Goal: Task Accomplishment & Management: Manage account settings

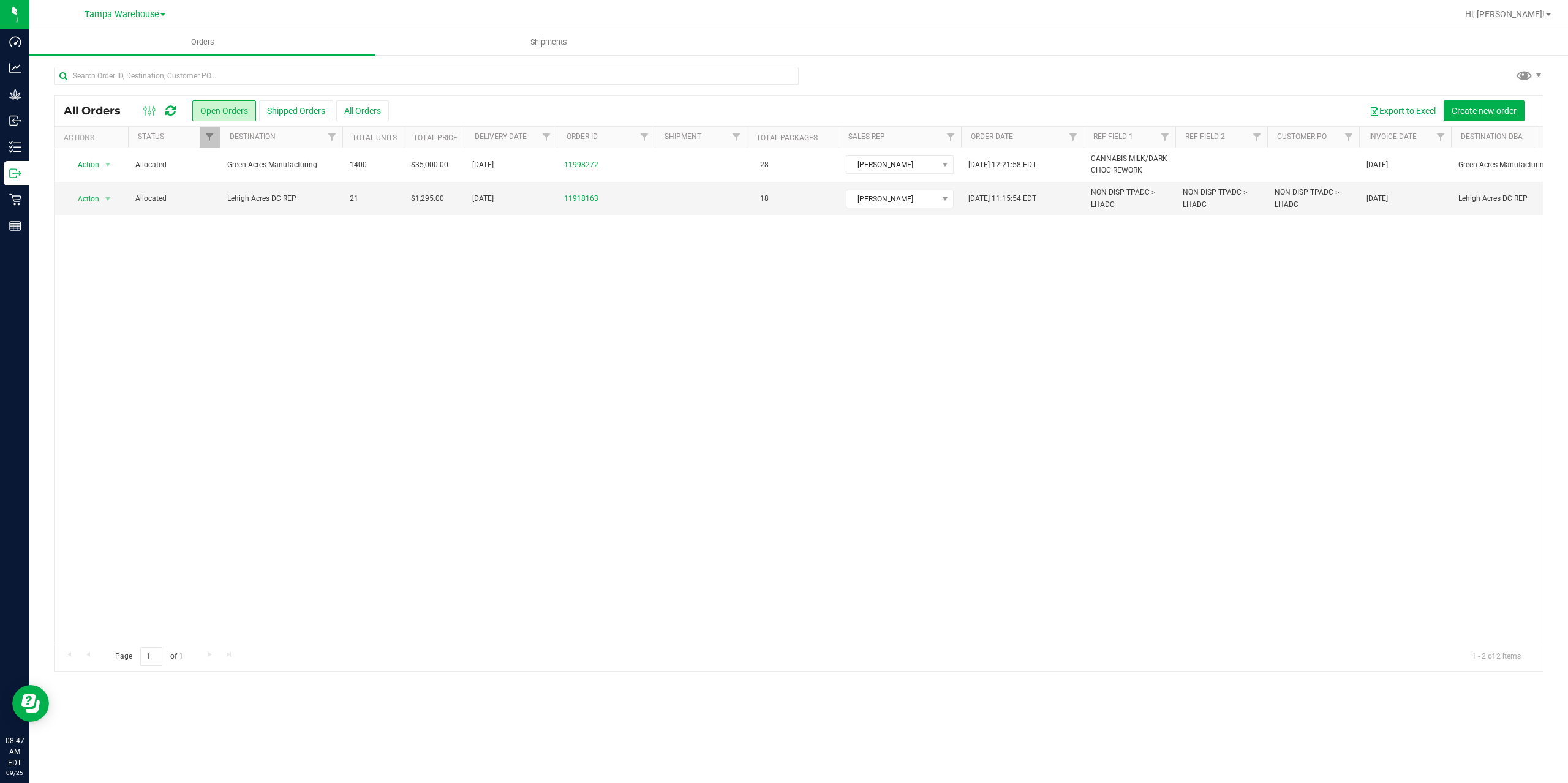
click at [168, 109] on icon at bounding box center [171, 111] width 10 height 12
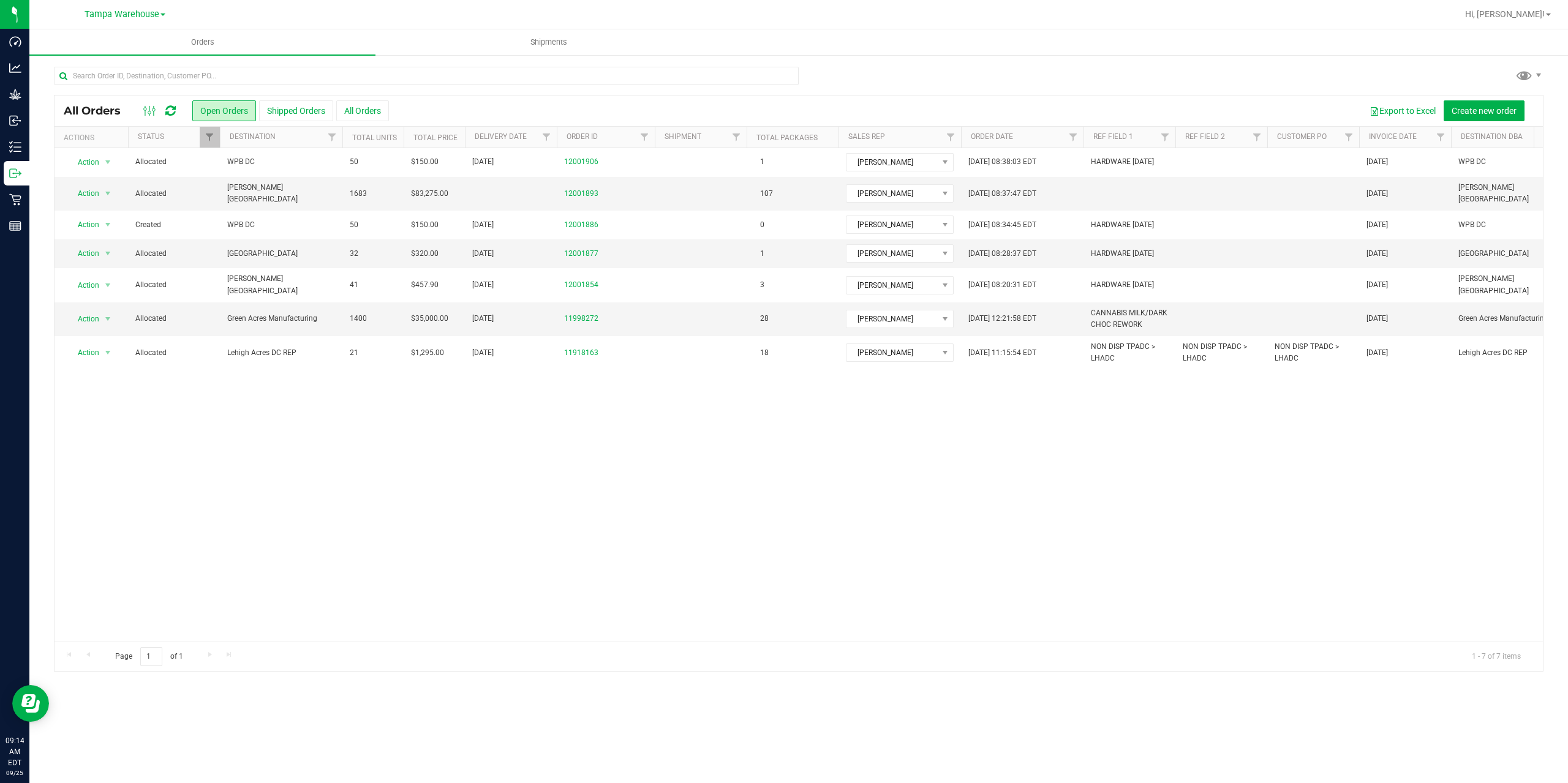
click at [173, 109] on icon at bounding box center [171, 111] width 10 height 12
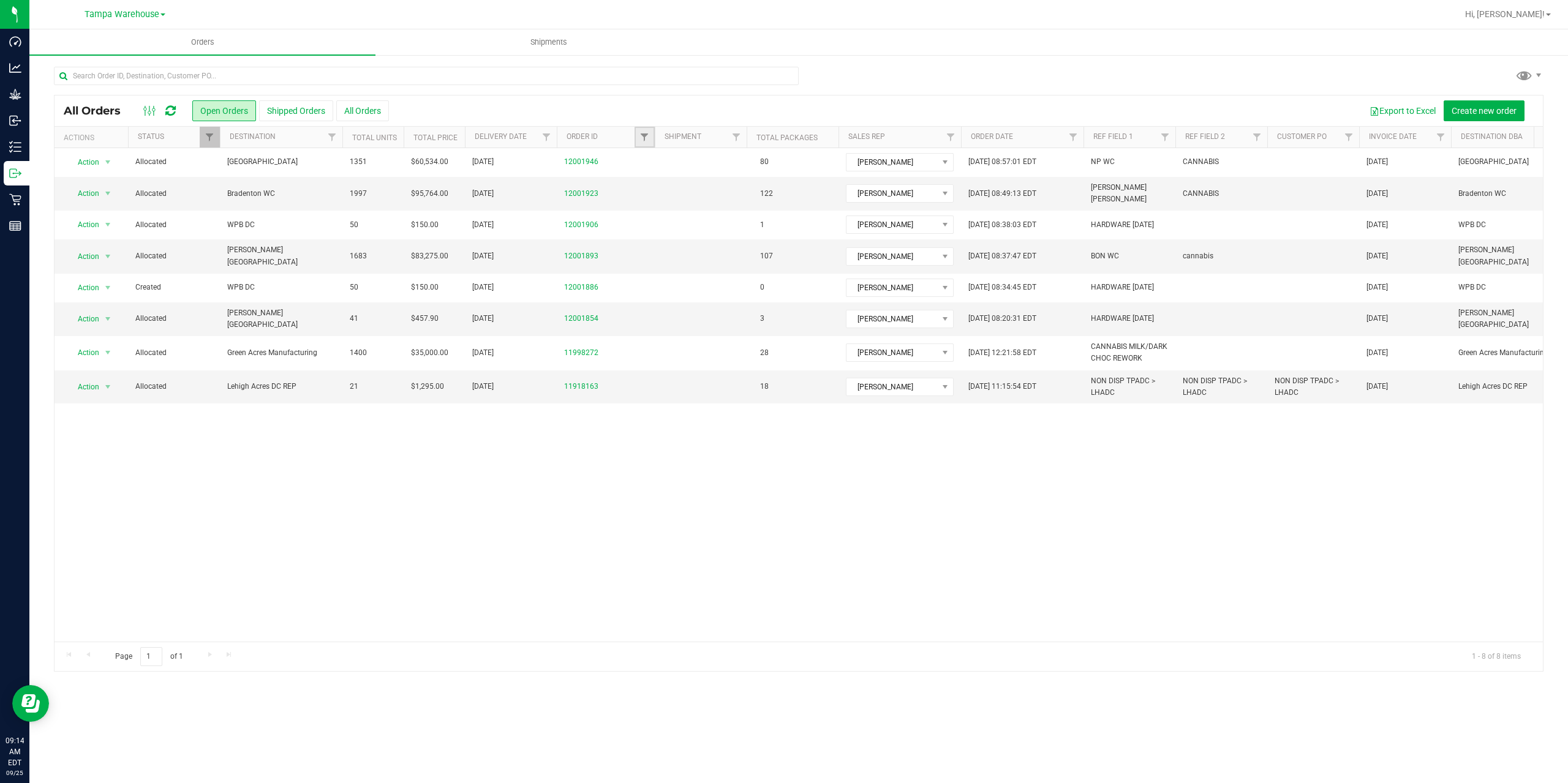
click at [643, 144] on link "Filter" at bounding box center [644, 137] width 20 height 21
click at [317, 192] on span "Bradenton WC" at bounding box center [281, 194] width 108 height 12
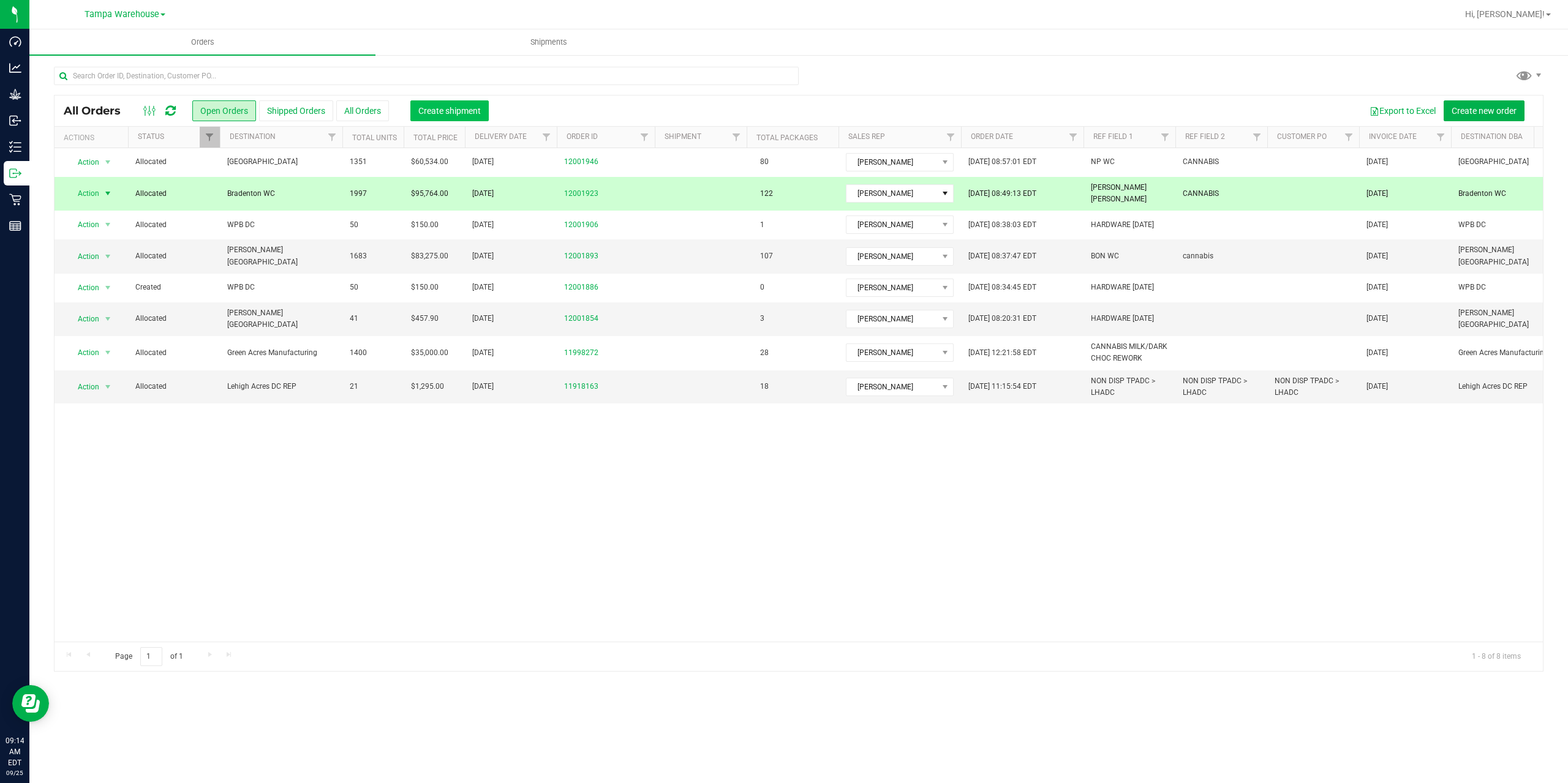
click at [444, 111] on span "Create shipment" at bounding box center [450, 111] width 63 height 10
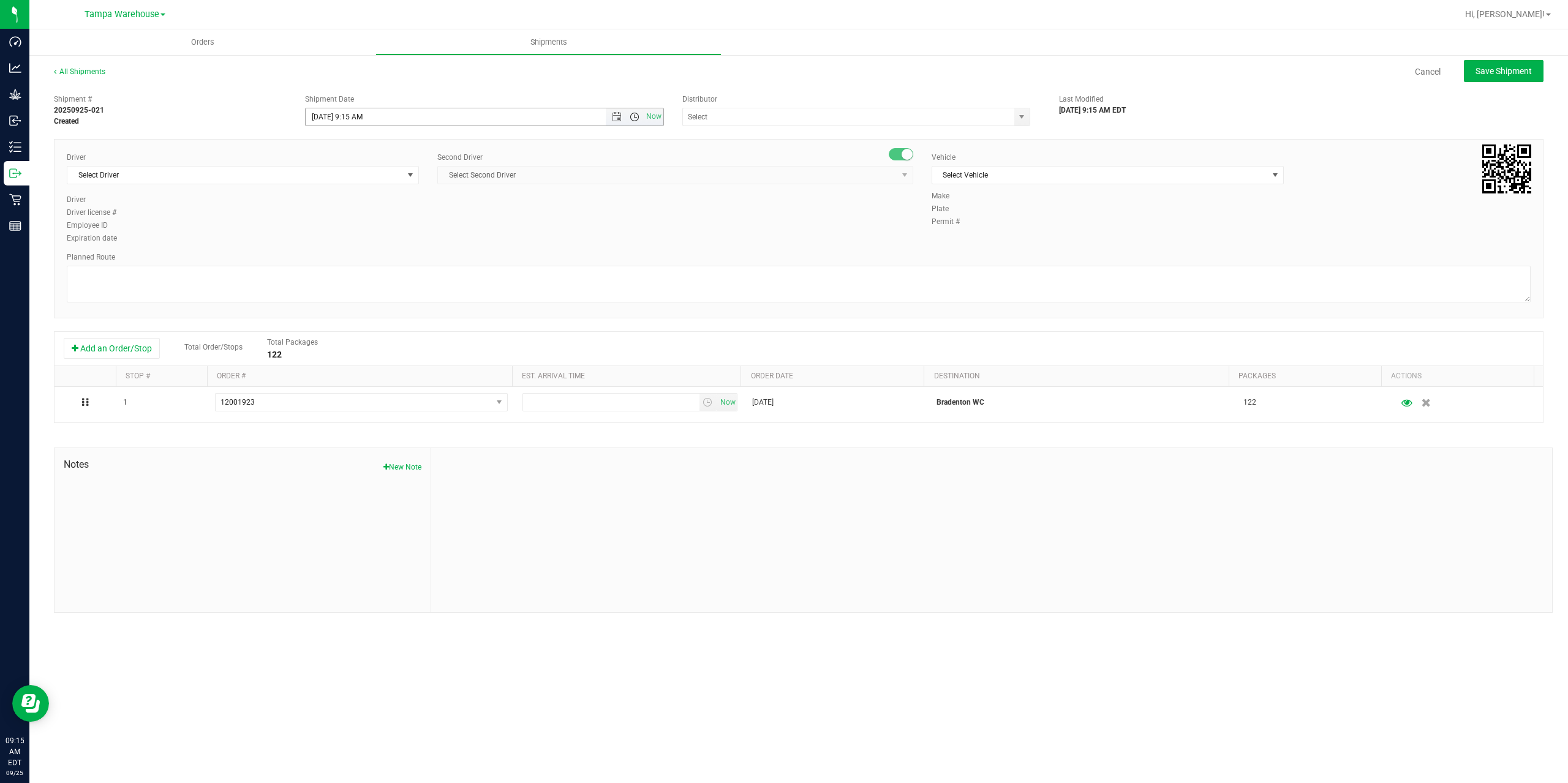
click at [635, 117] on span "Open the time view" at bounding box center [634, 116] width 10 height 10
click at [408, 212] on li "6:30 AM" at bounding box center [483, 219] width 356 height 16
click at [612, 116] on span "Open the date view" at bounding box center [616, 116] width 10 height 10
click at [402, 244] on link "26" at bounding box center [406, 241] width 17 height 19
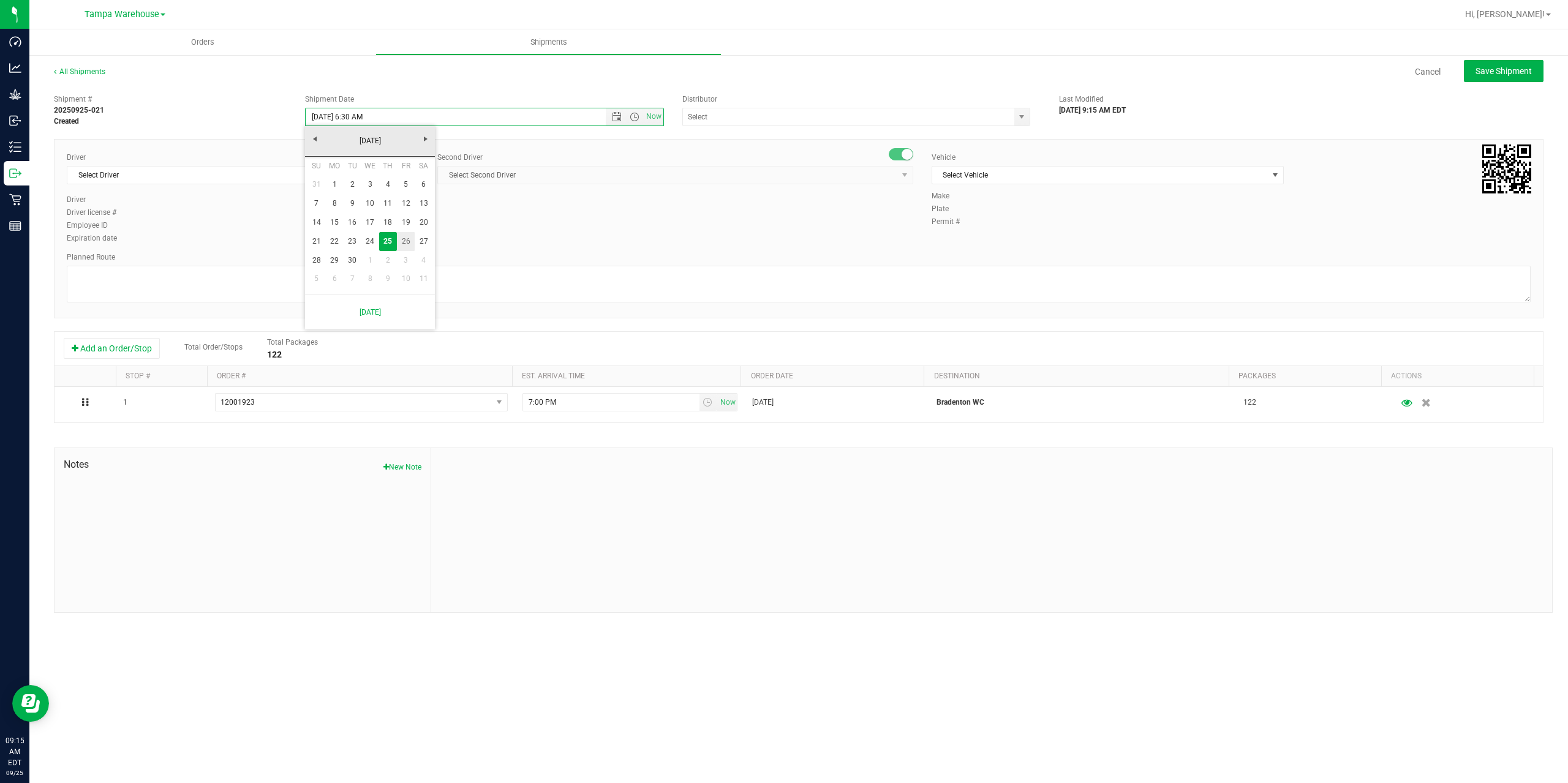
type input "9/26/2025 6:30 AM"
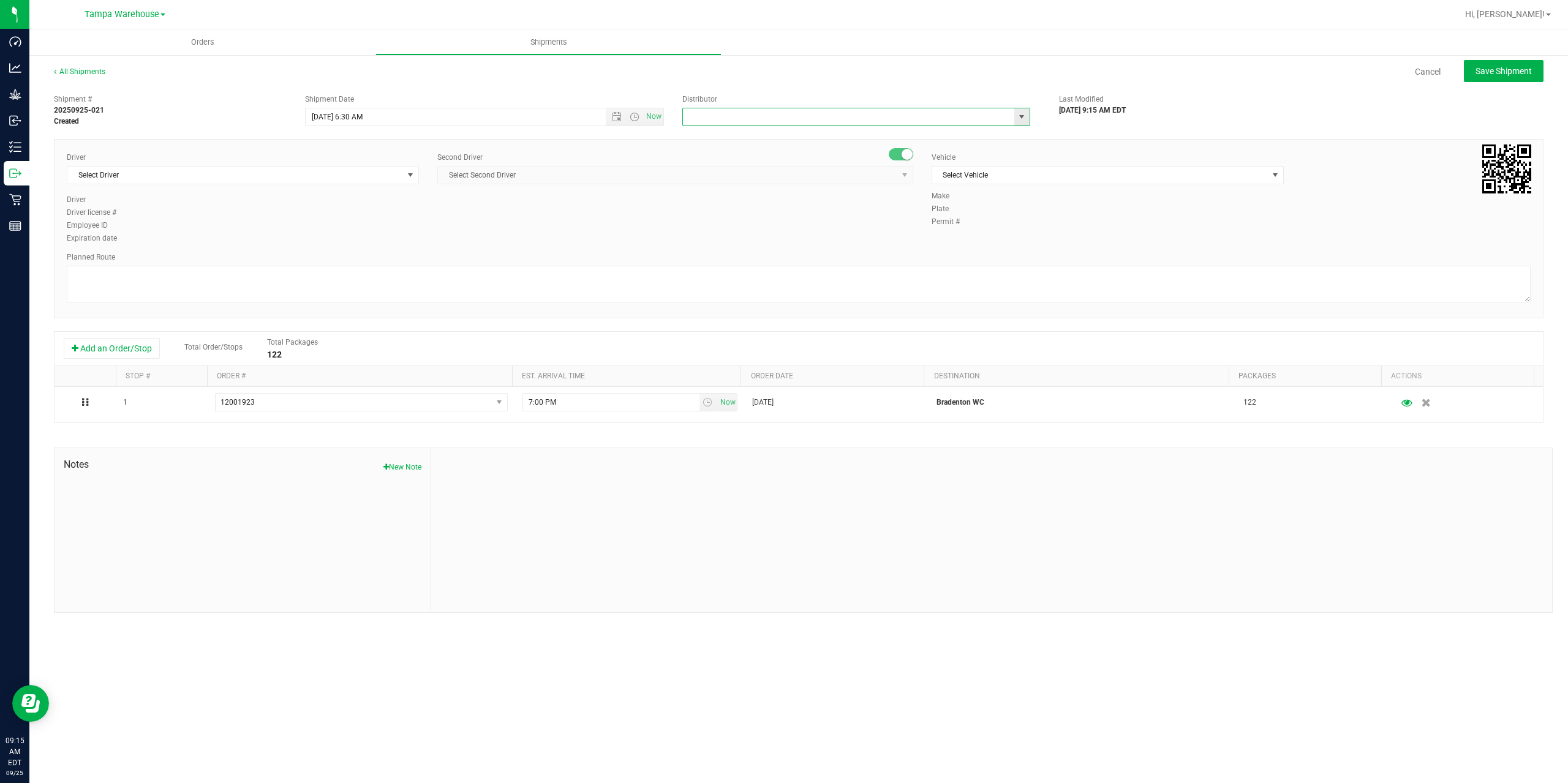
click at [743, 118] on input "text" at bounding box center [844, 117] width 321 height 17
click at [726, 160] on li "Tampa Warehouse" at bounding box center [856, 156] width 347 height 18
type input "Tampa Warehouse"
click at [292, 177] on span "Select Driver" at bounding box center [235, 175] width 336 height 17
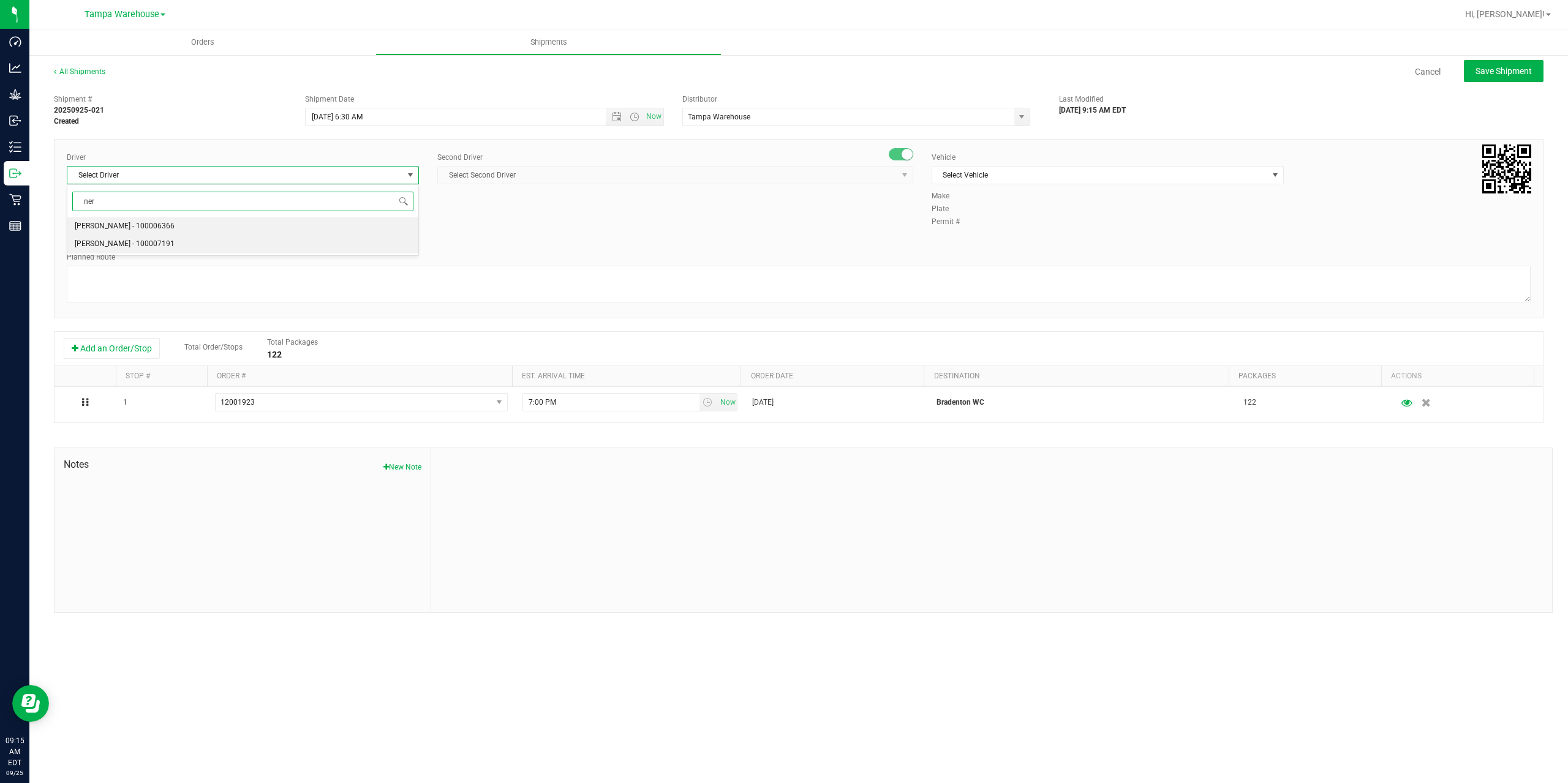
click at [162, 247] on span "Nicholas Pinero - 100007191" at bounding box center [125, 244] width 100 height 16
type input "ner"
click at [607, 175] on span "Select Second Driver" at bounding box center [668, 175] width 459 height 17
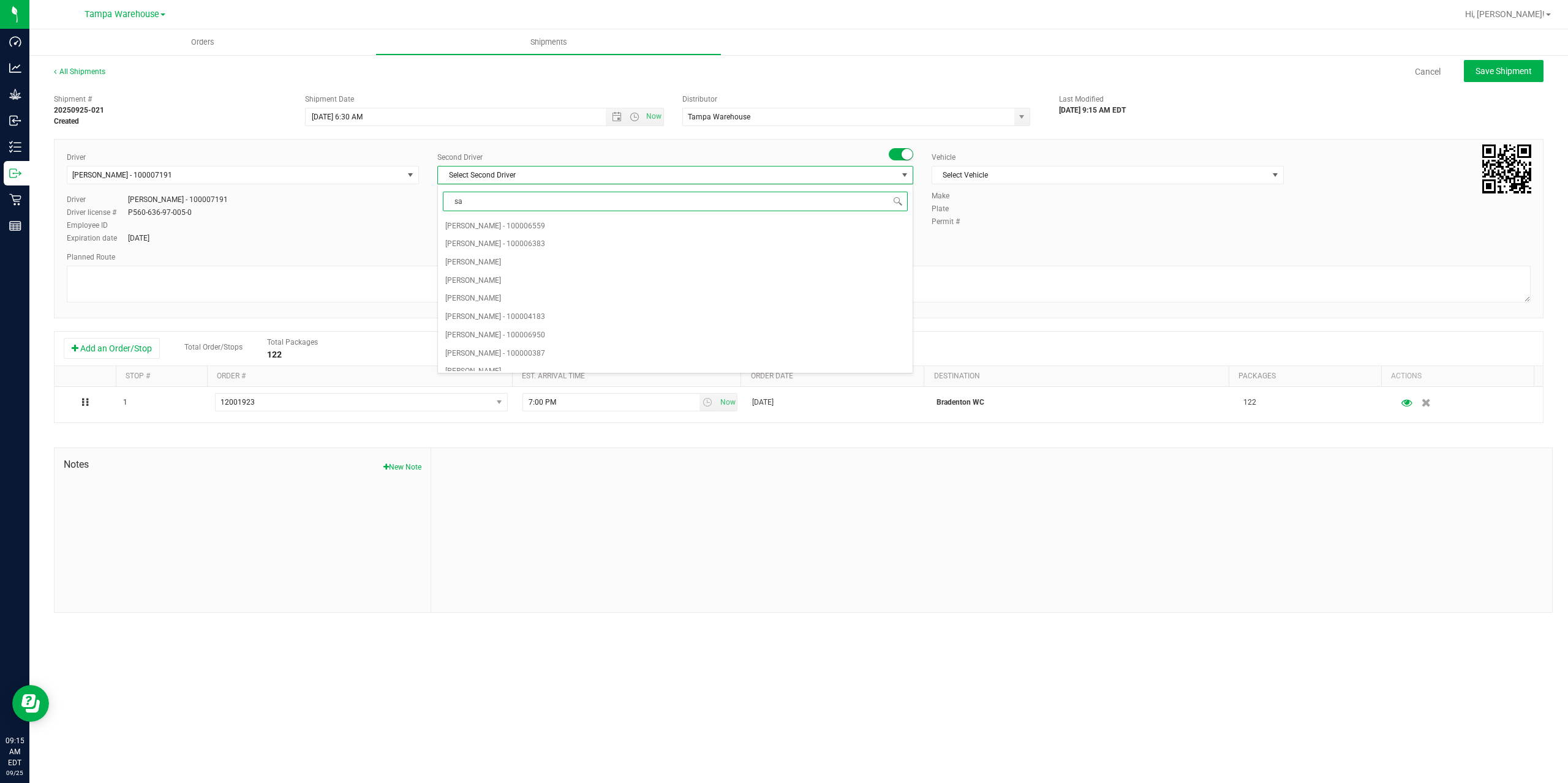
type input "saa"
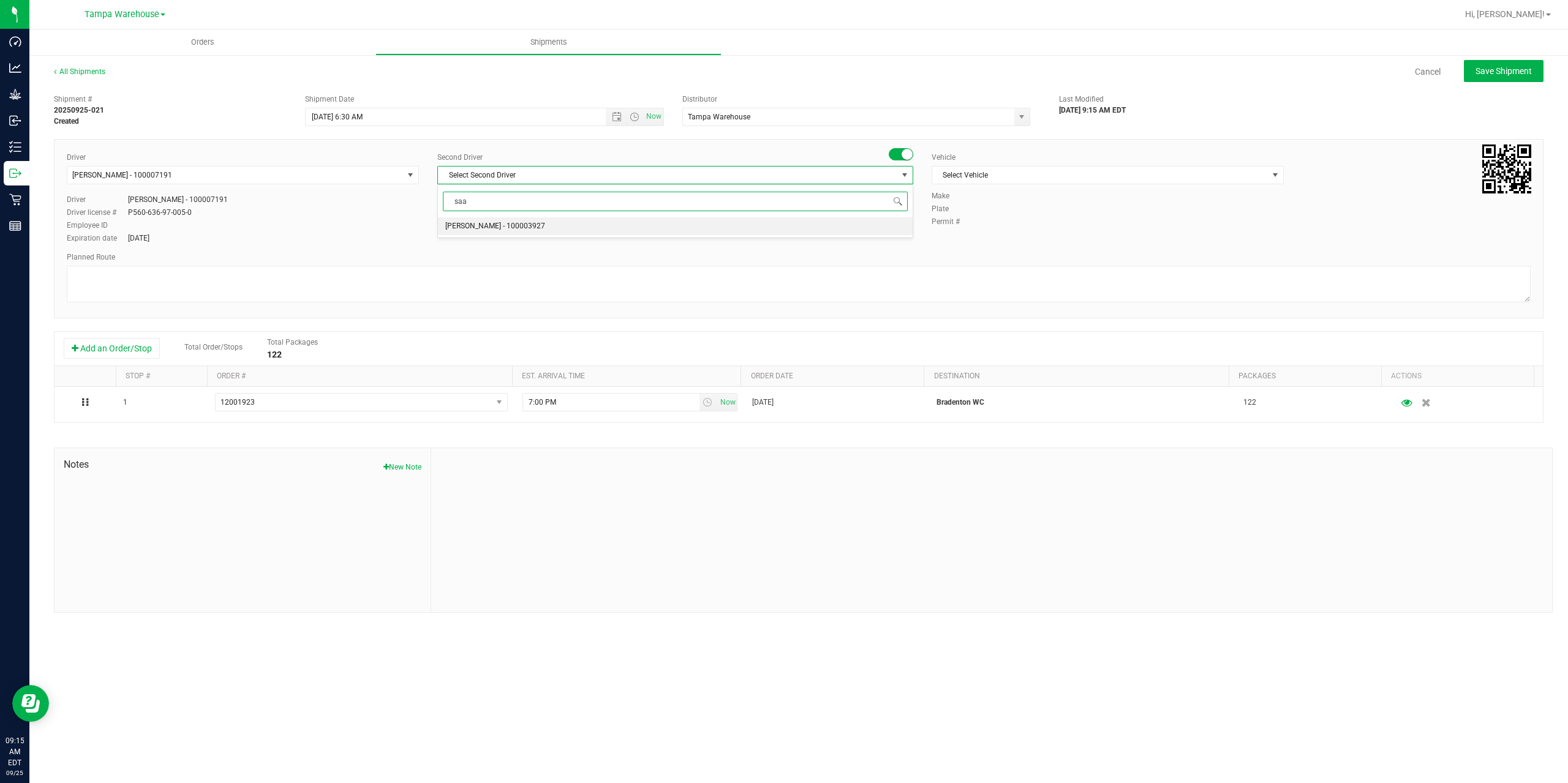
click at [508, 228] on span "Isaac Nunez Collado - 100003927" at bounding box center [495, 226] width 100 height 16
click at [977, 171] on span "Select Vehicle" at bounding box center [1100, 175] width 336 height 17
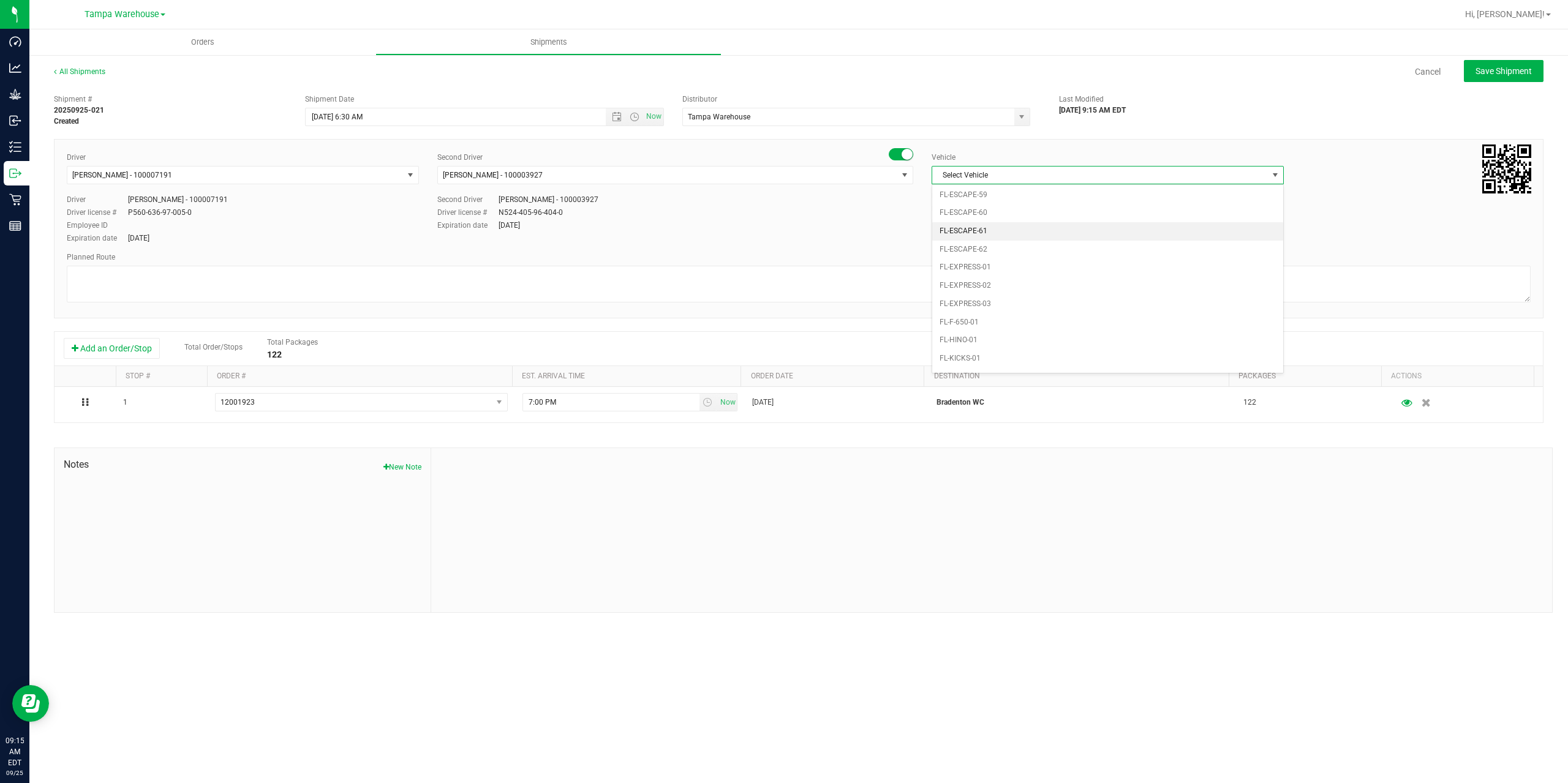
scroll to position [209, 0]
click at [1025, 245] on li "FL-EXPRESS-01" at bounding box center [1107, 241] width 351 height 18
click at [1034, 177] on span "FL-EXPRESS-01" at bounding box center [1100, 175] width 336 height 17
click at [1009, 282] on li "FL-EXPRESS-03" at bounding box center [1107, 278] width 351 height 18
click at [995, 286] on textarea at bounding box center [798, 284] width 1464 height 37
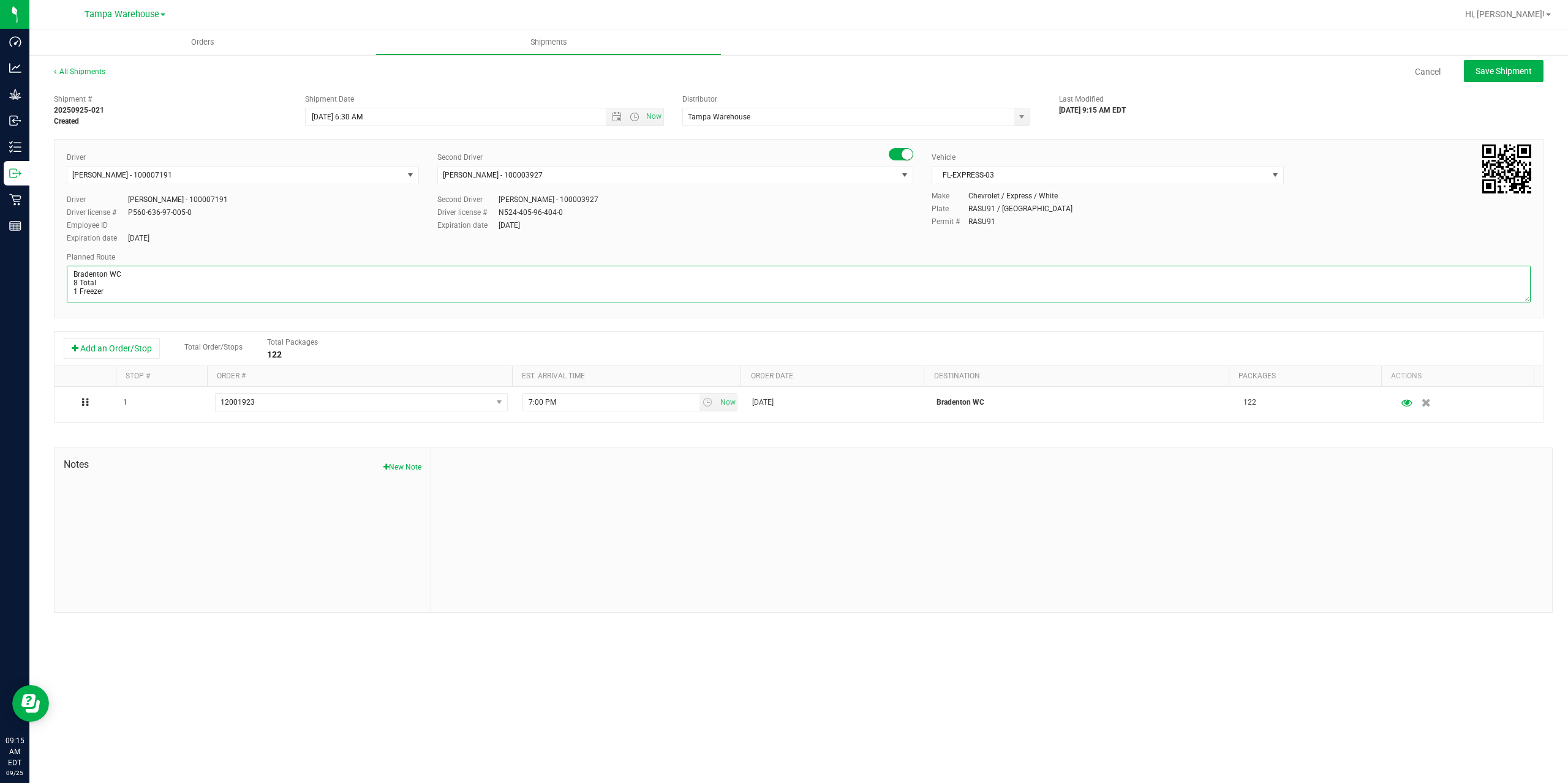
scroll to position [14, 0]
click at [190, 297] on textarea at bounding box center [798, 284] width 1464 height 37
paste textarea "Bonita Springs WC Ft. Myers WC North Port WC Bradenton WC"
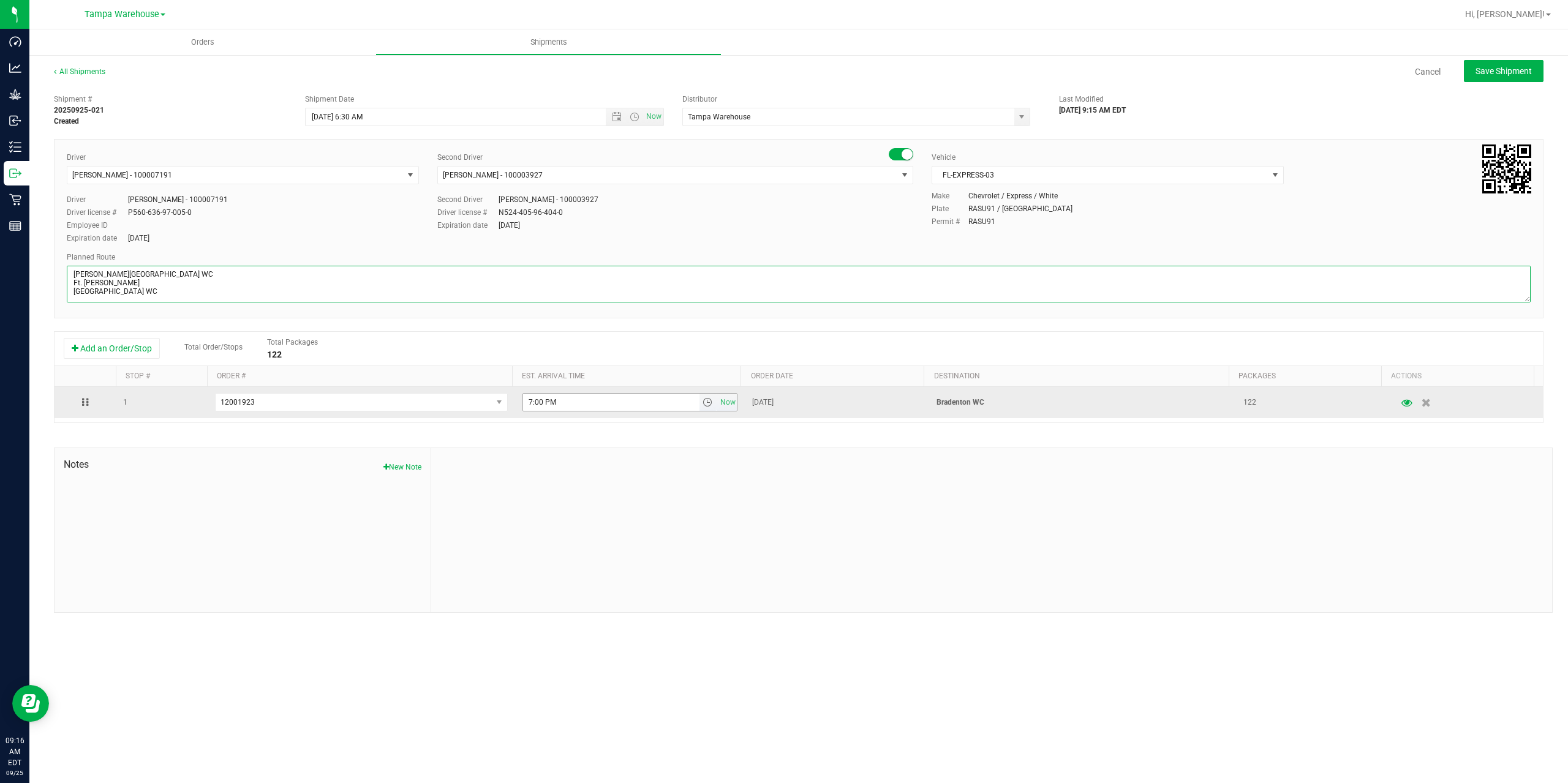
click at [706, 403] on span "select" at bounding box center [707, 402] width 10 height 10
type textarea "Bradenton WC 8 Total 1 Freezer Bonita Springs WC Ft. Myers WC North Port WC Bra…"
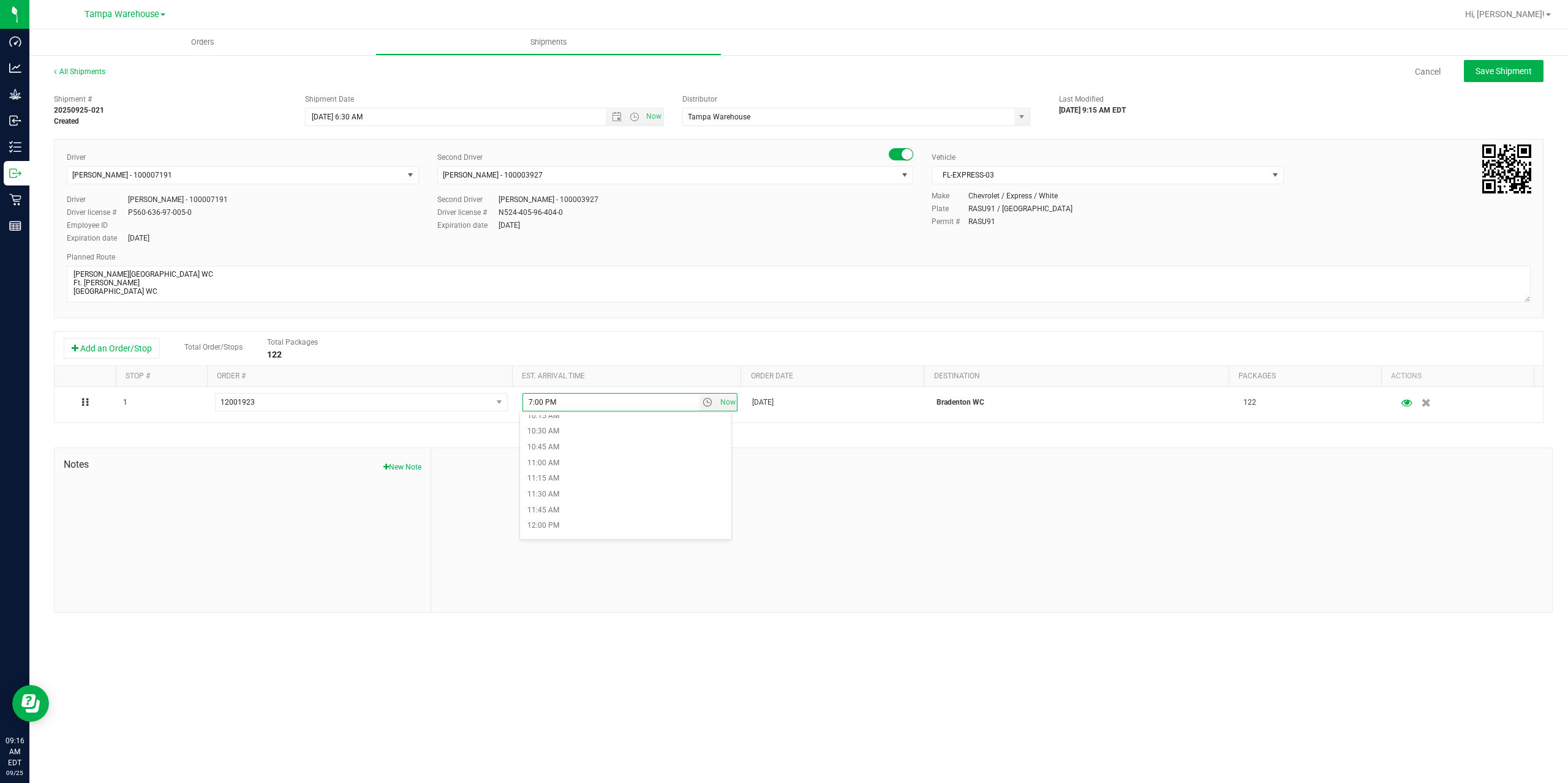
scroll to position [674, 0]
click at [562, 532] on li "12:30 PM" at bounding box center [626, 536] width 212 height 16
click at [576, 453] on div at bounding box center [992, 530] width 1121 height 164
click at [1510, 66] on span "Save Shipment" at bounding box center [1503, 70] width 56 height 10
type input "9/26/2025 10:30 AM"
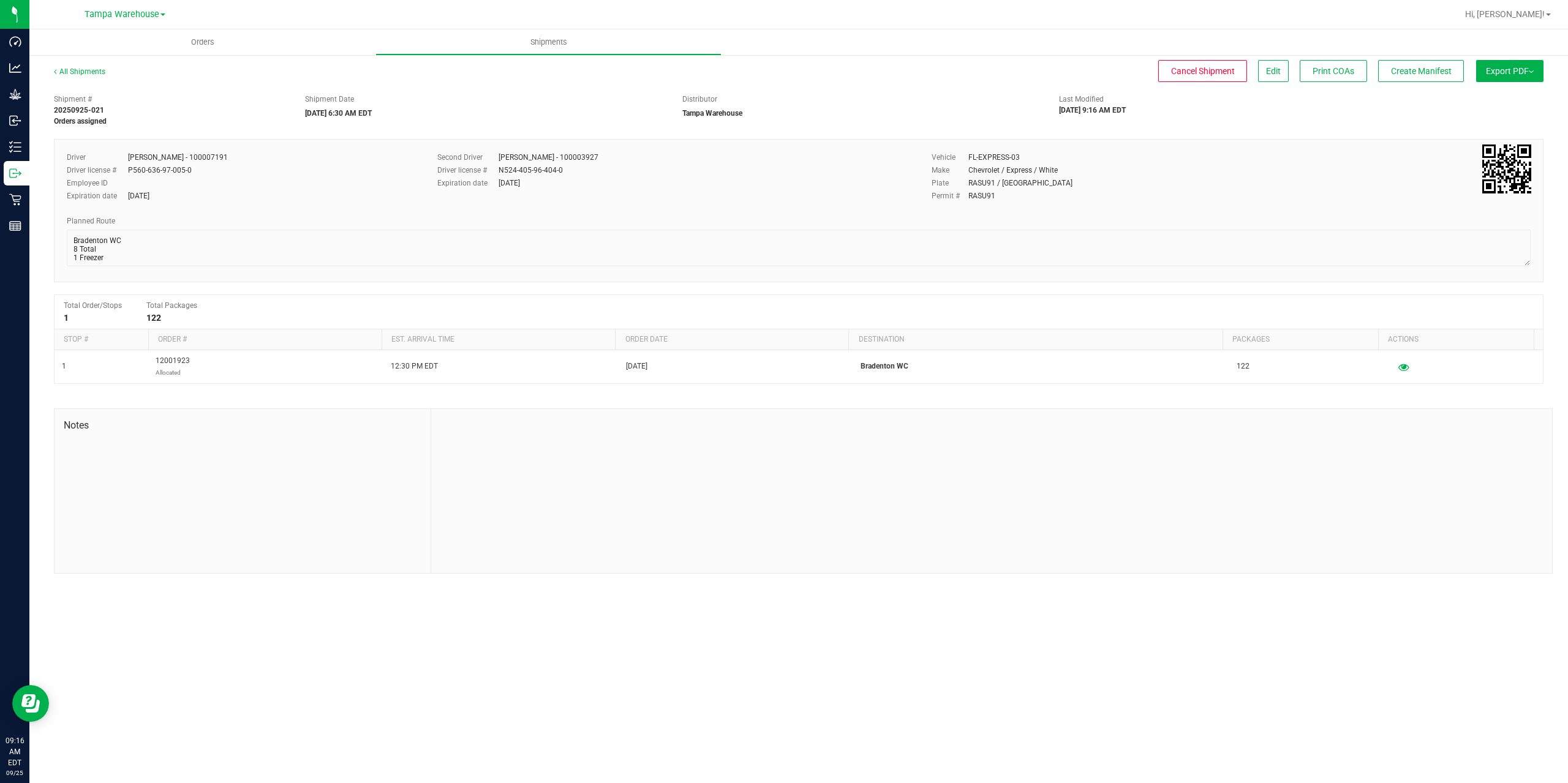
click at [1510, 66] on span "Export PDF" at bounding box center [1510, 70] width 48 height 10
click at [1505, 90] on li "Manifest by Package ID" at bounding box center [1506, 98] width 124 height 18
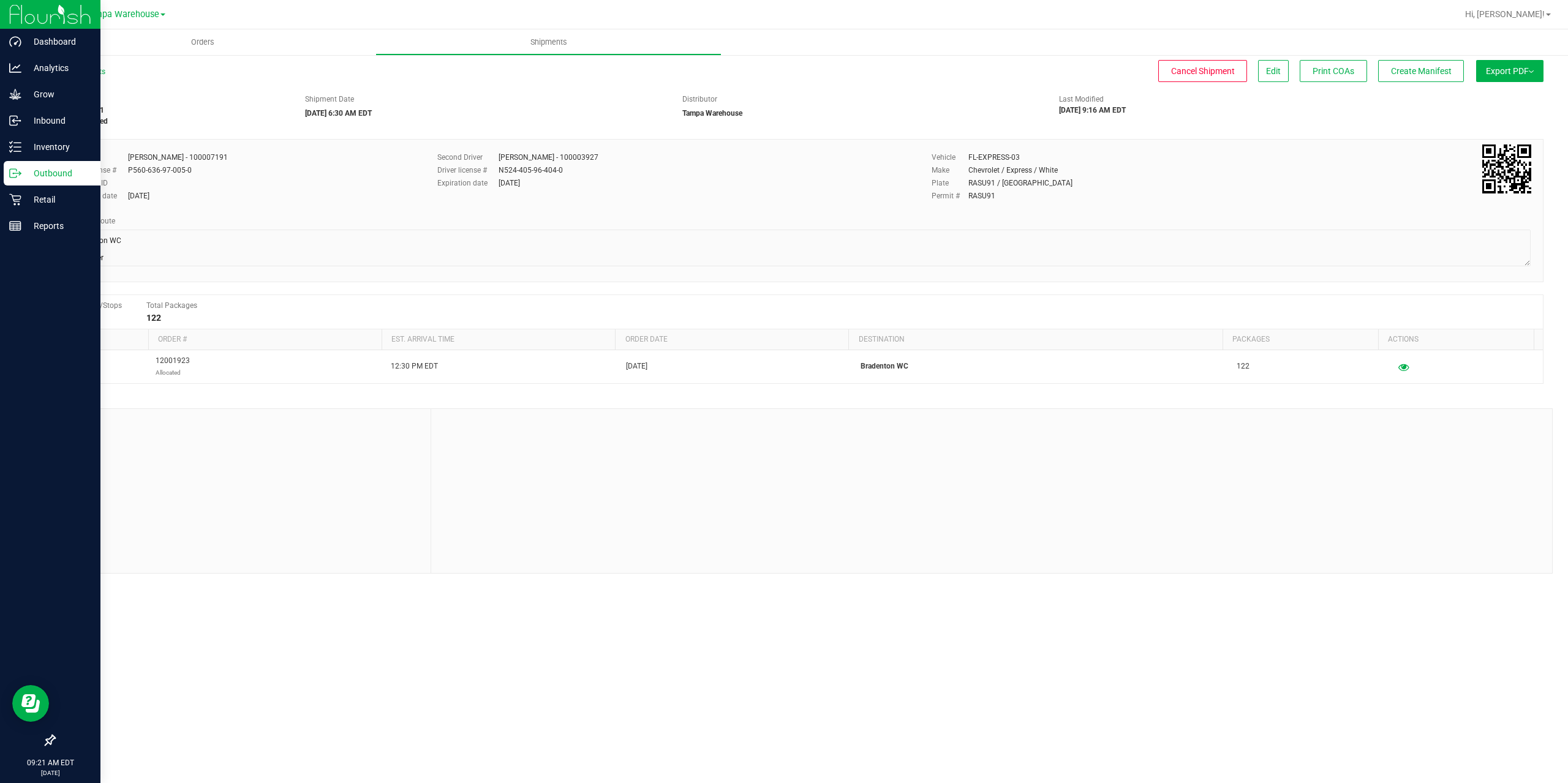
click at [17, 175] on icon at bounding box center [15, 173] width 12 height 12
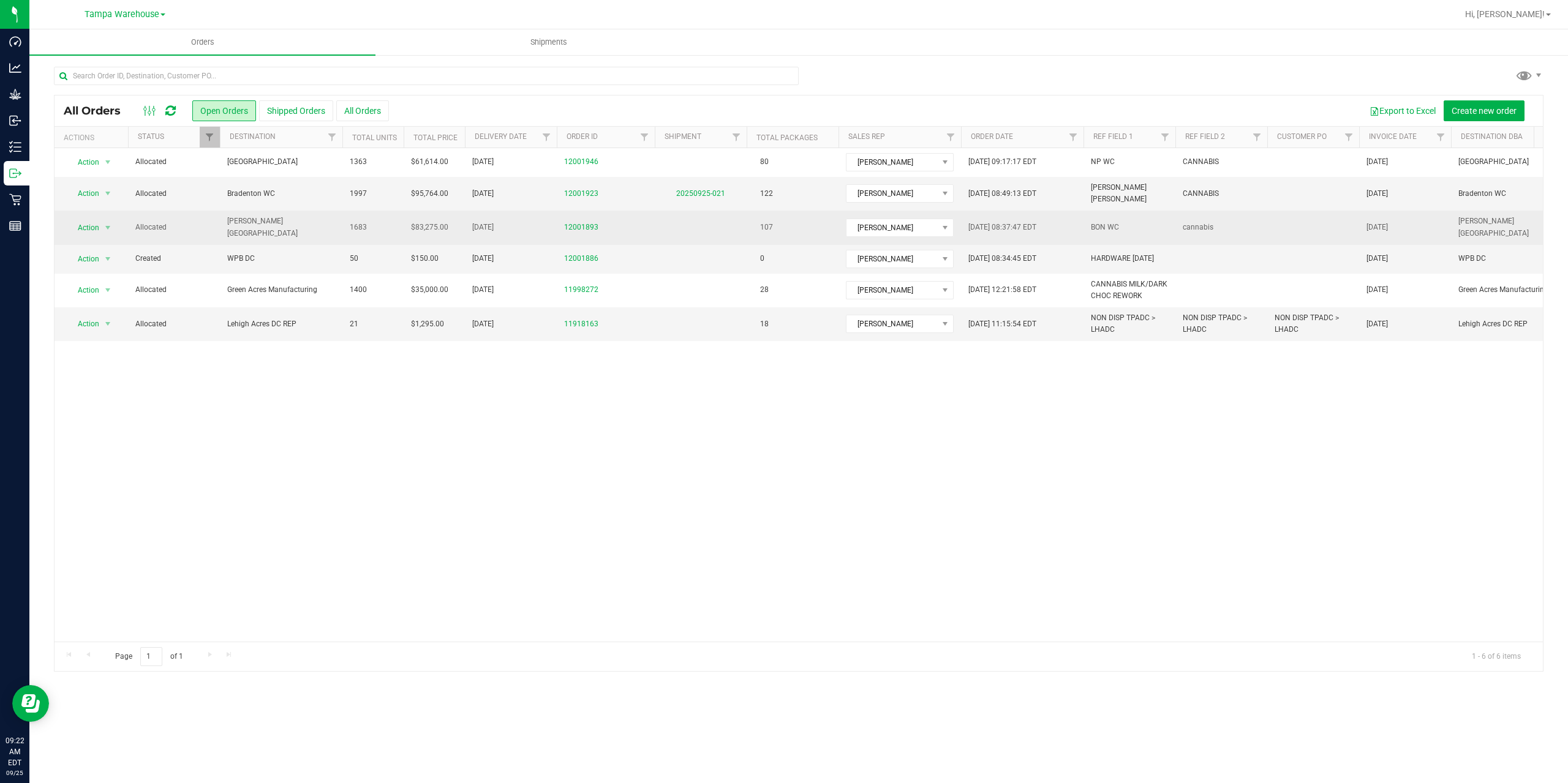
click at [304, 218] on span "[PERSON_NAME][GEOGRAPHIC_DATA]" at bounding box center [281, 227] width 108 height 23
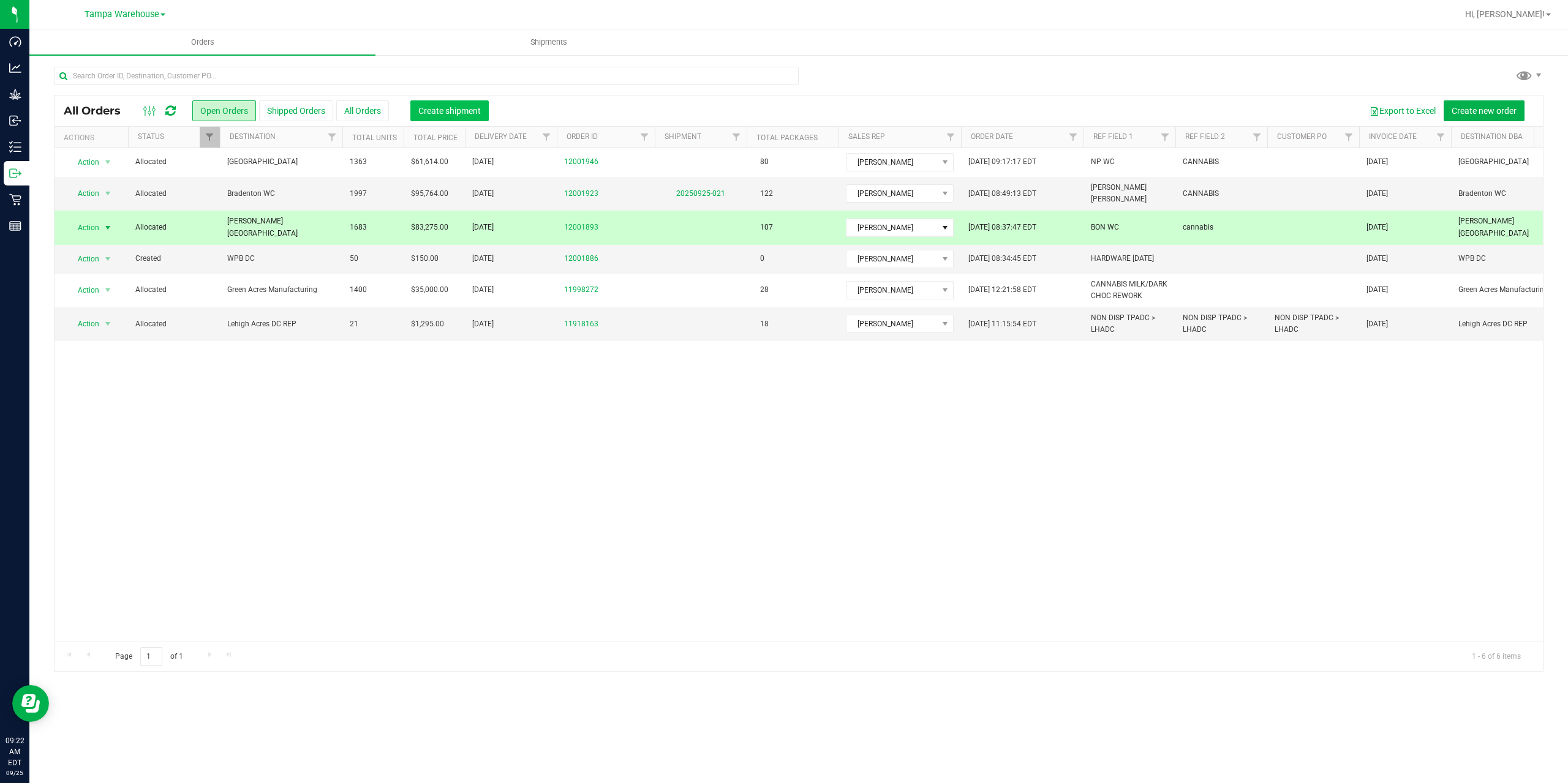
click at [422, 106] on span "Create shipment" at bounding box center [450, 111] width 63 height 10
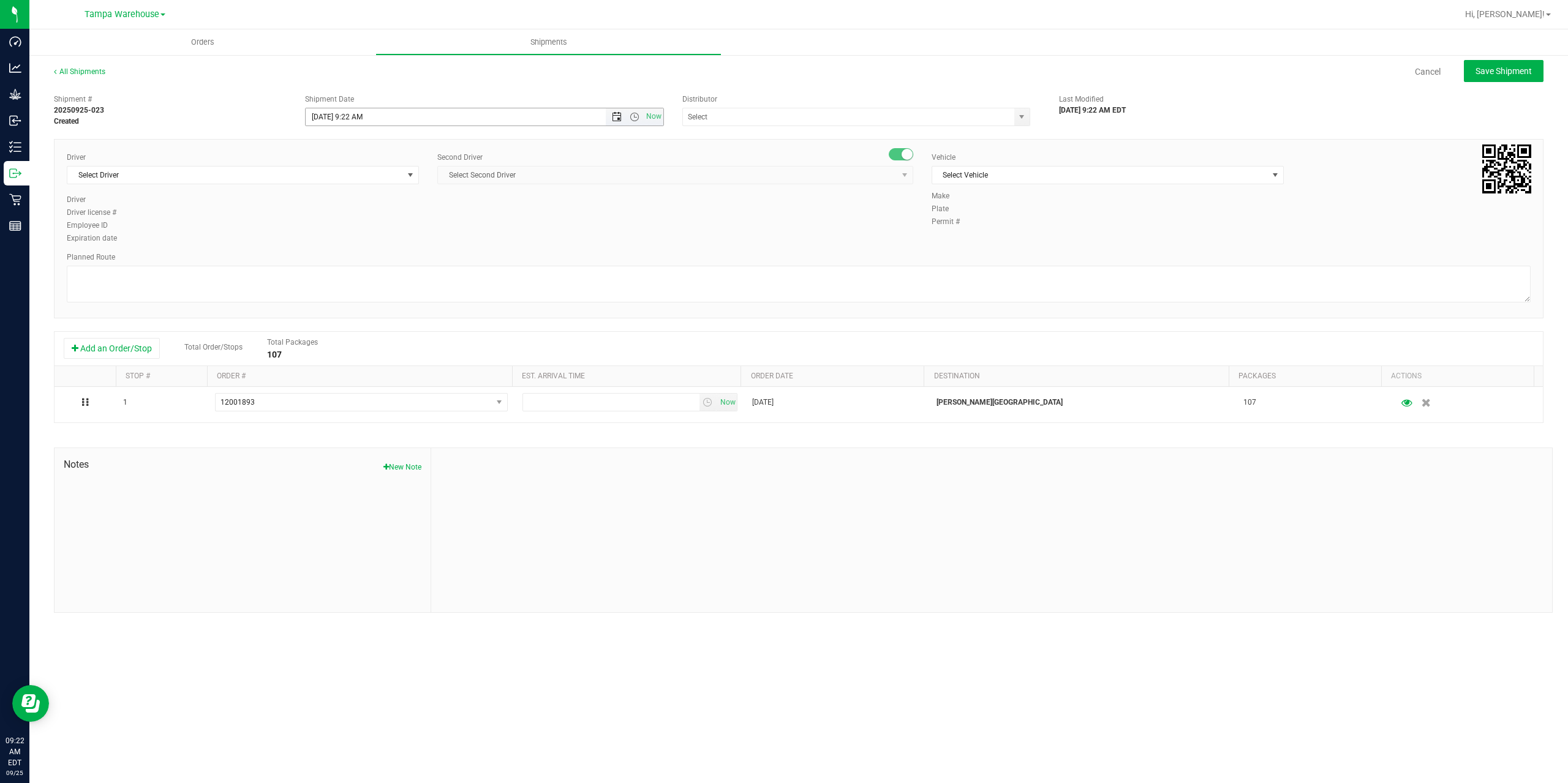
click at [618, 119] on span "Open the date view" at bounding box center [616, 116] width 10 height 10
click at [409, 241] on link "26" at bounding box center [406, 241] width 17 height 19
click at [633, 113] on span "Open the time view" at bounding box center [634, 116] width 10 height 10
click at [343, 218] on li "6:30 AM" at bounding box center [483, 219] width 356 height 16
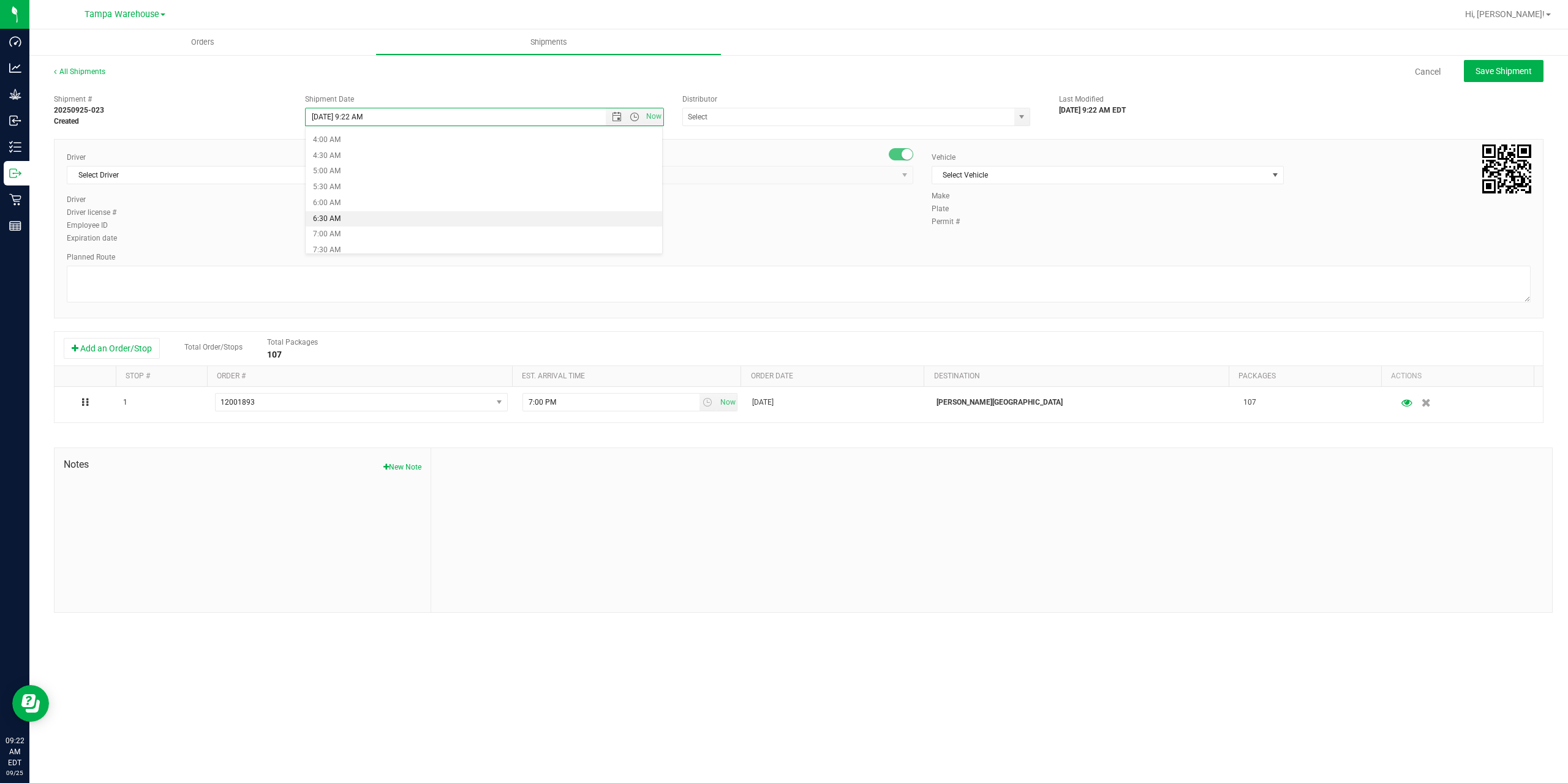
type input "9/26/2025 6:30 AM"
click at [756, 122] on input "text" at bounding box center [844, 117] width 321 height 17
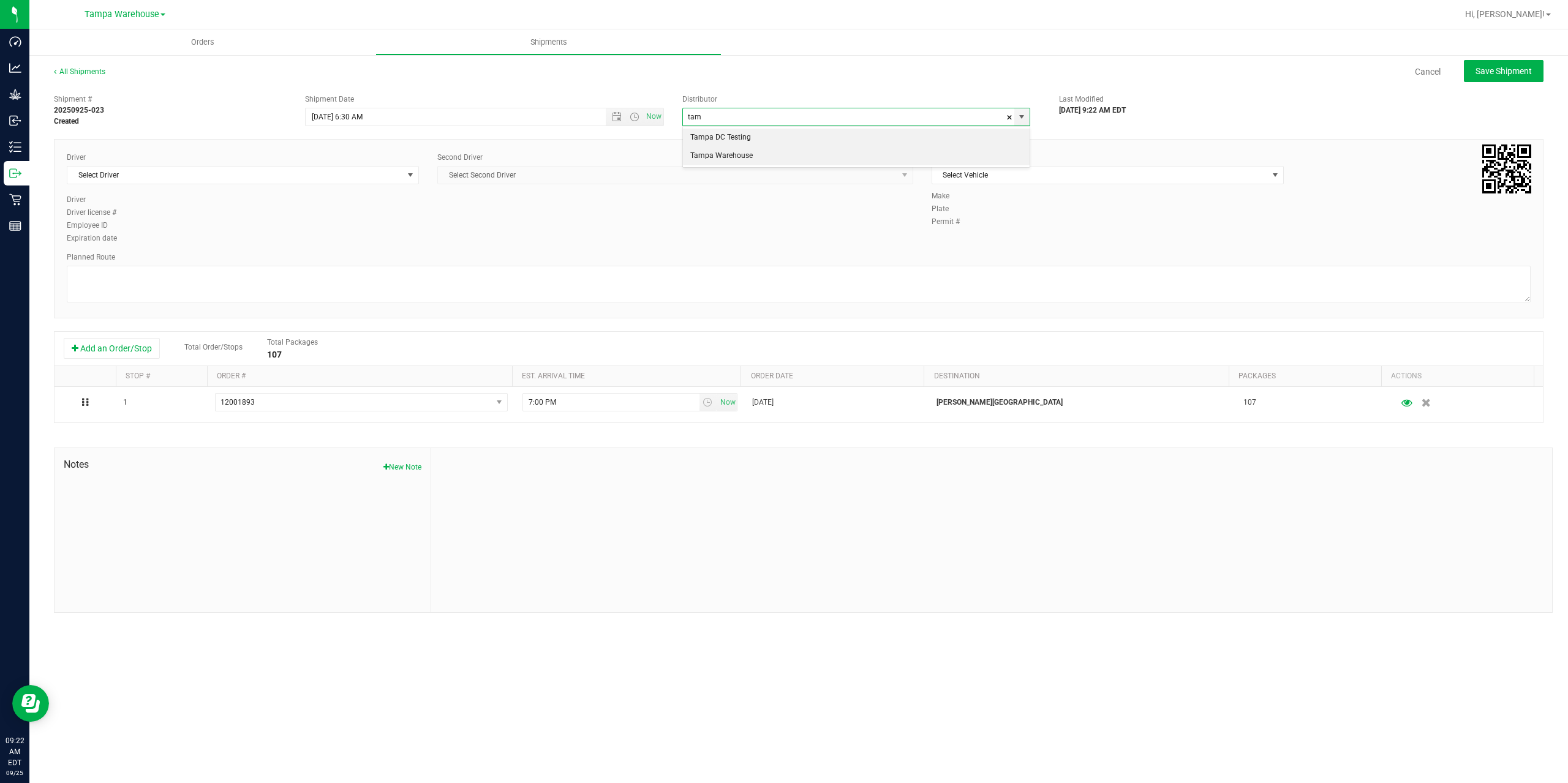
click at [744, 154] on li "Tampa Warehouse" at bounding box center [856, 156] width 347 height 18
type input "Tampa Warehouse"
click at [272, 177] on span "Select Driver" at bounding box center [235, 175] width 336 height 17
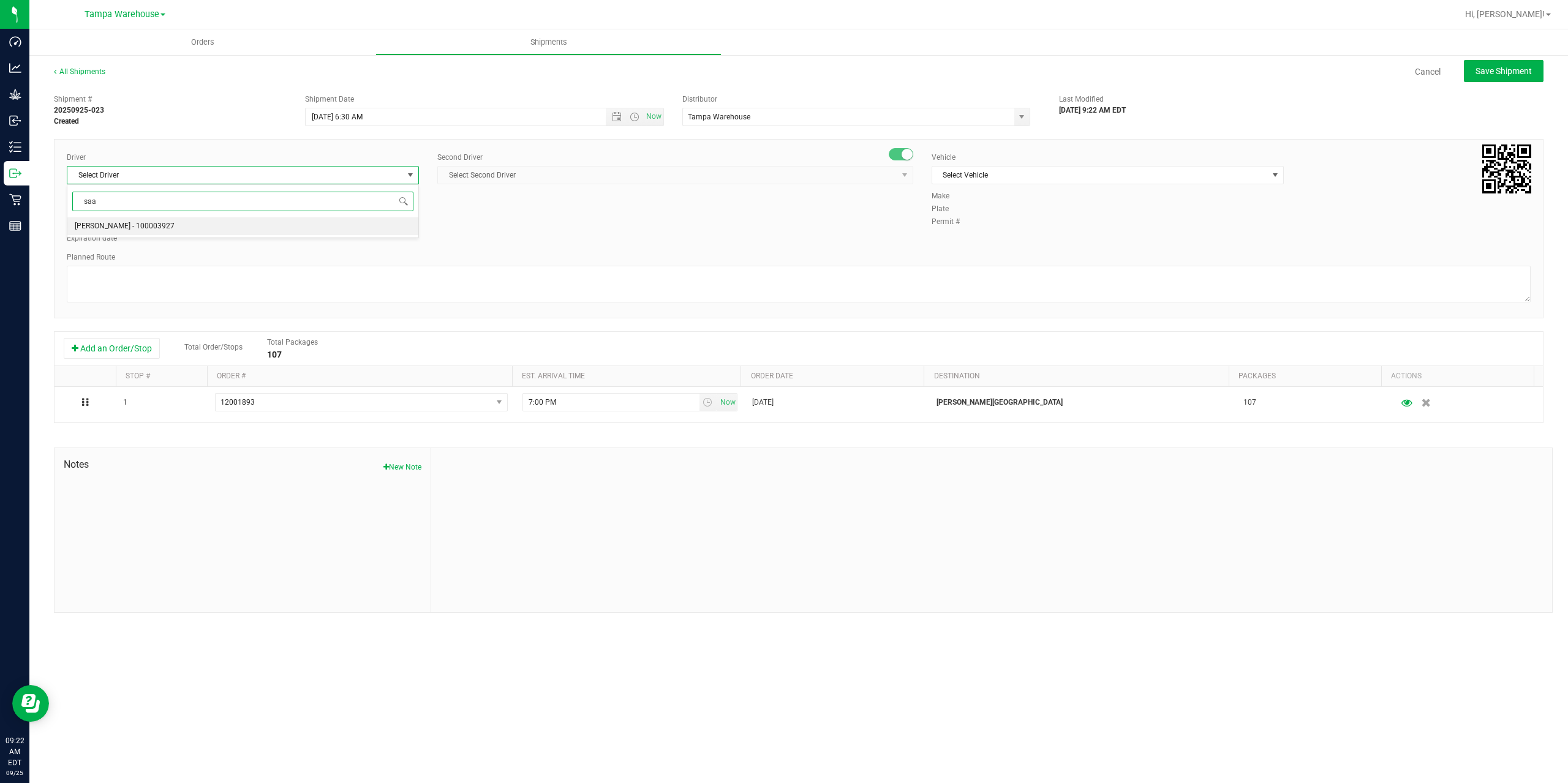
click at [219, 228] on li "Isaac Nunez Collado - 100003927" at bounding box center [243, 226] width 351 height 18
type input "saa"
click at [497, 178] on span "Select Second Driver" at bounding box center [668, 175] width 459 height 17
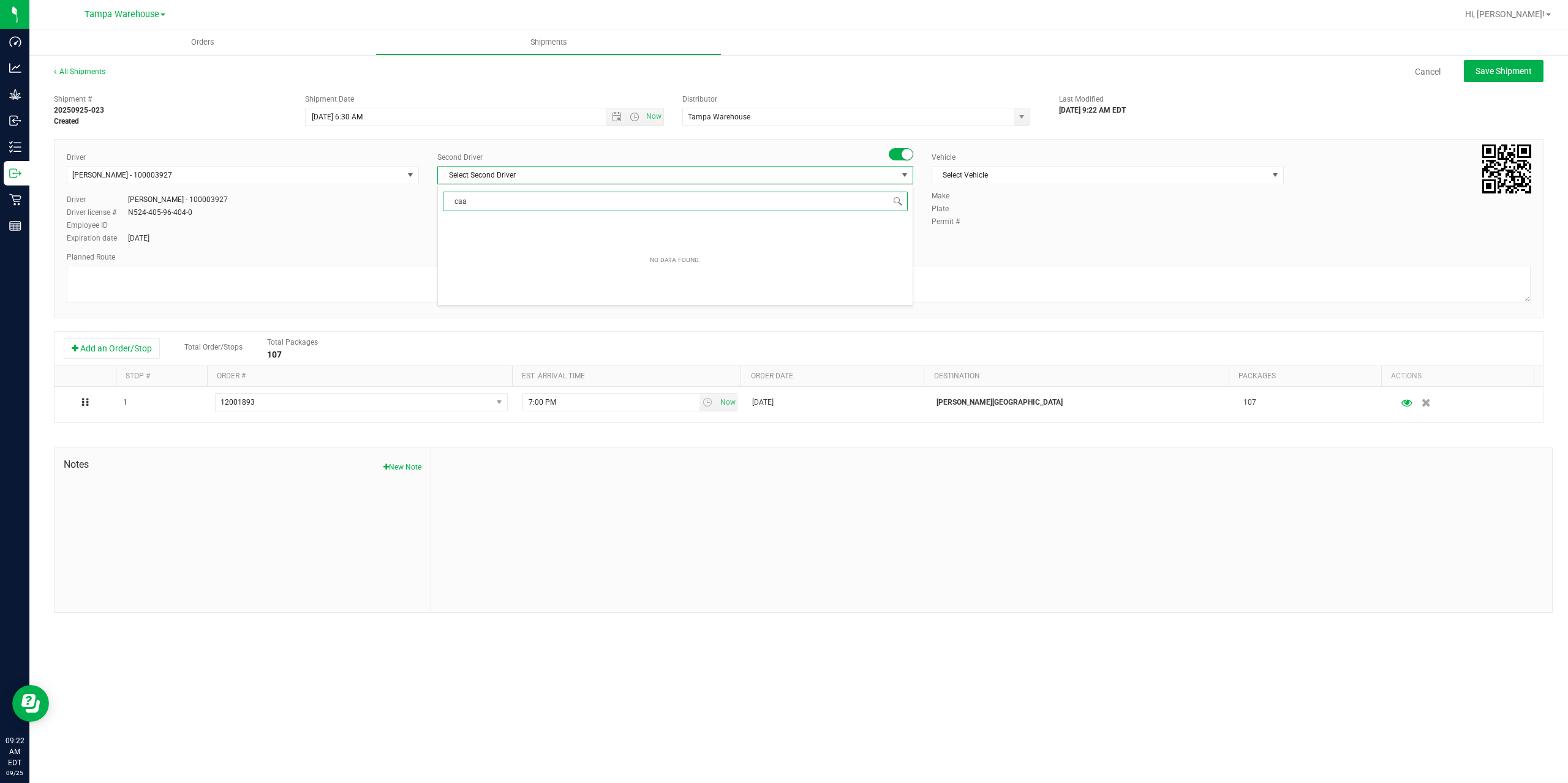
drag, startPoint x: 479, startPoint y: 202, endPoint x: 446, endPoint y: 201, distance: 33.0
click at [446, 201] on input "caa" at bounding box center [675, 200] width 465 height 19
type input "cca"
click at [498, 259] on span "Riccardo Young Reyes - 100005535" at bounding box center [523, 263] width 157 height 16
click at [486, 172] on span "Riccardo Young Reyes - 100005535" at bounding box center [521, 175] width 157 height 8
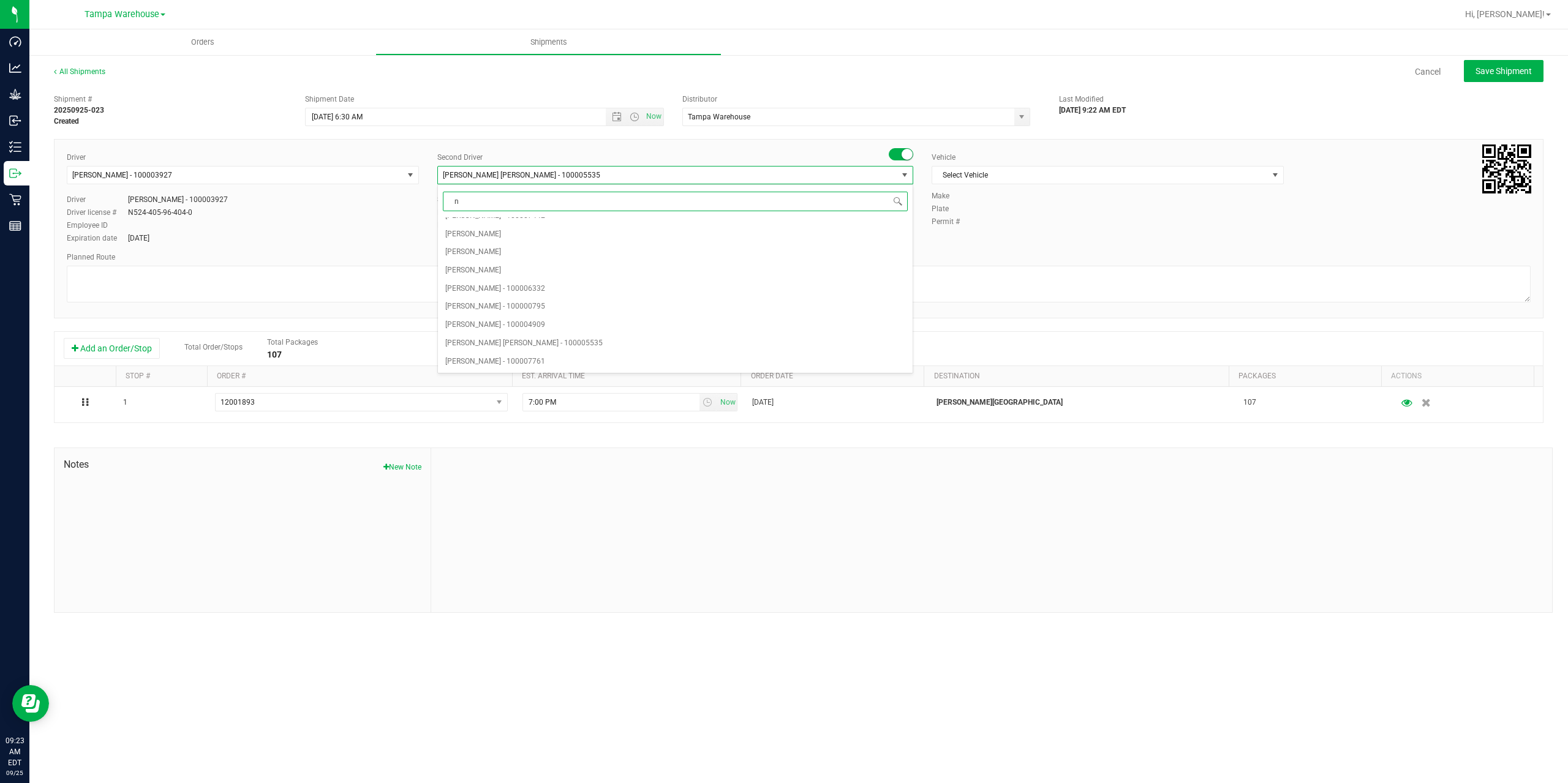
scroll to position [0, 0]
type input "ner"
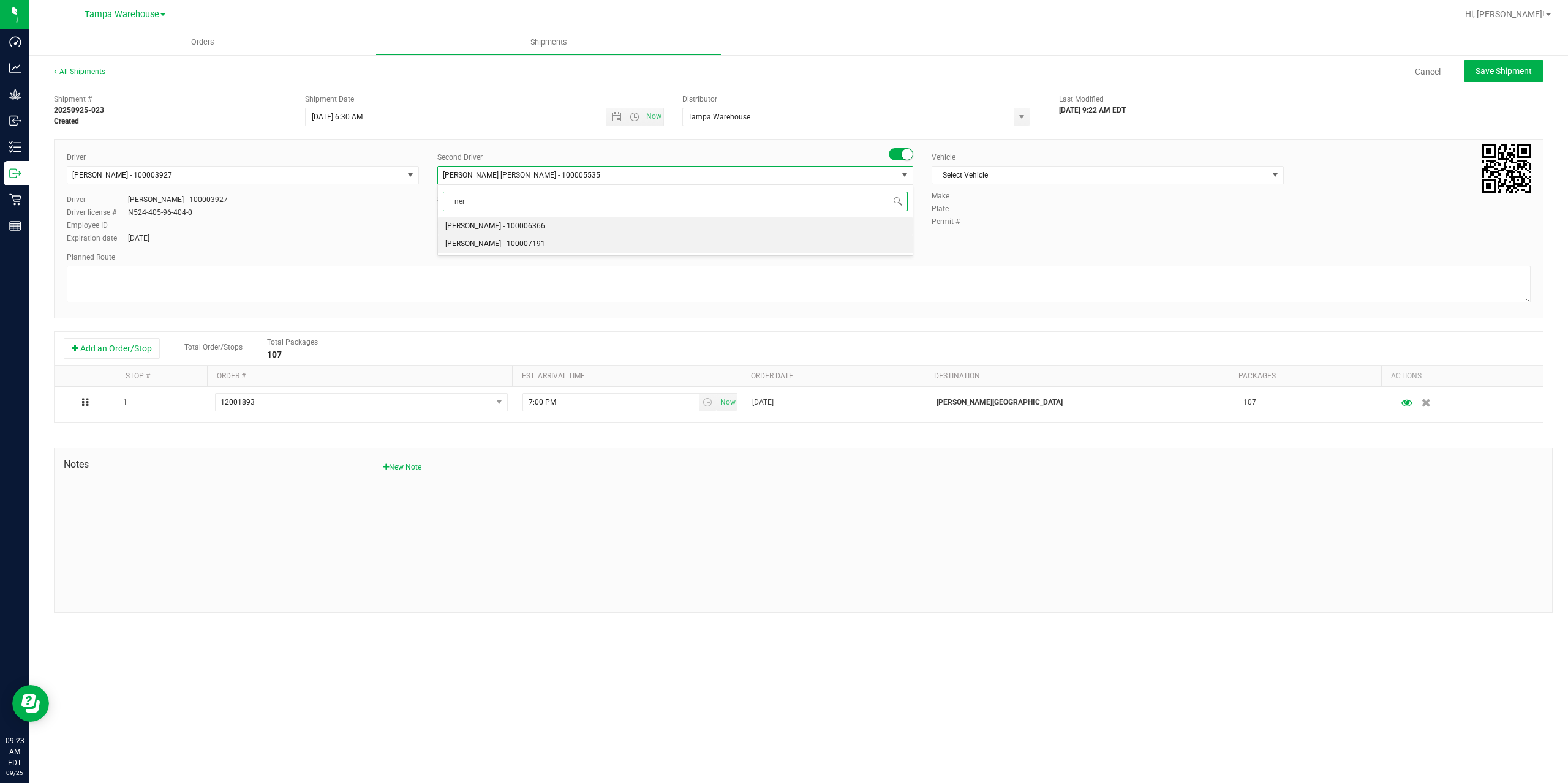
click at [486, 240] on span "Nicholas Pinero - 100007191" at bounding box center [495, 244] width 100 height 16
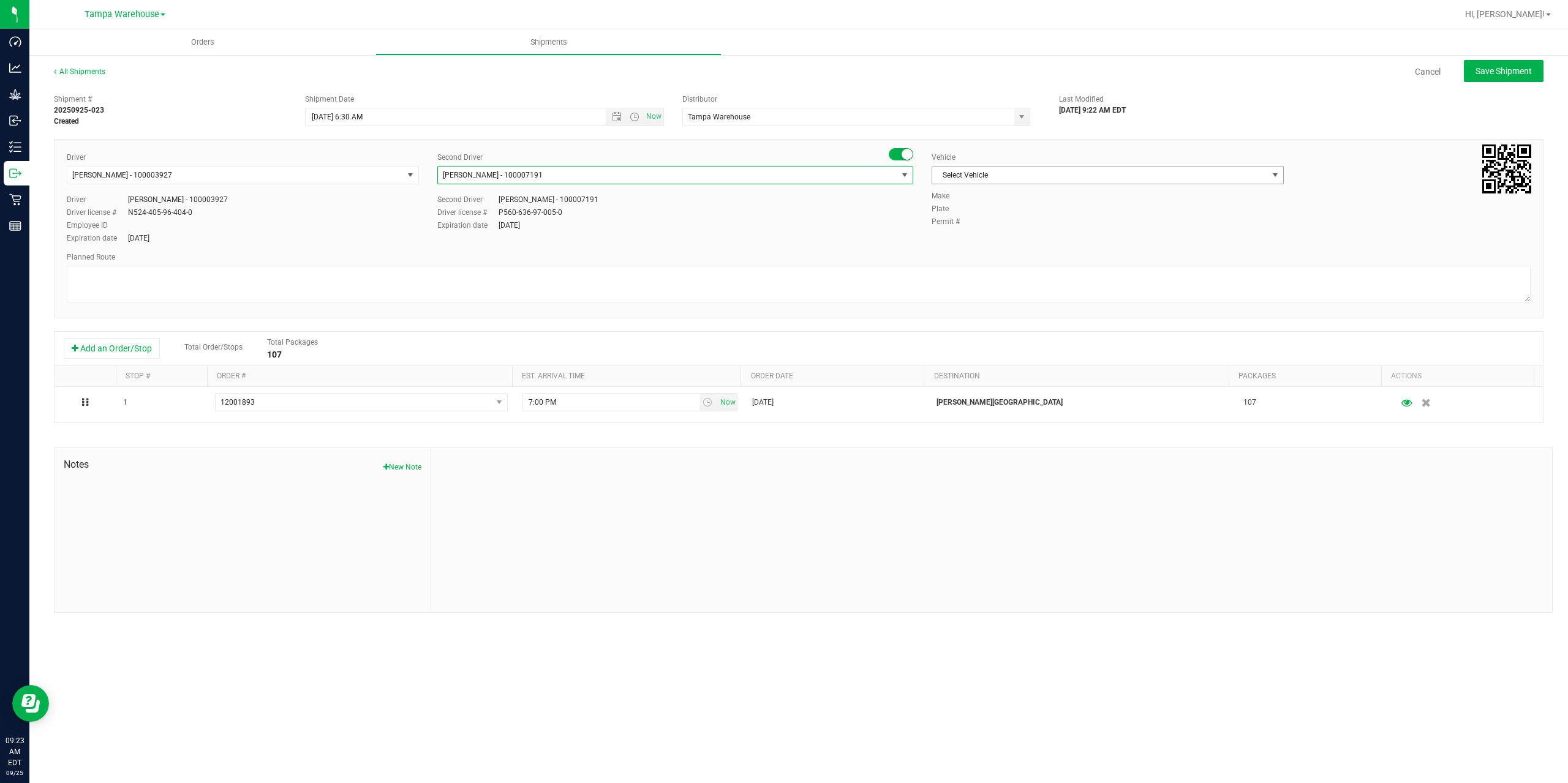
click at [1060, 173] on span "Select Vehicle" at bounding box center [1100, 175] width 336 height 17
click at [1007, 283] on li "FL-EXPRESS-03" at bounding box center [1107, 279] width 351 height 18
click at [1007, 283] on textarea at bounding box center [798, 284] width 1464 height 37
paste textarea "Bonita Springs WC Ft. Myers WC North Port WC Bradenton WC"
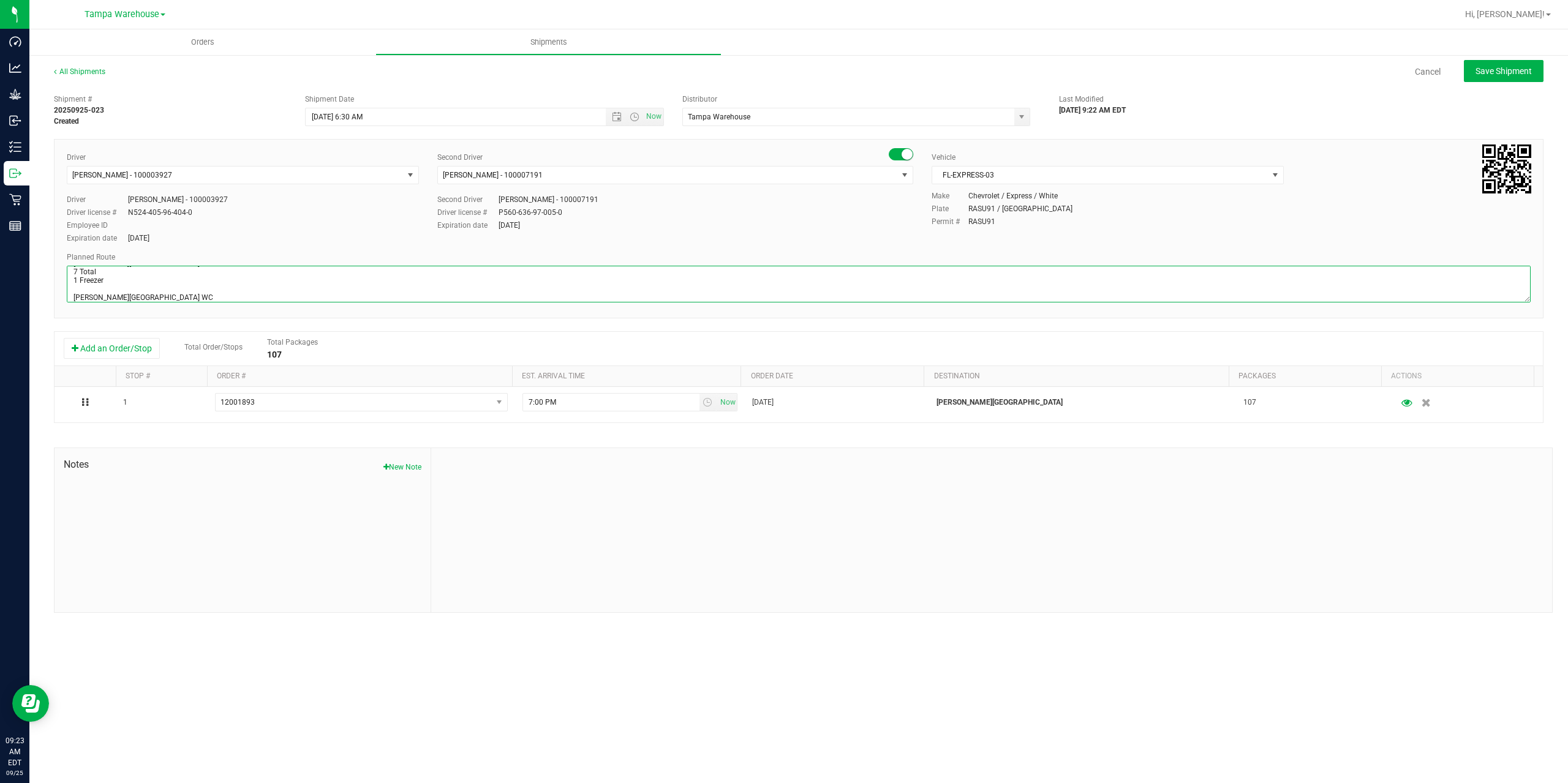
scroll to position [39, 0]
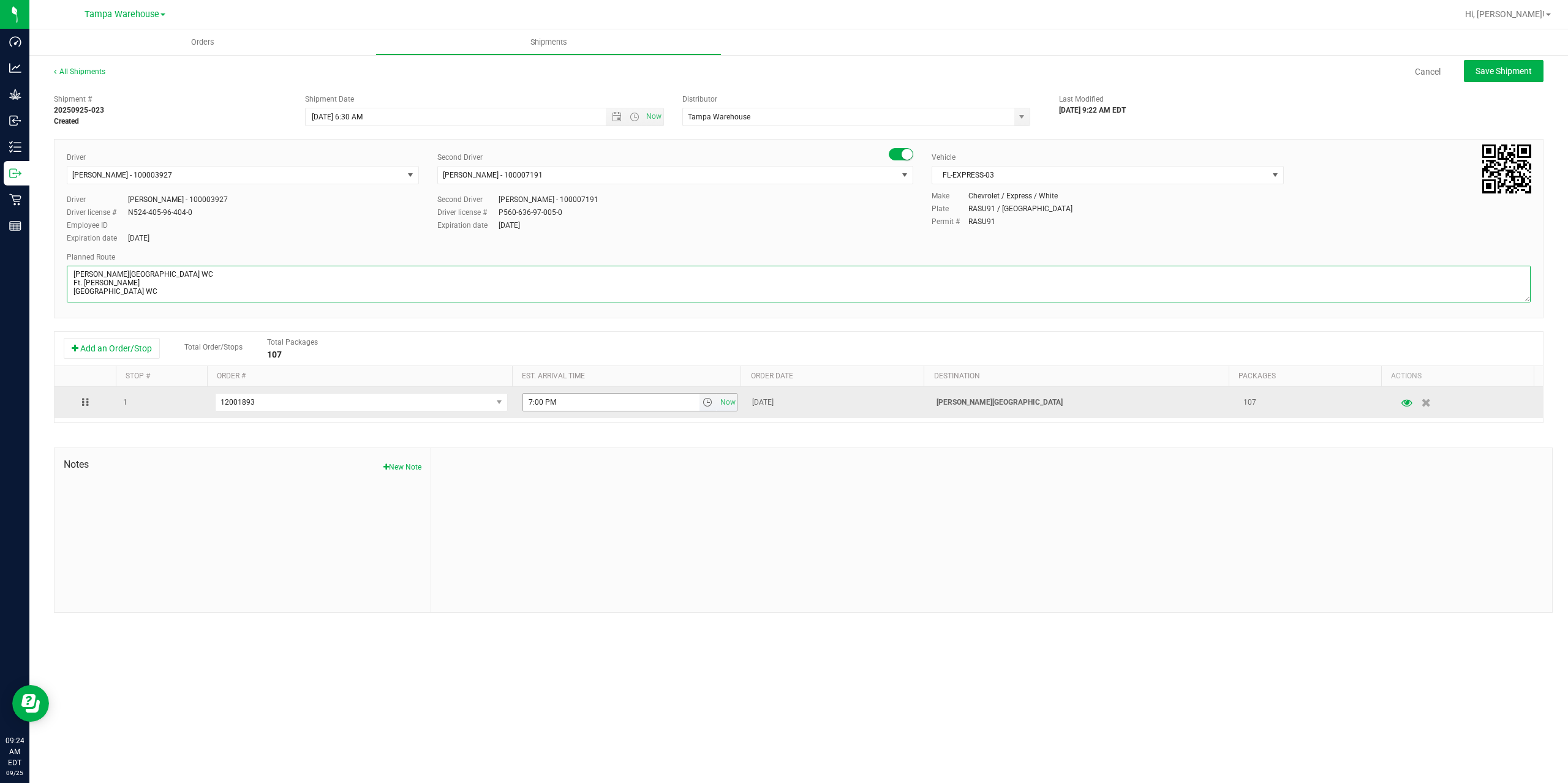
click at [702, 407] on span "select" at bounding box center [707, 402] width 10 height 10
type textarea "Bonita Springs WC 7 Total 1 Freezer Bonita Springs WC Ft. Myers WC North Port W…"
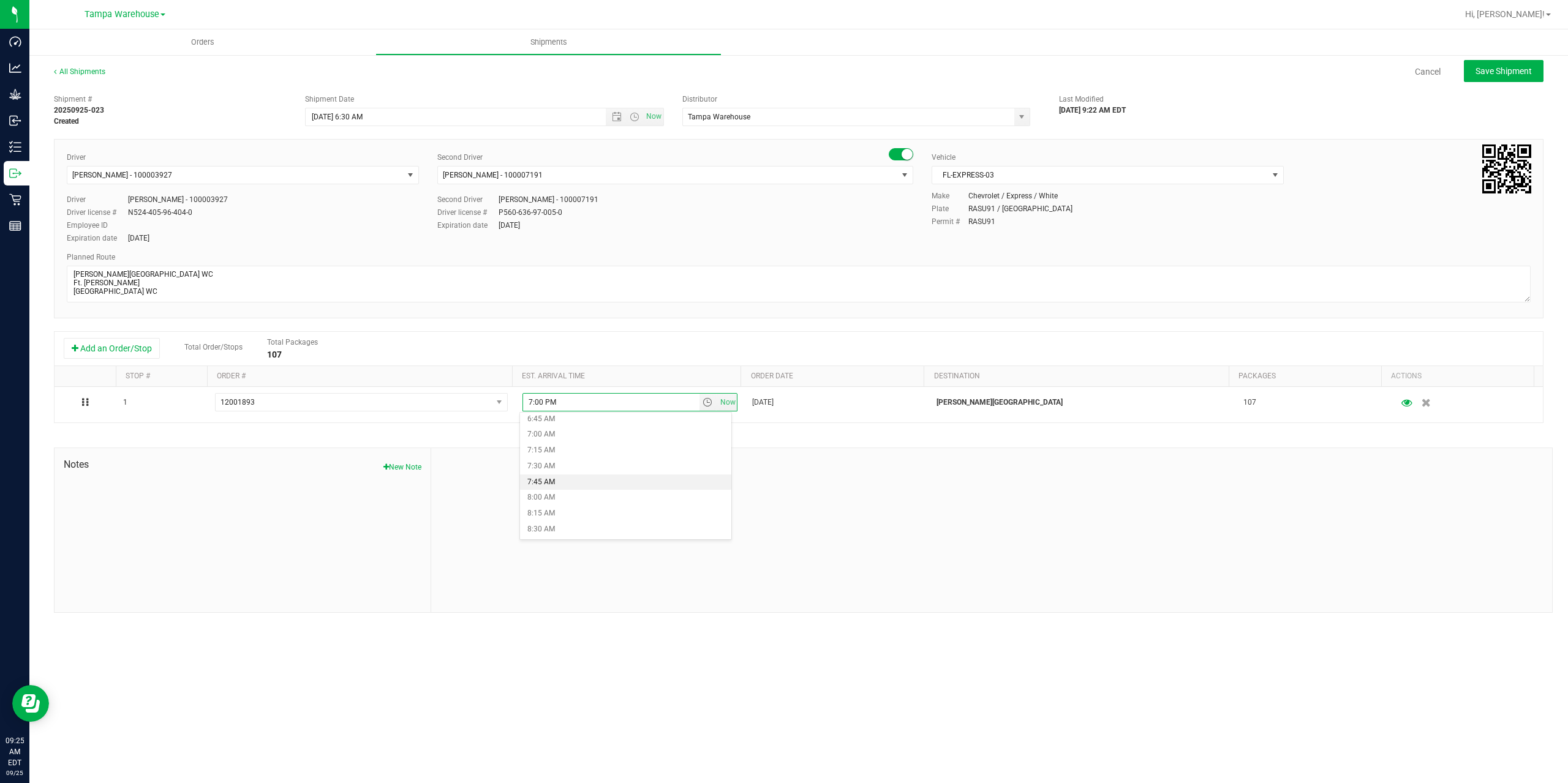
scroll to position [489, 0]
click at [586, 501] on li "9:00 AM" at bounding box center [626, 499] width 212 height 16
click at [1485, 71] on span "Save Shipment" at bounding box center [1503, 70] width 56 height 10
type input "9/26/2025 10:30 AM"
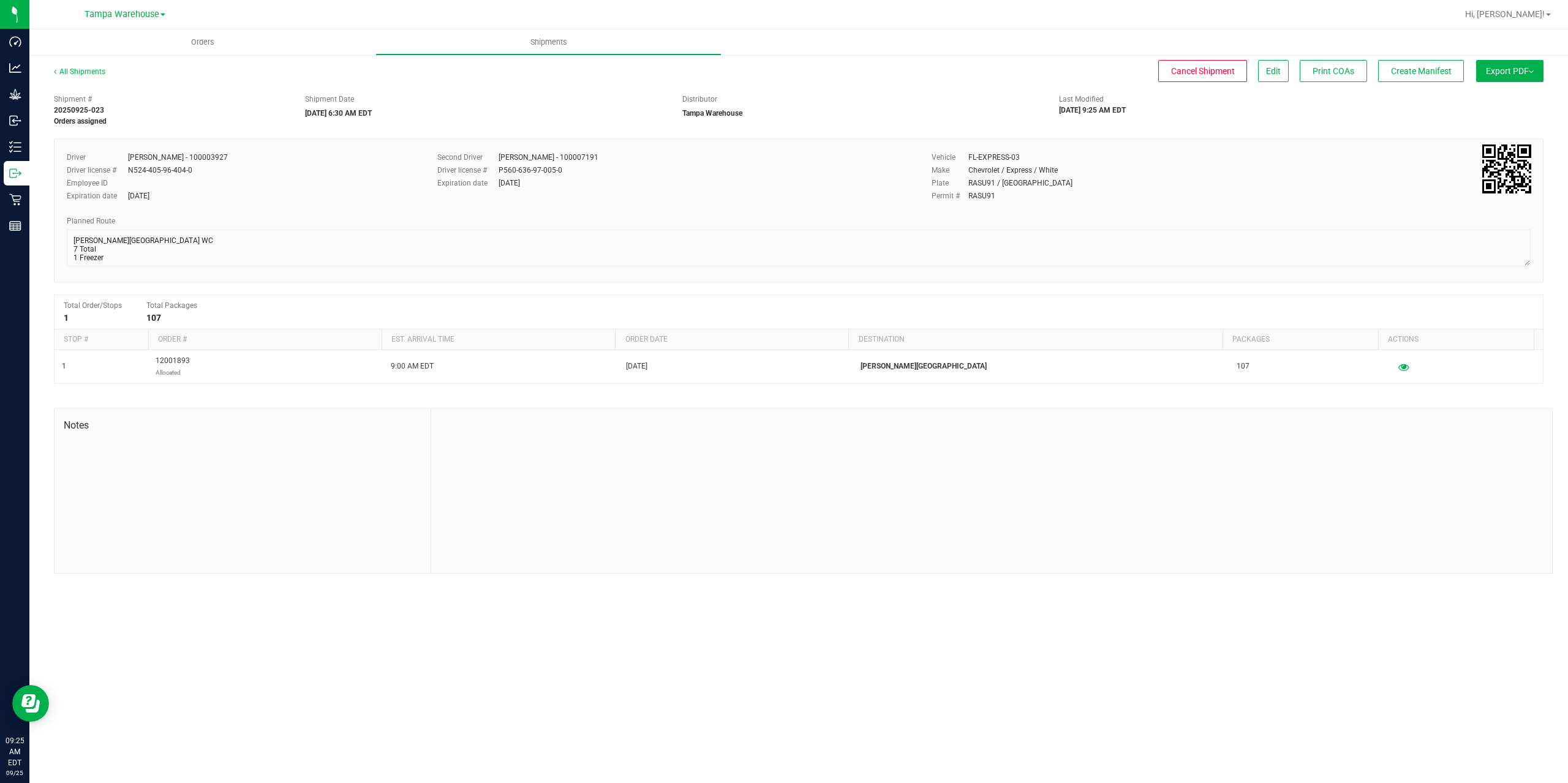
click at [1486, 71] on span "Export PDF" at bounding box center [1510, 70] width 48 height 10
click at [1484, 98] on span "Manifest by Package ID" at bounding box center [1492, 98] width 78 height 8
click at [1407, 74] on span "Create Manifest" at bounding box center [1421, 70] width 61 height 10
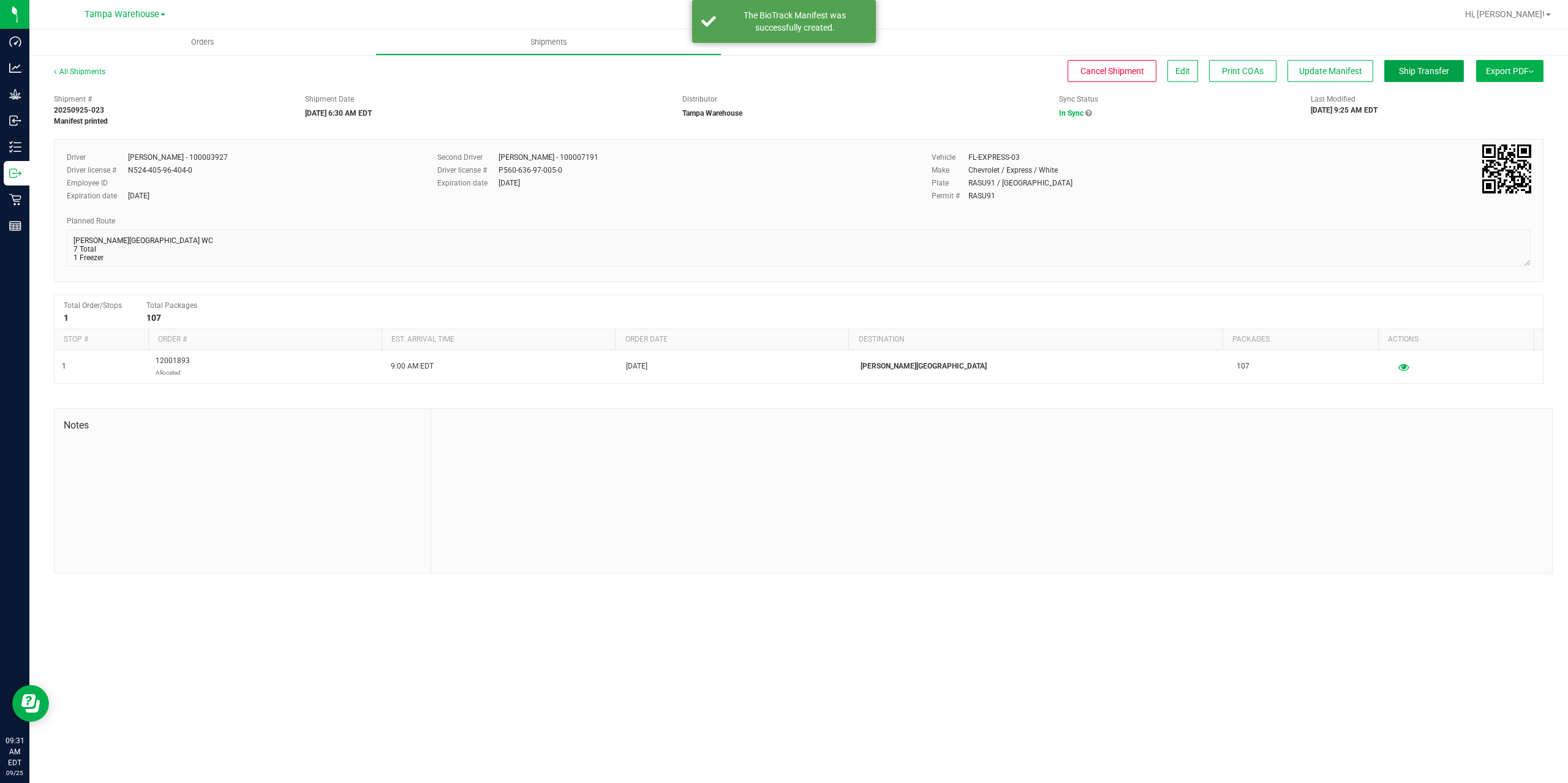
click at [1407, 74] on span "Ship Transfer" at bounding box center [1424, 70] width 50 height 10
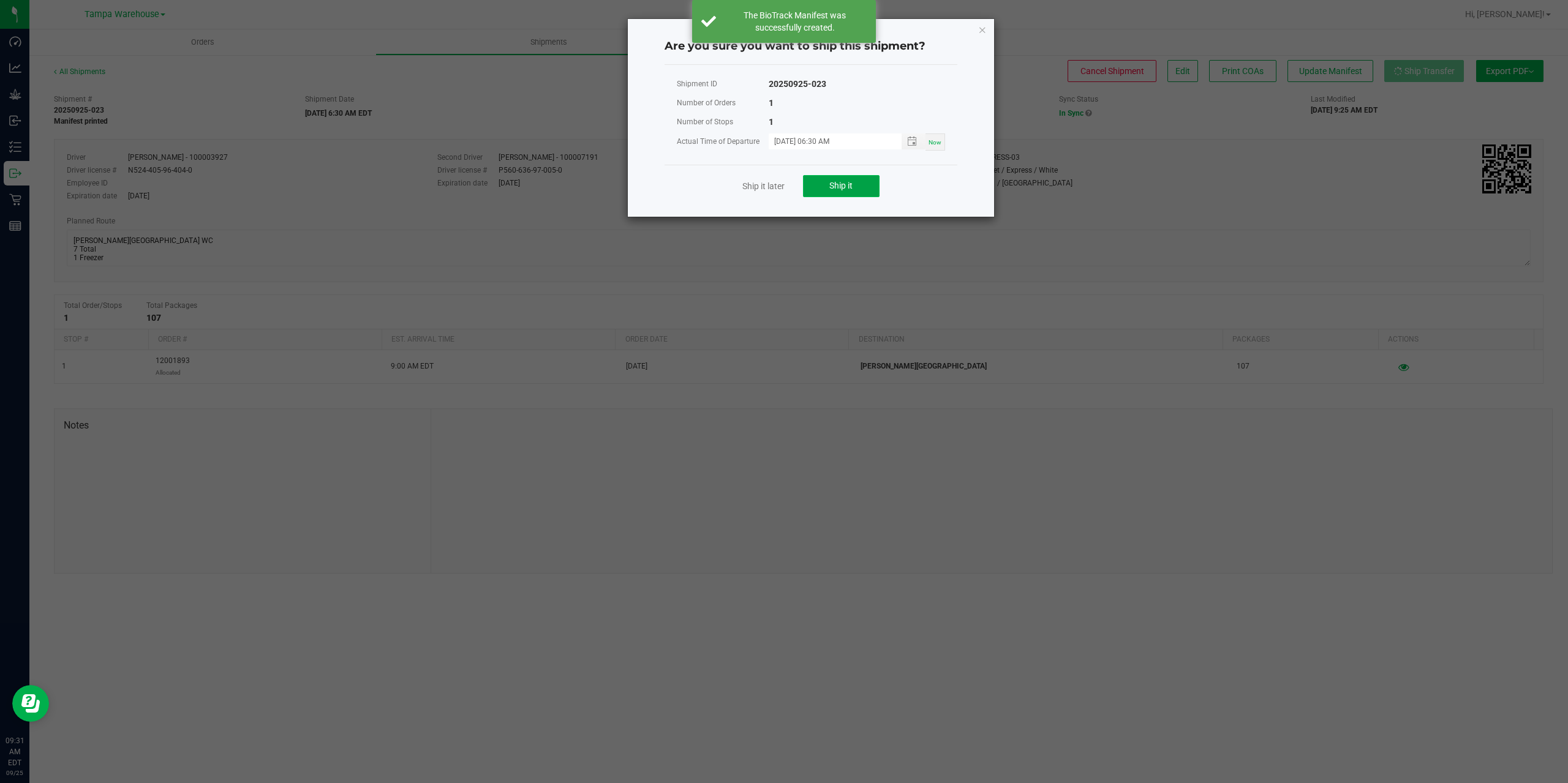
click at [853, 188] on span "Ship it" at bounding box center [841, 185] width 23 height 10
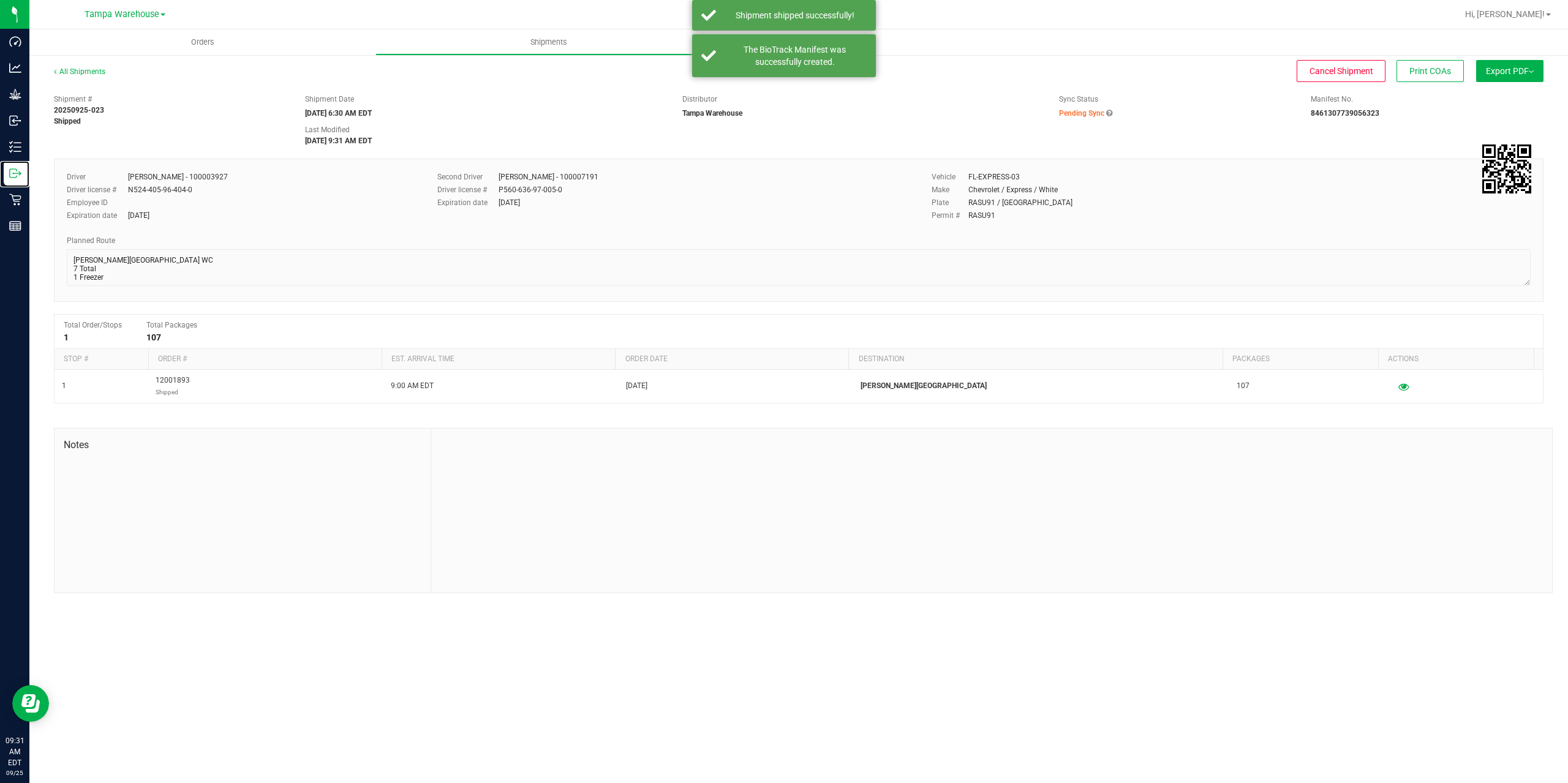
click at [19, 171] on icon at bounding box center [15, 173] width 12 height 12
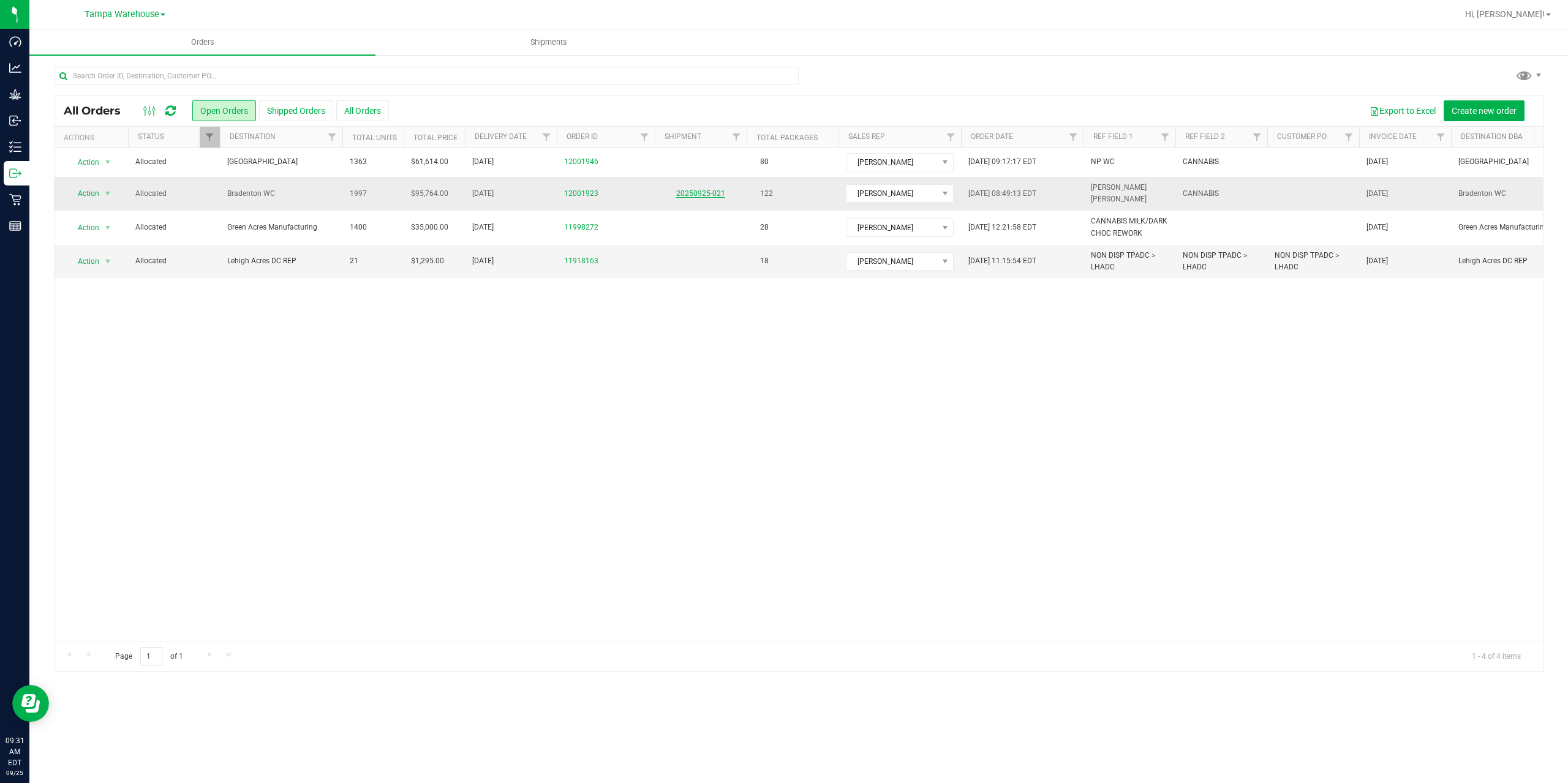
click at [706, 189] on link "20250925-021" at bounding box center [701, 193] width 49 height 8
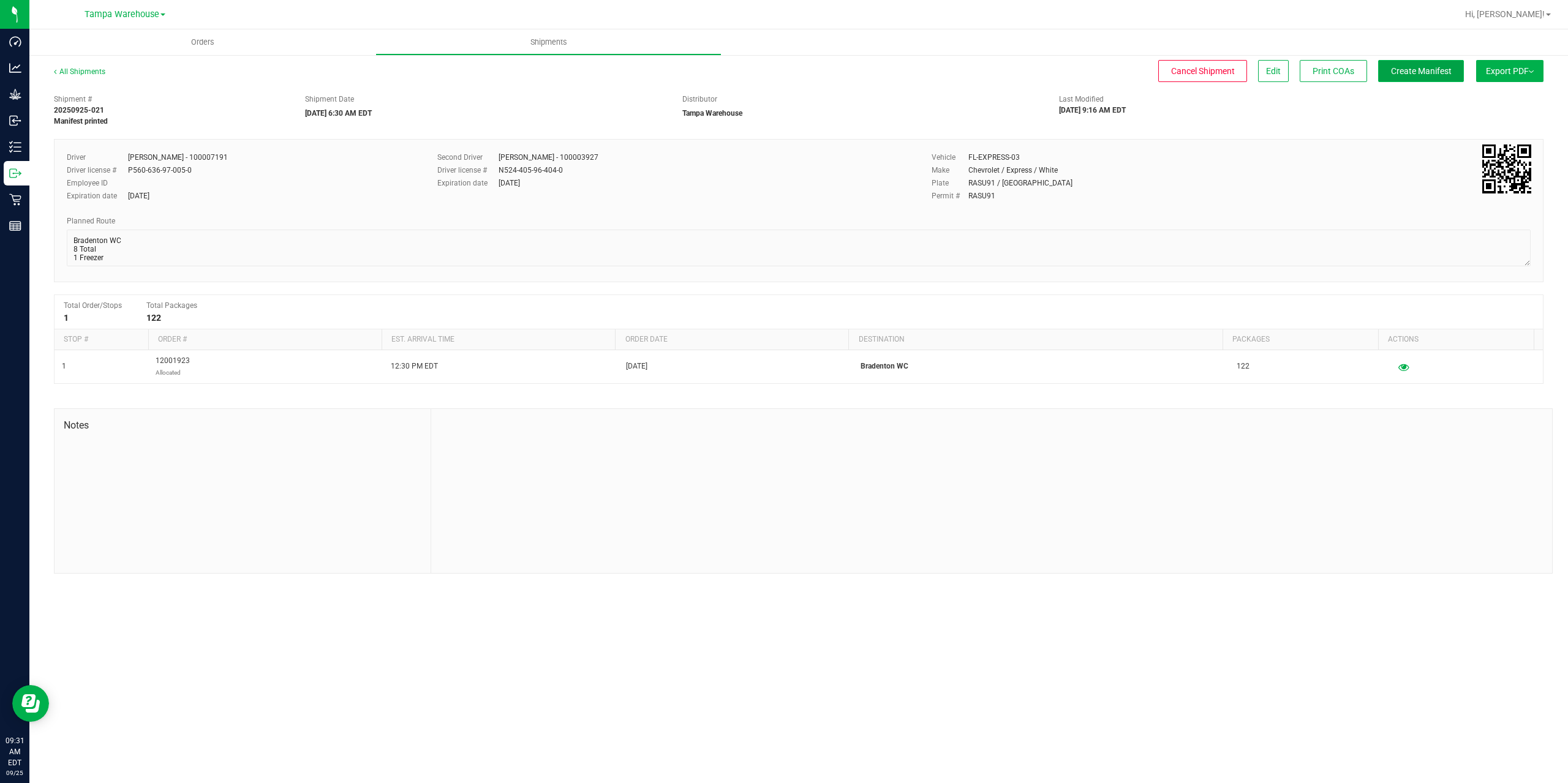
click at [1424, 67] on span "Create Manifest" at bounding box center [1421, 70] width 61 height 10
click at [1410, 79] on button "Ship Transfer" at bounding box center [1424, 71] width 80 height 22
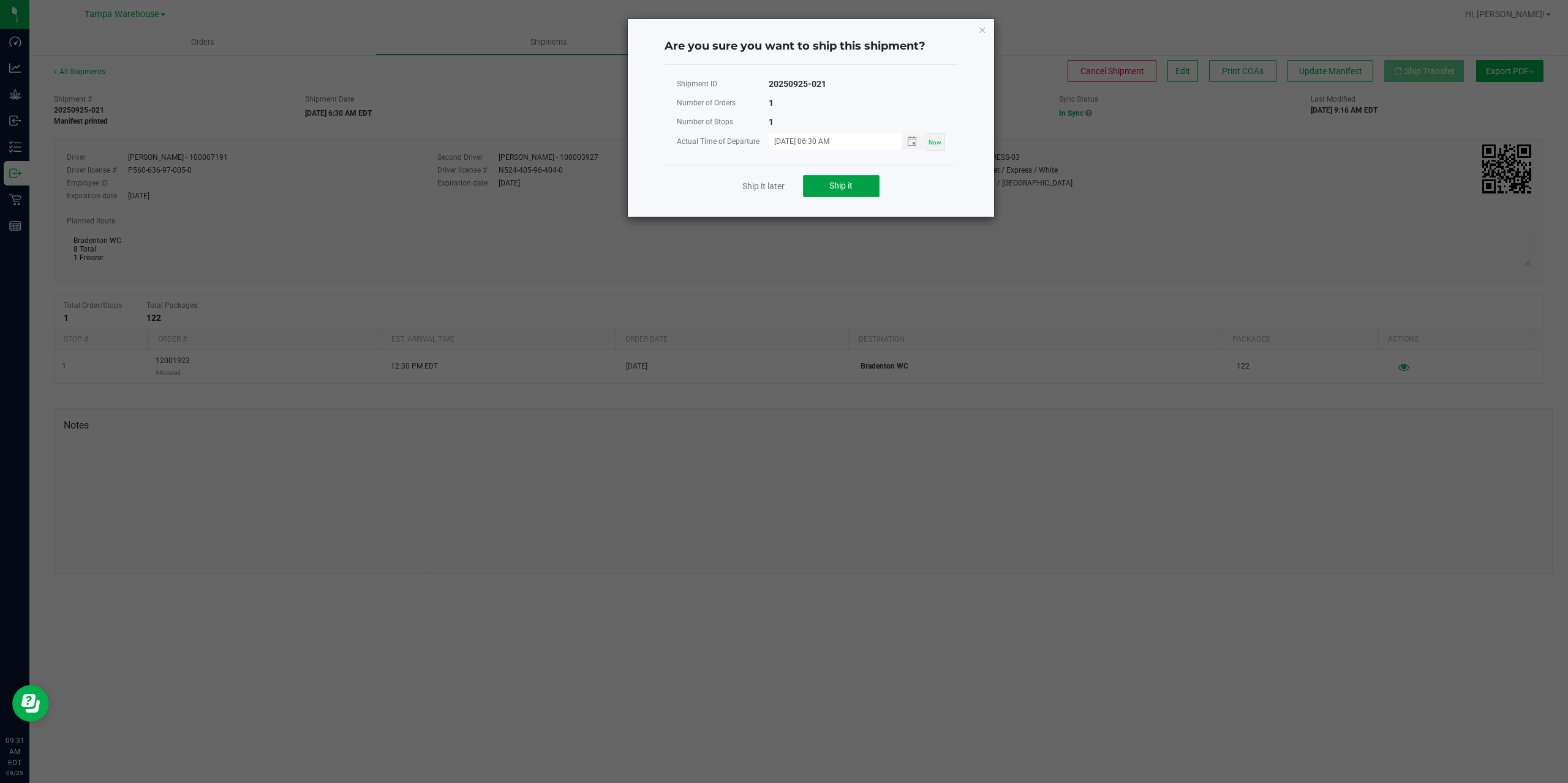
click at [873, 189] on button "Ship it" at bounding box center [841, 186] width 76 height 22
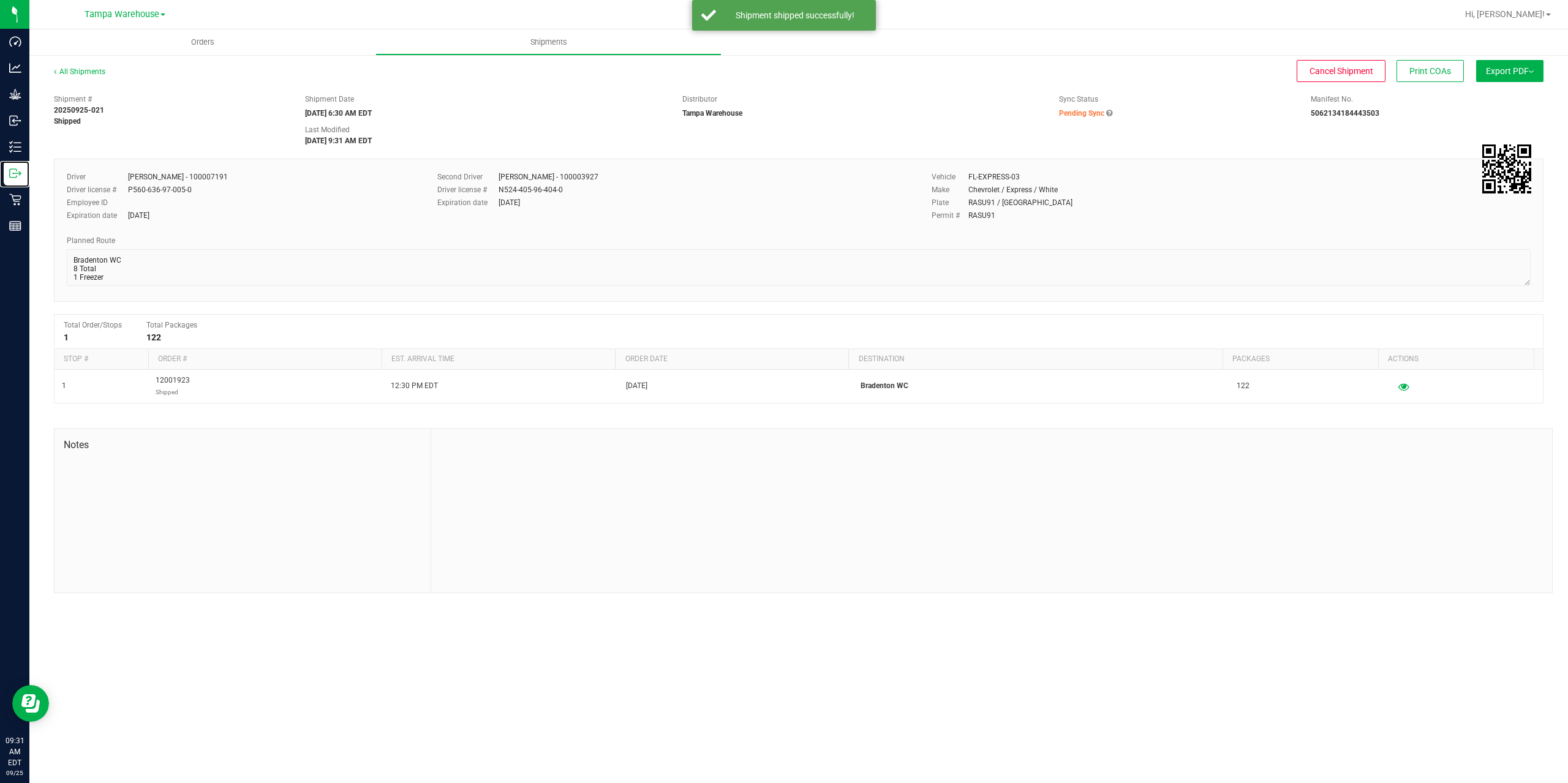
click at [11, 175] on icon at bounding box center [15, 173] width 12 height 12
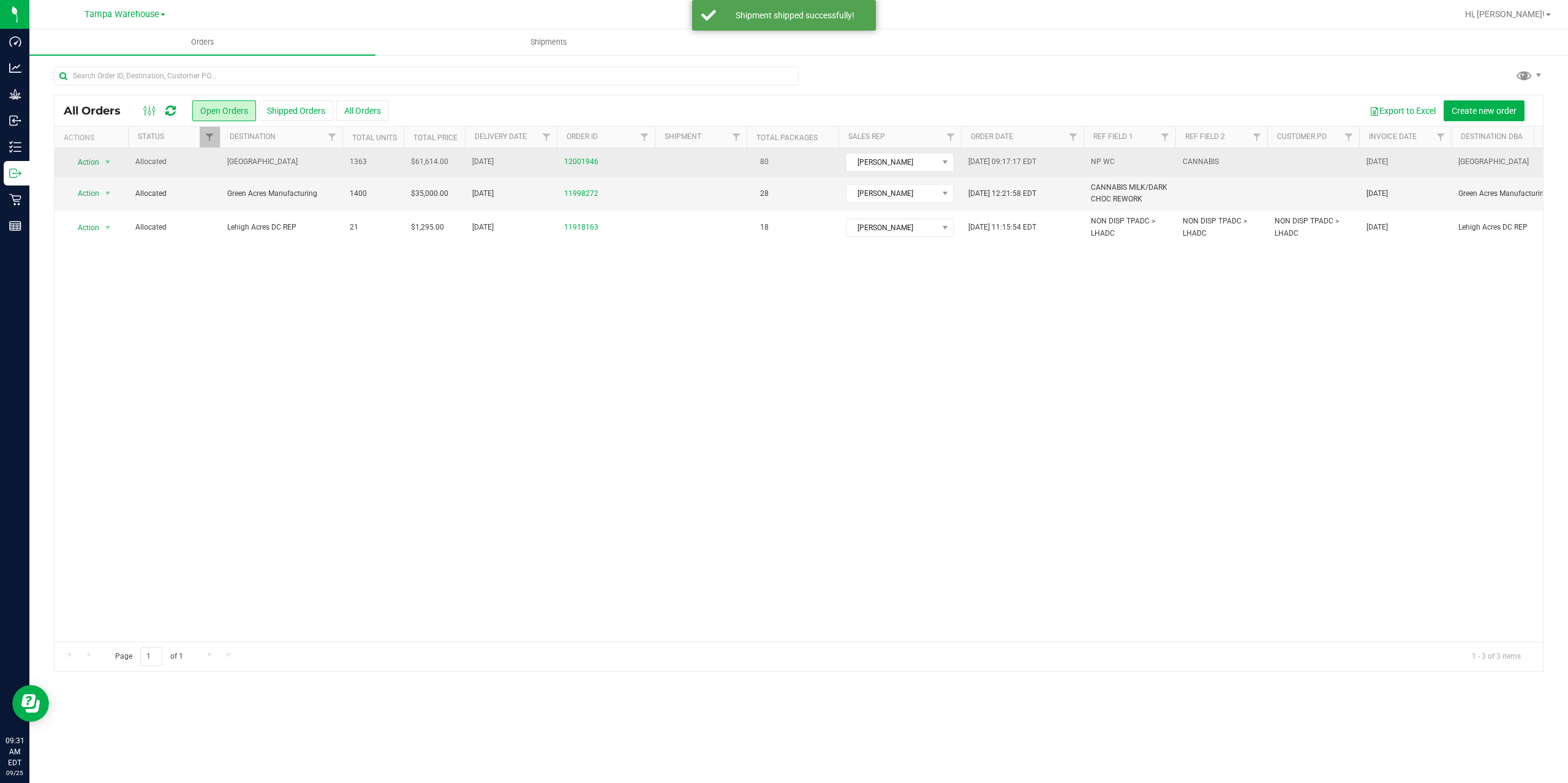
click at [315, 165] on span "[GEOGRAPHIC_DATA]" at bounding box center [281, 162] width 108 height 12
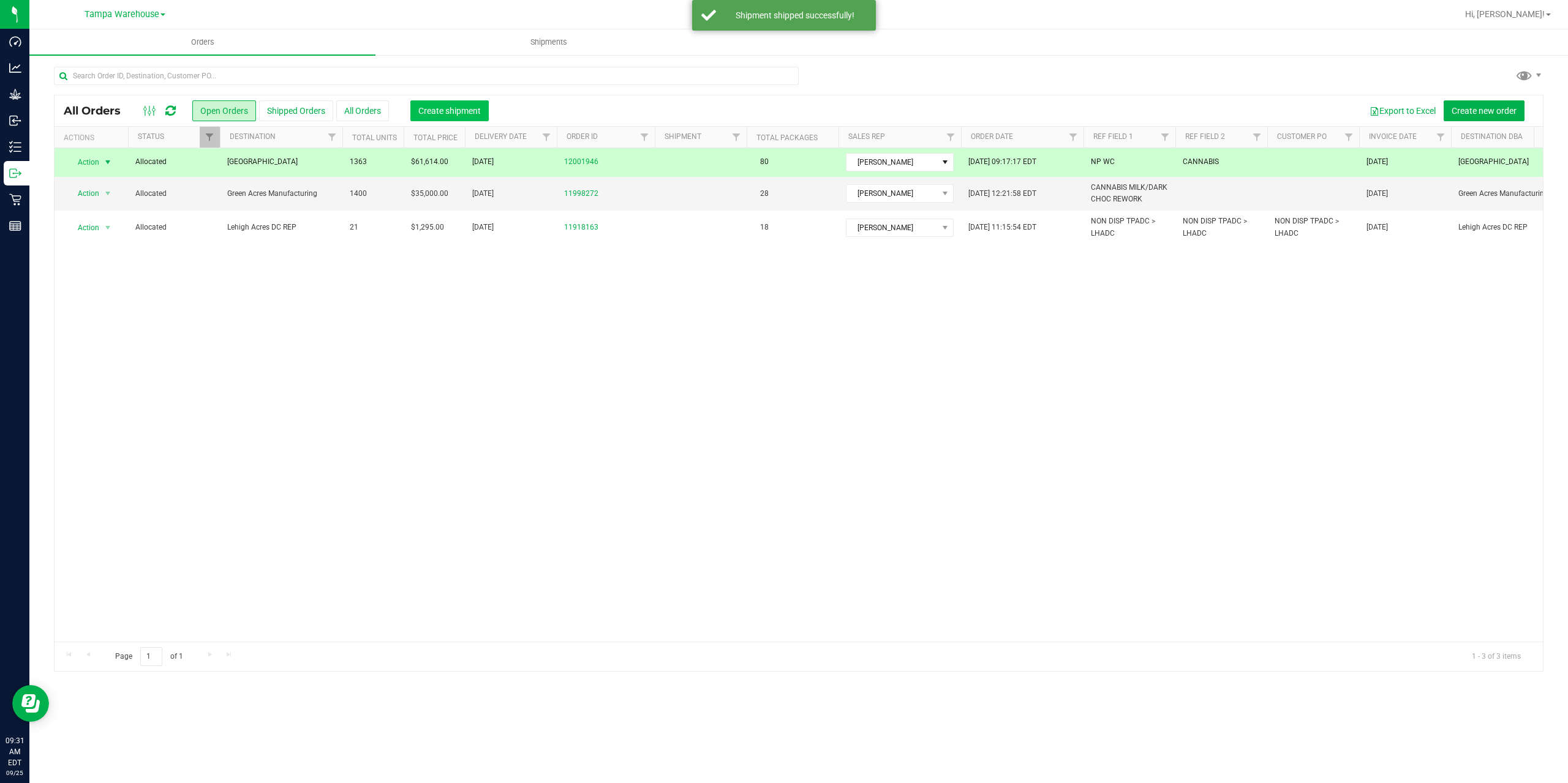
click at [450, 117] on button "Create shipment" at bounding box center [449, 111] width 78 height 21
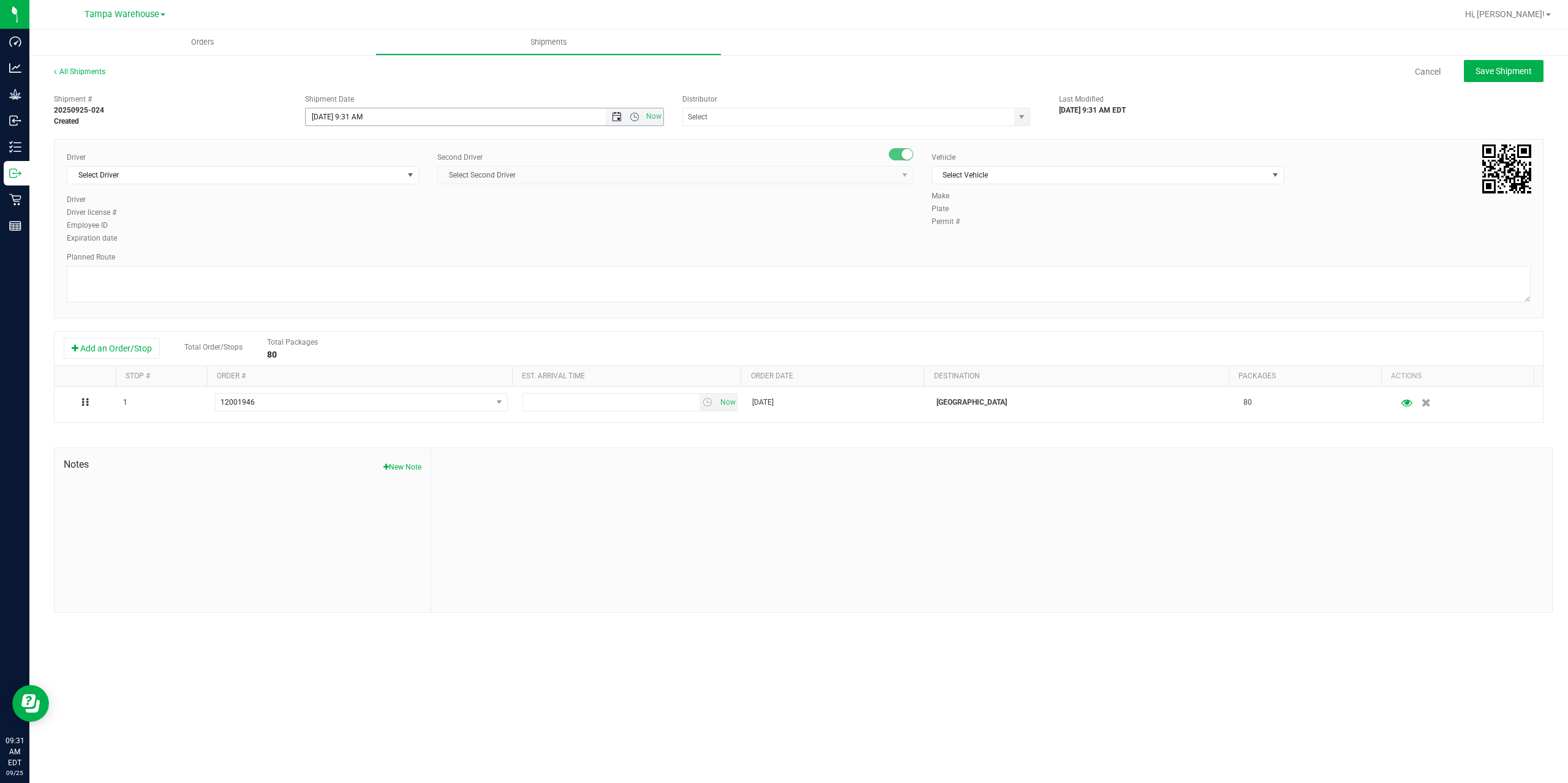
click at [616, 118] on span "Open the date view" at bounding box center [616, 116] width 10 height 10
click at [405, 239] on link "26" at bounding box center [406, 241] width 17 height 19
click at [634, 118] on span "Open the time view" at bounding box center [634, 116] width 10 height 10
click at [430, 219] on li "6:30 AM" at bounding box center [483, 219] width 356 height 16
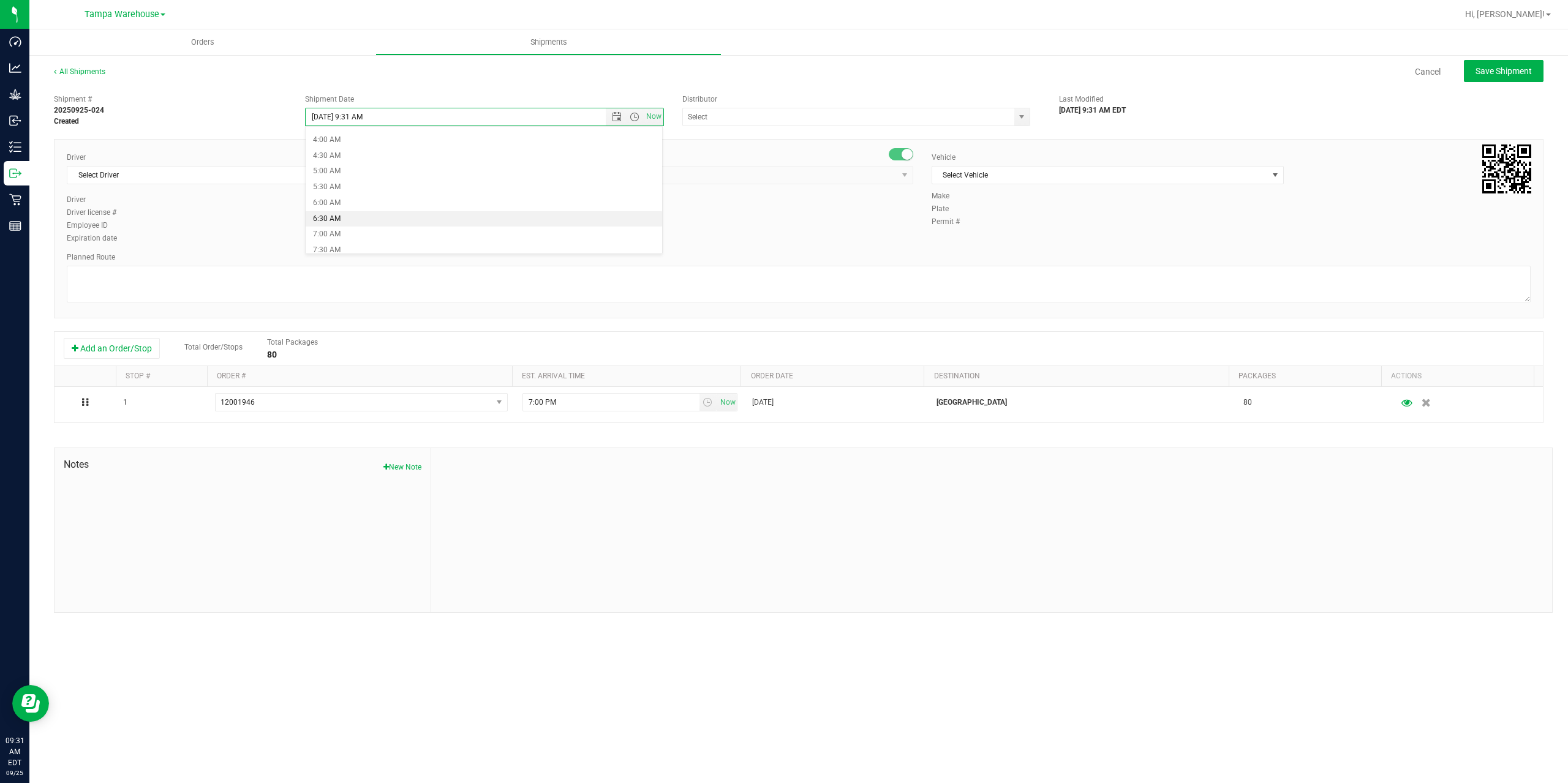
type input "9/26/2025 6:30 AM"
click at [765, 121] on input "text" at bounding box center [844, 117] width 321 height 17
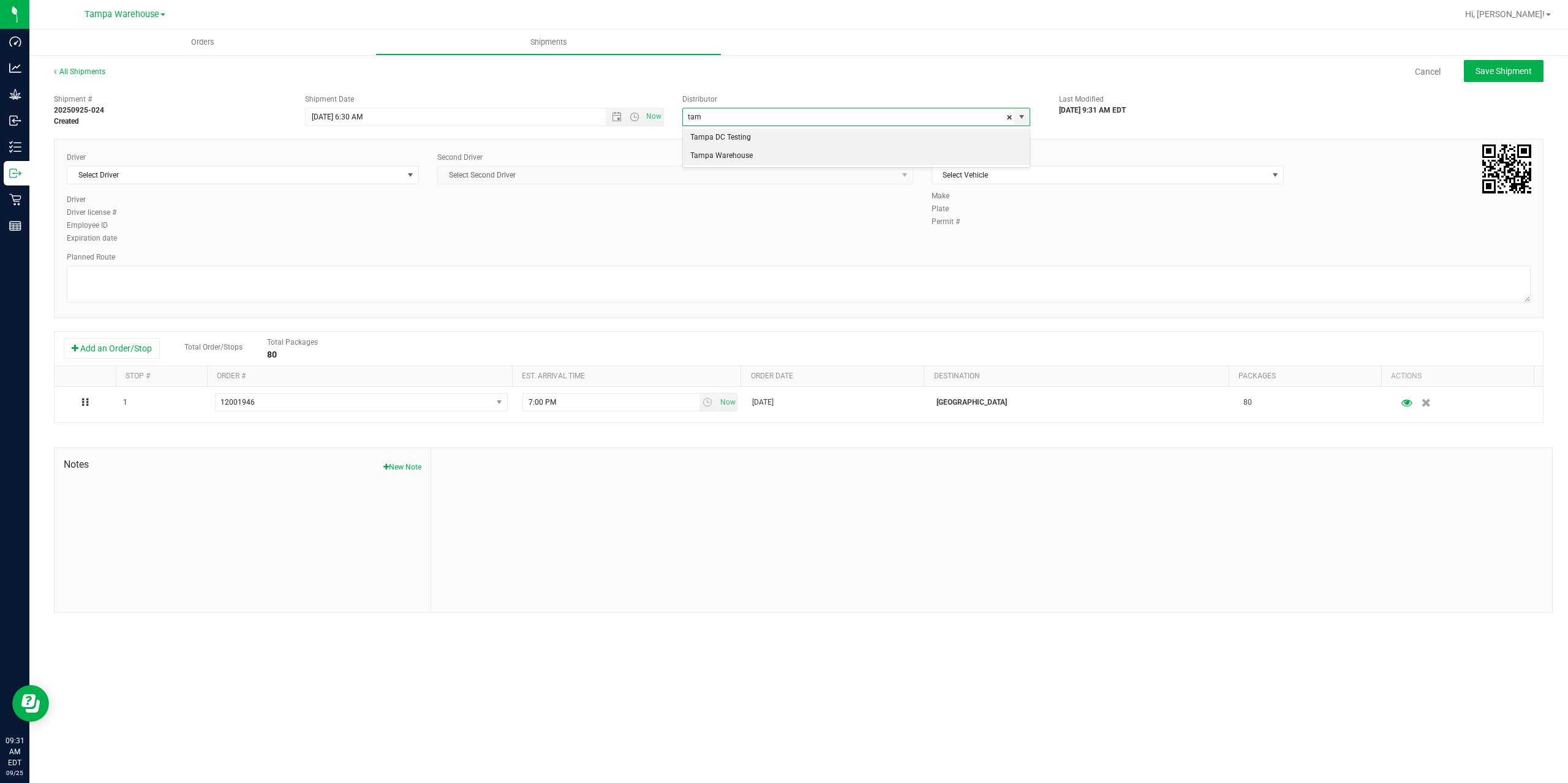
click at [763, 159] on li "Tampa Warehouse" at bounding box center [856, 156] width 347 height 18
type input "Tampa Warehouse"
click at [283, 175] on span "Select Driver" at bounding box center [235, 175] width 336 height 17
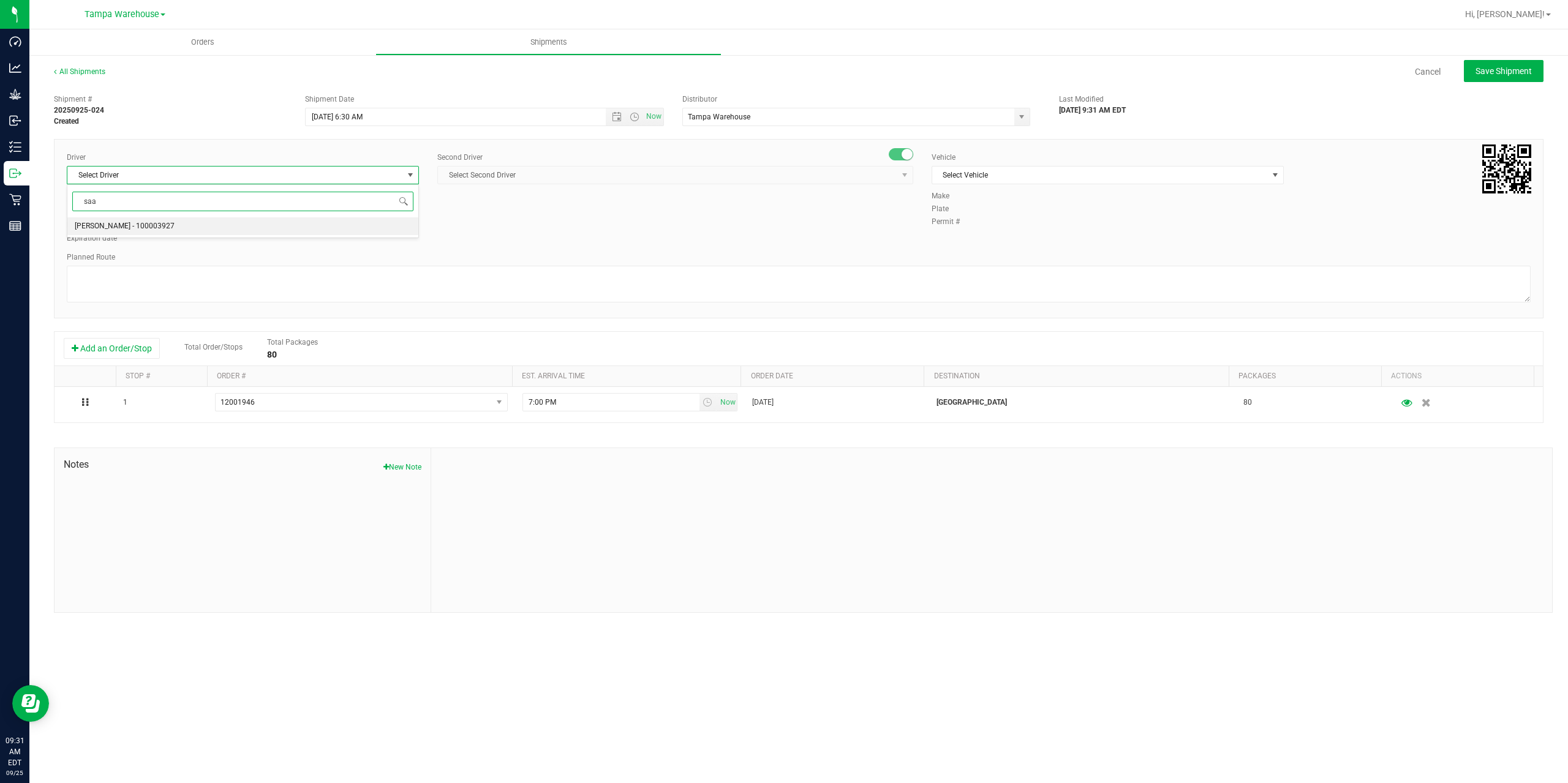
click at [210, 224] on li "Isaac Nunez Collado - 100003927" at bounding box center [243, 226] width 351 height 18
type input "saa"
click at [538, 177] on span "Select Second Driver" at bounding box center [668, 175] width 459 height 17
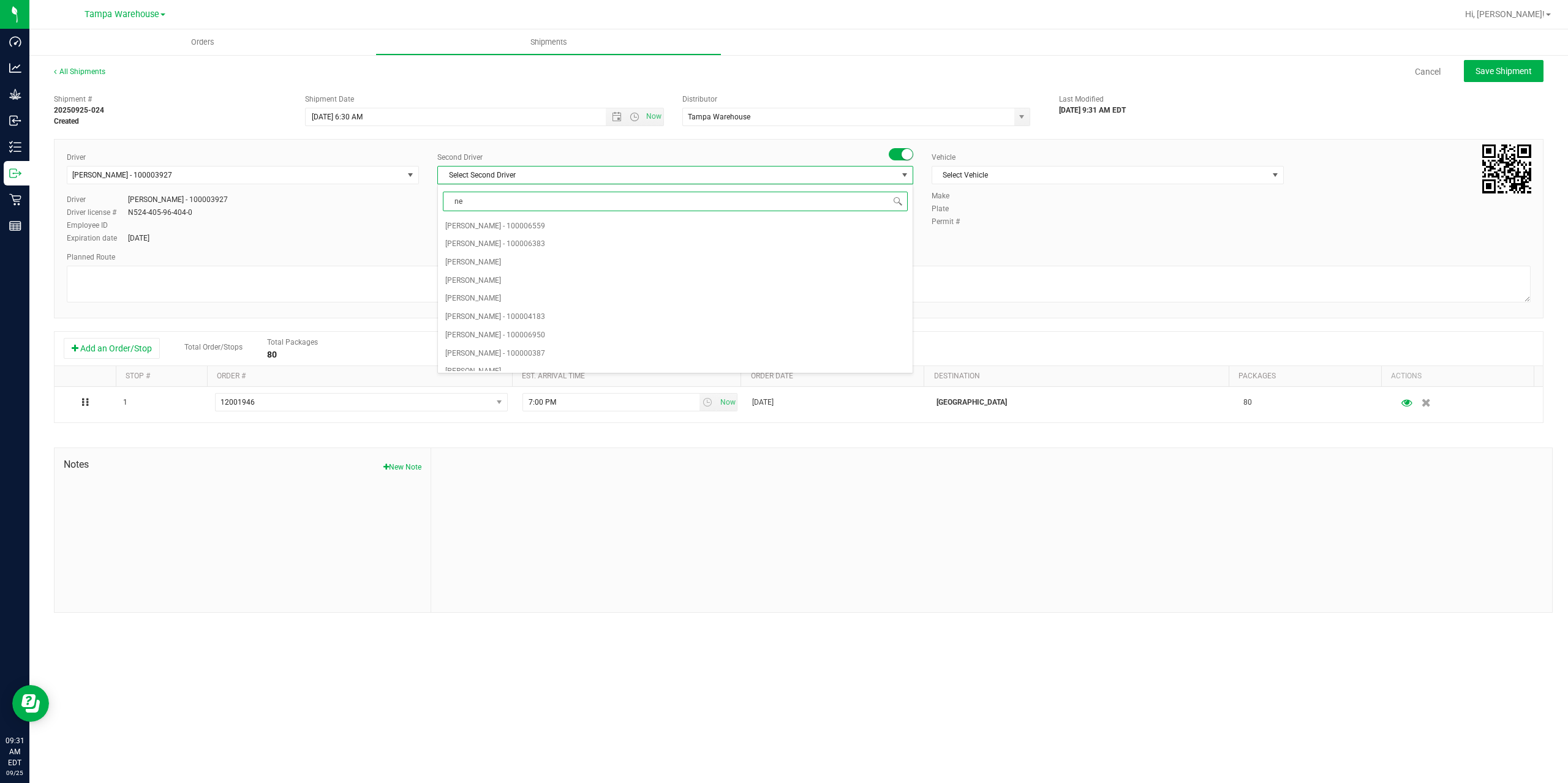
type input "ner"
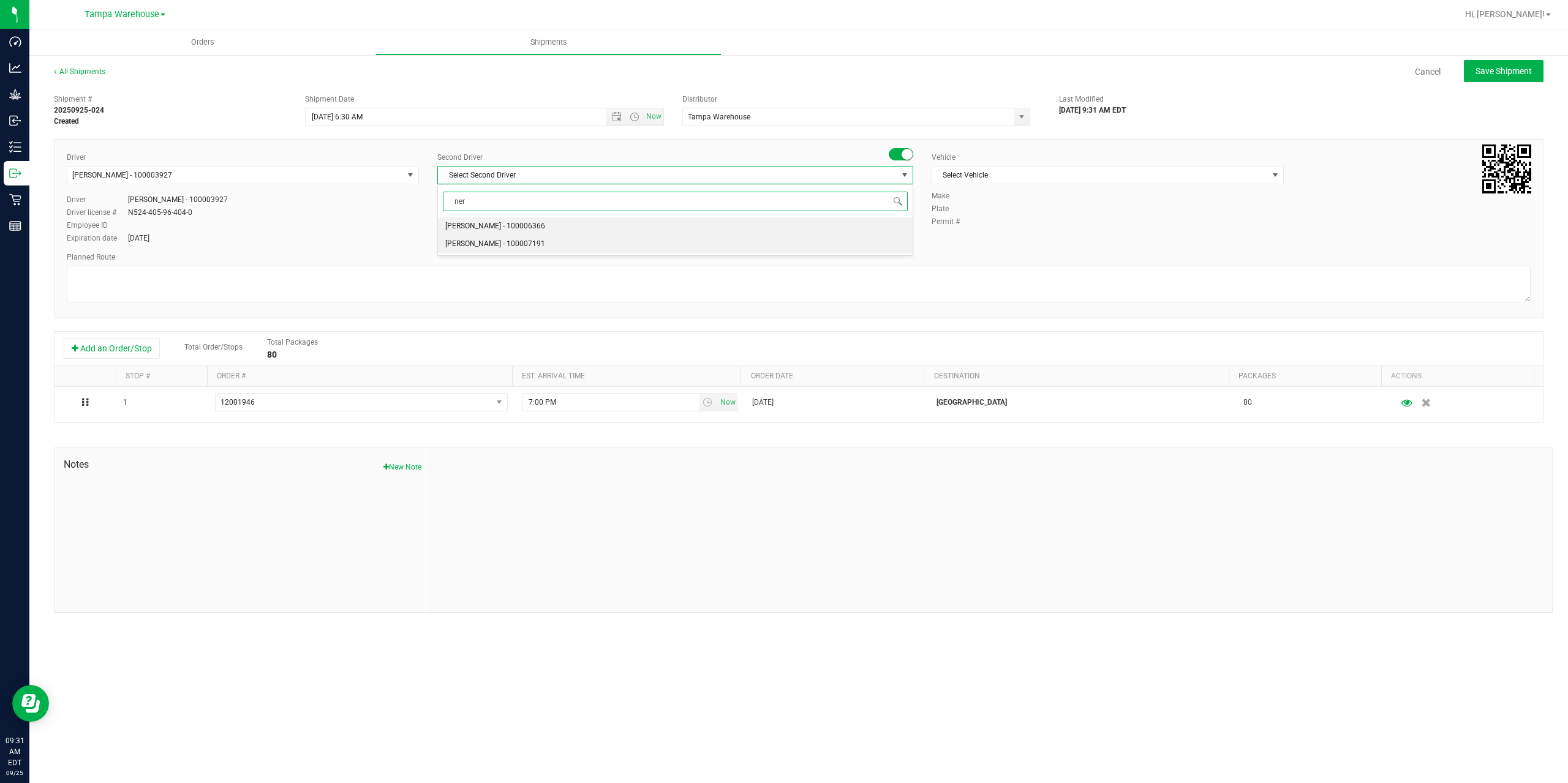
click at [495, 243] on span "Nicholas Pinero - 100007191" at bounding box center [495, 244] width 100 height 16
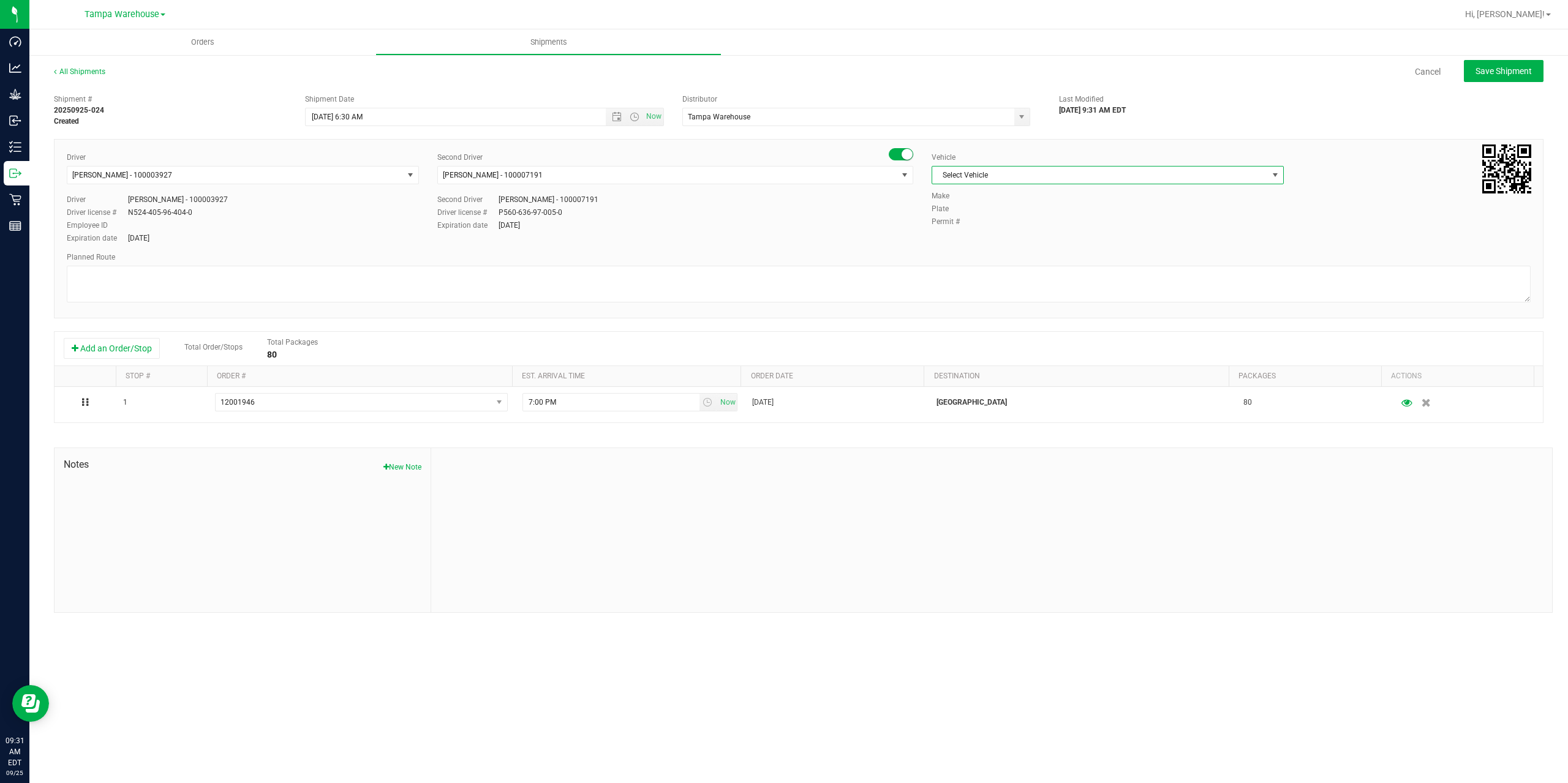
click at [989, 178] on span "Select Vehicle" at bounding box center [1100, 175] width 336 height 17
click at [1011, 275] on li "FL-EXPRESS-03" at bounding box center [1107, 279] width 351 height 18
click at [624, 277] on textarea at bounding box center [798, 284] width 1464 height 37
paste textarea "Bonita Springs WC Ft. Myers WC North Port WC Bradenton WC"
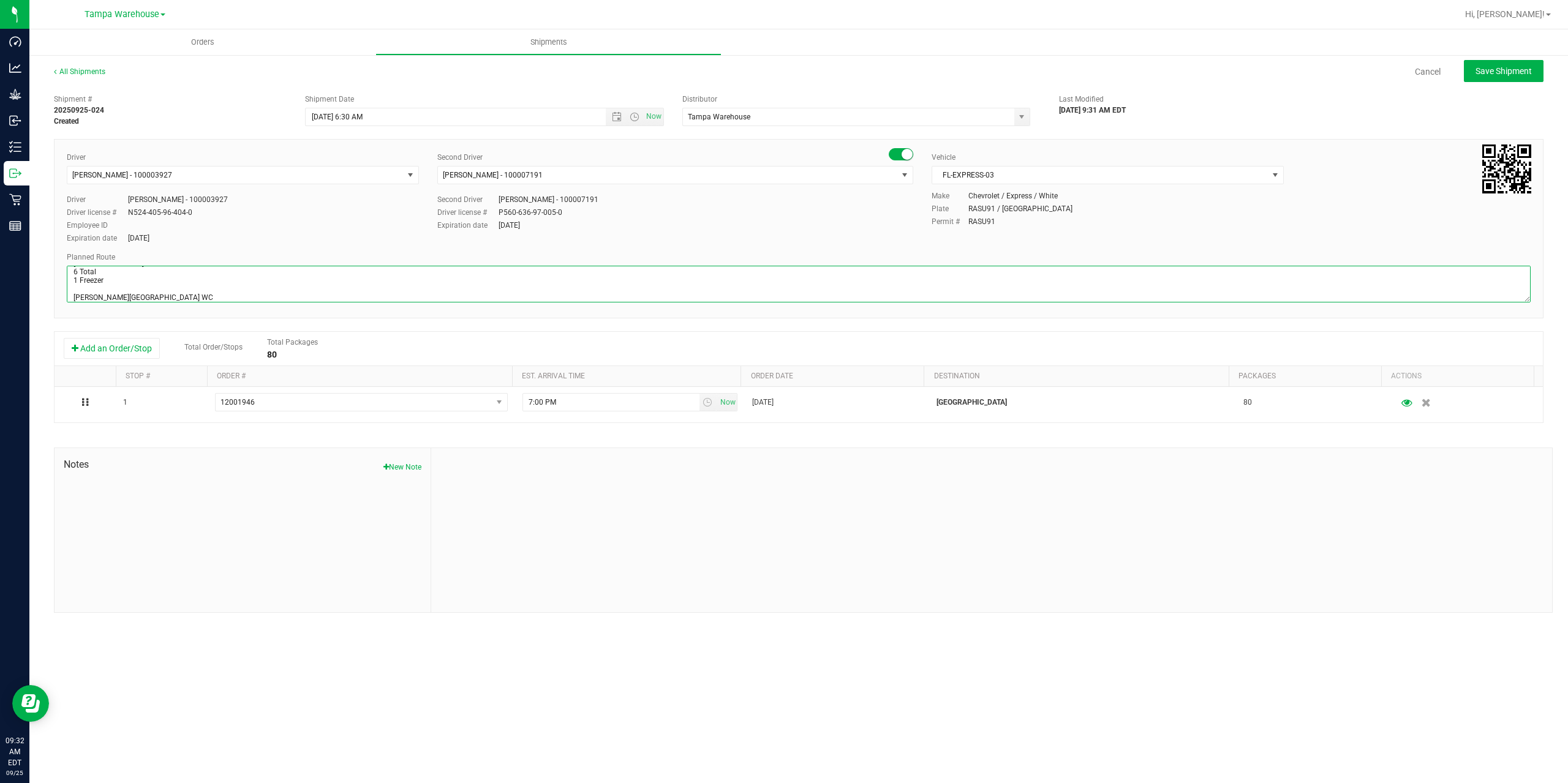
scroll to position [39, 0]
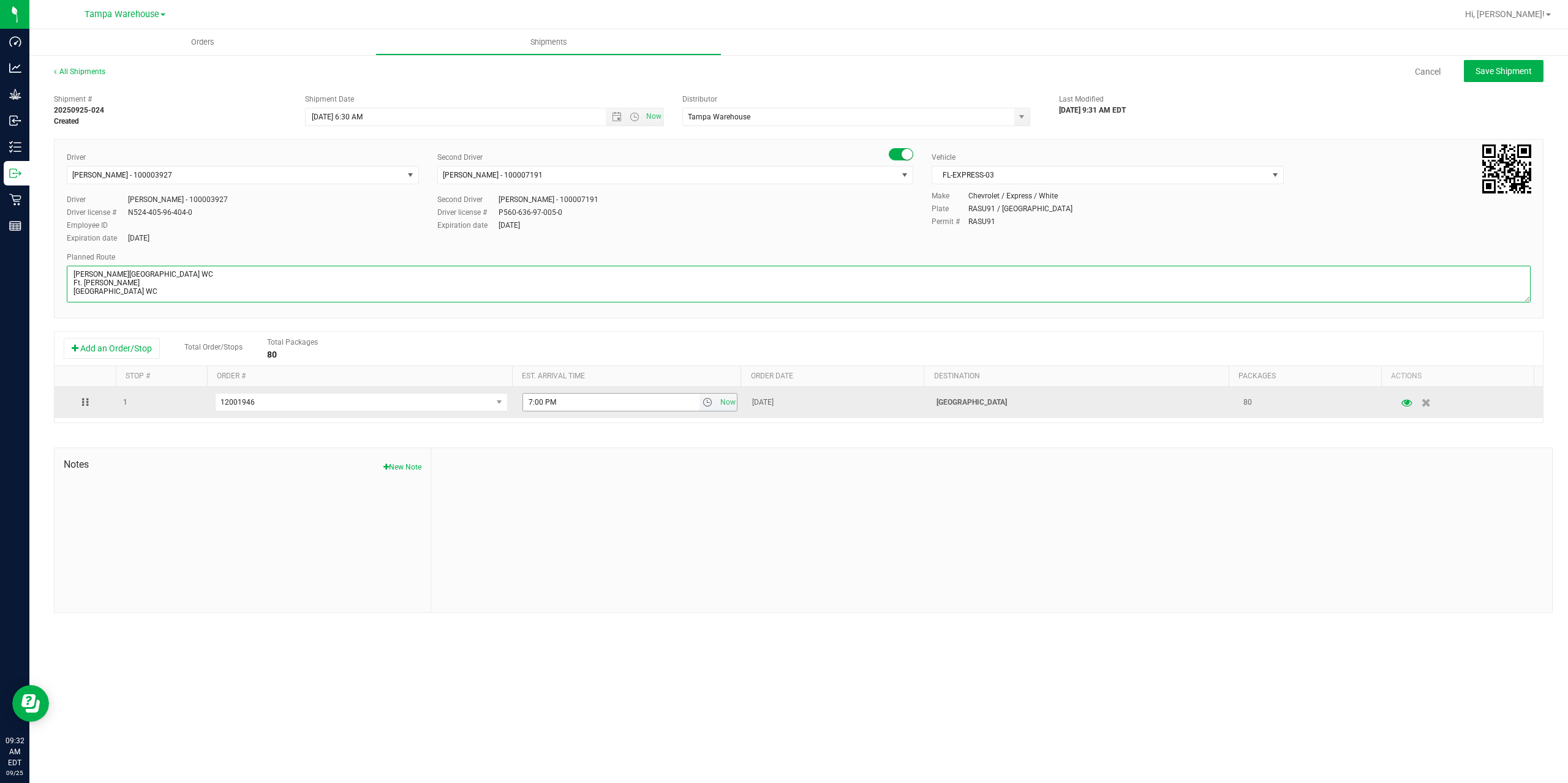
click at [705, 398] on span "select" at bounding box center [707, 402] width 10 height 10
type textarea "North Port WC 6 Total 1 Freezer Bonita Springs WC Ft. Myers WC North Port WC Br…"
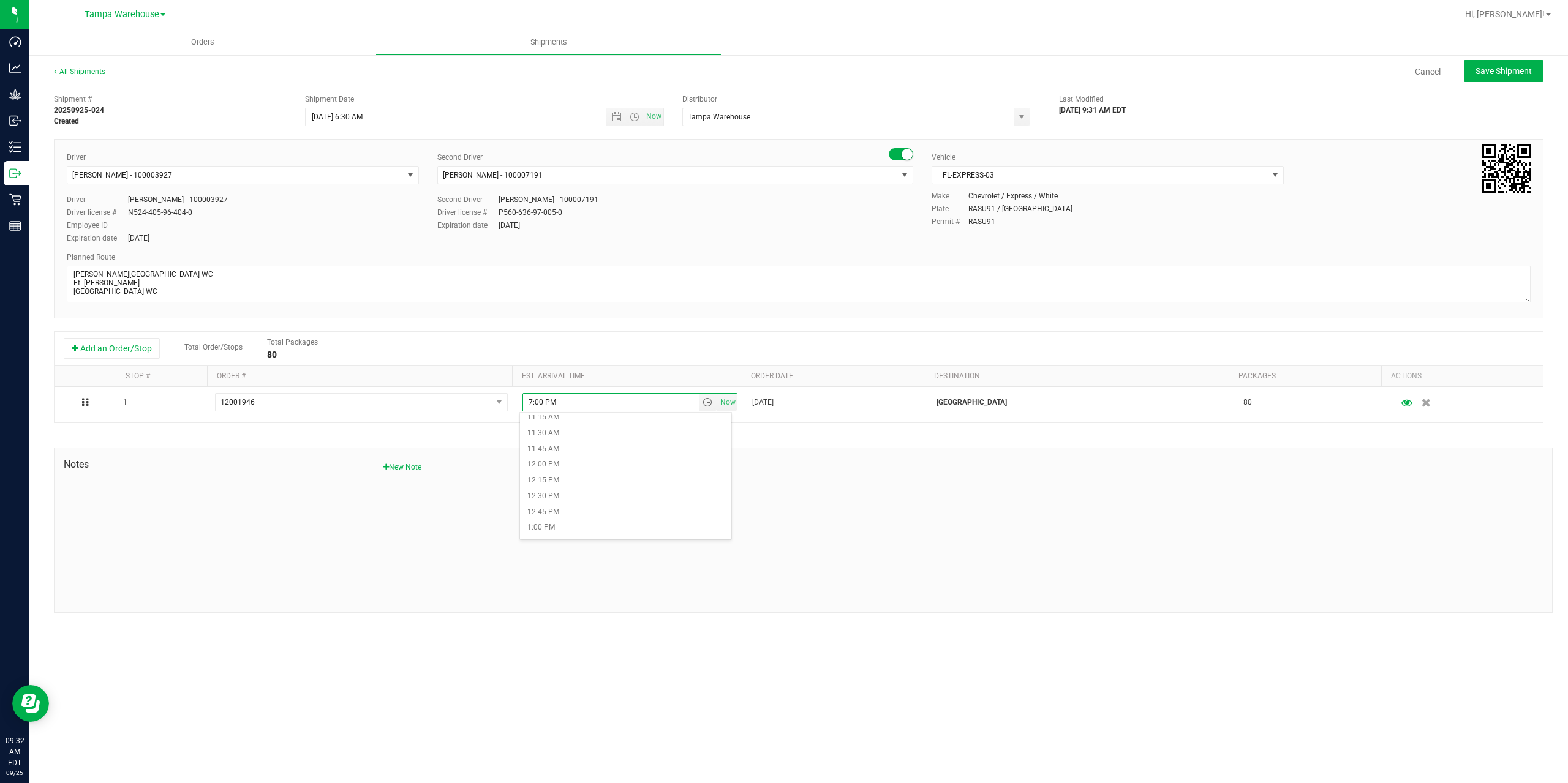
scroll to position [735, 0]
click at [582, 445] on li "12:00 PM" at bounding box center [626, 443] width 212 height 16
click at [582, 445] on div "Shipment # 20250925-024 Created Shipment Date 9/26/2025 6:30 AM Now Distributor…" at bounding box center [798, 350] width 1490 height 524
click at [1527, 55] on ul "Orders Shipments" at bounding box center [813, 42] width 1568 height 27
click at [1524, 70] on span "Save Shipment" at bounding box center [1503, 70] width 56 height 10
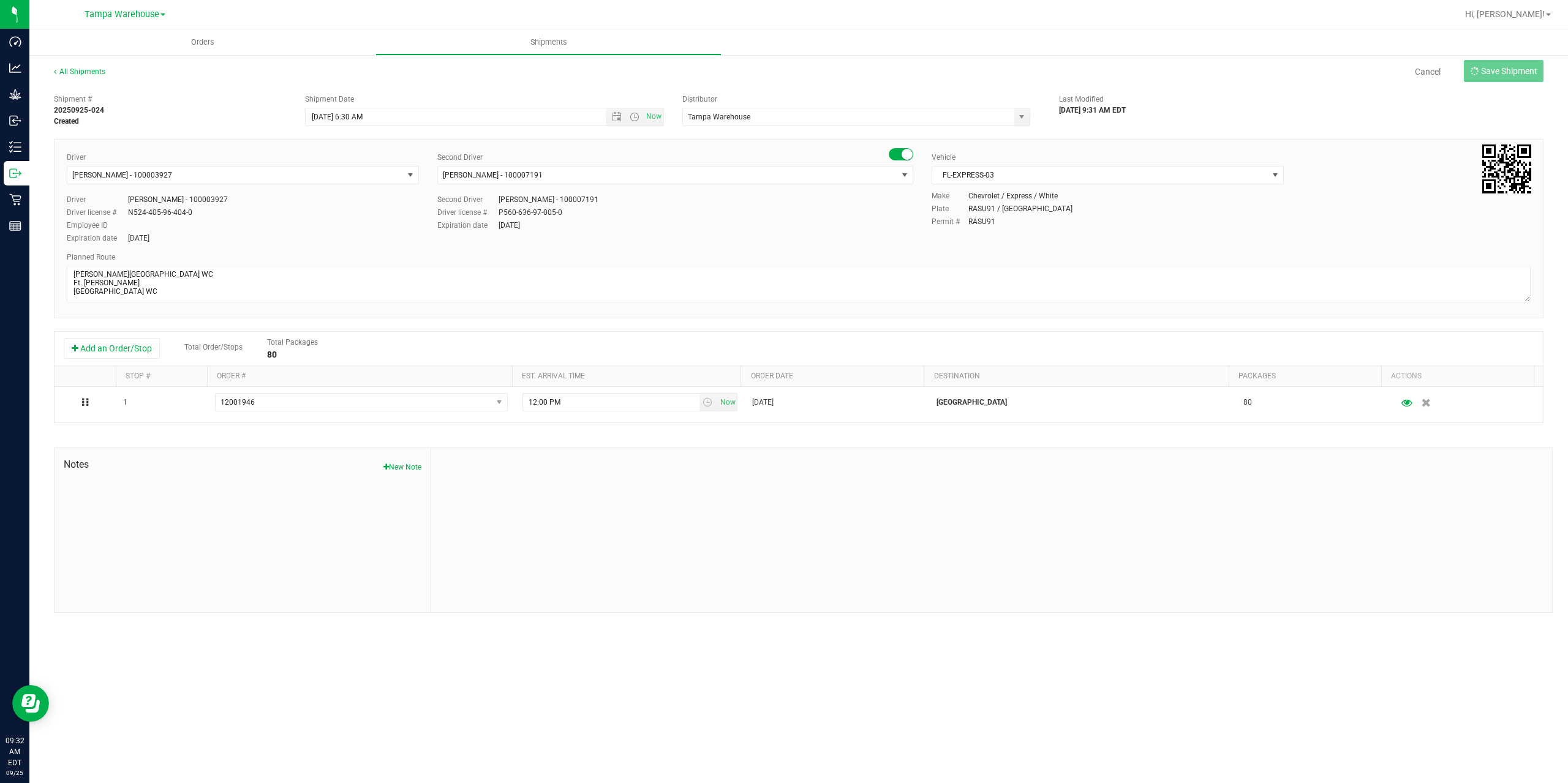
type input "9/26/2025 10:30 AM"
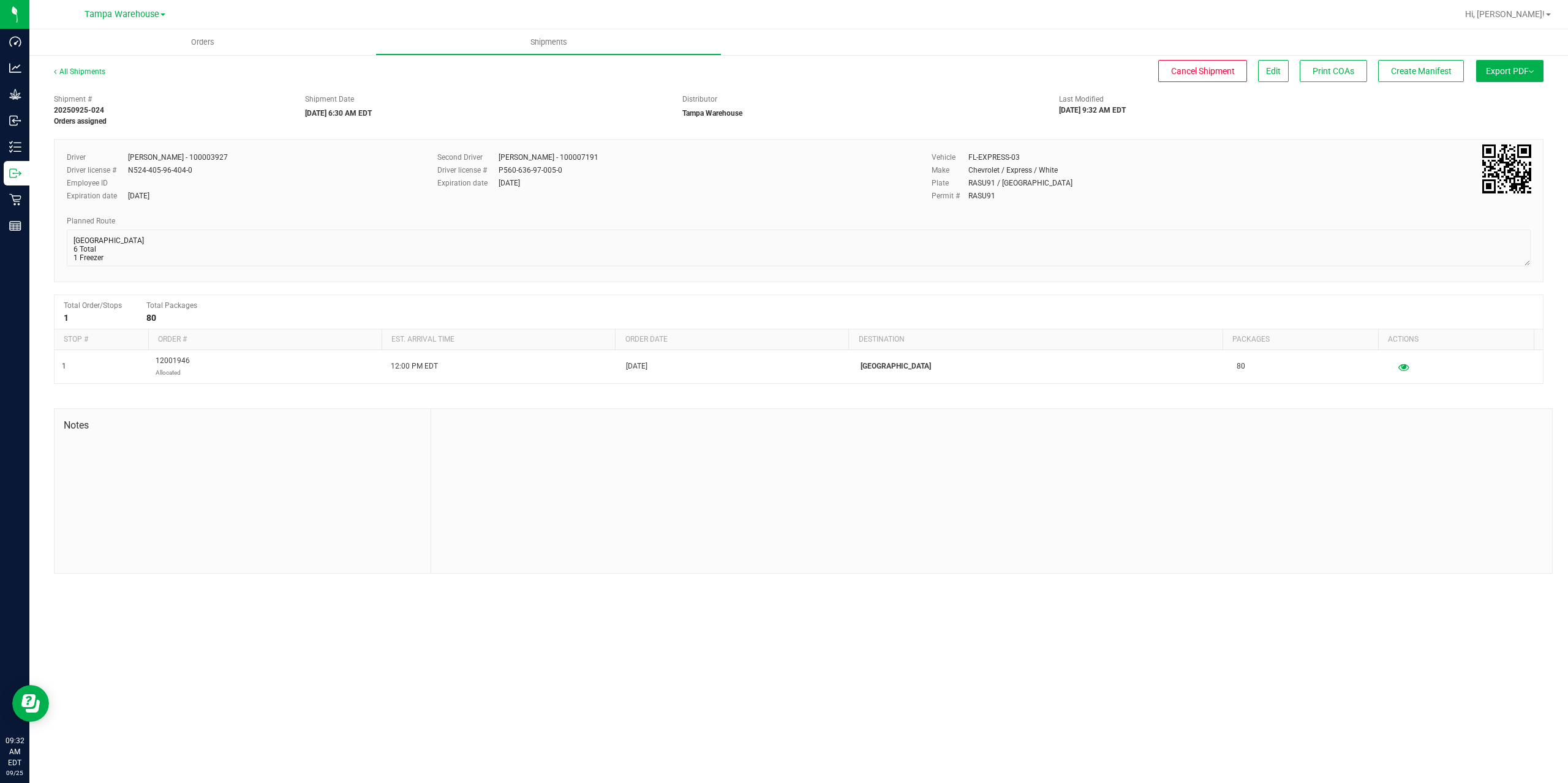
click at [1524, 70] on span "Export PDF" at bounding box center [1510, 70] width 48 height 10
click at [1504, 105] on li "Manifest by Package ID" at bounding box center [1506, 98] width 124 height 18
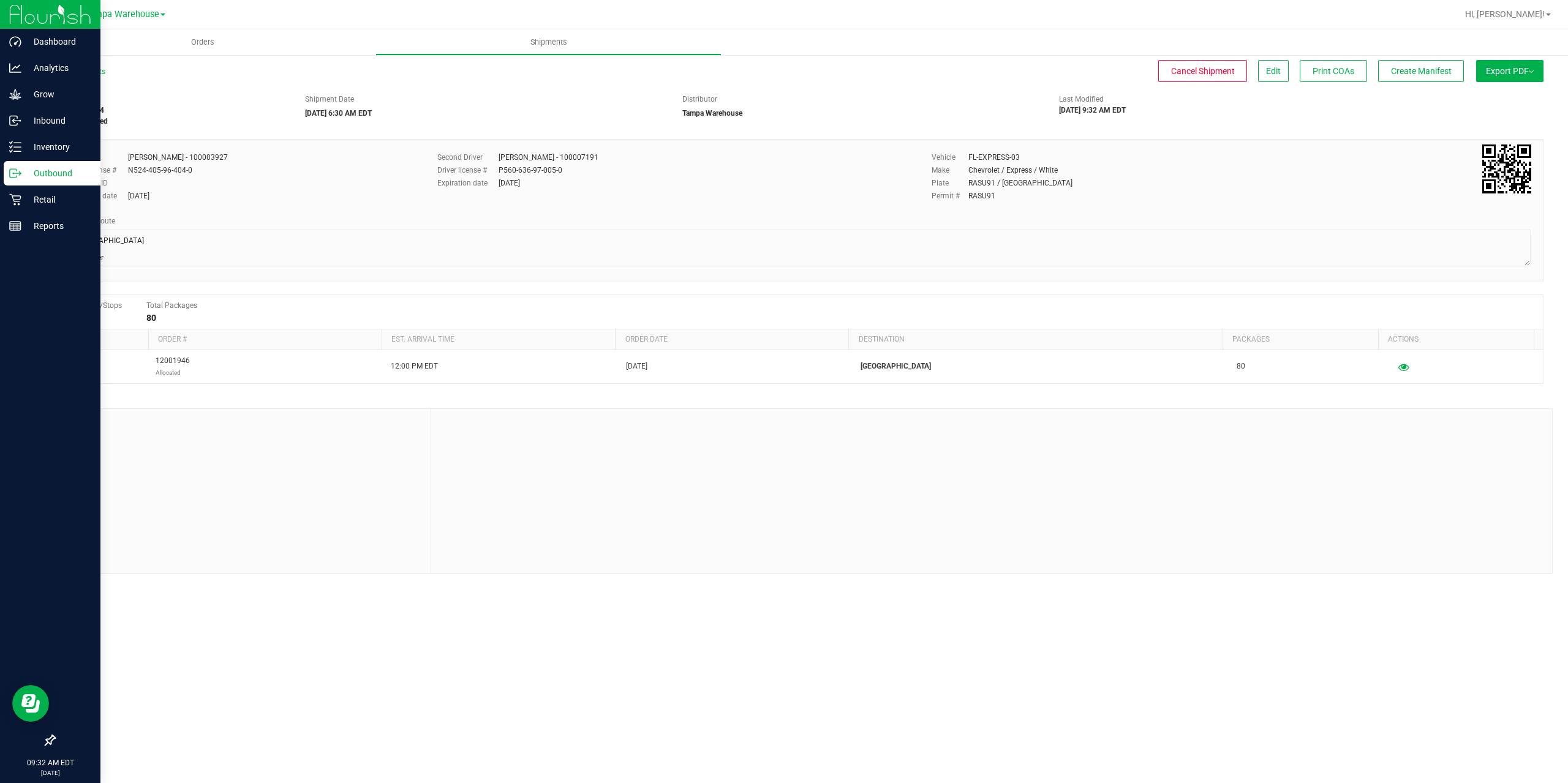
click at [17, 171] on icon at bounding box center [13, 173] width 6 height 8
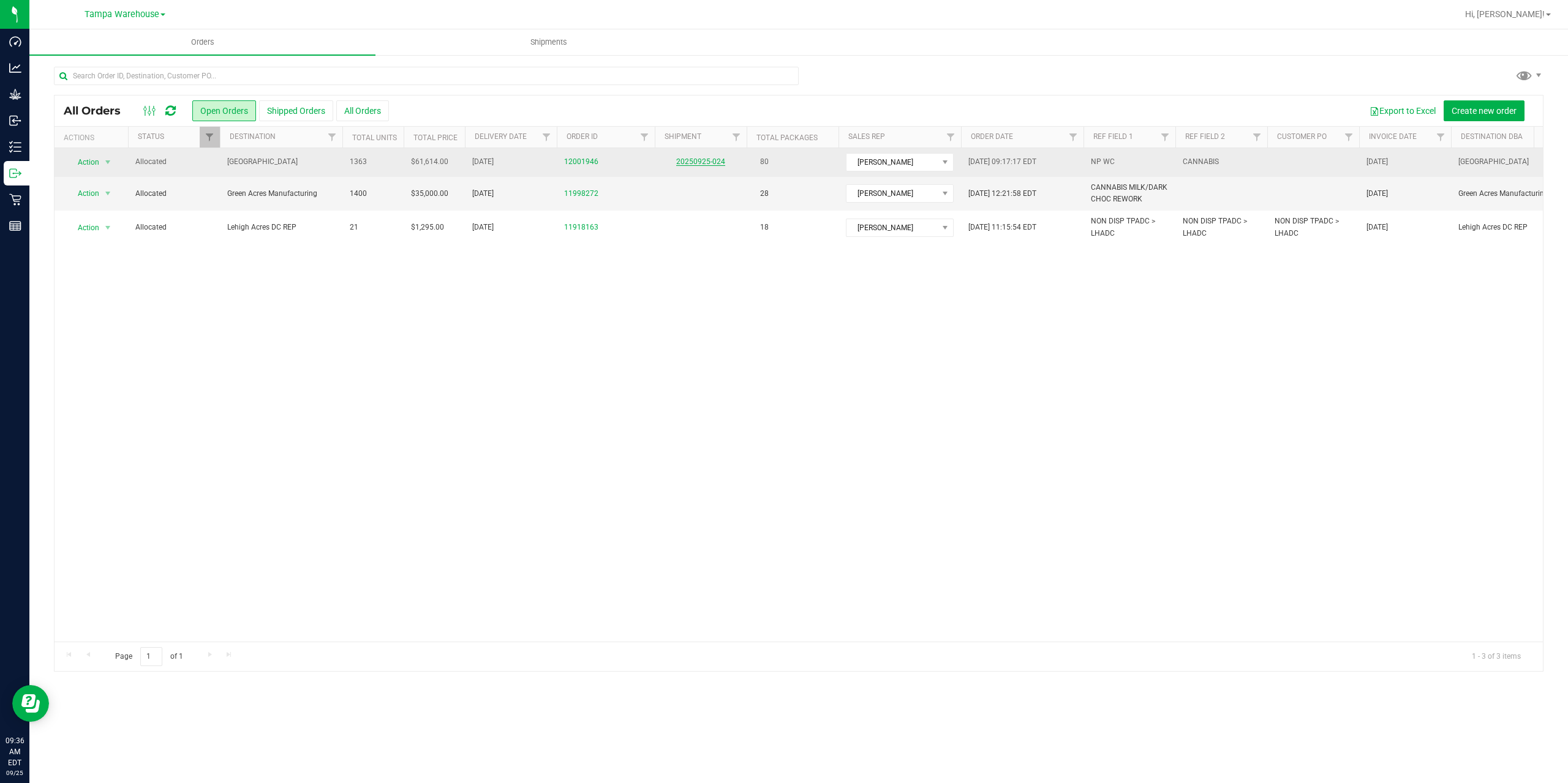
click at [701, 162] on link "20250925-024" at bounding box center [701, 161] width 49 height 8
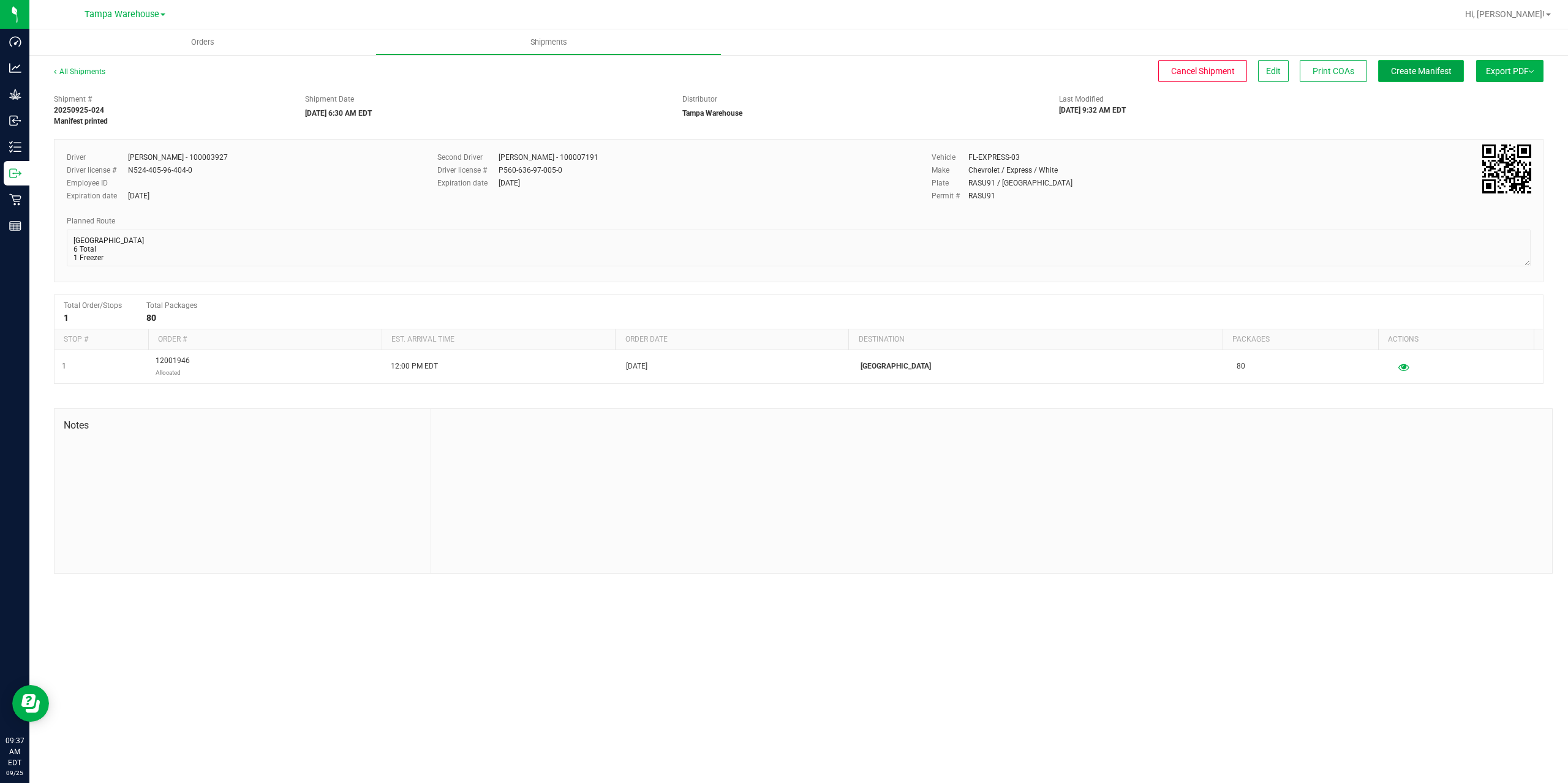
click at [1430, 72] on span "Create Manifest" at bounding box center [1421, 70] width 61 height 10
click at [1430, 72] on span "Ship Transfer" at bounding box center [1424, 70] width 50 height 10
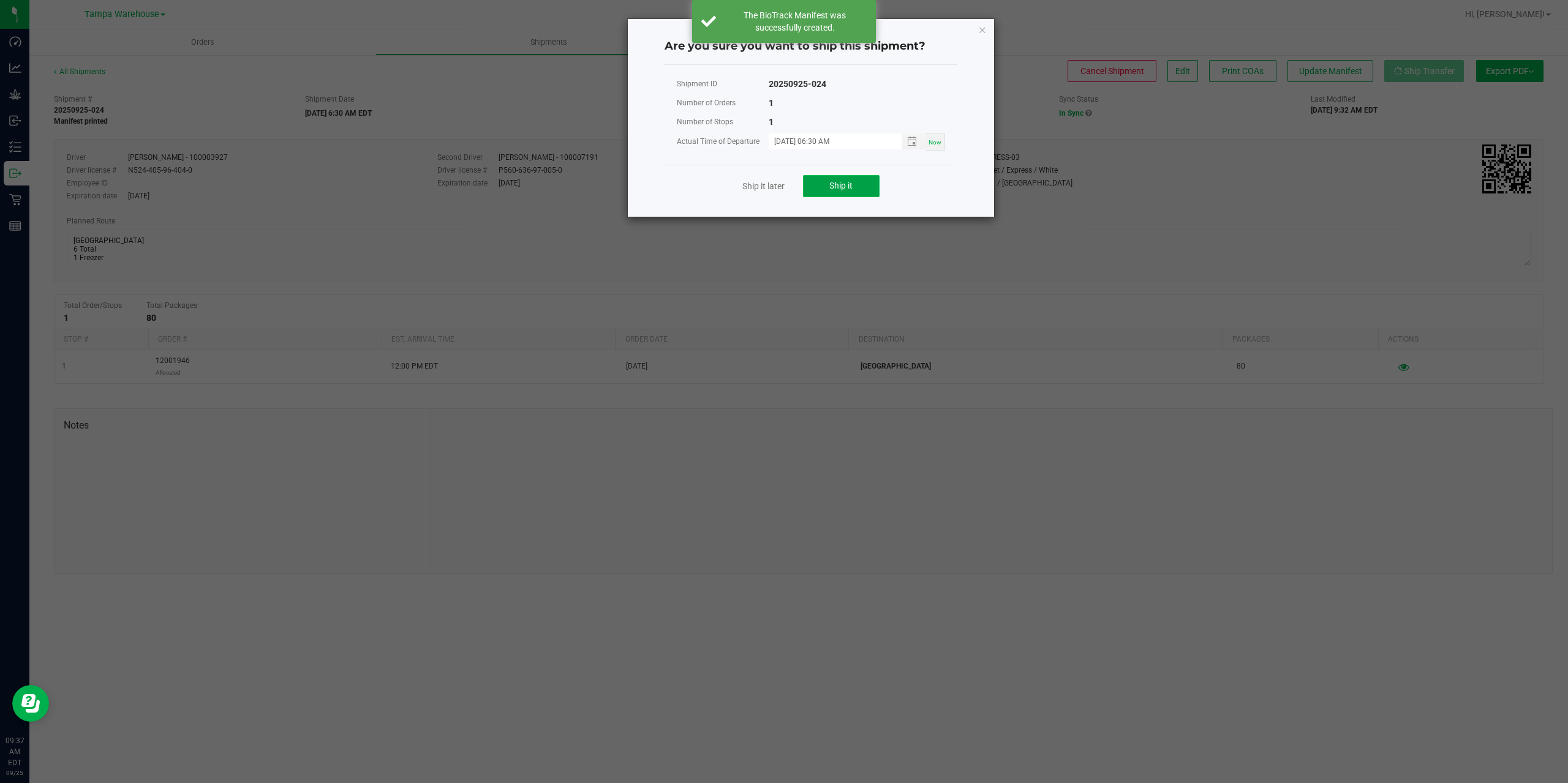
click at [842, 181] on span "Ship it" at bounding box center [841, 185] width 23 height 10
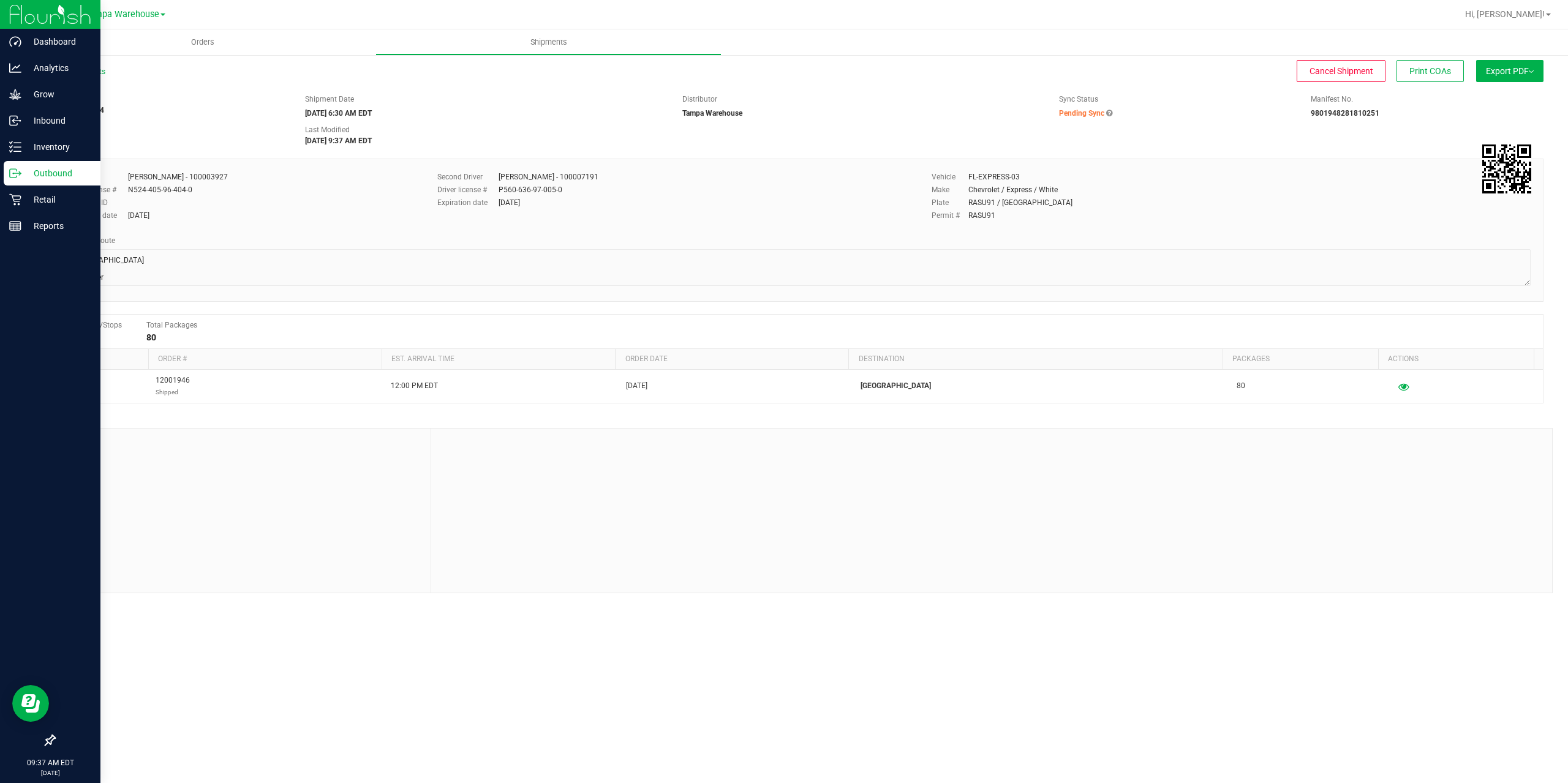
click at [23, 171] on p "Outbound" at bounding box center [58, 173] width 74 height 15
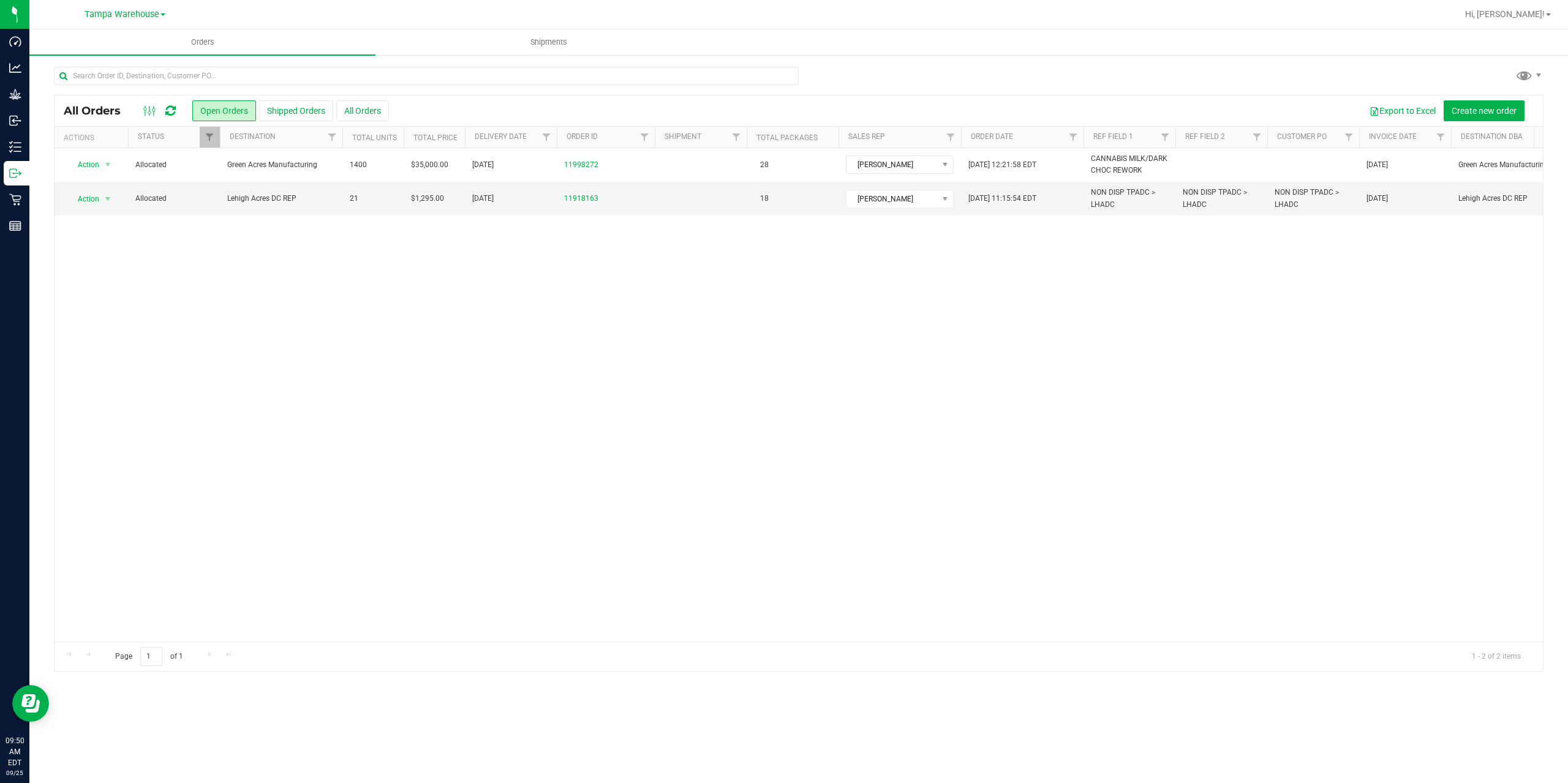
click at [167, 113] on icon at bounding box center [171, 111] width 10 height 12
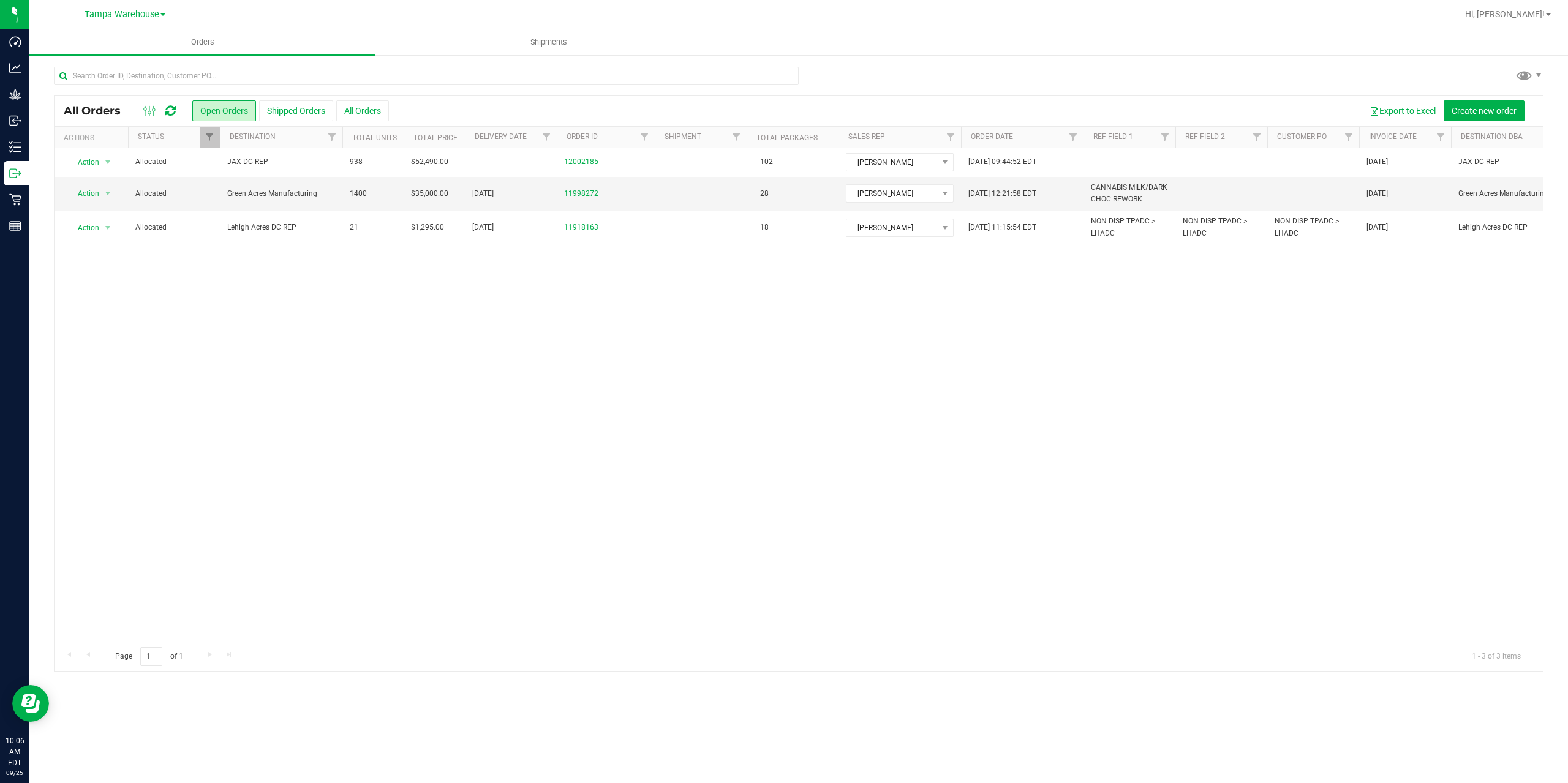
click at [173, 110] on icon at bounding box center [171, 111] width 10 height 12
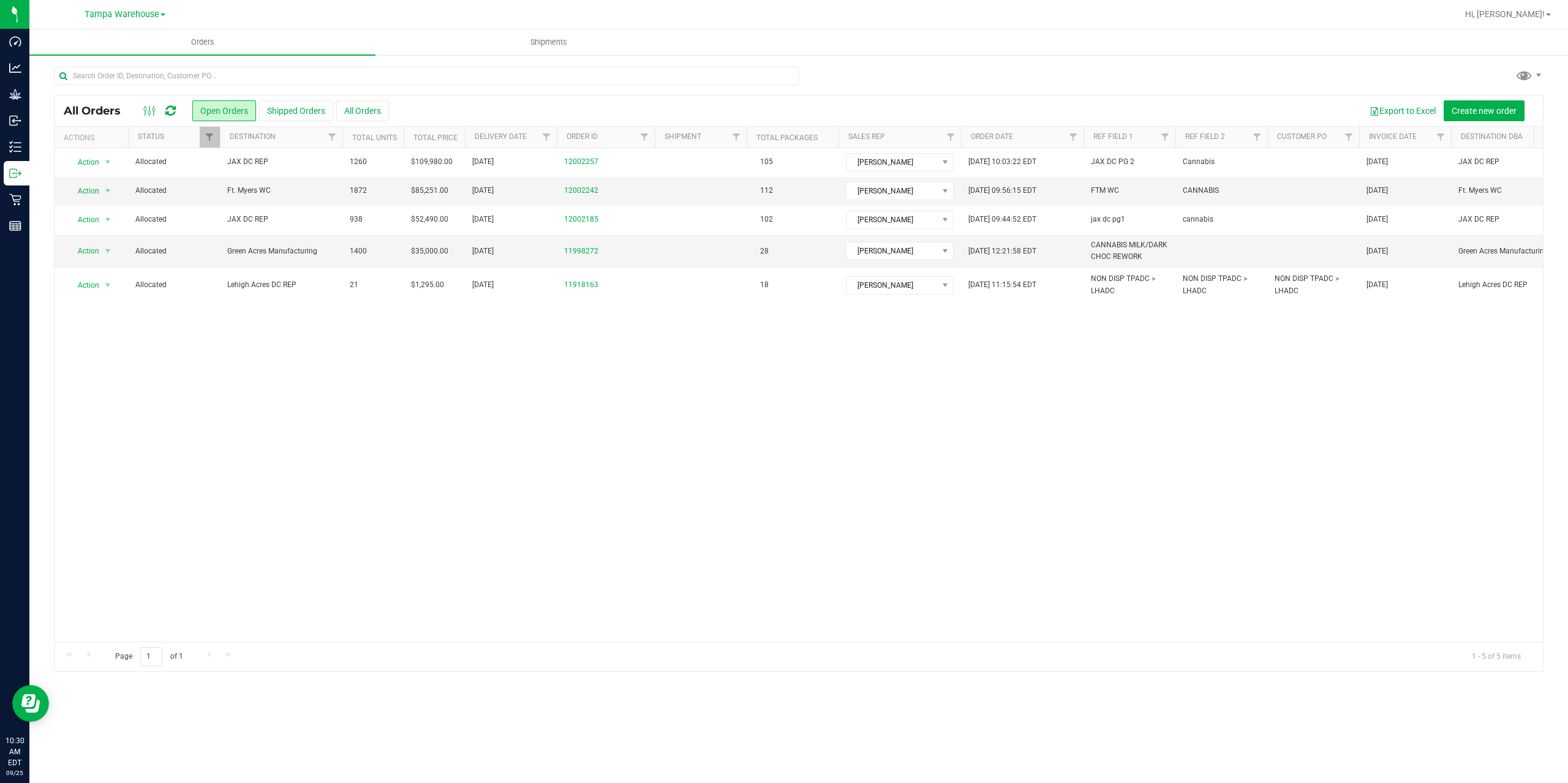
click at [169, 110] on icon at bounding box center [171, 111] width 10 height 12
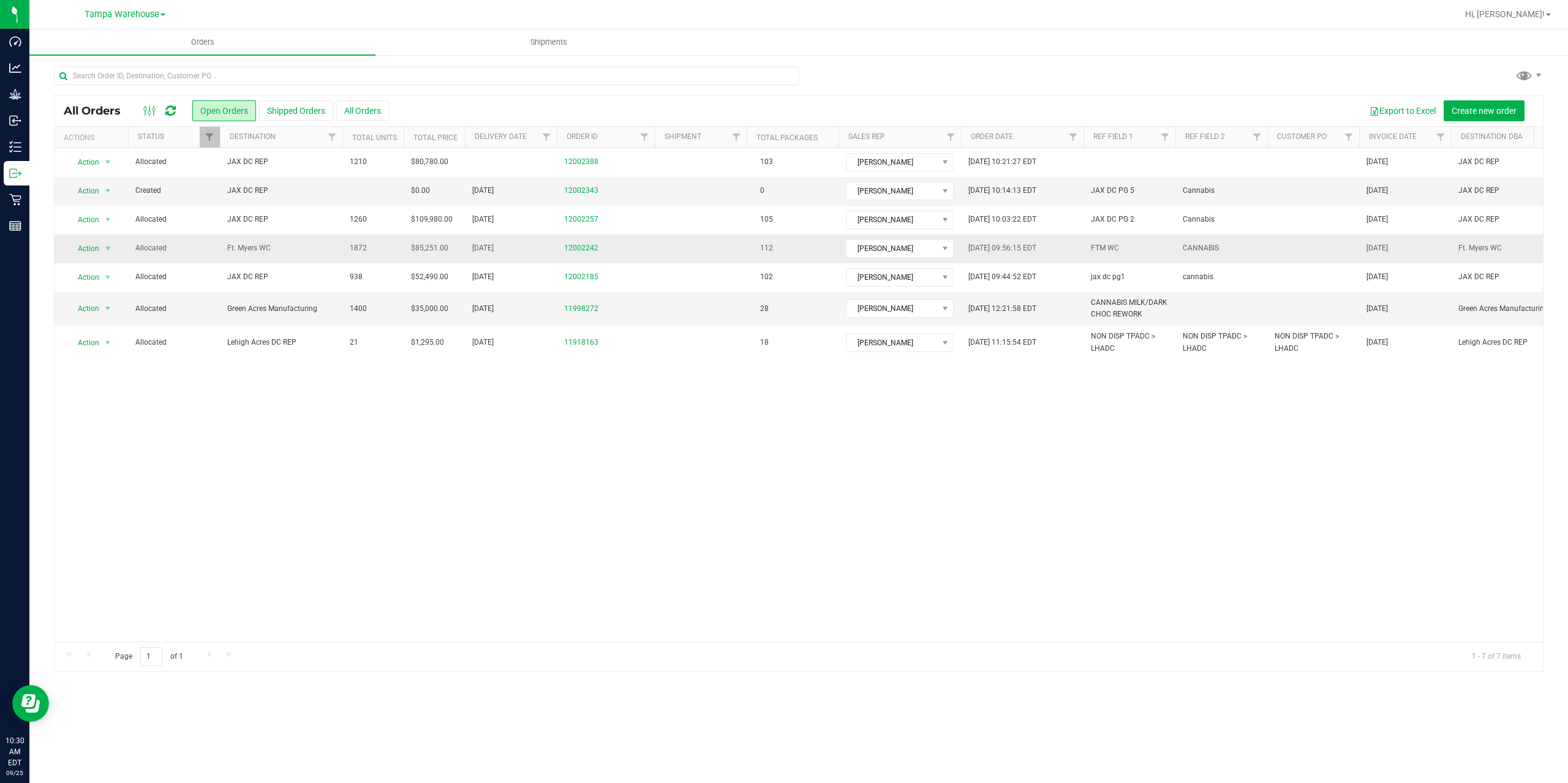
click at [190, 252] on span "Allocated" at bounding box center [173, 248] width 77 height 12
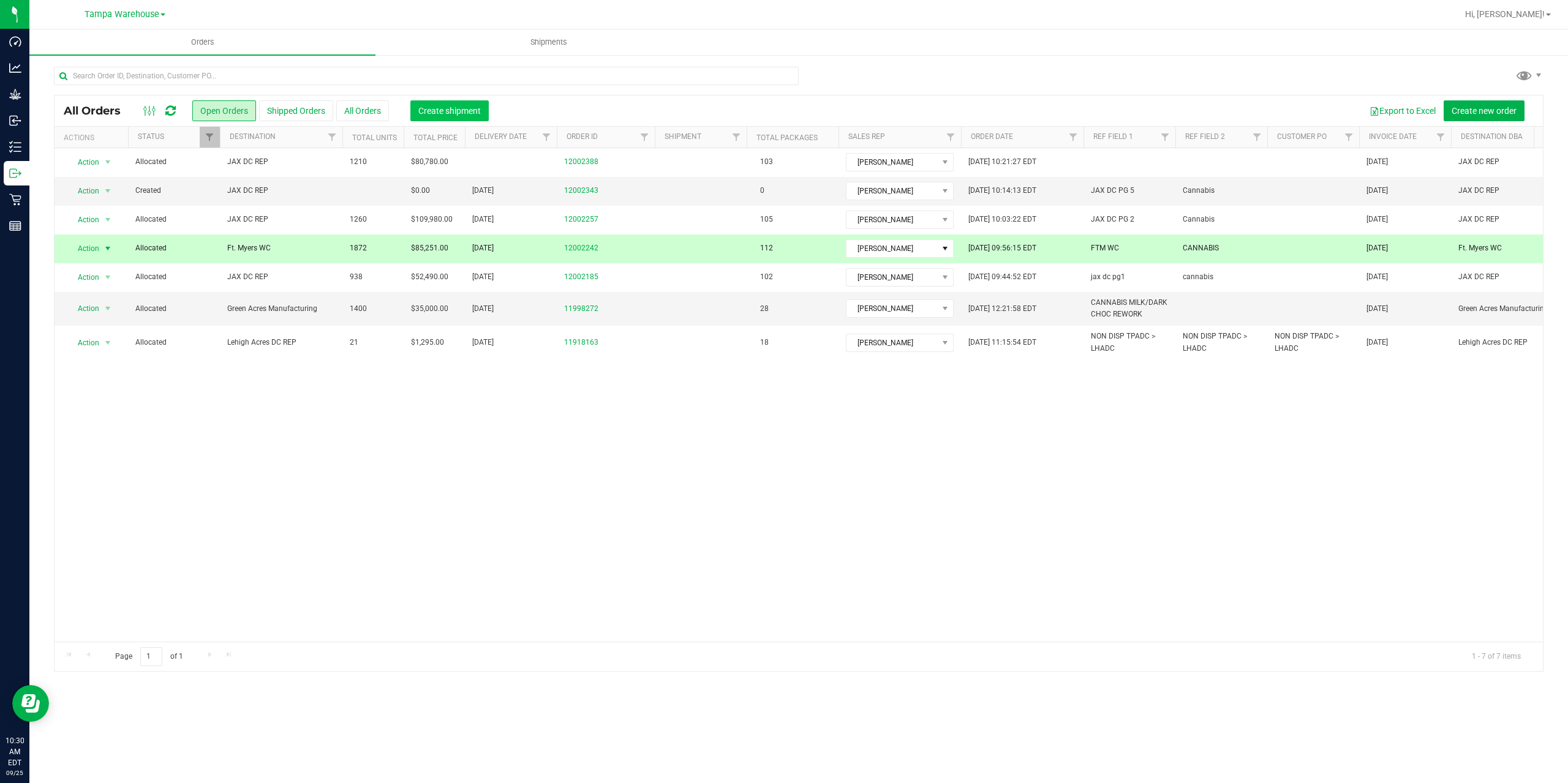
click at [424, 113] on span "Create shipment" at bounding box center [450, 111] width 63 height 10
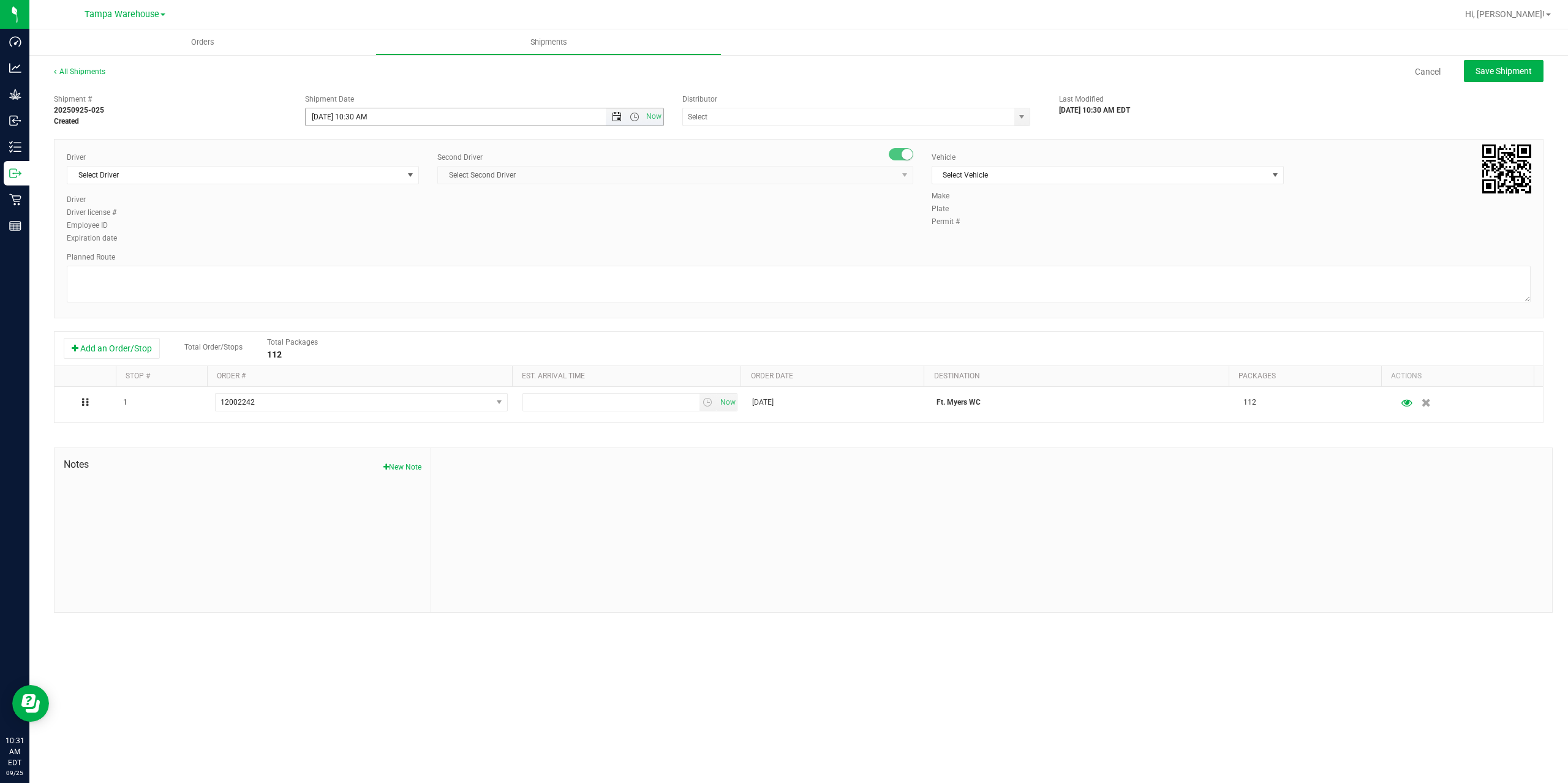
click at [617, 116] on span "Open the date view" at bounding box center [616, 116] width 10 height 10
click at [408, 241] on link "26" at bounding box center [406, 241] width 17 height 19
click at [633, 117] on span "Open the time view" at bounding box center [634, 116] width 10 height 10
click at [450, 183] on li "6:30 AM" at bounding box center [483, 183] width 356 height 16
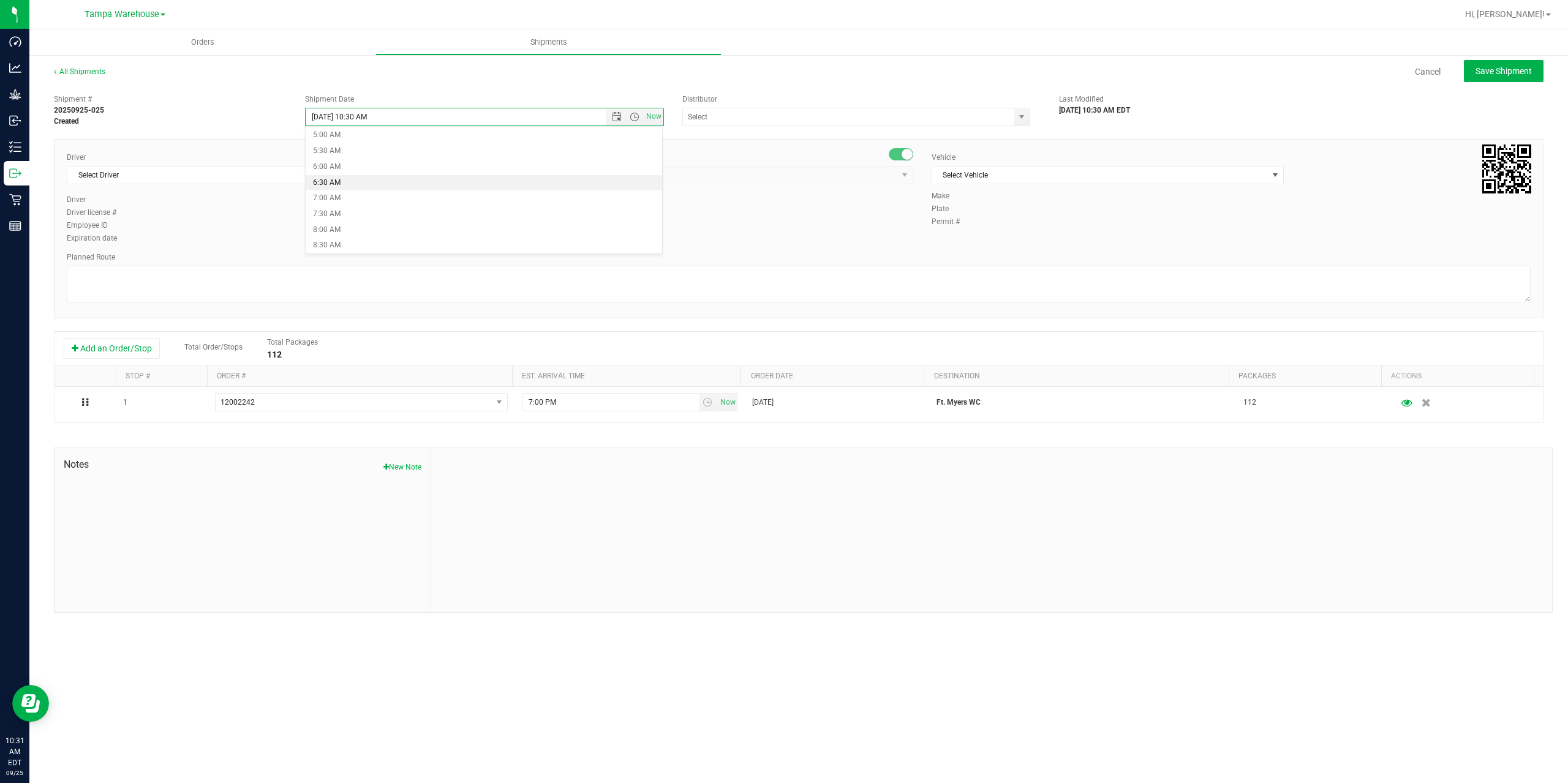
type input "9/26/2025 6:30 AM"
click at [768, 118] on input "text" at bounding box center [844, 117] width 321 height 17
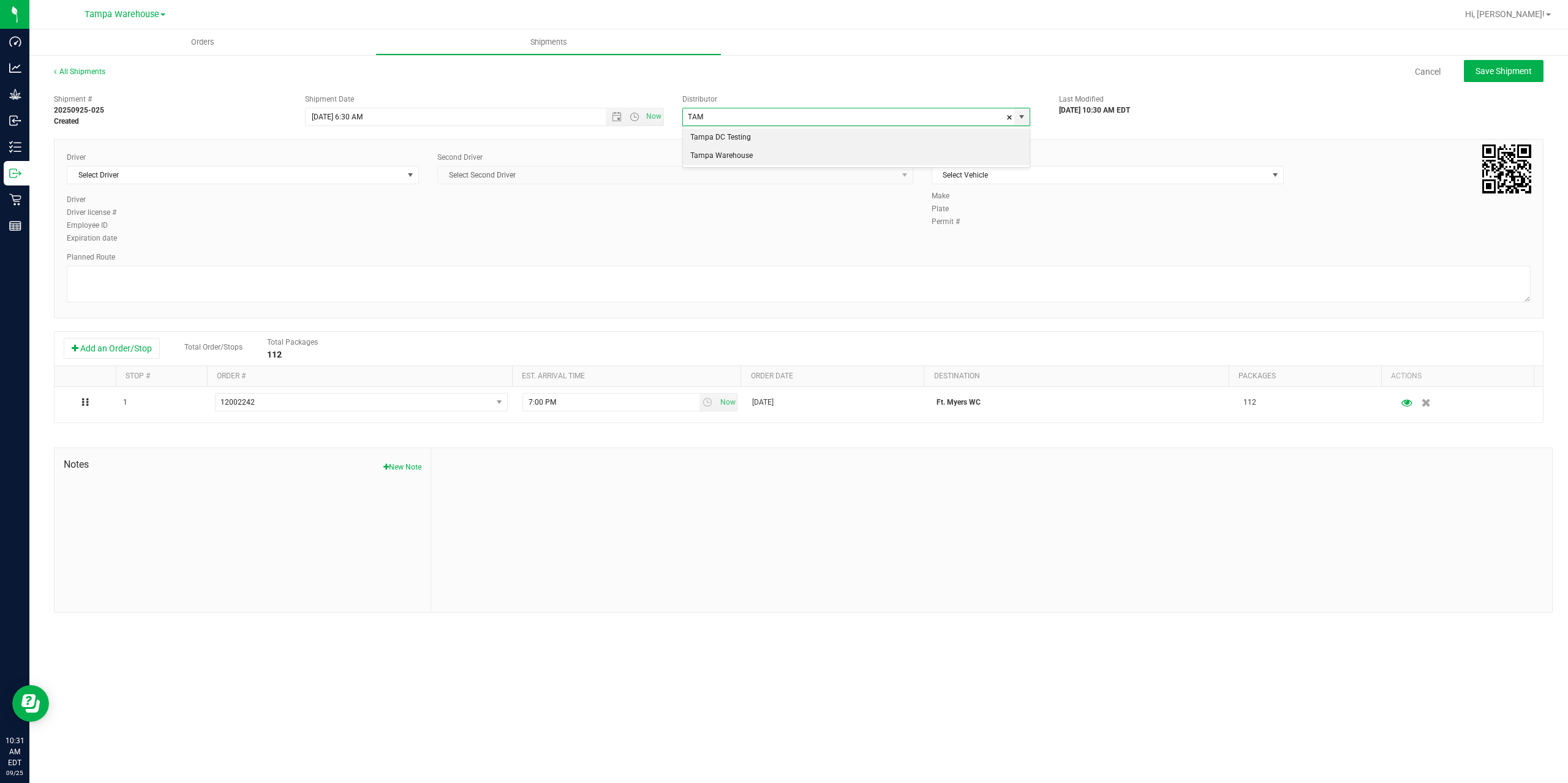
click at [721, 156] on li "Tampa Warehouse" at bounding box center [856, 156] width 347 height 18
type input "Tampa Warehouse"
click at [263, 175] on span "Select Driver" at bounding box center [235, 175] width 336 height 17
click at [199, 174] on span "Select Driver" at bounding box center [235, 175] width 336 height 17
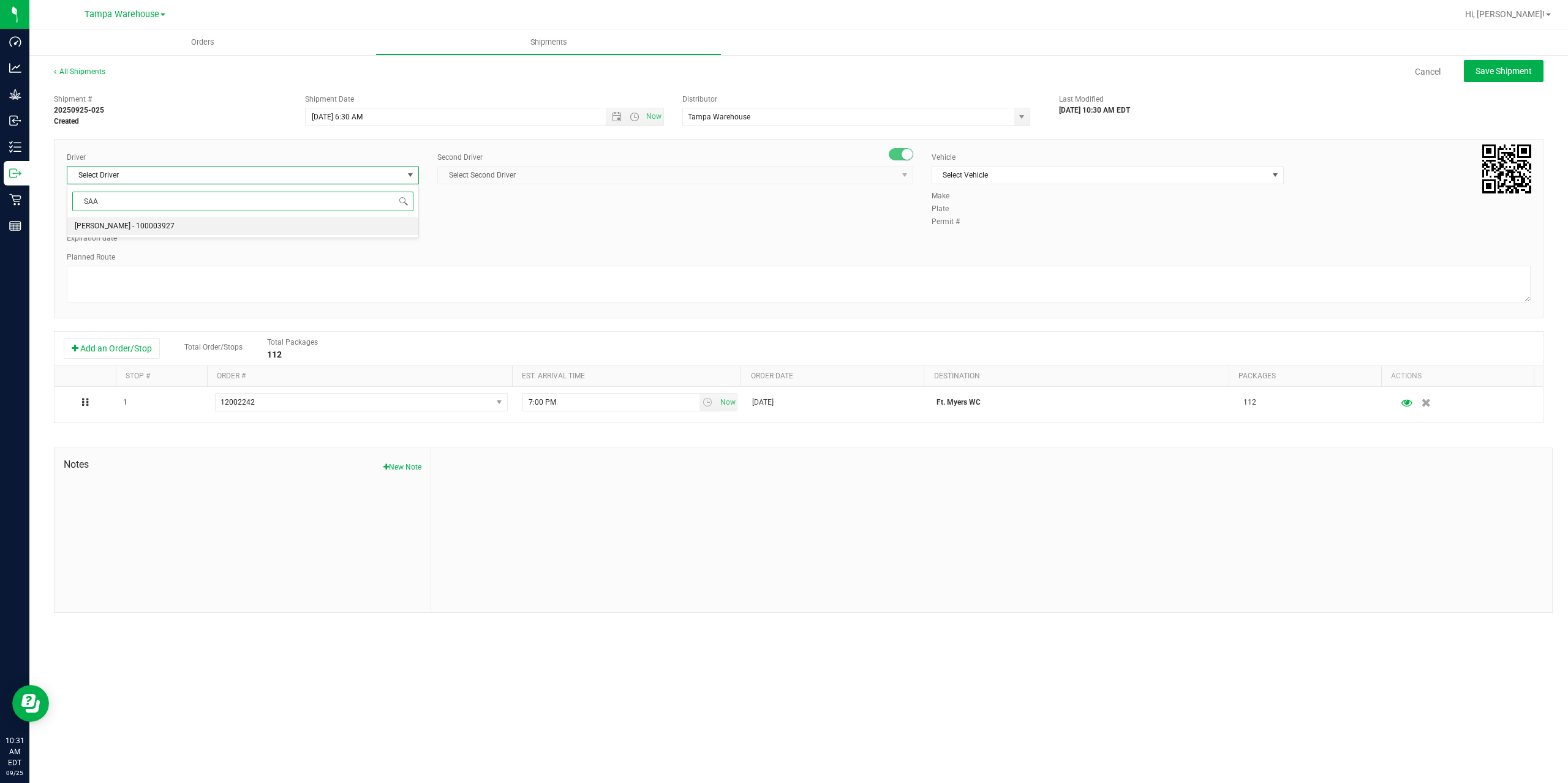
click at [105, 231] on span "Isaac Nunez Collado - 100003927" at bounding box center [125, 226] width 100 height 16
type input "SAA"
click at [489, 177] on span "Select Second Driver" at bounding box center [668, 175] width 459 height 17
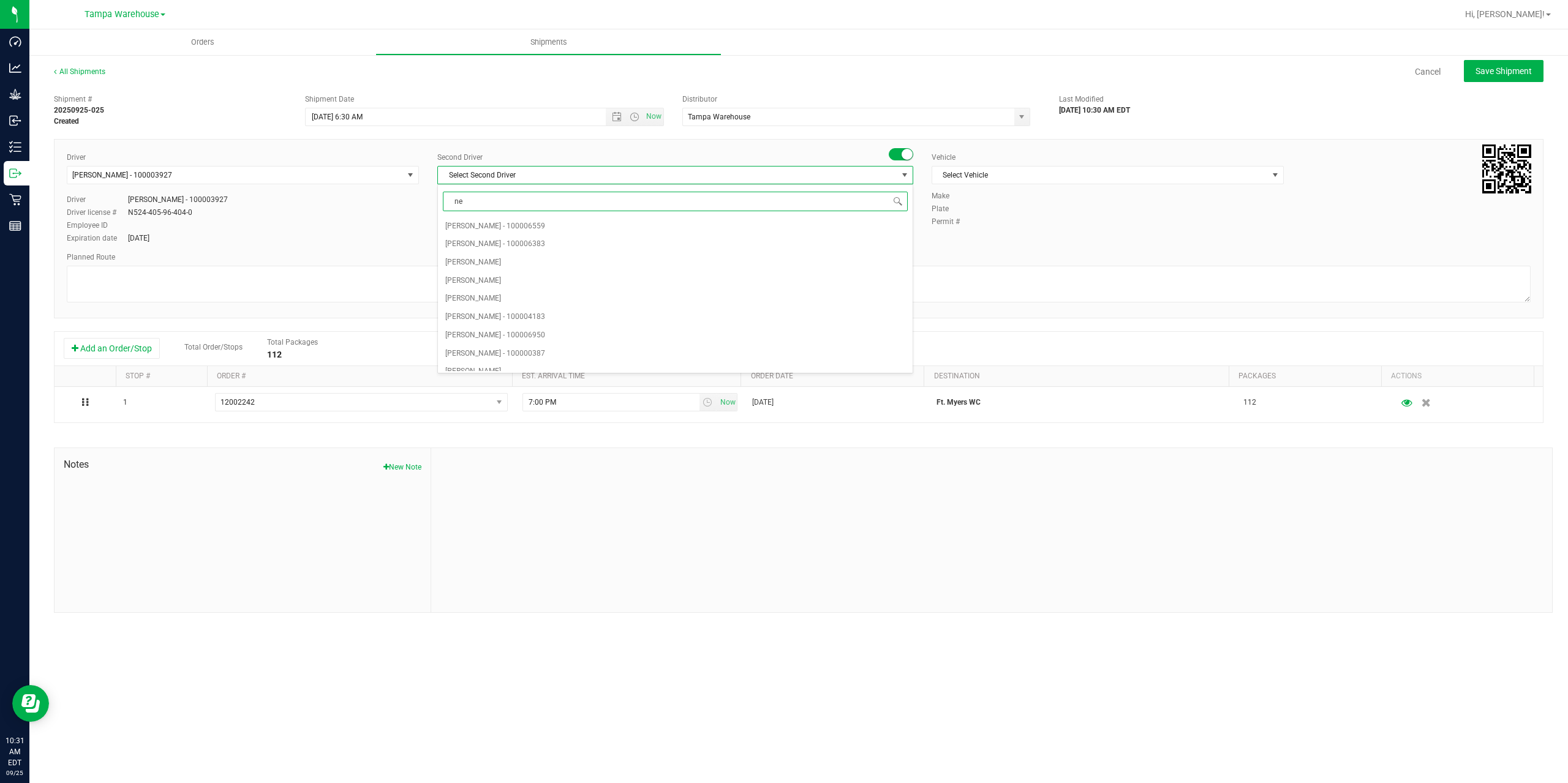
type input "ner"
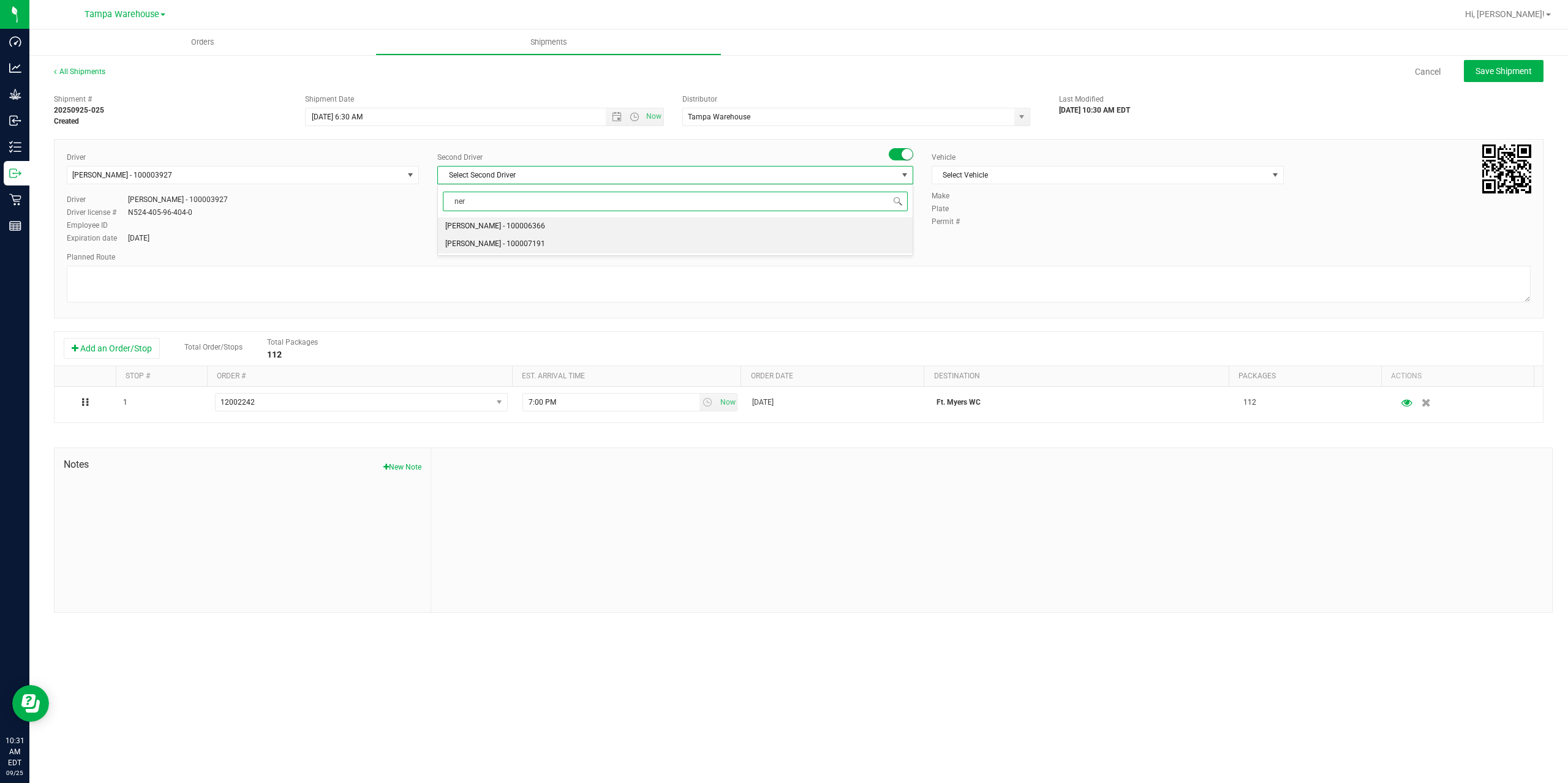
click at [479, 248] on span "[PERSON_NAME] - 100007191" at bounding box center [495, 244] width 100 height 16
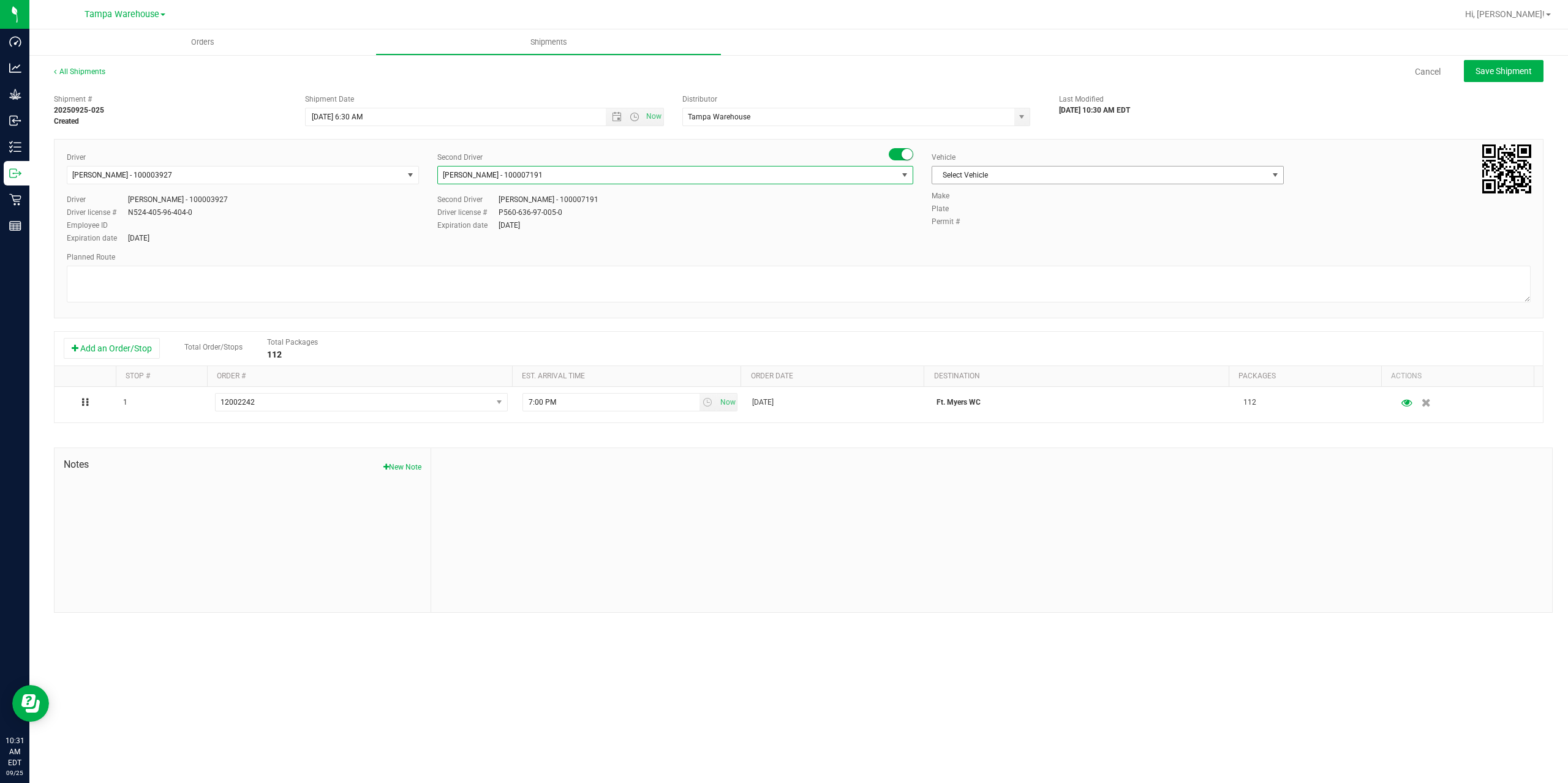
click at [1005, 175] on span "Select Vehicle" at bounding box center [1100, 175] width 336 height 17
click at [1029, 276] on li "FL-EXPRESS-03" at bounding box center [1107, 279] width 351 height 18
click at [1029, 276] on textarea at bounding box center [798, 284] width 1464 height 37
paste textarea "Bonita Springs WC Ft. Myers WC North Port WC Bradenton WC"
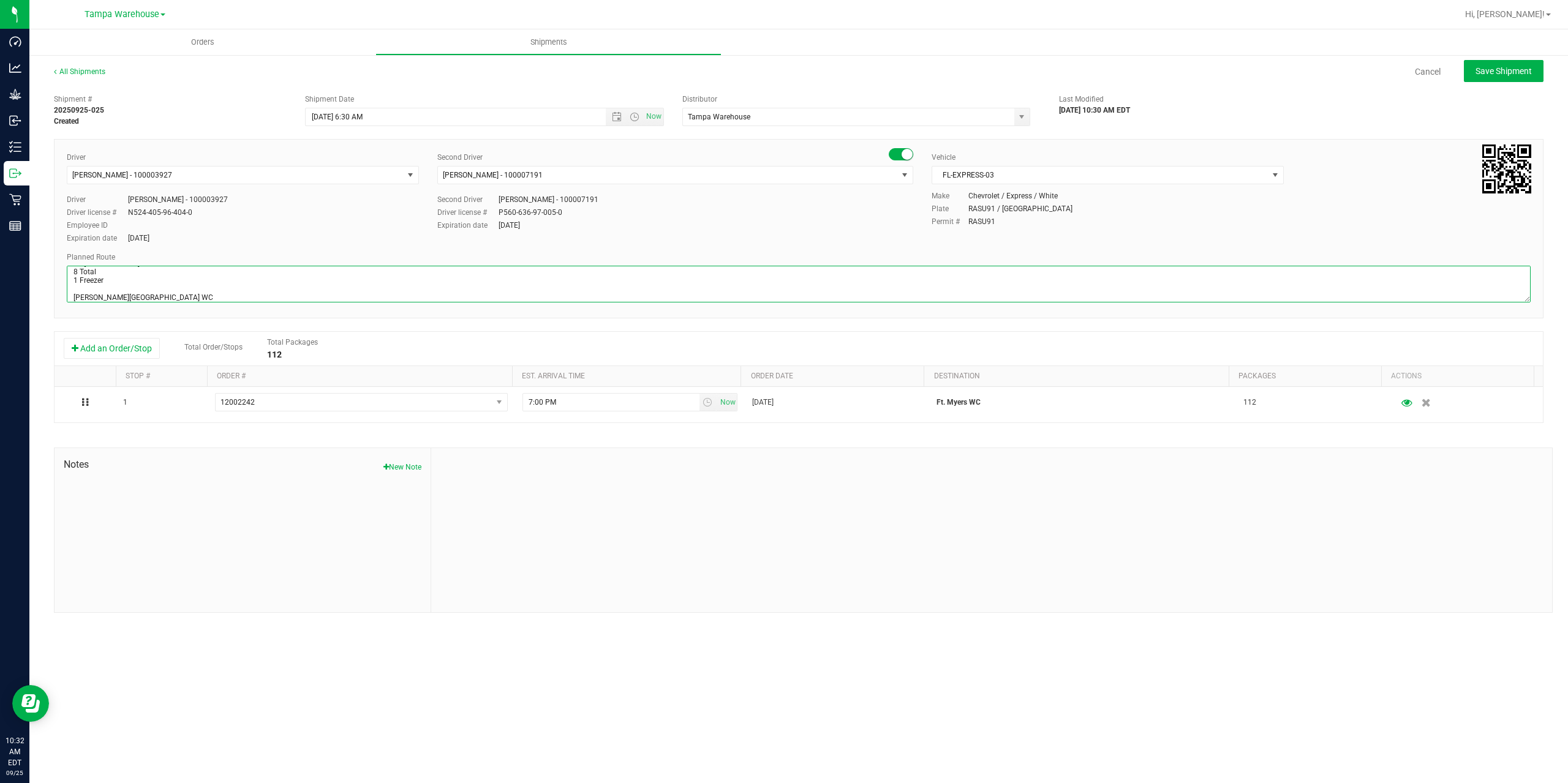
scroll to position [39, 0]
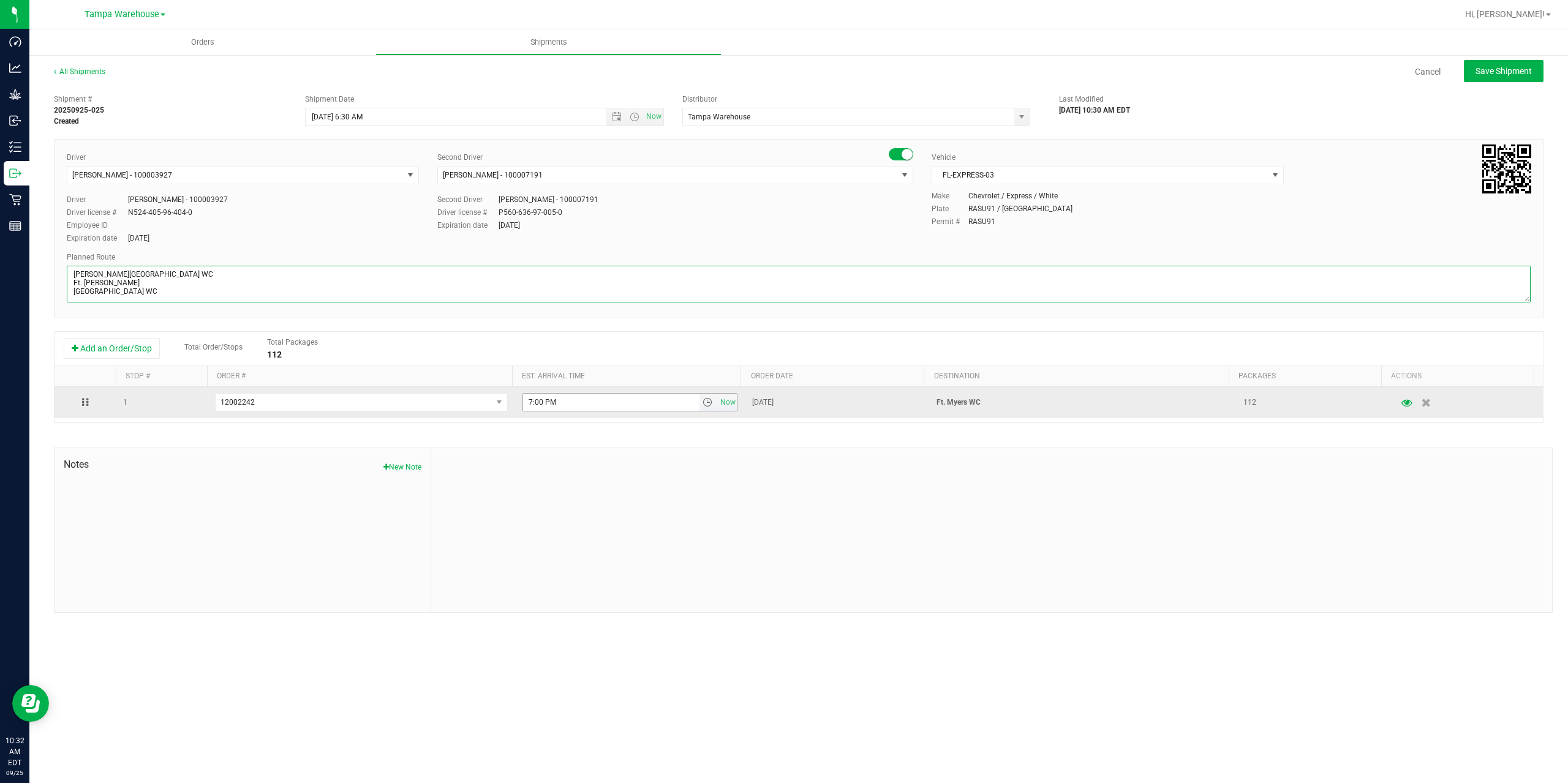
click at [702, 403] on span "select" at bounding box center [707, 402] width 10 height 10
type textarea "Ft. Myers WC 8 Total 1 Freezer Bonita Springs WC Ft. Myers WC North Port WC Bra…"
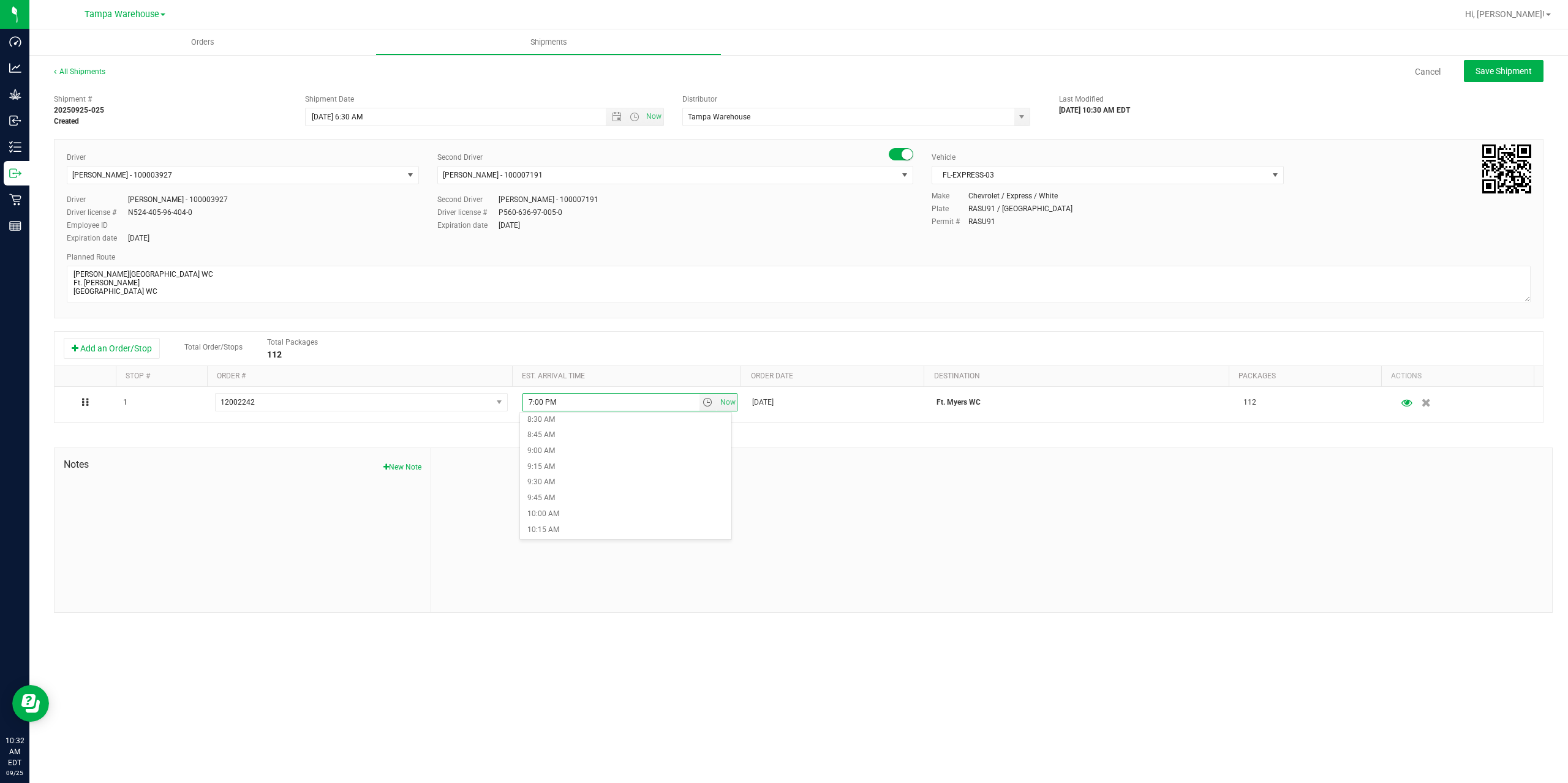
scroll to position [551, 0]
click at [596, 502] on li "10:00 AM" at bounding box center [626, 501] width 212 height 16
click at [609, 447] on div "Shipment # 20250925-025 Created Shipment Date 9/26/2025 6:30 AM Now Distributor…" at bounding box center [798, 350] width 1490 height 524
click at [1529, 71] on span "Save Shipment" at bounding box center [1503, 70] width 56 height 10
type input "[DATE] 10:30 AM"
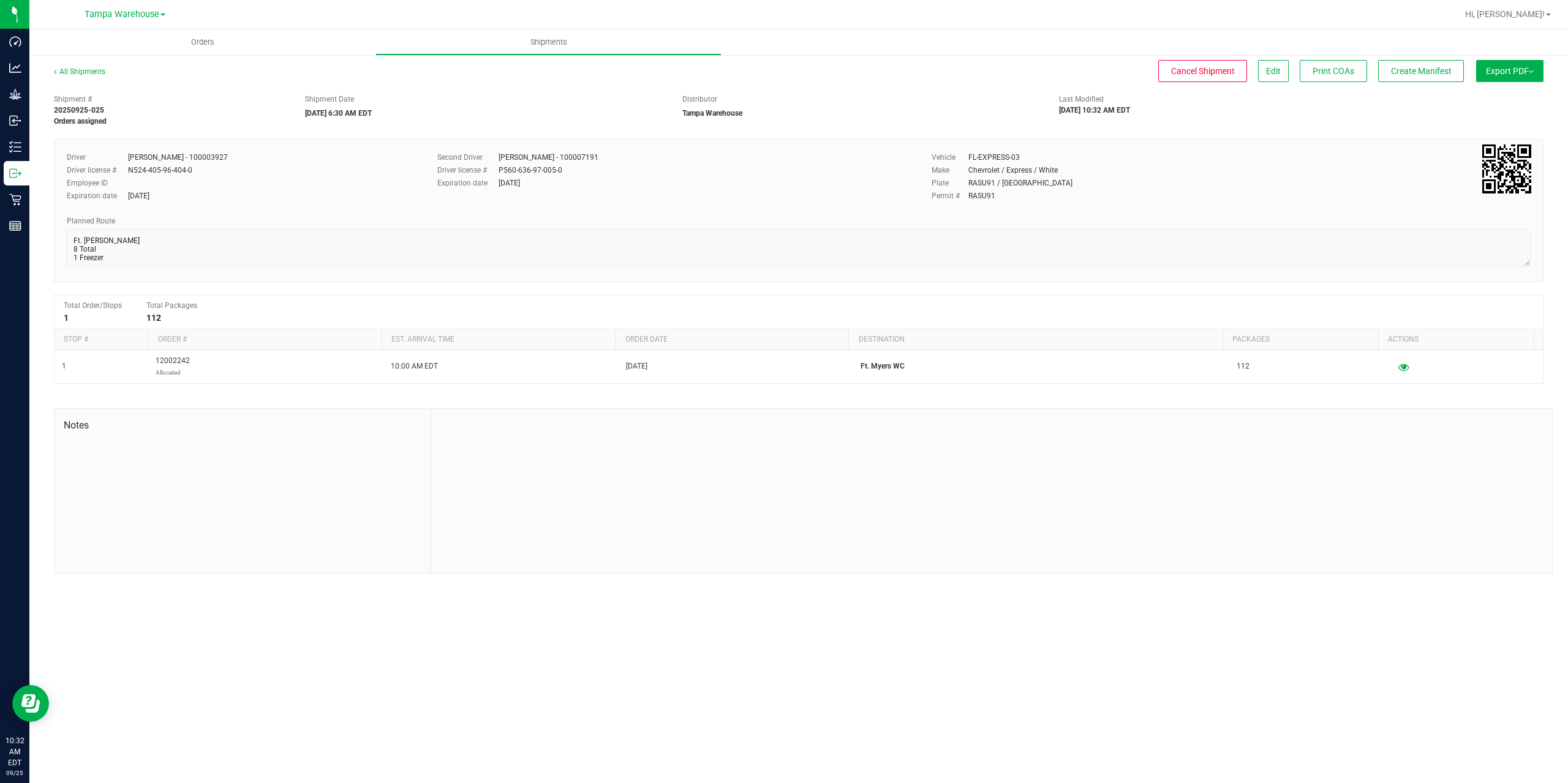
click at [1536, 72] on button "Export PDF" at bounding box center [1510, 71] width 67 height 22
click at [1516, 95] on span "Manifest by Package ID" at bounding box center [1492, 98] width 78 height 8
click at [1419, 69] on span "Create Manifest" at bounding box center [1421, 70] width 61 height 10
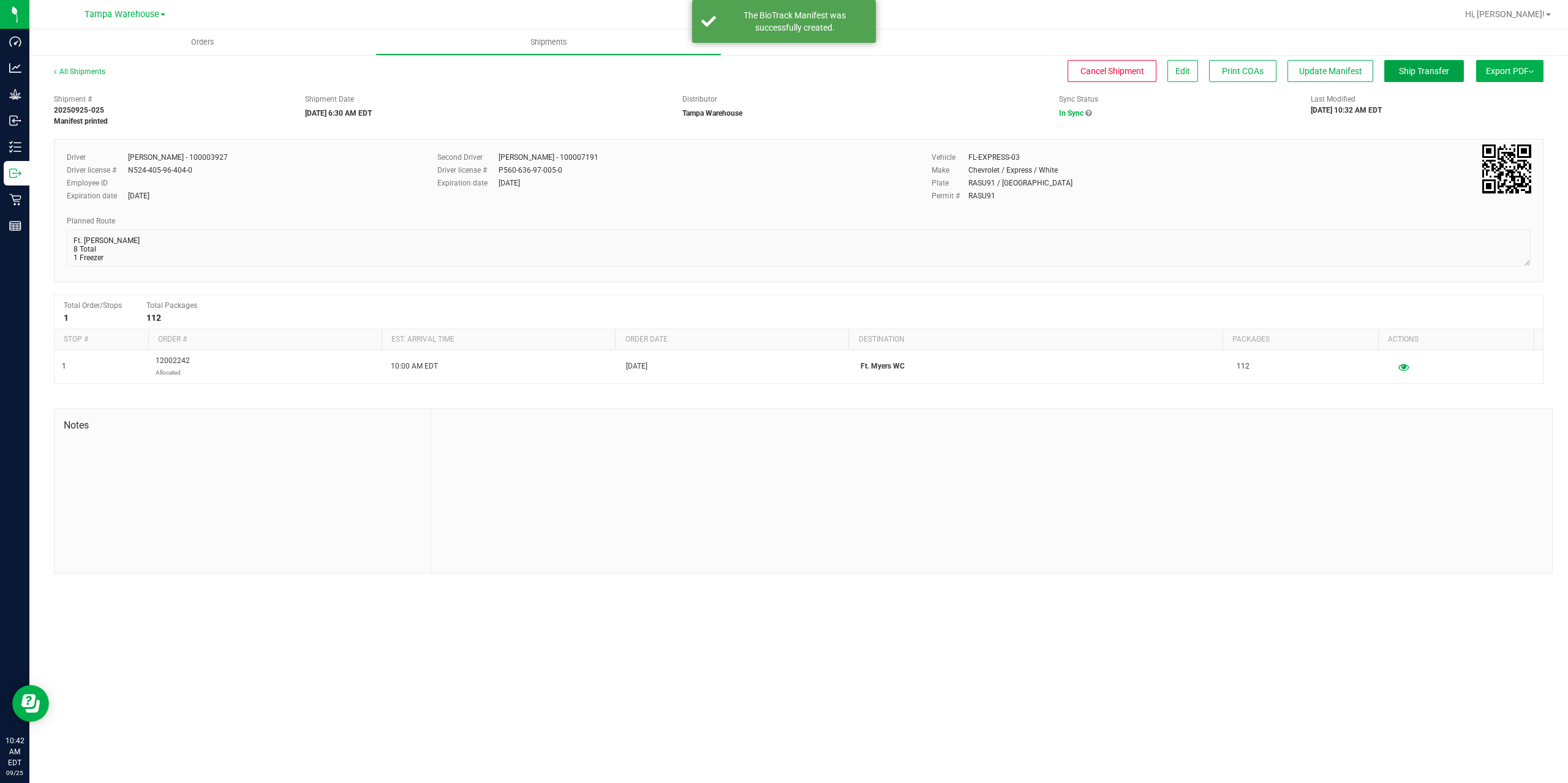
click at [1419, 69] on span "Ship Transfer" at bounding box center [1424, 70] width 50 height 10
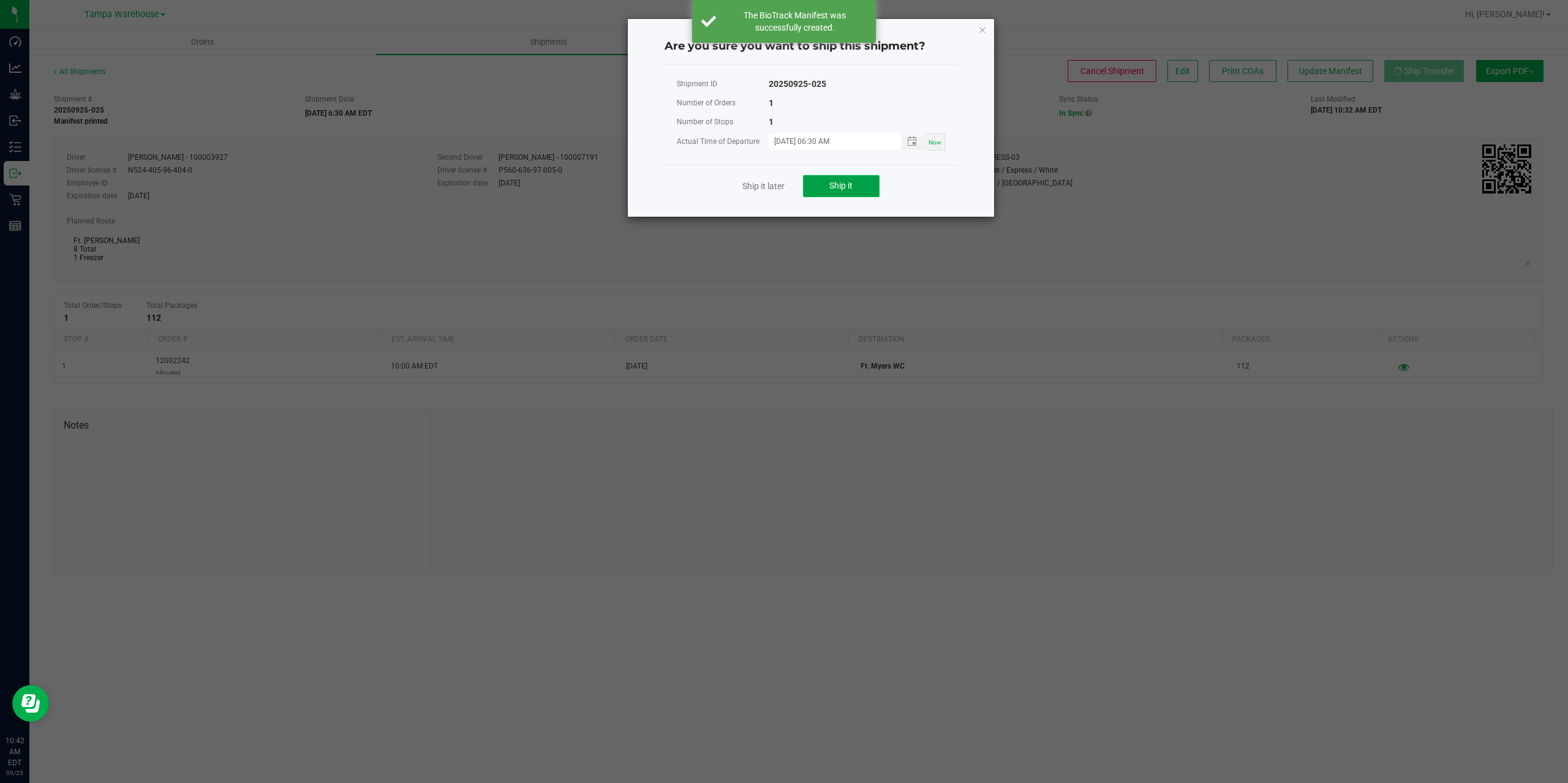
click at [864, 189] on button "Ship it" at bounding box center [841, 186] width 76 height 22
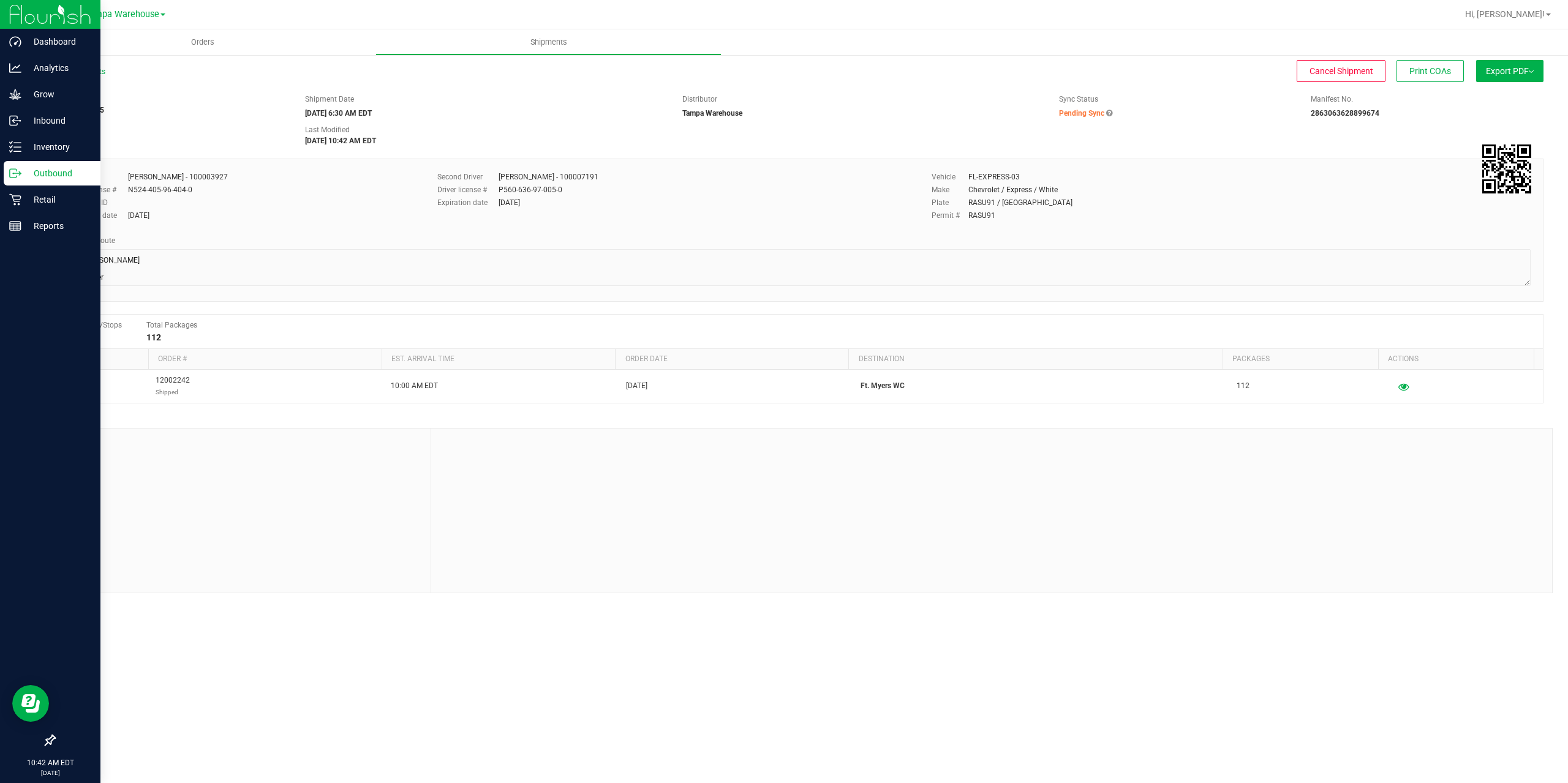
click at [10, 178] on icon at bounding box center [15, 173] width 12 height 12
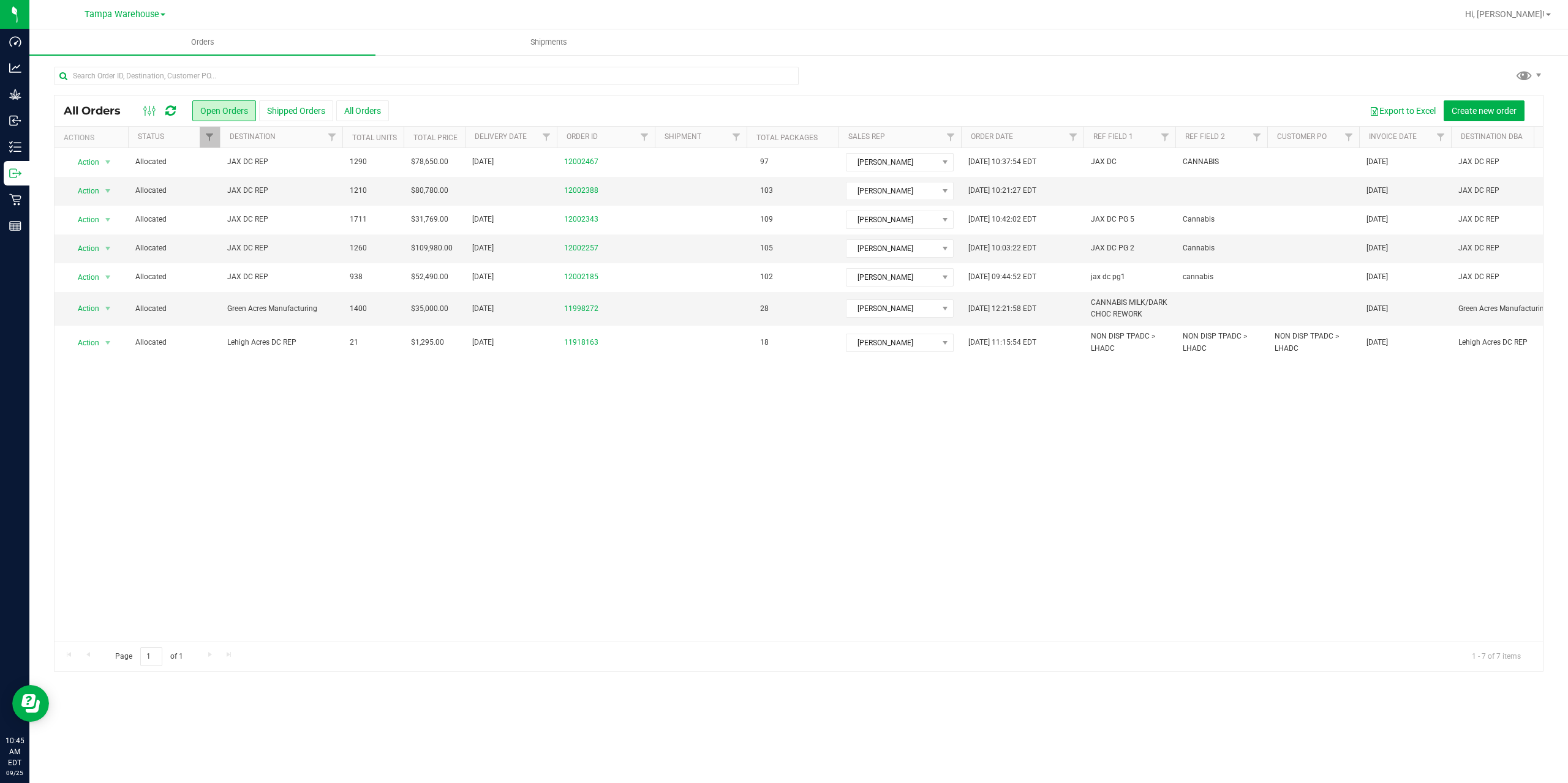
click at [170, 114] on icon at bounding box center [171, 111] width 10 height 12
click at [173, 105] on icon at bounding box center [171, 111] width 10 height 12
click at [638, 145] on link "Filter" at bounding box center [644, 137] width 20 height 21
type input "2185"
click at [663, 193] on button "Filter" at bounding box center [671, 197] width 59 height 27
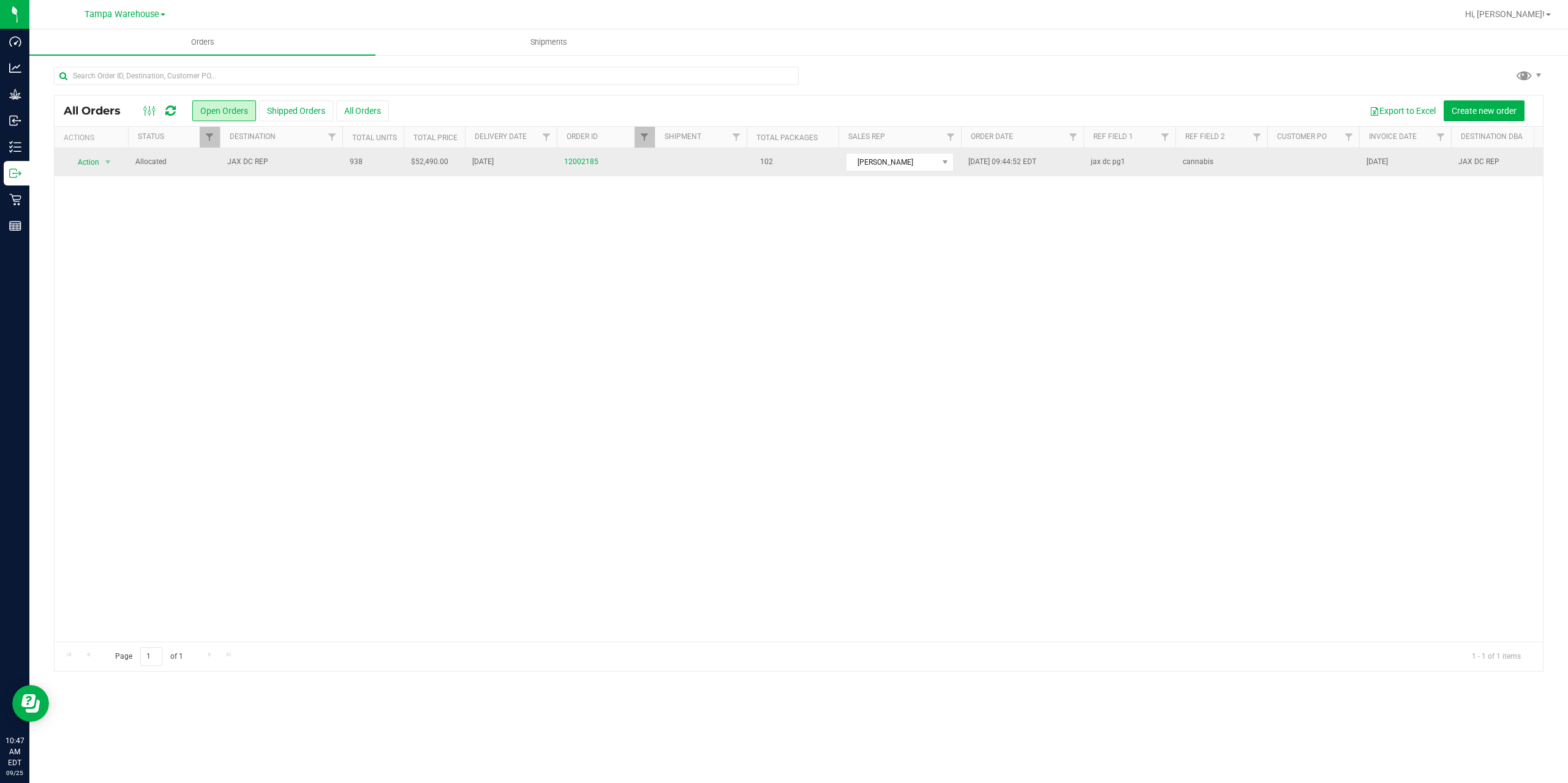
click at [316, 162] on span "JAX DC REP" at bounding box center [281, 162] width 108 height 12
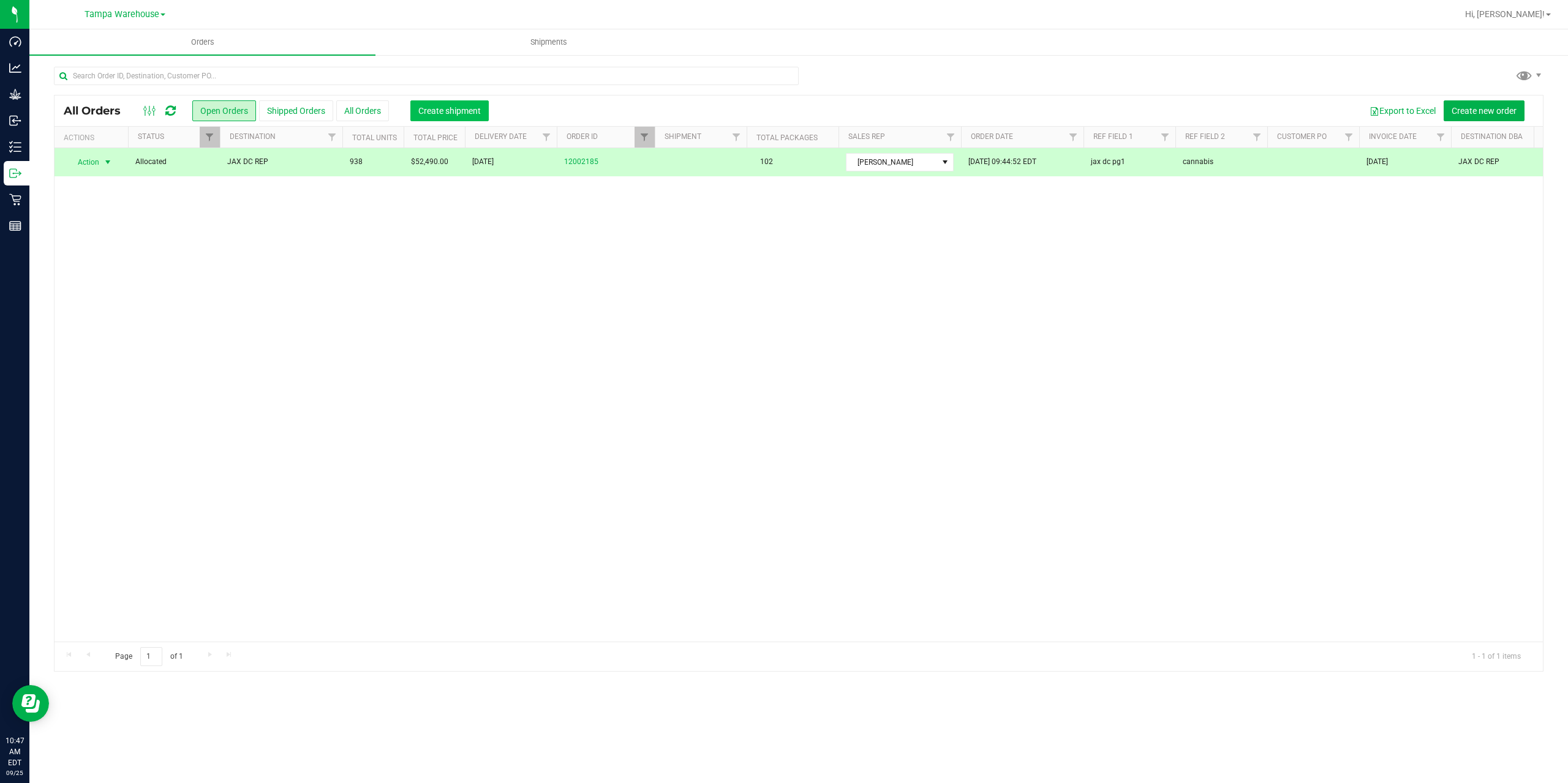
click at [452, 107] on span "Create shipment" at bounding box center [450, 111] width 63 height 10
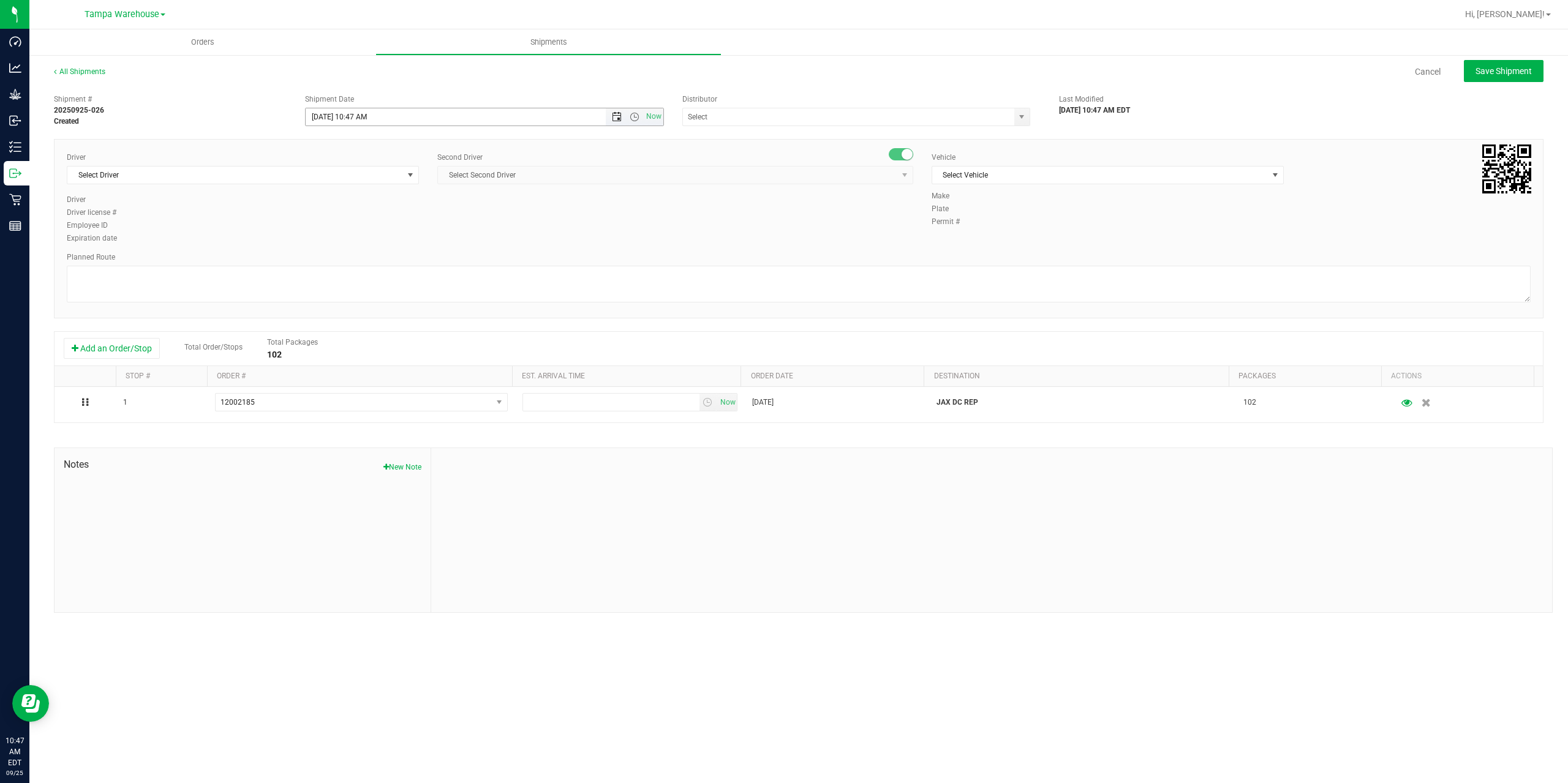
click at [614, 117] on span "Open the date view" at bounding box center [616, 116] width 10 height 10
click at [401, 243] on link "26" at bounding box center [406, 241] width 17 height 19
click at [637, 113] on span "Open the time view" at bounding box center [634, 116] width 10 height 10
click at [367, 217] on li "6:30 AM" at bounding box center [483, 219] width 356 height 16
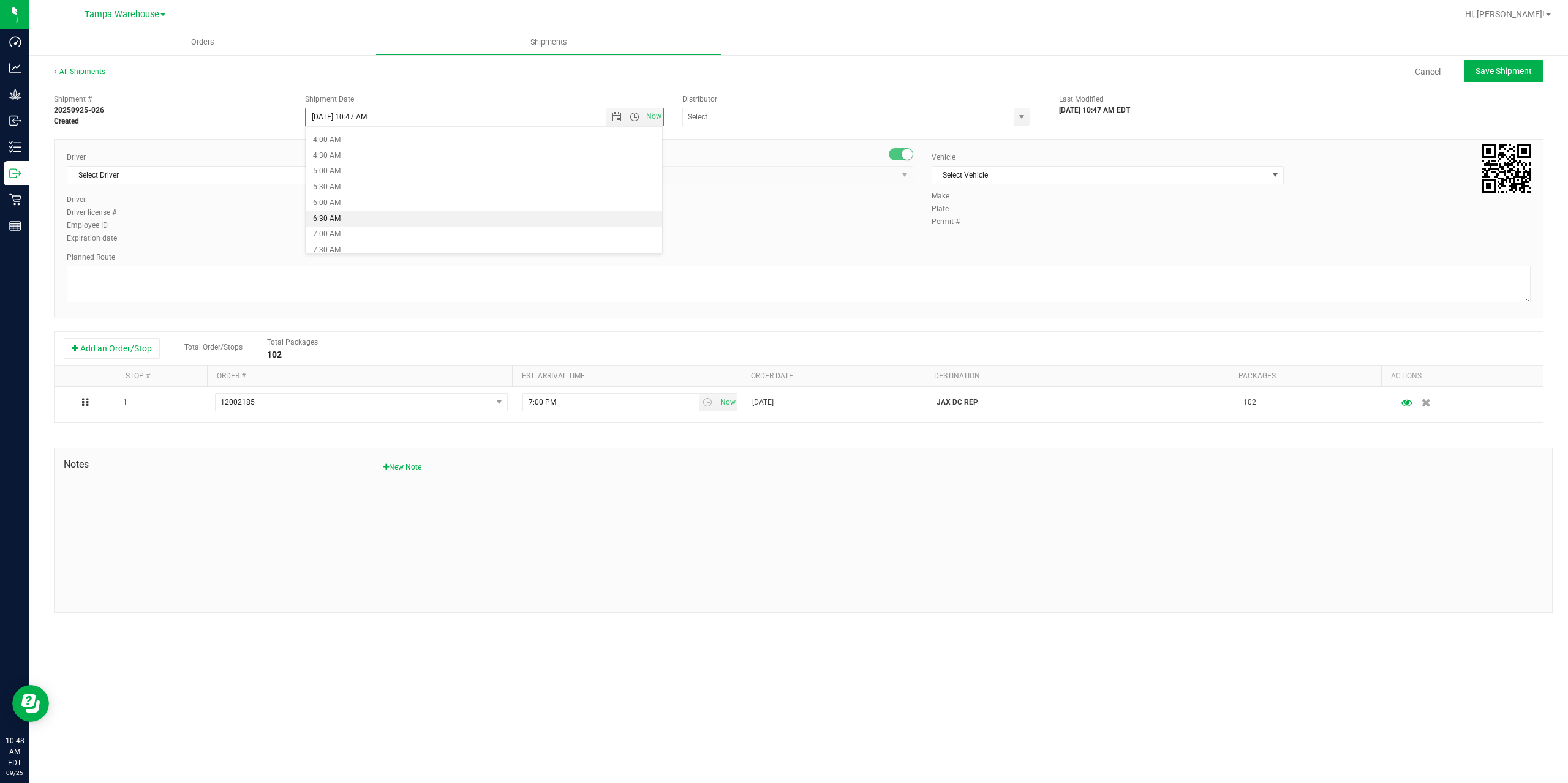
type input "[DATE] 6:30 AM"
click at [727, 120] on input "text" at bounding box center [844, 117] width 321 height 17
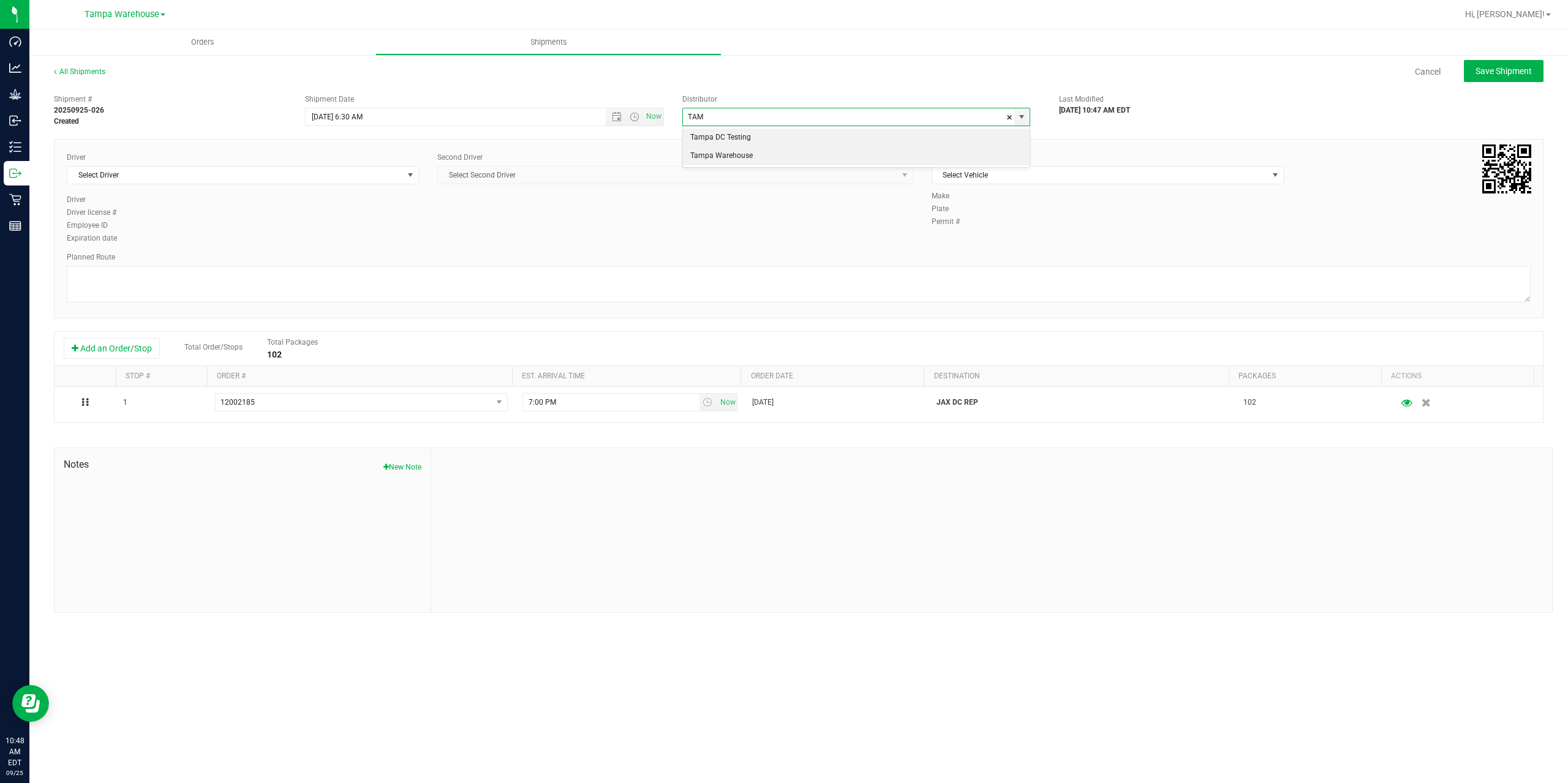
click at [754, 155] on li "Tampa Warehouse" at bounding box center [856, 156] width 347 height 18
type input "Tampa Warehouse"
click at [292, 171] on span "Select Driver" at bounding box center [235, 175] width 336 height 17
click at [378, 182] on span "Select Driver" at bounding box center [235, 175] width 336 height 17
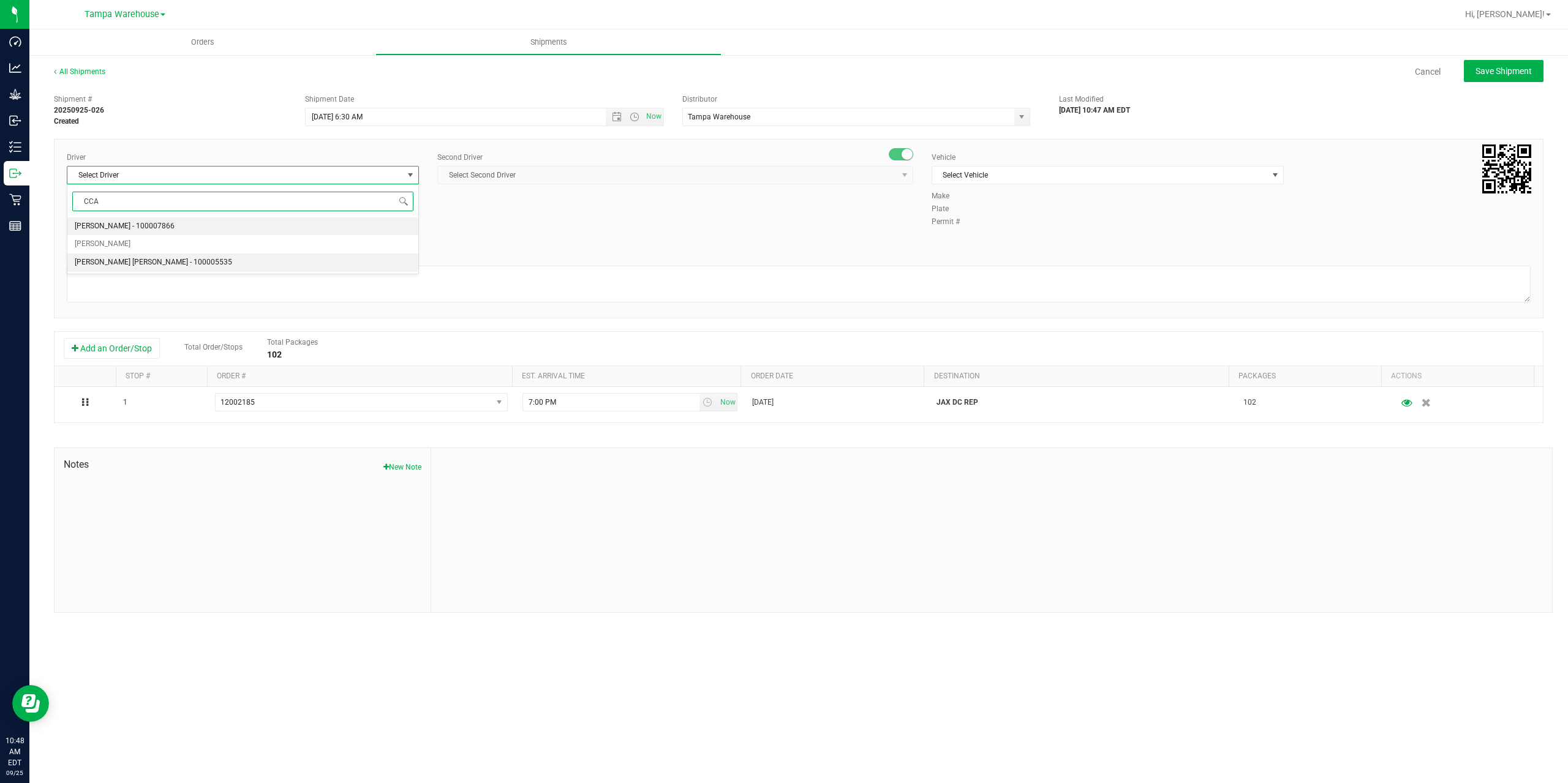
click at [197, 268] on li "[PERSON_NAME] [PERSON_NAME] - 100005535" at bounding box center [243, 263] width 351 height 18
type input "CCA"
click at [559, 178] on span "Select Second Driver" at bounding box center [668, 175] width 459 height 17
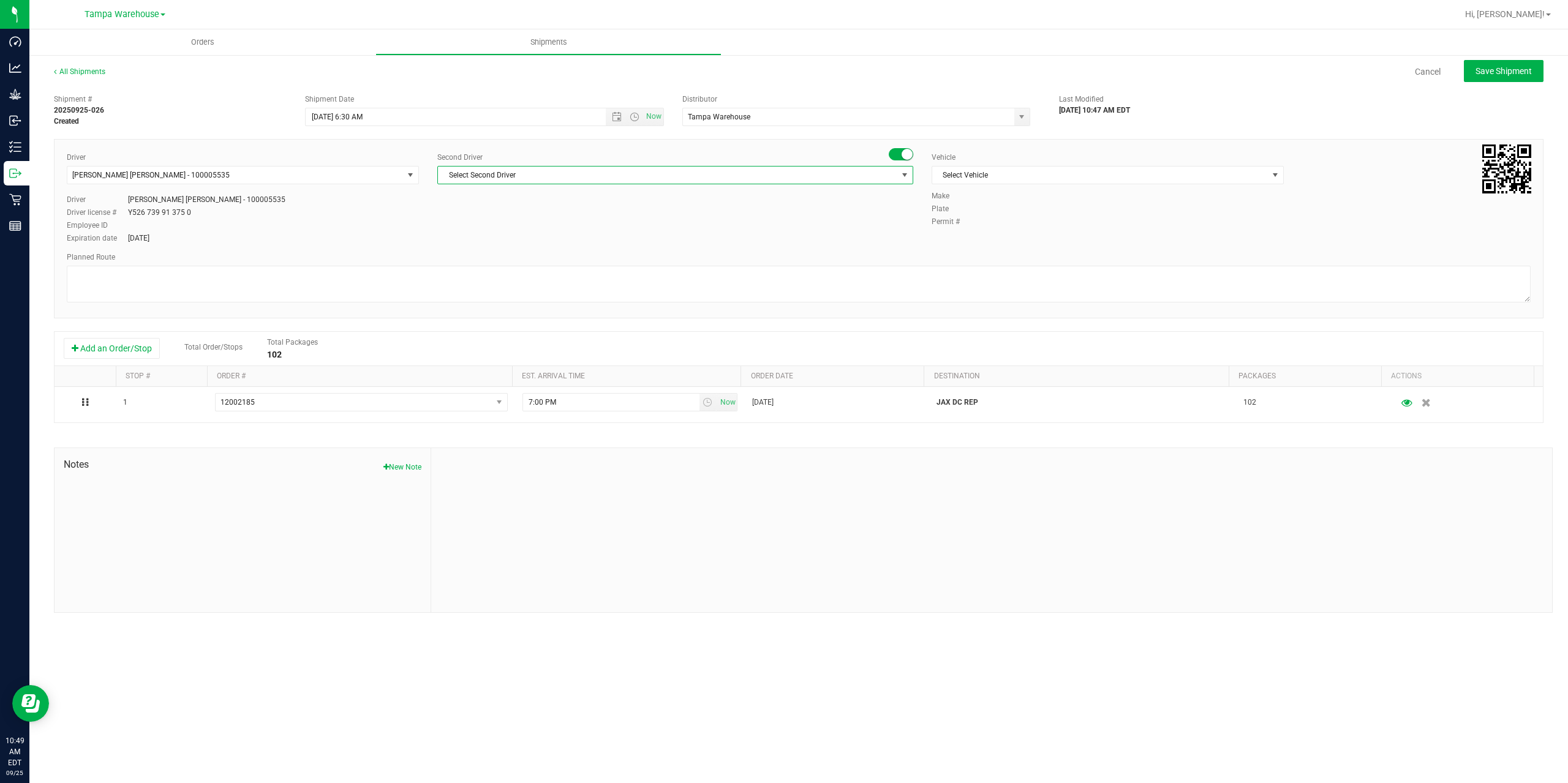
click at [521, 184] on span "Select Second Driver" at bounding box center [675, 175] width 476 height 18
type input "z"
click at [527, 360] on span "[PERSON_NAME] - 100007761" at bounding box center [495, 361] width 100 height 16
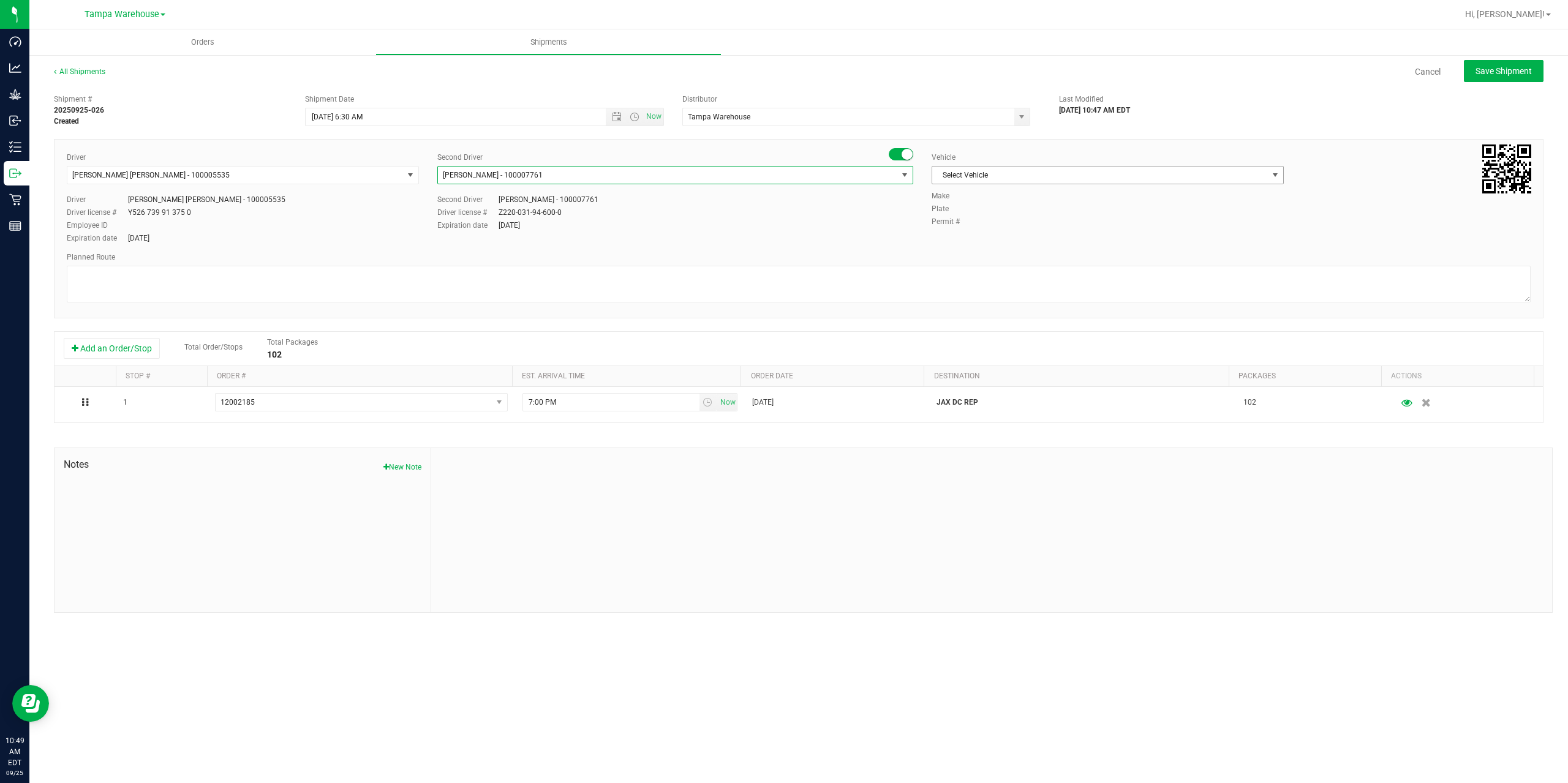
click at [949, 173] on span "Select Vehicle" at bounding box center [1100, 175] width 336 height 17
click at [987, 308] on li "FL-EXPRESS-01" at bounding box center [1107, 302] width 351 height 18
click at [666, 277] on textarea at bounding box center [798, 284] width 1464 height 37
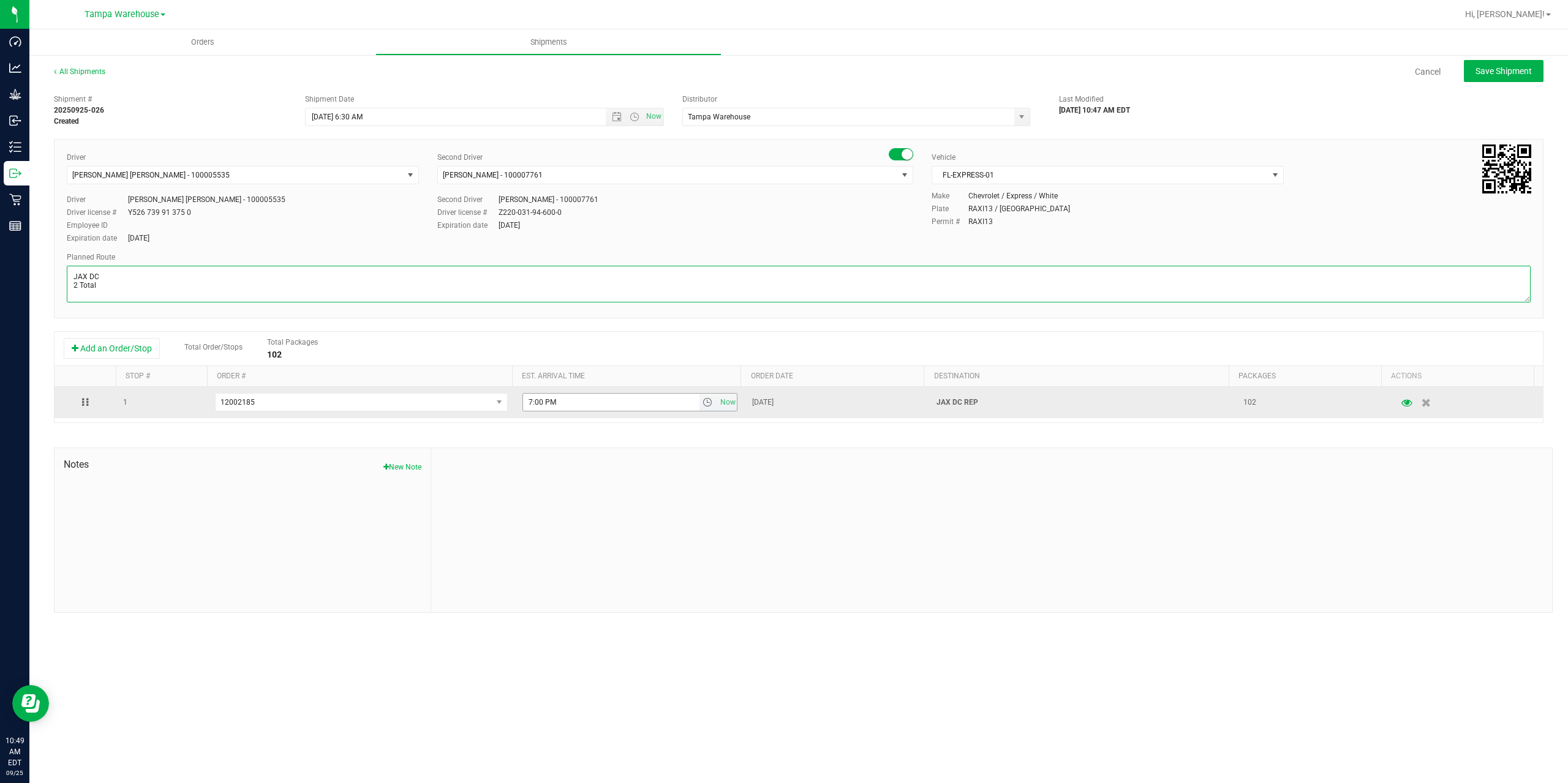
click at [699, 402] on span "select" at bounding box center [708, 402] width 17 height 17
type textarea "JAX DC 2 Total"
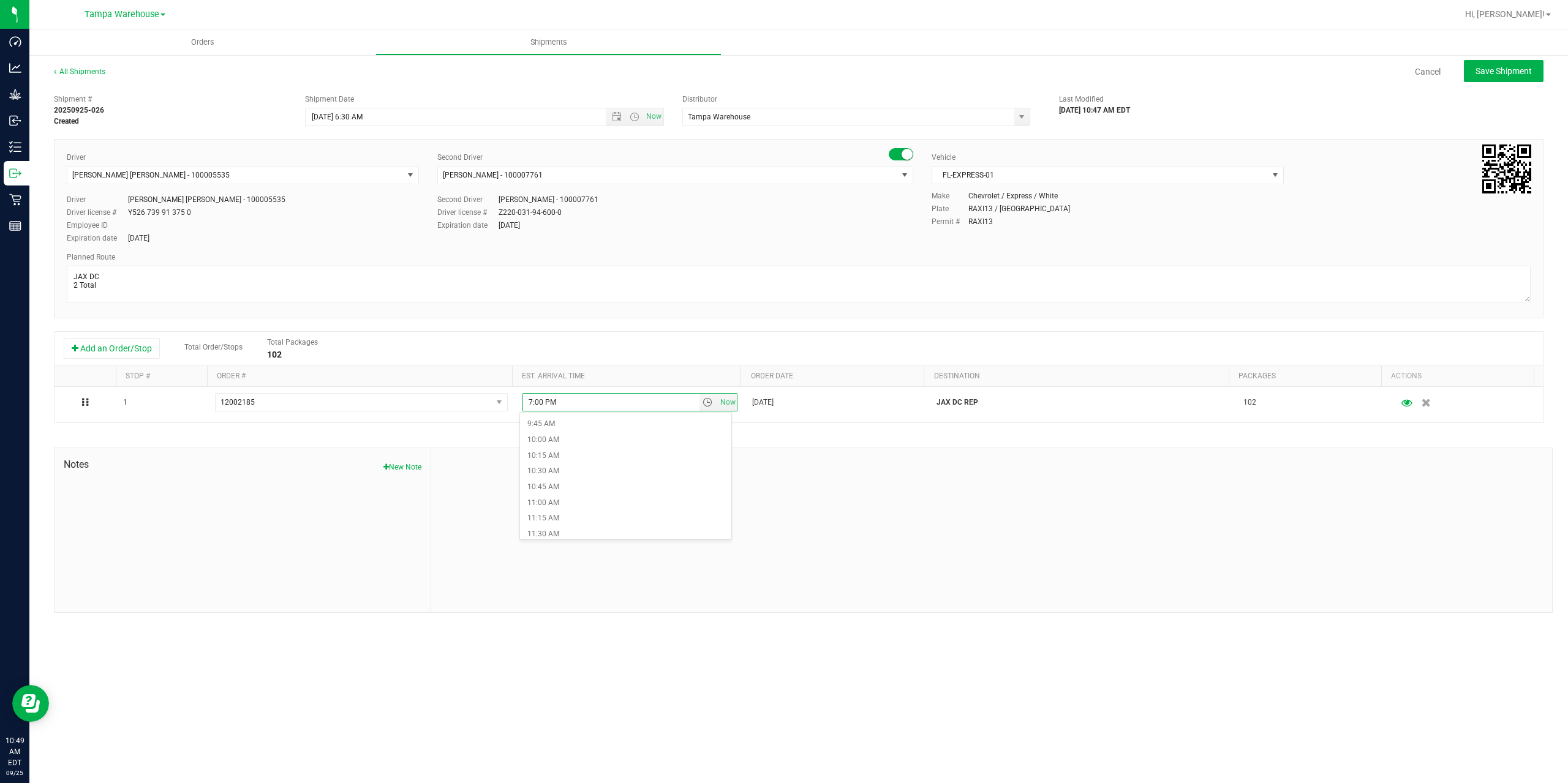
scroll to position [674, 0]
click at [616, 443] on li "11:00 AM" at bounding box center [626, 442] width 212 height 16
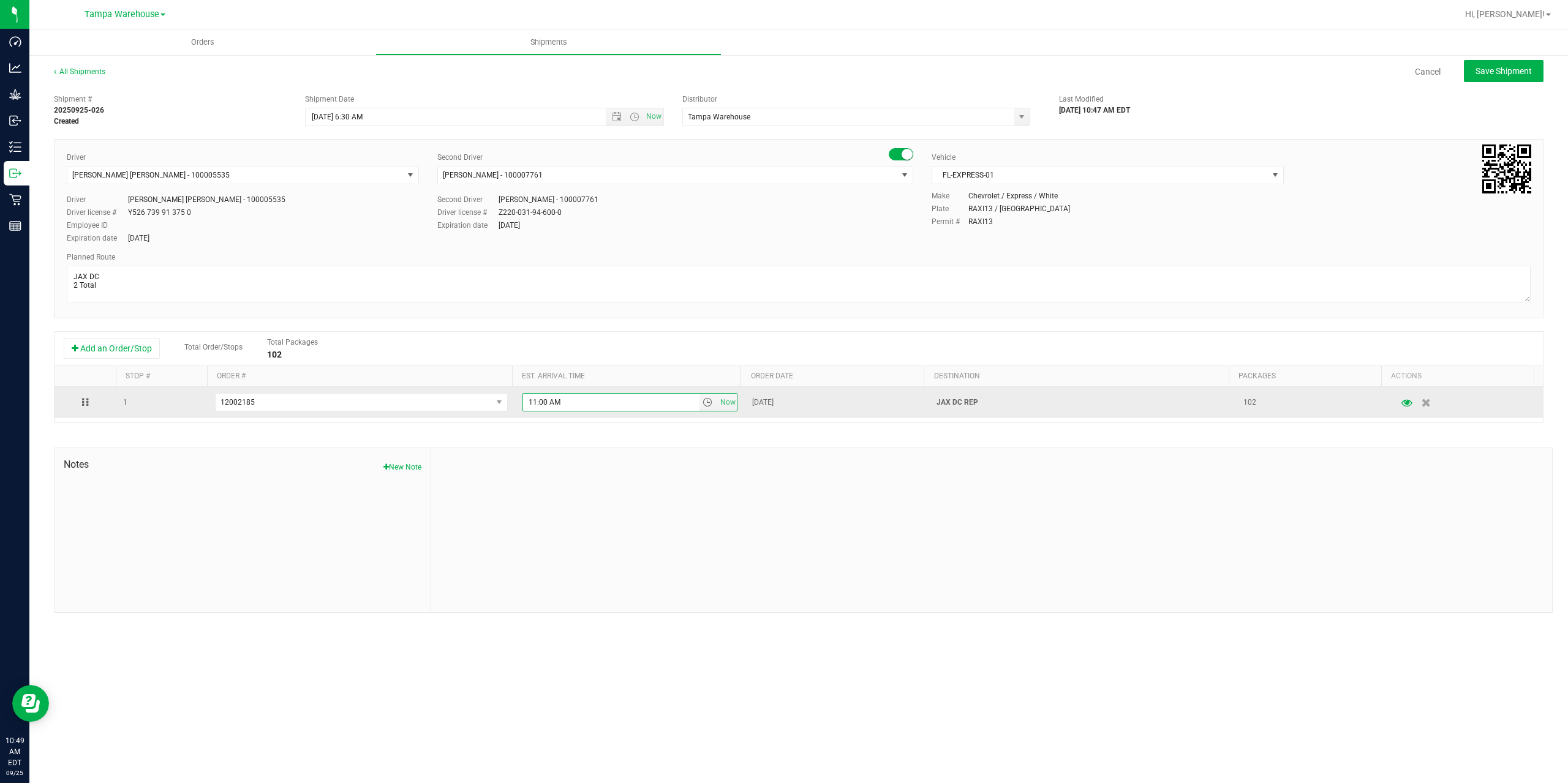
drag, startPoint x: 563, startPoint y: 407, endPoint x: 506, endPoint y: 392, distance: 58.9
click at [506, 392] on tr "1 12002185 12002343 12002467 12002388 12002257 12002185 11998272 11918163 11:00…" at bounding box center [798, 402] width 1488 height 31
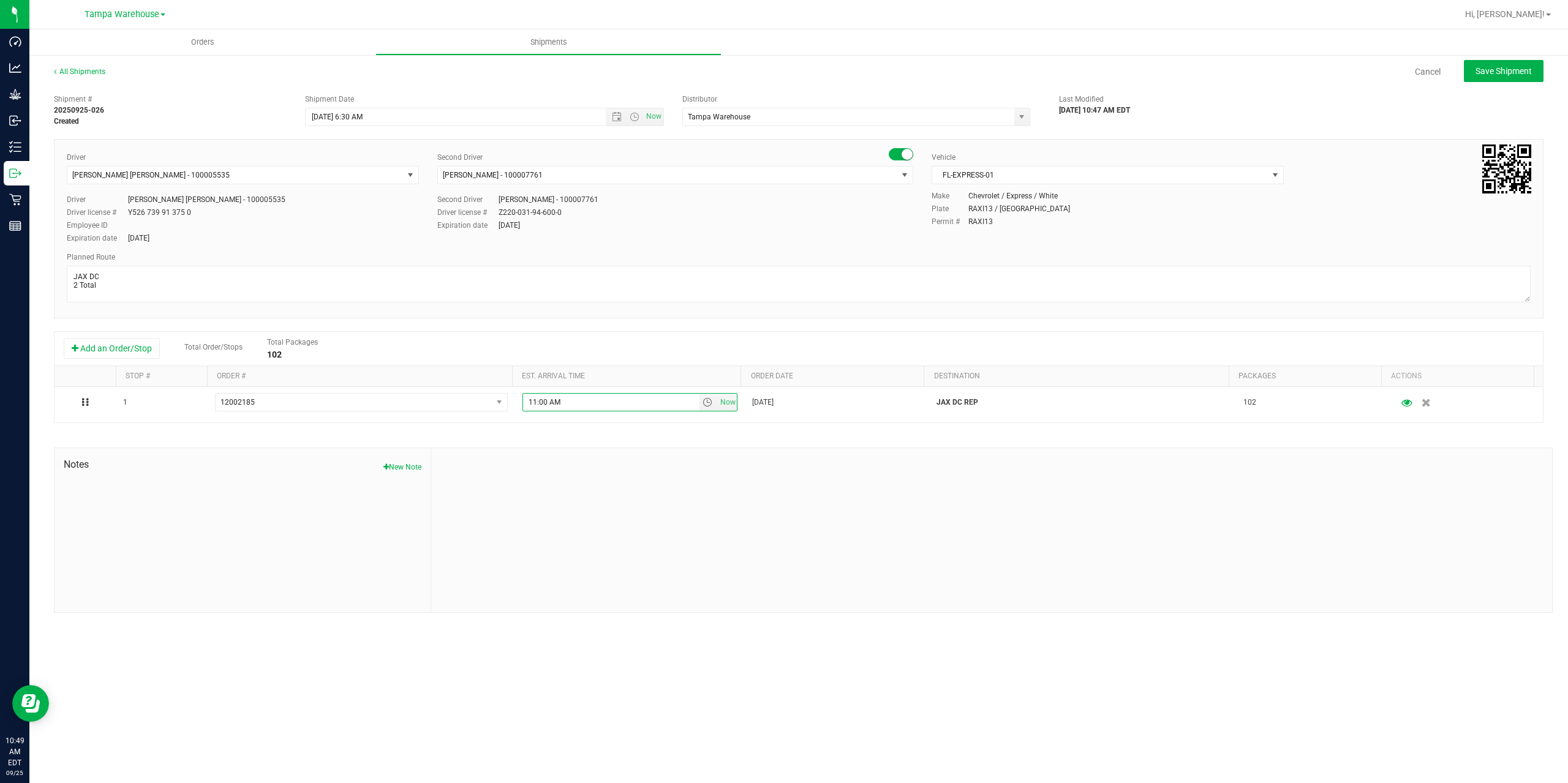
click at [664, 473] on div at bounding box center [992, 530] width 1121 height 164
click at [1480, 66] on span "Save Shipment" at bounding box center [1503, 70] width 56 height 10
type input "[DATE] 10:30 AM"
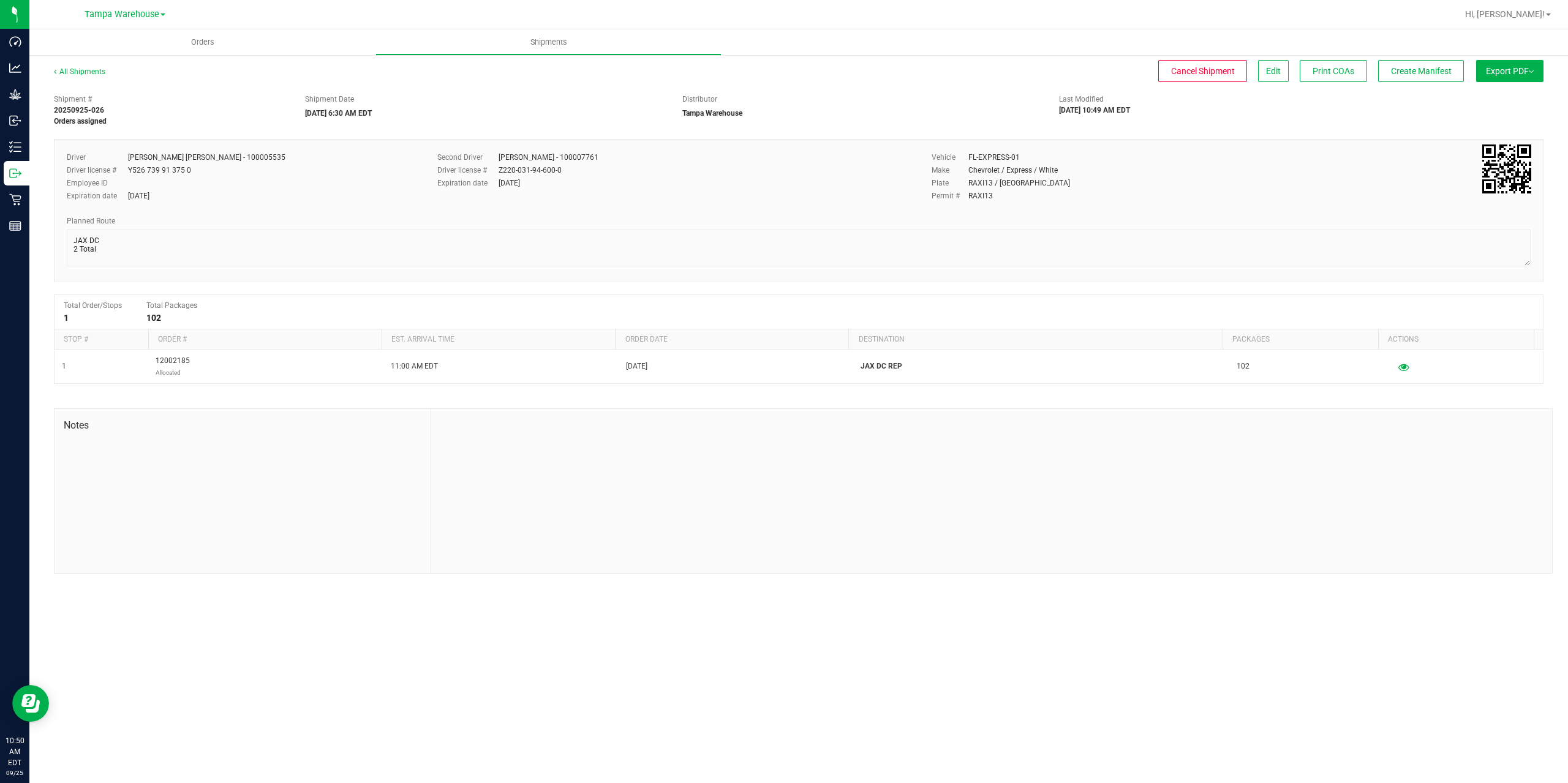
click at [1480, 66] on button "Export PDF" at bounding box center [1510, 71] width 67 height 22
click at [1491, 103] on li "Manifest by Package ID" at bounding box center [1506, 98] width 124 height 18
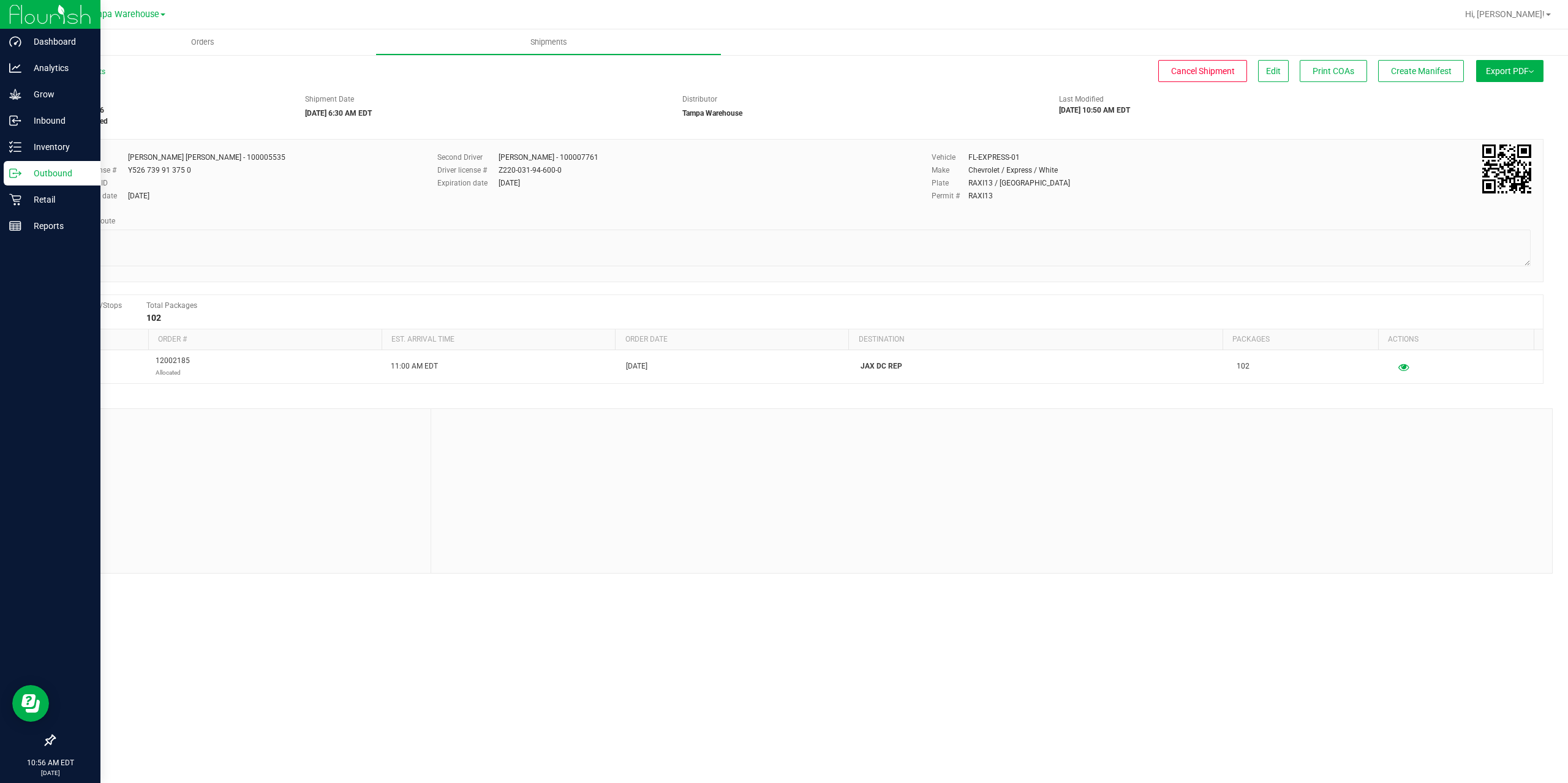
click at [23, 180] on p "Outbound" at bounding box center [58, 173] width 74 height 15
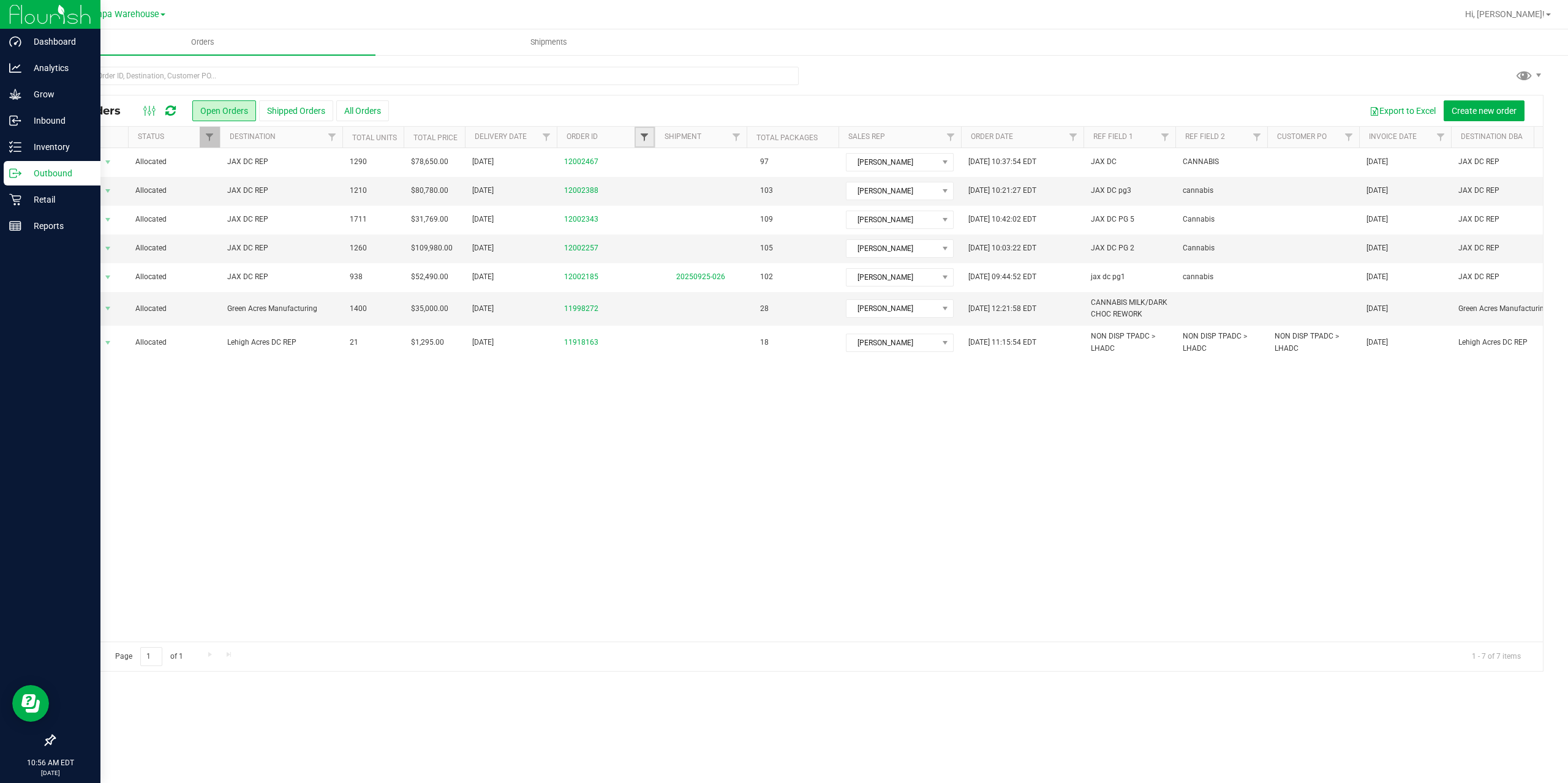
click at [645, 135] on span "Filter" at bounding box center [644, 137] width 10 height 10
type input "2257"
click at [642, 183] on button "Filter" at bounding box center [671, 197] width 59 height 27
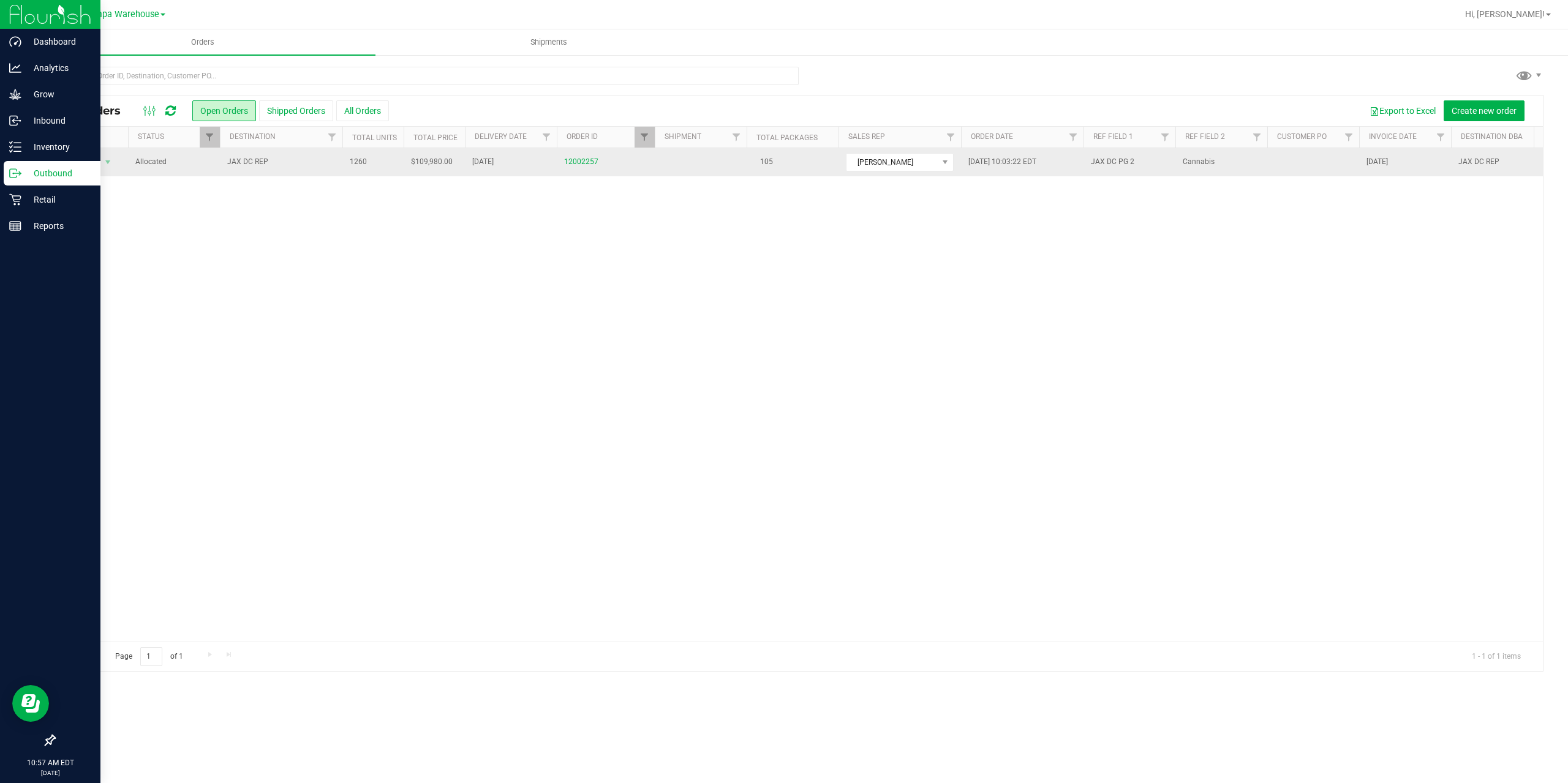
click at [285, 166] on span "JAX DC REP" at bounding box center [281, 162] width 108 height 12
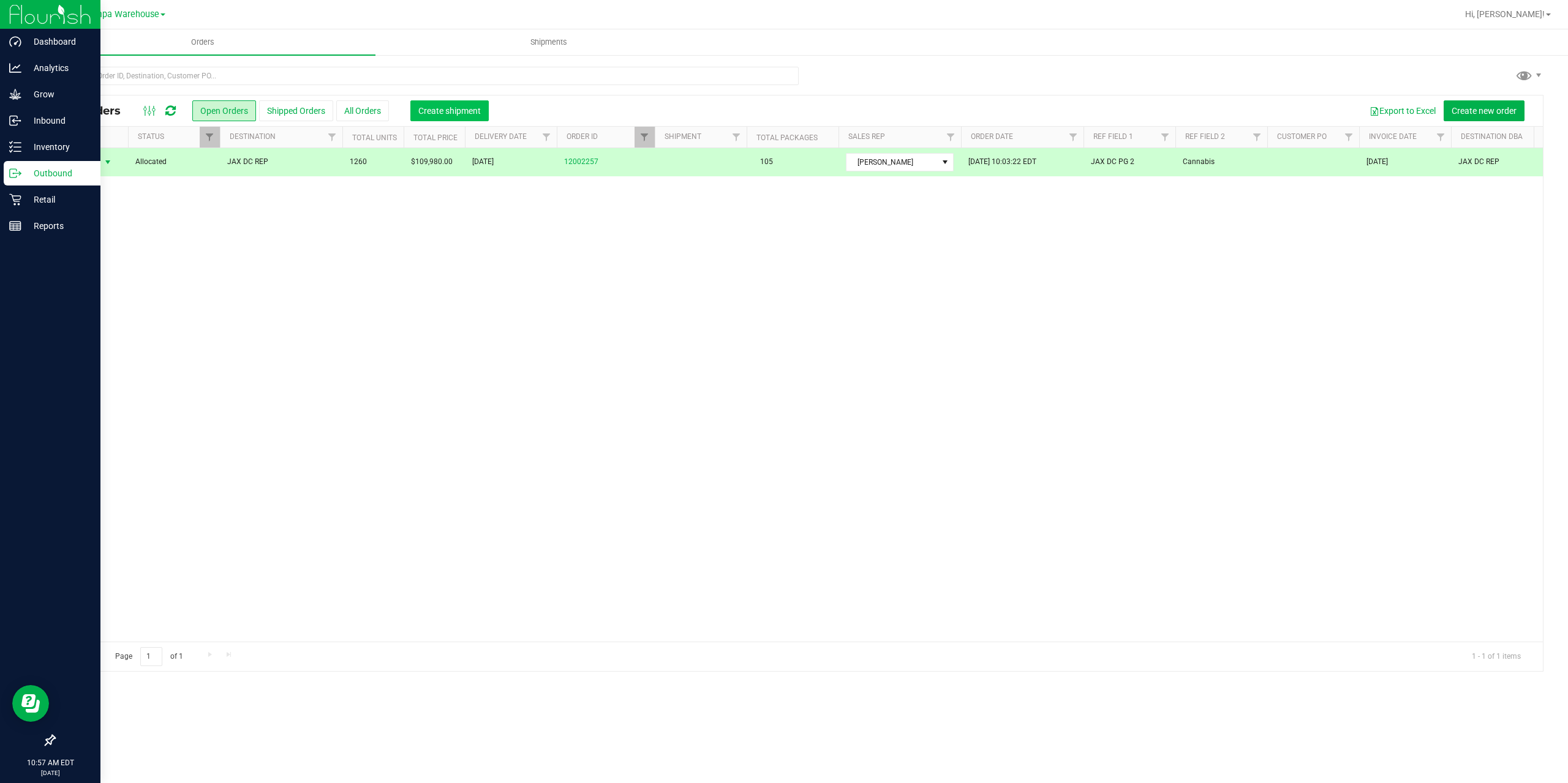
click at [450, 109] on span "Create shipment" at bounding box center [450, 111] width 63 height 10
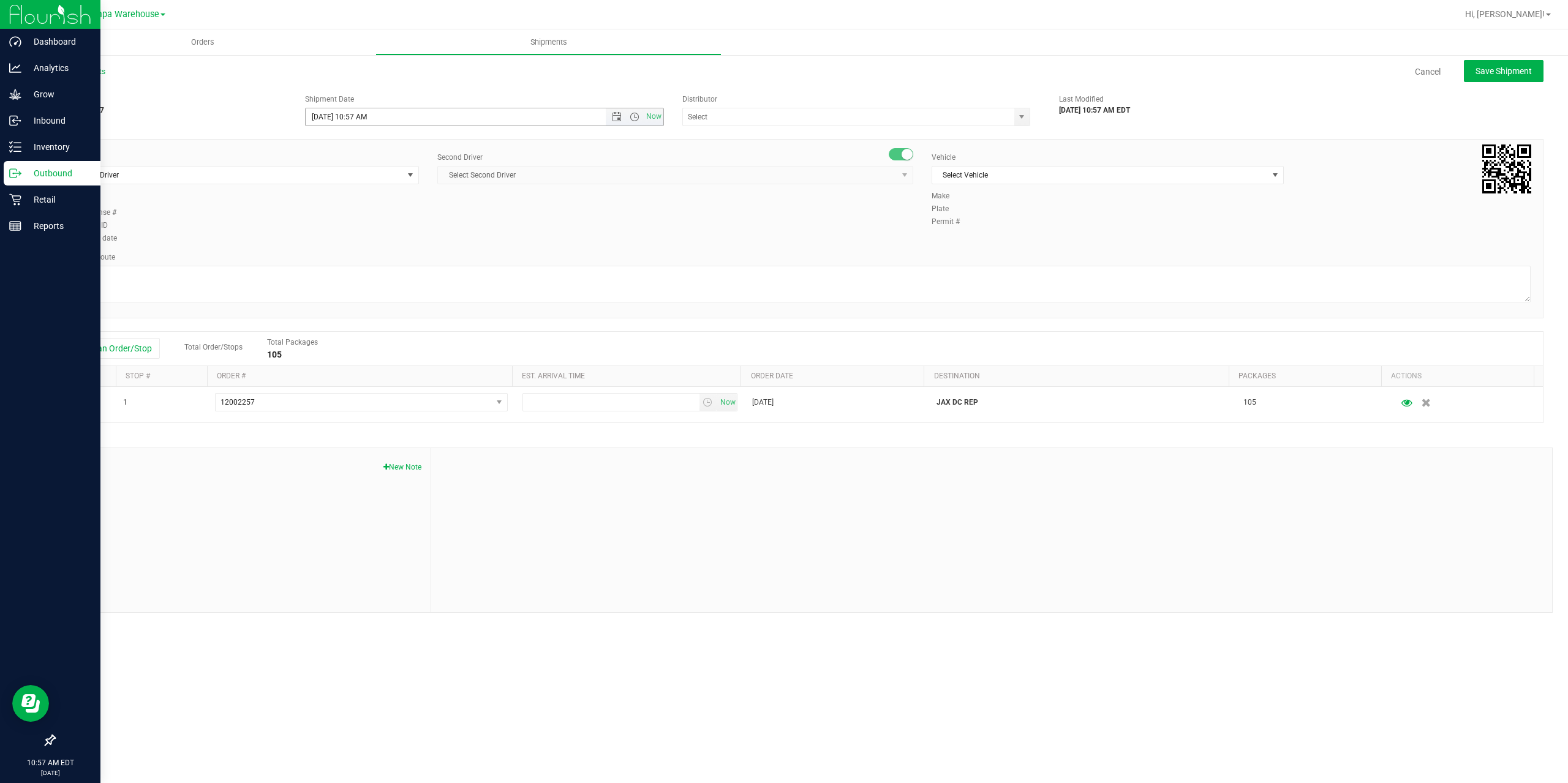
click at [617, 122] on span "Now" at bounding box center [634, 117] width 58 height 17
click at [615, 120] on span "Open the date view" at bounding box center [616, 116] width 10 height 10
click at [406, 242] on link "26" at bounding box center [406, 241] width 17 height 19
click at [631, 118] on span "Open the time view" at bounding box center [634, 116] width 10 height 10
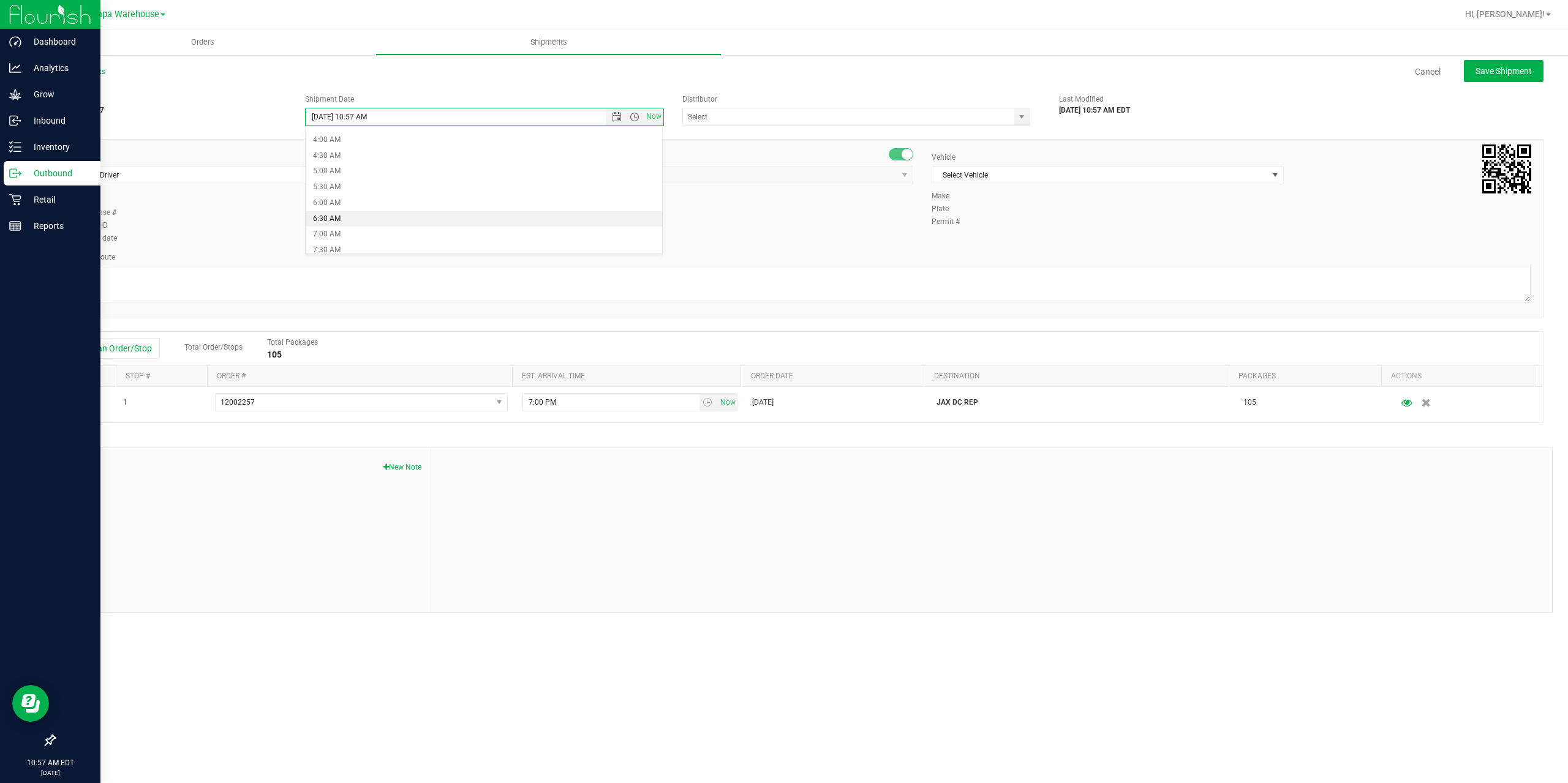
click at [342, 219] on li "6:30 AM" at bounding box center [483, 219] width 356 height 16
type input "[DATE] 6:30 AM"
click at [769, 116] on input "text" at bounding box center [844, 117] width 321 height 17
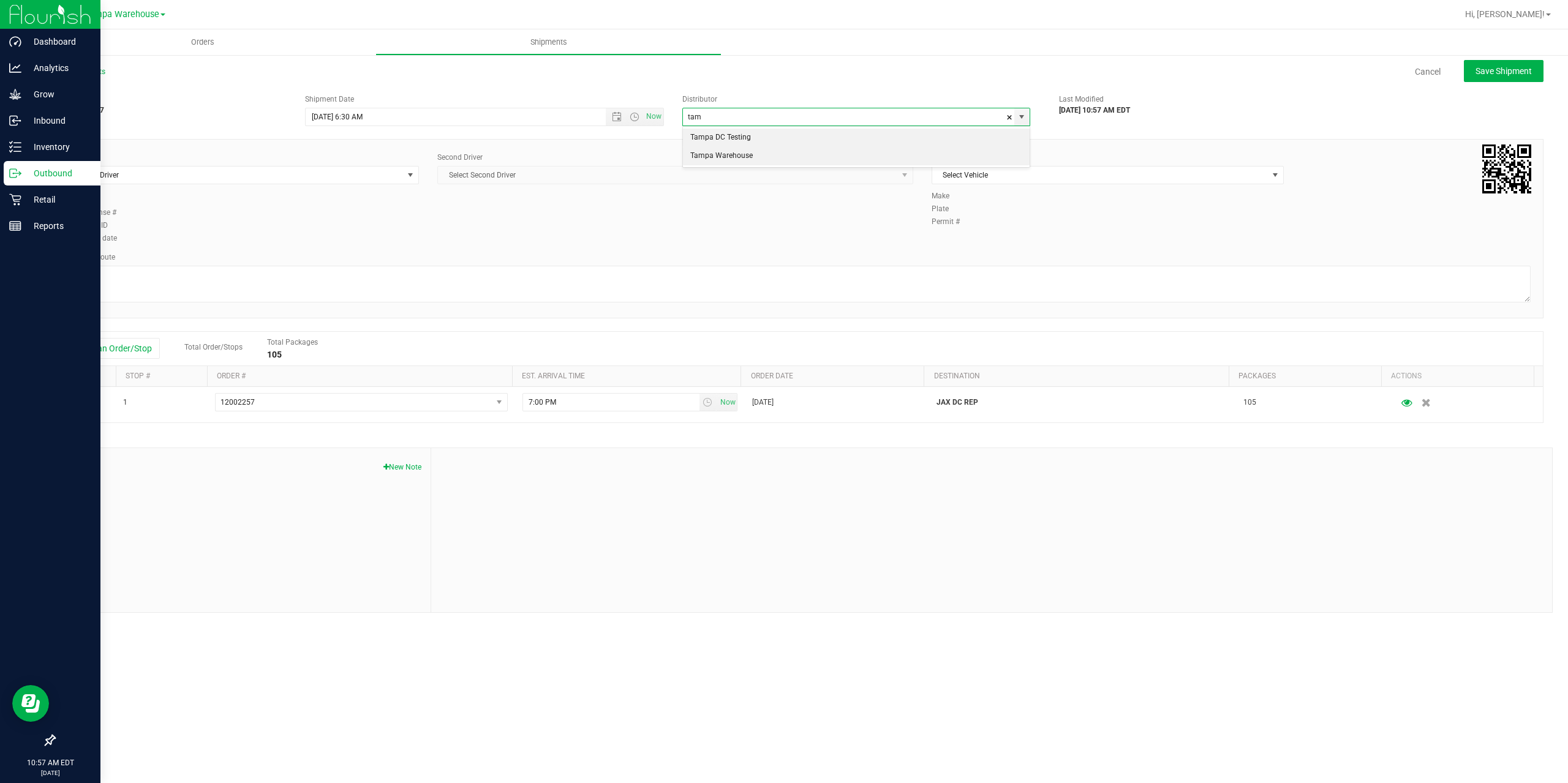
click at [699, 155] on li "Tampa Warehouse" at bounding box center [856, 156] width 347 height 18
type input "Tampa Warehouse"
click at [309, 176] on span "Select Driver" at bounding box center [235, 175] width 336 height 17
click at [250, 180] on span "Select Driver" at bounding box center [235, 175] width 336 height 17
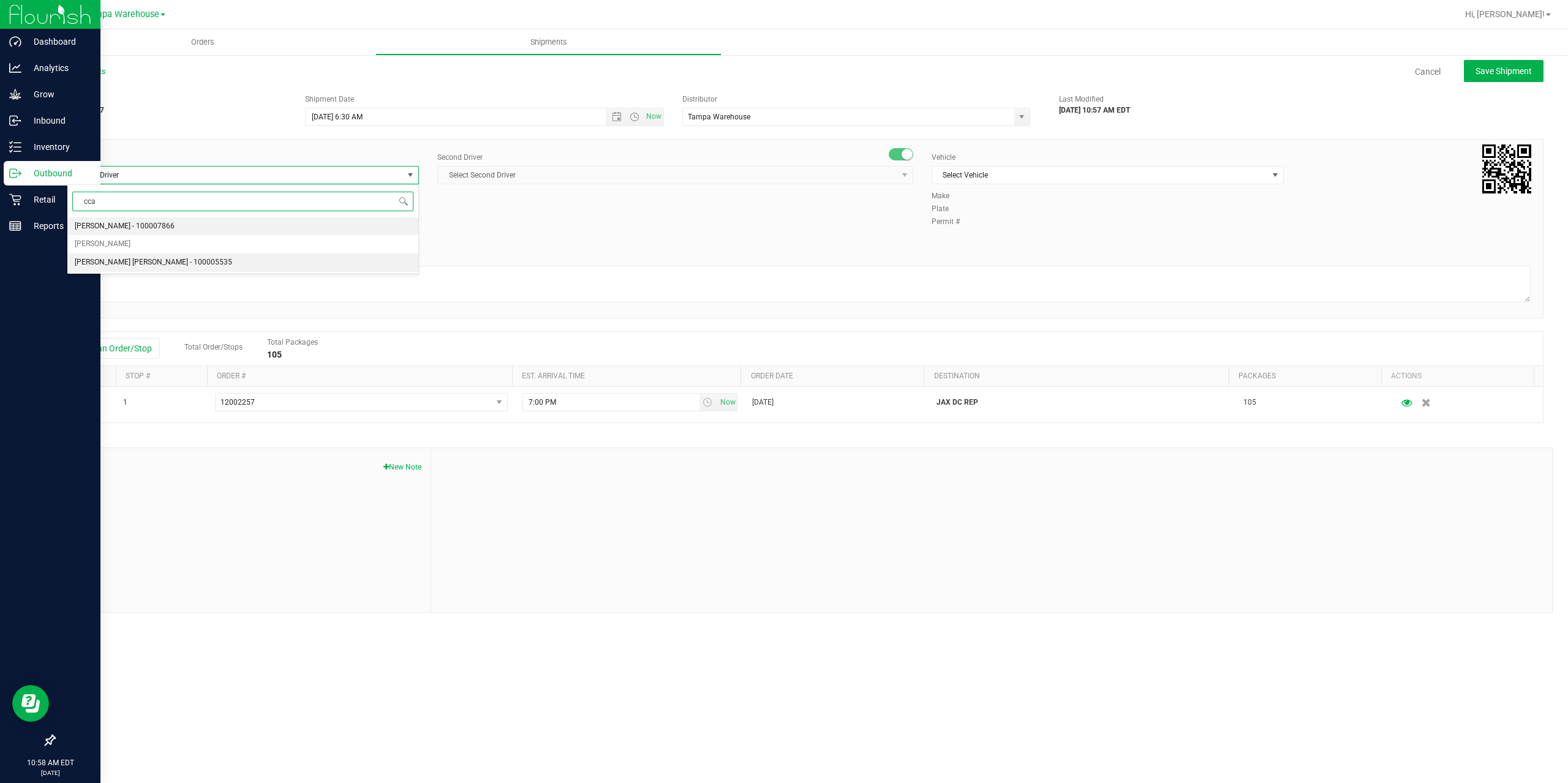
click at [114, 261] on span "[PERSON_NAME] [PERSON_NAME] - 100005535" at bounding box center [153, 263] width 157 height 16
type input "cca"
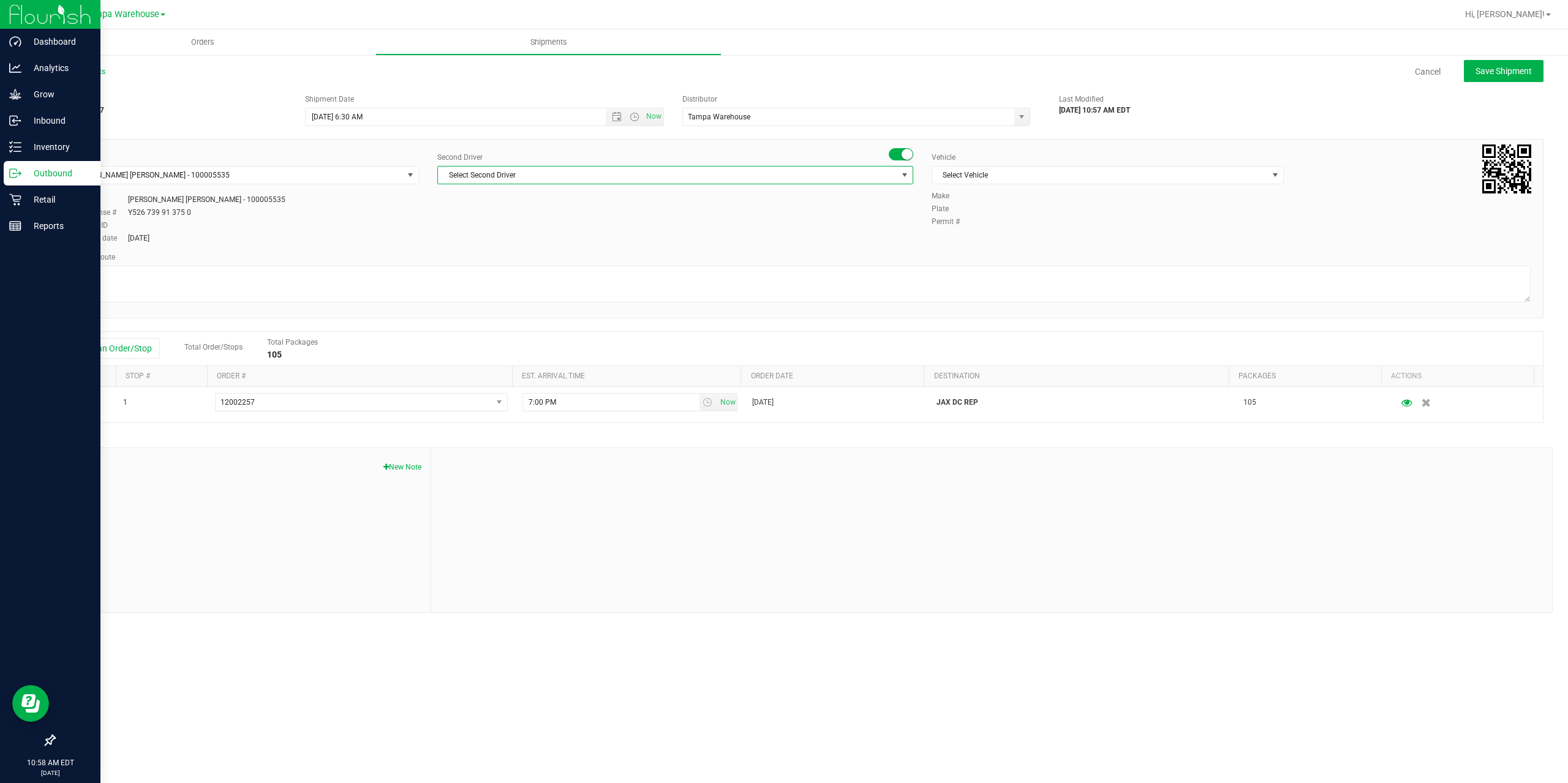
click at [505, 174] on span "Select Second Driver" at bounding box center [668, 175] width 459 height 17
click at [525, 176] on span "Select Second Driver" at bounding box center [668, 175] width 459 height 17
drag, startPoint x: 455, startPoint y: 202, endPoint x: 445, endPoint y: 198, distance: 10.8
click at [445, 198] on input "a" at bounding box center [675, 200] width 465 height 19
drag, startPoint x: 461, startPoint y: 200, endPoint x: 446, endPoint y: 197, distance: 15.3
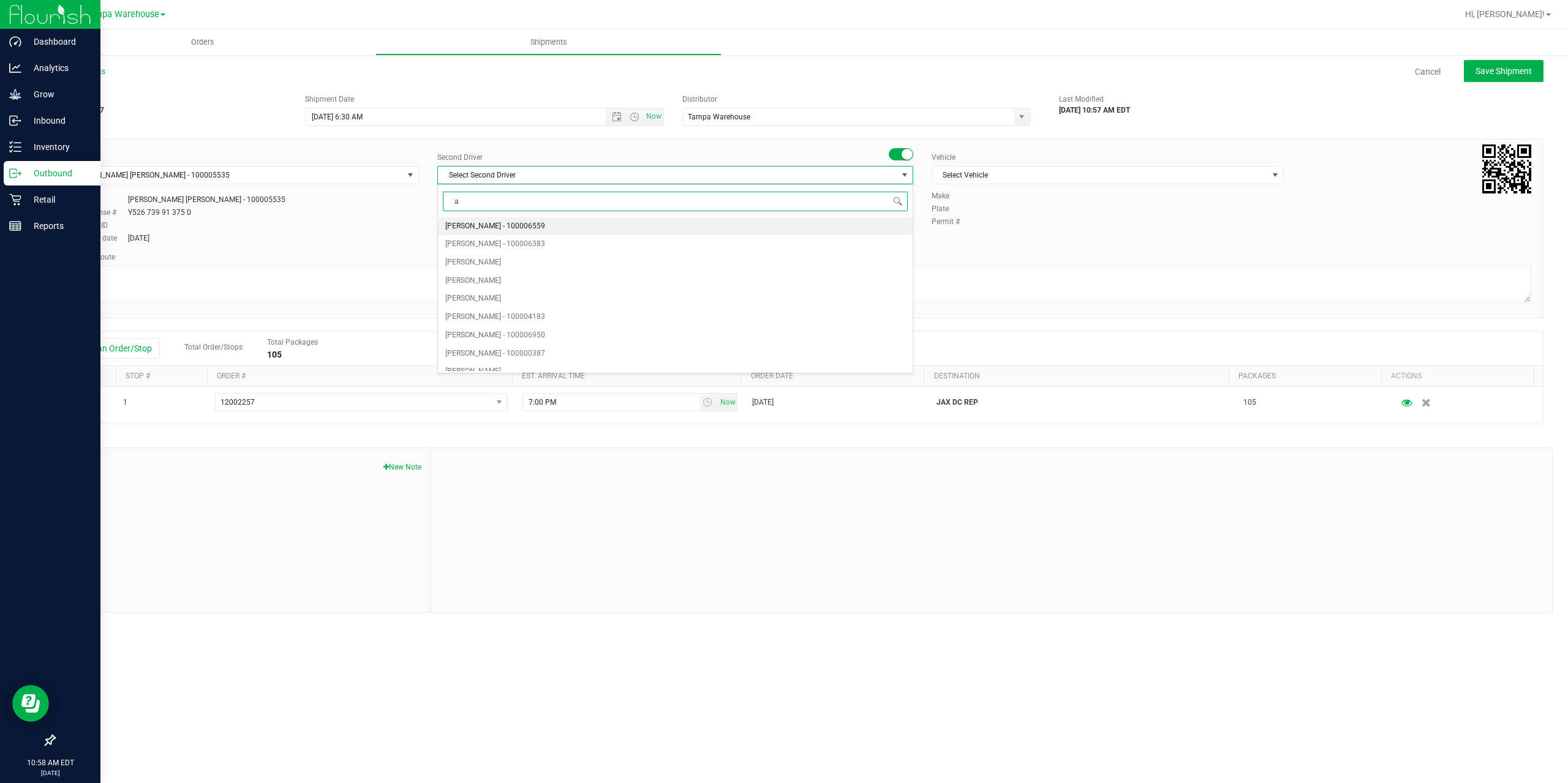
click at [446, 197] on input "a" at bounding box center [675, 200] width 465 height 19
type input "z"
click at [486, 361] on span "[PERSON_NAME] - 100007761" at bounding box center [495, 361] width 100 height 16
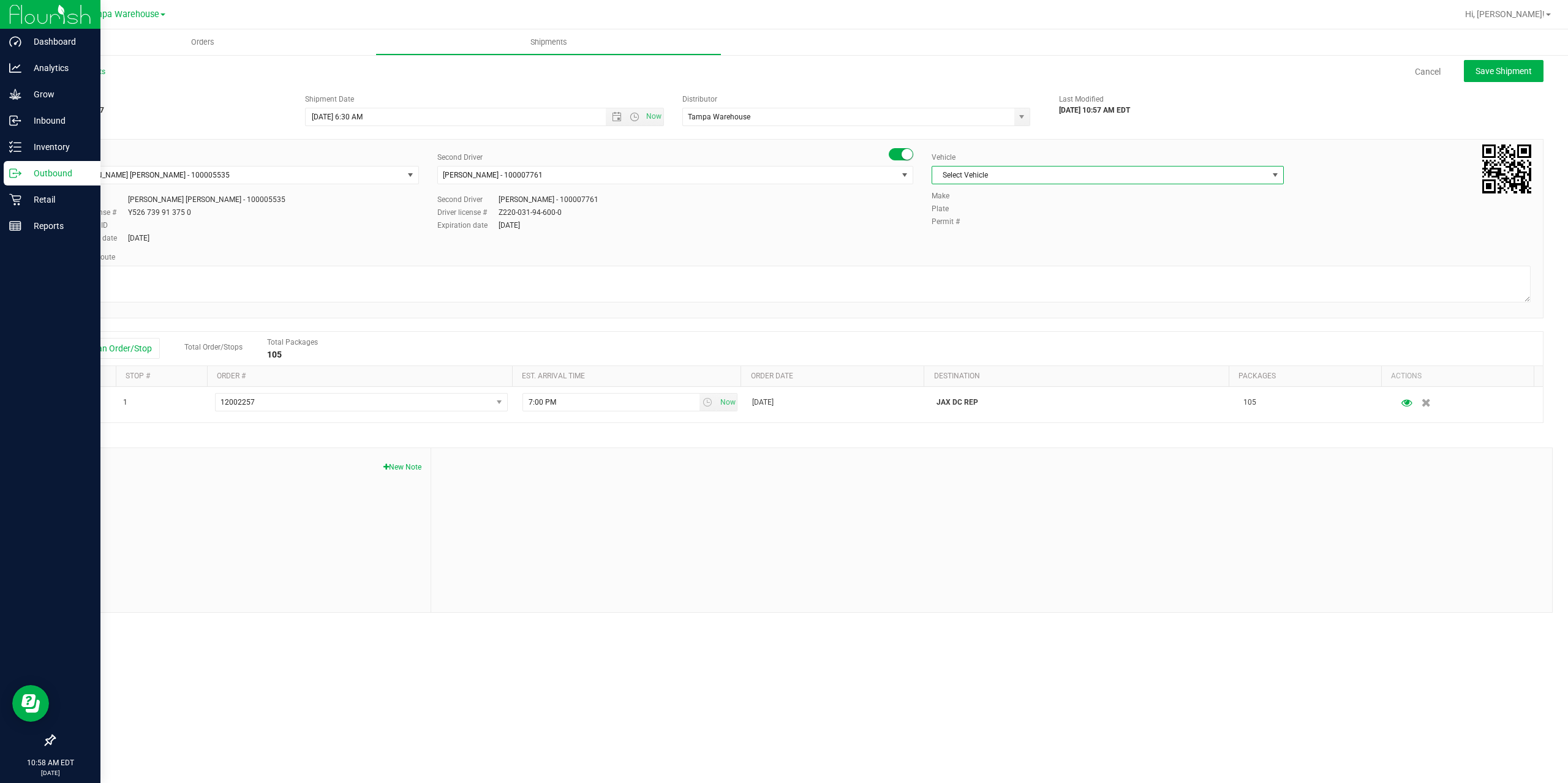
click at [1003, 178] on span "Select Vehicle" at bounding box center [1100, 175] width 336 height 17
click at [992, 217] on li "FL-EXPRESS-03" at bounding box center [1107, 218] width 351 height 18
click at [1009, 178] on span "FL-EXPRESS-03" at bounding box center [1100, 175] width 336 height 17
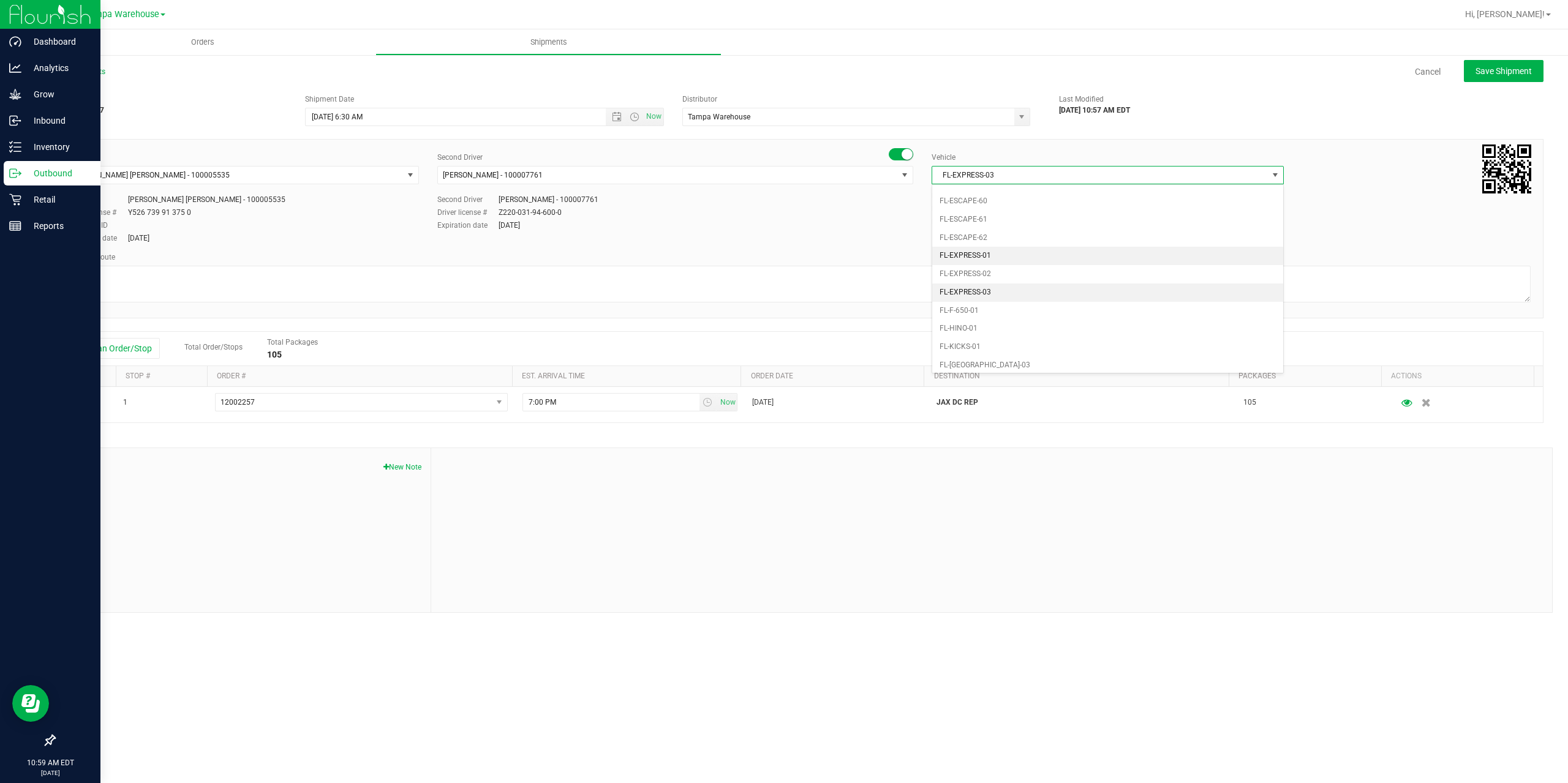
click at [1008, 253] on li "FL-EXPRESS-01" at bounding box center [1107, 256] width 351 height 18
click at [297, 274] on textarea at bounding box center [798, 284] width 1464 height 37
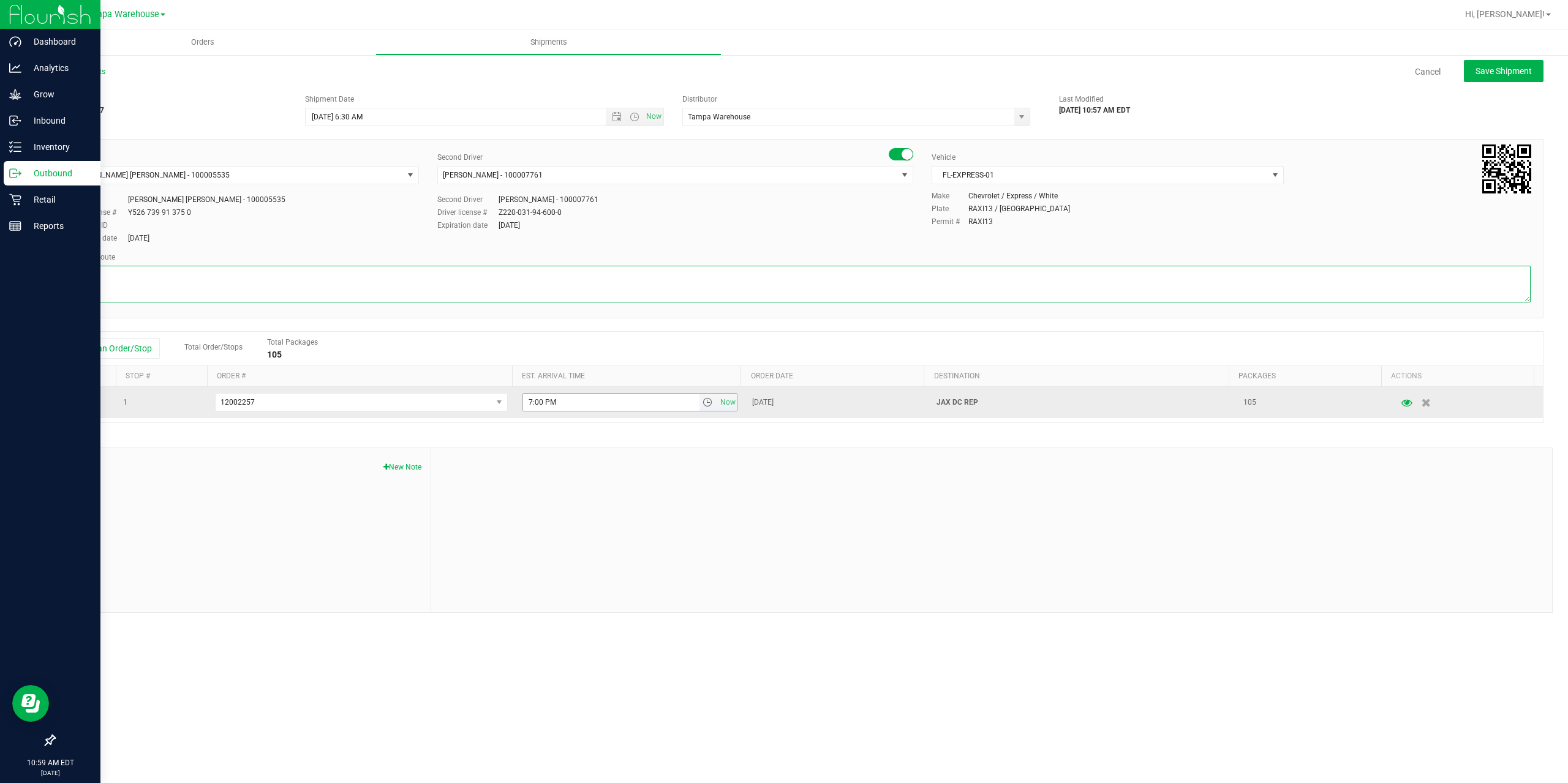
click at [704, 404] on span "select" at bounding box center [707, 402] width 10 height 10
type textarea "JAX DC 3 Total"
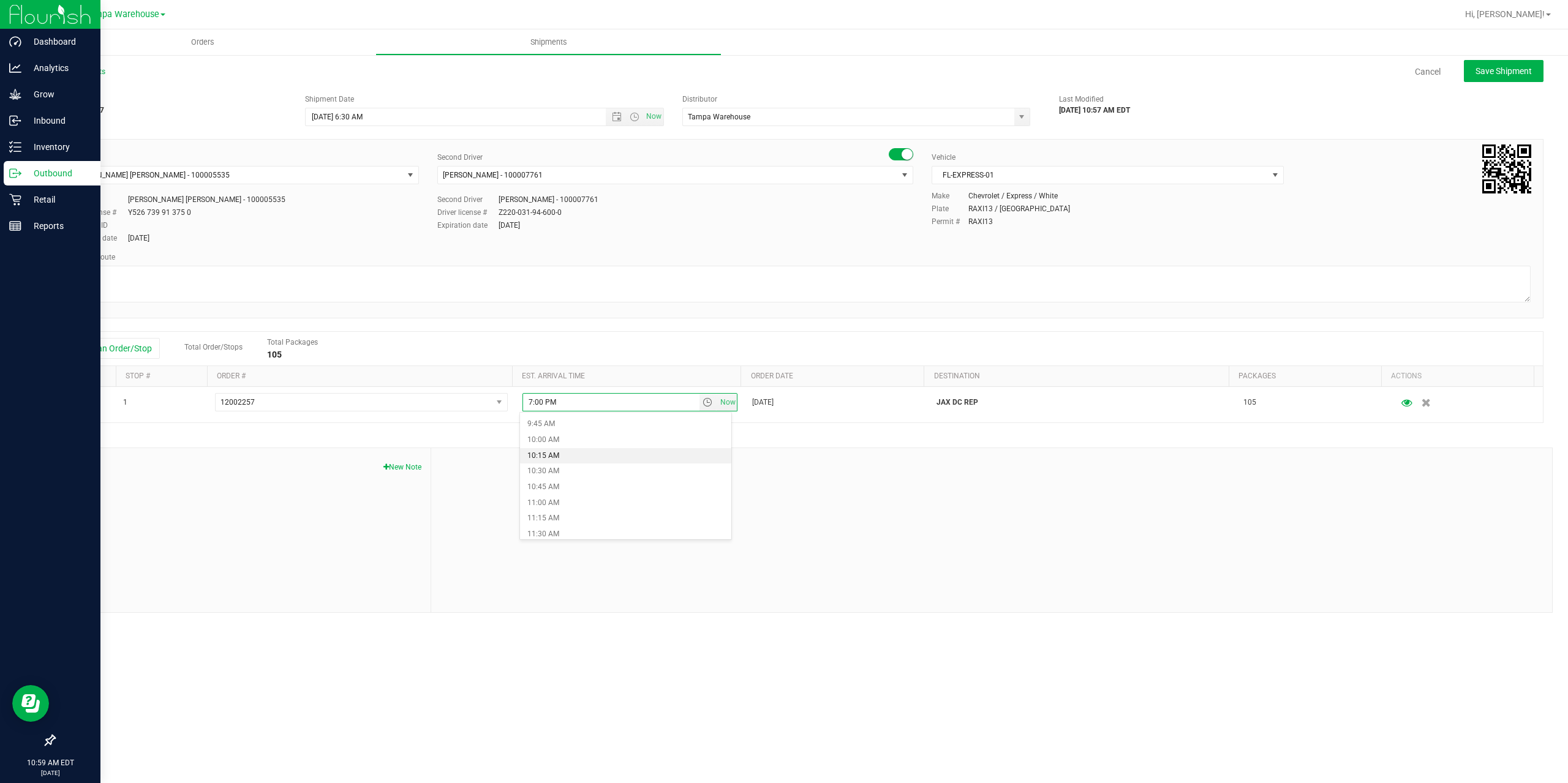
scroll to position [674, 0]
click at [616, 441] on li "11:00 AM" at bounding box center [626, 442] width 212 height 16
click at [700, 441] on div "Shipment # 20250925-027 Created Shipment Date 9/26/2025 6:30 AM Now Distributor…" at bounding box center [798, 350] width 1490 height 524
click at [979, 477] on div at bounding box center [992, 530] width 1121 height 164
click at [1493, 75] on span "Save Shipment" at bounding box center [1503, 70] width 56 height 10
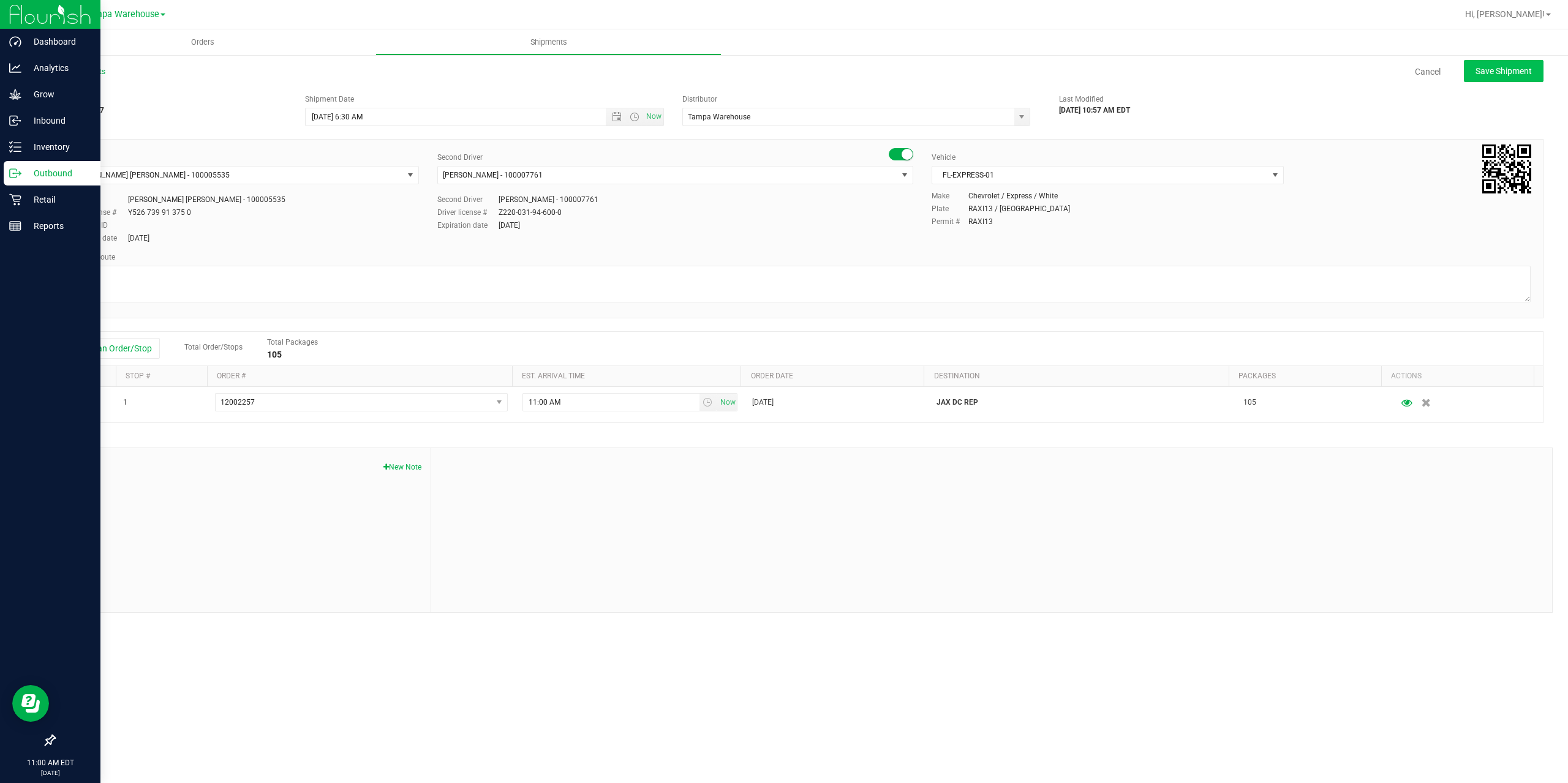
type input "[DATE] 10:30 AM"
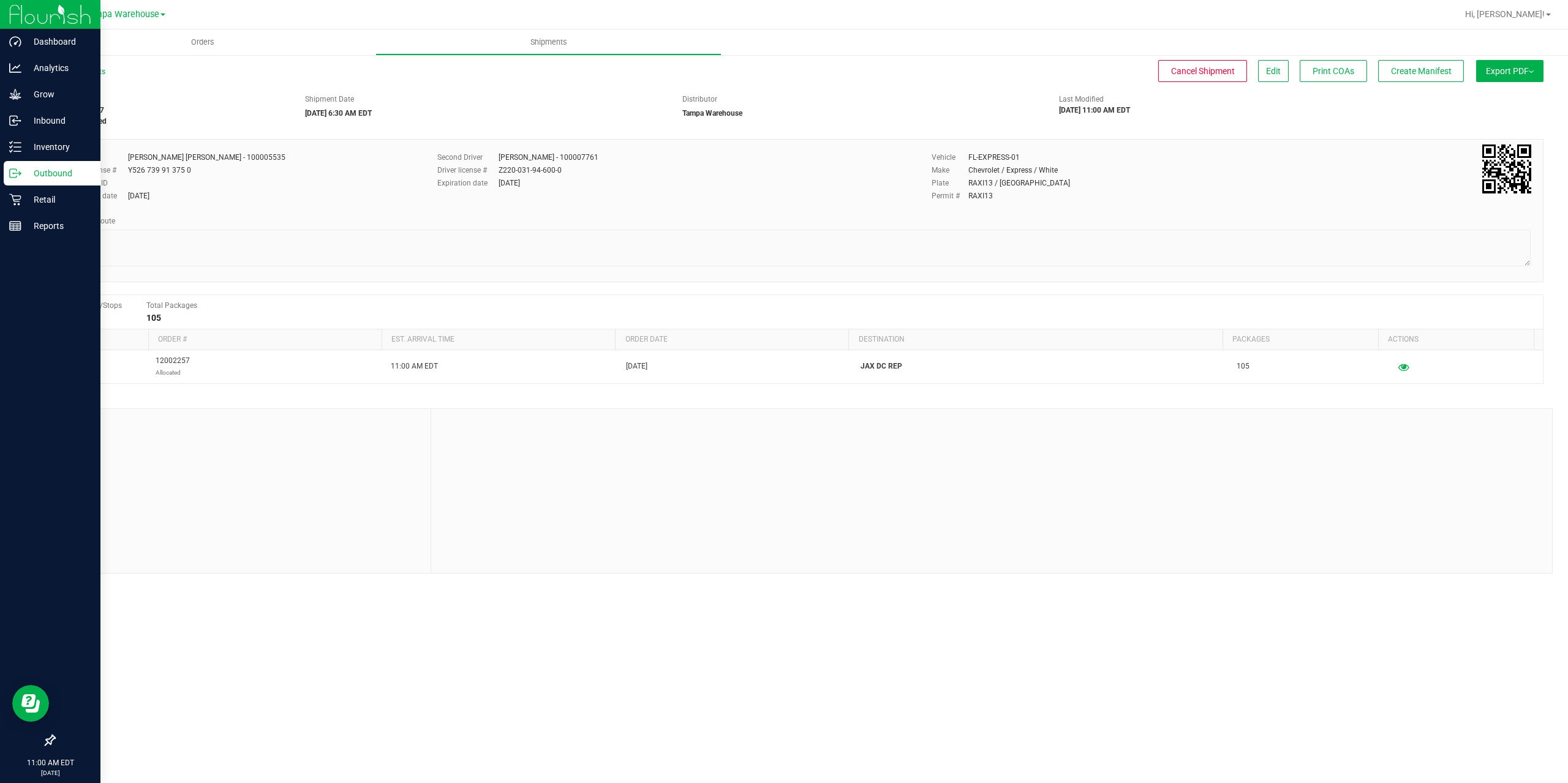
click at [1493, 75] on span "Export PDF" at bounding box center [1510, 70] width 48 height 10
click at [1490, 94] on span "Manifest by Package ID" at bounding box center [1492, 98] width 78 height 8
click at [16, 170] on icon at bounding box center [15, 173] width 12 height 12
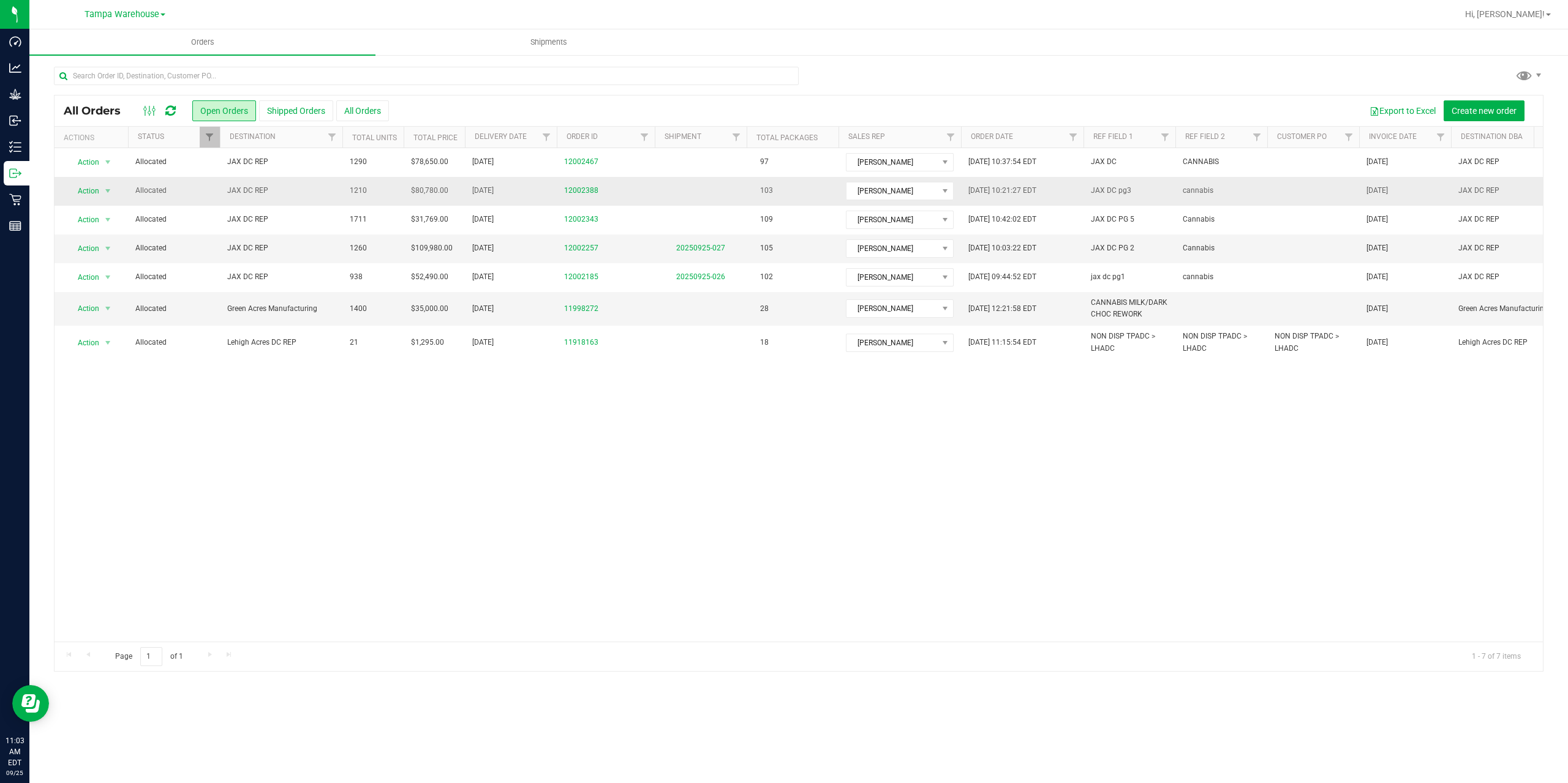
click at [294, 191] on span "JAX DC REP" at bounding box center [281, 191] width 108 height 12
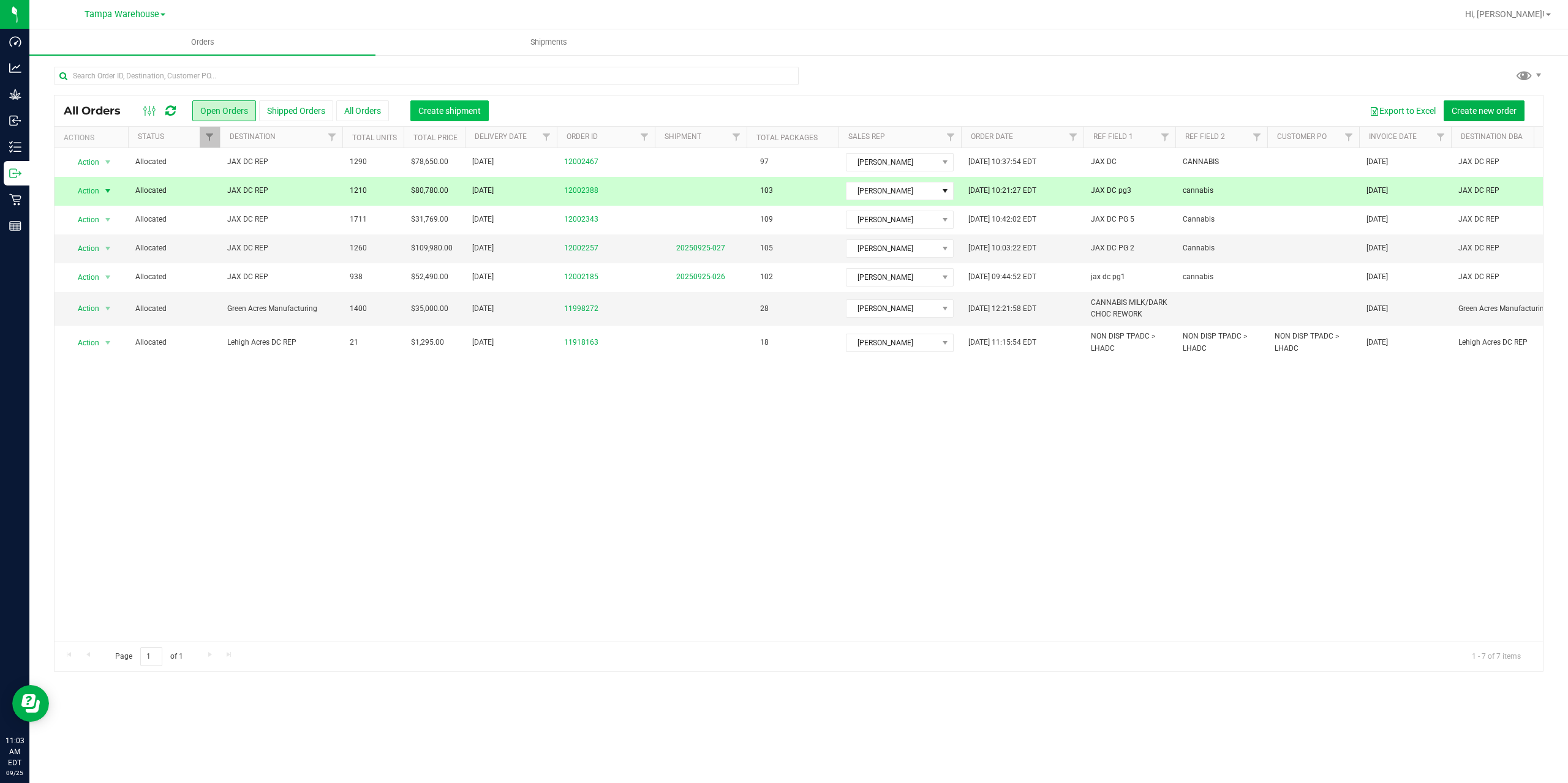
click at [454, 106] on span "Create shipment" at bounding box center [450, 111] width 63 height 10
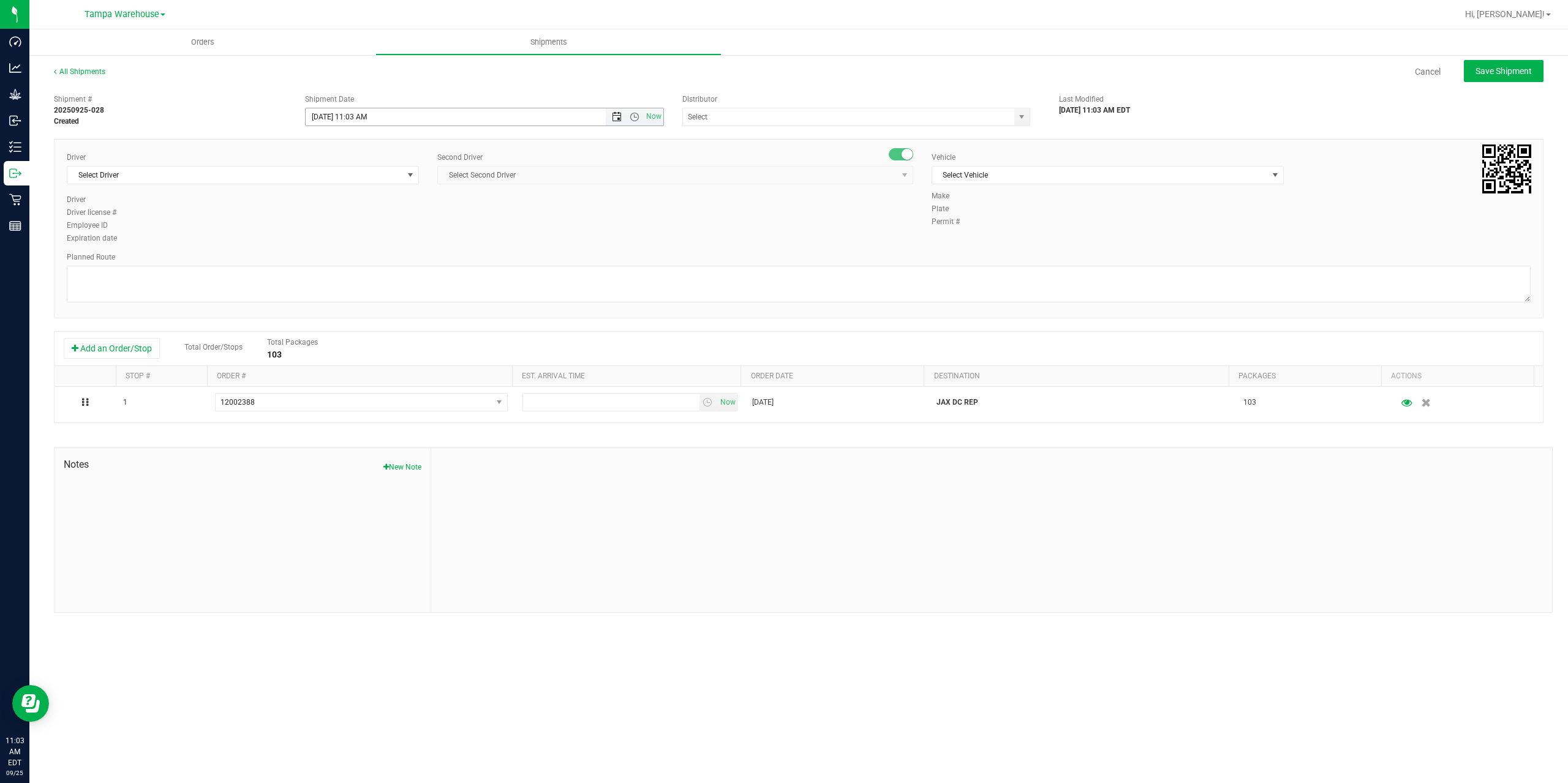
click at [617, 121] on span "Open the date view" at bounding box center [616, 116] width 10 height 10
click at [408, 242] on link "26" at bounding box center [406, 241] width 17 height 19
click at [633, 117] on span "Open the time view" at bounding box center [634, 116] width 10 height 10
click at [370, 215] on li "6:30 AM" at bounding box center [483, 219] width 356 height 16
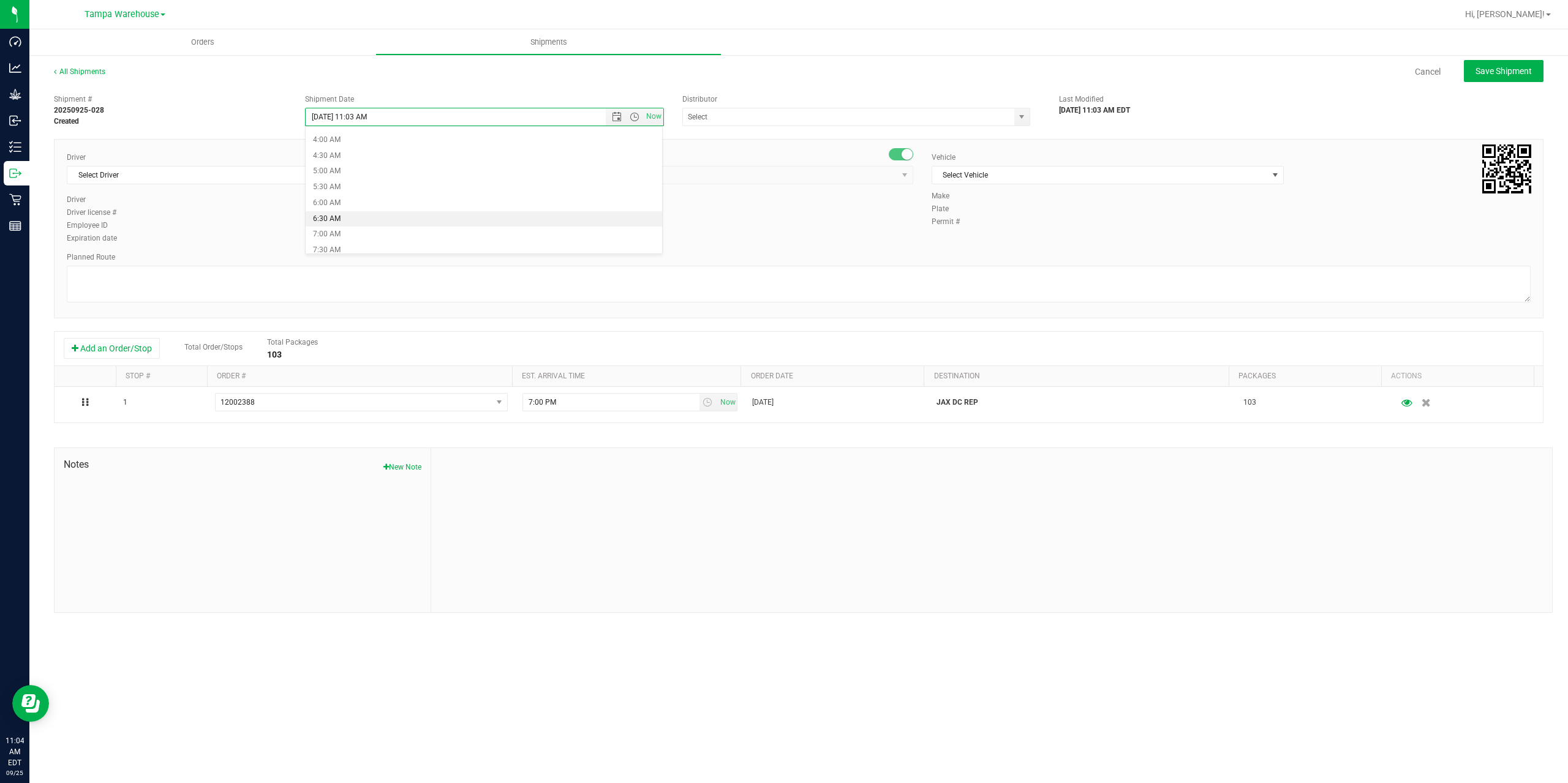
type input "[DATE] 6:30 AM"
click at [759, 122] on input "text" at bounding box center [844, 117] width 321 height 17
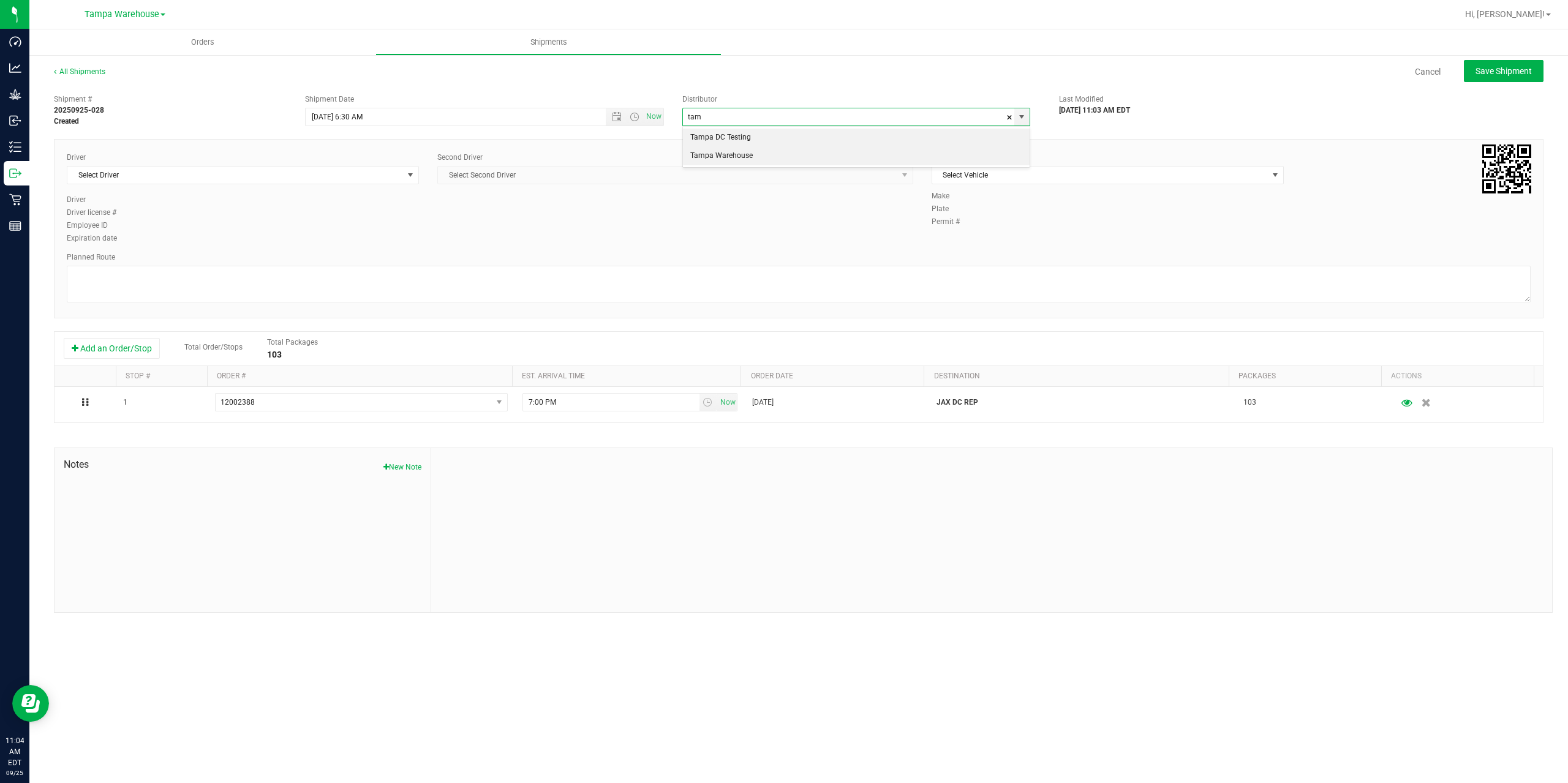
click at [729, 156] on li "Tampa Warehouse" at bounding box center [856, 156] width 347 height 18
type input "Tampa Warehouse"
click at [137, 180] on span "Select Driver" at bounding box center [235, 175] width 336 height 17
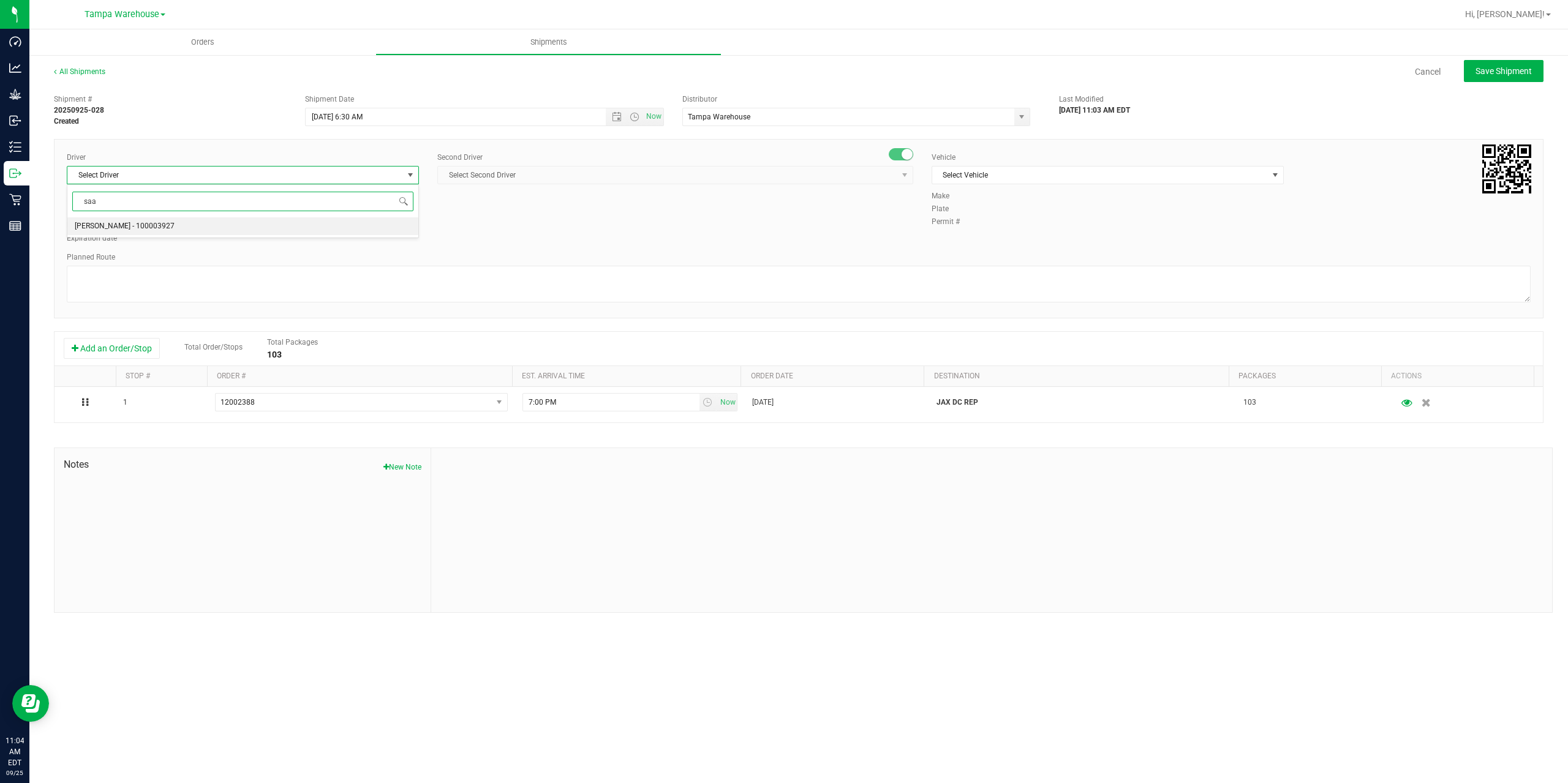
click at [119, 228] on span "[PERSON_NAME] - 100003927" at bounding box center [125, 226] width 100 height 16
type input "saa"
click at [616, 175] on span "Select Second Driver" at bounding box center [668, 175] width 459 height 17
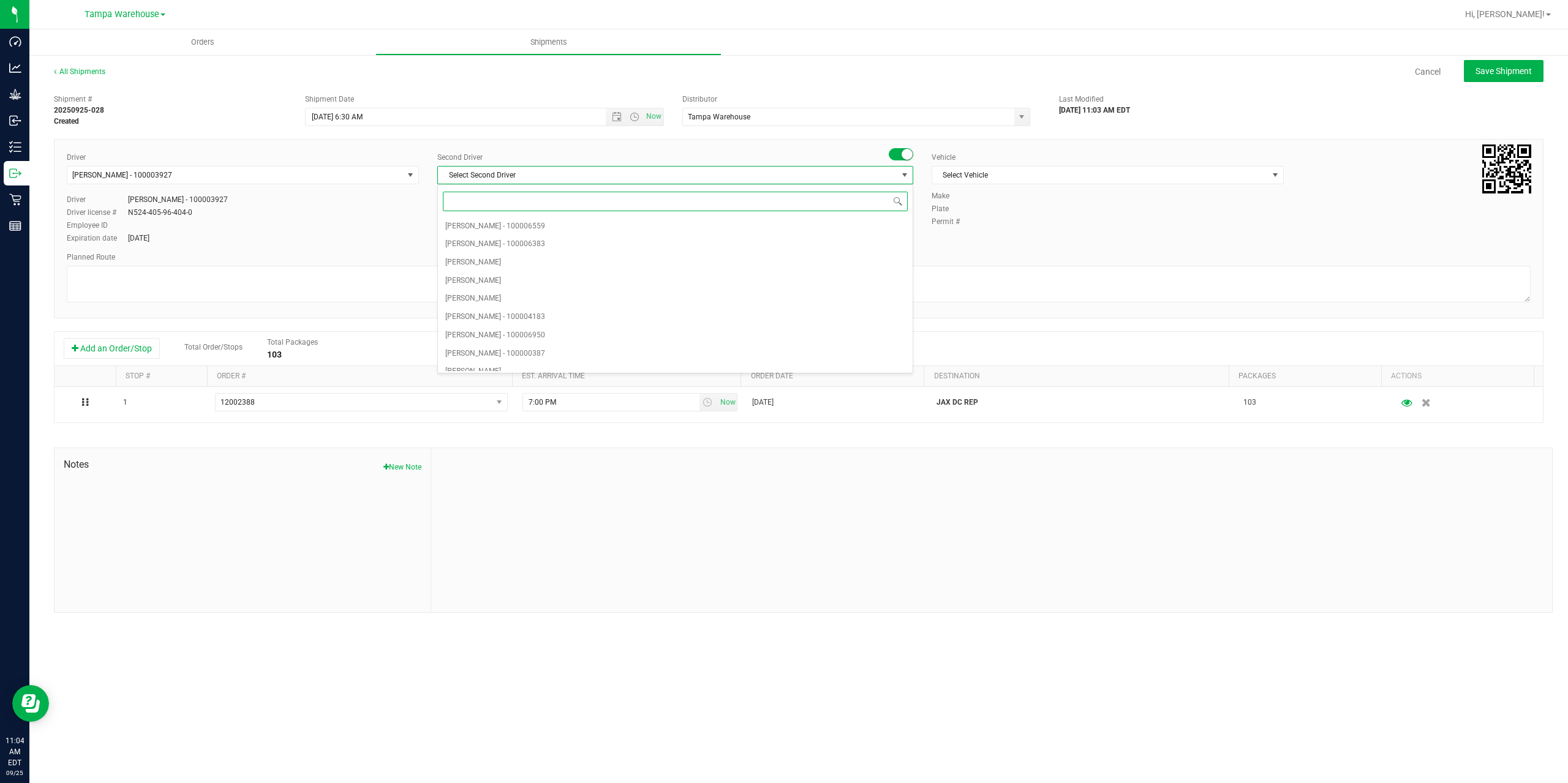
type input "z"
click at [539, 358] on span "Dustin Zonneville - 100007761" at bounding box center [495, 361] width 100 height 16
click at [1056, 176] on span "Select Vehicle" at bounding box center [1100, 175] width 336 height 17
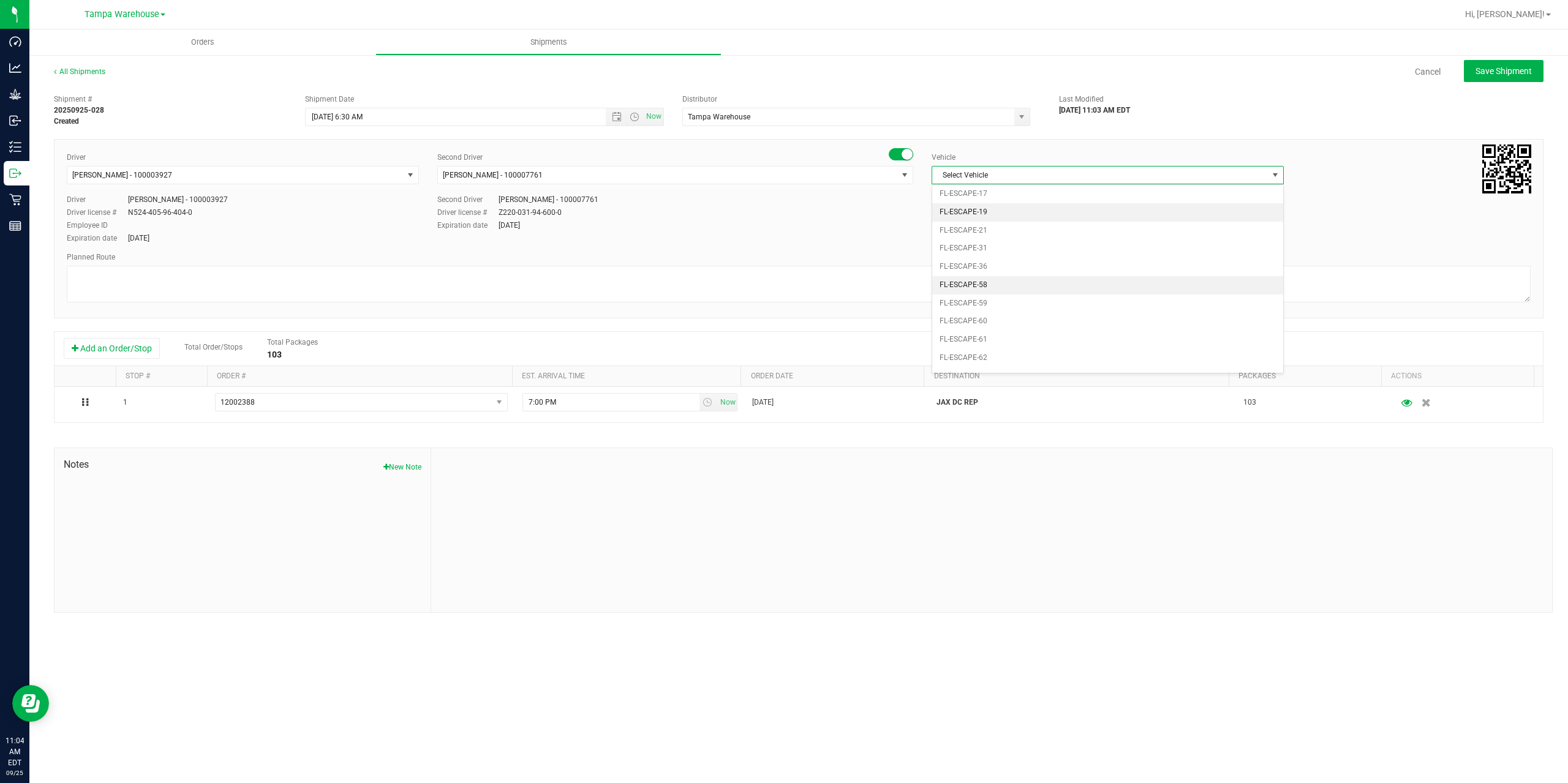
scroll to position [148, 0]
click at [1003, 305] on li "FL-EXPRESS-01" at bounding box center [1107, 303] width 351 height 18
click at [785, 290] on textarea at bounding box center [798, 284] width 1464 height 37
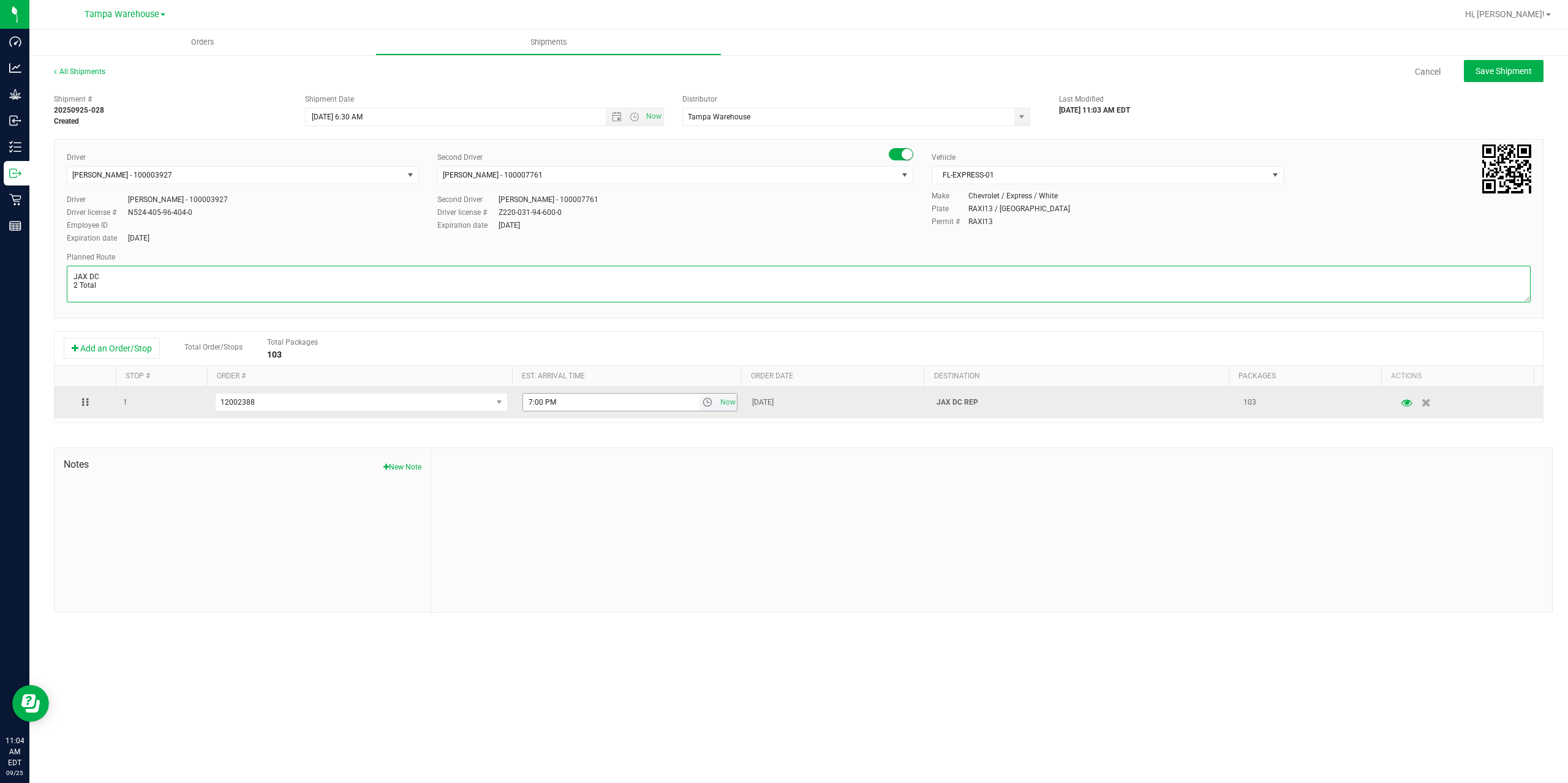
click at [703, 401] on span "select" at bounding box center [707, 402] width 10 height 10
type textarea "JAX DC 2 Total"
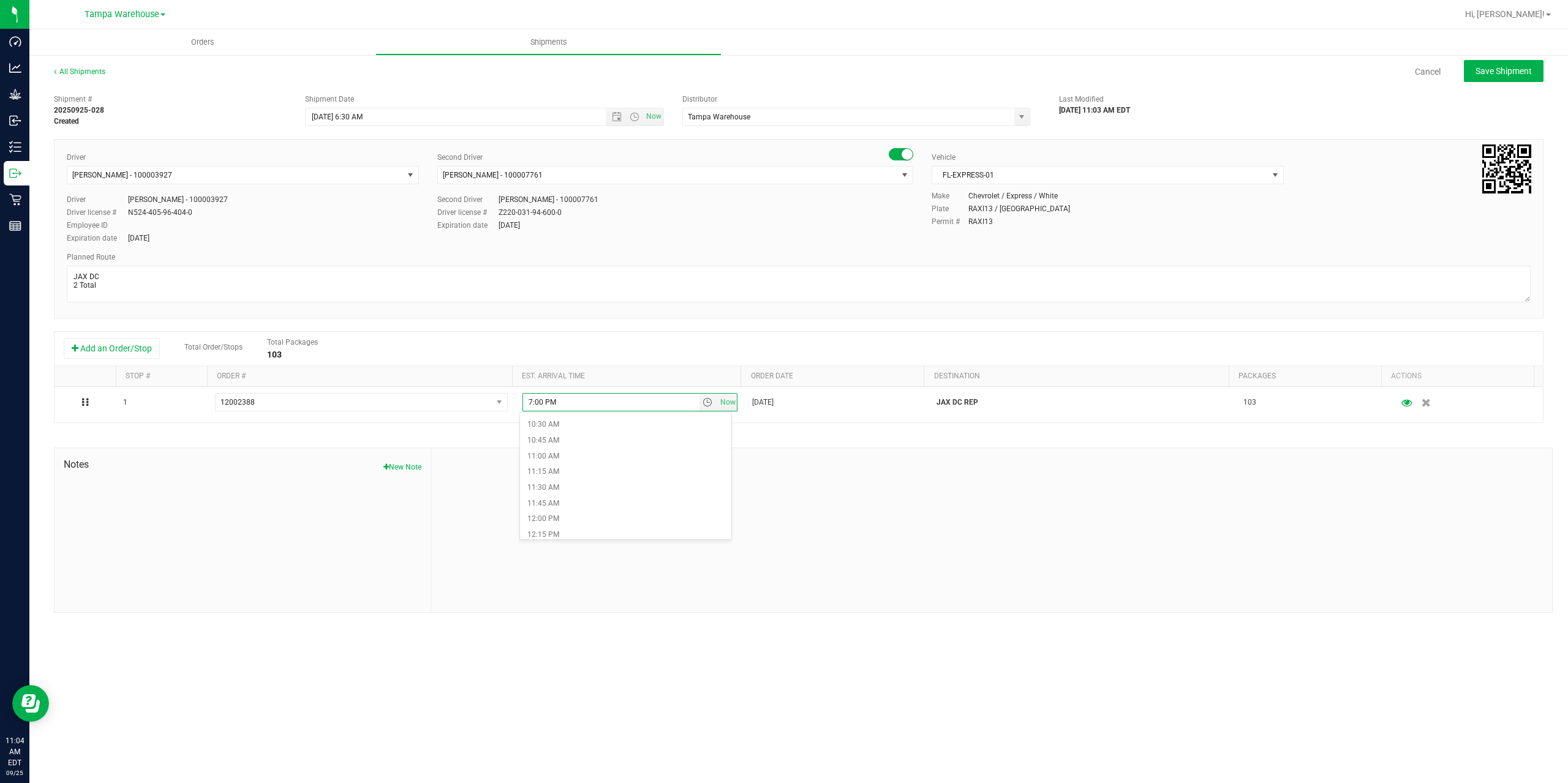
scroll to position [674, 0]
click at [550, 440] on li "11:00 AM" at bounding box center [626, 442] width 212 height 16
click at [550, 440] on div "Shipment # 20250925-028 Created Shipment Date 9/26/2025 6:30 AM Now Distributor…" at bounding box center [798, 350] width 1490 height 524
click at [1492, 69] on span "Save Shipment" at bounding box center [1503, 70] width 56 height 10
type input "9/26/2025 10:30 AM"
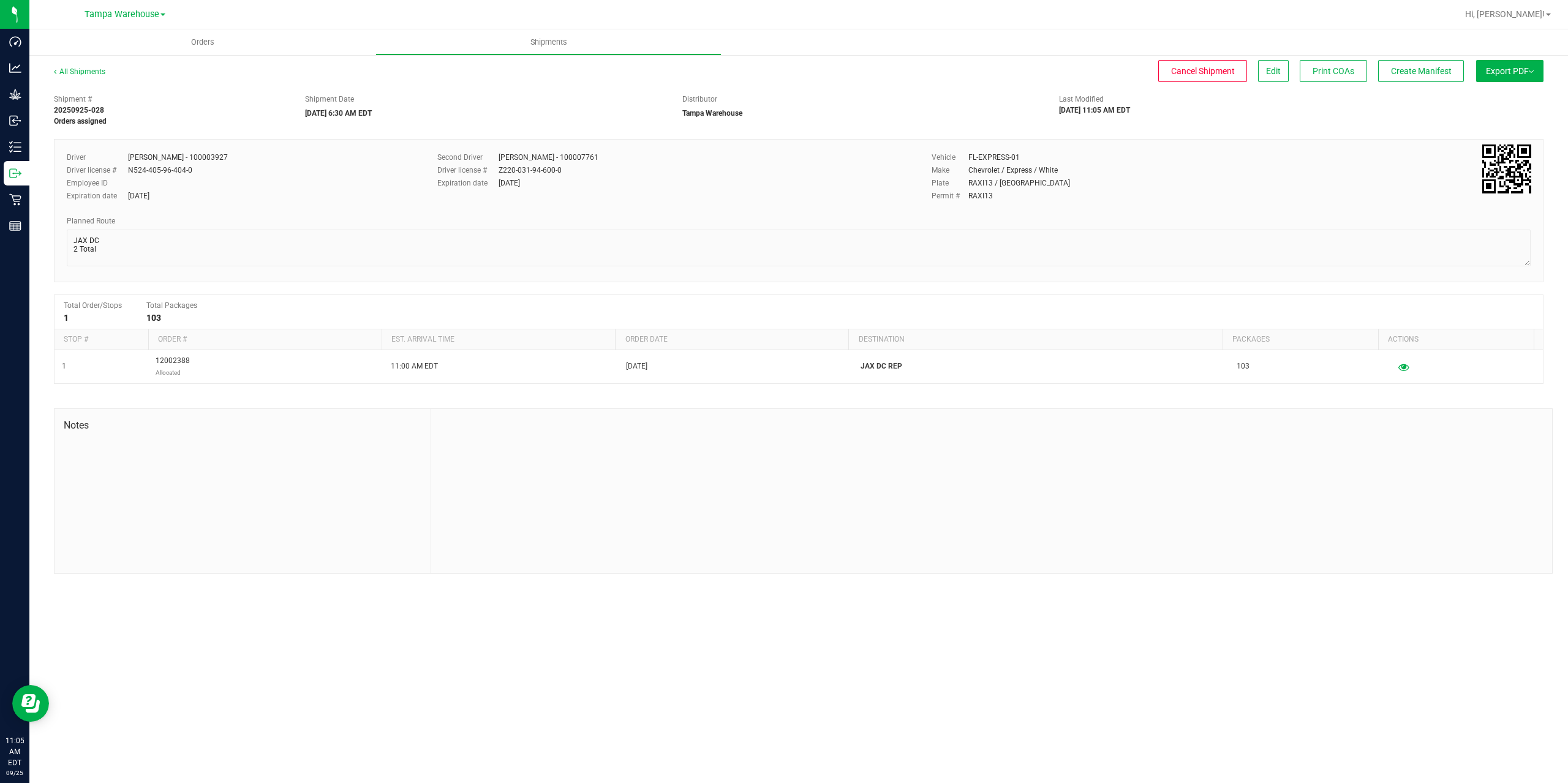
click at [1492, 69] on span "Export PDF" at bounding box center [1510, 70] width 48 height 10
click at [1474, 98] on span "Manifest by Package ID" at bounding box center [1492, 98] width 78 height 8
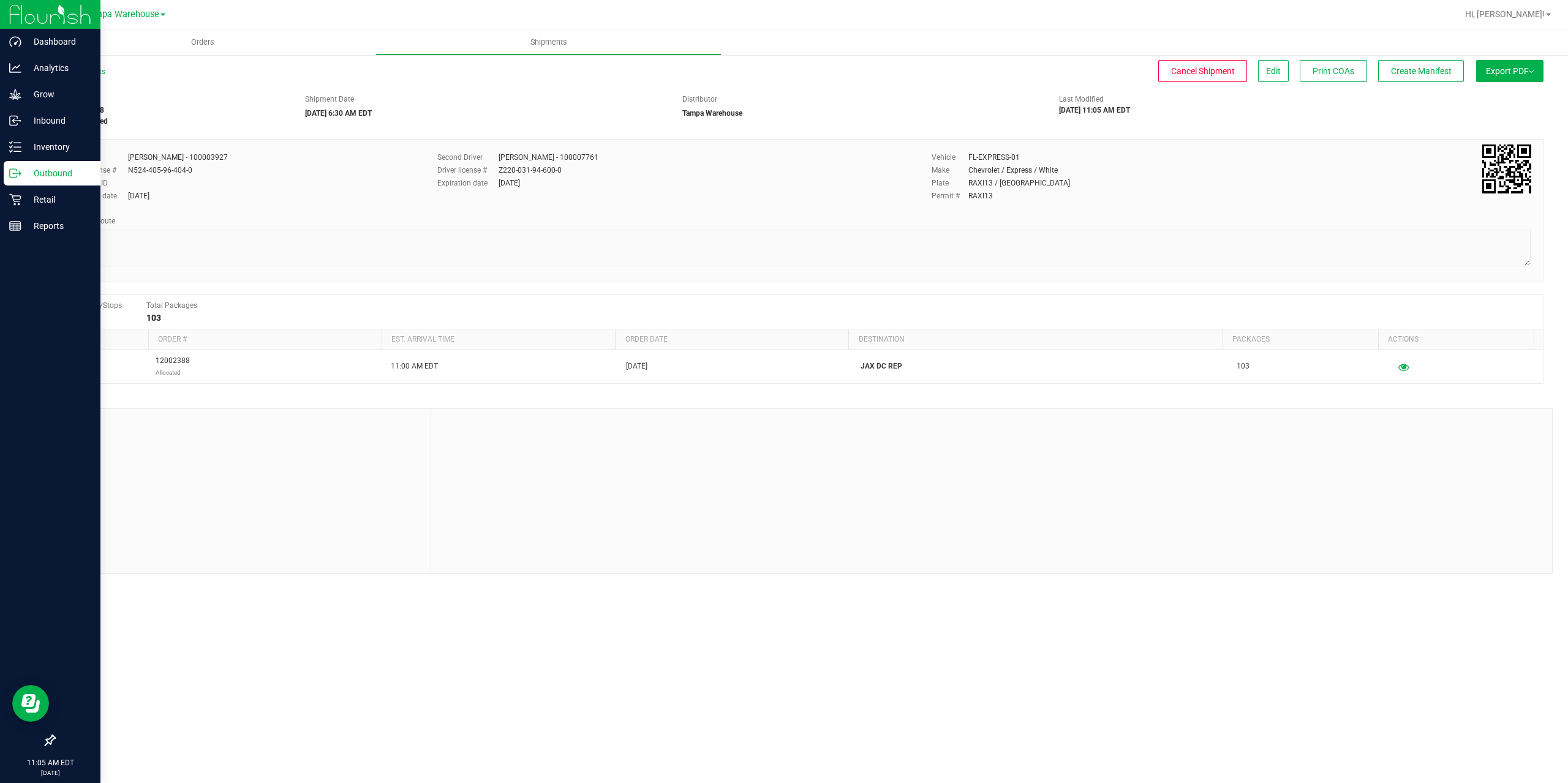
click at [22, 175] on p "Outbound" at bounding box center [58, 173] width 74 height 15
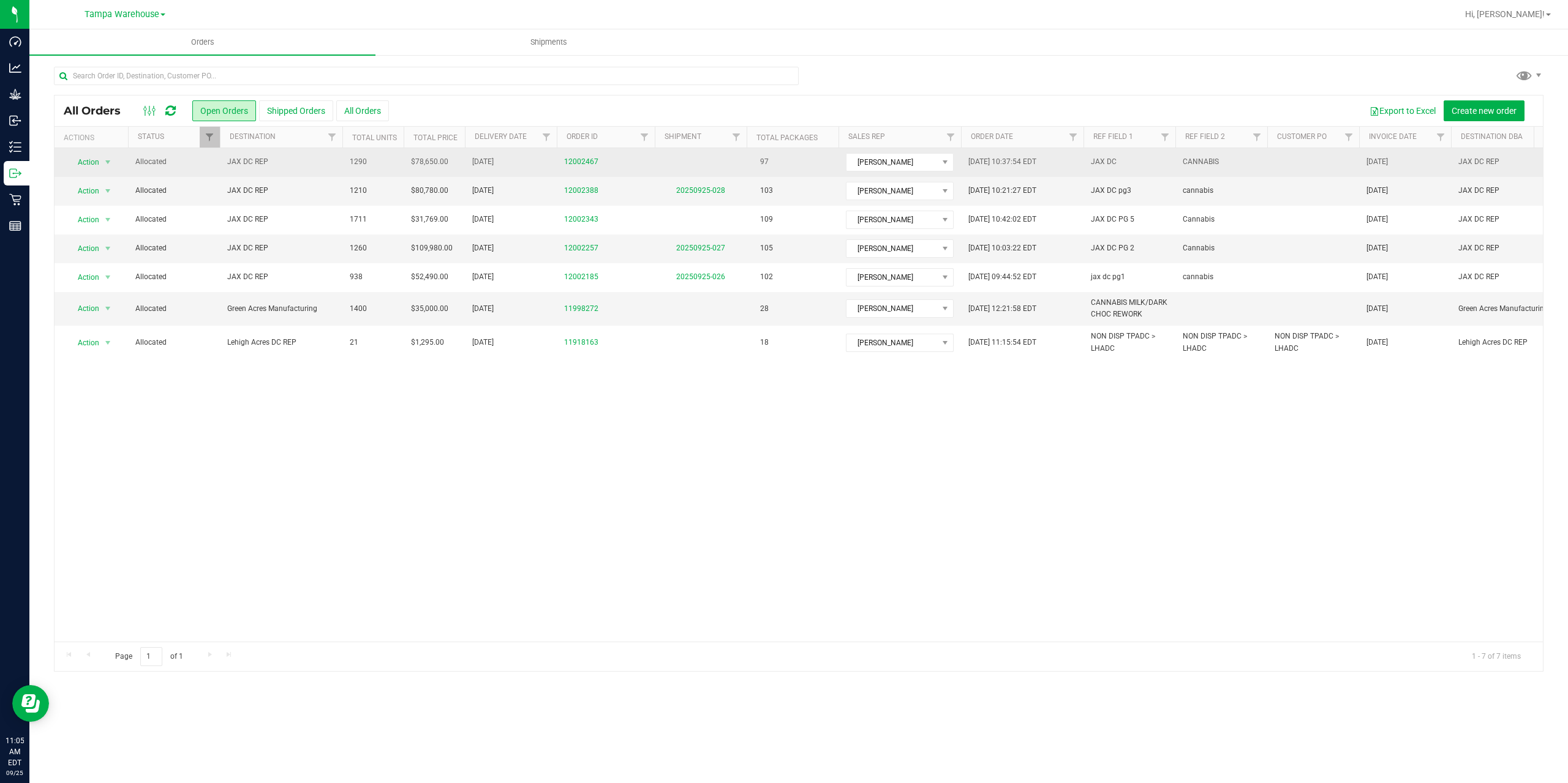
click at [294, 167] on span "JAX DC REP" at bounding box center [281, 162] width 108 height 12
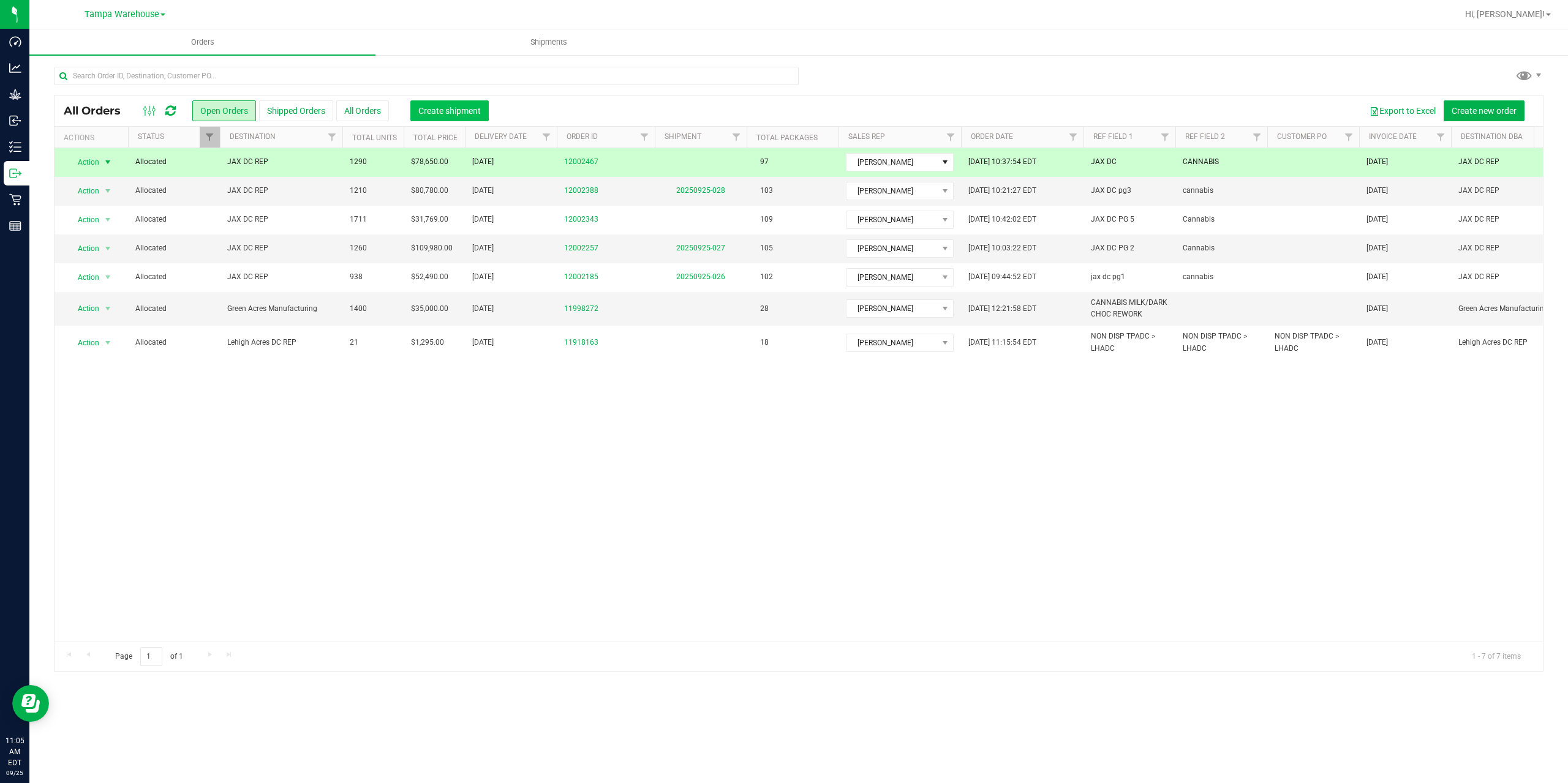
click at [455, 114] on span "Create shipment" at bounding box center [450, 111] width 63 height 10
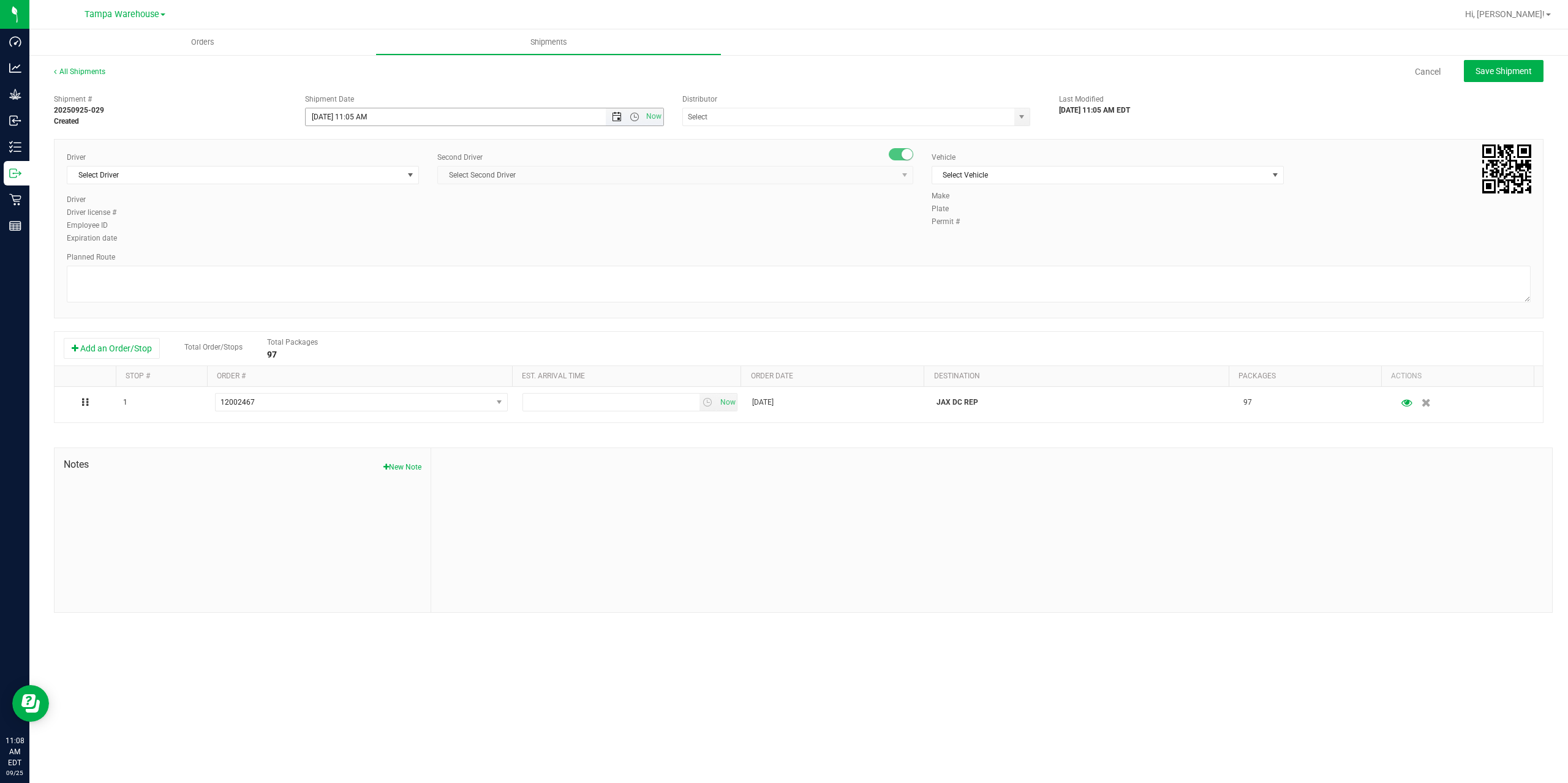
click at [615, 120] on span "Open the date view" at bounding box center [616, 116] width 10 height 10
click at [407, 242] on link "26" at bounding box center [406, 241] width 17 height 19
click at [636, 117] on span "Open the time view" at bounding box center [634, 116] width 10 height 10
click at [393, 217] on li "6:30 AM" at bounding box center [483, 219] width 356 height 16
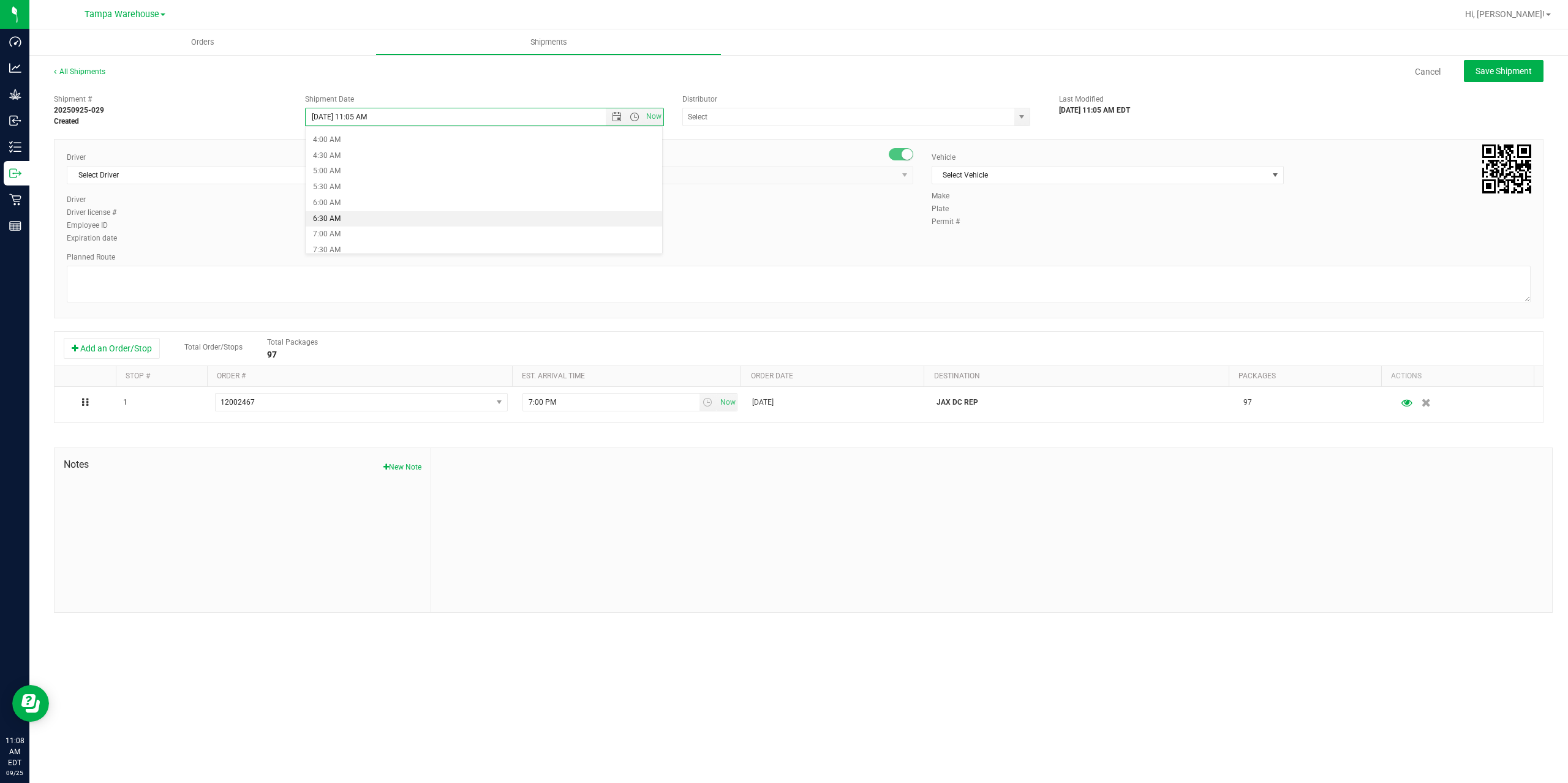
type input "9/26/2025 6:30 AM"
click at [724, 110] on input "text" at bounding box center [844, 117] width 321 height 17
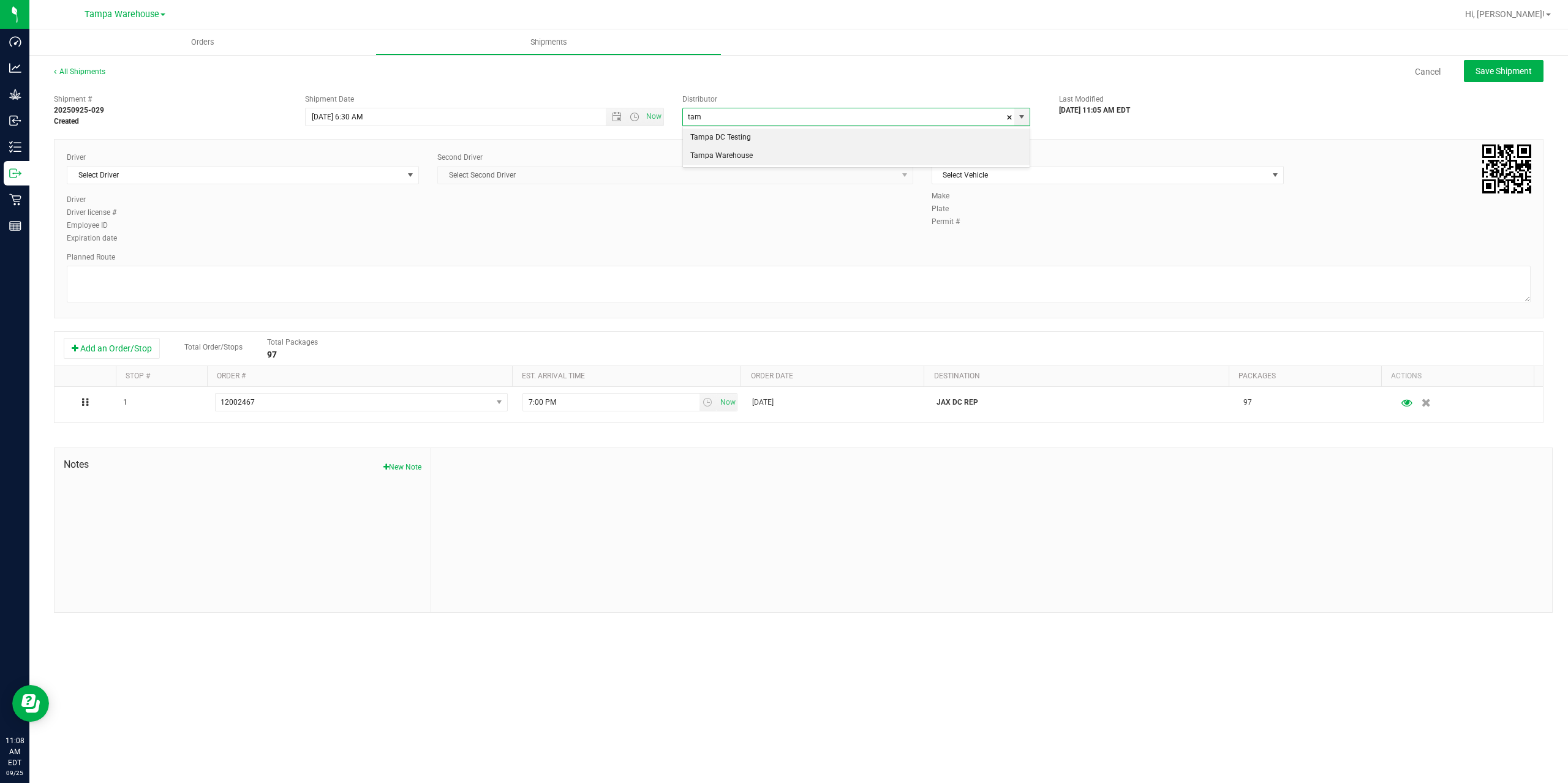
click at [718, 154] on li "Tampa Warehouse" at bounding box center [856, 156] width 347 height 18
type input "Tampa Warehouse"
click at [179, 172] on span "Select Driver" at bounding box center [235, 175] width 336 height 17
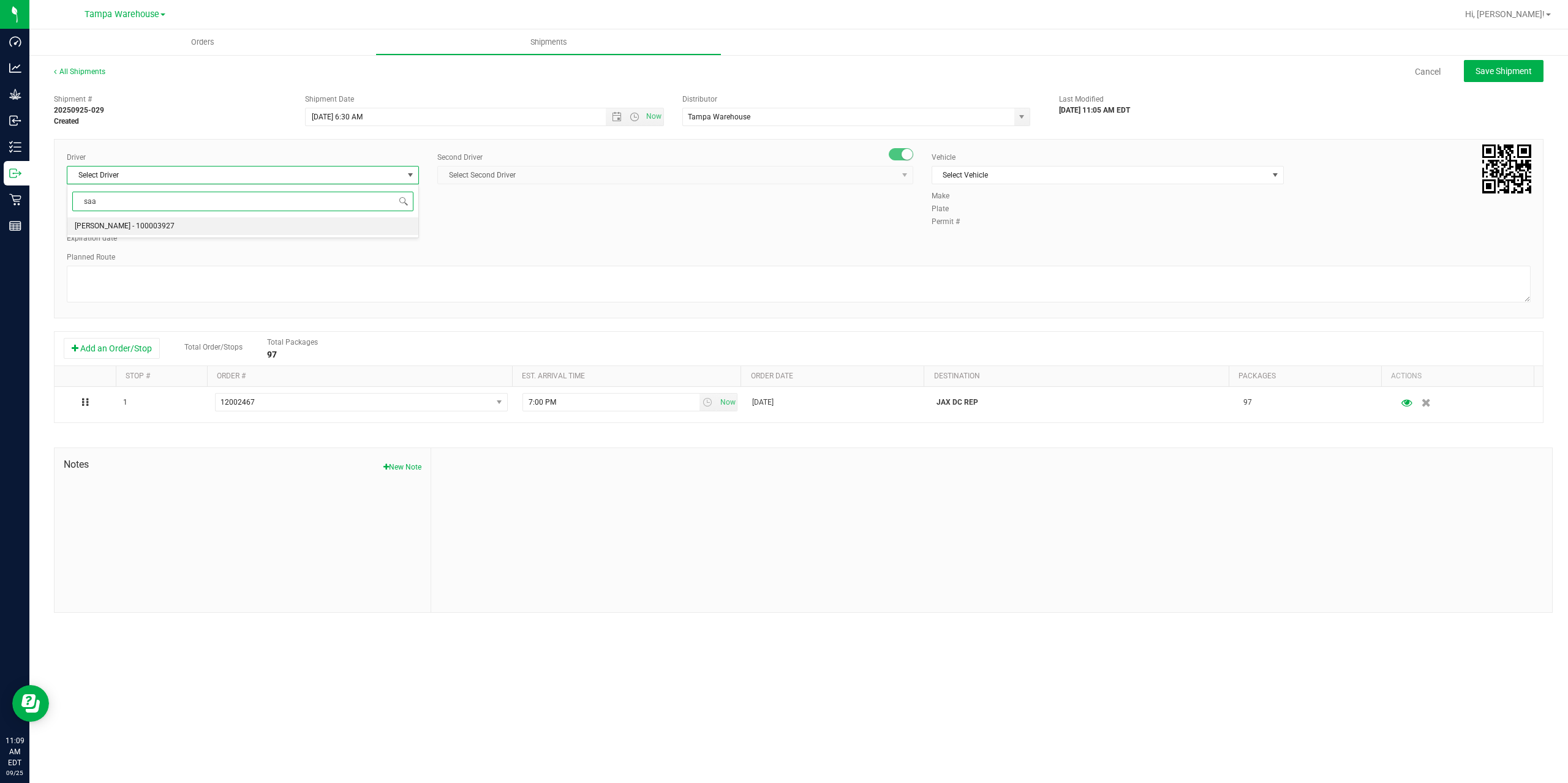
click at [127, 225] on span "Isaac Nunez Collado - 100003927" at bounding box center [125, 226] width 100 height 16
type input "saa"
click at [552, 171] on span "Select Second Driver" at bounding box center [668, 175] width 459 height 17
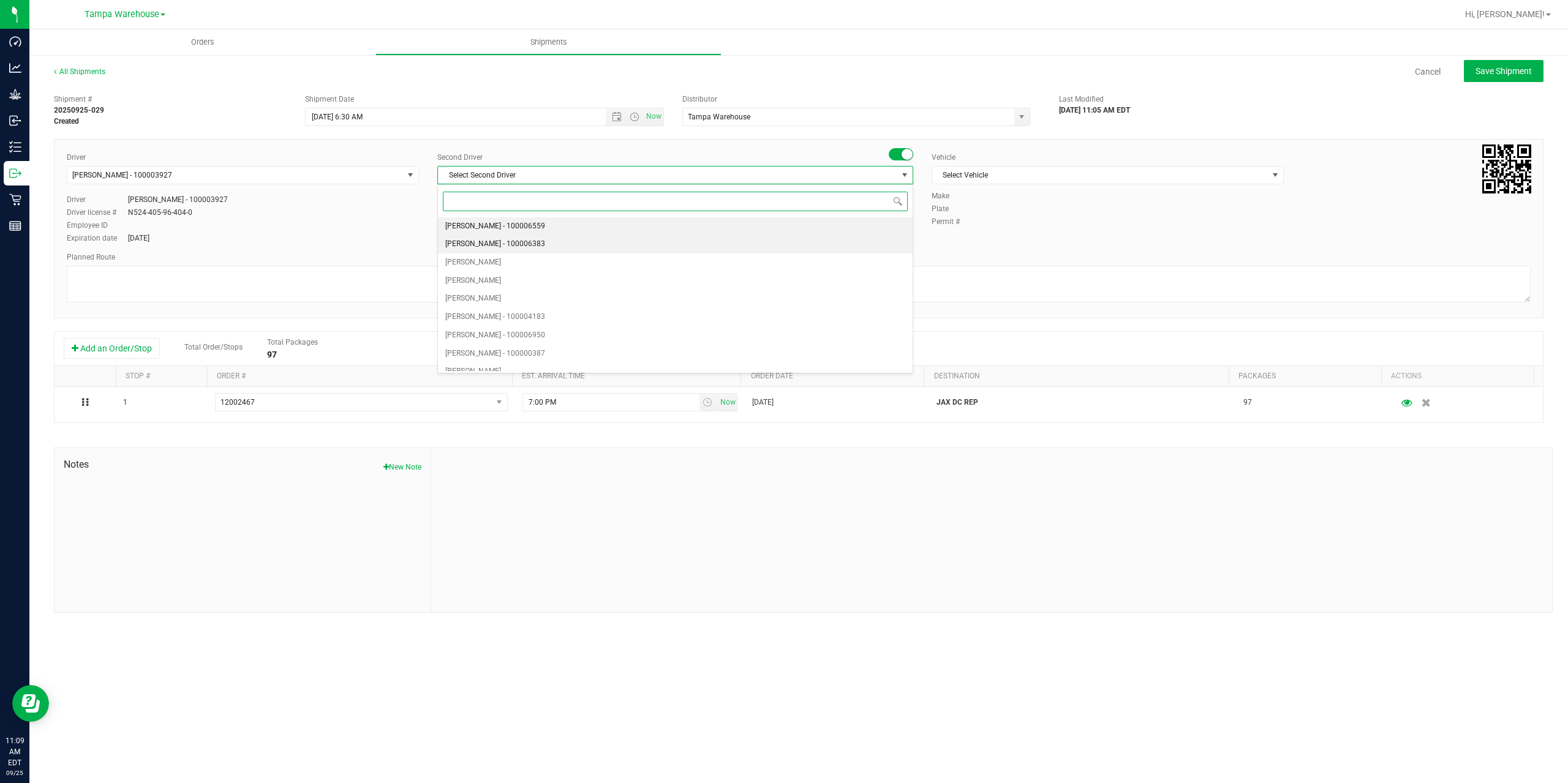
type input "z"
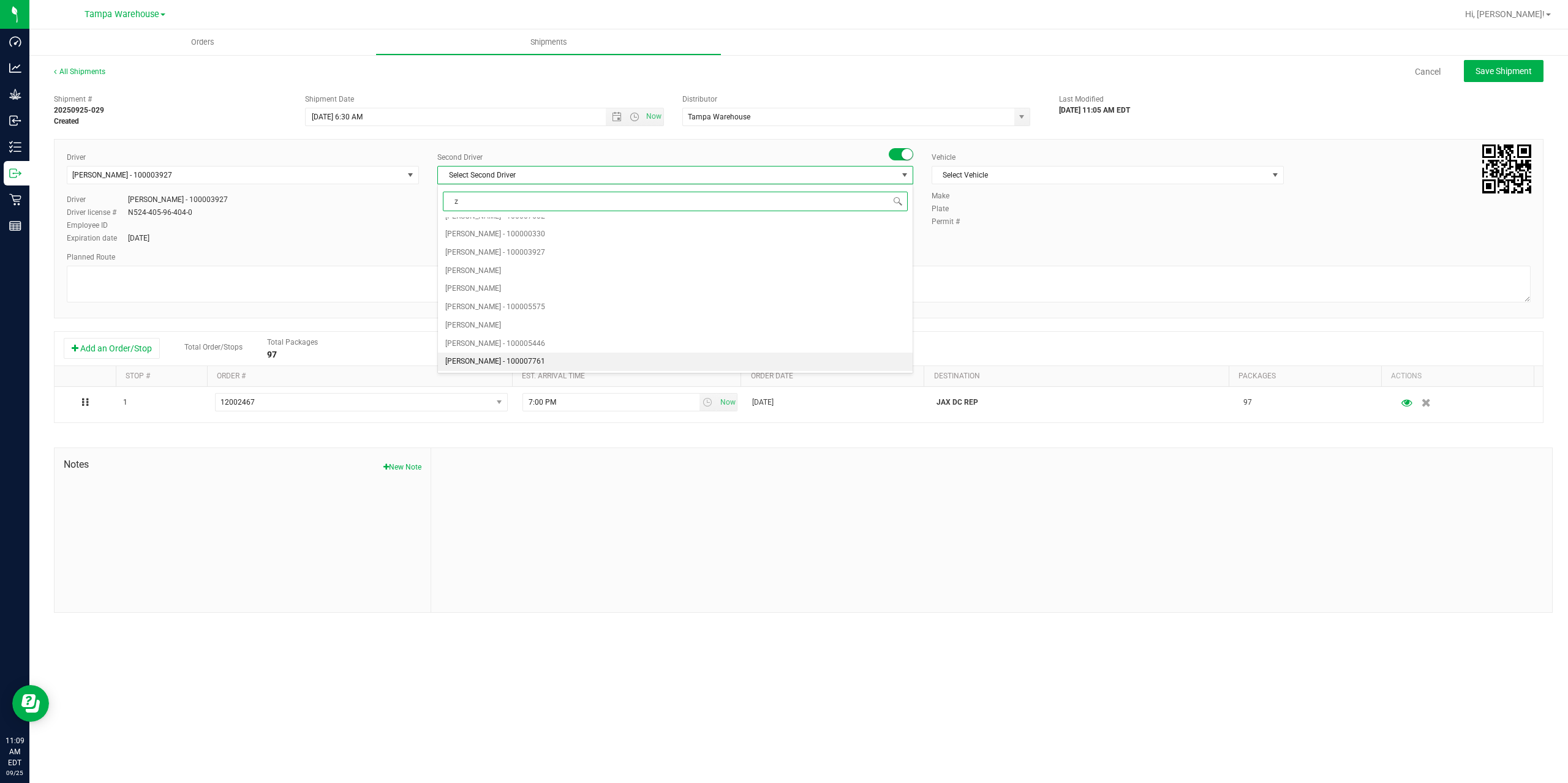
click at [534, 359] on span "Dustin Zonneville - 100007761" at bounding box center [495, 361] width 100 height 16
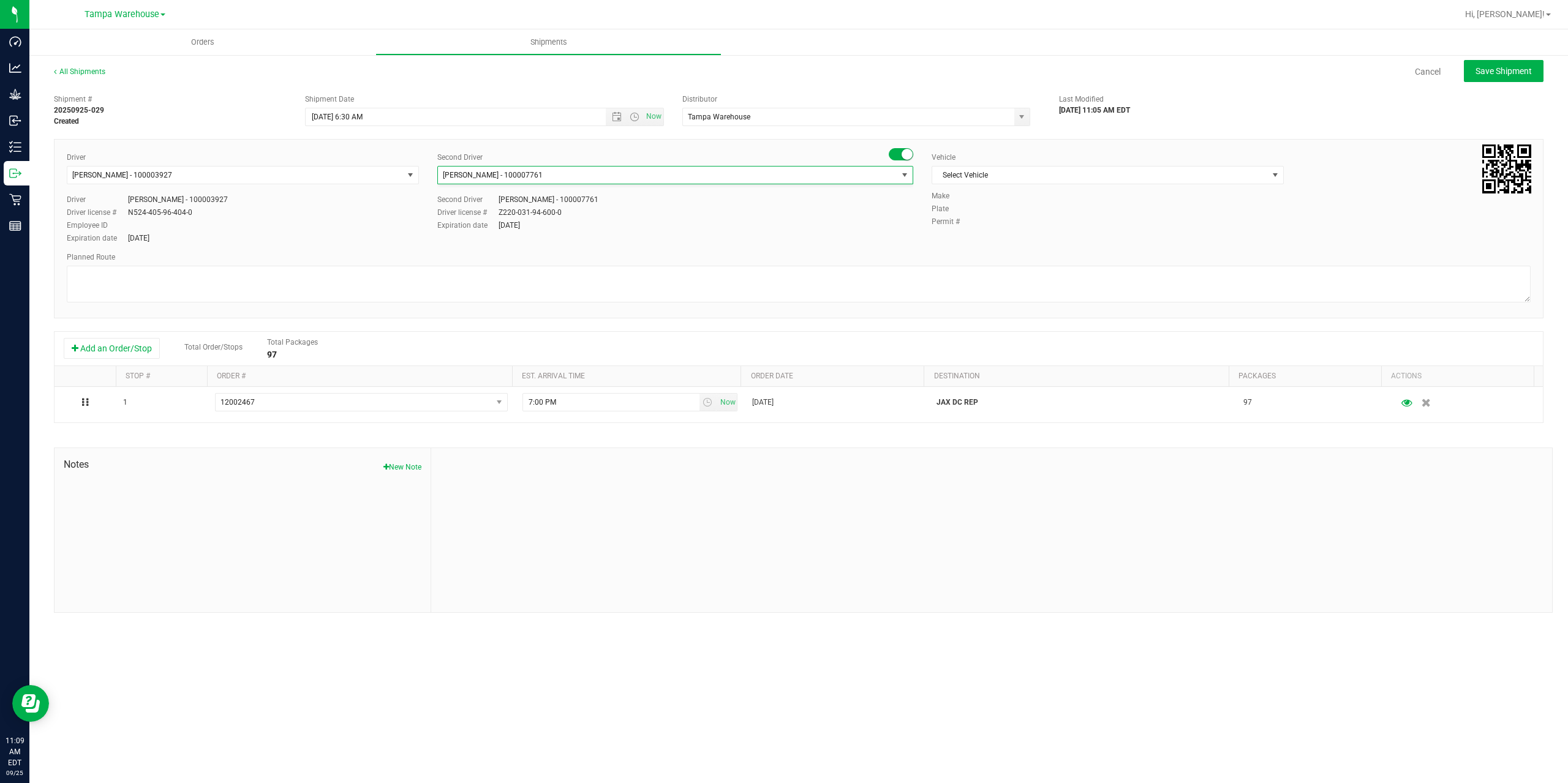
scroll to position [4558, 0]
click at [1023, 178] on span "Select Vehicle" at bounding box center [1100, 175] width 336 height 17
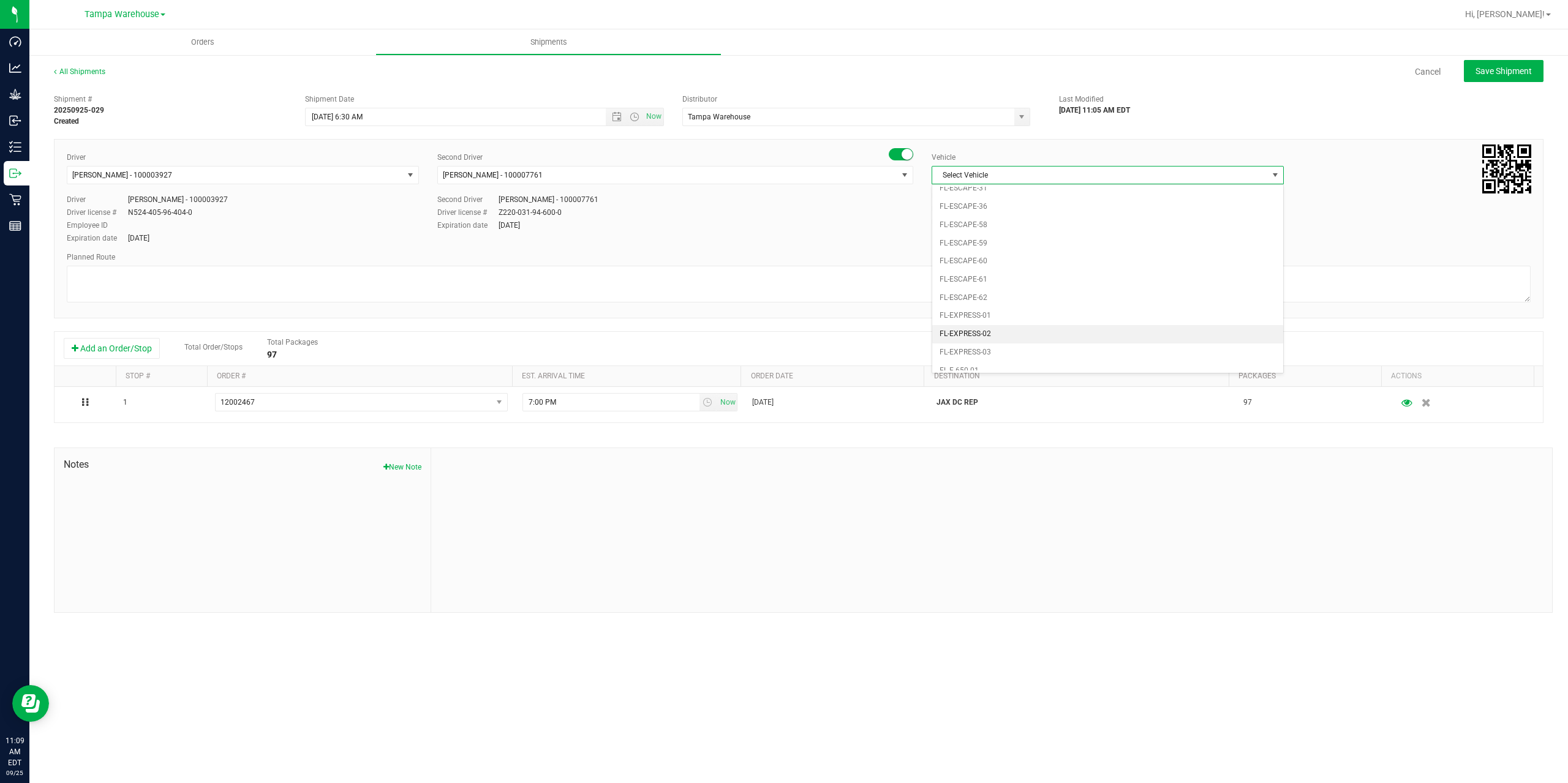
scroll to position [270, 0]
click at [1039, 213] on li "FL-EXPRESS-03" at bounding box center [1107, 218] width 351 height 18
click at [1026, 173] on span "FL-EXPRESS-03" at bounding box center [1100, 175] width 336 height 17
click at [1018, 253] on li "FL-EXPRESS-01" at bounding box center [1107, 255] width 351 height 18
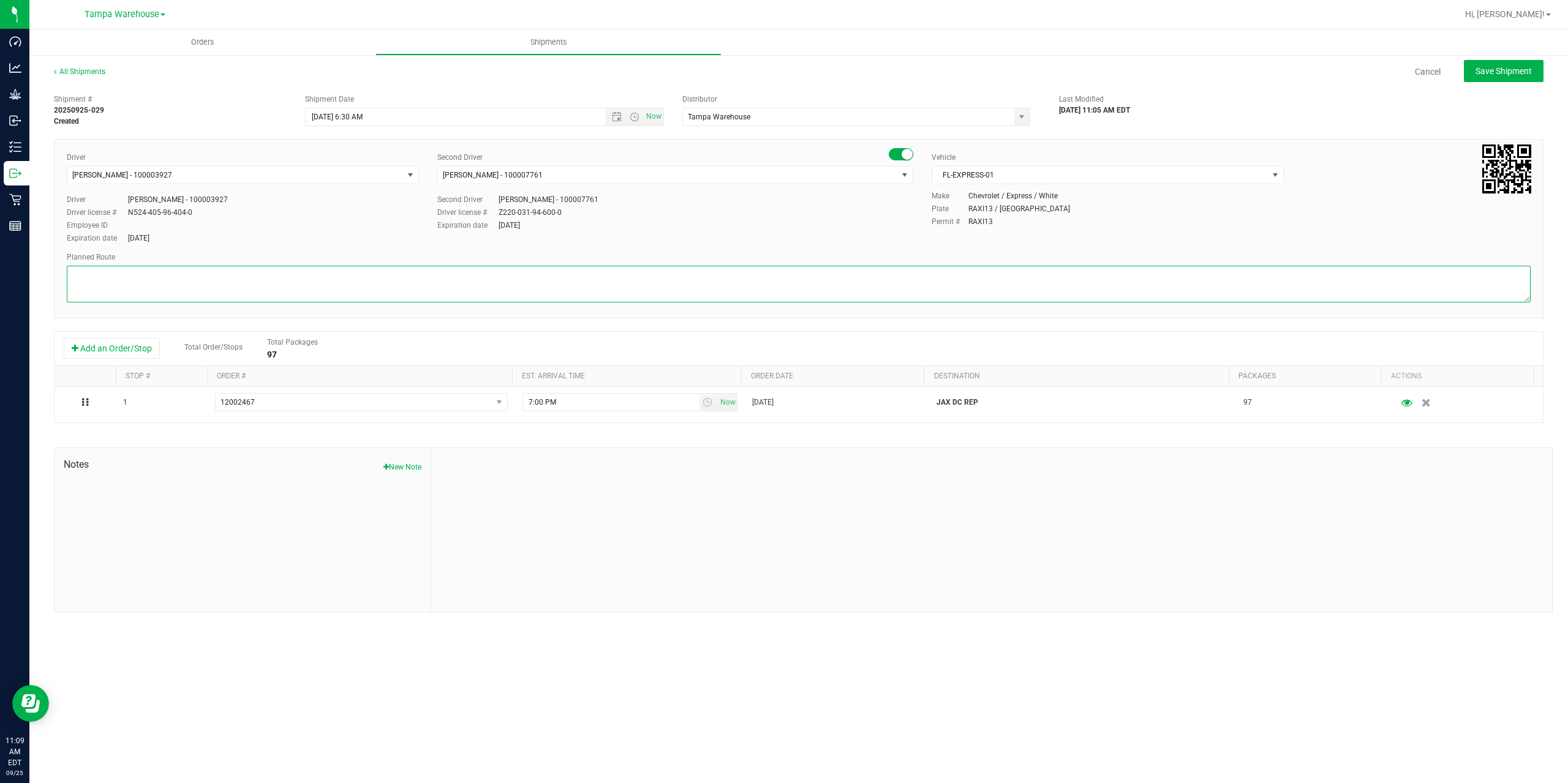
click at [970, 284] on textarea at bounding box center [798, 284] width 1464 height 37
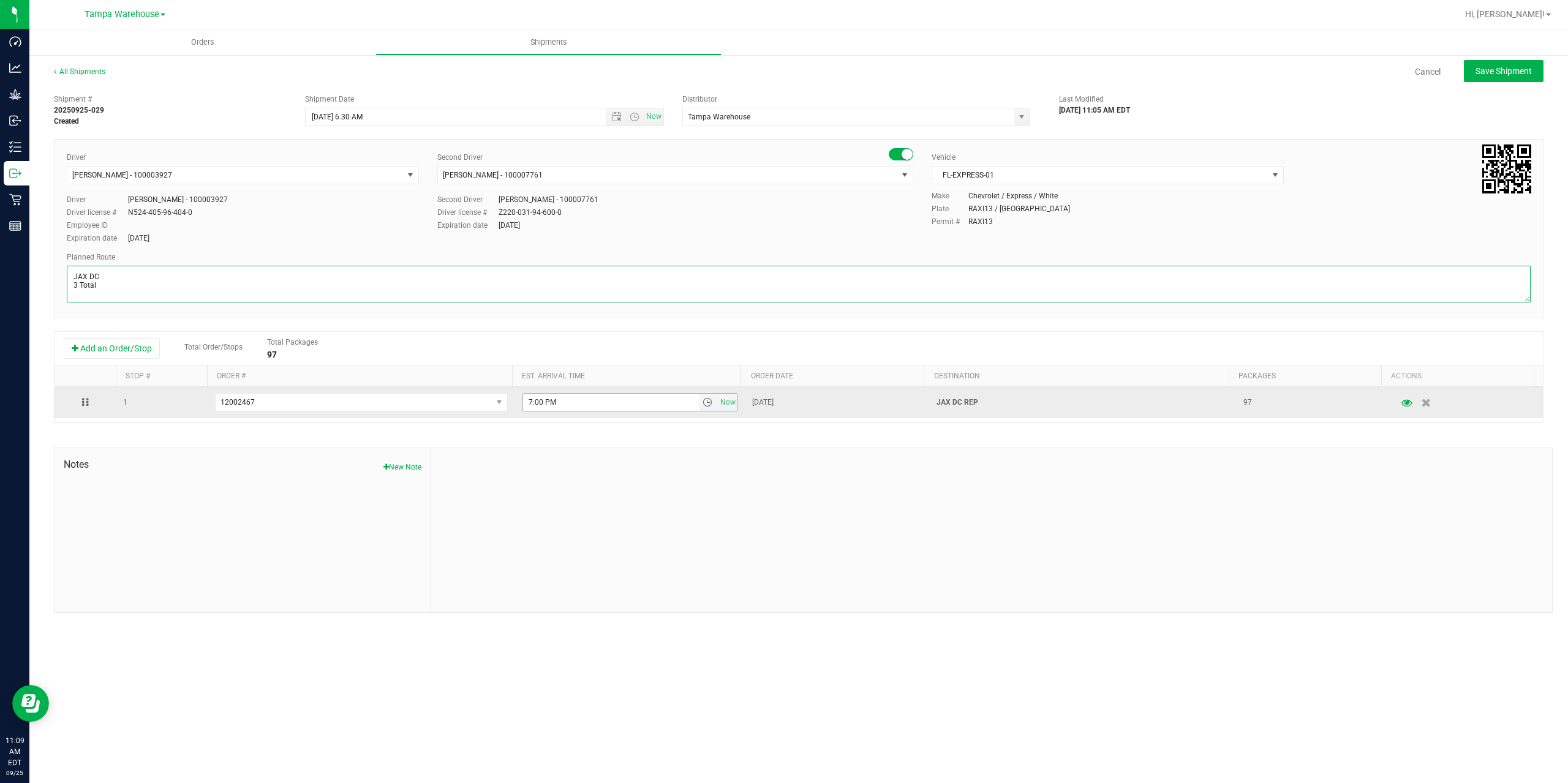
click at [704, 402] on span "select" at bounding box center [707, 402] width 10 height 10
type textarea "JAX DC 3 Total"
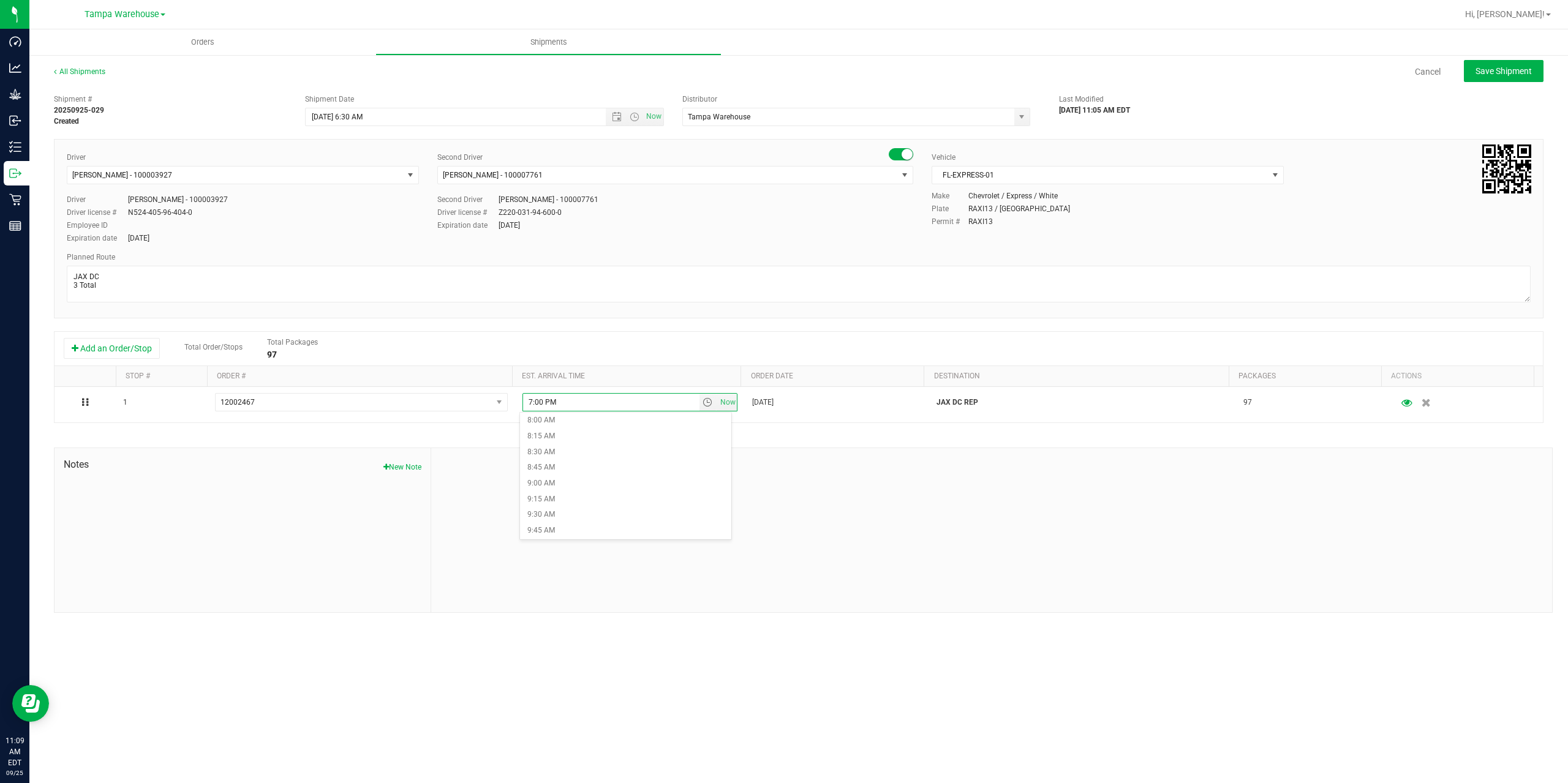
scroll to position [612, 0]
click at [572, 504] on li "11:00 AM" at bounding box center [626, 503] width 212 height 16
click at [663, 458] on div at bounding box center [992, 530] width 1121 height 164
click at [1497, 76] on button "Save Shipment" at bounding box center [1503, 71] width 80 height 22
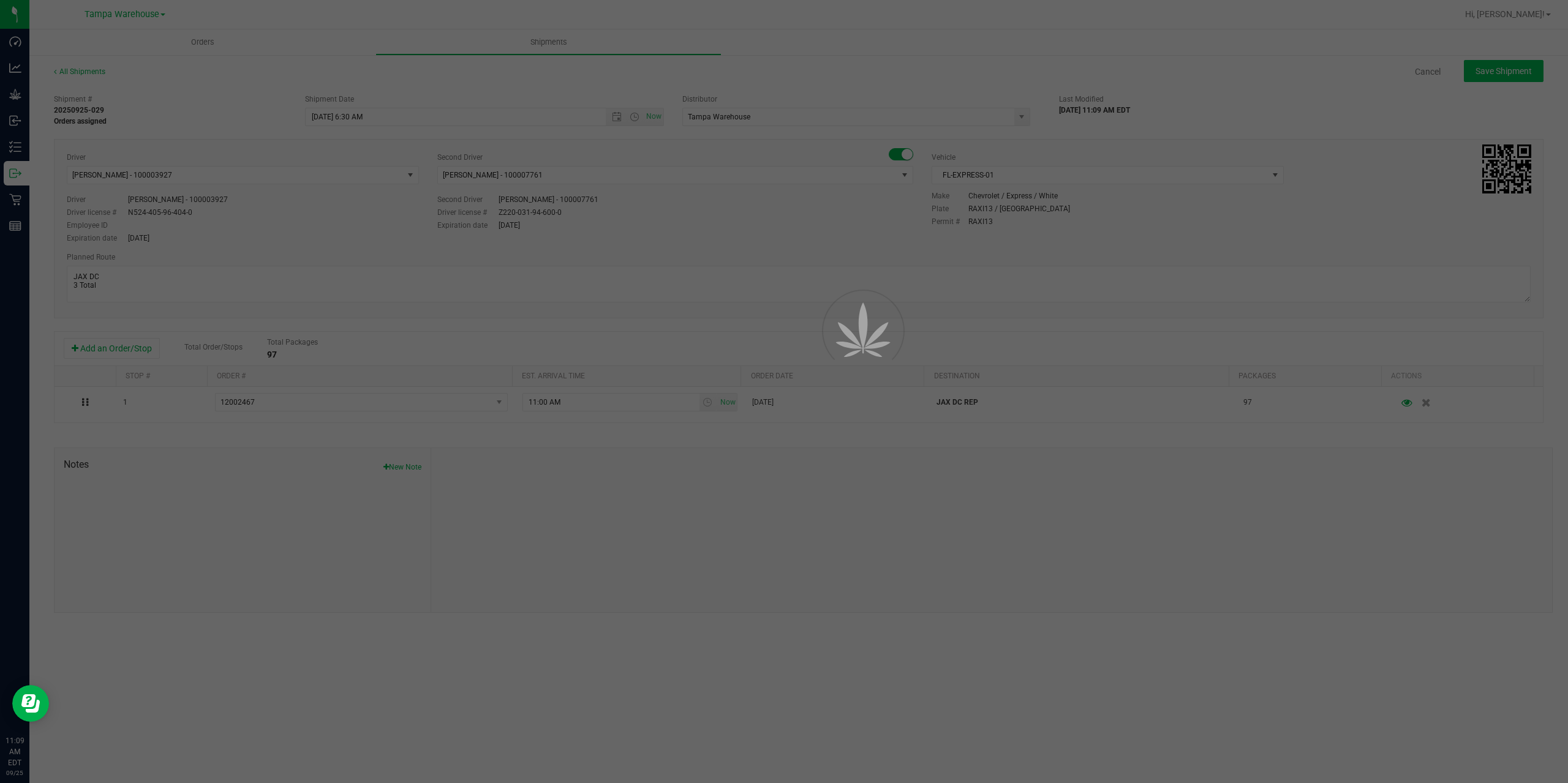
type input "9/26/2025 10:30 AM"
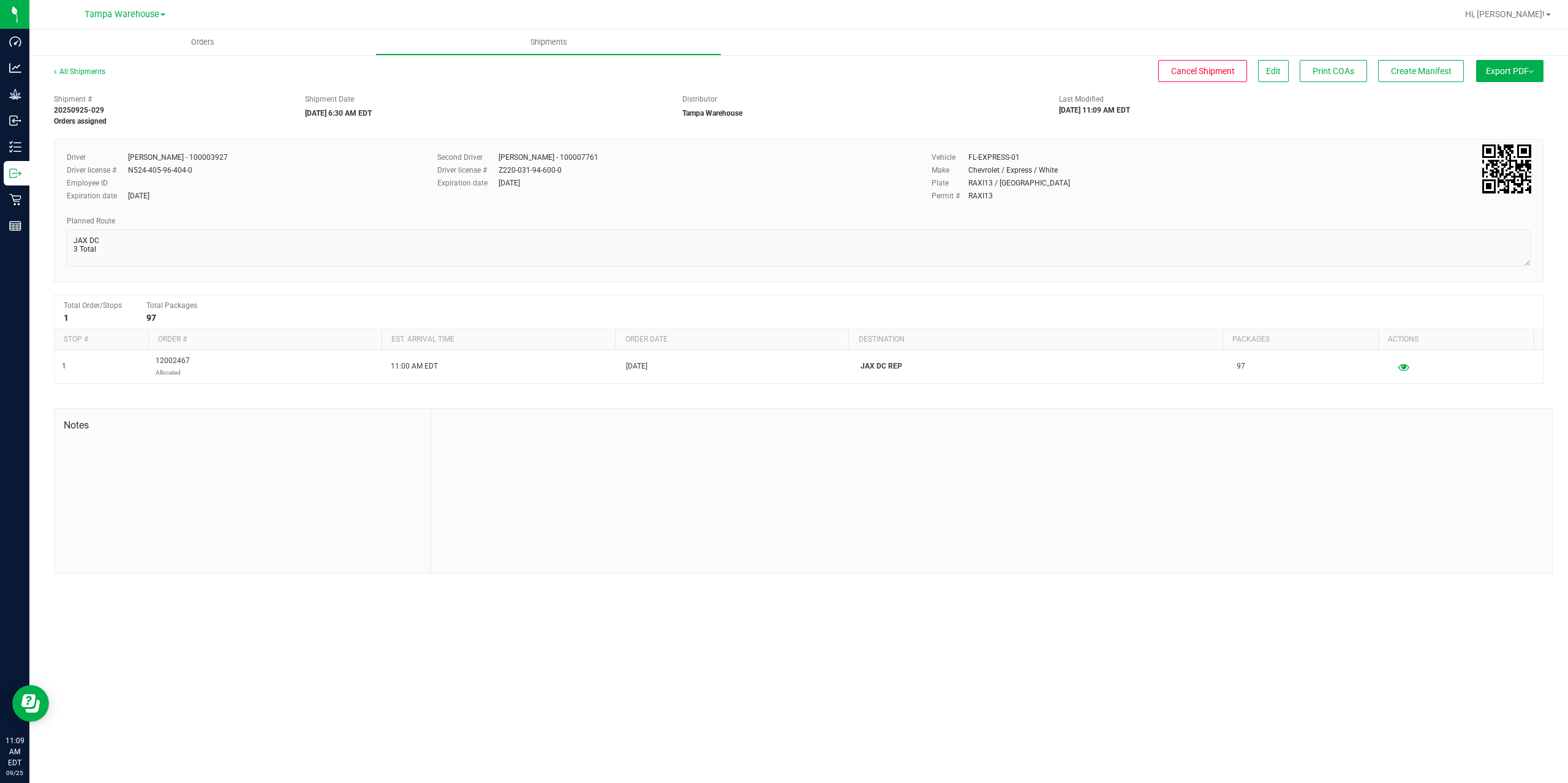
click at [1497, 76] on button "Export PDF" at bounding box center [1510, 71] width 67 height 22
click at [1497, 95] on span "Manifest by Package ID" at bounding box center [1492, 98] width 78 height 8
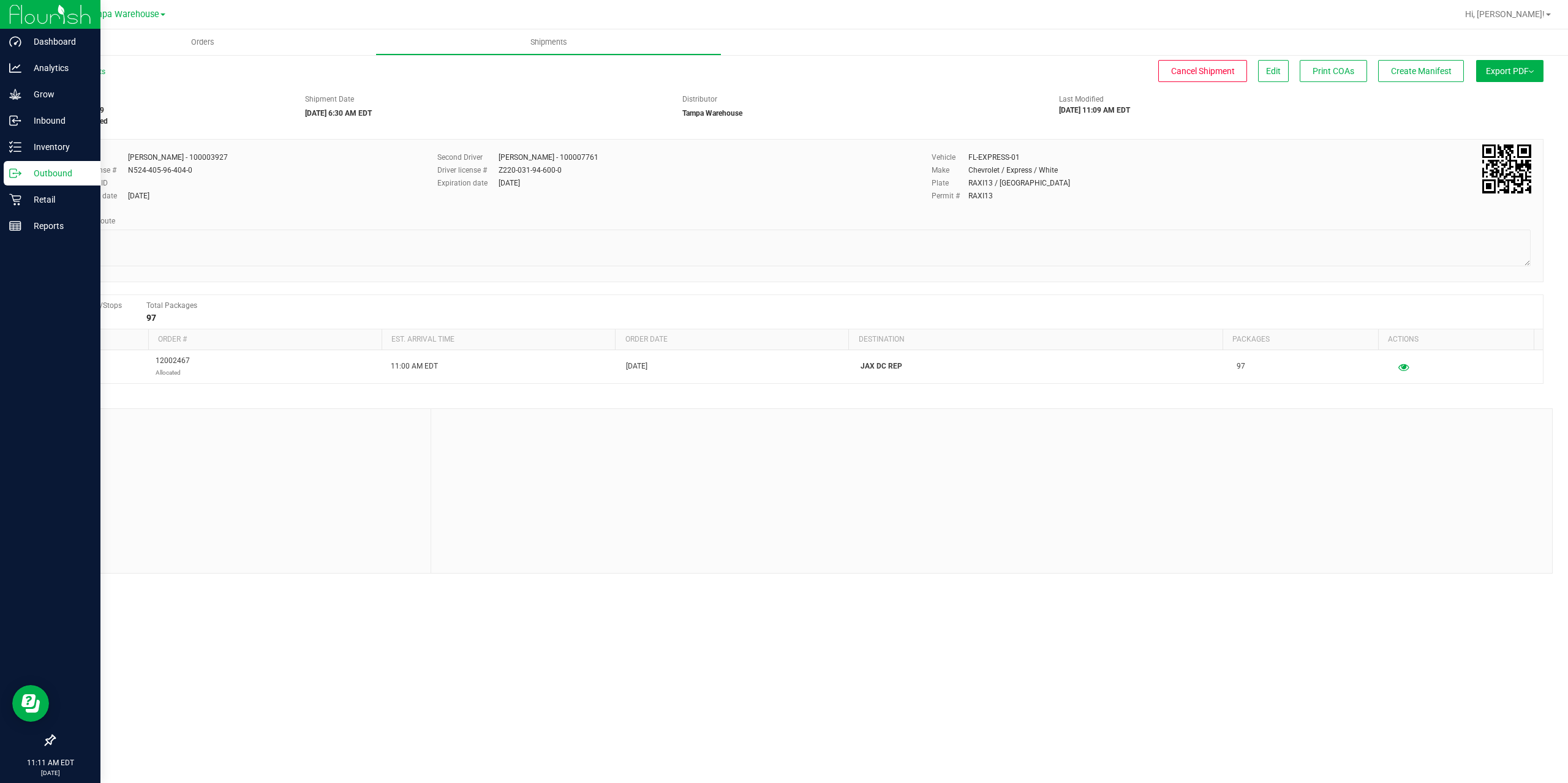
click at [15, 178] on icon at bounding box center [13, 173] width 6 height 8
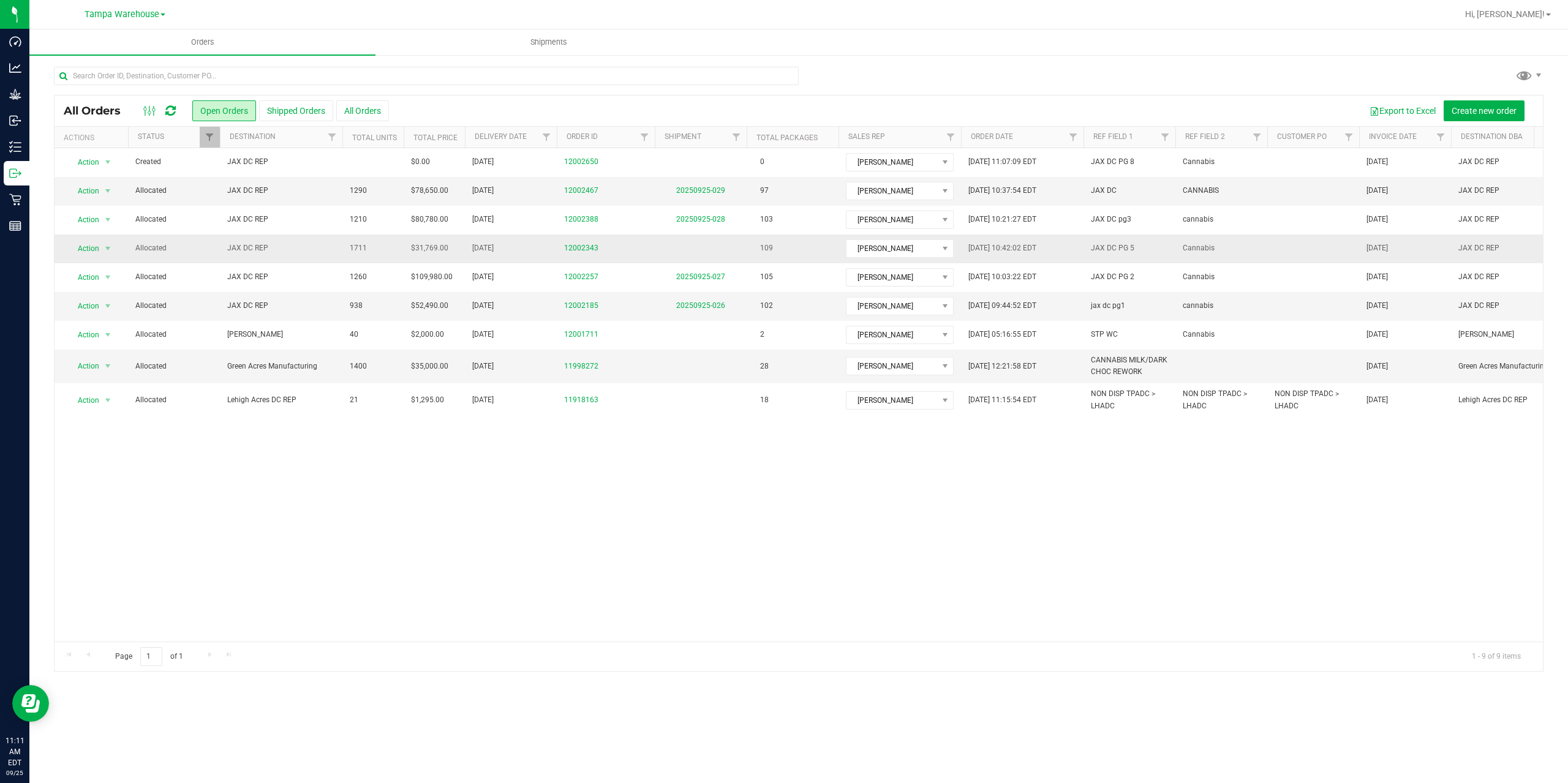
click at [309, 250] on span "JAX DC REP" at bounding box center [281, 248] width 108 height 12
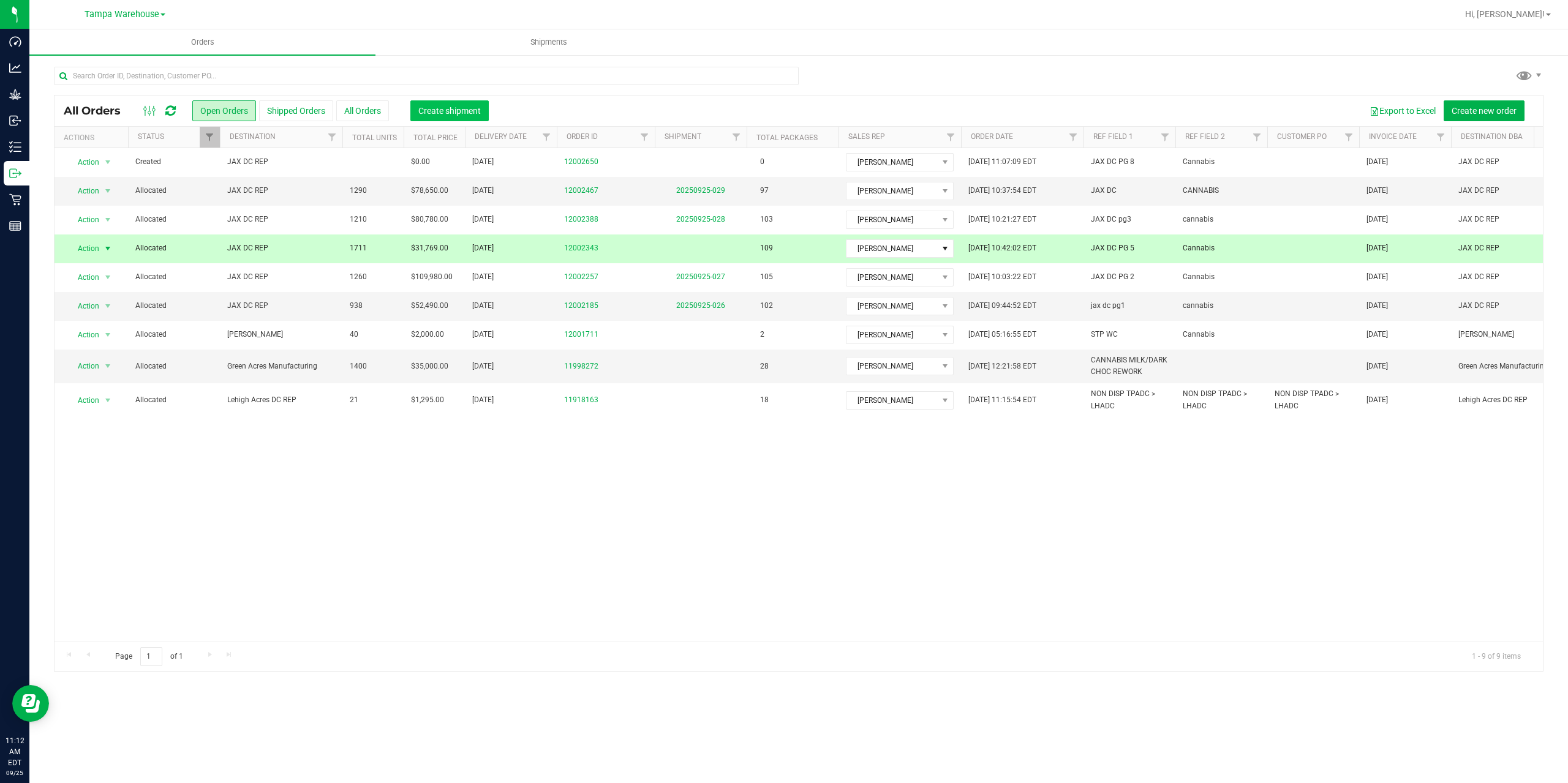
click at [428, 107] on span "Create shipment" at bounding box center [450, 111] width 63 height 10
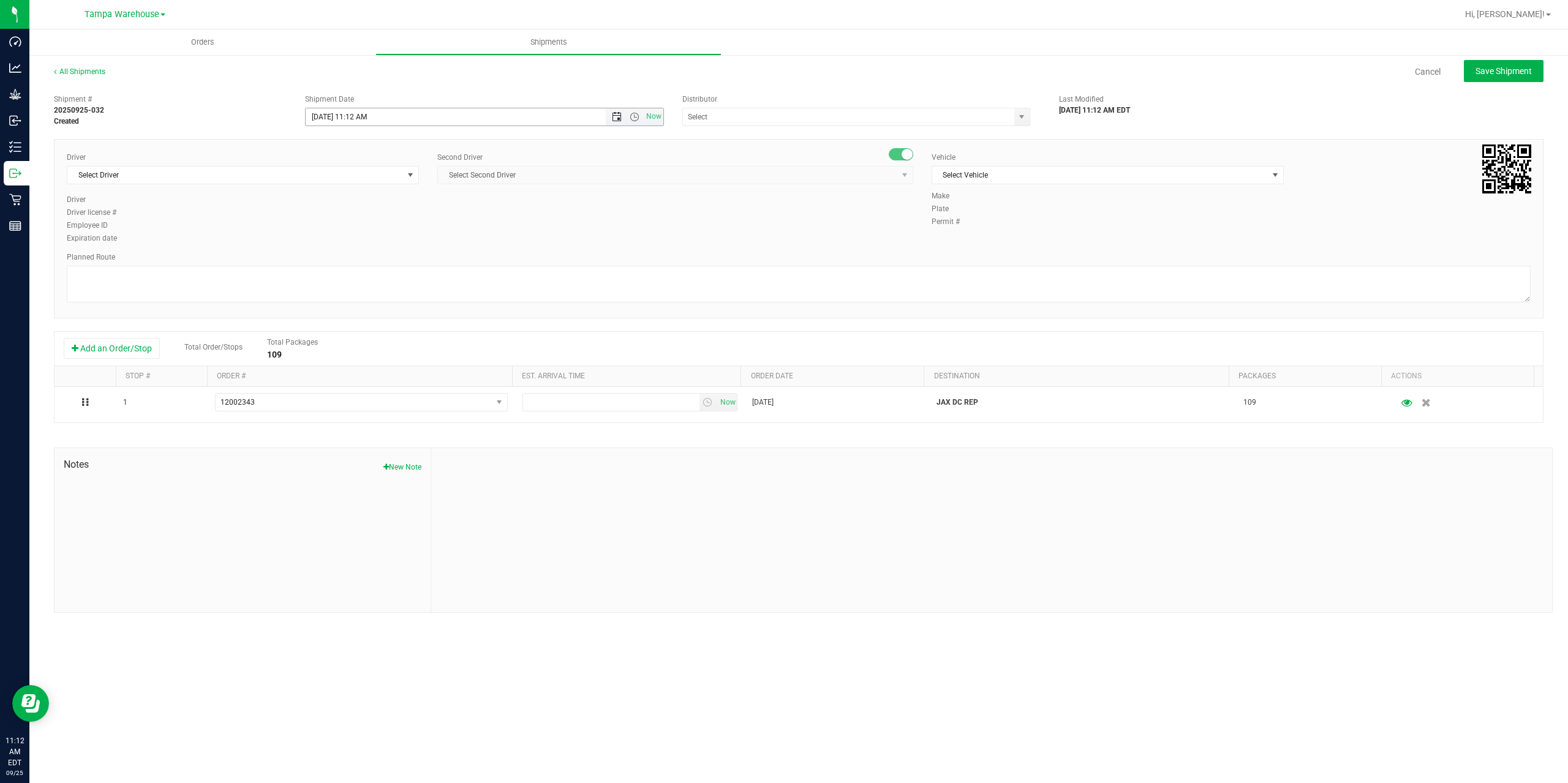
click at [613, 116] on span "Open the date view" at bounding box center [616, 116] width 10 height 10
click at [400, 243] on link "26" at bounding box center [406, 241] width 17 height 19
click at [635, 122] on span "Now" at bounding box center [634, 117] width 58 height 17
click at [633, 116] on span "Open the time view" at bounding box center [634, 116] width 10 height 10
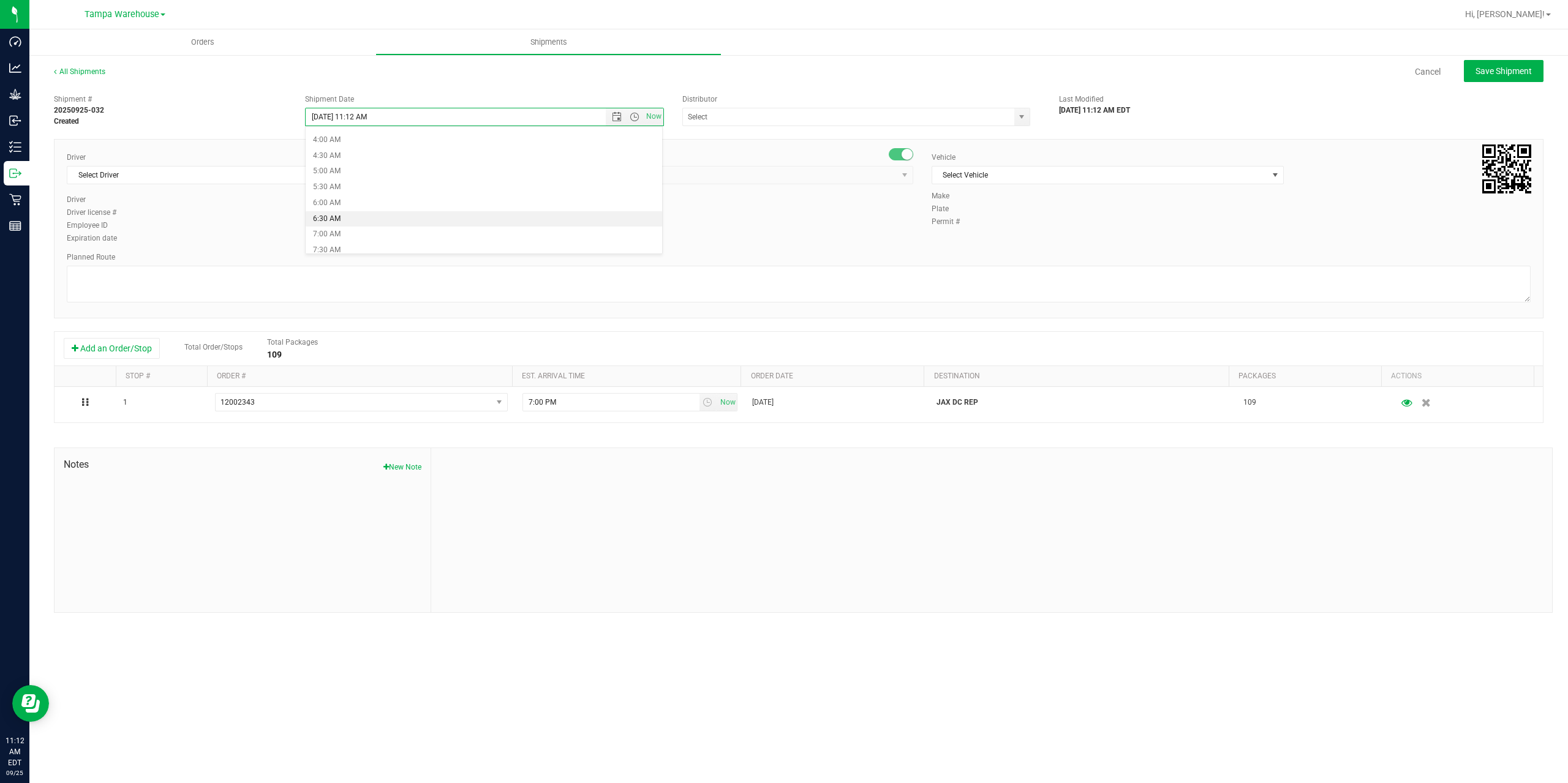
click at [494, 211] on li "6:30 AM" at bounding box center [483, 219] width 356 height 16
type input "9/26/2025 6:30 AM"
click at [710, 115] on input "text" at bounding box center [844, 117] width 321 height 17
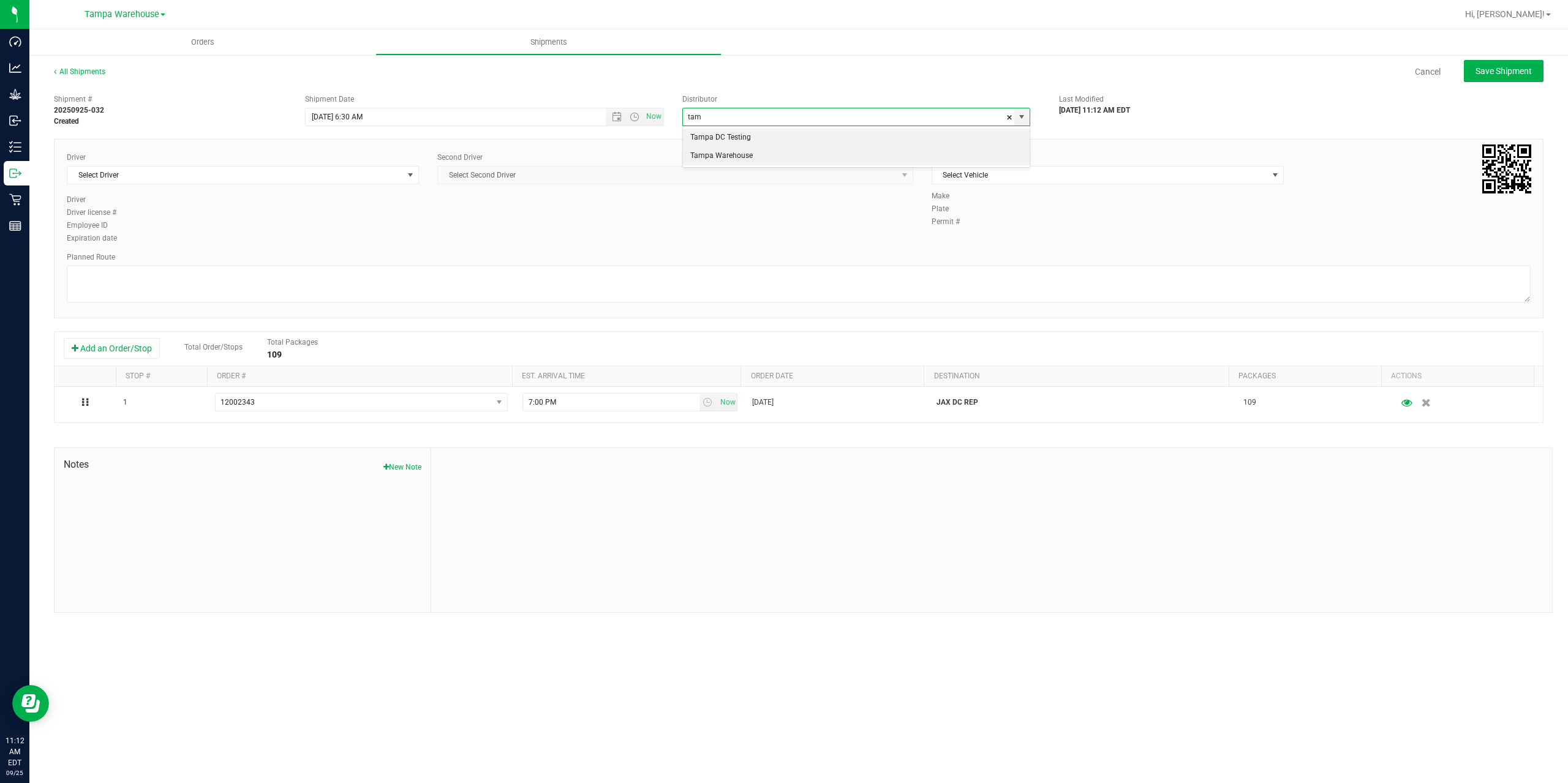
click at [721, 153] on li "Tampa Warehouse" at bounding box center [856, 156] width 347 height 18
type input "Tampa Warehouse"
click at [313, 178] on span "Select Driver" at bounding box center [235, 175] width 336 height 17
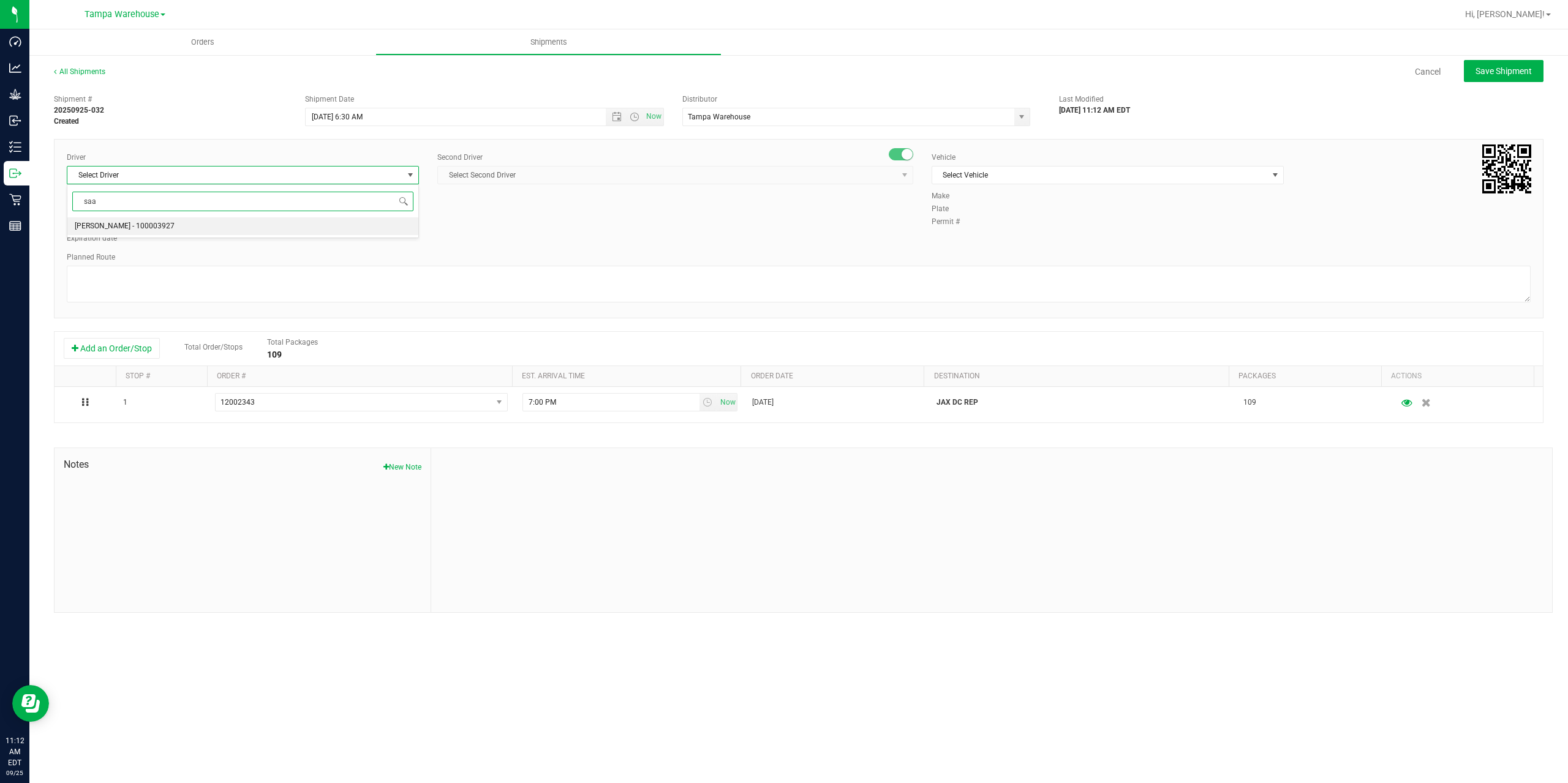
click at [190, 227] on li "Isaac Nunez Collado - 100003927" at bounding box center [243, 226] width 351 height 18
type input "saa"
click at [530, 176] on span "Select Second Driver" at bounding box center [668, 175] width 459 height 17
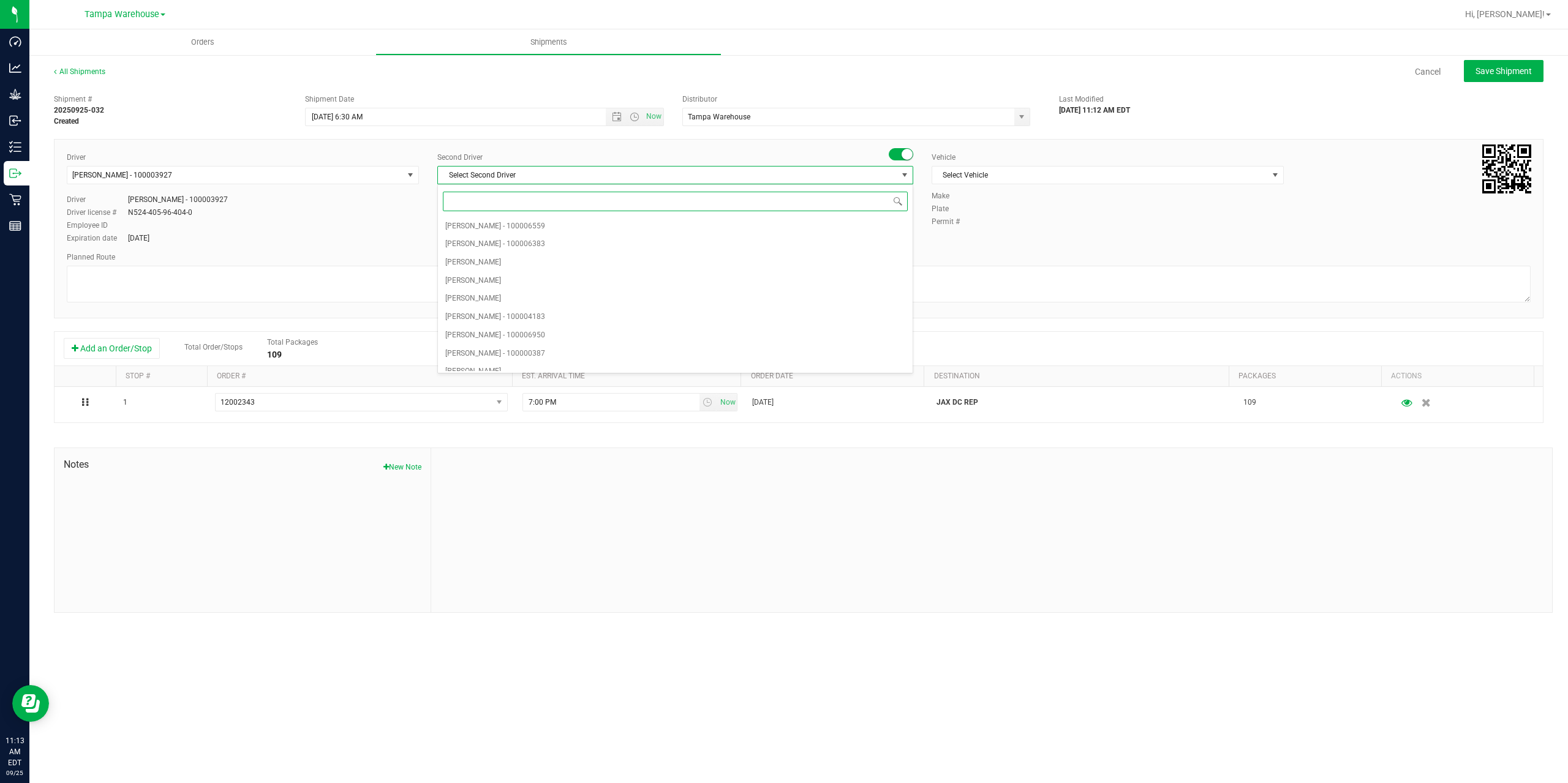
type input "z"
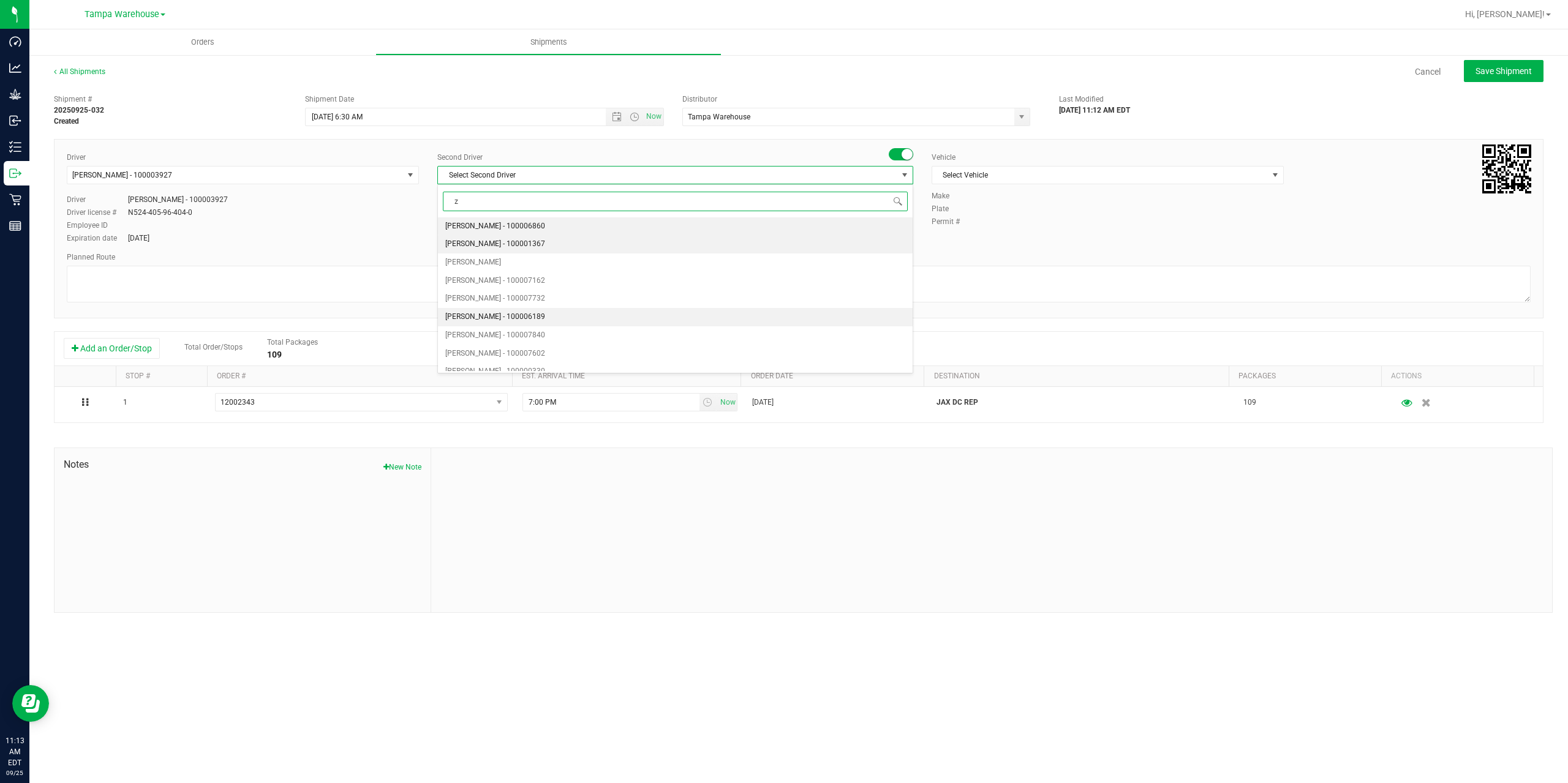
scroll to position [137, 0]
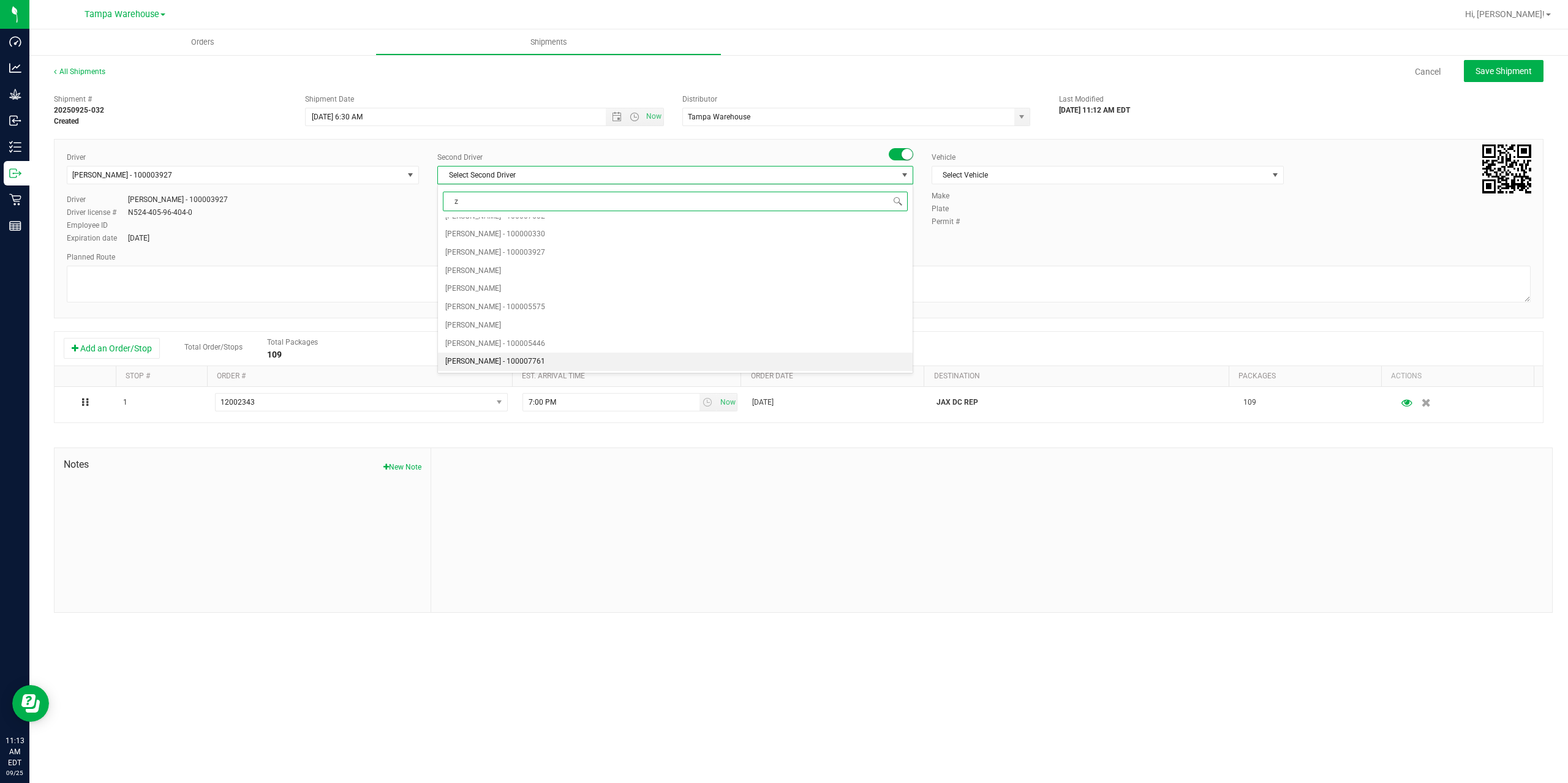
click at [500, 357] on span "Dustin Zonneville - 100007761" at bounding box center [495, 361] width 100 height 16
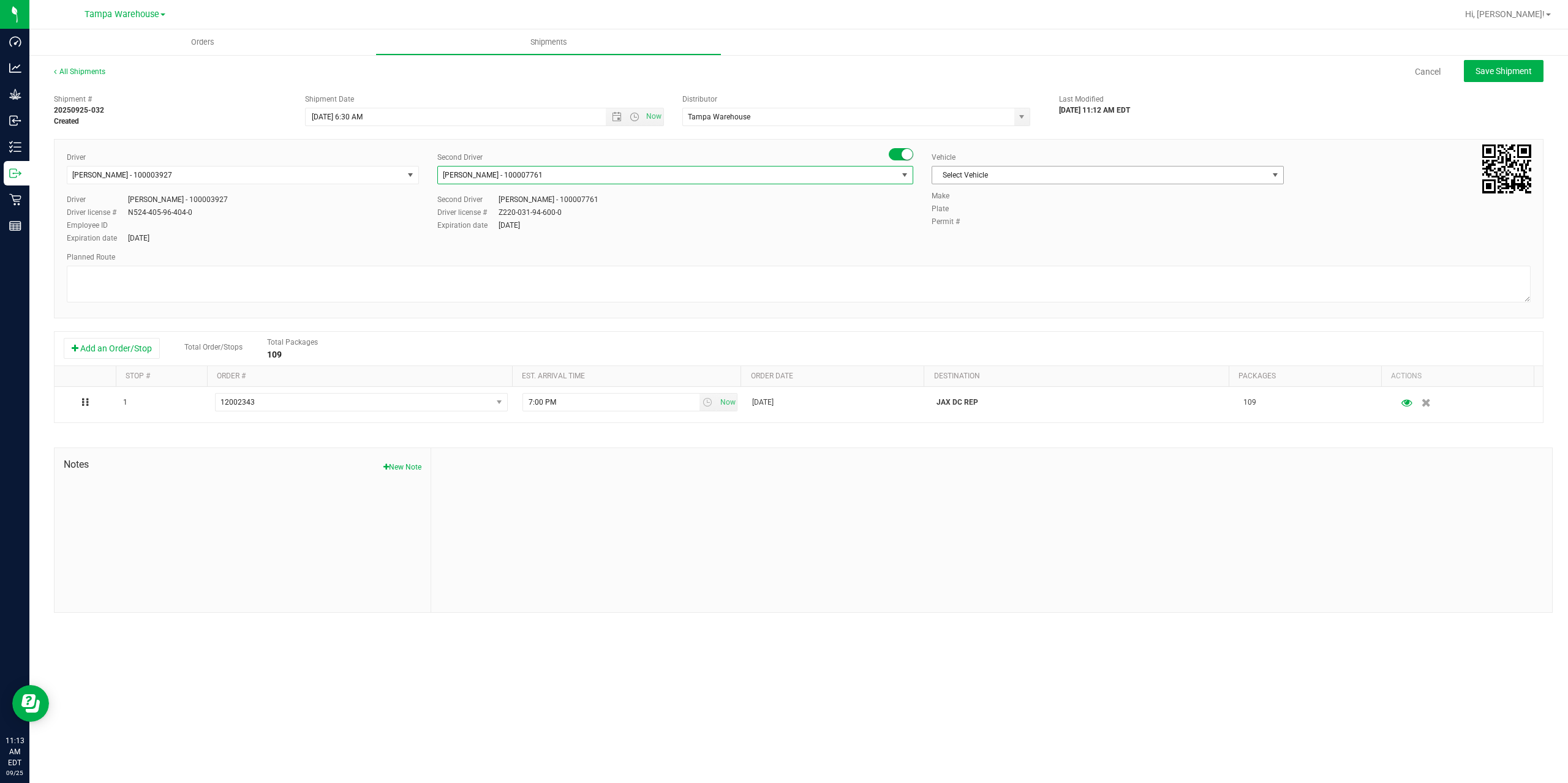
click at [1001, 174] on span "Select Vehicle" at bounding box center [1100, 175] width 336 height 17
click at [1074, 246] on li "FL-EXPRESS-01" at bounding box center [1107, 241] width 351 height 18
click at [1036, 272] on textarea at bounding box center [798, 284] width 1464 height 37
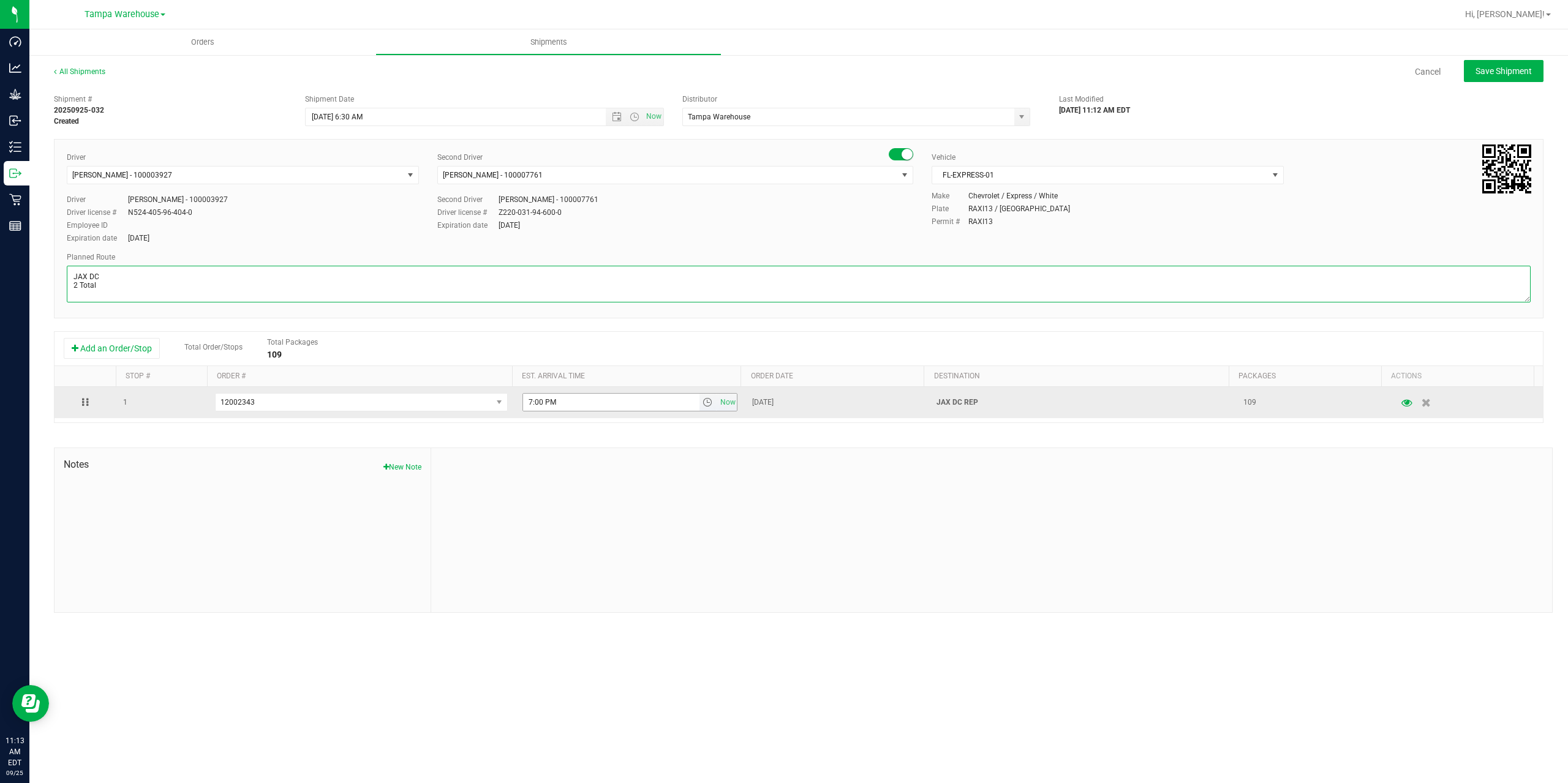
click at [704, 403] on span "select" at bounding box center [707, 402] width 10 height 10
type textarea "JAX DC 2 Total"
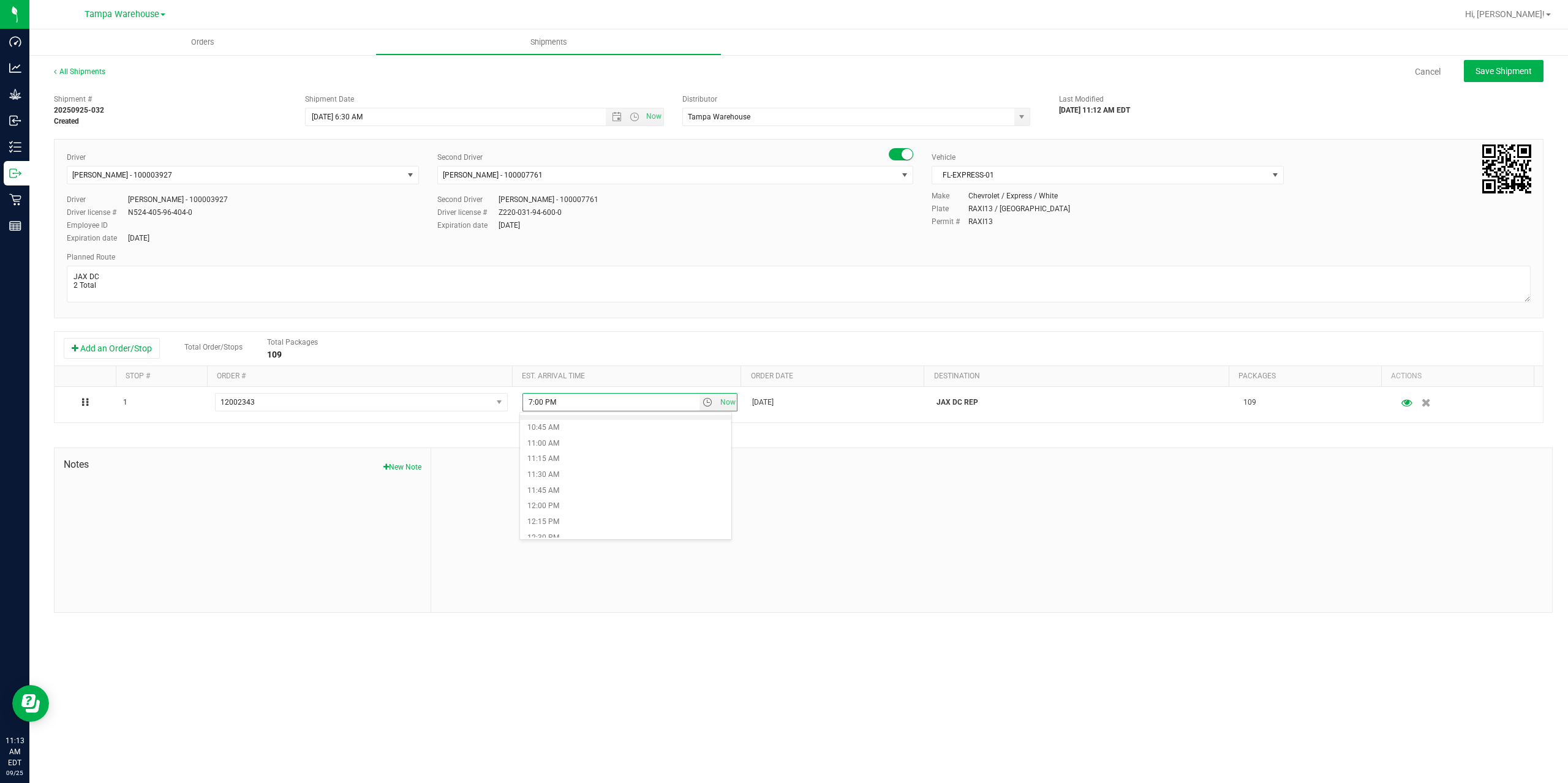
scroll to position [674, 0]
click at [560, 437] on li "11:00 AM" at bounding box center [626, 442] width 212 height 16
click at [598, 442] on div "Shipment # 20250925-032 Created Shipment Date 9/26/2025 6:30 AM Now Distributor…" at bounding box center [798, 350] width 1490 height 524
click at [1518, 67] on span "Save Shipment" at bounding box center [1503, 70] width 56 height 10
type input "9/26/2025 10:30 AM"
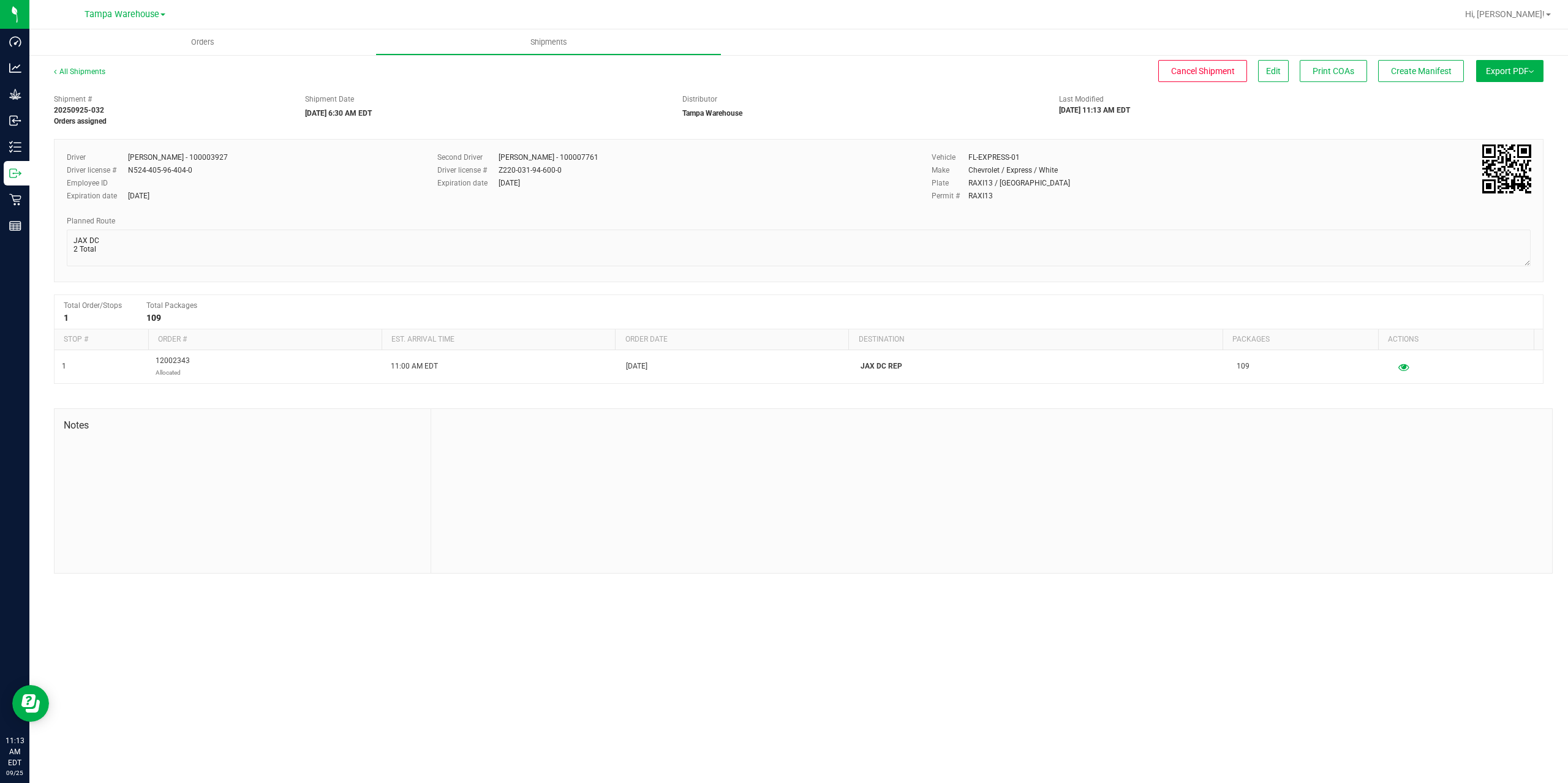
click at [1518, 67] on span "Export PDF" at bounding box center [1510, 70] width 48 height 10
click at [1510, 101] on span "Manifest by Package ID" at bounding box center [1492, 98] width 78 height 8
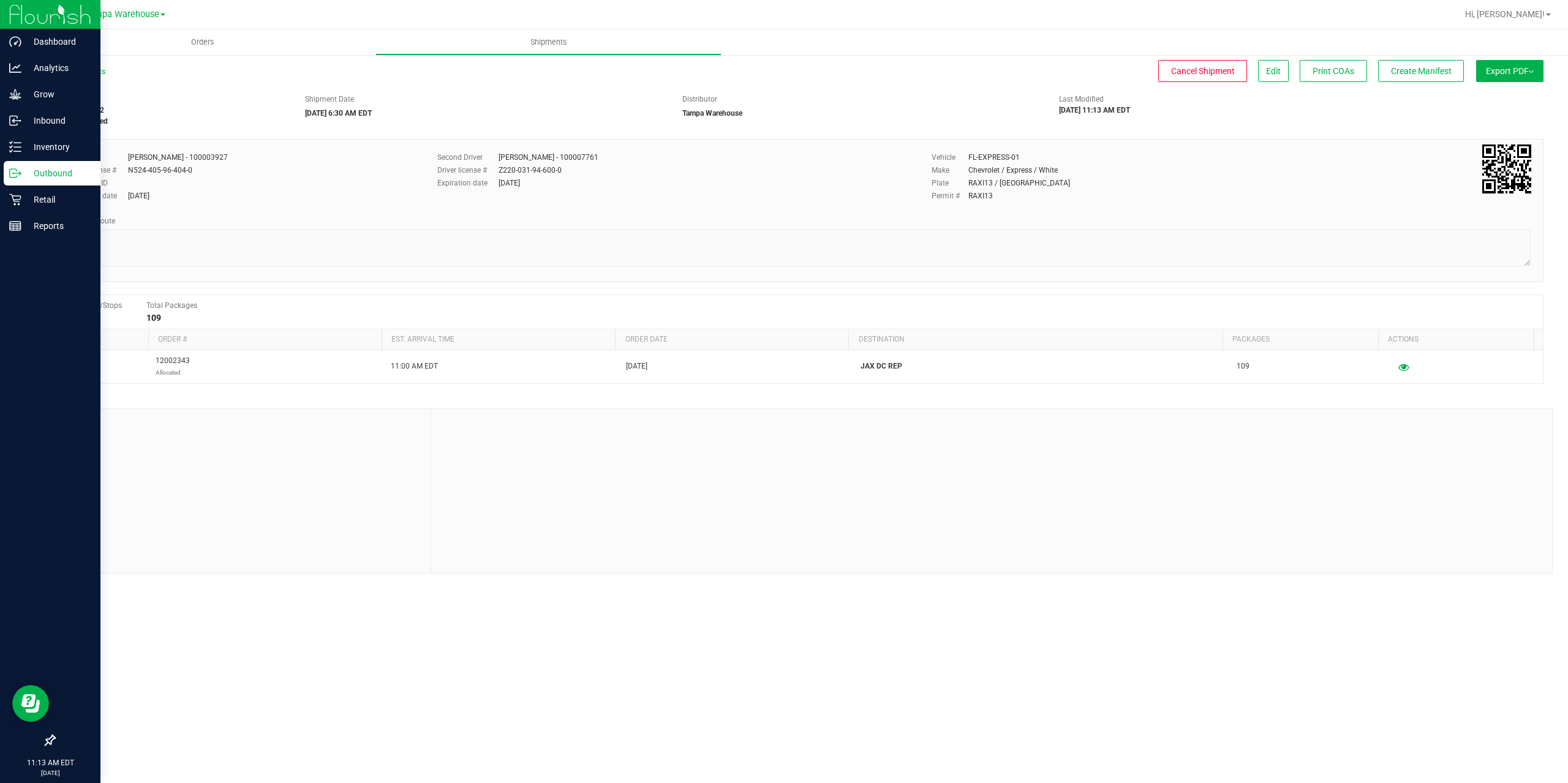
click at [14, 177] on icon at bounding box center [15, 173] width 12 height 12
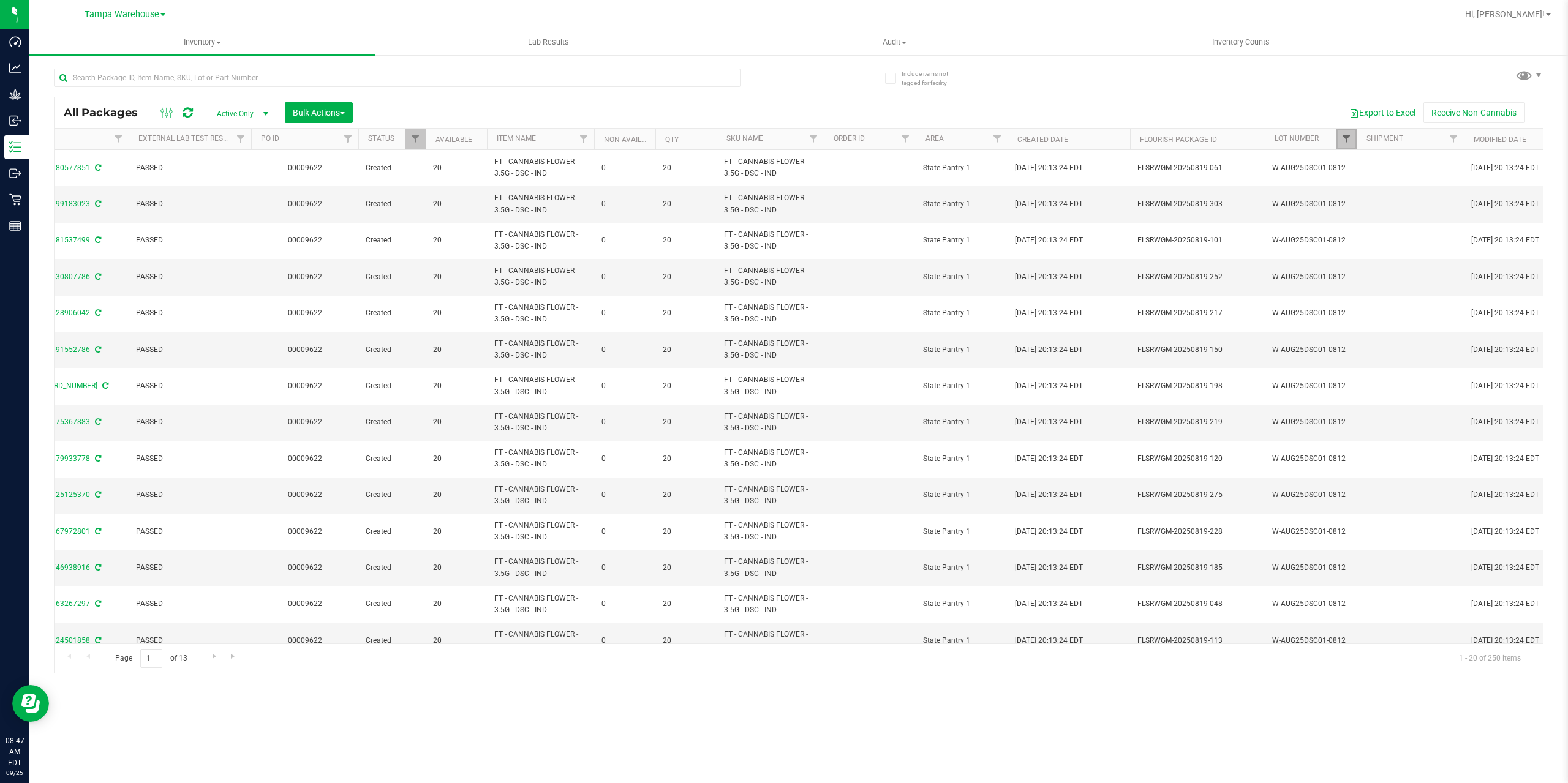
click at [1349, 135] on span "Filter" at bounding box center [1346, 138] width 10 height 10
click at [1355, 215] on input "W-AUG25DSC01-0812" at bounding box center [1353, 211] width 8 height 8
checkbox input "false"
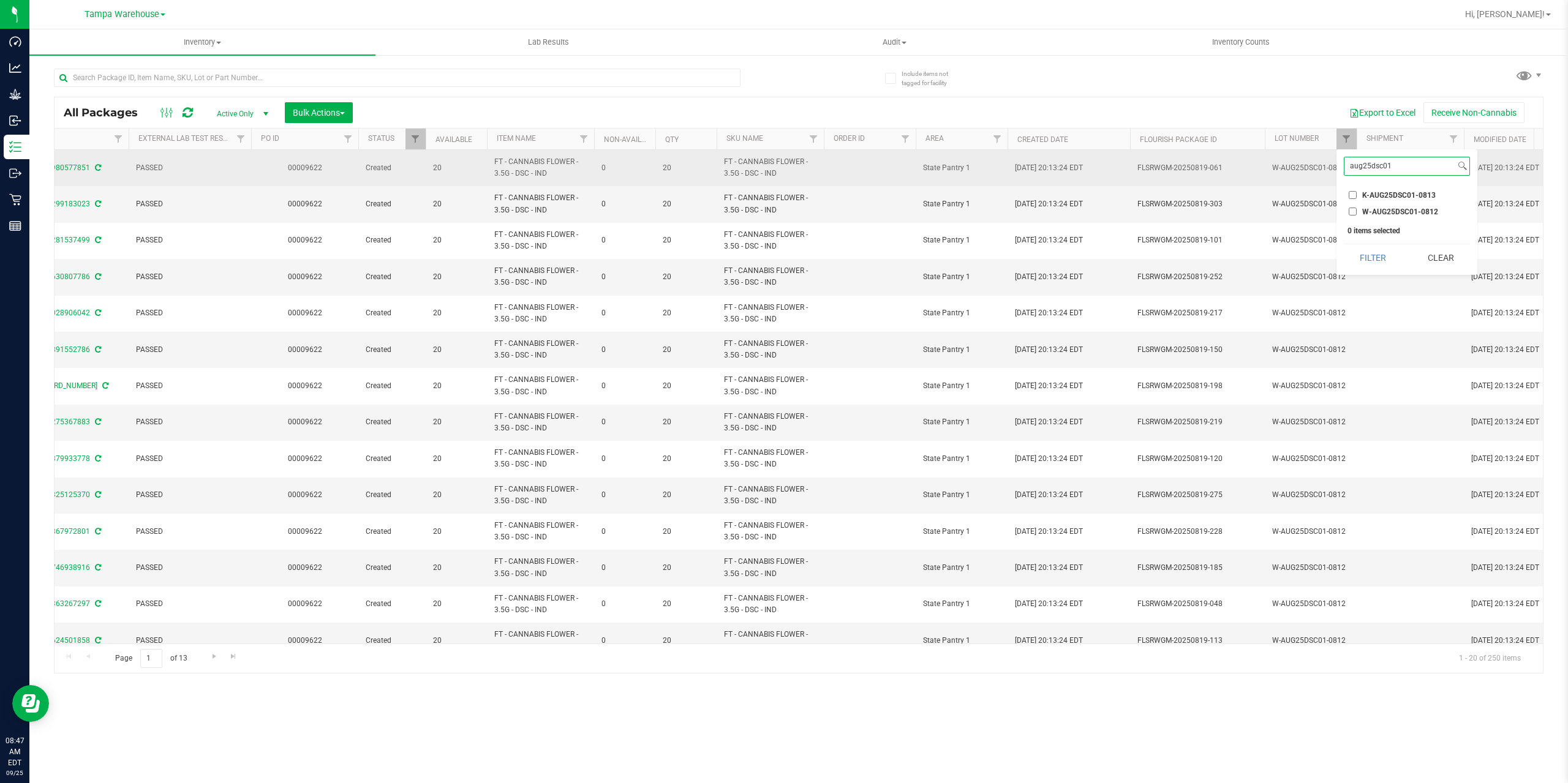
drag, startPoint x: 1395, startPoint y: 164, endPoint x: 1326, endPoint y: 166, distance: 69.0
click at [1326, 166] on body "Dashboard Analytics Grow Inbound Inventory Outbound Retail Reports 08:47 AM EDT…" at bounding box center [784, 391] width 1568 height 783
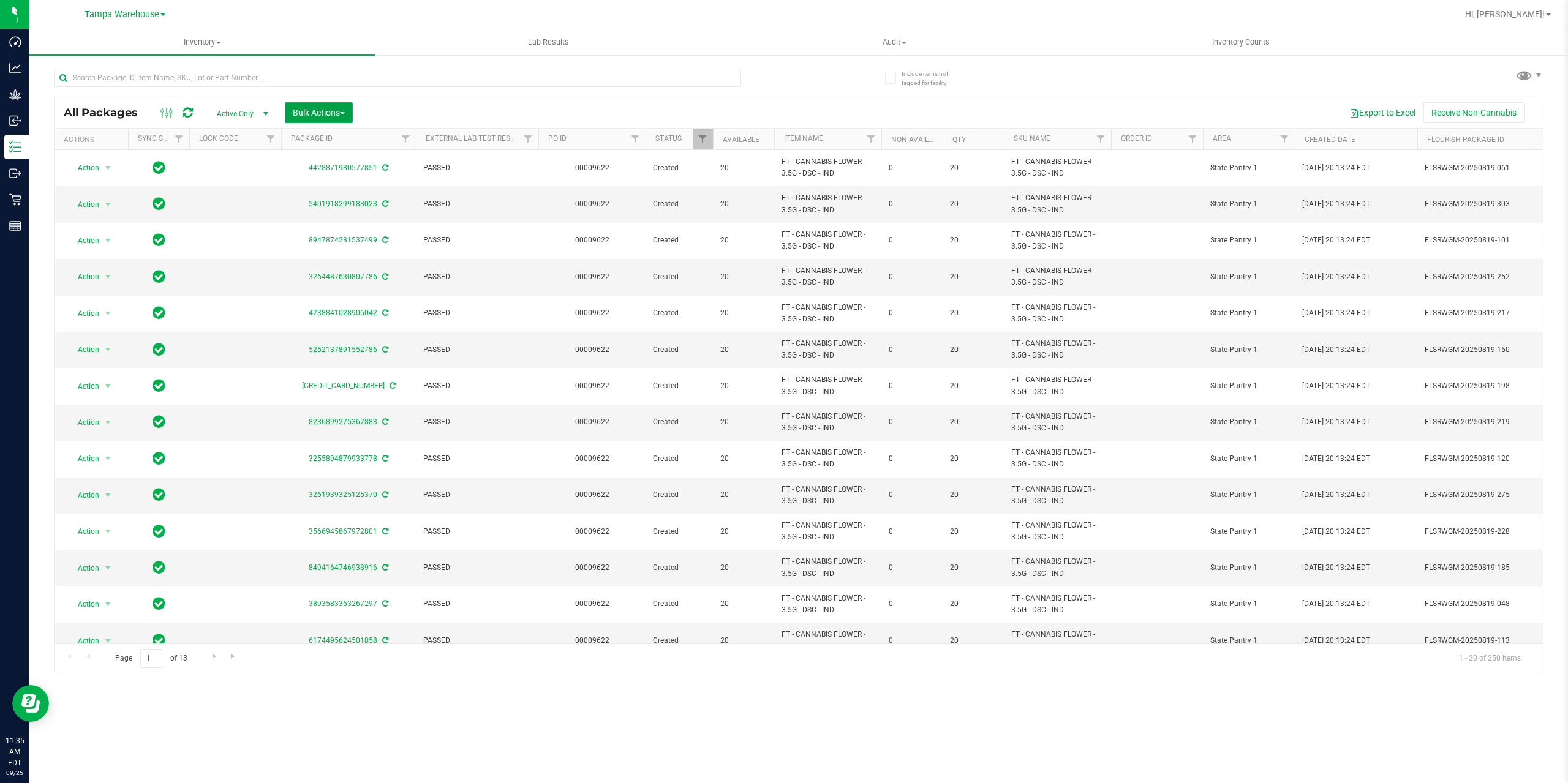
click at [316, 117] on span "Bulk Actions" at bounding box center [319, 113] width 52 height 10
click at [336, 138] on span "Add to outbound order" at bounding box center [334, 140] width 83 height 10
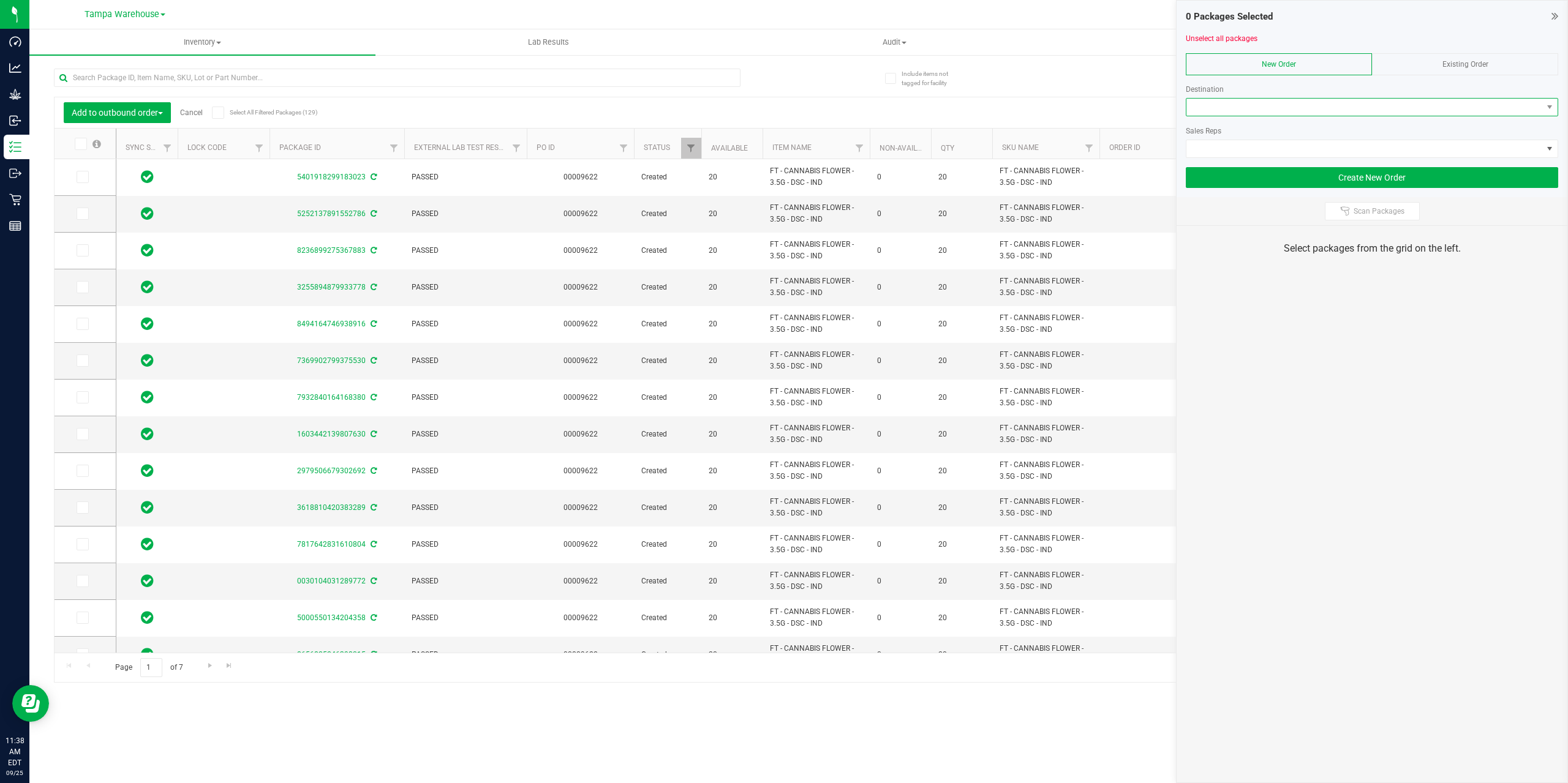
click at [1421, 104] on span at bounding box center [1364, 107] width 356 height 17
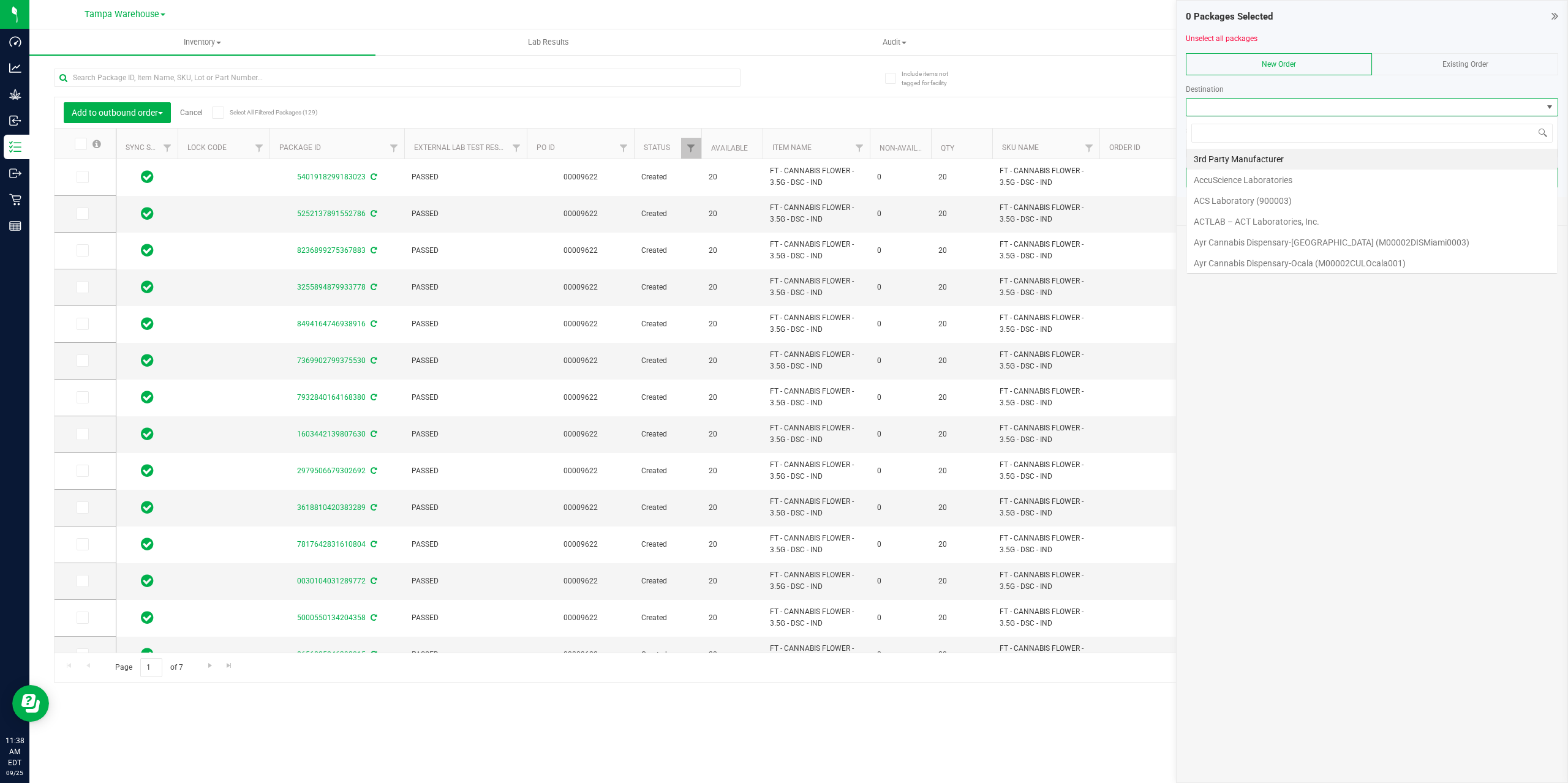
scroll to position [18, 373]
type input "bon"
click at [1334, 156] on li "[PERSON_NAME][GEOGRAPHIC_DATA]" at bounding box center [1372, 159] width 371 height 21
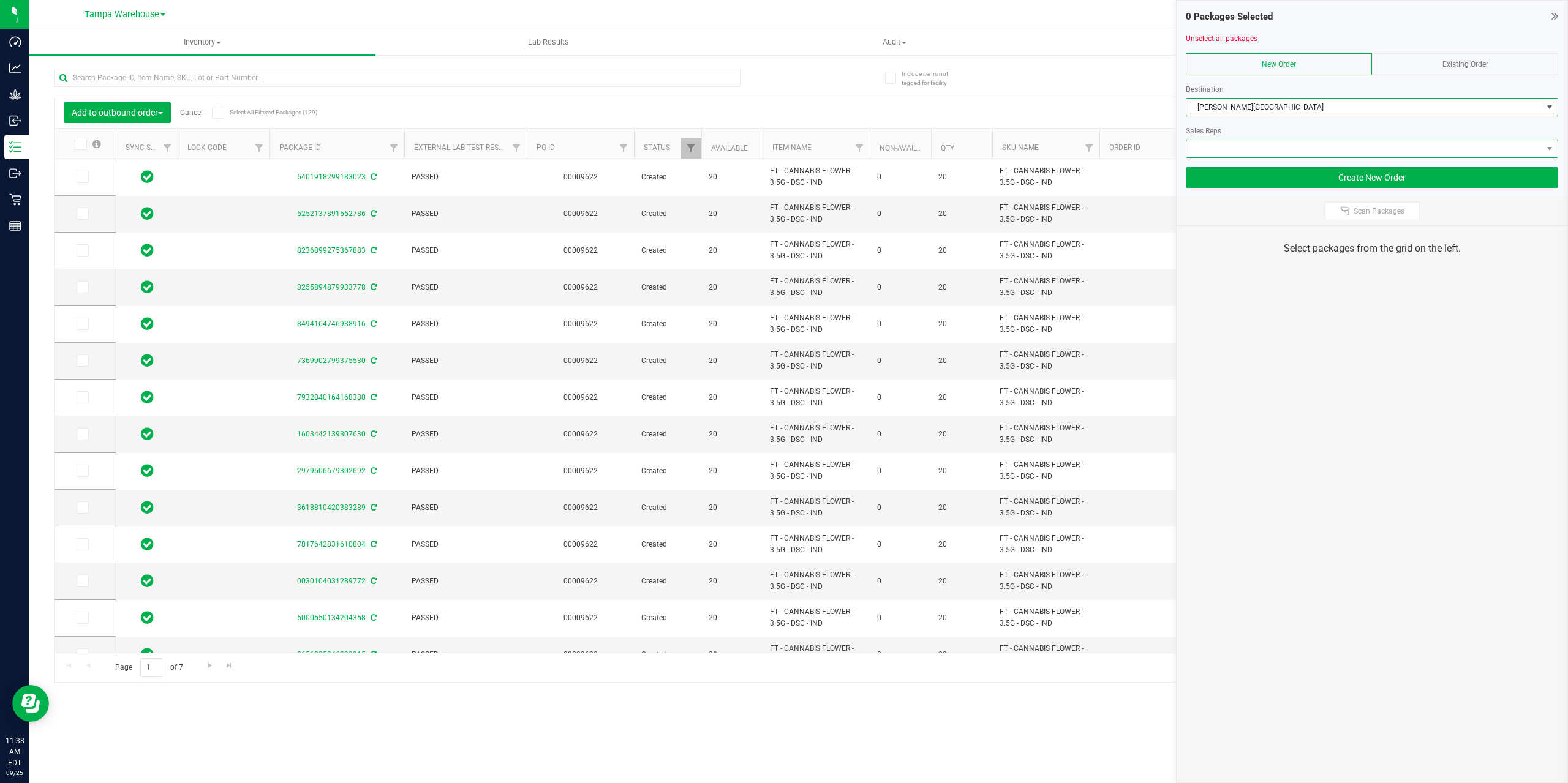
click at [1334, 154] on span at bounding box center [1364, 149] width 356 height 17
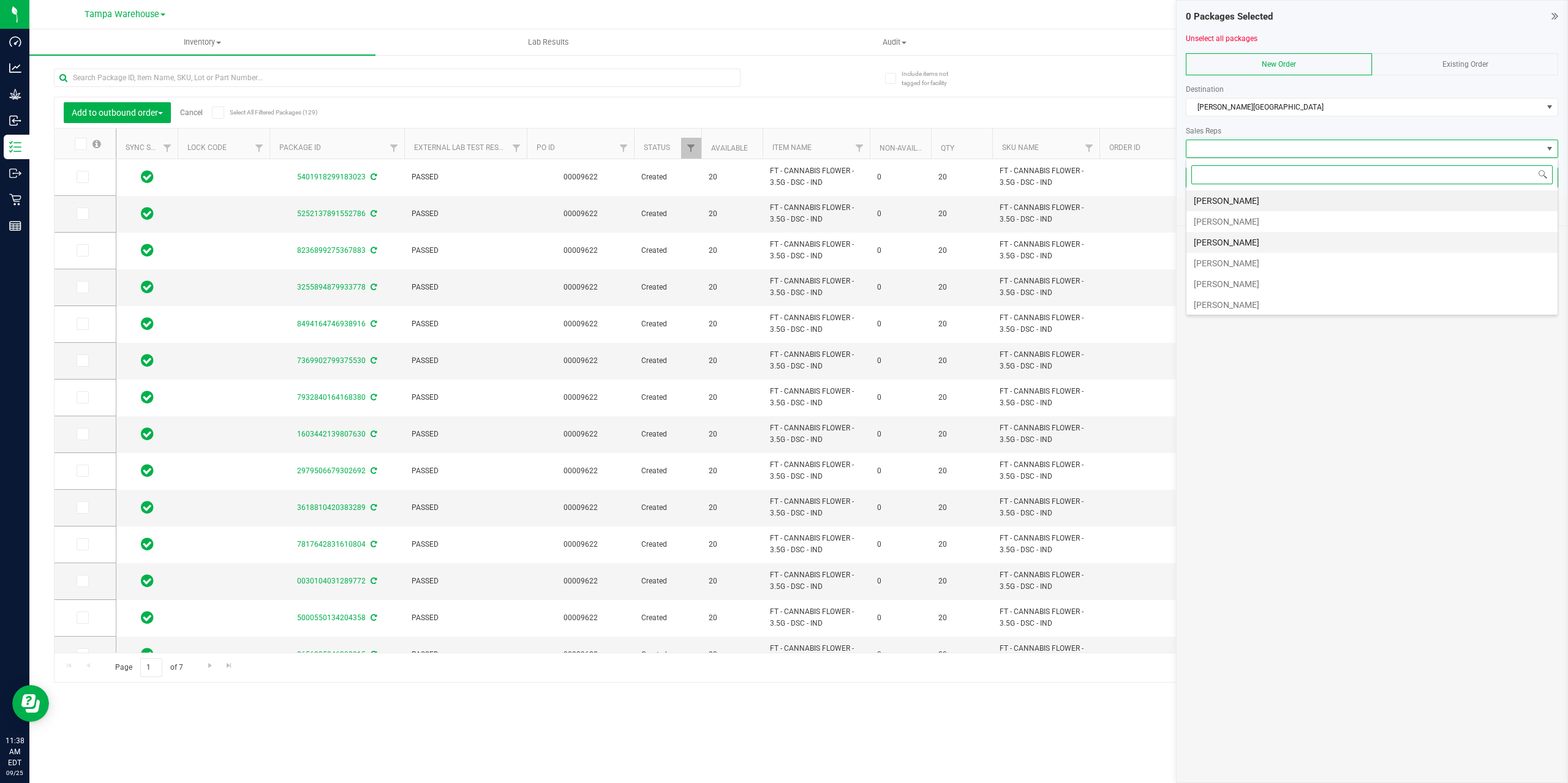
scroll to position [245, 0]
click at [1304, 306] on li "[PERSON_NAME]" at bounding box center [1372, 310] width 371 height 21
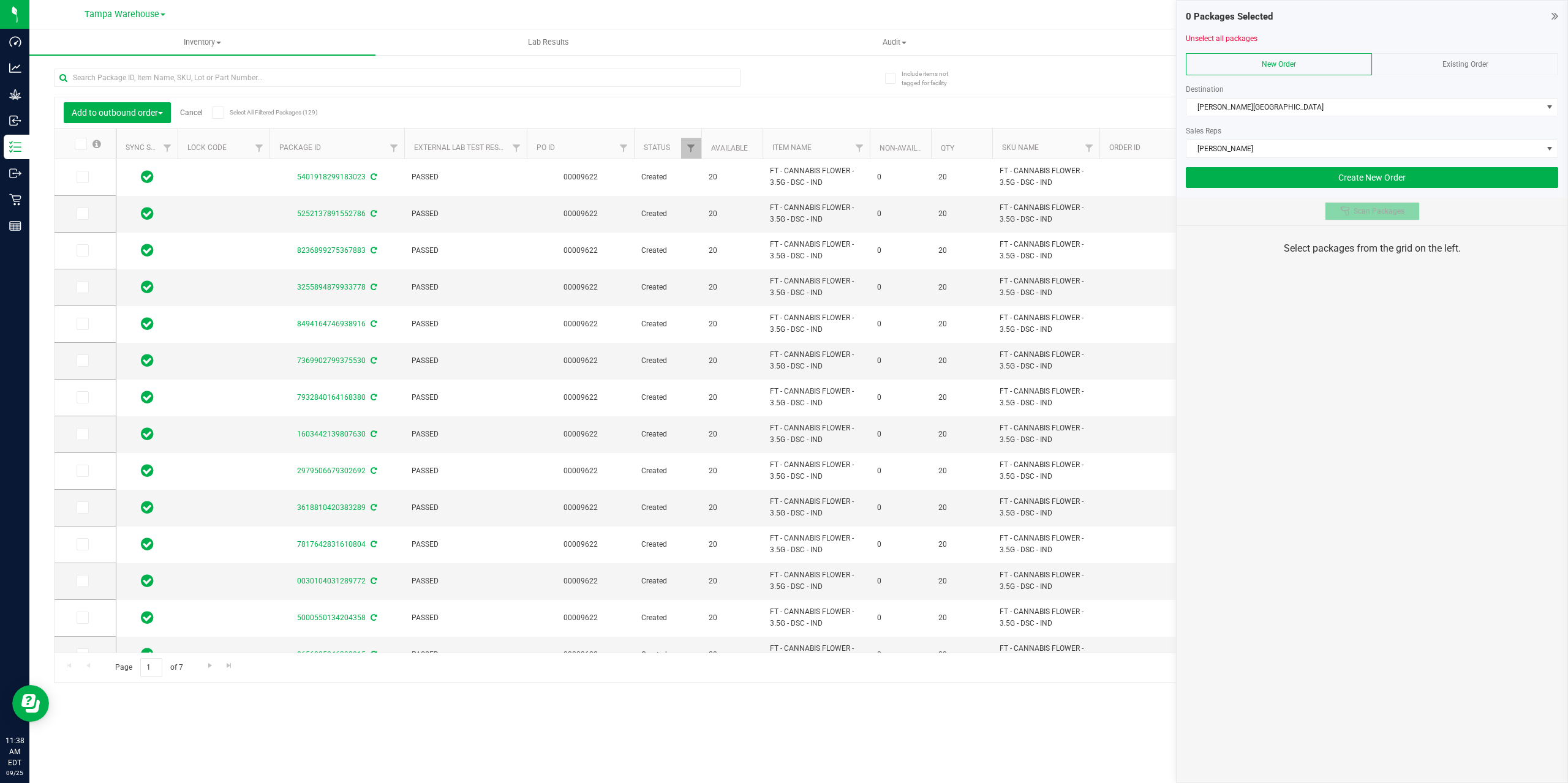
click at [1349, 217] on button "Scan Packages" at bounding box center [1372, 211] width 95 height 18
click at [1554, 17] on icon at bounding box center [1554, 16] width 6 height 12
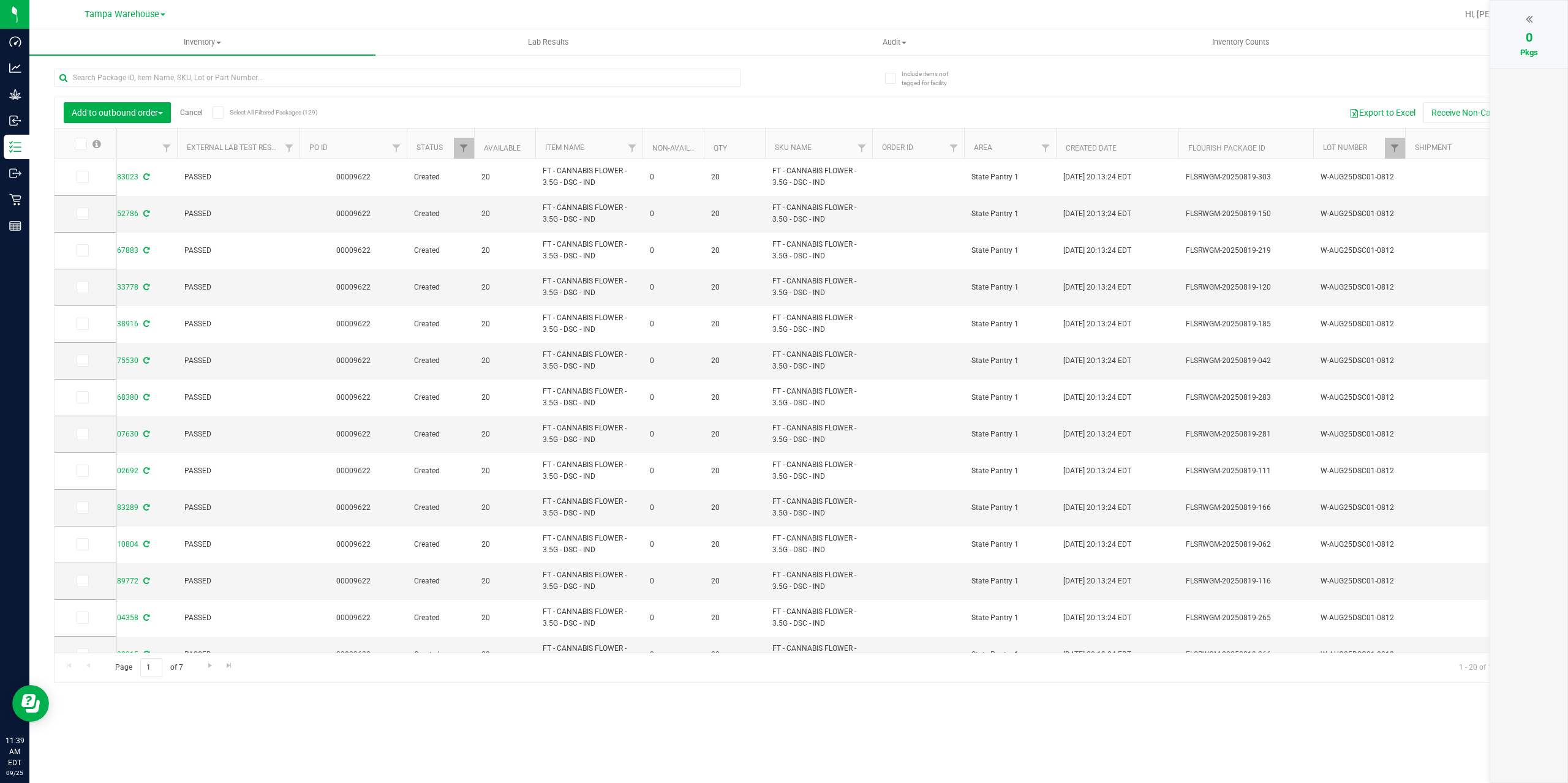
scroll to position [0, 247]
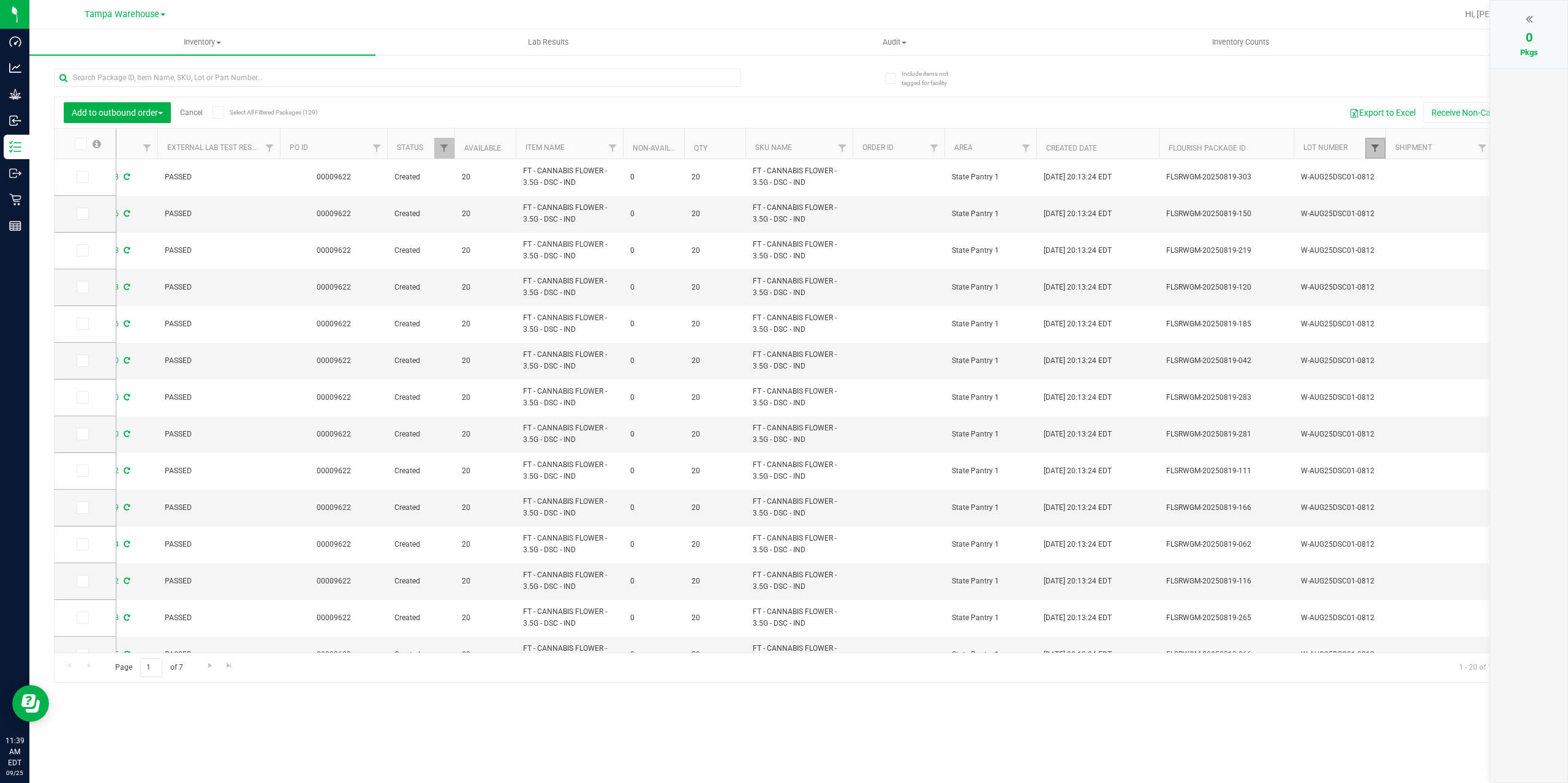
click at [1380, 148] on span "Filter" at bounding box center [1375, 148] width 10 height 10
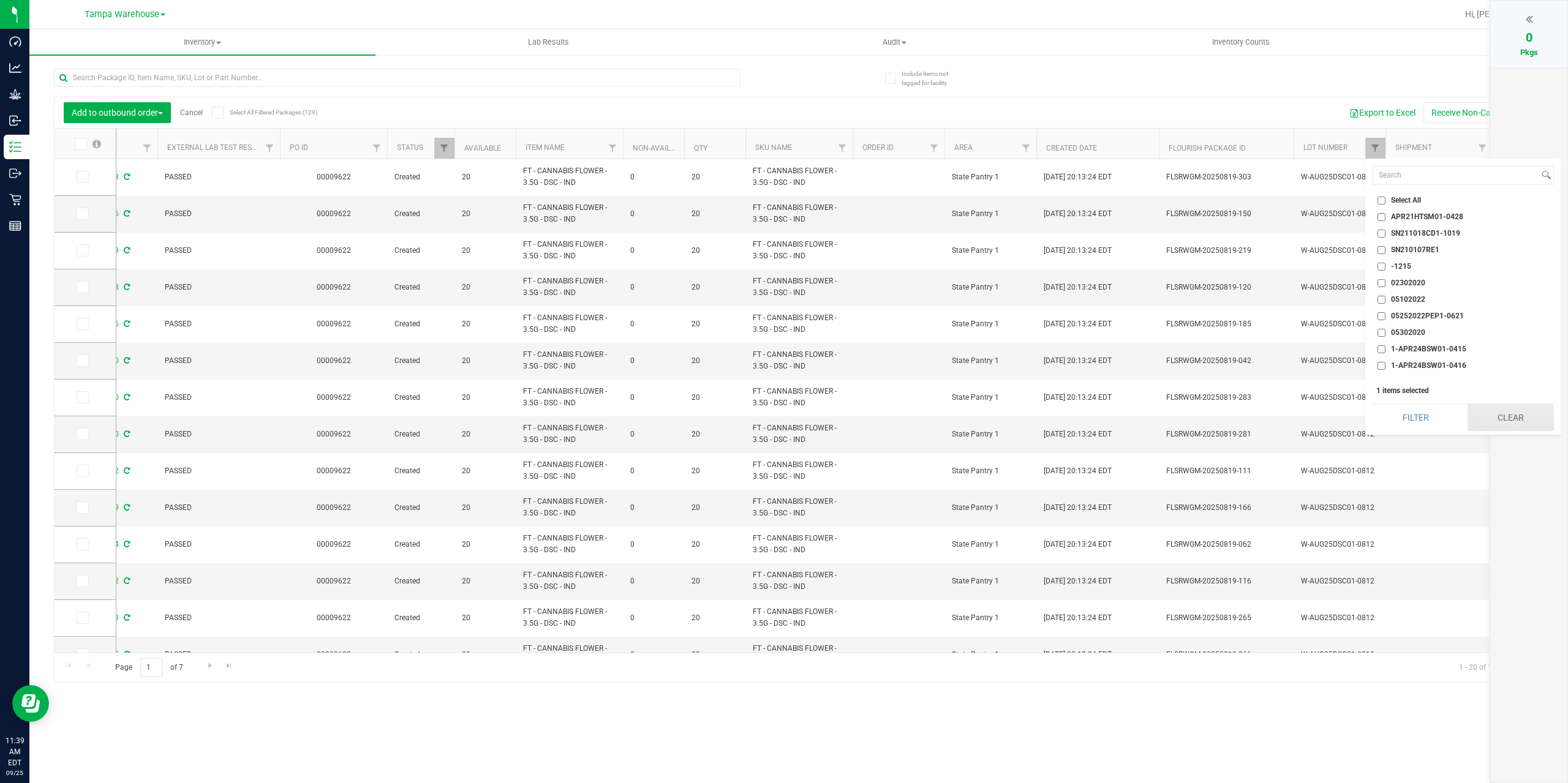
click at [1500, 418] on button "Clear" at bounding box center [1511, 418] width 87 height 27
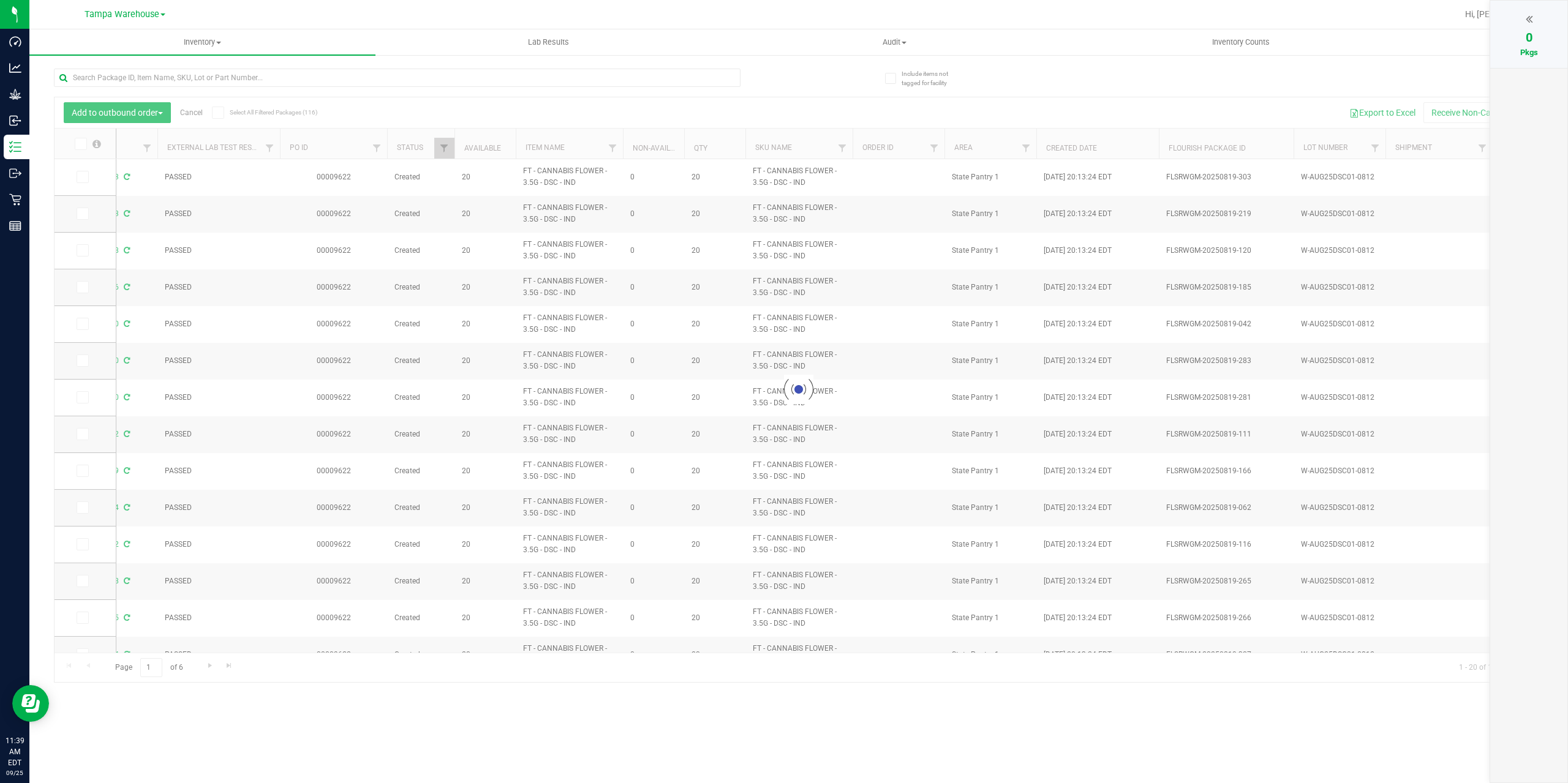
click at [1527, 17] on icon at bounding box center [1529, 19] width 6 height 12
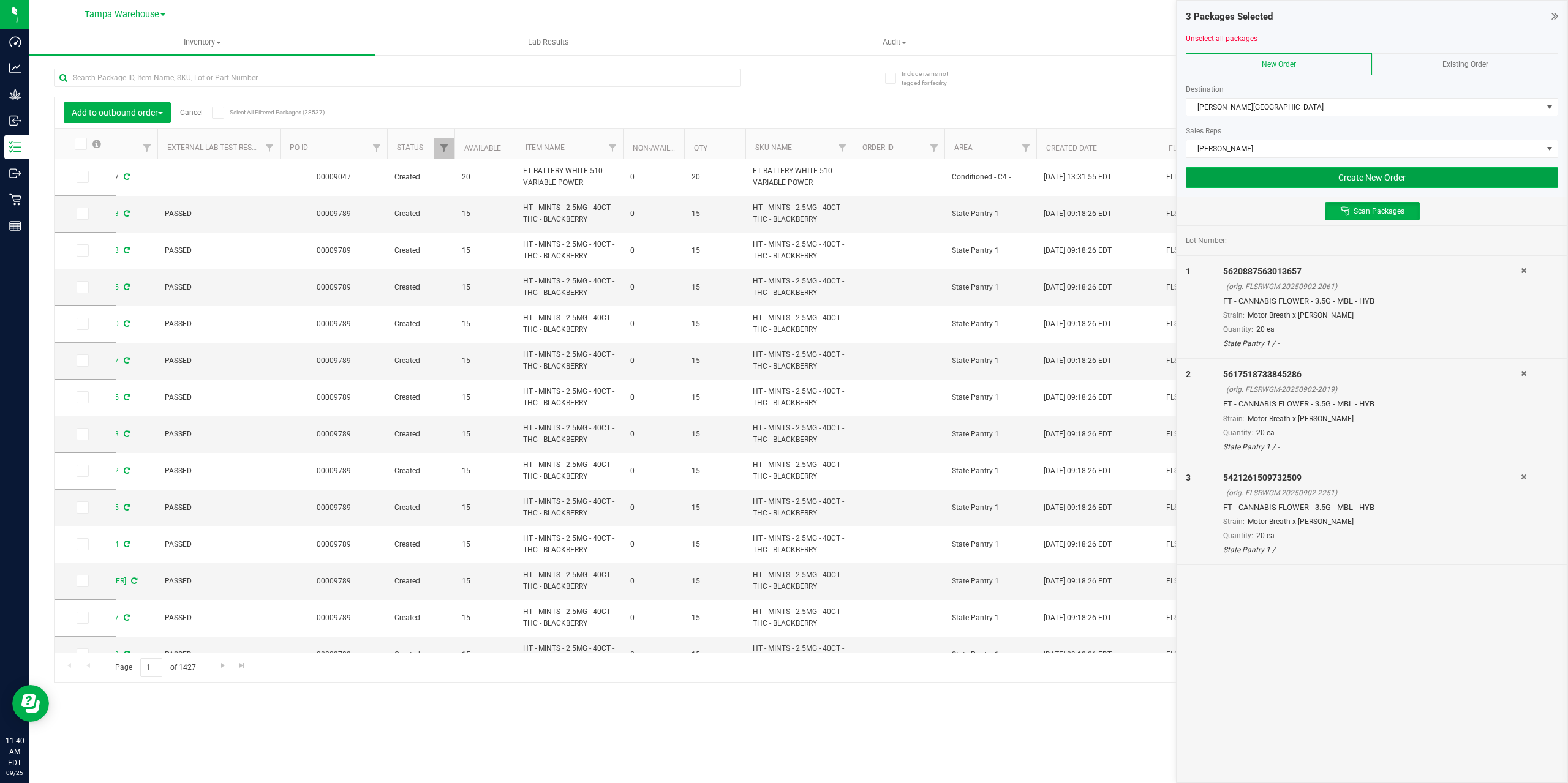
click at [1331, 182] on button "Create New Order" at bounding box center [1372, 177] width 373 height 21
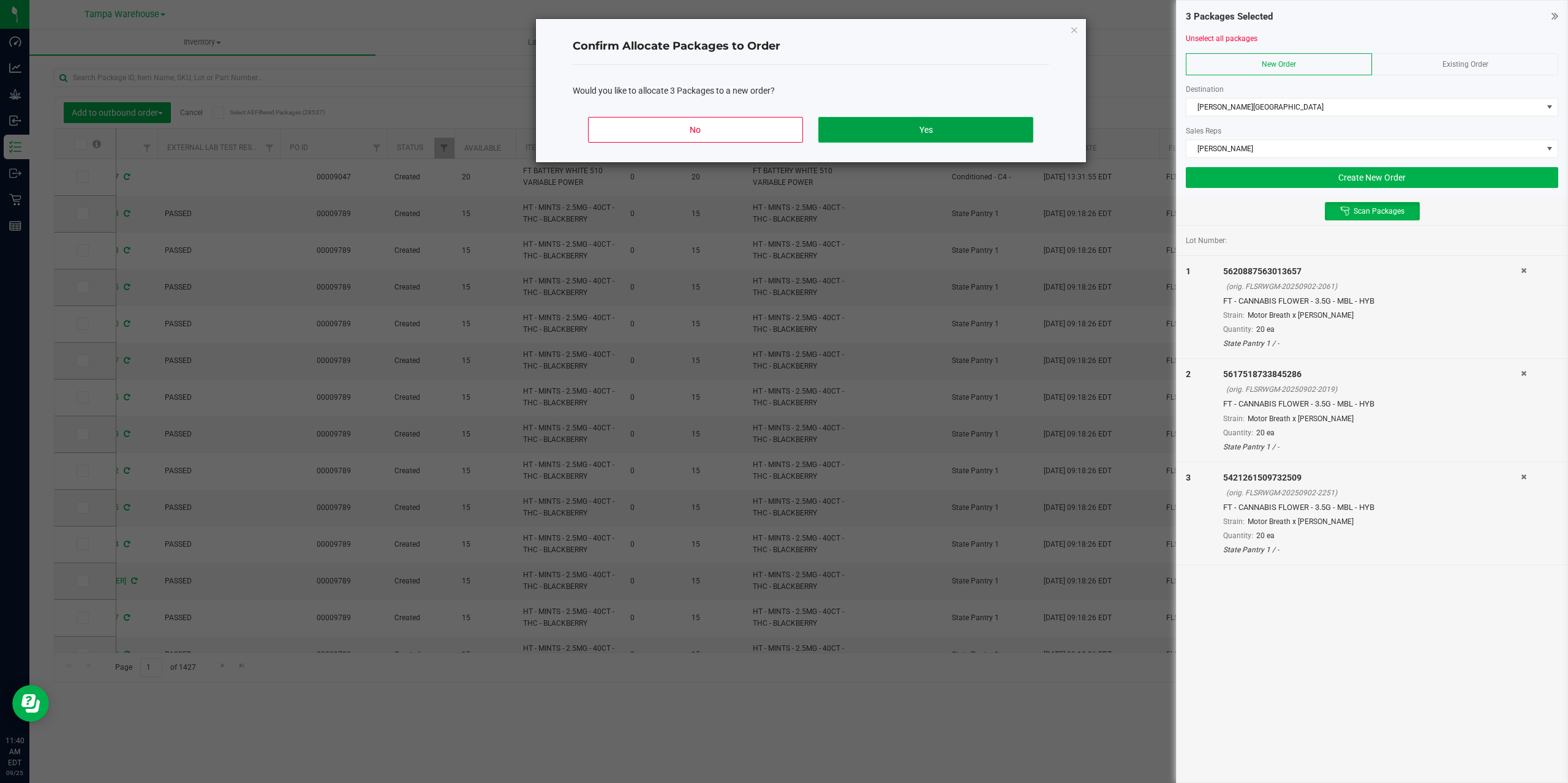
click at [959, 129] on button "Yes" at bounding box center [925, 130] width 214 height 26
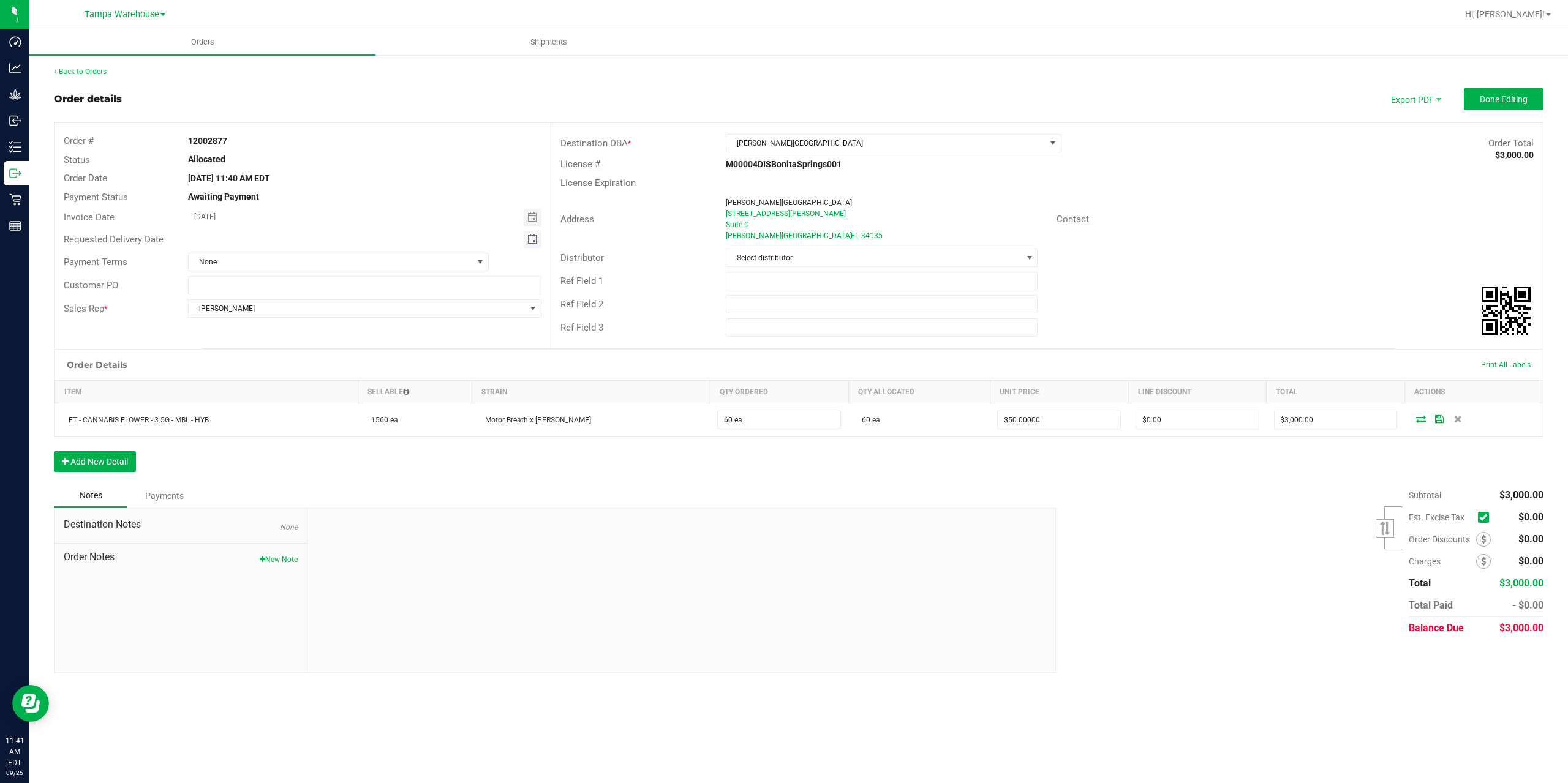
click at [533, 238] on span "Toggle calendar" at bounding box center [532, 239] width 10 height 10
click at [334, 363] on span "26" at bounding box center [332, 360] width 17 height 19
type input "09/26/2025"
click at [772, 281] on input "text" at bounding box center [882, 281] width 312 height 18
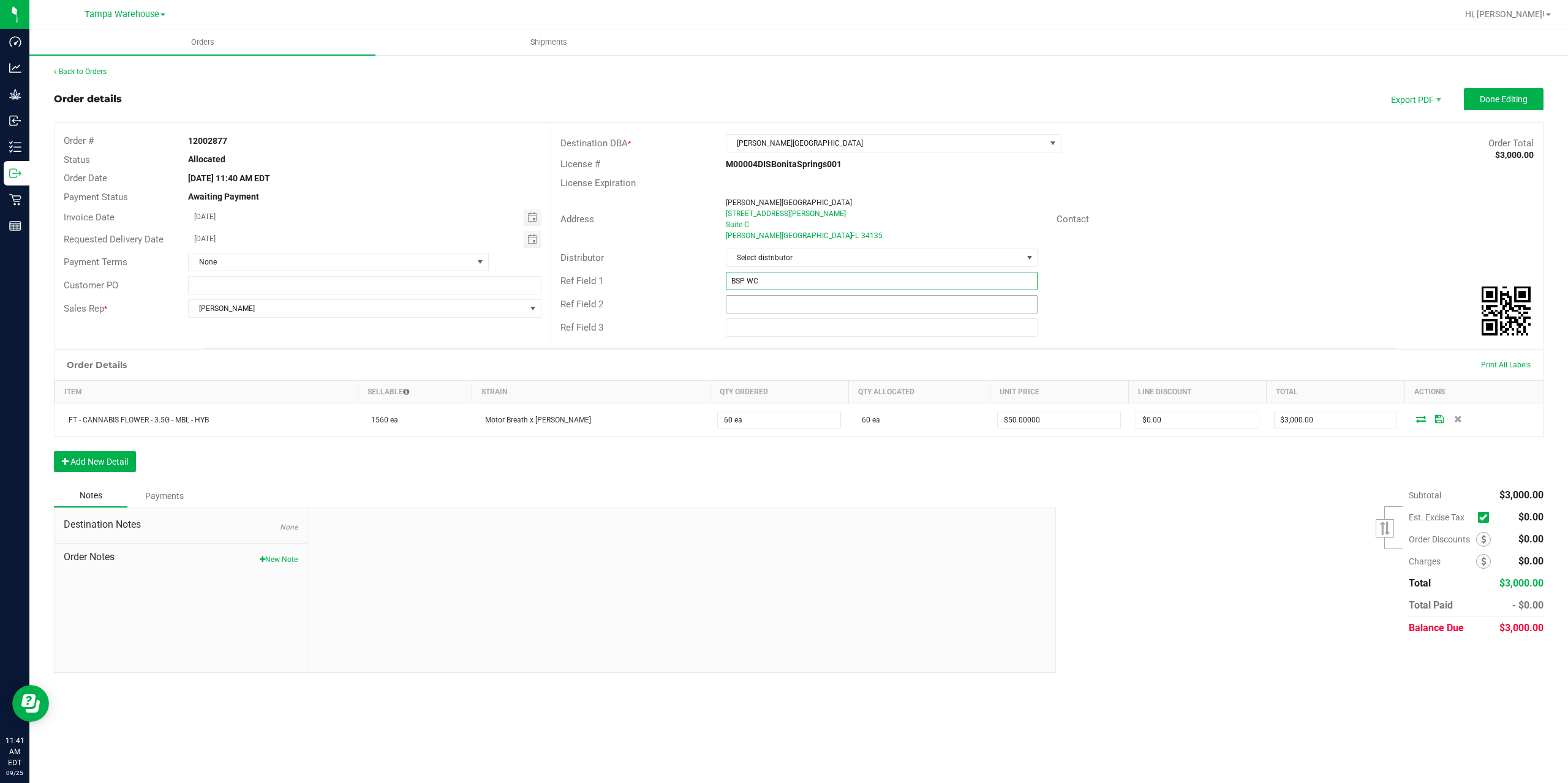
type input "BSP WC"
click at [784, 310] on input "text" at bounding box center [882, 304] width 312 height 18
type input "CANNABIS"
click at [1188, 258] on div "Distributor Select distributor" at bounding box center [1047, 258] width 992 height 23
click at [1507, 93] on button "Done Editing" at bounding box center [1503, 99] width 80 height 22
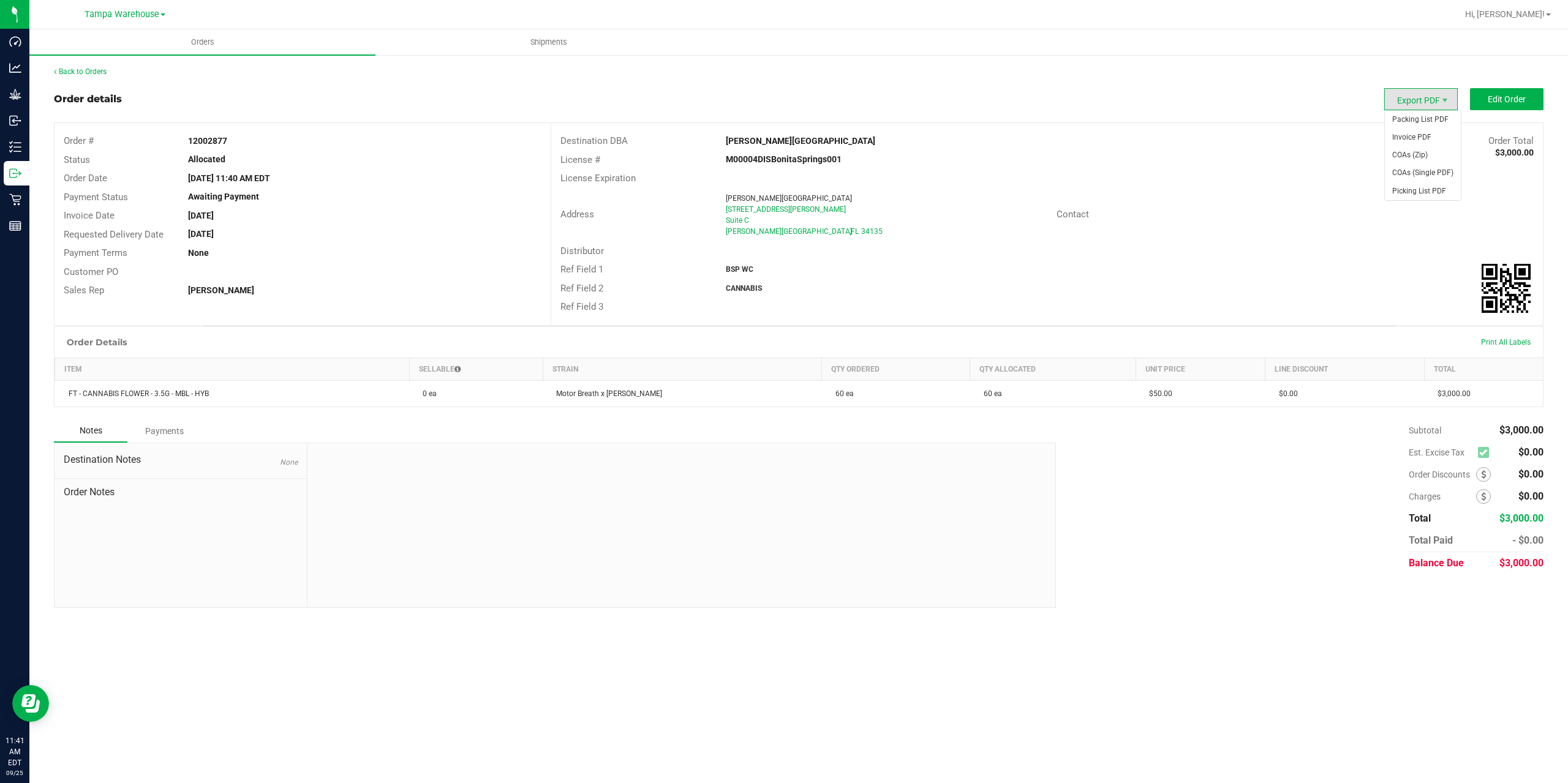
click at [1432, 94] on span "Export PDF" at bounding box center [1421, 99] width 74 height 22
click at [1431, 117] on span "Packing List PDF" at bounding box center [1422, 119] width 76 height 17
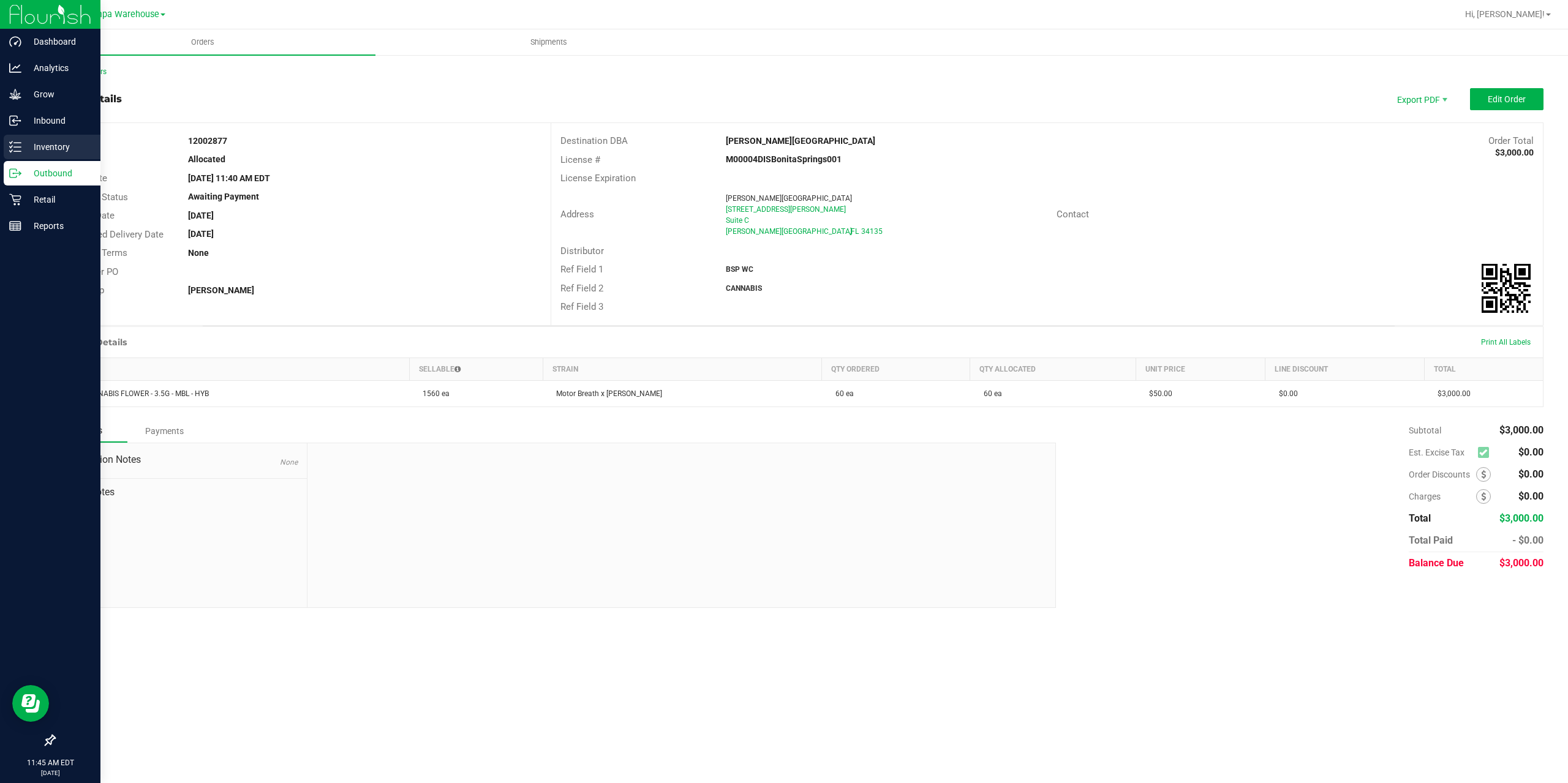
click at [23, 147] on p "Inventory" at bounding box center [58, 147] width 74 height 15
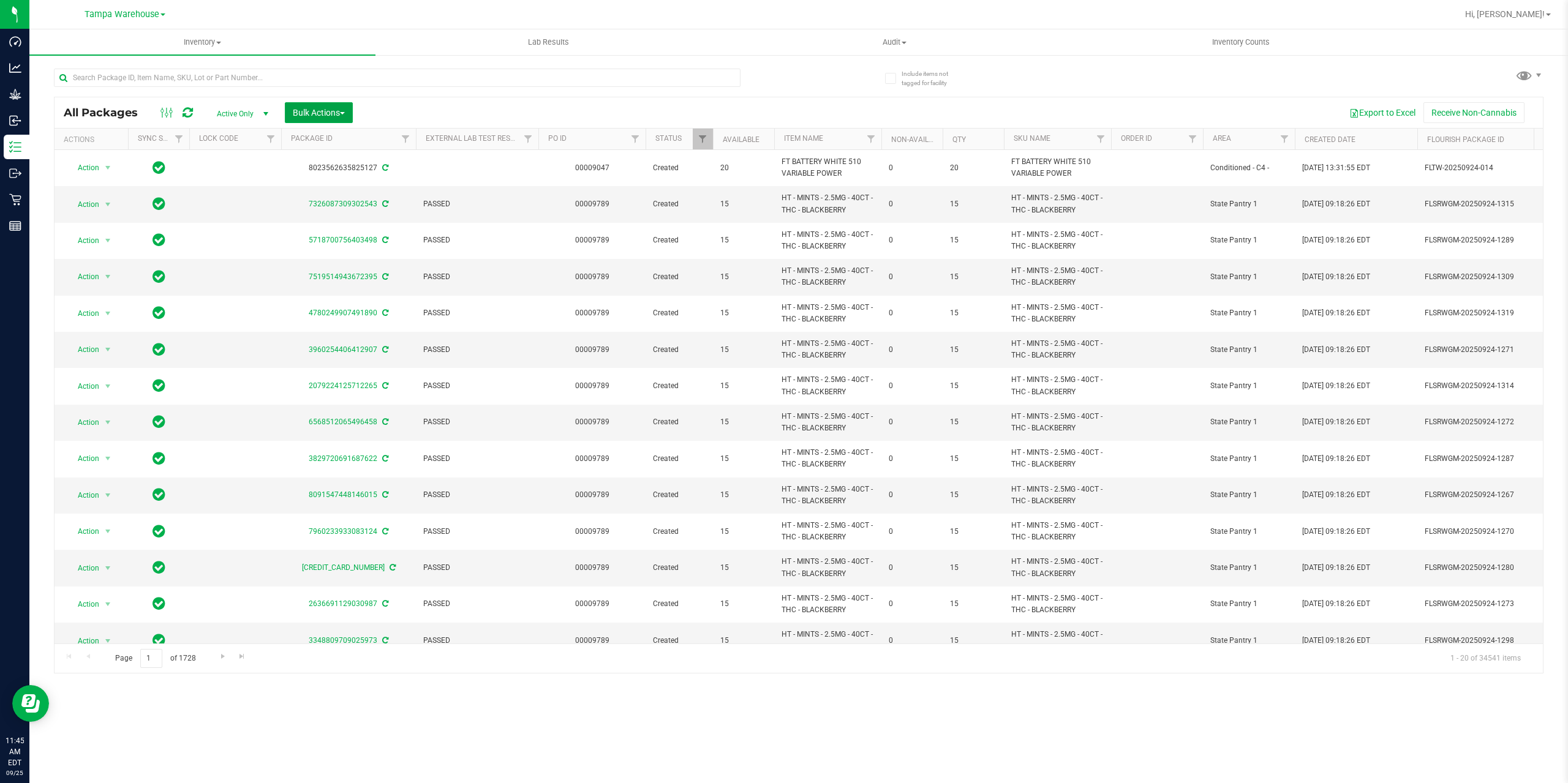
click at [320, 117] on span "Bulk Actions" at bounding box center [319, 113] width 52 height 10
click at [342, 142] on span "Add to outbound order" at bounding box center [334, 140] width 83 height 10
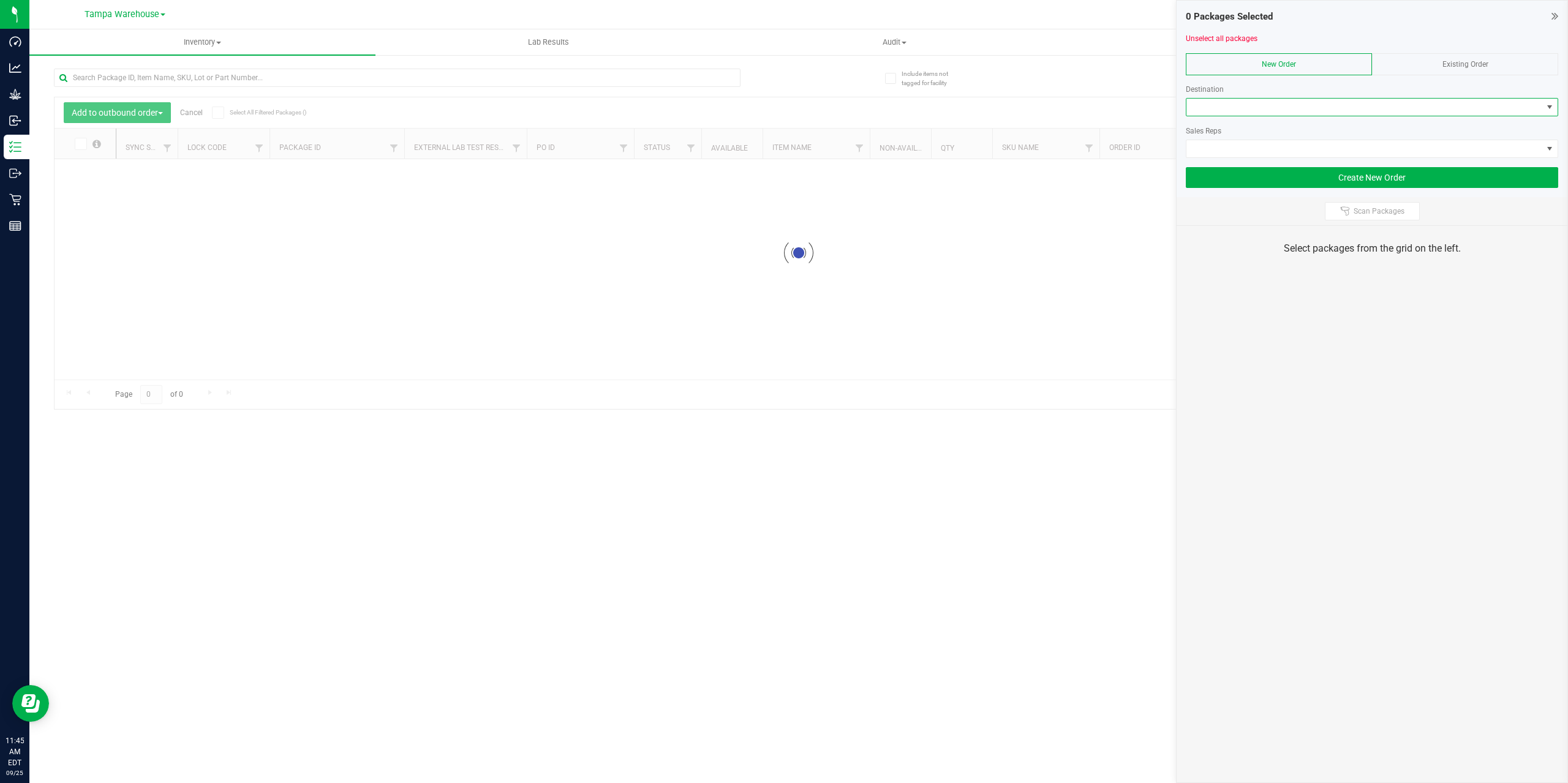
click at [1320, 106] on span at bounding box center [1364, 107] width 356 height 17
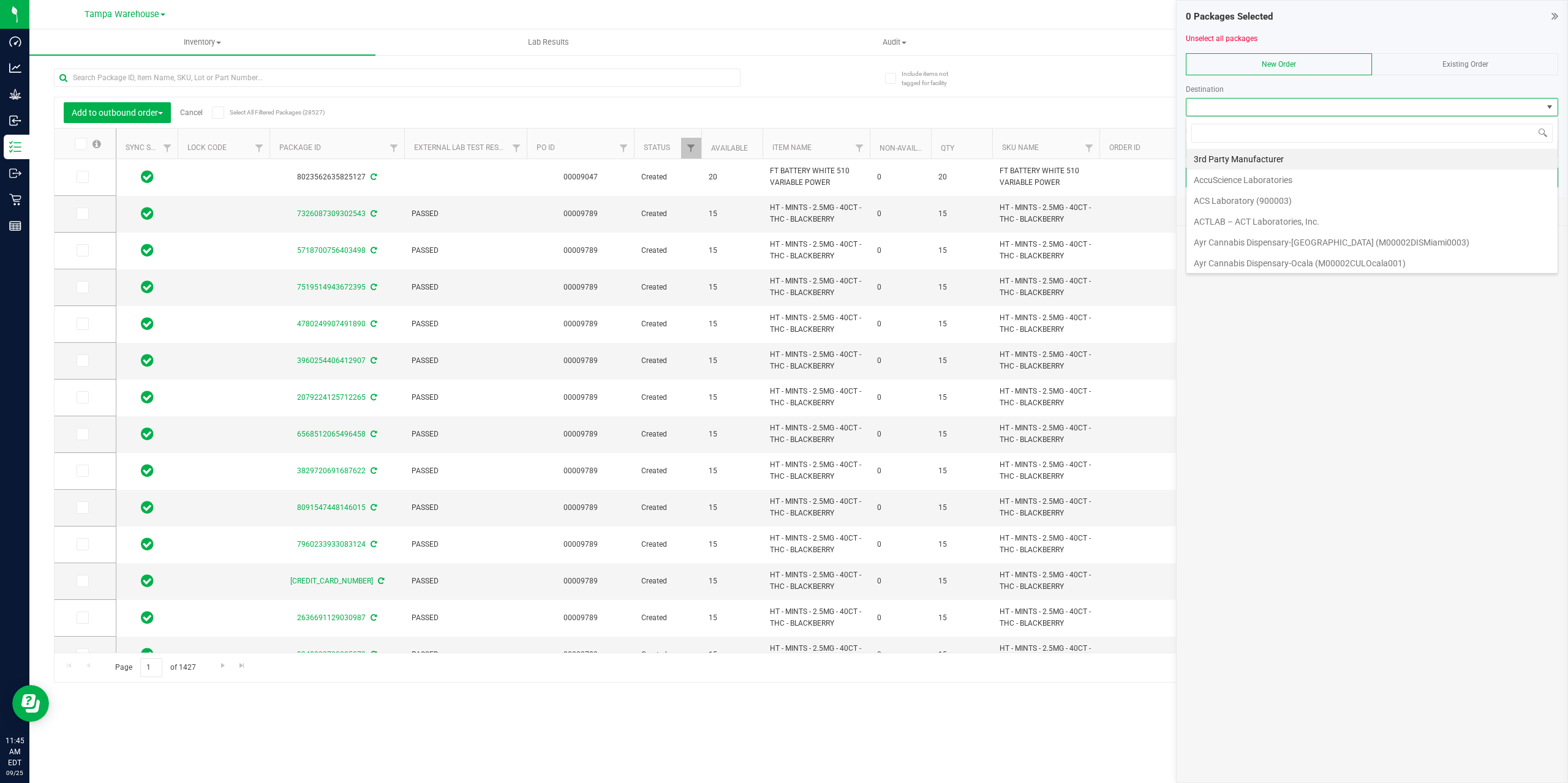
scroll to position [18, 373]
type input "NOR"
click at [1252, 196] on li "North Port WC" at bounding box center [1372, 200] width 371 height 21
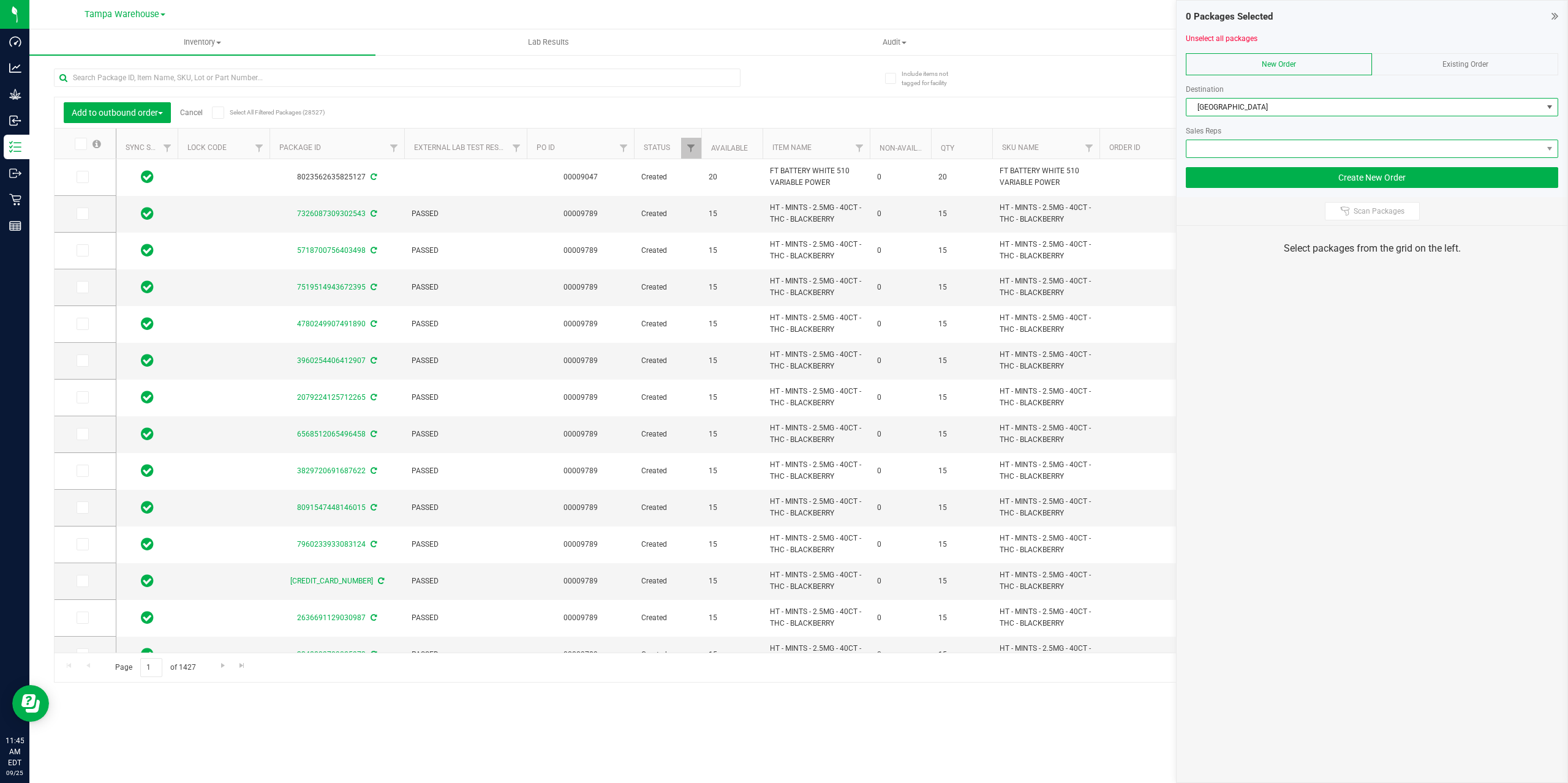
click at [1277, 150] on span at bounding box center [1364, 149] width 356 height 17
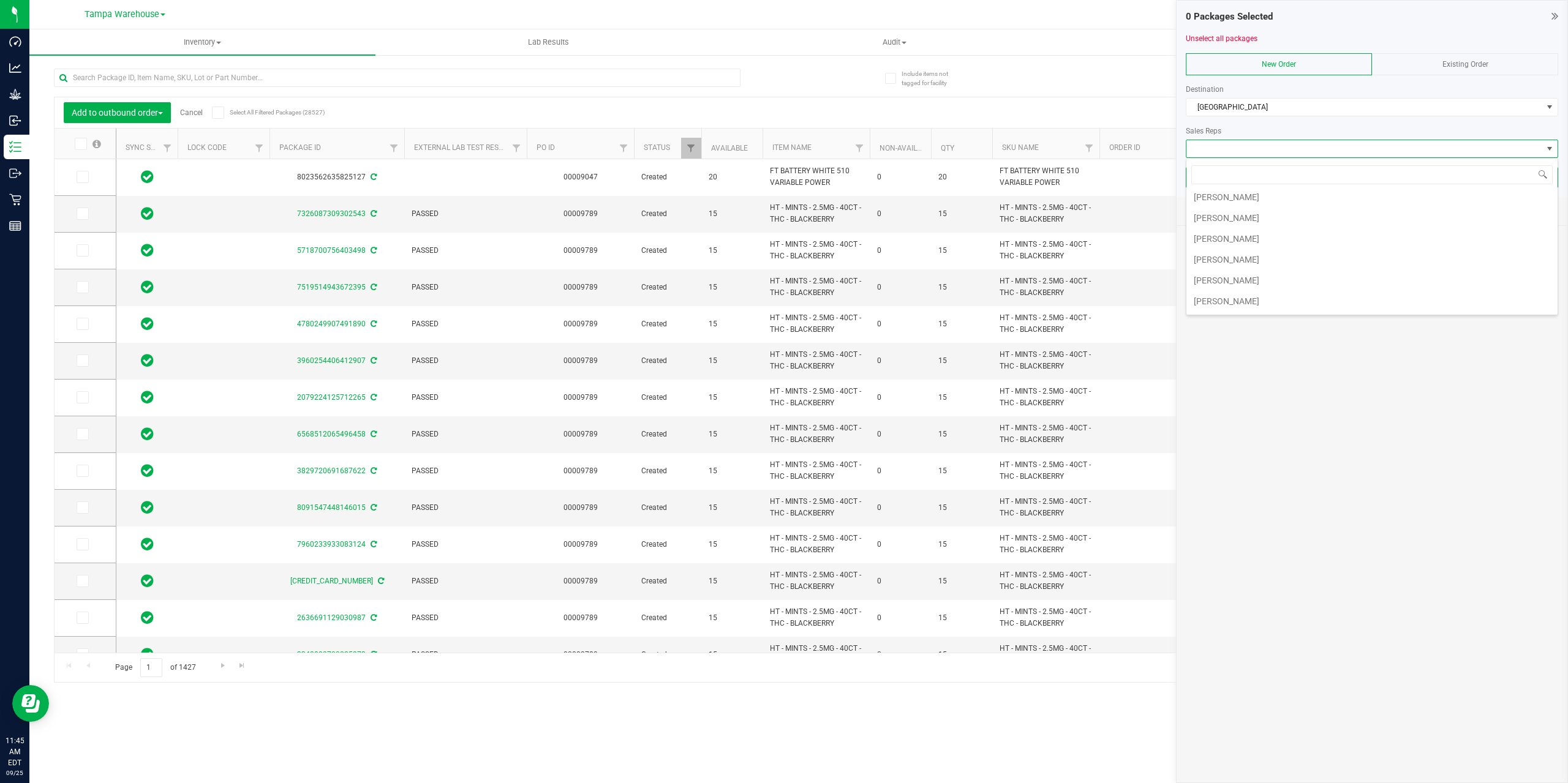
scroll to position [315, 0]
click at [1290, 240] on li "Jared Rumore" at bounding box center [1372, 240] width 371 height 21
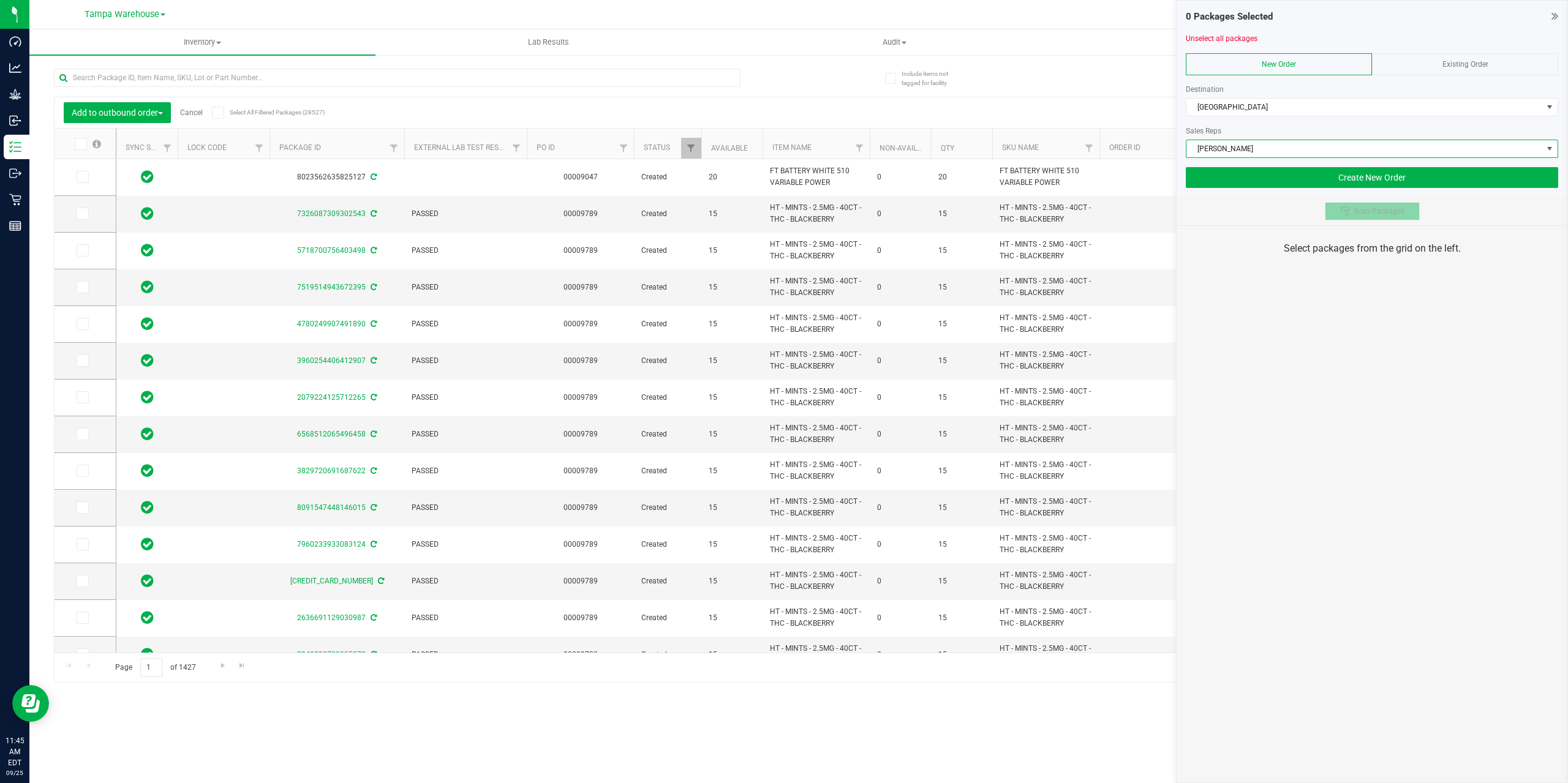
click at [1367, 206] on span "Scan Packages" at bounding box center [1379, 211] width 51 height 10
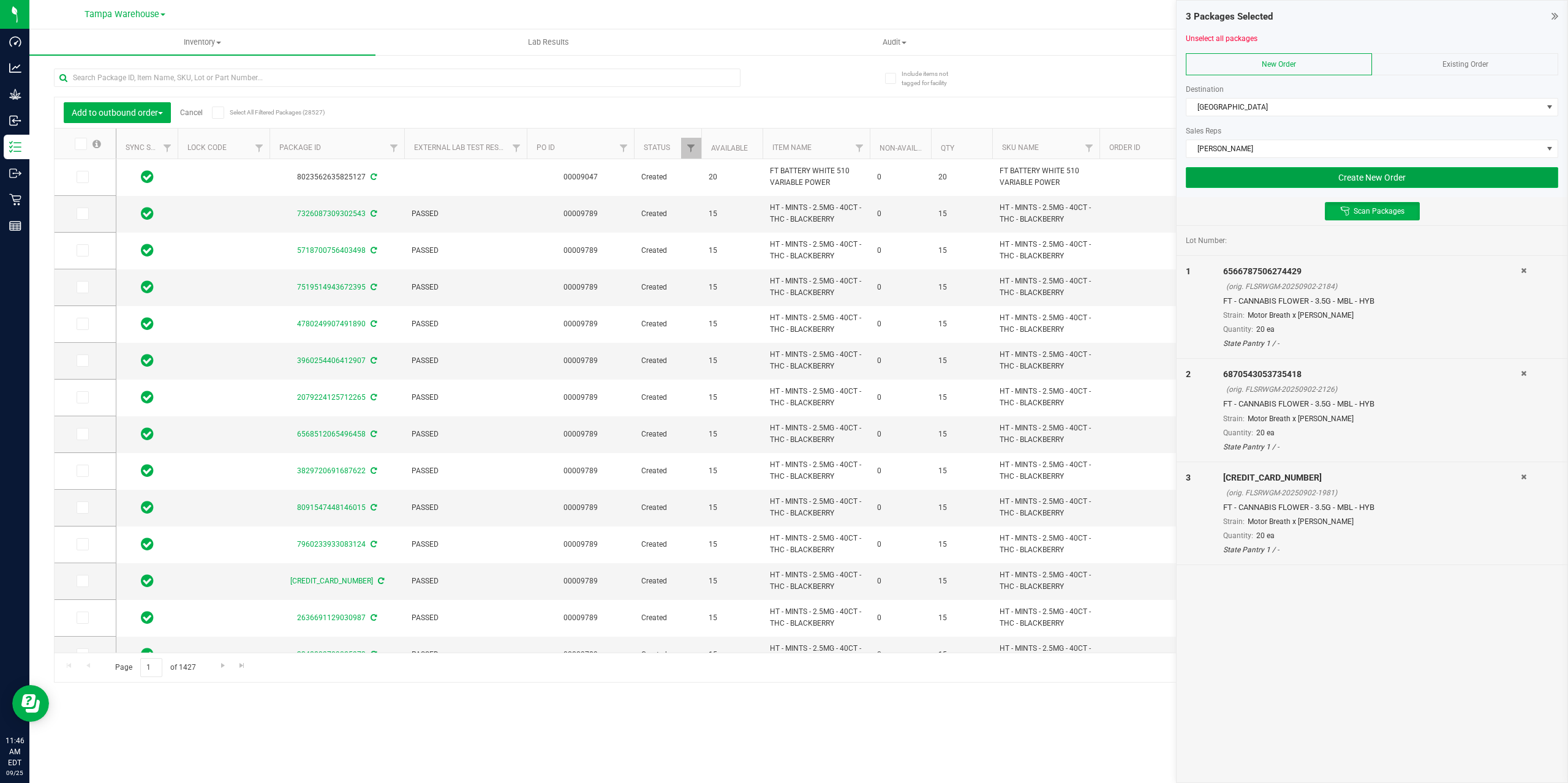
click at [1378, 178] on button "Create New Order" at bounding box center [1372, 177] width 373 height 21
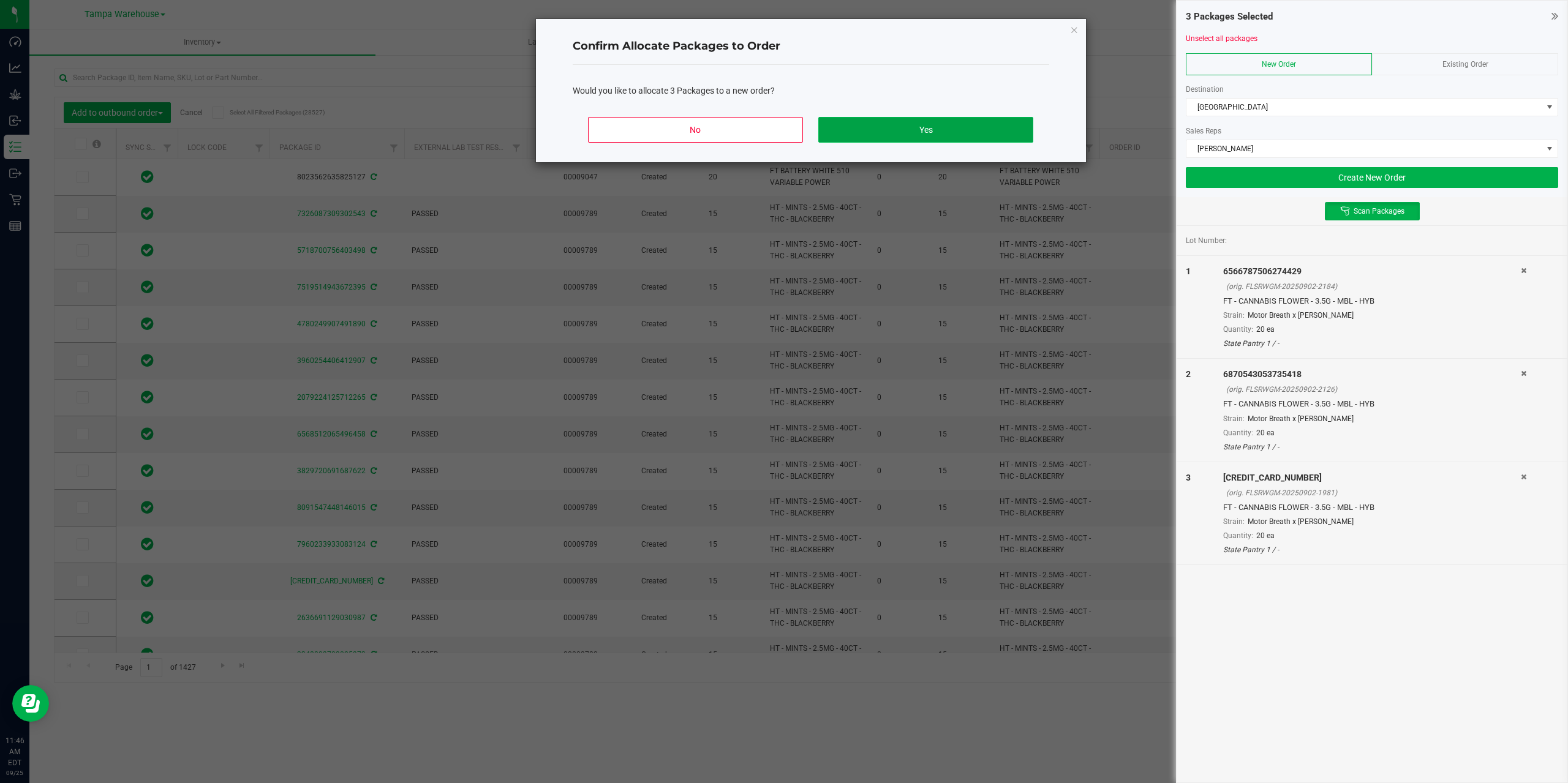
click at [906, 134] on button "Yes" at bounding box center [925, 130] width 214 height 26
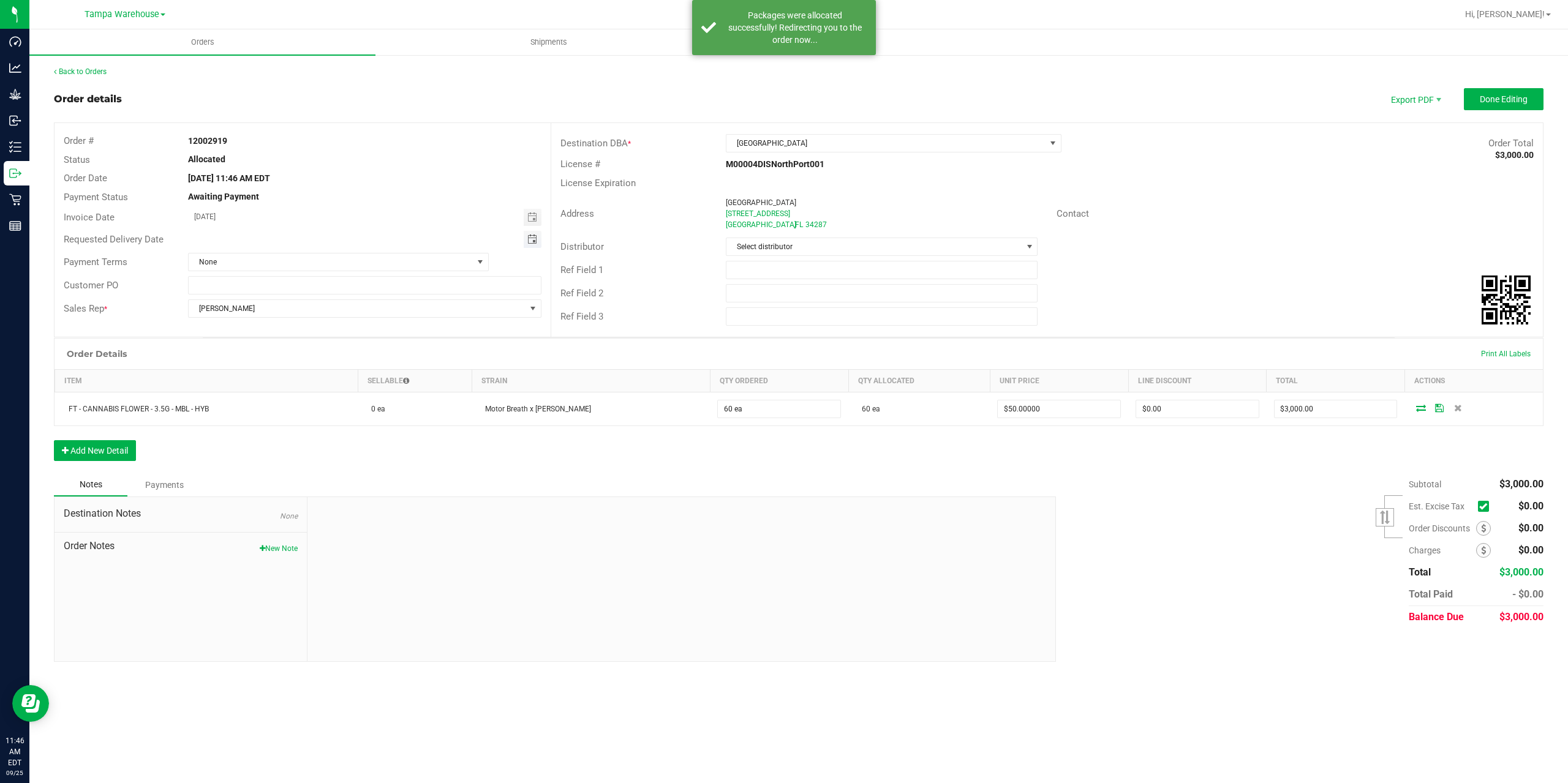
click at [536, 235] on span "Toggle calendar" at bounding box center [532, 239] width 10 height 10
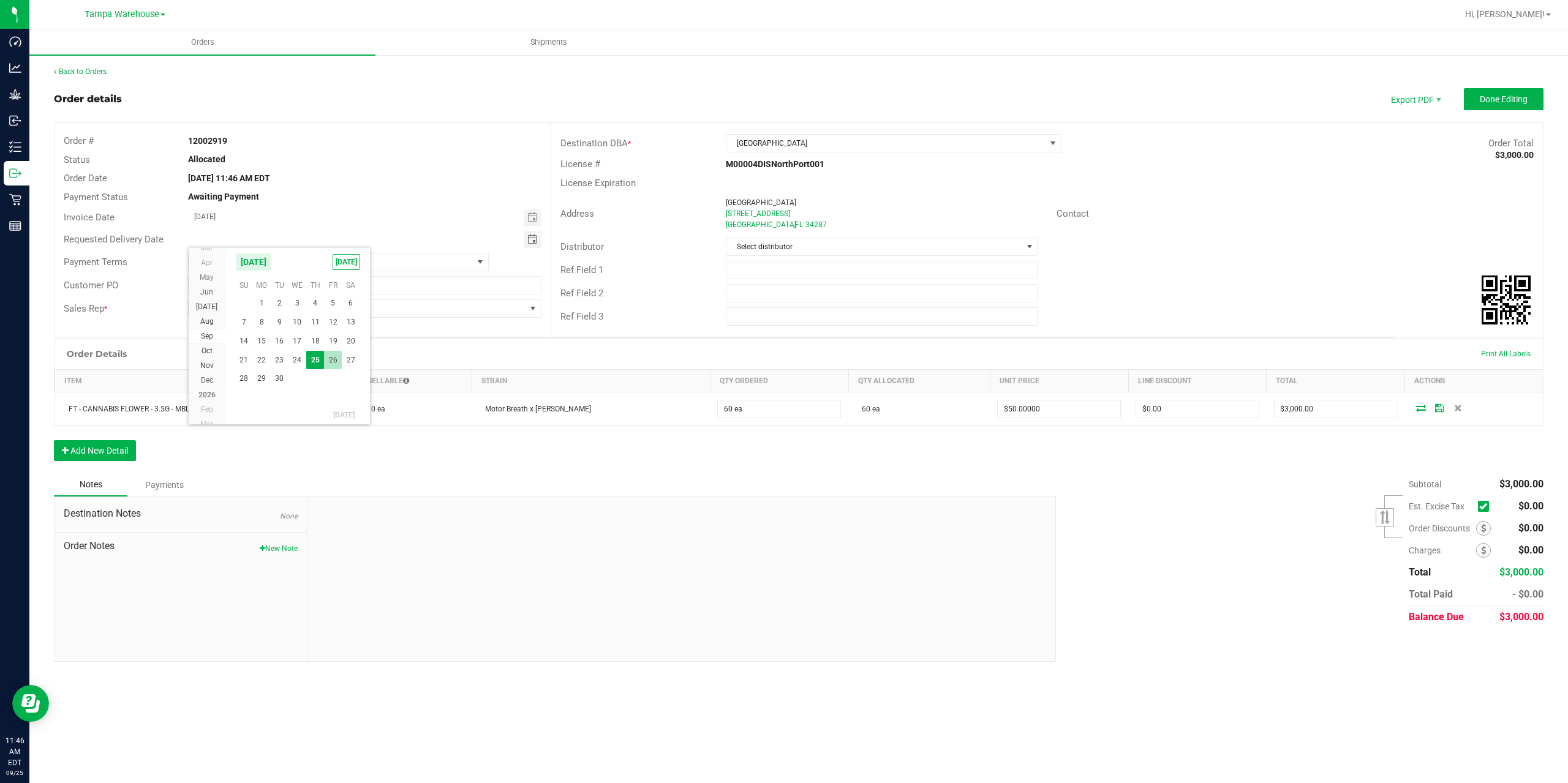
click at [333, 363] on span "26" at bounding box center [332, 360] width 17 height 19
type input "09/26/2025"
click at [805, 271] on input "text" at bounding box center [882, 270] width 312 height 18
type input "NP WC"
click at [759, 298] on input "text" at bounding box center [882, 293] width 312 height 18
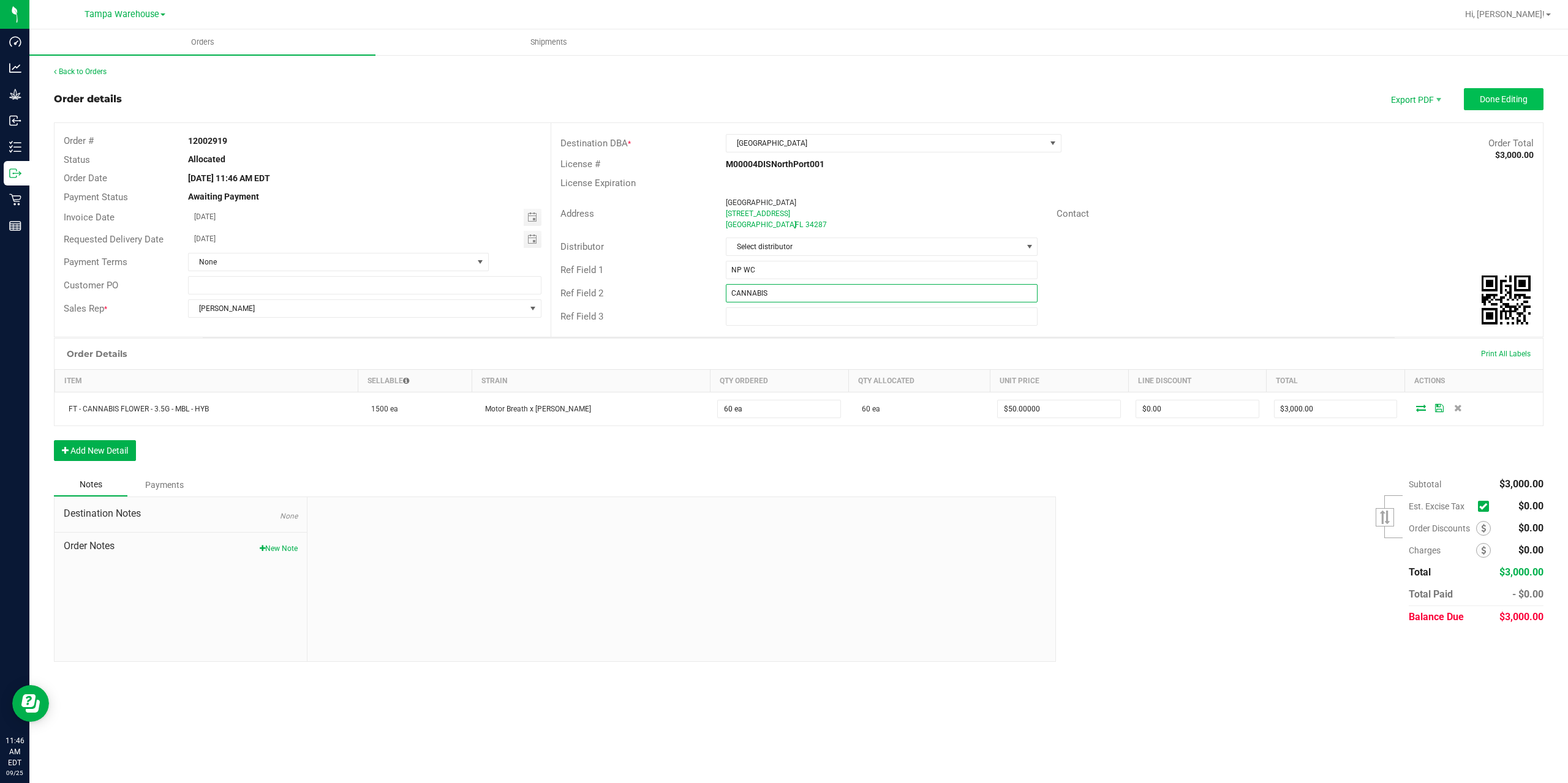
type input "CANNABIS"
click at [1501, 105] on button "Done Editing" at bounding box center [1503, 99] width 80 height 22
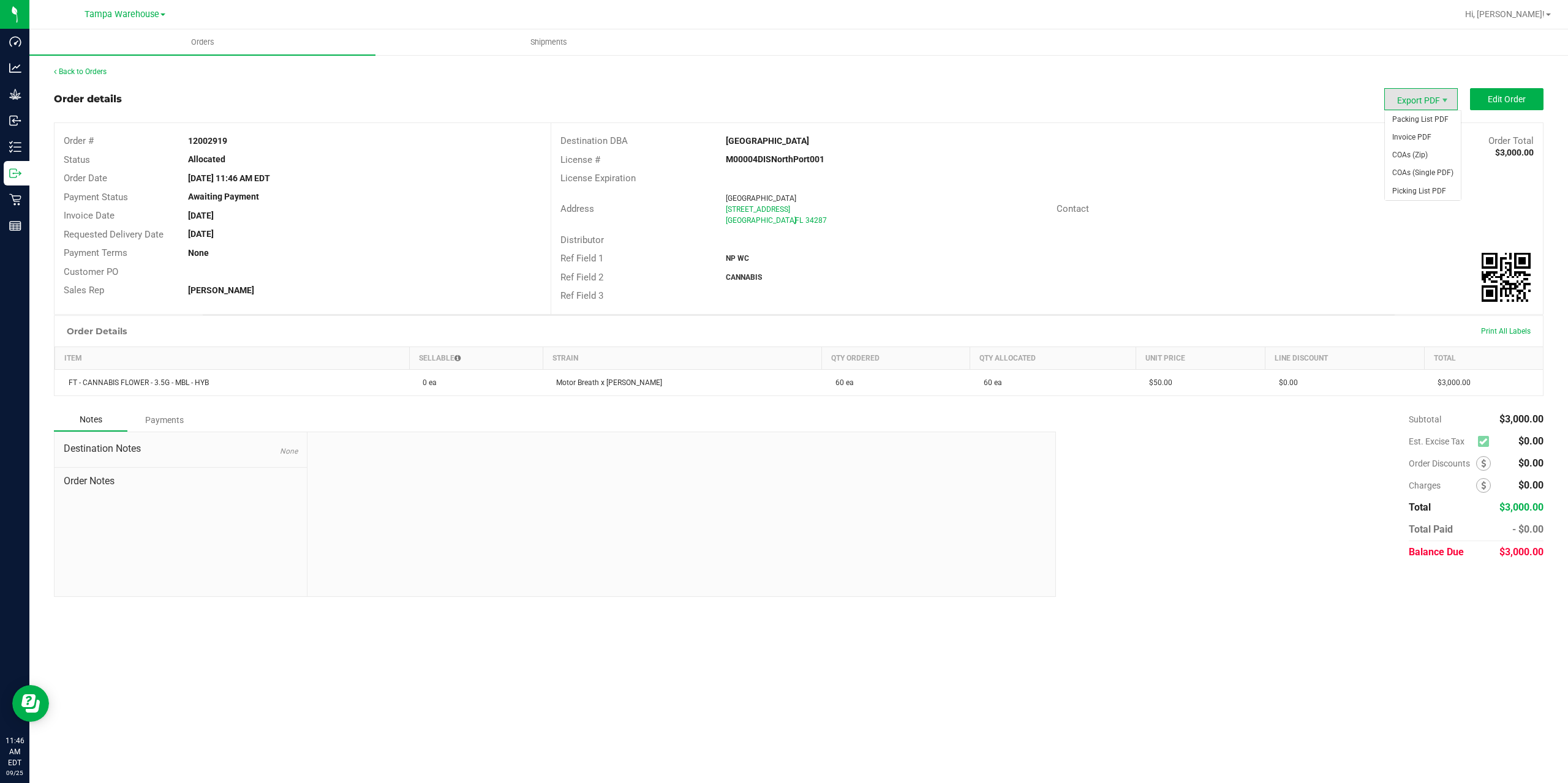
click at [1432, 104] on span "Export PDF" at bounding box center [1421, 99] width 74 height 22
click at [1432, 121] on span "Packing List PDF" at bounding box center [1422, 119] width 76 height 17
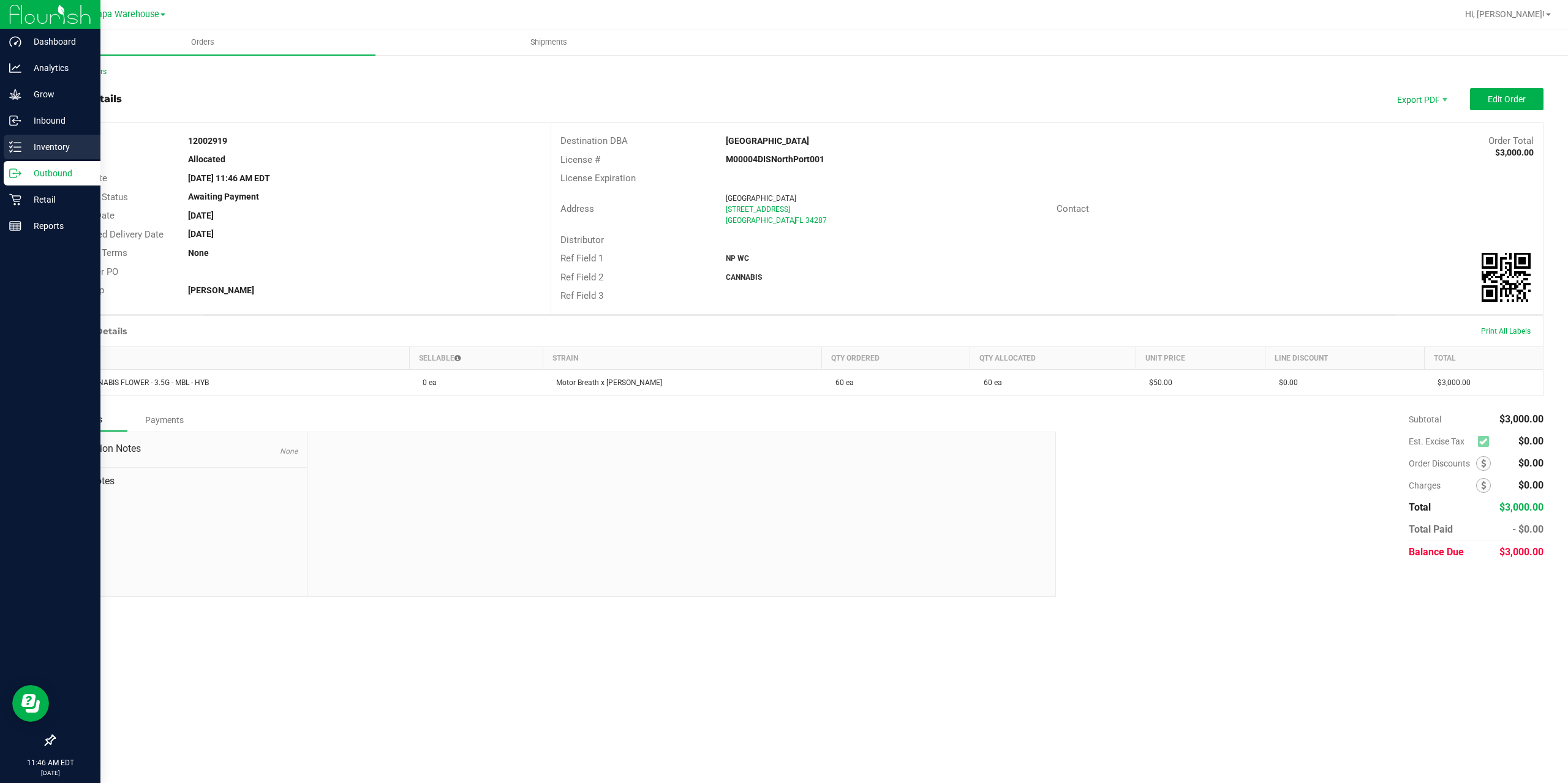
click at [19, 150] on icon at bounding box center [15, 147] width 12 height 12
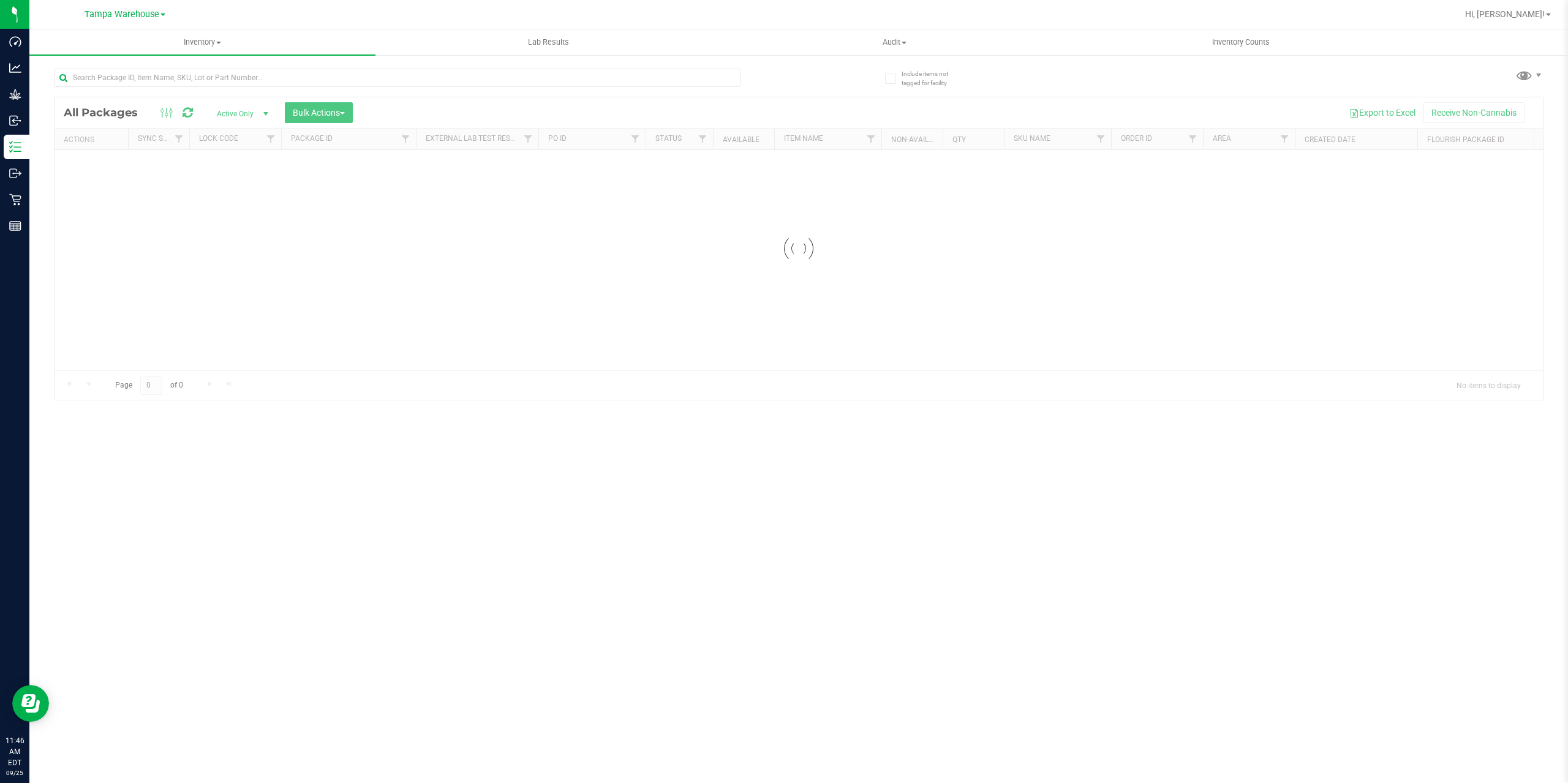
click at [311, 118] on div at bounding box center [798, 249] width 1488 height 303
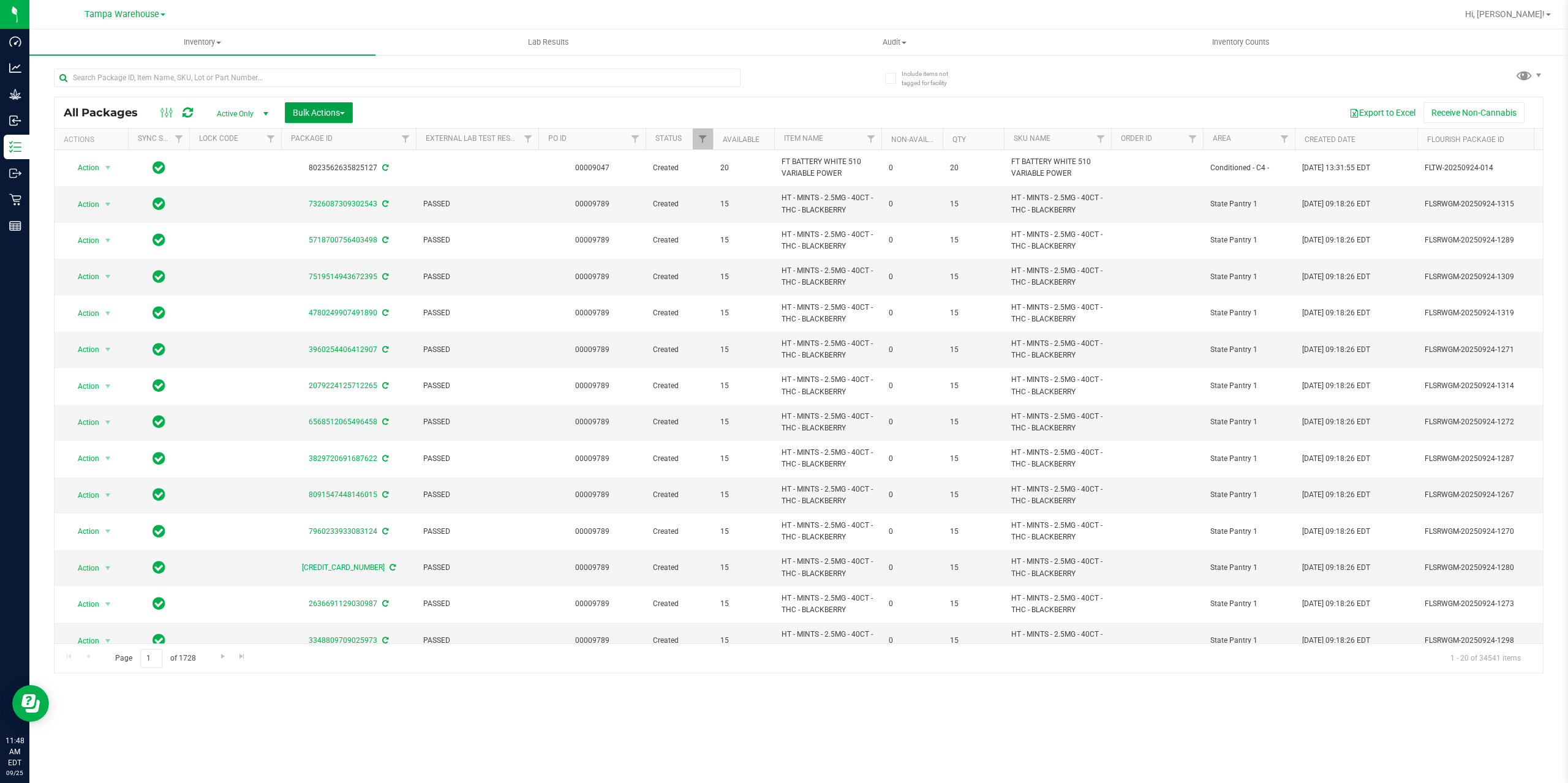
click at [297, 118] on button "Bulk Actions" at bounding box center [318, 113] width 68 height 21
click at [317, 144] on span "Add to outbound order" at bounding box center [334, 140] width 83 height 10
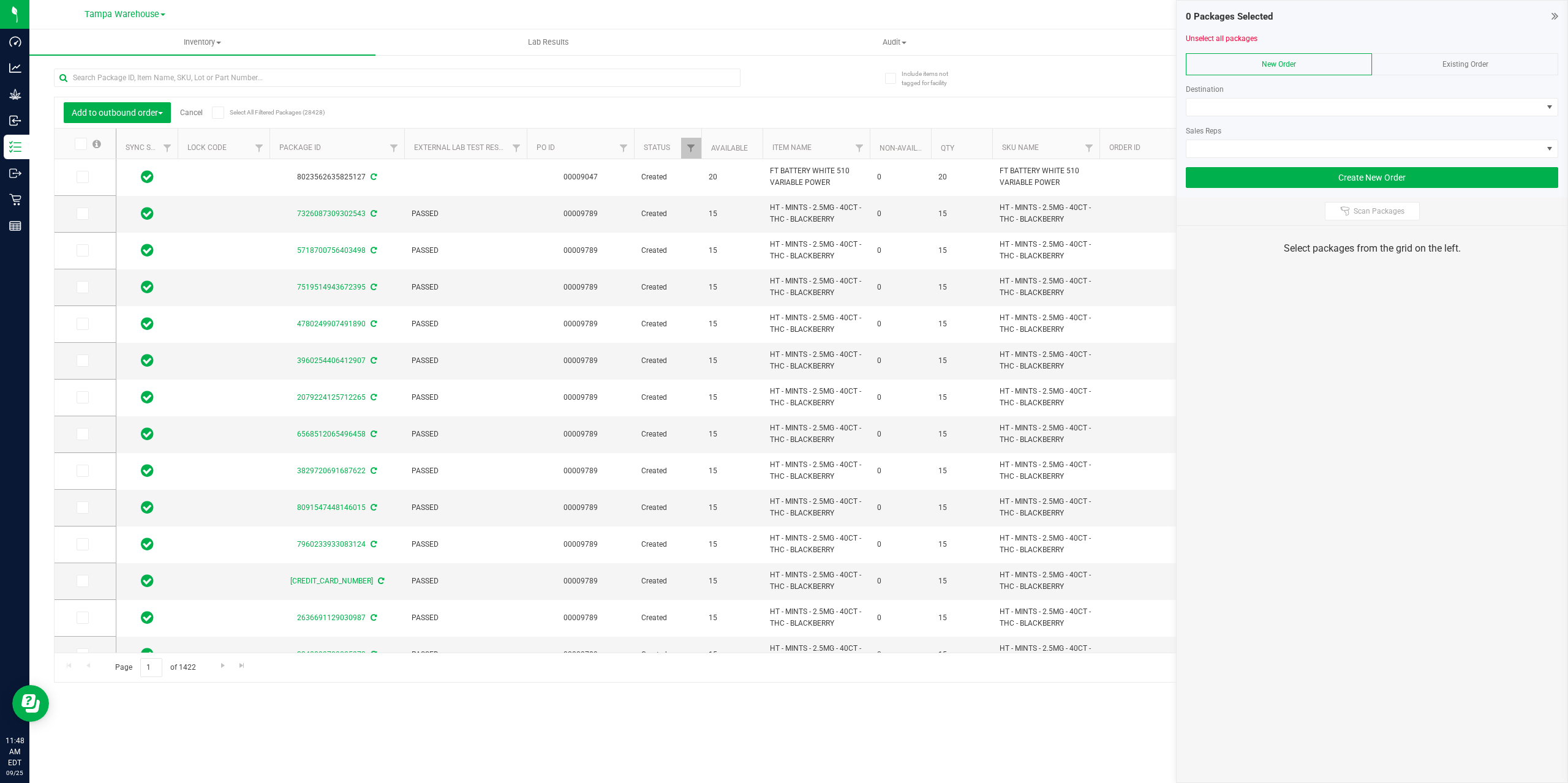
click at [1234, 116] on div at bounding box center [1372, 121] width 373 height 9
click at [1236, 114] on span at bounding box center [1364, 107] width 356 height 17
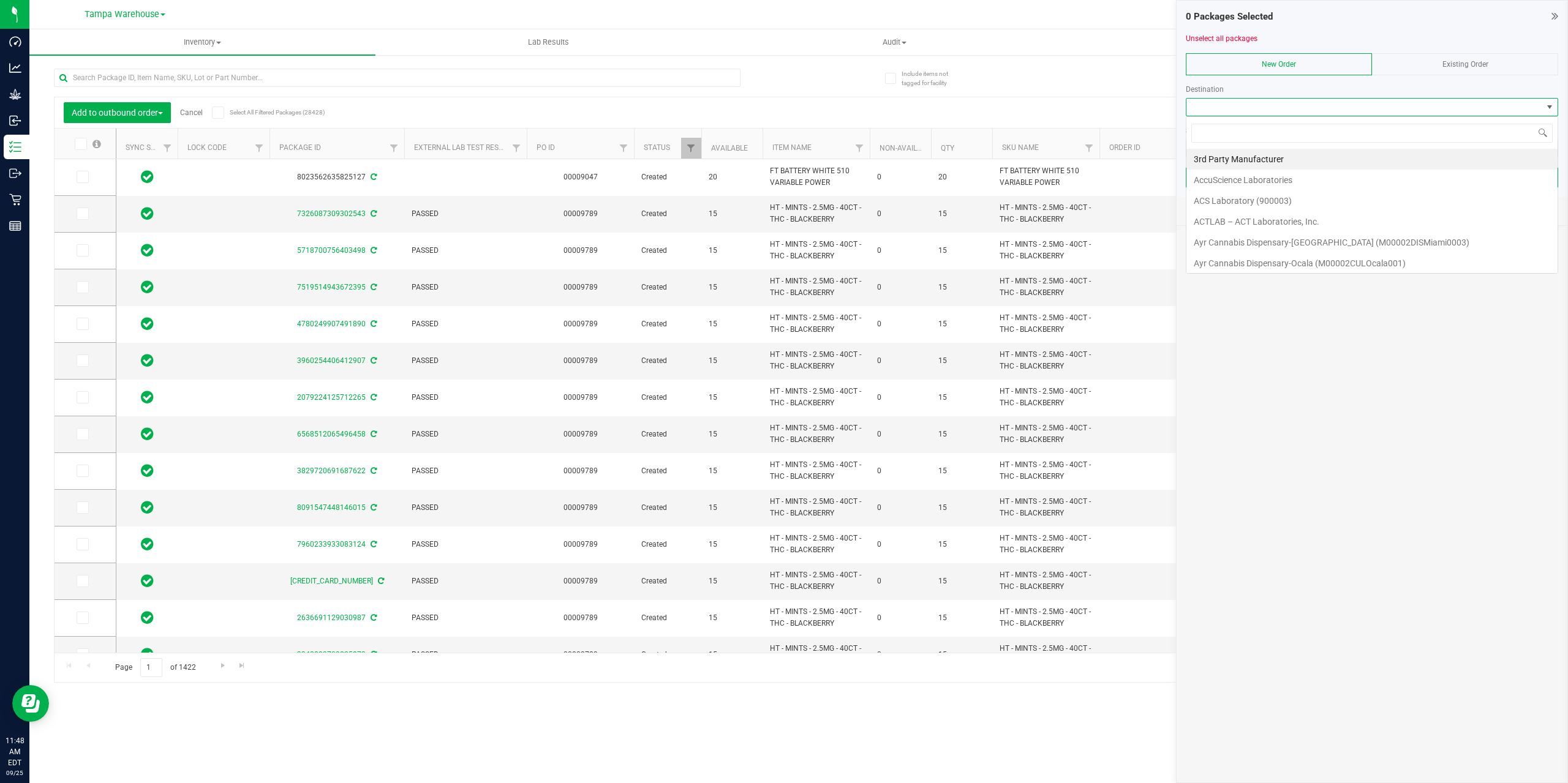
scroll to position [18, 373]
type input "BRAD"
click at [1258, 158] on li "Bradenton WC" at bounding box center [1372, 159] width 371 height 21
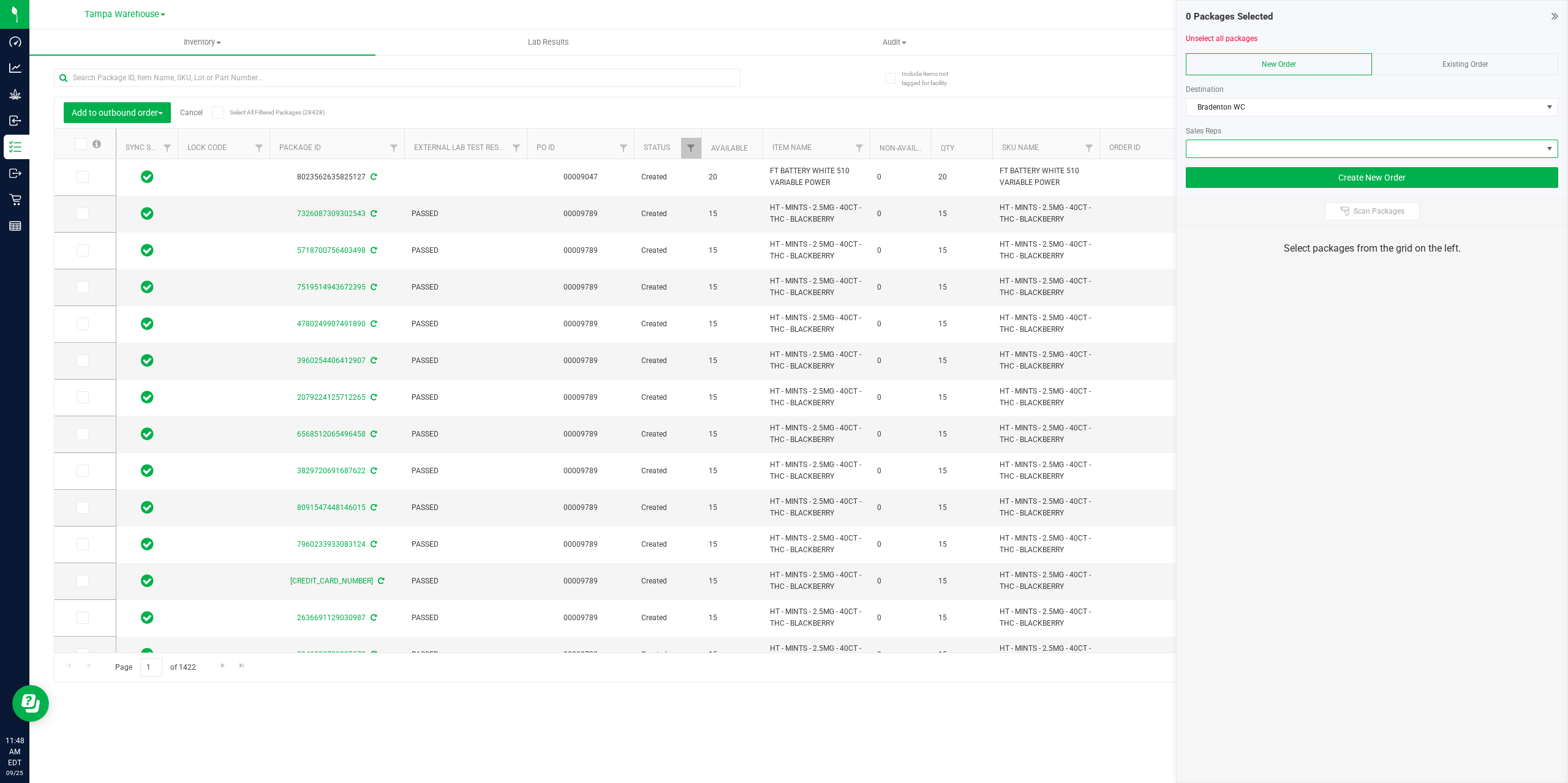
click at [1287, 151] on span at bounding box center [1364, 149] width 356 height 17
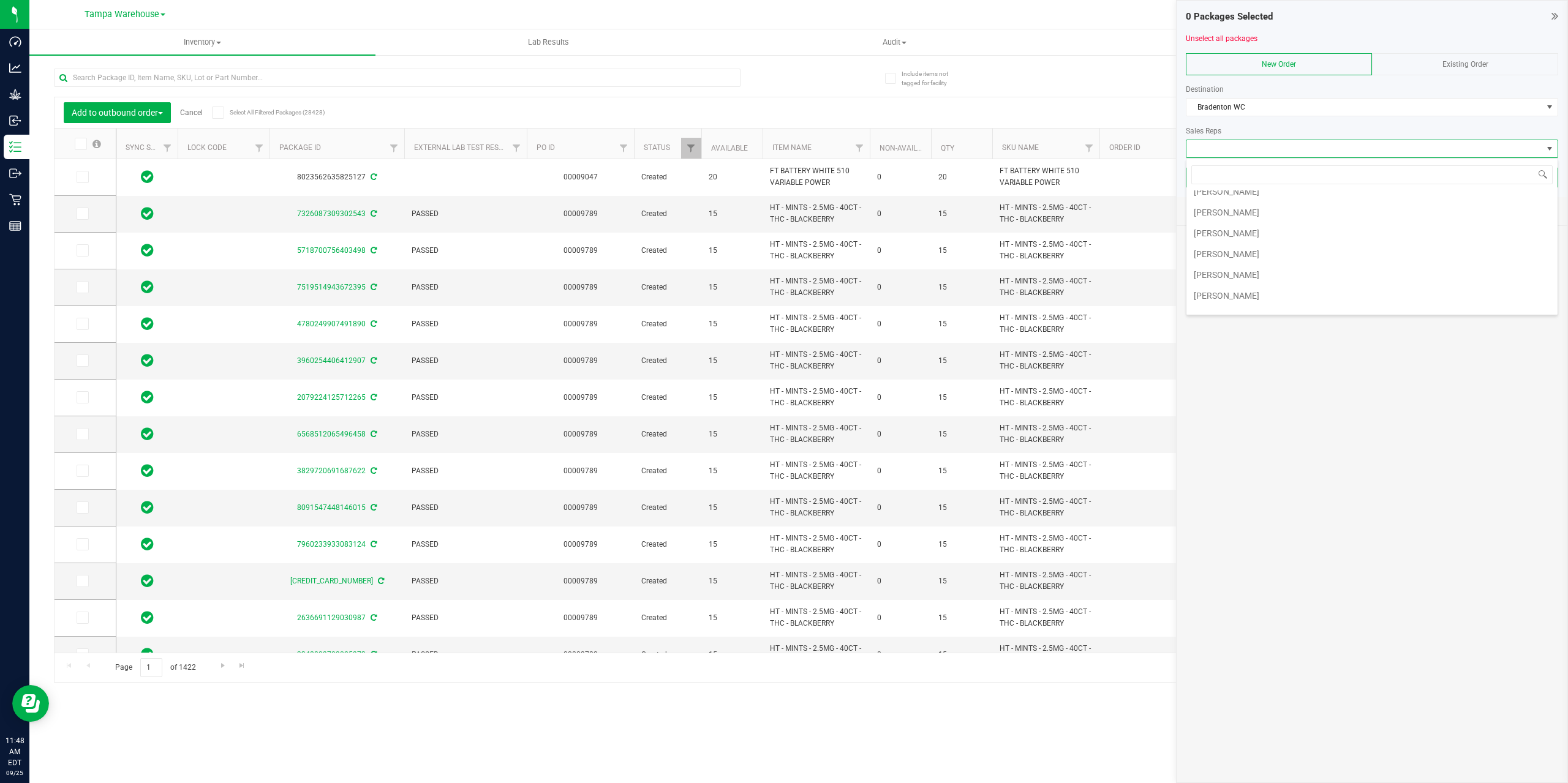
scroll to position [315, 0]
click at [1311, 241] on li "Jared Rumore" at bounding box center [1372, 240] width 371 height 21
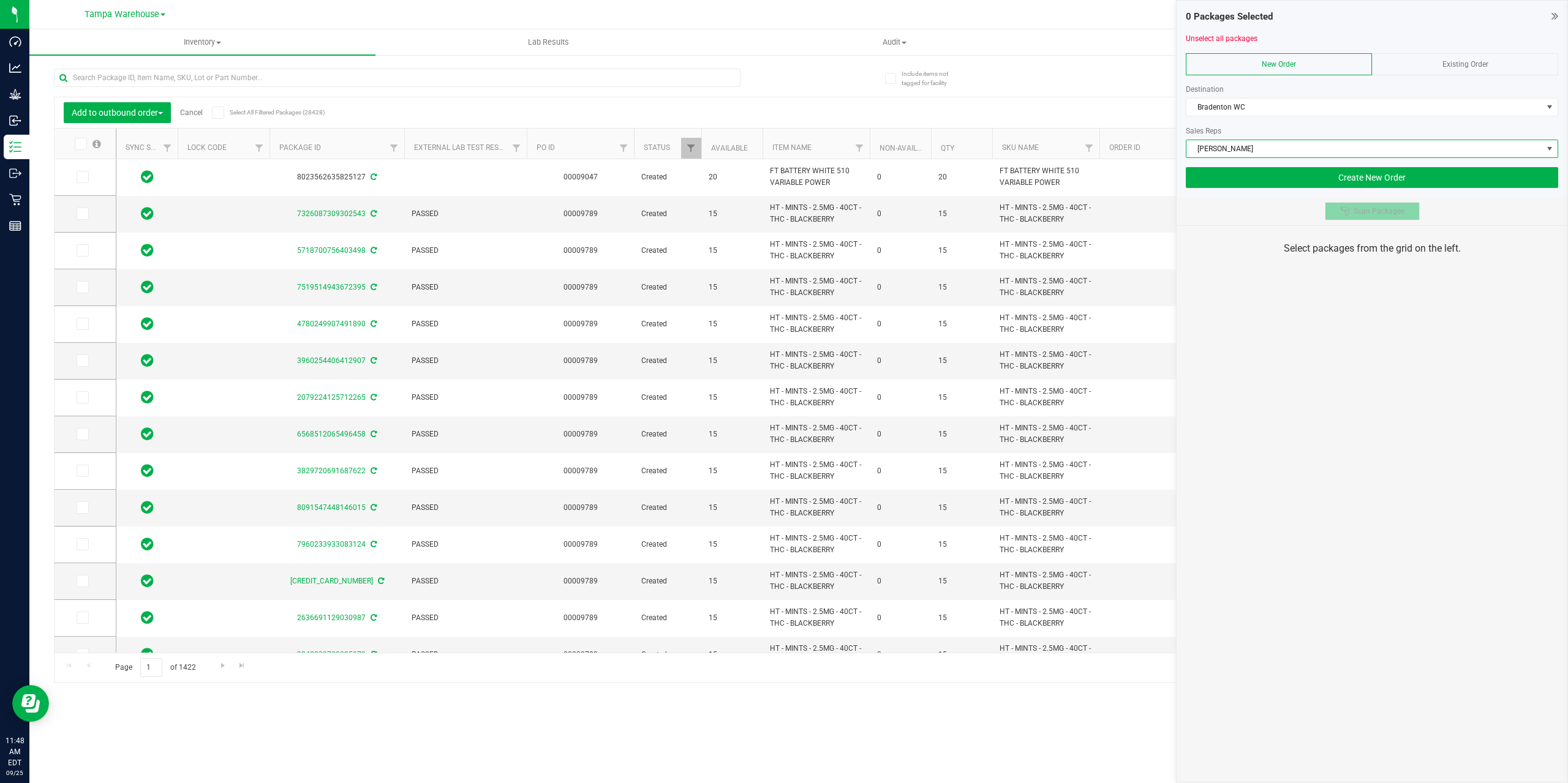
click at [1348, 219] on button "Scan Packages" at bounding box center [1372, 211] width 95 height 18
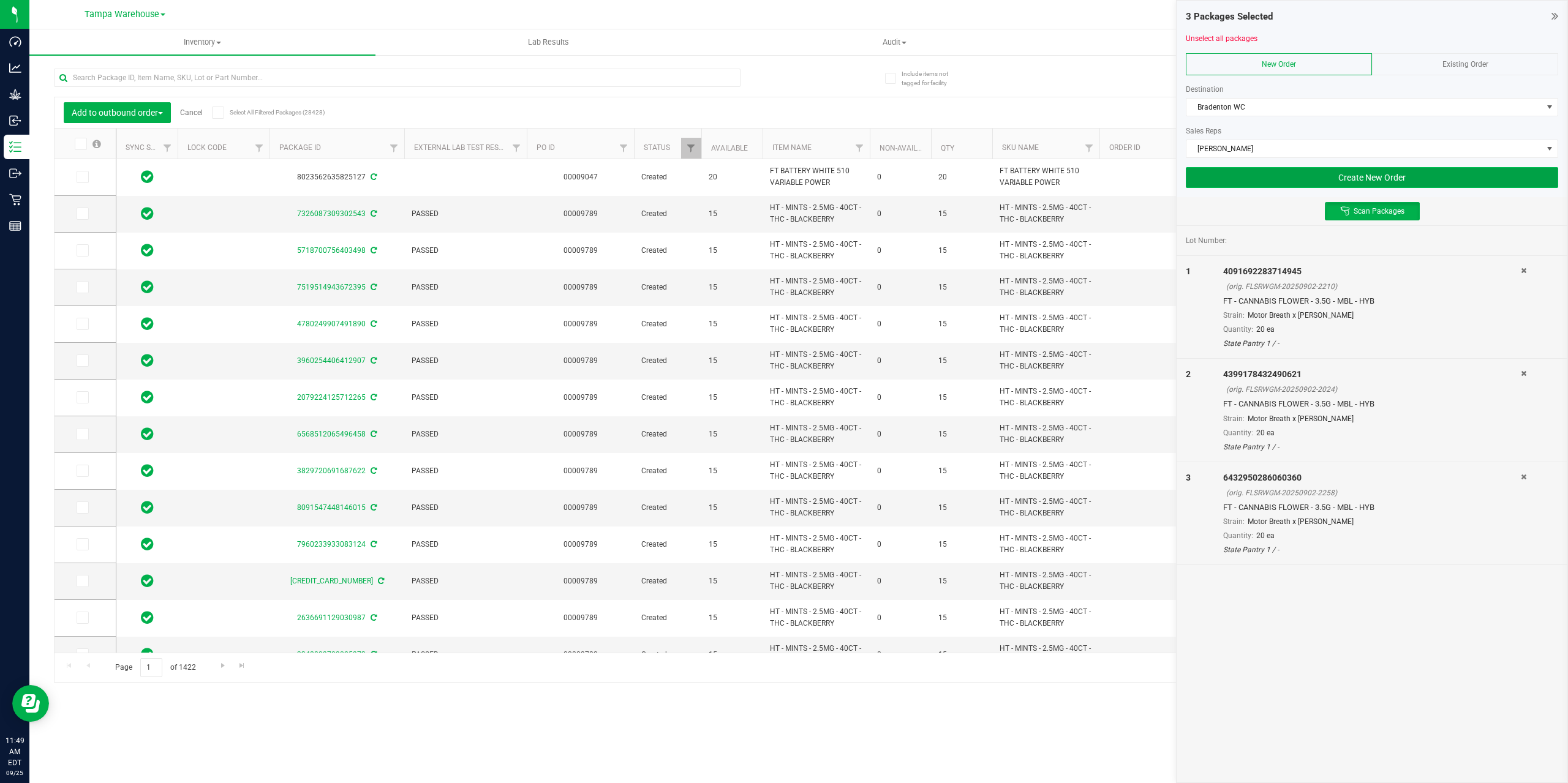
click at [1349, 174] on button "Create New Order" at bounding box center [1372, 177] width 373 height 21
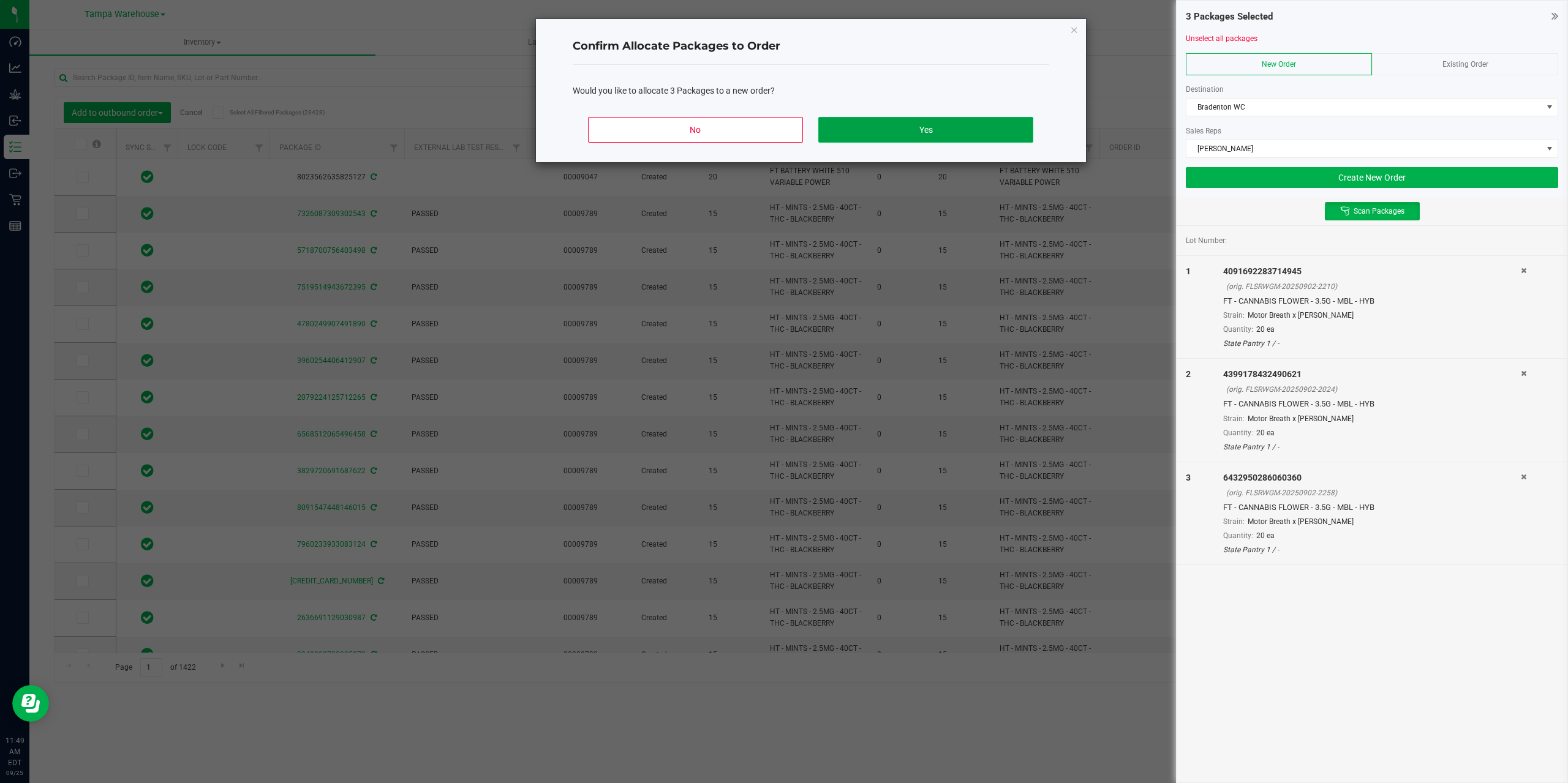
click at [941, 124] on button "Yes" at bounding box center [925, 130] width 214 height 26
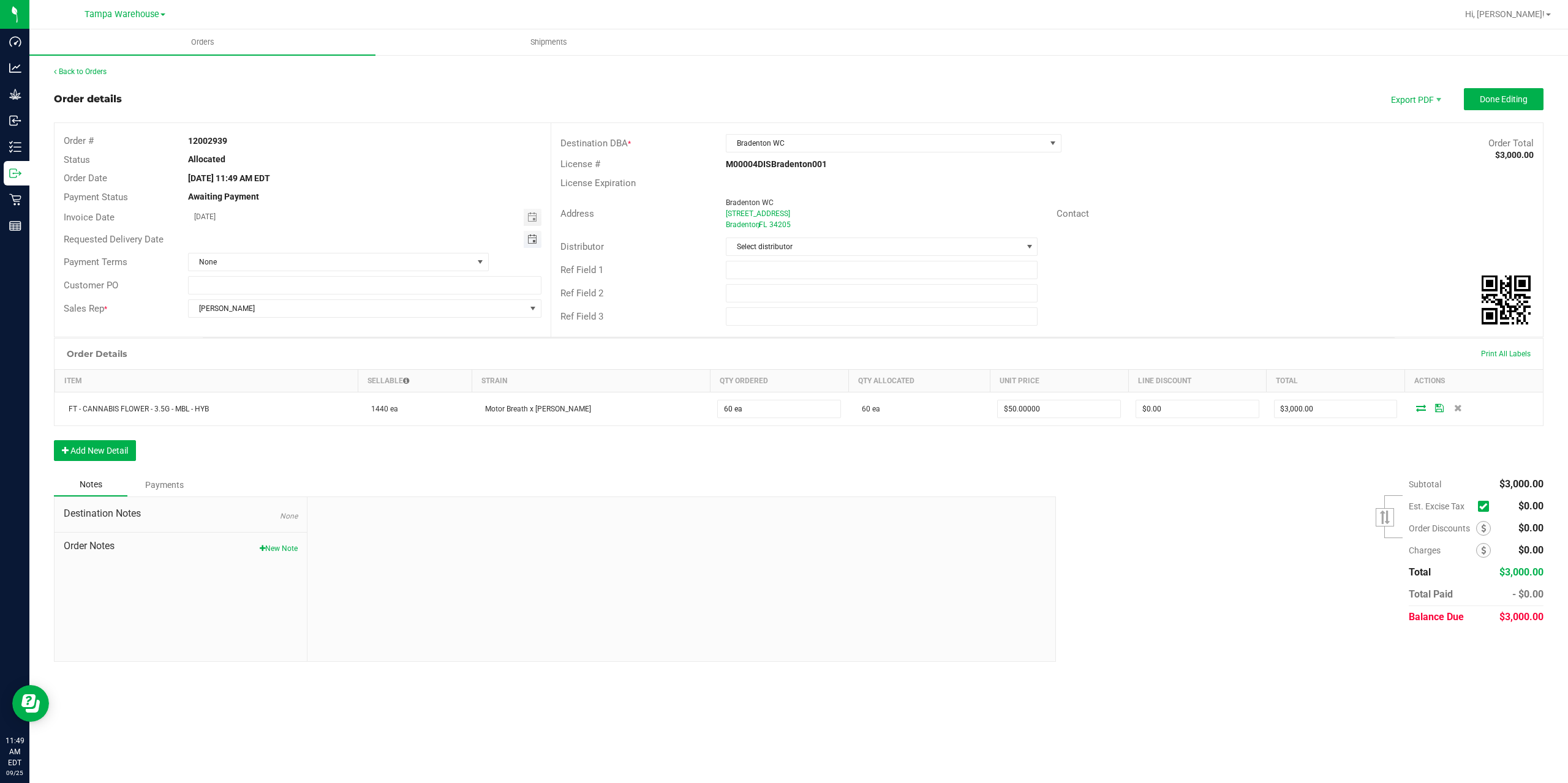
click at [529, 236] on span "Toggle calendar" at bounding box center [532, 239] width 10 height 10
click at [331, 362] on span "26" at bounding box center [332, 360] width 17 height 19
type input "09/26/2025"
click at [856, 267] on input "text" at bounding box center [882, 270] width 312 height 18
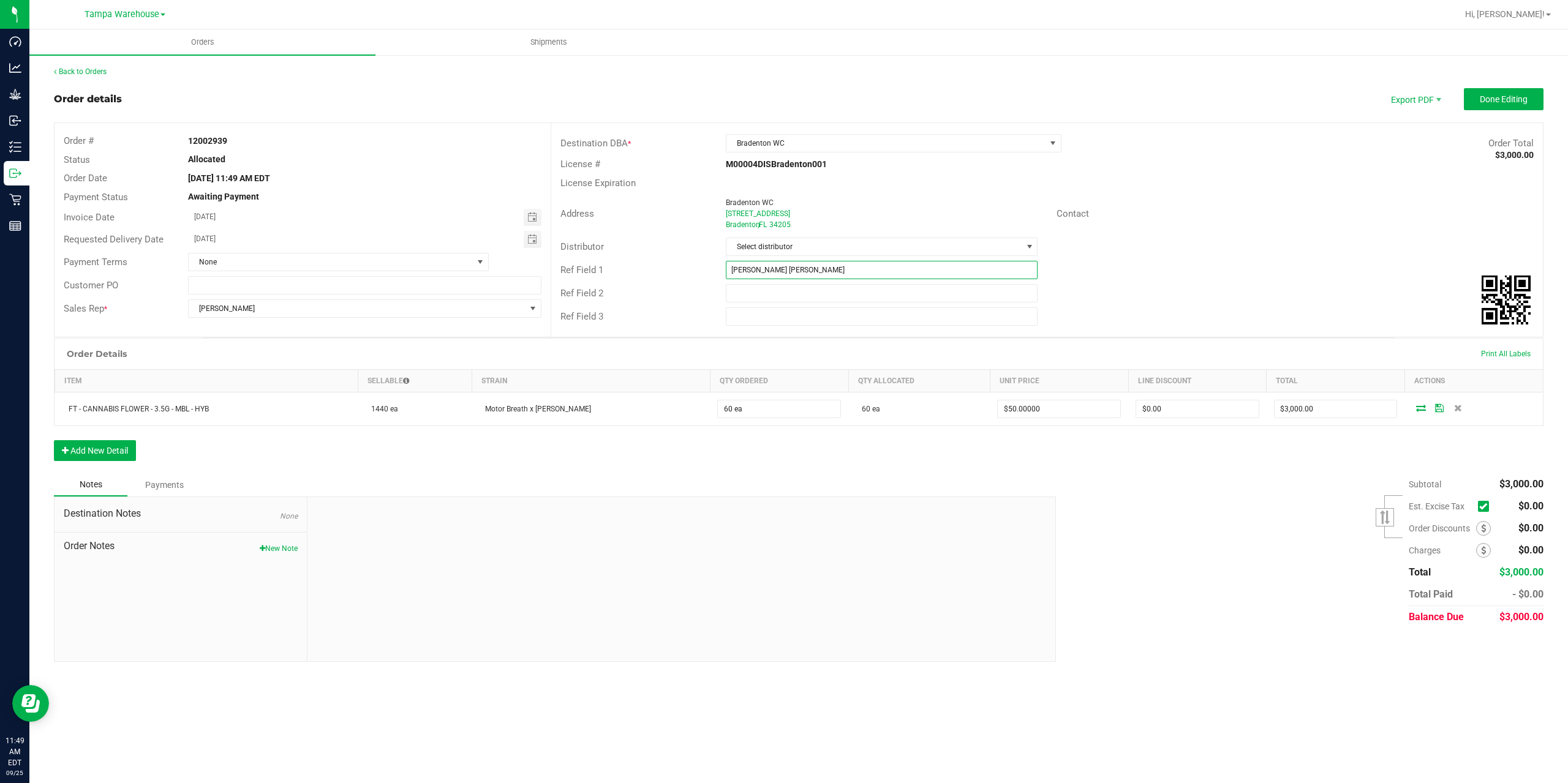
type input "BRAD WC"
type input "CANNABIS"
click at [1496, 104] on span "Done Editing" at bounding box center [1504, 99] width 48 height 10
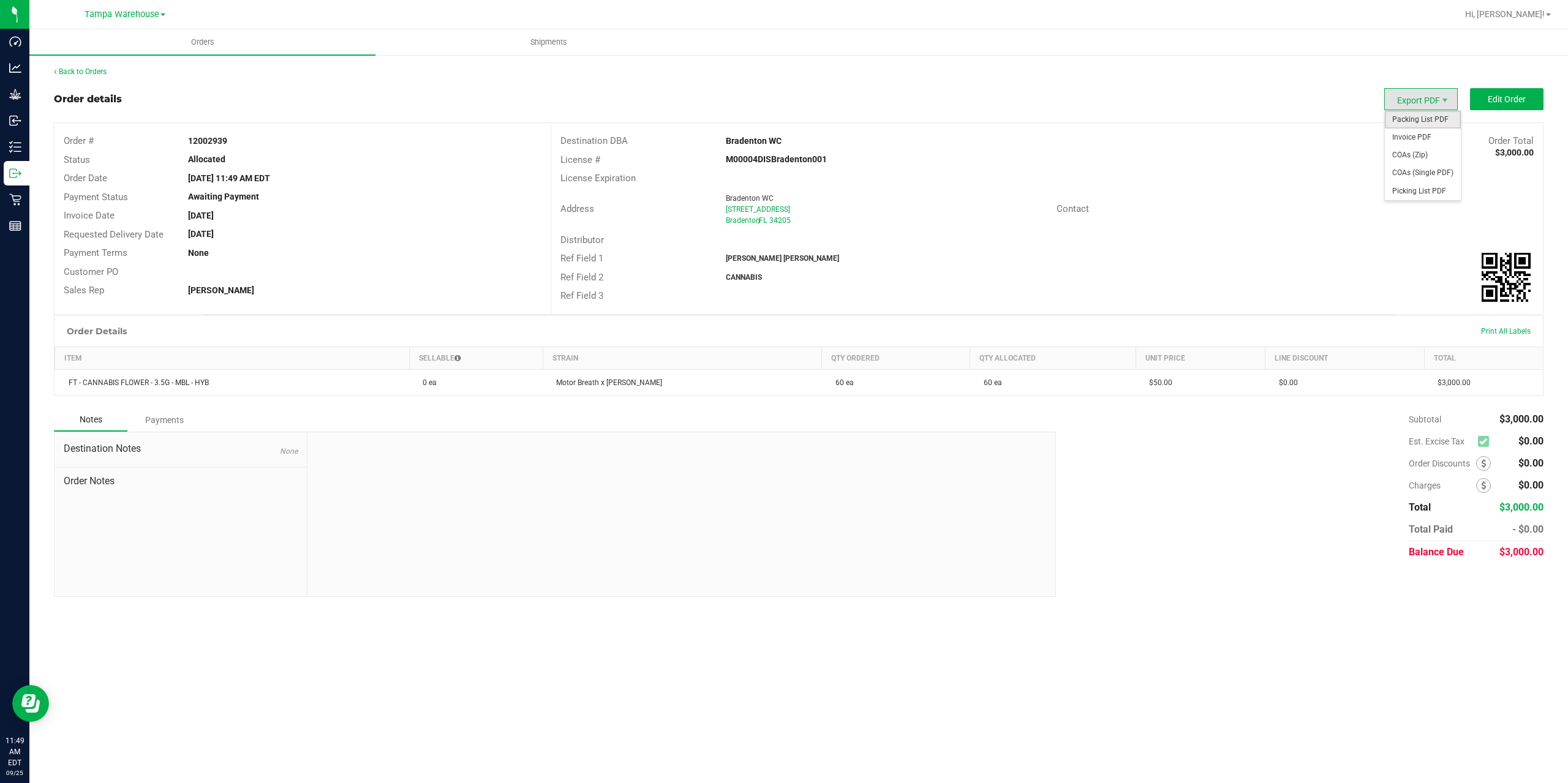
click at [1428, 117] on span "Packing List PDF" at bounding box center [1422, 119] width 76 height 17
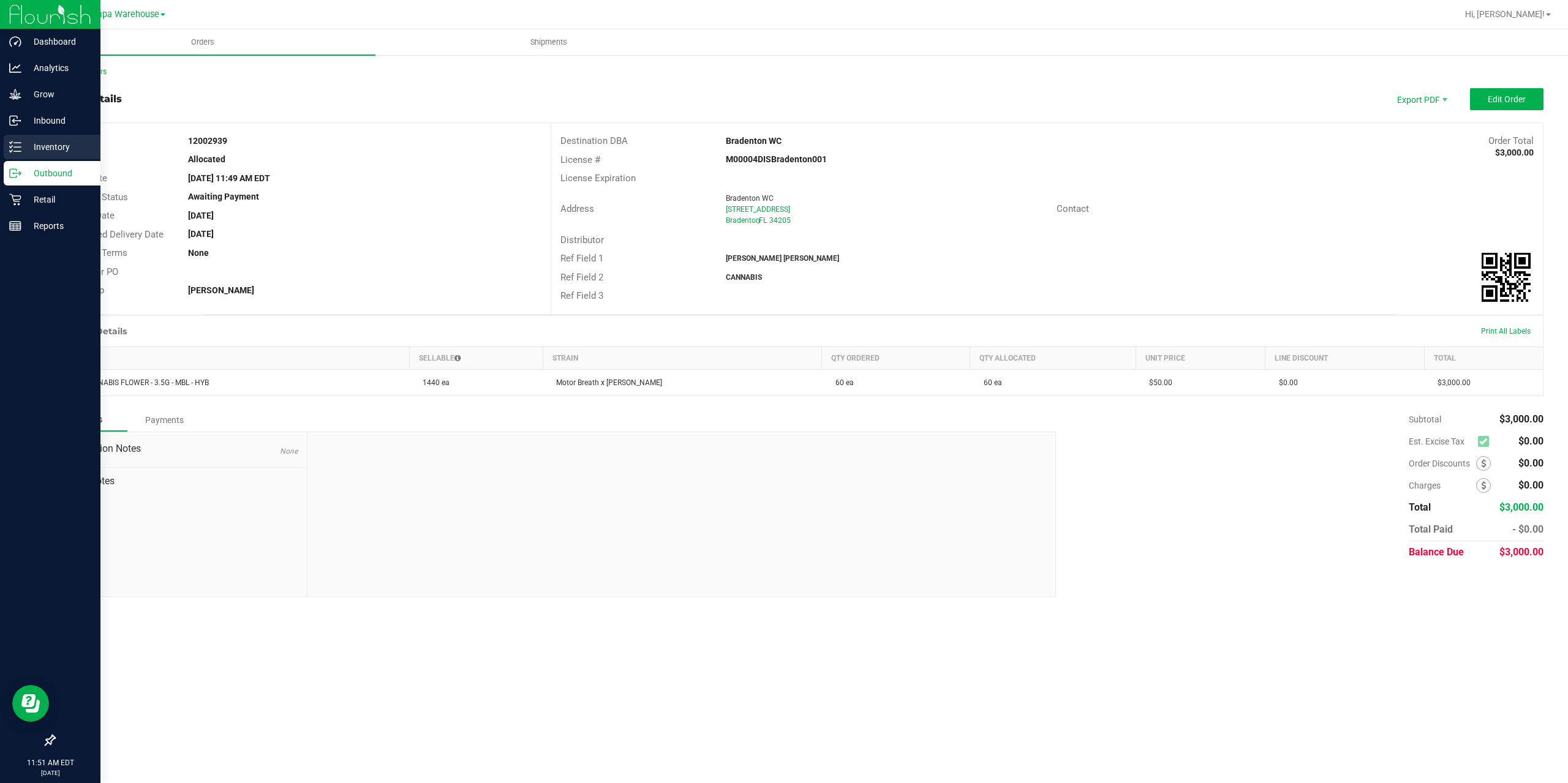
click at [27, 155] on div "Inventory" at bounding box center [52, 147] width 97 height 25
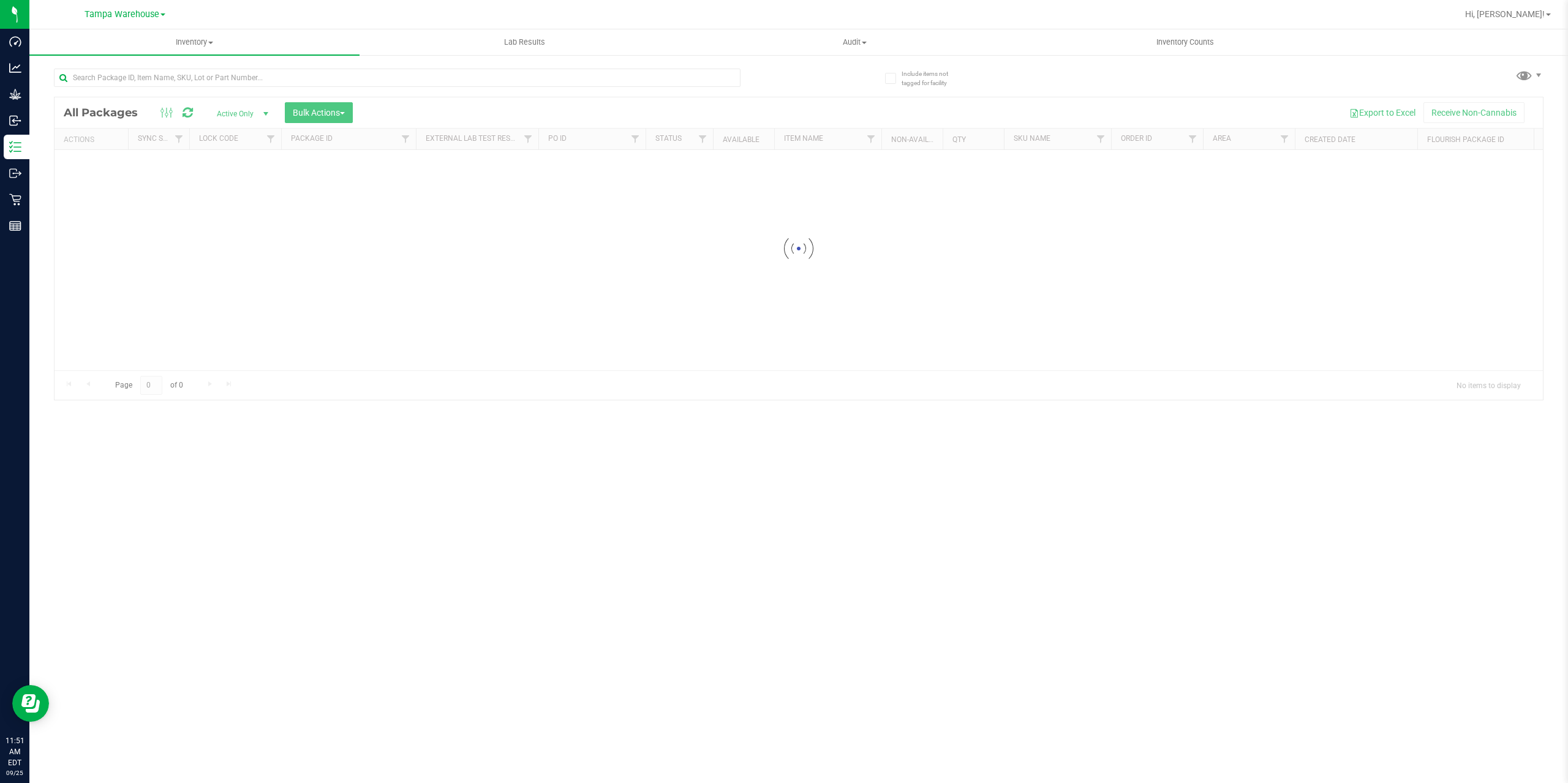
click at [305, 109] on div at bounding box center [798, 249] width 1488 height 303
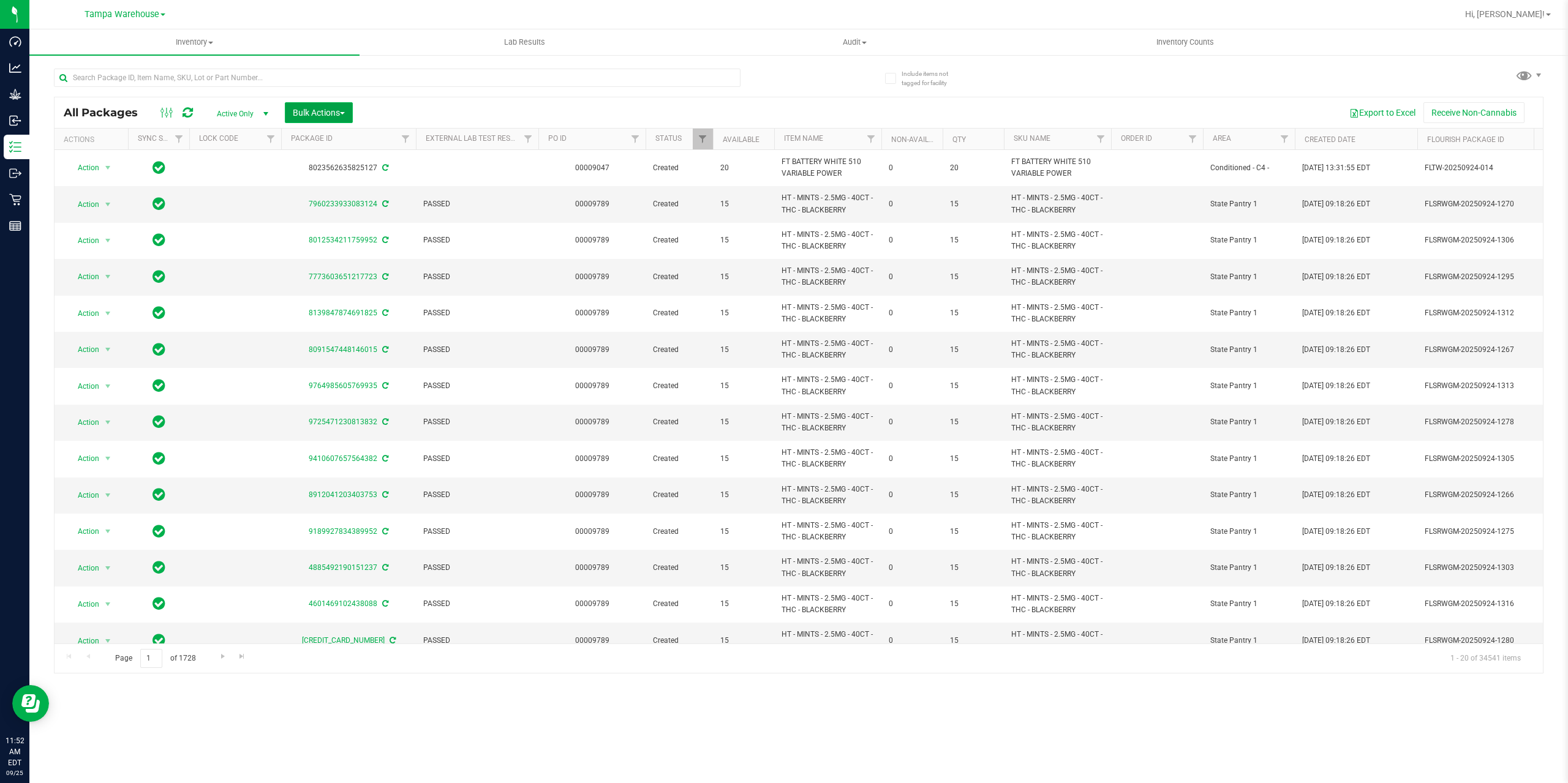
click at [312, 108] on span "Bulk Actions" at bounding box center [319, 113] width 52 height 10
click at [334, 134] on div "Add to outbound order" at bounding box center [342, 142] width 100 height 19
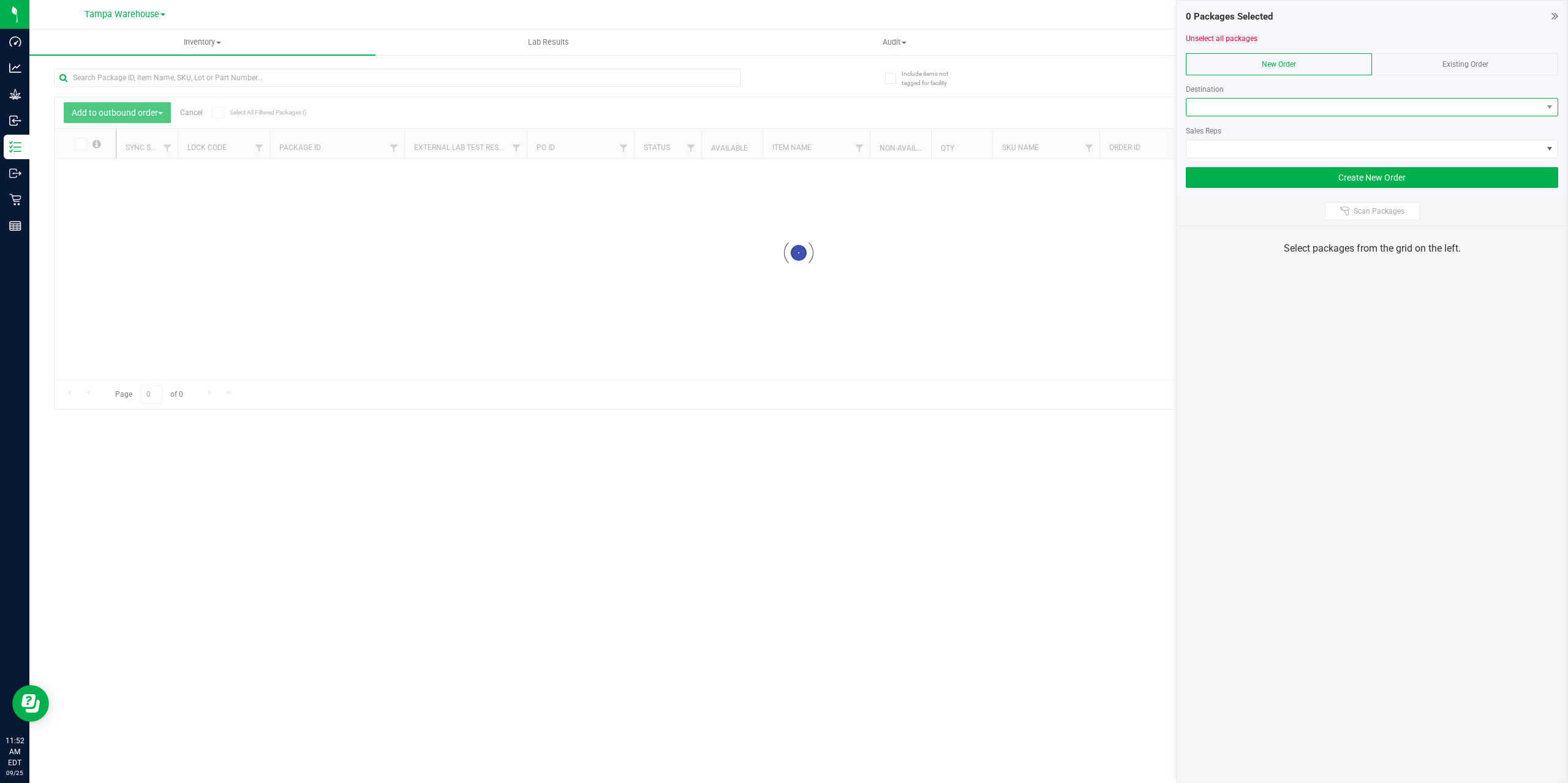
click at [1323, 107] on span at bounding box center [1364, 107] width 356 height 17
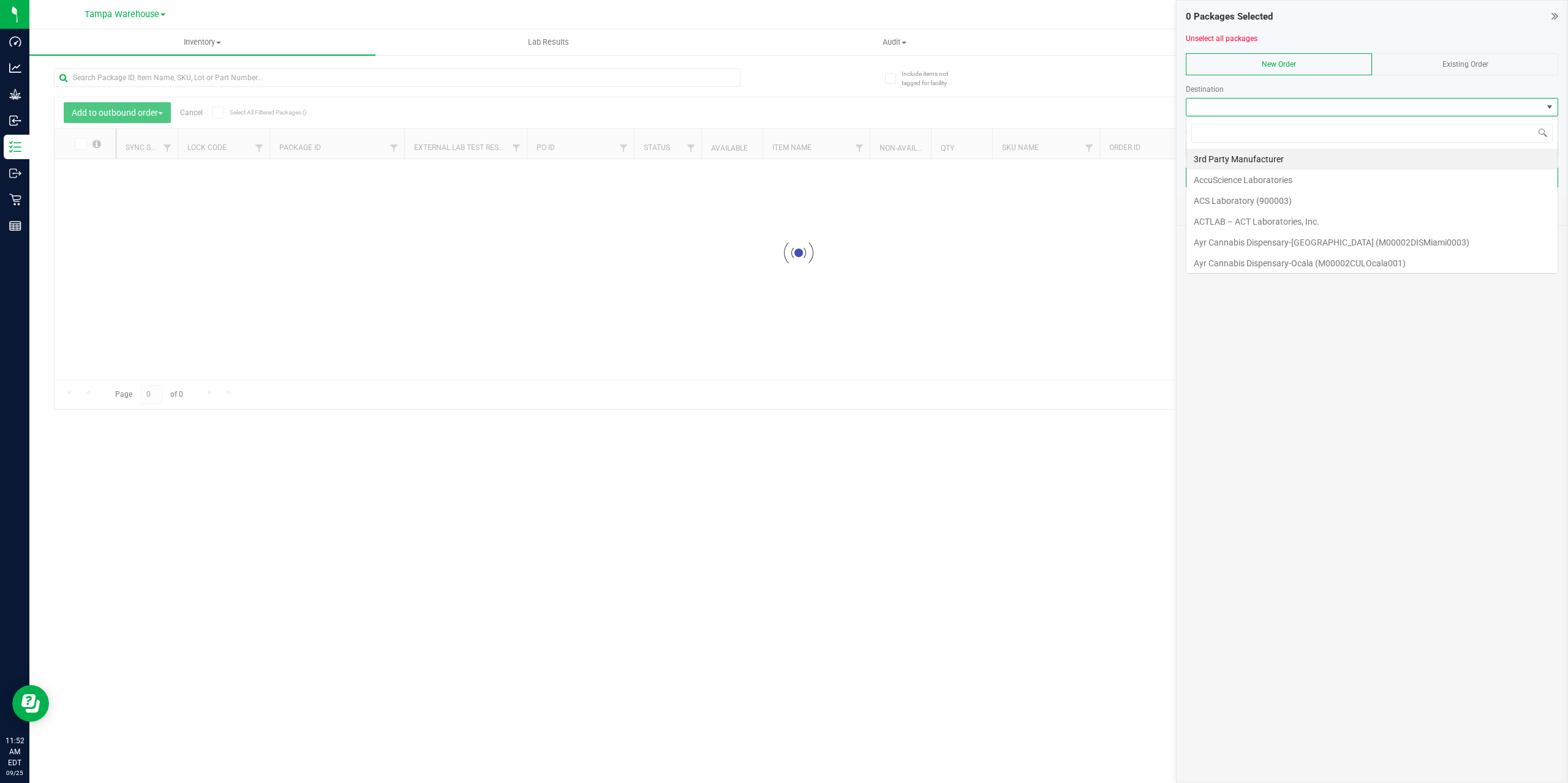
scroll to position [18, 373]
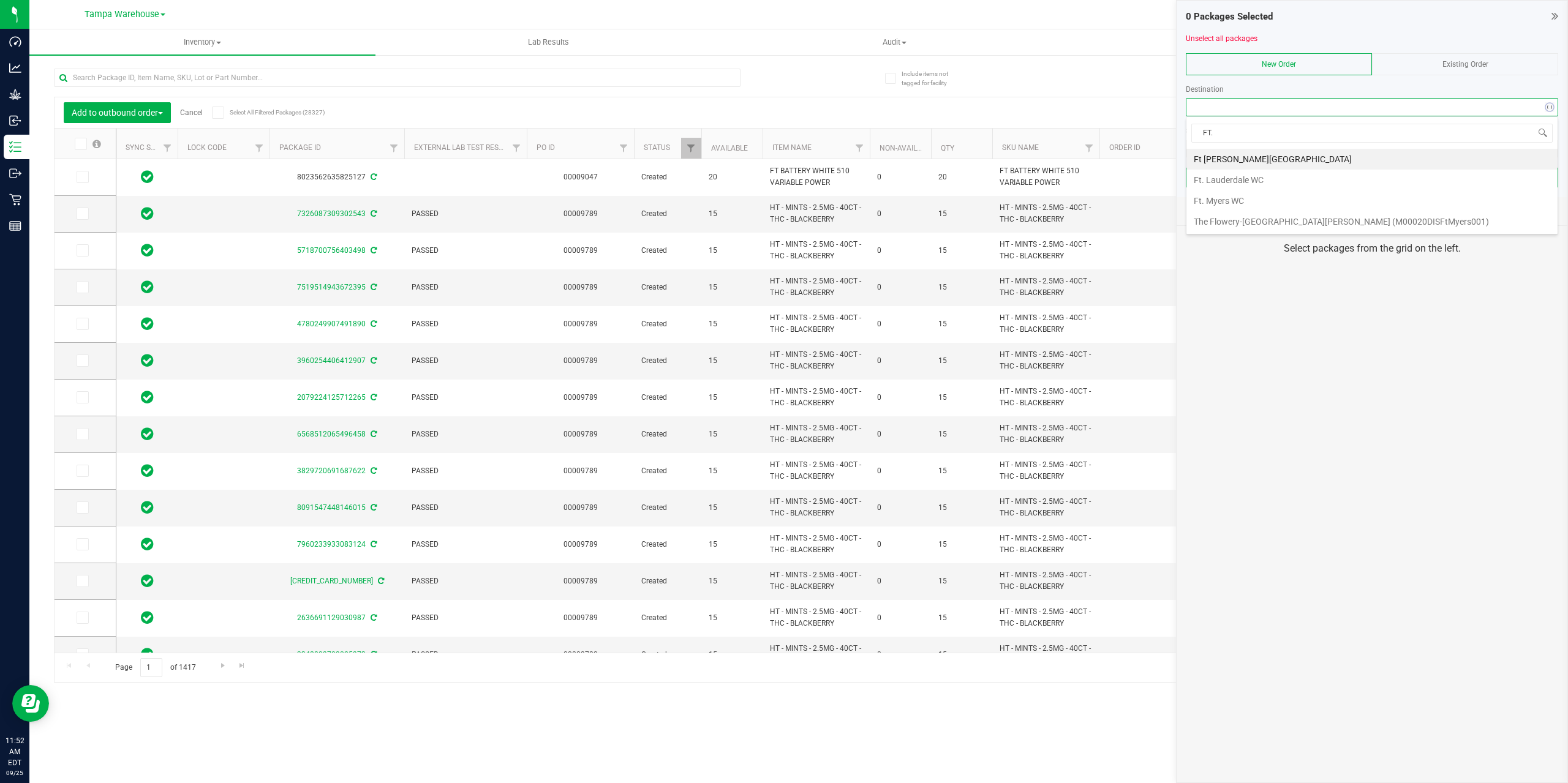
type input "FT. M"
click at [1227, 160] on li "Ft. Myers WC" at bounding box center [1372, 159] width 371 height 21
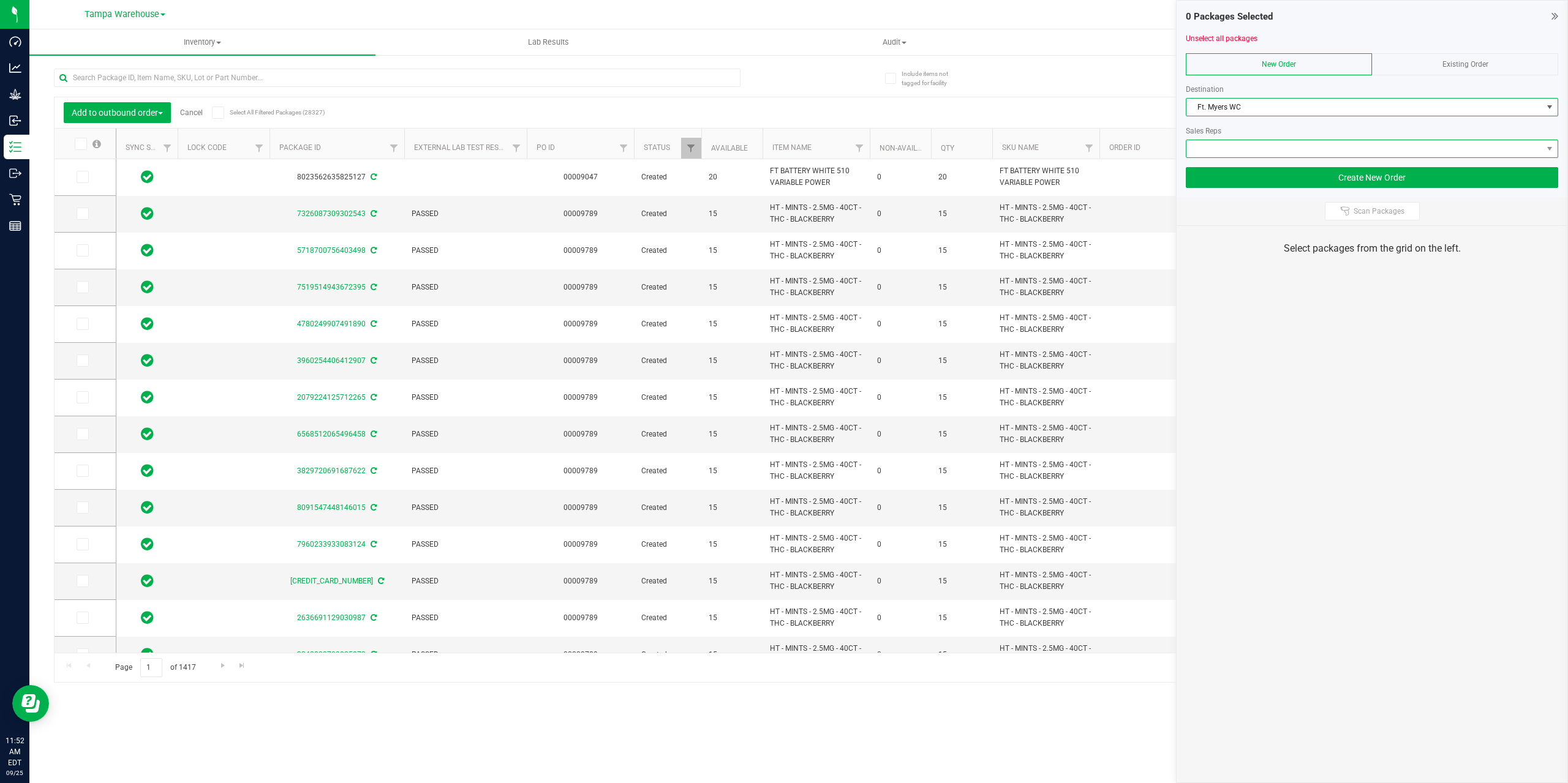
click at [1233, 149] on span at bounding box center [1364, 149] width 356 height 17
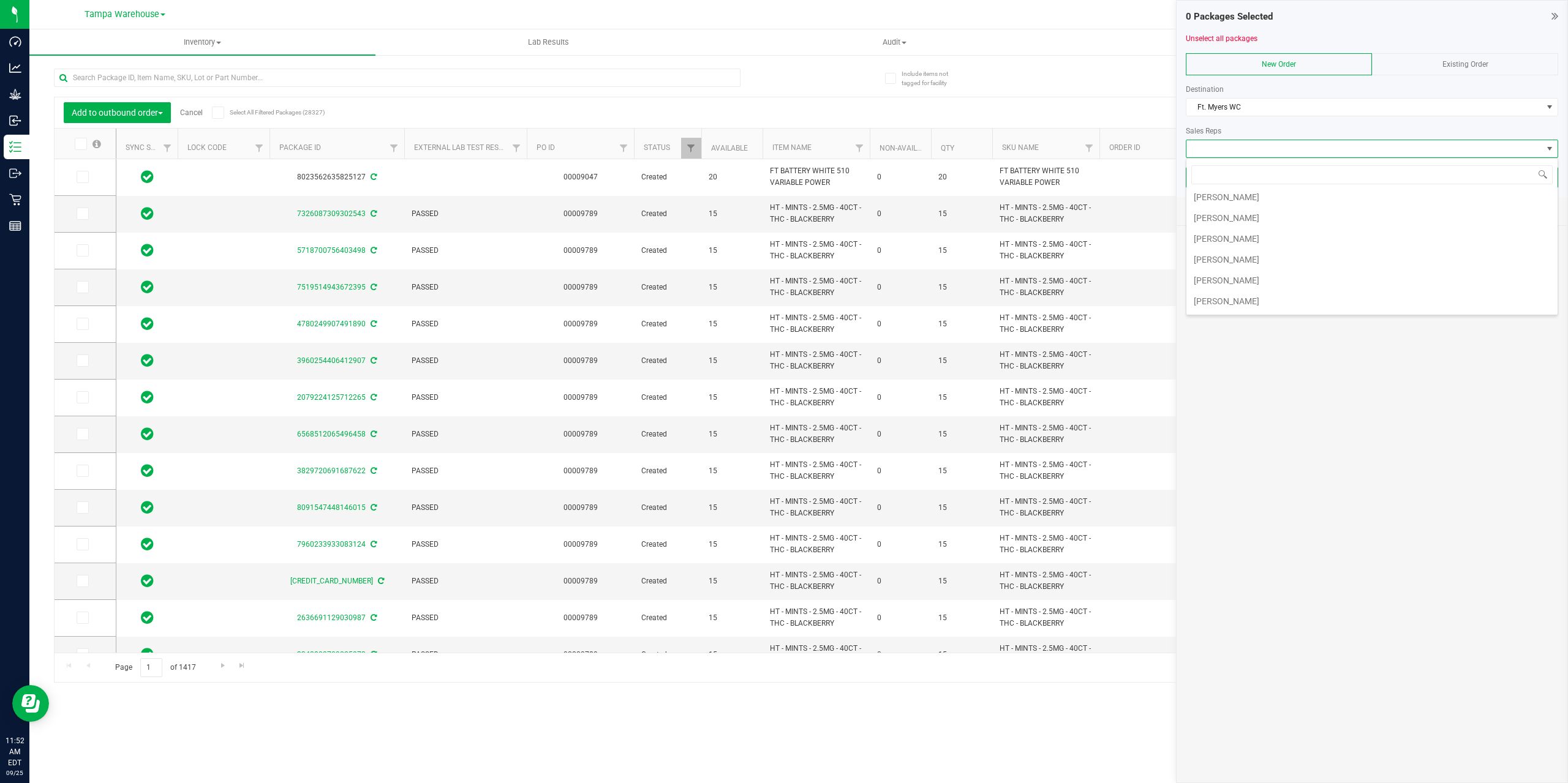
scroll to position [315, 0]
click at [1248, 233] on li "Jared Rumore" at bounding box center [1372, 240] width 371 height 21
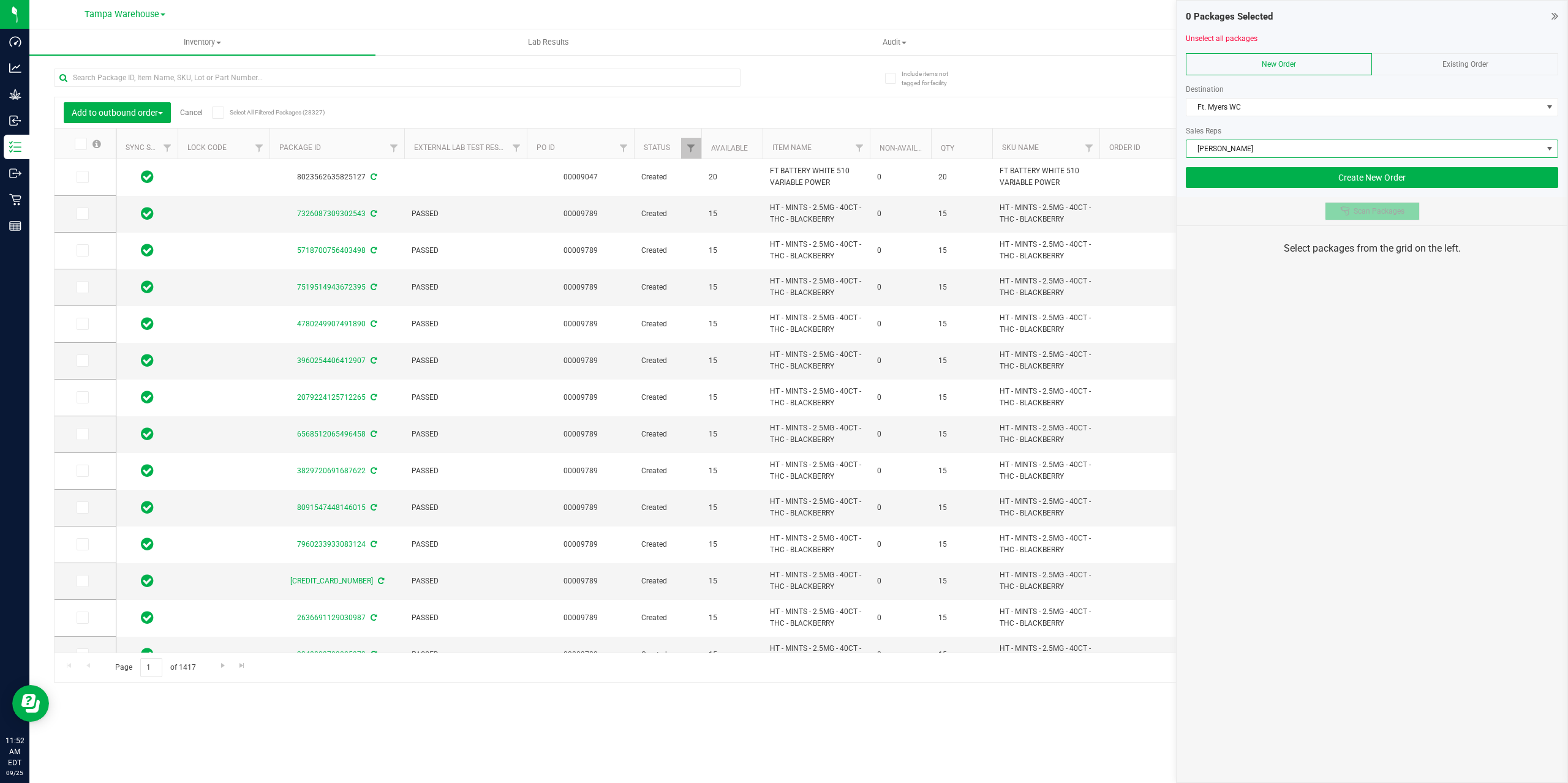
click at [1351, 209] on div at bounding box center [1347, 211] width 14 height 10
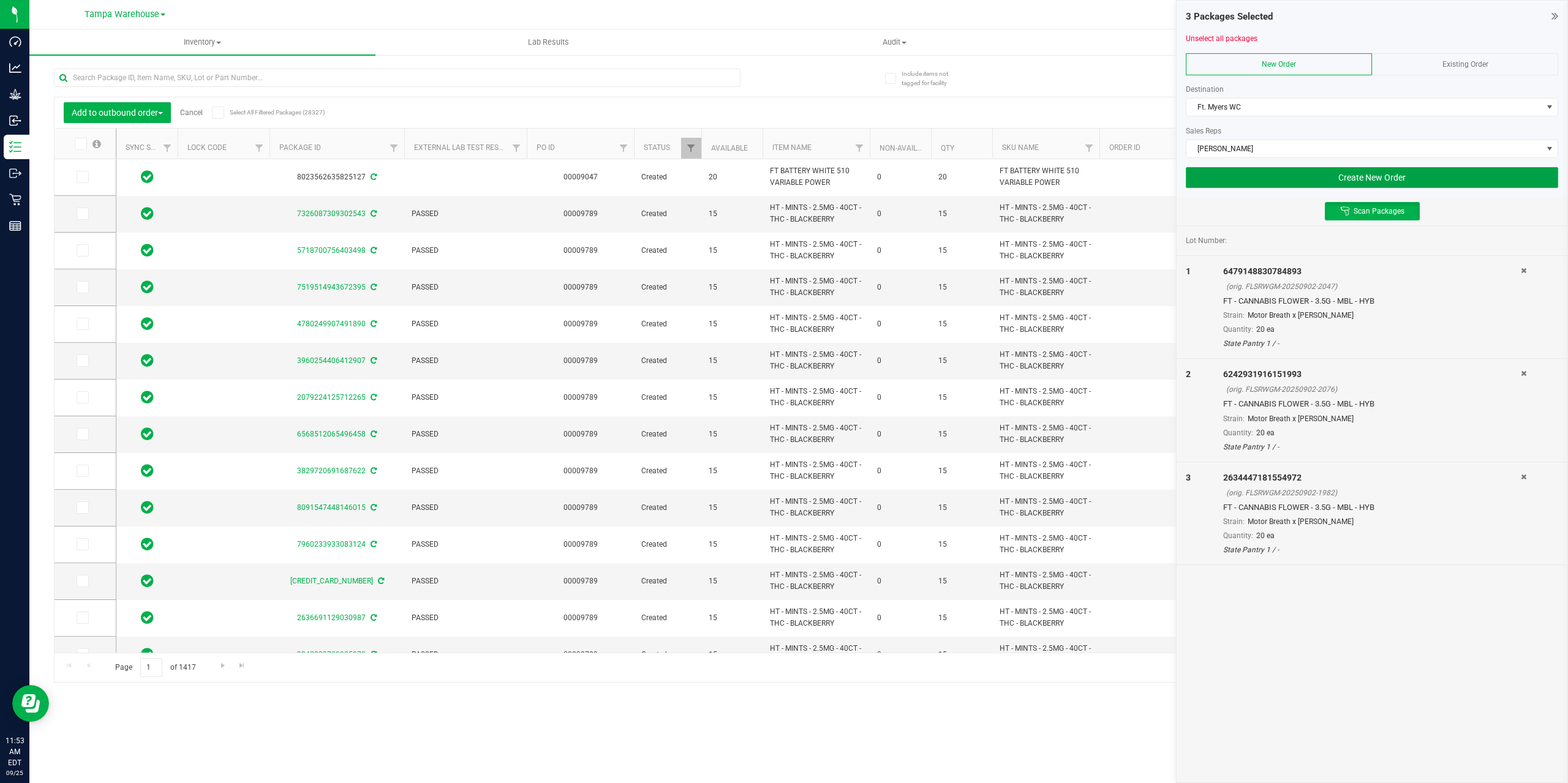
click at [1364, 171] on button "Create New Order" at bounding box center [1372, 177] width 373 height 21
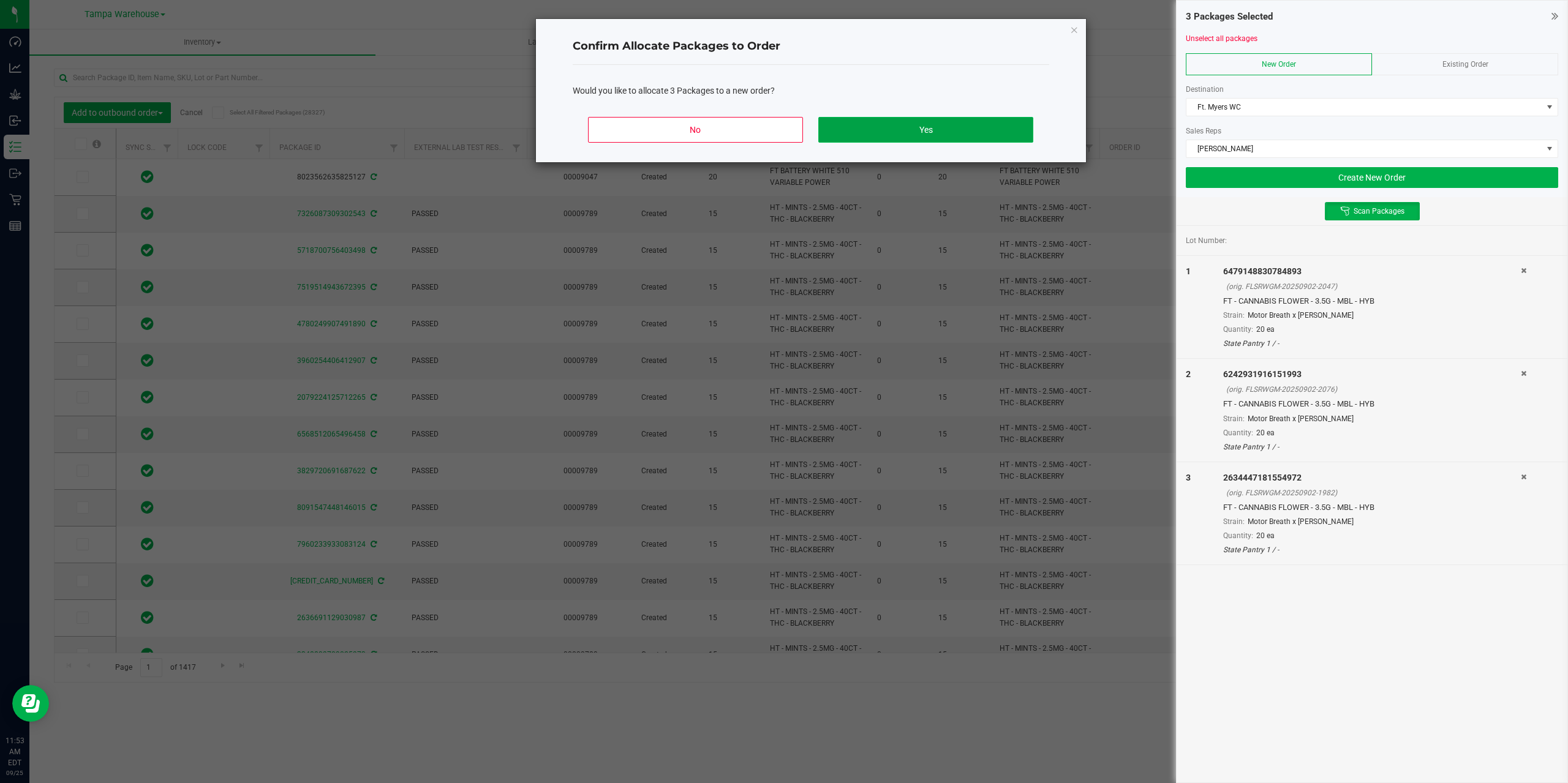
click at [892, 133] on button "Yes" at bounding box center [925, 130] width 214 height 26
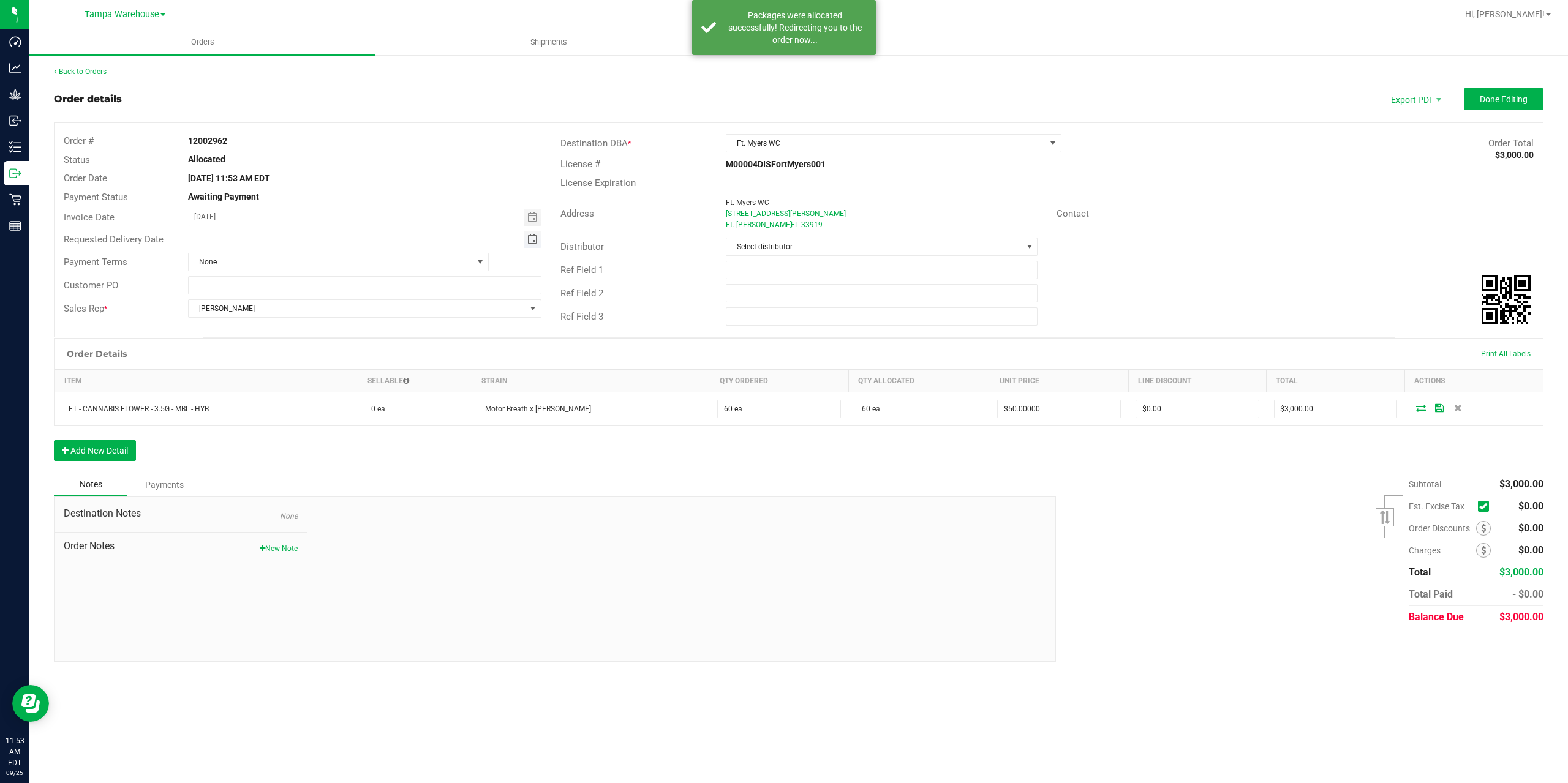
click at [531, 239] on span "Toggle calendar" at bounding box center [532, 239] width 10 height 10
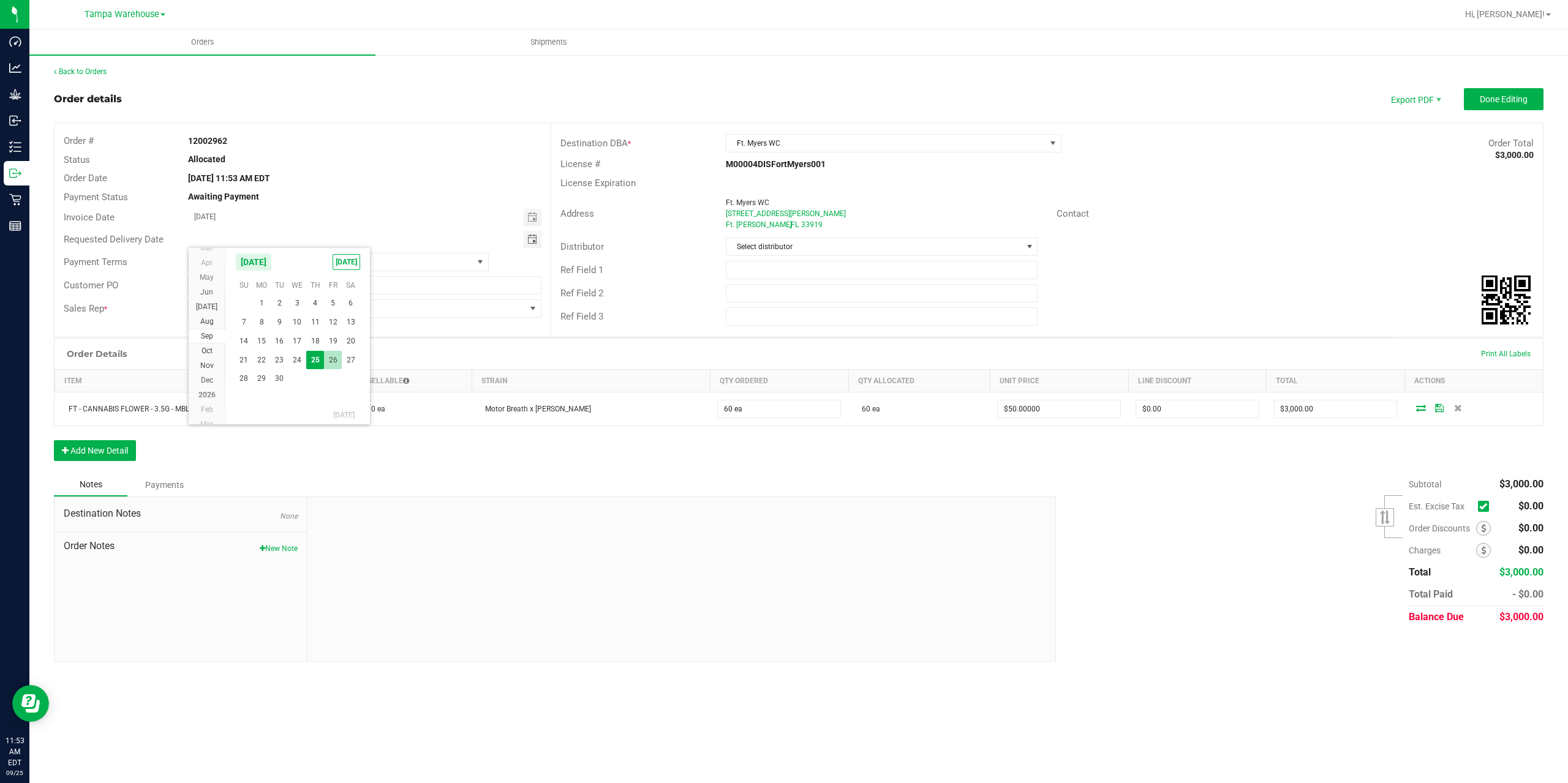
click at [332, 356] on span "26" at bounding box center [332, 360] width 17 height 19
type input "09/26/2025"
click at [757, 272] on input "text" at bounding box center [882, 270] width 312 height 18
type input "FTM WC"
click at [761, 297] on input "text" at bounding box center [882, 293] width 312 height 18
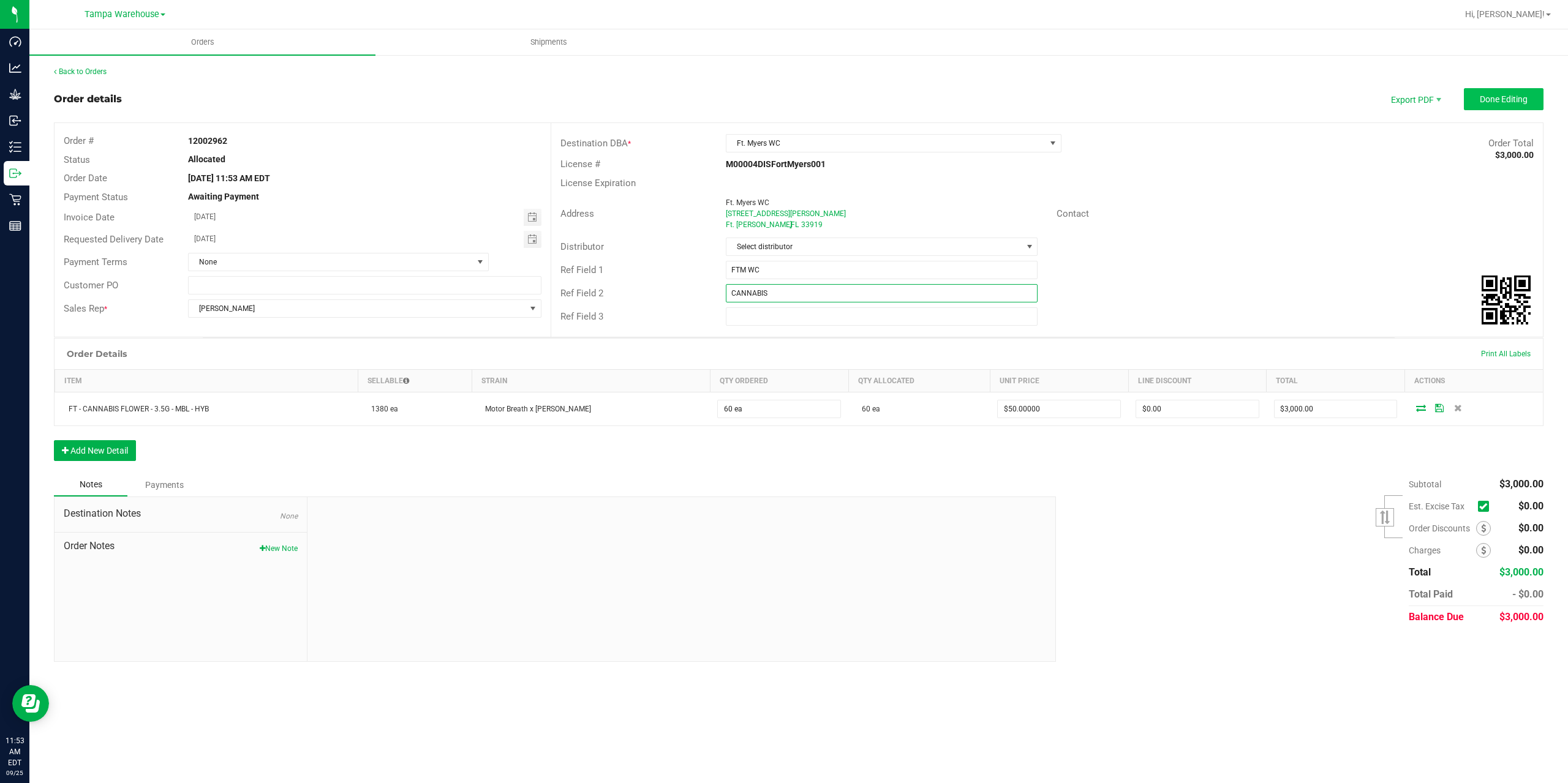
type input "CANNABIS"
click at [1507, 104] on span "Done Editing" at bounding box center [1504, 99] width 48 height 10
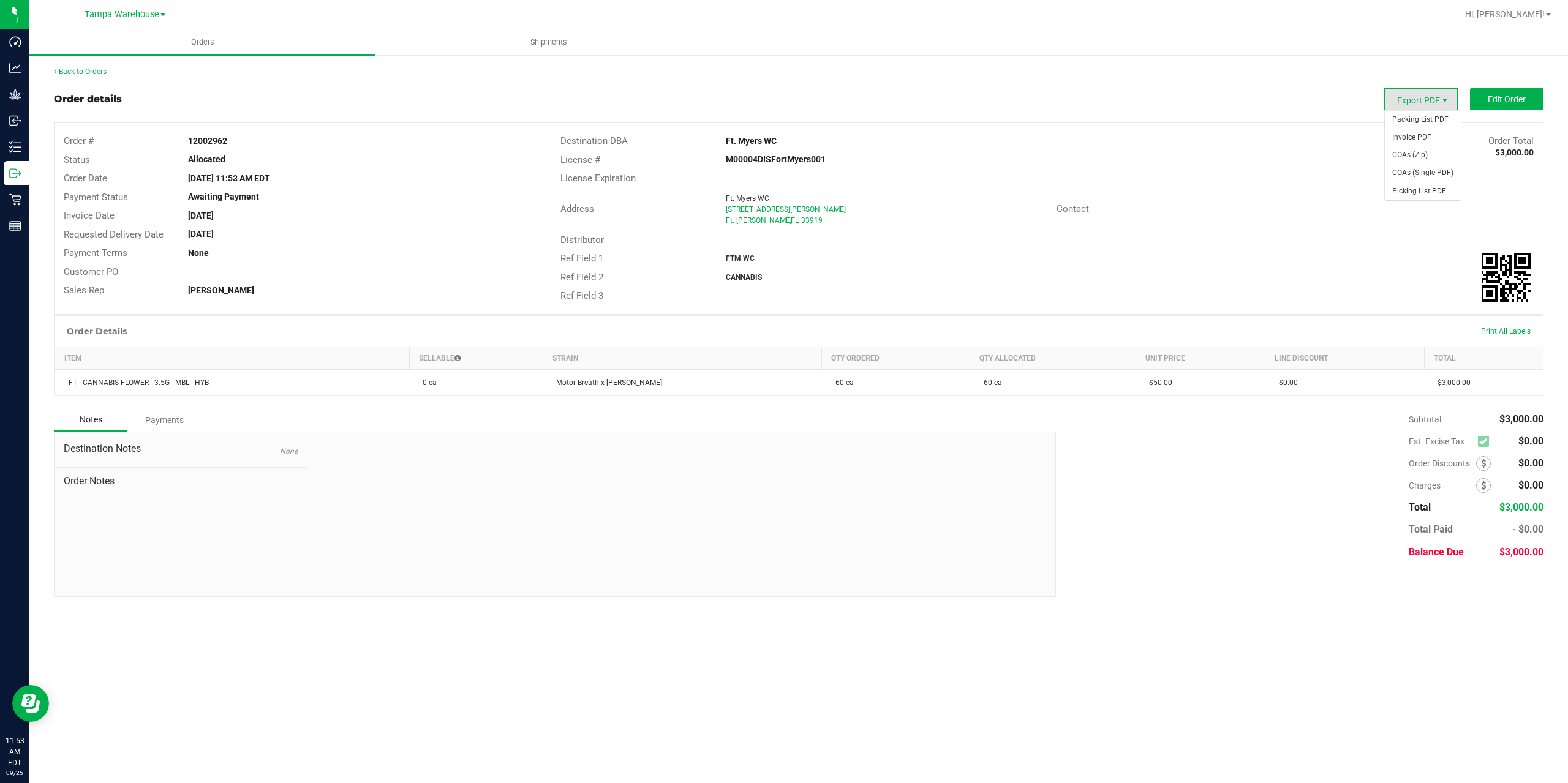
click at [1444, 103] on span "Export PDF" at bounding box center [1444, 100] width 10 height 10
click at [1436, 120] on span "Packing List PDF" at bounding box center [1422, 119] width 76 height 17
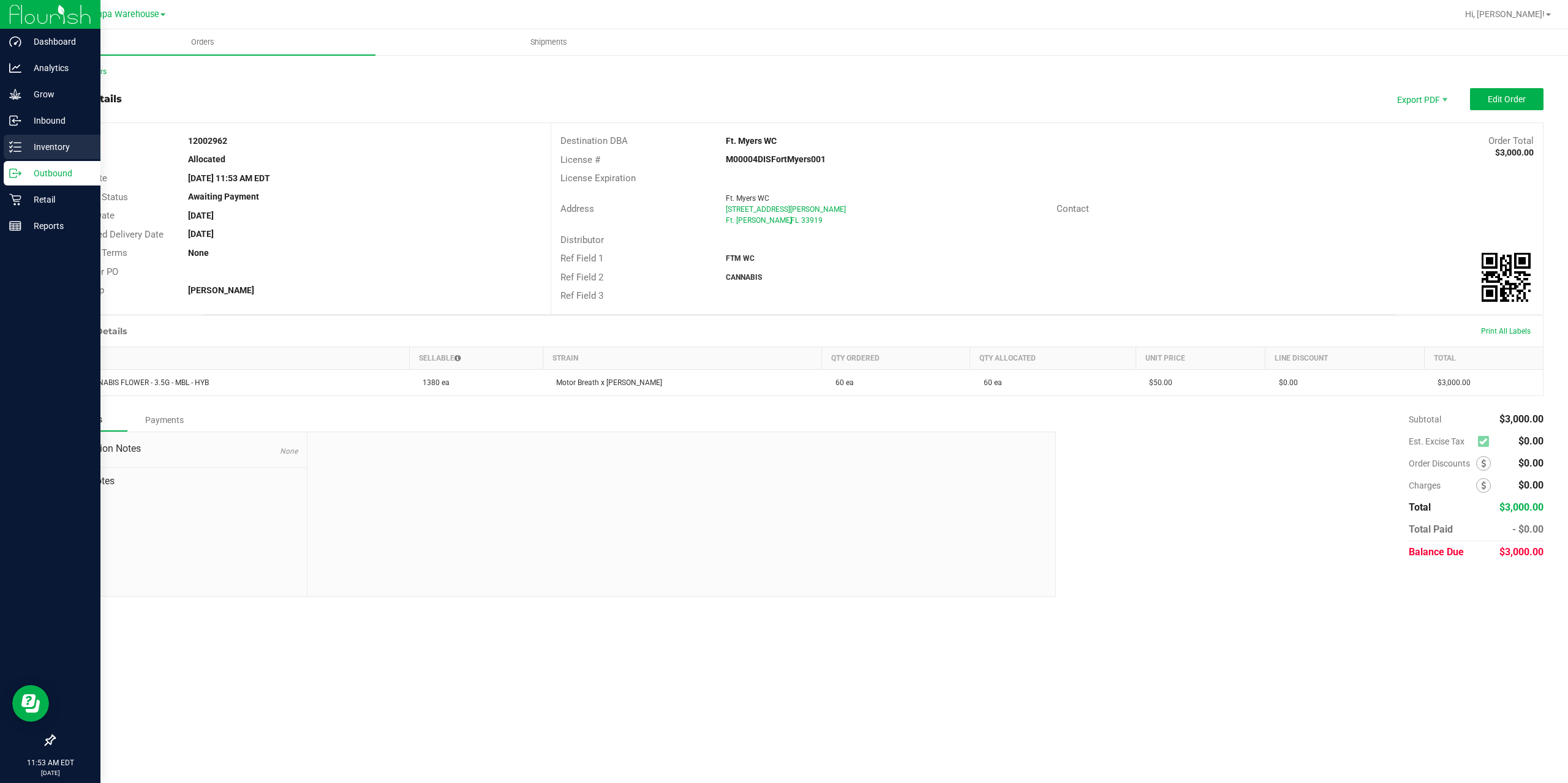
click at [17, 150] on icon at bounding box center [15, 147] width 12 height 12
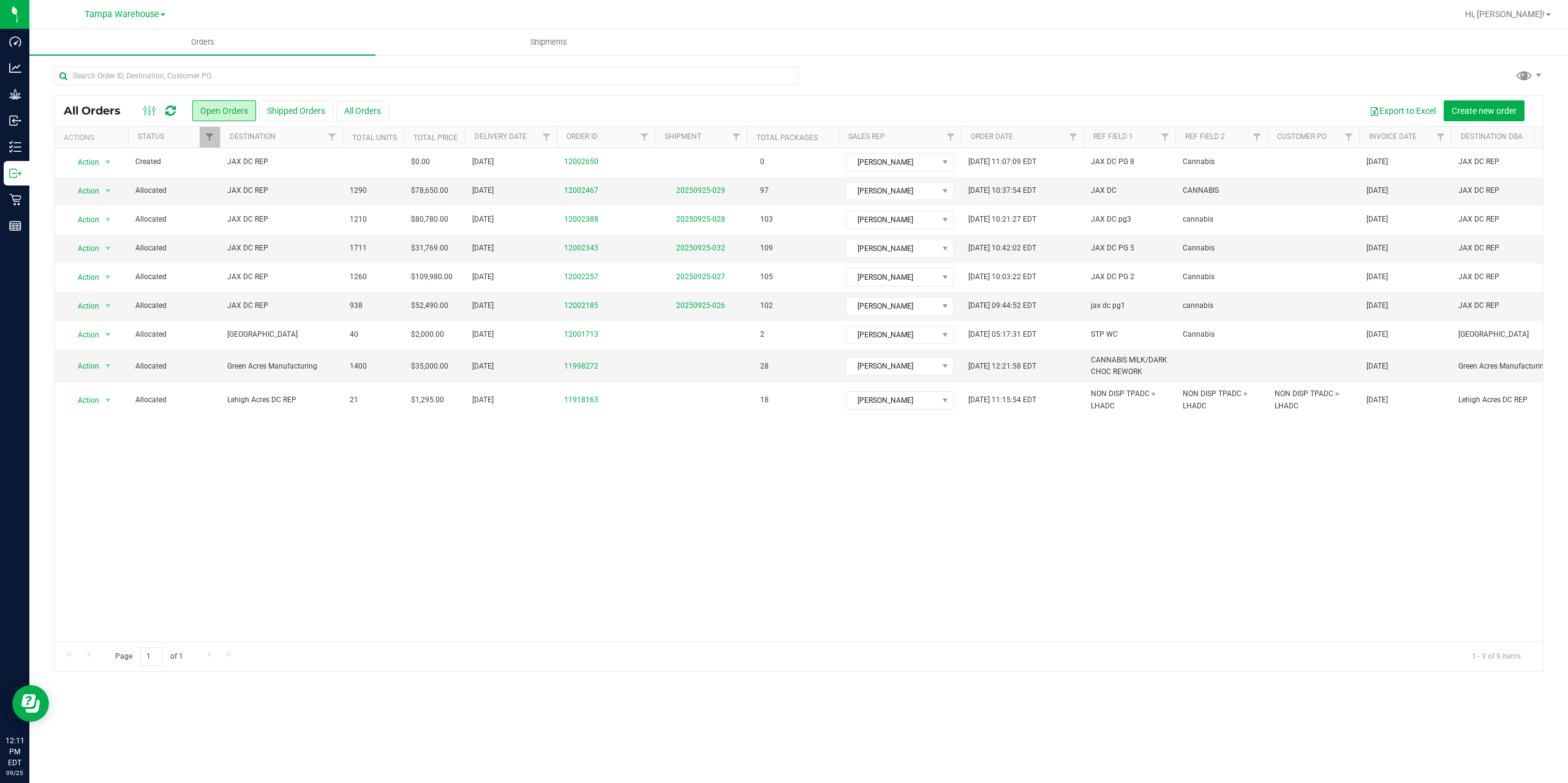
click at [169, 109] on icon at bounding box center [171, 111] width 10 height 12
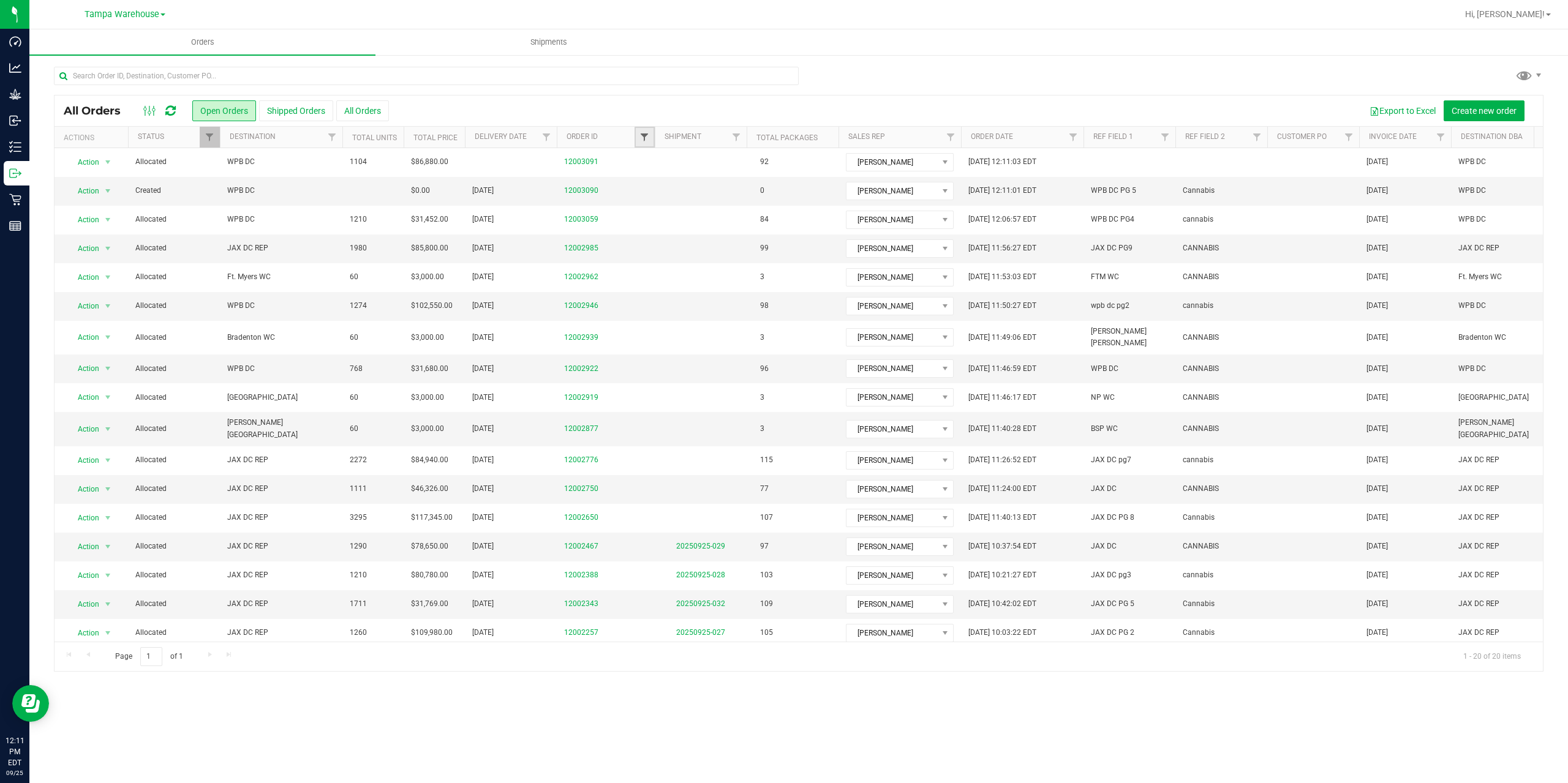
click at [644, 140] on span "Filter" at bounding box center [644, 137] width 10 height 10
type input "2962"
click at [642, 183] on button "Filter" at bounding box center [671, 197] width 59 height 27
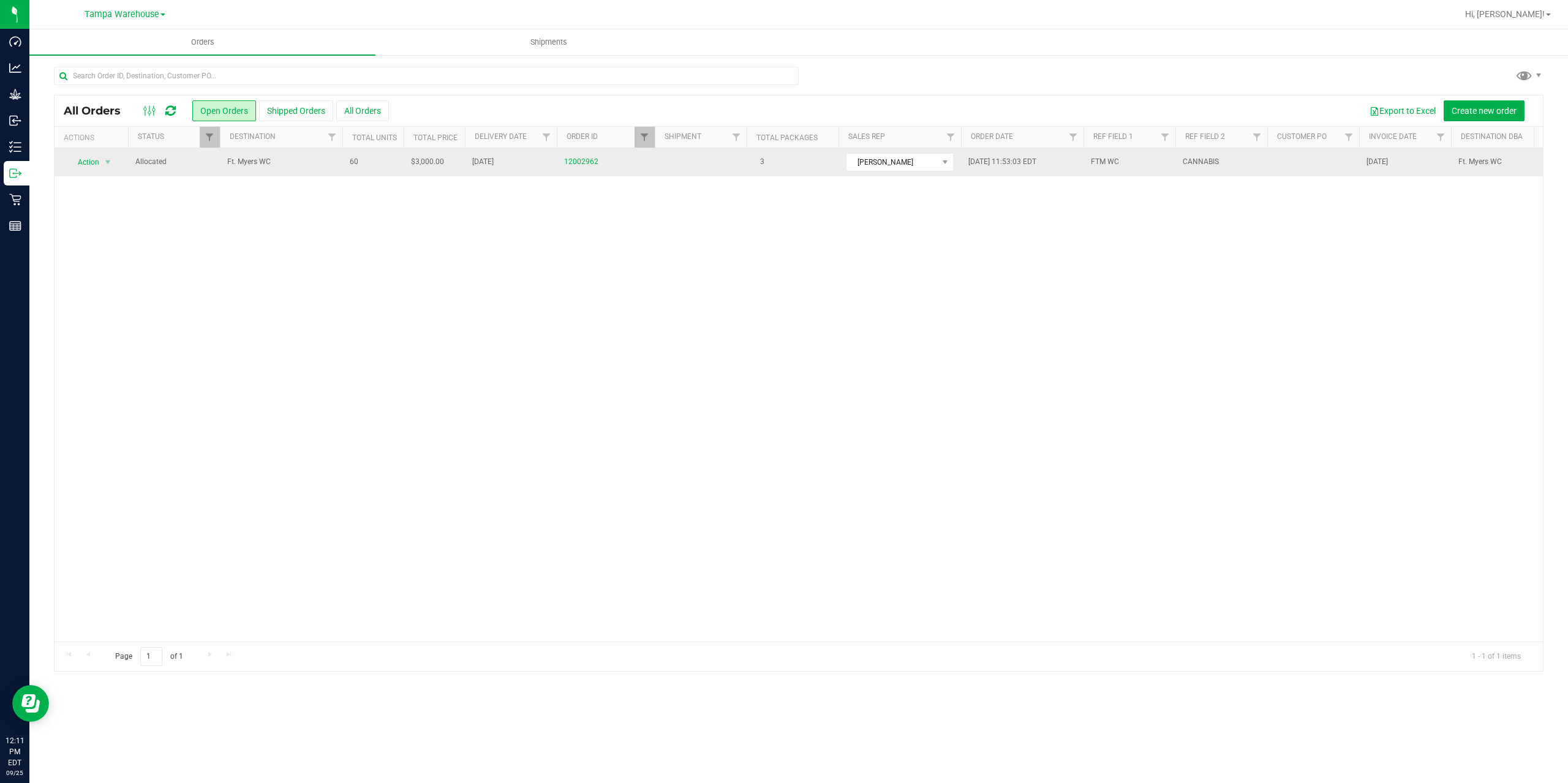
click at [280, 162] on span "Ft. Myers WC" at bounding box center [281, 162] width 108 height 12
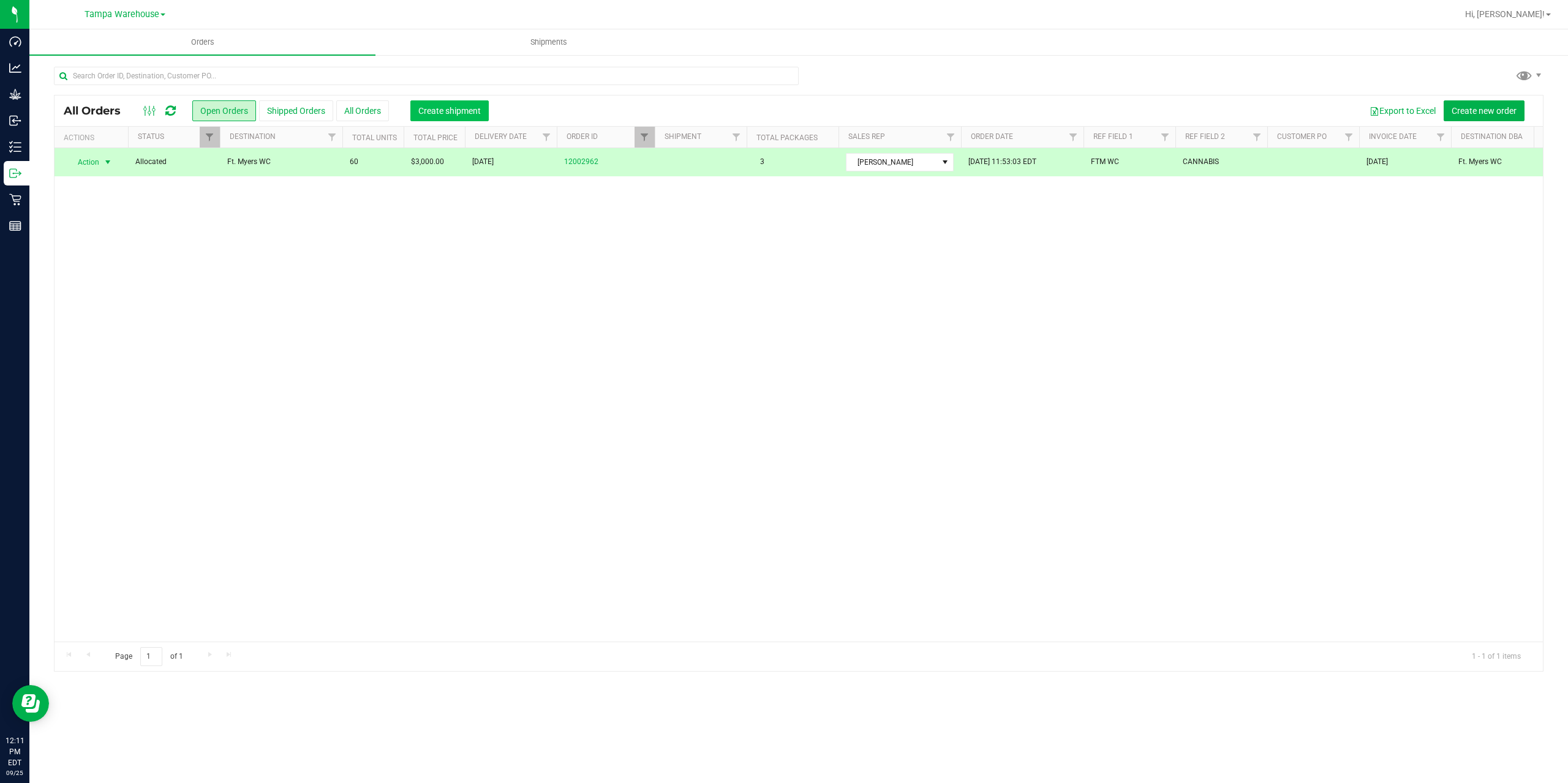
click at [447, 100] on button "Create shipment" at bounding box center [449, 111] width 78 height 21
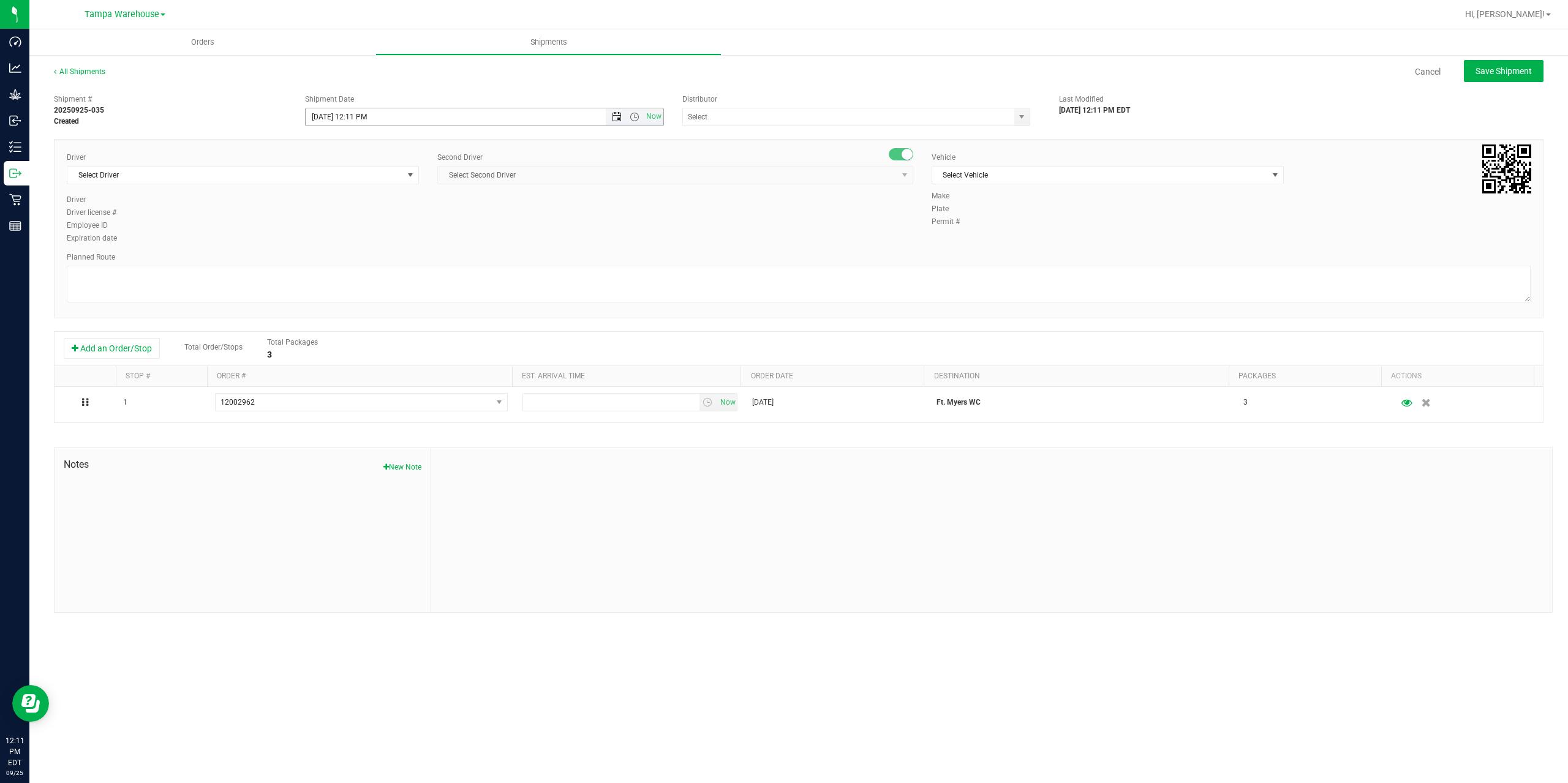
click at [618, 117] on span "Open the date view" at bounding box center [616, 116] width 10 height 10
click at [411, 243] on link "26" at bounding box center [406, 241] width 17 height 19
click at [634, 116] on span "Open the time view" at bounding box center [634, 116] width 10 height 10
click at [395, 218] on li "6:30 AM" at bounding box center [483, 219] width 356 height 16
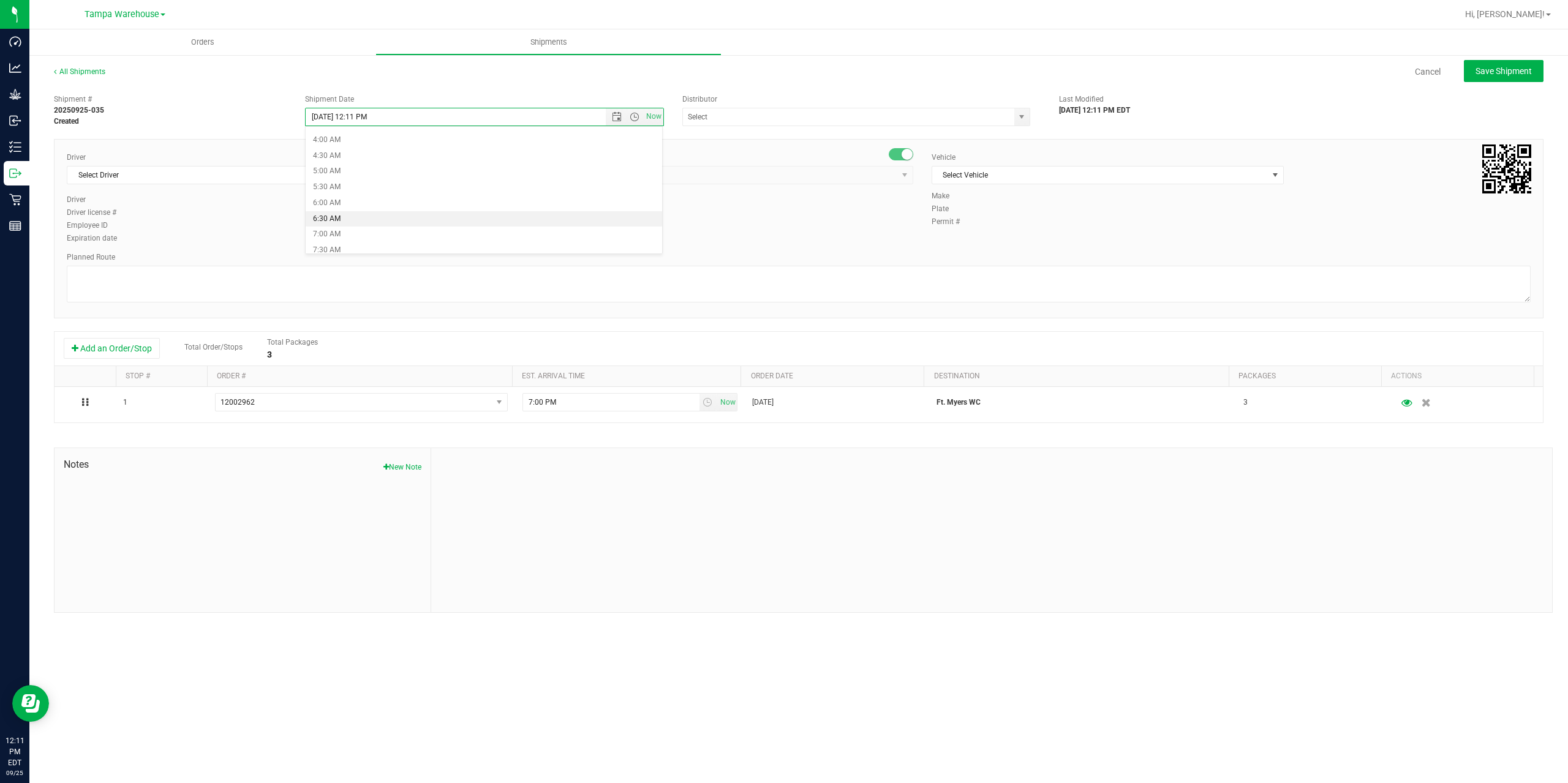
type input "9/26/2025 6:30 AM"
click at [751, 118] on input "text" at bounding box center [844, 117] width 321 height 17
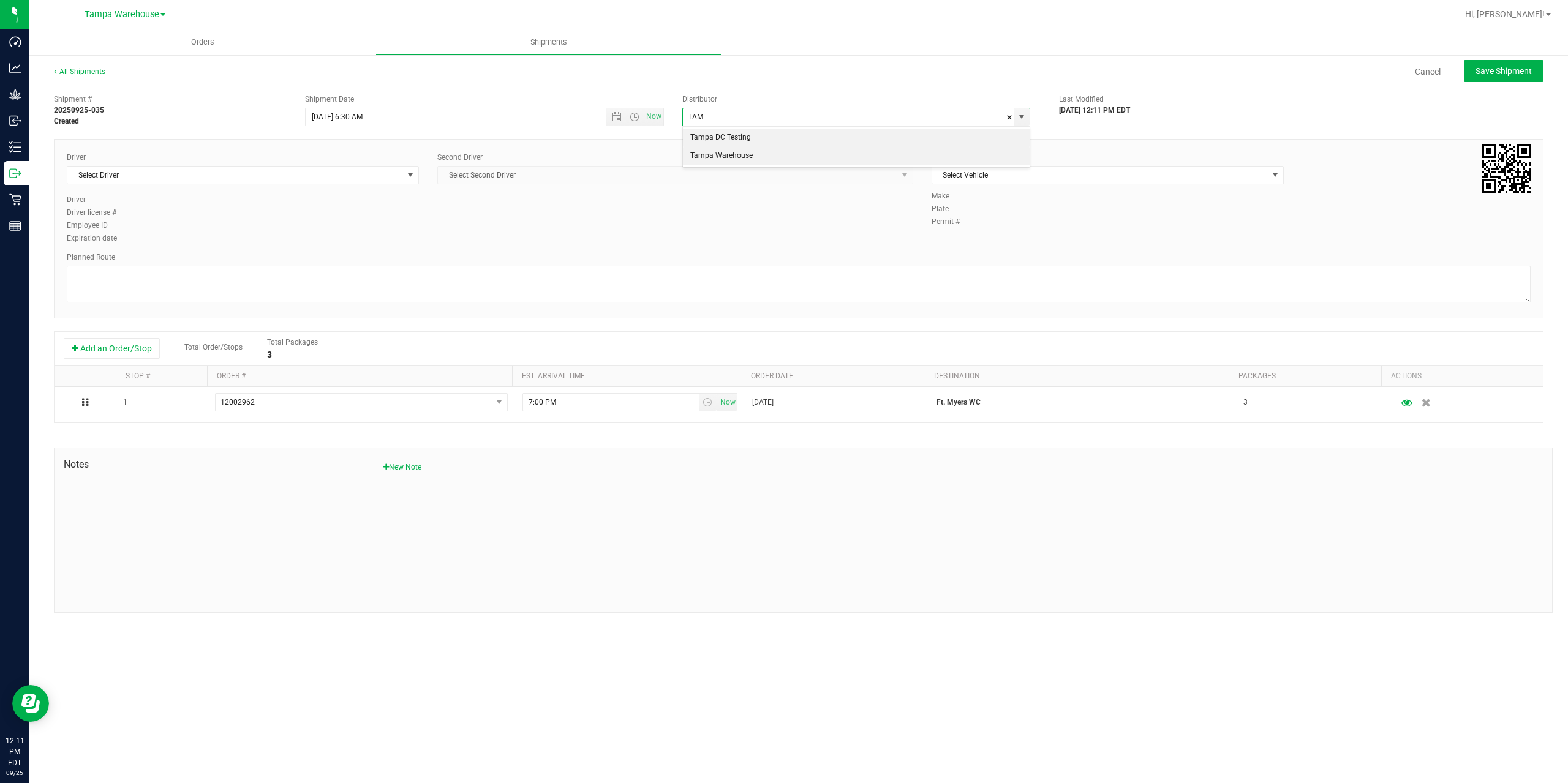
click at [744, 160] on li "Tampa Warehouse" at bounding box center [856, 156] width 347 height 18
type input "Tampa Warehouse"
click at [276, 178] on span "Select Driver" at bounding box center [235, 175] width 336 height 17
click at [180, 173] on span "Select Driver" at bounding box center [235, 175] width 336 height 17
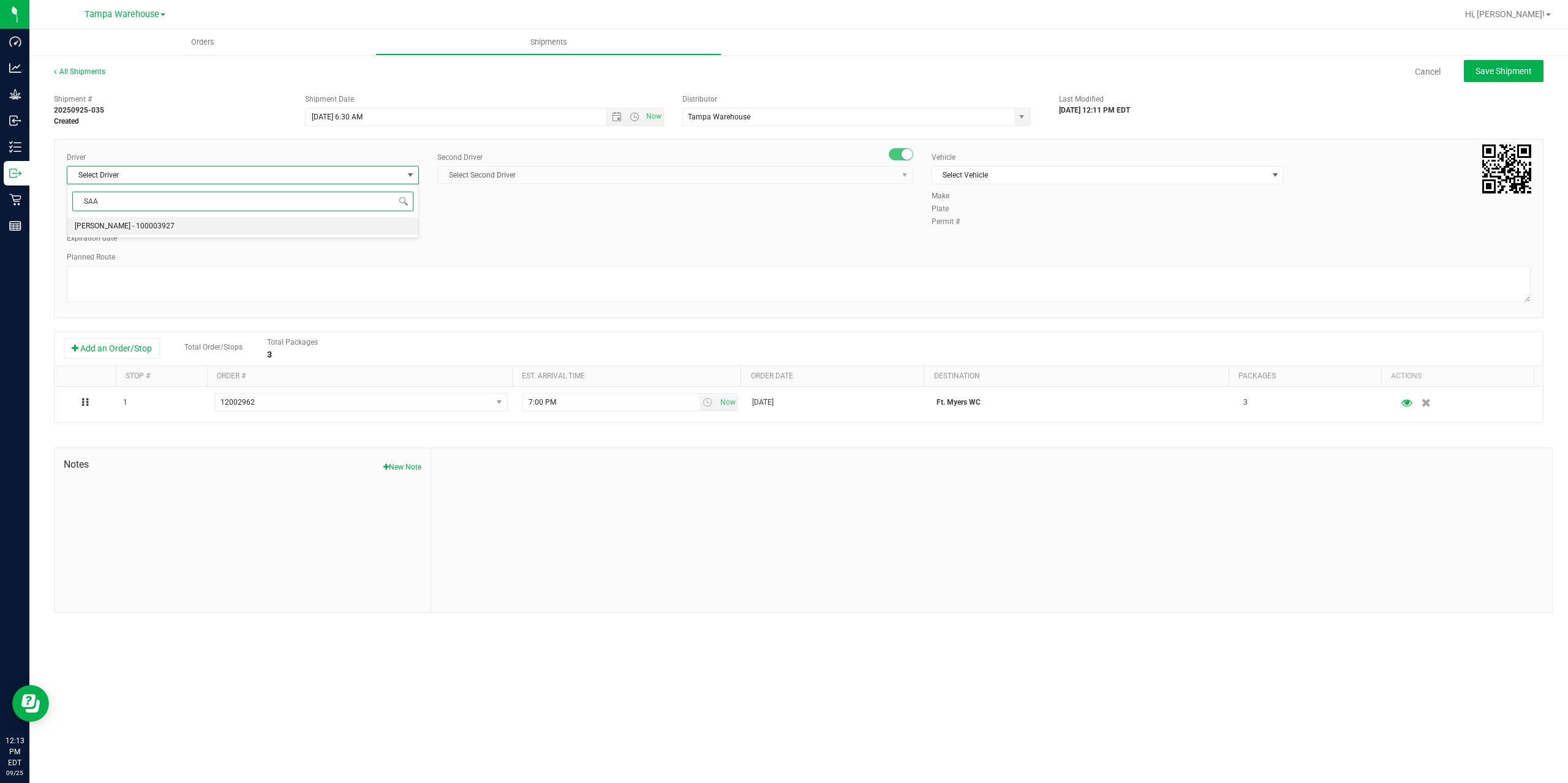
click at [201, 230] on li "Isaac Nunez Collado - 100003927" at bounding box center [243, 226] width 351 height 18
type input "SAA"
click at [574, 177] on span "Select Second Driver" at bounding box center [668, 175] width 459 height 17
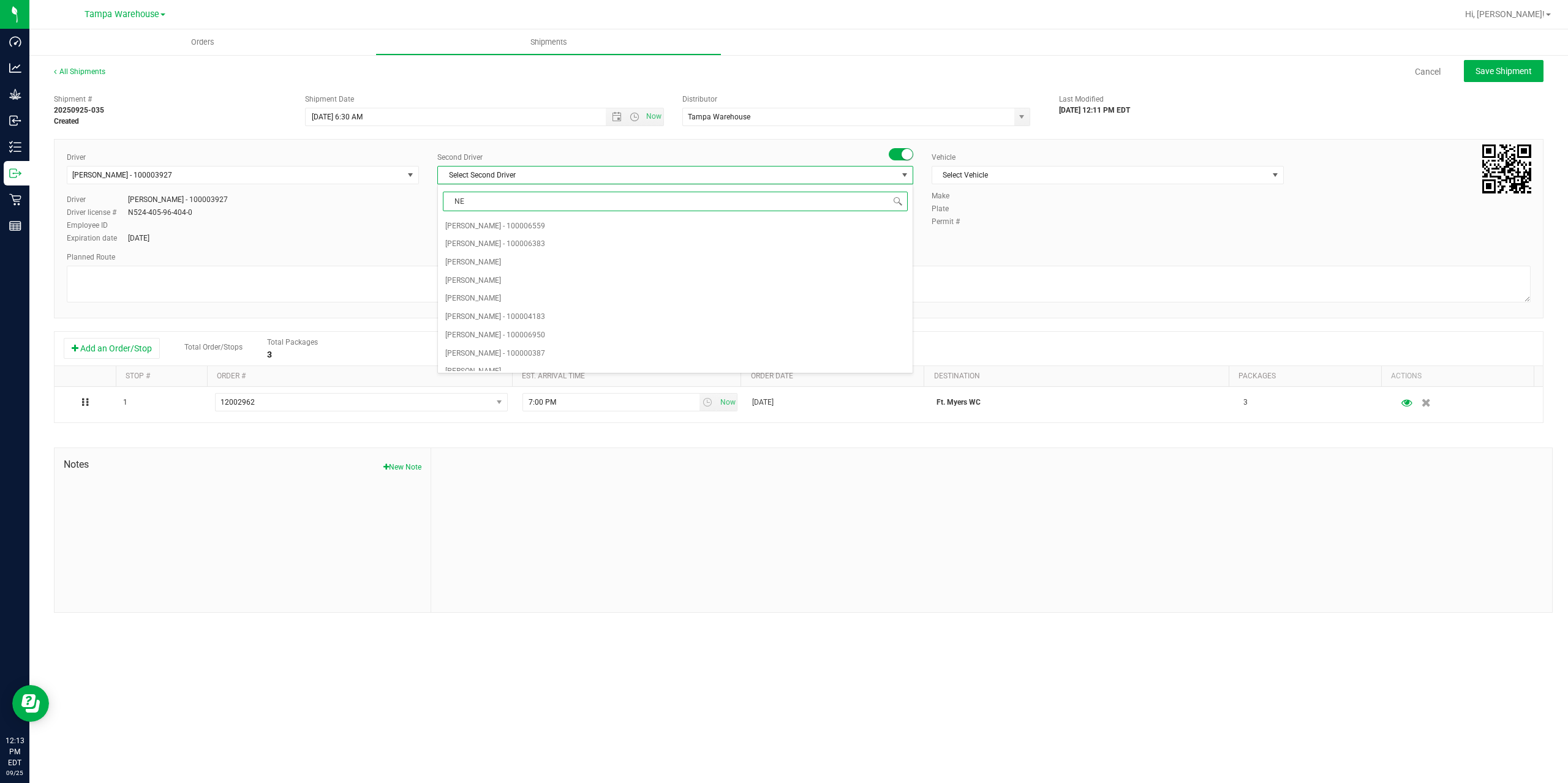
type input "NER"
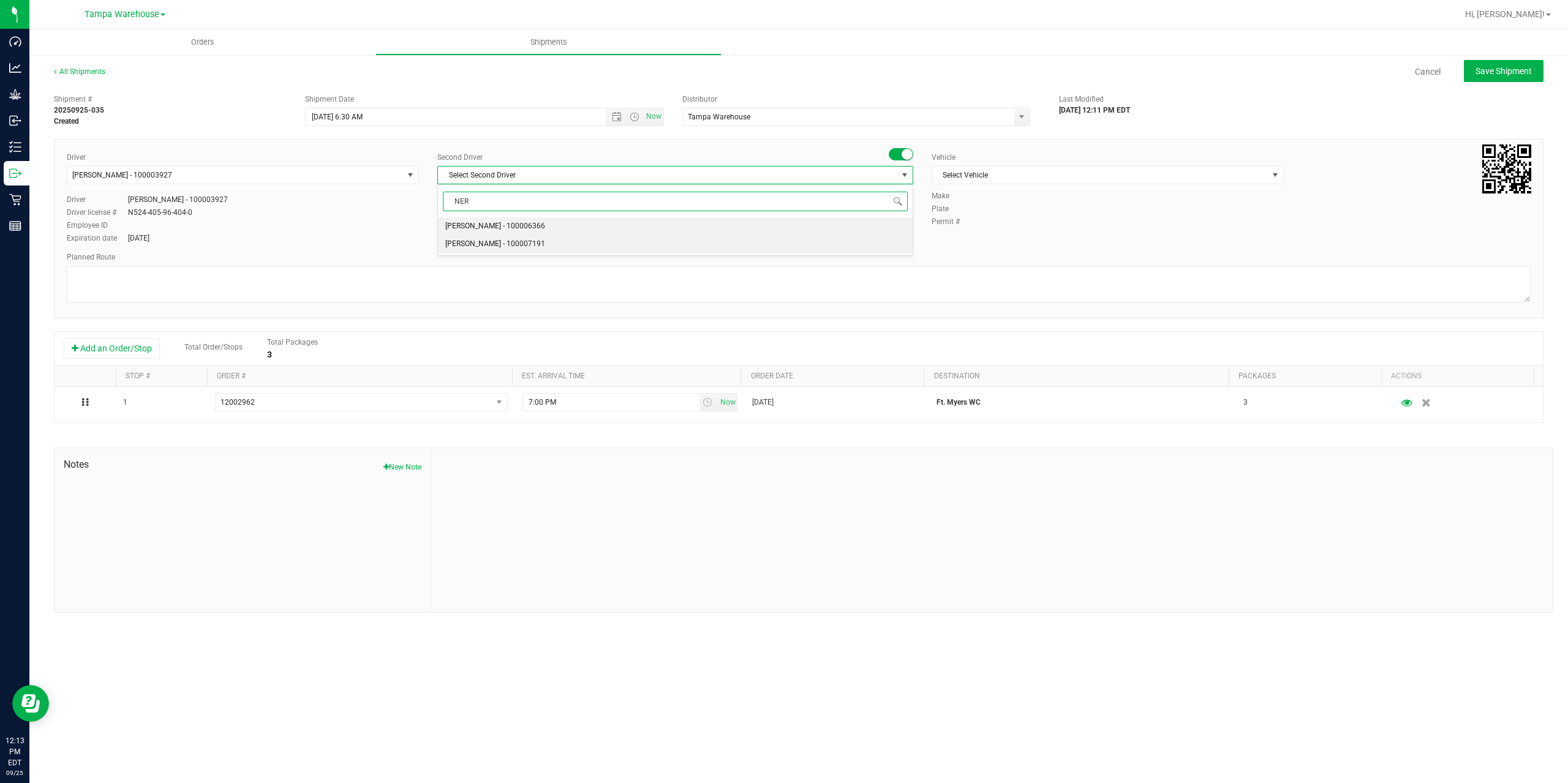
click at [501, 248] on span "Nicholas Pinero - 100007191" at bounding box center [495, 244] width 100 height 16
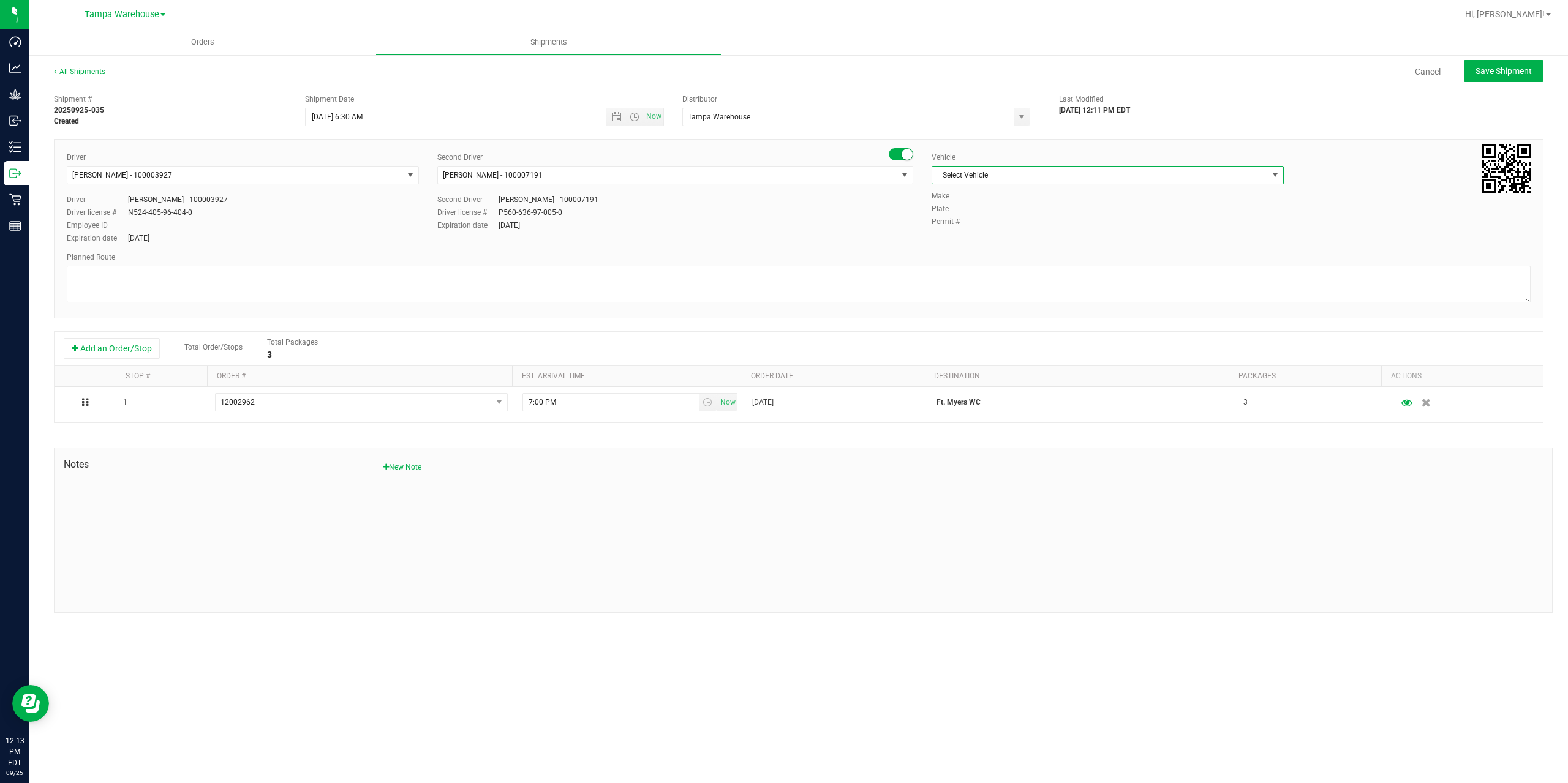
click at [1022, 173] on span "Select Vehicle" at bounding box center [1100, 175] width 336 height 17
click at [1016, 197] on li "FL-EXPRESS-01" at bounding box center [1107, 193] width 351 height 18
click at [1013, 180] on span "FL-EXPRESS-01" at bounding box center [1100, 175] width 336 height 17
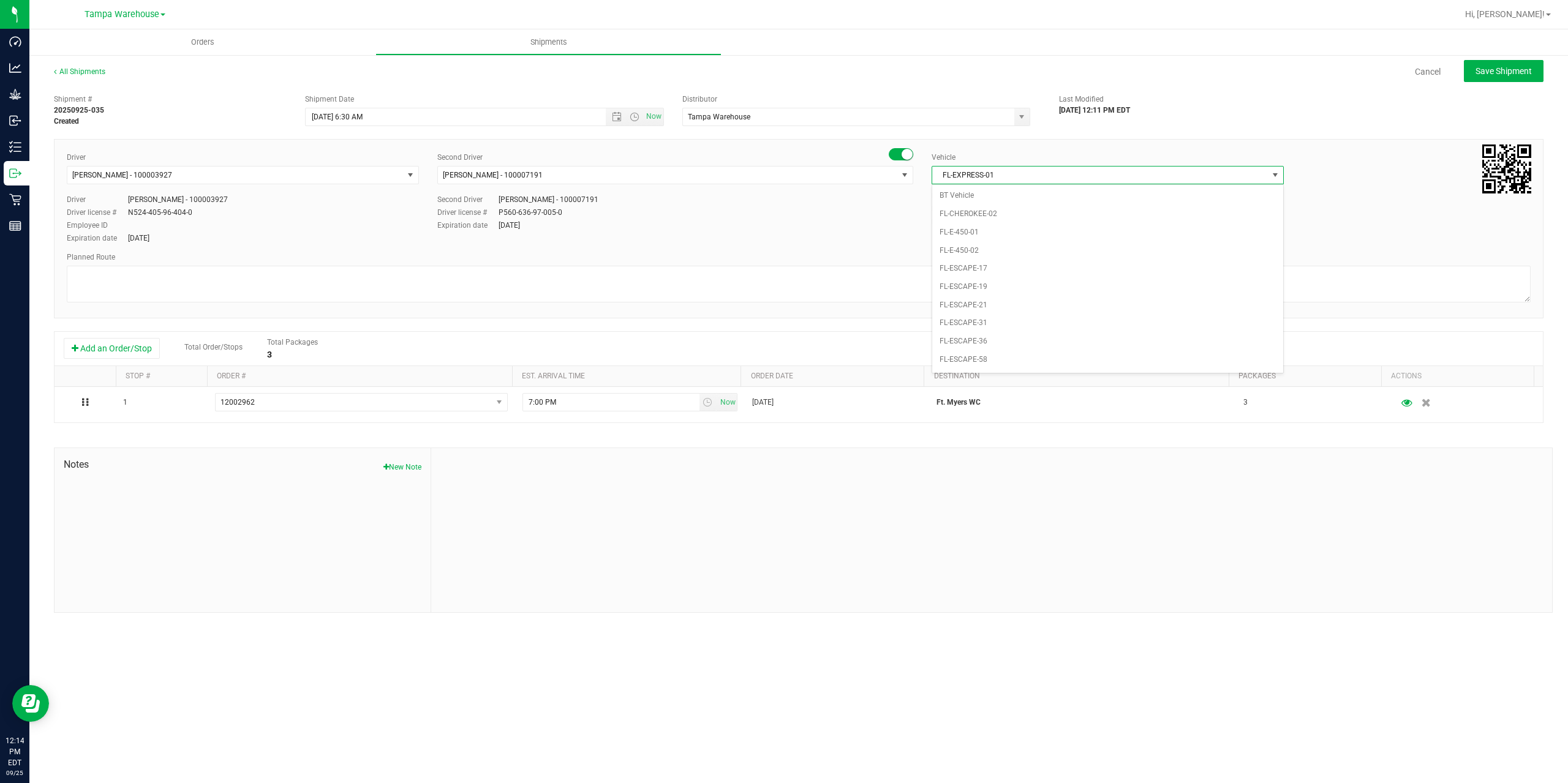
click at [999, 478] on li "FL-EXPRESS-03" at bounding box center [1107, 488] width 351 height 18
click at [399, 275] on textarea at bounding box center [798, 284] width 1464 height 37
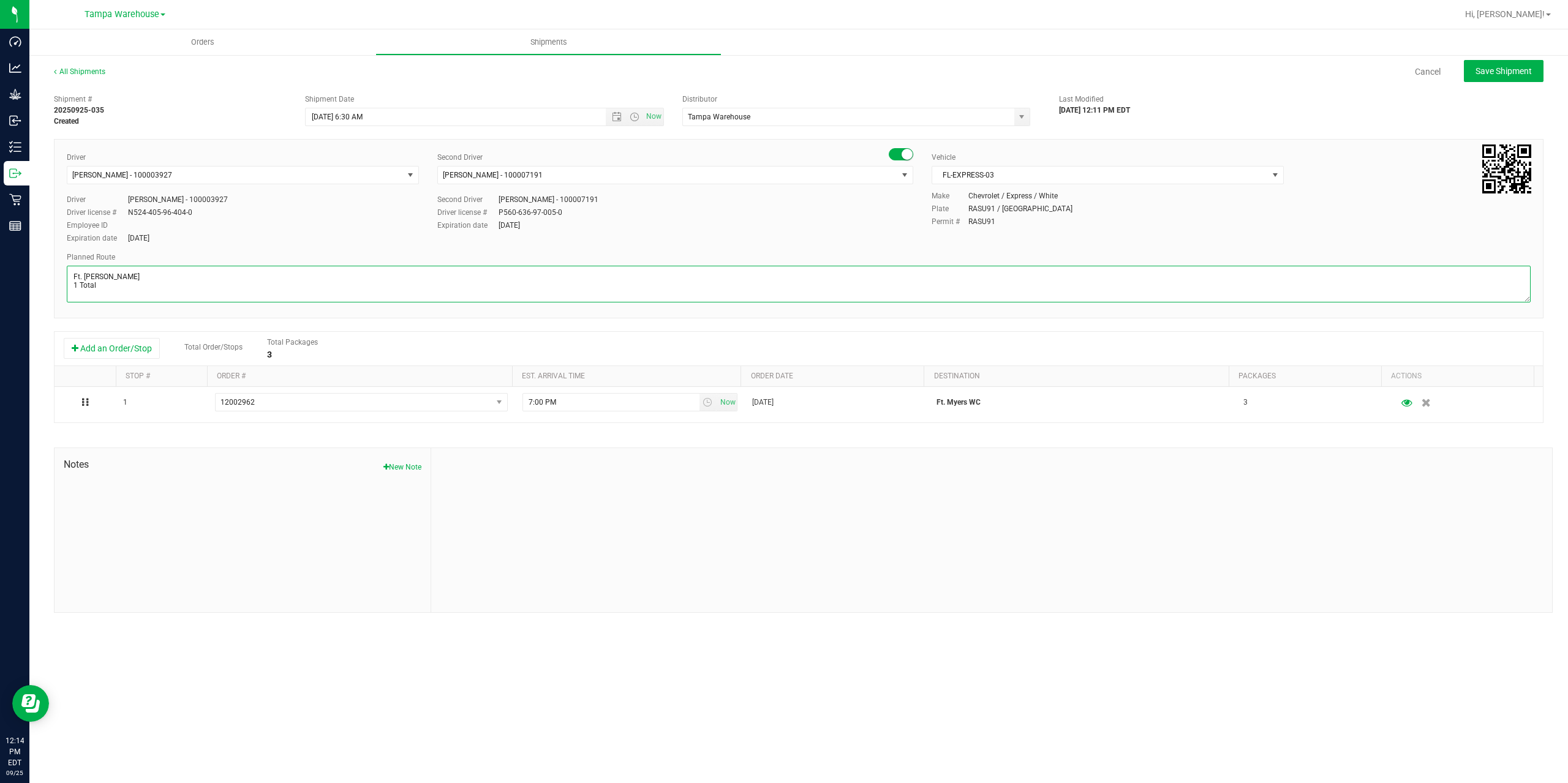
click at [244, 294] on textarea at bounding box center [798, 284] width 1464 height 37
paste textarea "Bonita Springs WC Ft. Myers WC North Port WC Bradenton WC"
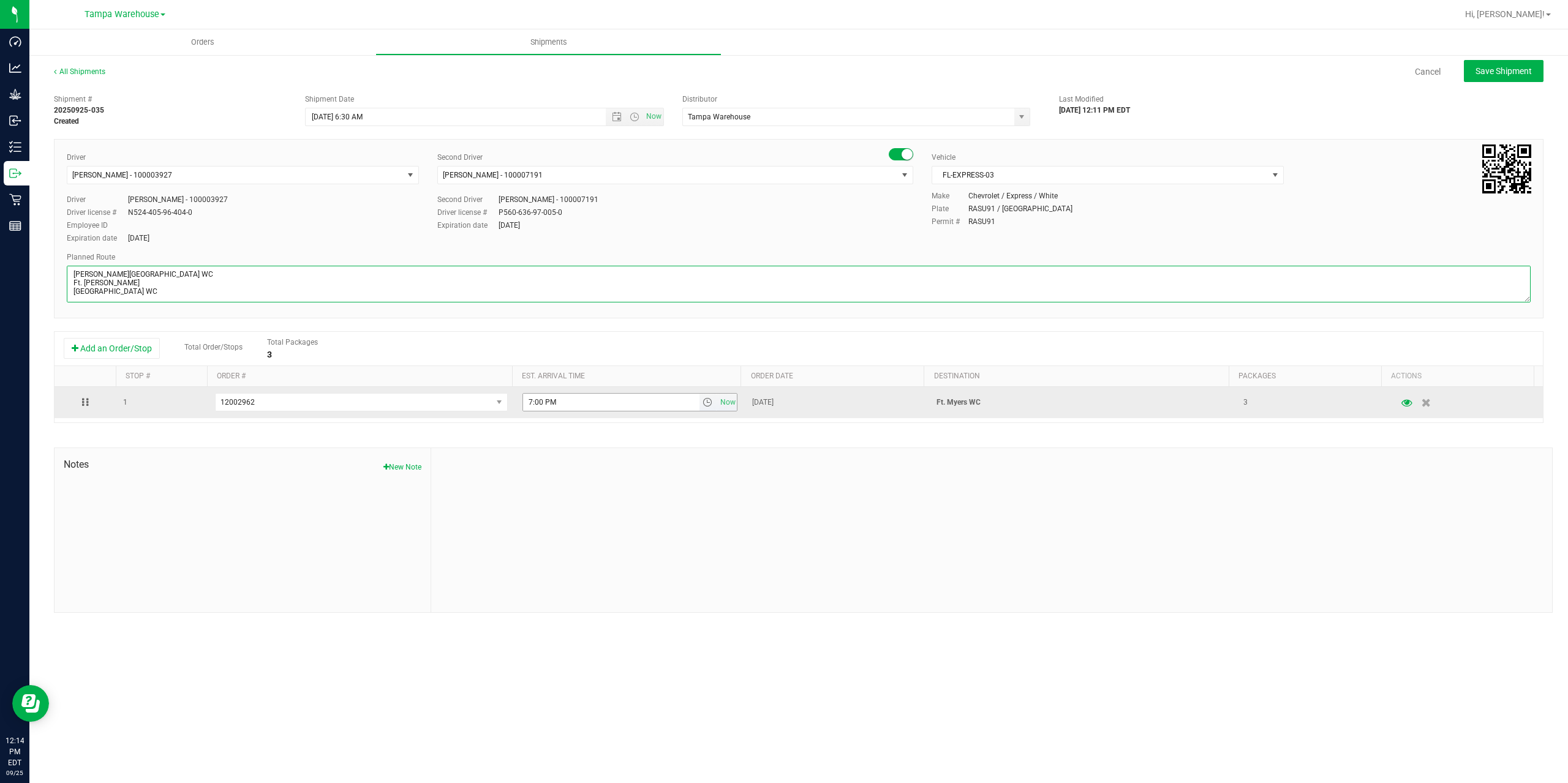
click at [706, 404] on span "select" at bounding box center [707, 402] width 10 height 10
type textarea "Ft. Myers WC 1 Total Bonita Springs WC Ft. Myers WC North Port WC Bradenton WC"
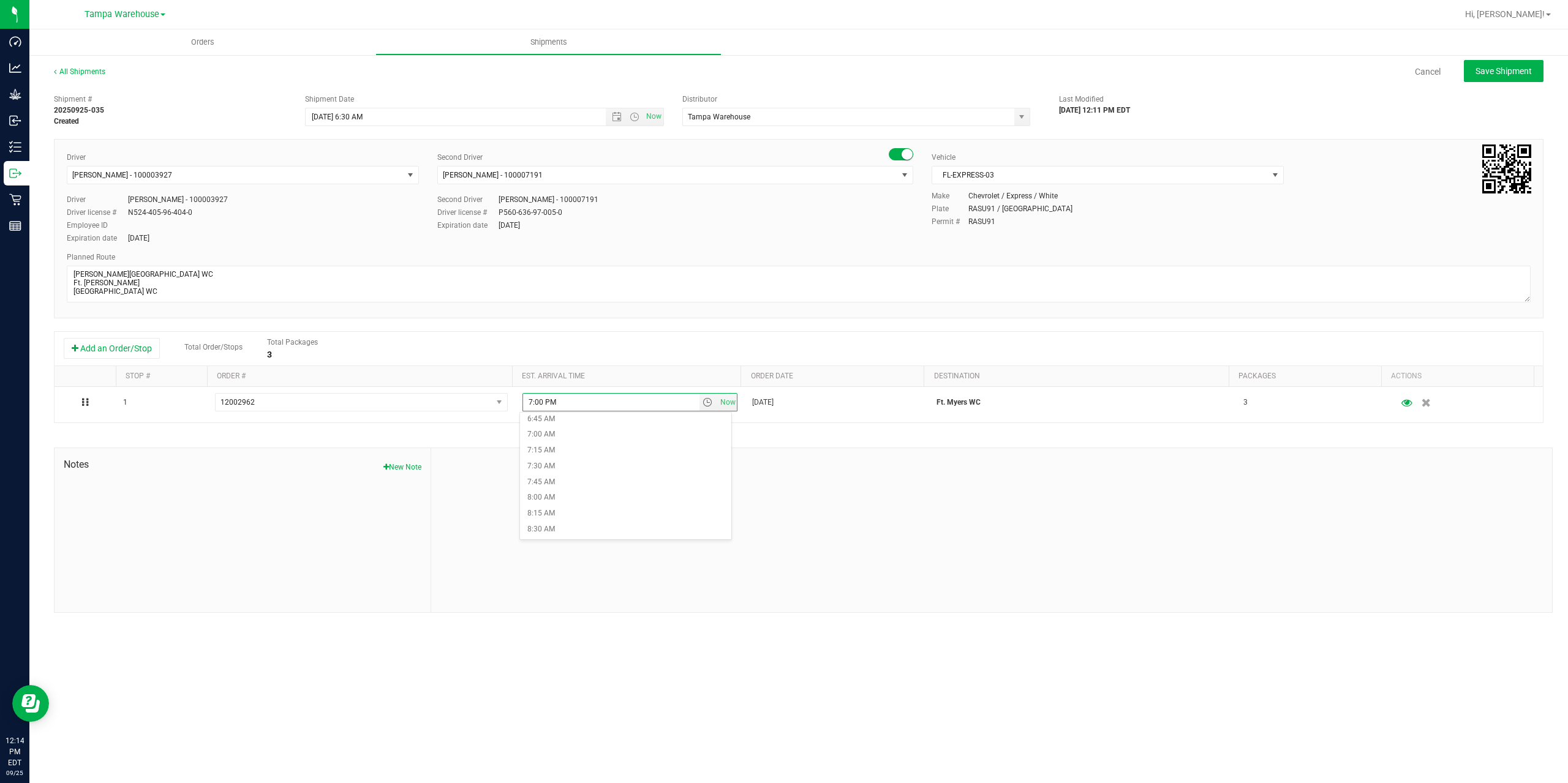
scroll to position [551, 0]
click at [581, 498] on li "10:00 AM" at bounding box center [626, 501] width 212 height 16
click at [642, 478] on div at bounding box center [992, 530] width 1121 height 164
click at [1477, 73] on span "Save Shipment" at bounding box center [1503, 70] width 56 height 10
type input "9/26/2025 10:30 AM"
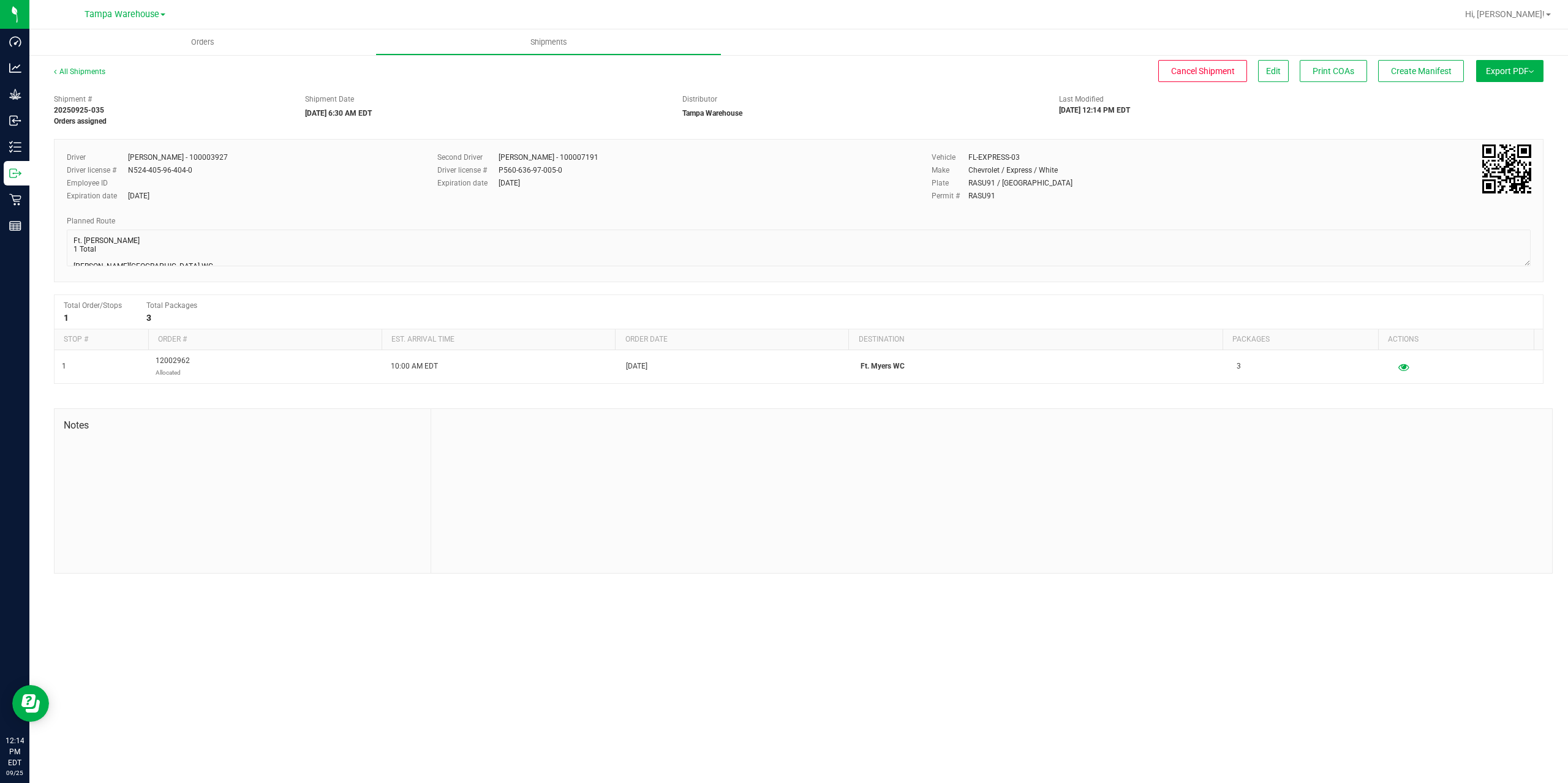
click at [1477, 73] on button "Export PDF" at bounding box center [1510, 71] width 67 height 22
click at [1481, 99] on span "Manifest by Package ID" at bounding box center [1492, 98] width 78 height 8
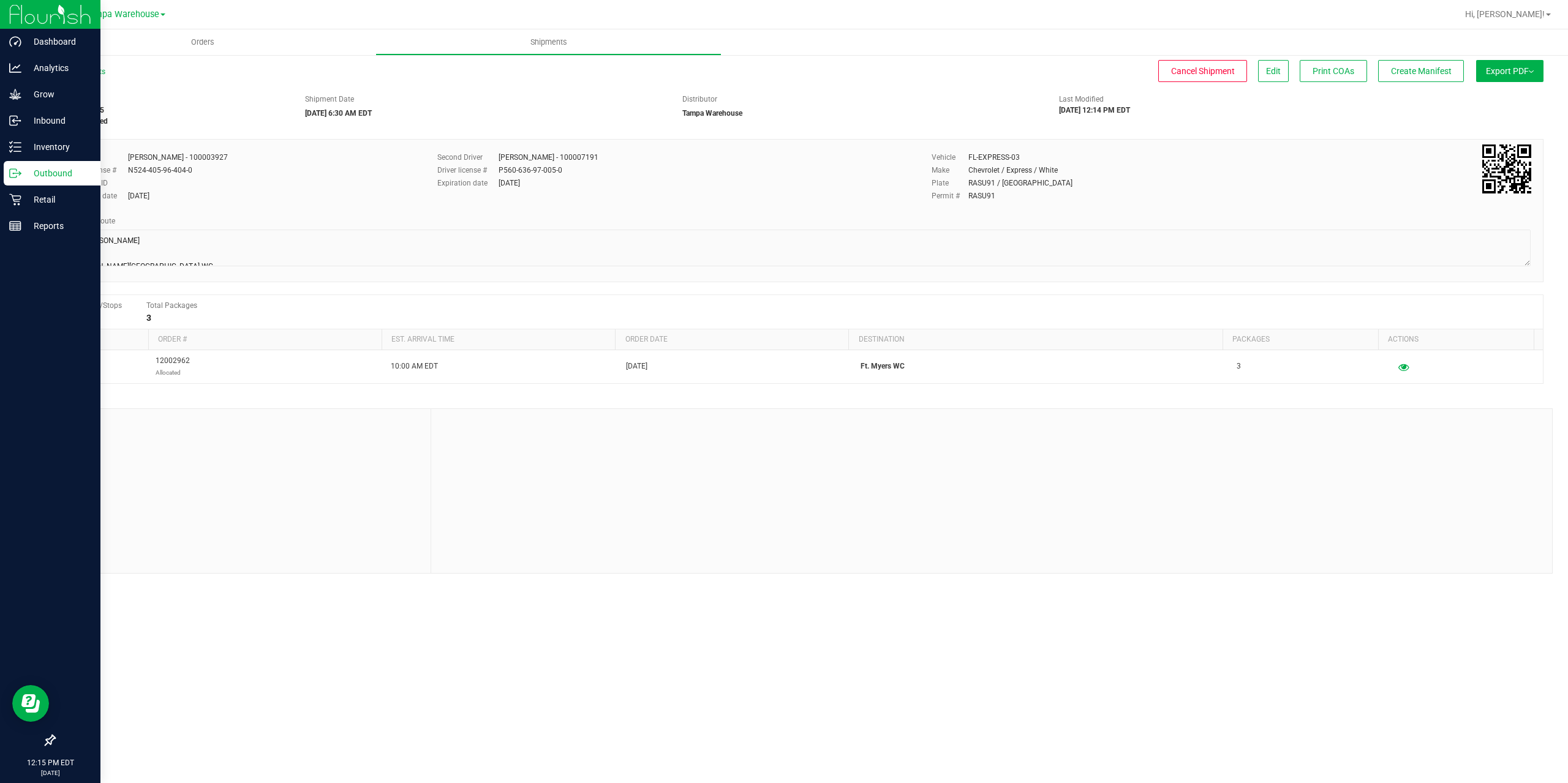
click at [16, 177] on icon at bounding box center [15, 173] width 12 height 12
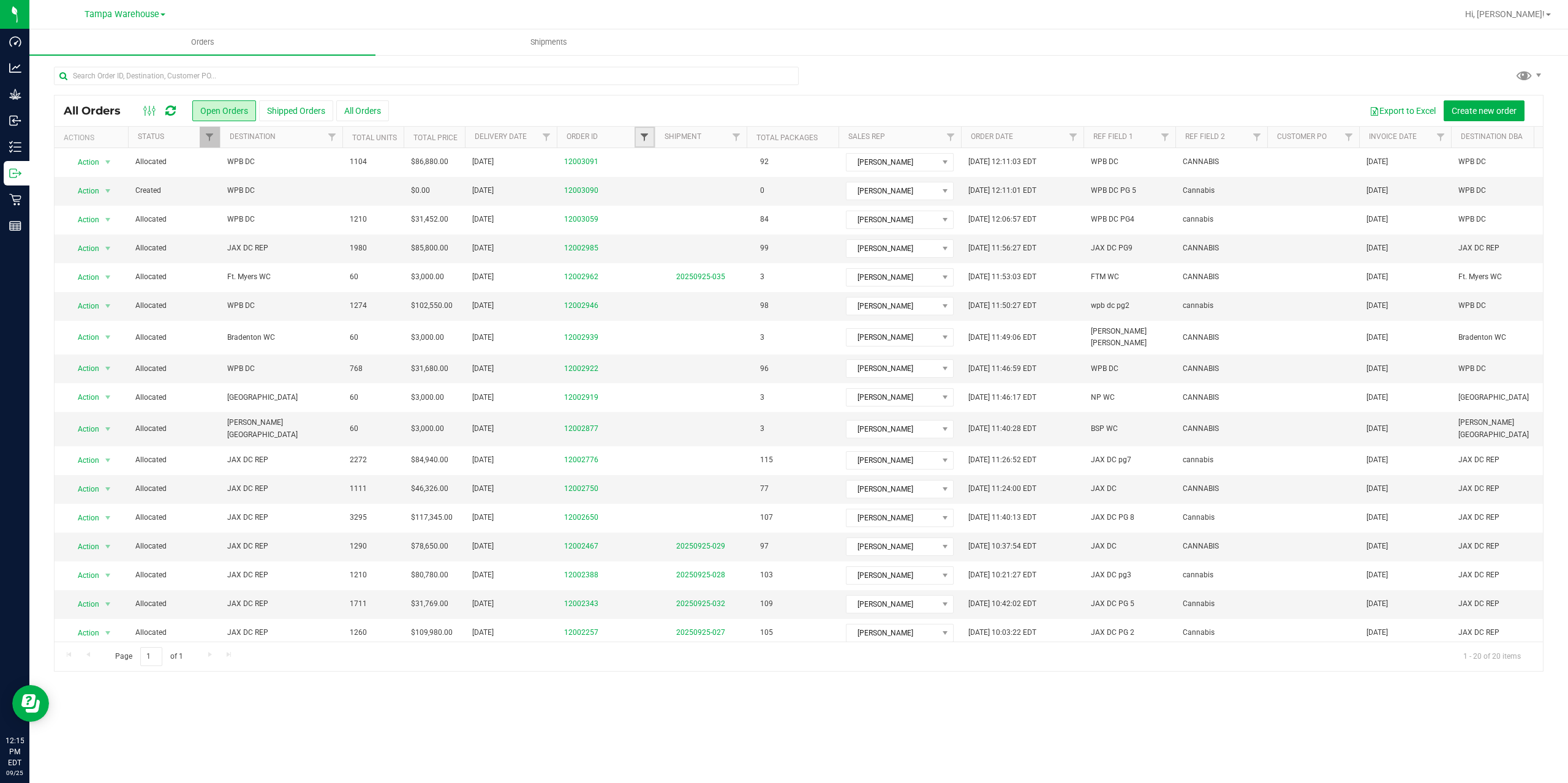
click at [649, 137] on span "Filter" at bounding box center [644, 137] width 10 height 10
type input "2939"
click at [642, 183] on button "Filter" at bounding box center [671, 197] width 59 height 27
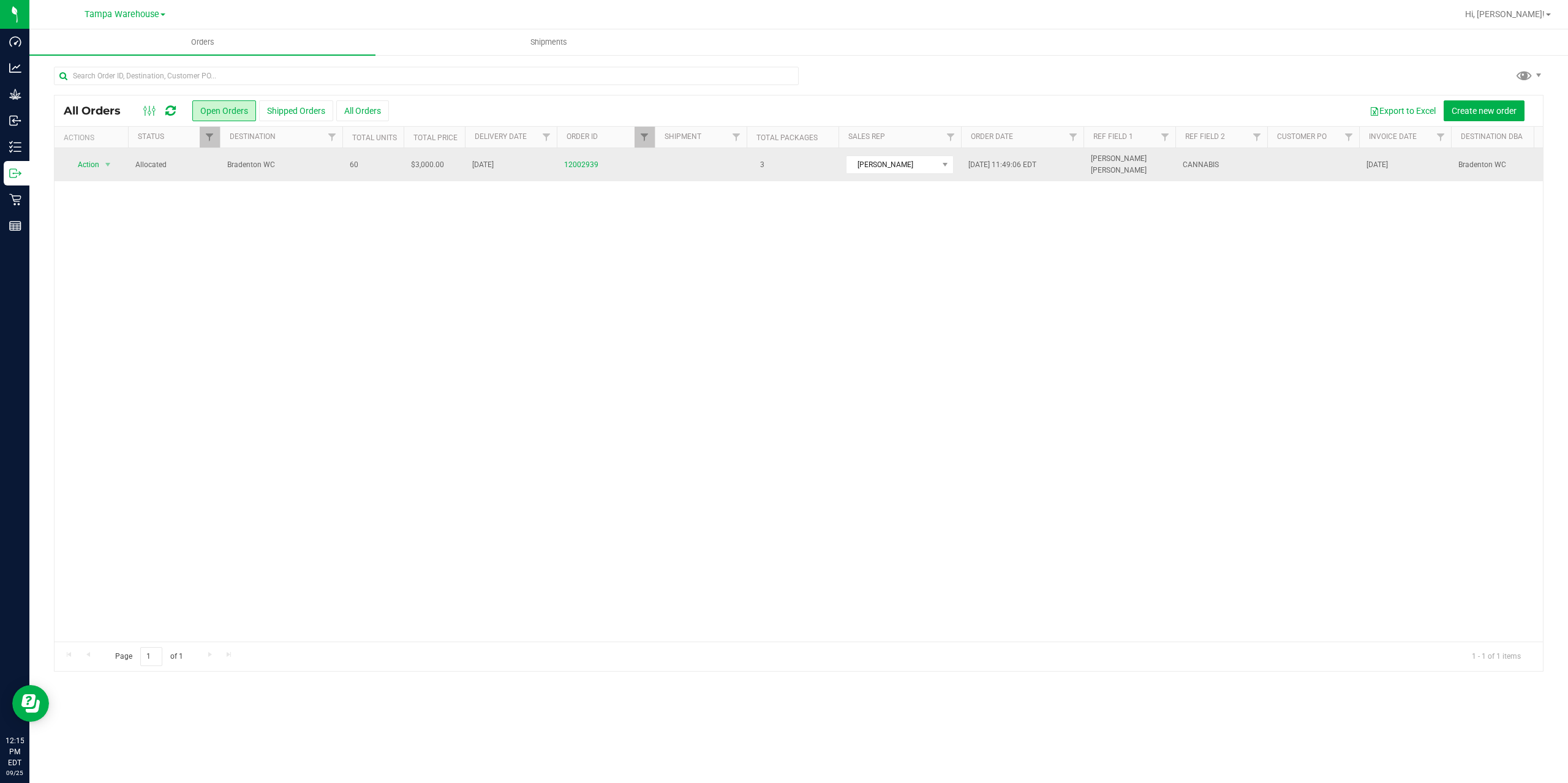
click at [300, 172] on td "Bradenton WC" at bounding box center [281, 164] width 122 height 33
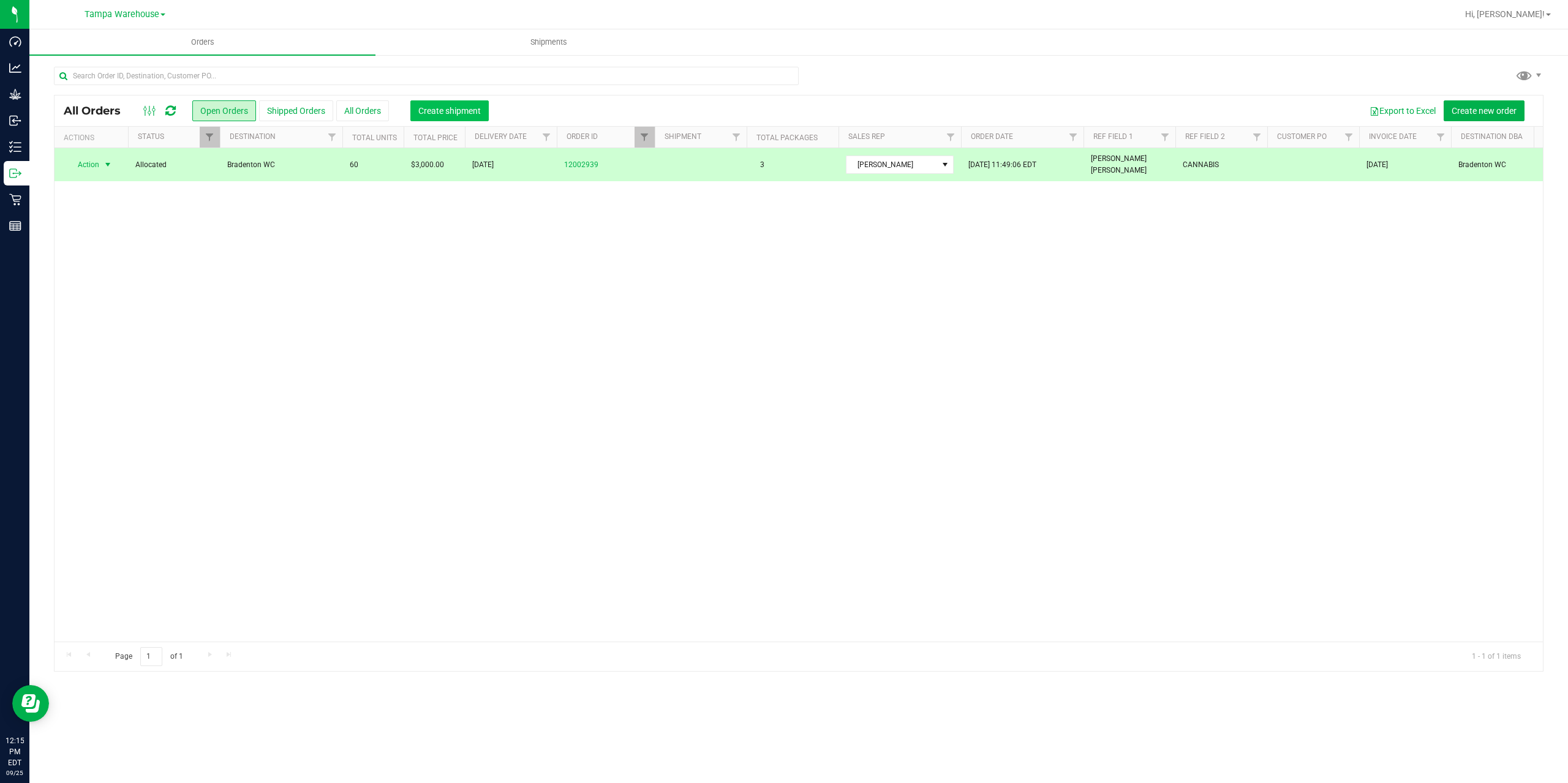
click at [472, 114] on span "Create shipment" at bounding box center [450, 111] width 63 height 10
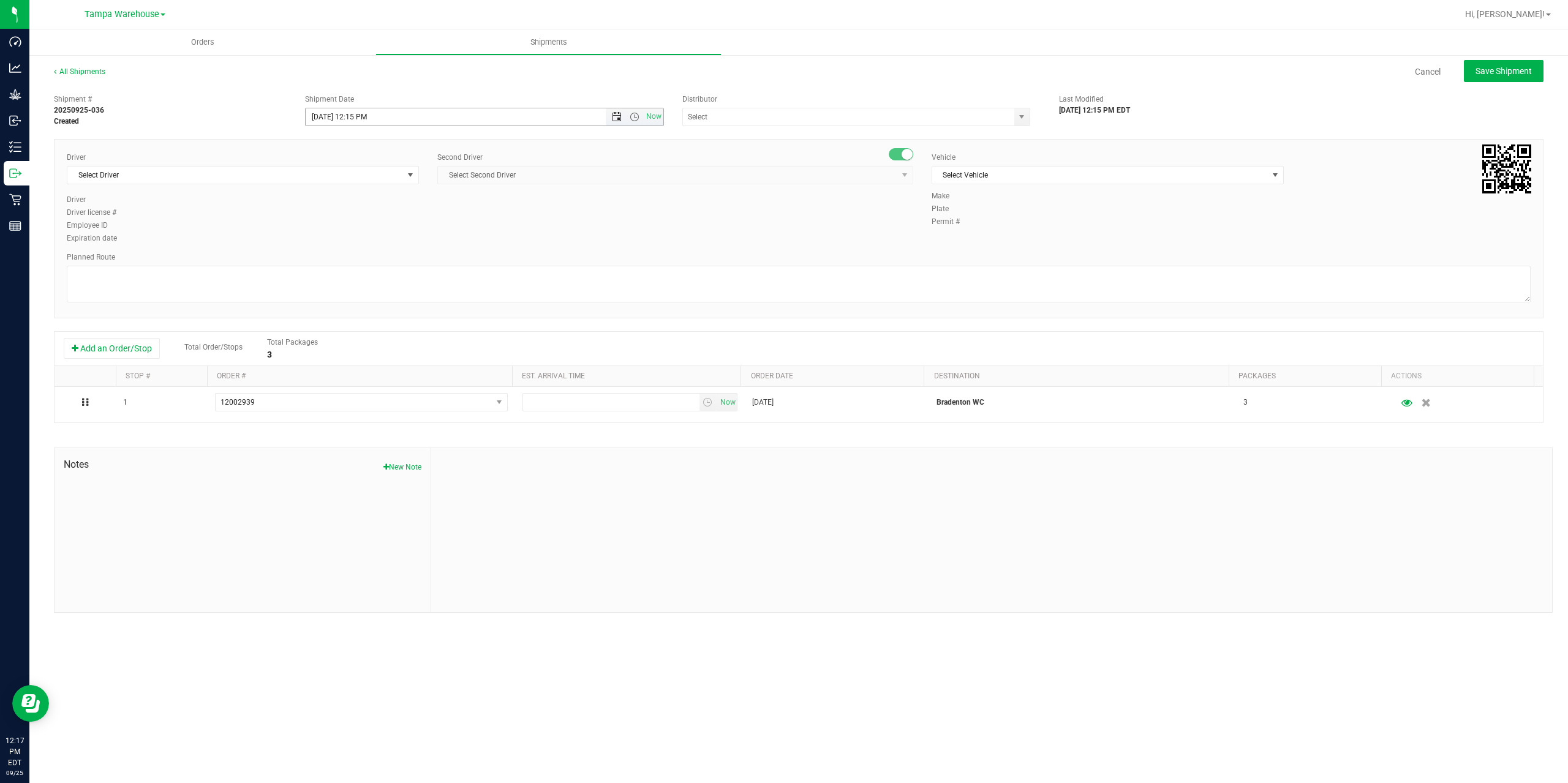
click at [616, 118] on span "Open the date view" at bounding box center [616, 116] width 10 height 10
click at [402, 241] on link "26" at bounding box center [406, 241] width 17 height 19
click at [633, 120] on span "Open the time view" at bounding box center [634, 116] width 10 height 10
click at [501, 217] on li "6:30 AM" at bounding box center [483, 219] width 356 height 16
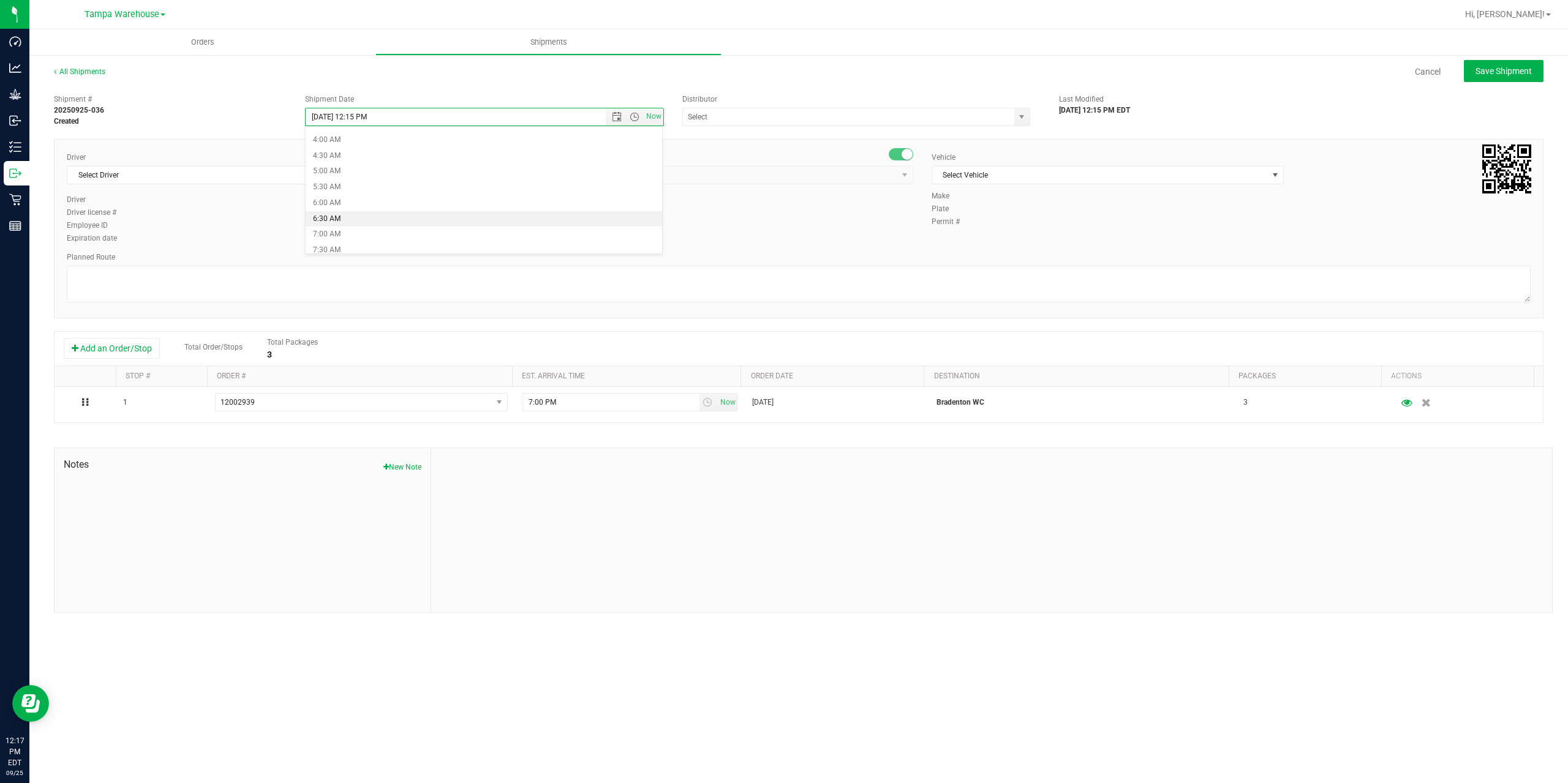
type input "9/26/2025 6:30 AM"
click at [733, 109] on input "text" at bounding box center [844, 117] width 321 height 17
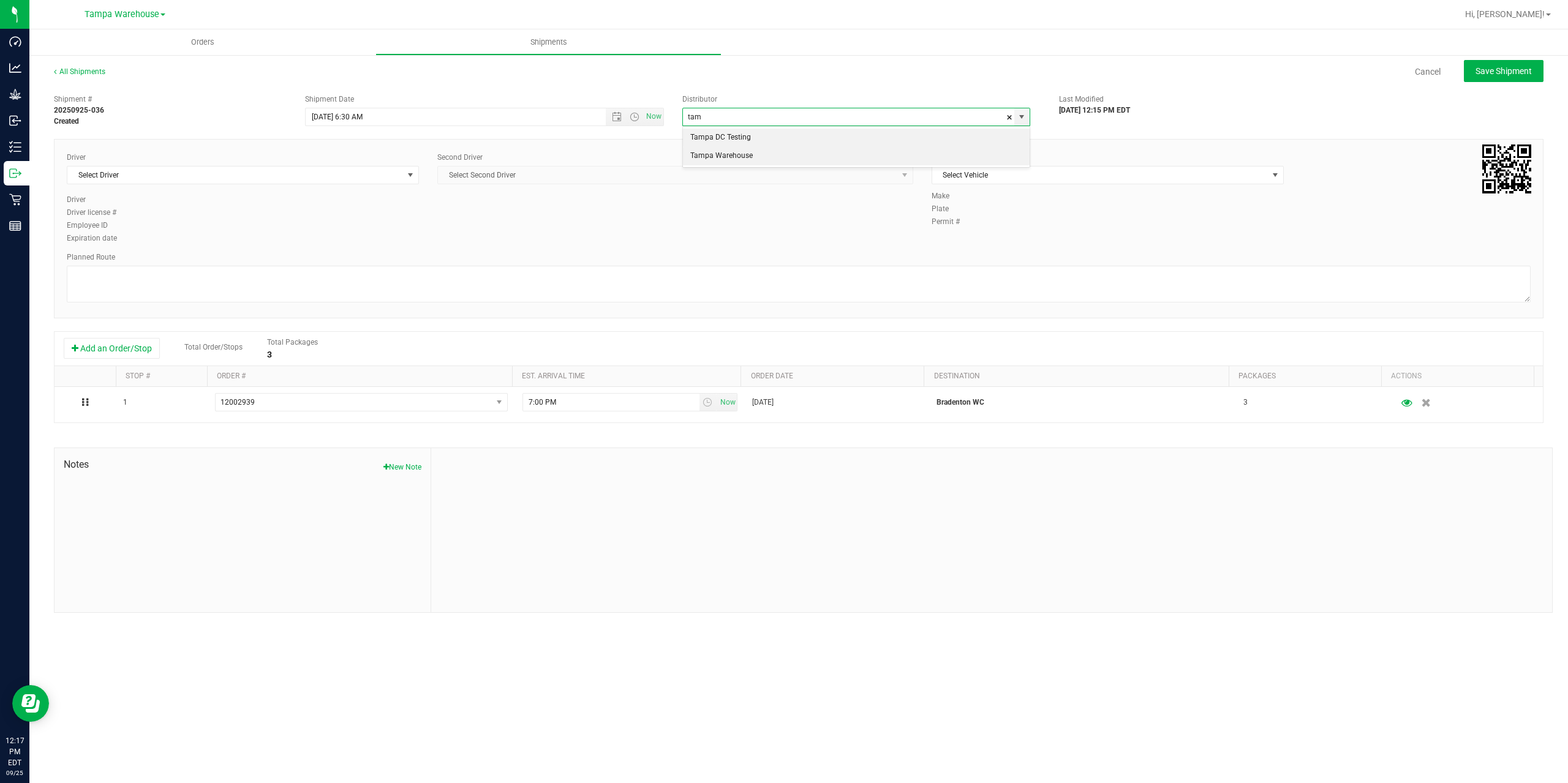
click at [721, 154] on li "Tampa Warehouse" at bounding box center [856, 156] width 347 height 18
type input "Tampa Warehouse"
click at [202, 174] on span "Select Driver" at bounding box center [235, 175] width 336 height 17
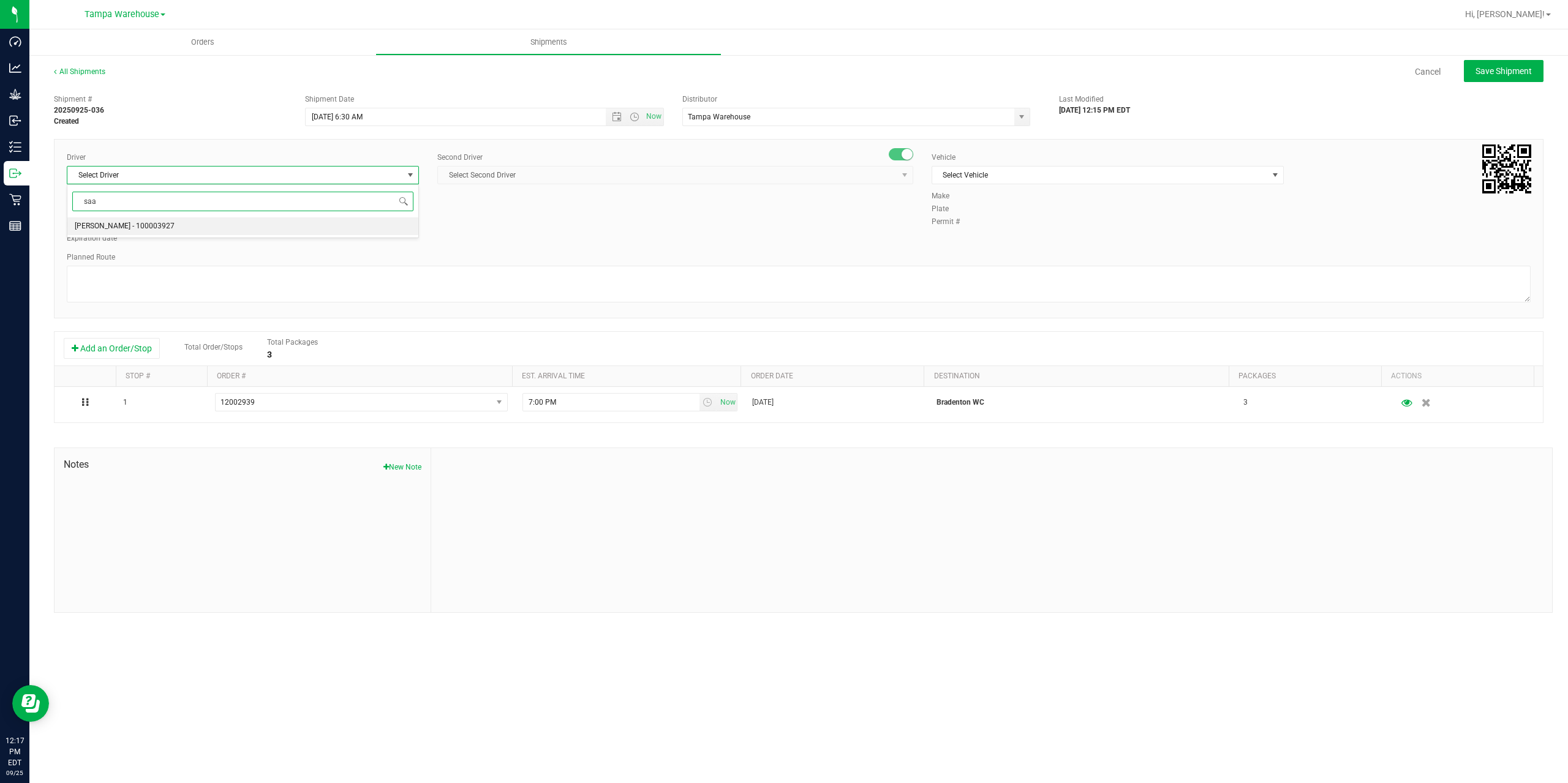
click at [174, 225] on span "Isaac Nunez Collado - 100003927" at bounding box center [125, 226] width 100 height 16
type input "saa"
click at [490, 180] on span "Select Second Driver" at bounding box center [668, 175] width 459 height 17
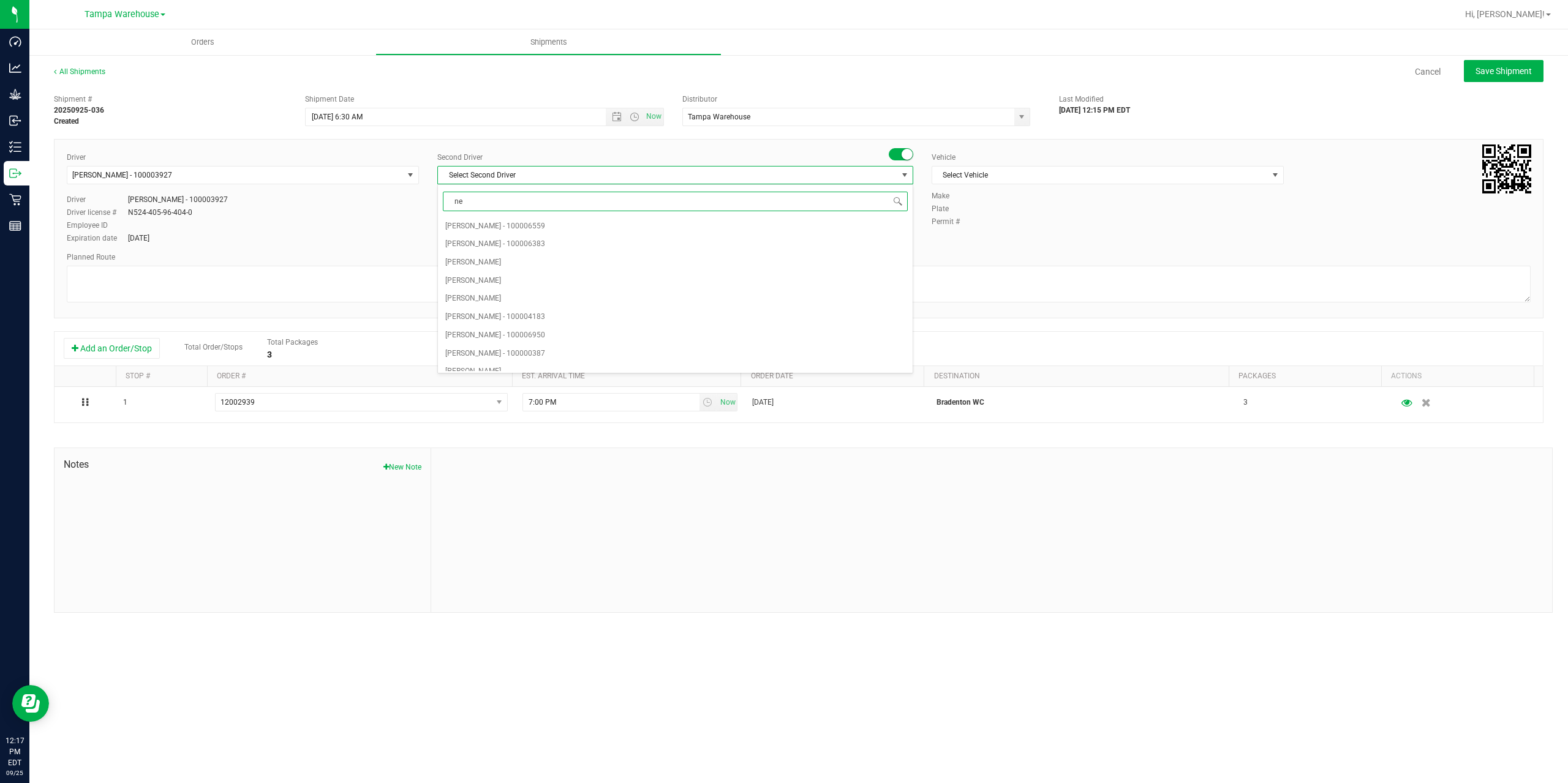
type input "ner"
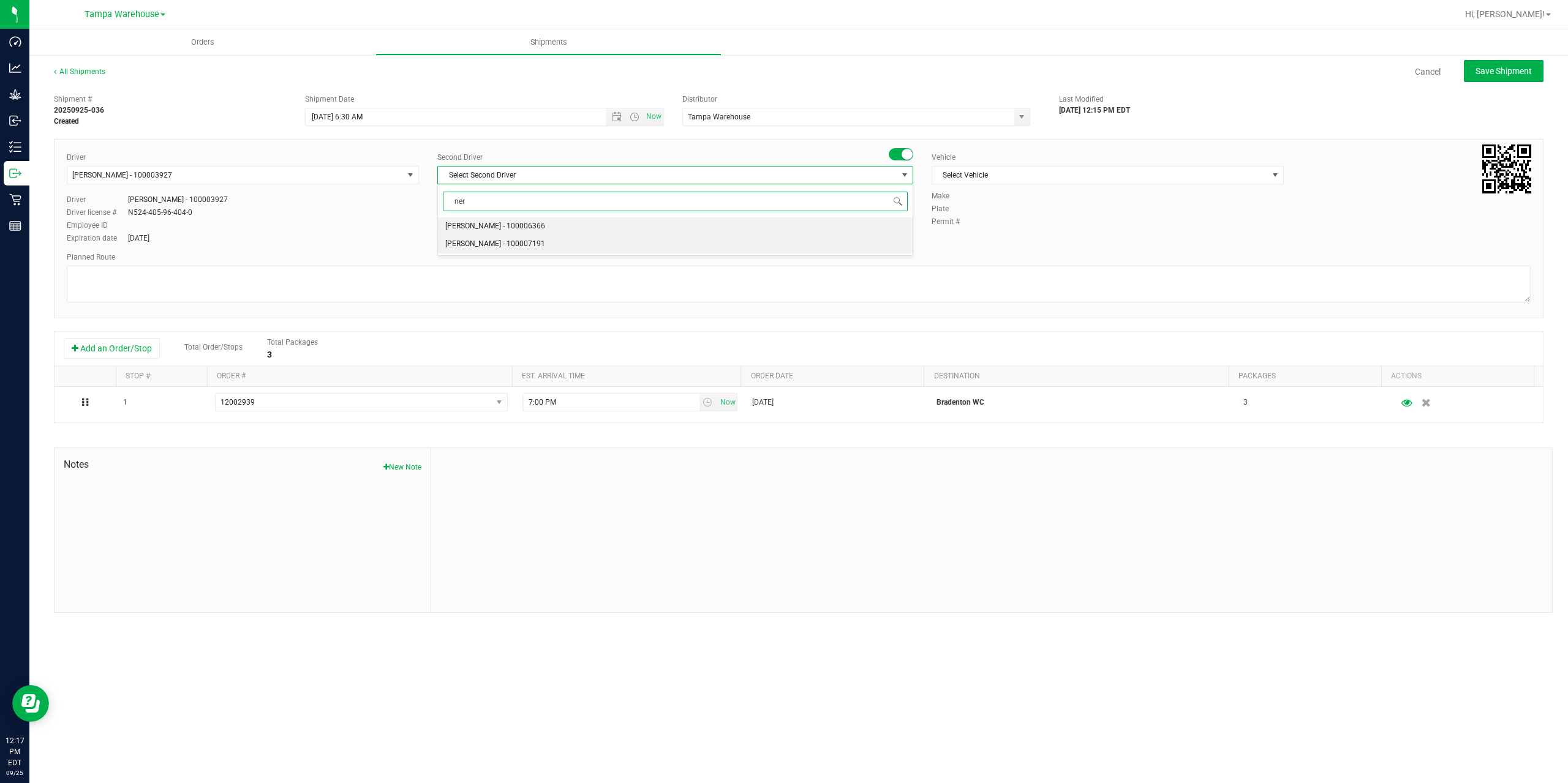
click at [486, 241] on span "Nicholas Pinero - 100007191" at bounding box center [495, 244] width 100 height 16
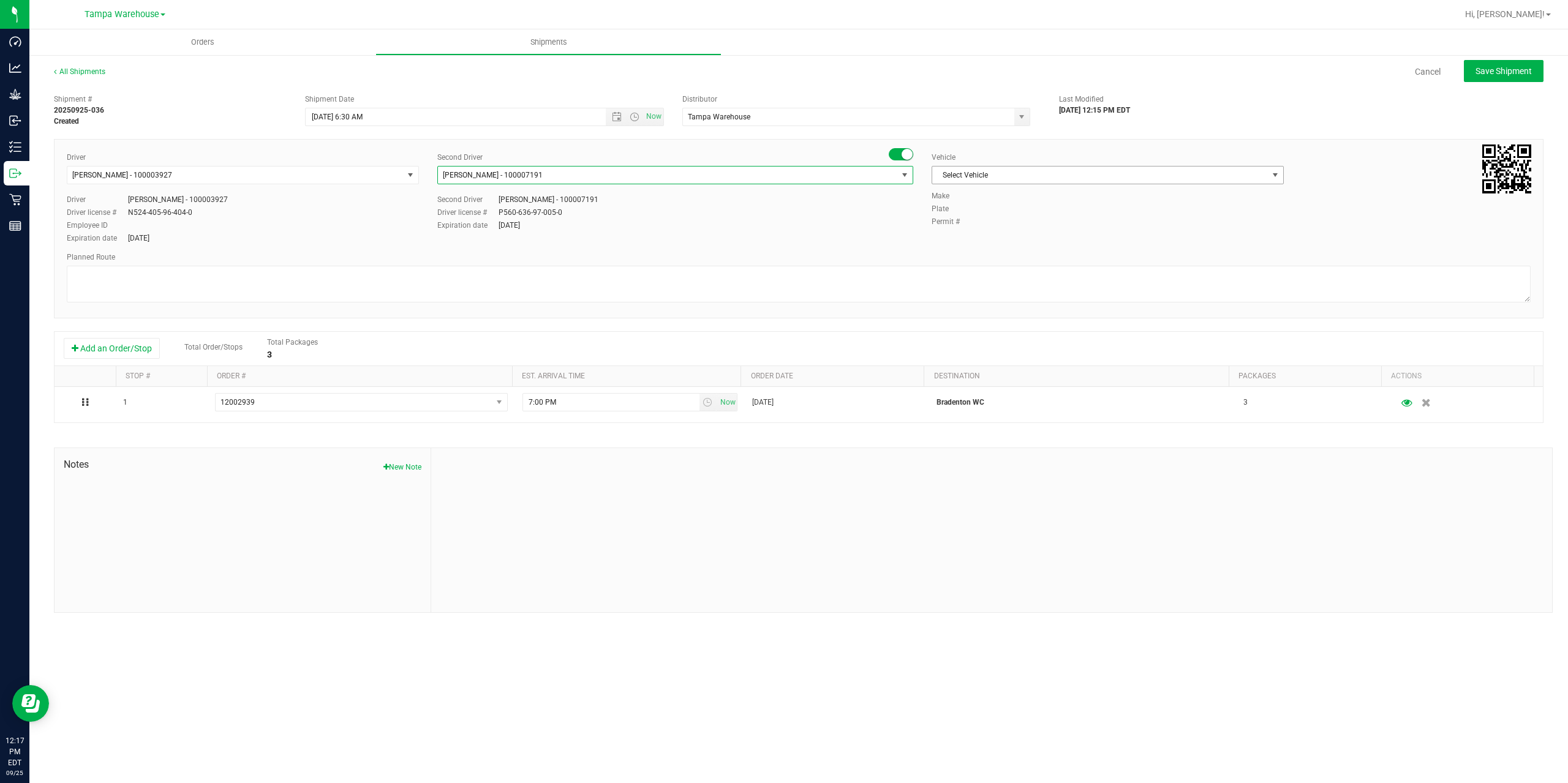
click at [1018, 182] on span "Select Vehicle" at bounding box center [1100, 175] width 336 height 17
click at [1014, 215] on li "FL-EXPRESS-03" at bounding box center [1107, 218] width 351 height 18
click at [871, 278] on textarea at bounding box center [798, 284] width 1464 height 37
paste textarea "Bonita Springs WC Ft. Myers WC North Port WC Bradenton WC"
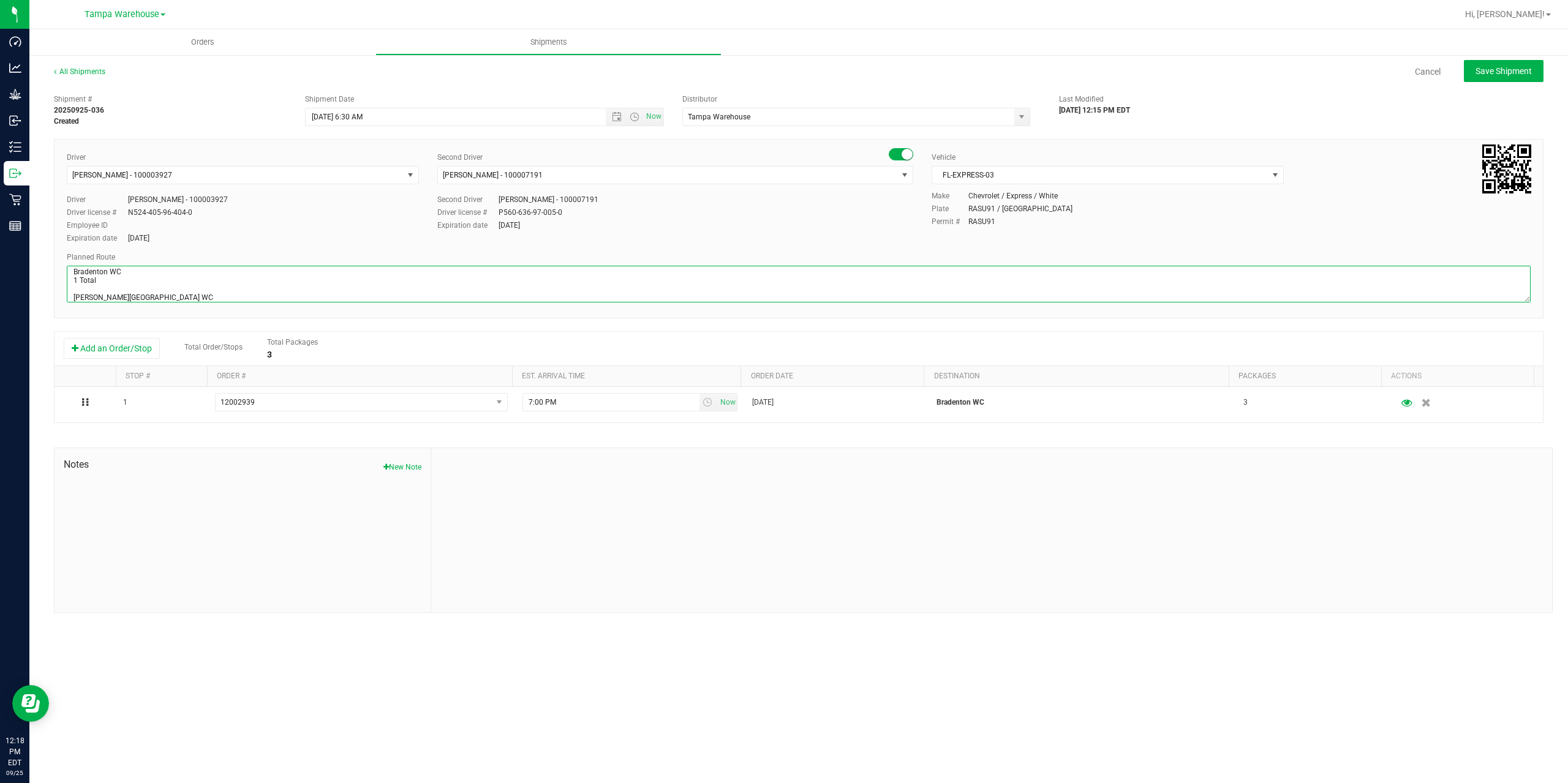
scroll to position [30, 0]
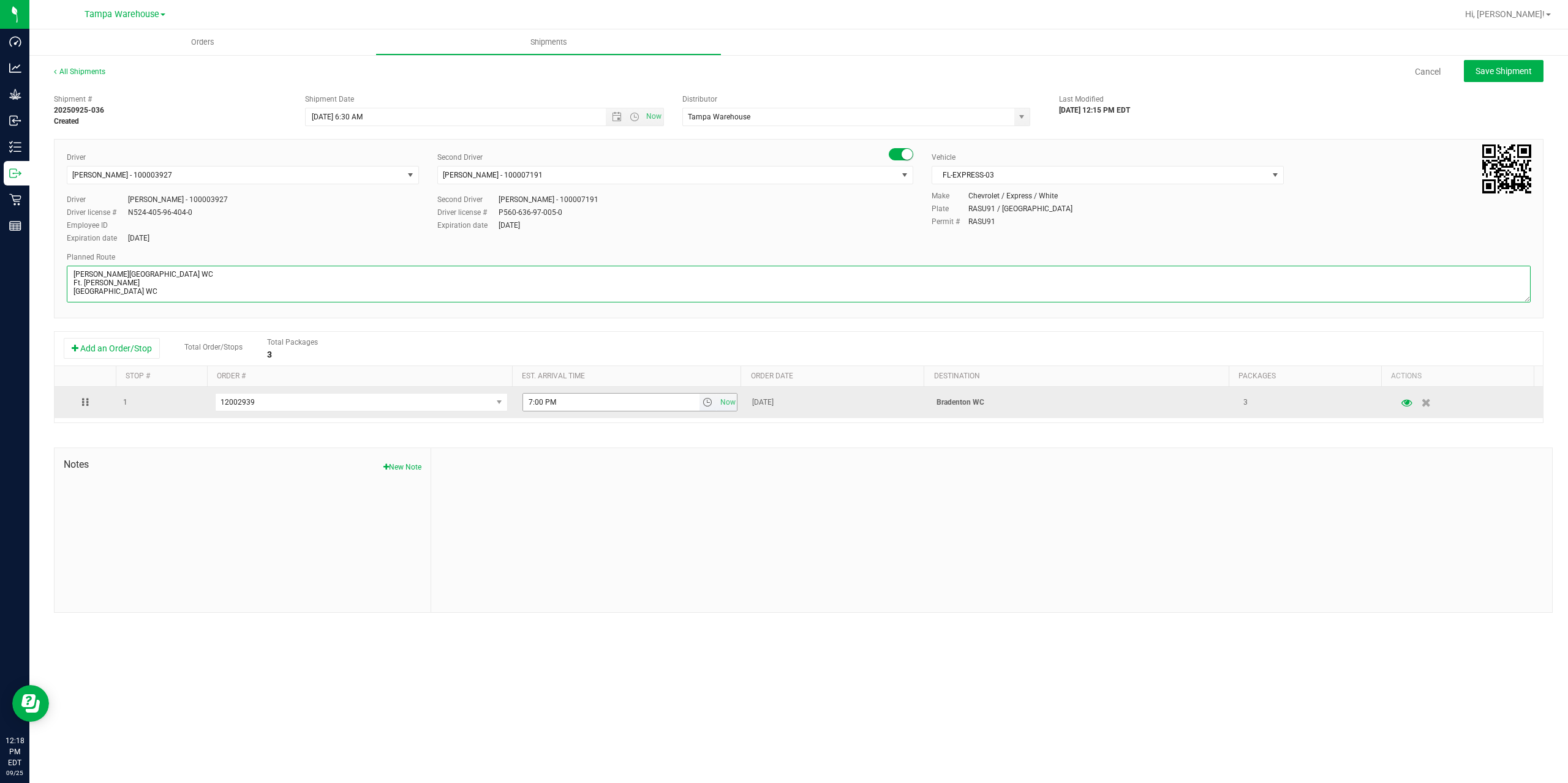
click at [702, 405] on span "select" at bounding box center [707, 402] width 10 height 10
type textarea "Bradenton WC 1 Total Bonita Springs WC Ft. Myers WC North Port WC Bradenton WC"
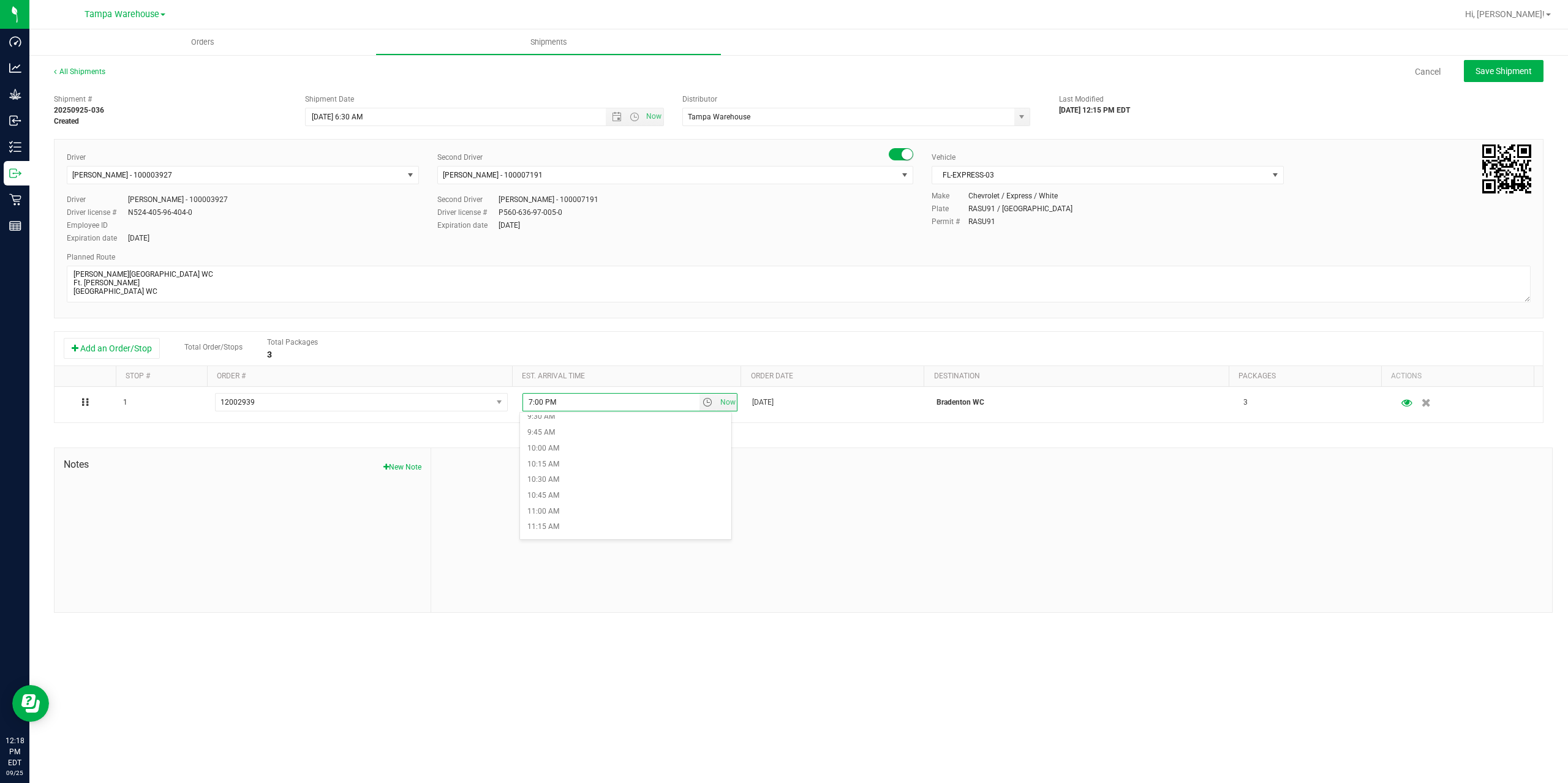
scroll to position [735, 0]
click at [633, 474] on li "12:30 PM" at bounding box center [626, 475] width 212 height 16
click at [706, 467] on div at bounding box center [992, 530] width 1121 height 164
click at [1496, 74] on span "Save Shipment" at bounding box center [1503, 70] width 56 height 10
type input "9/26/2025 10:30 AM"
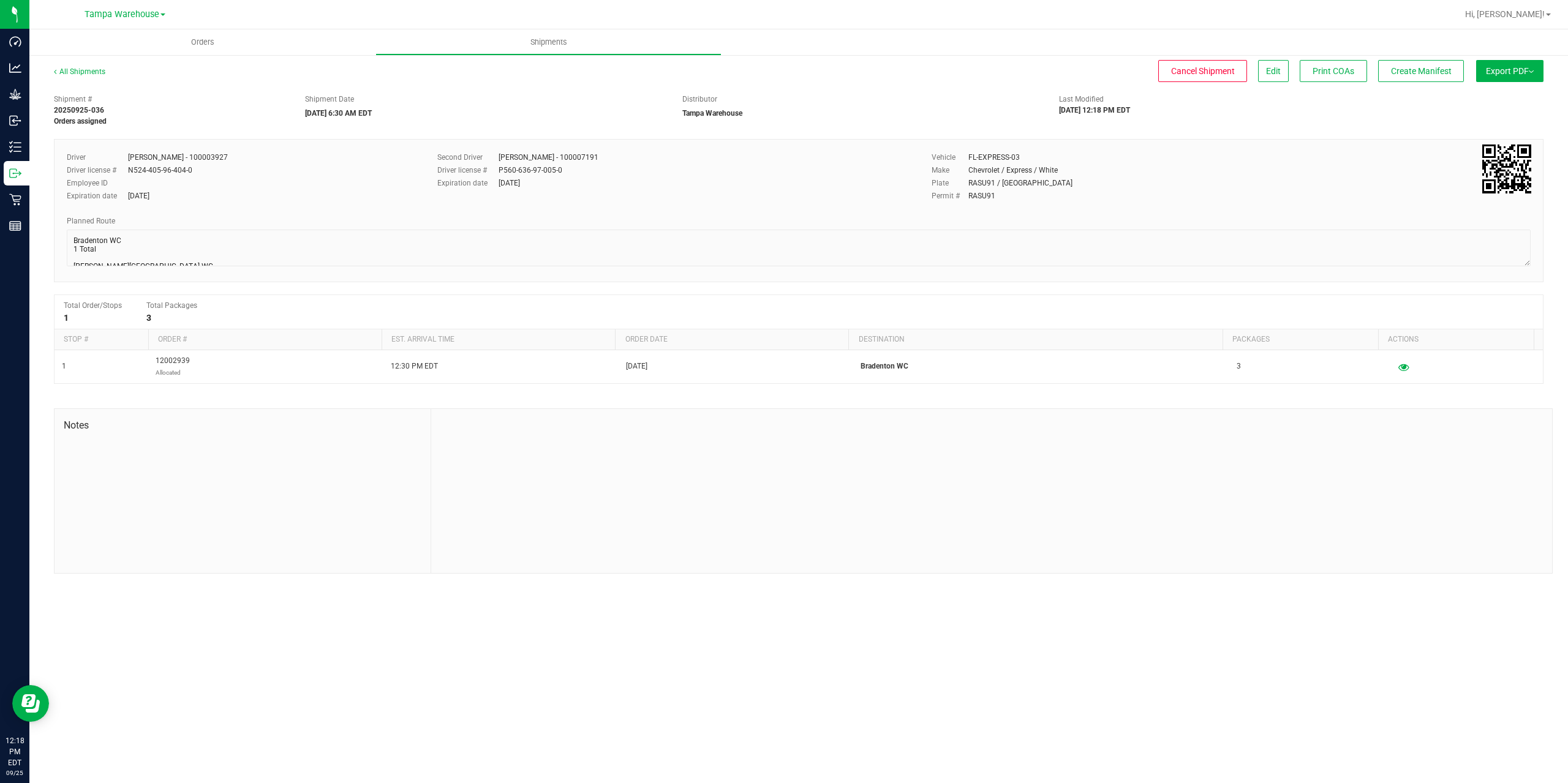
click at [1496, 74] on span "Export PDF" at bounding box center [1510, 70] width 48 height 10
click at [1498, 95] on span "Manifest by Package ID" at bounding box center [1492, 98] width 78 height 8
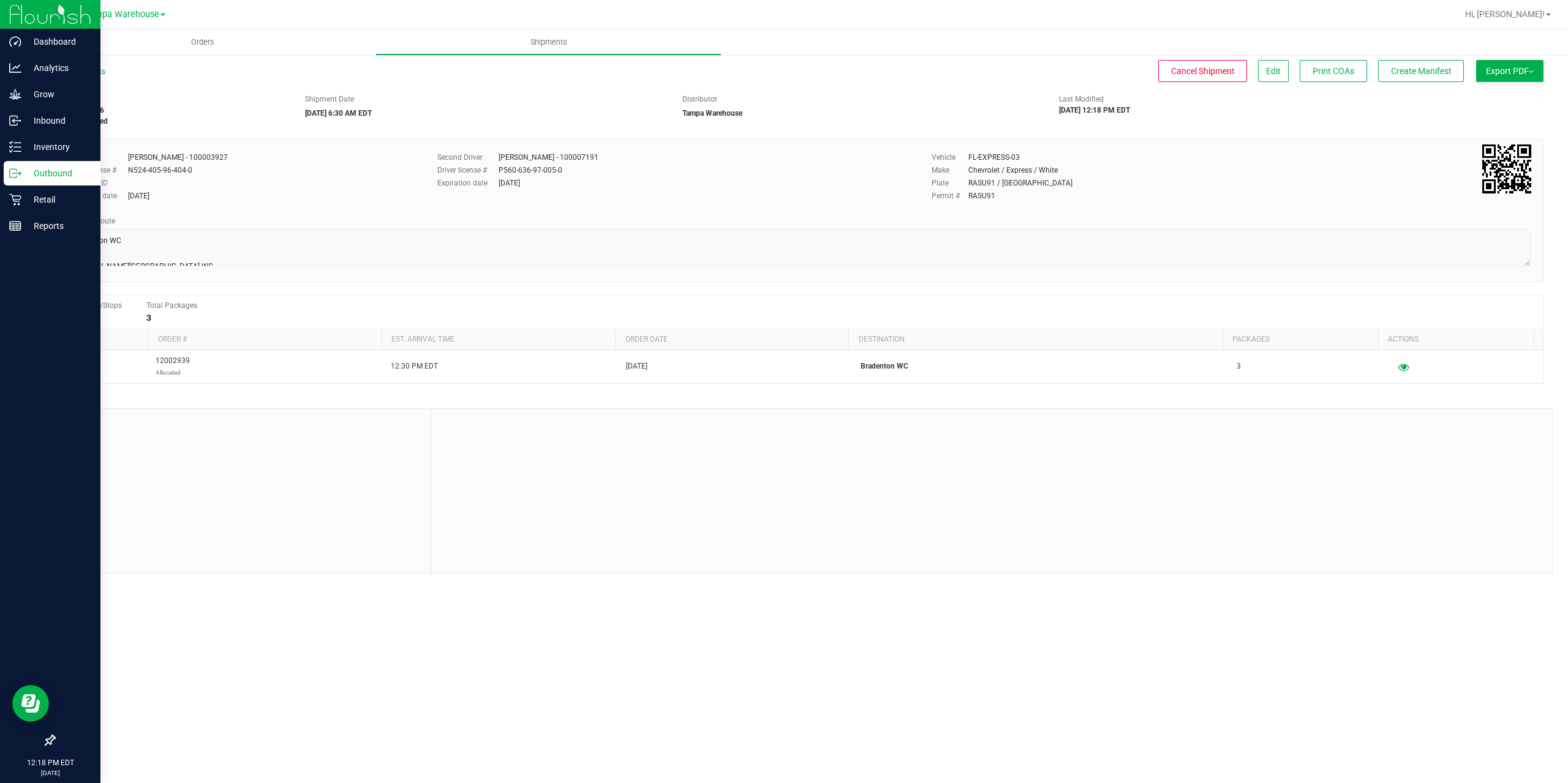
click at [47, 177] on p "Outbound" at bounding box center [58, 173] width 74 height 15
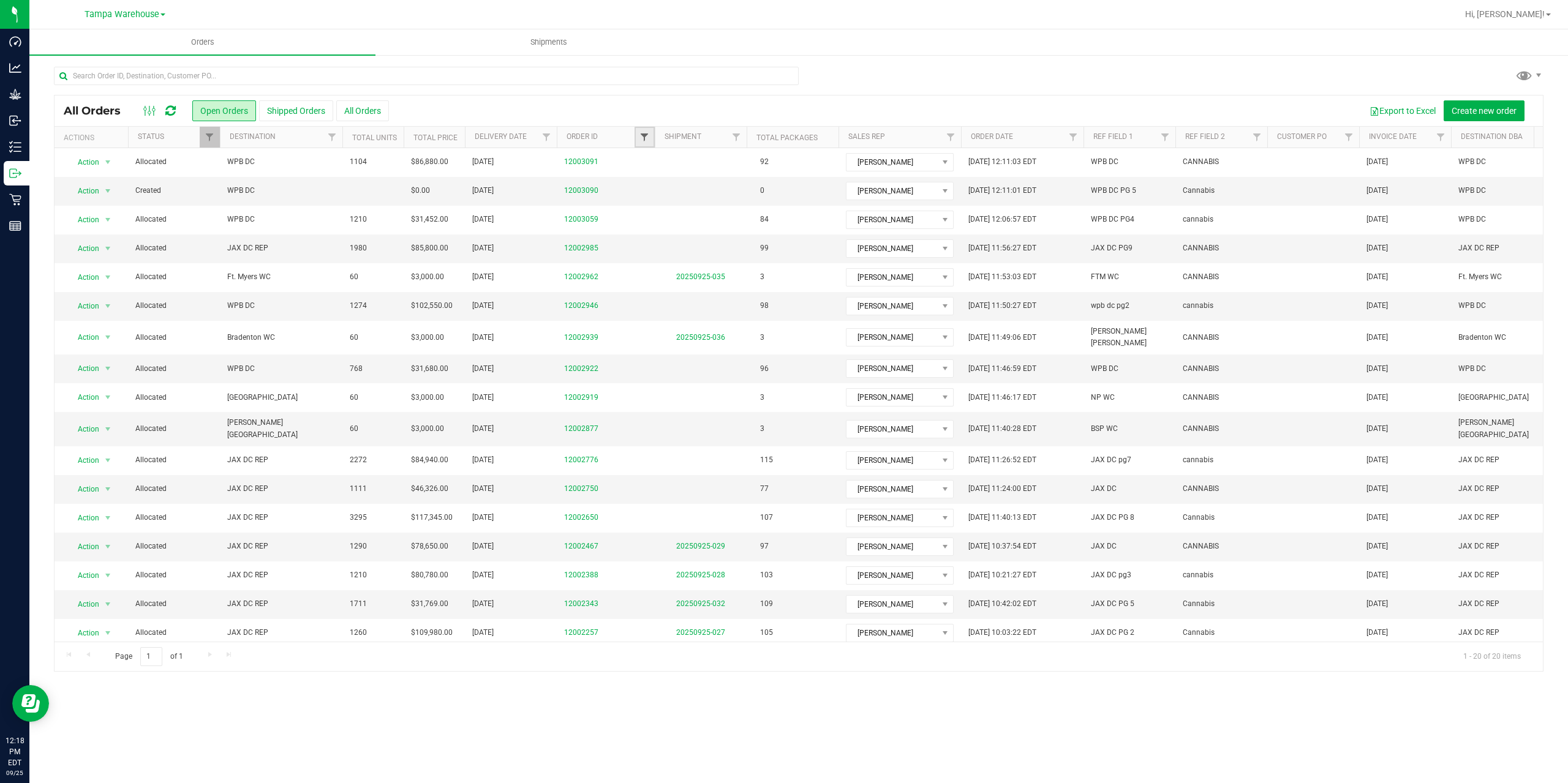
click at [641, 140] on span "Filter" at bounding box center [644, 137] width 10 height 10
type input "2919"
click at [686, 195] on button "Filter" at bounding box center [671, 197] width 59 height 27
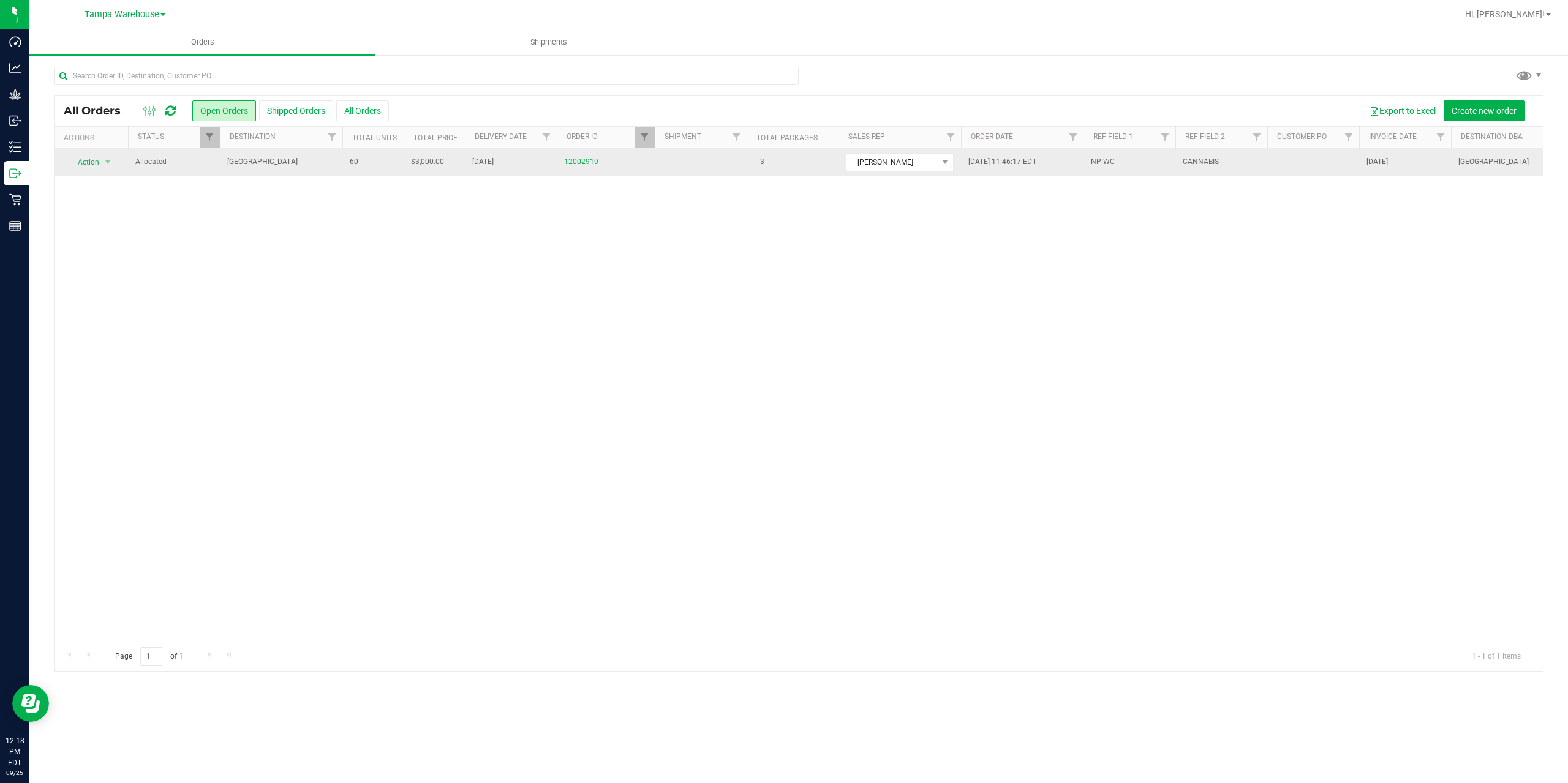
click at [287, 162] on span "[GEOGRAPHIC_DATA]" at bounding box center [281, 162] width 108 height 12
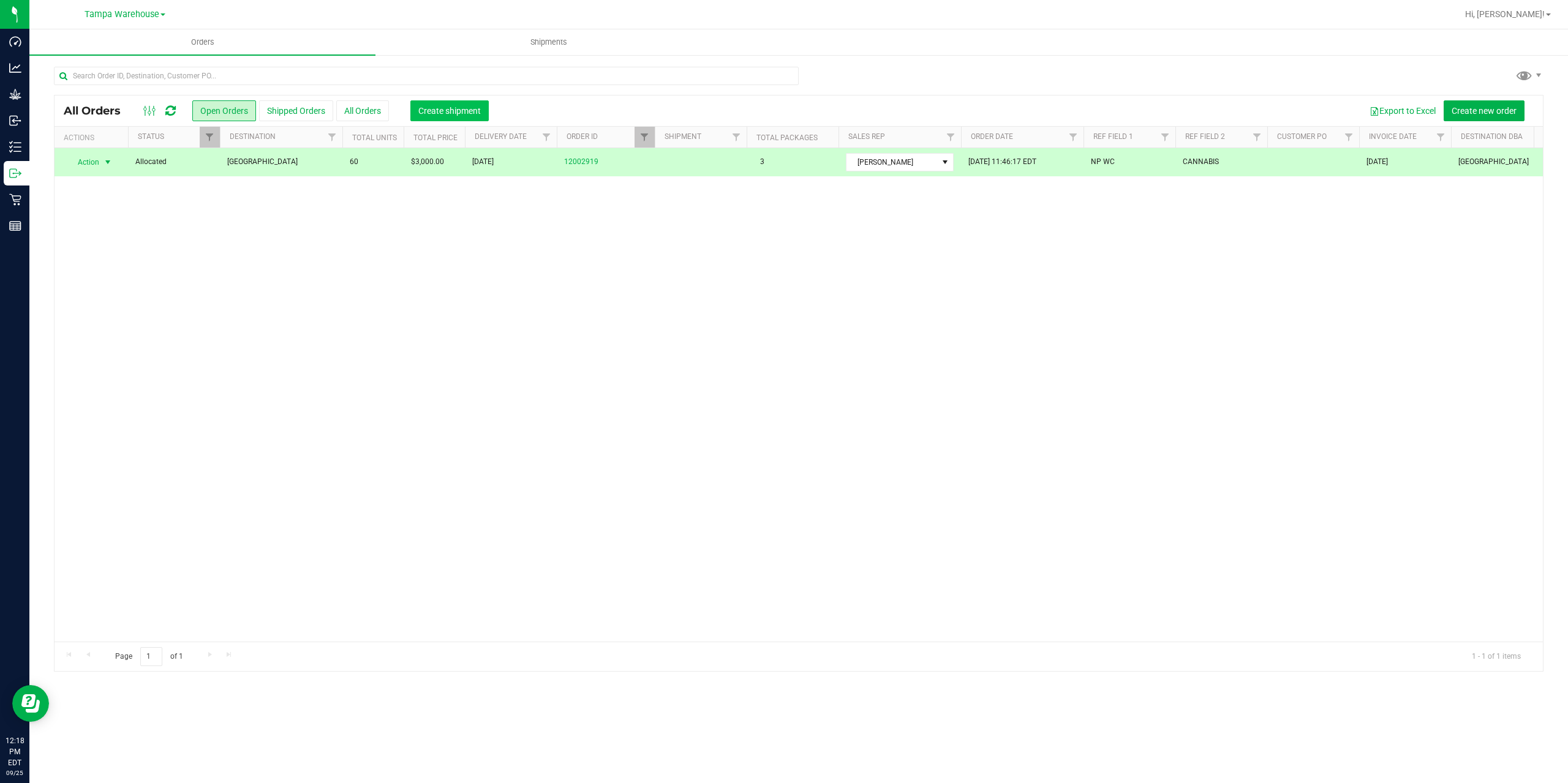
click at [433, 109] on span "Create shipment" at bounding box center [450, 111] width 63 height 10
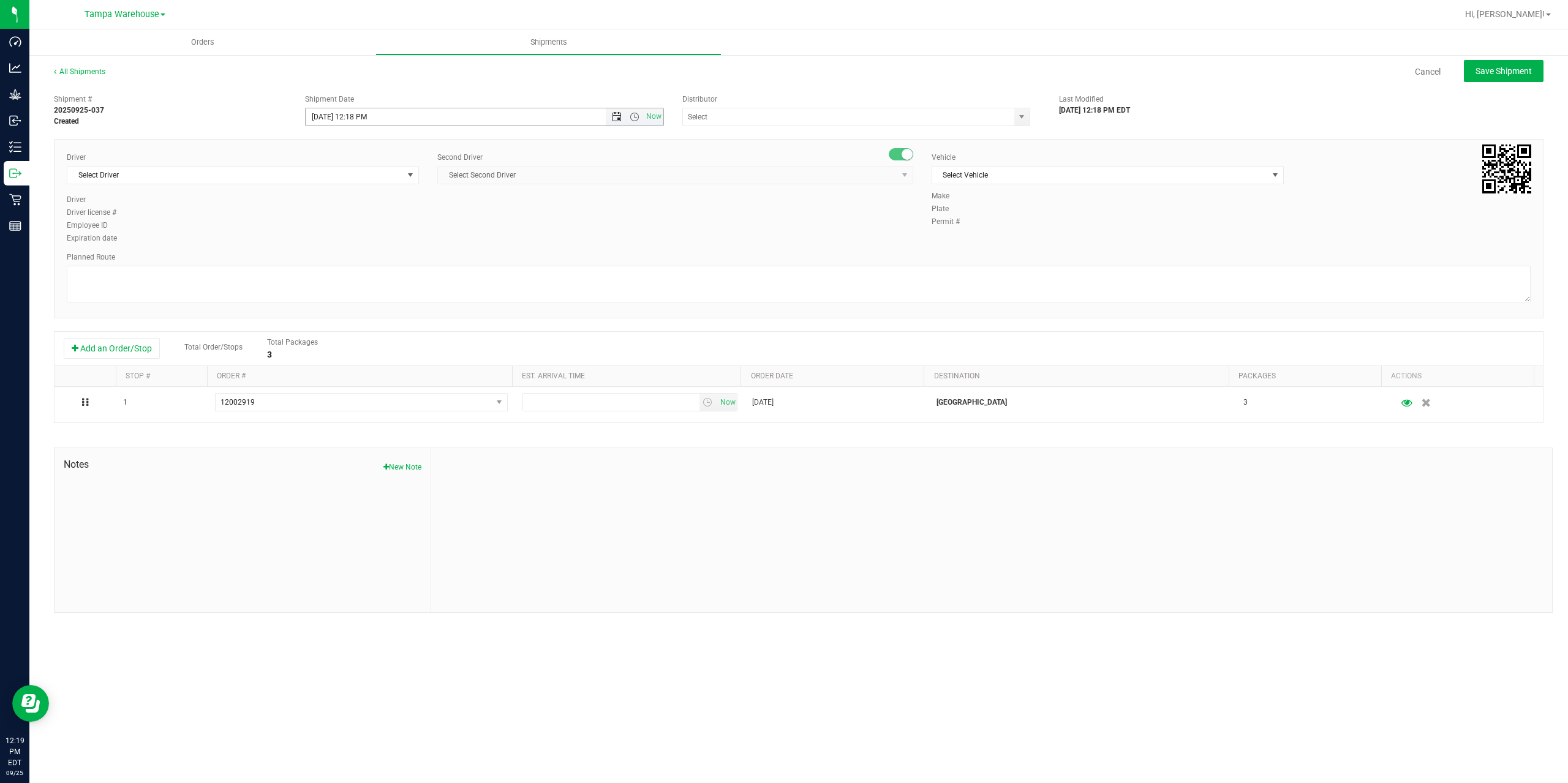
click at [615, 119] on span "Open the date view" at bounding box center [616, 116] width 10 height 10
click at [406, 240] on link "26" at bounding box center [406, 241] width 17 height 19
click at [636, 113] on span "Open the time view" at bounding box center [634, 116] width 10 height 10
click at [425, 215] on li "6:30 AM" at bounding box center [483, 219] width 356 height 16
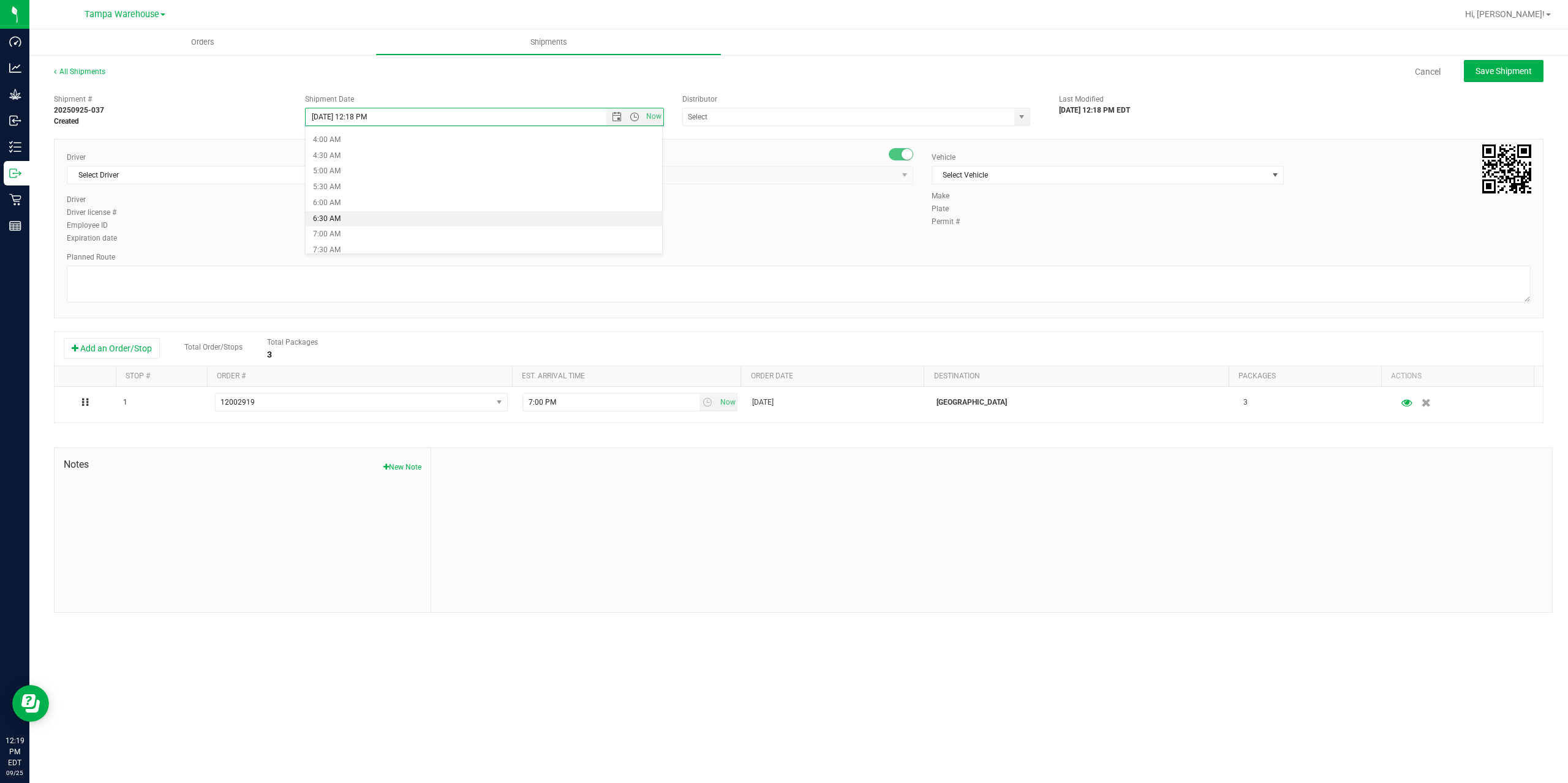
type input "9/26/2025 6:30 AM"
click at [734, 117] on input "text" at bounding box center [844, 117] width 321 height 17
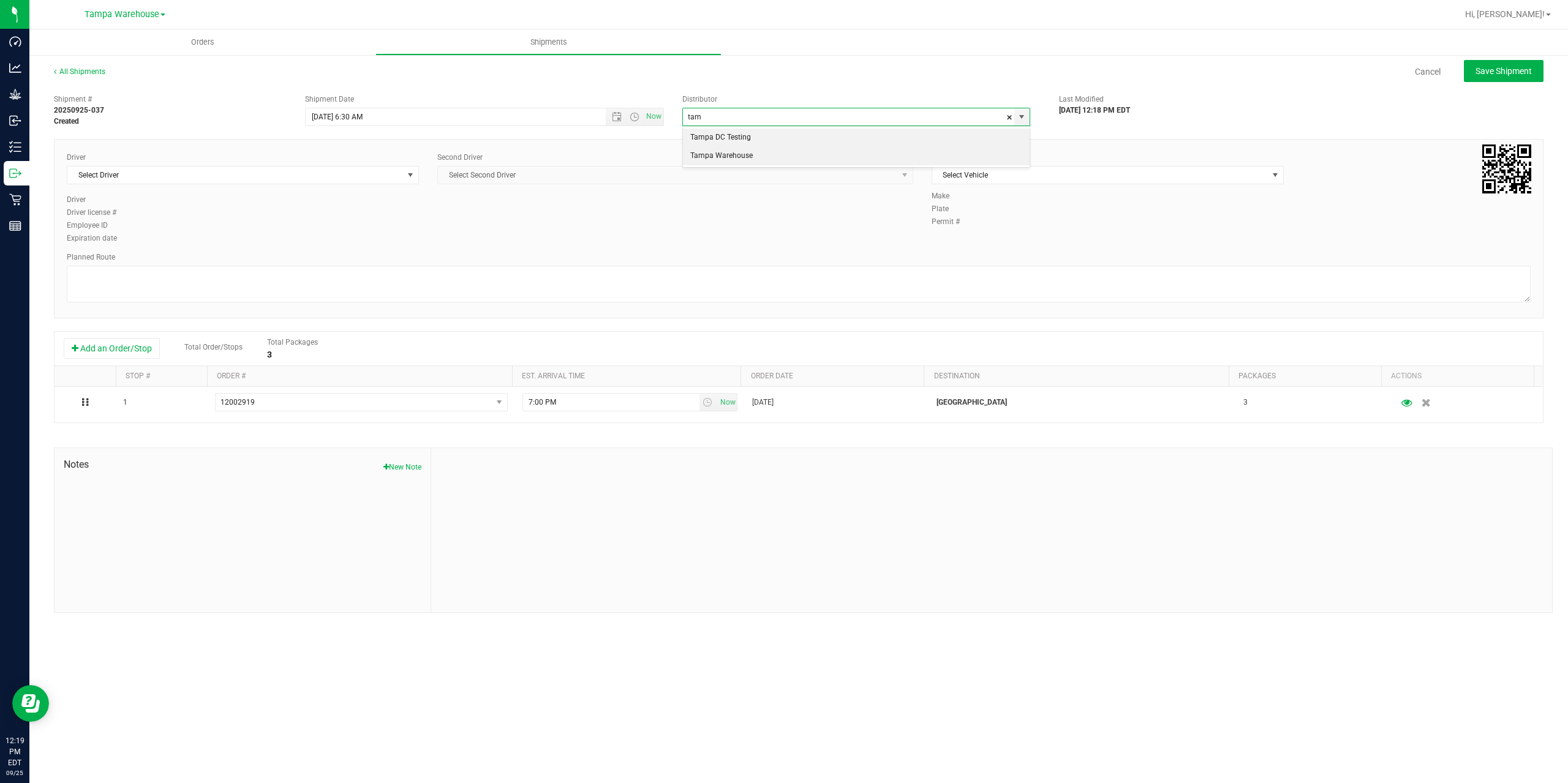
click at [739, 161] on li "Tampa Warehouse" at bounding box center [856, 156] width 347 height 18
type input "Tampa Warehouse"
click at [267, 167] on span "Select Driver" at bounding box center [235, 175] width 336 height 17
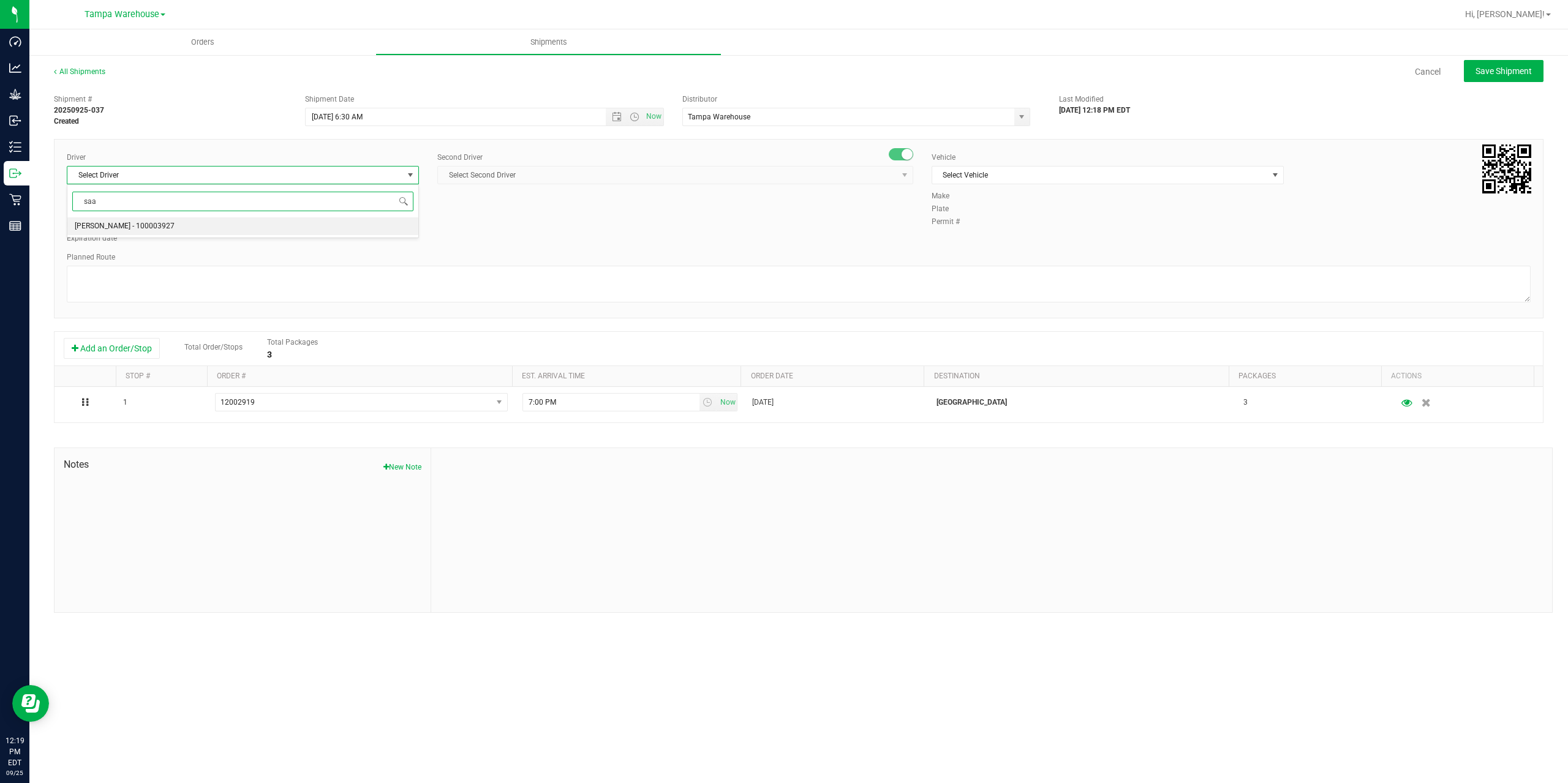
click at [163, 226] on span "Isaac Nunez Collado - 100003927" at bounding box center [125, 226] width 100 height 16
type input "saa"
click at [562, 175] on span "Select Second Driver" at bounding box center [668, 175] width 459 height 17
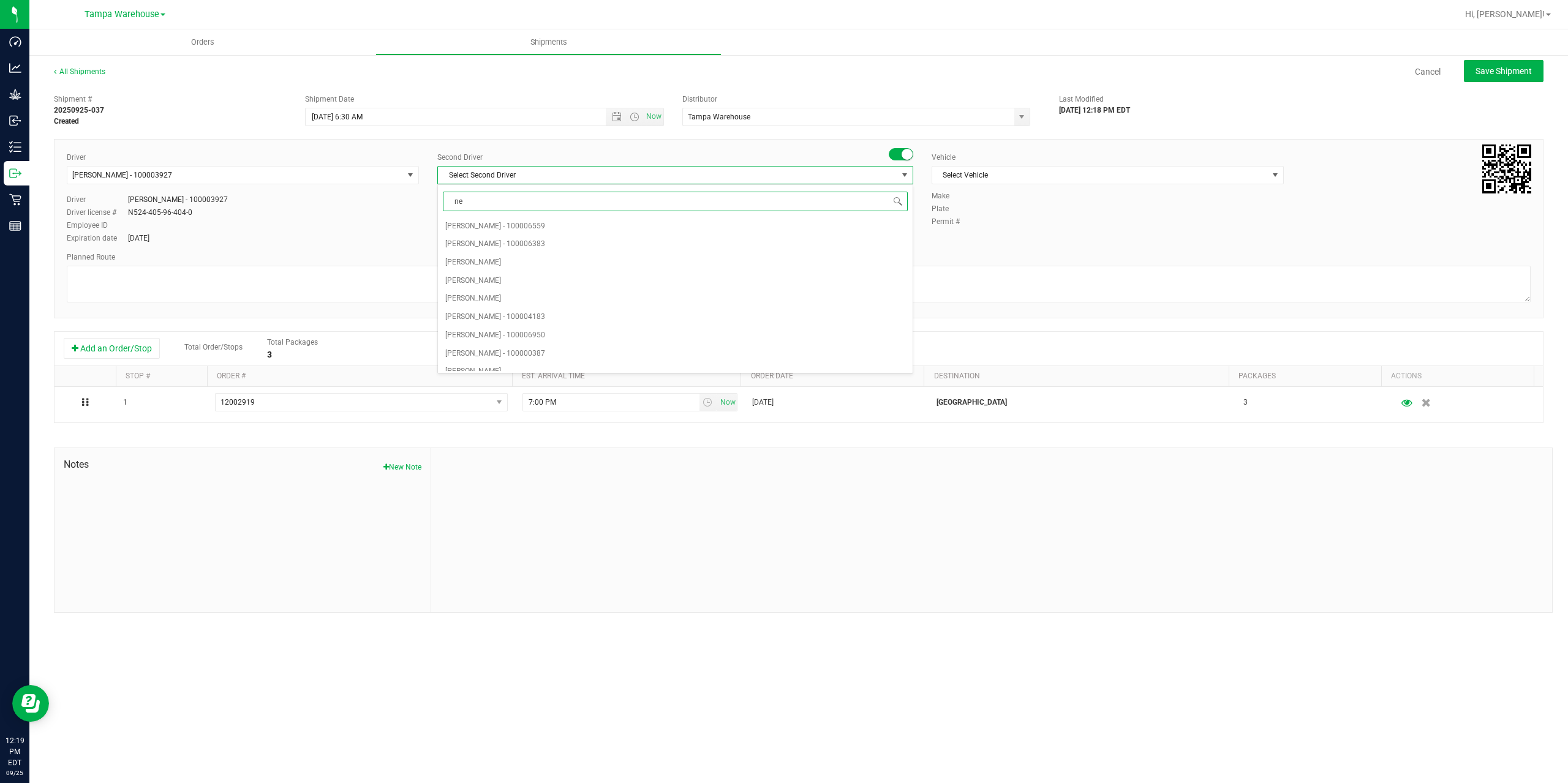
type input "ner"
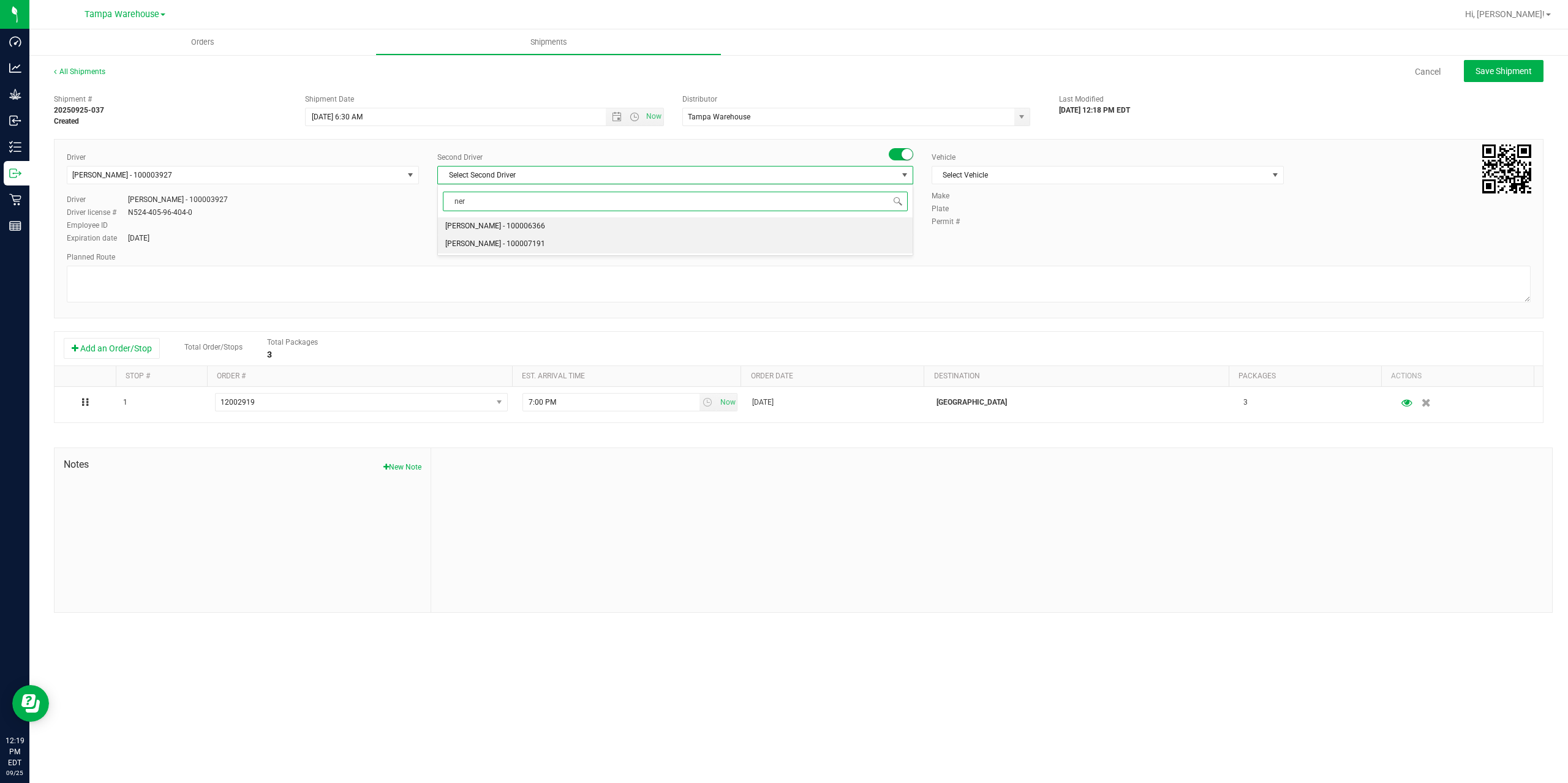
click at [492, 238] on span "[PERSON_NAME] - 100007191" at bounding box center [495, 244] width 100 height 16
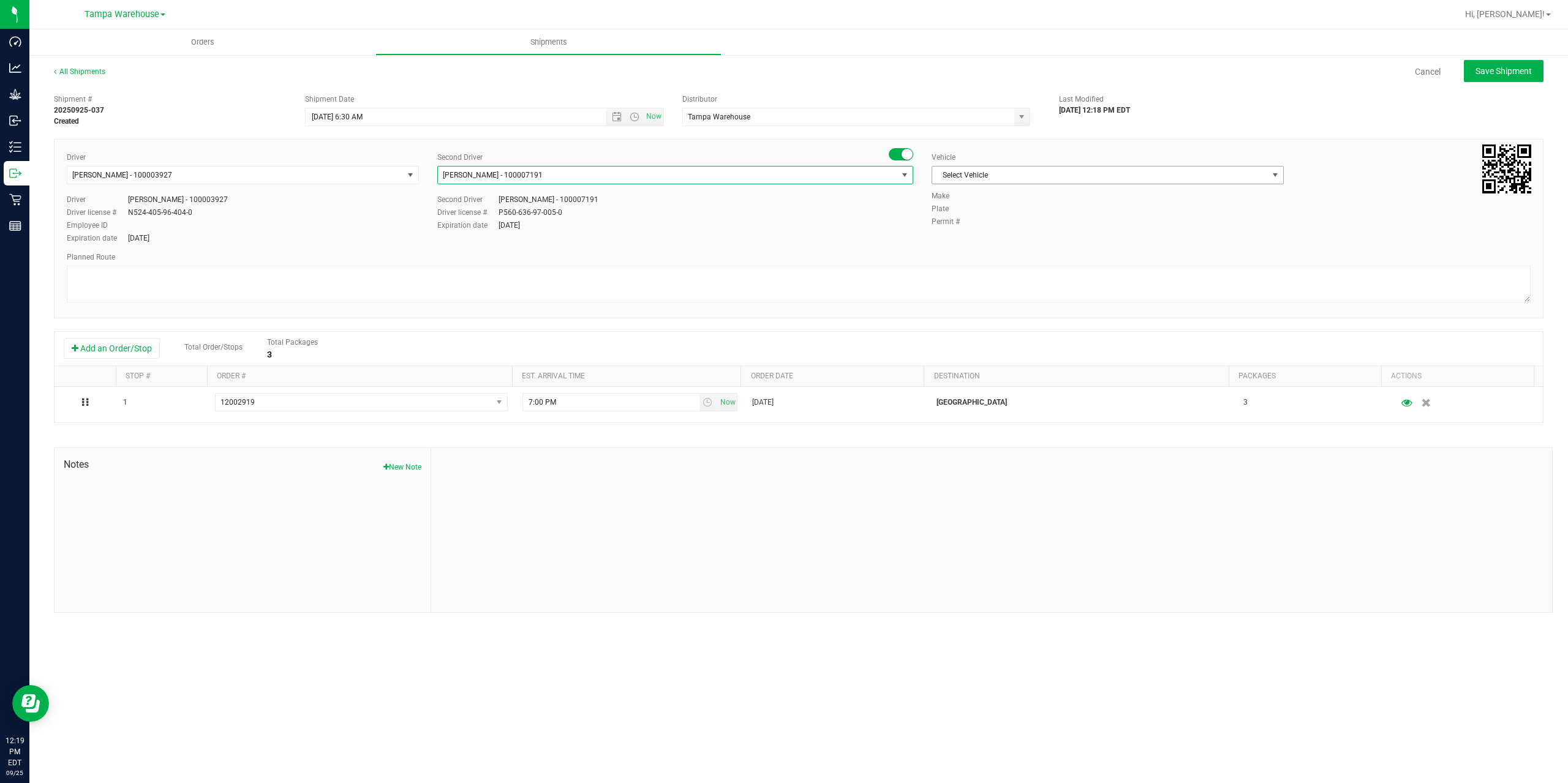
click at [1010, 169] on span "Select Vehicle" at bounding box center [1100, 175] width 336 height 17
drag, startPoint x: 1016, startPoint y: 284, endPoint x: 1010, endPoint y: 290, distance: 8.5
click at [1016, 285] on li "FL-EXPRESS-03" at bounding box center [1107, 279] width 351 height 18
click at [1008, 290] on textarea at bounding box center [798, 284] width 1464 height 37
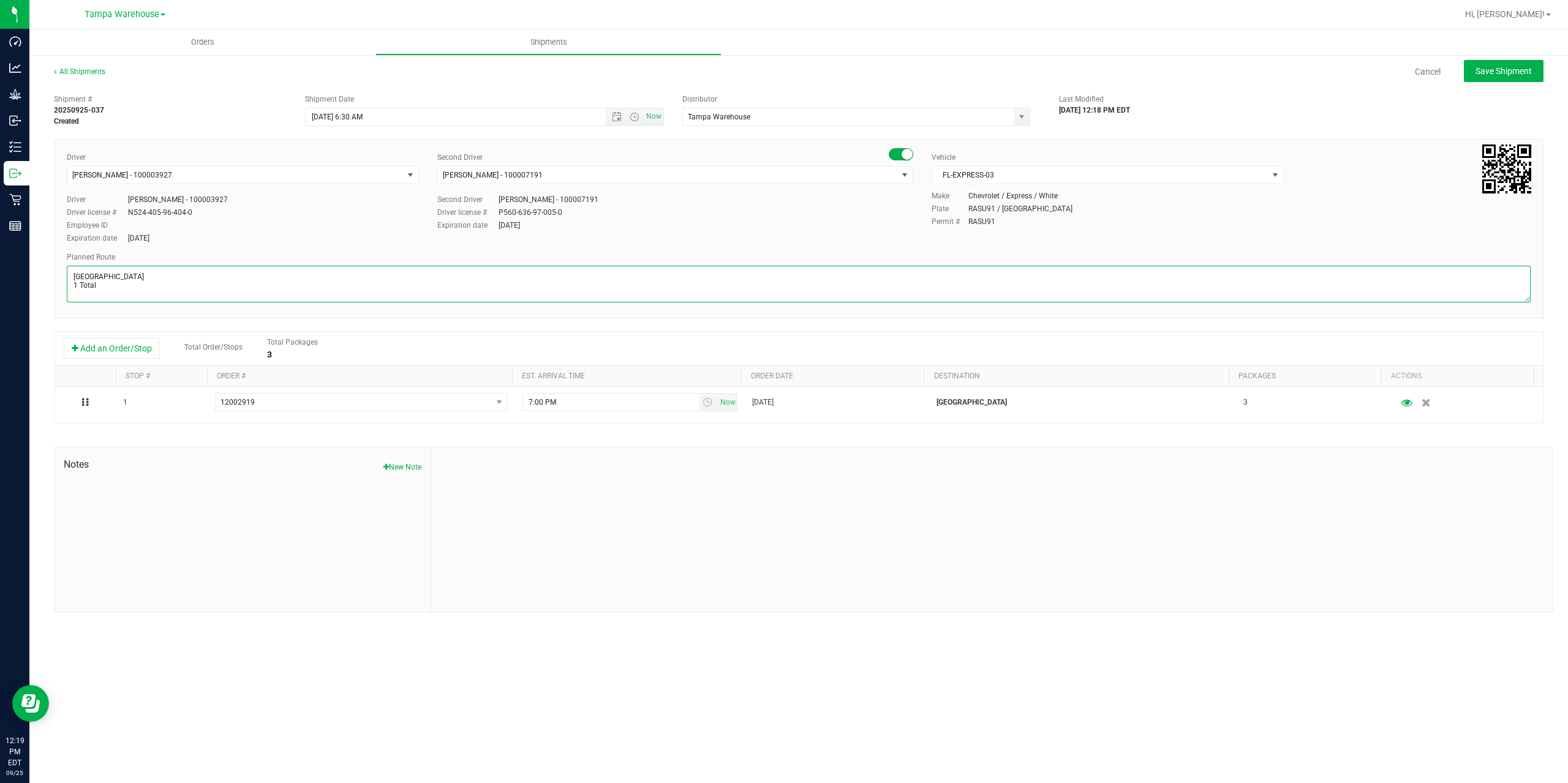
paste textarea "Bonita Springs WC Ft. Myers WC North Port WC Bradenton WC"
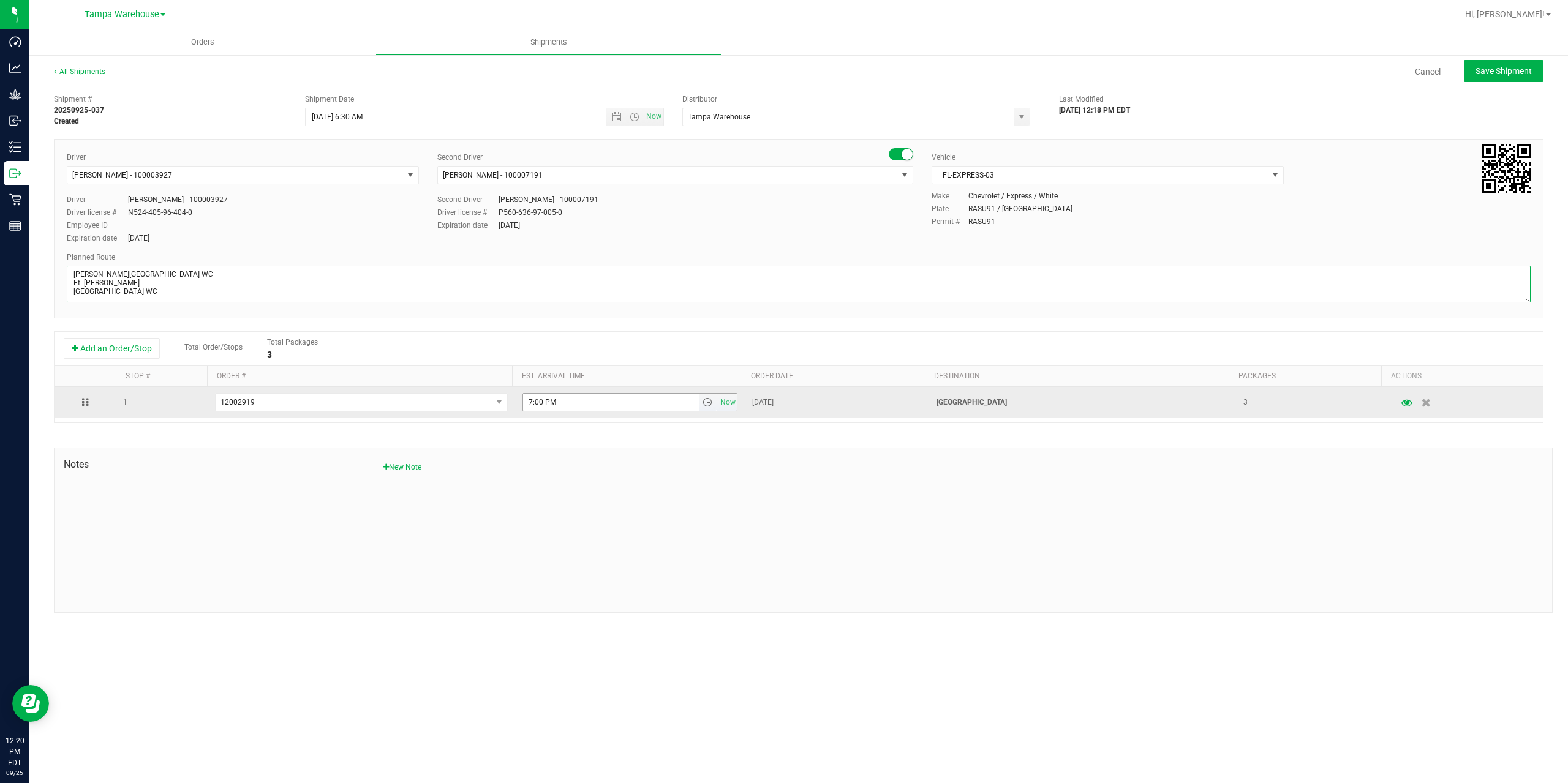
click at [702, 406] on span "select" at bounding box center [707, 402] width 10 height 10
type textarea "North Port WC 1 Total Bonita Springs WC Ft. Myers WC North Port WC Bradenton WC"
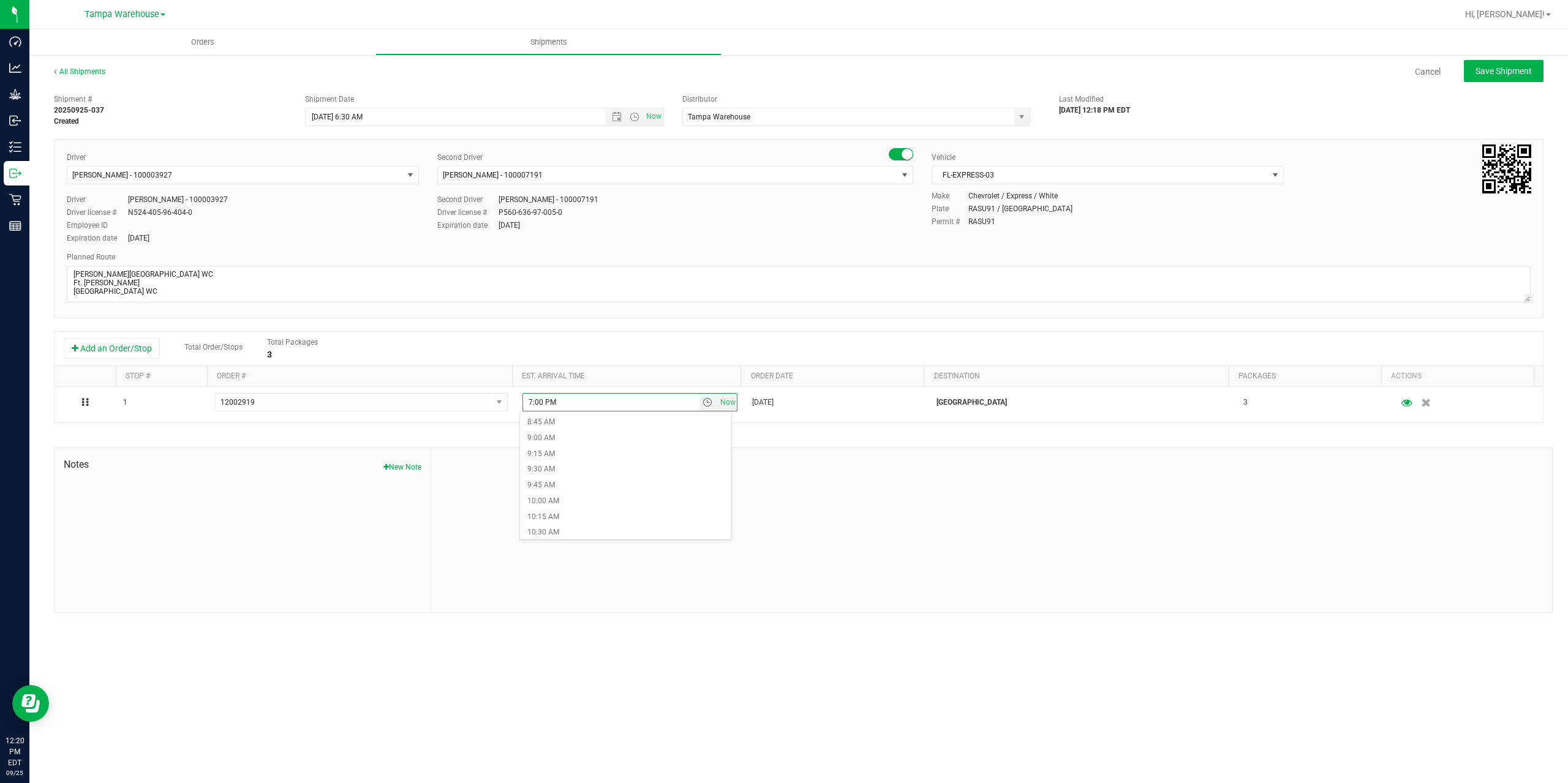
scroll to position [612, 0]
click at [564, 533] on li "11:30 AM" at bounding box center [626, 534] width 212 height 16
click at [620, 519] on div at bounding box center [992, 530] width 1121 height 164
click at [1526, 67] on span "Save Shipment" at bounding box center [1503, 70] width 56 height 10
type input "[DATE] 10:30 AM"
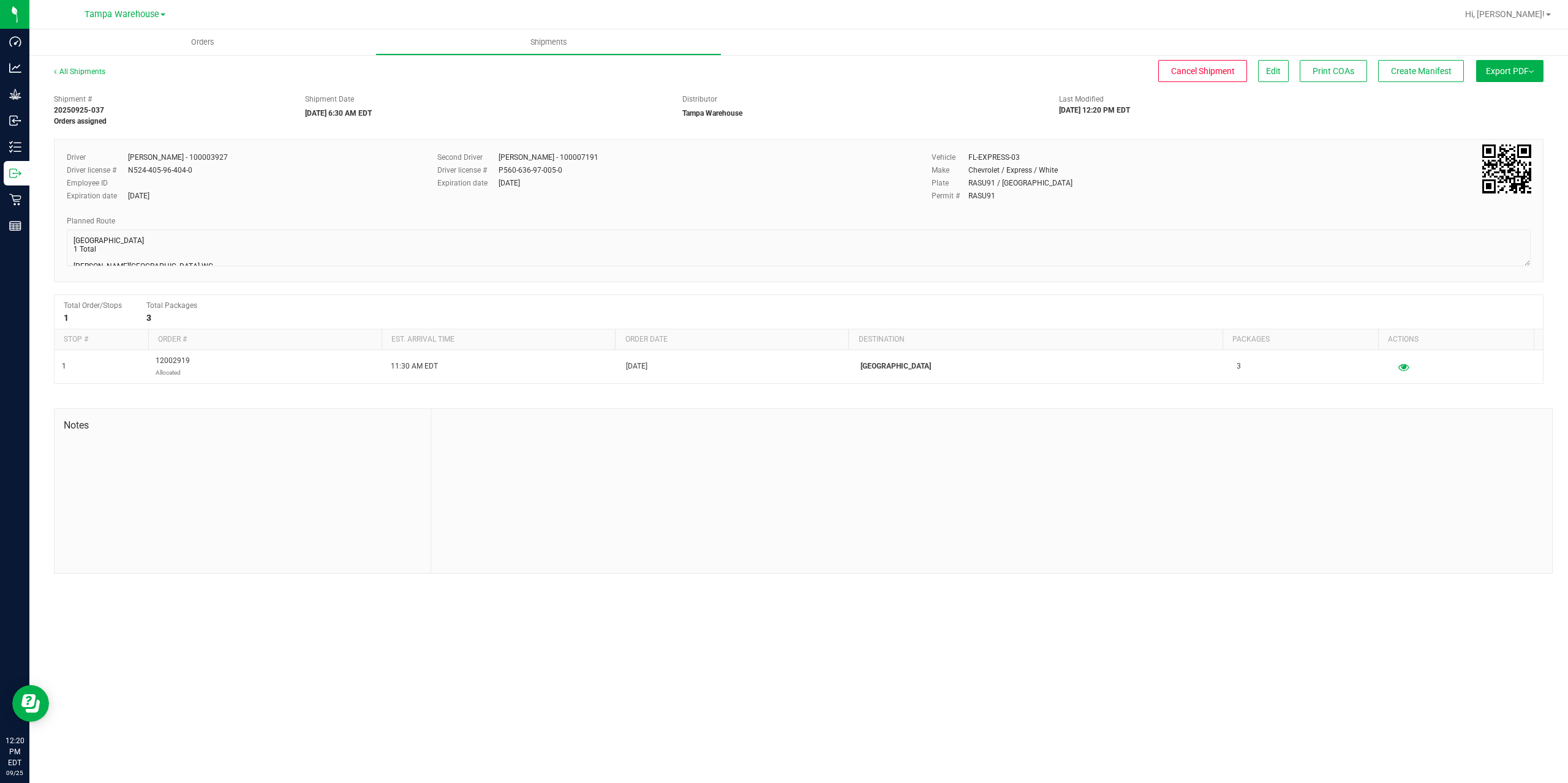
click at [1526, 67] on span "Export PDF" at bounding box center [1510, 70] width 48 height 10
click at [1514, 99] on span "Manifest by Package ID" at bounding box center [1492, 98] width 78 height 8
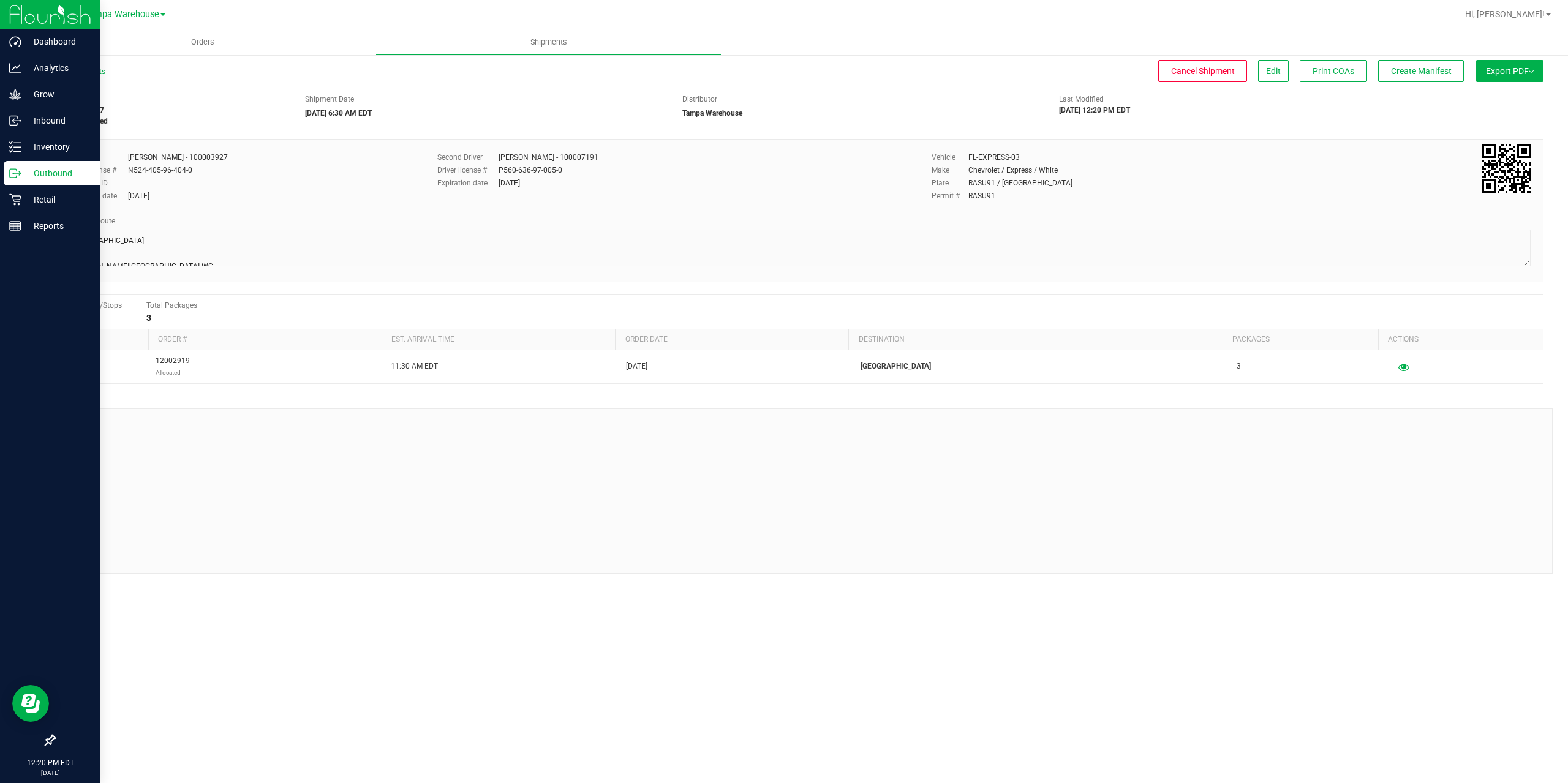
click at [18, 175] on icon at bounding box center [15, 173] width 12 height 12
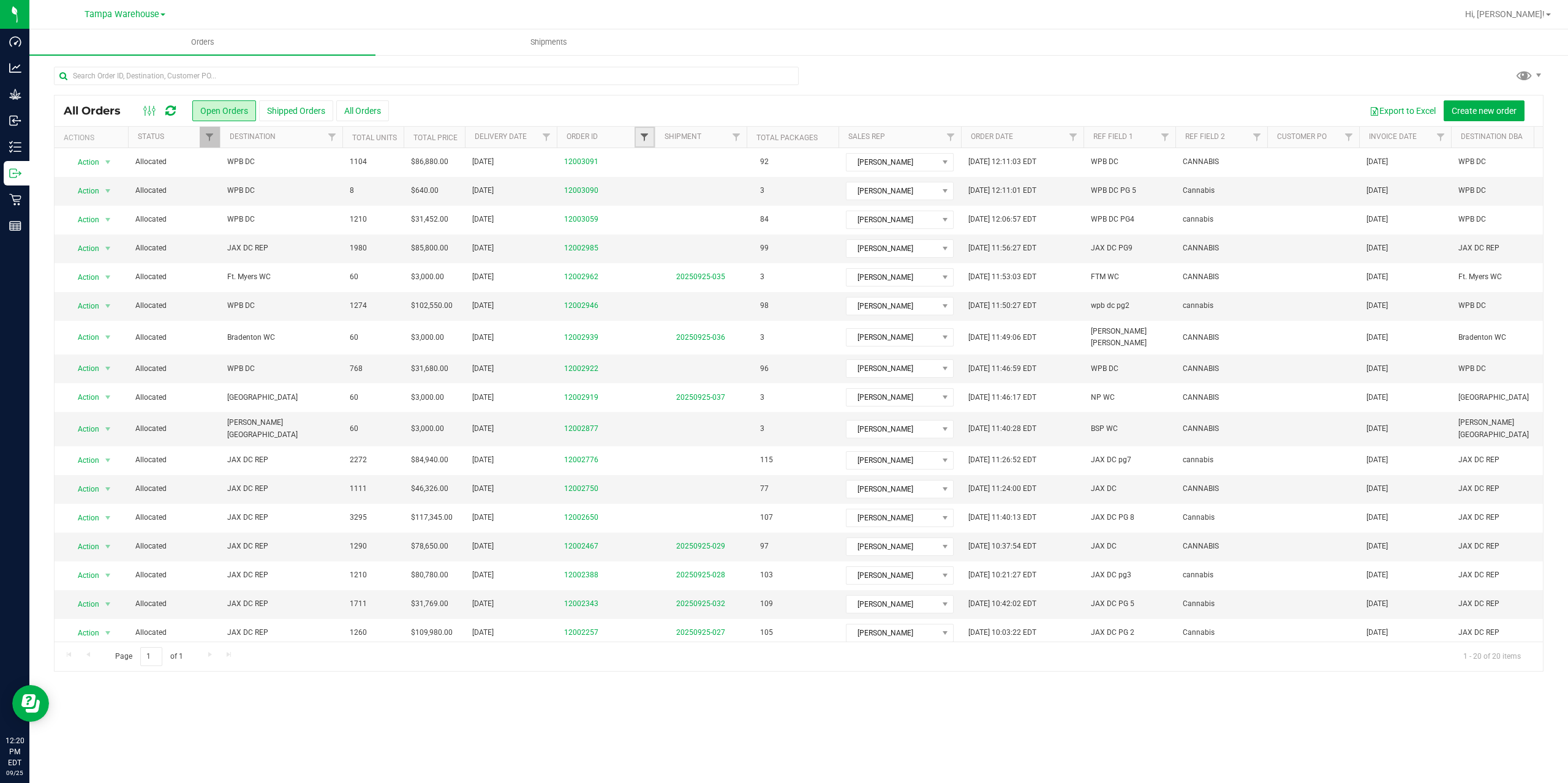
click at [640, 138] on span "Filter" at bounding box center [644, 137] width 10 height 10
type input "2877"
click at [642, 183] on button "Filter" at bounding box center [671, 197] width 59 height 27
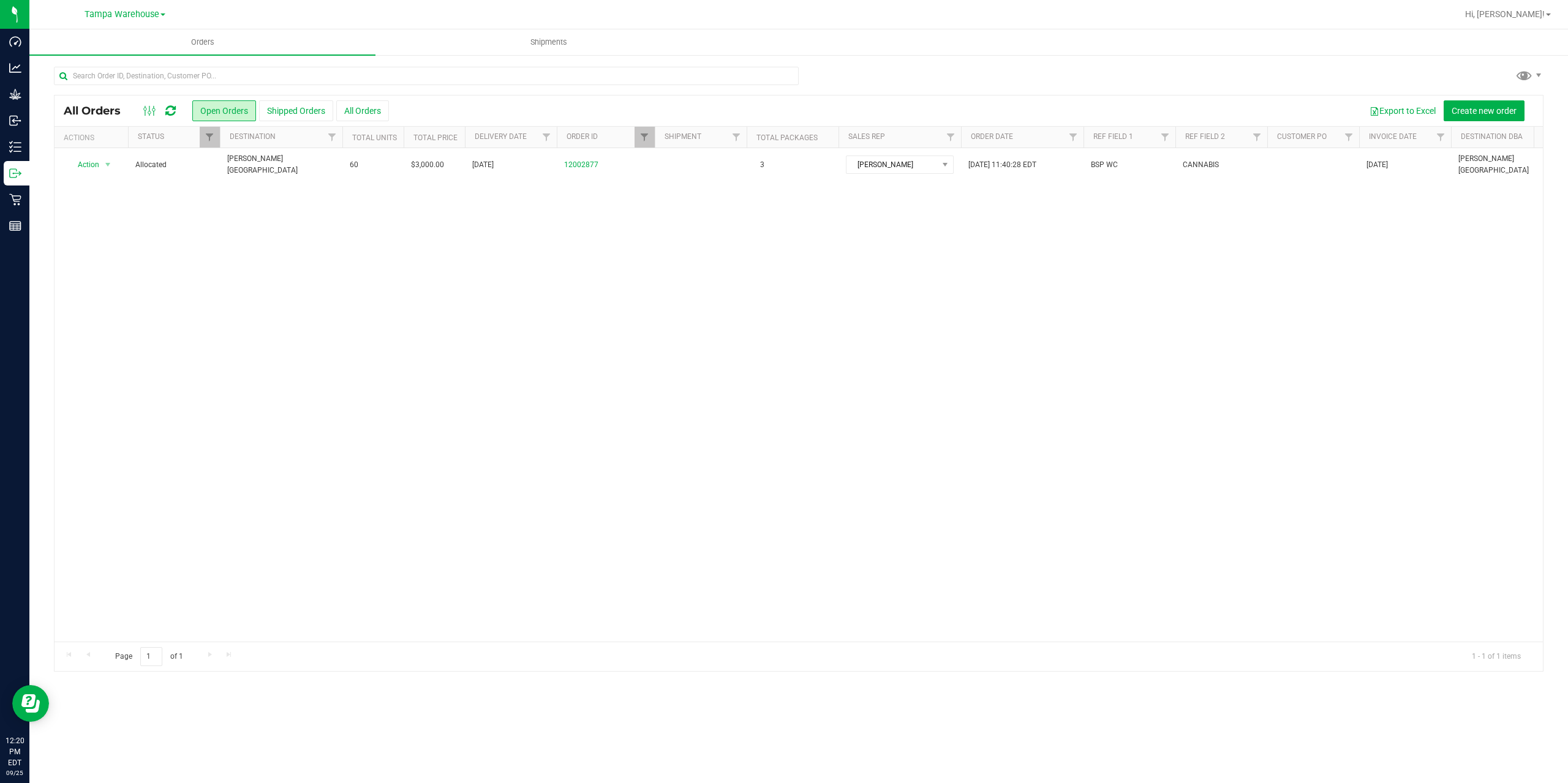
click at [296, 160] on span "Bonita Springs WC" at bounding box center [281, 165] width 108 height 23
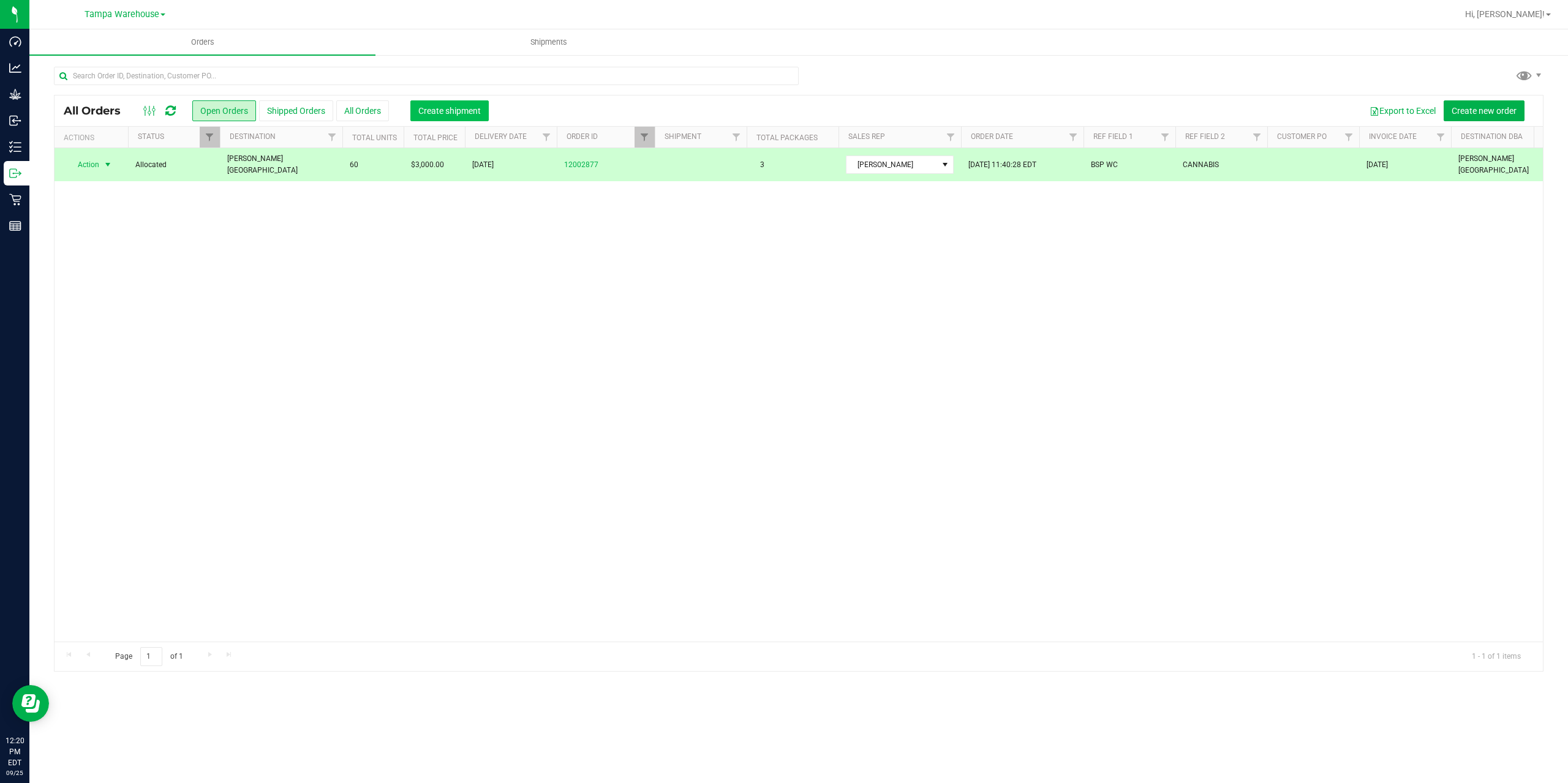
click at [448, 102] on button "Create shipment" at bounding box center [449, 111] width 78 height 21
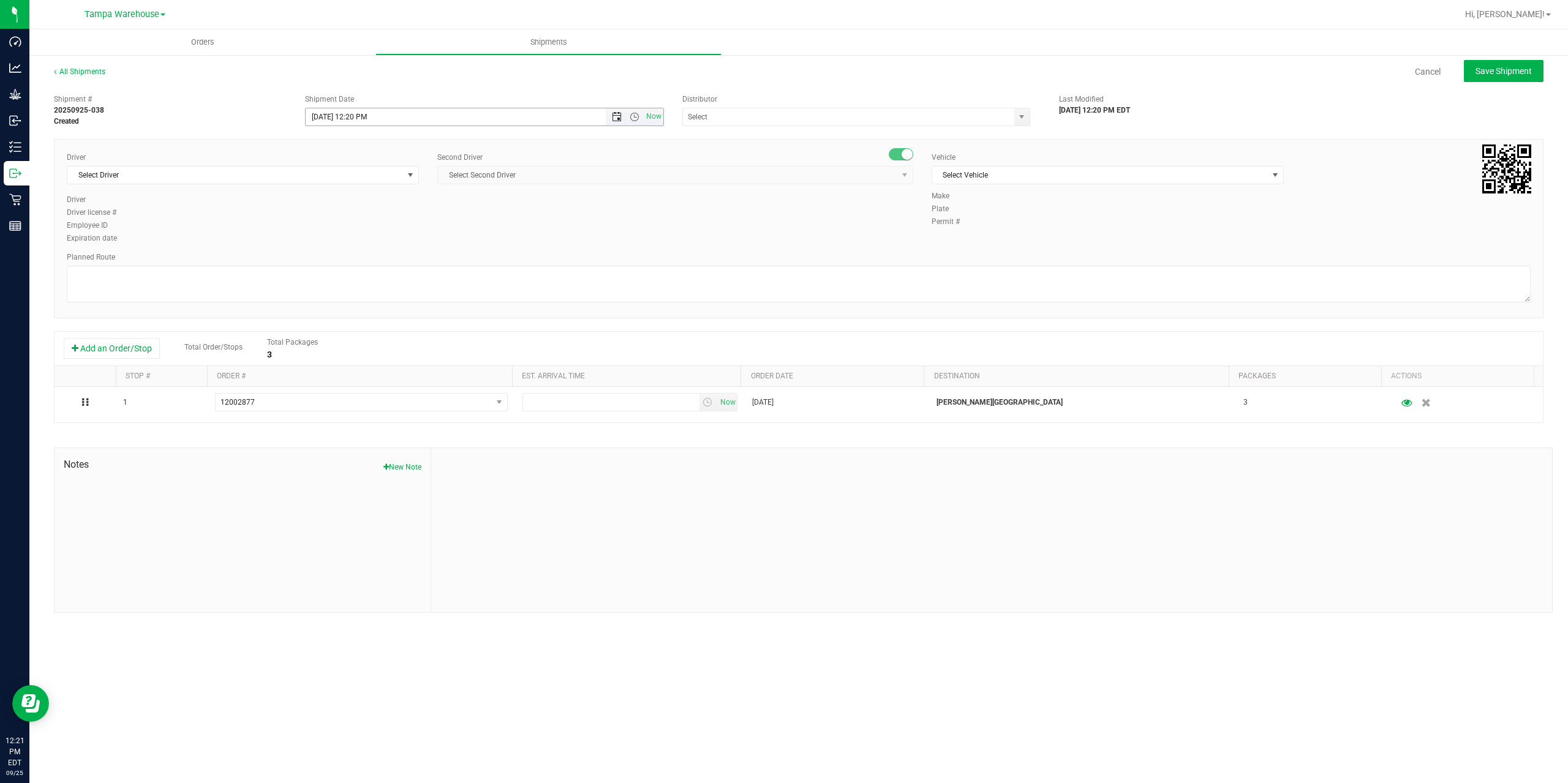
click at [614, 114] on span "Open the date view" at bounding box center [616, 116] width 10 height 10
click at [398, 241] on link "26" at bounding box center [406, 241] width 17 height 19
click at [633, 117] on span "Open the time view" at bounding box center [634, 116] width 10 height 10
click at [398, 217] on li "6:30 AM" at bounding box center [483, 219] width 356 height 16
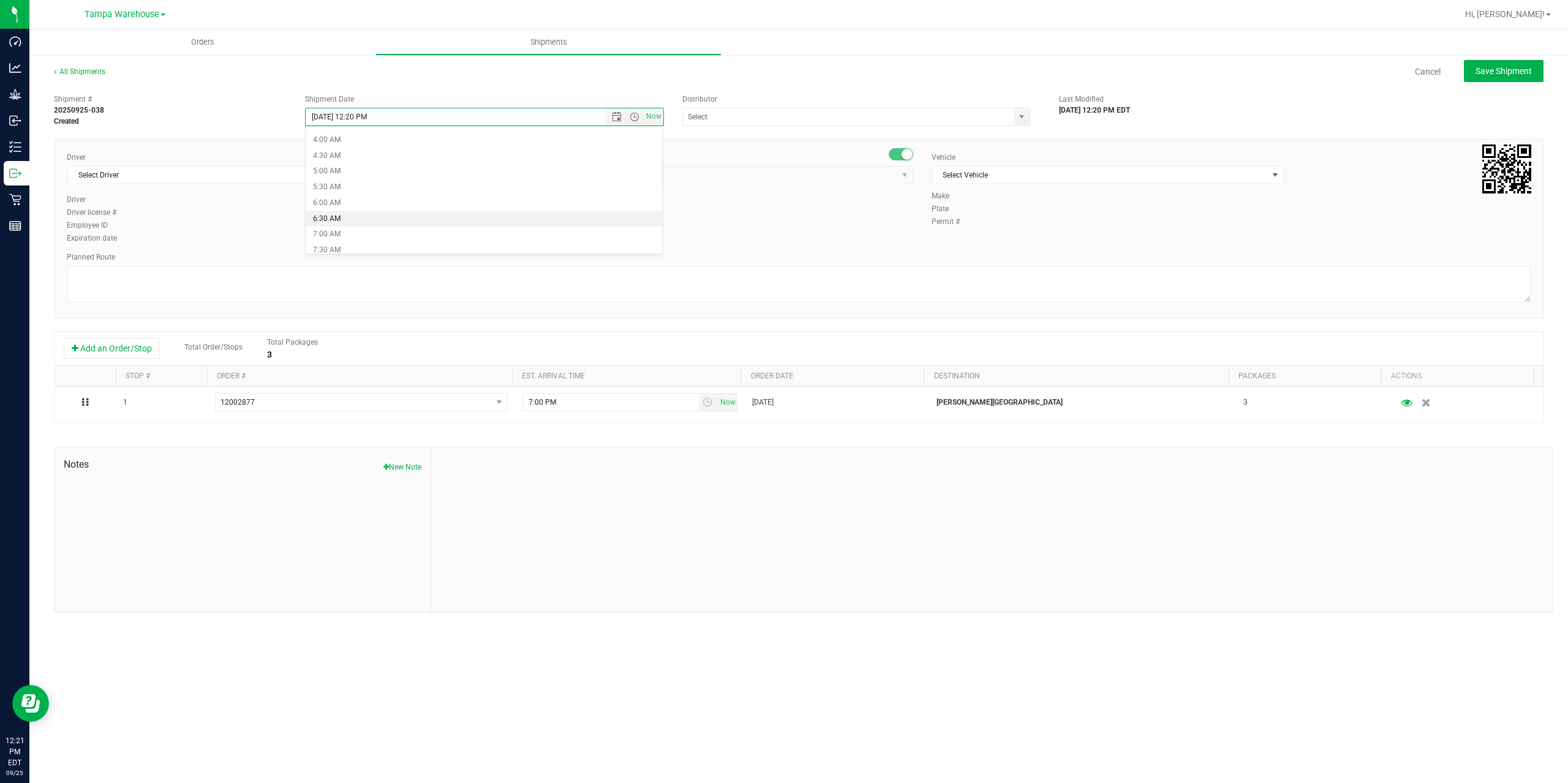
type input "[DATE] 6:30 AM"
click at [743, 120] on input "text" at bounding box center [844, 117] width 321 height 17
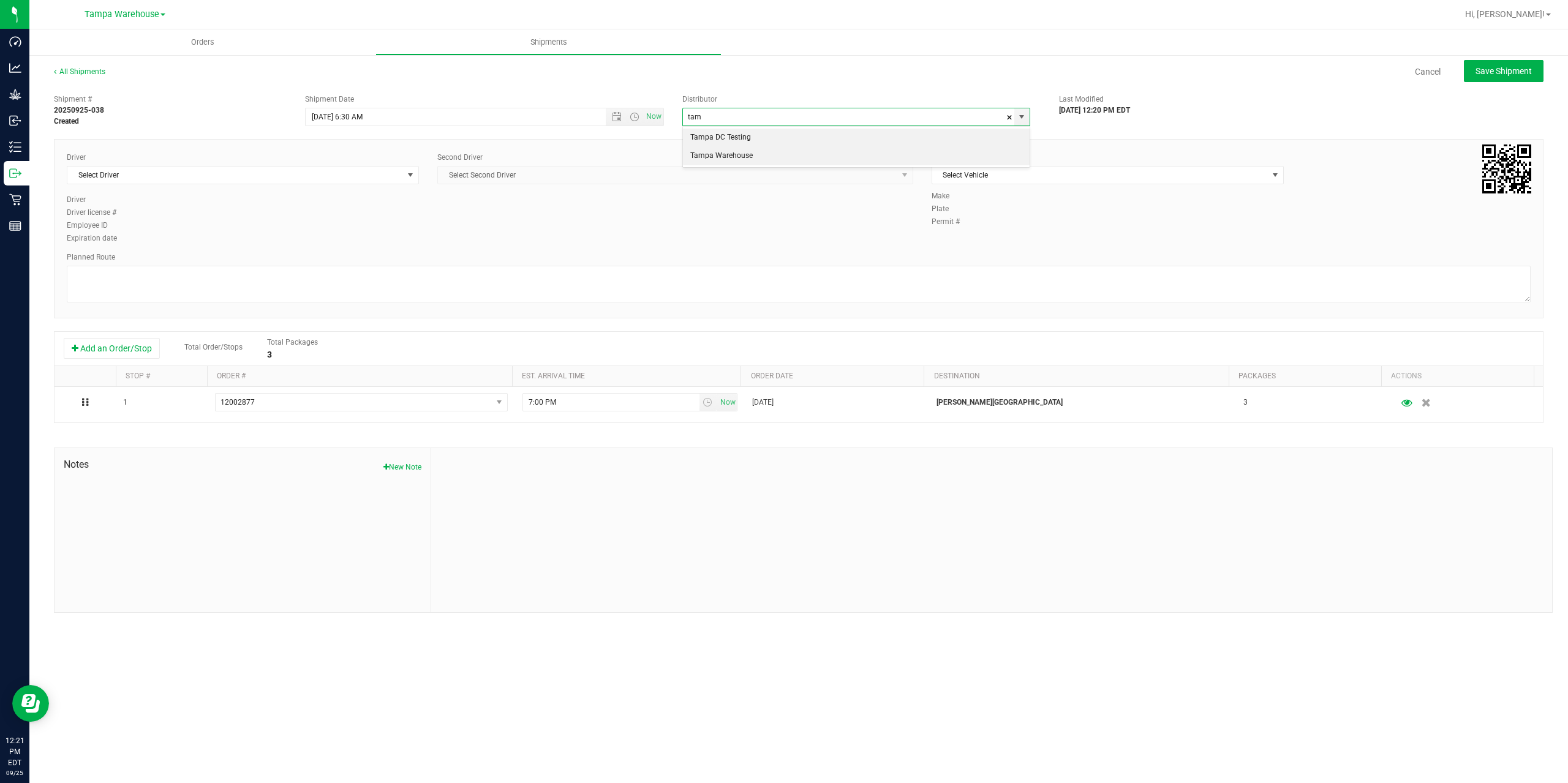
click at [737, 158] on li "Tampa Warehouse" at bounding box center [856, 156] width 347 height 18
type input "Tampa Warehouse"
click at [187, 172] on span "Select Driver" at bounding box center [235, 175] width 336 height 17
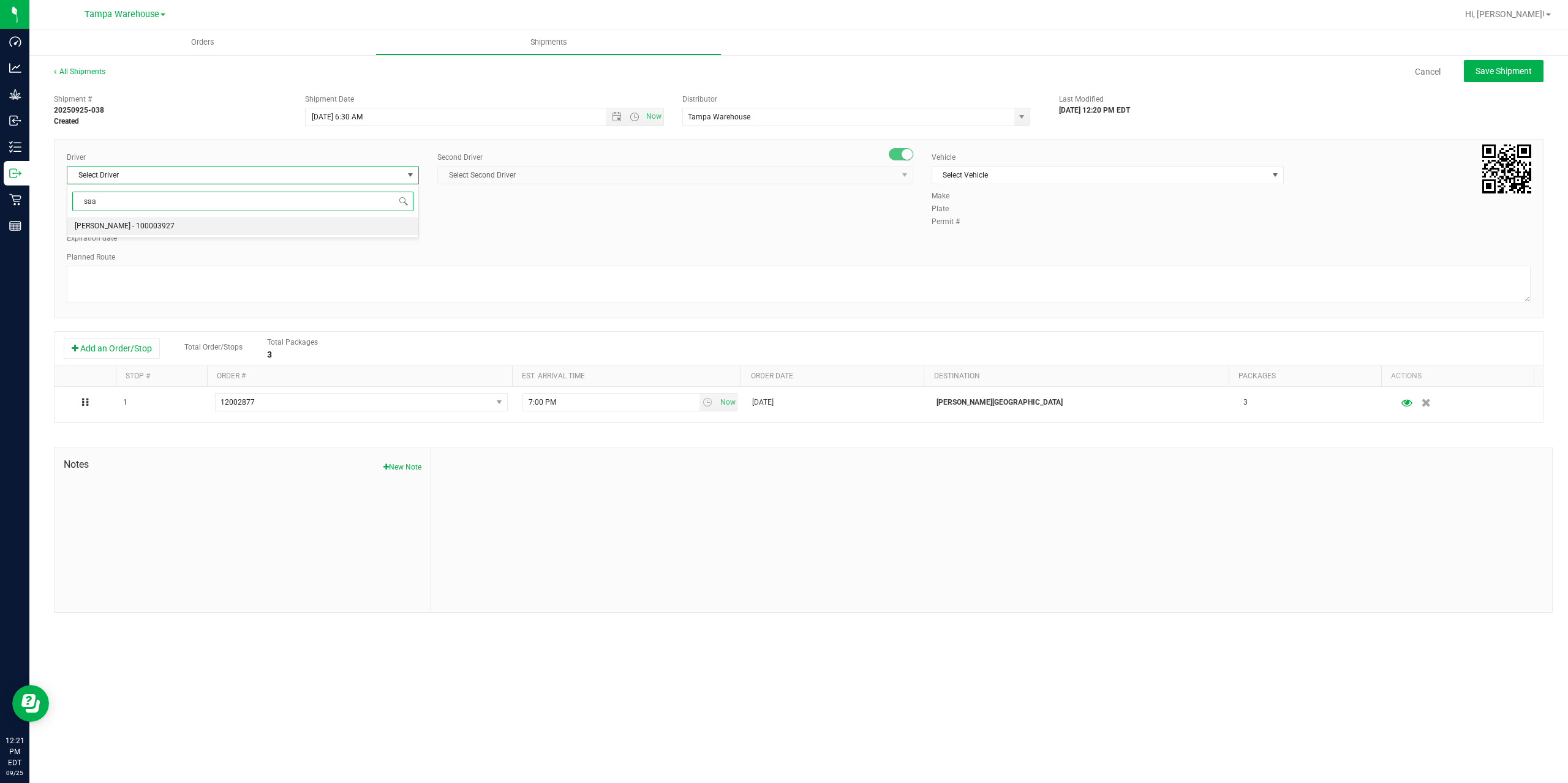
click at [164, 228] on span "[PERSON_NAME] - 100003927" at bounding box center [125, 226] width 100 height 16
type input "saa"
click at [545, 178] on span "Select Second Driver" at bounding box center [668, 175] width 459 height 17
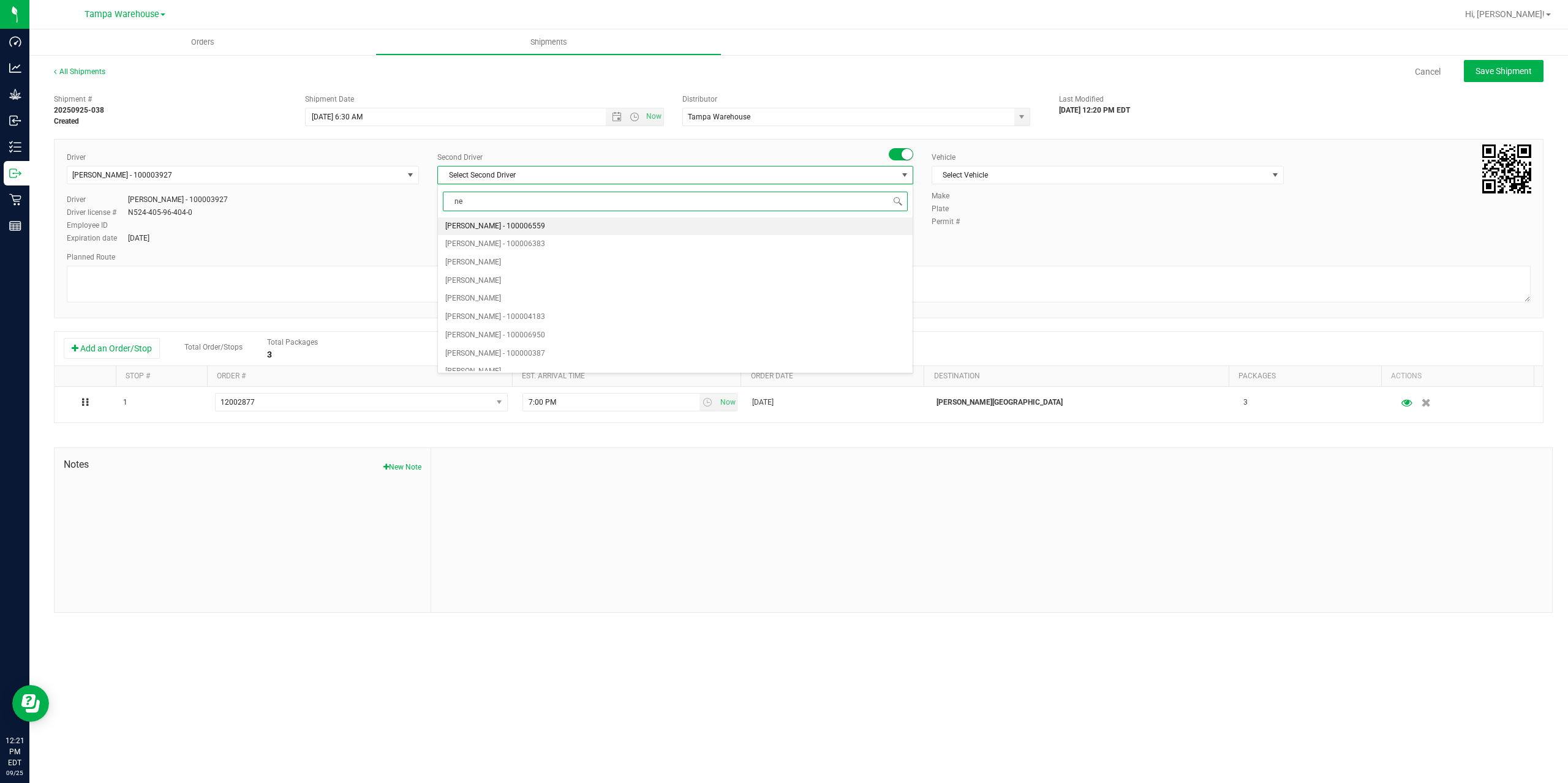
type input "ner"
click at [532, 246] on span "[PERSON_NAME] - 100007191" at bounding box center [495, 244] width 100 height 16
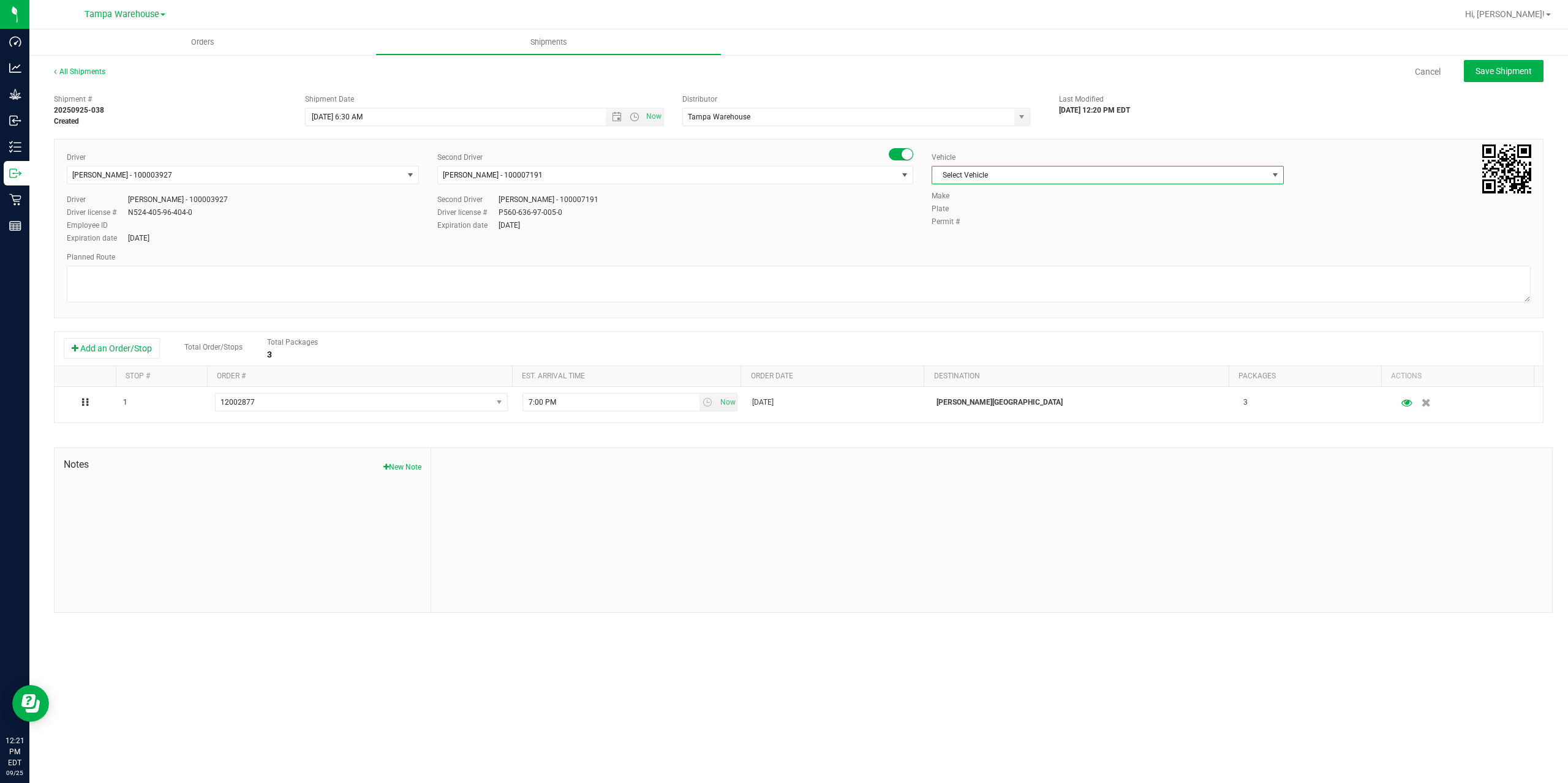
click at [1083, 179] on span "Select Vehicle" at bounding box center [1100, 175] width 336 height 17
click at [1055, 221] on li "FL-EXPRESS-03" at bounding box center [1107, 218] width 351 height 18
click at [928, 284] on textarea at bounding box center [798, 284] width 1464 height 37
paste textarea "Bonita Springs WC Ft. Myers WC North Port WC Bradenton WC"
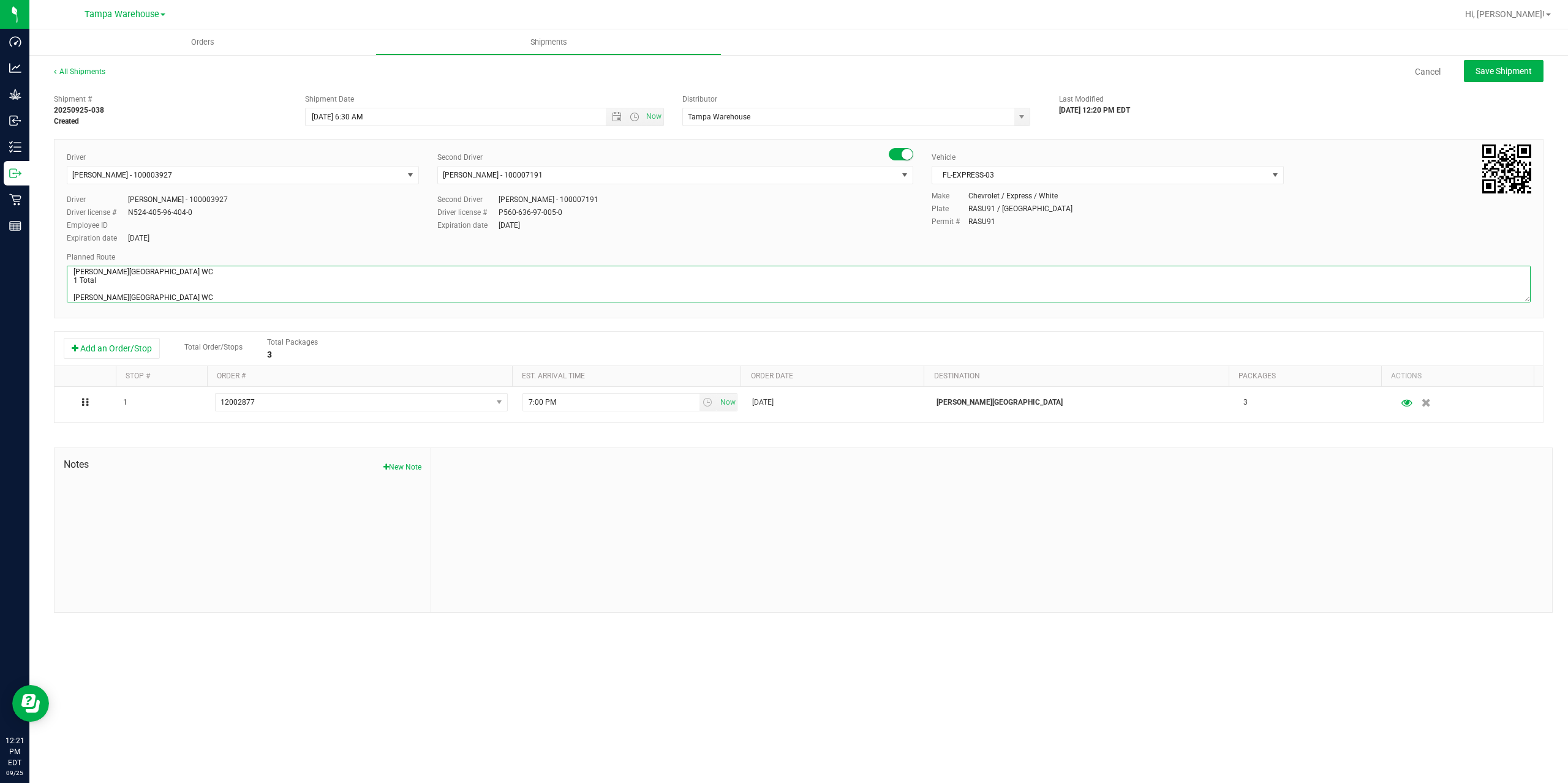
scroll to position [30, 0]
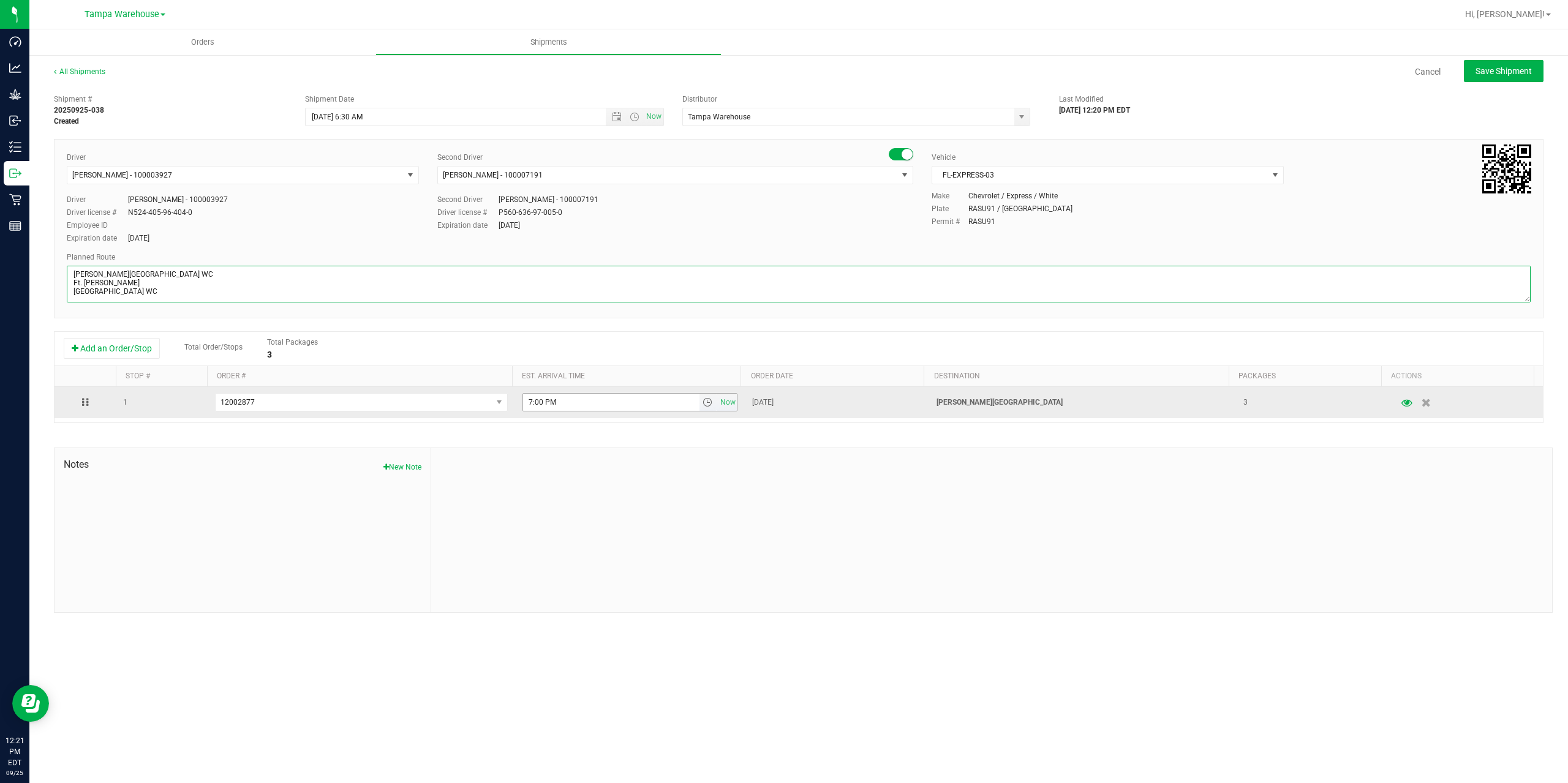
click at [705, 400] on span "select" at bounding box center [707, 402] width 10 height 10
type textarea "Bonita Springs WC 1 Total Bonita Springs WC Ft. Myers WC North Port WC Bradento…"
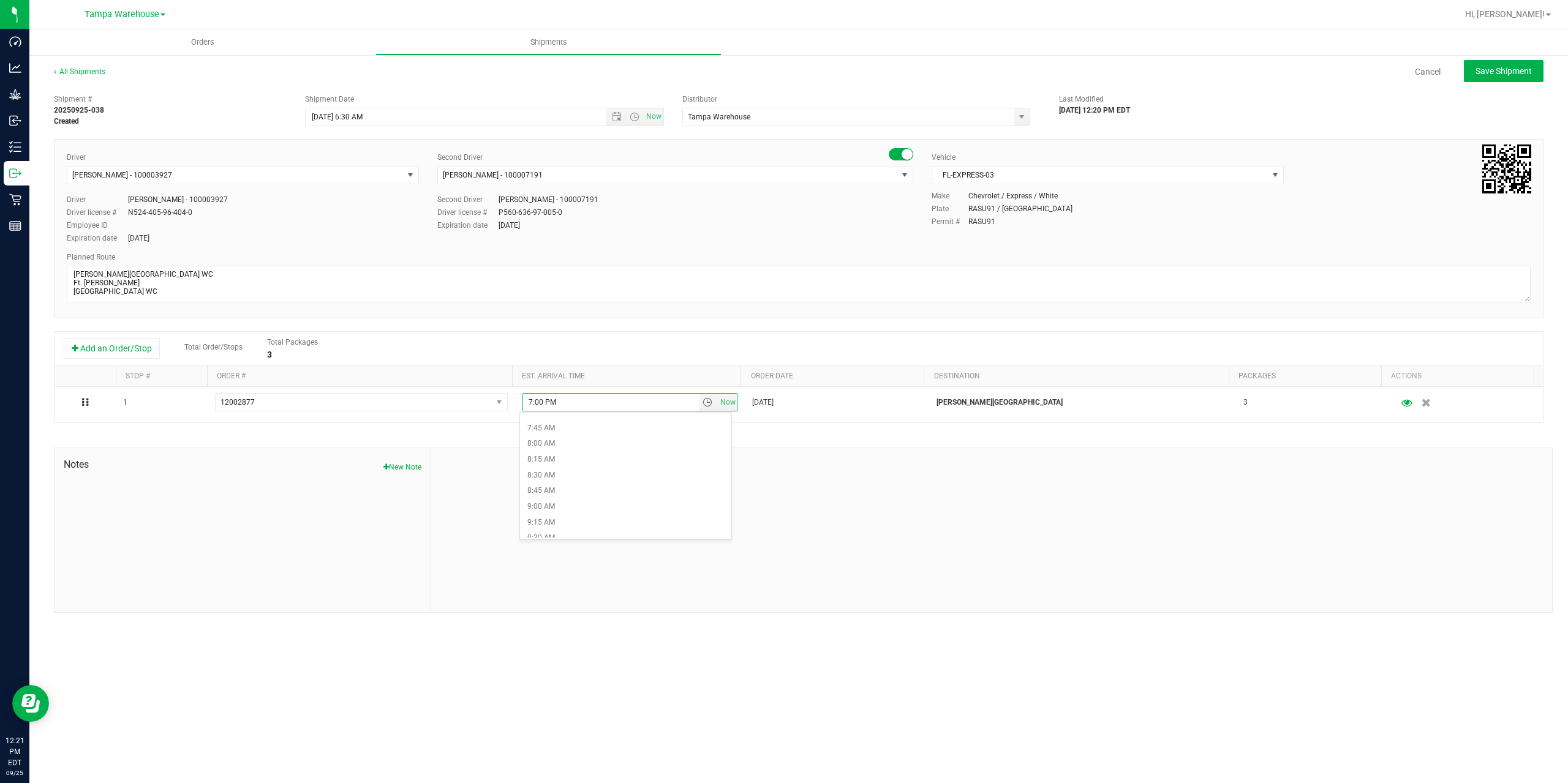
scroll to position [551, 0]
click at [591, 438] on li "9:00 AM" at bounding box center [626, 438] width 212 height 16
click at [1505, 72] on span "Save Shipment" at bounding box center [1503, 70] width 56 height 10
type input "[DATE] 10:30 AM"
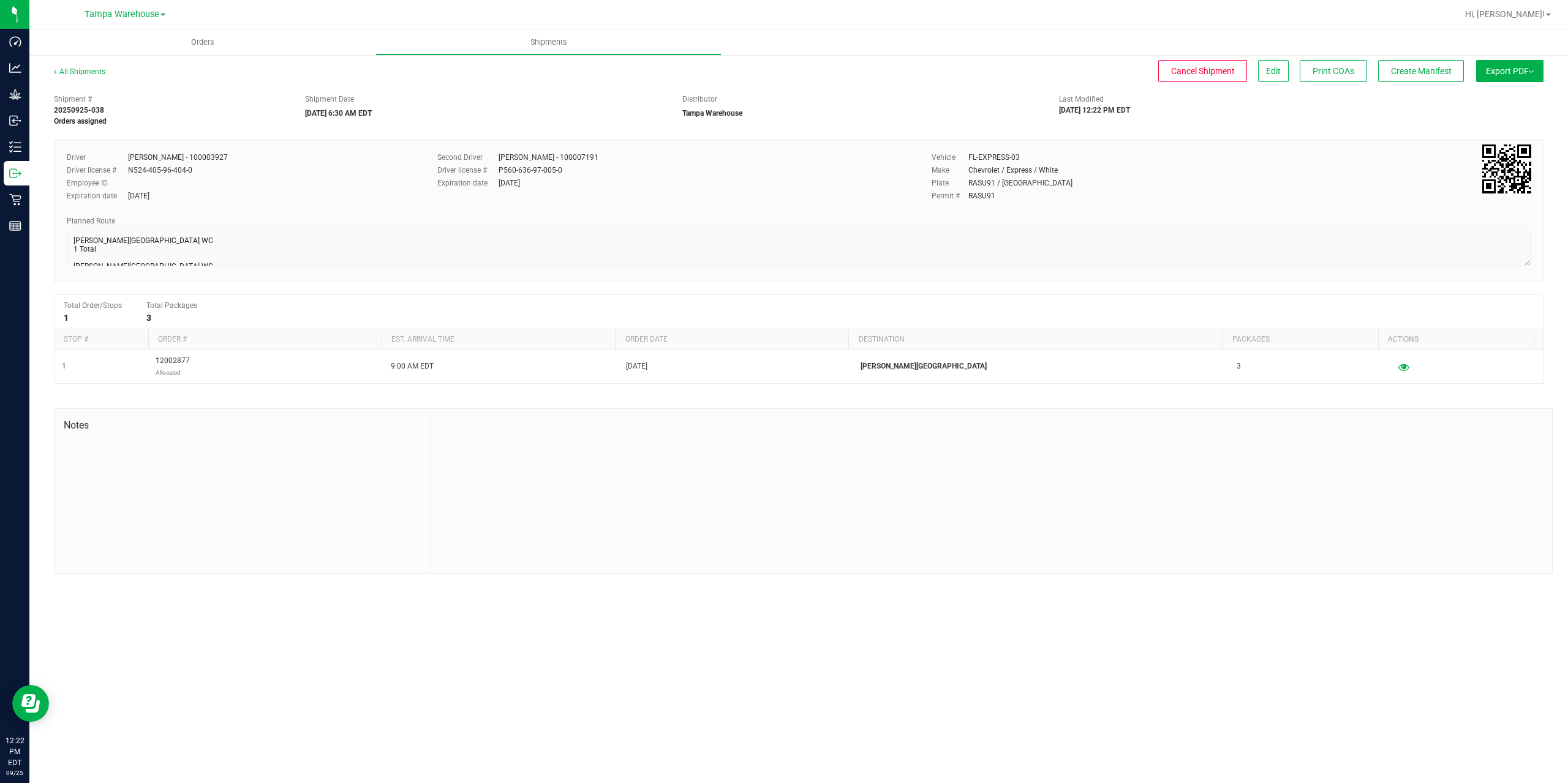
click at [1505, 72] on span "Export PDF" at bounding box center [1510, 70] width 48 height 10
click at [1505, 103] on li "Manifest by Package ID" at bounding box center [1506, 98] width 124 height 18
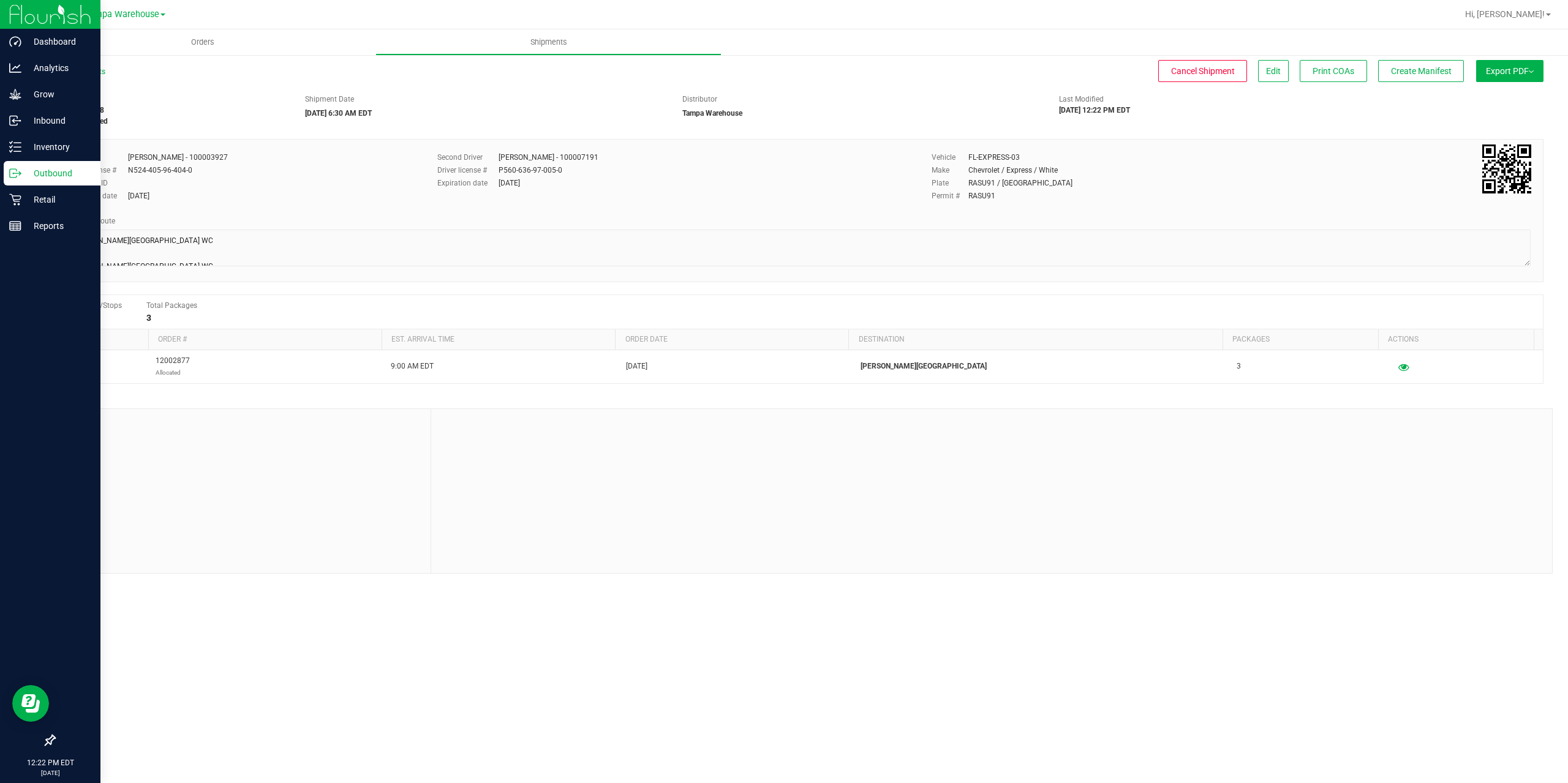
click at [19, 177] on icon at bounding box center [15, 173] width 12 height 12
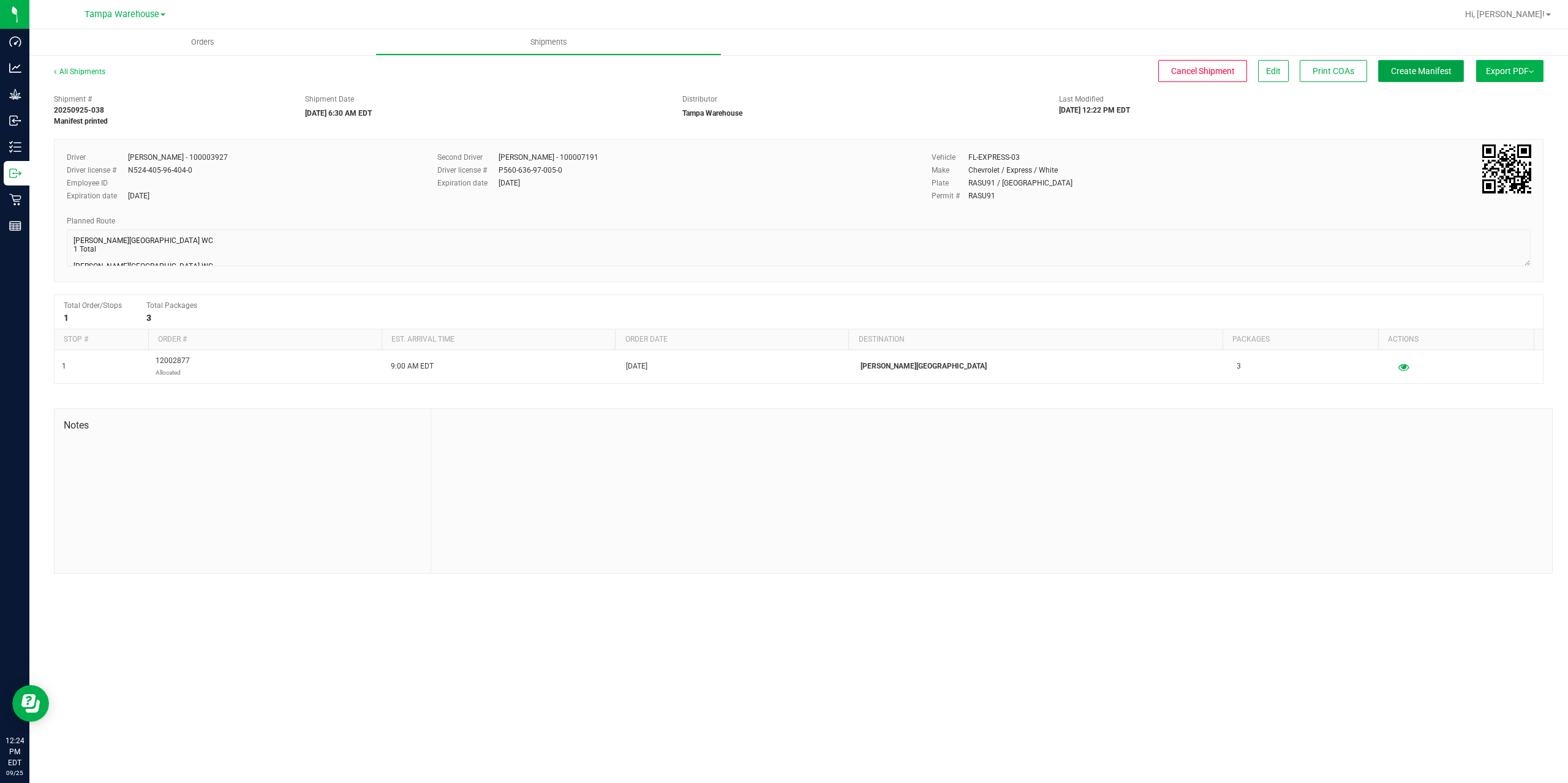
click at [1414, 74] on span "Create Manifest" at bounding box center [1421, 70] width 61 height 10
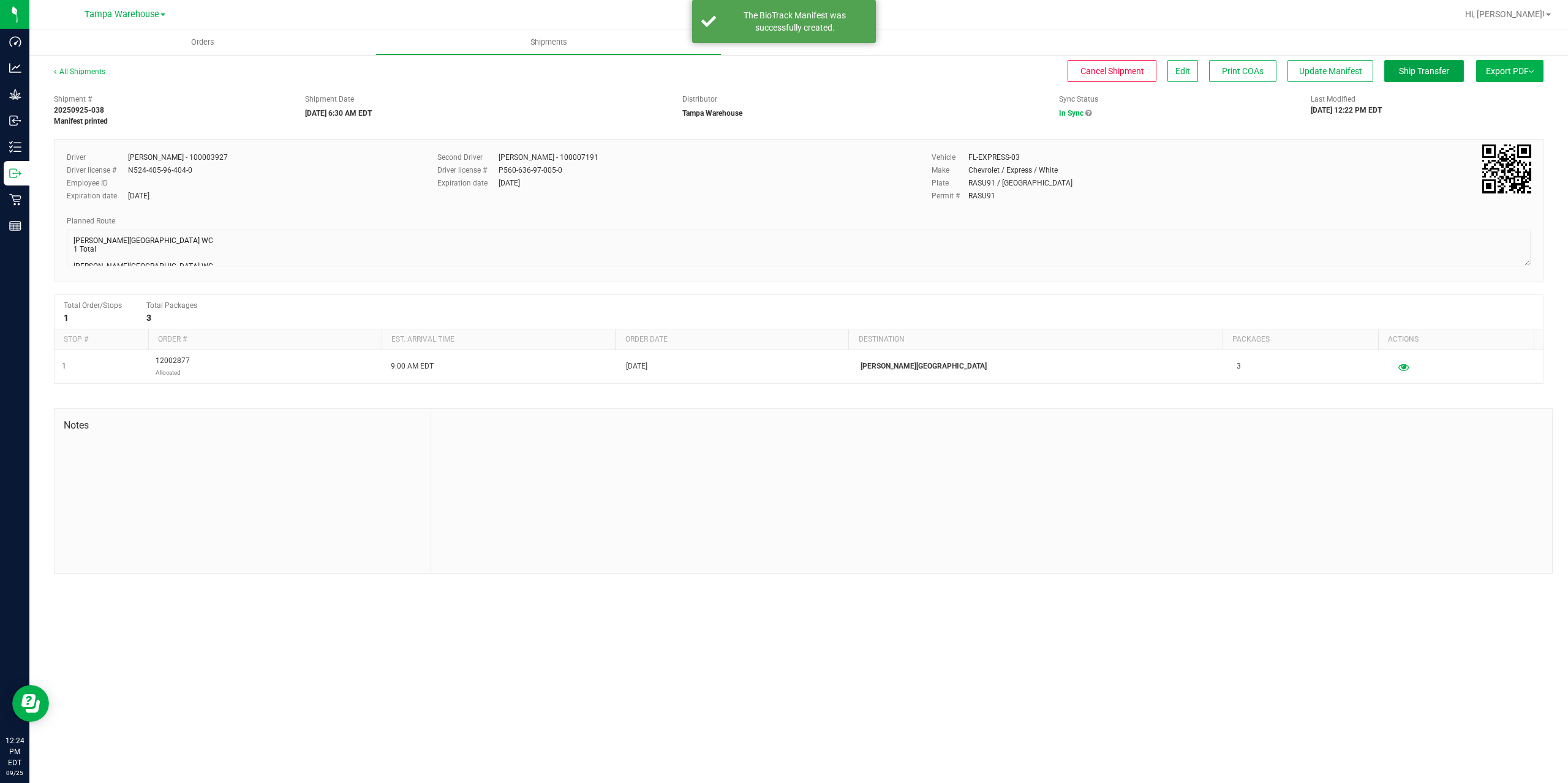
click at [1414, 74] on span "Ship Transfer" at bounding box center [1424, 70] width 50 height 10
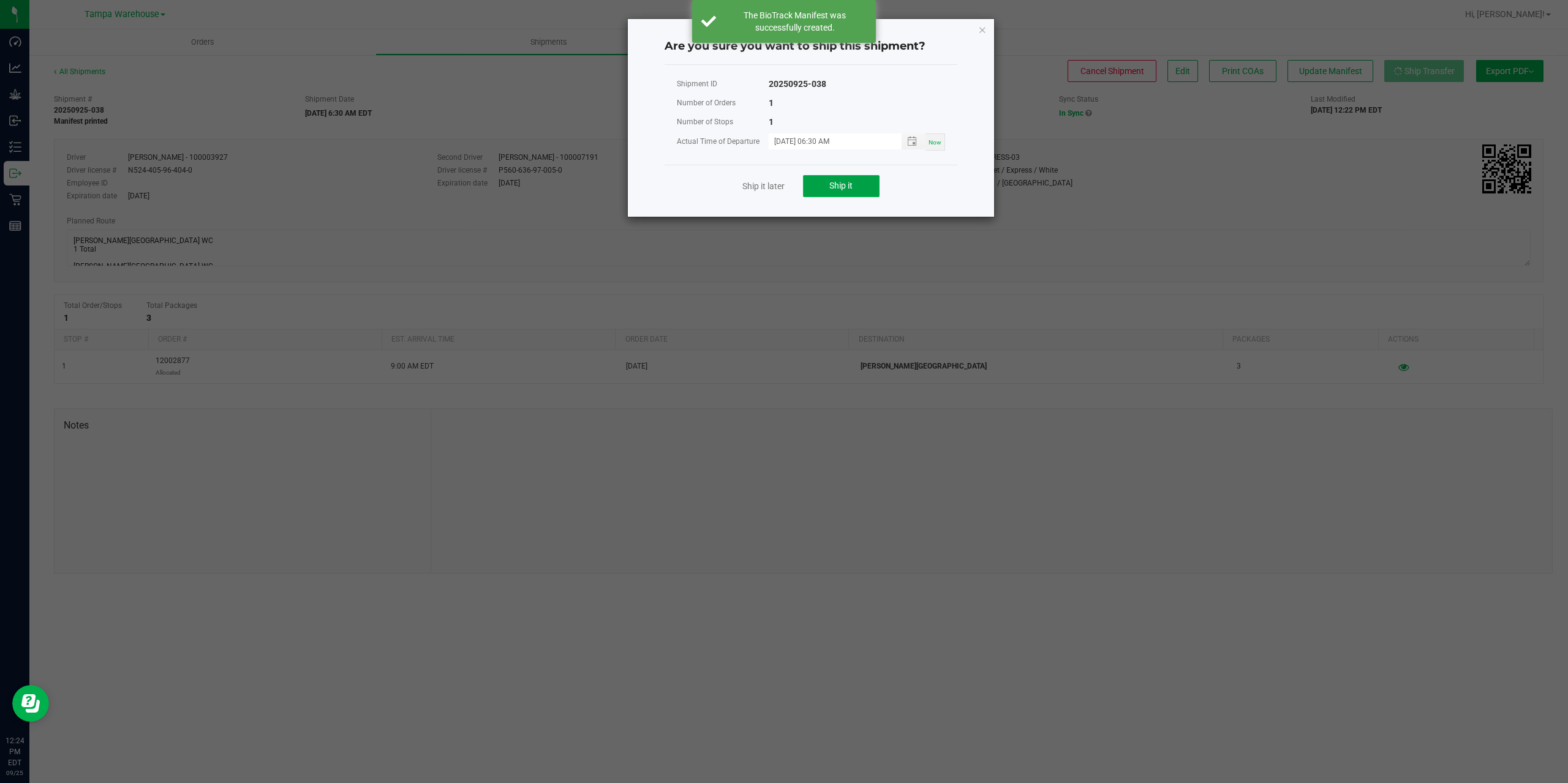
click at [855, 184] on button "Ship it" at bounding box center [841, 186] width 76 height 22
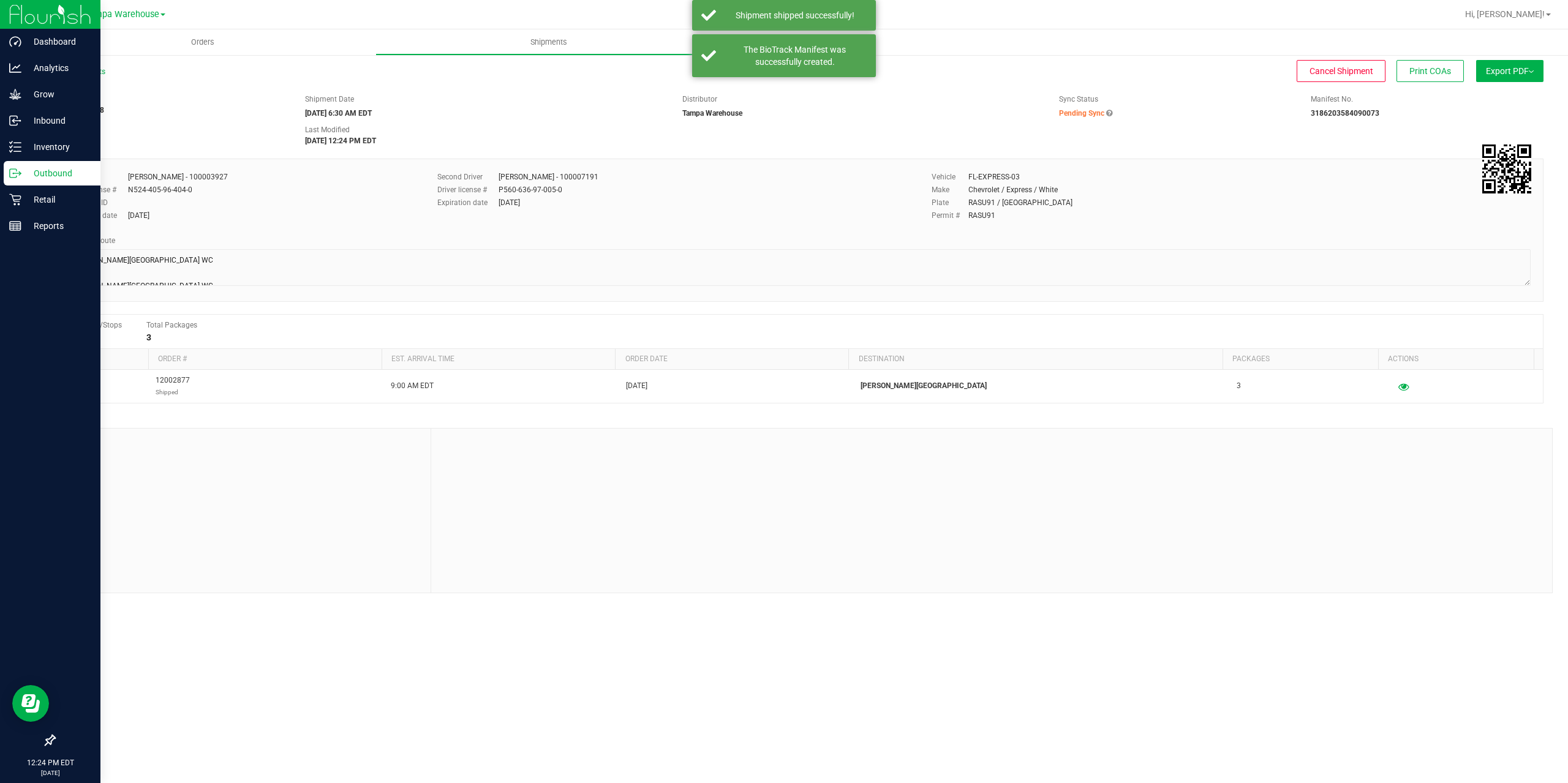
click at [28, 179] on p "Outbound" at bounding box center [58, 173] width 74 height 15
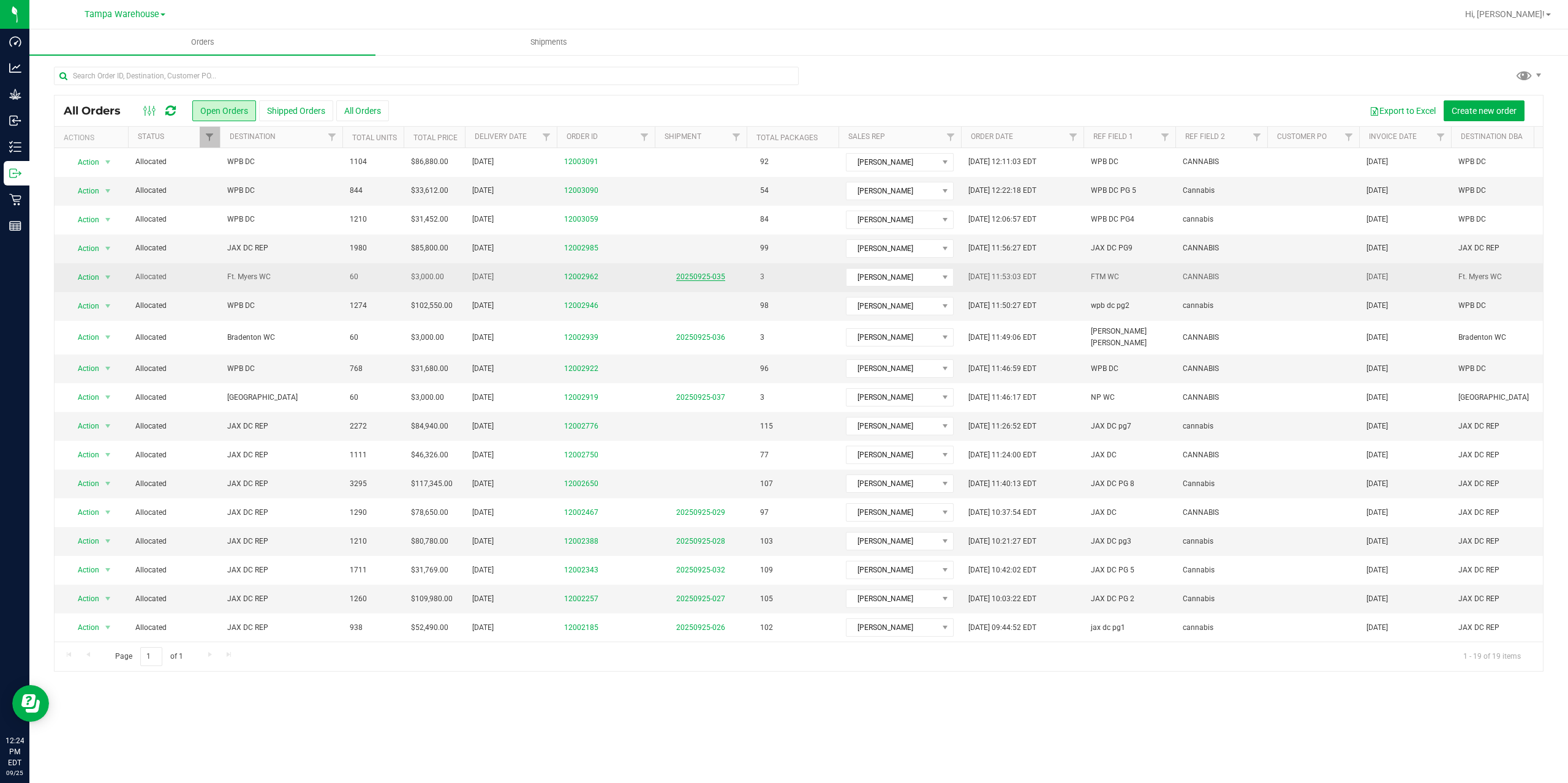
click at [712, 274] on link "20250925-035" at bounding box center [701, 276] width 49 height 8
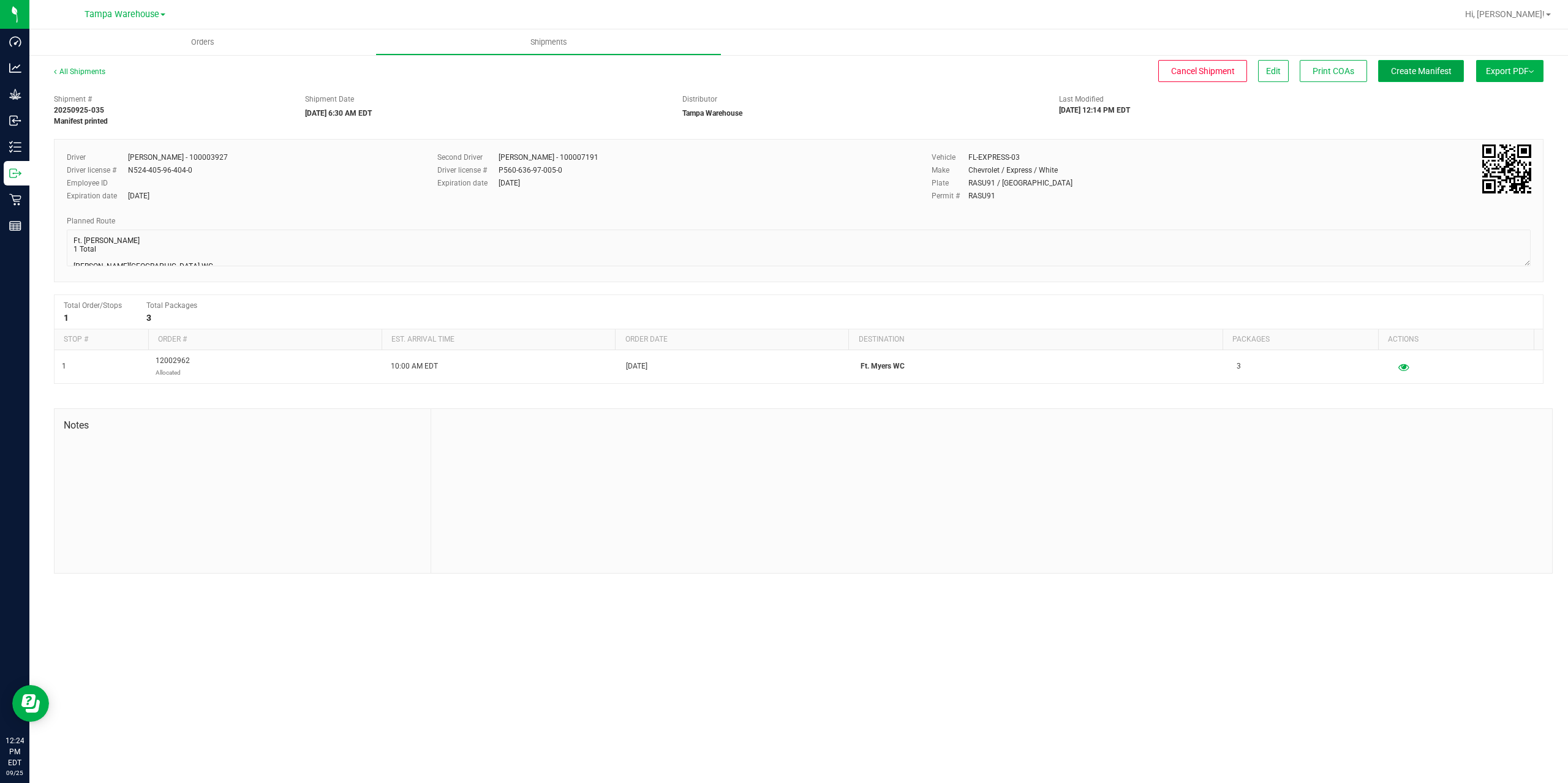
click at [1400, 71] on span "Create Manifest" at bounding box center [1421, 70] width 61 height 10
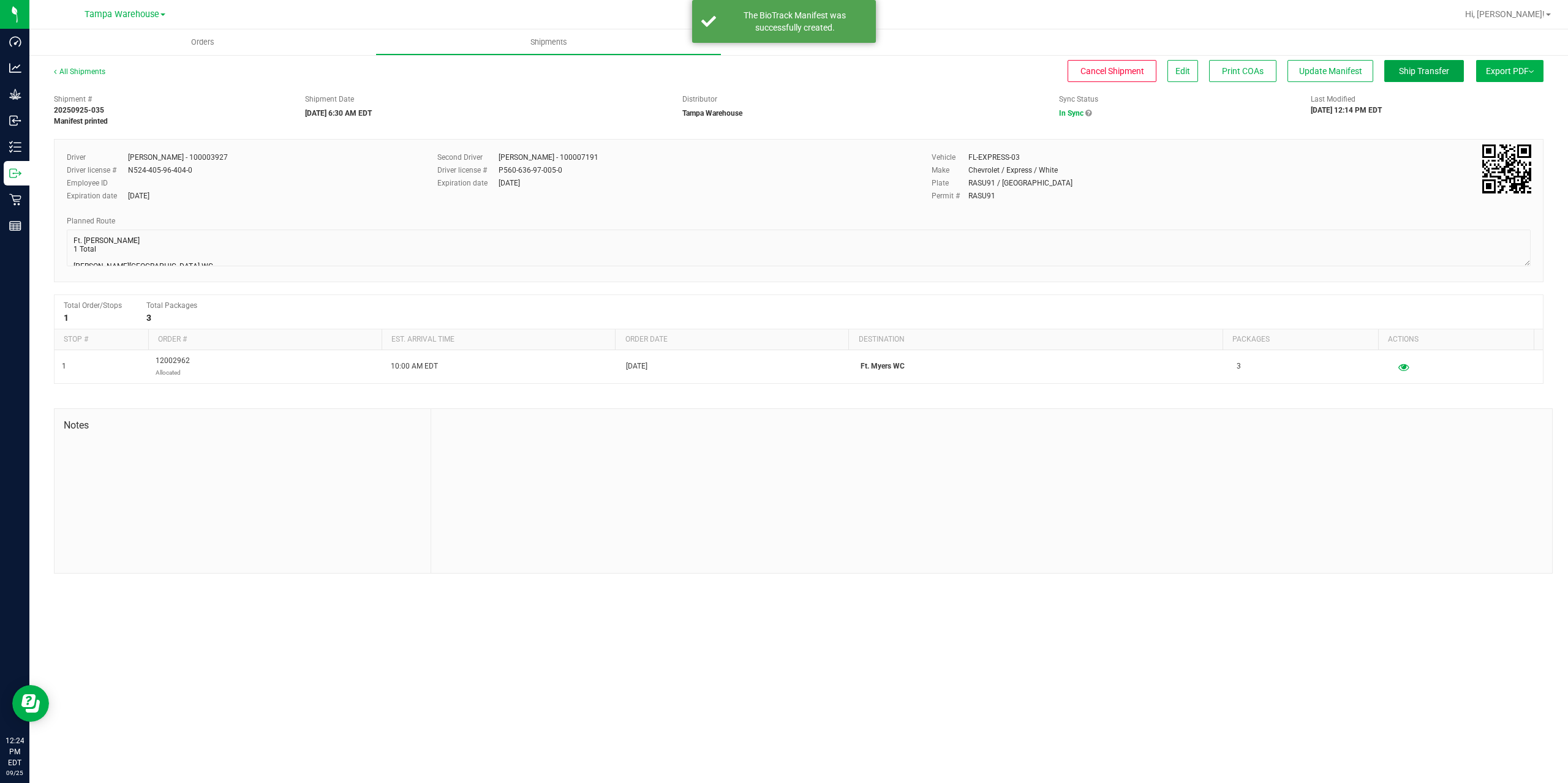
click at [1400, 71] on span "Ship Transfer" at bounding box center [1424, 70] width 50 height 10
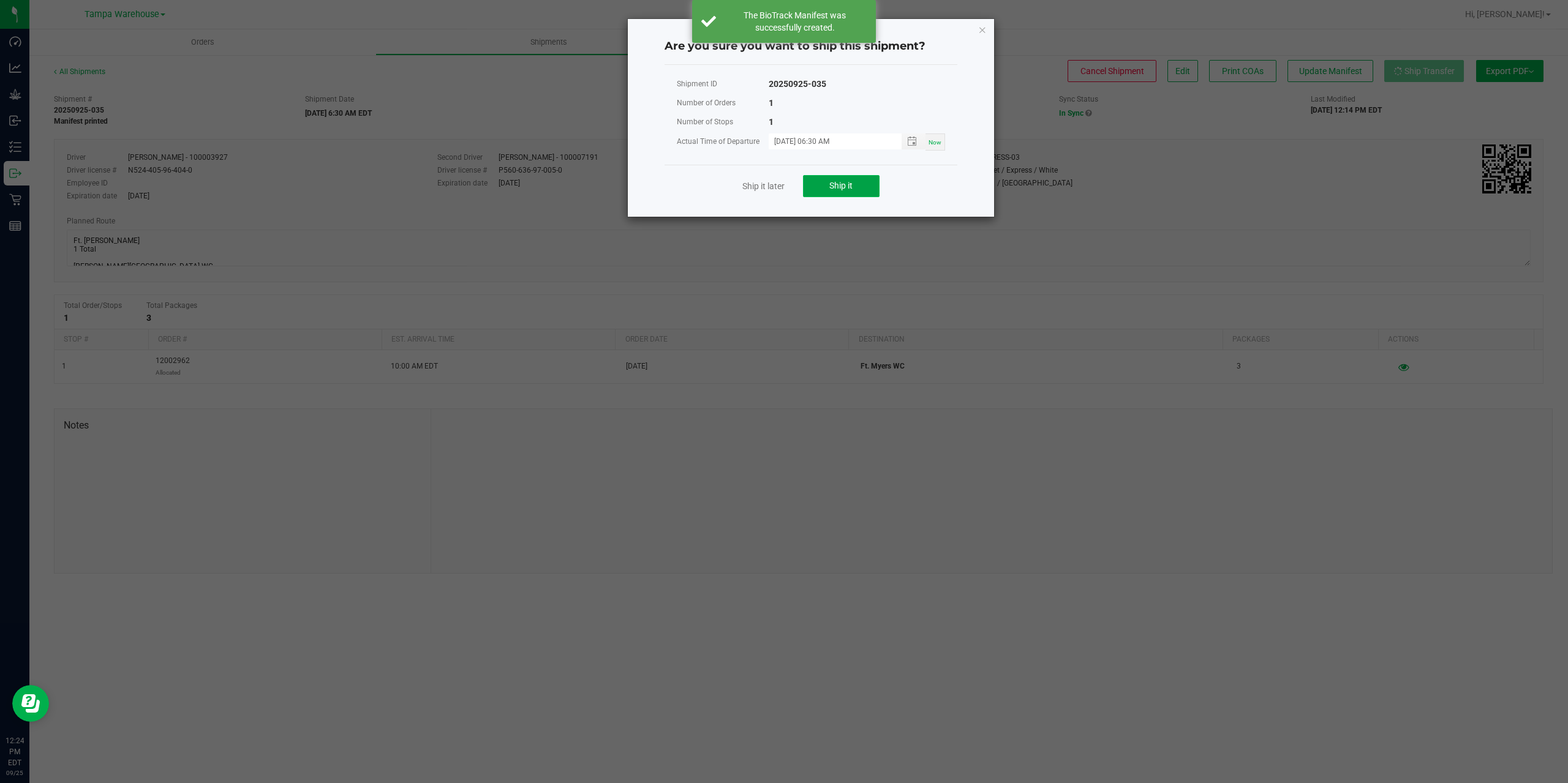
click at [847, 183] on span "Ship it" at bounding box center [841, 185] width 23 height 10
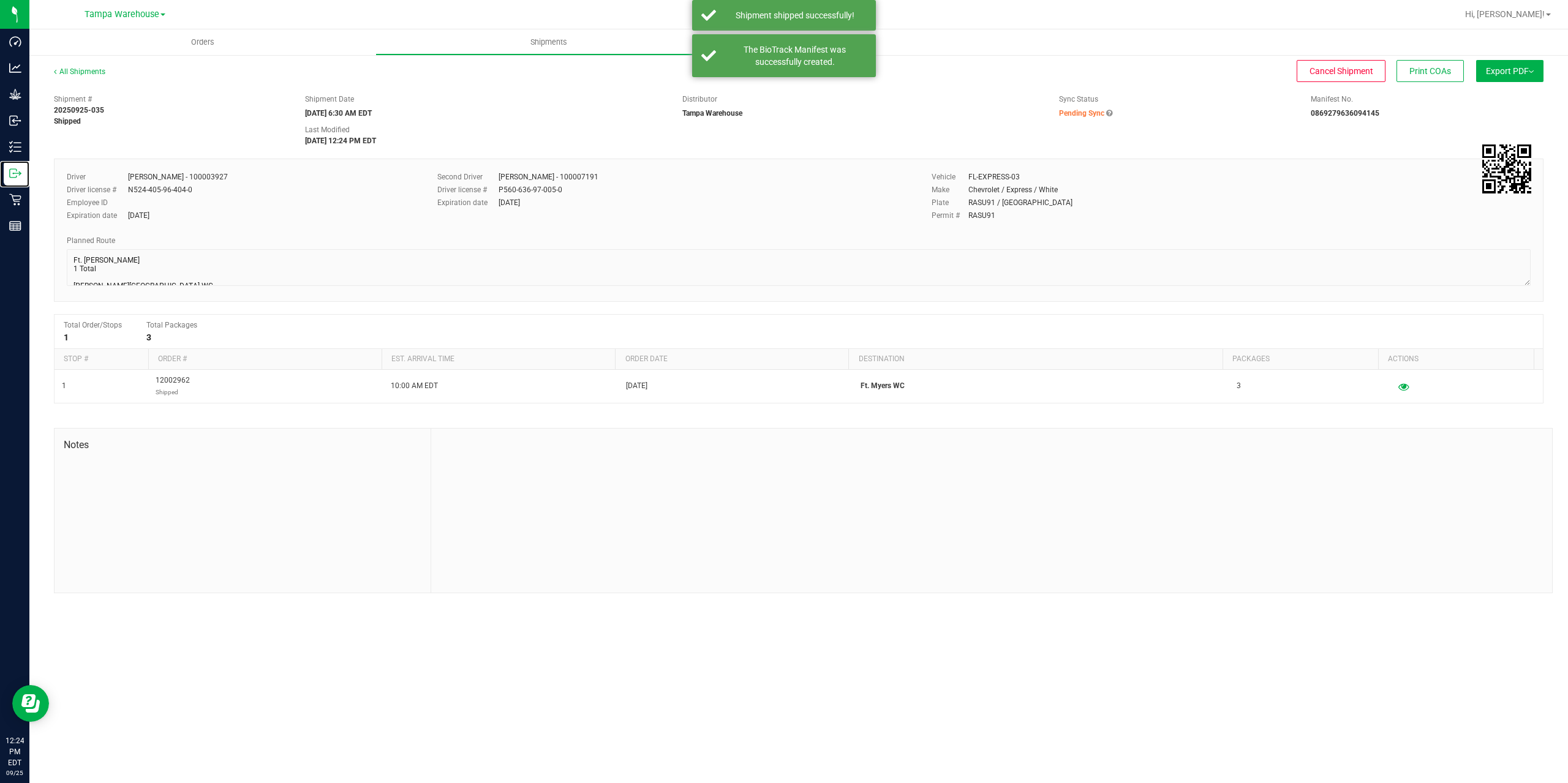
click at [18, 180] on div "Outbound" at bounding box center [17, 173] width 26 height 25
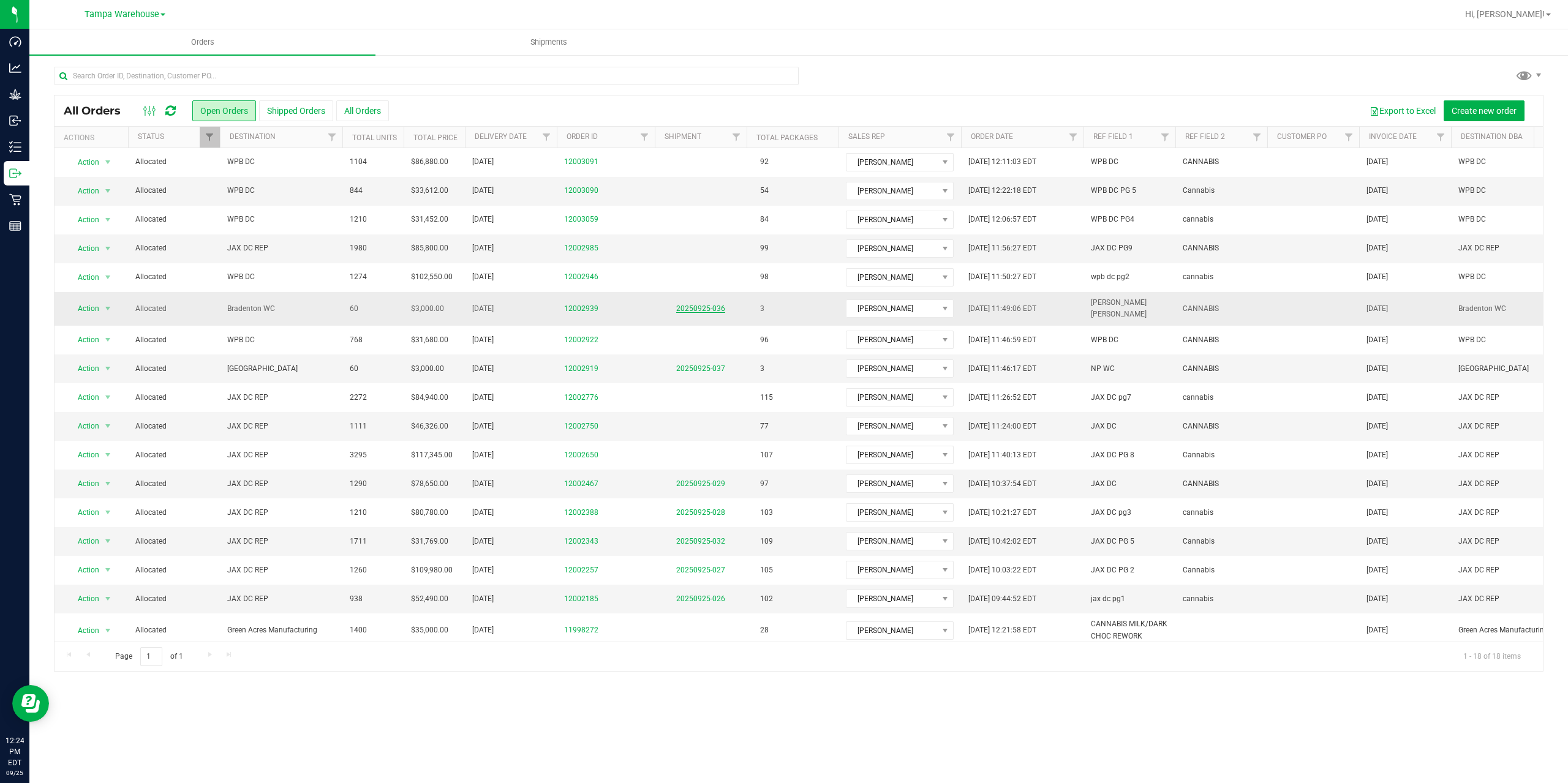
click at [693, 305] on link "20250925-036" at bounding box center [701, 308] width 49 height 8
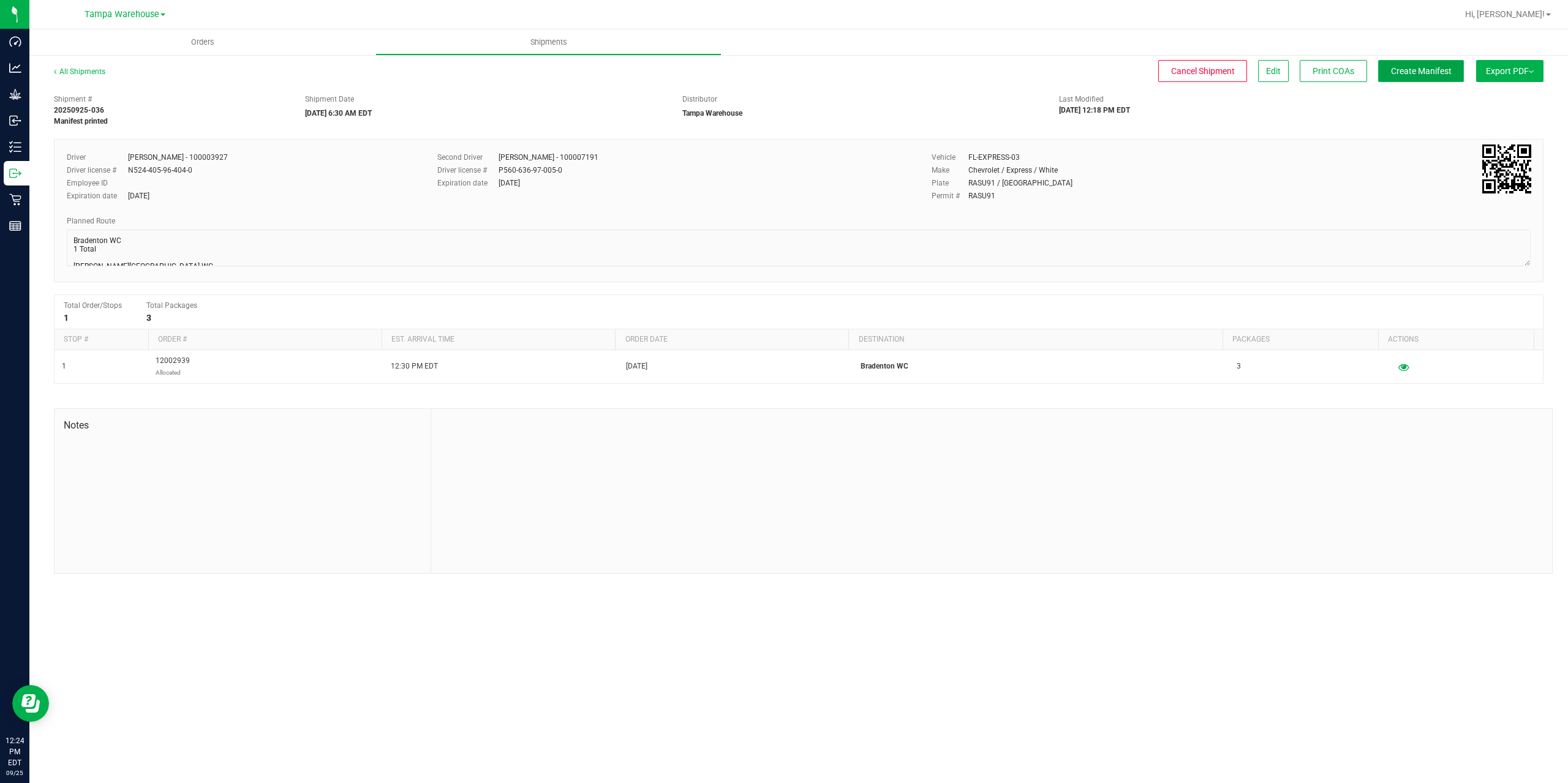
click at [1404, 74] on span "Create Manifest" at bounding box center [1421, 70] width 61 height 10
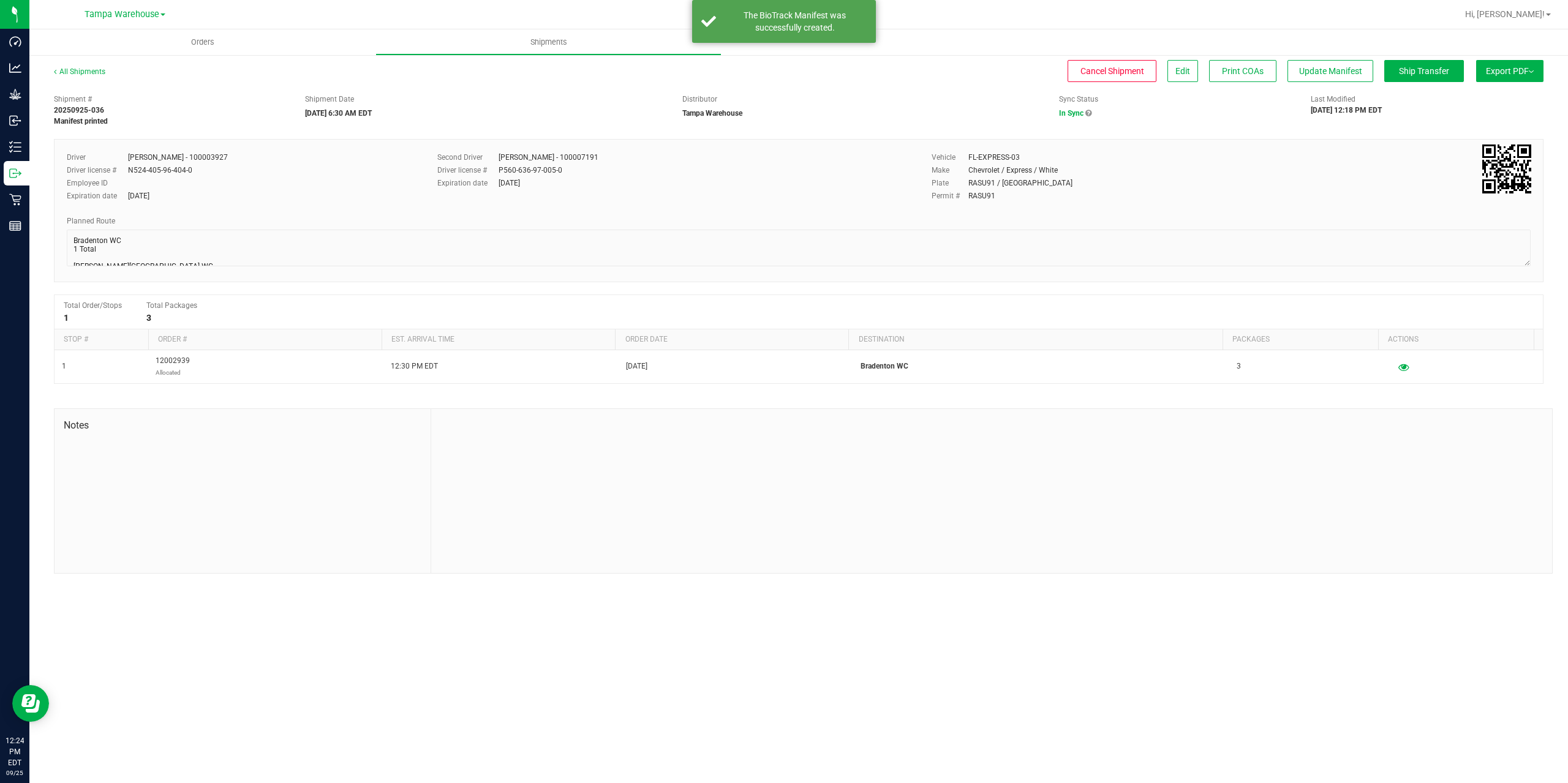
click at [1404, 74] on span "Ship Transfer" at bounding box center [1424, 70] width 50 height 10
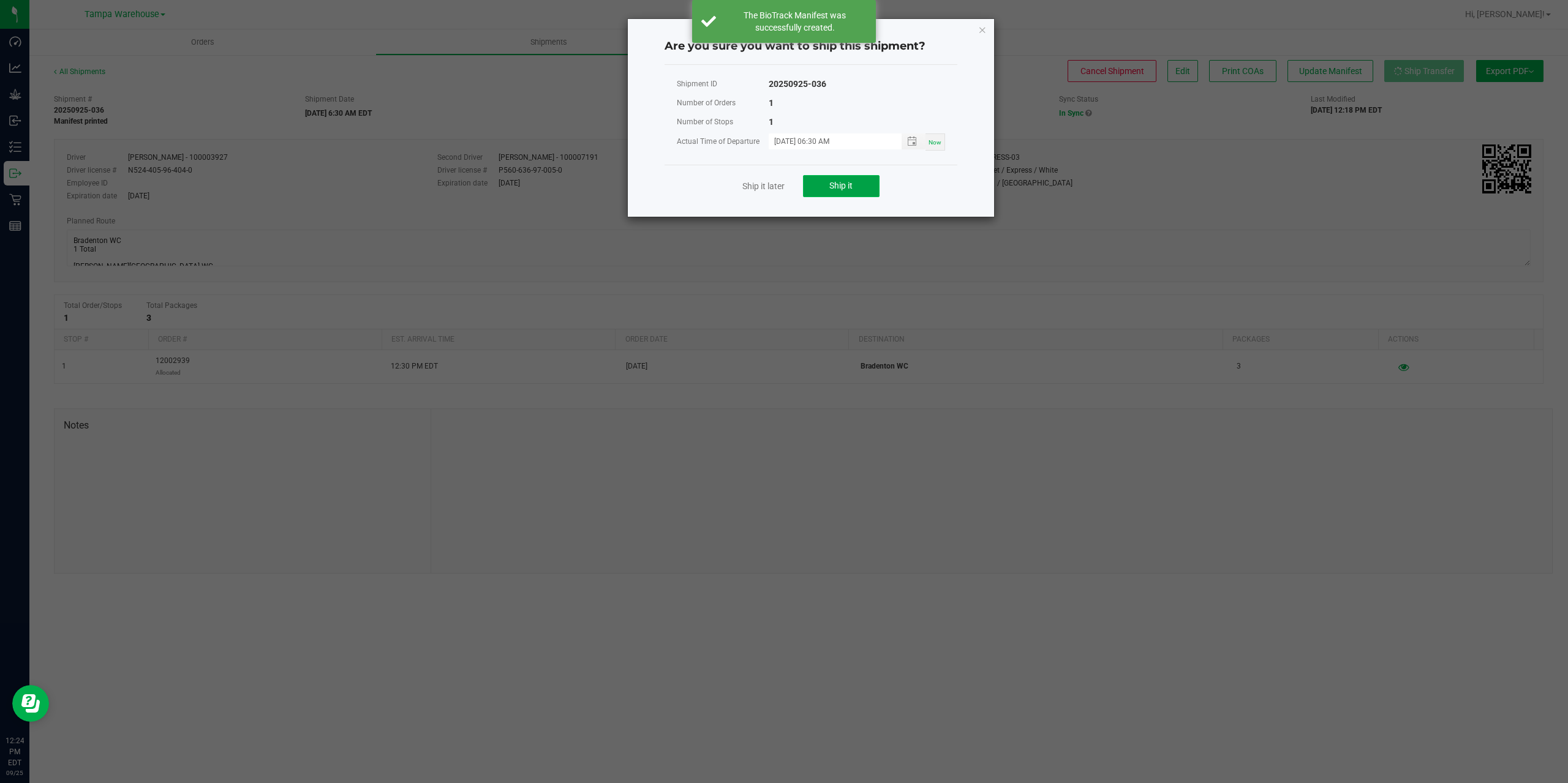
click at [860, 188] on button "Ship it" at bounding box center [841, 186] width 76 height 22
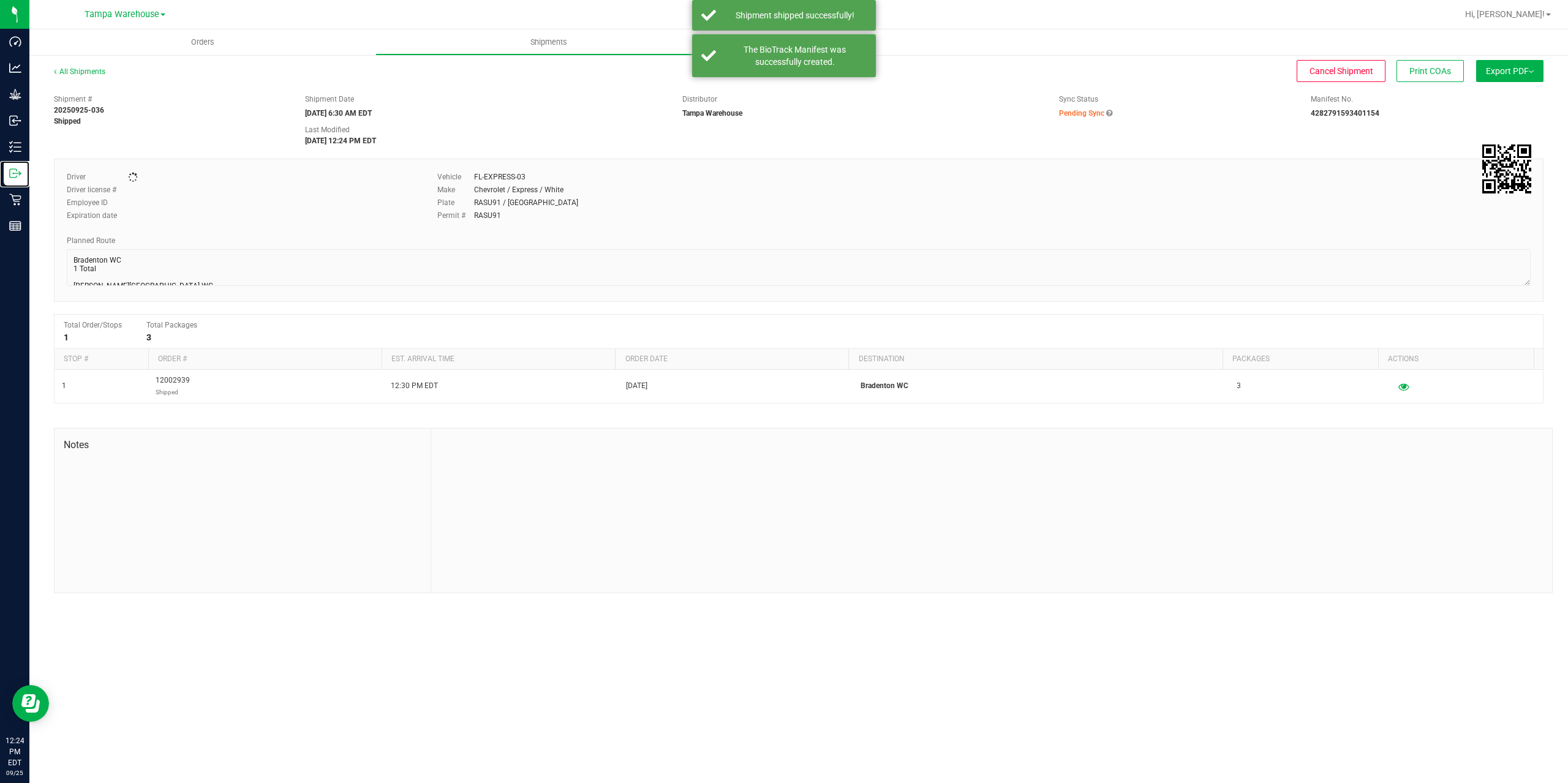
click at [20, 171] on icon at bounding box center [15, 173] width 12 height 12
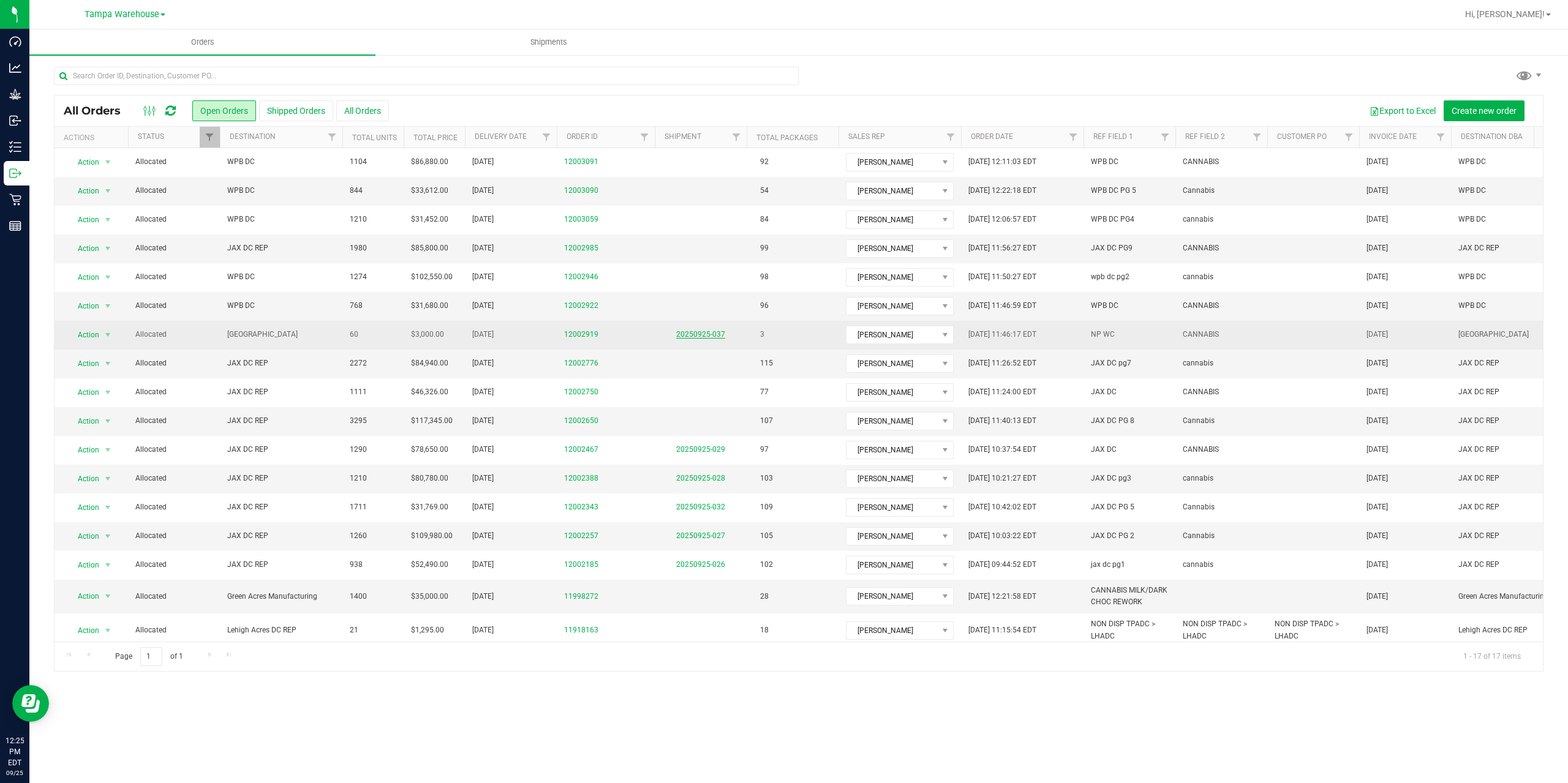
click at [721, 332] on link "20250925-037" at bounding box center [701, 334] width 49 height 8
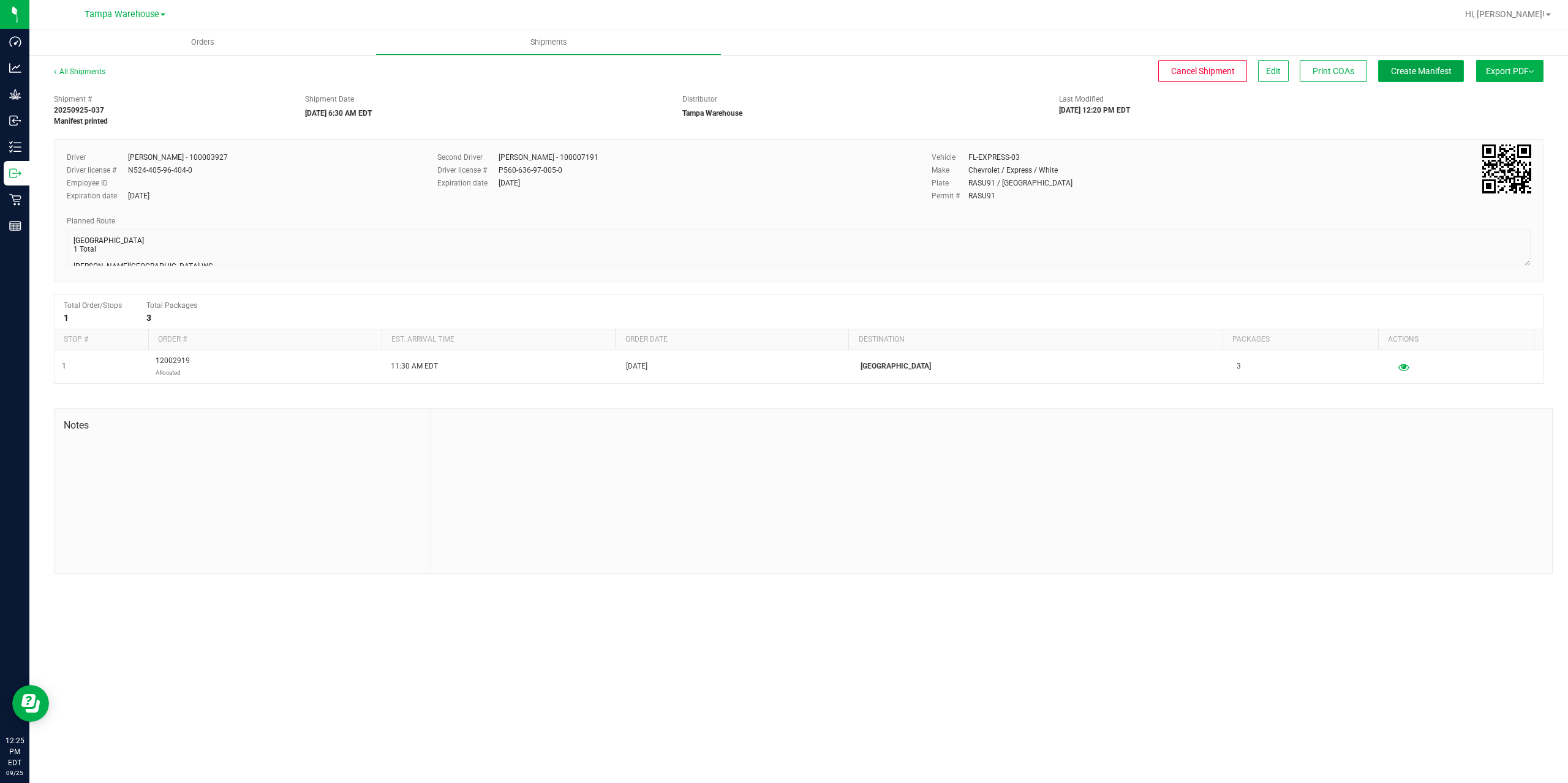
click at [1423, 75] on span "Create Manifest" at bounding box center [1421, 70] width 61 height 10
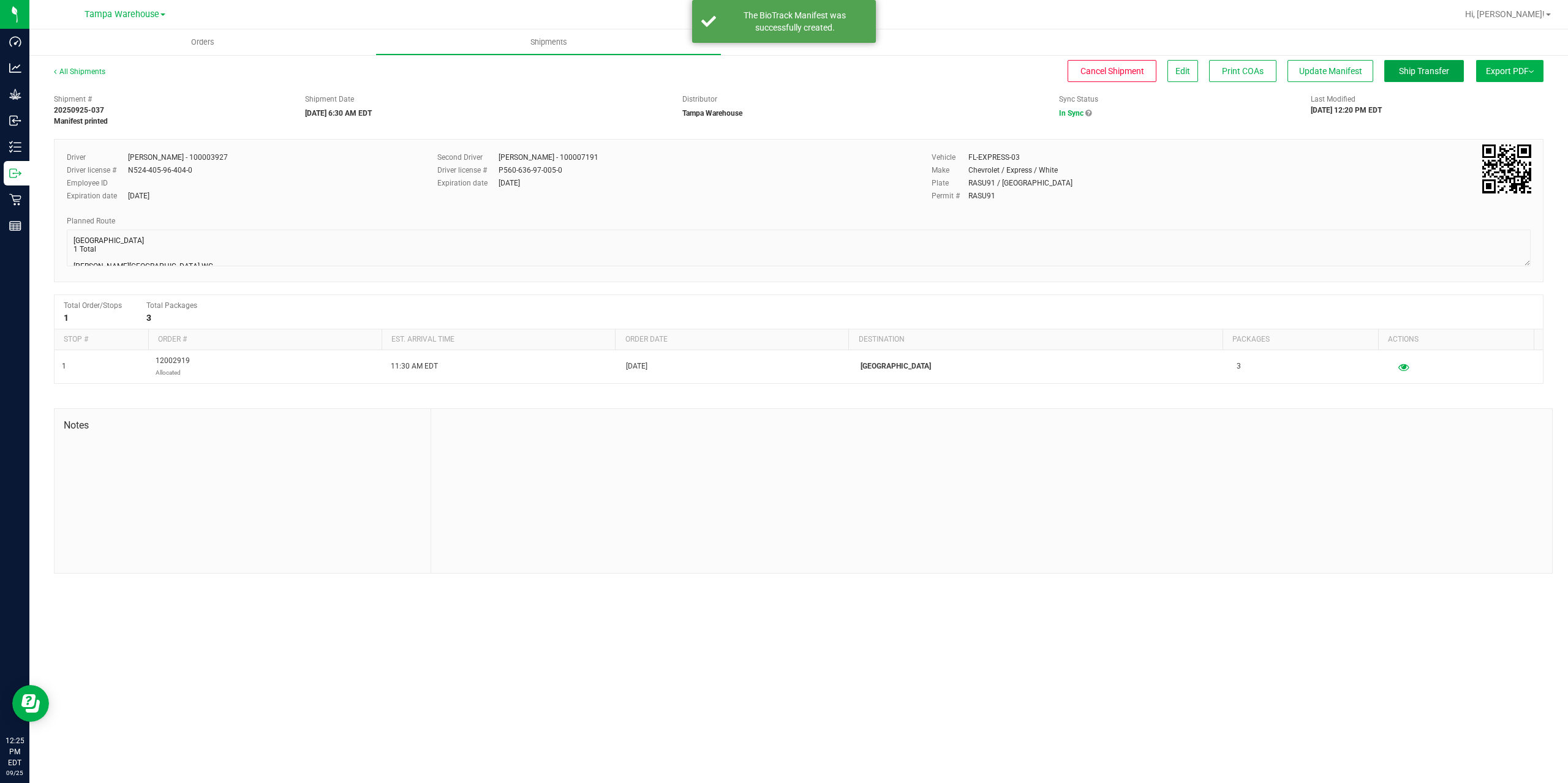
click at [1423, 75] on span "Ship Transfer" at bounding box center [1424, 70] width 50 height 10
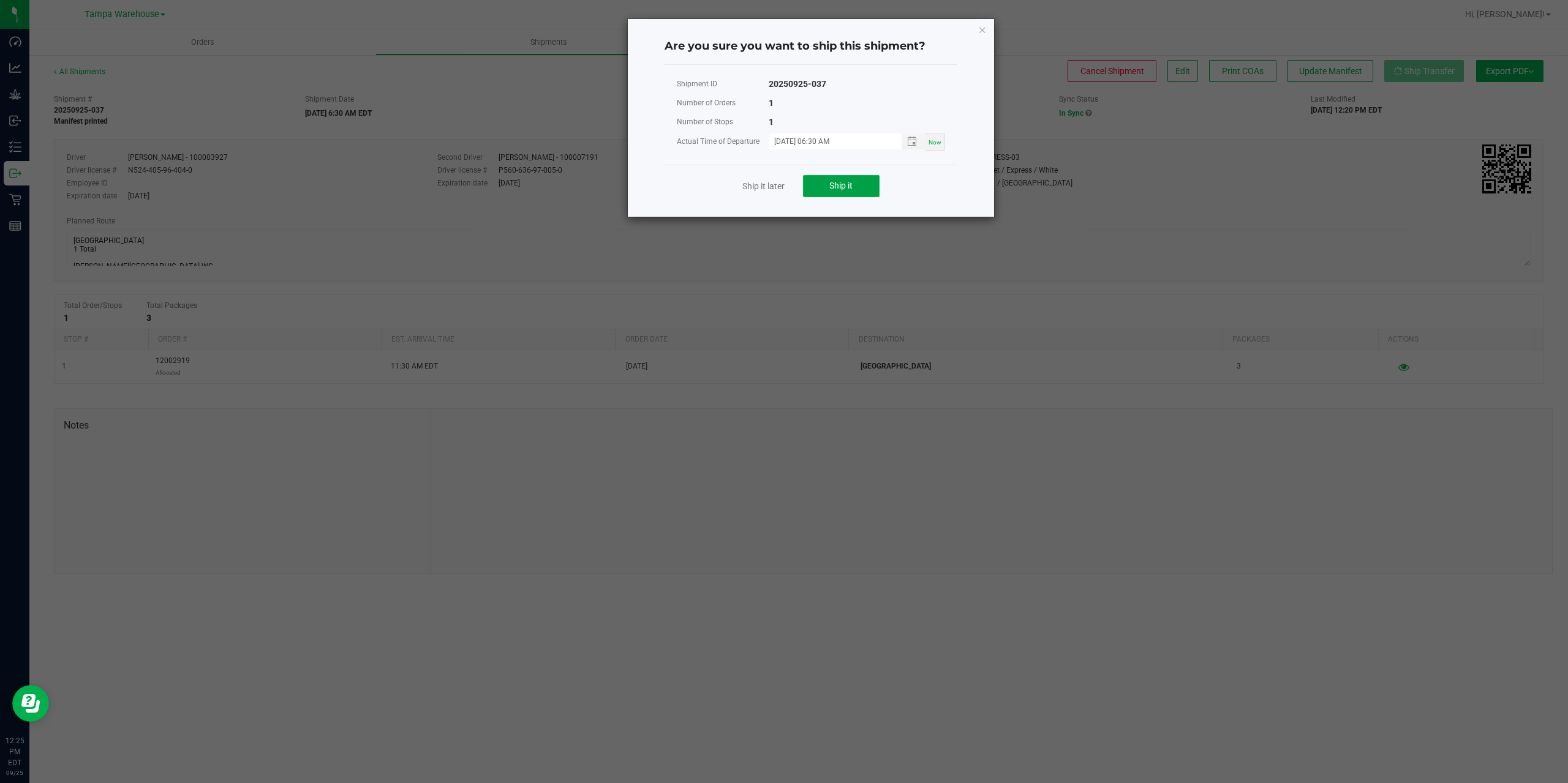
click at [850, 190] on span "Ship it" at bounding box center [841, 185] width 23 height 10
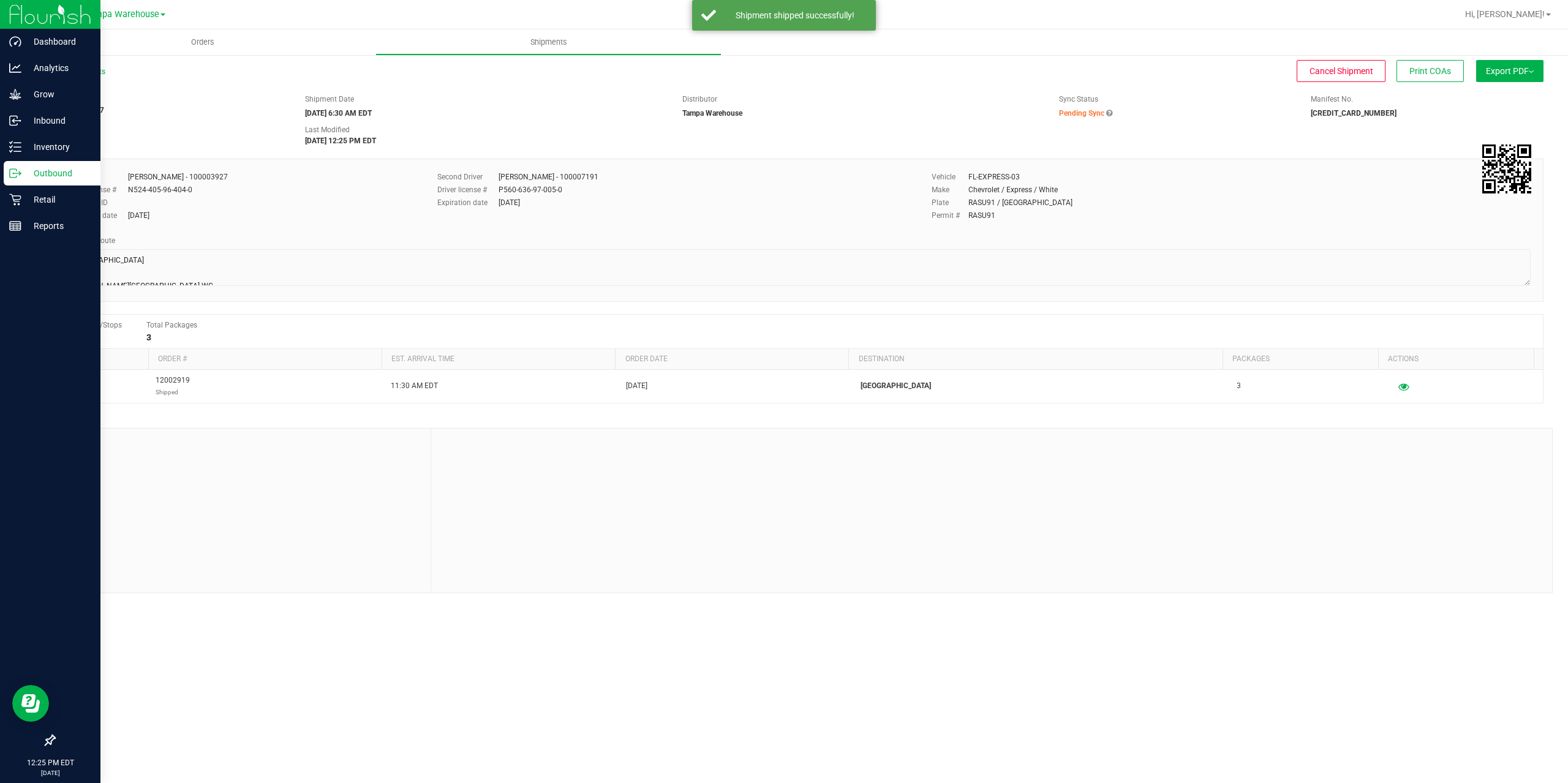
click at [14, 173] on circle at bounding box center [14, 173] width 2 height 2
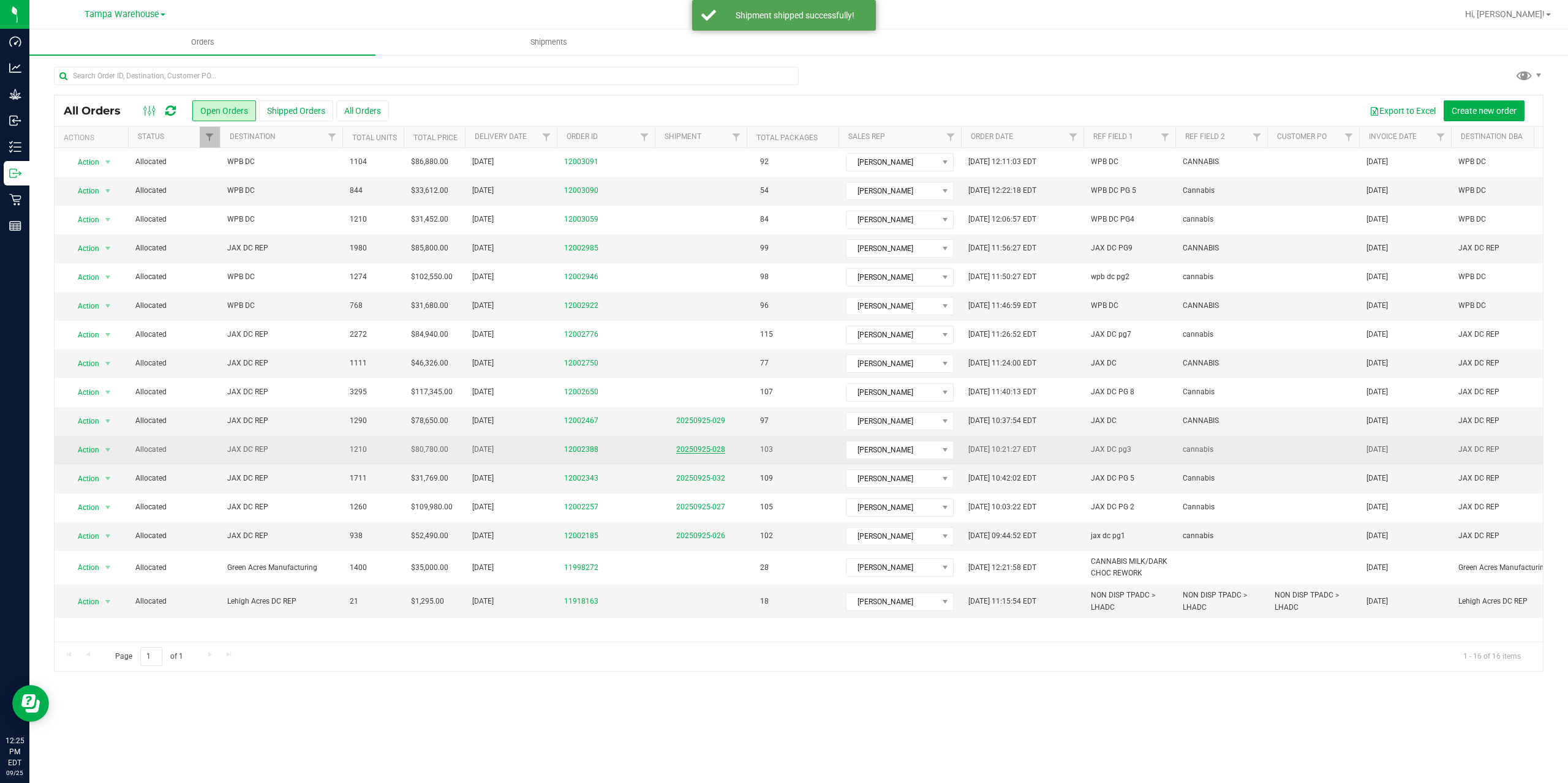
click at [710, 447] on link "20250925-028" at bounding box center [701, 449] width 49 height 8
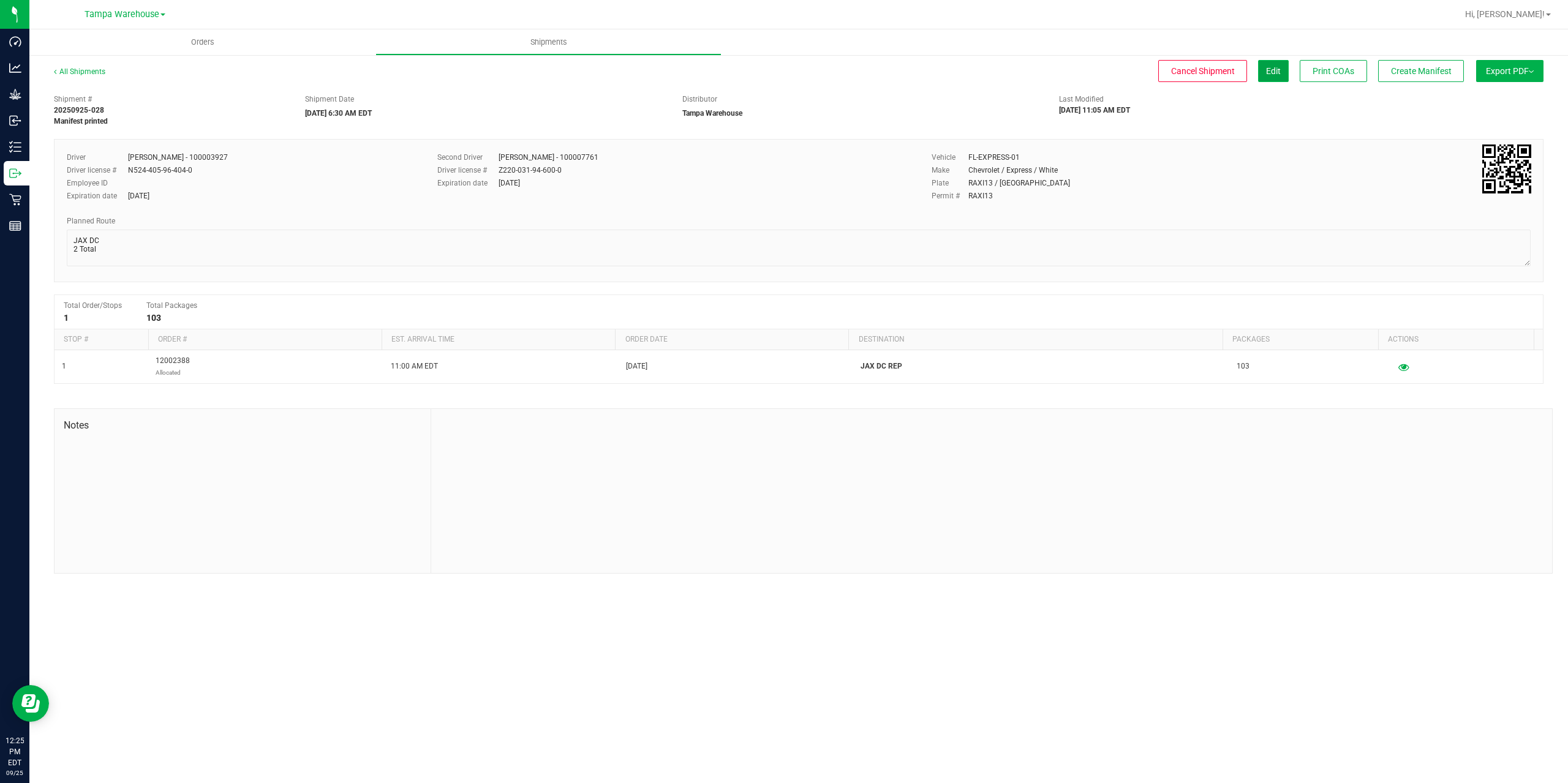
click at [1278, 78] on button "Edit" at bounding box center [1273, 71] width 30 height 22
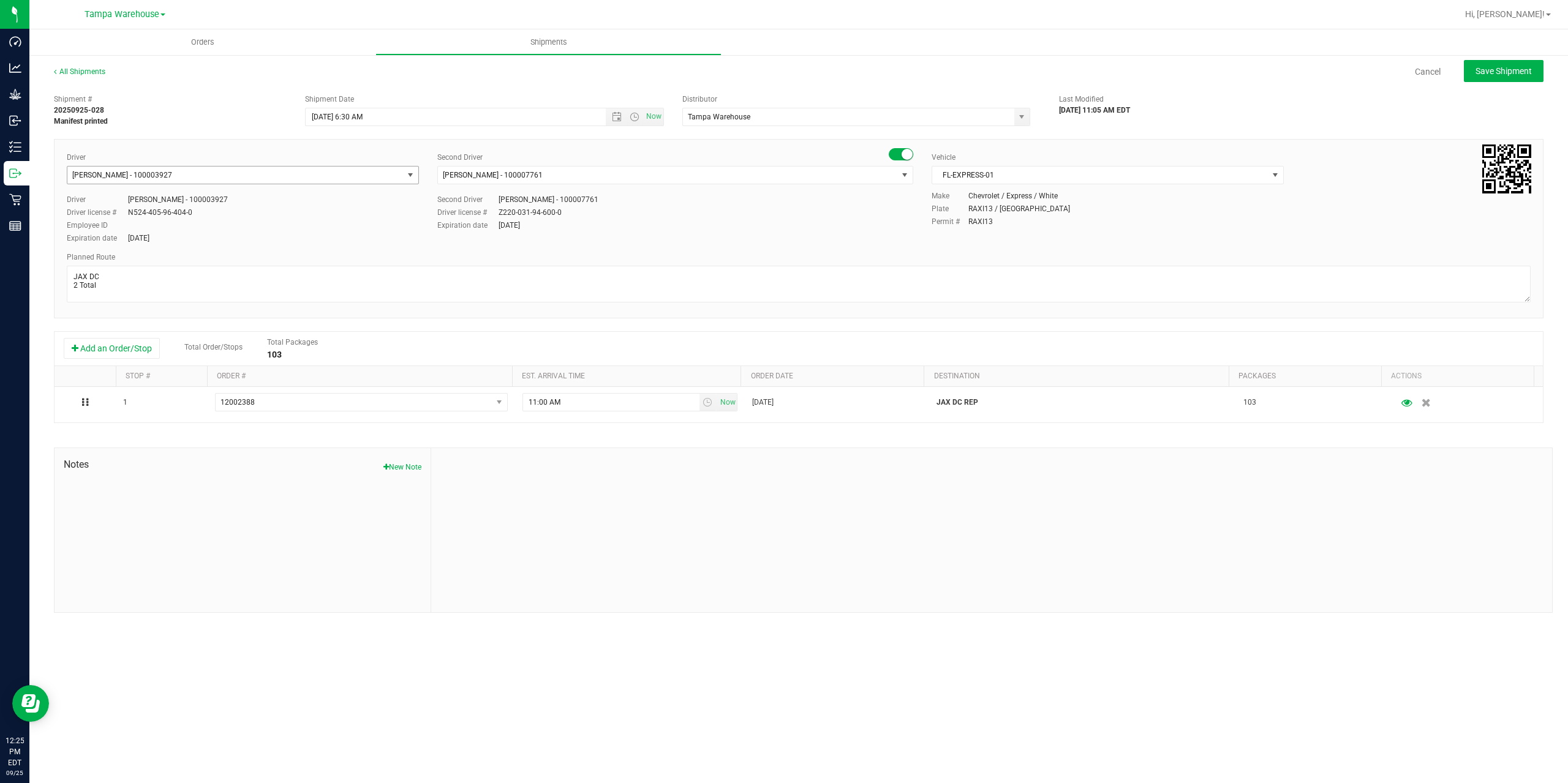
click at [374, 173] on span "[PERSON_NAME] - 100003927" at bounding box center [235, 175] width 336 height 17
click at [187, 258] on span "[PERSON_NAME] [PERSON_NAME] - 100005535" at bounding box center [153, 263] width 157 height 16
type input "cca"
click at [1505, 73] on span "Save Shipment" at bounding box center [1503, 70] width 56 height 10
type input "[DATE] 10:30 AM"
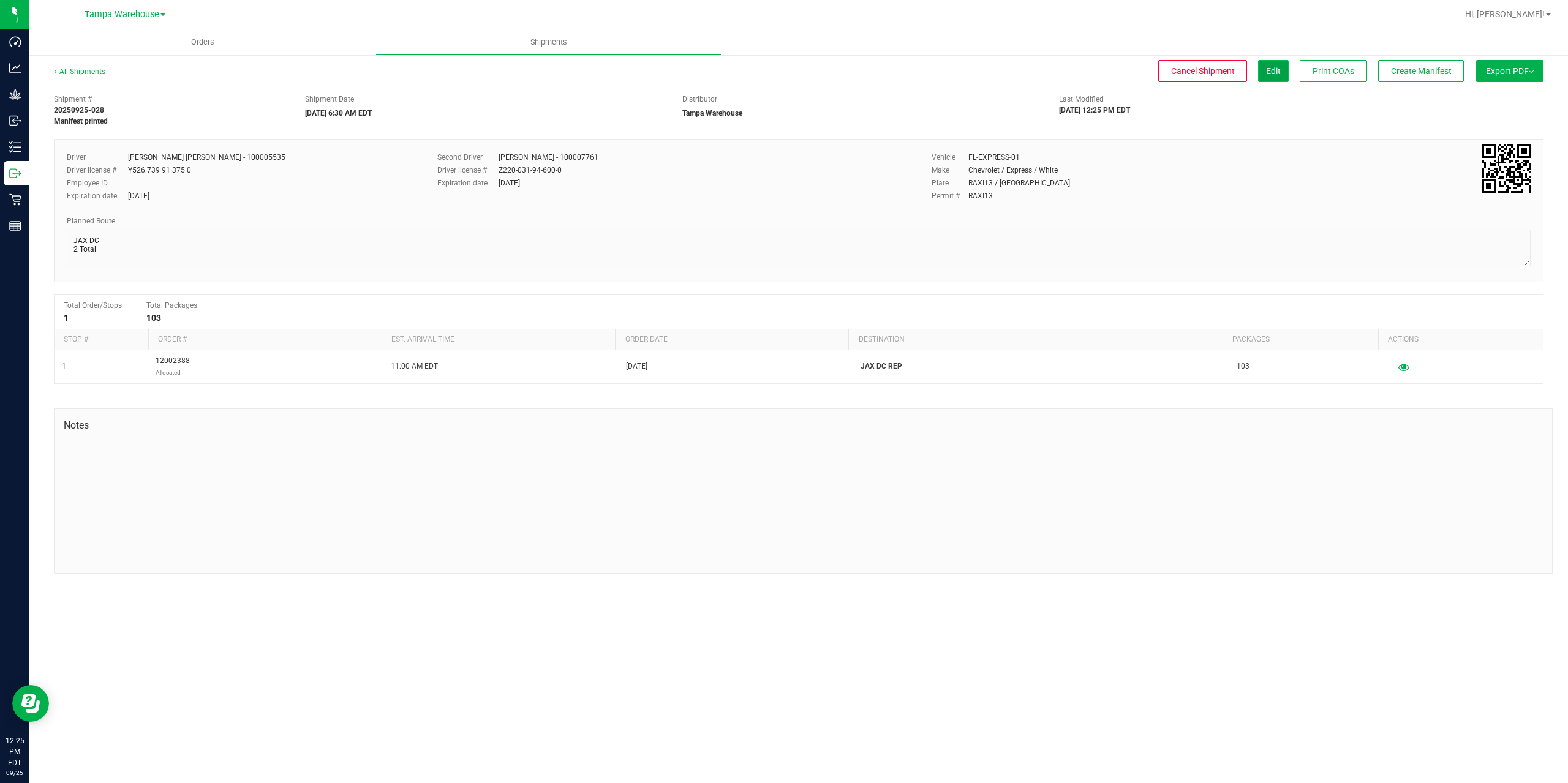
click at [1280, 74] on button "Edit" at bounding box center [1273, 71] width 30 height 22
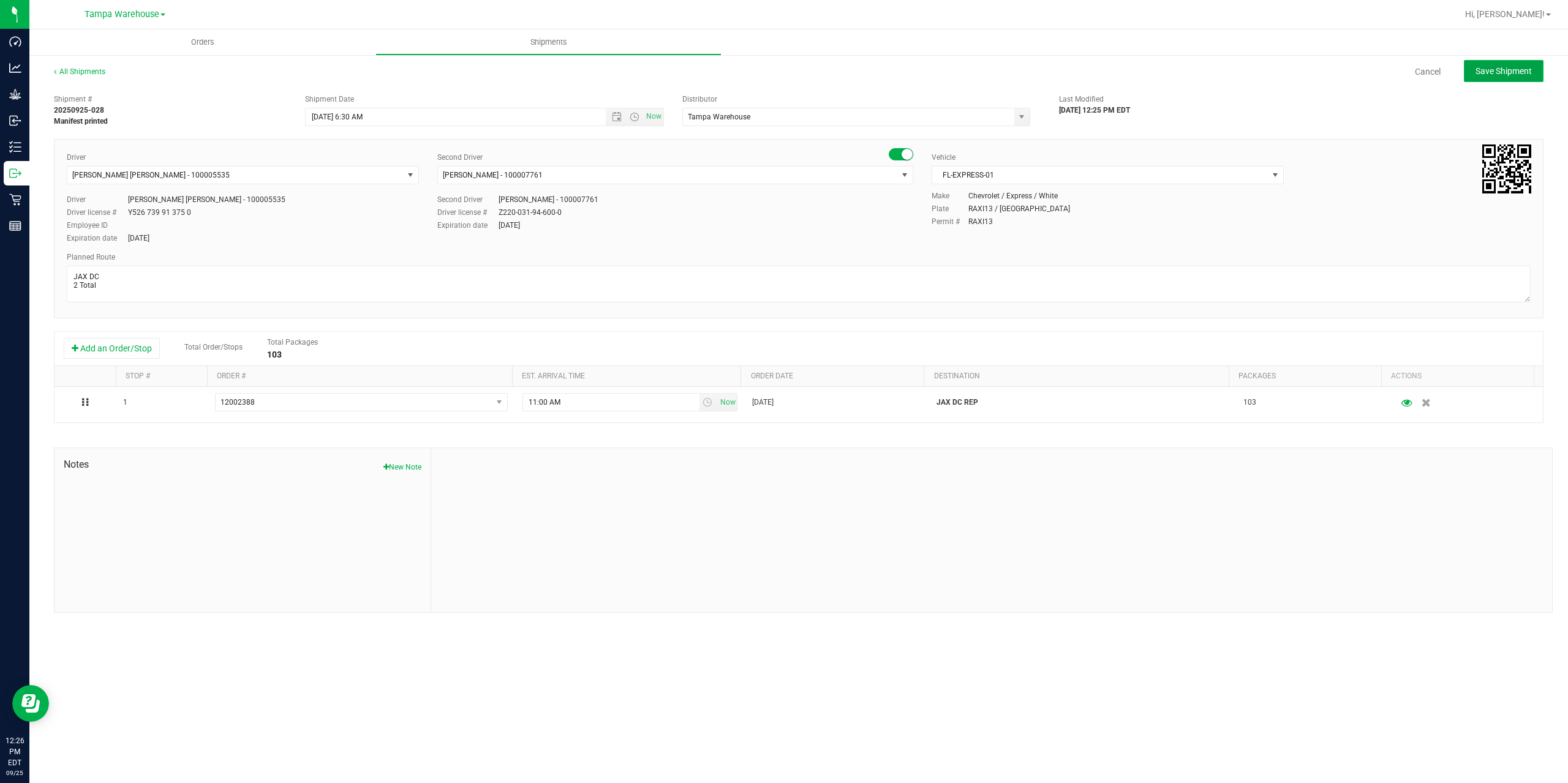
click at [1472, 73] on button "Save Shipment" at bounding box center [1503, 71] width 80 height 22
type input "[DATE] 10:30 AM"
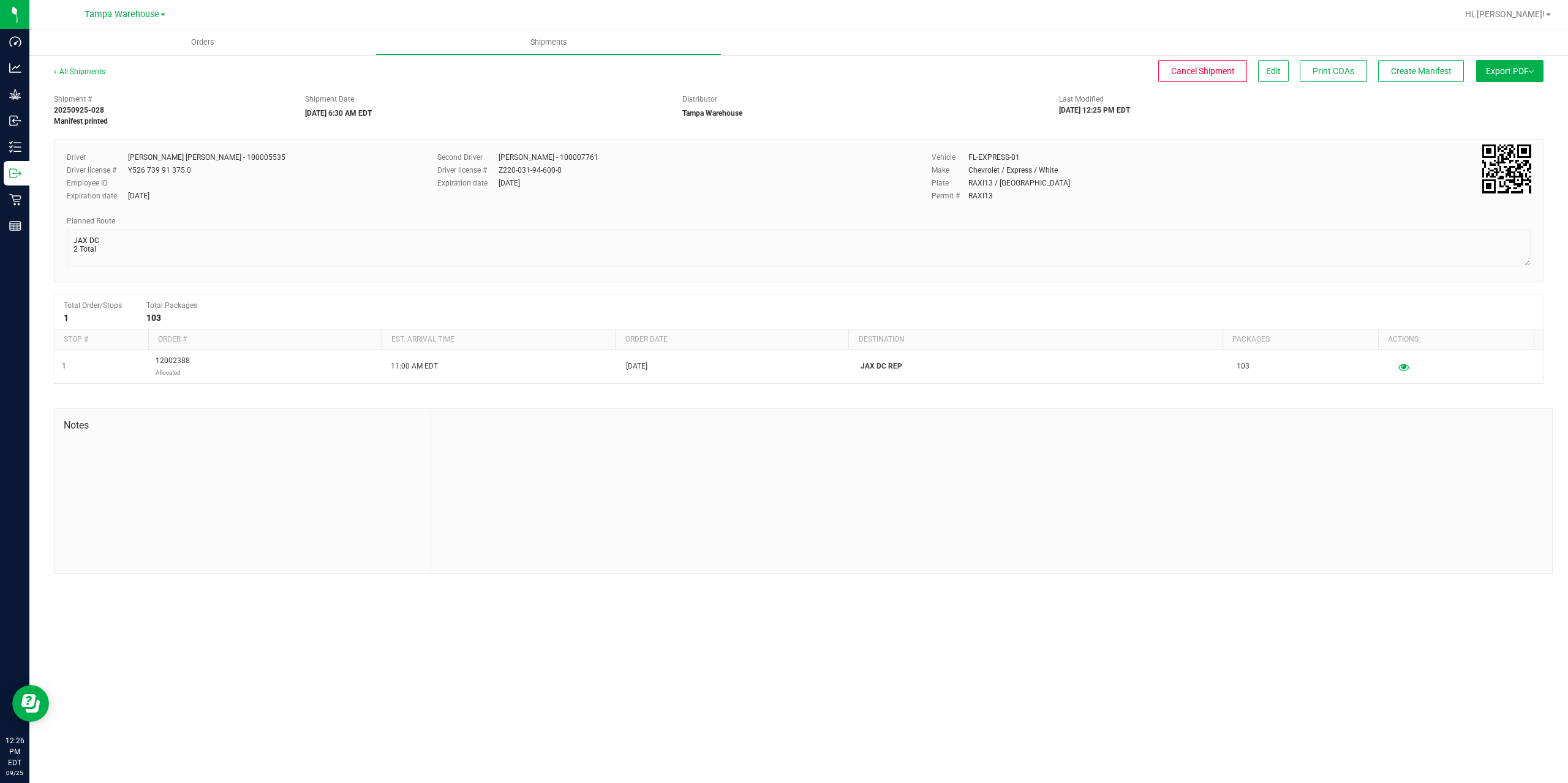
click at [1472, 73] on div "Export PDF Manifest by Package ID Manifest by Lot Standard Maine Trip Ticket" at bounding box center [1507, 77] width 74 height 22
click at [1478, 74] on button "Export PDF" at bounding box center [1510, 71] width 67 height 22
click at [1479, 87] on ul "Manifest by Package ID Manifest by Lot Standard [US_STATE] Trip Ticket" at bounding box center [1506, 107] width 124 height 48
click at [1479, 94] on span "Manifest by Package ID" at bounding box center [1492, 98] width 78 height 8
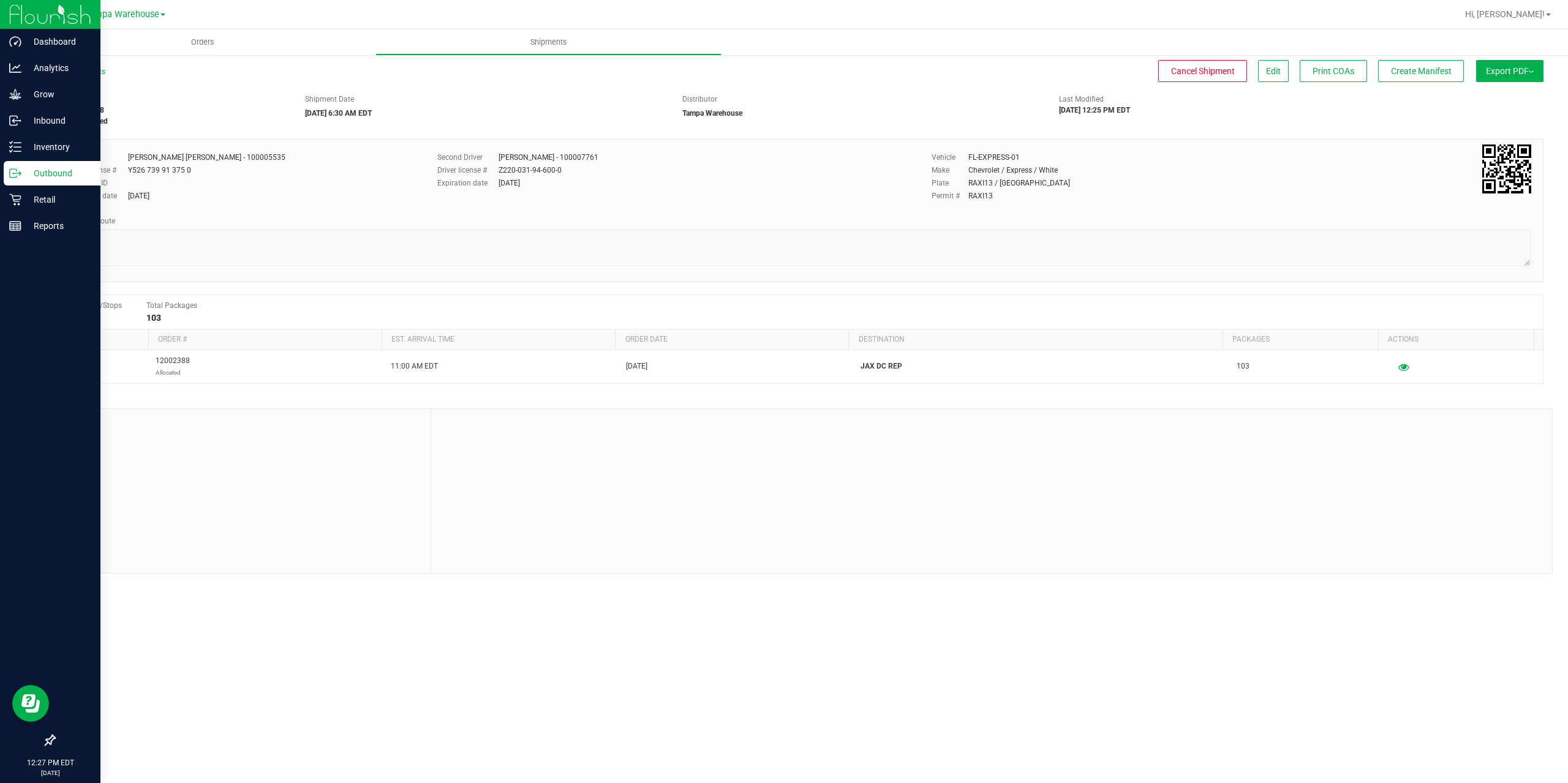
click at [46, 176] on p "Outbound" at bounding box center [58, 173] width 74 height 15
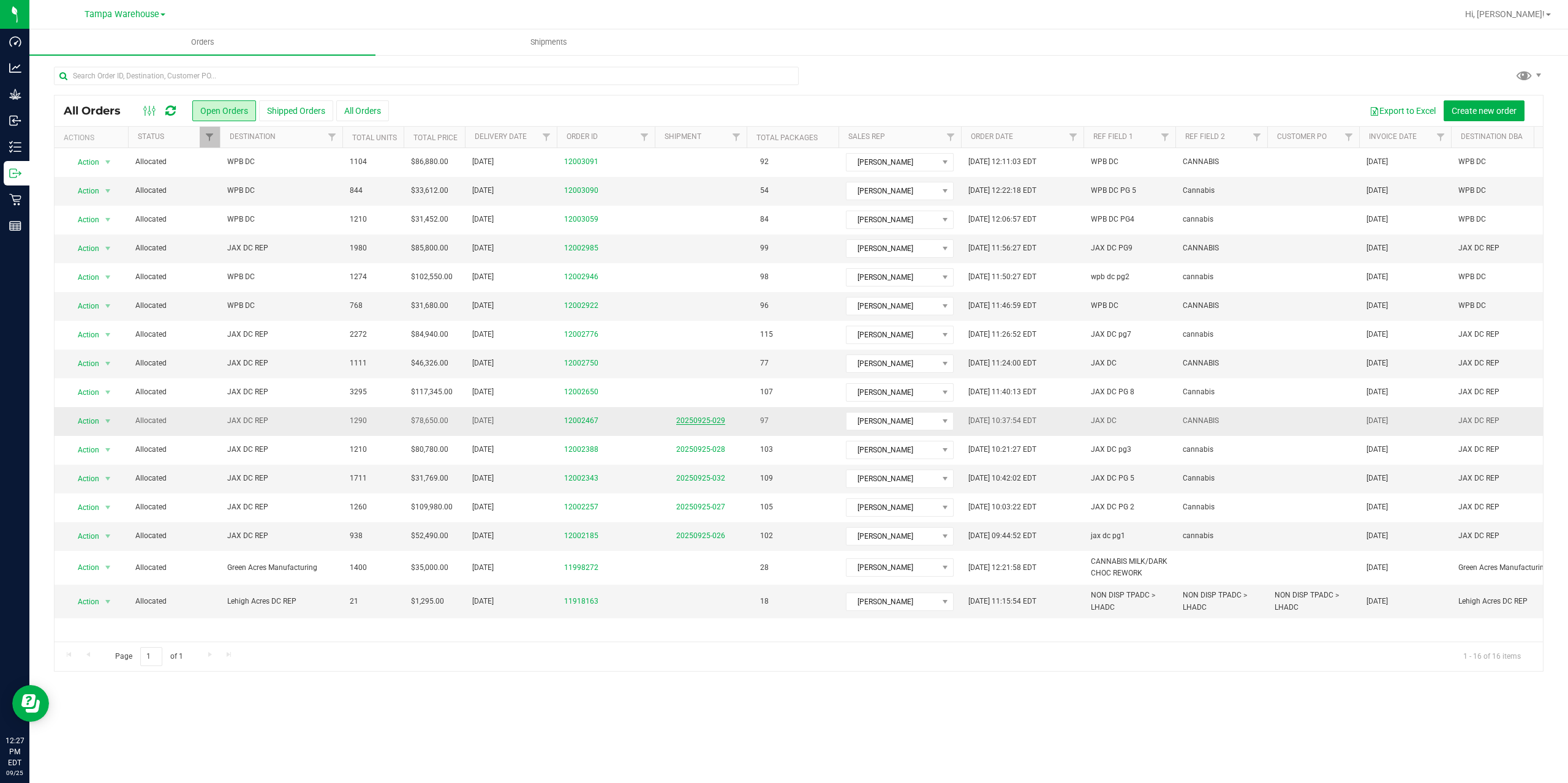
click at [715, 424] on link "20250925-029" at bounding box center [701, 420] width 49 height 8
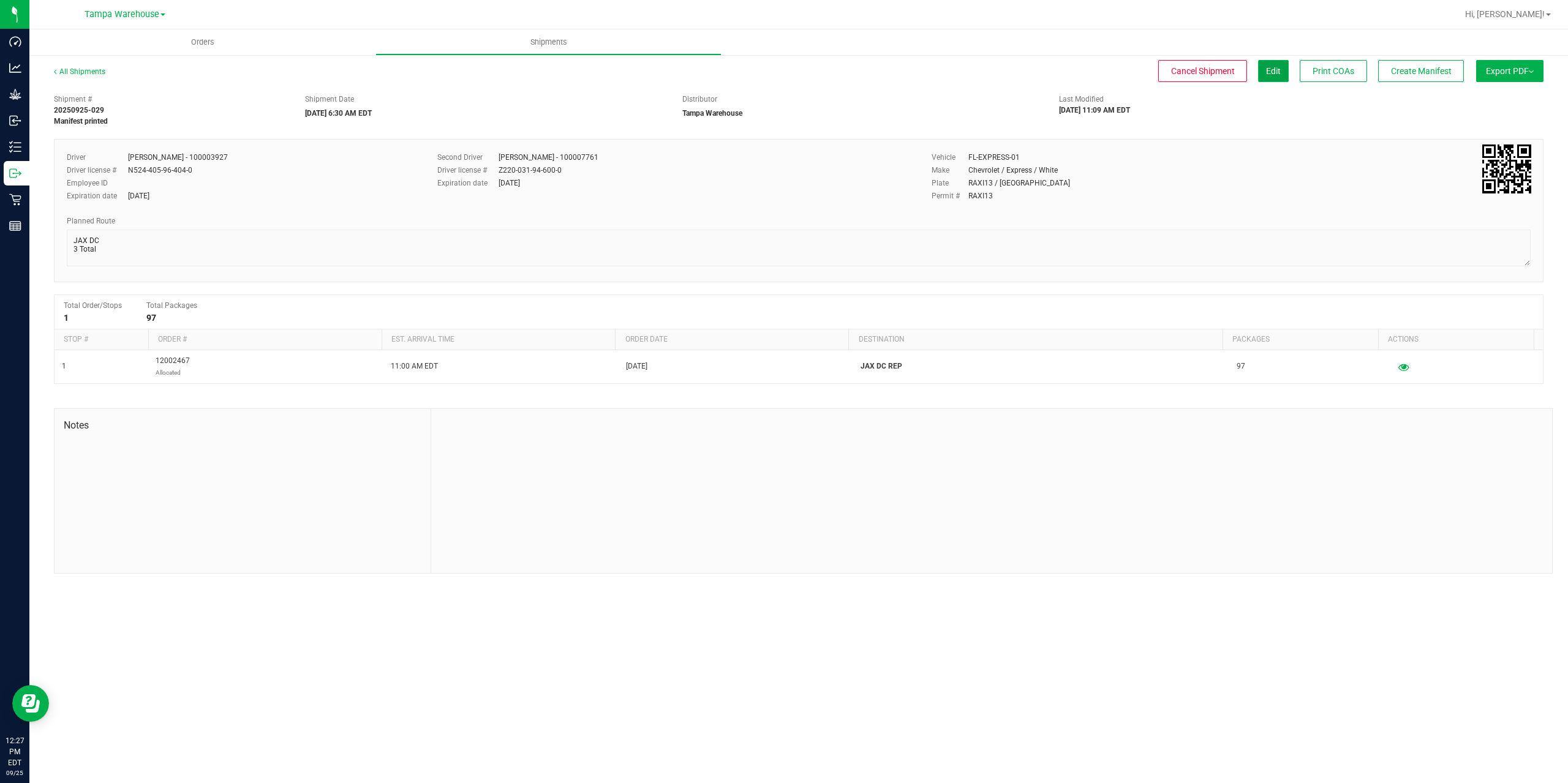
click at [1282, 67] on button "Edit" at bounding box center [1273, 71] width 30 height 22
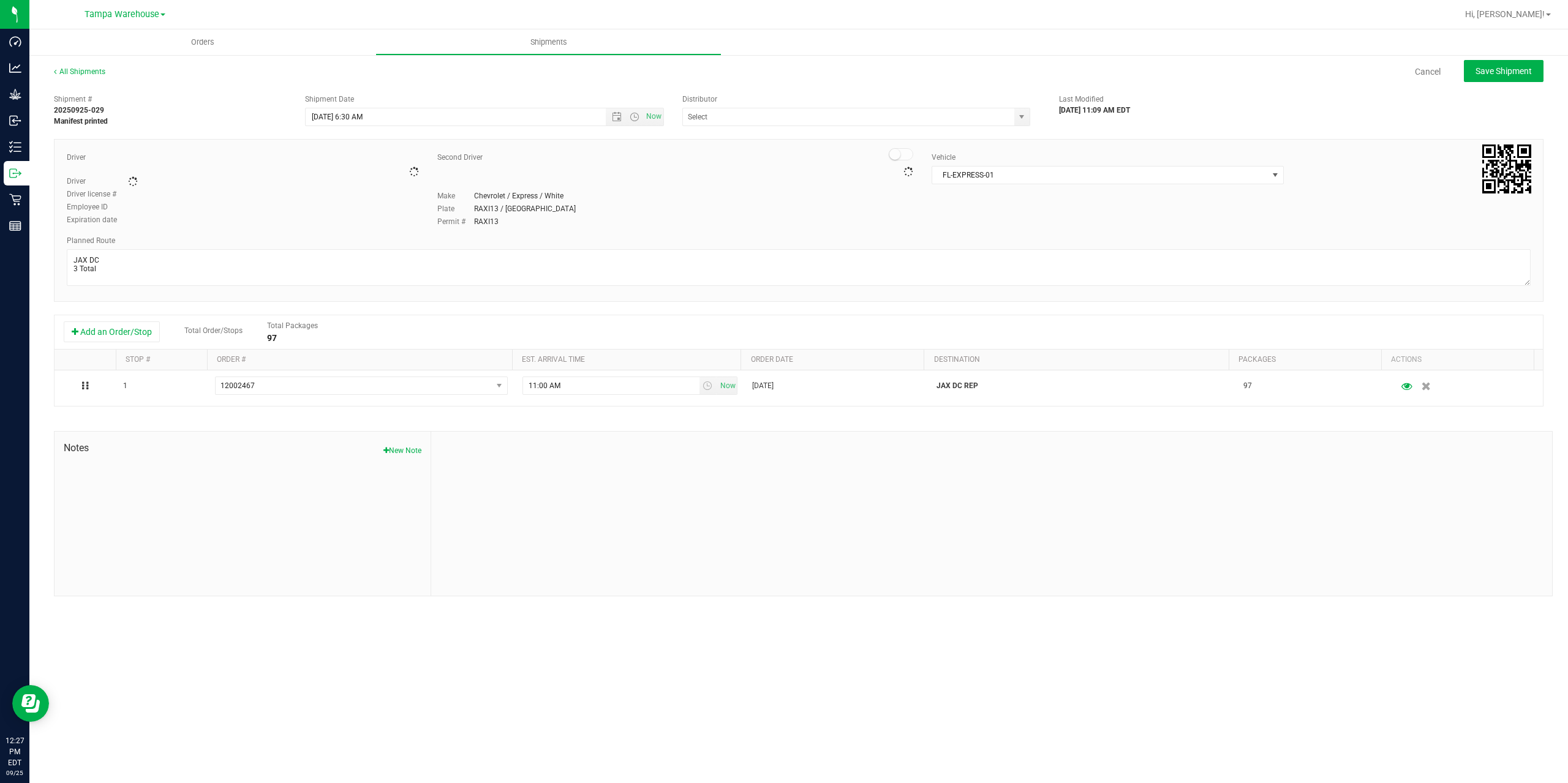
type input "Tampa Warehouse"
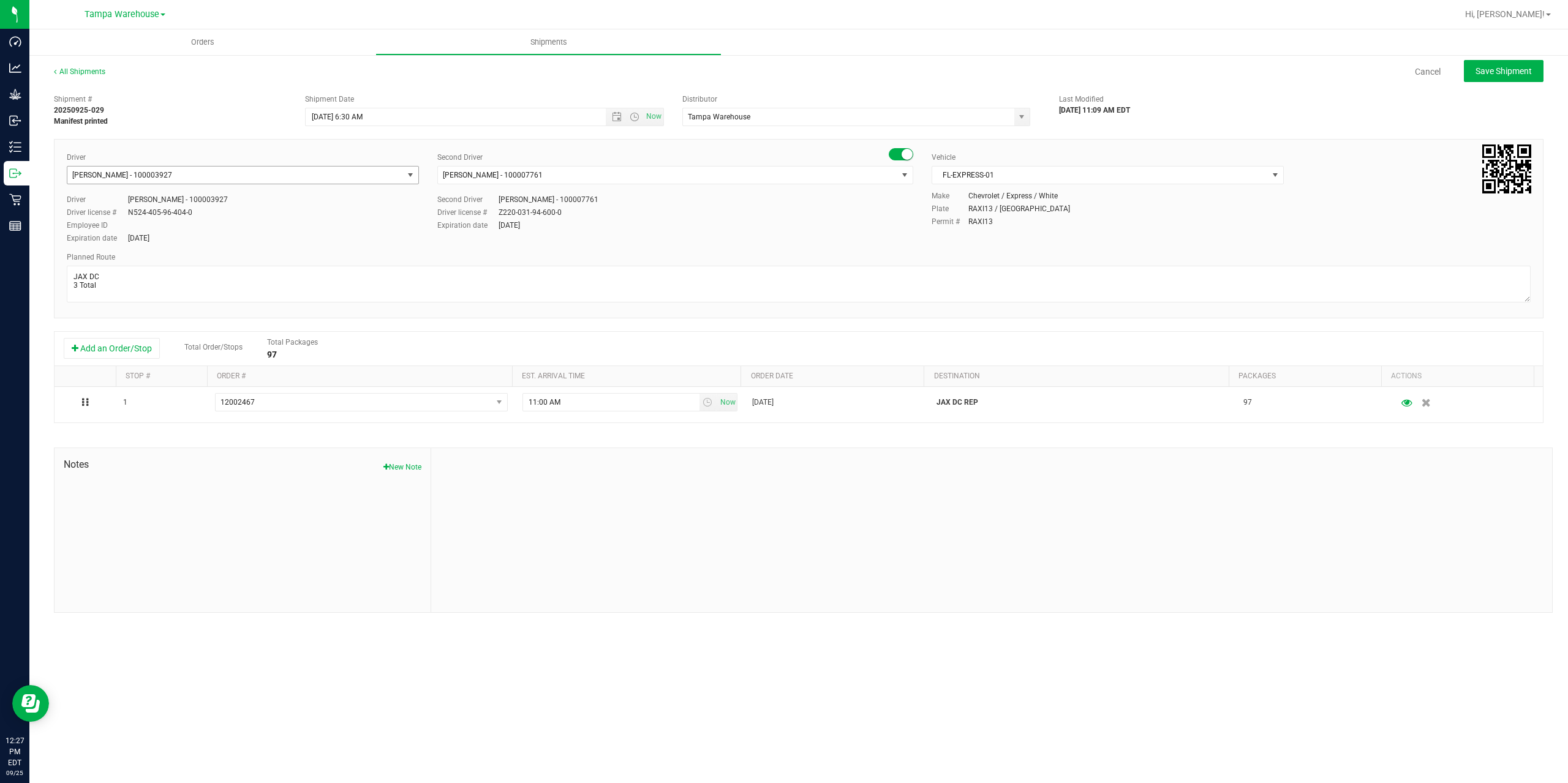
click at [414, 175] on span "select" at bounding box center [410, 175] width 10 height 10
click at [140, 264] on span "Riccardo Young Reyes - 100005535" at bounding box center [153, 263] width 157 height 16
type input "cca"
click at [1509, 69] on span "Save Shipment" at bounding box center [1503, 70] width 56 height 10
type input "9/26/2025 10:30 AM"
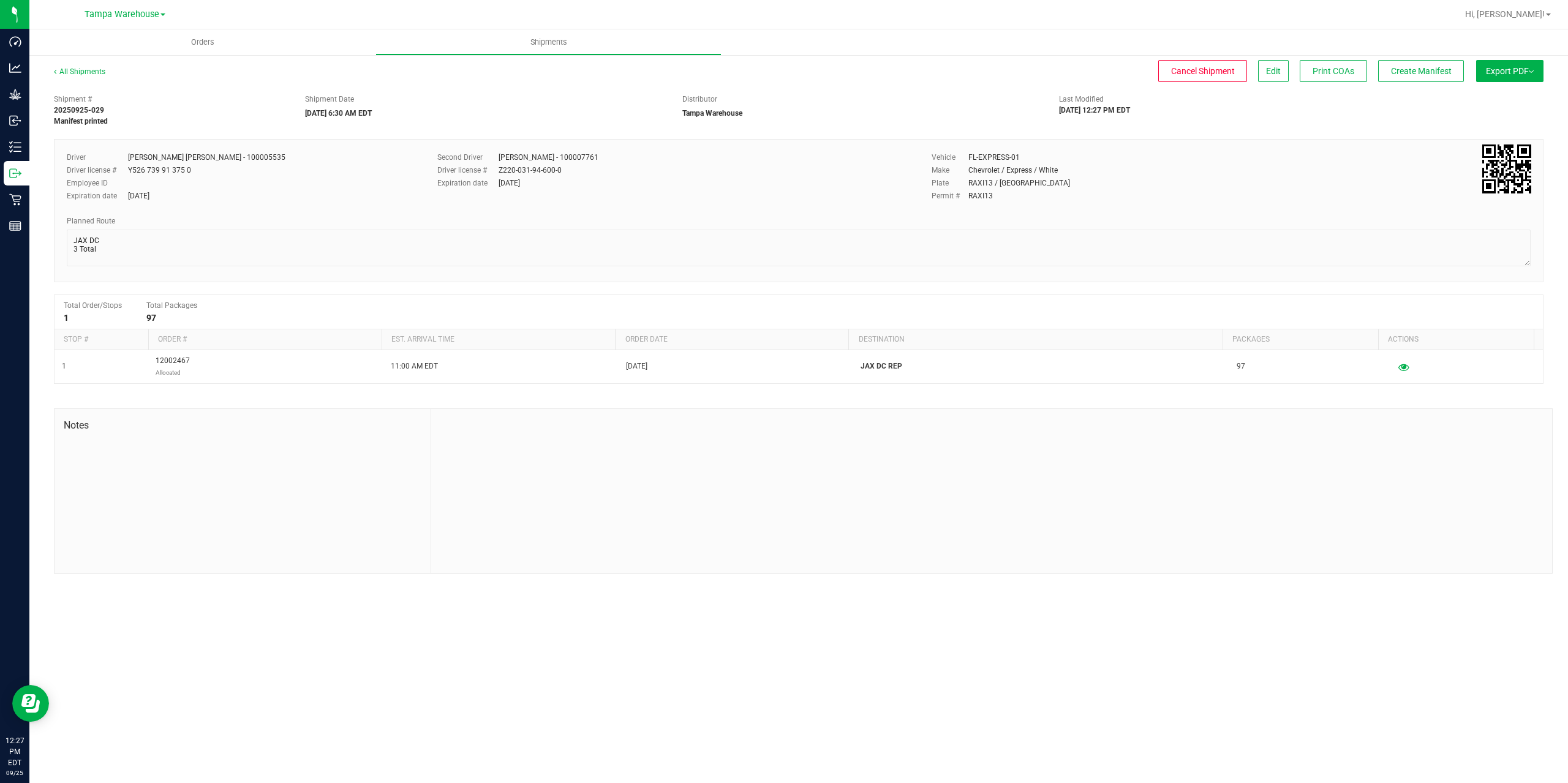
click at [1511, 73] on span "Export PDF" at bounding box center [1510, 70] width 48 height 10
click at [1513, 96] on span "Manifest by Package ID" at bounding box center [1492, 98] width 78 height 8
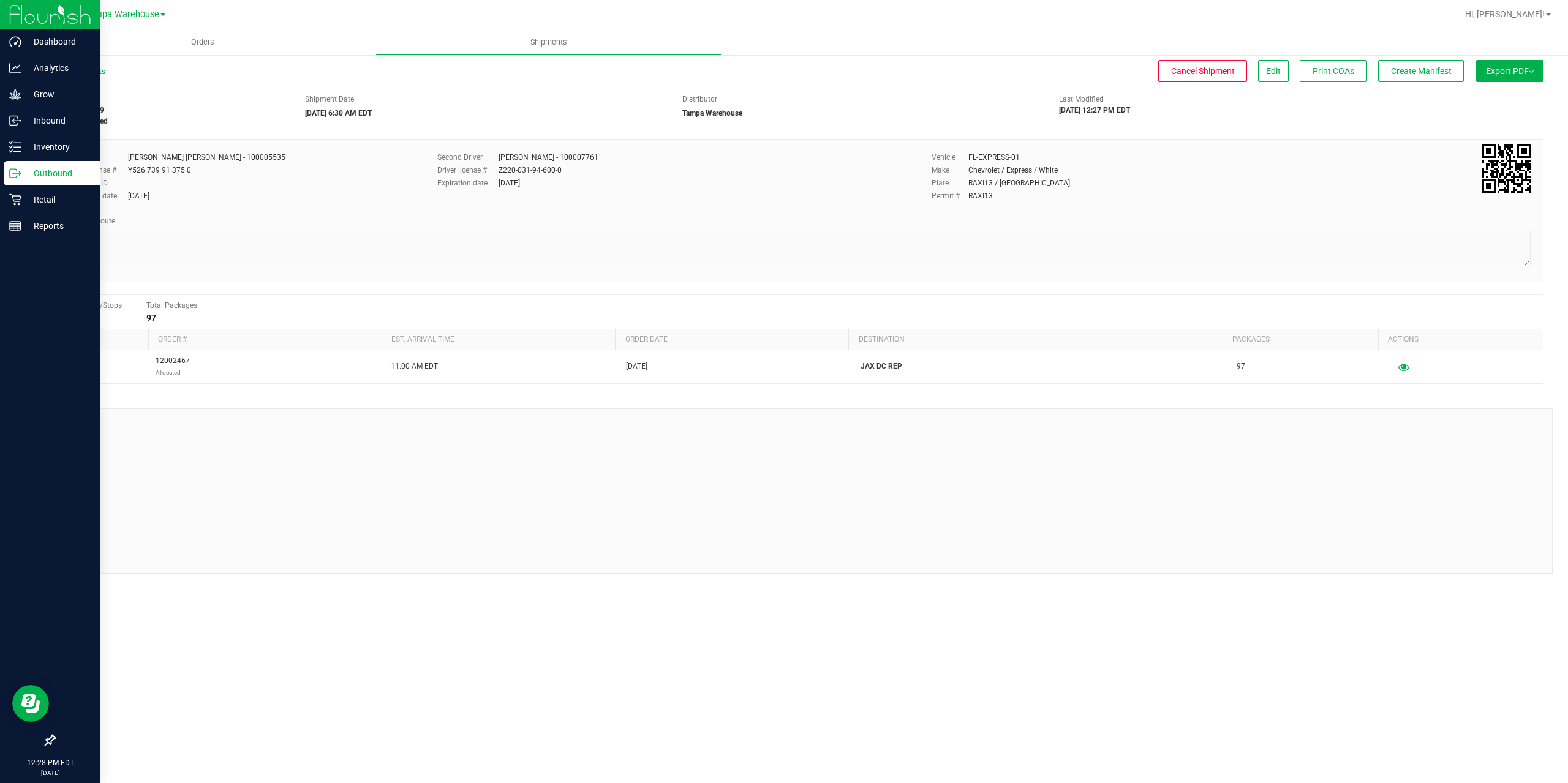
click at [21, 167] on icon at bounding box center [15, 173] width 12 height 12
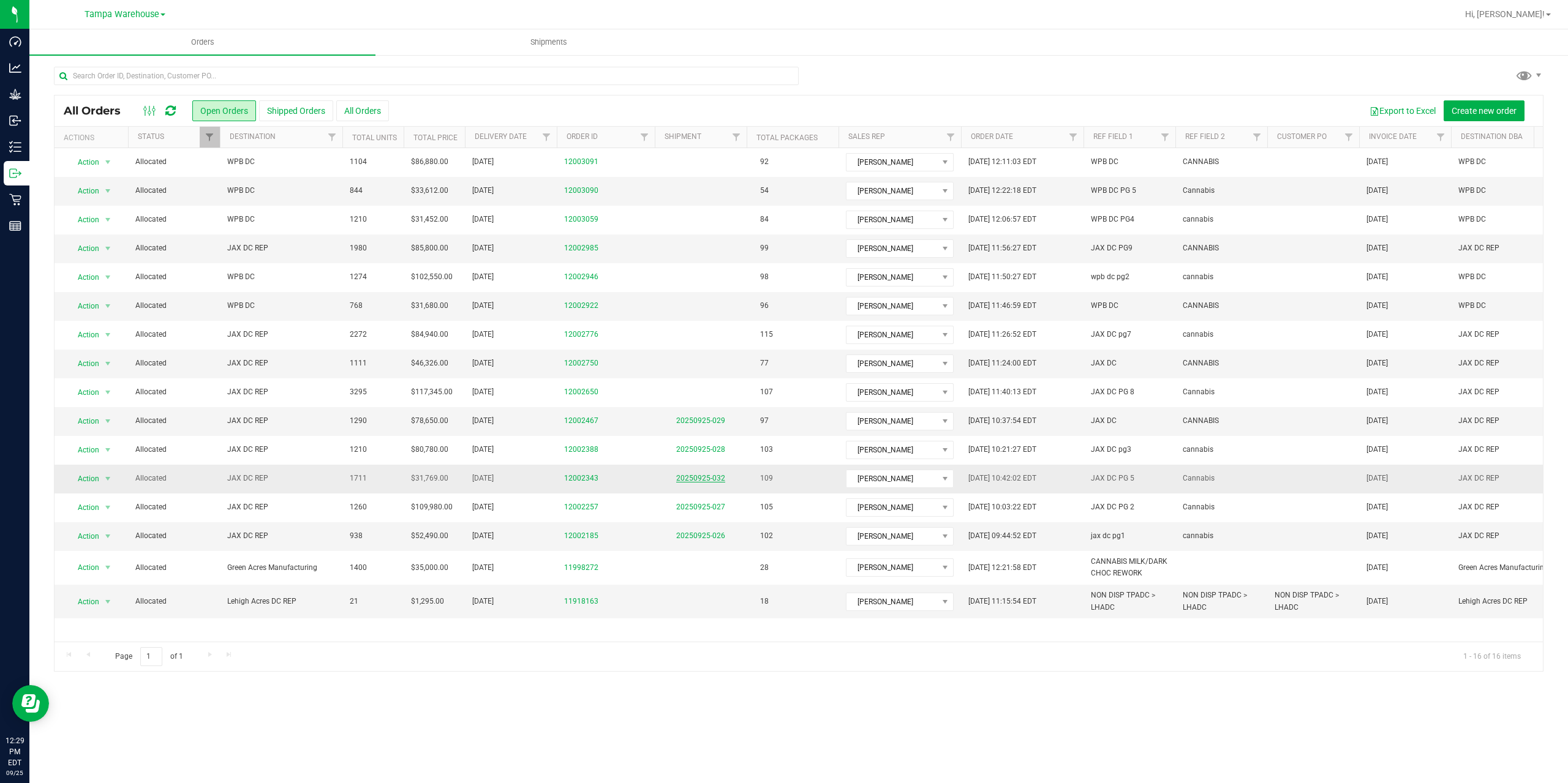
click at [719, 480] on link "20250925-032" at bounding box center [701, 478] width 49 height 8
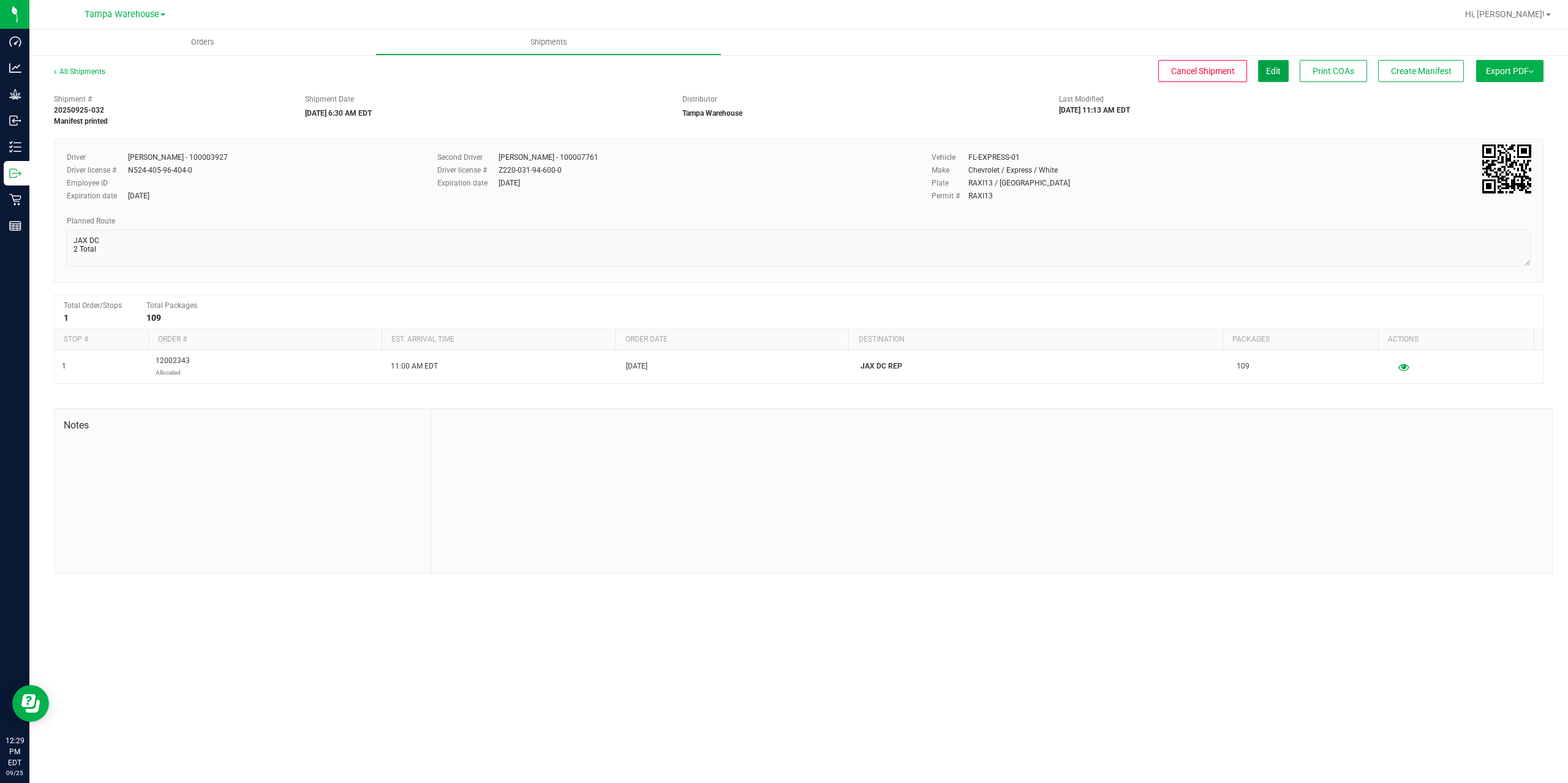
click at [1278, 72] on span "Edit" at bounding box center [1273, 70] width 15 height 10
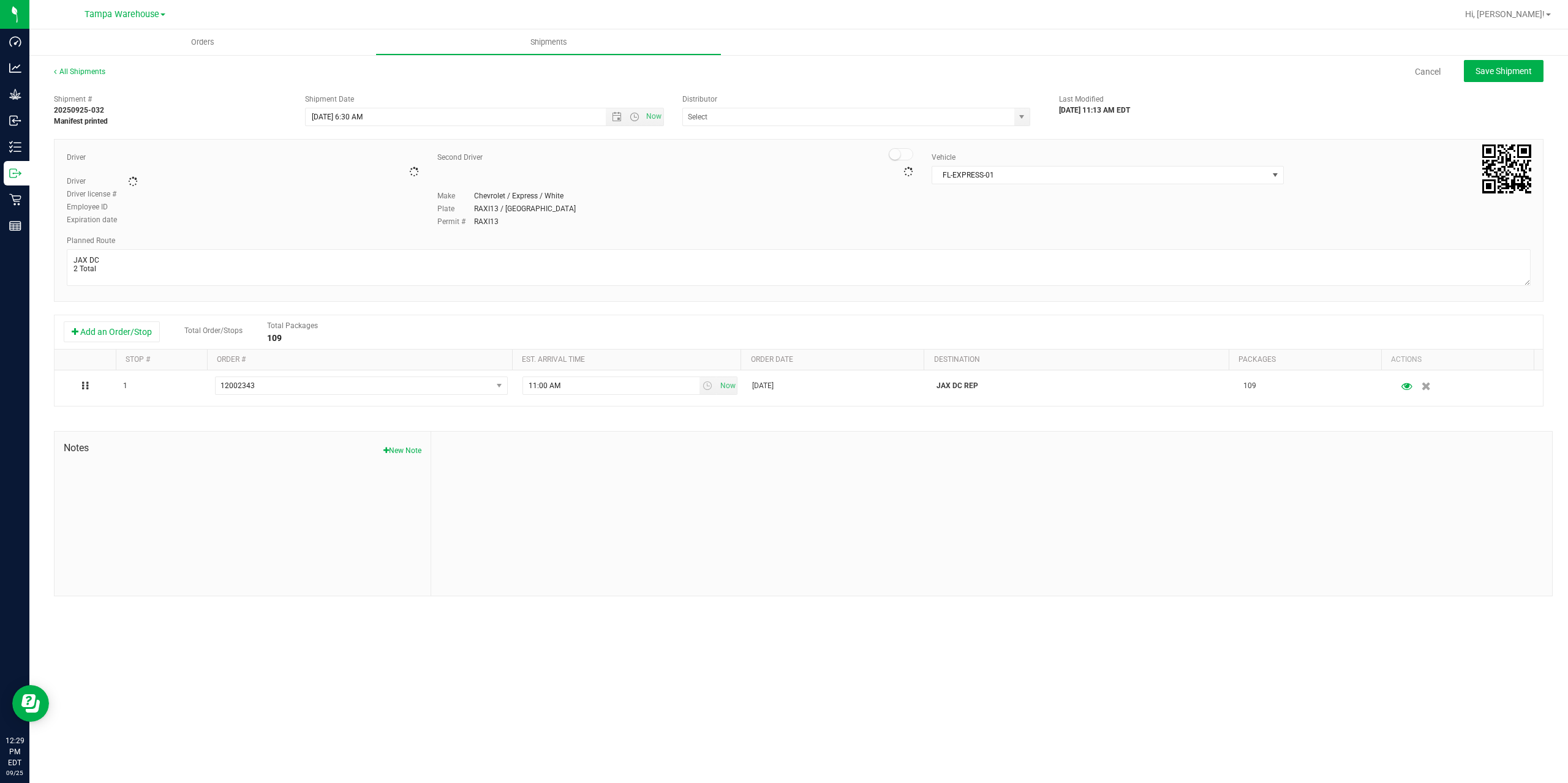
type input "Tampa Warehouse"
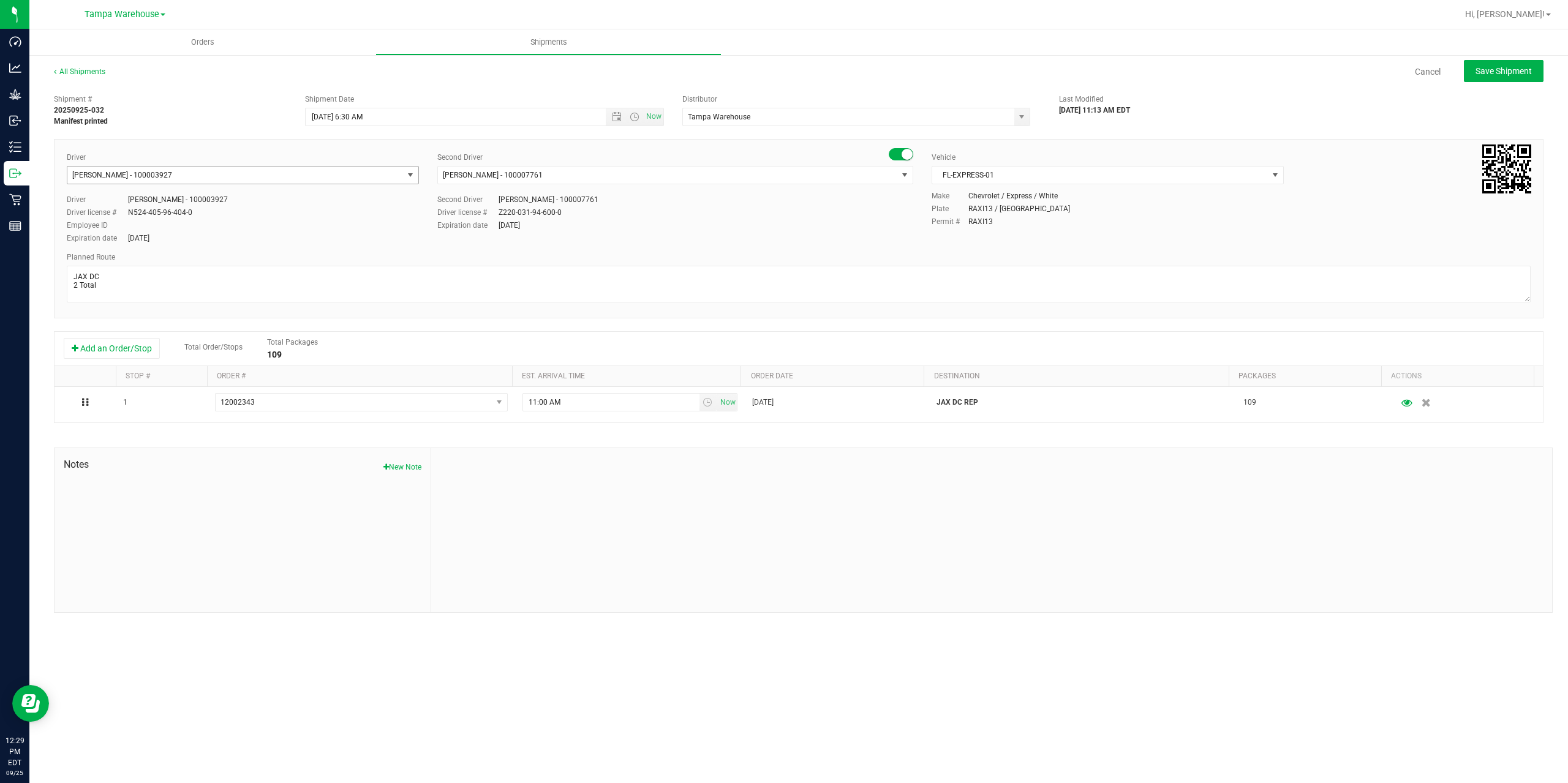
click at [412, 177] on span "select" at bounding box center [410, 175] width 10 height 10
click at [183, 259] on span "Riccardo Young Reyes - 100005535" at bounding box center [153, 263] width 157 height 16
type input "cca"
click at [270, 237] on div "Expiration date Oct 14, 2029" at bounding box center [243, 238] width 352 height 11
click at [1497, 70] on span "Save Shipment" at bounding box center [1503, 70] width 56 height 10
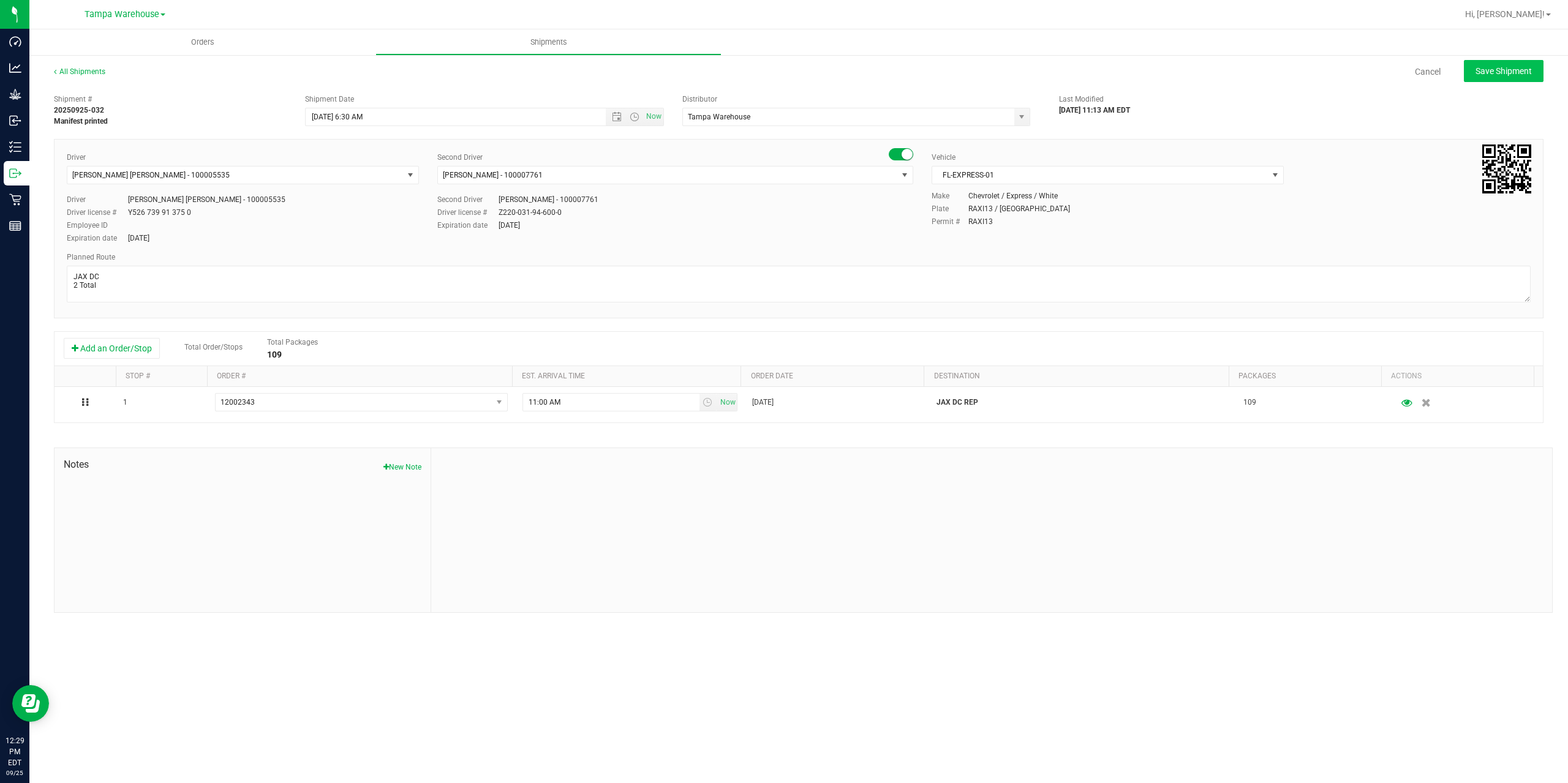
type input "9/26/2025 10:30 AM"
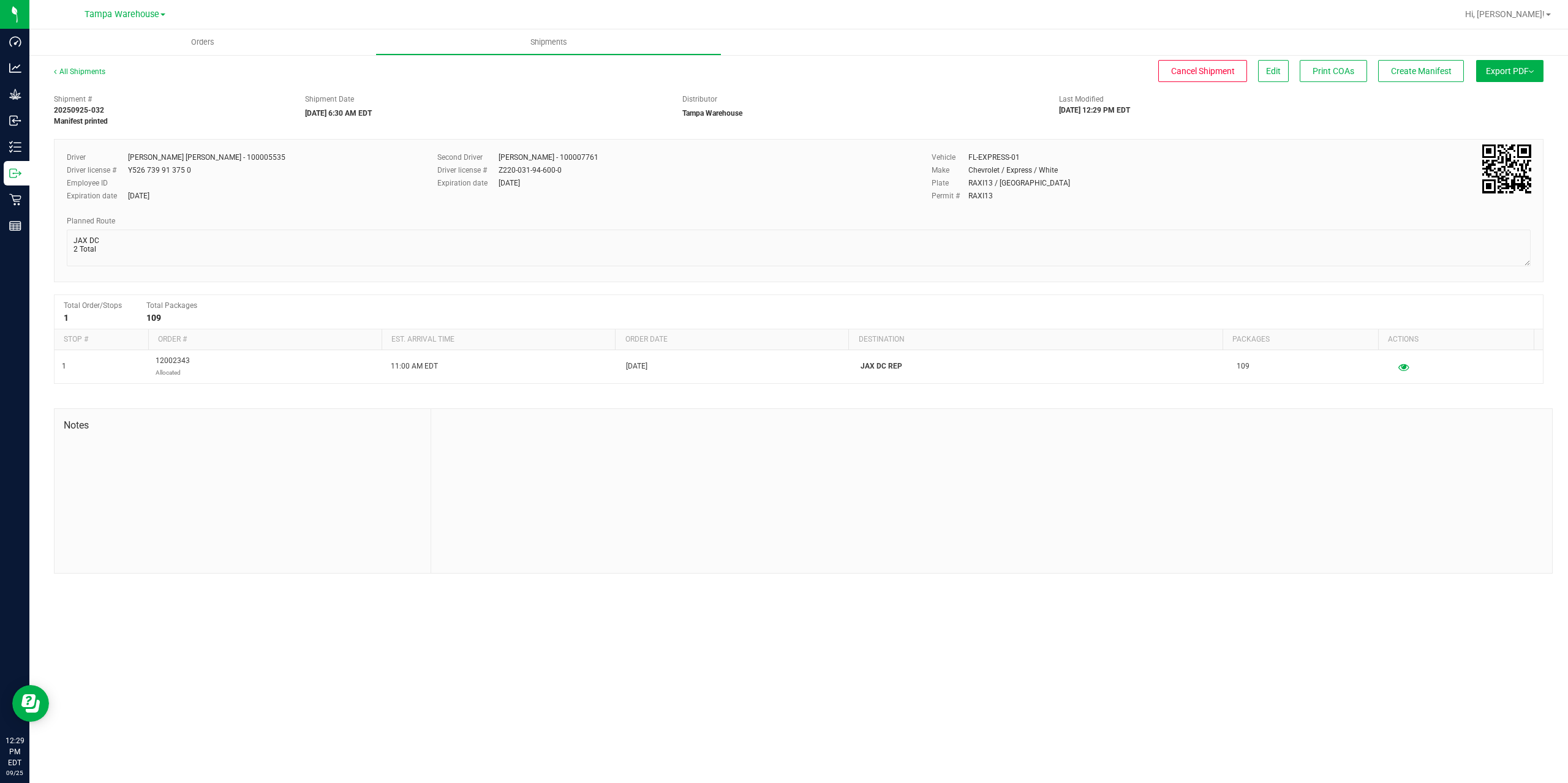
click at [1497, 70] on span "Export PDF" at bounding box center [1510, 70] width 48 height 10
click at [1503, 102] on span "Manifest by Package ID" at bounding box center [1492, 98] width 78 height 8
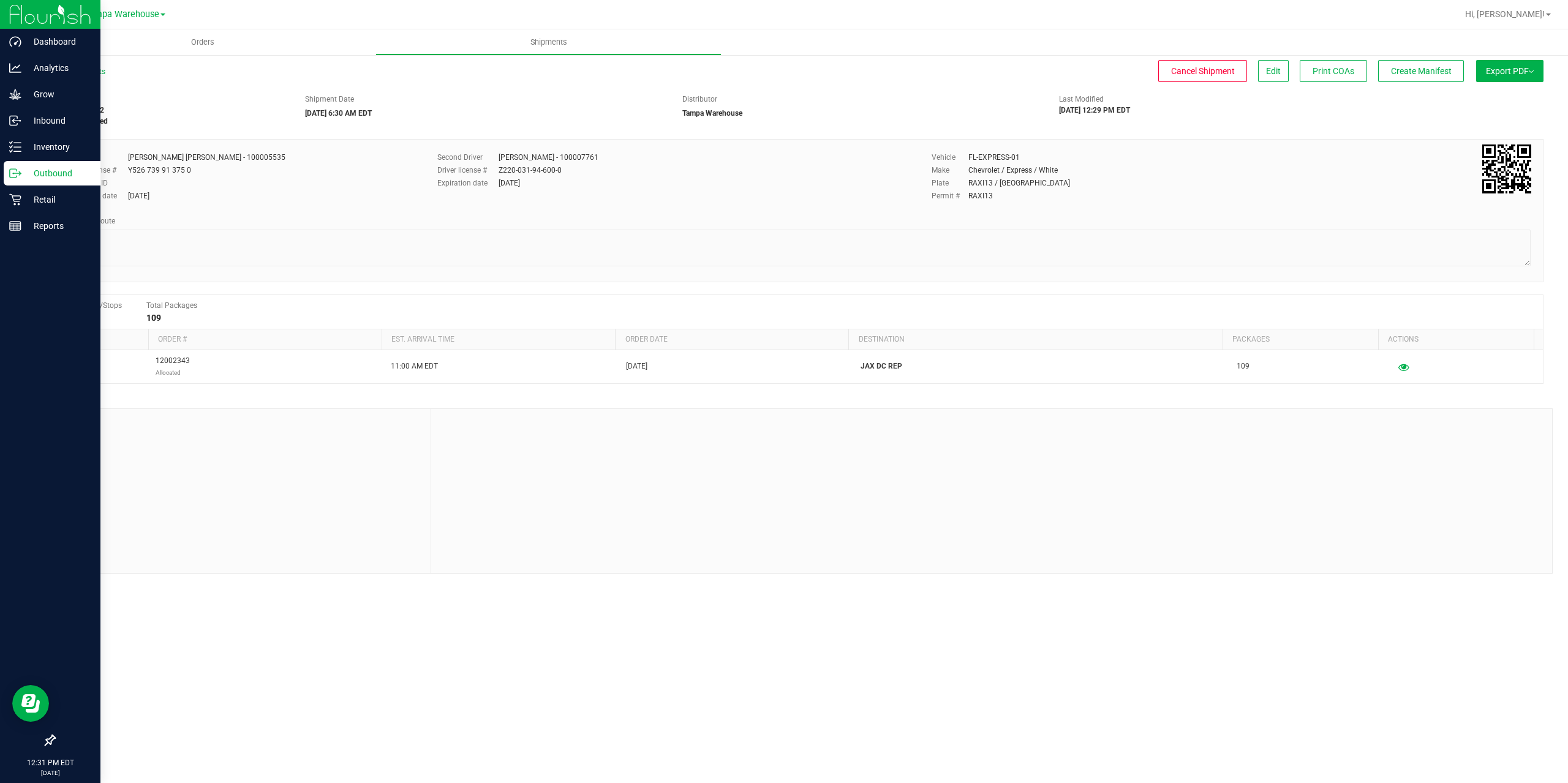
click at [24, 168] on p "Outbound" at bounding box center [58, 173] width 74 height 15
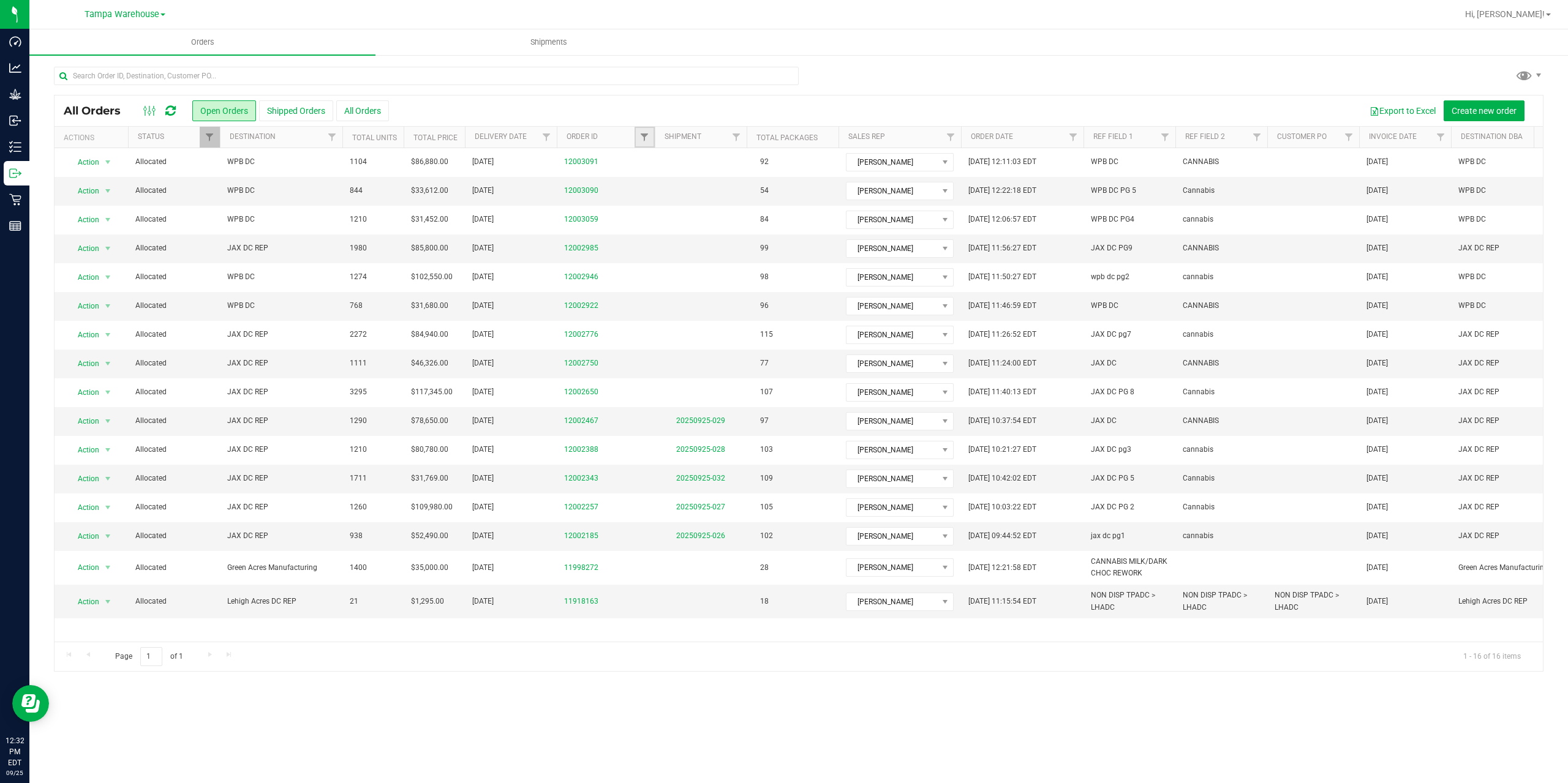
click at [643, 127] on link "Filter" at bounding box center [644, 137] width 20 height 21
type input "2750"
click at [672, 206] on button "Filter" at bounding box center [671, 197] width 59 height 27
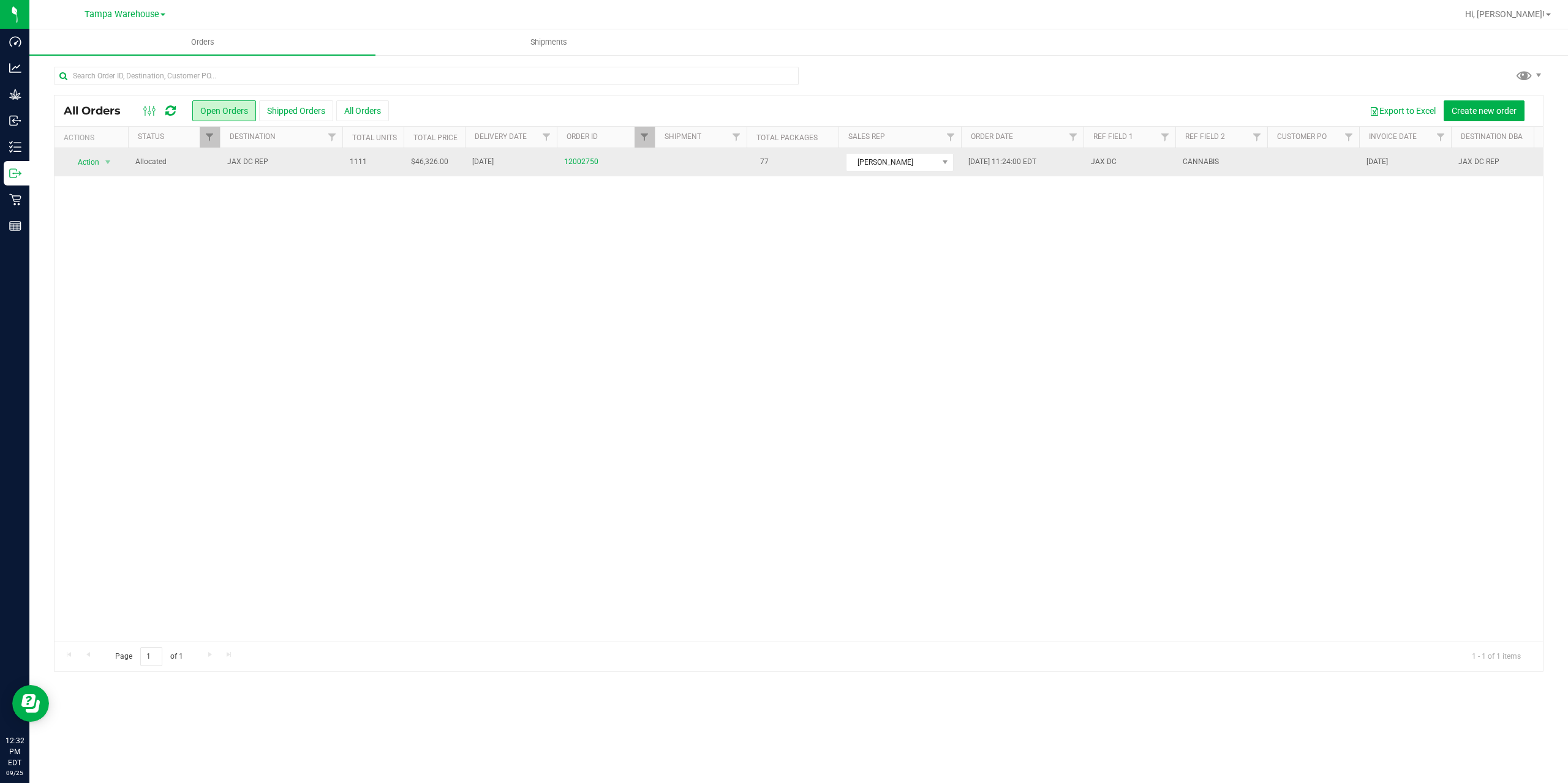
click at [305, 154] on td "JAX DC REP" at bounding box center [281, 162] width 122 height 28
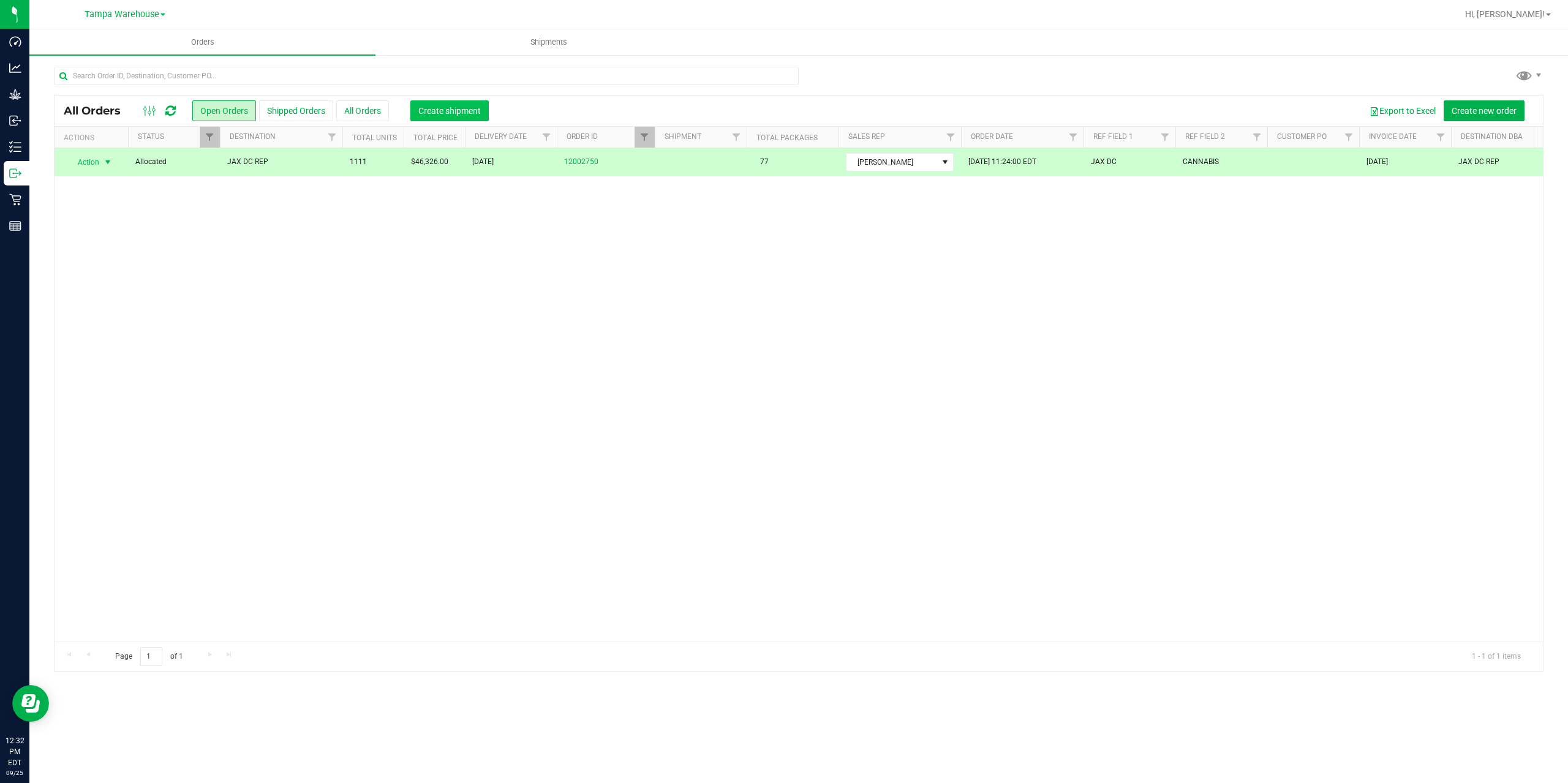
click at [450, 111] on span "Create shipment" at bounding box center [450, 111] width 63 height 10
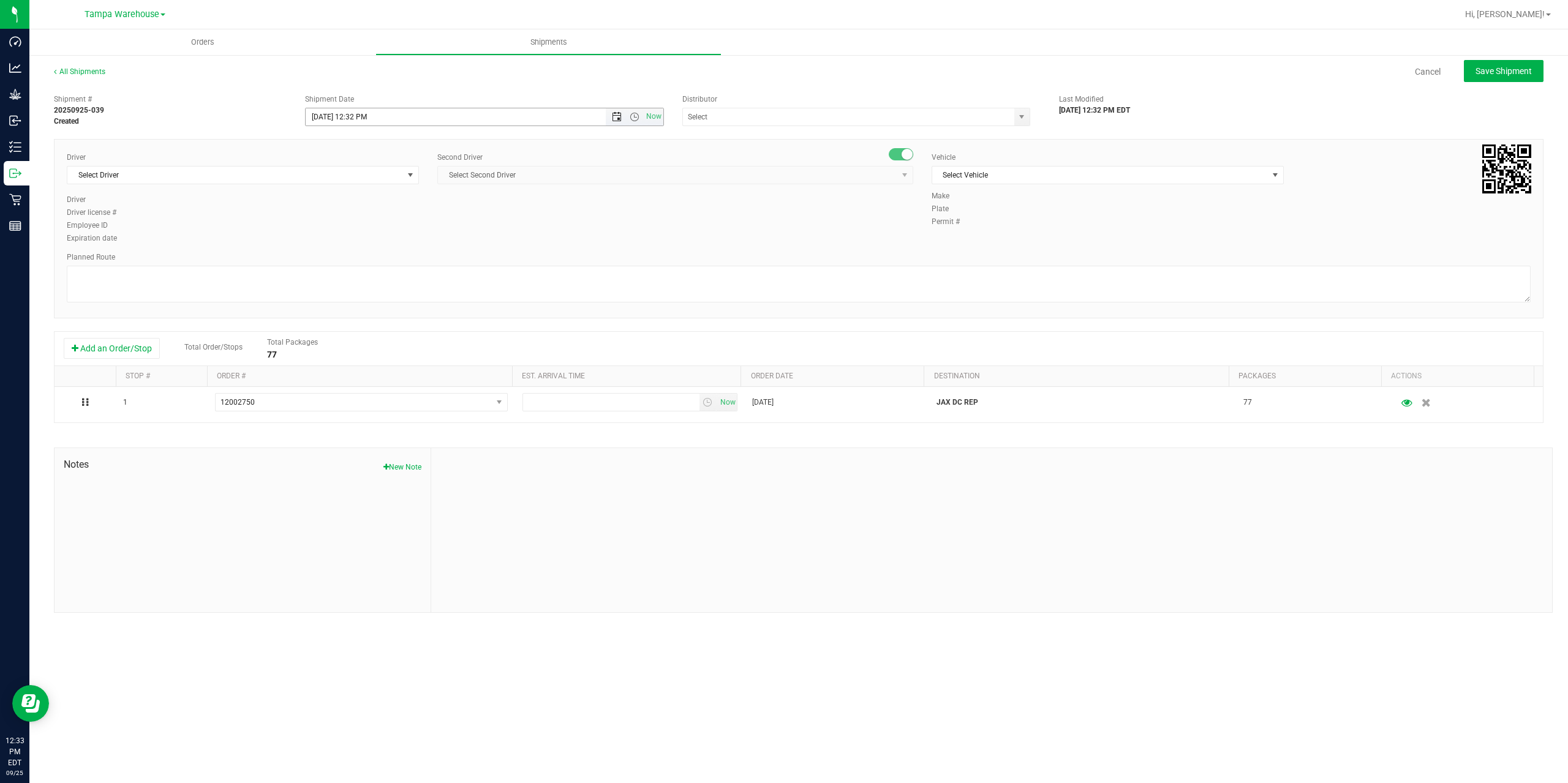
click at [620, 117] on span "Open the date view" at bounding box center [616, 116] width 10 height 10
click at [400, 241] on link "26" at bounding box center [406, 241] width 17 height 19
click at [634, 117] on span "Open the time view" at bounding box center [634, 116] width 10 height 10
click at [495, 222] on li "6:30 AM" at bounding box center [483, 219] width 356 height 16
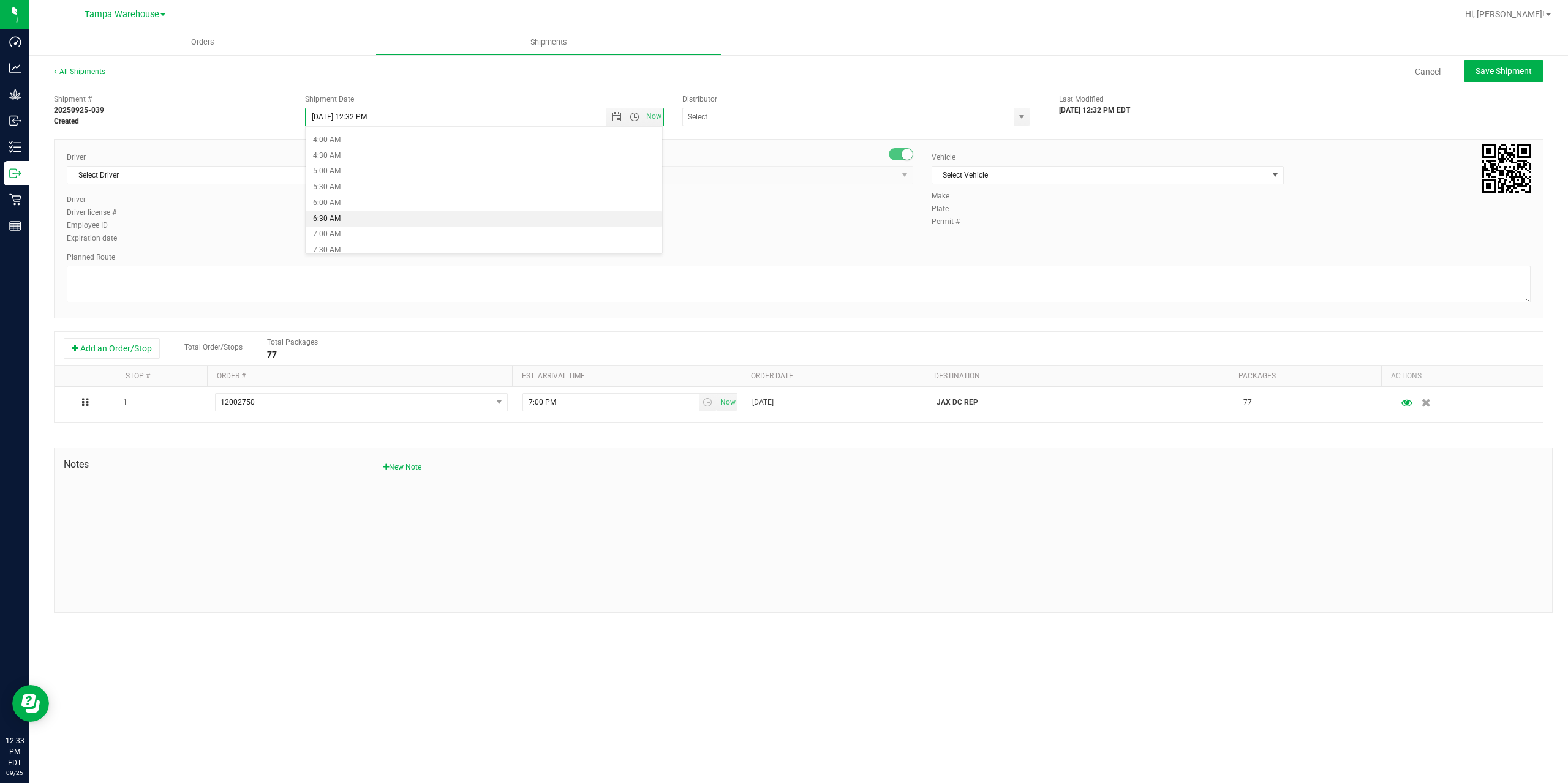
type input "9/26/2025 6:30 AM"
click at [820, 114] on input "text" at bounding box center [844, 117] width 321 height 17
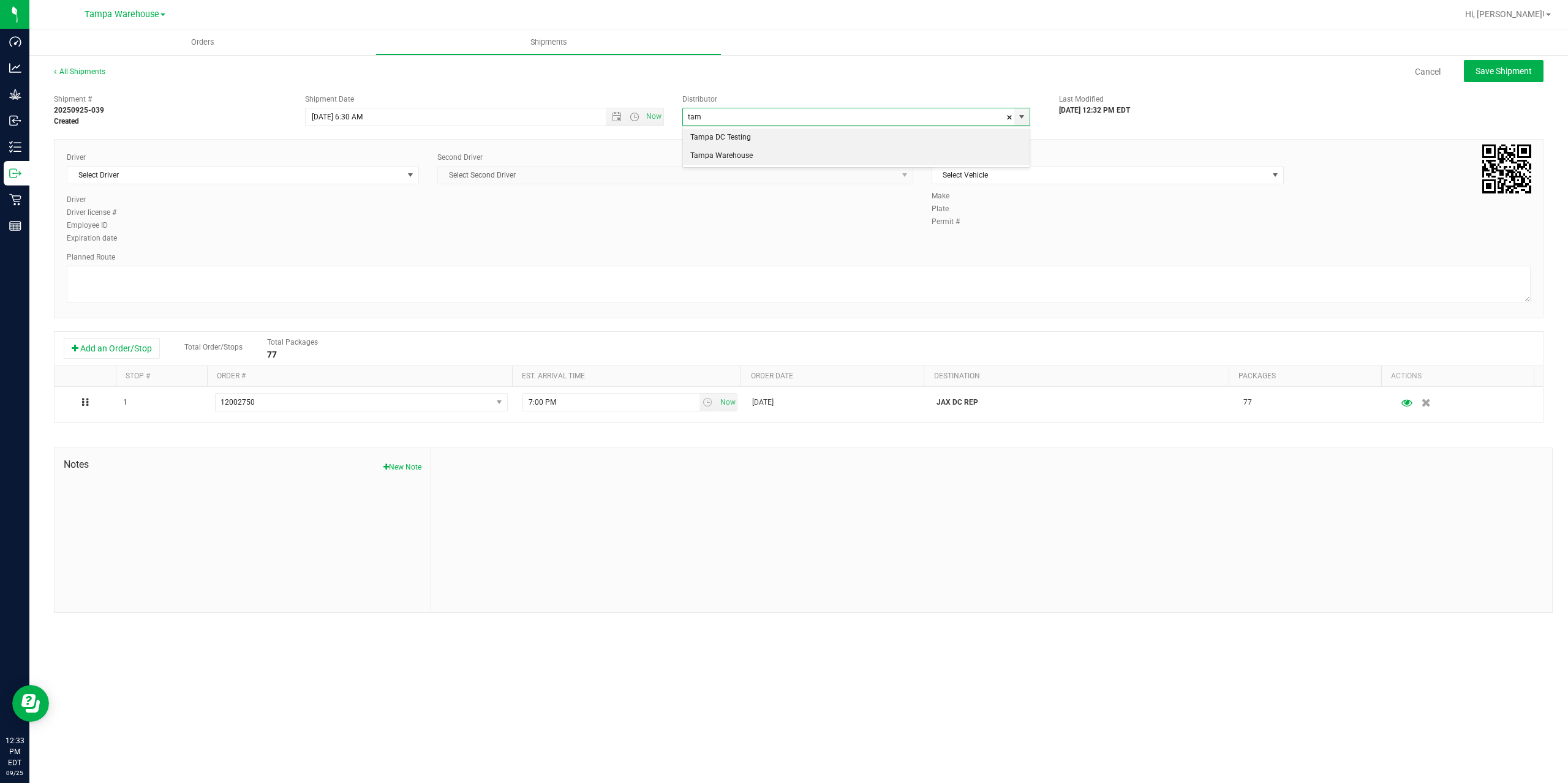
click at [752, 157] on li "Tampa Warehouse" at bounding box center [856, 156] width 347 height 18
type input "Tampa Warehouse"
click at [339, 173] on span "Select Driver" at bounding box center [235, 175] width 336 height 17
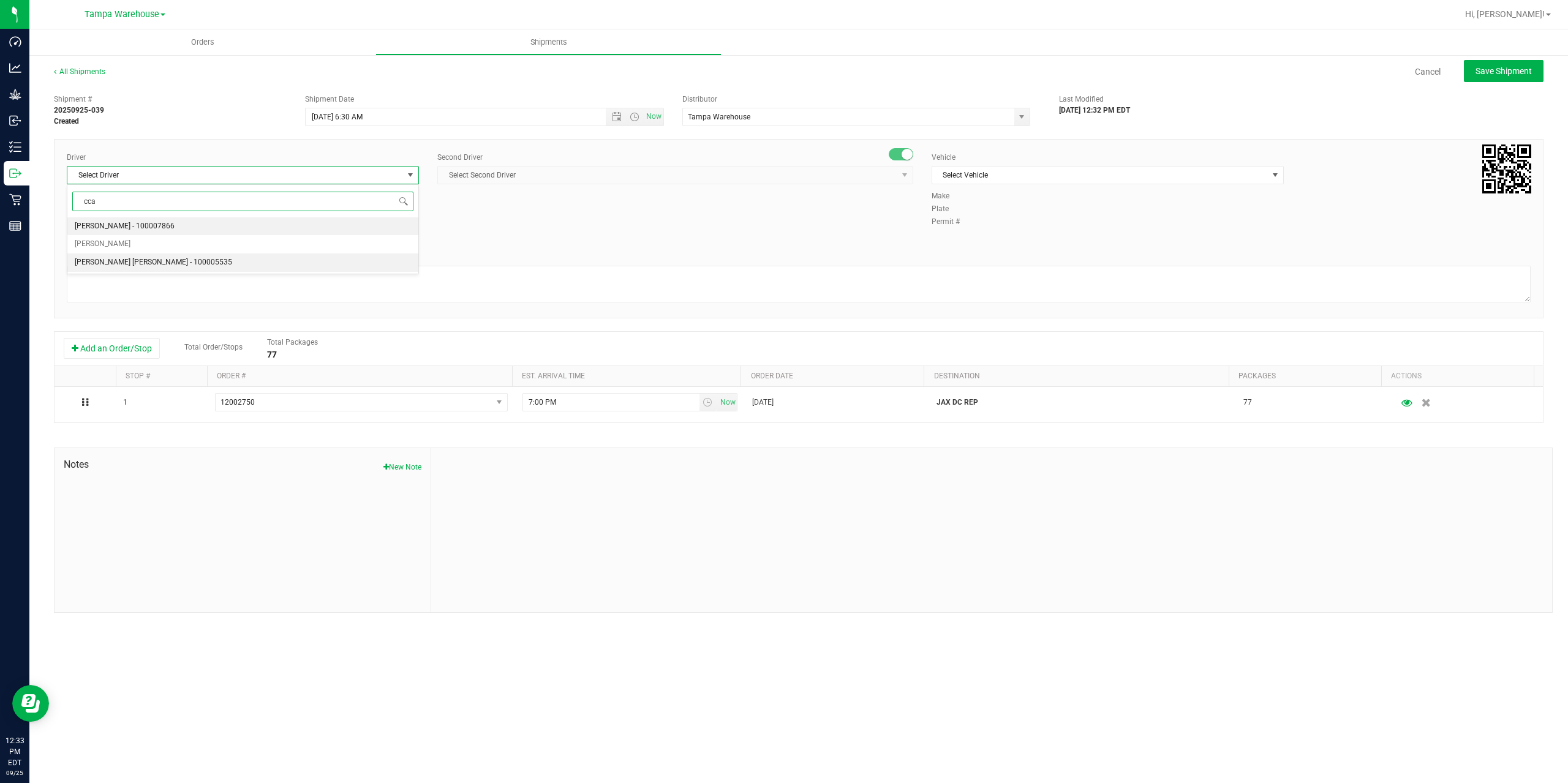
click at [202, 265] on li "Riccardo Young Reyes - 100005535" at bounding box center [243, 263] width 351 height 18
type input "cca"
click at [543, 175] on span "Select Second Driver" at bounding box center [668, 175] width 459 height 17
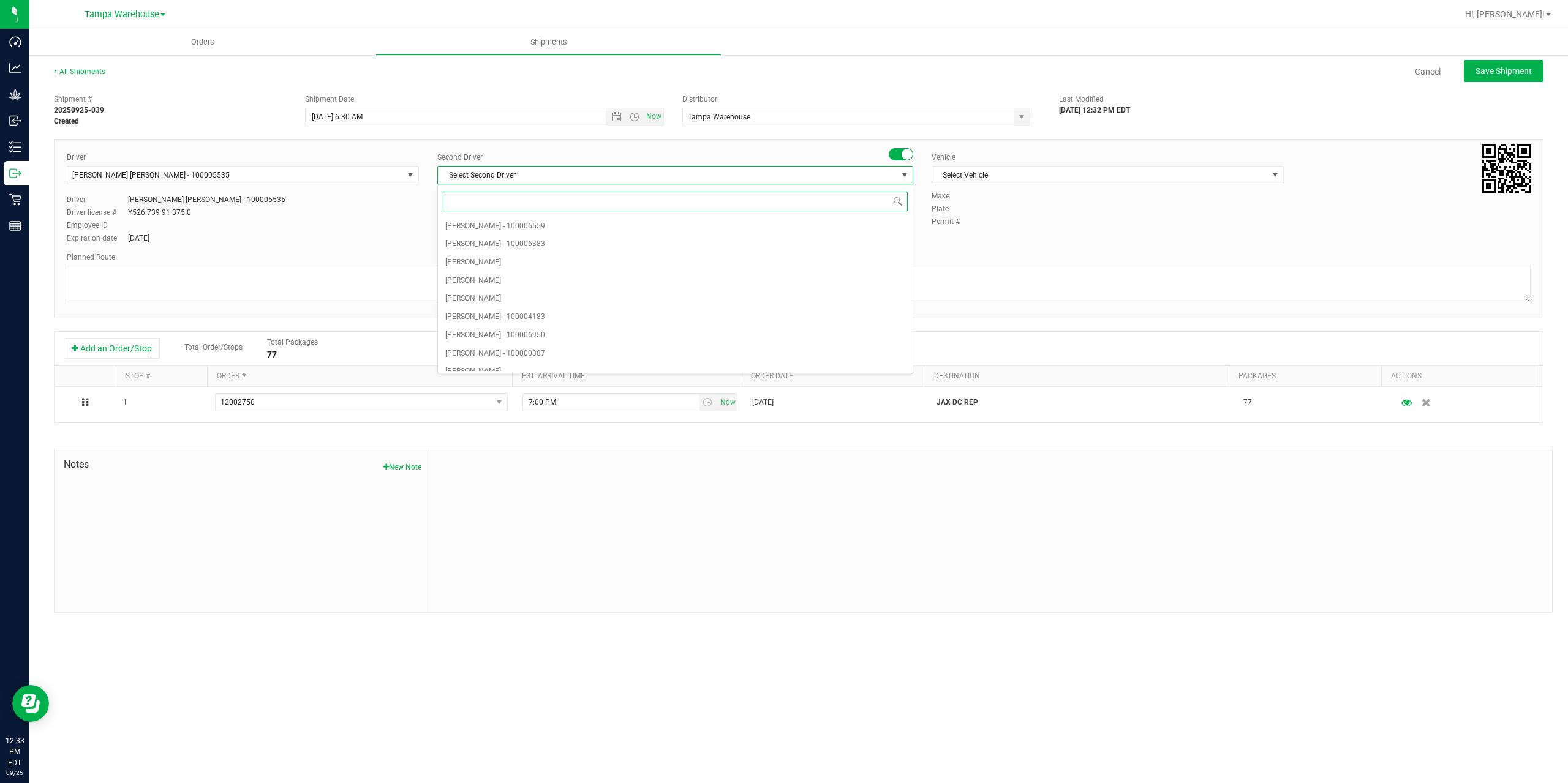
type input "z"
click at [546, 364] on li "Dustin Zonneville - 100007761" at bounding box center [675, 361] width 475 height 18
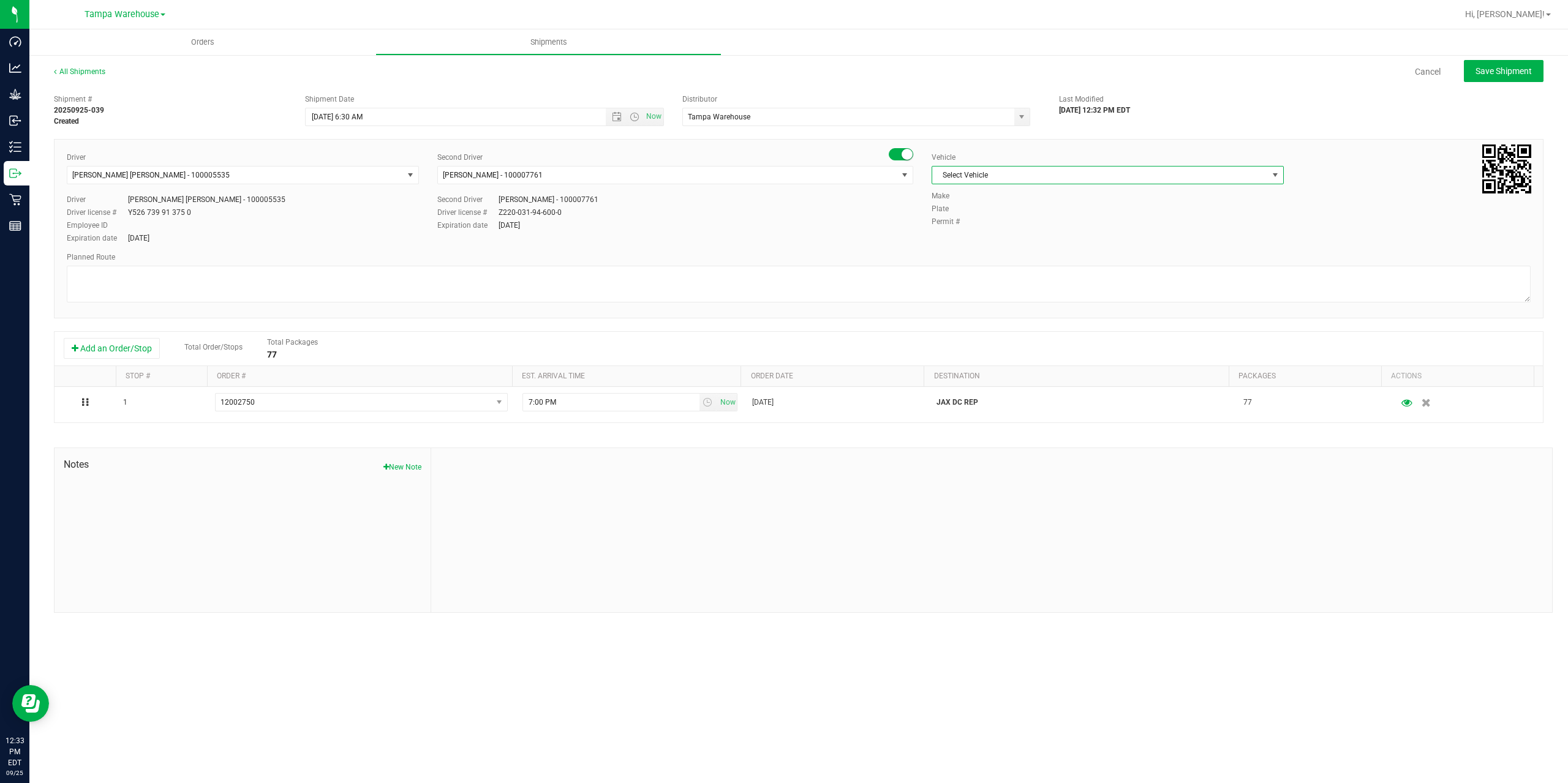
click at [1047, 171] on span "Select Vehicle" at bounding box center [1100, 175] width 336 height 17
click at [1026, 217] on li "FL-EXPRESS-03" at bounding box center [1107, 218] width 351 height 18
click at [904, 293] on textarea at bounding box center [798, 284] width 1464 height 37
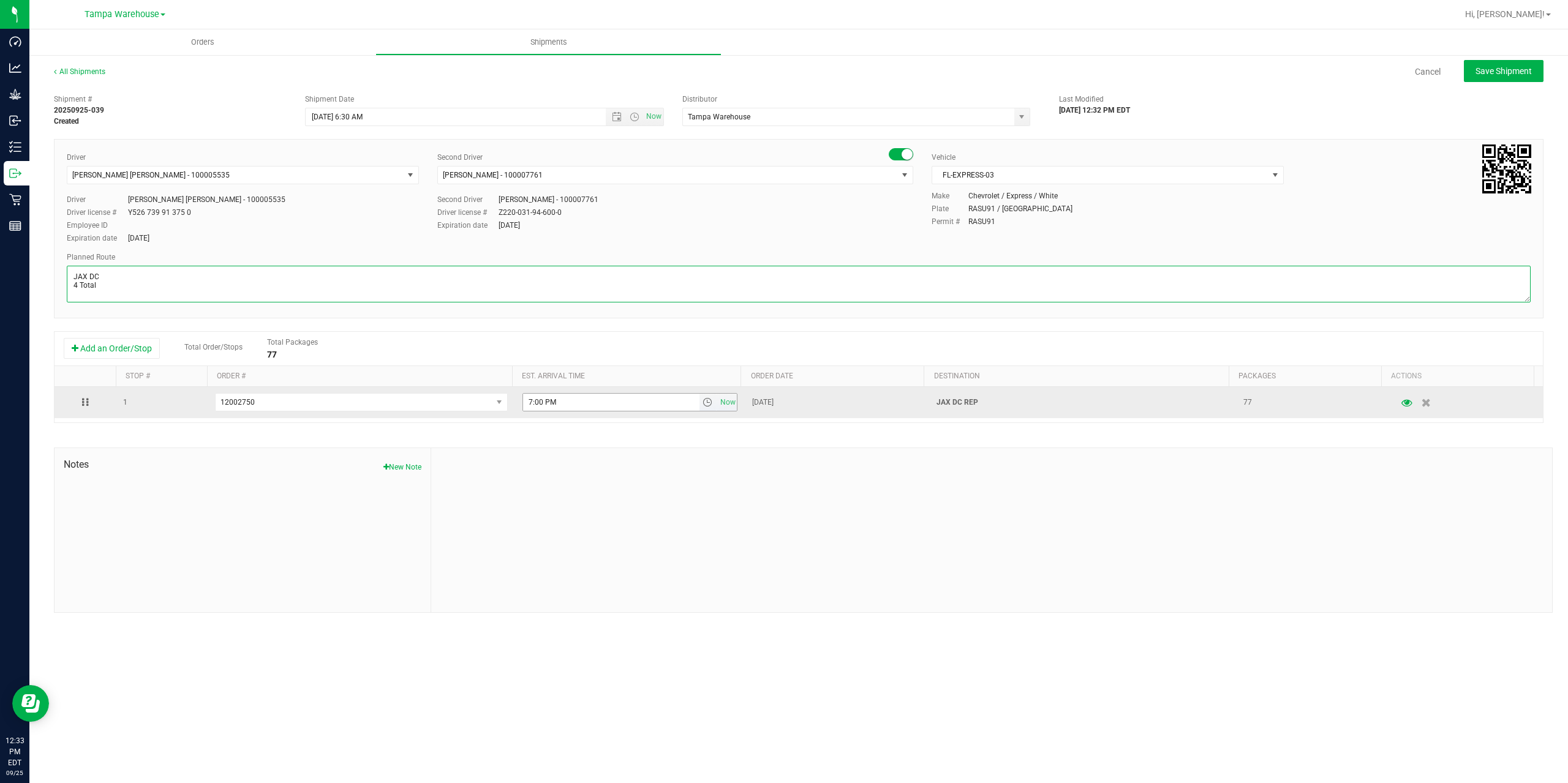
click at [706, 403] on span "select" at bounding box center [707, 402] width 10 height 10
type textarea "JAX DC 4 Total"
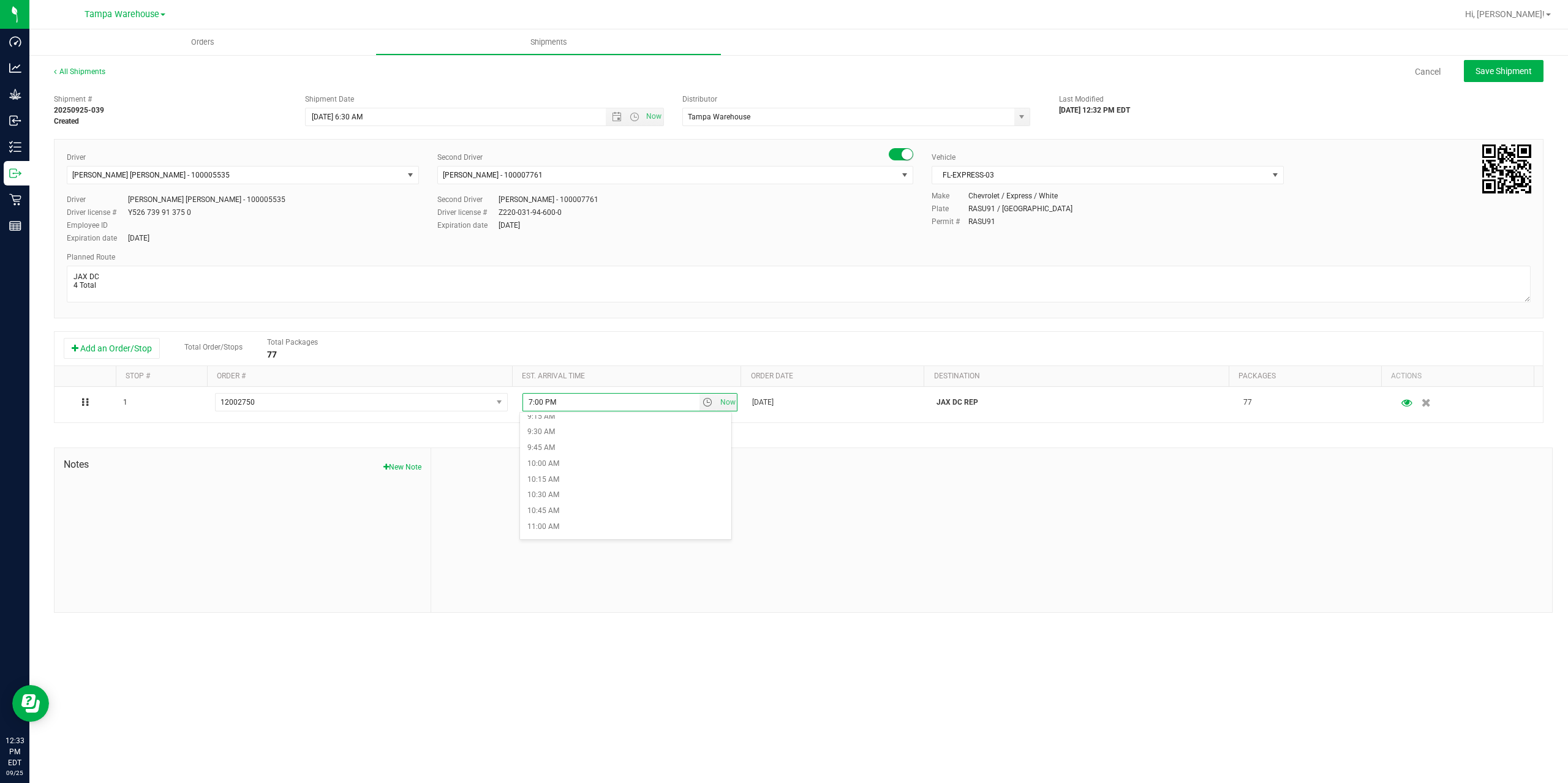
scroll to position [674, 0]
click at [582, 444] on li "11:00 AM" at bounding box center [626, 442] width 212 height 16
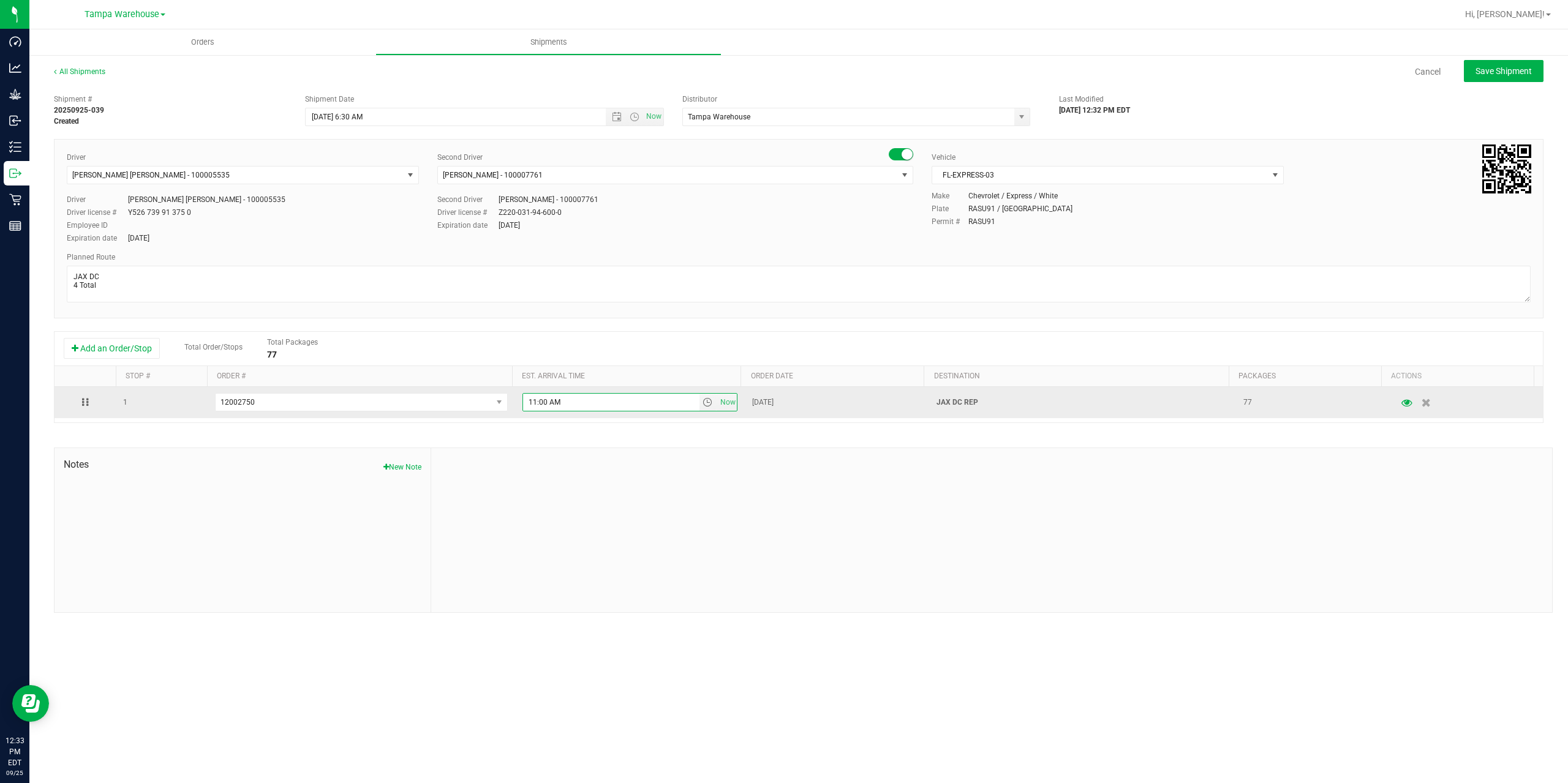
drag, startPoint x: 569, startPoint y: 408, endPoint x: 450, endPoint y: 390, distance: 120.4
click at [450, 390] on tr "1 12002750 12003090 12003091 12003059 12002985 12002946 12002922 12002650 12002…" at bounding box center [798, 402] width 1488 height 31
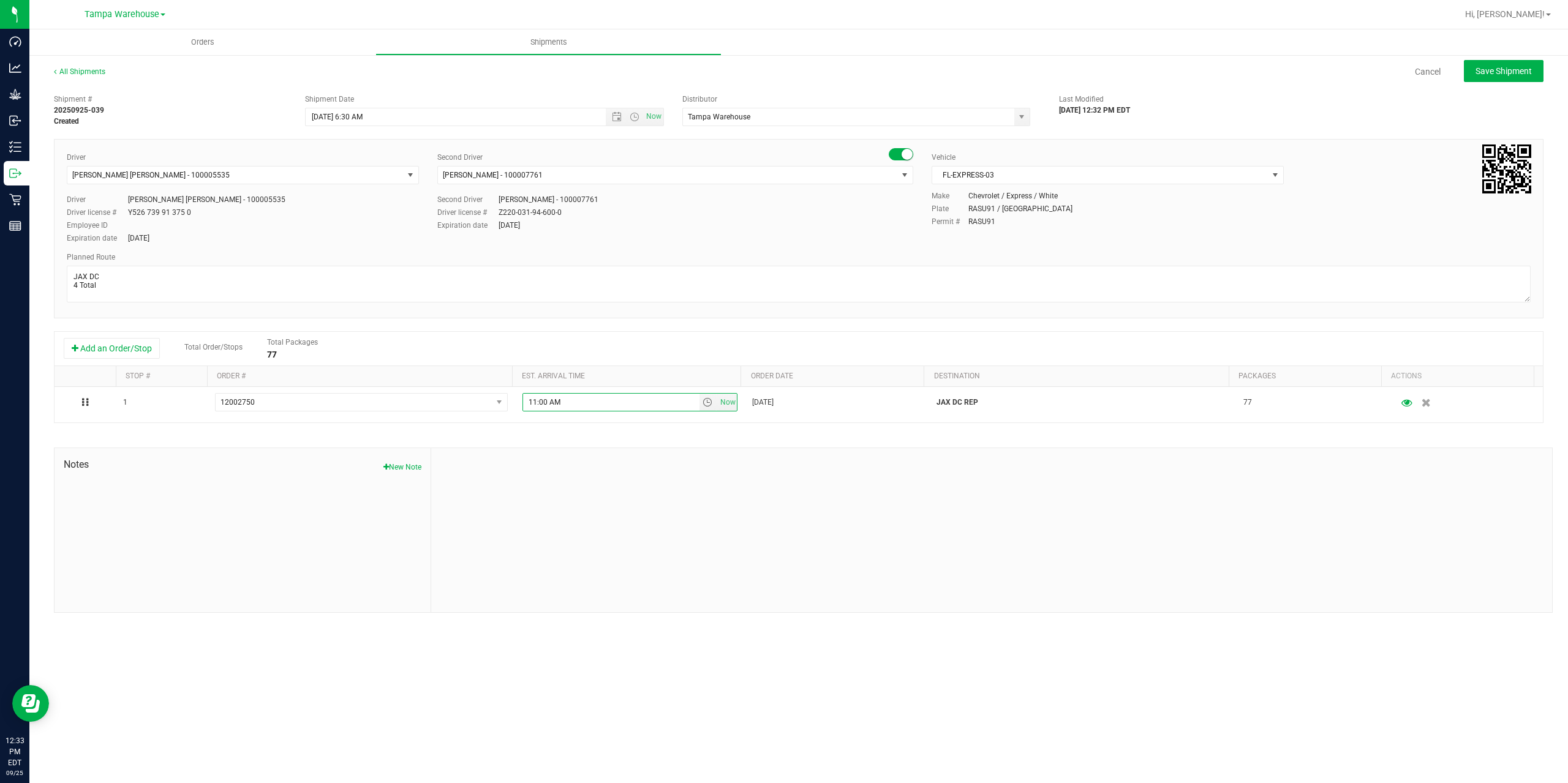
click at [702, 482] on div at bounding box center [992, 530] width 1121 height 164
click at [1492, 75] on span "Save Shipment" at bounding box center [1503, 70] width 56 height 10
type input "9/26/2025 10:30 AM"
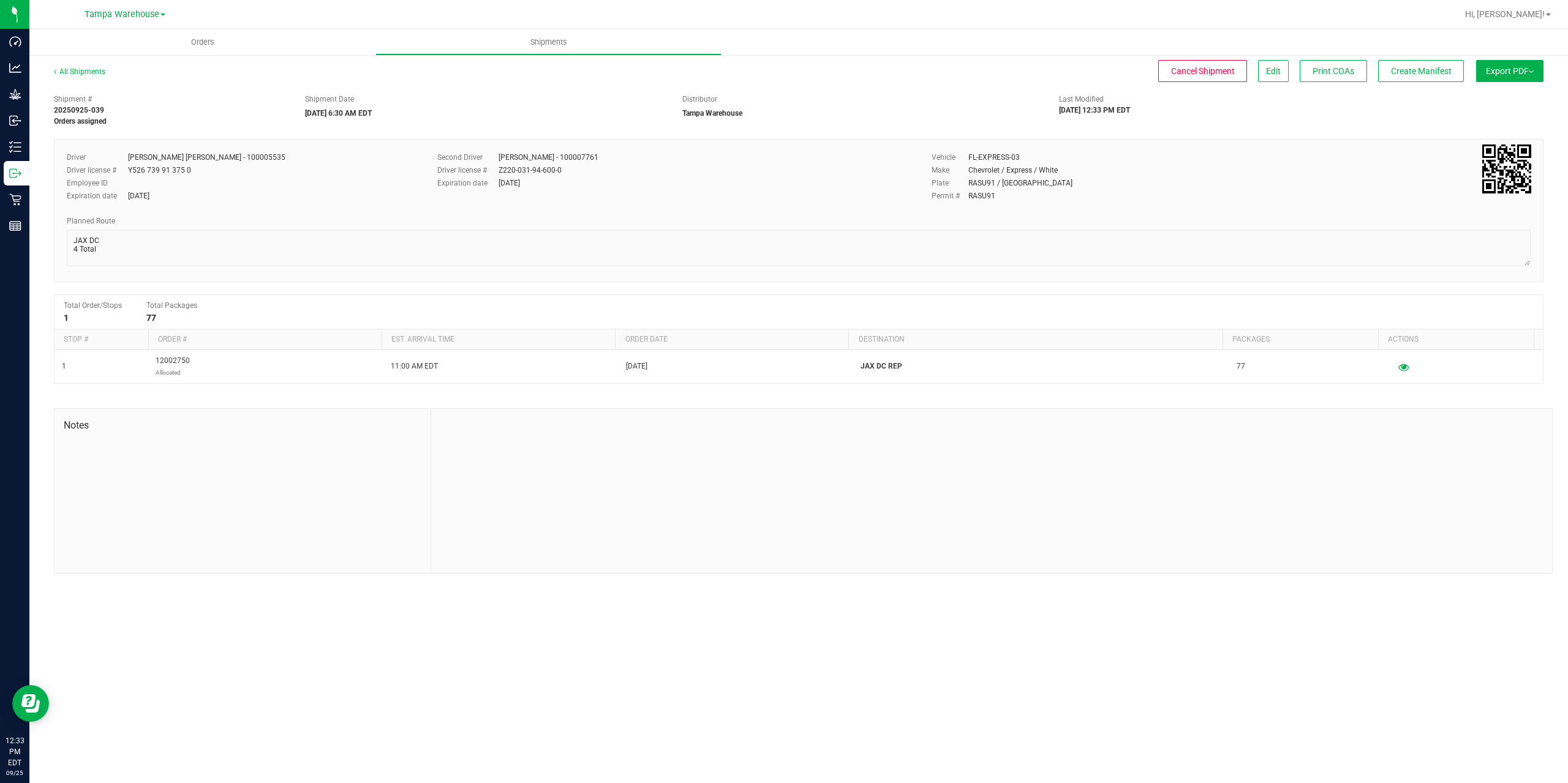
click at [1492, 75] on span "Export PDF" at bounding box center [1510, 70] width 48 height 10
click at [1496, 98] on span "Manifest by Package ID" at bounding box center [1492, 98] width 78 height 8
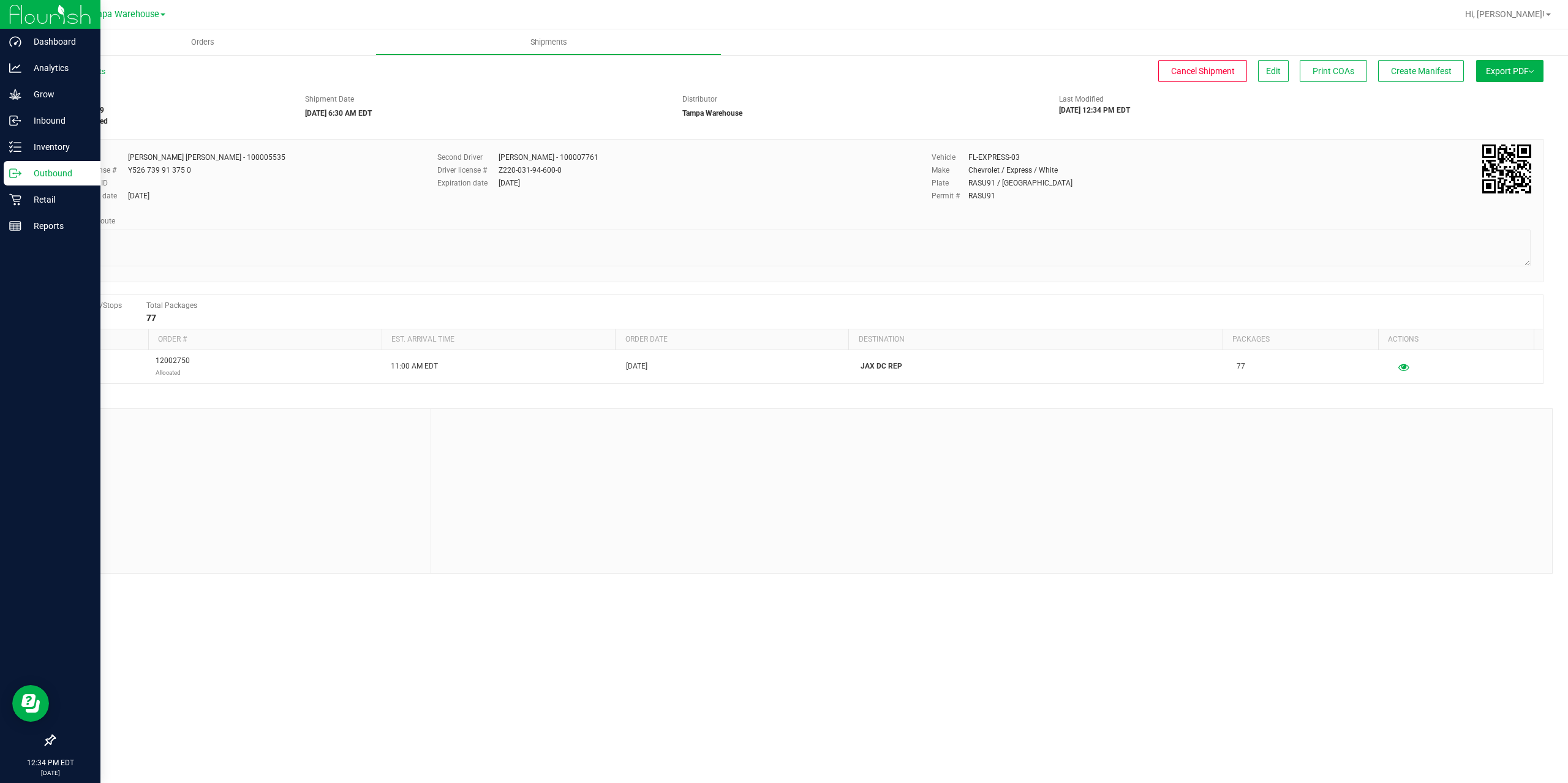
click at [16, 173] on line at bounding box center [17, 173] width 6 height 0
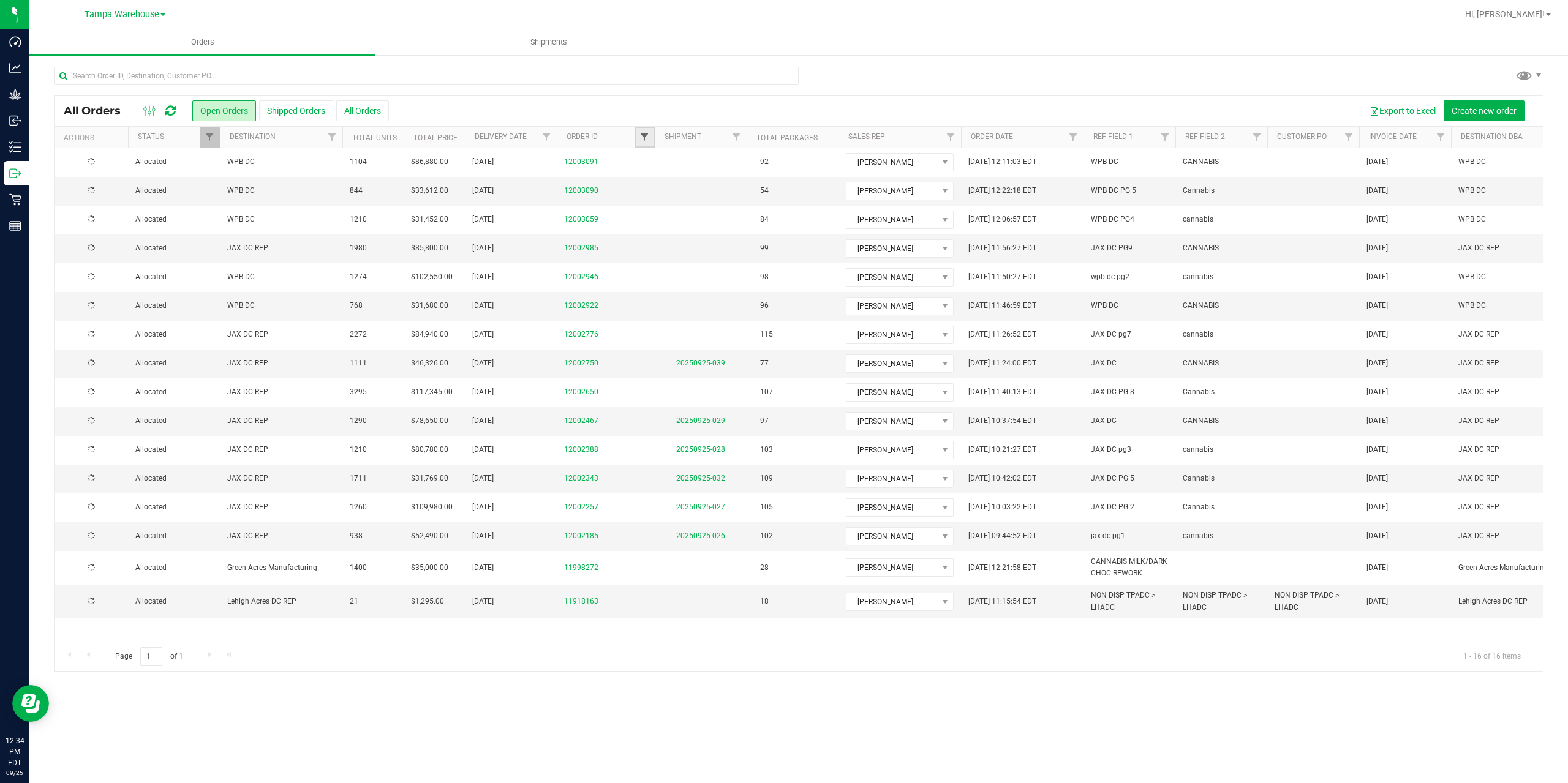
click at [640, 137] on span "Filter" at bounding box center [644, 137] width 10 height 10
type input "2776"
click at [675, 190] on button "Filter" at bounding box center [671, 197] width 59 height 27
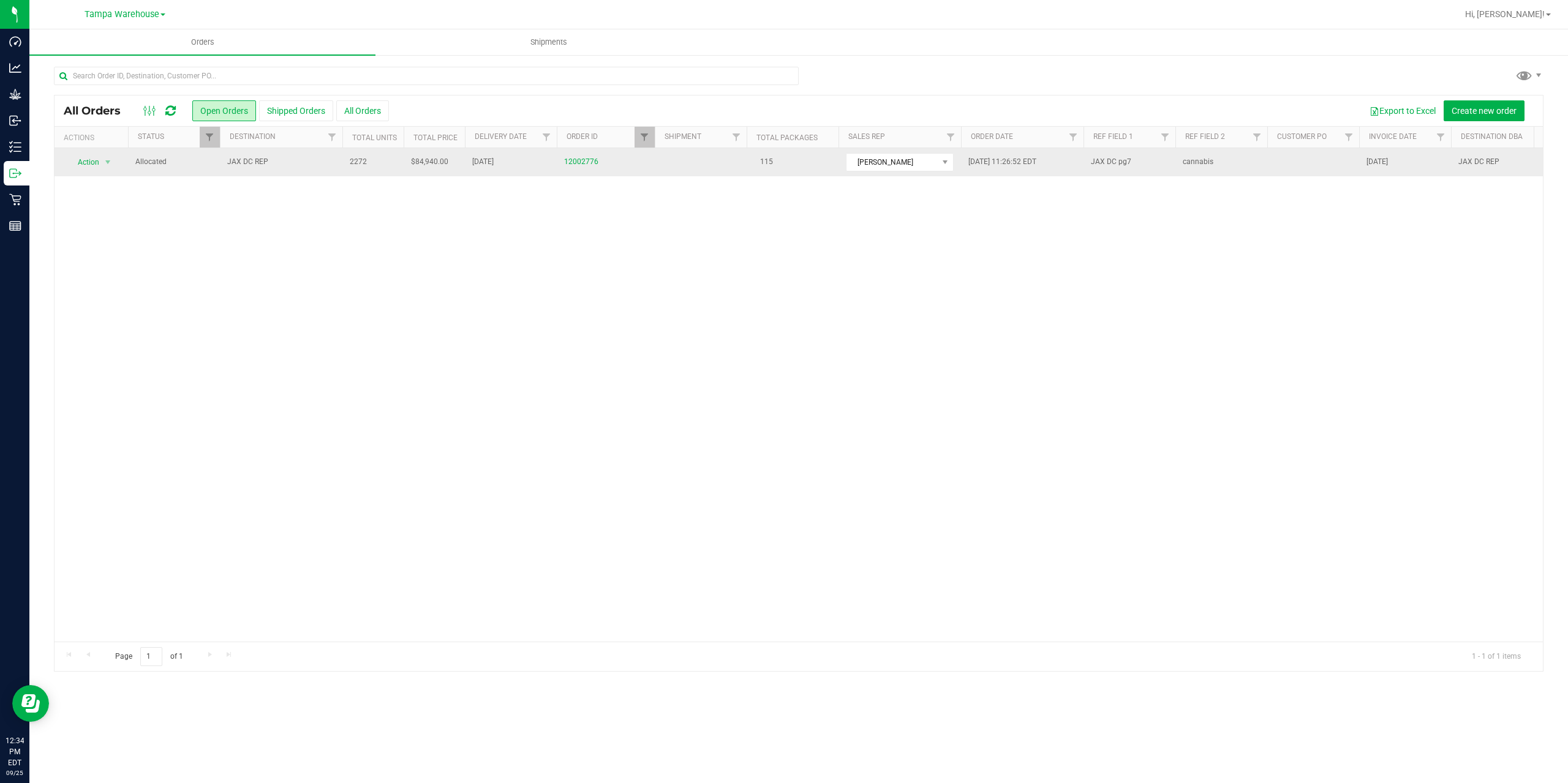
click at [334, 164] on span "JAX DC REP" at bounding box center [281, 162] width 108 height 12
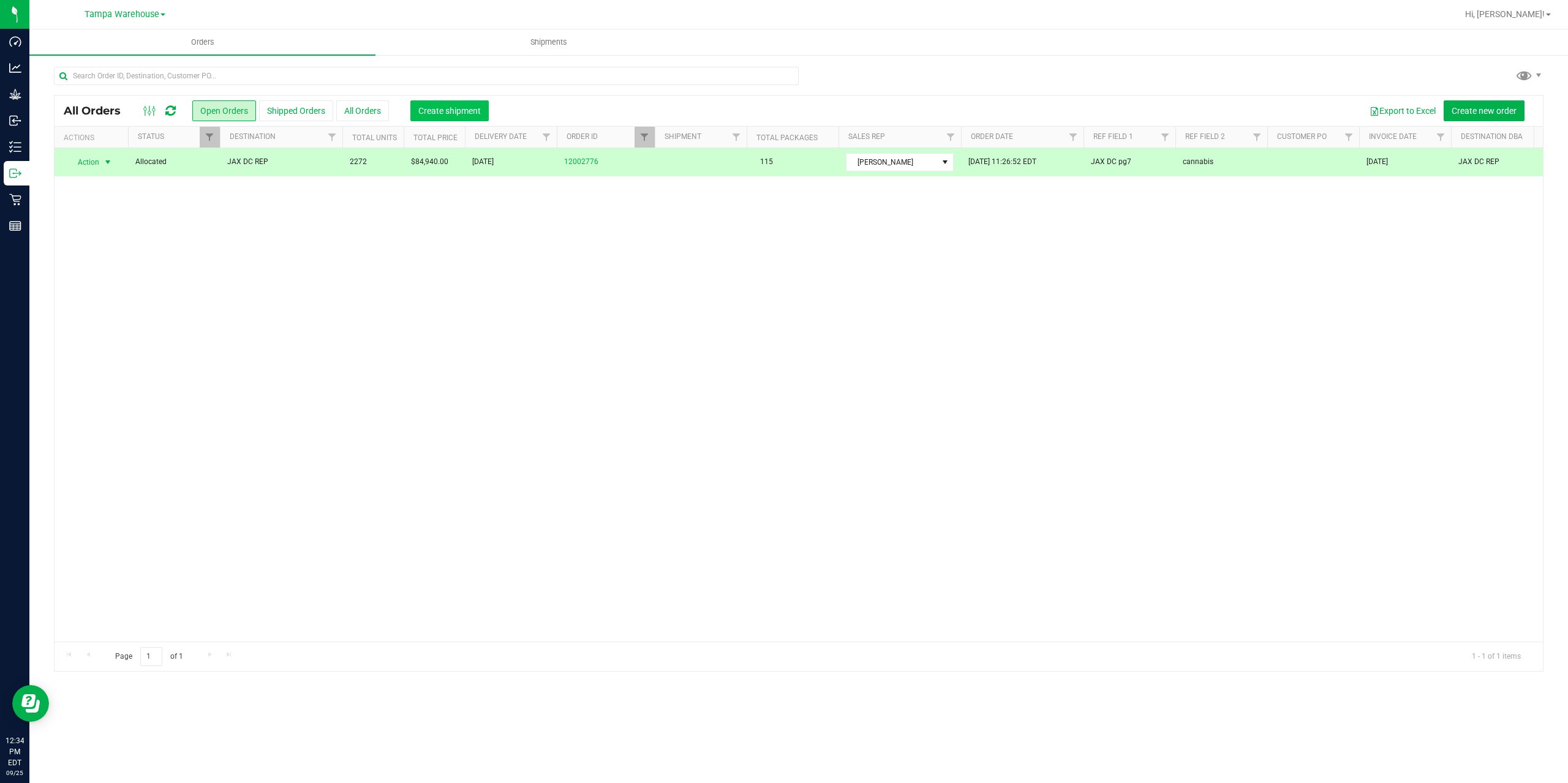
click at [450, 106] on span "Create shipment" at bounding box center [450, 111] width 63 height 10
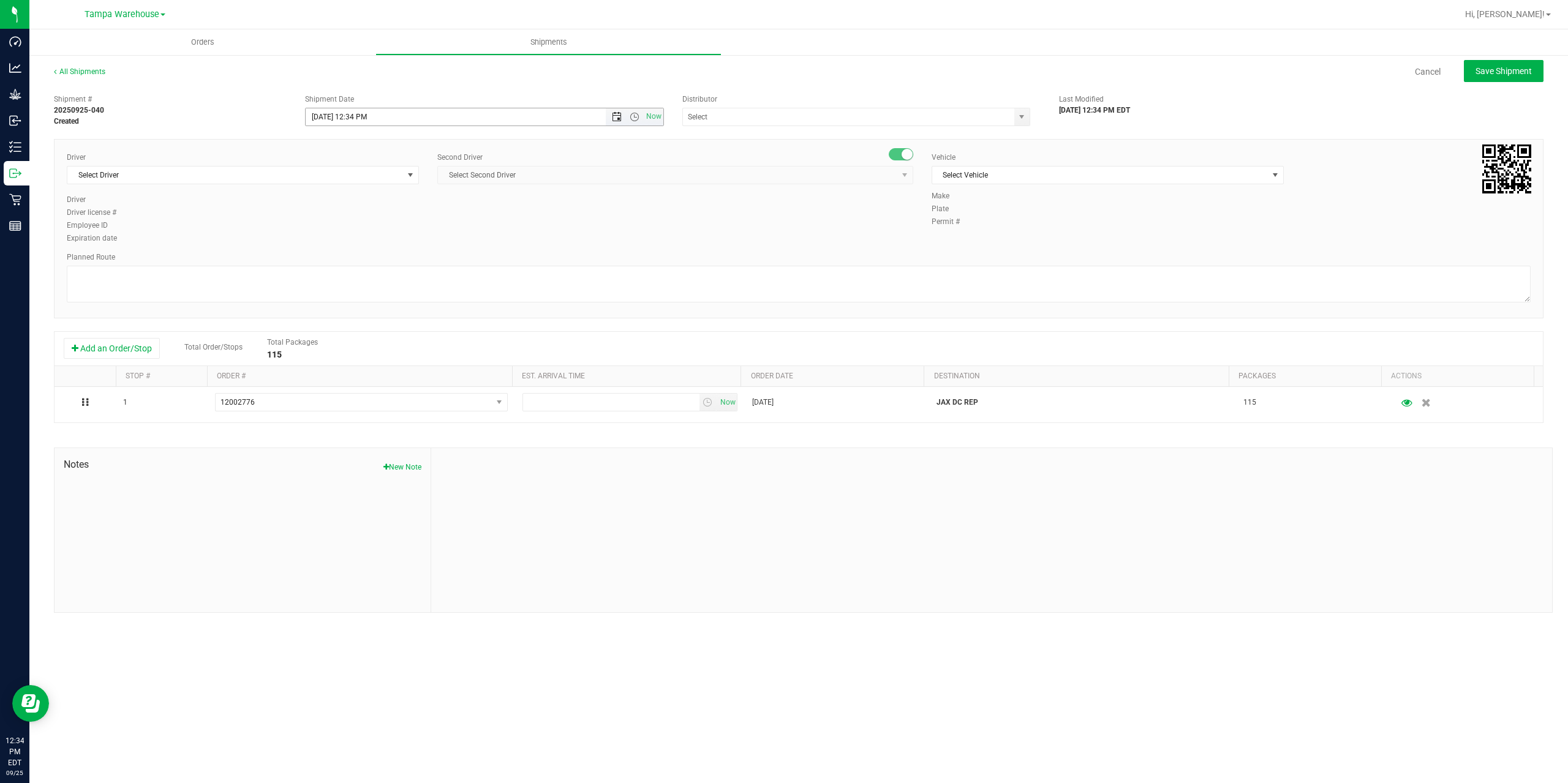
click at [620, 121] on span "Open the date view" at bounding box center [616, 116] width 10 height 10
click at [405, 248] on link "26" at bounding box center [406, 241] width 17 height 19
click at [635, 116] on span "Open the time view" at bounding box center [634, 116] width 10 height 10
click at [408, 218] on li "6:30 AM" at bounding box center [483, 219] width 356 height 16
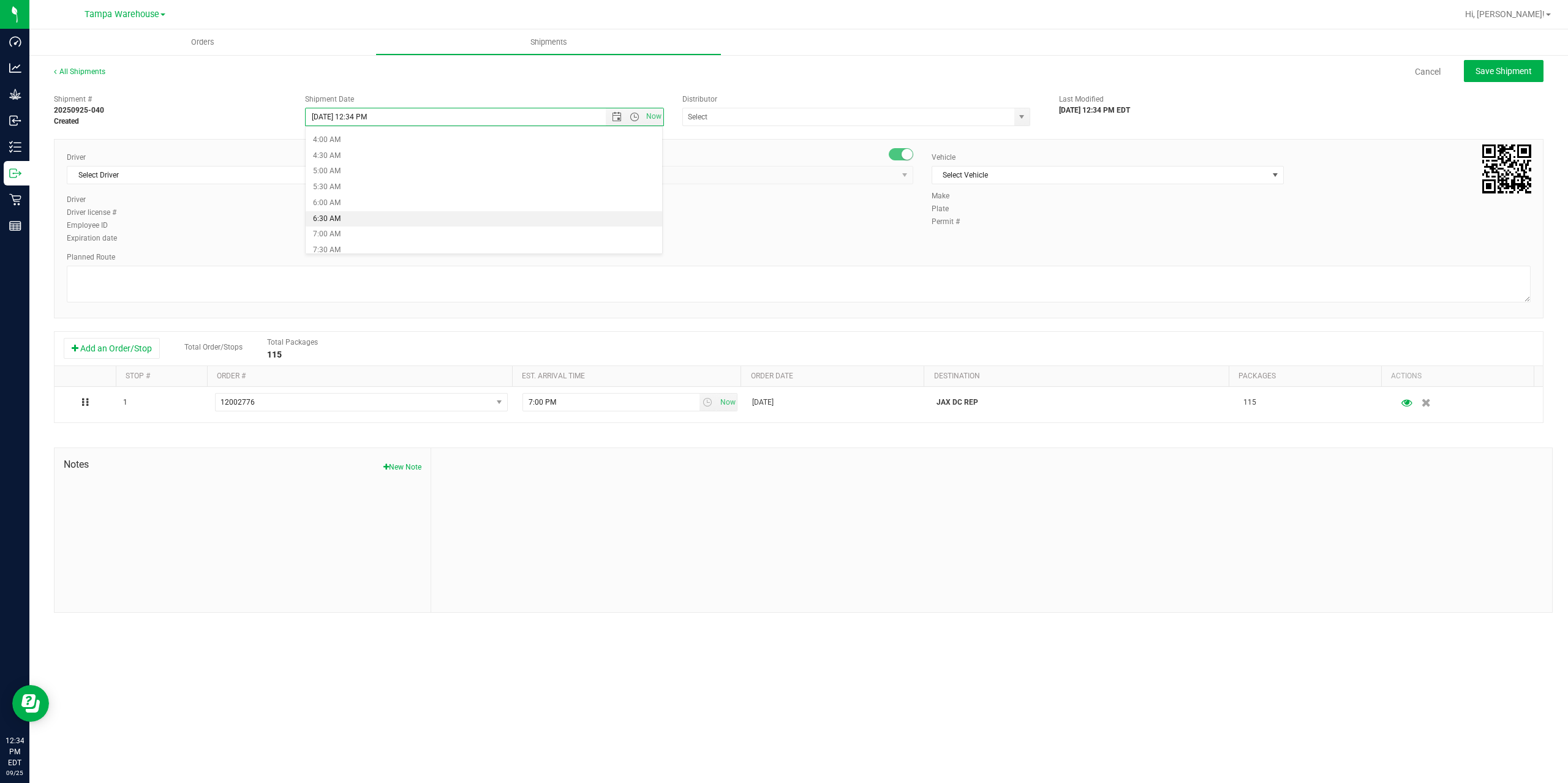
type input "9/26/2025 6:30 AM"
click at [796, 119] on input "text" at bounding box center [844, 117] width 321 height 17
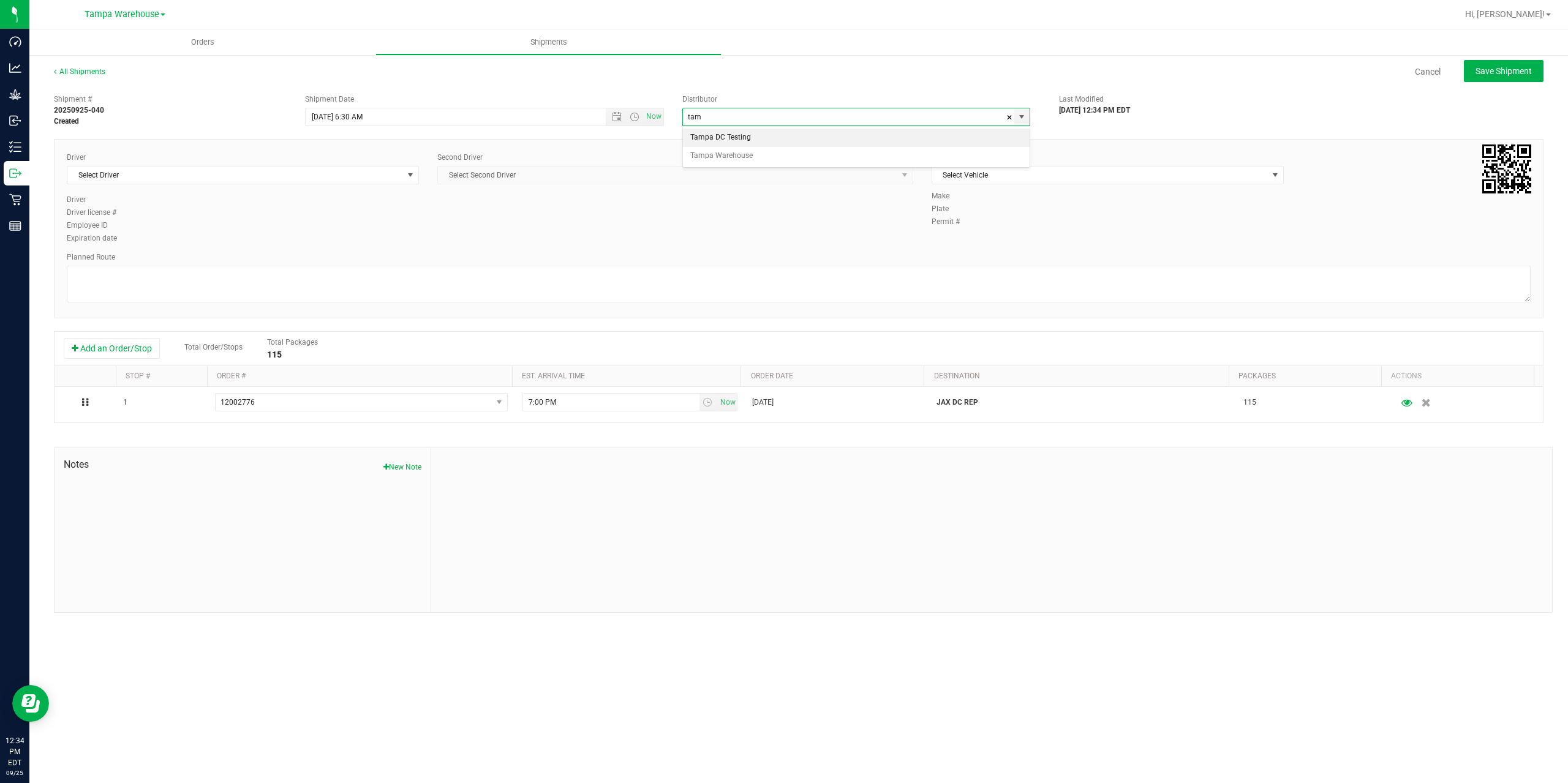
click at [781, 166] on div "Tampa DC Testing Tampa Warehouse No data found." at bounding box center [856, 147] width 348 height 41
click at [777, 156] on li "Tampa Warehouse" at bounding box center [856, 156] width 347 height 18
type input "Tampa Warehouse"
drag, startPoint x: 246, startPoint y: 173, endPoint x: 263, endPoint y: 173, distance: 17.0
click at [248, 173] on span "Select Driver" at bounding box center [235, 175] width 336 height 17
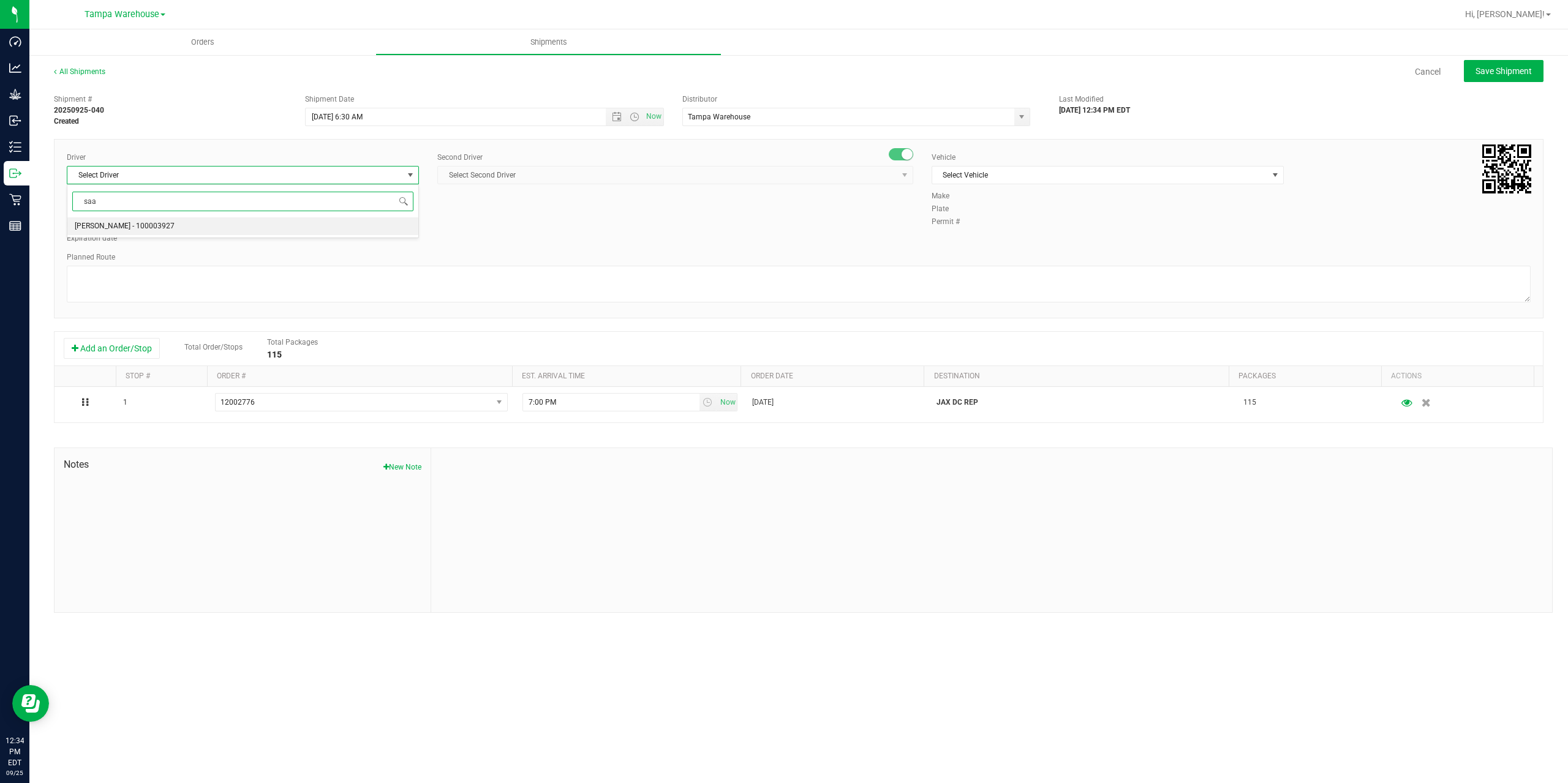
click at [296, 228] on li "Isaac Nunez Collado - 100003927" at bounding box center [243, 226] width 351 height 18
type input "saa"
click at [136, 174] on span "Isaac Nunez Collado - 100003927" at bounding box center [122, 175] width 100 height 8
click at [144, 262] on span "Riccardo Young Reyes - 100005535" at bounding box center [153, 263] width 157 height 16
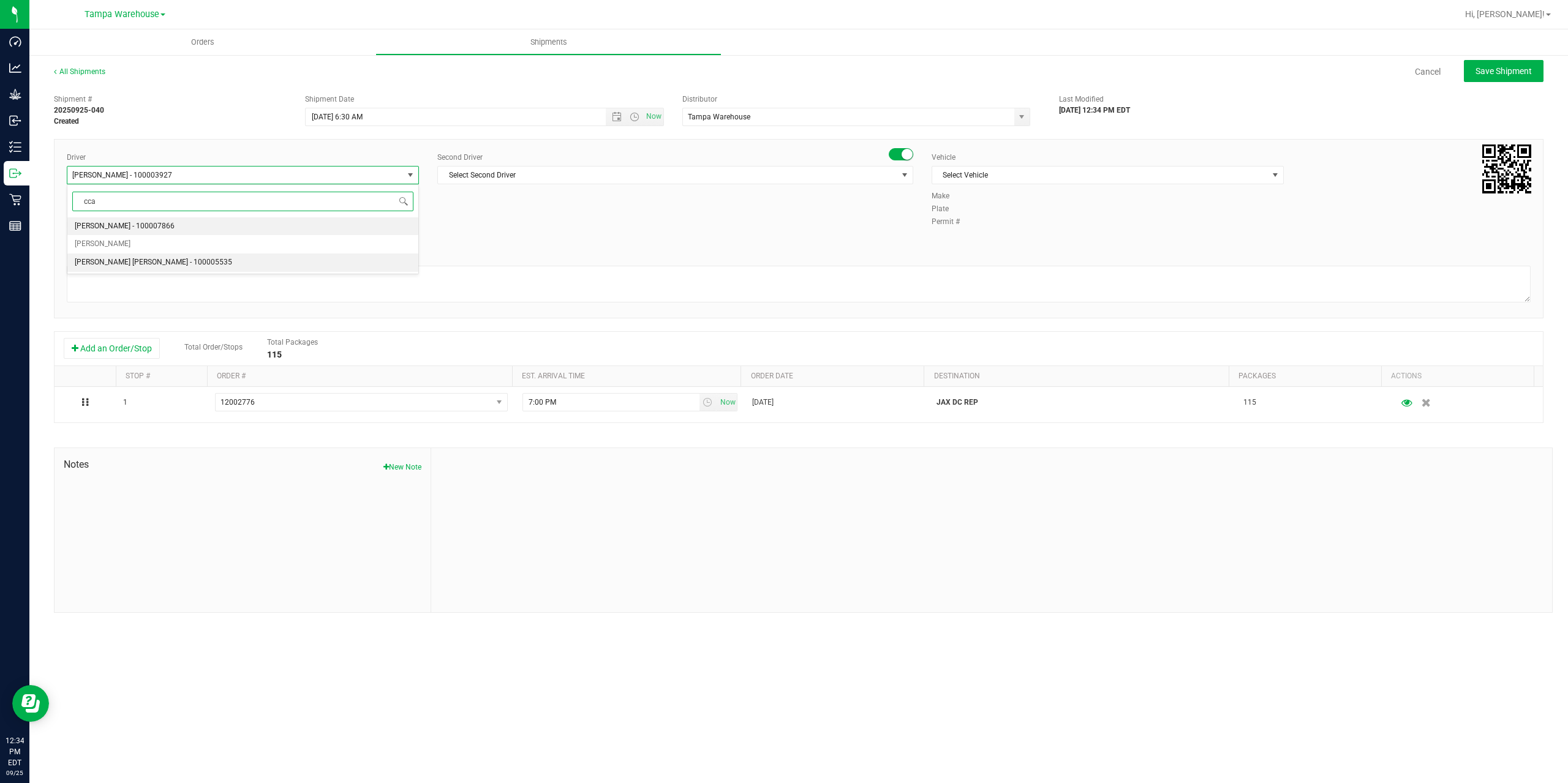
type input "cca"
click at [512, 178] on span "Select Second Driver" at bounding box center [668, 175] width 459 height 17
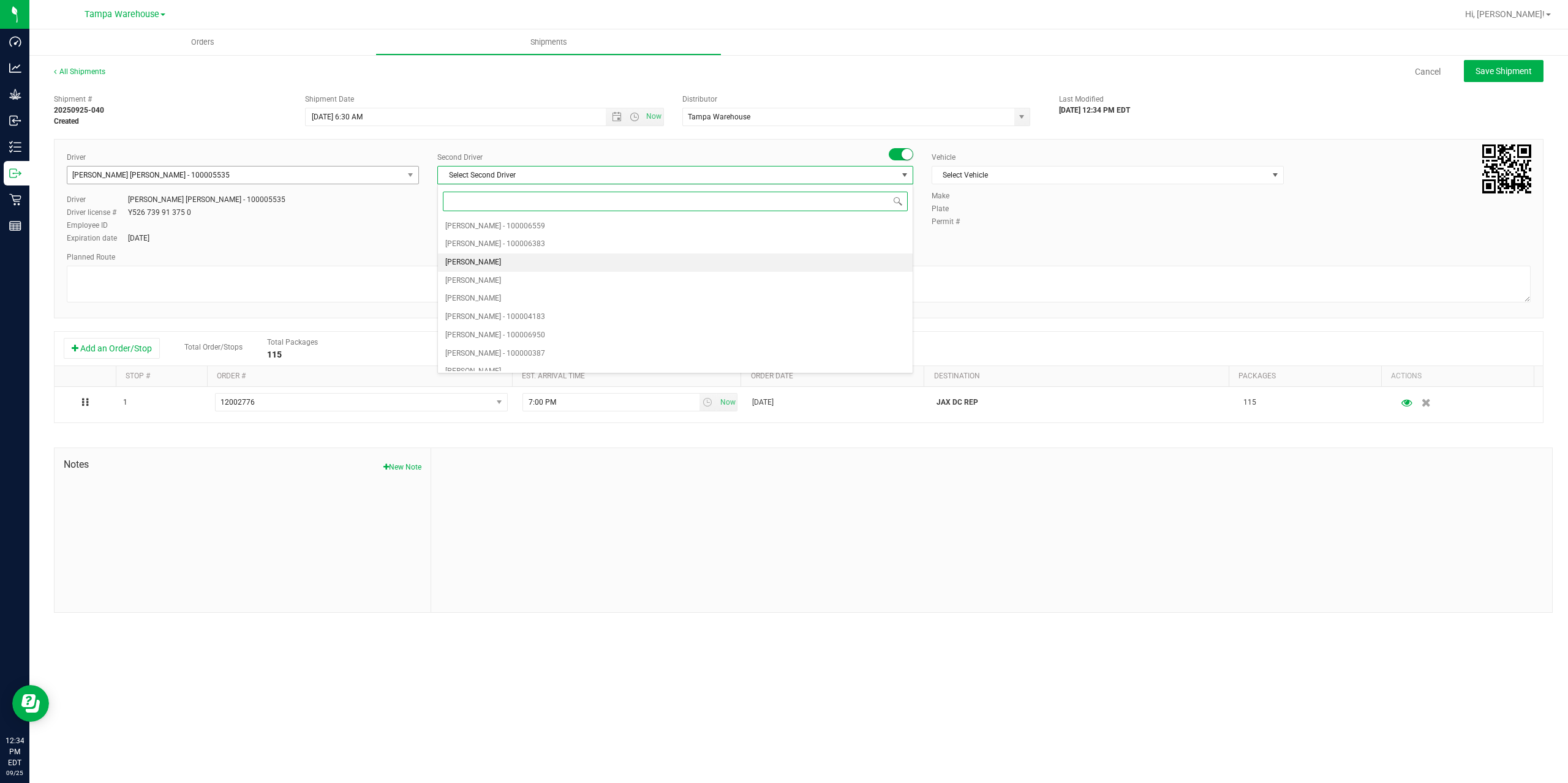
type input "z"
click at [533, 362] on span "Dustin Zonneville - 100007761" at bounding box center [495, 361] width 100 height 16
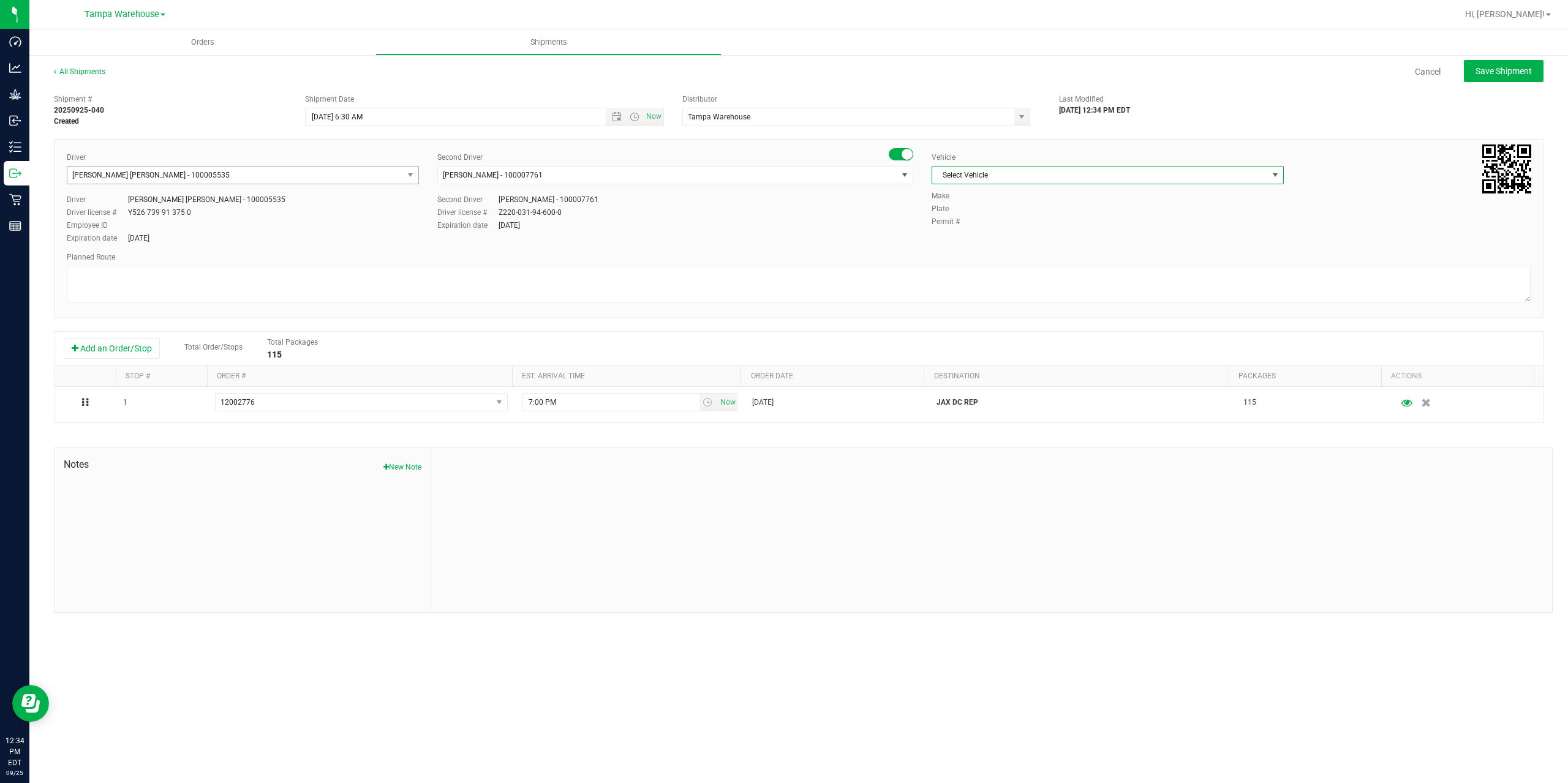
click at [1023, 177] on span "Select Vehicle" at bounding box center [1100, 175] width 336 height 17
click at [1012, 244] on li "FL-EXPRESS-01" at bounding box center [1107, 242] width 351 height 18
click at [572, 293] on textarea at bounding box center [798, 284] width 1464 height 37
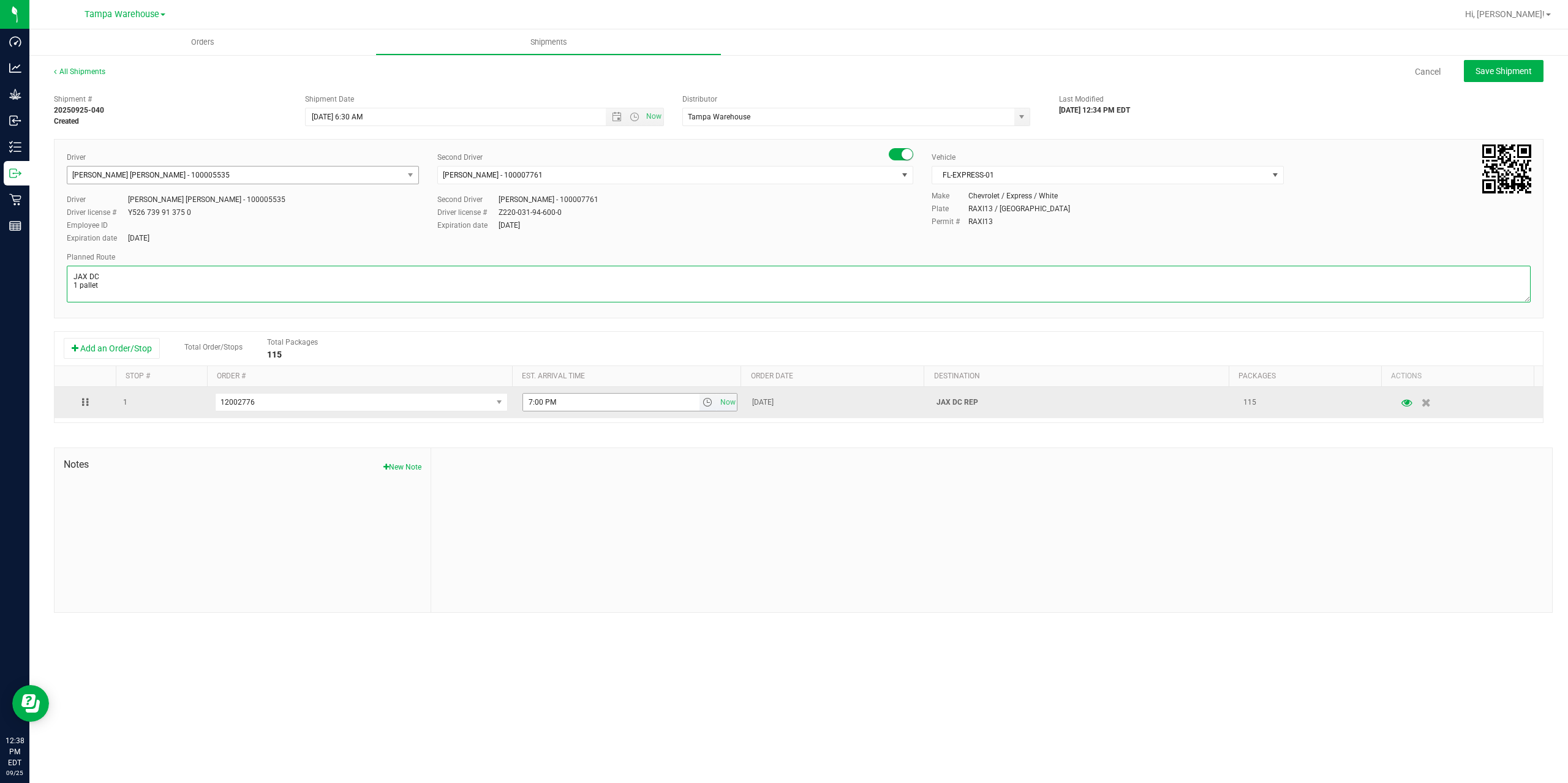
type textarea "JAX DC 1 pallet"
drag, startPoint x: 568, startPoint y: 402, endPoint x: 482, endPoint y: 405, distance: 86.1
click at [483, 405] on tr "1 12002776 12003090 12003091 12003059 12002985 12002946 12002922 12002650 12002…" at bounding box center [798, 402] width 1488 height 31
paste input "11:00 A"
type input "11:00 AM"
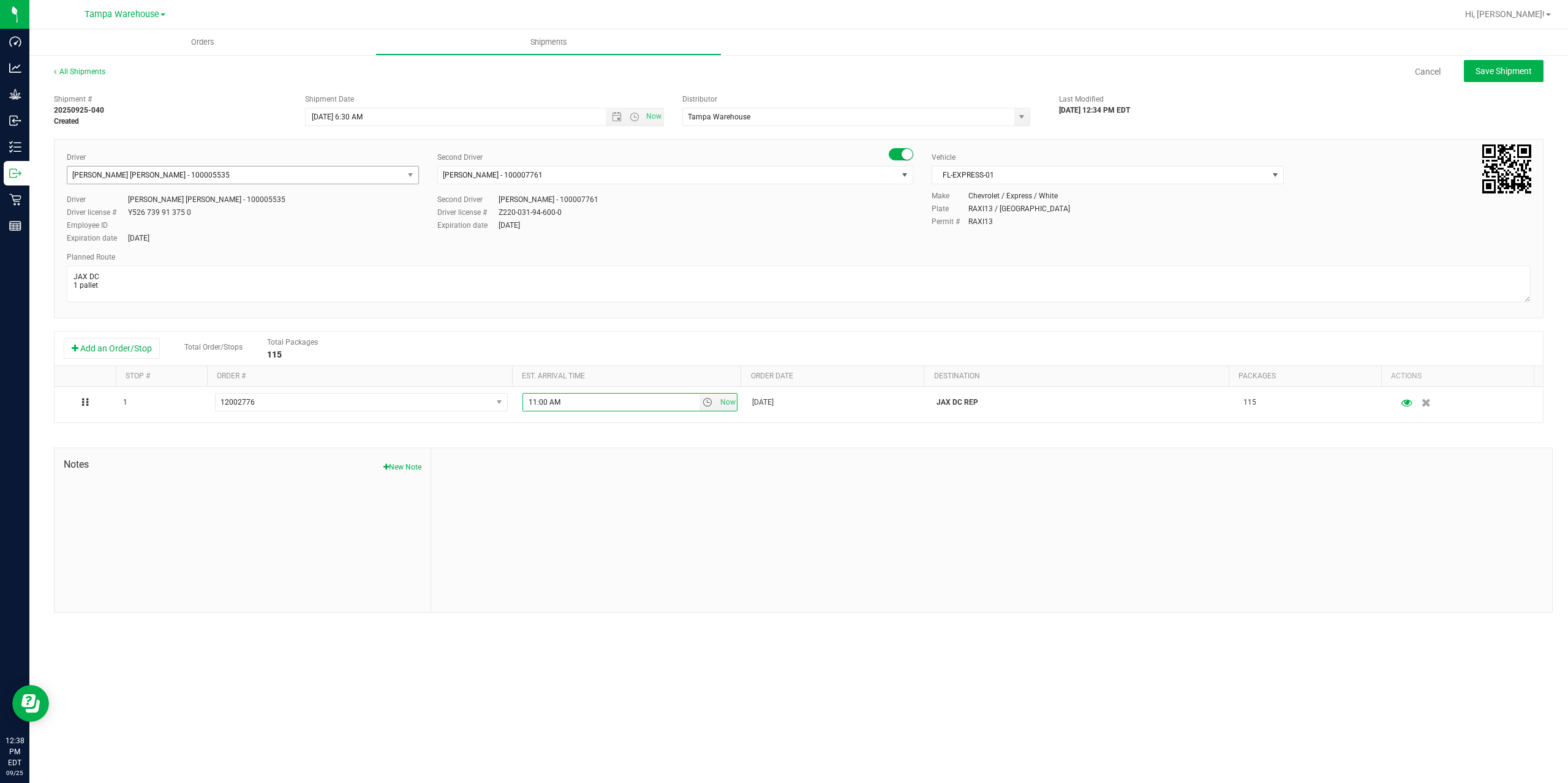
click at [568, 463] on div at bounding box center [992, 530] width 1121 height 164
click at [1505, 76] on button "Save Shipment" at bounding box center [1503, 71] width 80 height 22
type input "9/26/2025 10:30 AM"
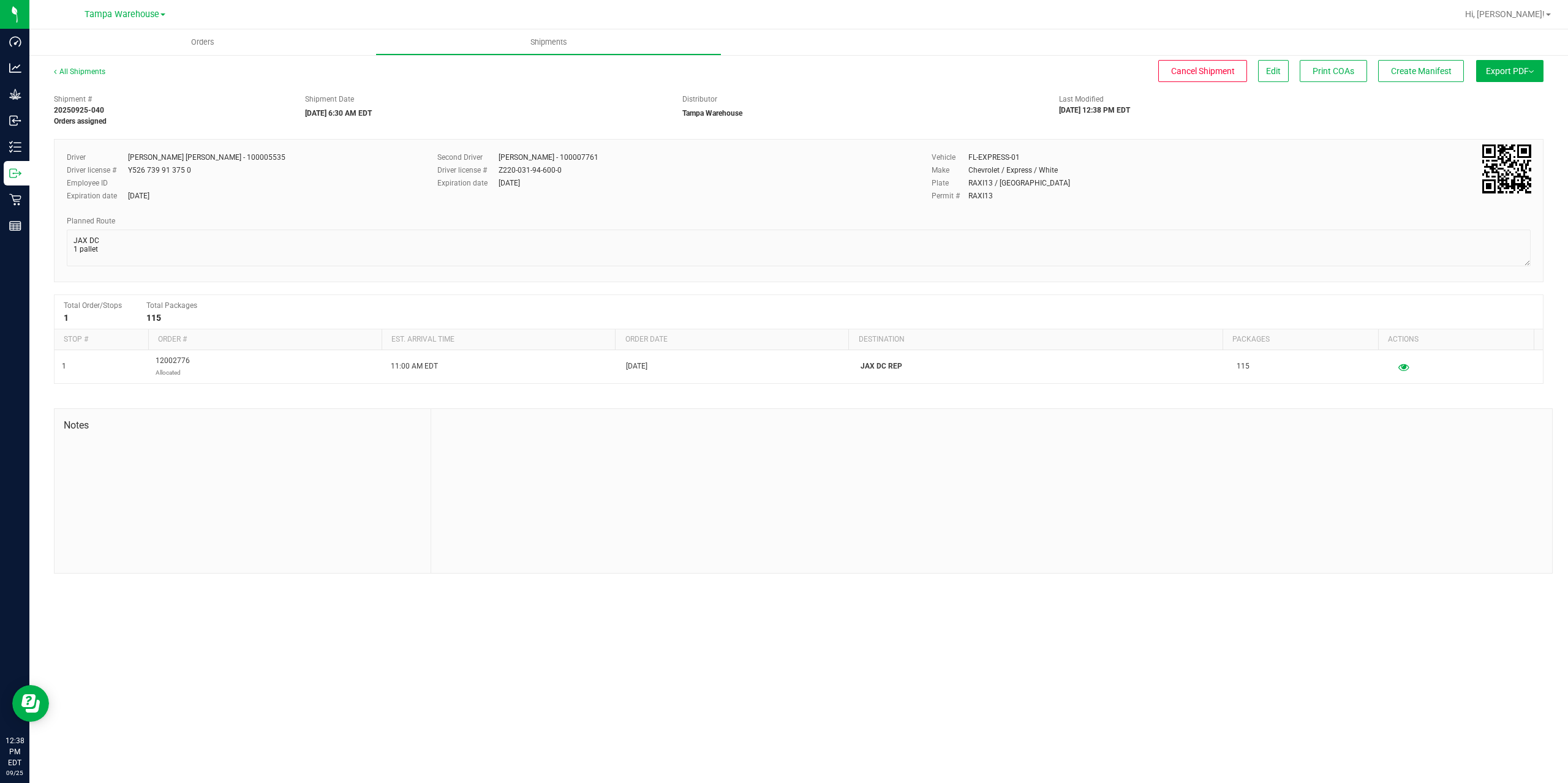
click at [1505, 76] on button "Export PDF" at bounding box center [1510, 71] width 67 height 22
click at [1493, 98] on span "Manifest by Package ID" at bounding box center [1492, 98] width 78 height 8
click at [579, 109] on div "Shipment Date 09/26/2025 6:30 AM EDT" at bounding box center [484, 106] width 377 height 25
click at [1501, 71] on span "Export PDF" at bounding box center [1510, 70] width 48 height 10
click at [1516, 100] on span "Manifest by Package ID" at bounding box center [1492, 98] width 78 height 8
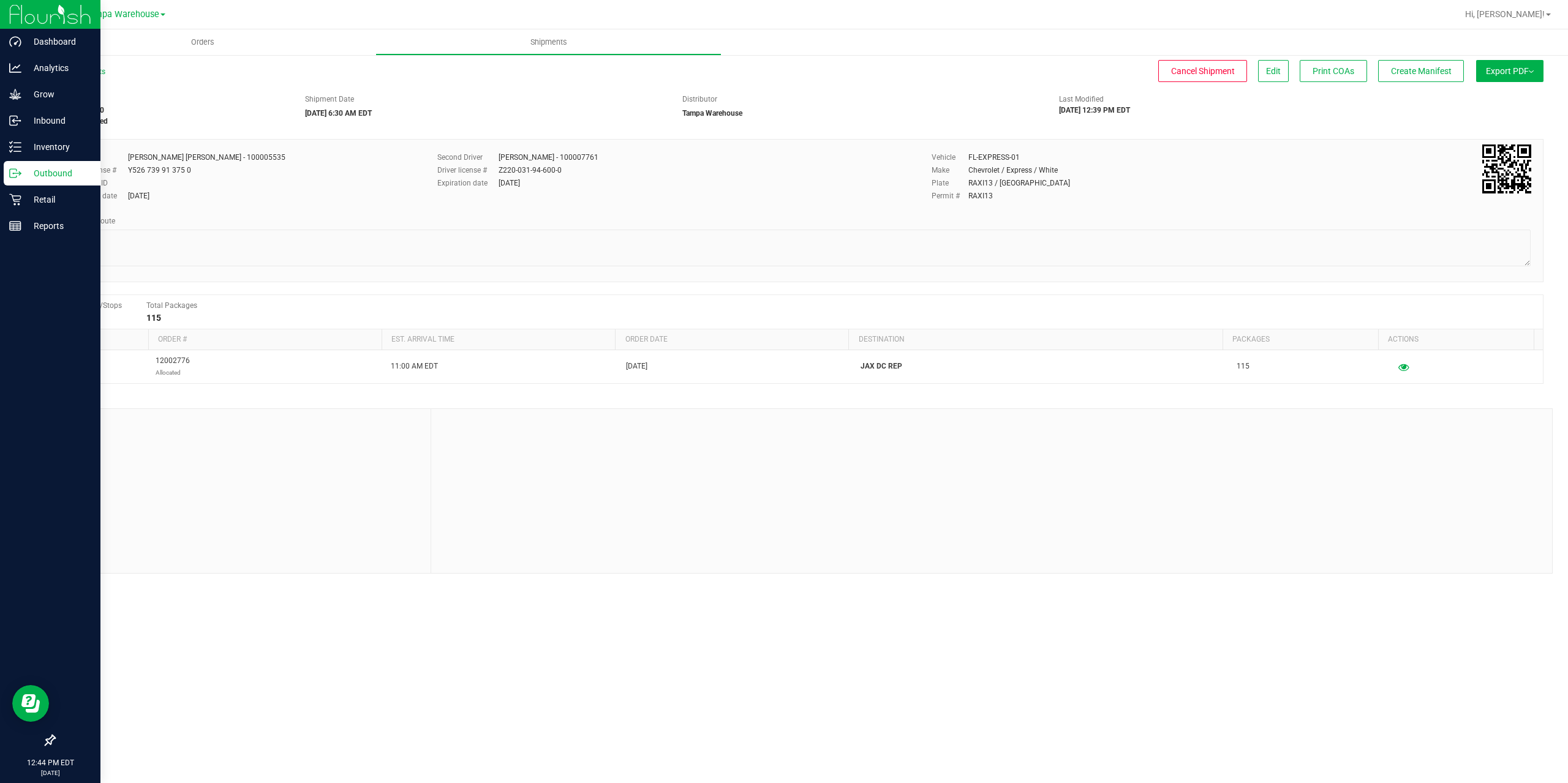
click at [23, 172] on p "Outbound" at bounding box center [58, 173] width 74 height 15
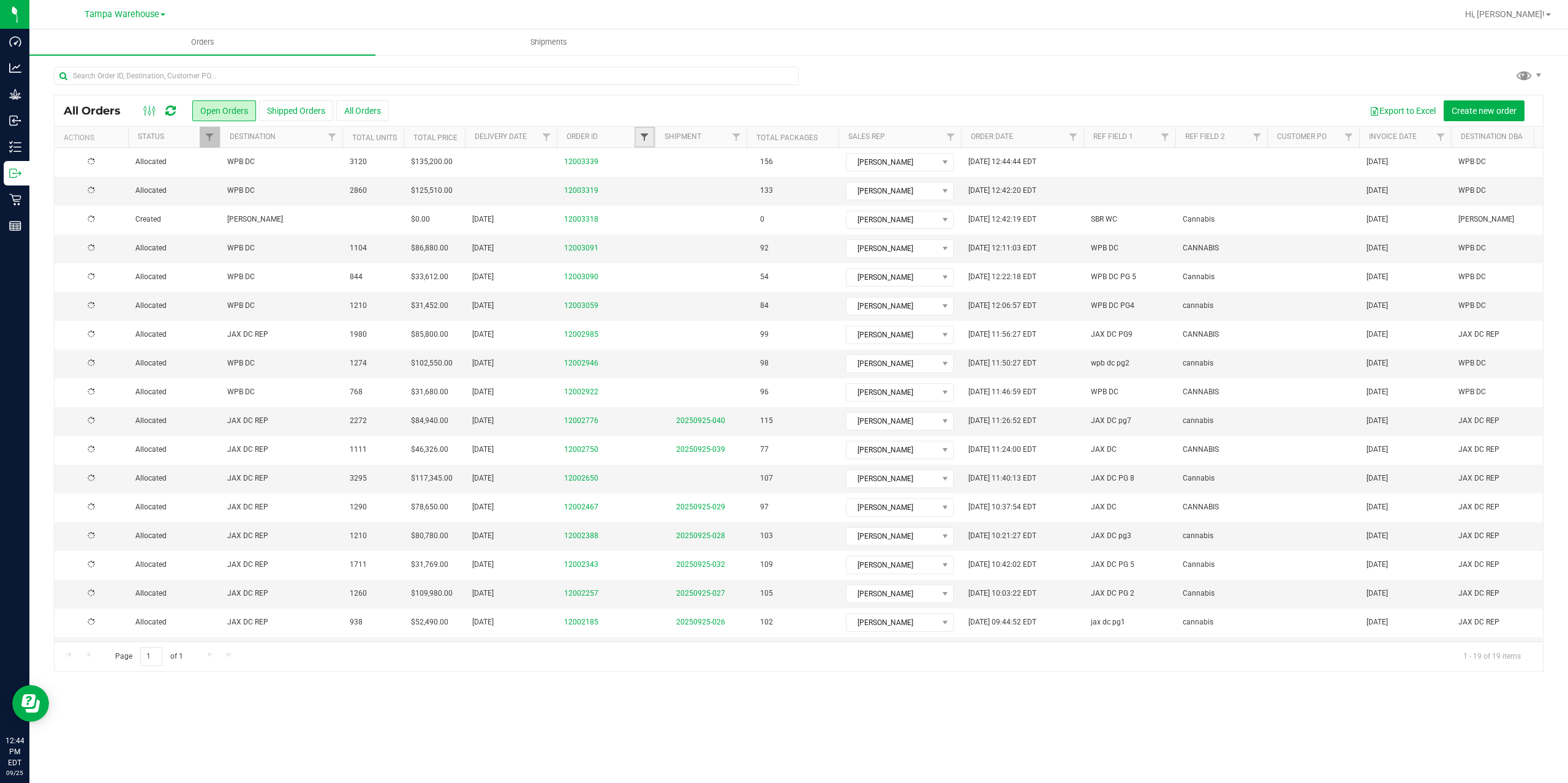
click at [645, 138] on span "Filter" at bounding box center [644, 137] width 10 height 10
type input "2650"
click at [642, 183] on button "Filter" at bounding box center [671, 197] width 59 height 27
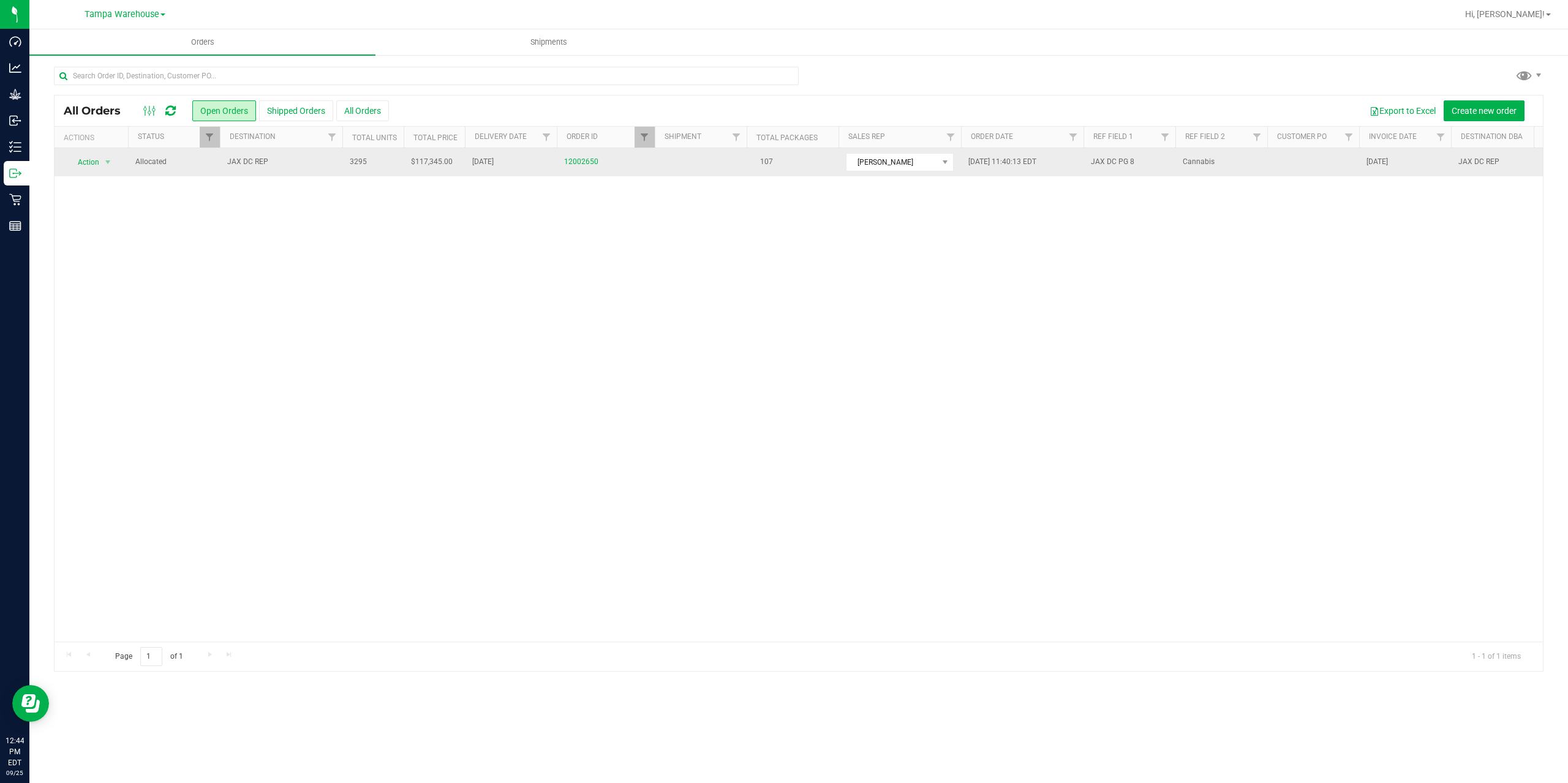
click at [303, 164] on span "JAX DC REP" at bounding box center [281, 162] width 108 height 12
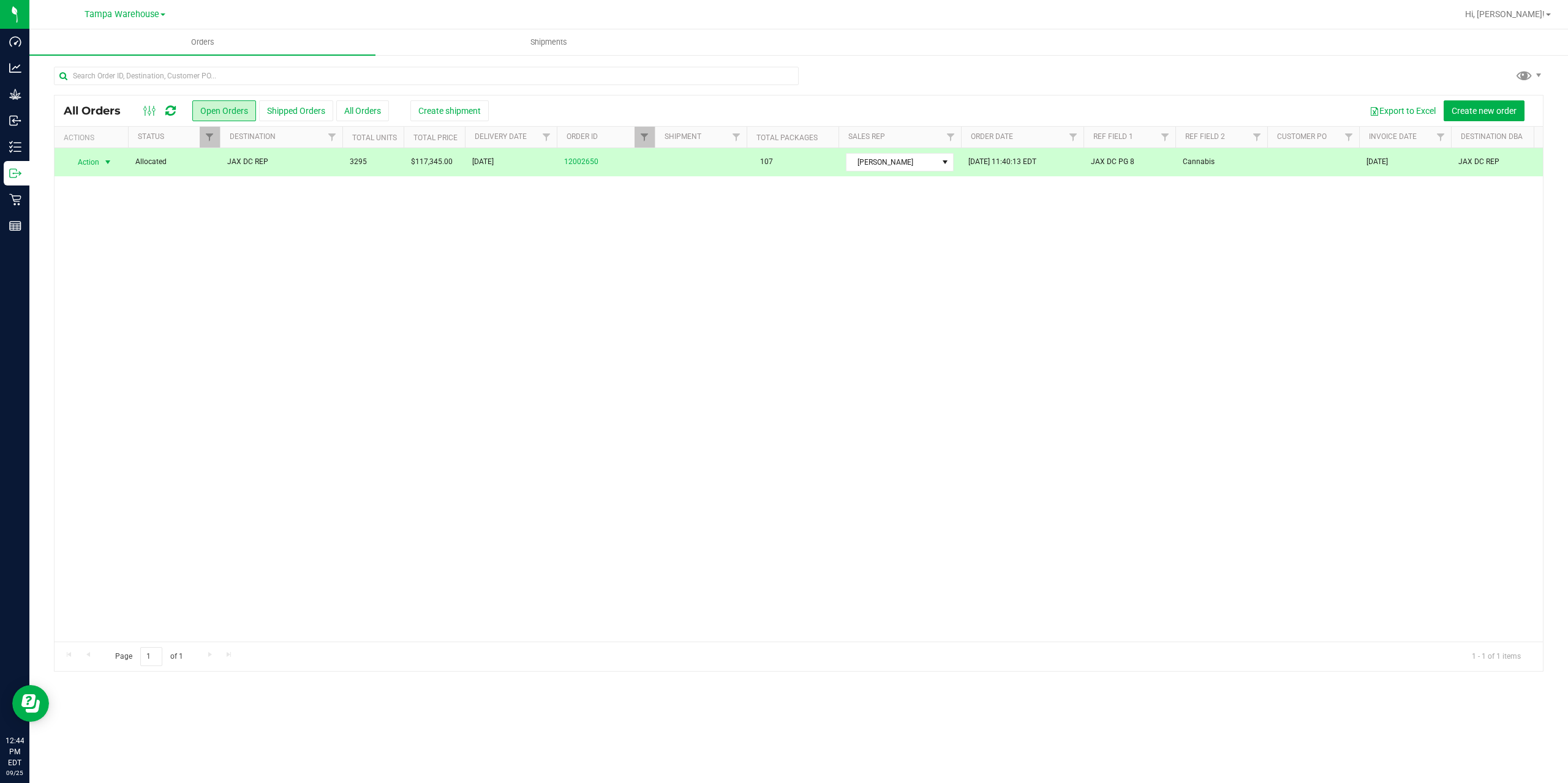
click at [446, 122] on div "All Orders Open Orders Shipped Orders All Orders Create shipment Export to Exce…" at bounding box center [798, 111] width 1488 height 30
click at [446, 110] on span "Create shipment" at bounding box center [450, 111] width 63 height 10
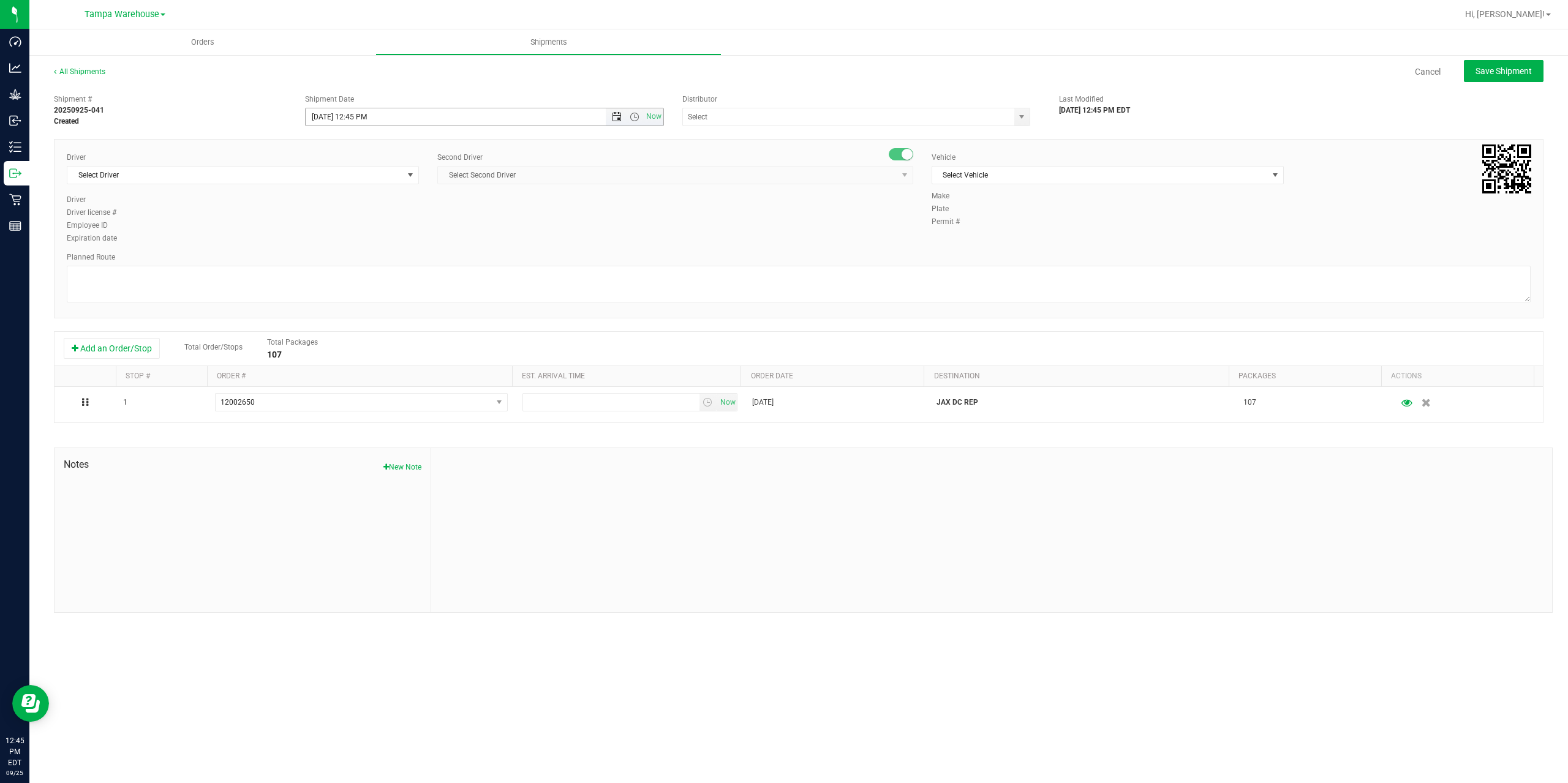
click at [615, 113] on span "Open the date view" at bounding box center [616, 116] width 10 height 10
click at [409, 242] on link "26" at bounding box center [406, 241] width 17 height 19
click at [635, 114] on span "Open the time view" at bounding box center [634, 116] width 10 height 10
click at [404, 222] on li "6:30 AM" at bounding box center [483, 219] width 356 height 16
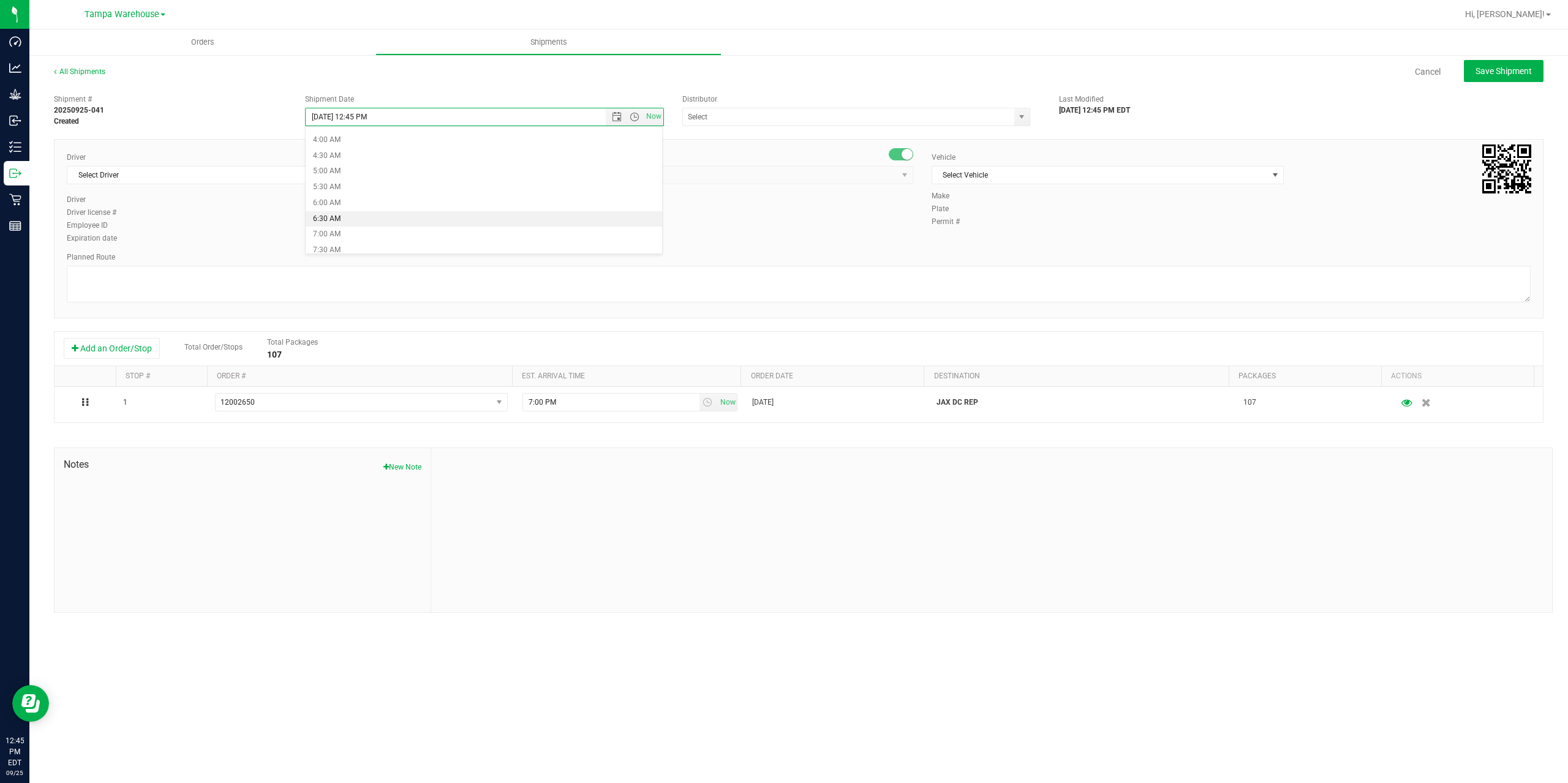
type input "9/26/2025 6:30 AM"
click at [706, 122] on input "text" at bounding box center [844, 117] width 321 height 17
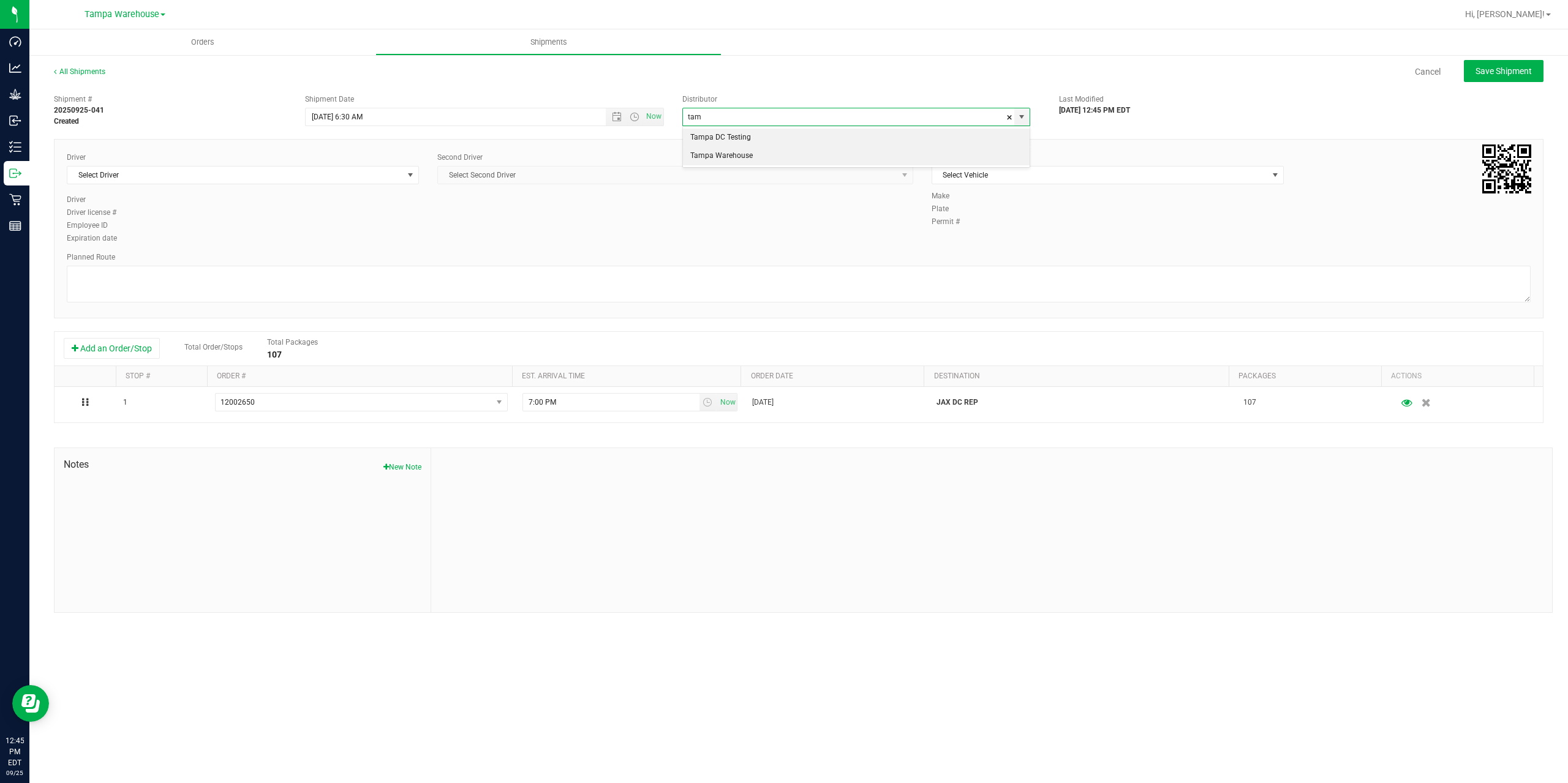
click at [719, 153] on li "Tampa Warehouse" at bounding box center [856, 156] width 347 height 18
type input "Tampa Warehouse"
click at [351, 178] on span "Select Driver" at bounding box center [235, 175] width 336 height 17
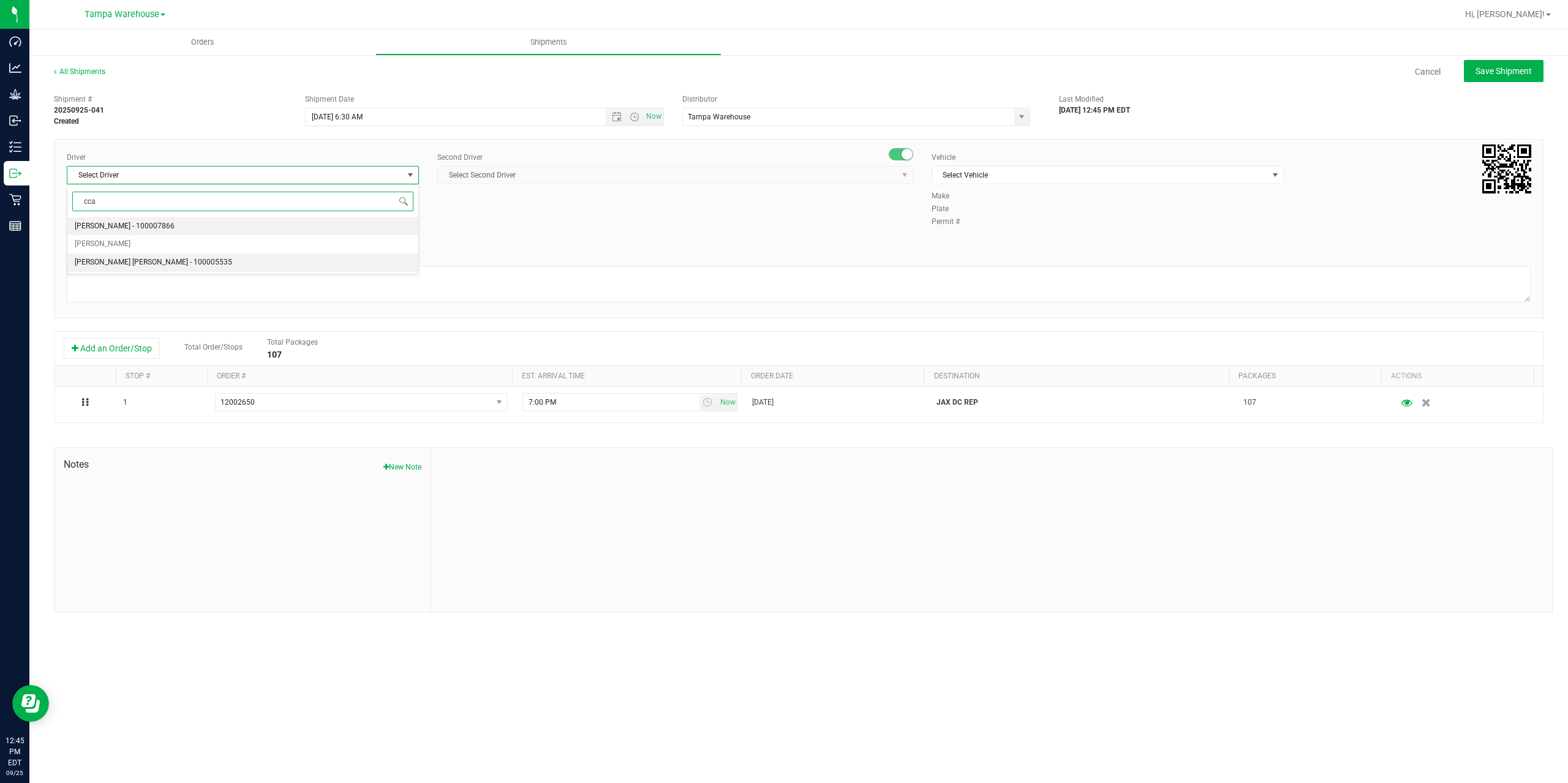
click at [201, 264] on li "Riccardo Young Reyes - 100005535" at bounding box center [243, 263] width 351 height 18
type input "cca"
click at [557, 166] on span "Select Second Driver" at bounding box center [675, 175] width 476 height 18
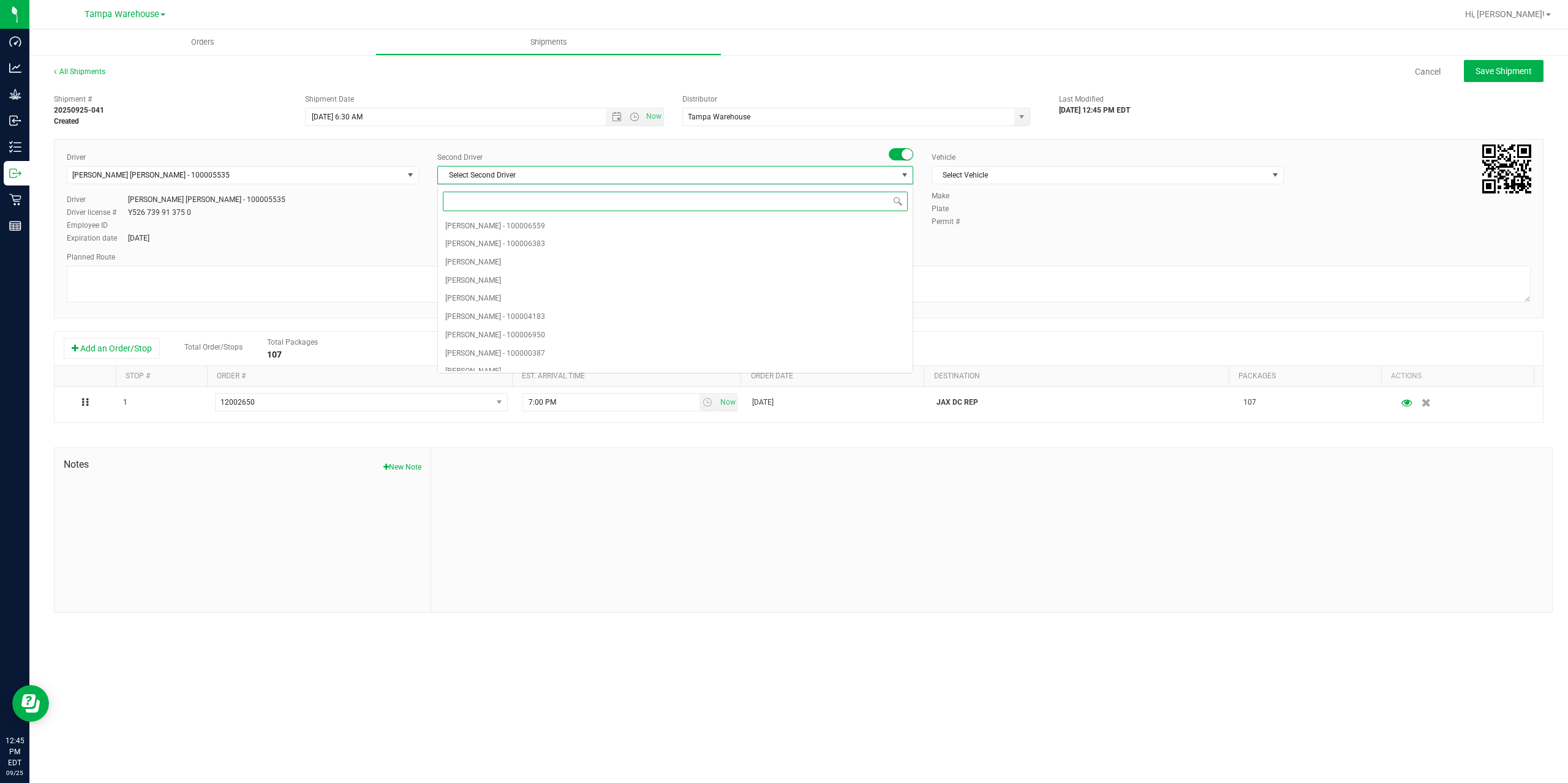
type input "z"
click at [568, 359] on li "Dustin Zonneville - 100007761" at bounding box center [675, 361] width 475 height 18
click at [990, 173] on span "Select Vehicle" at bounding box center [1100, 175] width 336 height 17
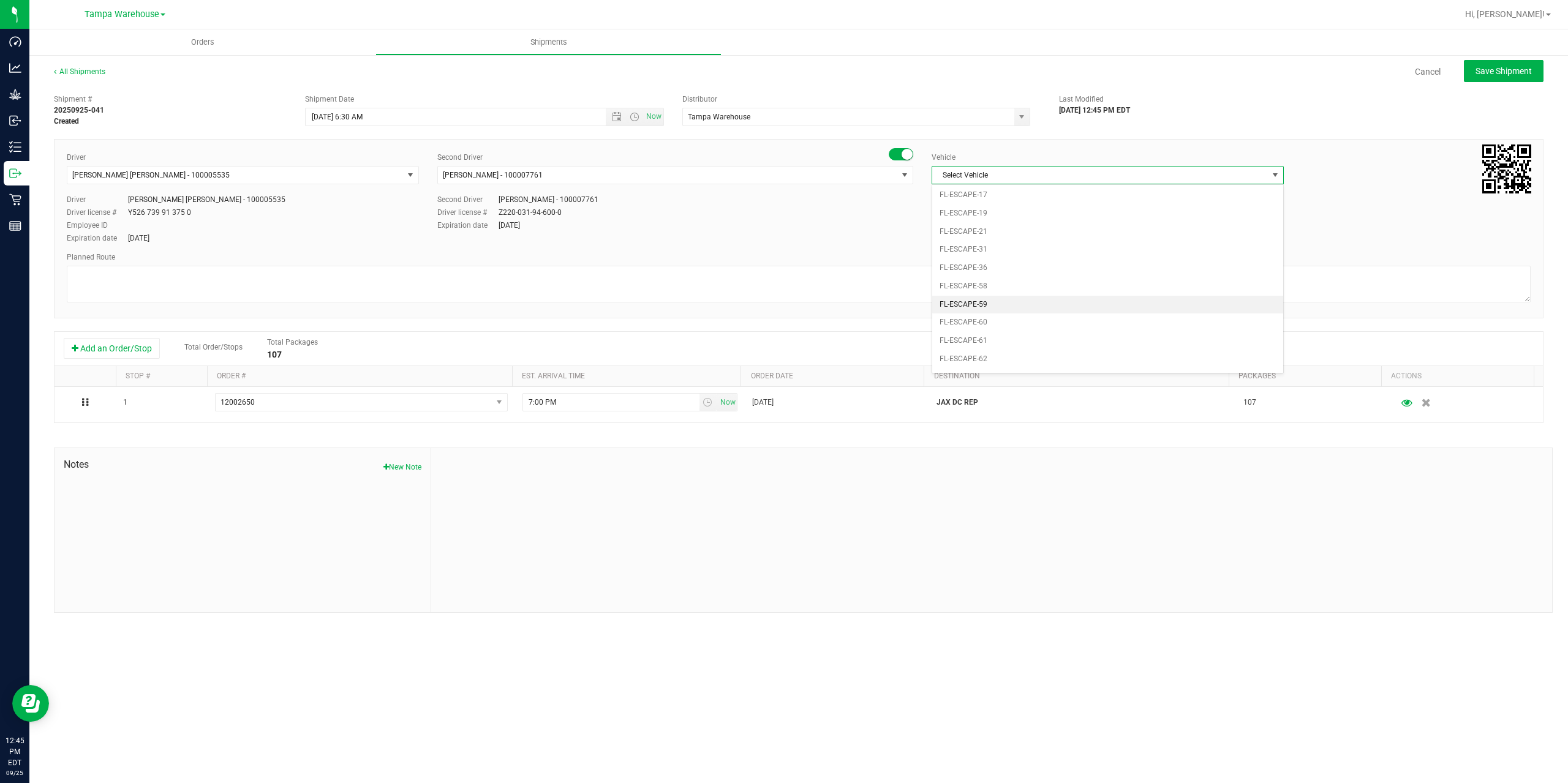
scroll to position [147, 0]
click at [1006, 303] on li "FL-EXPRESS-01" at bounding box center [1107, 303] width 351 height 18
click at [662, 272] on textarea at bounding box center [798, 284] width 1464 height 37
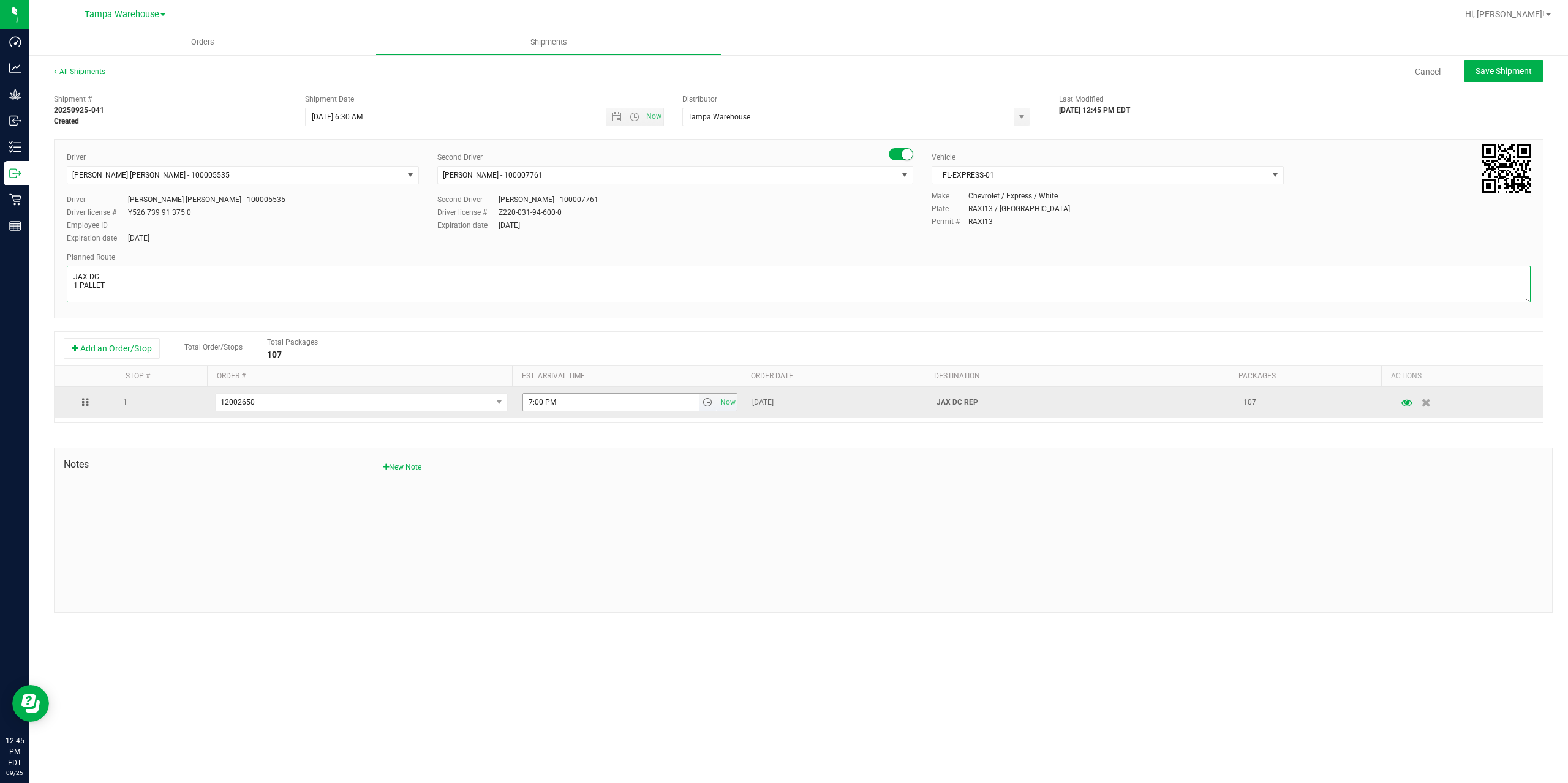
type textarea "JAX DC 1 PALLET"
drag, startPoint x: 585, startPoint y: 398, endPoint x: 462, endPoint y: 387, distance: 123.5
click at [463, 398] on tr "1 12002650 12003339 12003319 12003318 12003090 12003091 12003059 12002985 12002…" at bounding box center [798, 402] width 1488 height 31
paste input "11:00 A"
type input "11:00 AM"
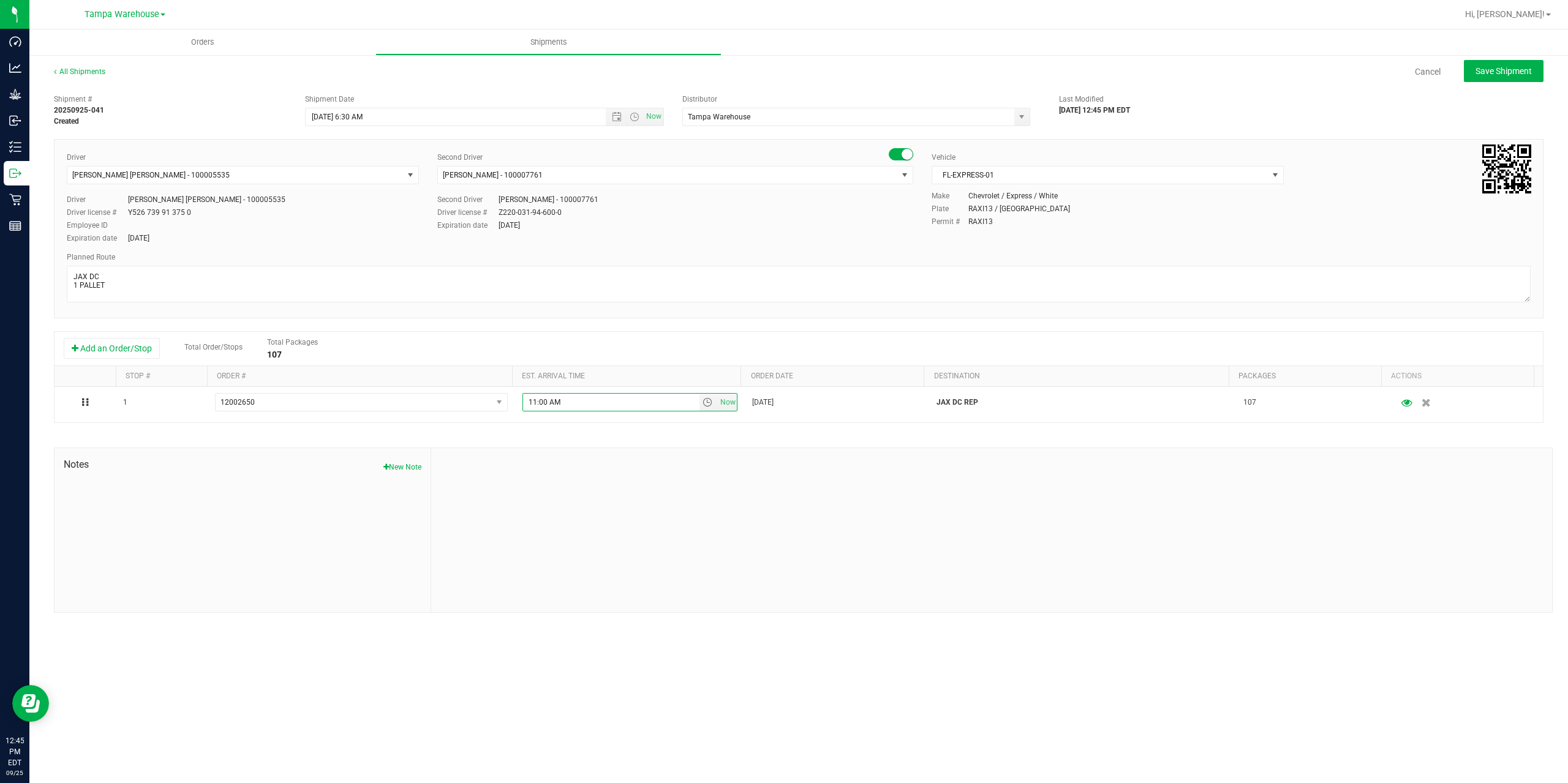
click at [719, 489] on div at bounding box center [992, 530] width 1121 height 164
click at [1493, 68] on span "Save Shipment" at bounding box center [1503, 70] width 56 height 10
type input "9/26/2025 10:30 AM"
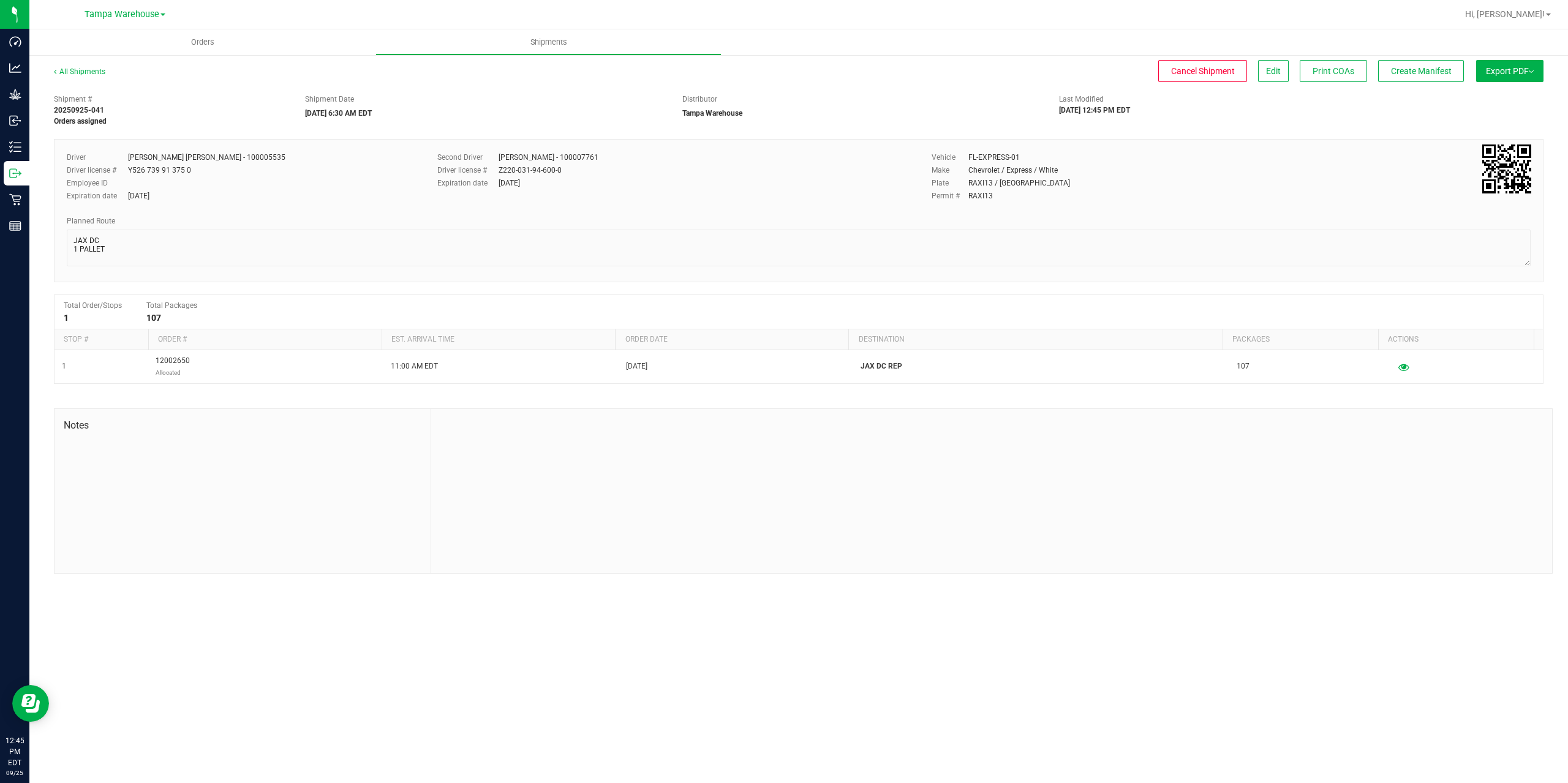
click at [1493, 68] on span "Export PDF" at bounding box center [1510, 70] width 48 height 10
click at [1497, 87] on ul "Manifest by Package ID Manifest by Lot Standard Maine Trip Ticket" at bounding box center [1506, 107] width 124 height 48
click at [1500, 96] on span "Manifest by Package ID" at bounding box center [1492, 98] width 78 height 8
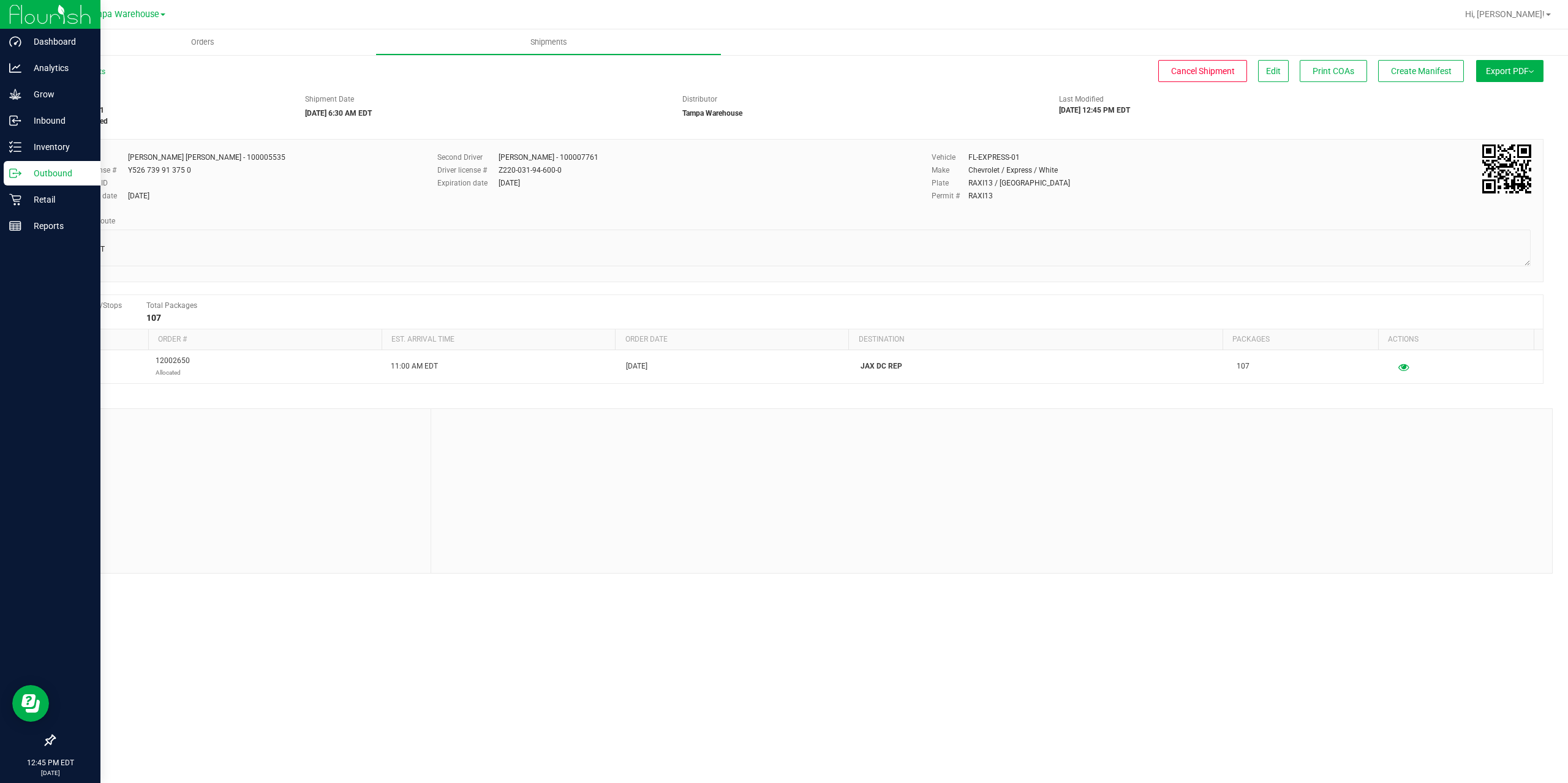
click at [17, 173] on line at bounding box center [17, 173] width 6 height 0
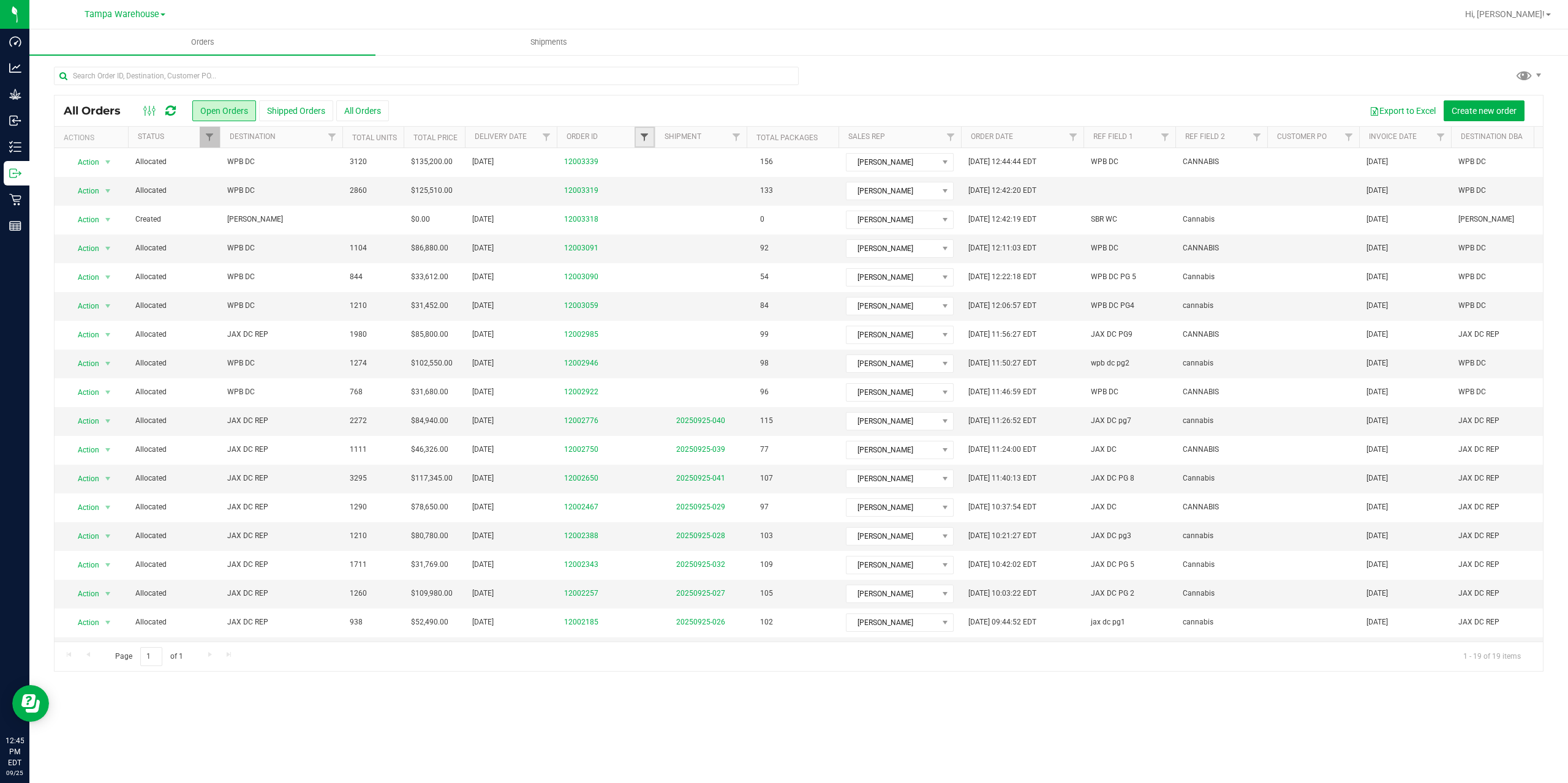
click at [640, 141] on span "Filter" at bounding box center [644, 137] width 10 height 10
type input "2985"
click at [642, 183] on button "Filter" at bounding box center [671, 197] width 59 height 27
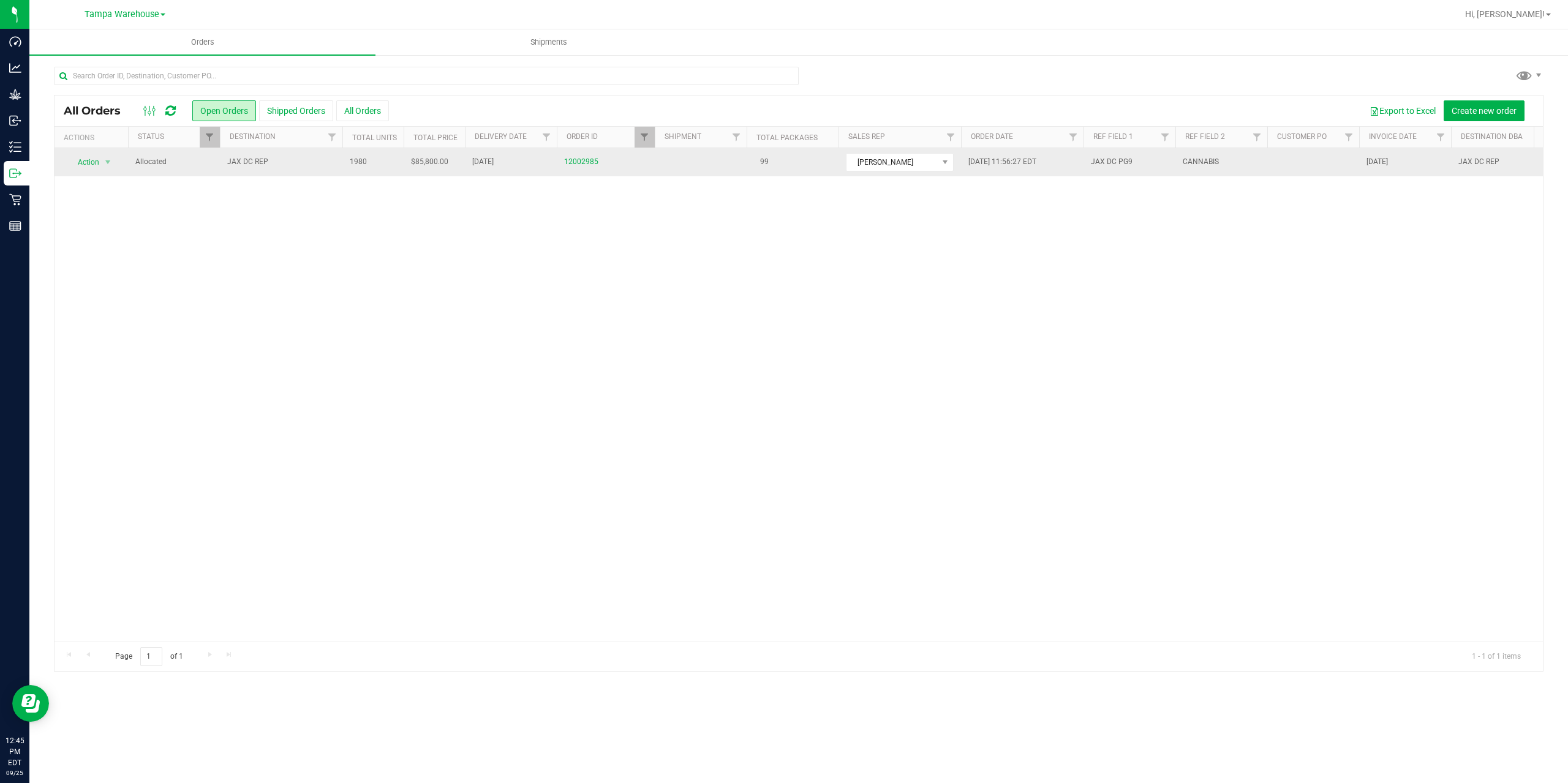
click at [294, 159] on span "JAX DC REP" at bounding box center [281, 162] width 108 height 12
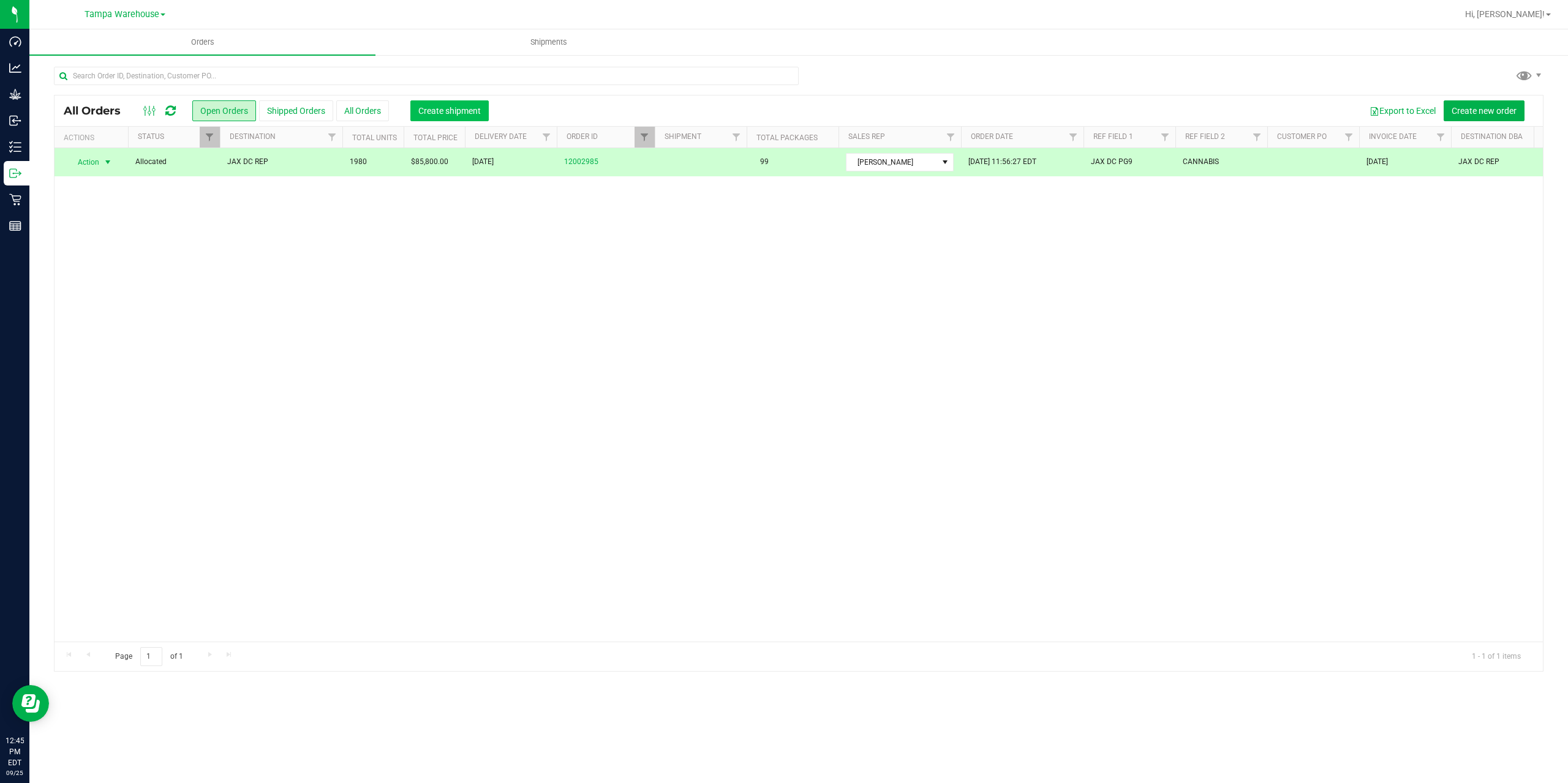
click at [457, 118] on button "Create shipment" at bounding box center [449, 111] width 78 height 21
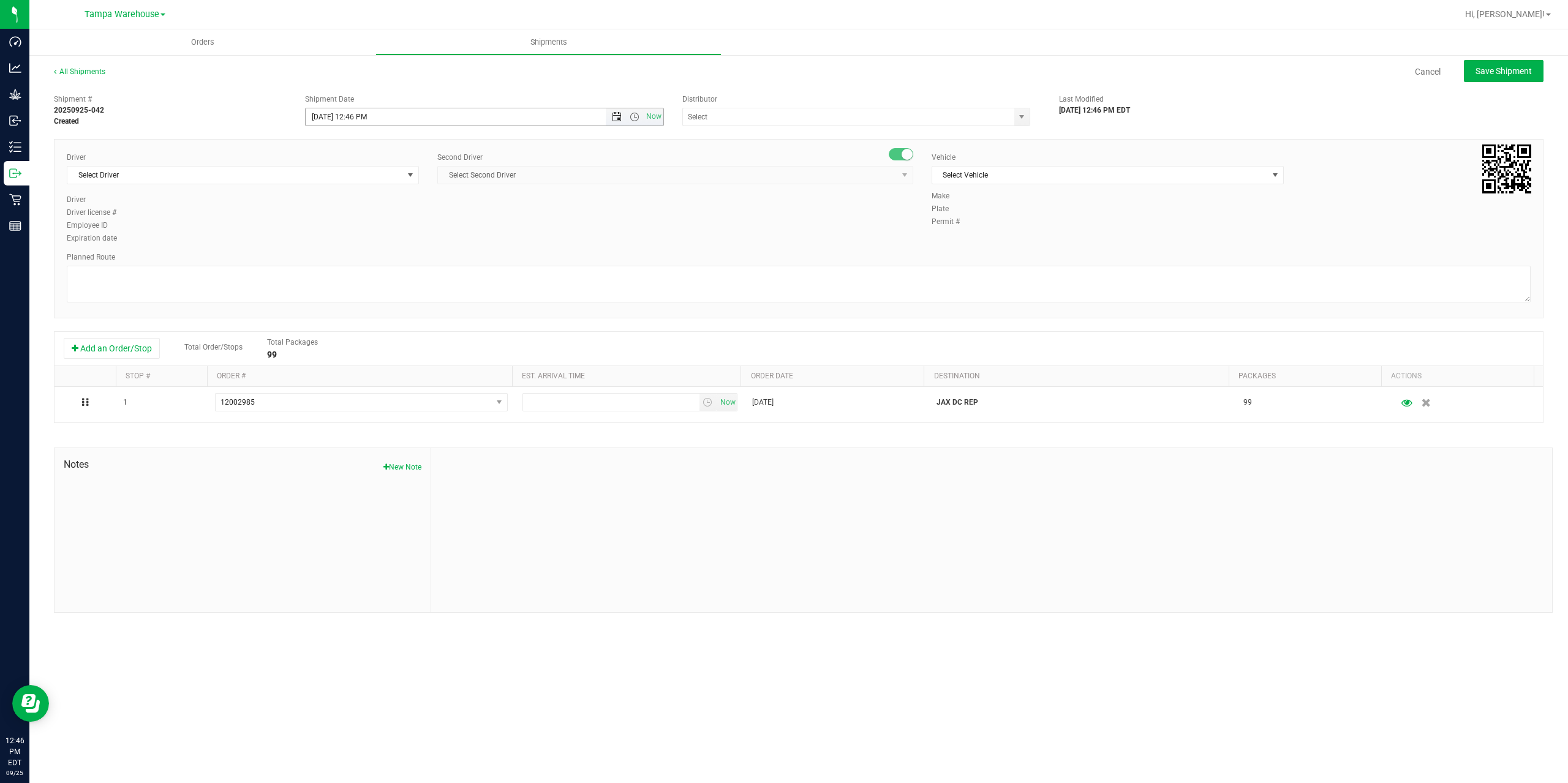
click at [615, 116] on span "Open the date view" at bounding box center [616, 116] width 10 height 10
click at [409, 242] on link "26" at bounding box center [406, 241] width 17 height 19
click at [632, 113] on span "Open the time view" at bounding box center [634, 116] width 10 height 10
click at [408, 156] on li "6:30 AM" at bounding box center [483, 158] width 356 height 16
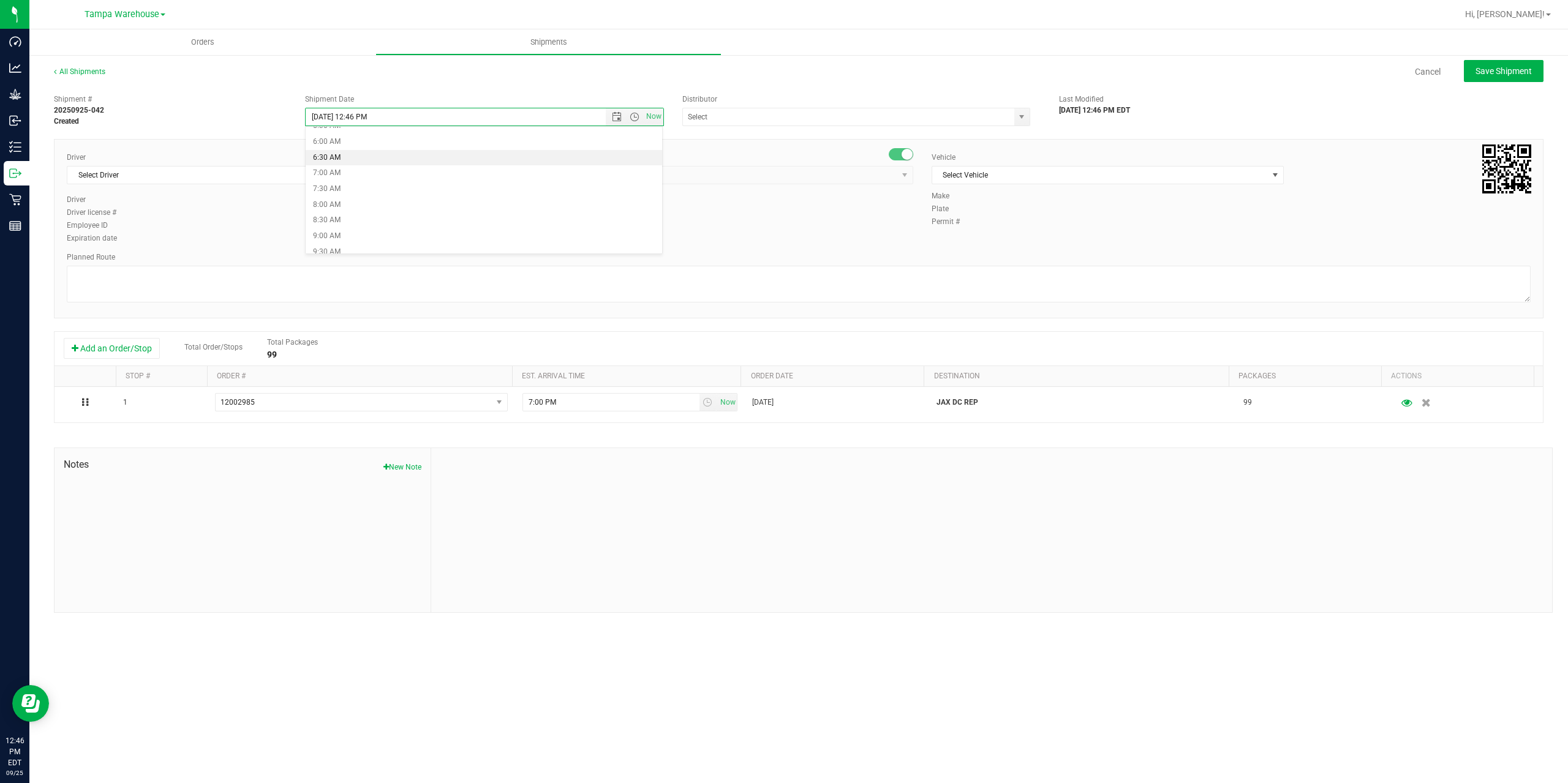
type input "9/26/2025 6:30 AM"
click at [699, 109] on input "text" at bounding box center [844, 117] width 321 height 17
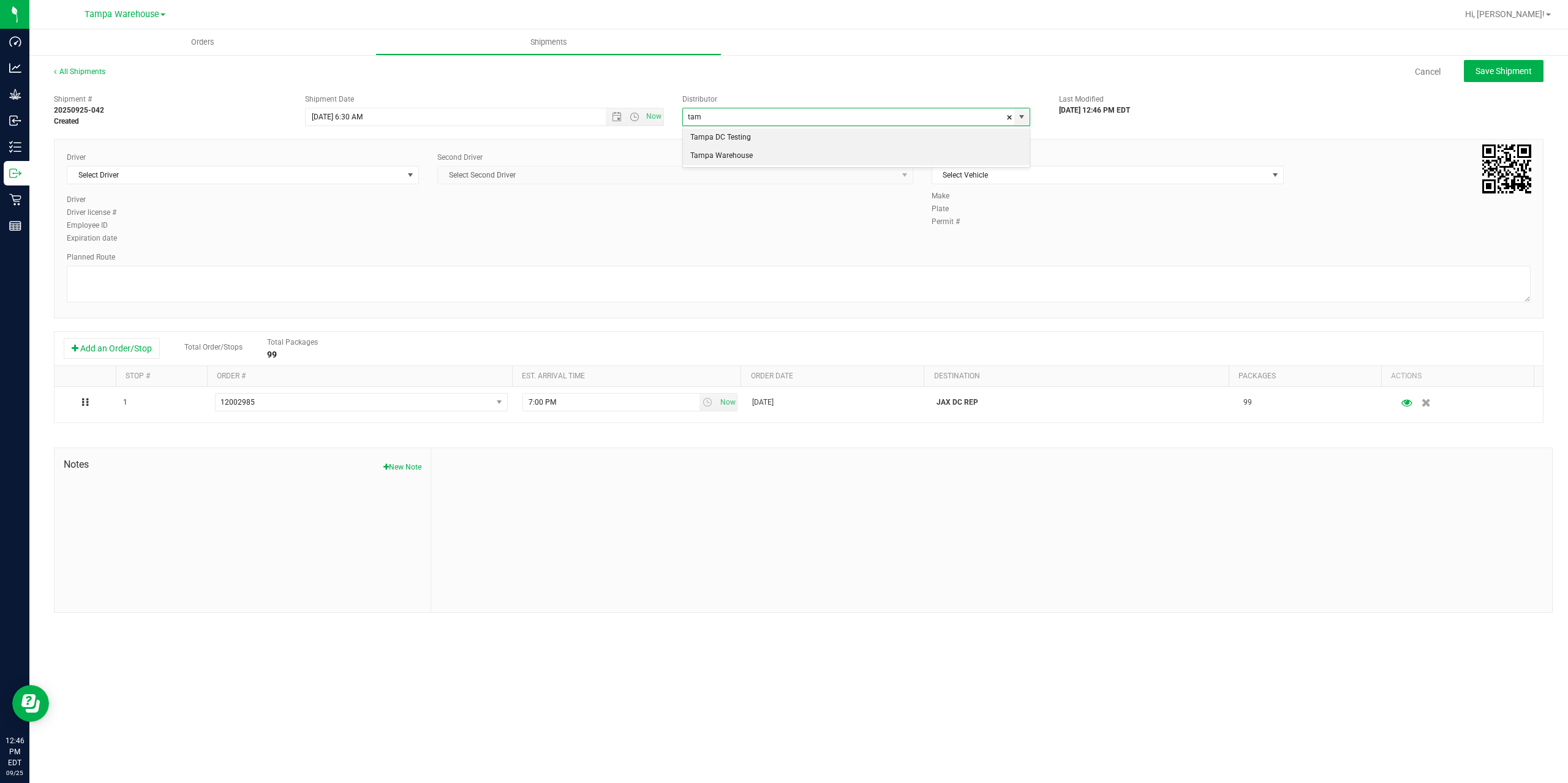
click at [722, 156] on li "Tampa Warehouse" at bounding box center [856, 156] width 347 height 18
type input "Tampa Warehouse"
click at [285, 178] on span "Select Driver" at bounding box center [235, 175] width 336 height 17
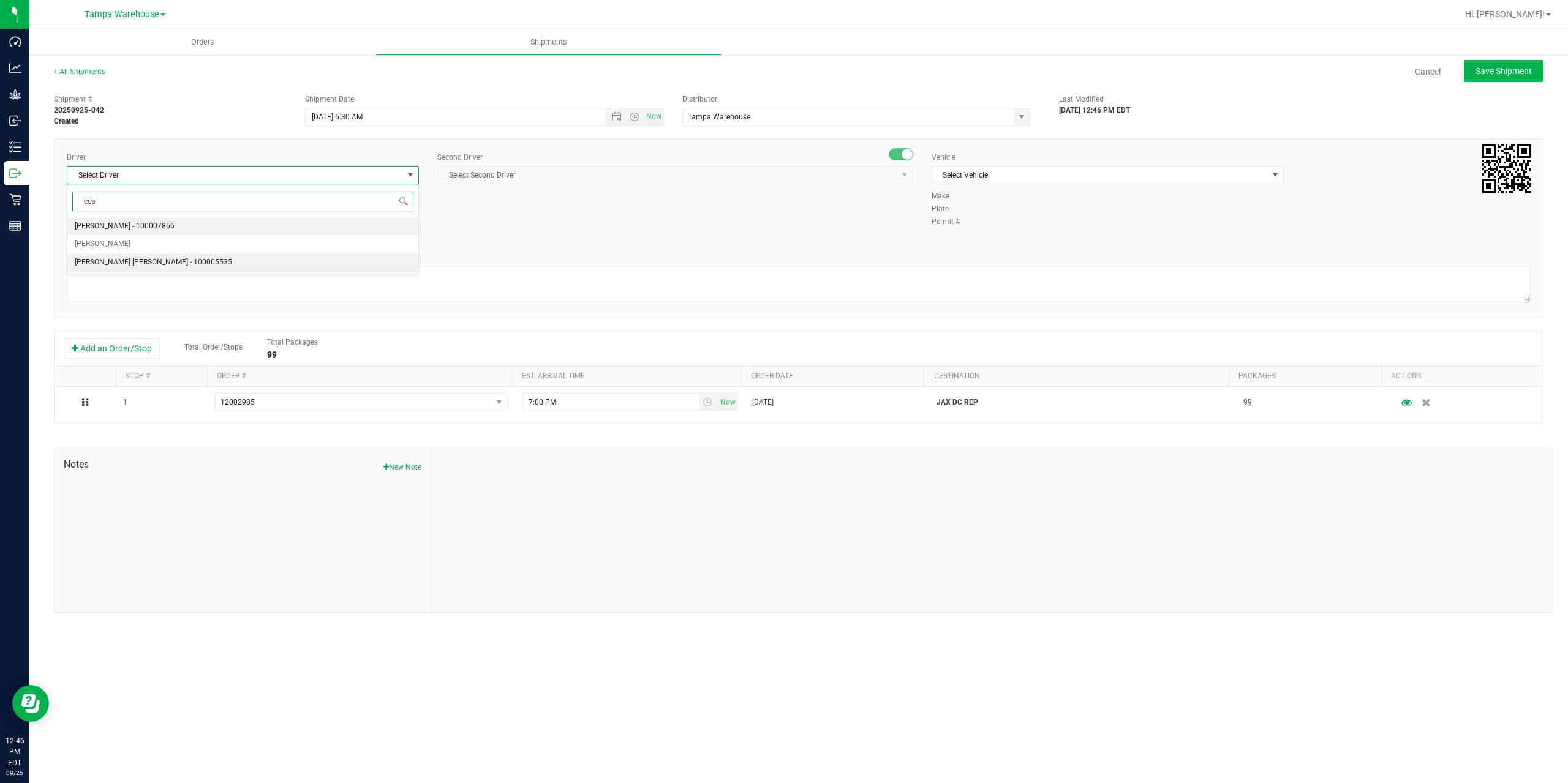
click at [100, 261] on span "Riccardo Young Reyes - 100005535" at bounding box center [153, 263] width 157 height 16
type input "cca"
click at [559, 172] on span "Select Second Driver" at bounding box center [668, 175] width 459 height 17
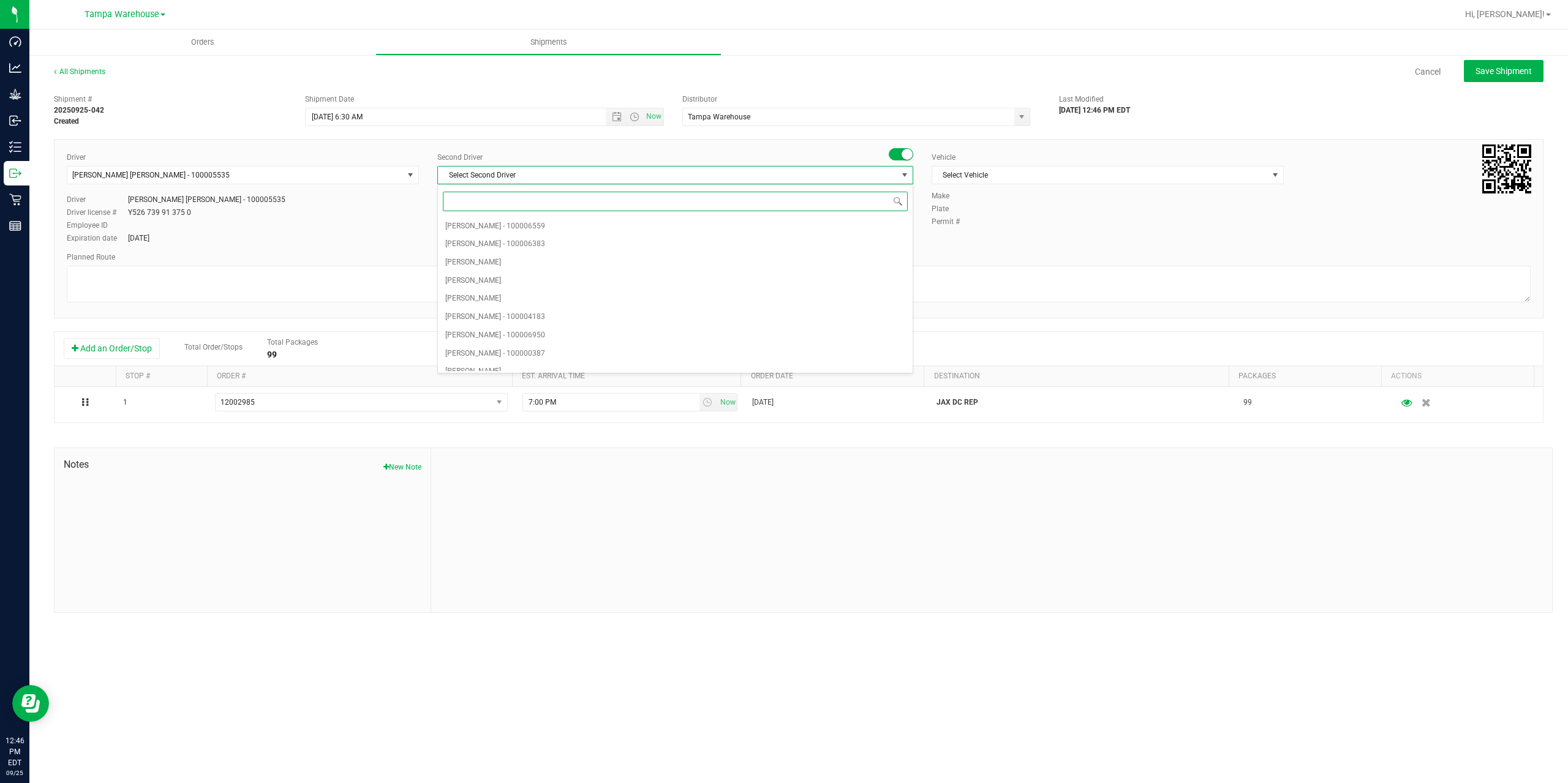
type input "z"
click at [534, 357] on span "Dustin Zonneville - 100007761" at bounding box center [495, 361] width 100 height 16
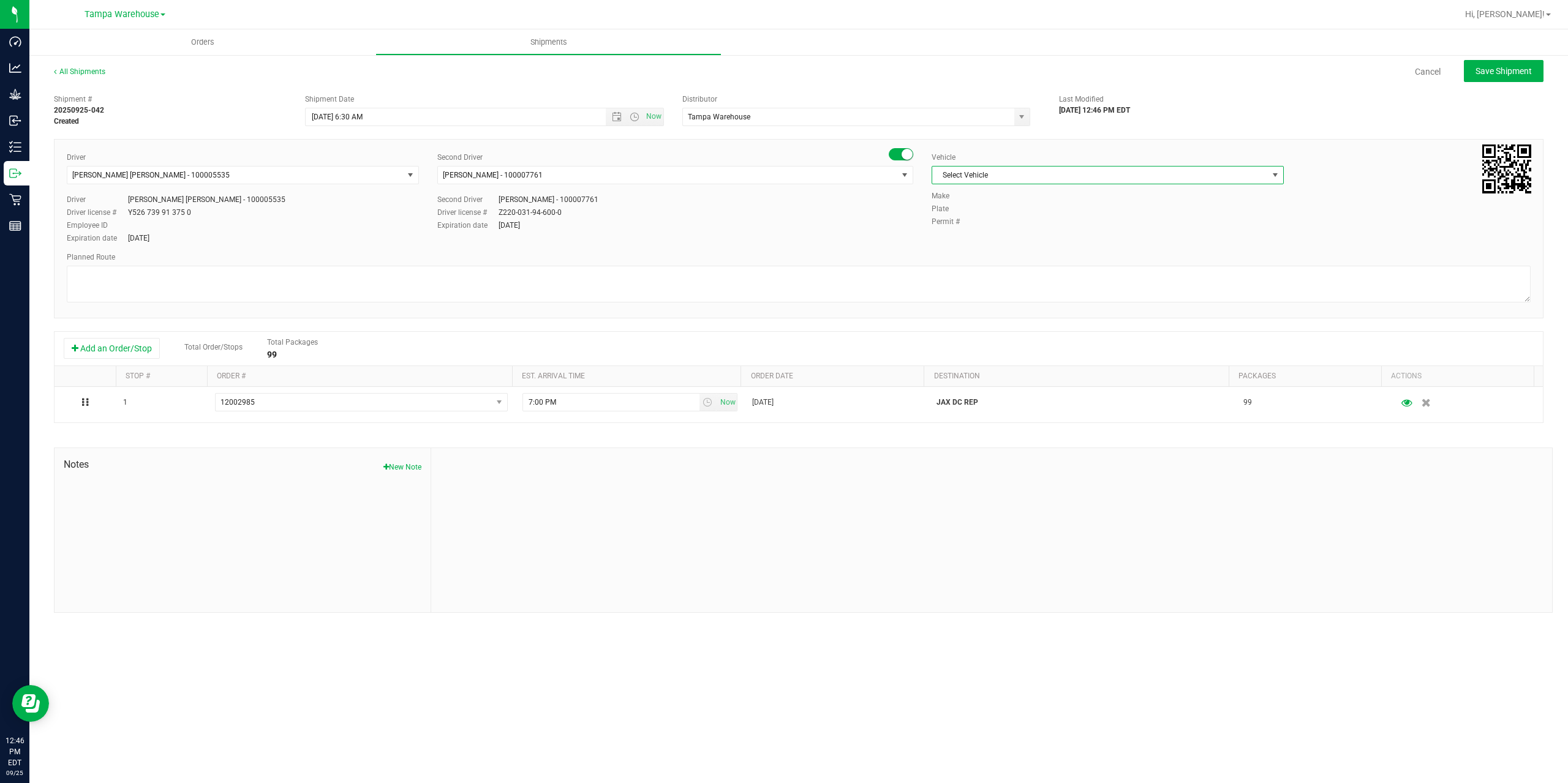
click at [1008, 171] on span "Select Vehicle" at bounding box center [1100, 175] width 336 height 17
click at [997, 240] on li "FL-EXPRESS-01" at bounding box center [1107, 242] width 351 height 18
click at [879, 297] on textarea at bounding box center [798, 284] width 1464 height 37
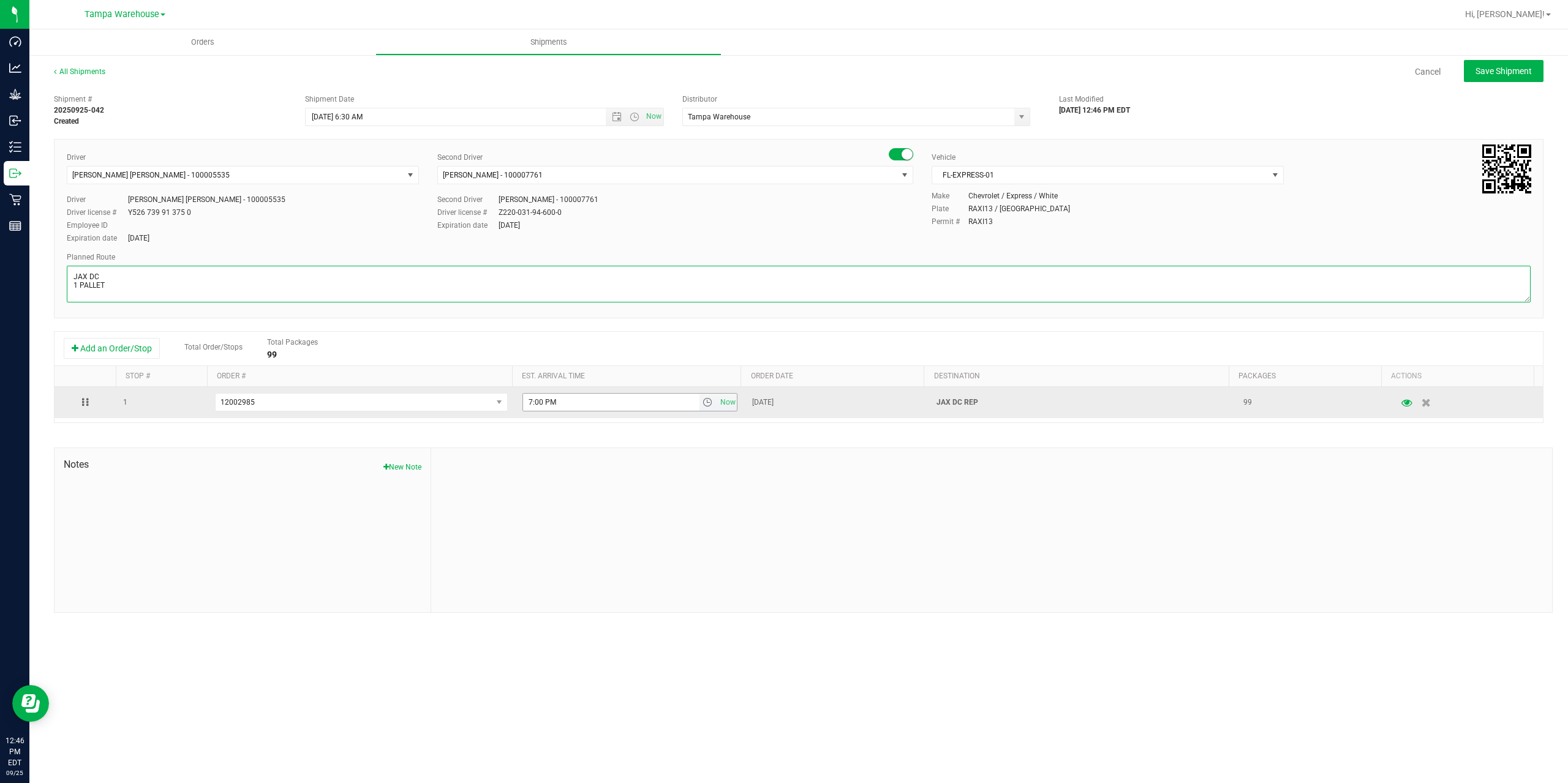
type textarea "JAX DC 1 PALLET"
drag, startPoint x: 538, startPoint y: 402, endPoint x: 390, endPoint y: 402, distance: 148.0
click at [390, 402] on tr "1 12002985 12003339 12003319 12003318 12003090 12003091 12003059 12002985 12002…" at bounding box center [798, 402] width 1488 height 31
paste input "11:00 A"
type input "11:00 AM"
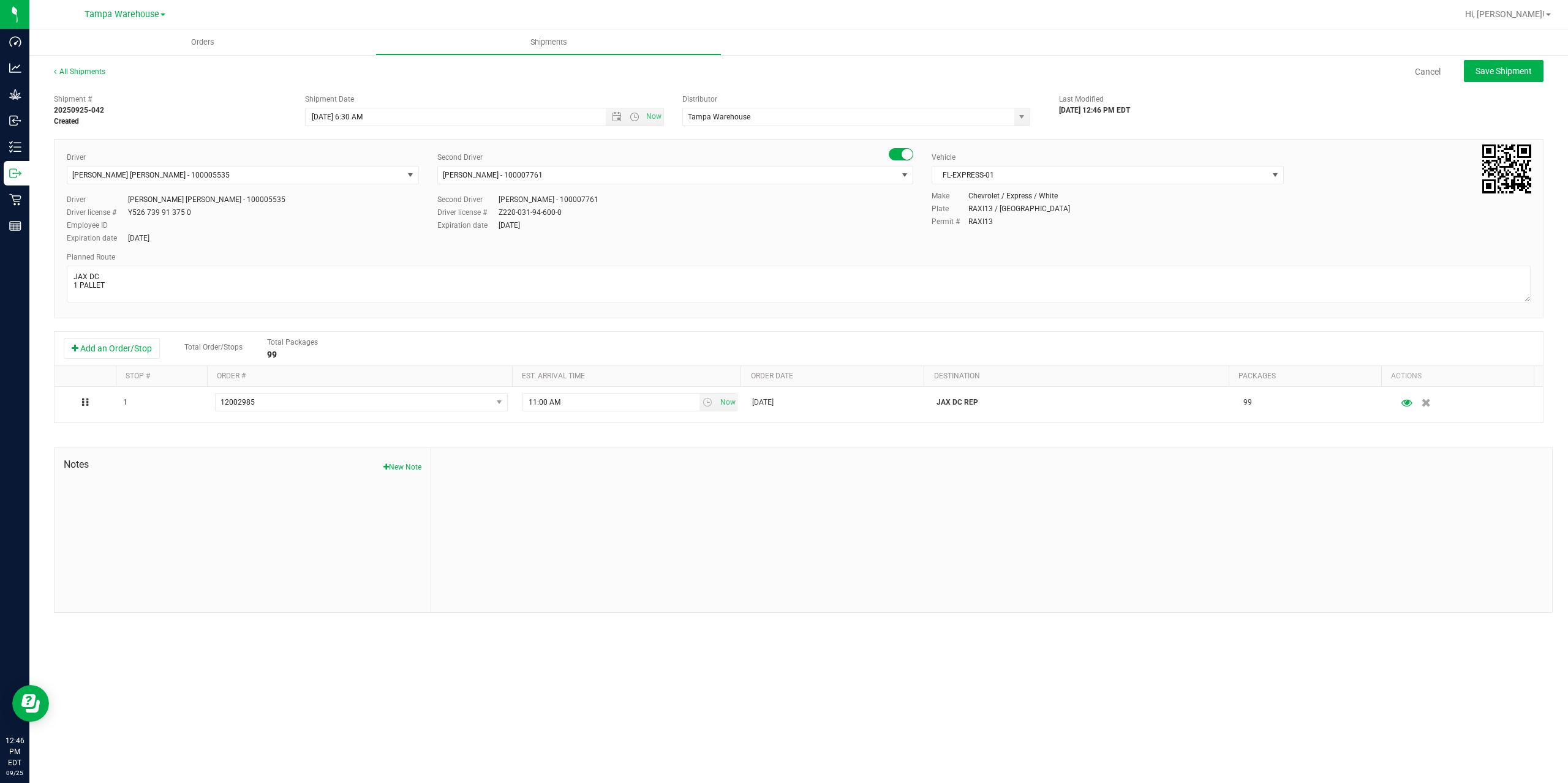
click at [626, 488] on div at bounding box center [992, 530] width 1121 height 164
click at [1514, 66] on span "Save Shipment" at bounding box center [1503, 70] width 56 height 10
type input "9/26/2025 10:30 AM"
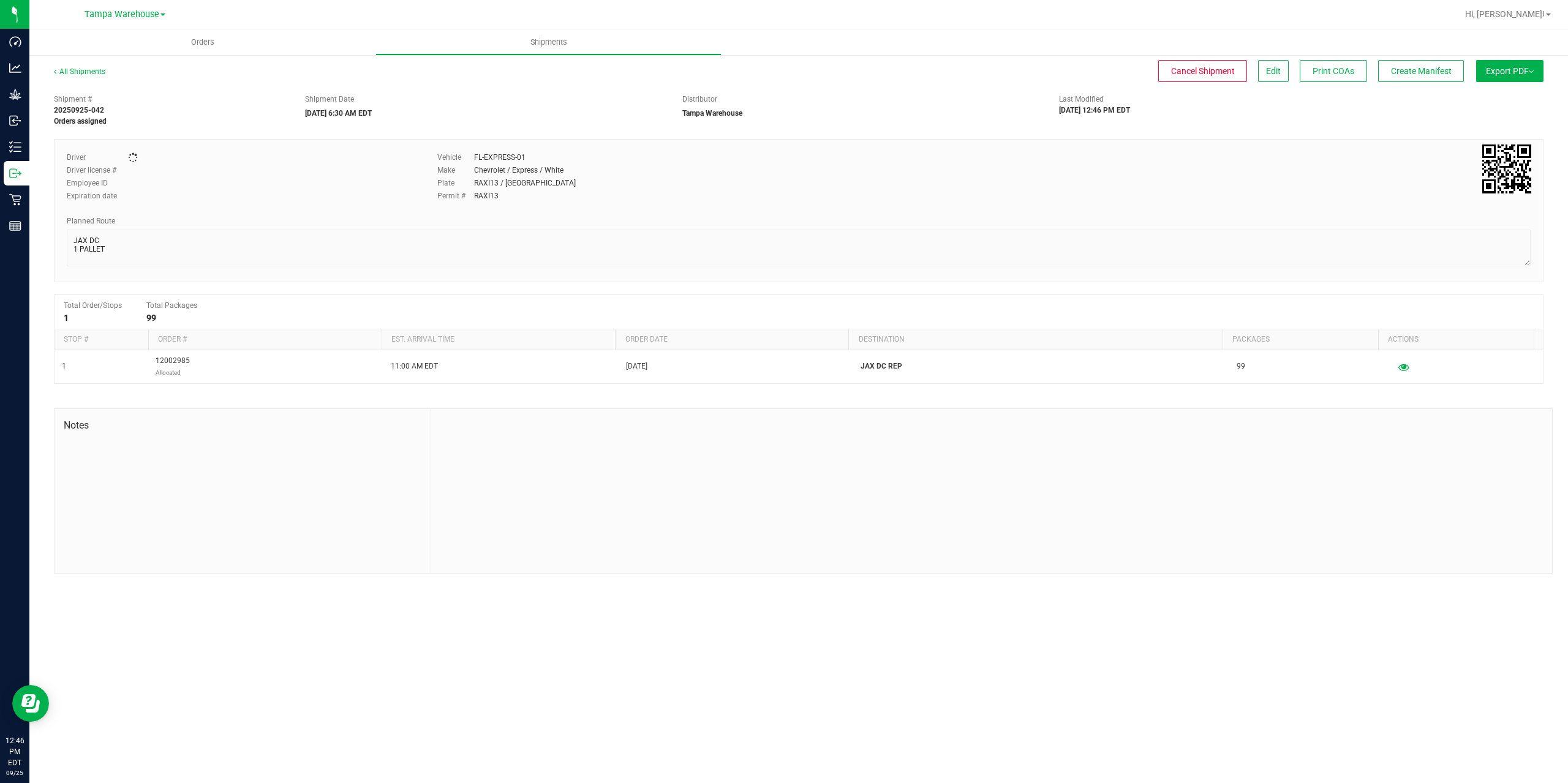
click at [1518, 70] on span "Export PDF" at bounding box center [1510, 70] width 48 height 10
click at [1508, 100] on span "Manifest by Package ID" at bounding box center [1492, 98] width 78 height 8
click at [1449, 64] on button "Create Manifest" at bounding box center [1421, 71] width 86 height 22
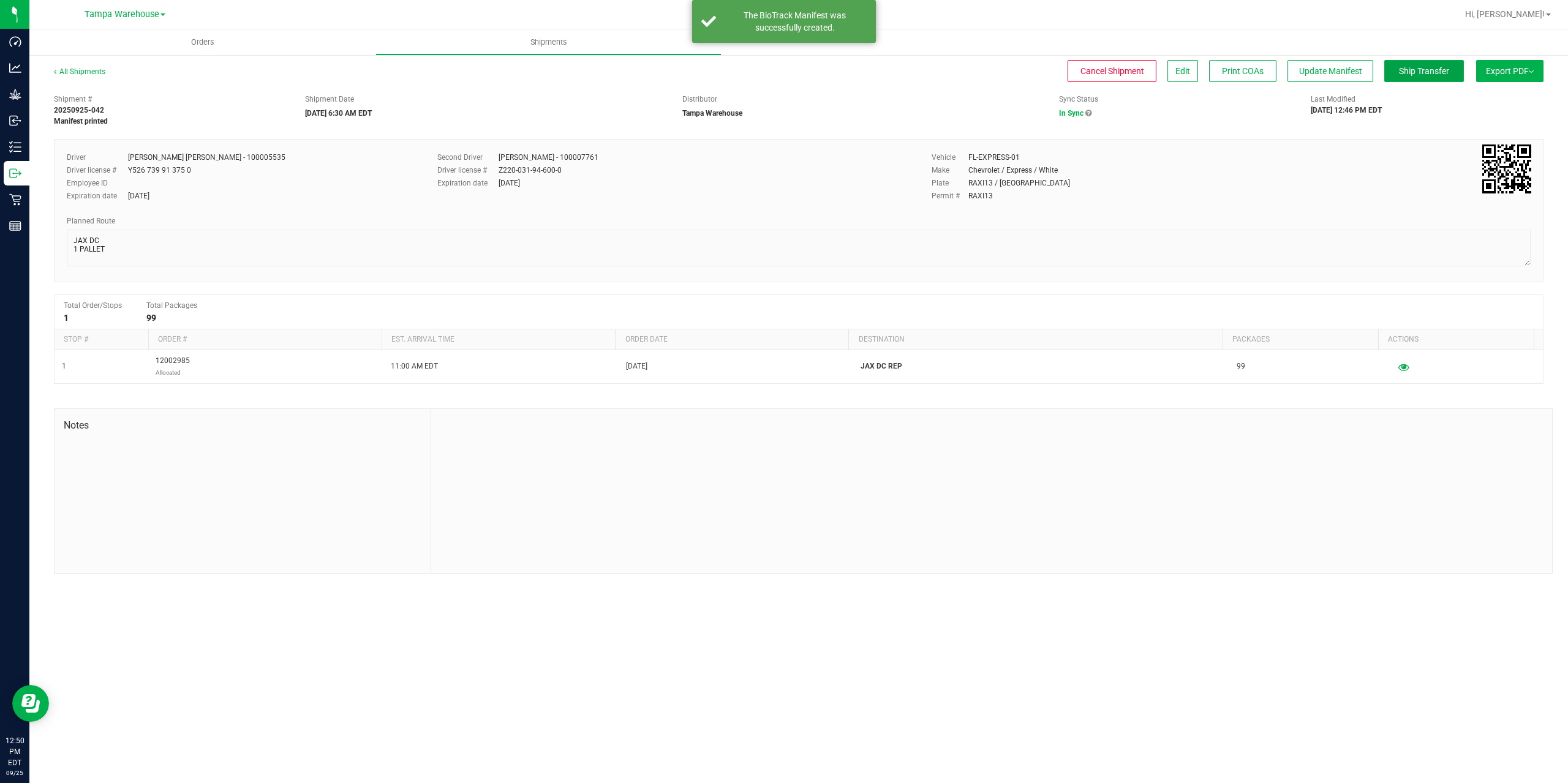
click at [1426, 79] on button "Ship Transfer" at bounding box center [1424, 71] width 80 height 22
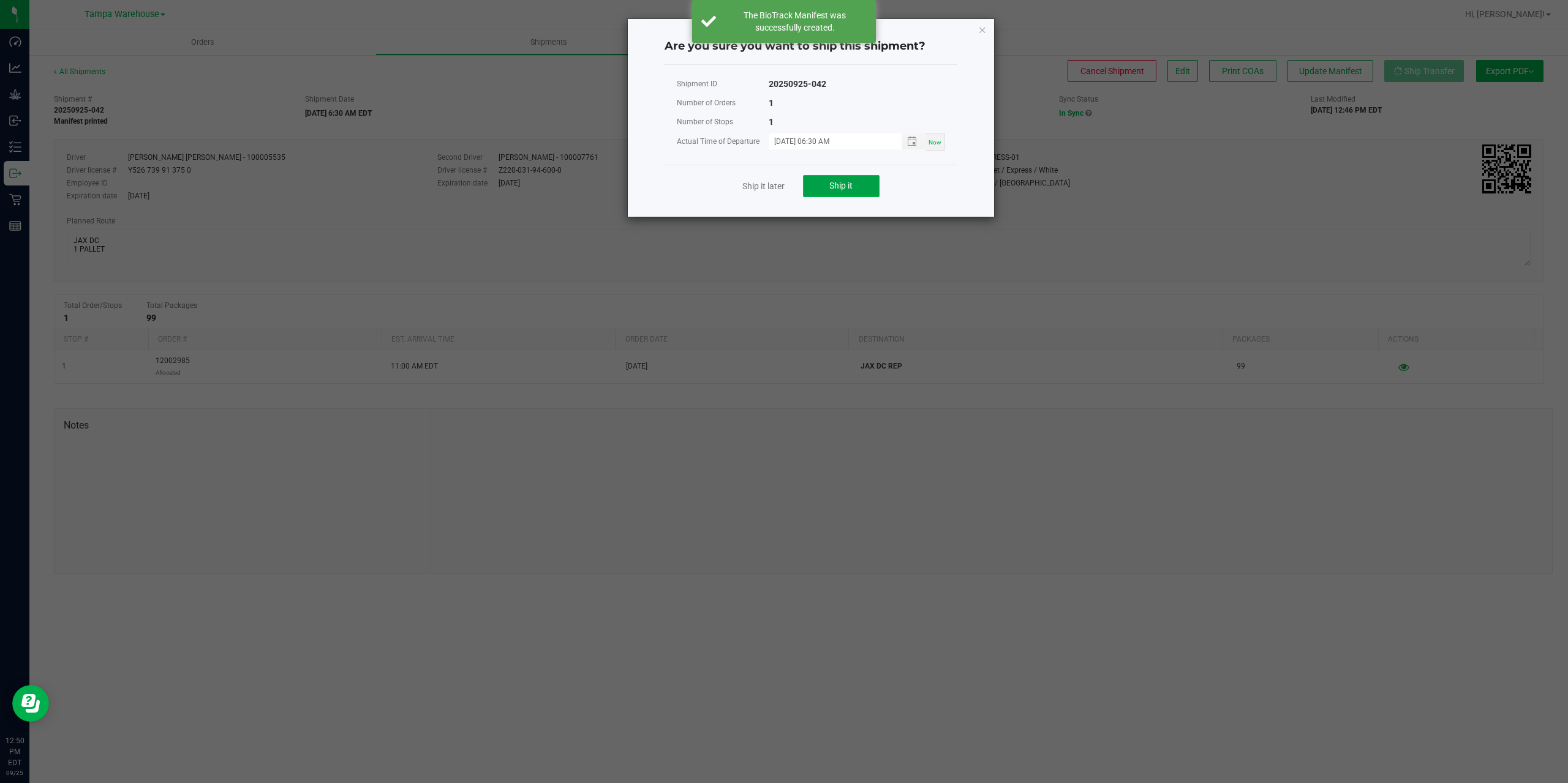
click at [840, 190] on span "Ship it" at bounding box center [841, 185] width 23 height 10
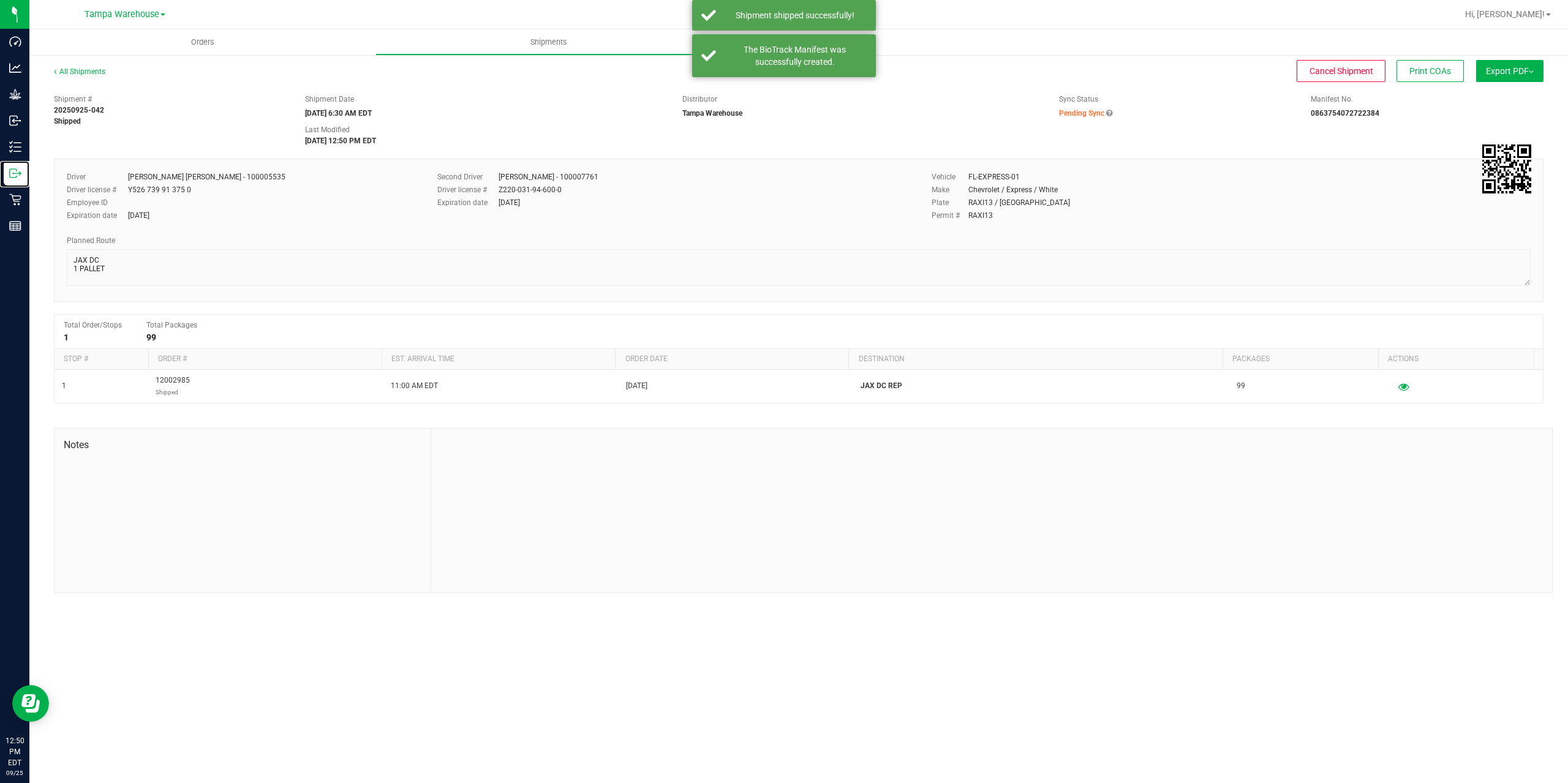
click at [16, 178] on icon at bounding box center [15, 173] width 12 height 12
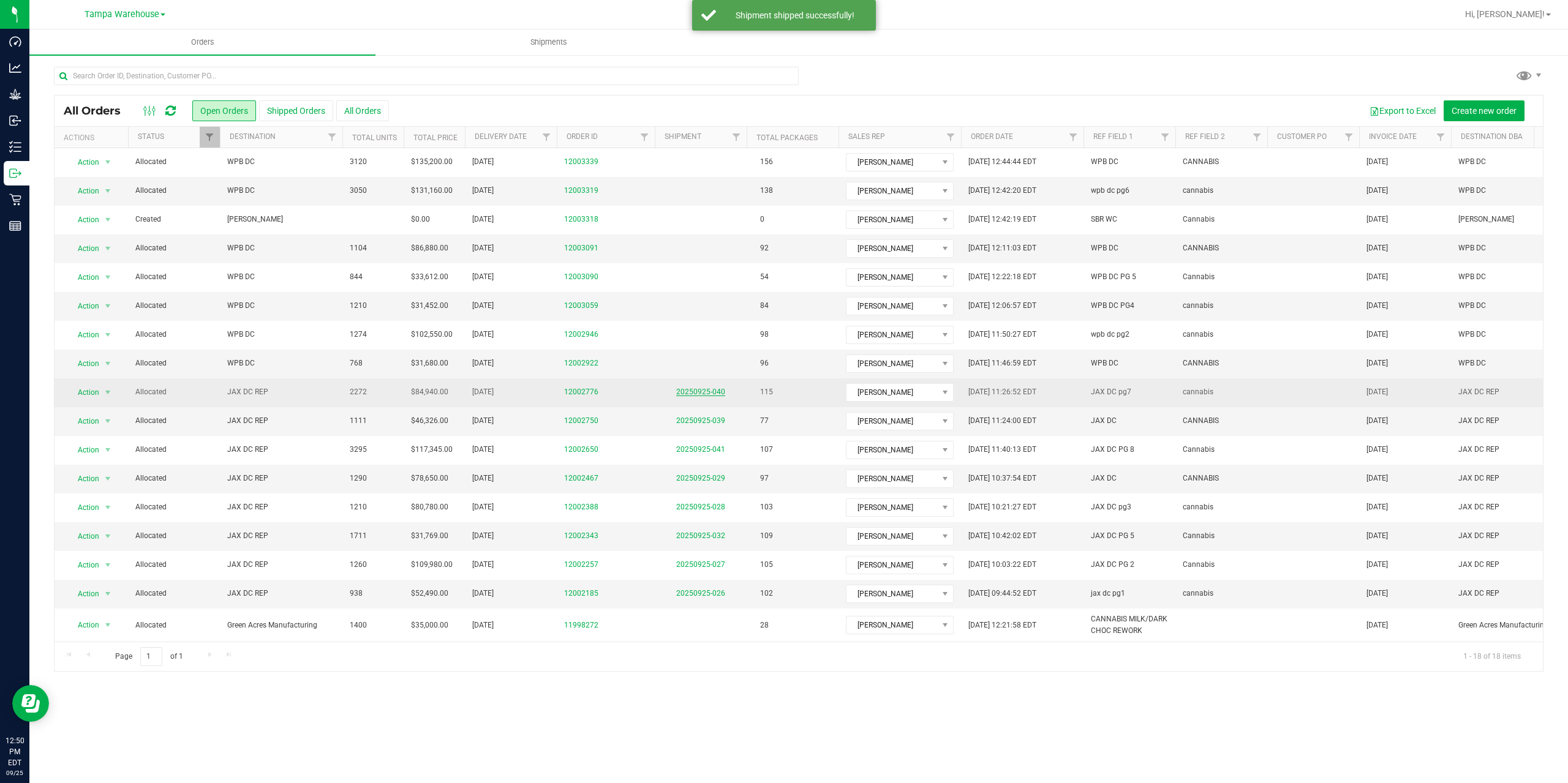
click at [698, 391] on link "20250925-040" at bounding box center [701, 391] width 49 height 8
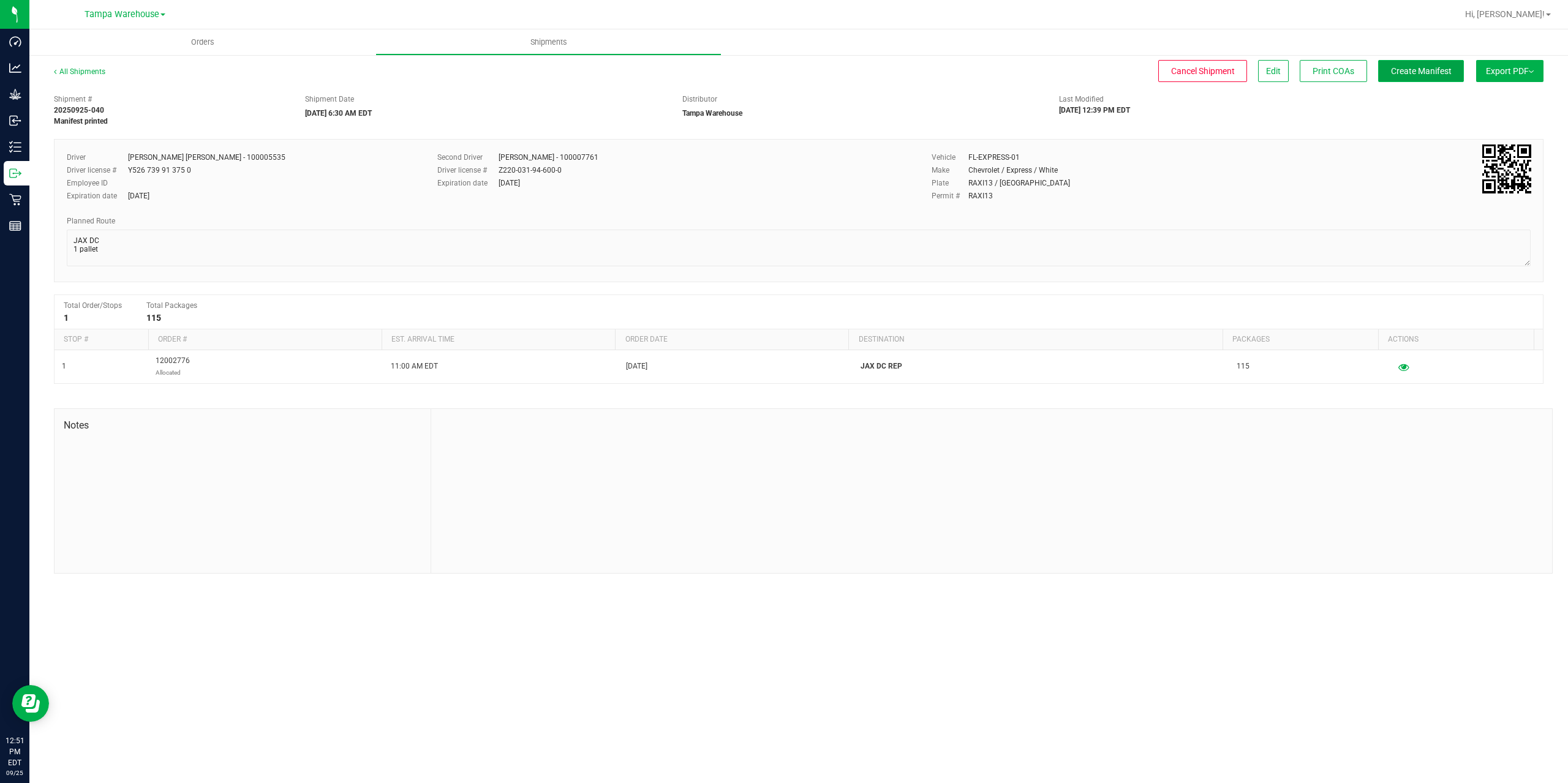
click at [1401, 74] on span "Create Manifest" at bounding box center [1421, 70] width 61 height 10
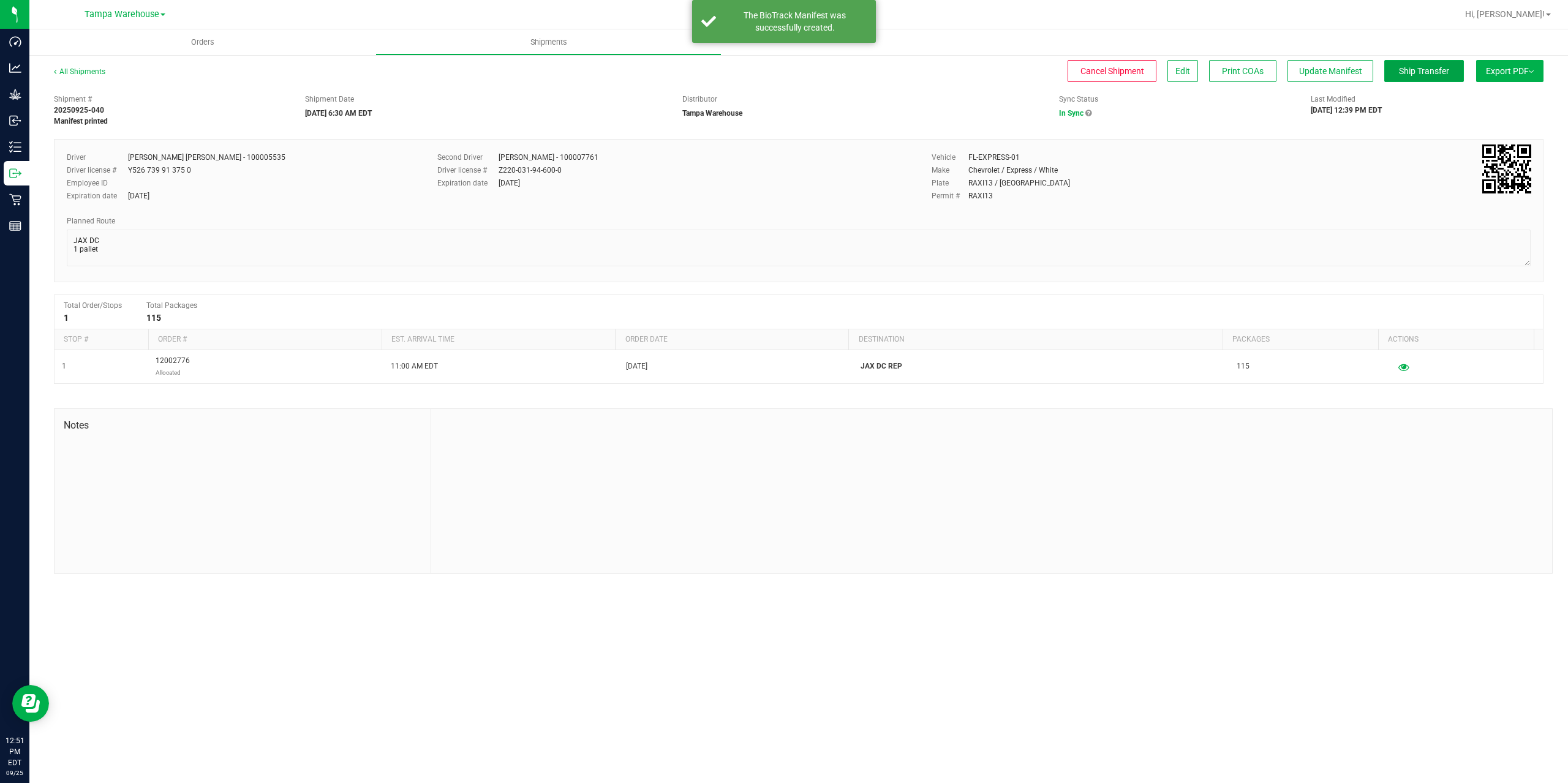
click at [1401, 74] on span "Ship Transfer" at bounding box center [1424, 70] width 50 height 10
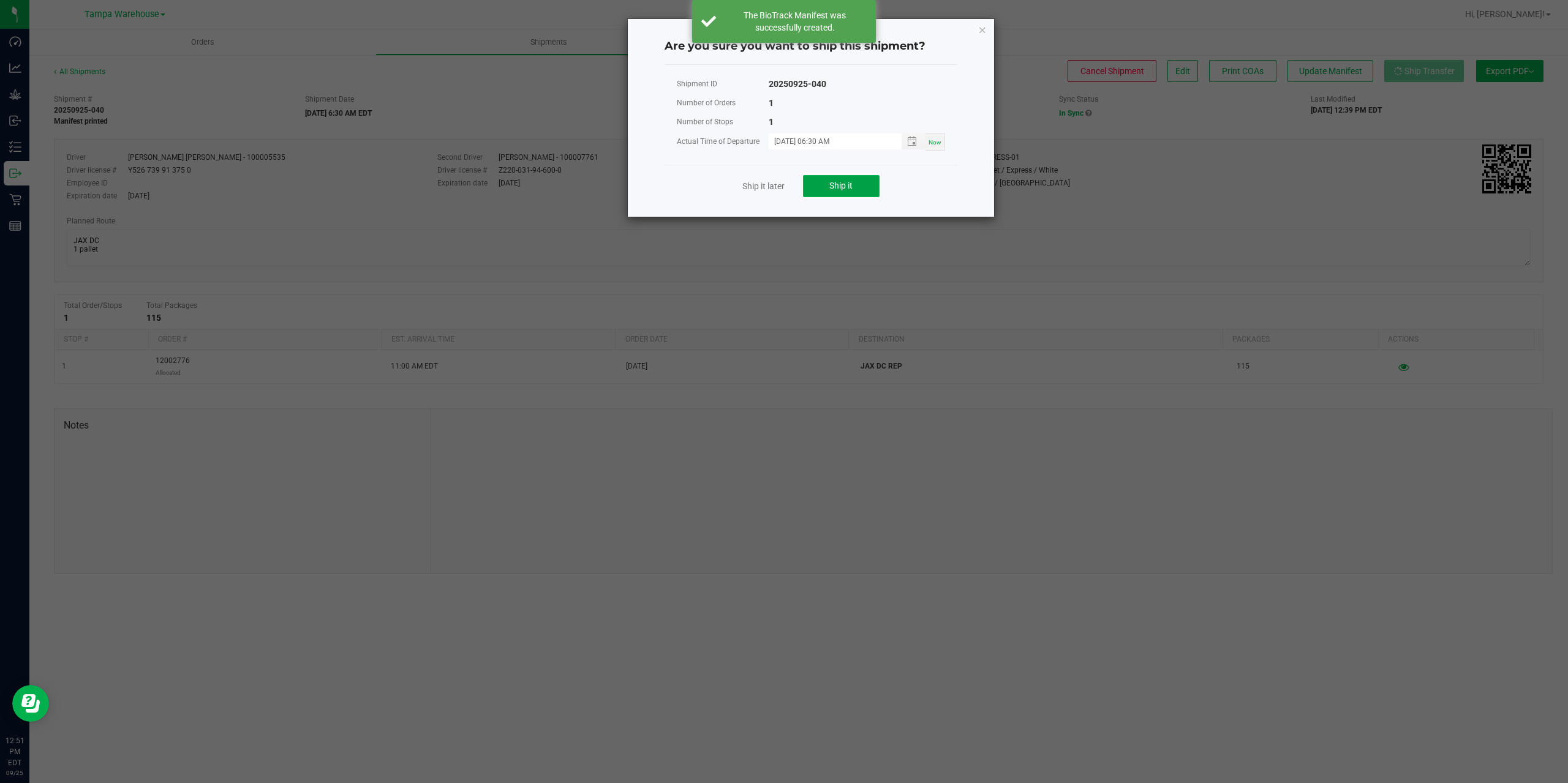
click at [865, 188] on button "Ship it" at bounding box center [841, 186] width 76 height 22
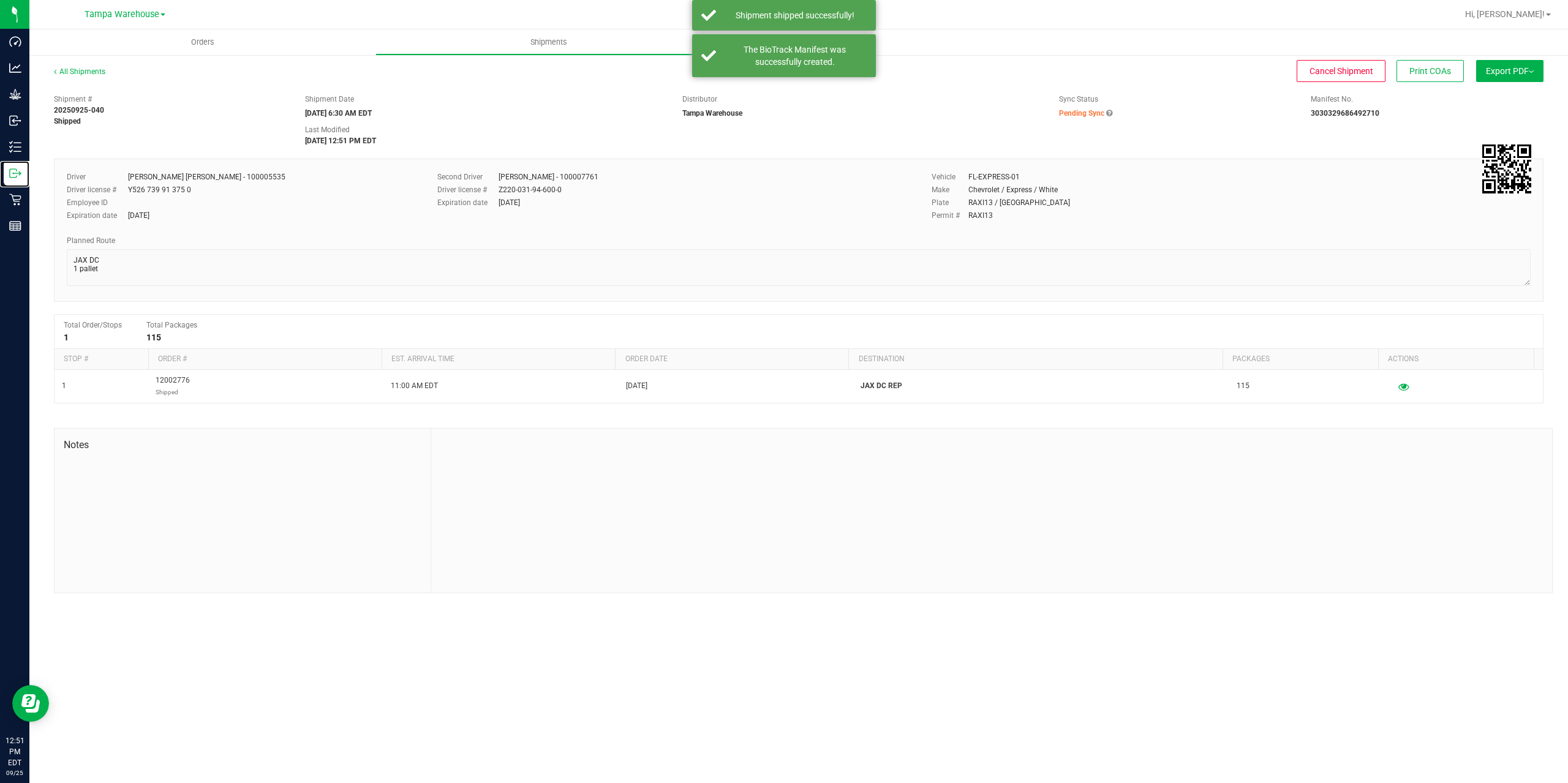
click at [10, 175] on icon at bounding box center [13, 173] width 6 height 8
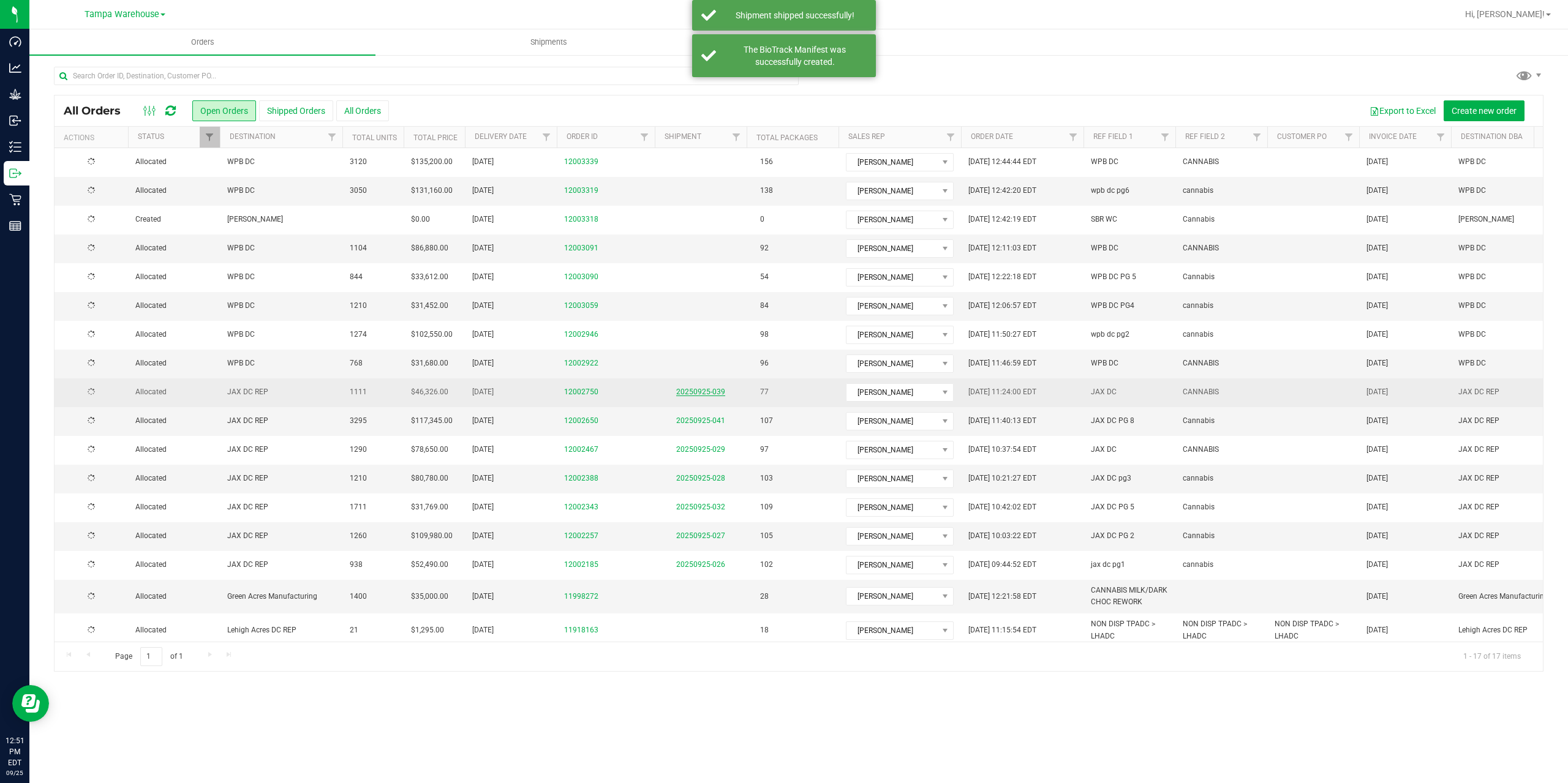
click at [712, 391] on link "20250925-039" at bounding box center [701, 391] width 49 height 8
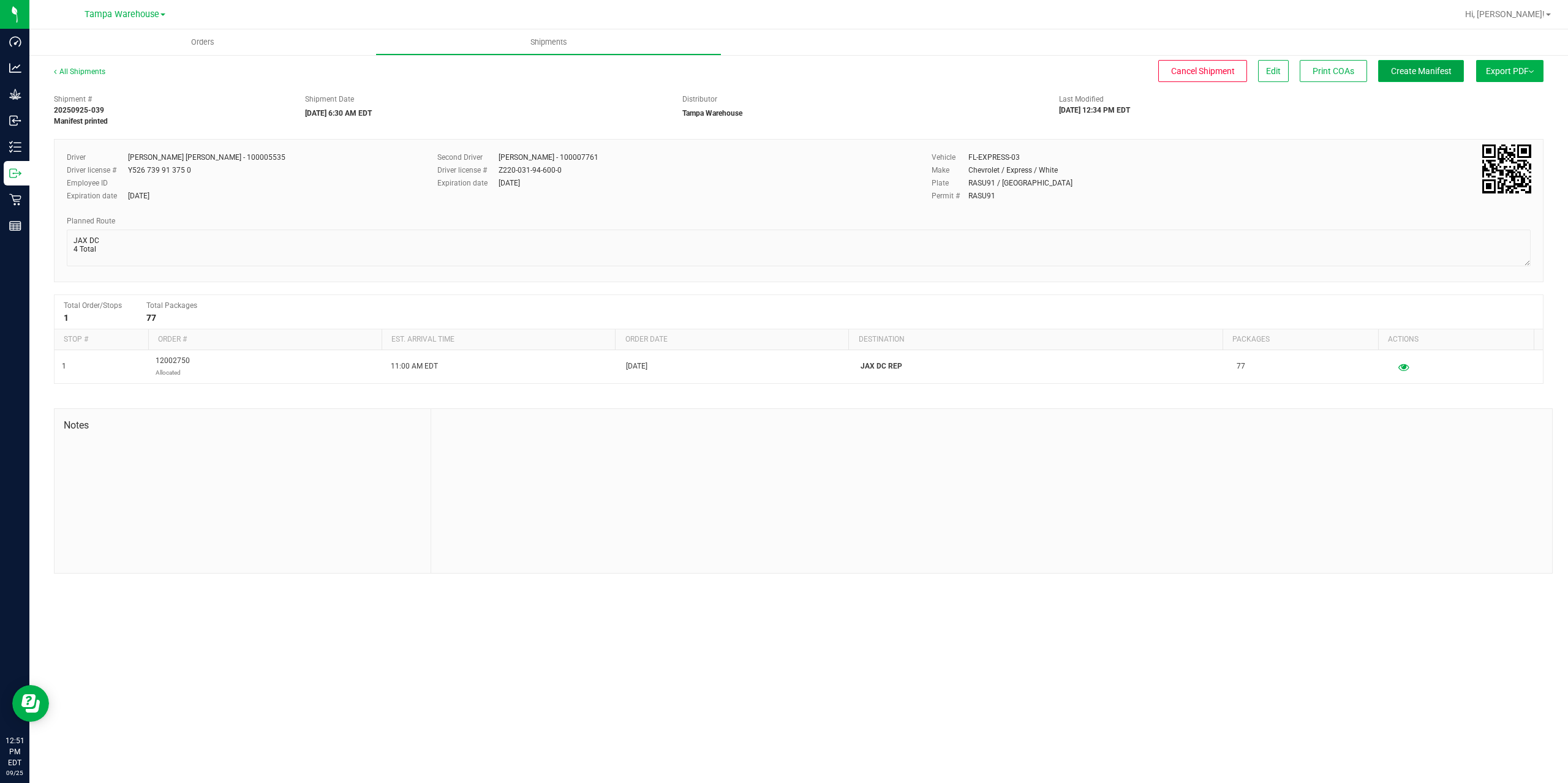
click at [1406, 72] on span "Create Manifest" at bounding box center [1421, 70] width 61 height 10
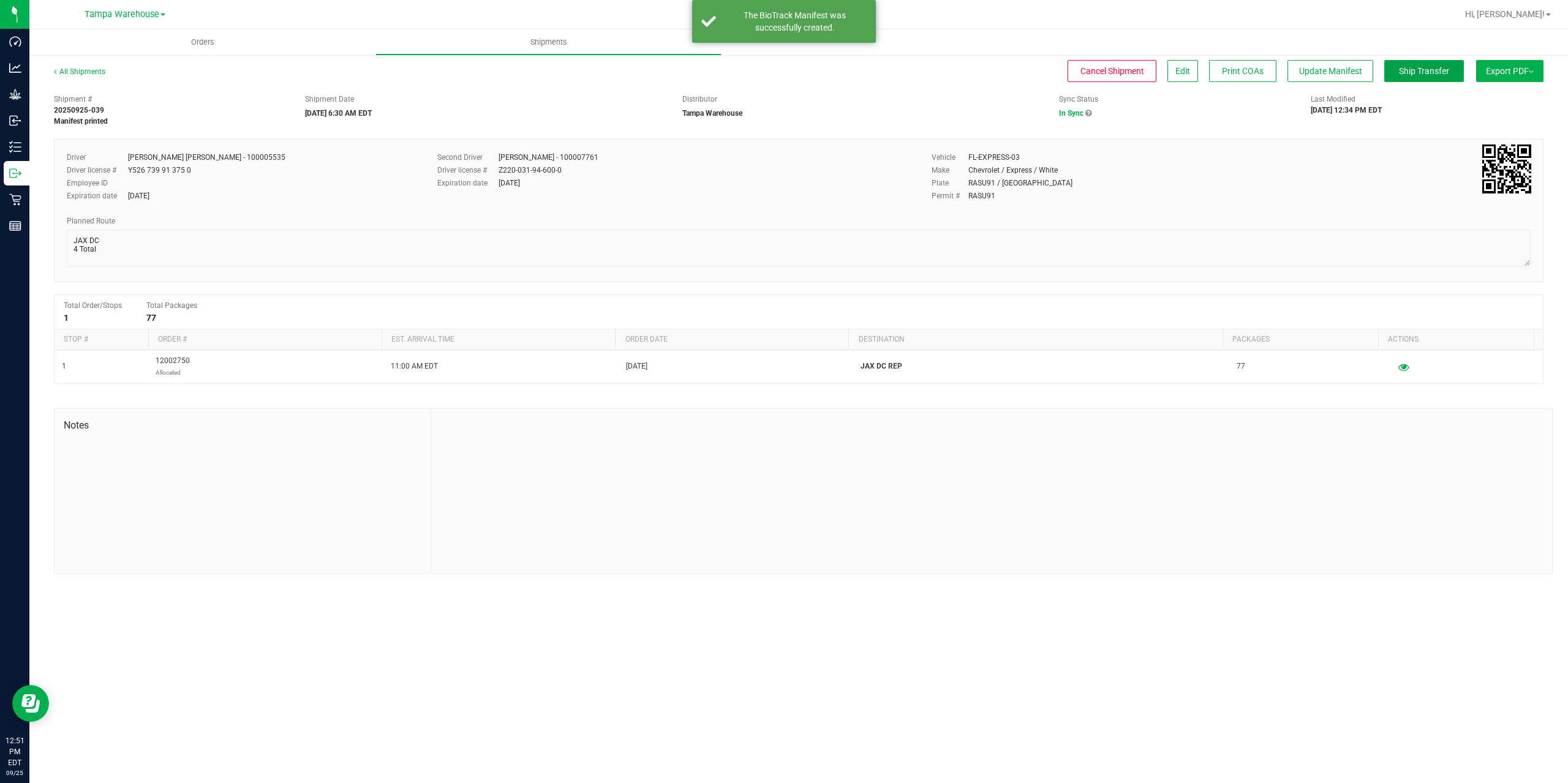
click at [1406, 72] on span "Ship Transfer" at bounding box center [1424, 70] width 50 height 10
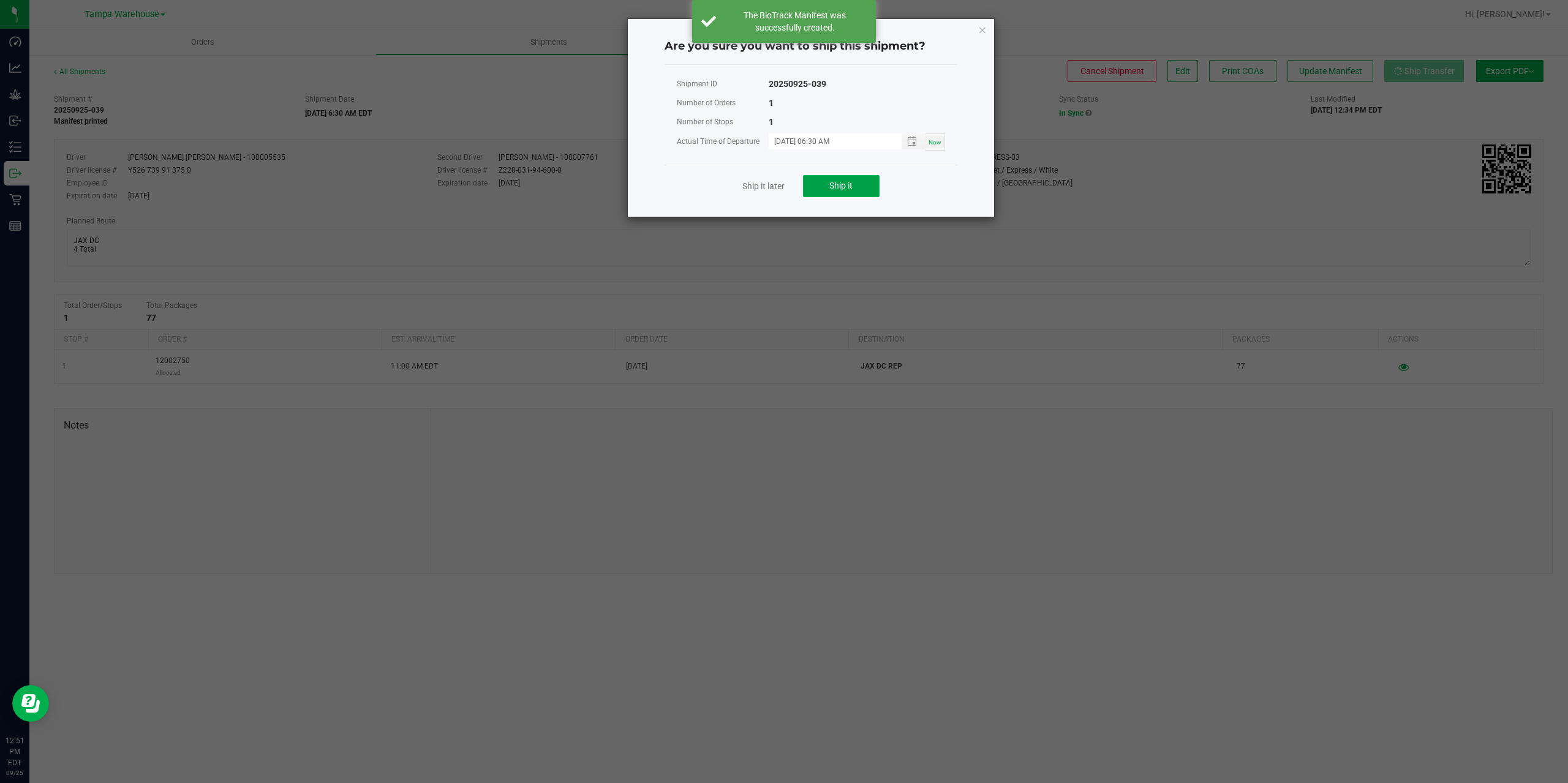
click at [849, 182] on span "Ship it" at bounding box center [841, 185] width 23 height 10
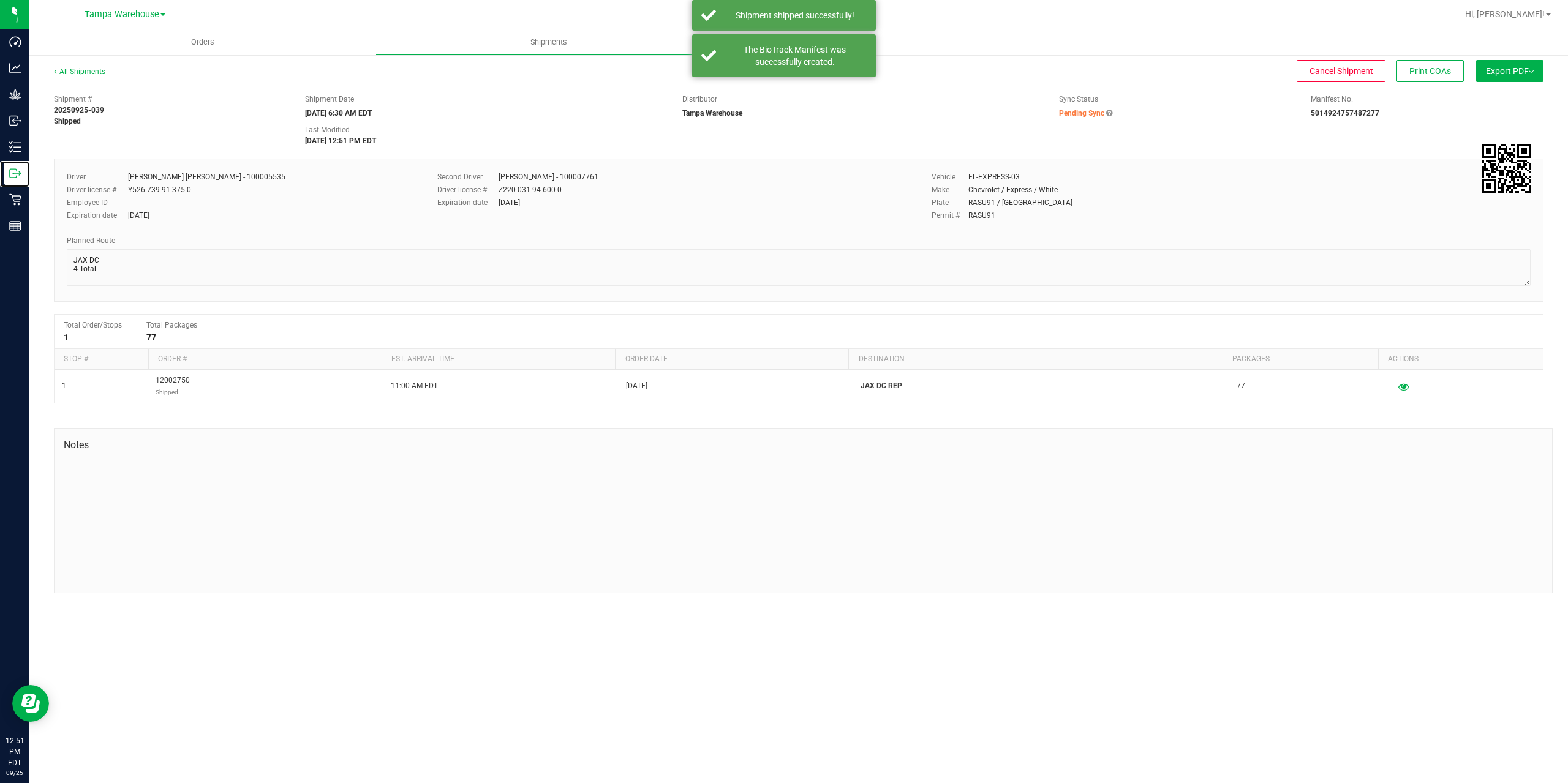
click at [8, 178] on div "Outbound" at bounding box center [17, 173] width 26 height 25
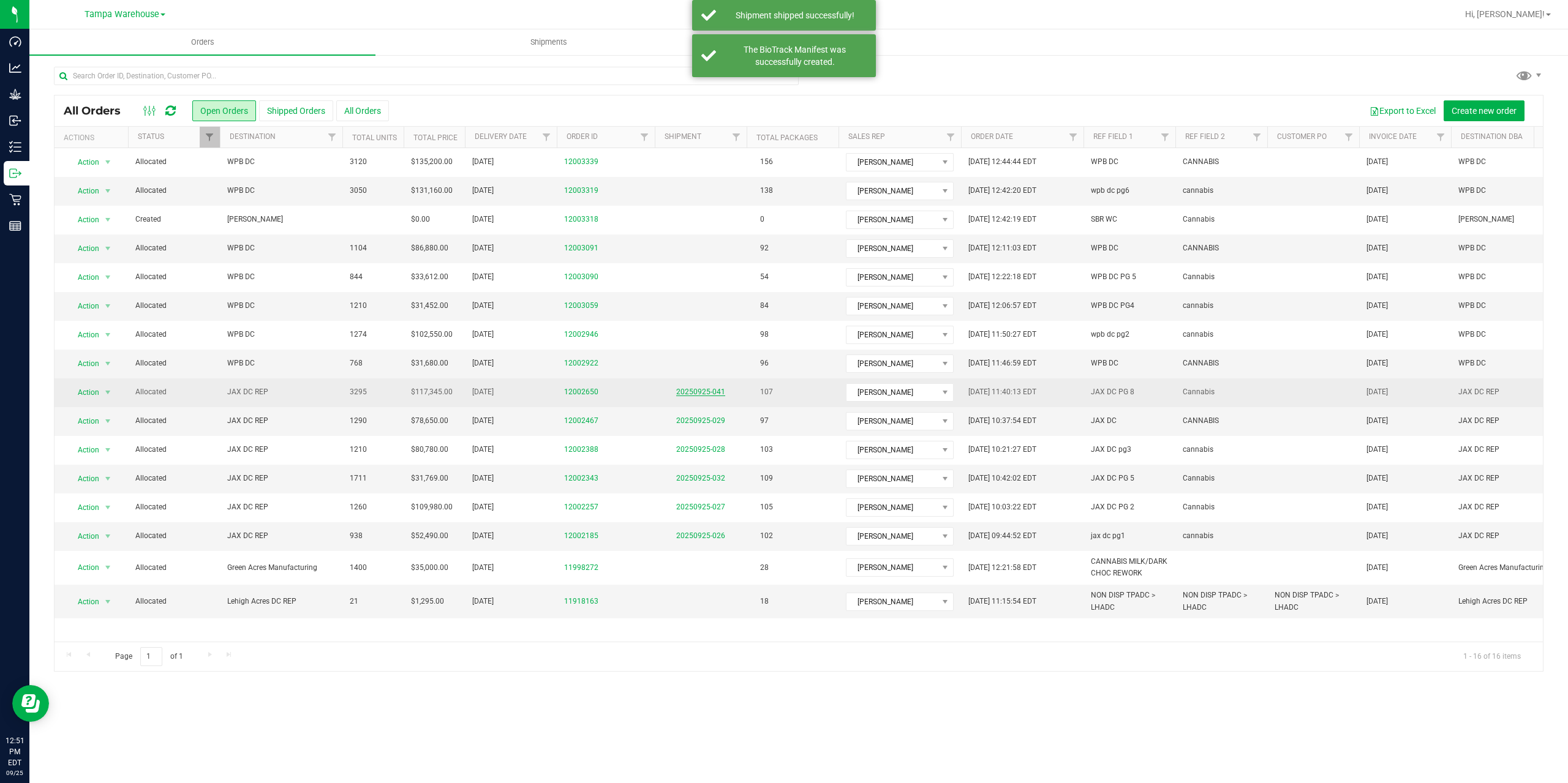
click at [699, 390] on link "20250925-041" at bounding box center [701, 391] width 49 height 8
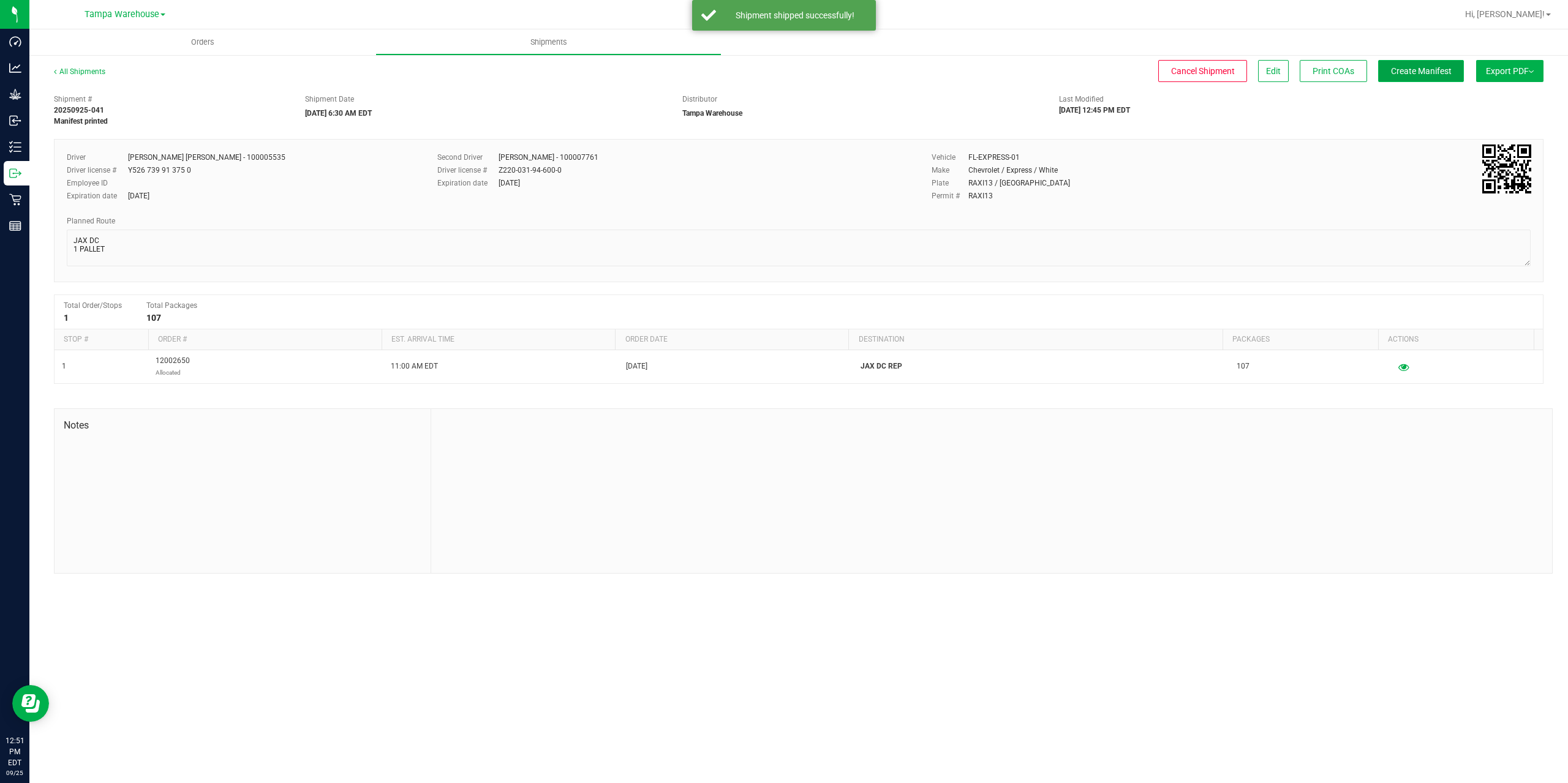
click at [1409, 67] on span "Create Manifest" at bounding box center [1421, 70] width 61 height 10
click at [1420, 72] on span "Ship Transfer" at bounding box center [1424, 70] width 50 height 10
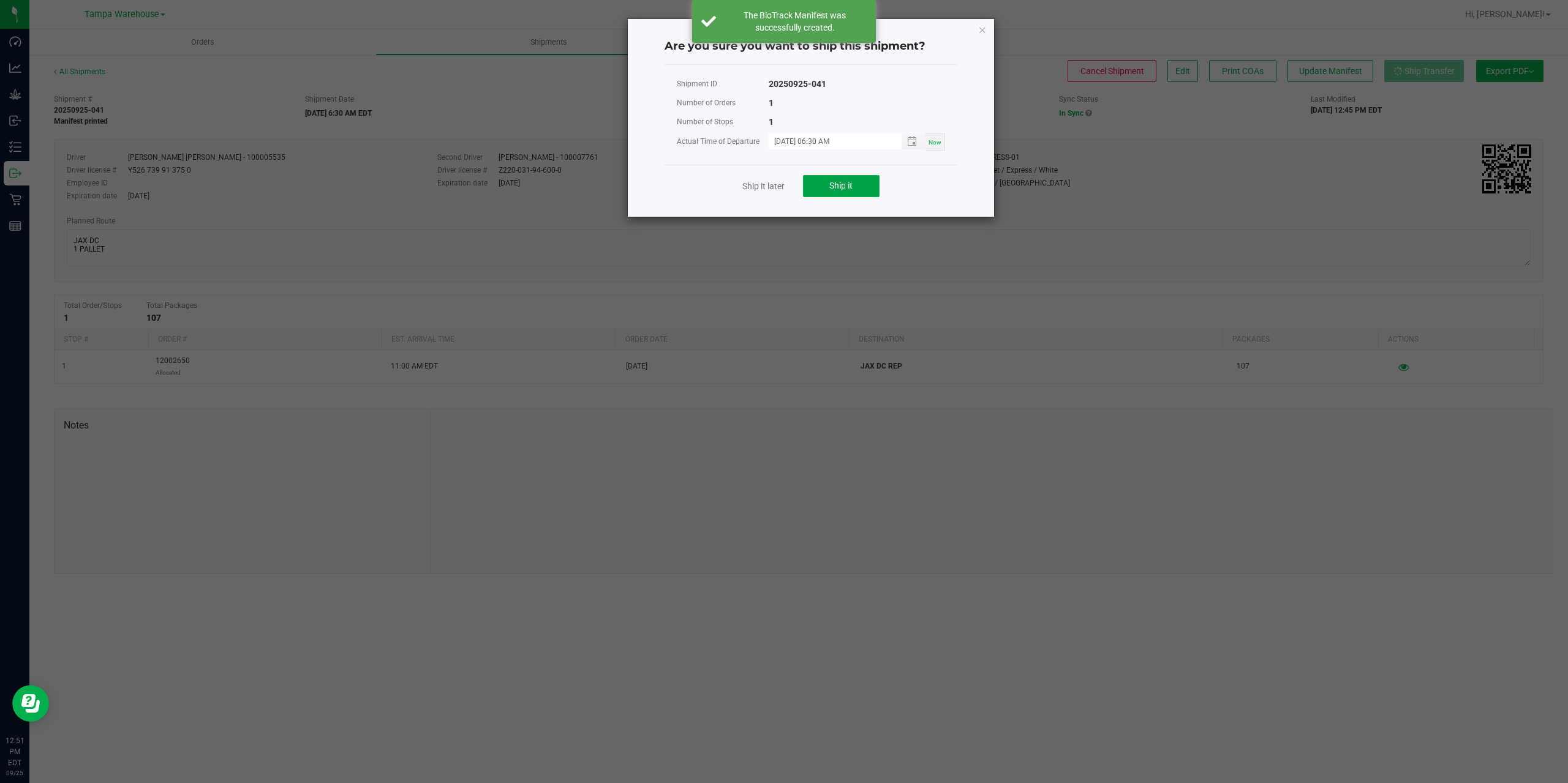
click at [819, 196] on button "Ship it" at bounding box center [841, 186] width 76 height 22
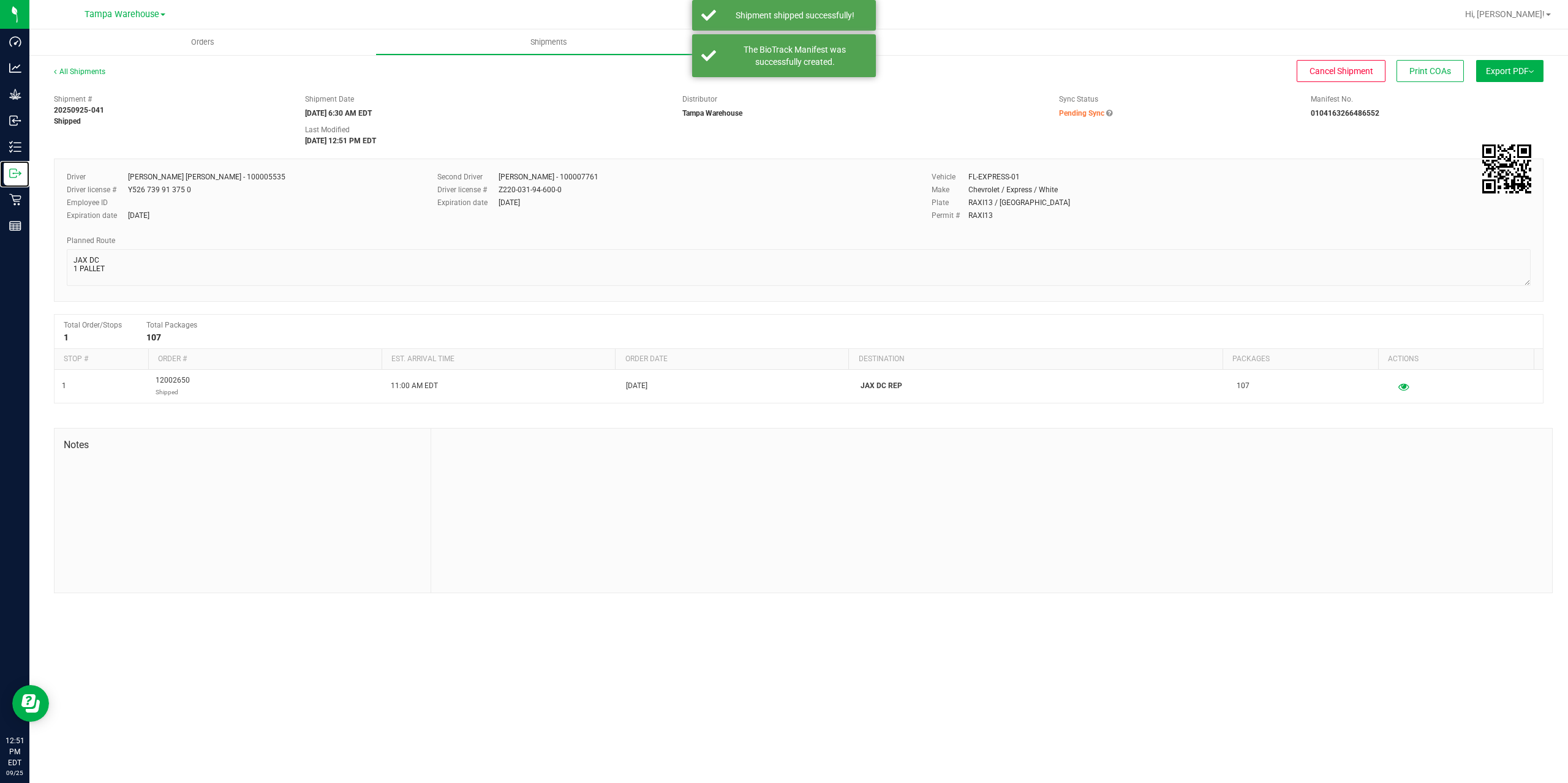
click at [12, 180] on div "Outbound" at bounding box center [17, 173] width 26 height 25
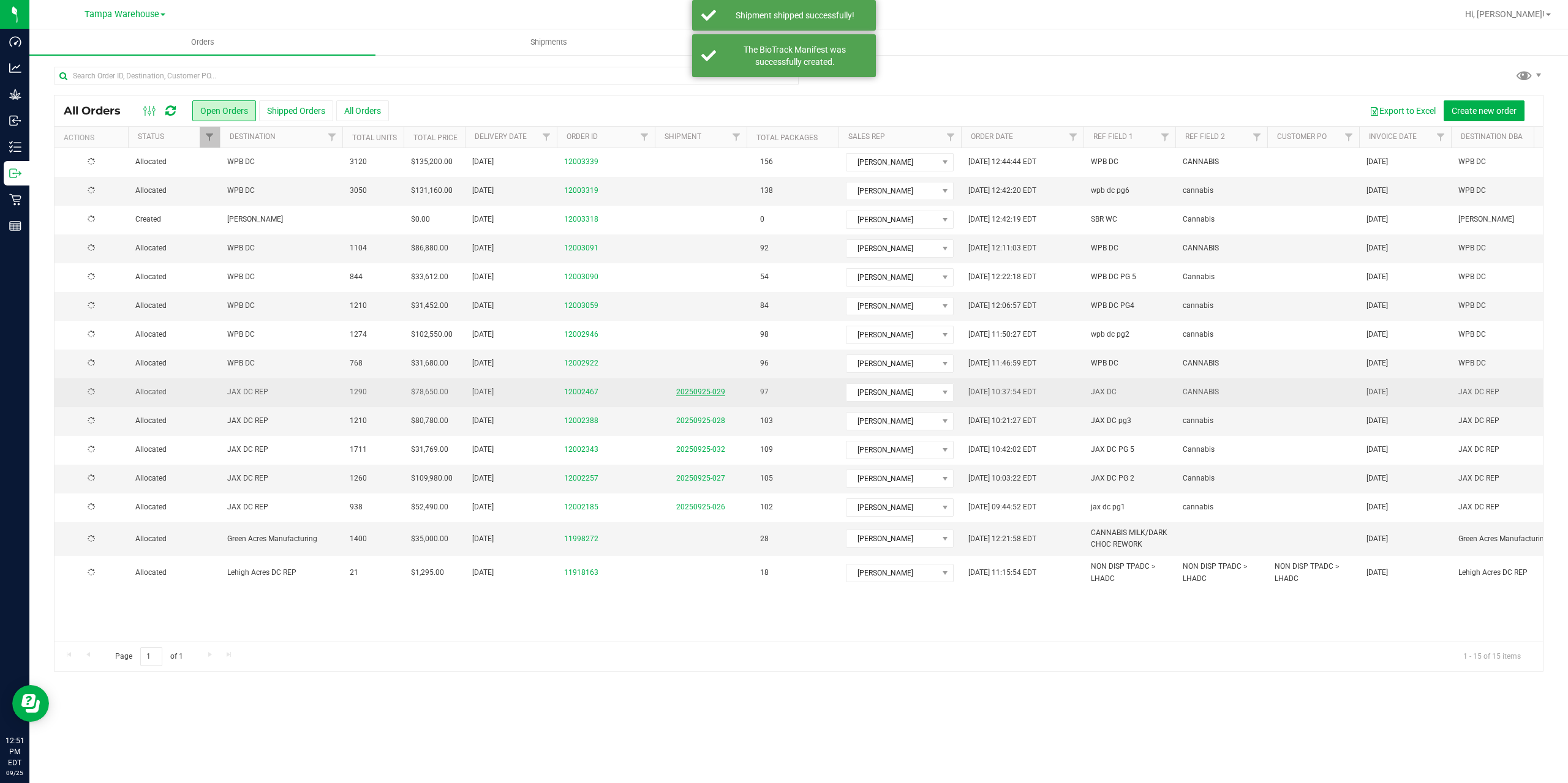
click at [699, 394] on link "20250925-029" at bounding box center [701, 391] width 49 height 8
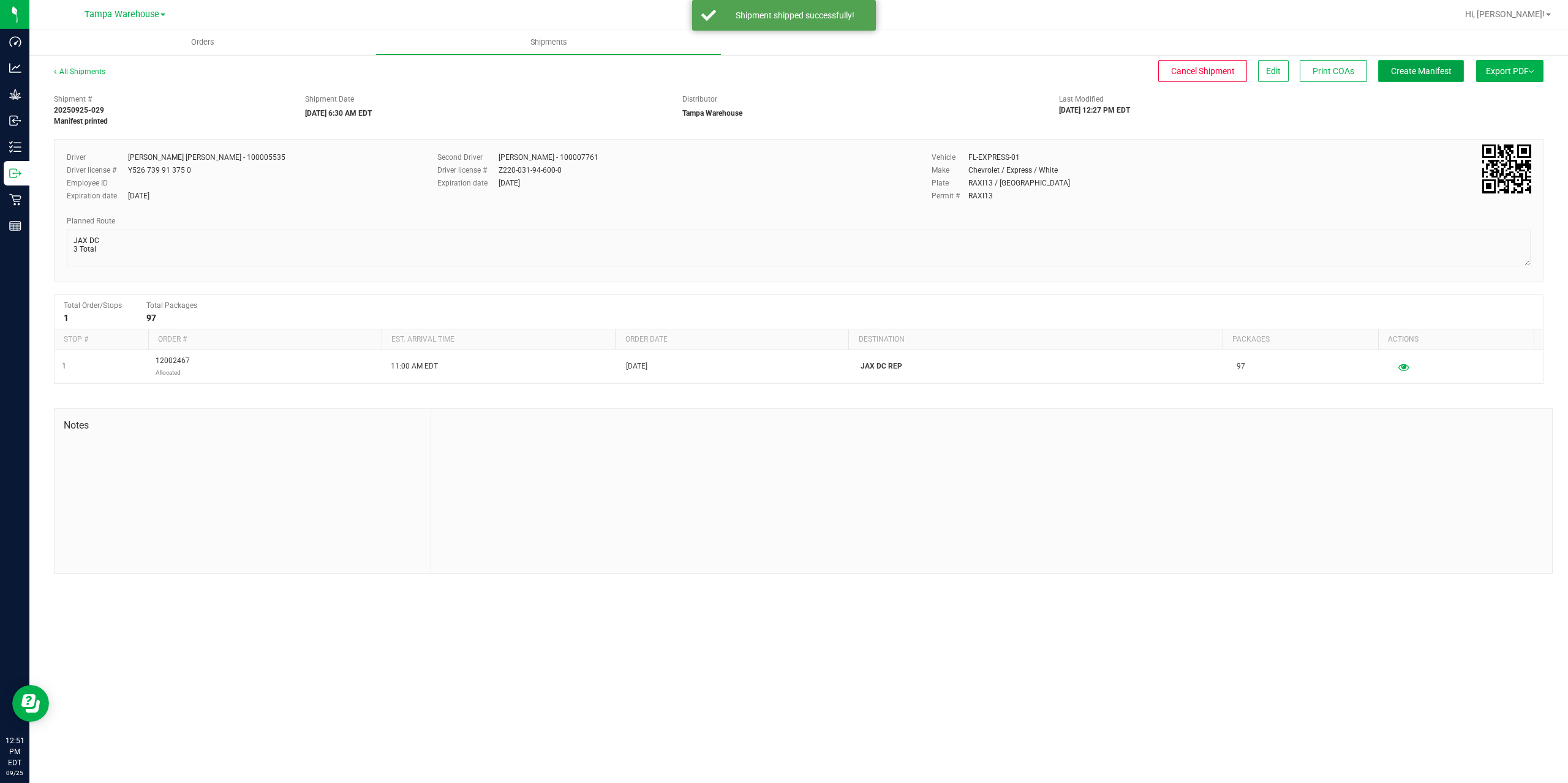
click at [1423, 64] on button "Create Manifest" at bounding box center [1421, 71] width 86 height 22
click at [1435, 76] on span "Ship Transfer" at bounding box center [1424, 70] width 50 height 10
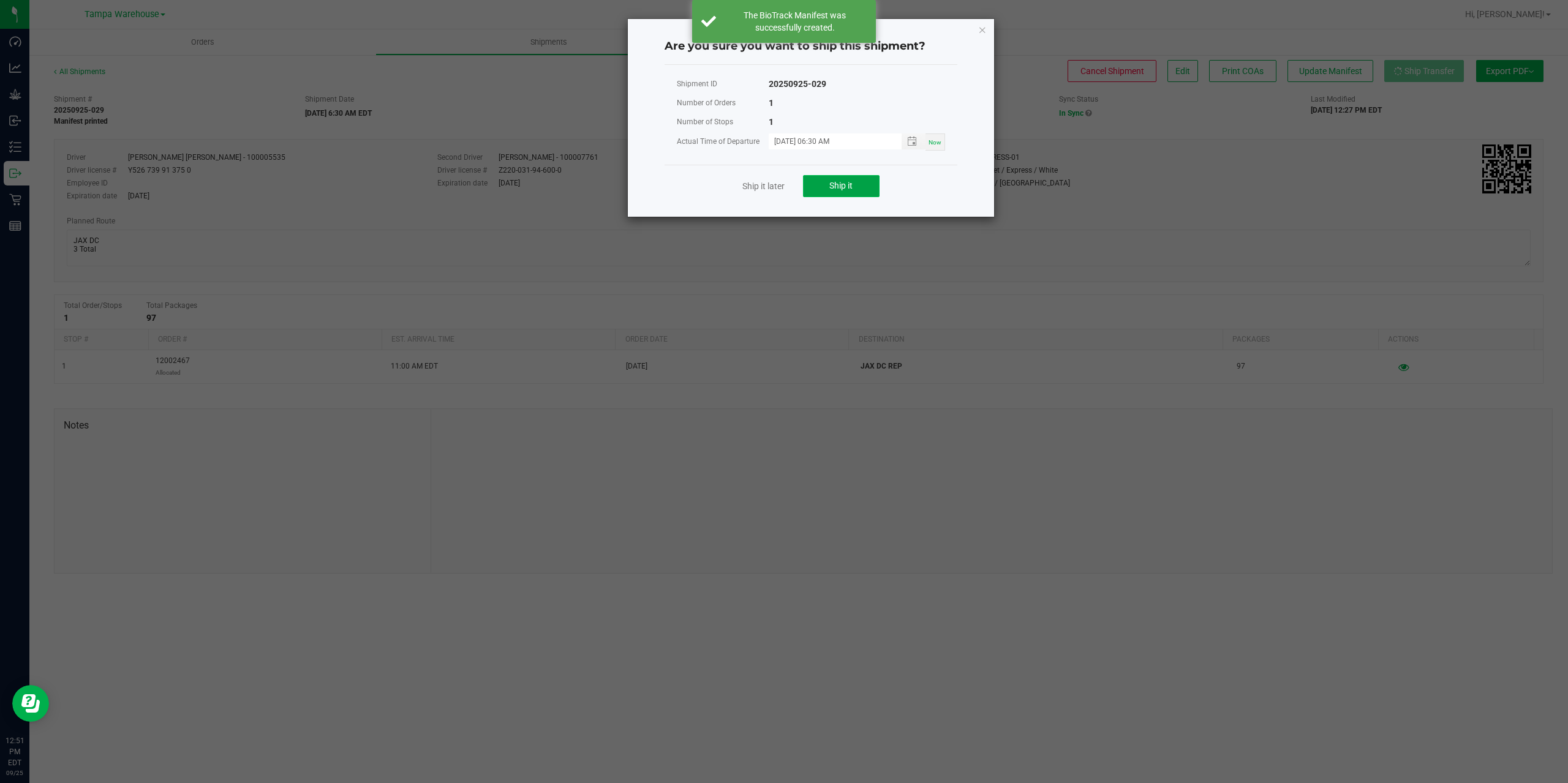
click at [825, 182] on button "Ship it" at bounding box center [841, 186] width 76 height 22
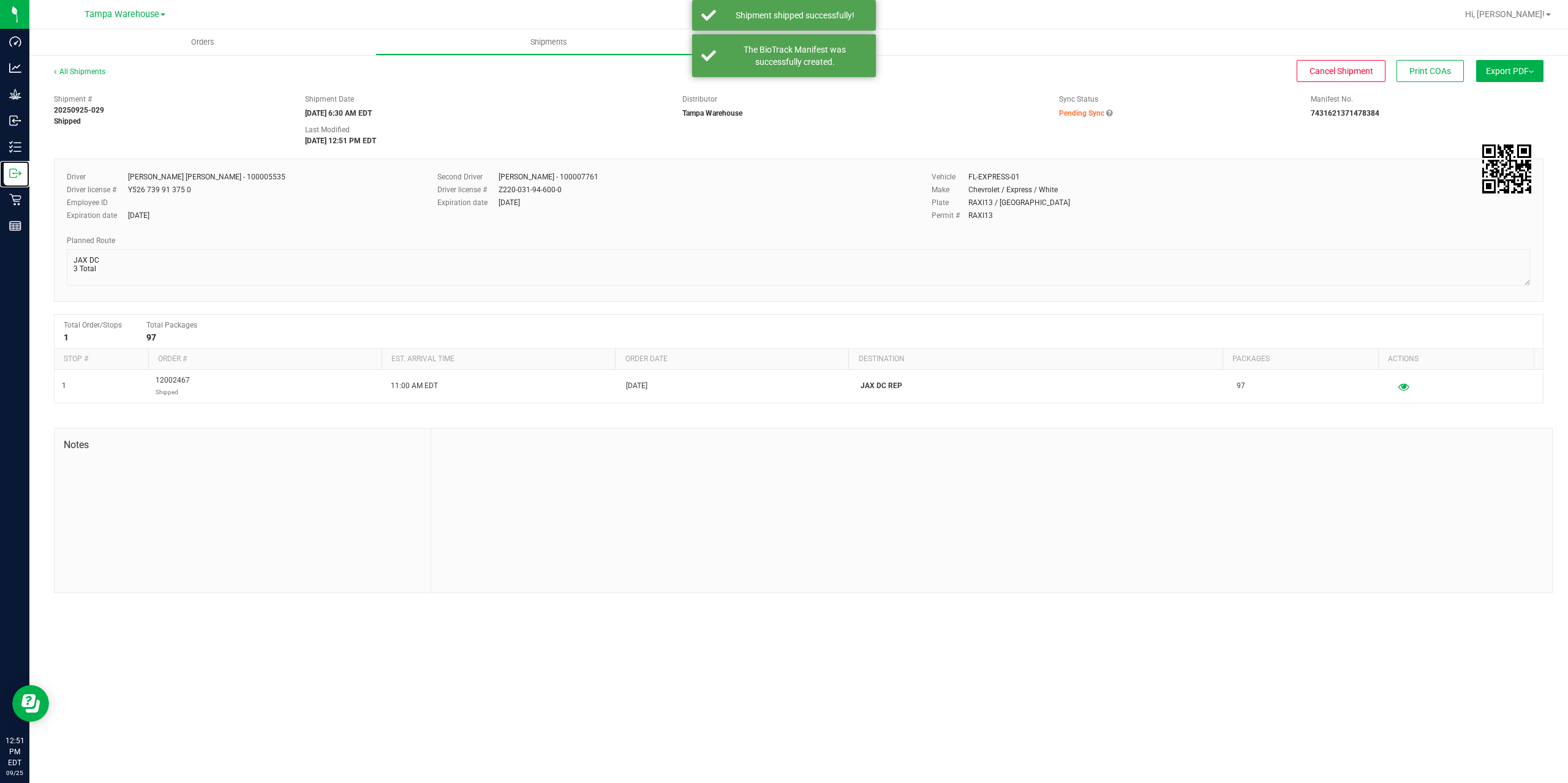
click at [17, 174] on icon at bounding box center [15, 173] width 12 height 12
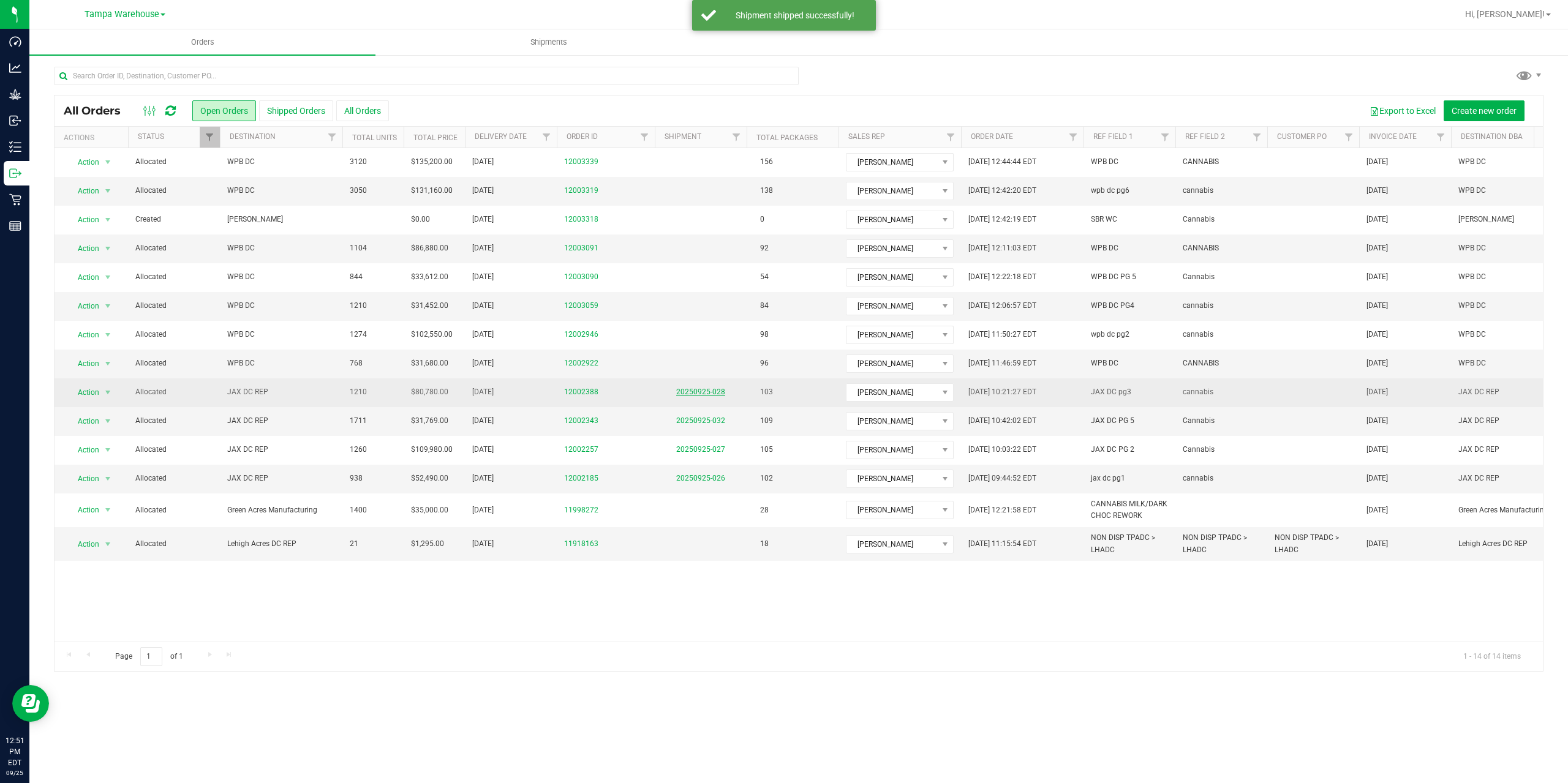
click at [702, 392] on link "20250925-028" at bounding box center [701, 391] width 49 height 8
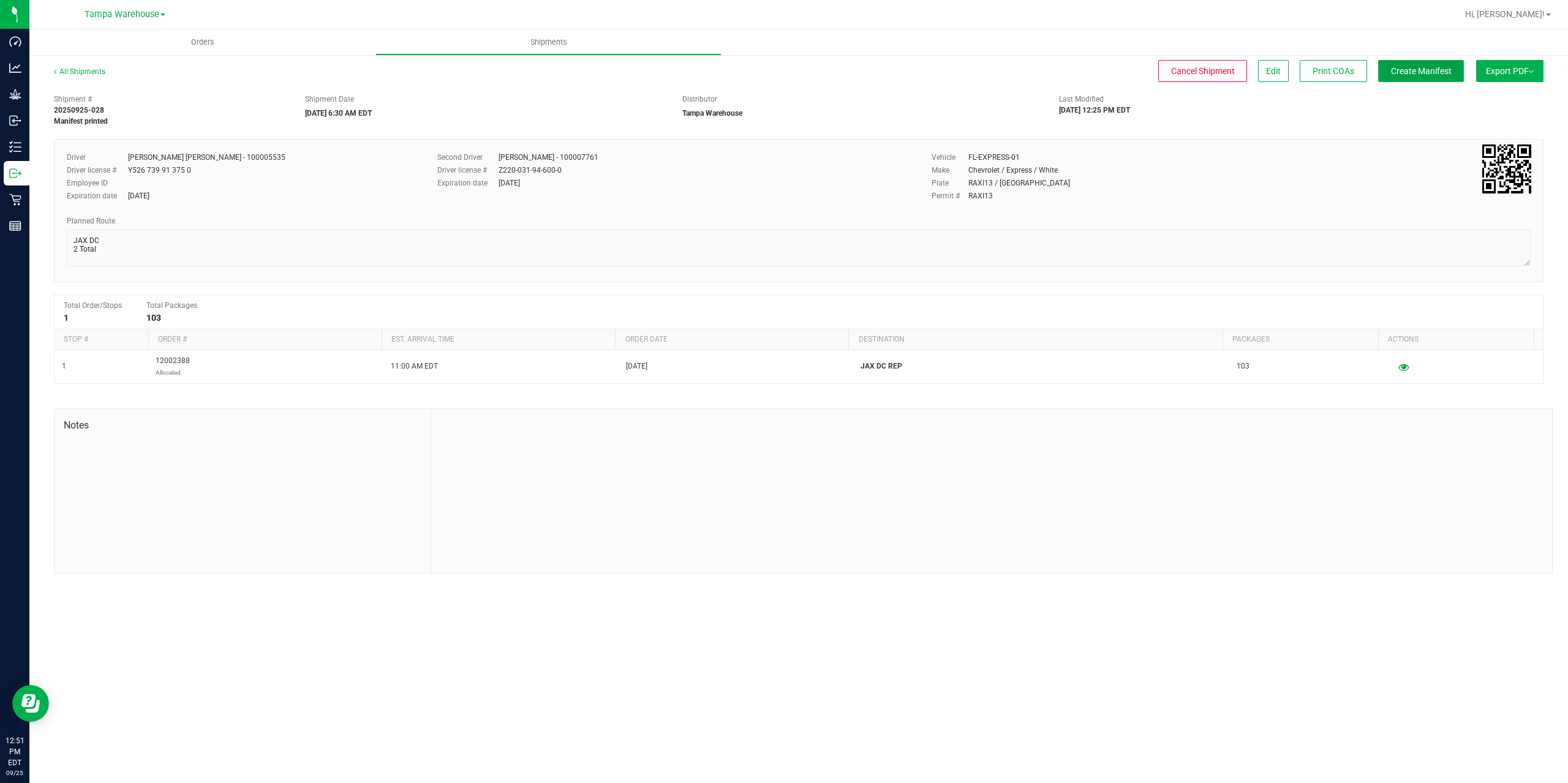
click at [1428, 62] on button "Create Manifest" at bounding box center [1421, 71] width 86 height 22
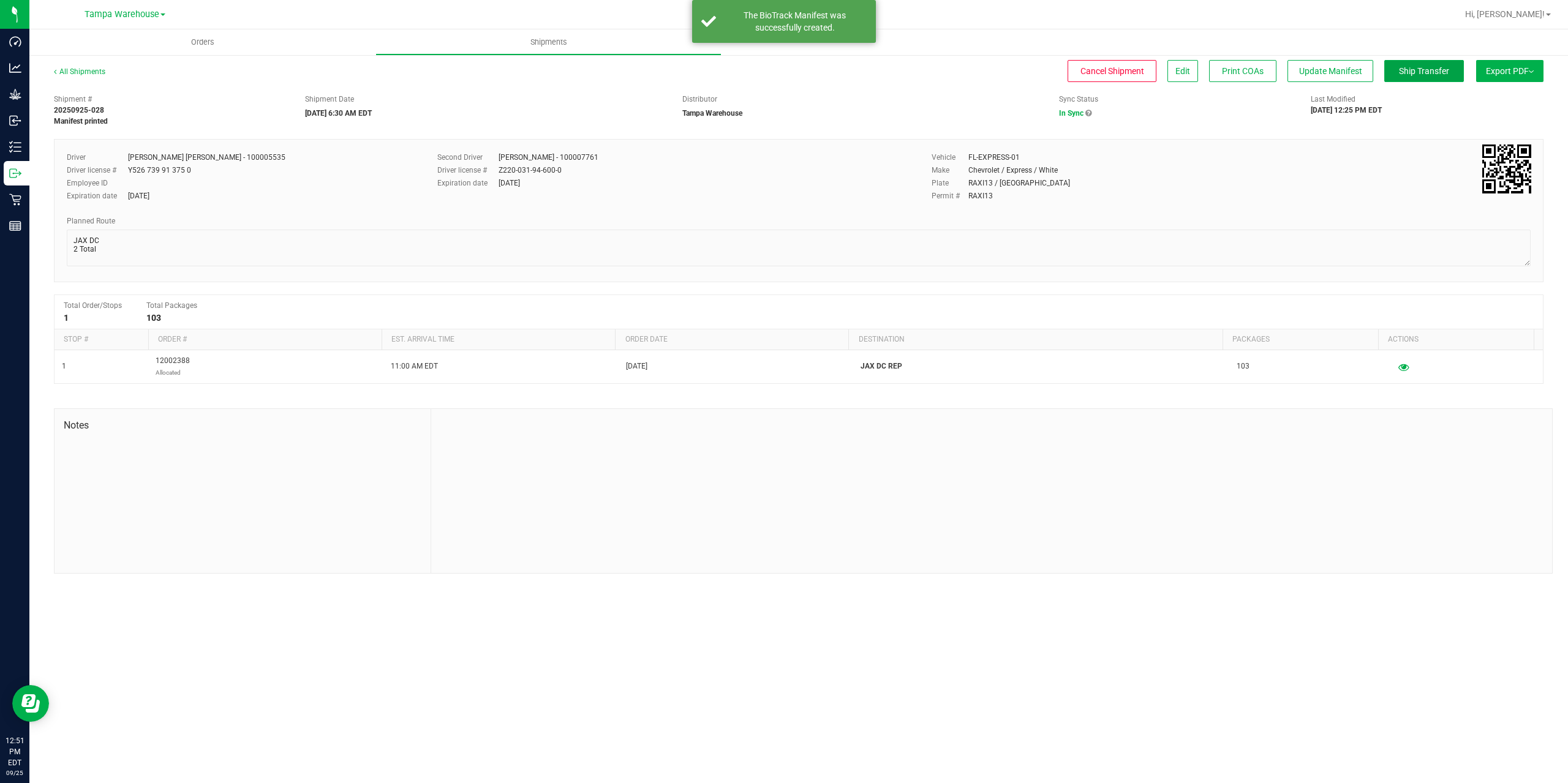
click at [1428, 62] on button "Ship Transfer" at bounding box center [1424, 71] width 80 height 22
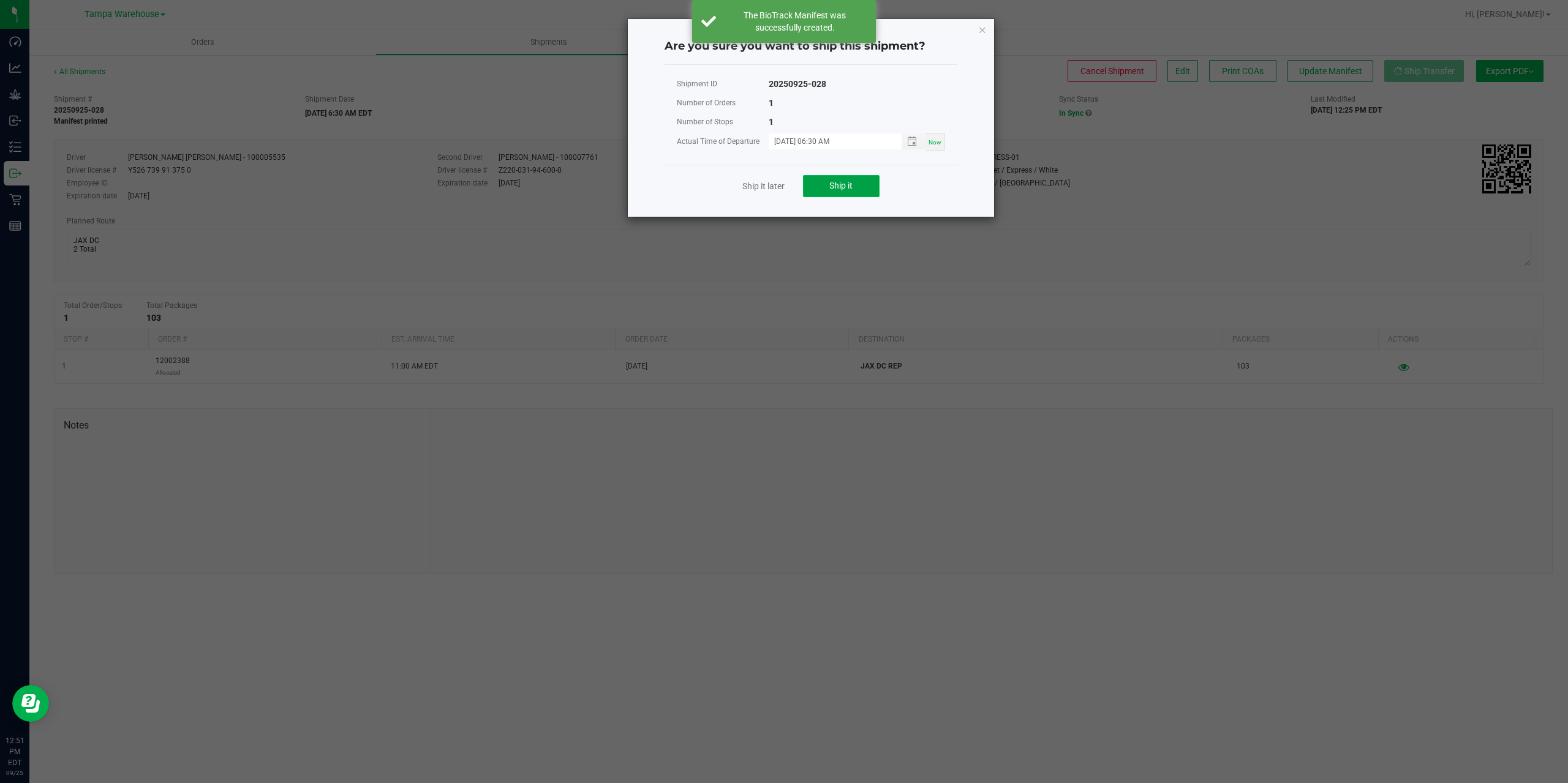
click at [850, 191] on button "Ship it" at bounding box center [841, 186] width 76 height 22
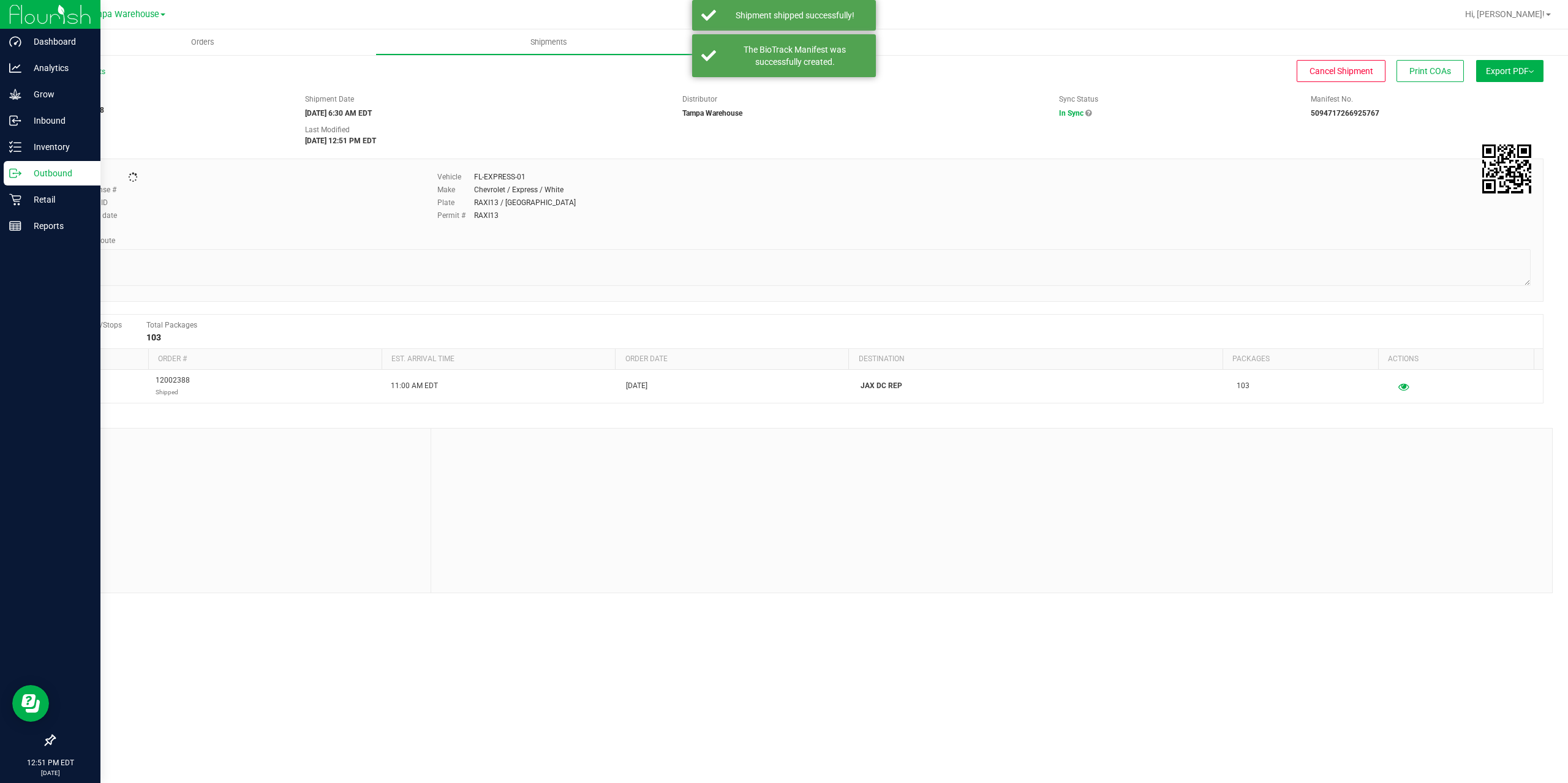
click at [14, 177] on icon at bounding box center [15, 173] width 12 height 12
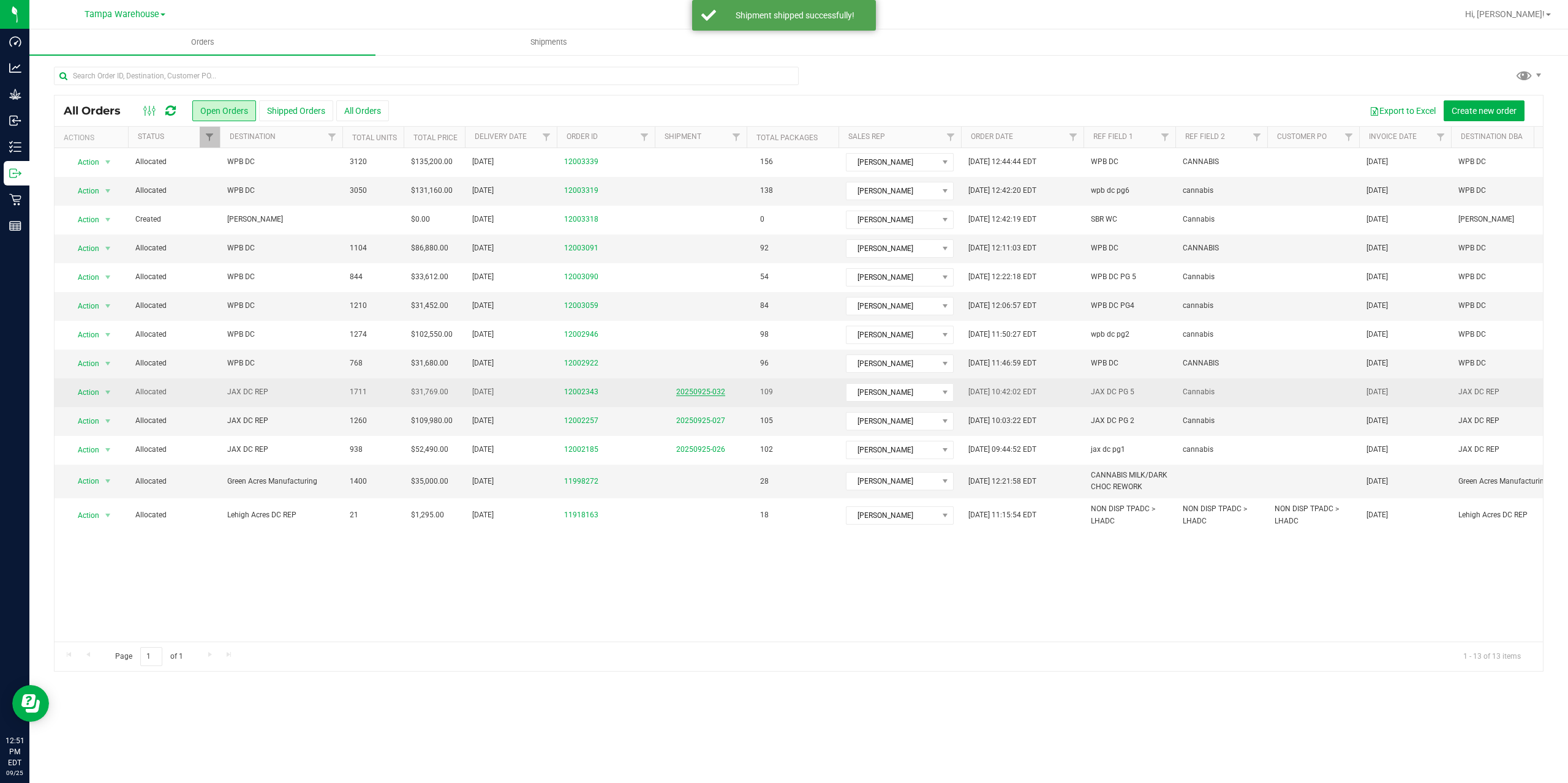
click at [699, 393] on link "20250925-032" at bounding box center [701, 391] width 49 height 8
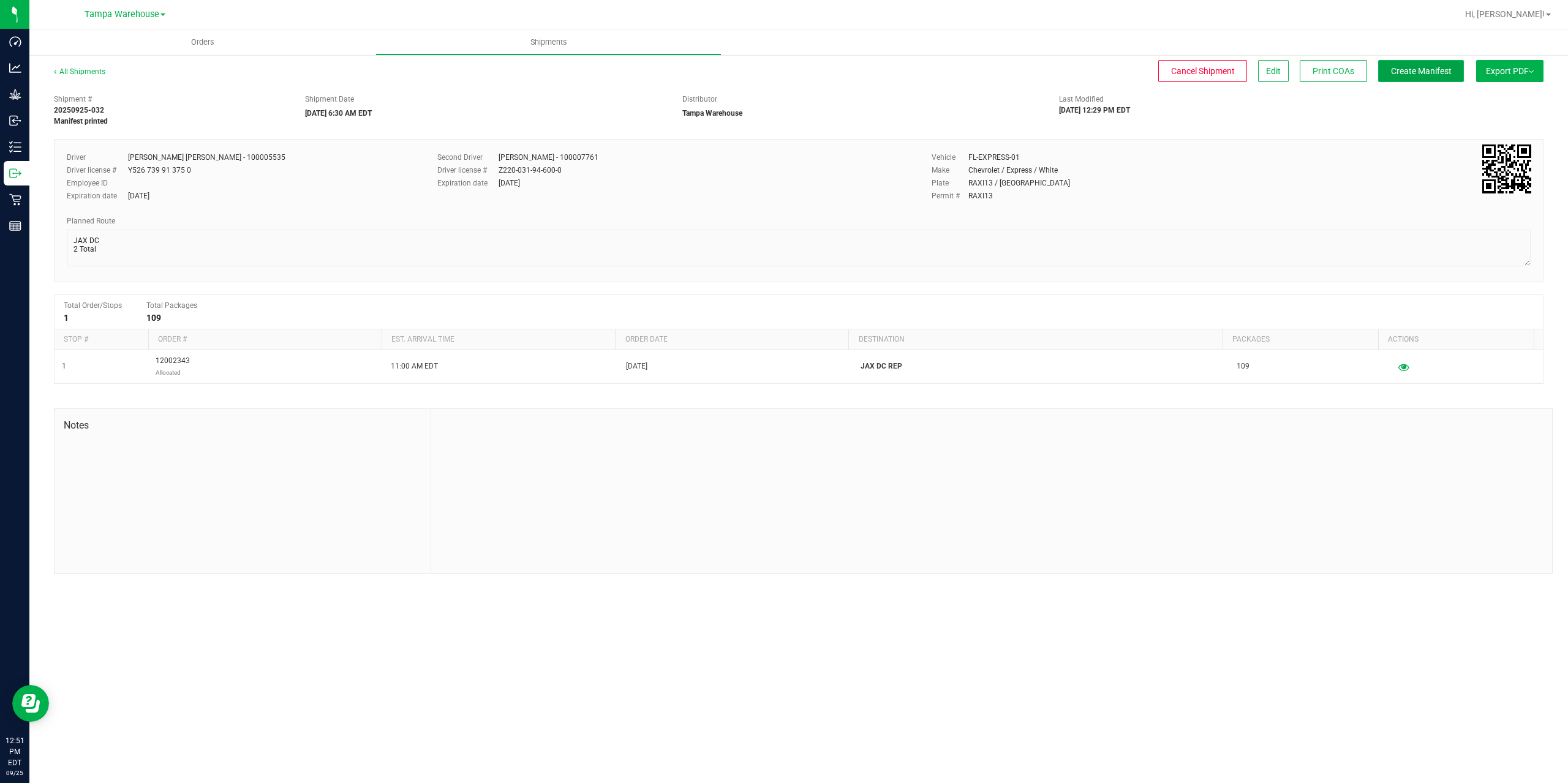
click at [1418, 74] on span "Create Manifest" at bounding box center [1421, 70] width 61 height 10
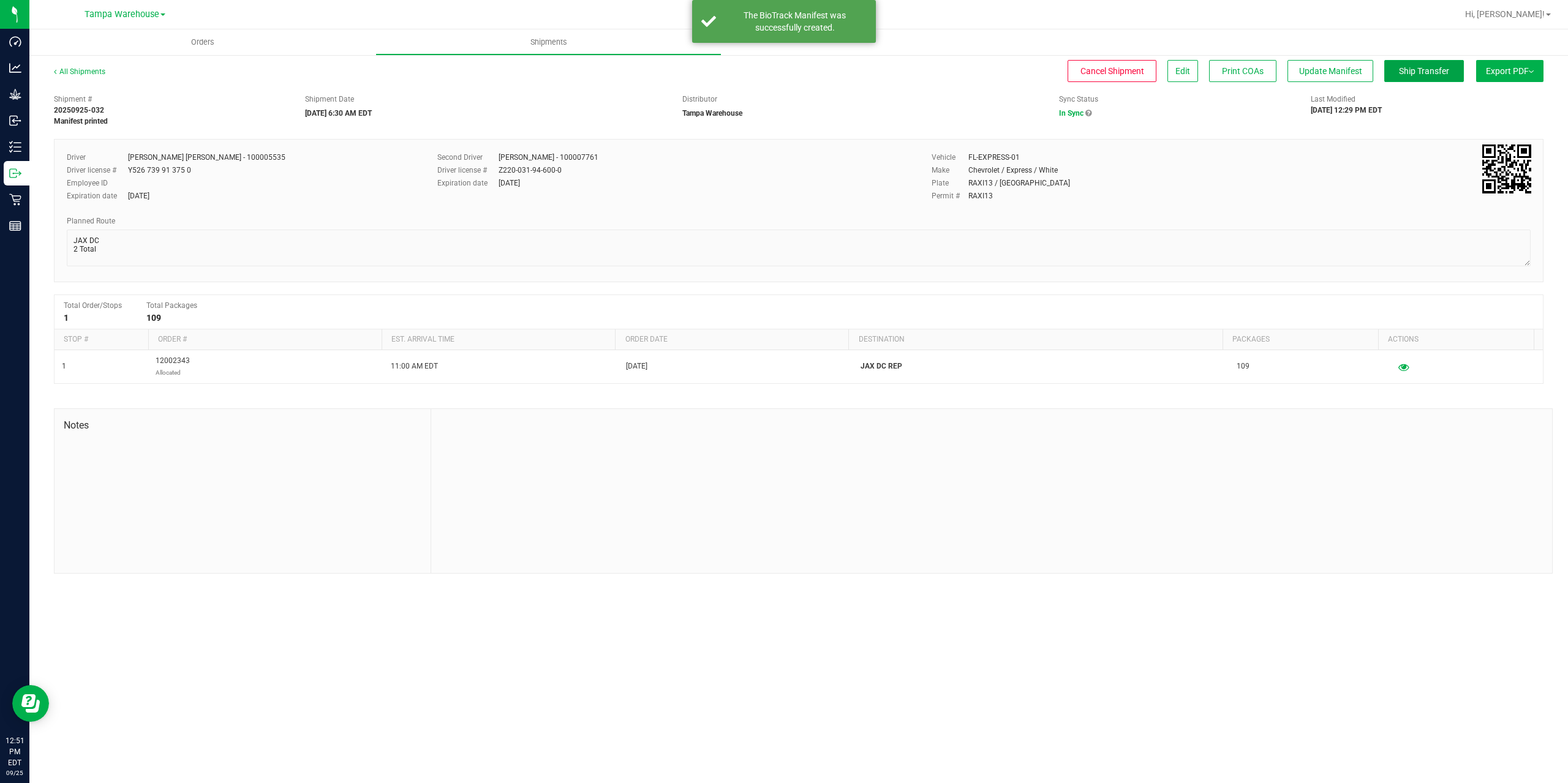
click at [1421, 75] on span "Ship Transfer" at bounding box center [1424, 70] width 50 height 10
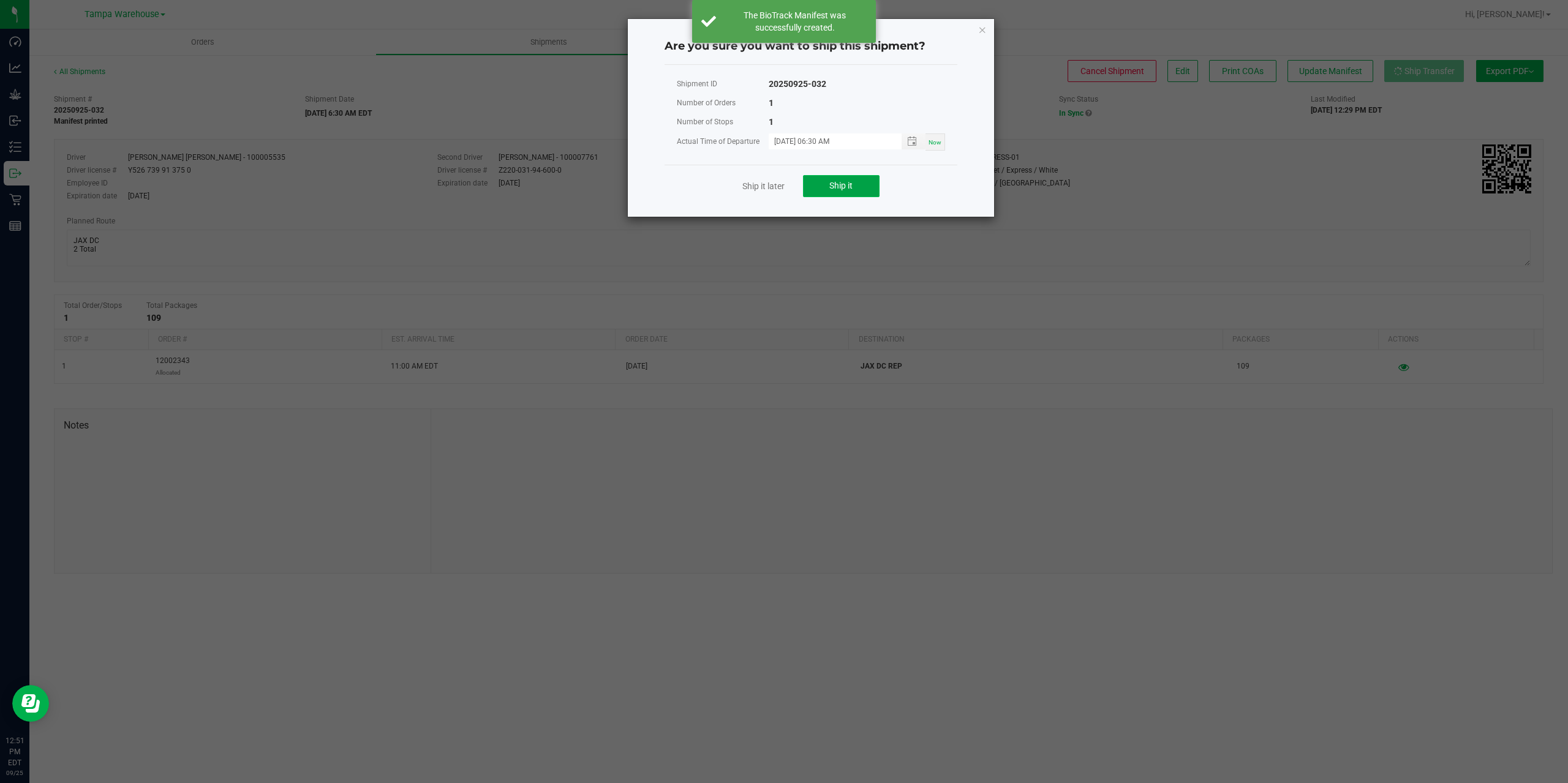
click at [859, 187] on button "Ship it" at bounding box center [841, 186] width 76 height 22
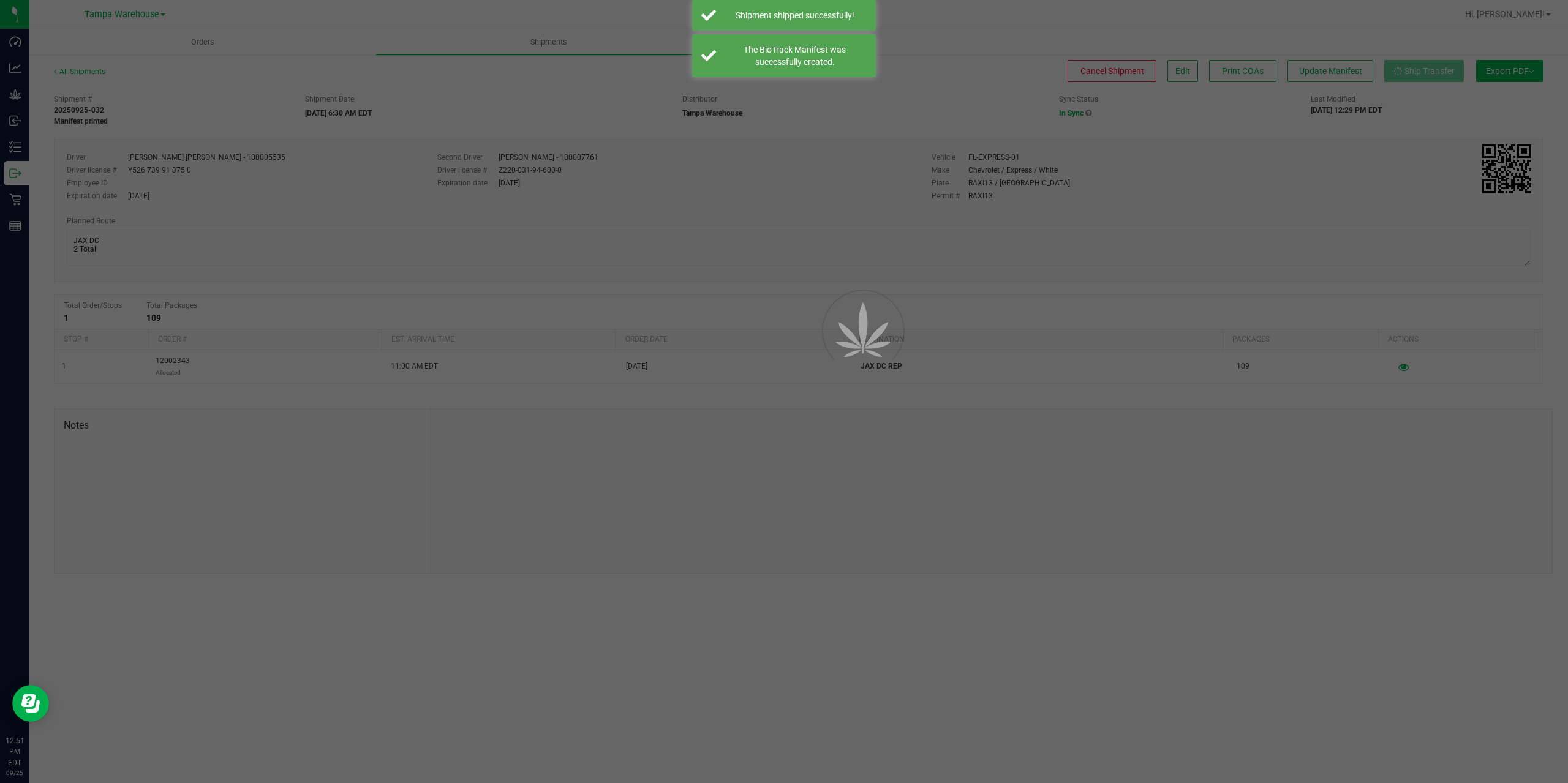
click at [14, 175] on div at bounding box center [784, 391] width 1568 height 783
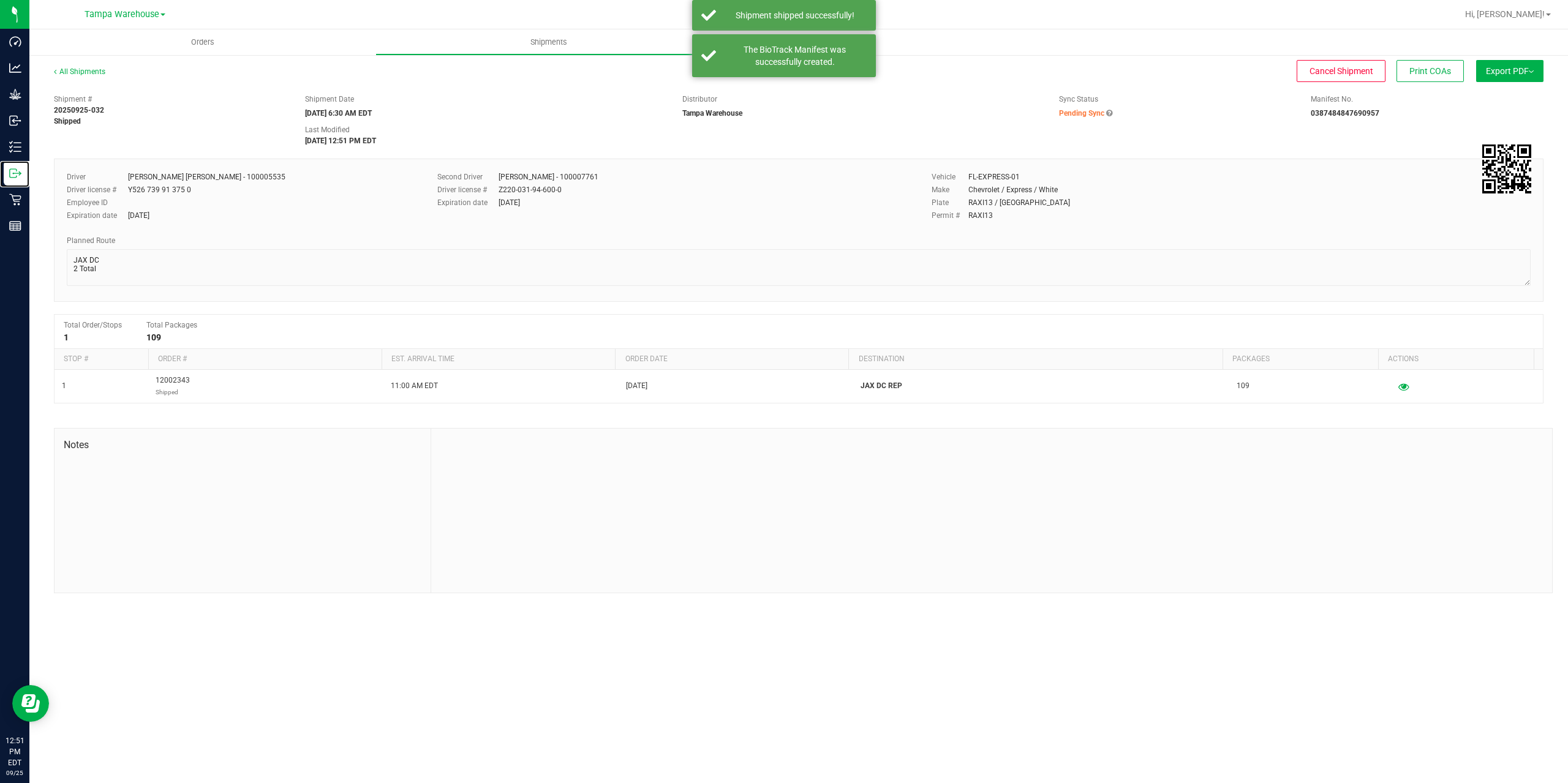
click at [14, 175] on icon at bounding box center [15, 173] width 12 height 12
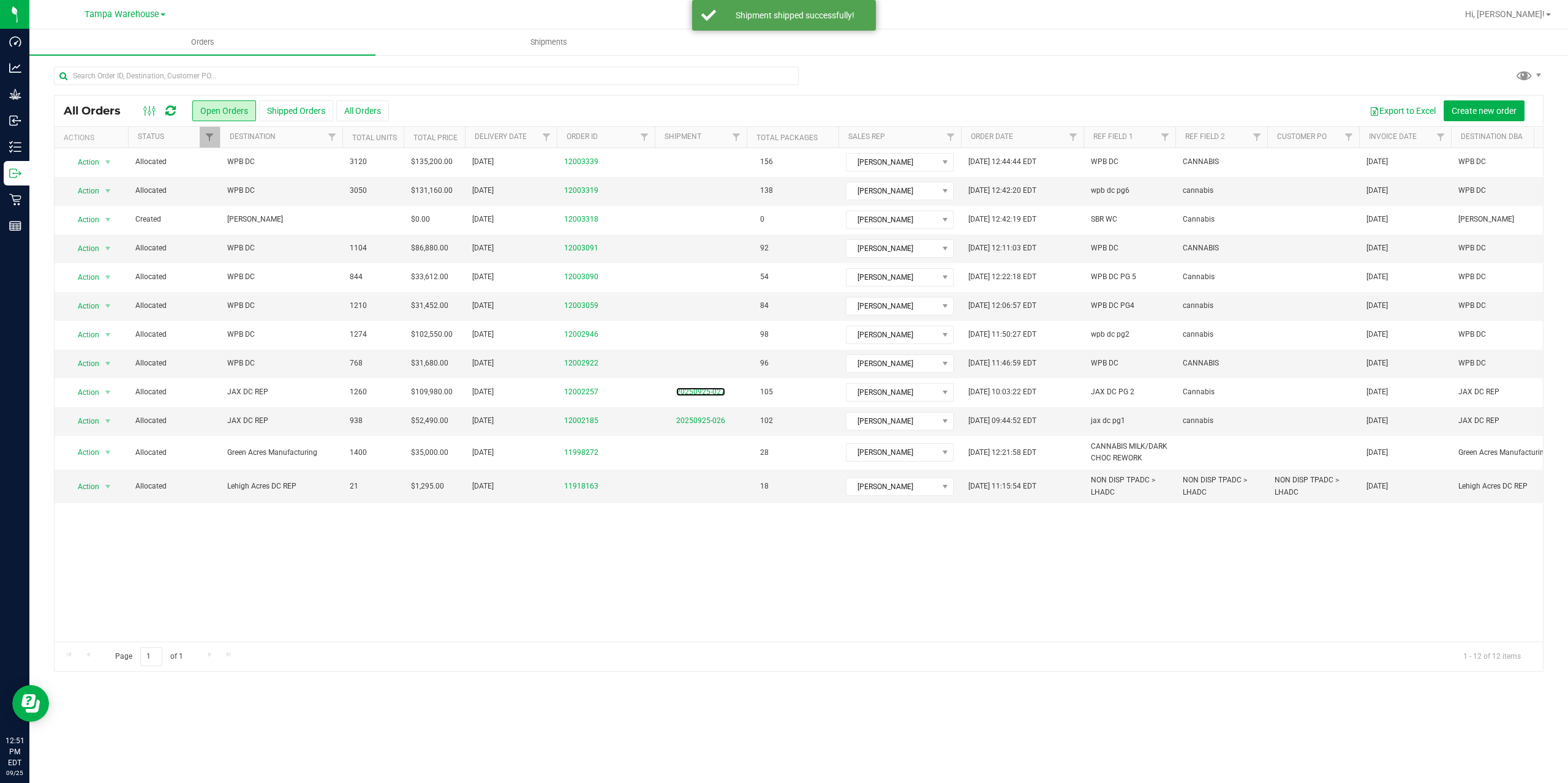
click at [695, 392] on link "20250925-027" at bounding box center [701, 391] width 49 height 8
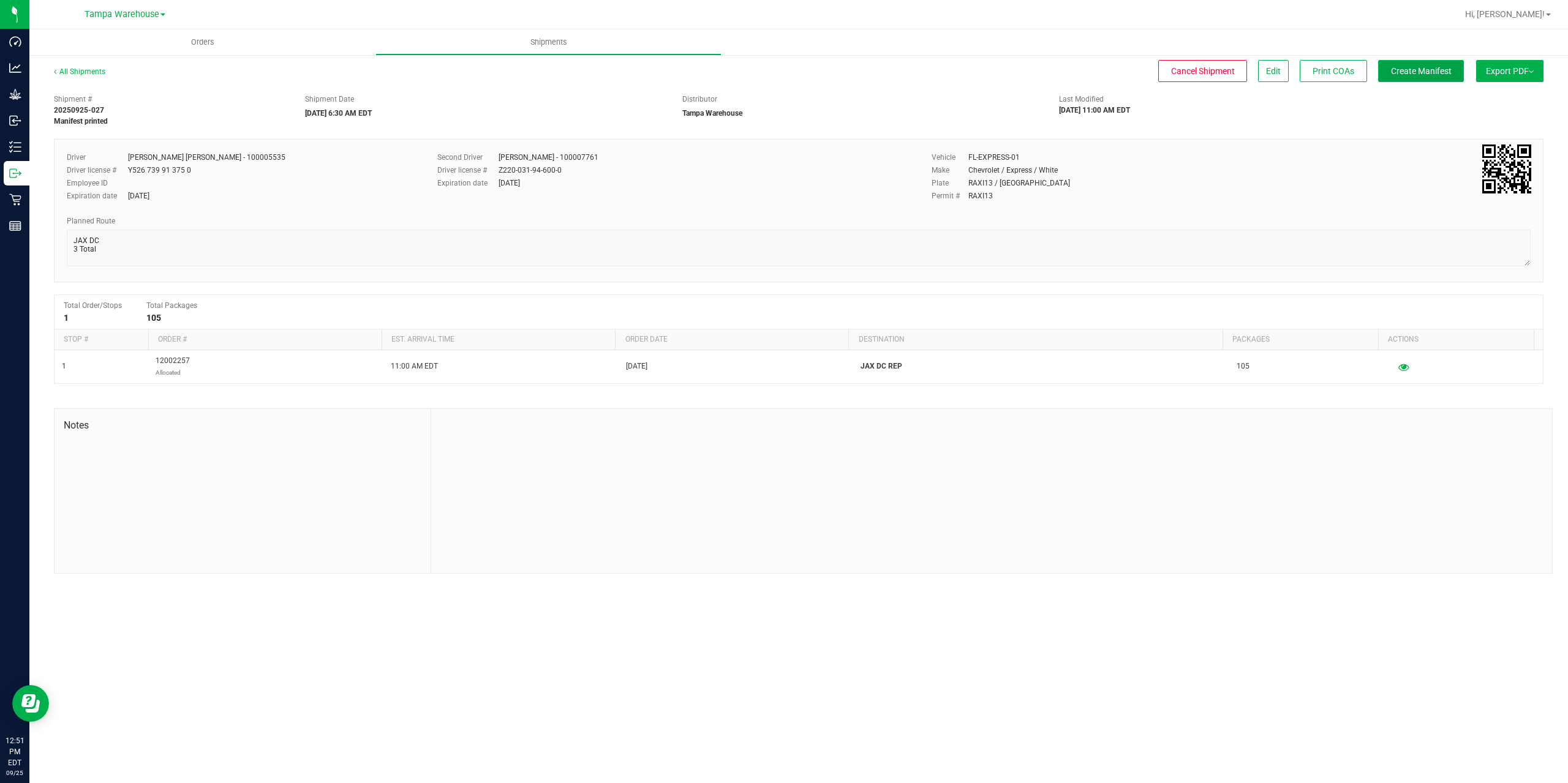
click at [1420, 75] on span "Create Manifest" at bounding box center [1421, 70] width 61 height 10
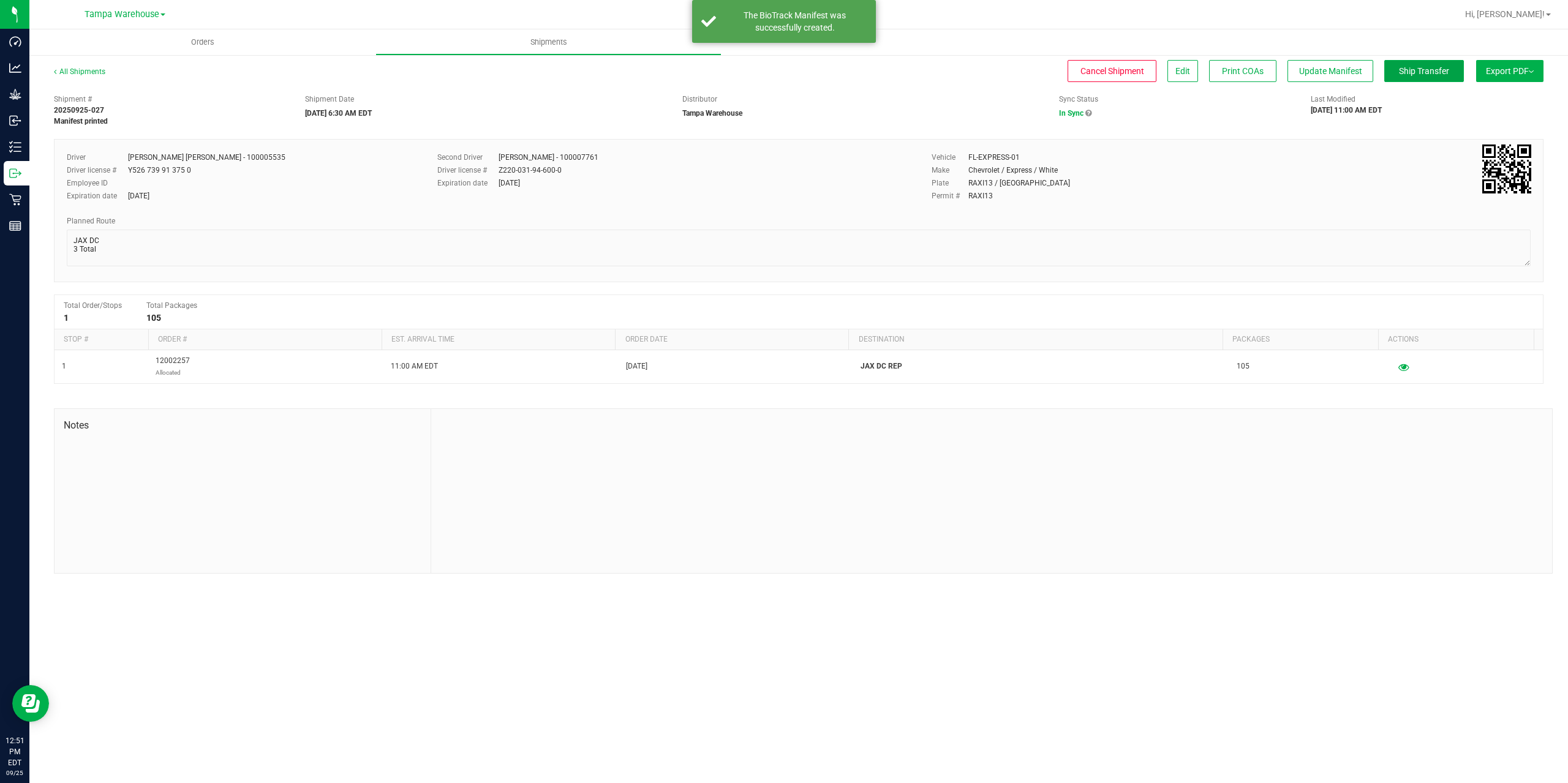
click at [1420, 75] on span "Ship Transfer" at bounding box center [1424, 70] width 50 height 10
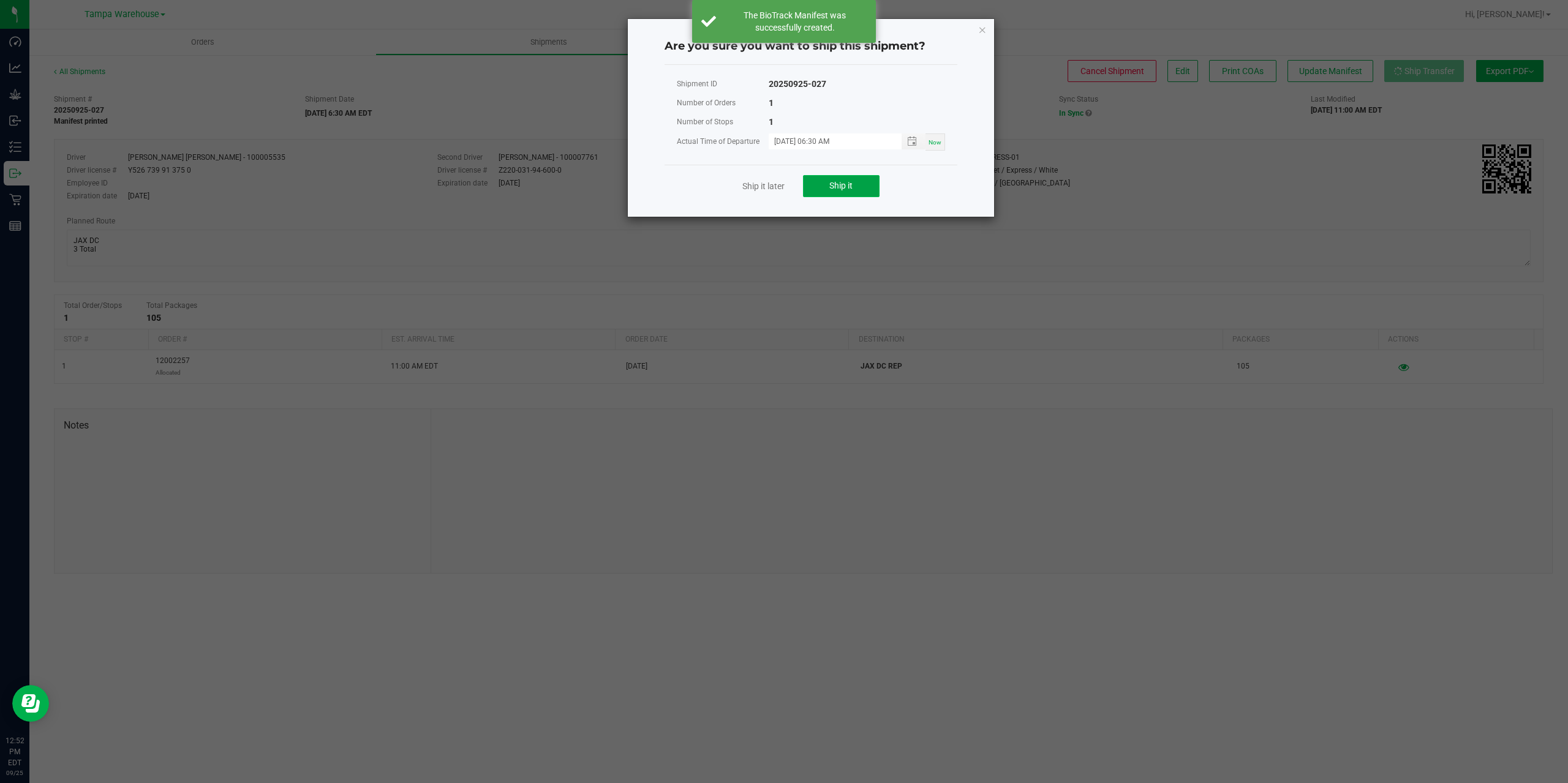
click at [813, 178] on button "Ship it" at bounding box center [841, 186] width 76 height 22
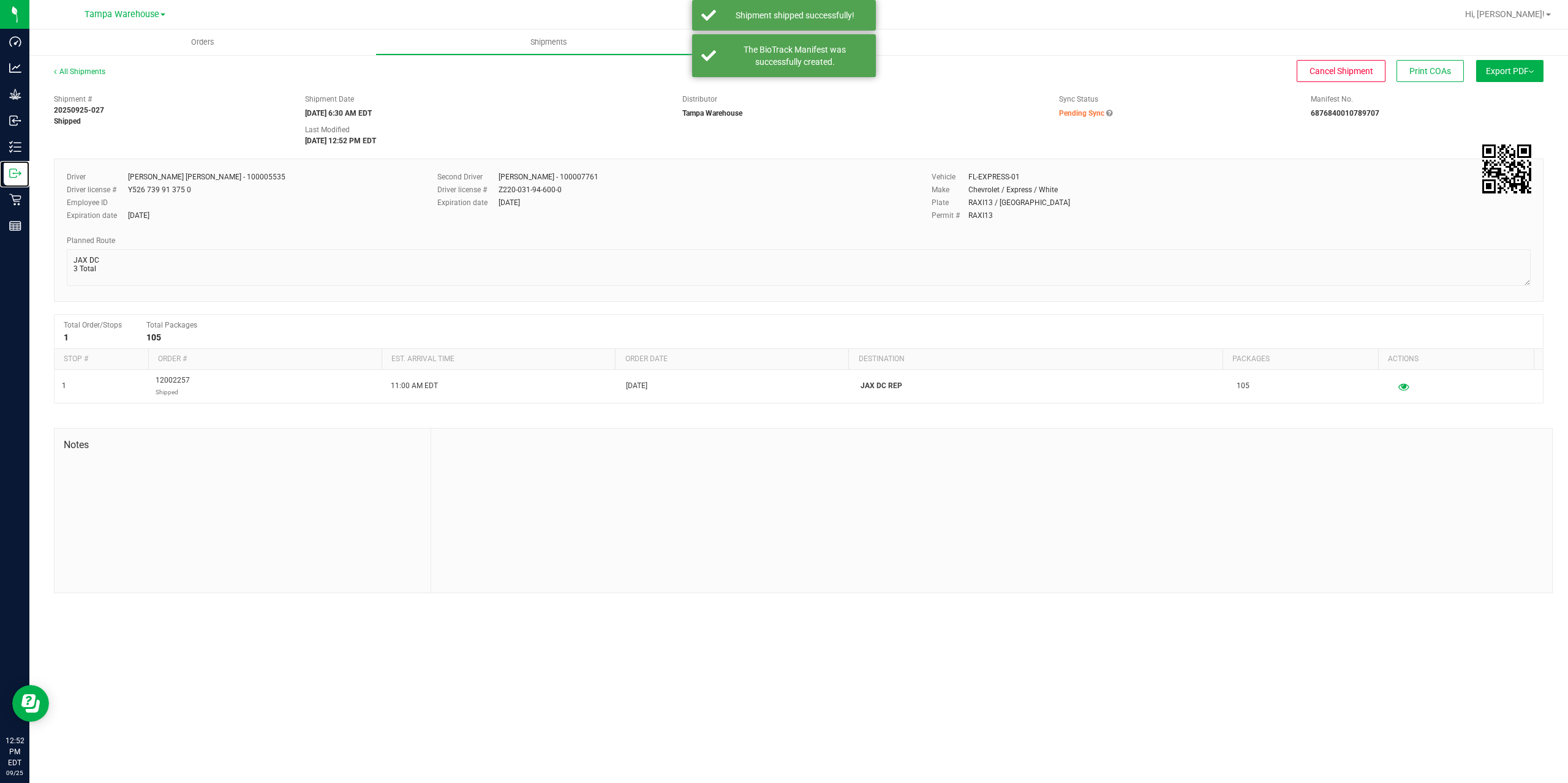
click at [17, 179] on div "Outbound" at bounding box center [17, 173] width 26 height 25
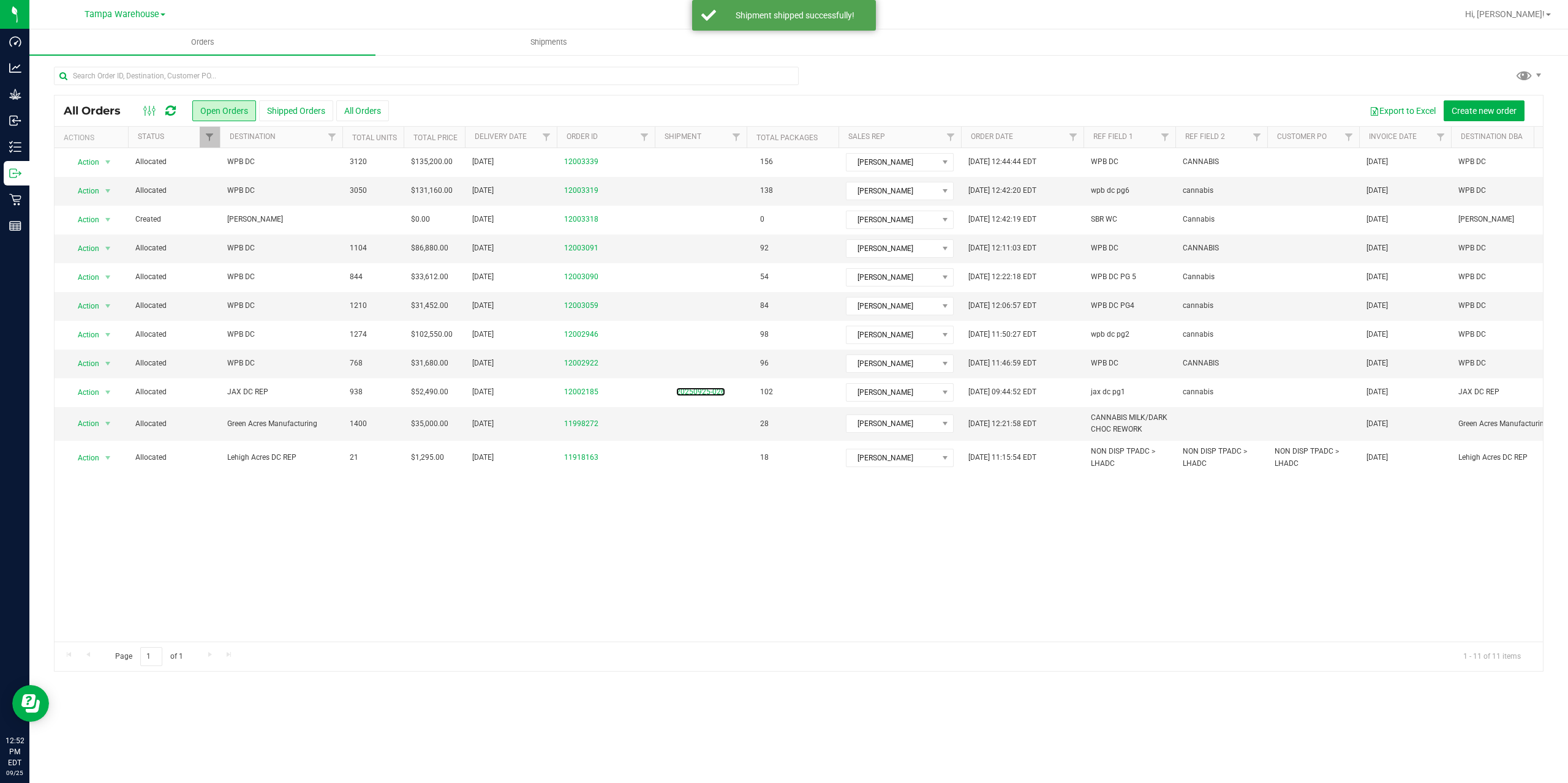
click at [702, 394] on link "20250925-026" at bounding box center [701, 391] width 49 height 8
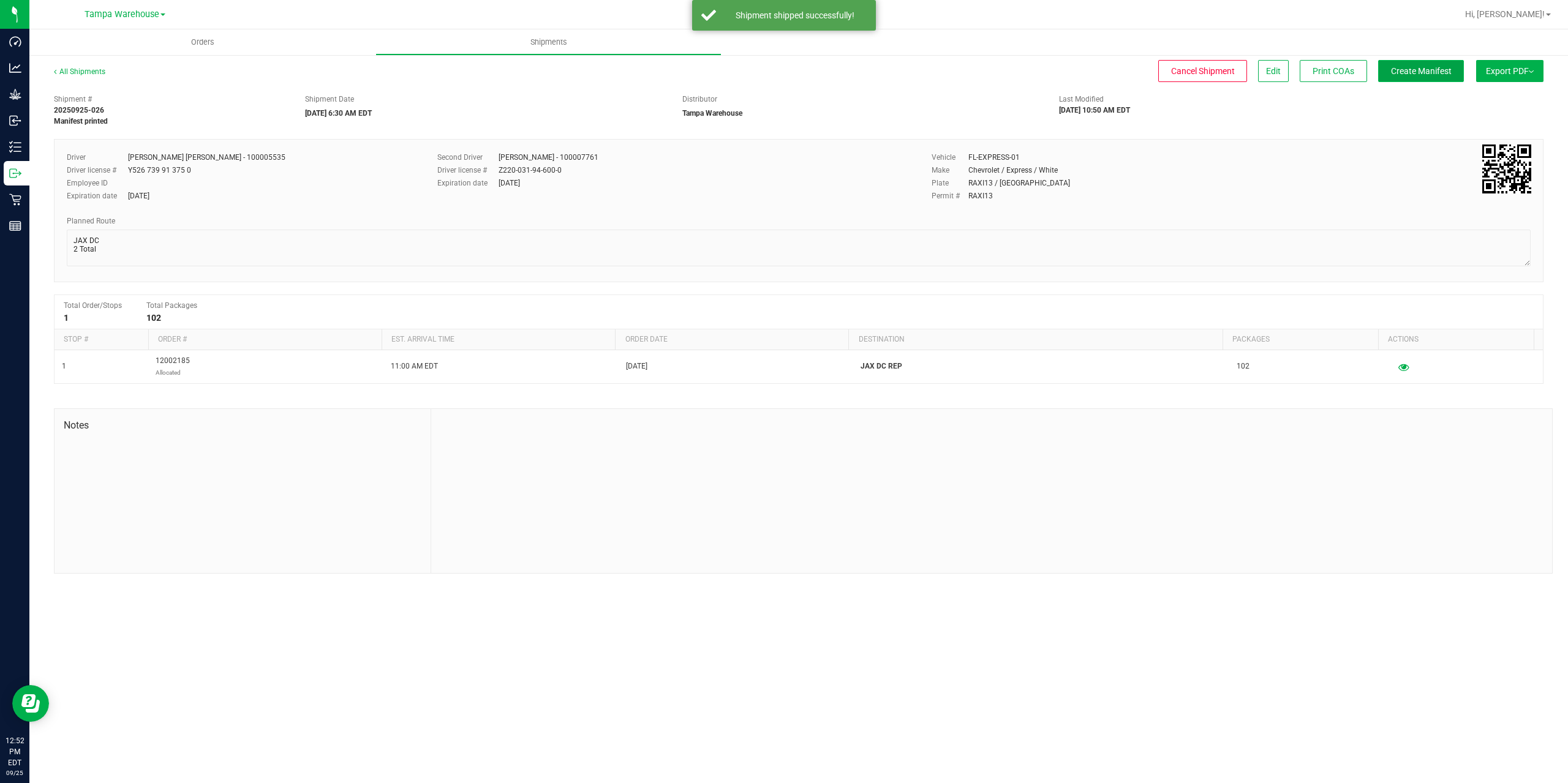
click at [1417, 70] on span "Create Manifest" at bounding box center [1421, 70] width 61 height 10
click at [1417, 70] on span "Ship Transfer" at bounding box center [1424, 70] width 50 height 10
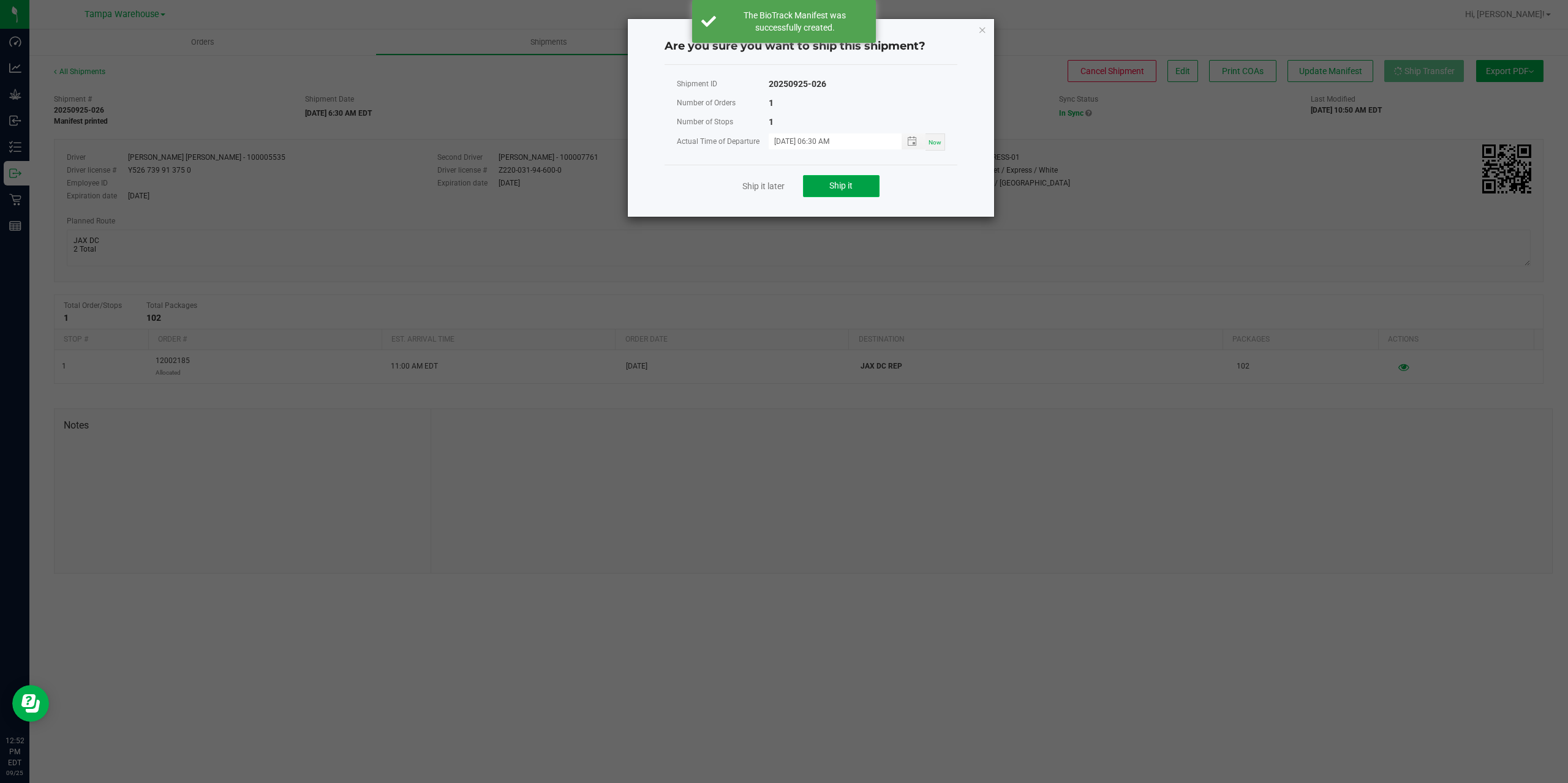
click at [836, 180] on span "Ship it" at bounding box center [841, 185] width 23 height 10
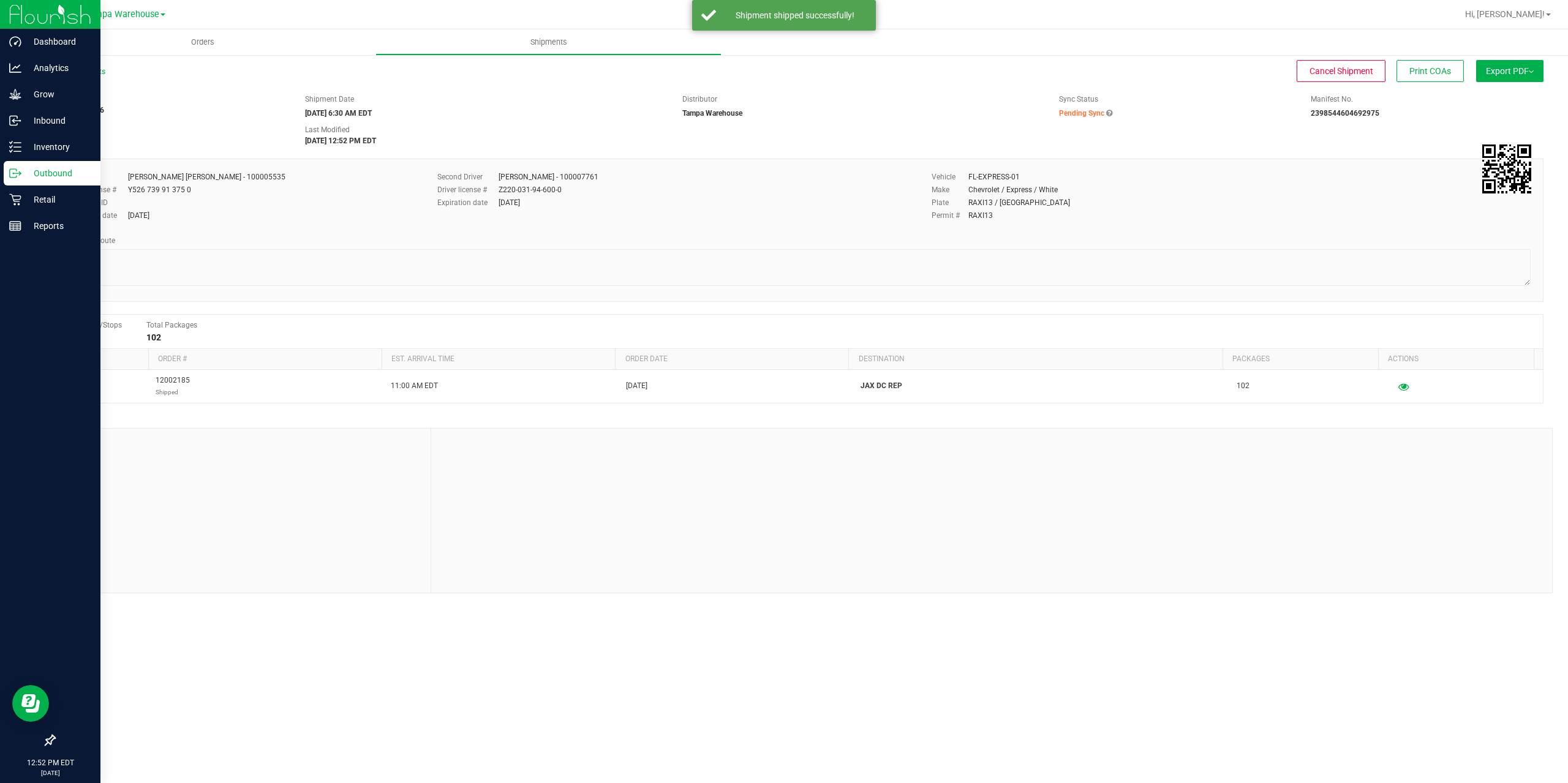
click at [6, 173] on div "Outbound" at bounding box center [52, 173] width 97 height 25
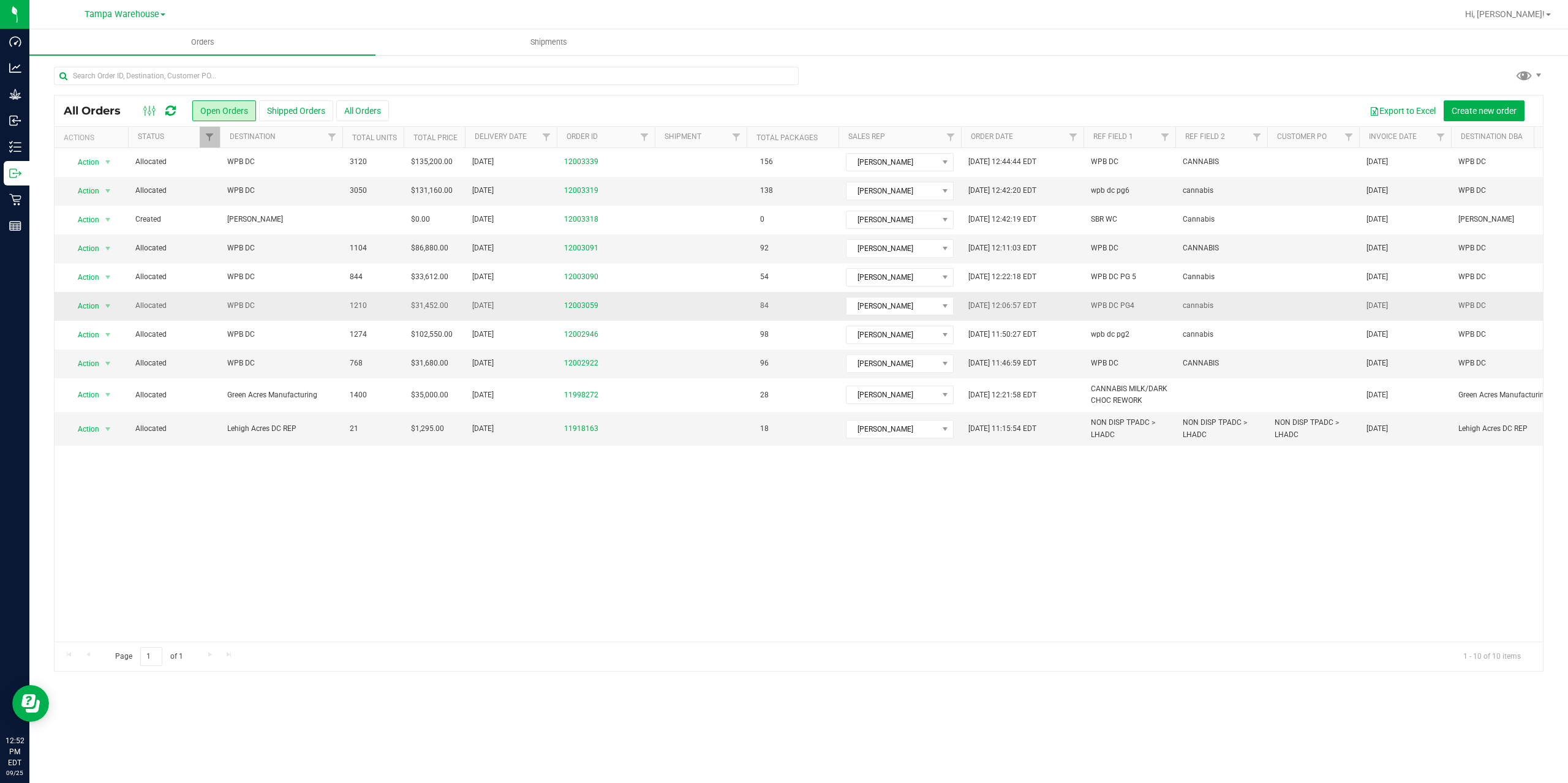
click at [283, 301] on span "WPB DC" at bounding box center [281, 306] width 108 height 12
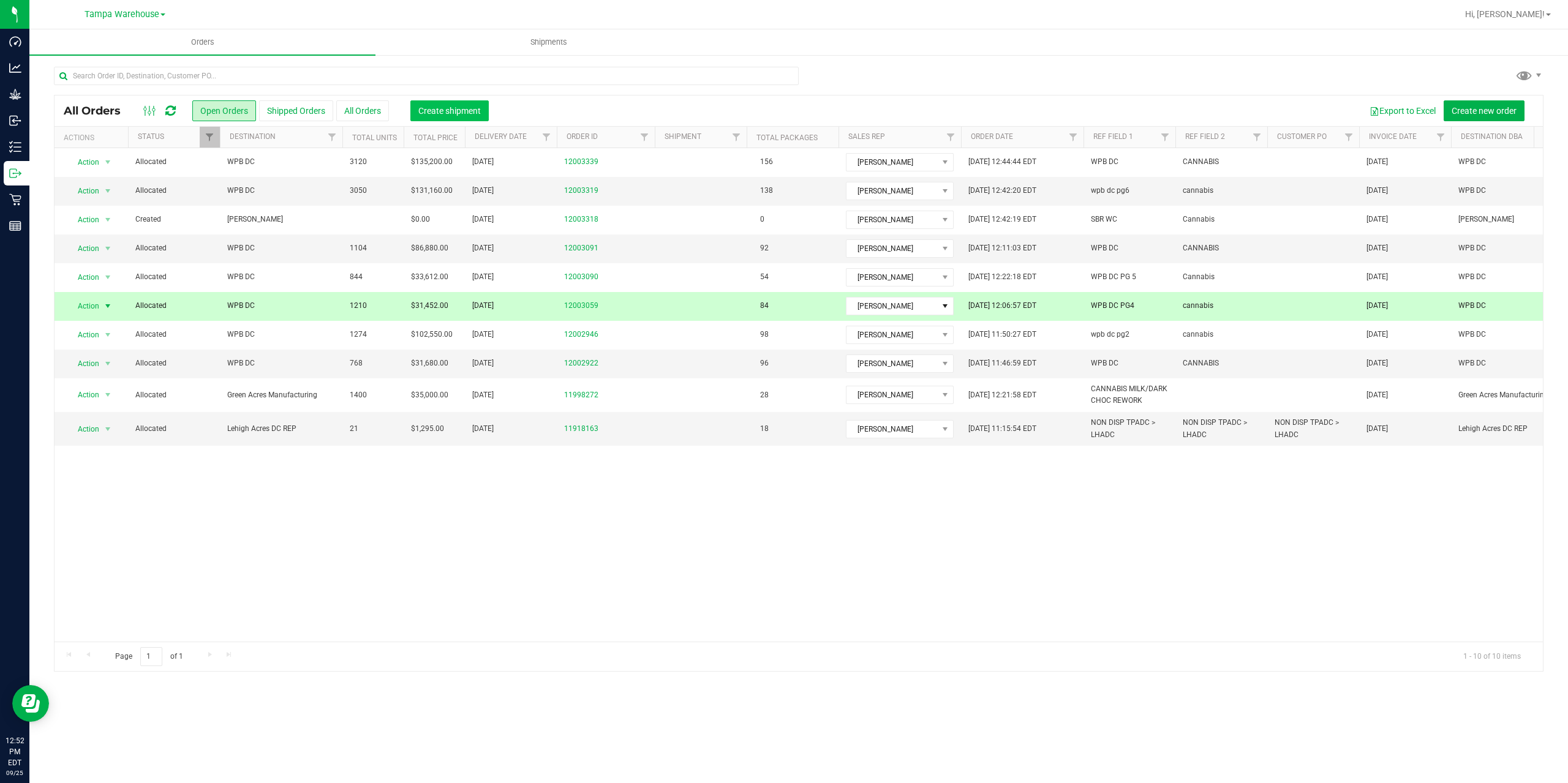
click at [448, 111] on span "Create shipment" at bounding box center [450, 111] width 63 height 10
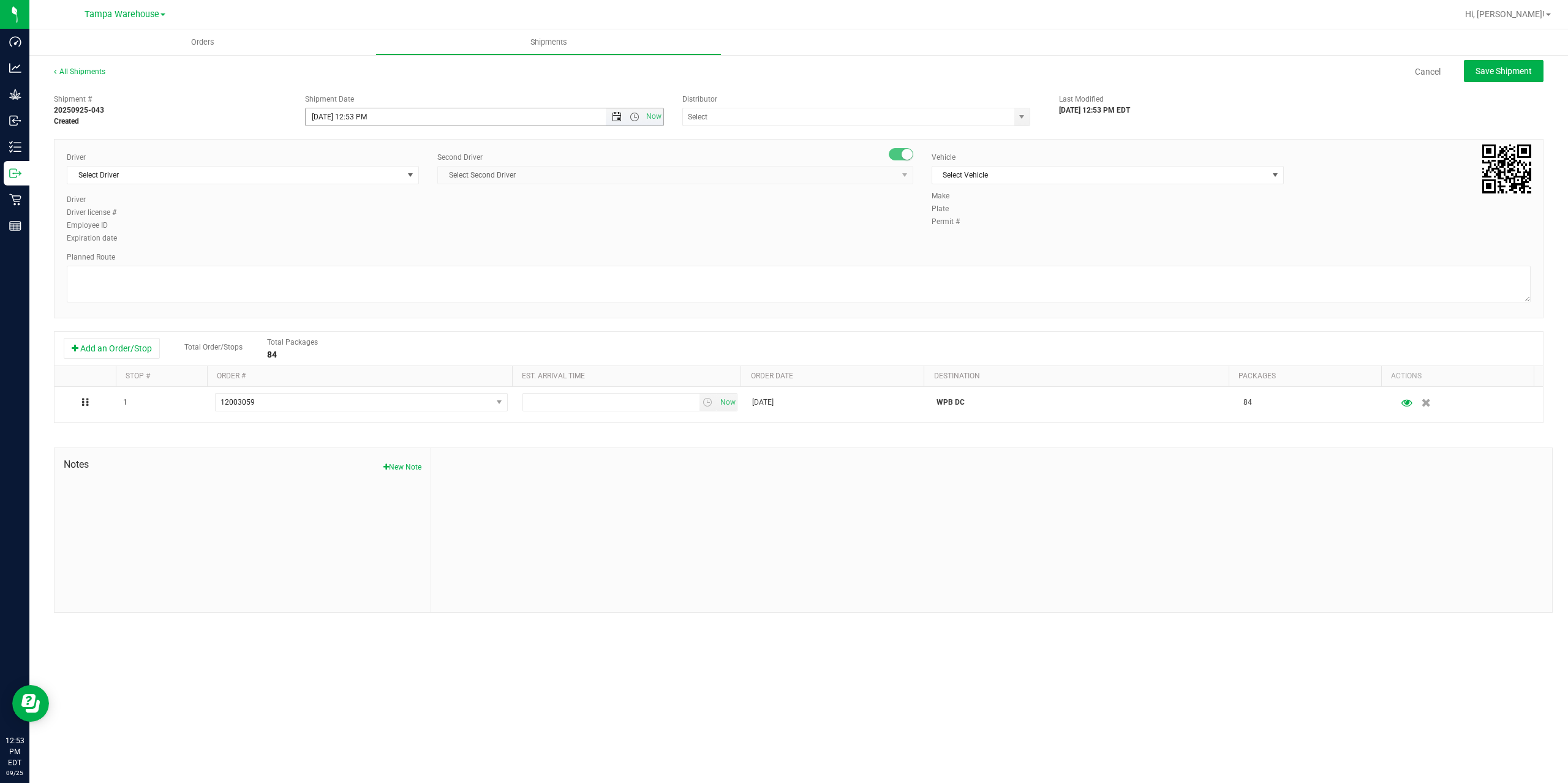
click at [616, 114] on span "Open the date view" at bounding box center [616, 116] width 10 height 10
click at [406, 237] on link "26" at bounding box center [406, 241] width 17 height 19
click at [634, 116] on span "Open the time view" at bounding box center [634, 116] width 10 height 10
click at [344, 213] on li "6:30 AM" at bounding box center [483, 219] width 356 height 16
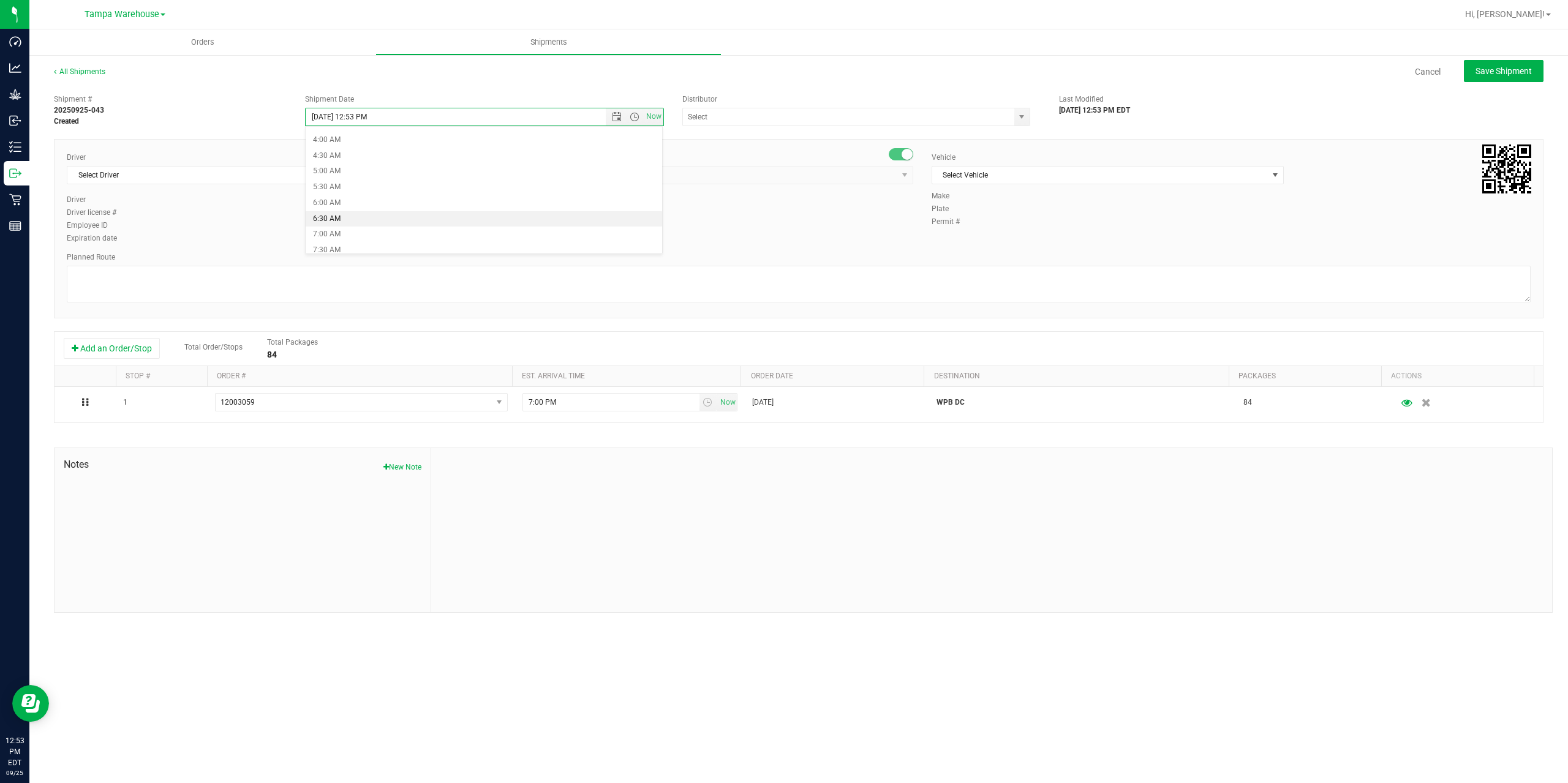
type input "9/26/2025 6:30 AM"
click at [754, 118] on input "text" at bounding box center [844, 117] width 321 height 17
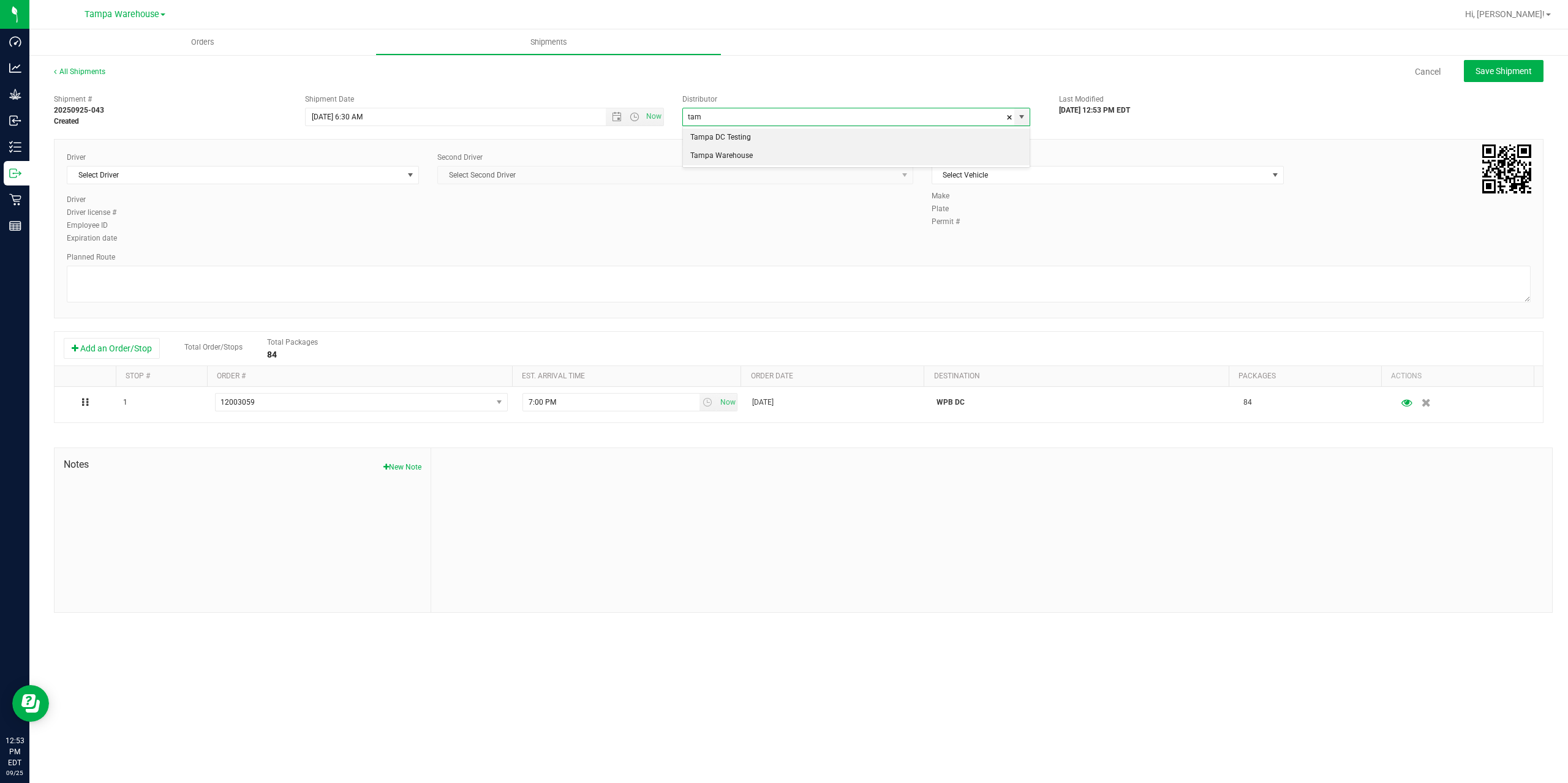
click at [756, 156] on li "Tampa Warehouse" at bounding box center [856, 156] width 347 height 18
type input "Tampa Warehouse"
click at [189, 177] on span "Select Driver" at bounding box center [235, 175] width 336 height 17
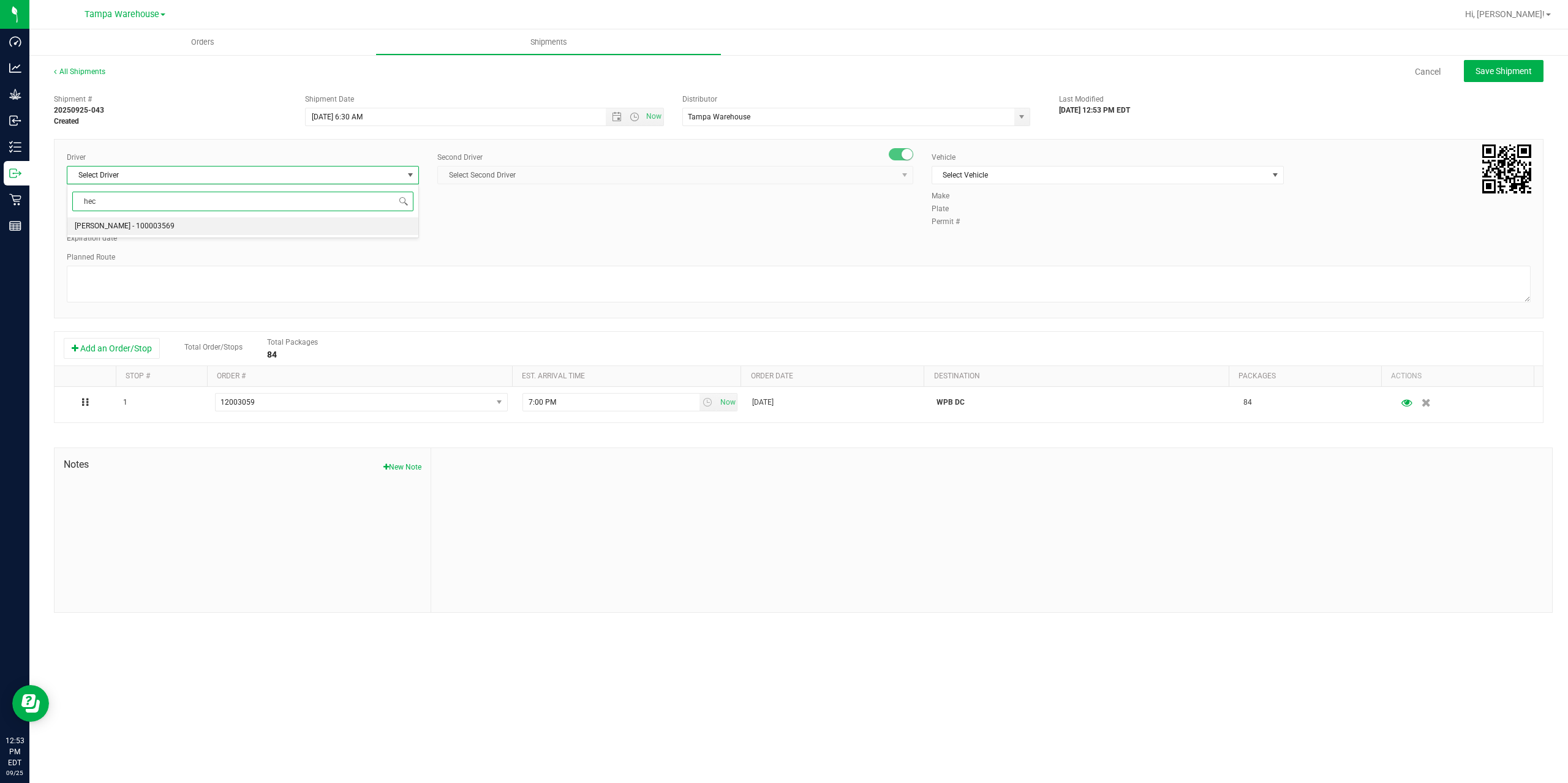
click at [171, 233] on li "Hector Ayala - 100003569" at bounding box center [243, 226] width 351 height 18
type input "hec"
click at [546, 167] on span "Select Second Driver" at bounding box center [668, 175] width 459 height 17
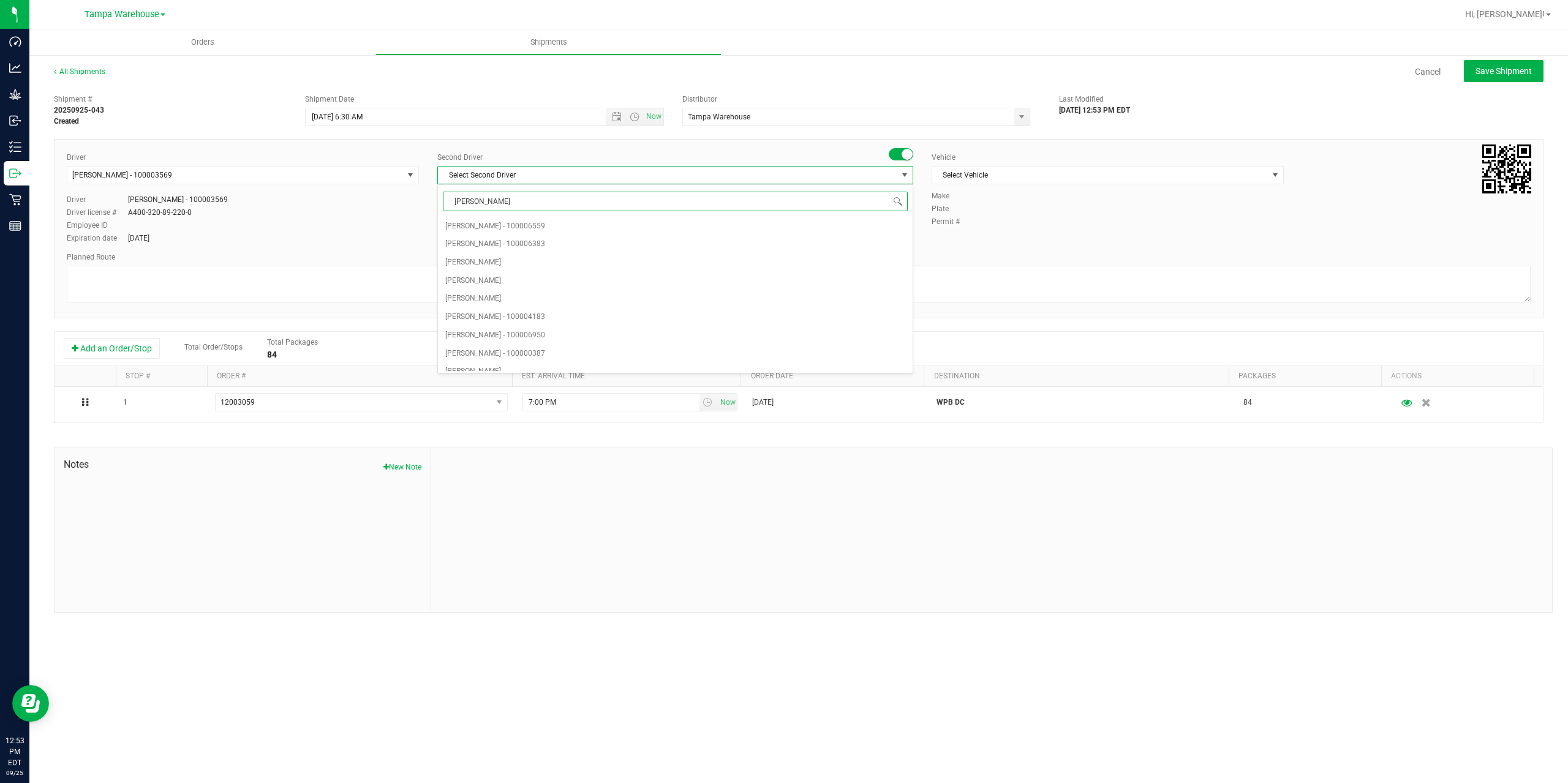
type input "dann"
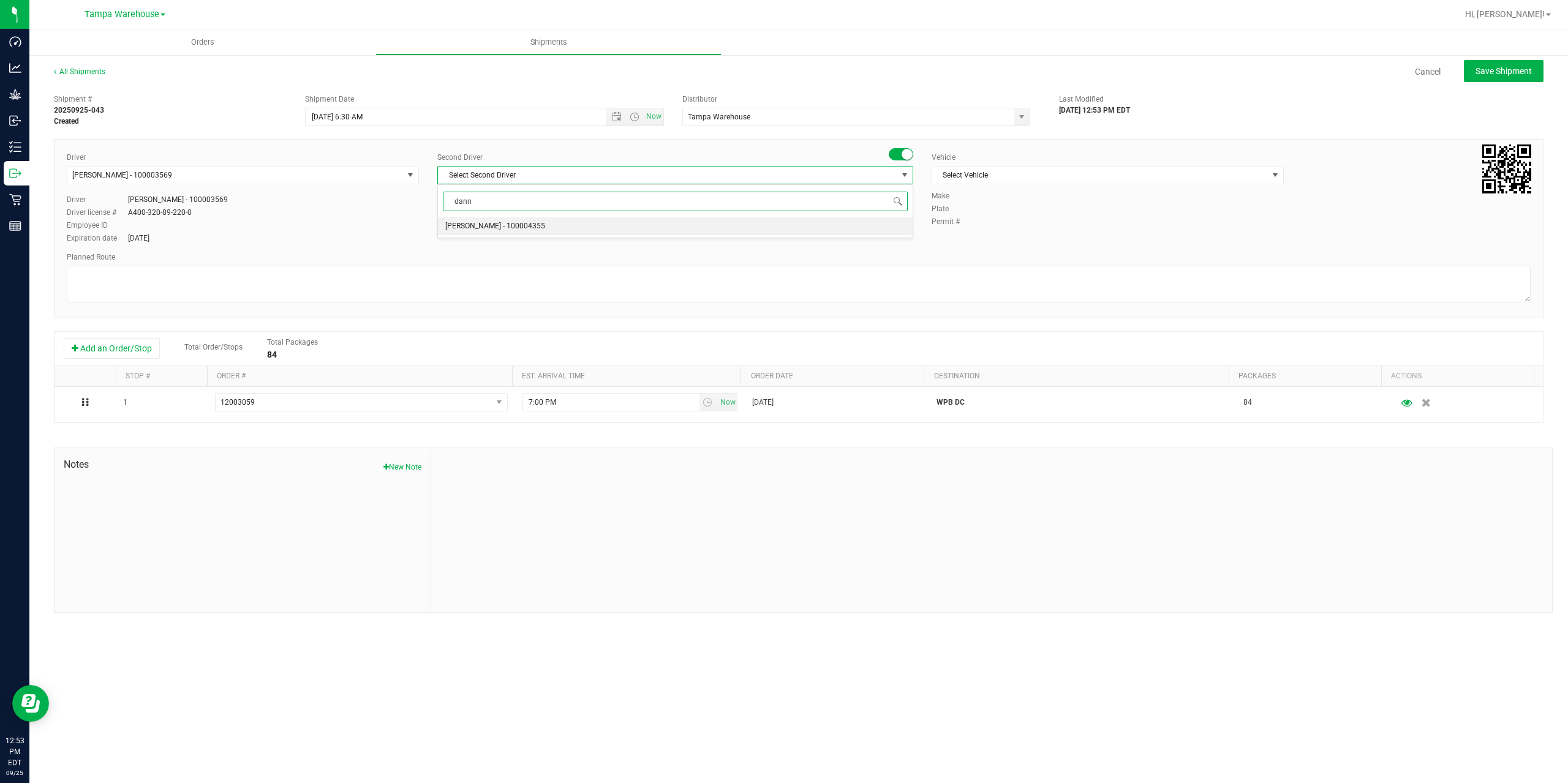
click at [544, 228] on li "Danny Vickers - 100004355" at bounding box center [675, 226] width 475 height 18
click at [1032, 175] on span "Select Vehicle" at bounding box center [1100, 175] width 336 height 17
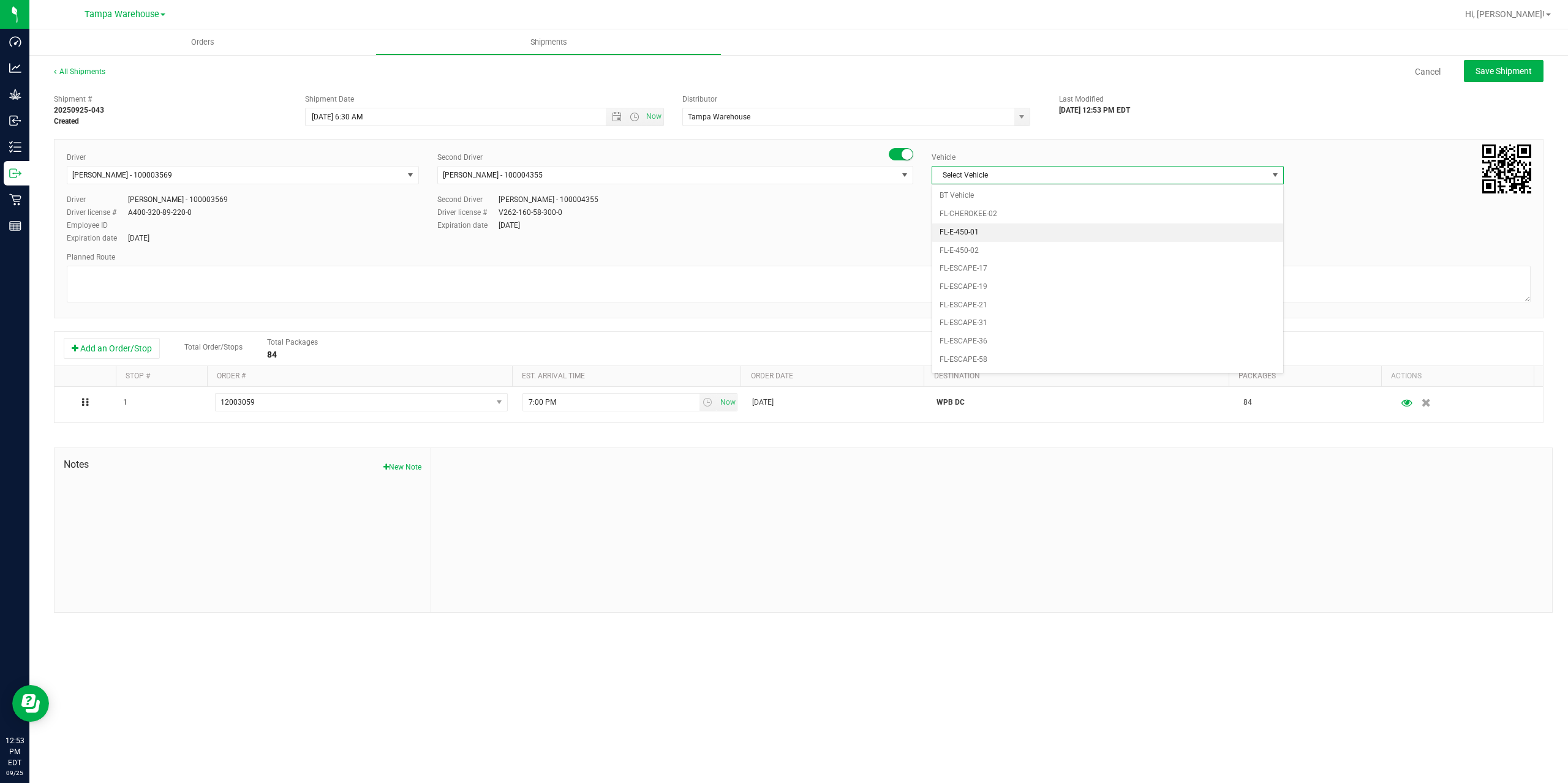
click at [1036, 234] on li "FL-E-450-01" at bounding box center [1107, 233] width 351 height 18
click at [926, 280] on textarea at bounding box center [798, 284] width 1464 height 37
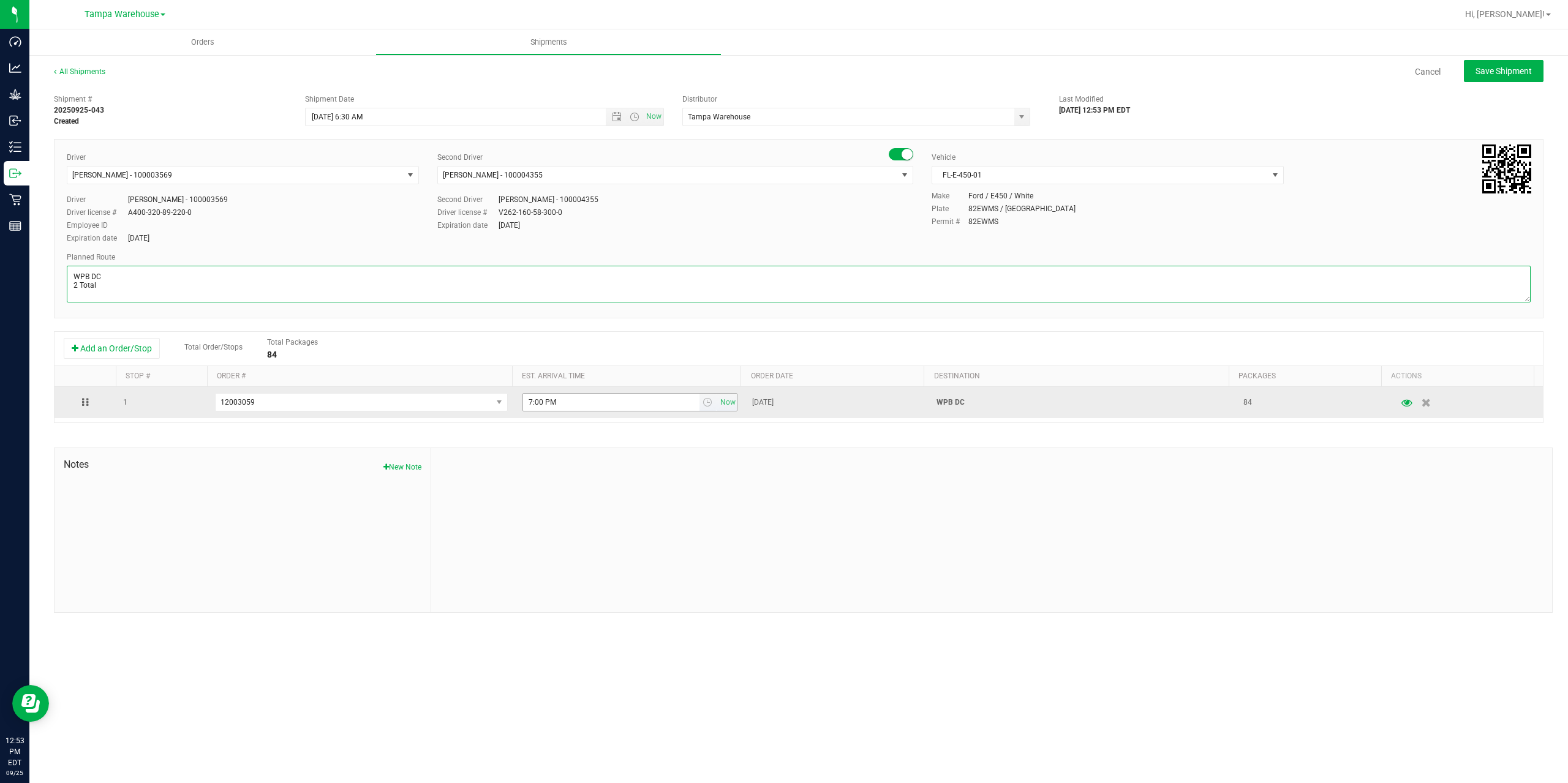
type textarea "WPB DC 2 Total"
drag, startPoint x: 666, startPoint y: 408, endPoint x: 273, endPoint y: 408, distance: 393.0
click at [273, 408] on tr "1 12003059 12003339 12003319 12003318 12003090 12003091 12003059 12002946 12002…" at bounding box center [798, 402] width 1488 height 31
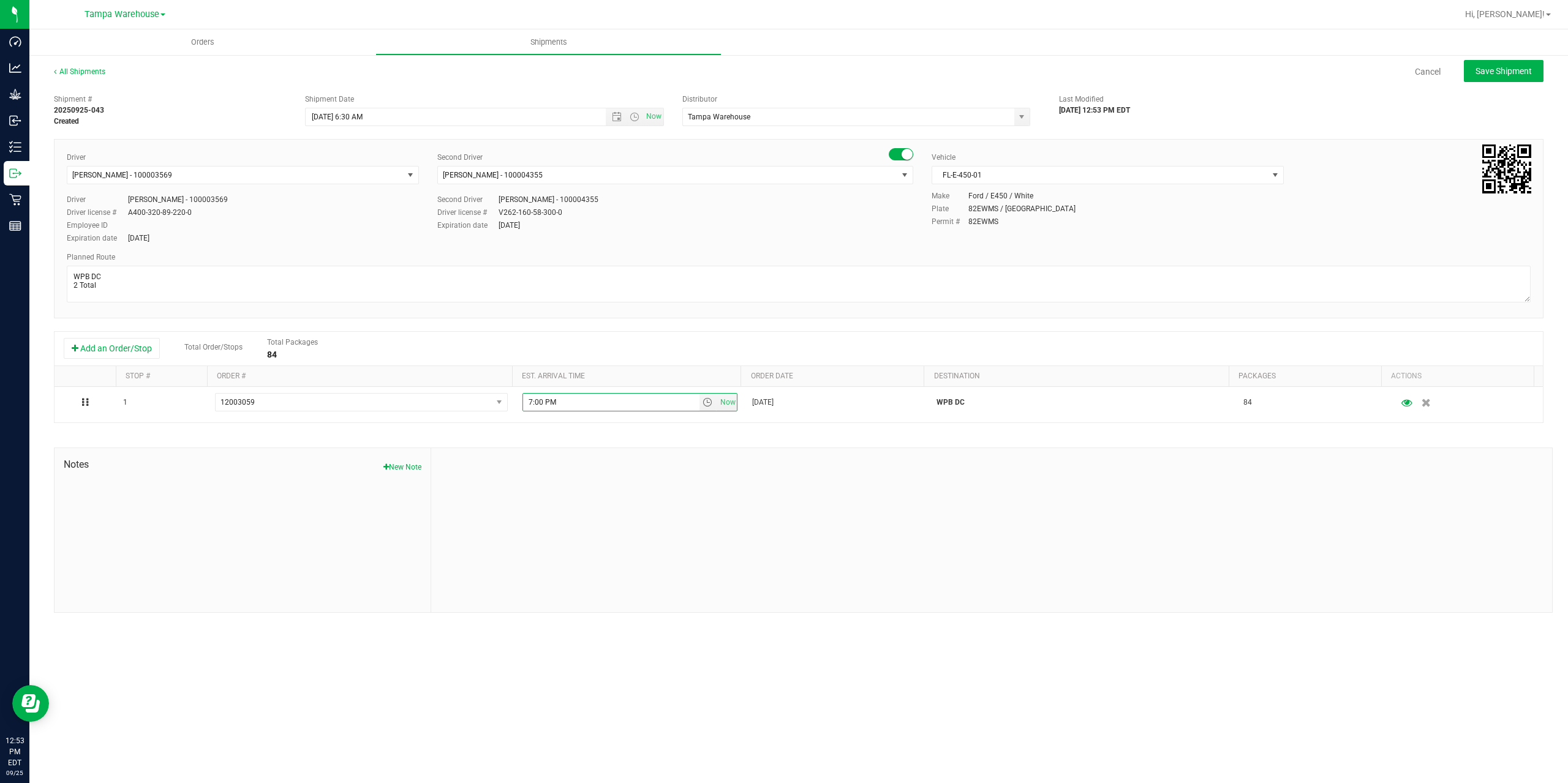
paste input "11:00 A"
type input "11:00 AM"
click at [1484, 74] on span "Save Shipment" at bounding box center [1503, 70] width 56 height 10
type input "9/26/2025 10:30 AM"
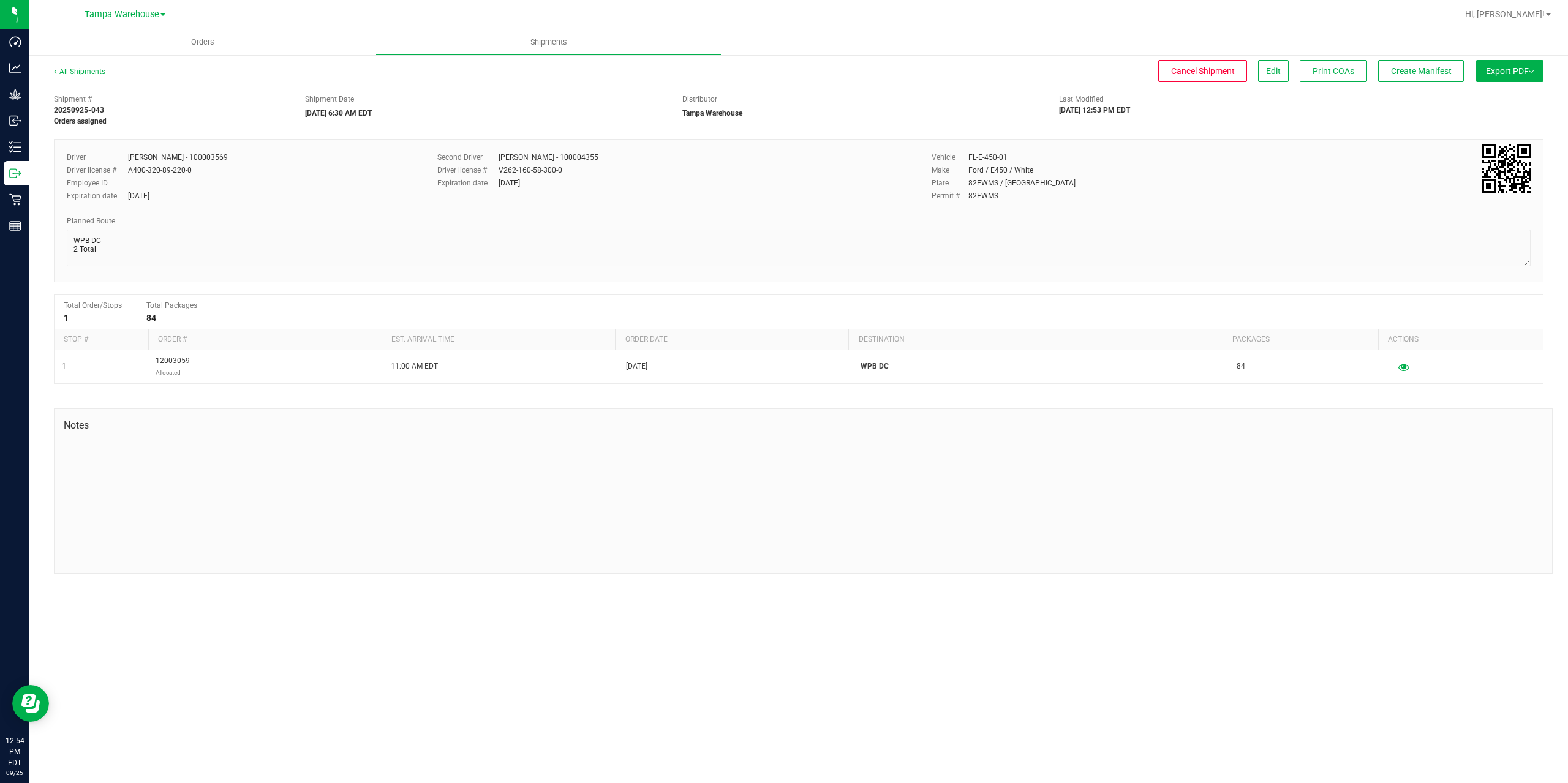
click at [1497, 72] on span "Export PDF" at bounding box center [1510, 70] width 48 height 10
click at [1512, 98] on span "Manifest by Package ID" at bounding box center [1492, 98] width 78 height 8
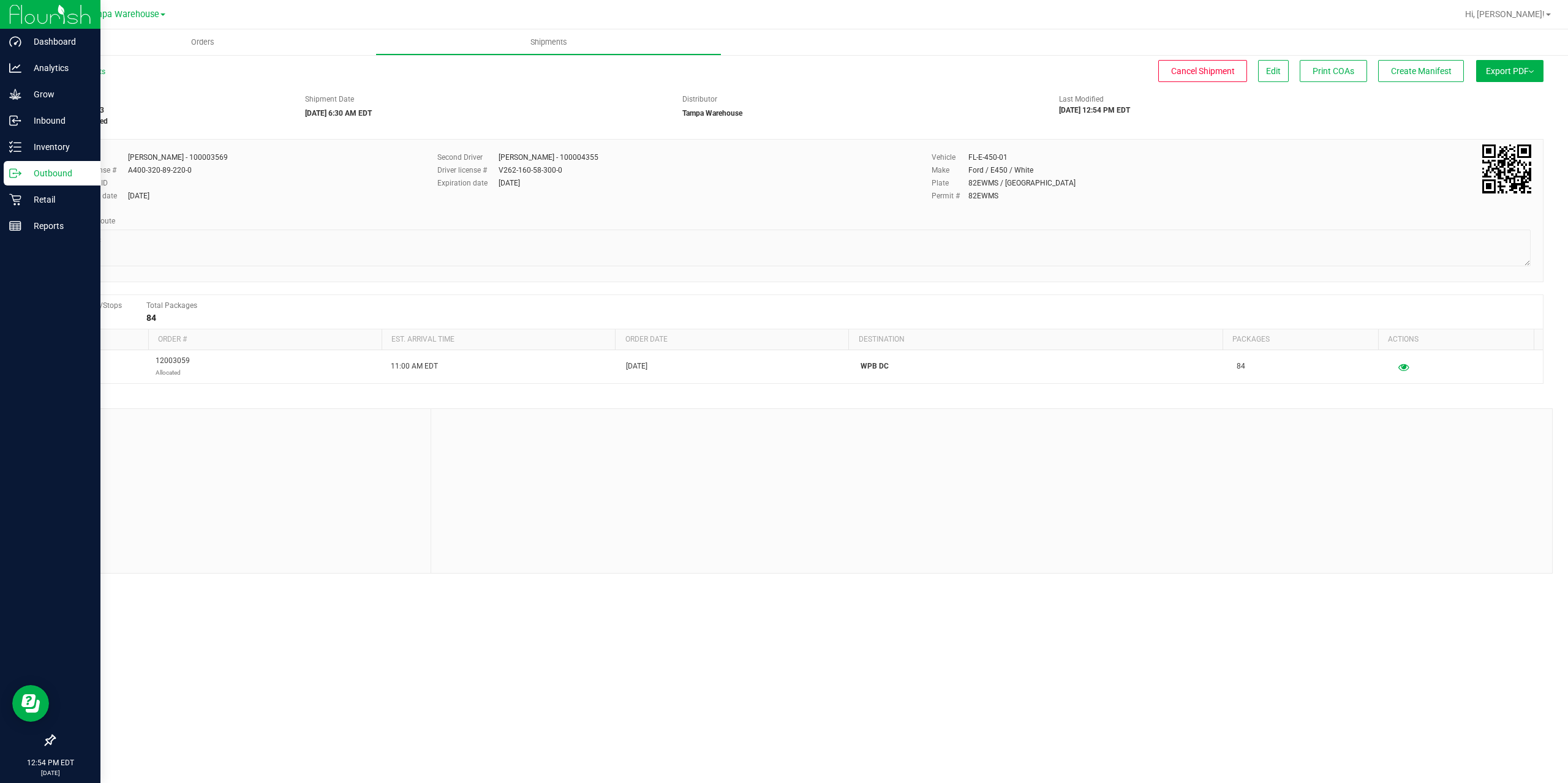
click at [25, 167] on p "Outbound" at bounding box center [58, 173] width 74 height 15
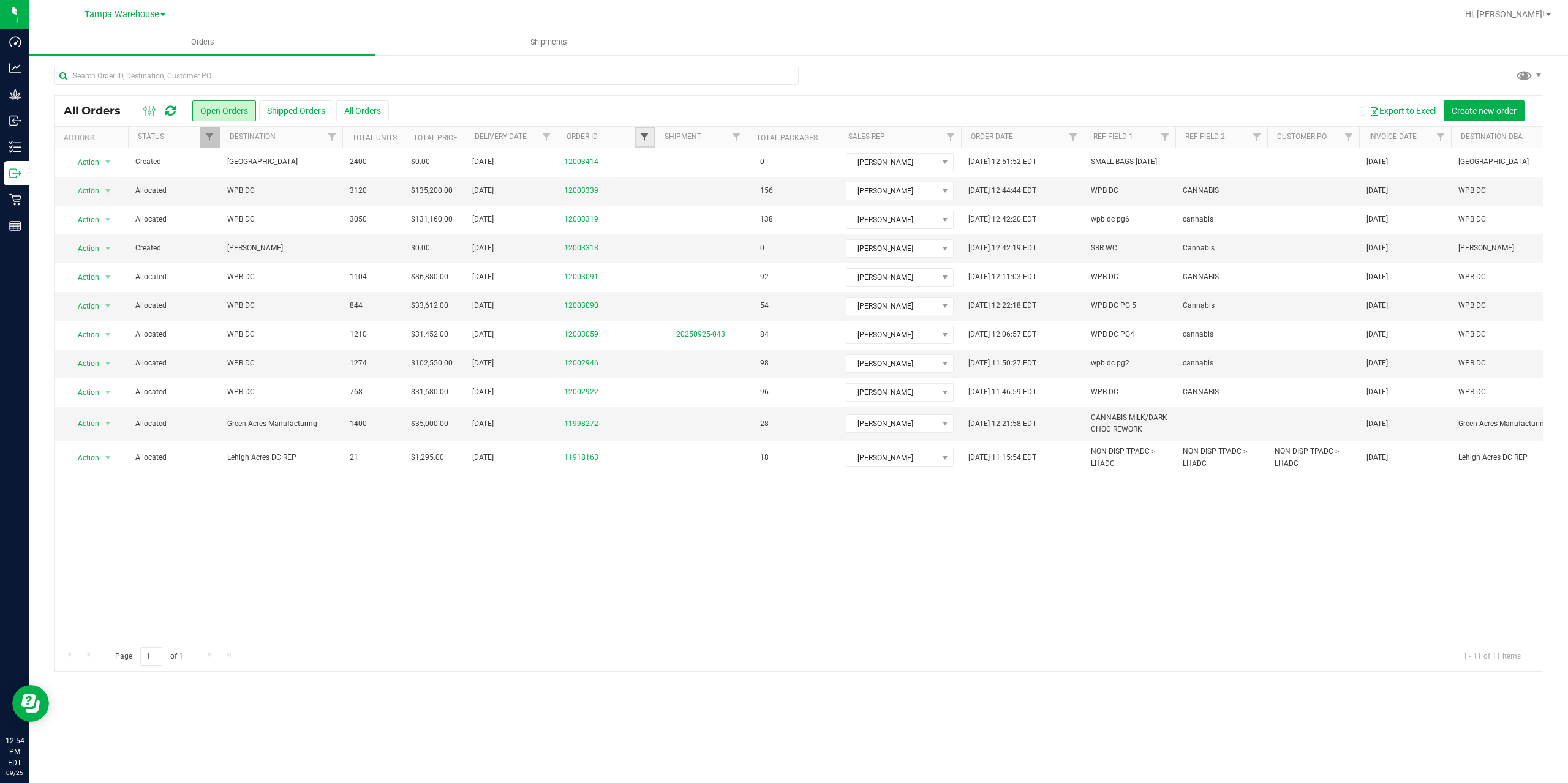
click at [646, 138] on span "Filter" at bounding box center [644, 137] width 10 height 10
type input "2946"
click at [642, 183] on button "Filter" at bounding box center [671, 197] width 59 height 27
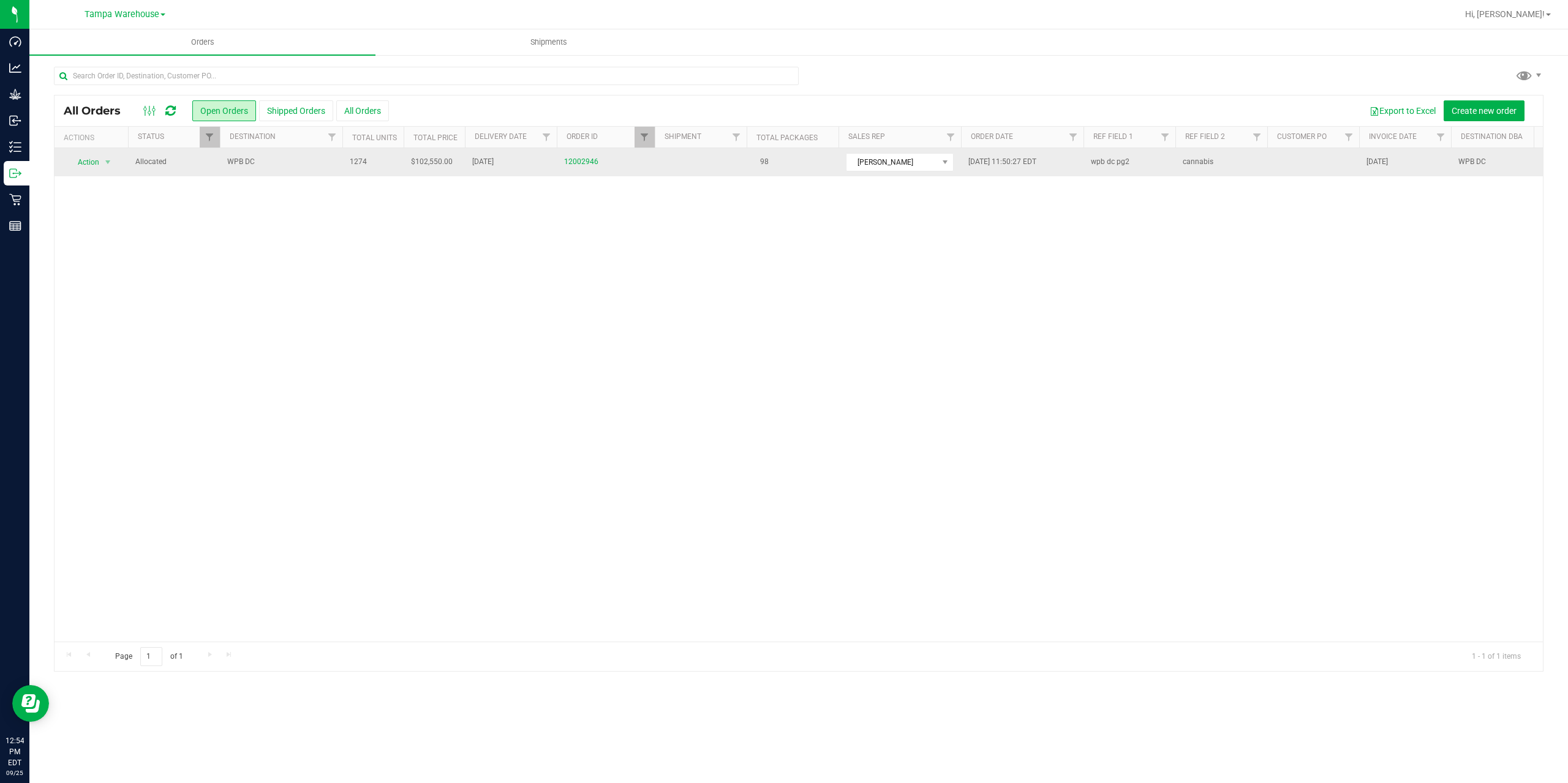
click at [292, 164] on span "WPB DC" at bounding box center [281, 162] width 108 height 12
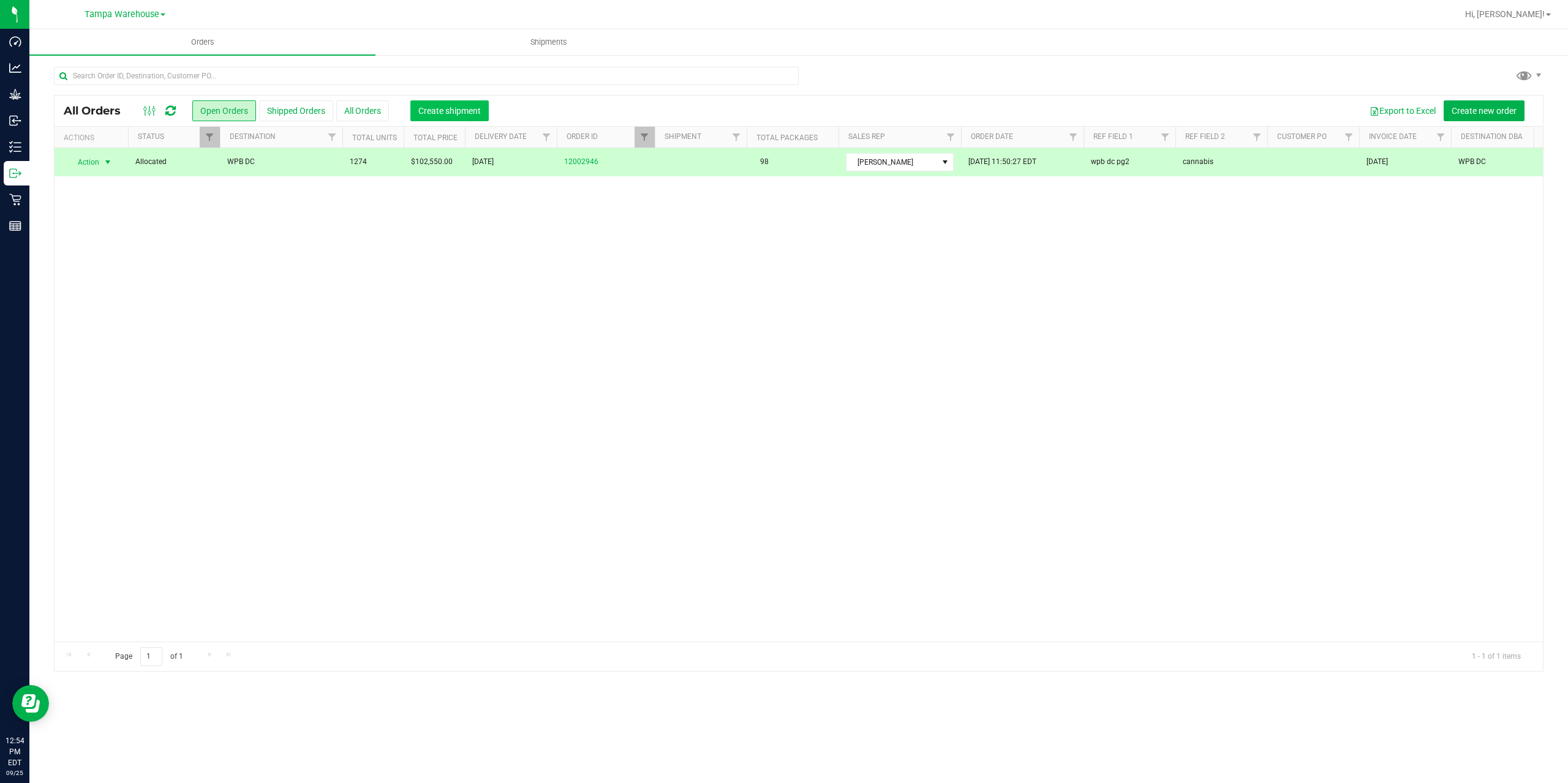
click at [447, 115] on span "Create shipment" at bounding box center [450, 111] width 63 height 10
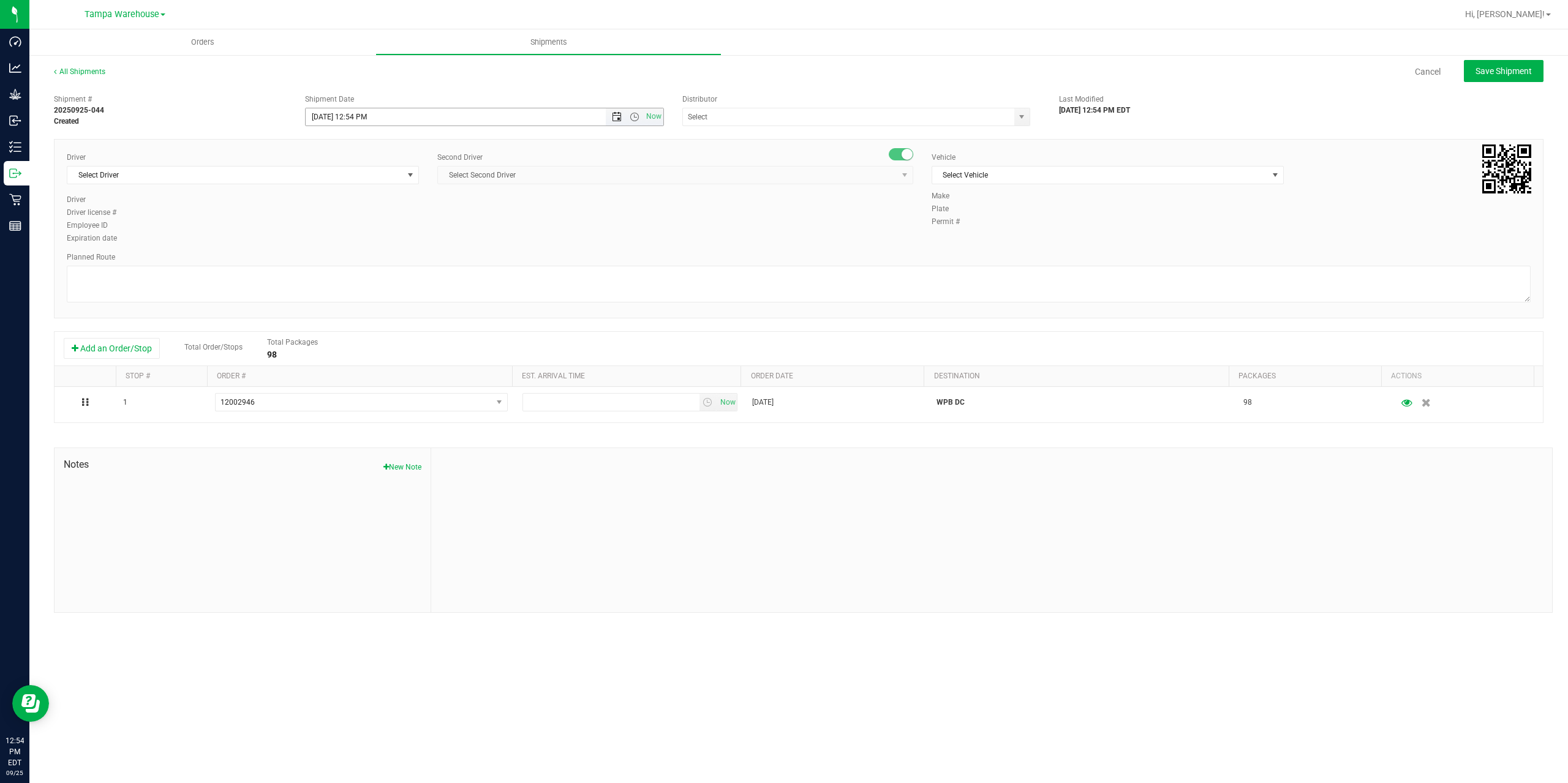
click at [615, 116] on span "Open the date view" at bounding box center [616, 116] width 10 height 10
click at [400, 238] on link "26" at bounding box center [406, 241] width 17 height 19
click at [634, 116] on span "Open the time view" at bounding box center [634, 116] width 10 height 10
click at [354, 224] on li "6:30 AM" at bounding box center [483, 219] width 356 height 16
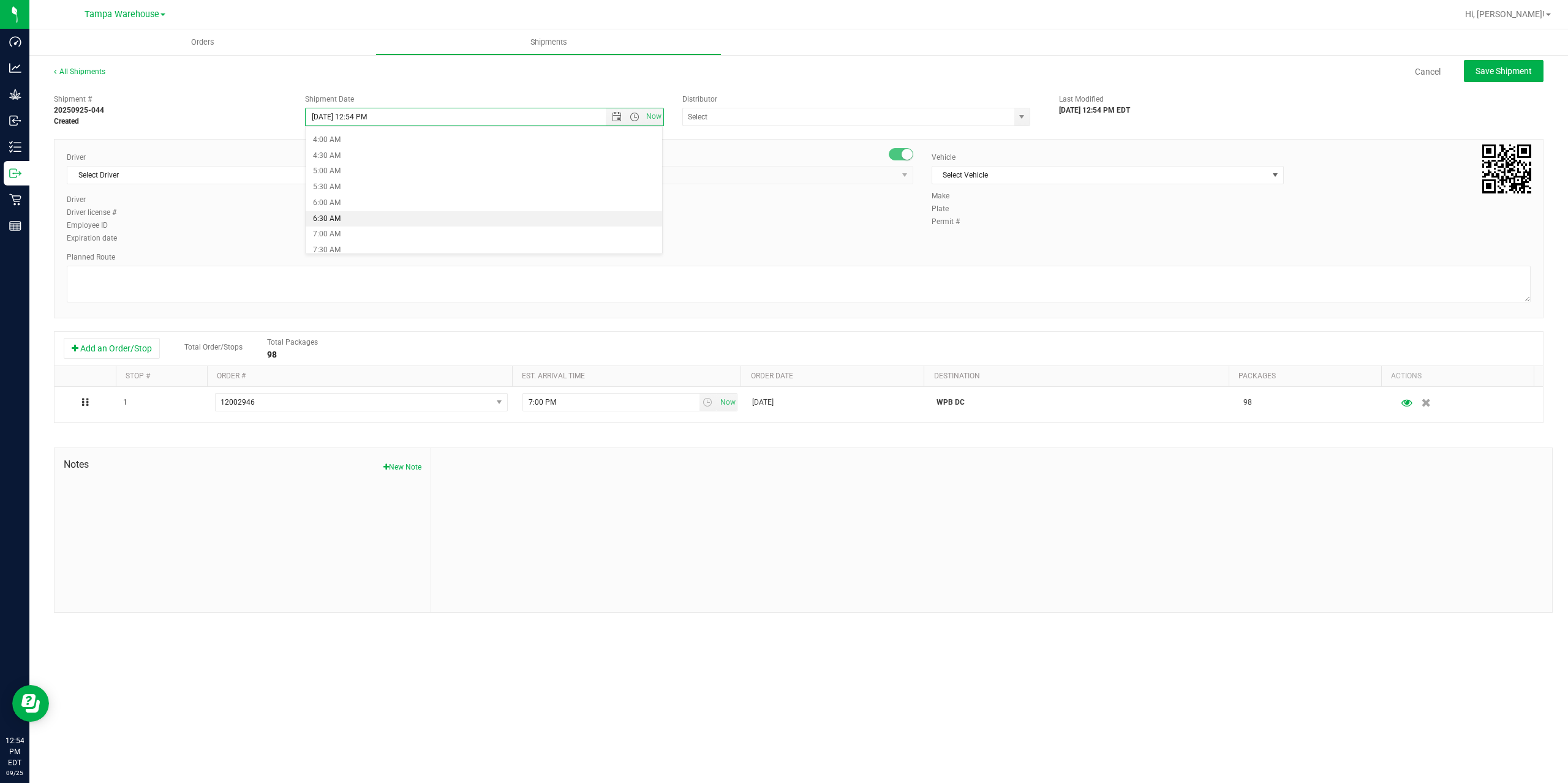
type input "9/26/2025 6:30 AM"
click at [732, 114] on input "text" at bounding box center [844, 117] width 321 height 17
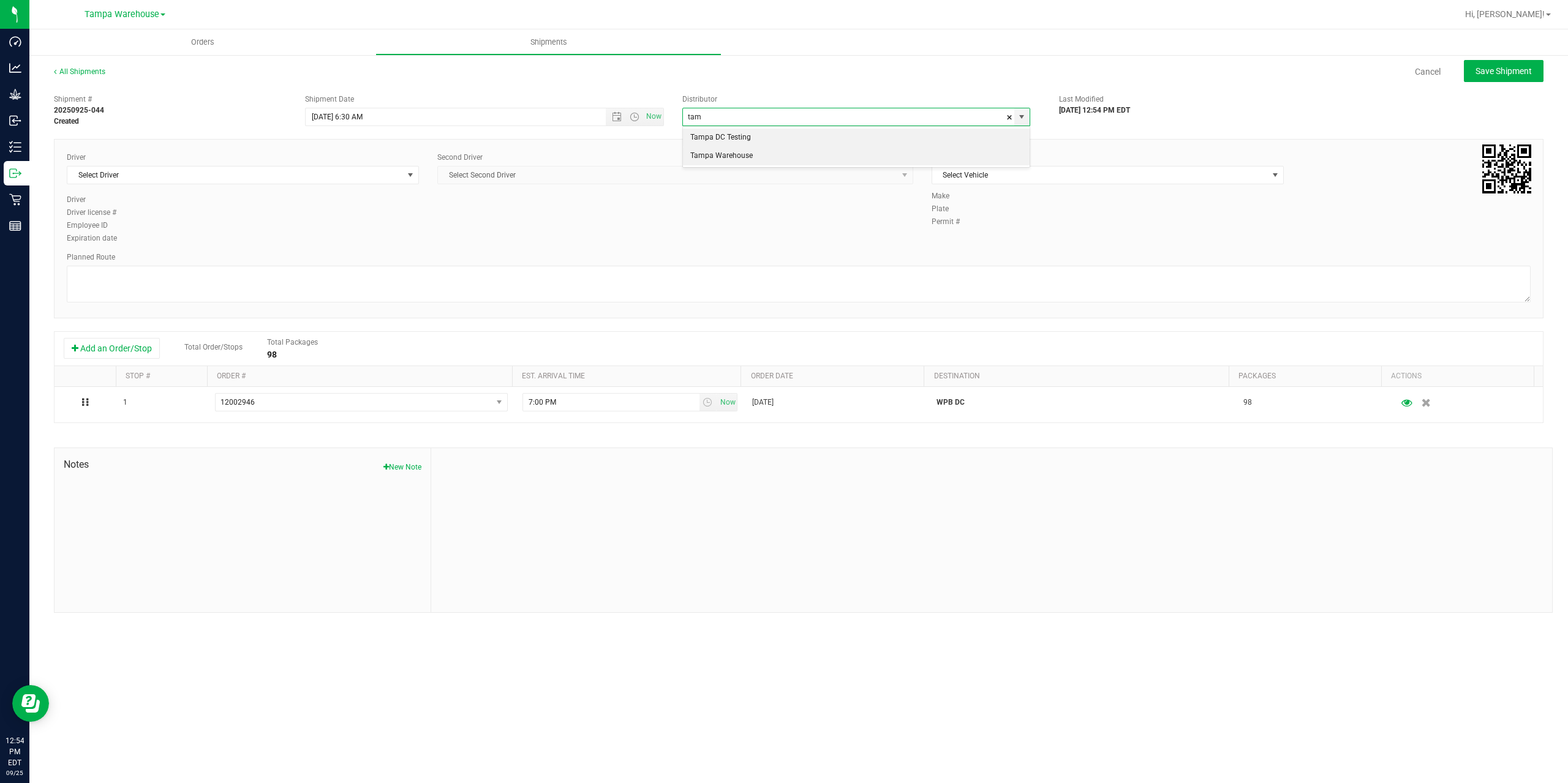
click at [750, 156] on li "Tampa Warehouse" at bounding box center [856, 156] width 347 height 18
type input "Tampa Warehouse"
click at [314, 171] on span "Select Driver" at bounding box center [235, 175] width 336 height 17
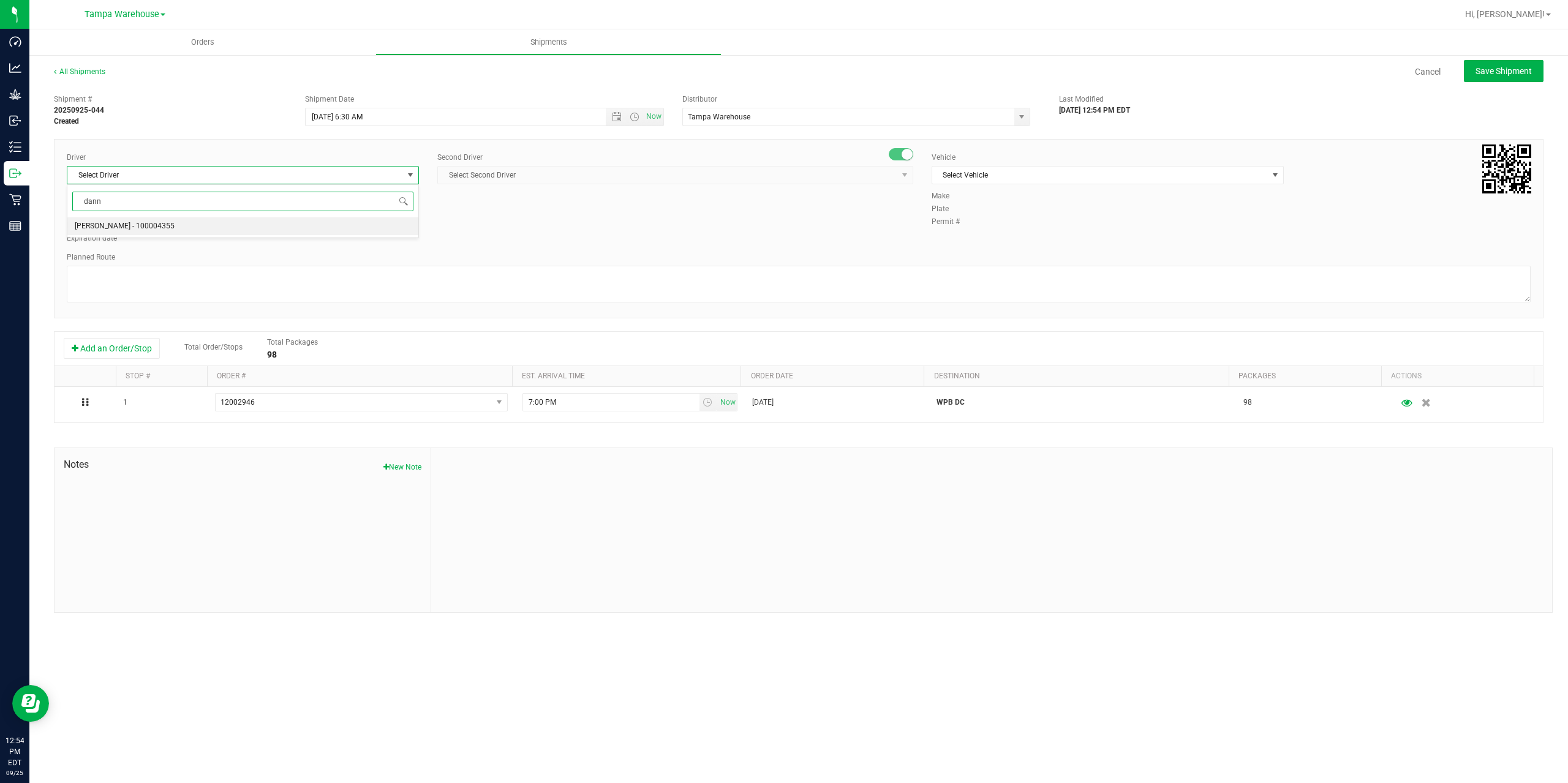
click at [279, 228] on li "Danny Vickers - 100004355" at bounding box center [243, 226] width 351 height 18
type input "dann"
click at [614, 179] on span "Select Second Driver" at bounding box center [668, 175] width 459 height 17
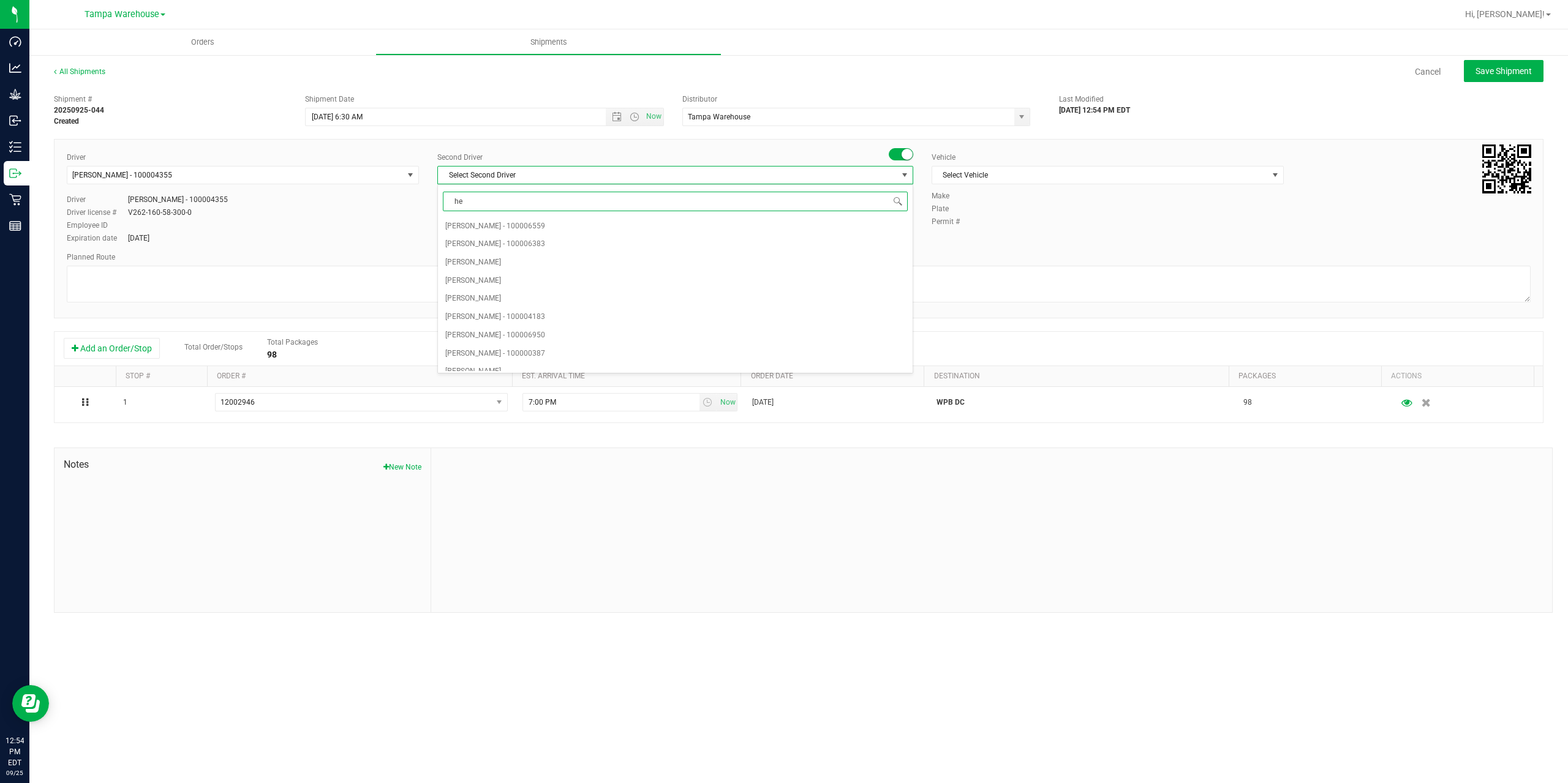
type input "hec"
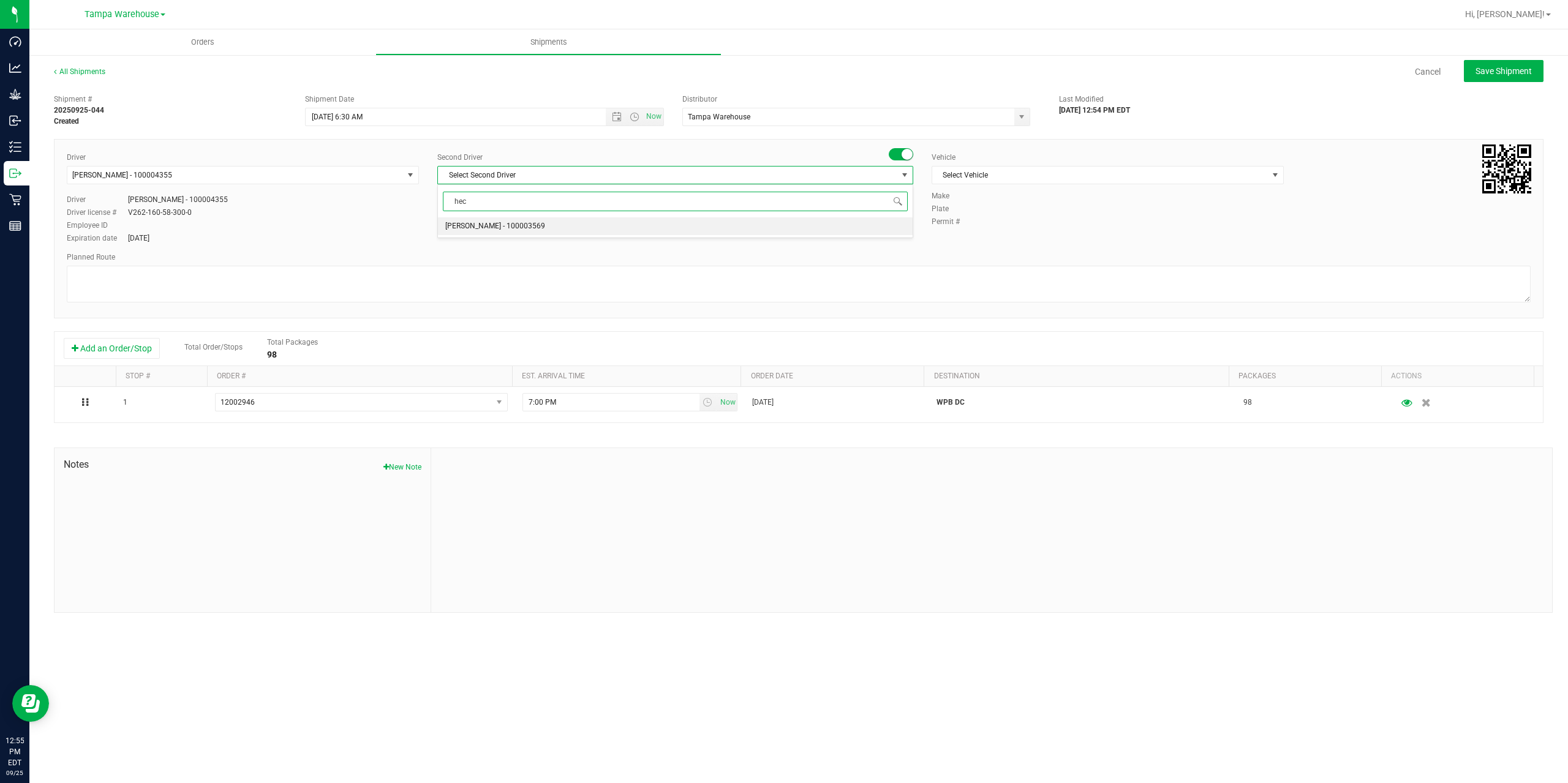
click at [527, 228] on span "Hector Ayala - 100003569" at bounding box center [495, 226] width 100 height 16
click at [1016, 173] on span "Select Vehicle" at bounding box center [1100, 175] width 336 height 17
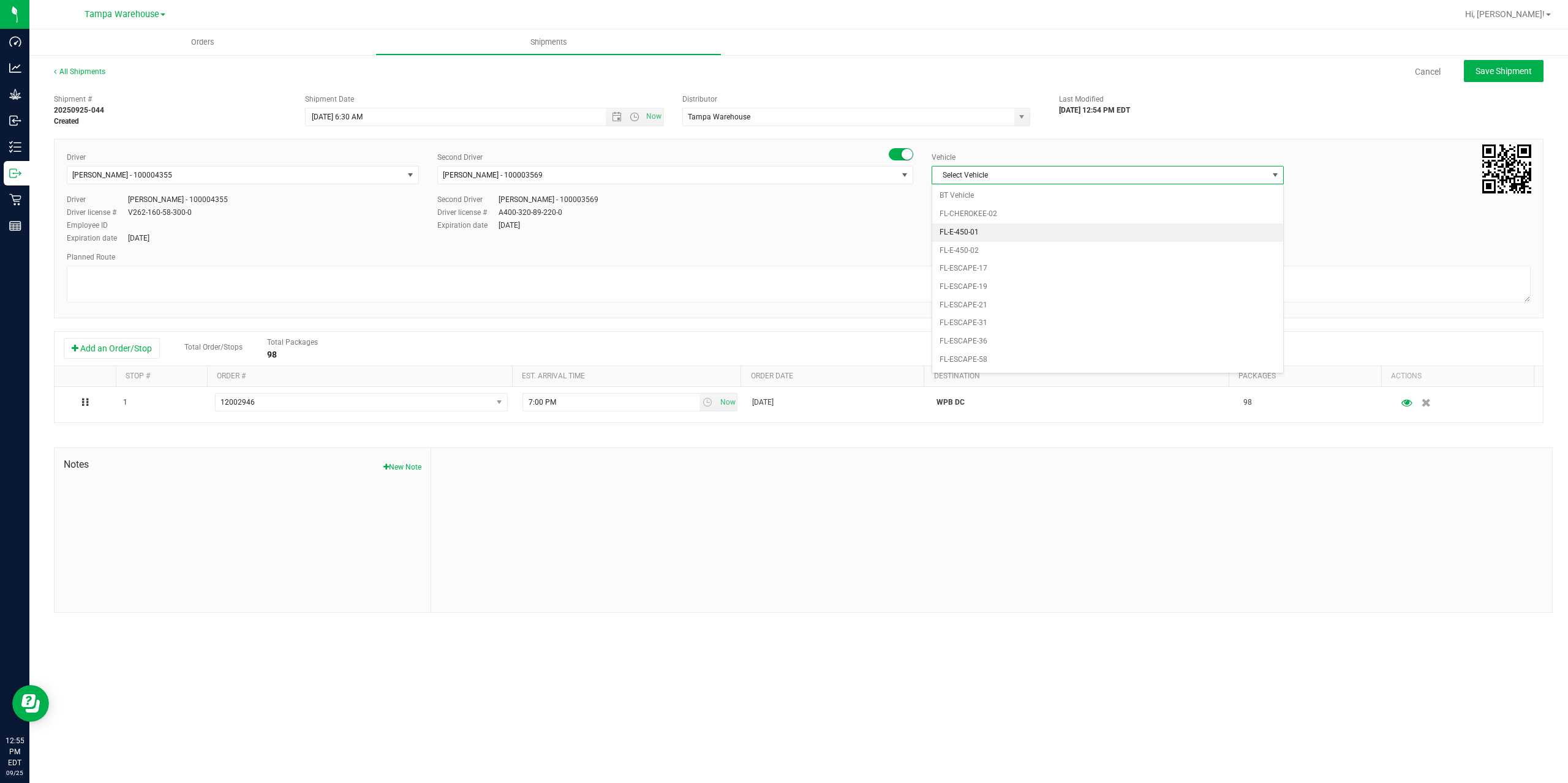
click at [1014, 226] on li "FL-E-450-01" at bounding box center [1107, 233] width 351 height 18
click at [919, 272] on textarea at bounding box center [798, 284] width 1464 height 37
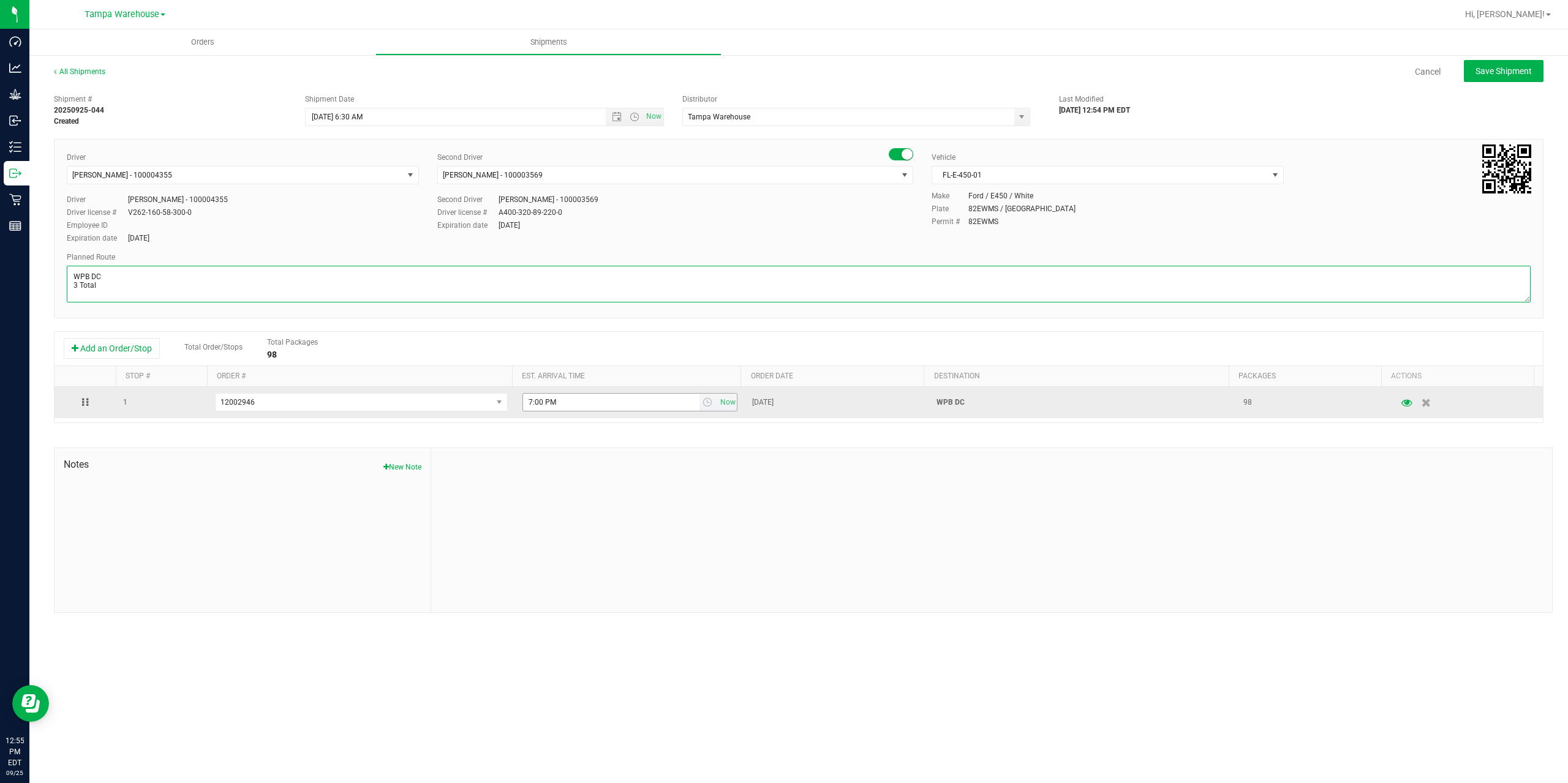
type textarea "WPB DC 3 Total"
drag, startPoint x: 557, startPoint y: 402, endPoint x: 436, endPoint y: 396, distance: 121.1
click at [437, 396] on tr "1 12002946 12003414 12003339 12003319 12003318 12003090 12003091 12002946 12002…" at bounding box center [798, 402] width 1488 height 31
paste input "11:00 A"
type input "11:00 AM"
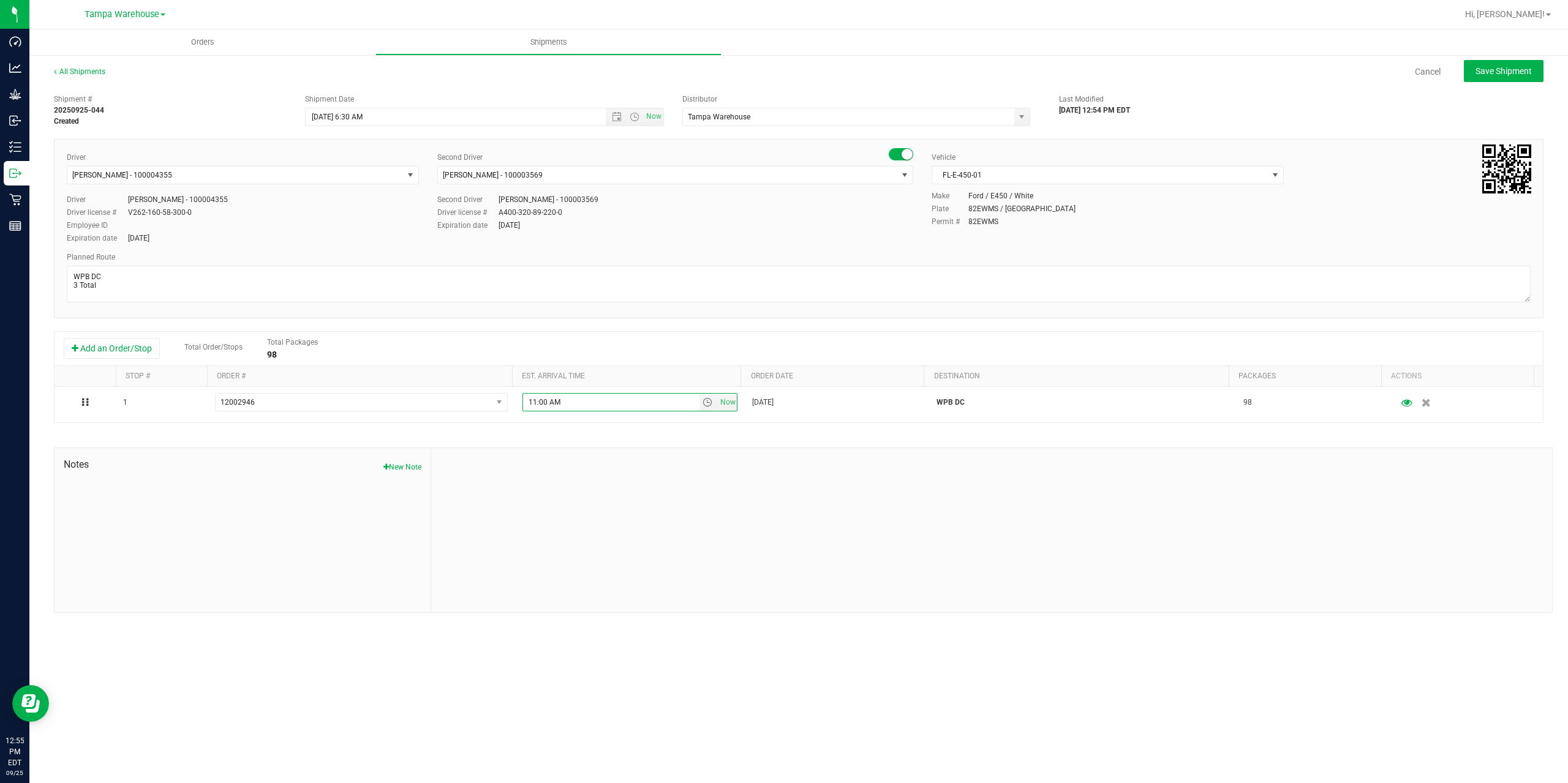
click at [679, 463] on div at bounding box center [992, 530] width 1121 height 164
click at [1515, 69] on span "Save Shipment" at bounding box center [1503, 70] width 56 height 10
type input "[DATE] 10:30 AM"
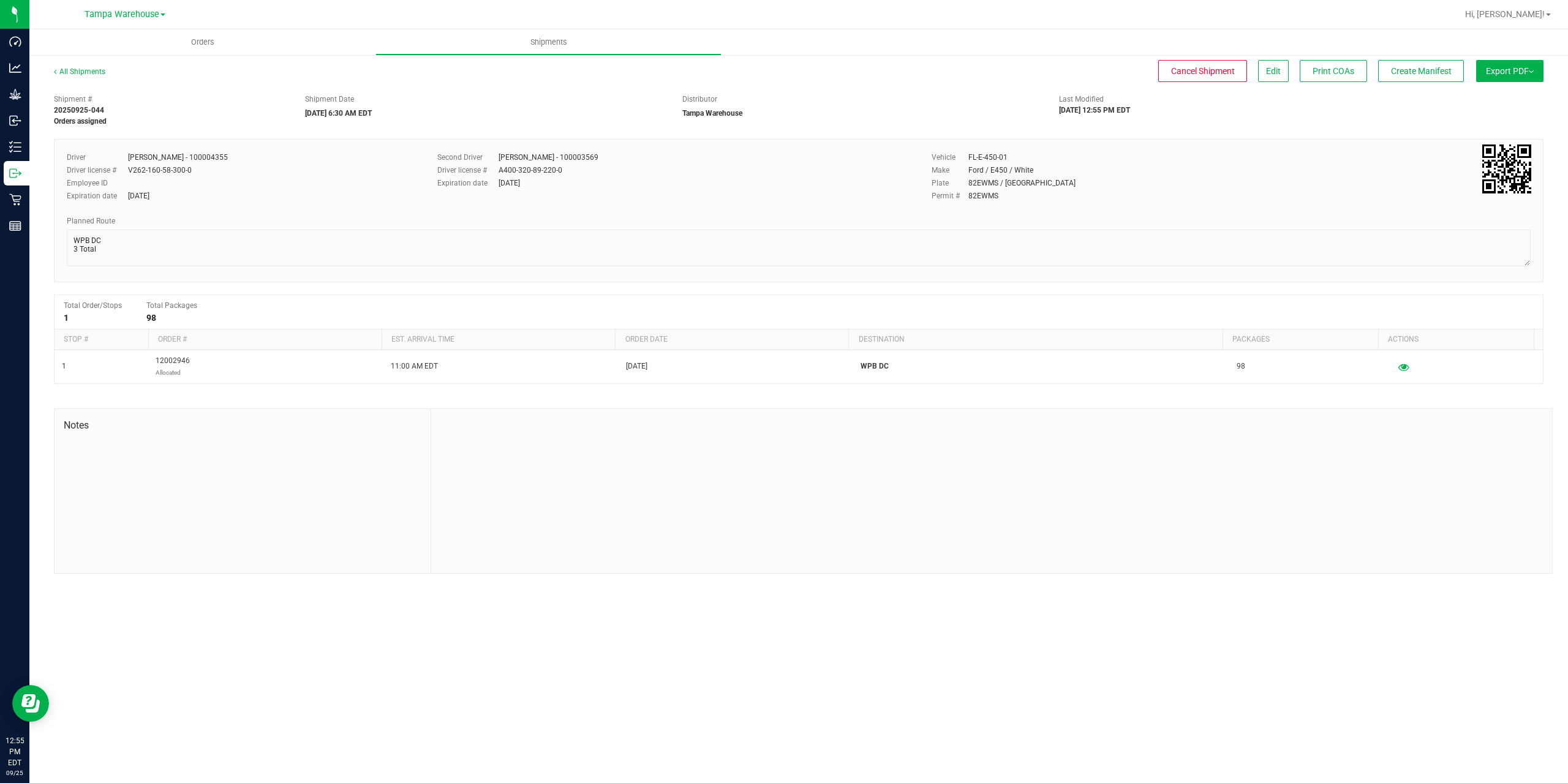
click at [1515, 69] on span "Export PDF" at bounding box center [1510, 70] width 48 height 10
click at [1523, 92] on li "Manifest by Package ID" at bounding box center [1506, 98] width 124 height 18
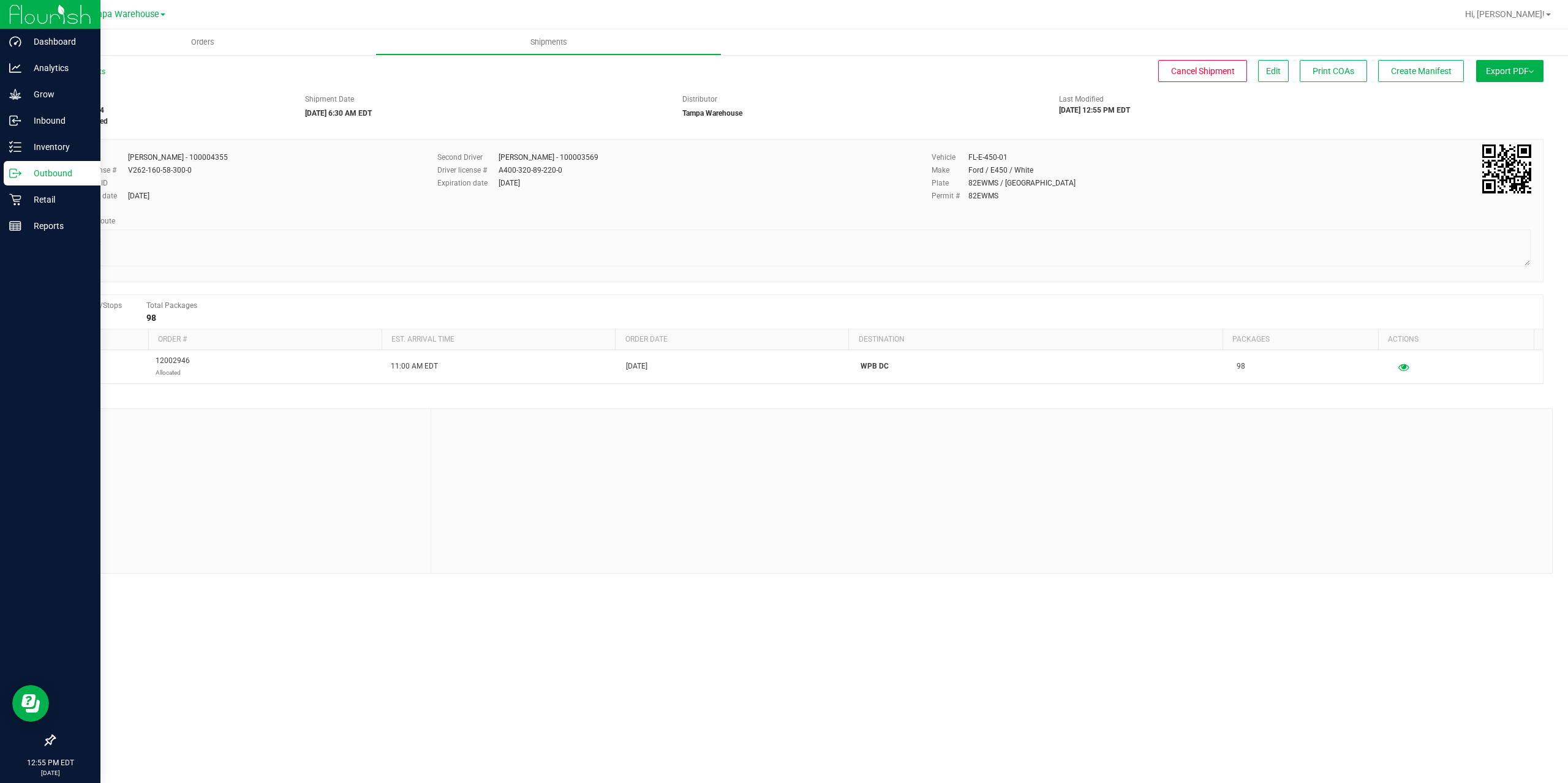
click at [19, 167] on icon at bounding box center [15, 173] width 12 height 12
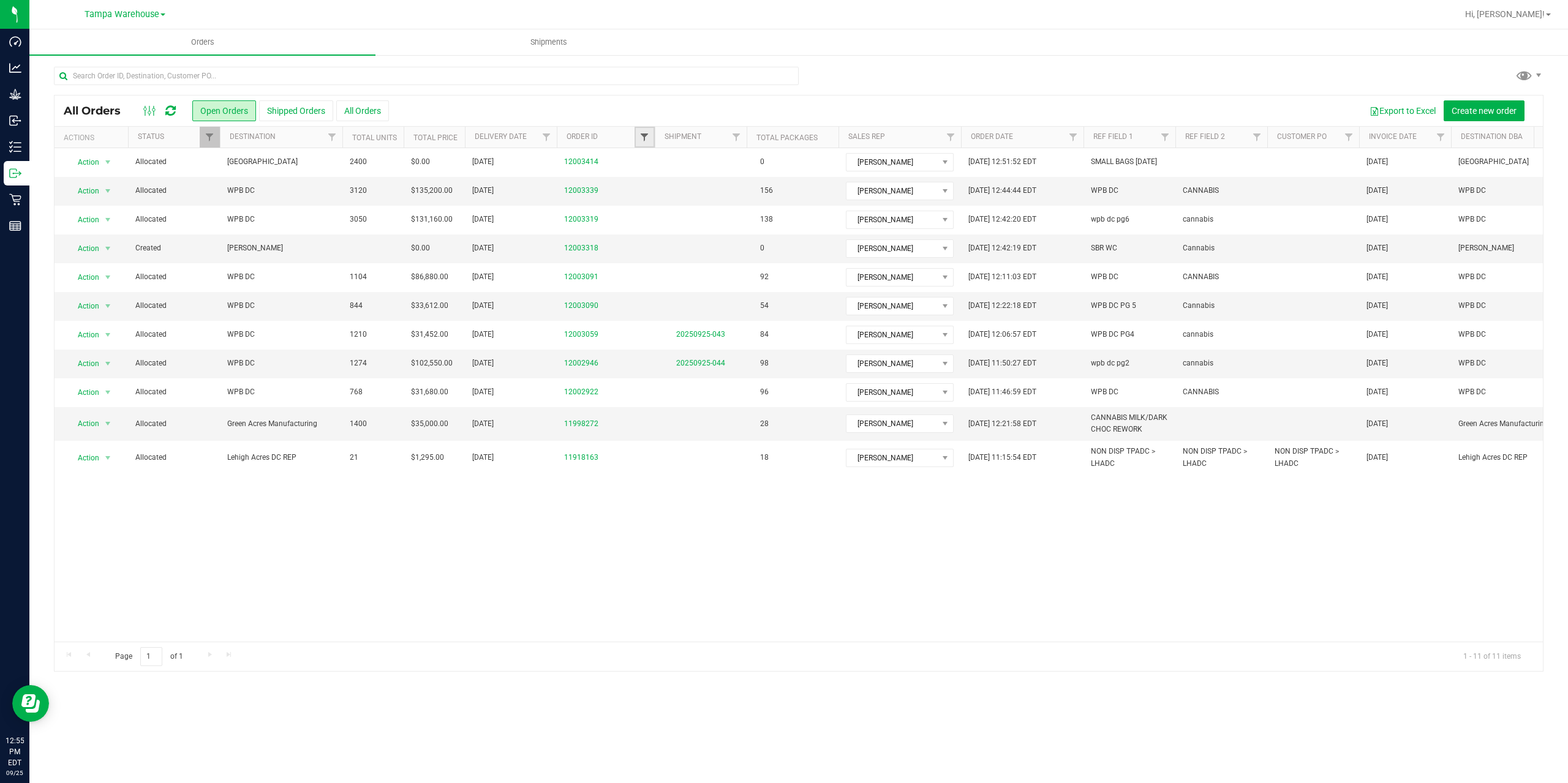
click at [645, 141] on span "Filter" at bounding box center [644, 137] width 10 height 10
type input "2922"
click at [642, 183] on button "Filter" at bounding box center [671, 197] width 59 height 27
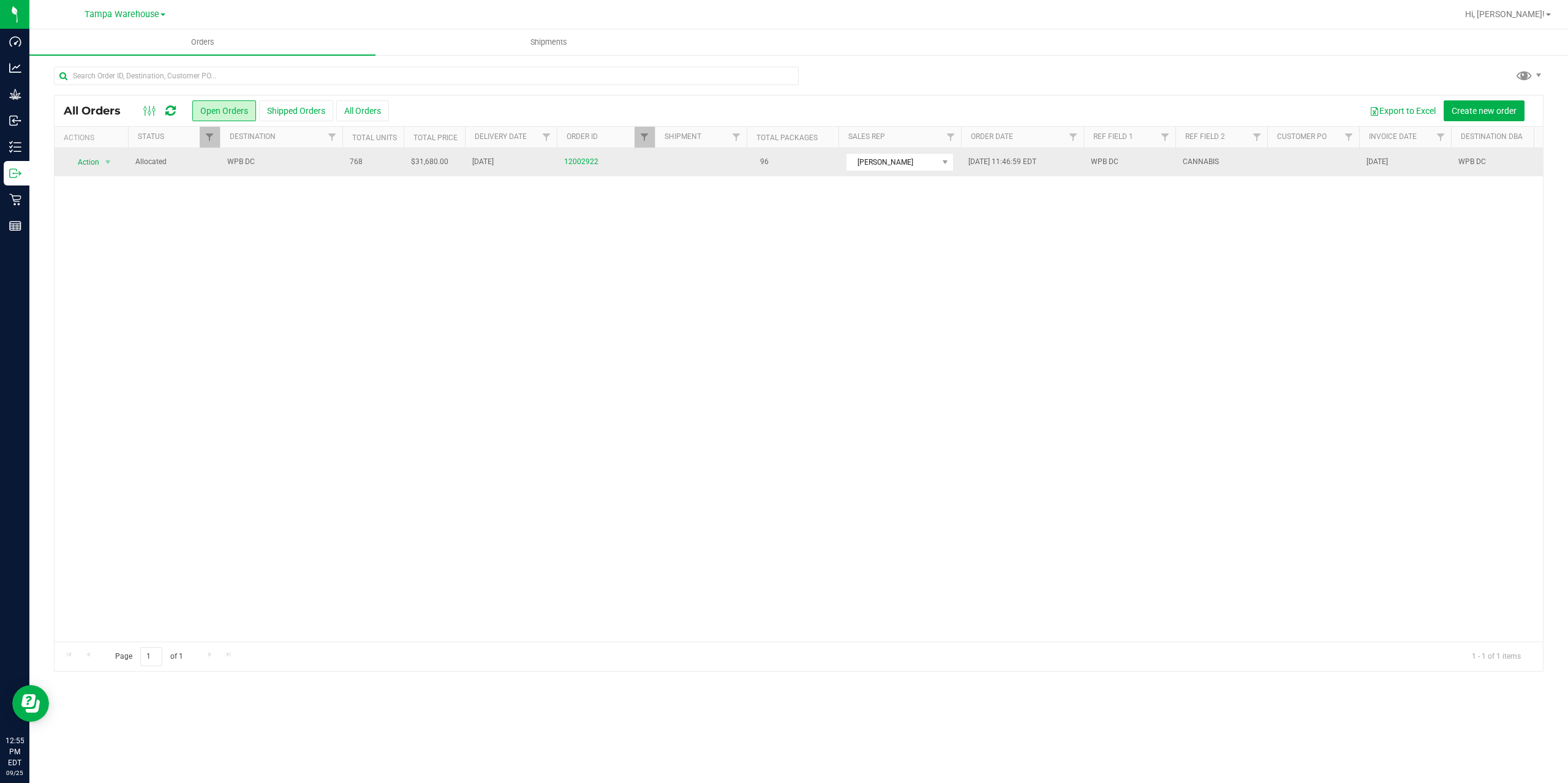
click at [285, 159] on span "WPB DC" at bounding box center [281, 162] width 108 height 12
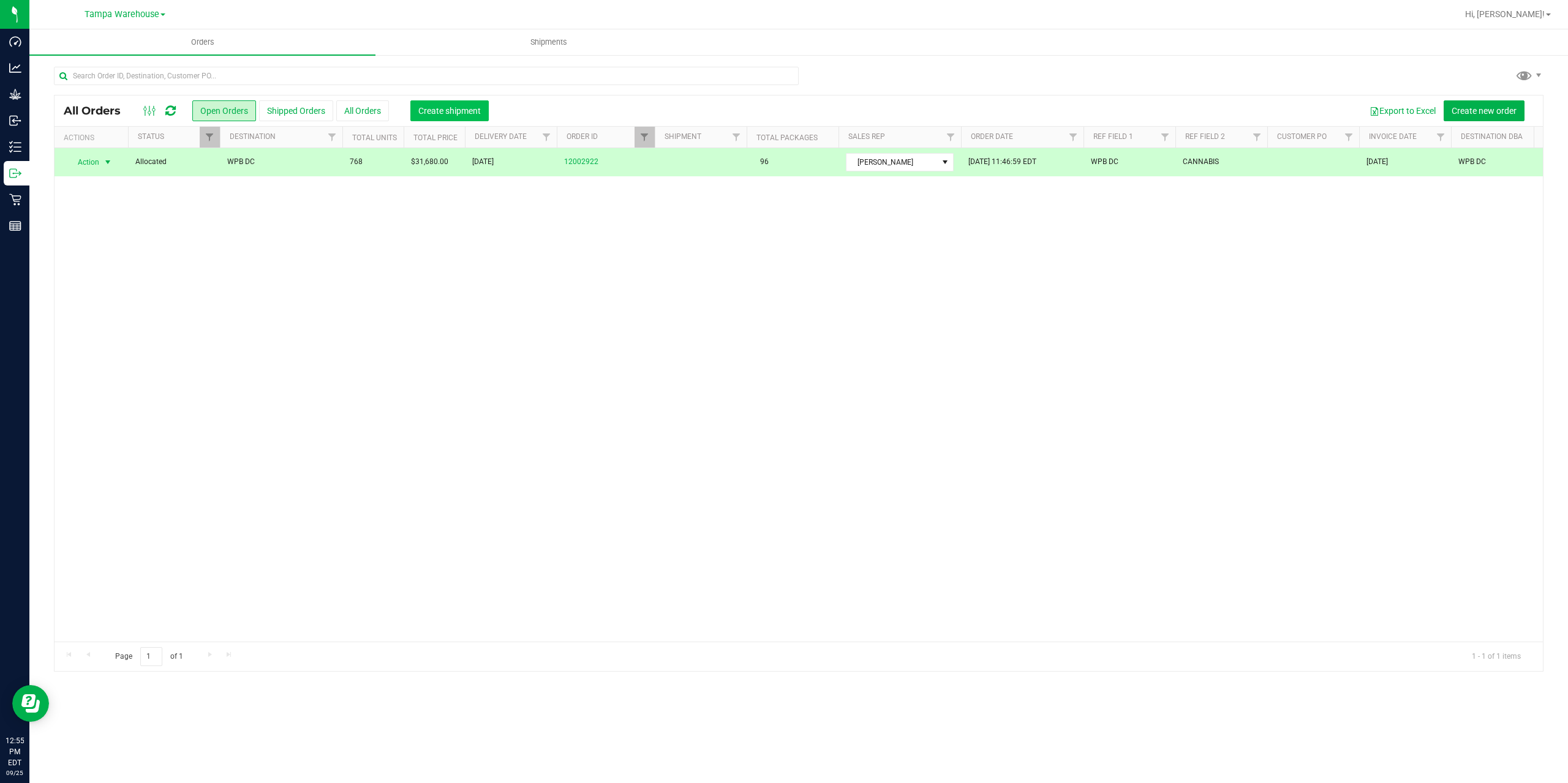
click at [437, 112] on span "Create shipment" at bounding box center [450, 111] width 63 height 10
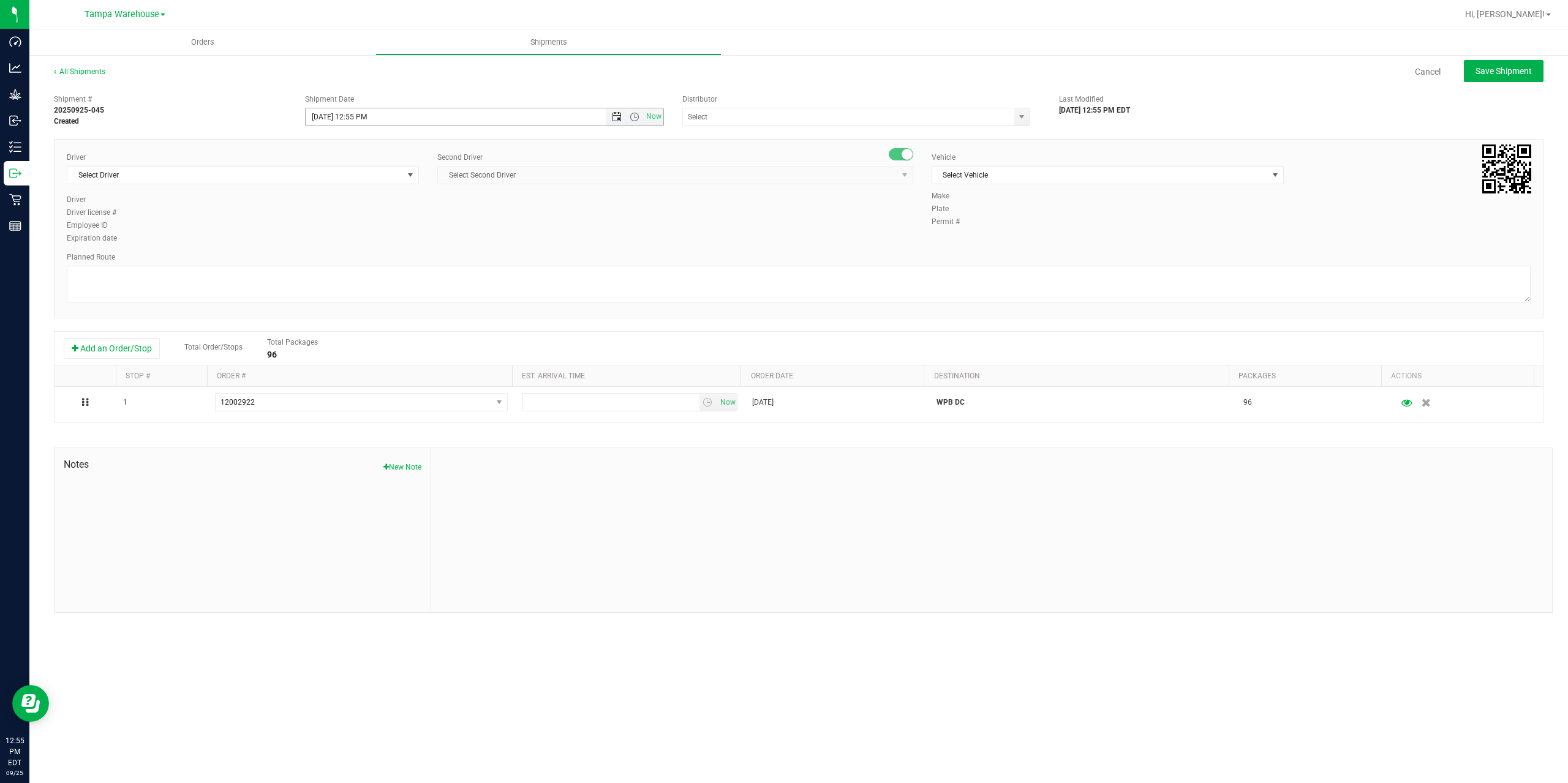
click at [615, 118] on span "Open the date view" at bounding box center [616, 116] width 10 height 10
click at [405, 239] on link "26" at bounding box center [406, 241] width 17 height 19
click at [639, 114] on span "Open the time view" at bounding box center [634, 116] width 10 height 10
click at [405, 222] on li "6:30 AM" at bounding box center [483, 219] width 356 height 16
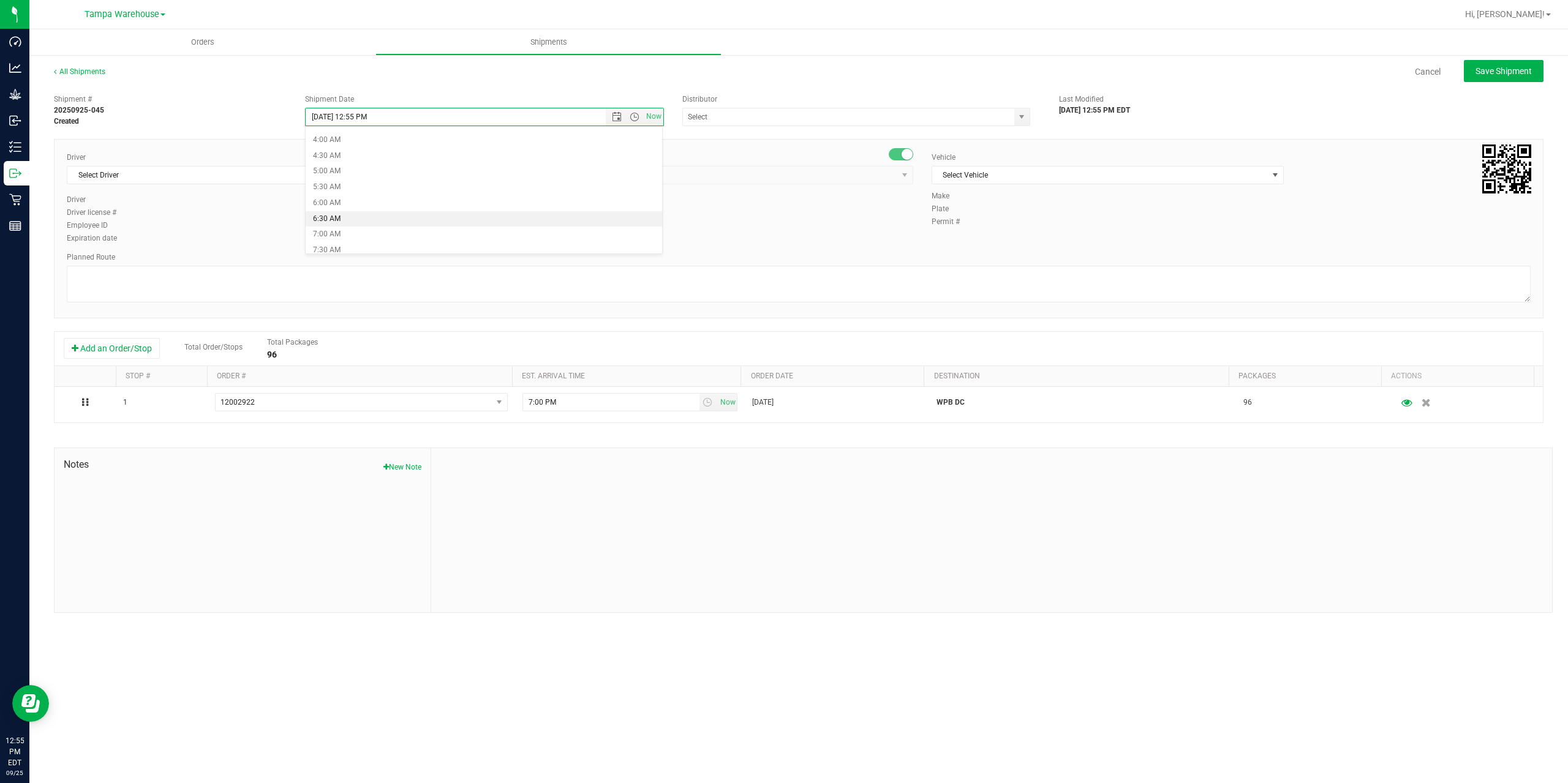
type input "[DATE] 6:30 AM"
click at [766, 109] on input "text" at bounding box center [844, 117] width 321 height 17
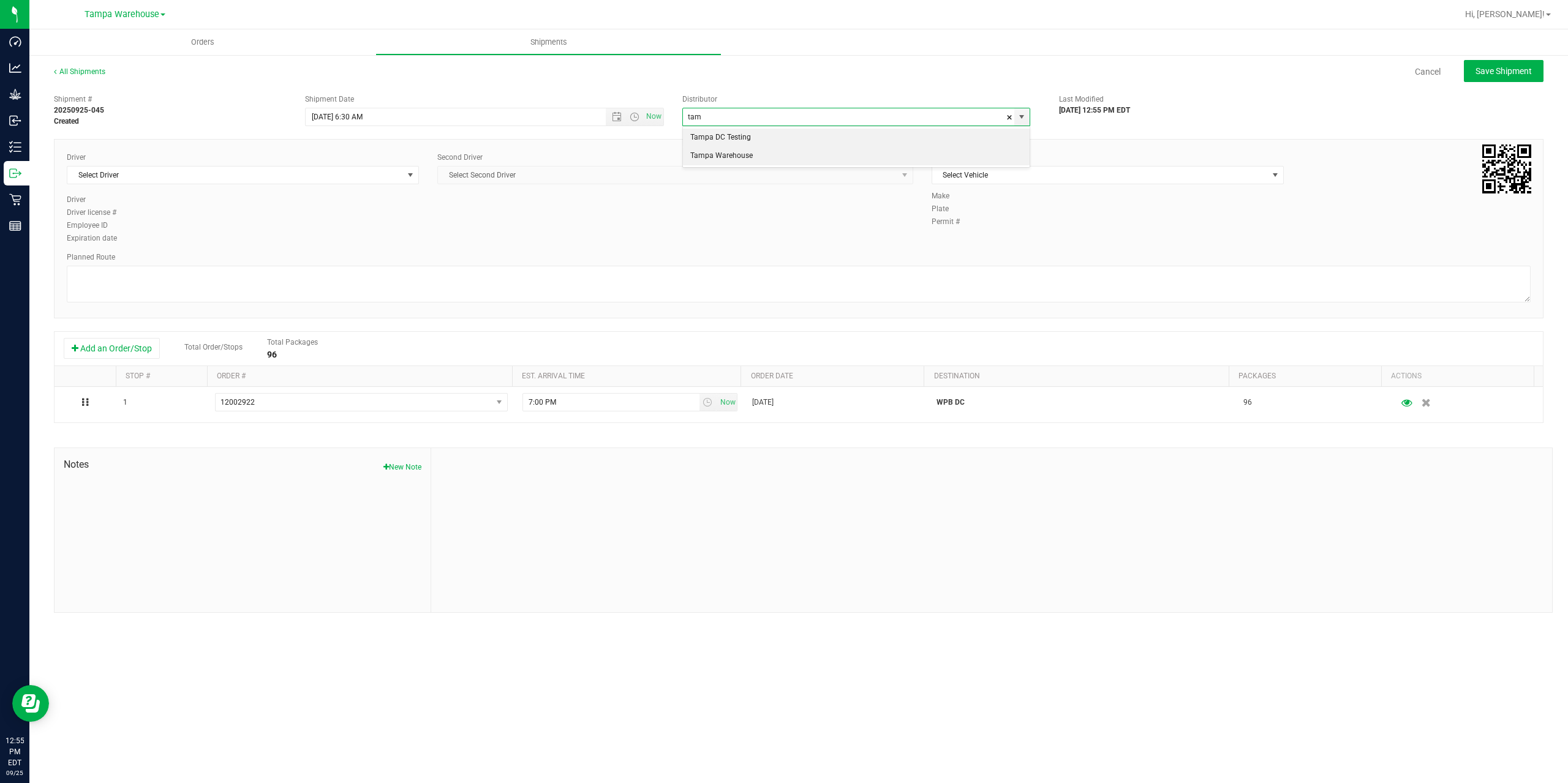
click at [729, 159] on li "Tampa Warehouse" at bounding box center [856, 156] width 347 height 18
type input "Tampa Warehouse"
click at [310, 167] on span "Select Driver" at bounding box center [235, 175] width 336 height 17
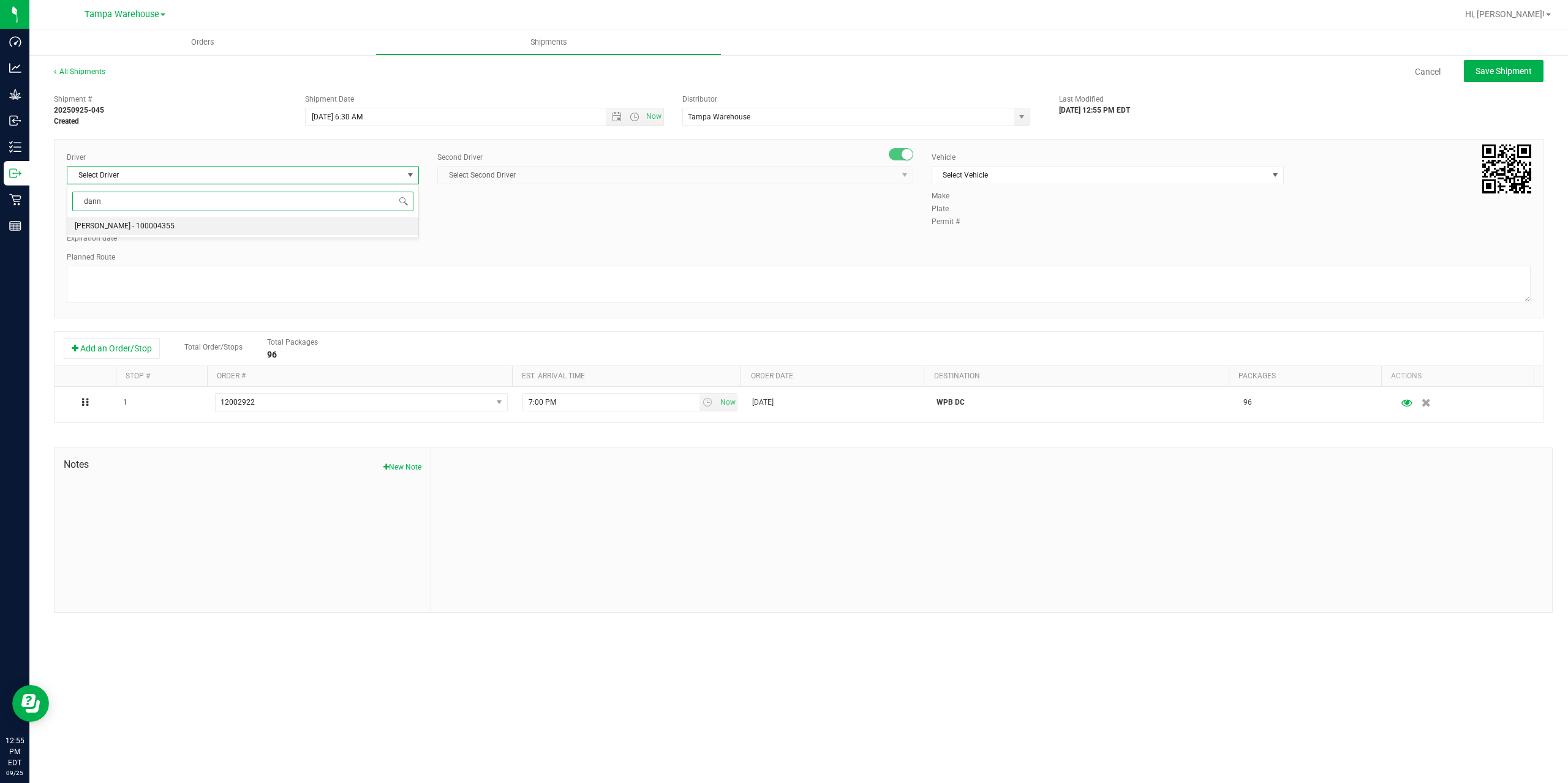
click at [261, 222] on li "[PERSON_NAME] - 100004355" at bounding box center [243, 226] width 351 height 18
type input "dann"
click at [651, 167] on span "Select Second Driver" at bounding box center [668, 175] width 459 height 17
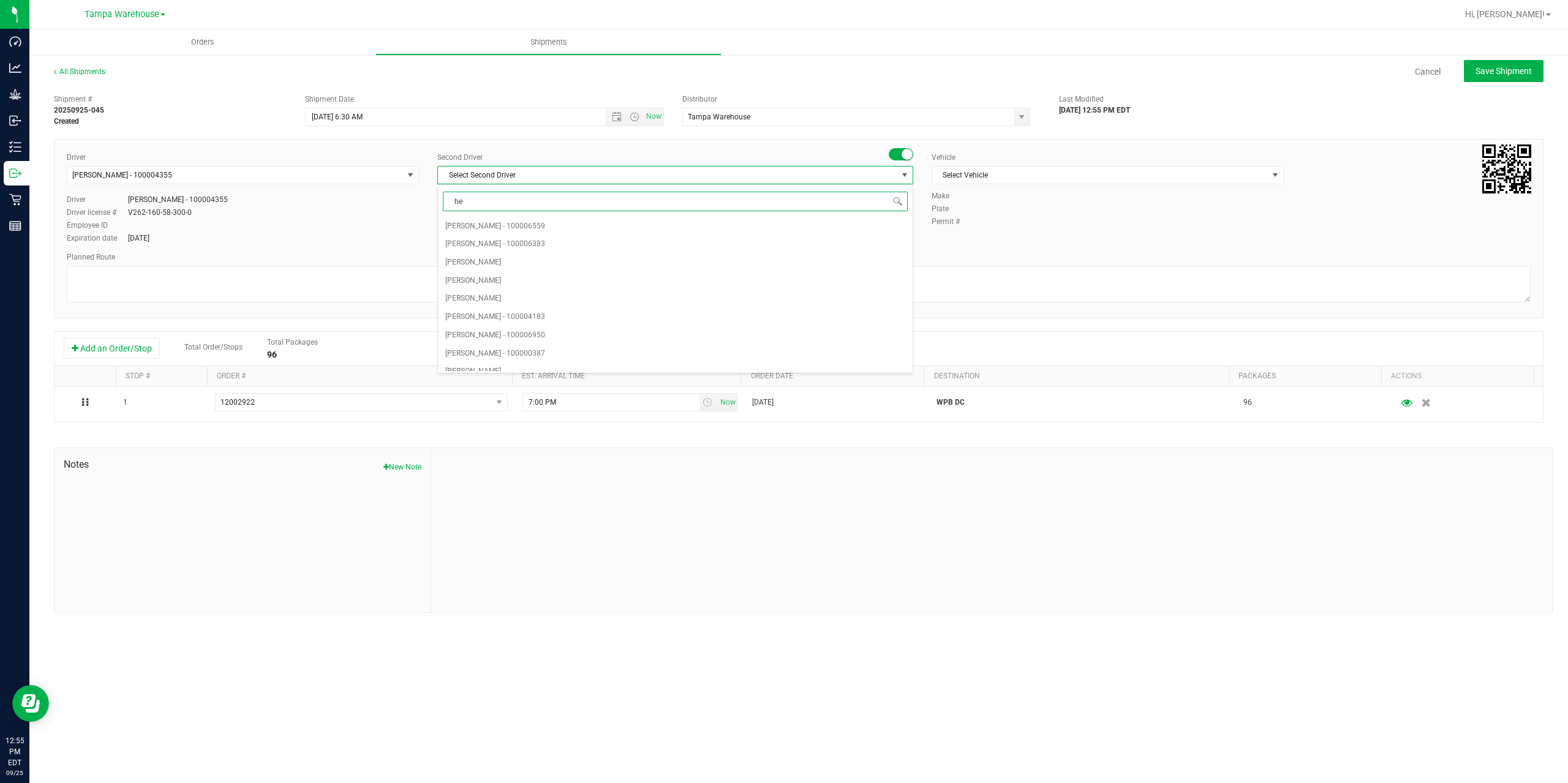
type input "hec"
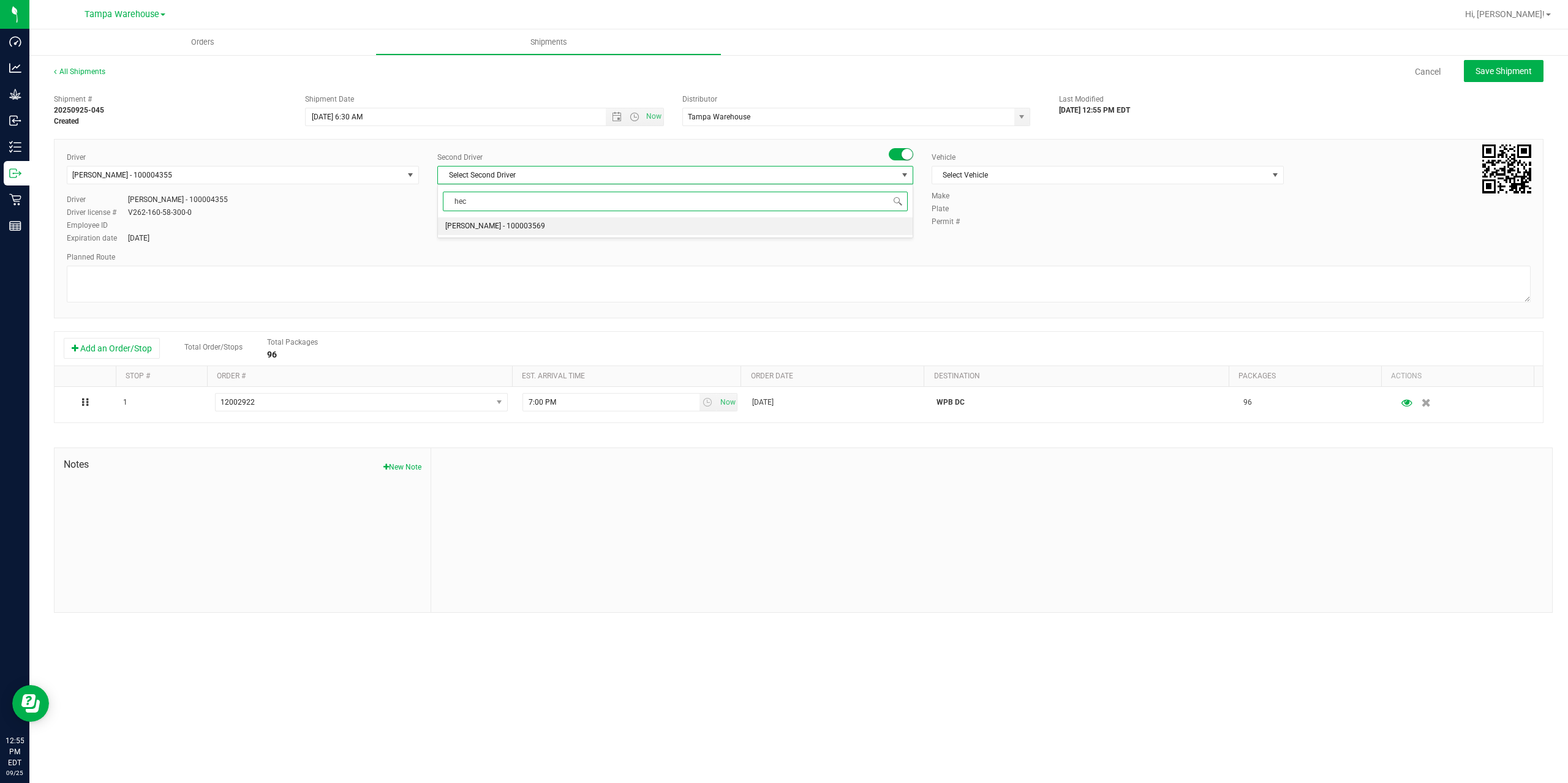
click at [624, 226] on li "[PERSON_NAME] - 100003569" at bounding box center [675, 226] width 475 height 18
click at [1116, 182] on span "Select Vehicle" at bounding box center [1100, 175] width 336 height 17
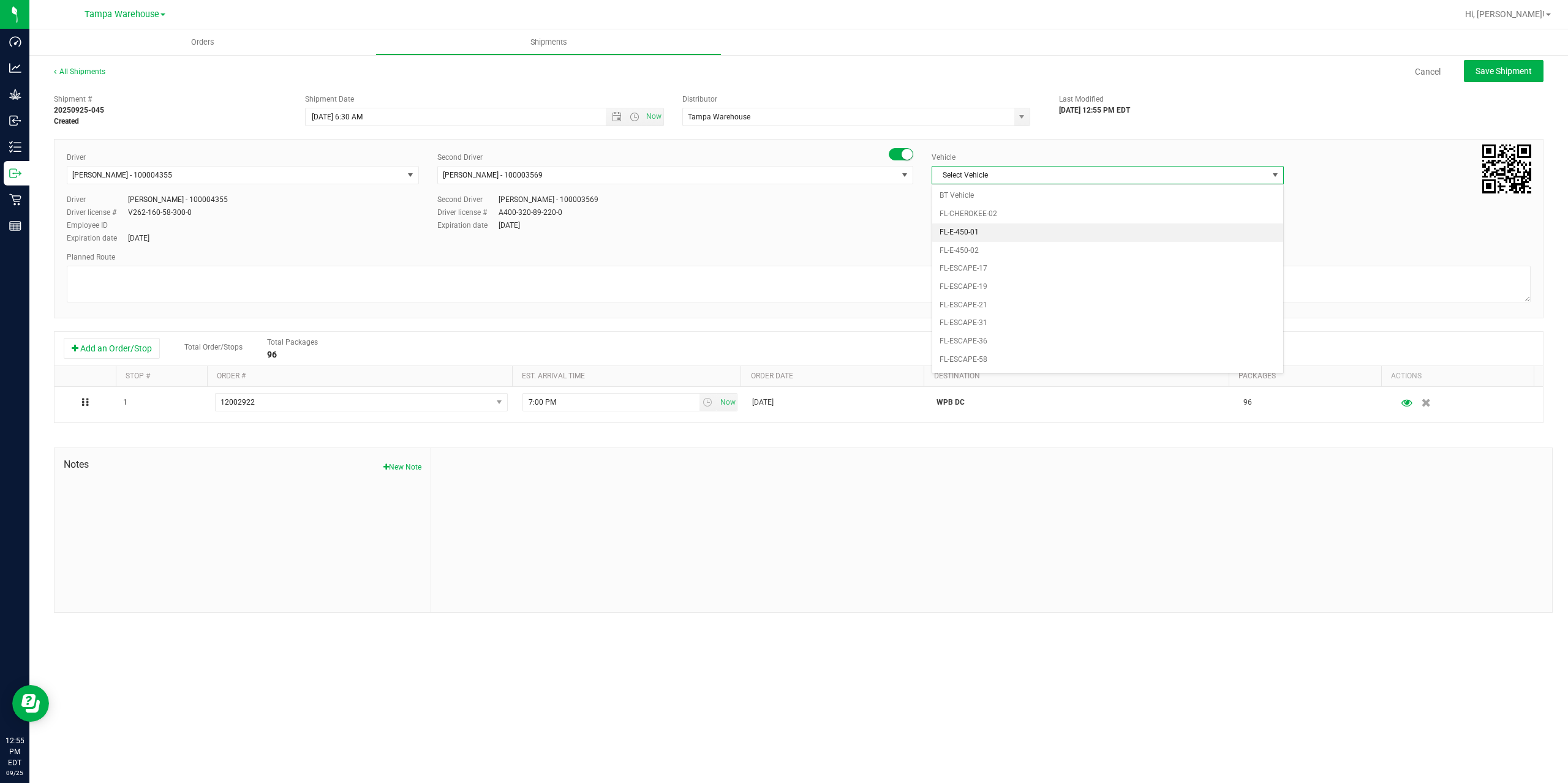
click at [1085, 229] on li "FL-E-450-01" at bounding box center [1107, 233] width 351 height 18
click at [990, 275] on textarea at bounding box center [798, 284] width 1464 height 37
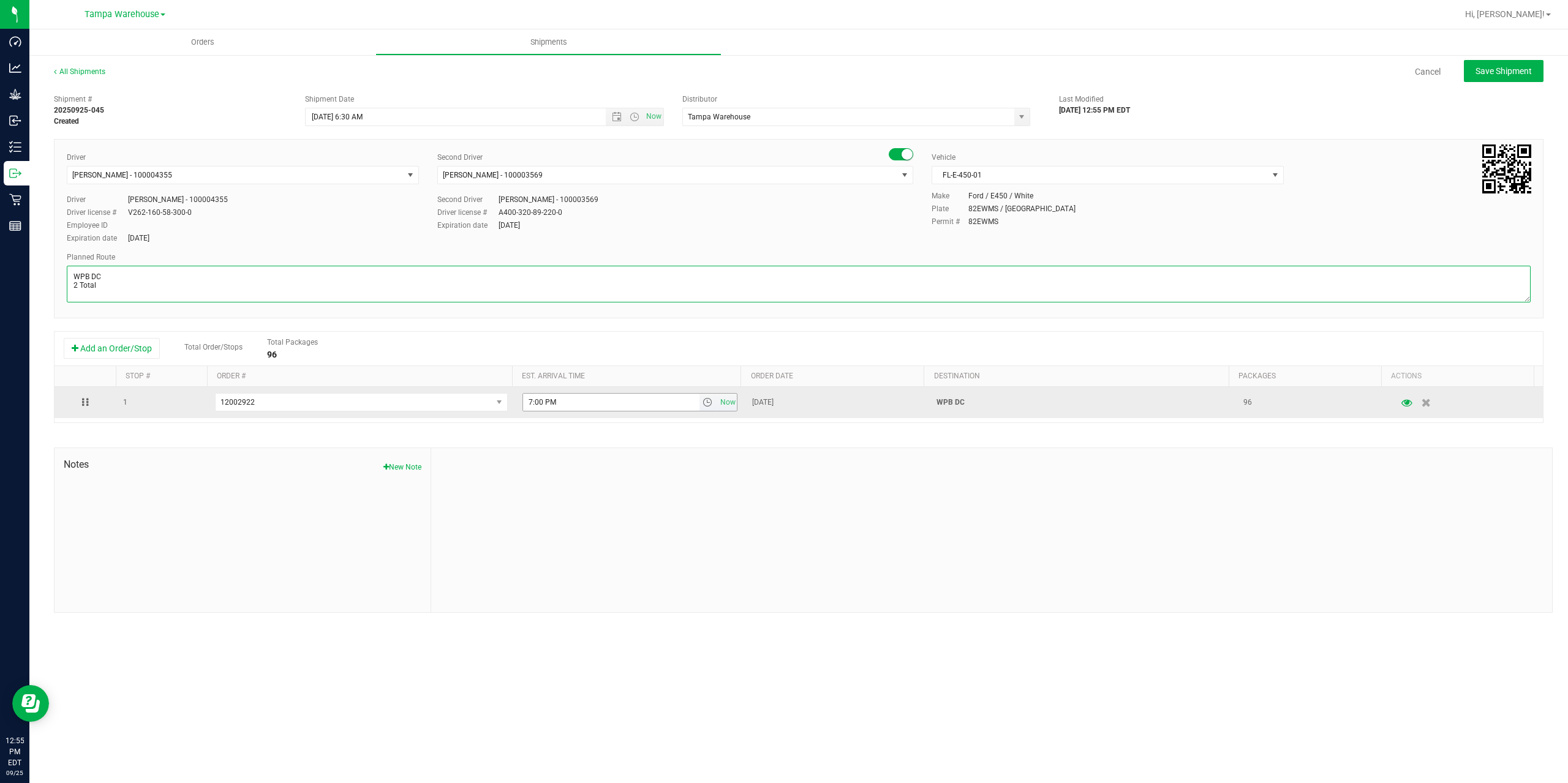
type textarea "WPB DC 2 Total"
drag, startPoint x: 638, startPoint y: 397, endPoint x: 415, endPoint y: 414, distance: 223.6
click at [415, 414] on tr "1 12002922 12003414 12003339 12003319 12003318 12003090 12003091 12002922 11998…" at bounding box center [798, 402] width 1488 height 31
paste input "11:00 A"
type input "11:00 AM"
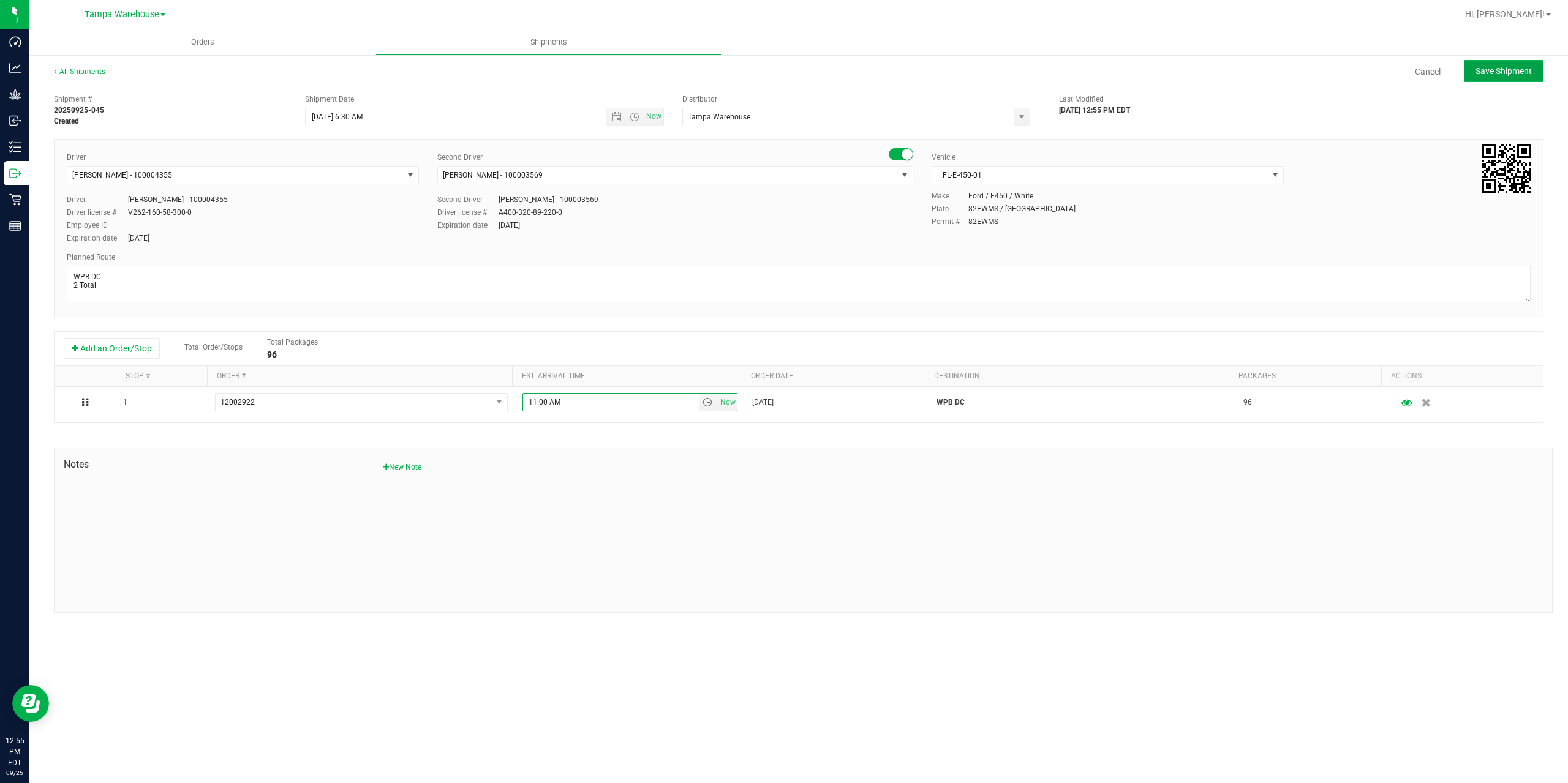
click at [1505, 70] on span "Save Shipment" at bounding box center [1503, 70] width 56 height 10
type input "[DATE] 10:30 AM"
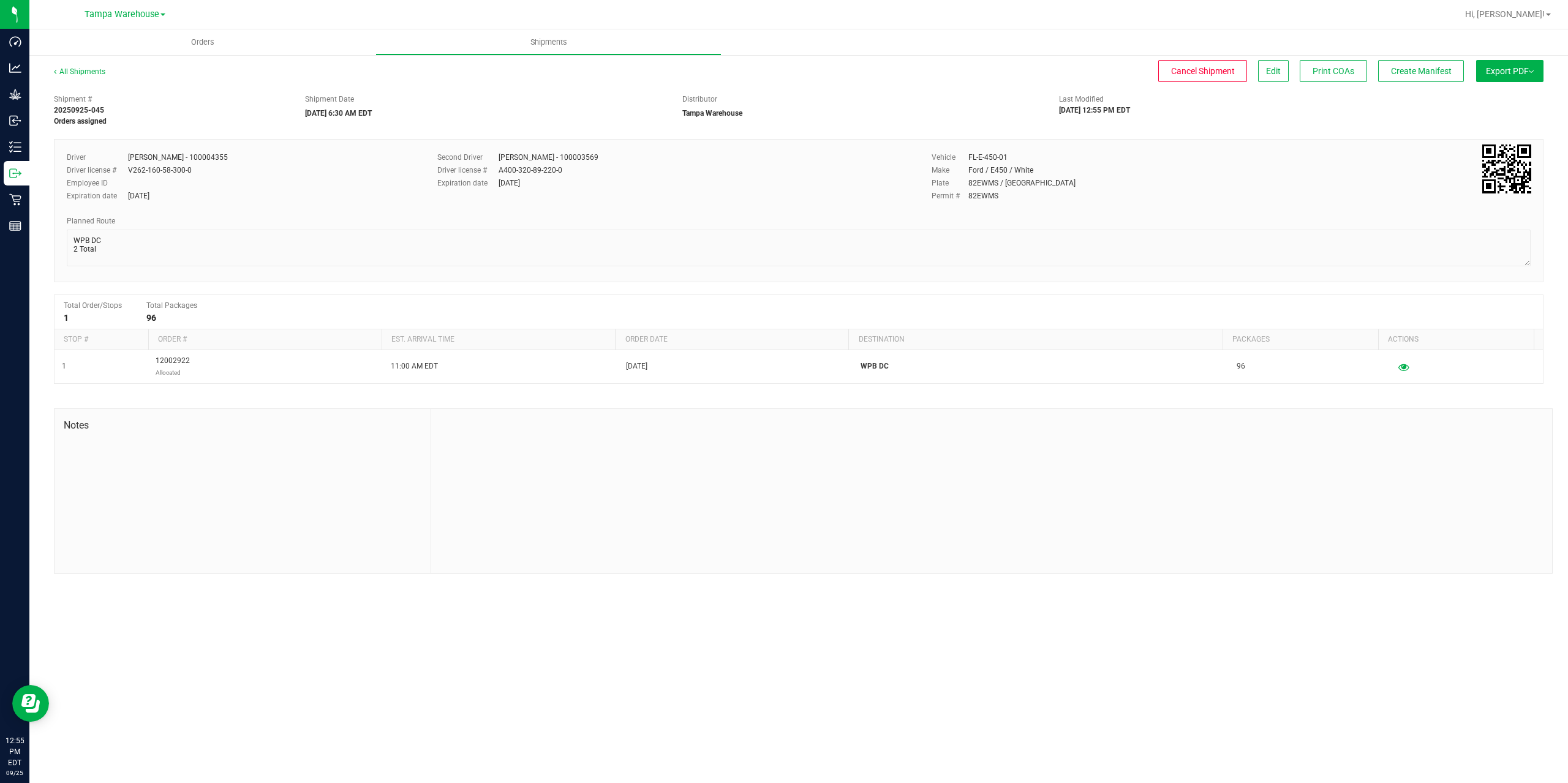
click at [1506, 70] on span "Export PDF" at bounding box center [1510, 70] width 48 height 10
click at [1490, 103] on li "Manifest by Package ID" at bounding box center [1506, 98] width 124 height 18
click at [18, 173] on line at bounding box center [17, 173] width 6 height 0
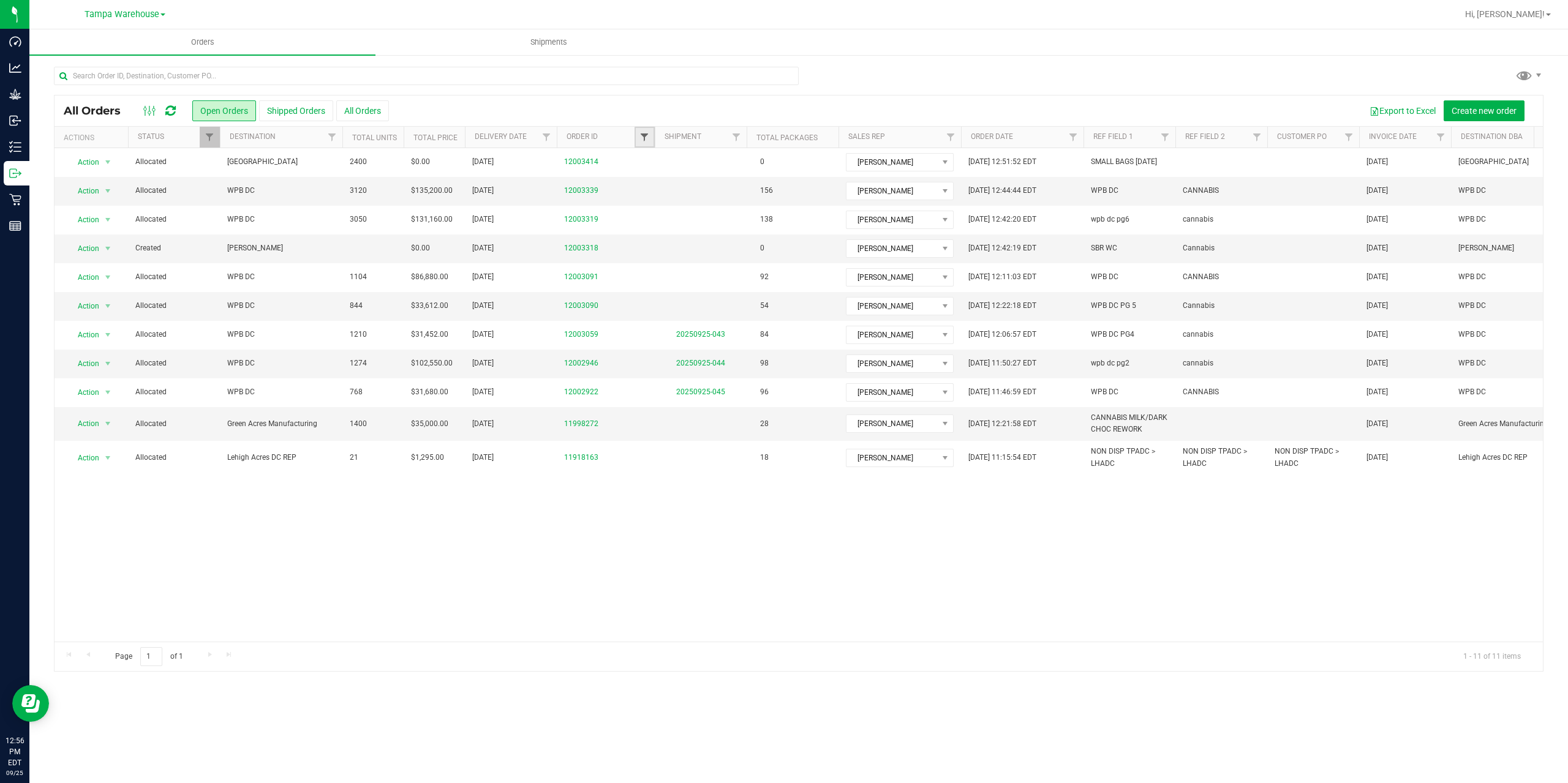
click at [644, 138] on span "Filter" at bounding box center [644, 137] width 10 height 10
type input "3091"
click at [642, 183] on button "Filter" at bounding box center [671, 197] width 59 height 27
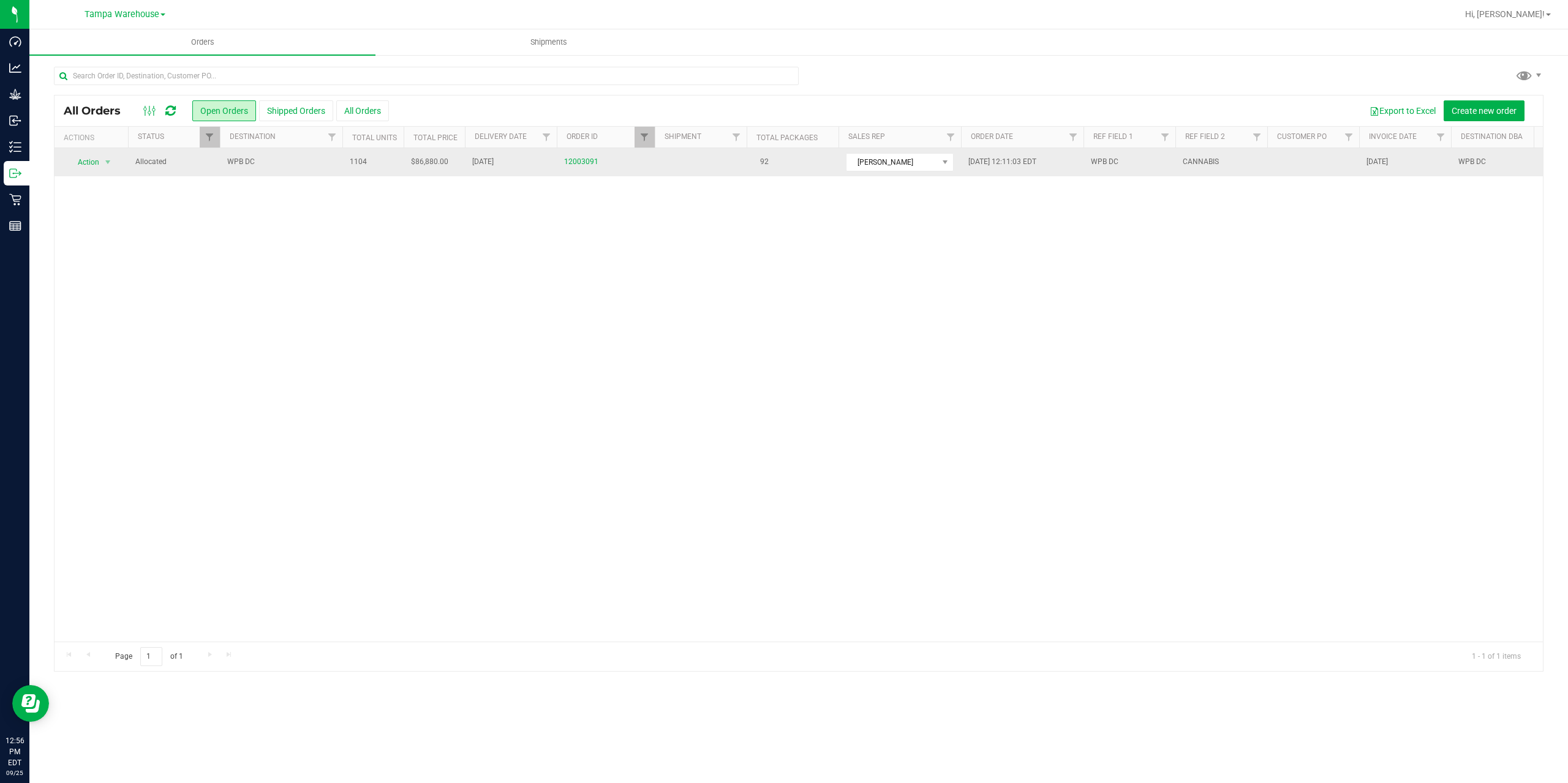
click at [287, 164] on span "WPB DC" at bounding box center [281, 162] width 108 height 12
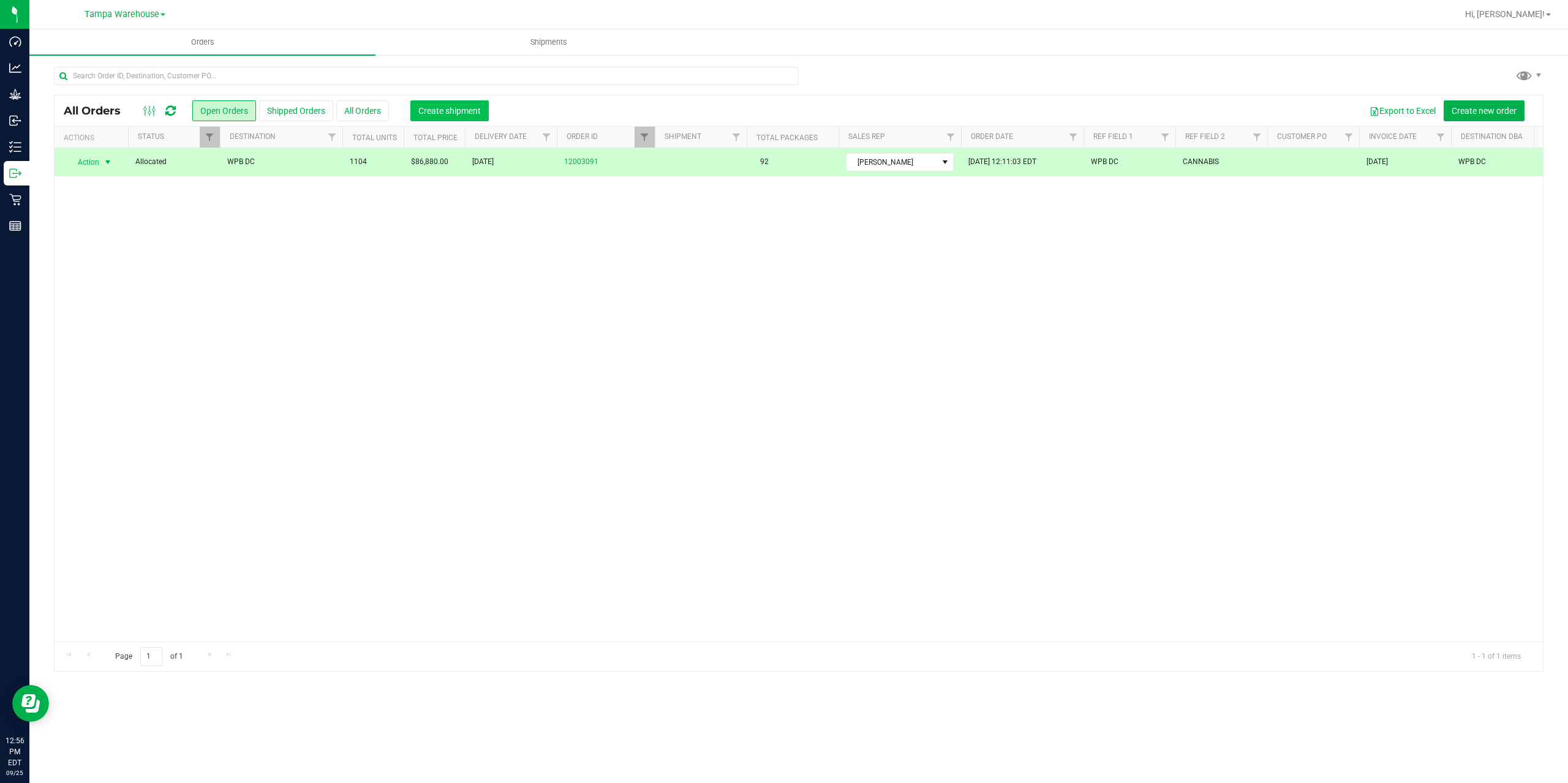
click at [433, 116] on button "Create shipment" at bounding box center [449, 111] width 78 height 21
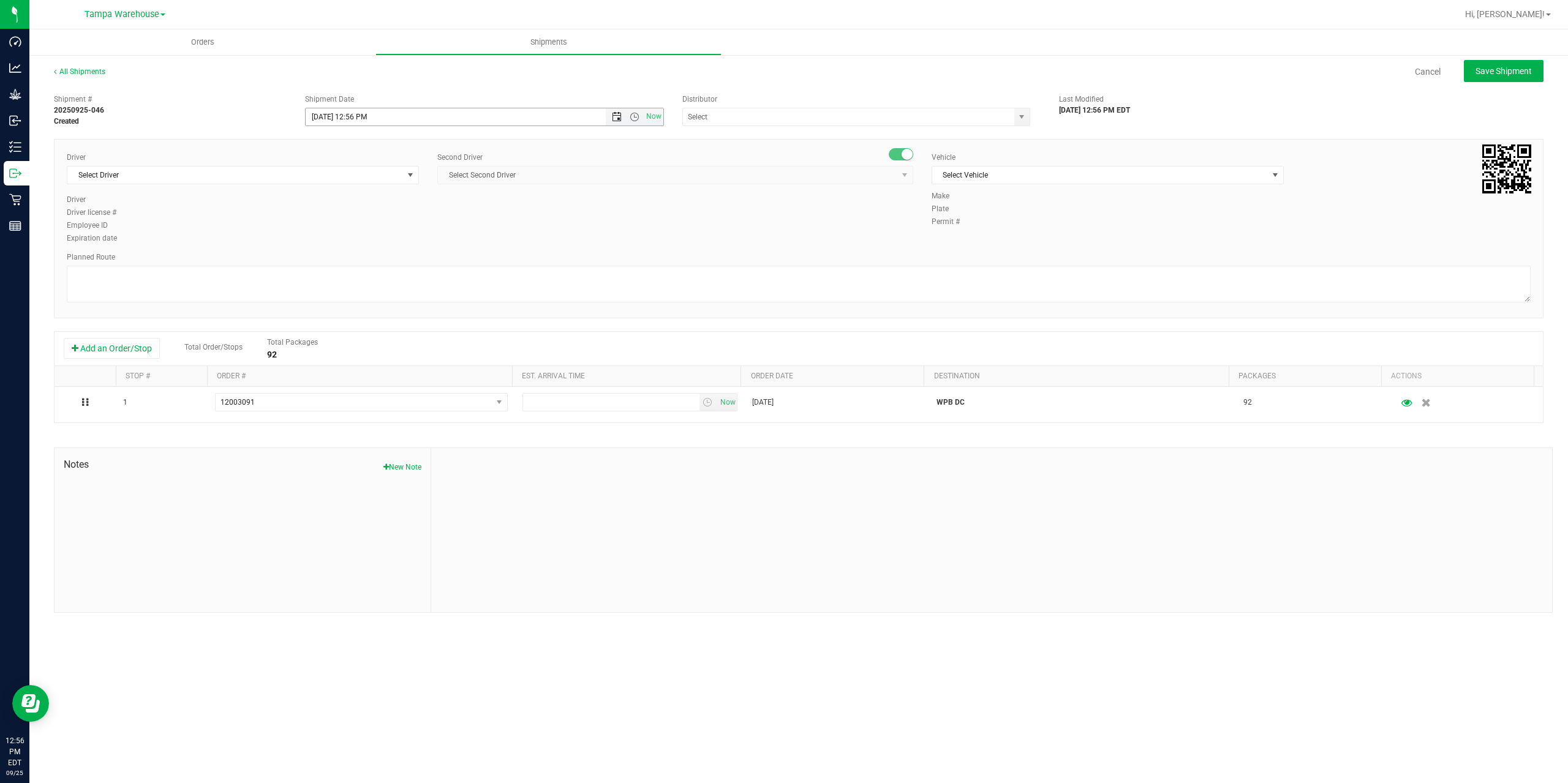
click at [615, 117] on span "Open the date view" at bounding box center [616, 116] width 10 height 10
click at [405, 242] on link "26" at bounding box center [406, 241] width 17 height 19
click at [631, 117] on span "Open the time view" at bounding box center [634, 116] width 10 height 10
click at [370, 224] on li "6:30 AM" at bounding box center [483, 219] width 356 height 16
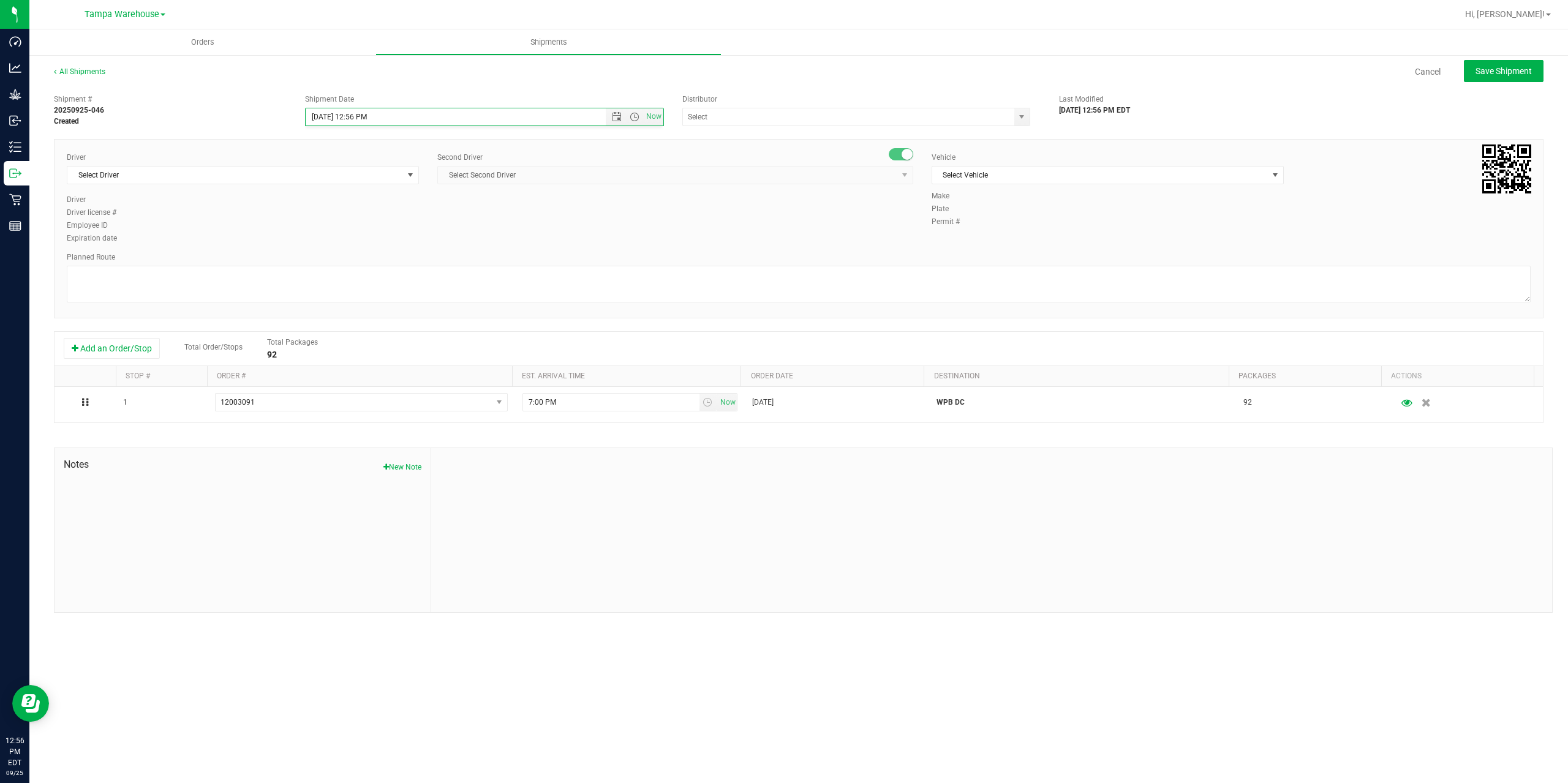
type input "[DATE] 6:30 AM"
click at [770, 122] on input "text" at bounding box center [844, 117] width 321 height 17
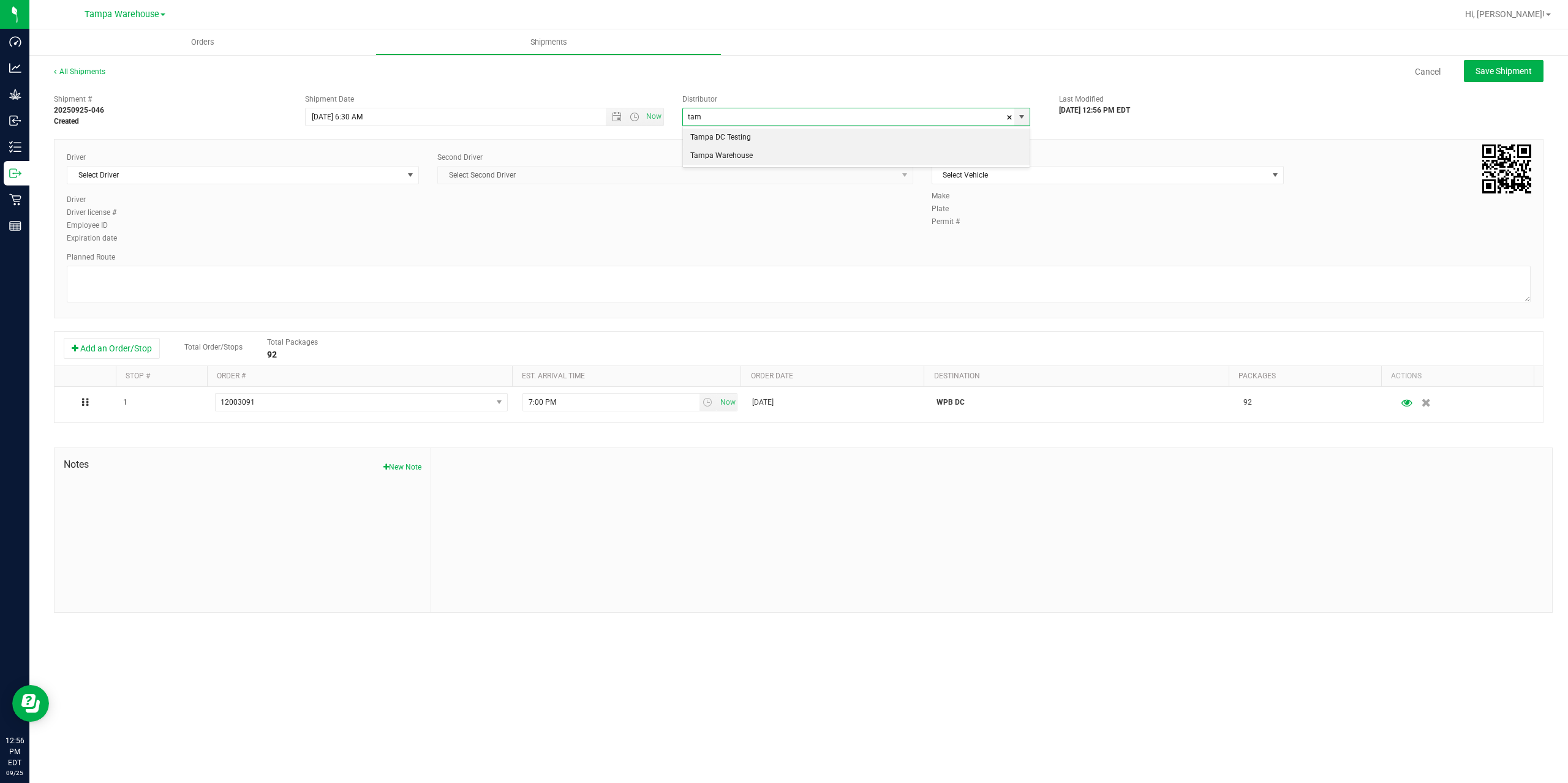
click at [744, 160] on li "Tampa Warehouse" at bounding box center [856, 156] width 347 height 18
type input "Tampa Warehouse"
click at [288, 177] on span "Select Driver" at bounding box center [235, 175] width 336 height 17
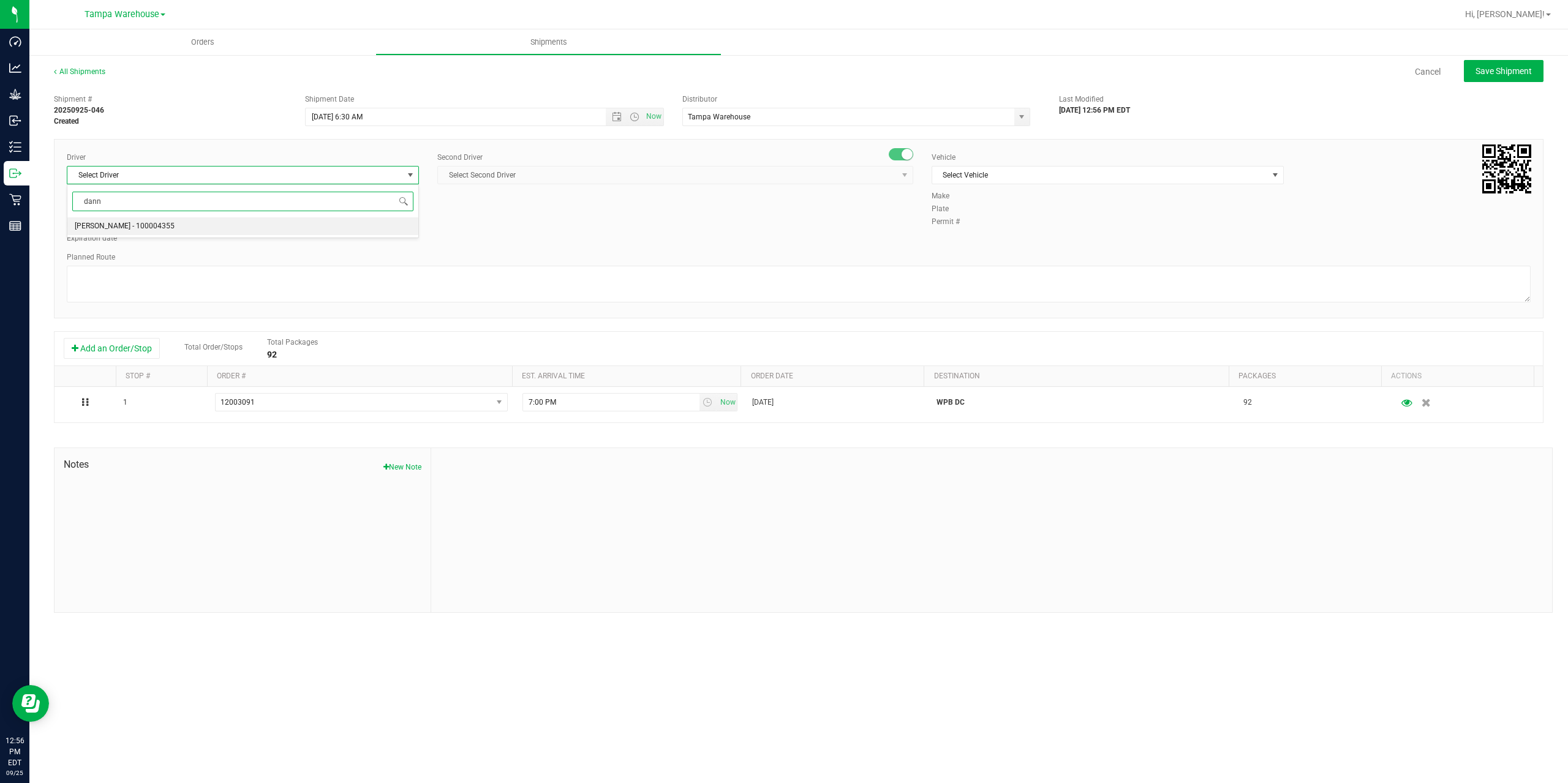
click at [173, 228] on li "[PERSON_NAME] - 100004355" at bounding box center [243, 226] width 351 height 18
type input "dann"
click at [569, 166] on span "Select Second Driver" at bounding box center [675, 175] width 476 height 18
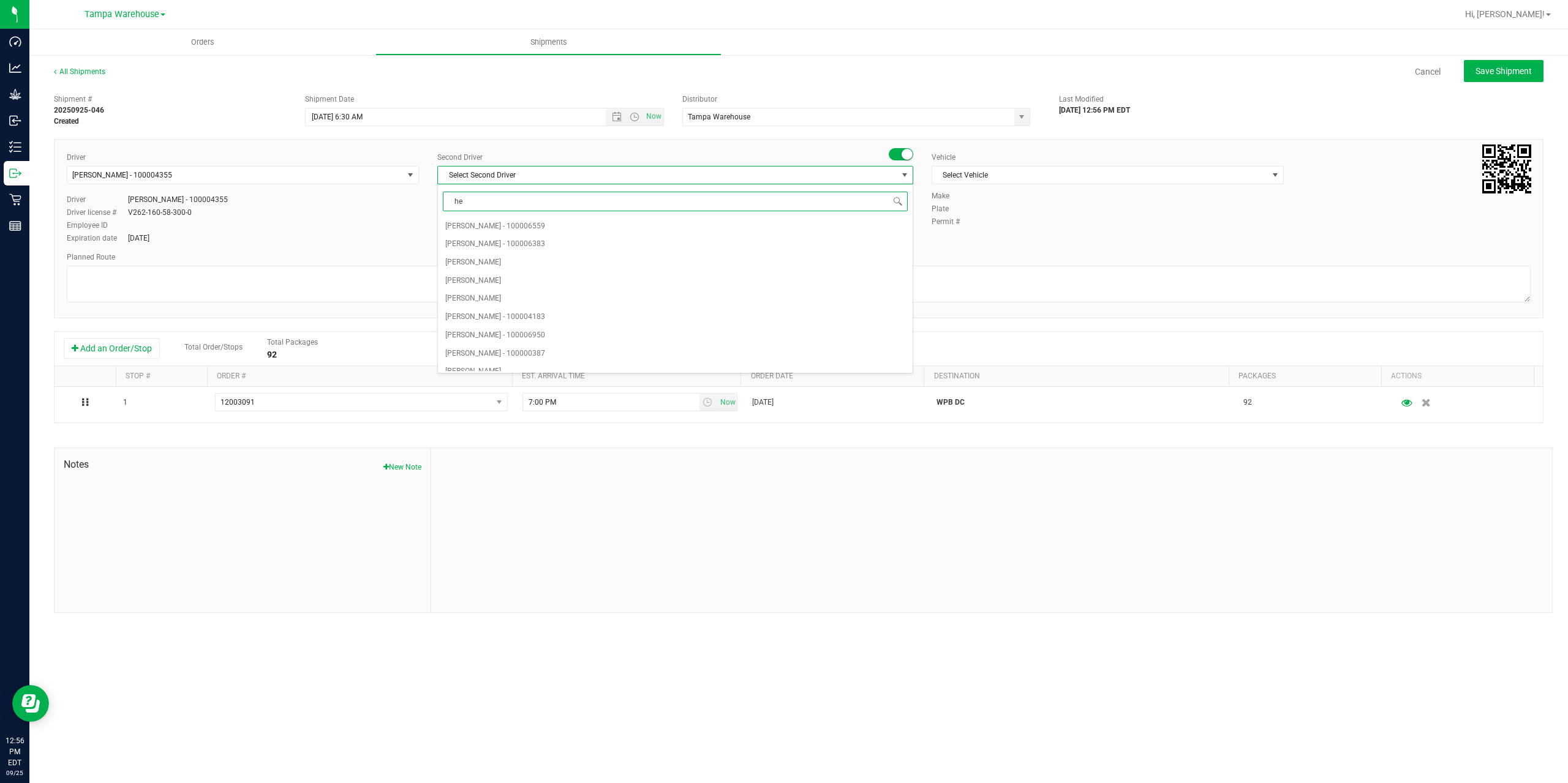
type input "hec"
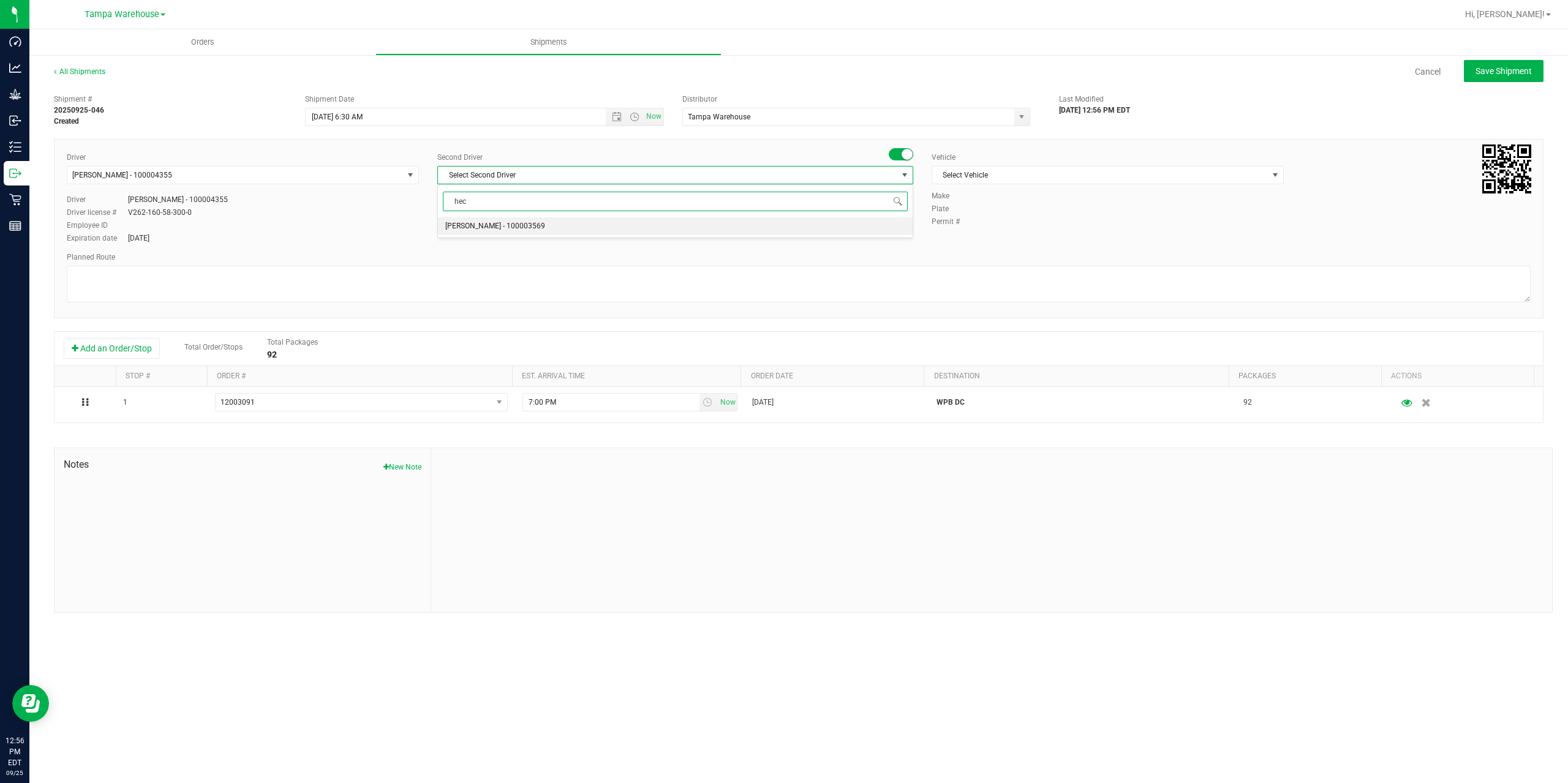
click at [530, 225] on li "[PERSON_NAME] - 100003569" at bounding box center [675, 226] width 475 height 18
click at [1171, 178] on span "Select Vehicle" at bounding box center [1100, 175] width 336 height 17
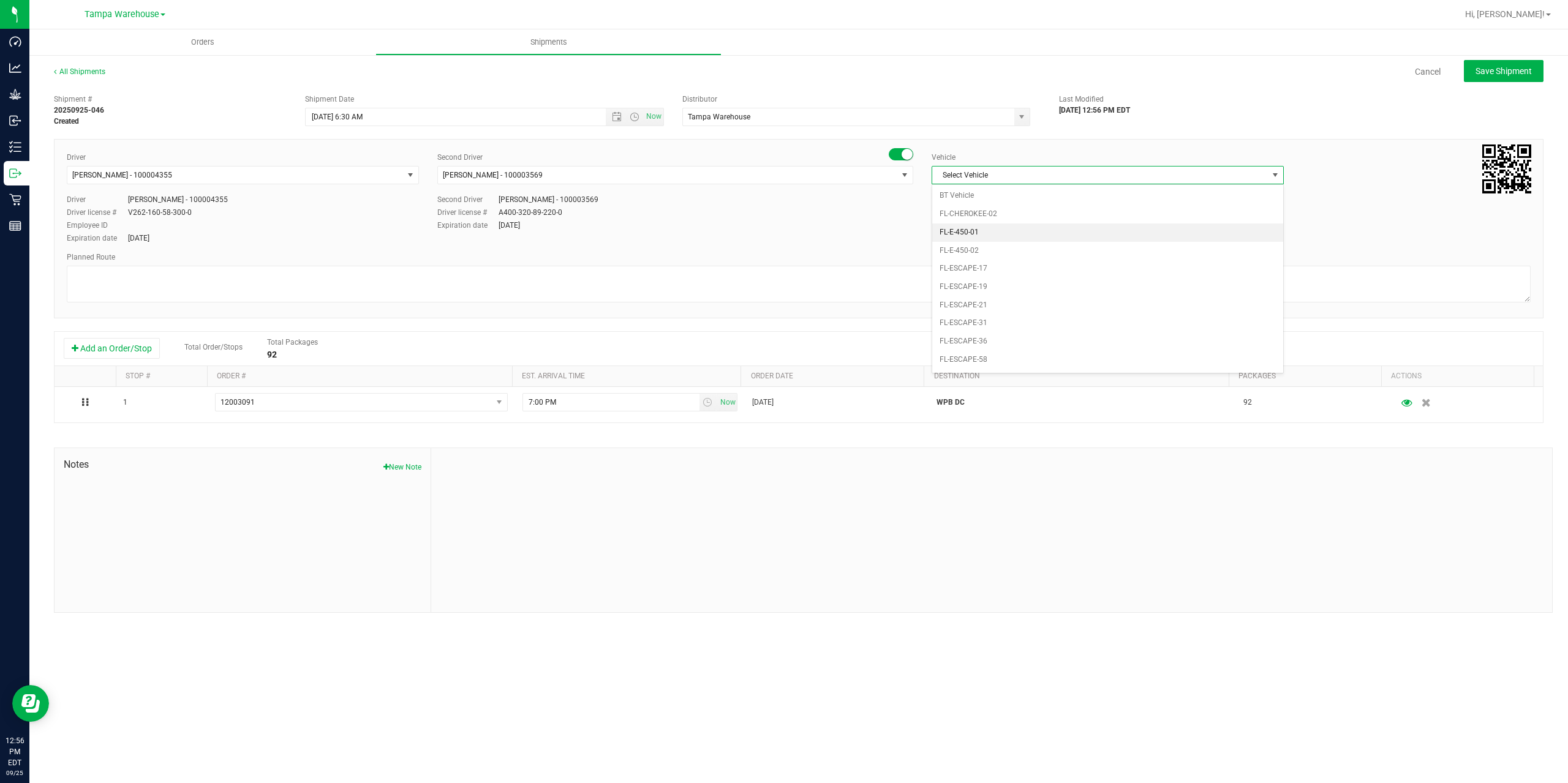
click at [1066, 228] on li "FL-E-450-01" at bounding box center [1107, 233] width 351 height 18
click at [873, 274] on textarea at bounding box center [798, 284] width 1464 height 37
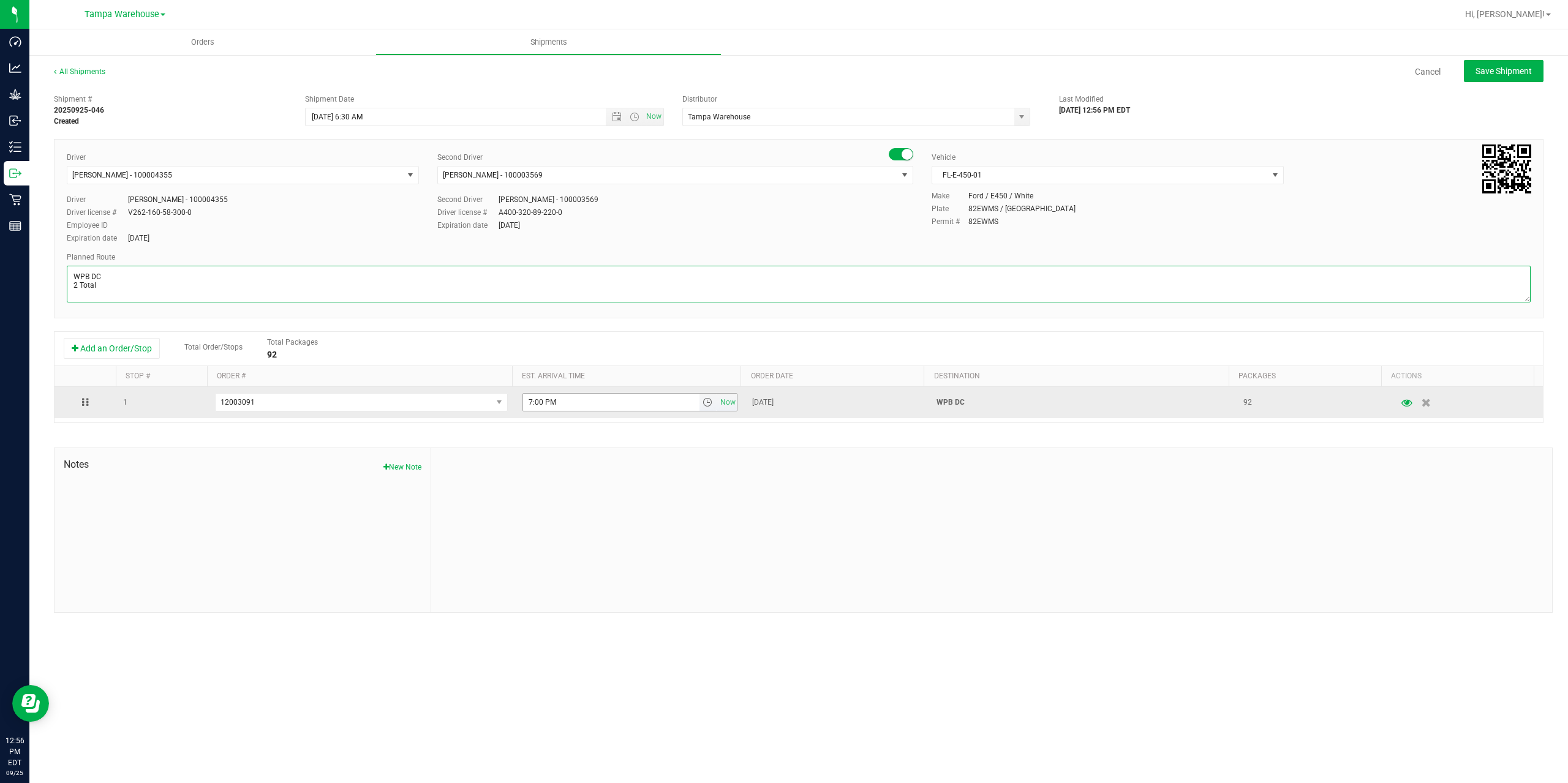
type textarea "WPB DC 2 Total"
drag, startPoint x: 553, startPoint y: 409, endPoint x: 477, endPoint y: 389, distance: 78.6
click at [482, 395] on tr "1 12003091 12003414 12003339 12003319 12003318 12003090 12003091 11998272 11918…" at bounding box center [798, 402] width 1488 height 31
paste input "11:00 A"
type input "11:00 AM"
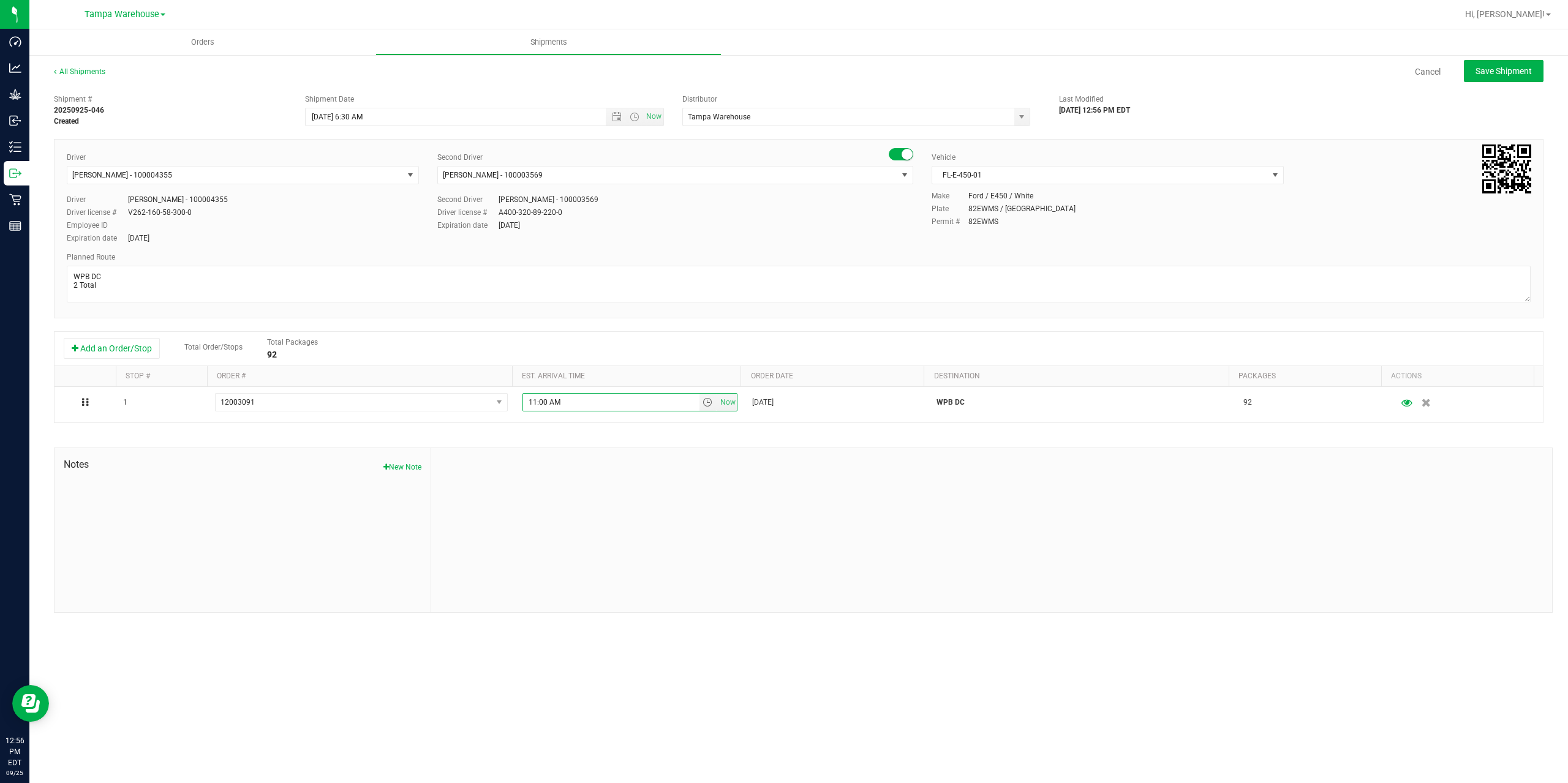
click at [658, 456] on div at bounding box center [992, 530] width 1121 height 164
click at [1508, 63] on button "Save Shipment" at bounding box center [1503, 71] width 80 height 22
type input "[DATE] 10:30 AM"
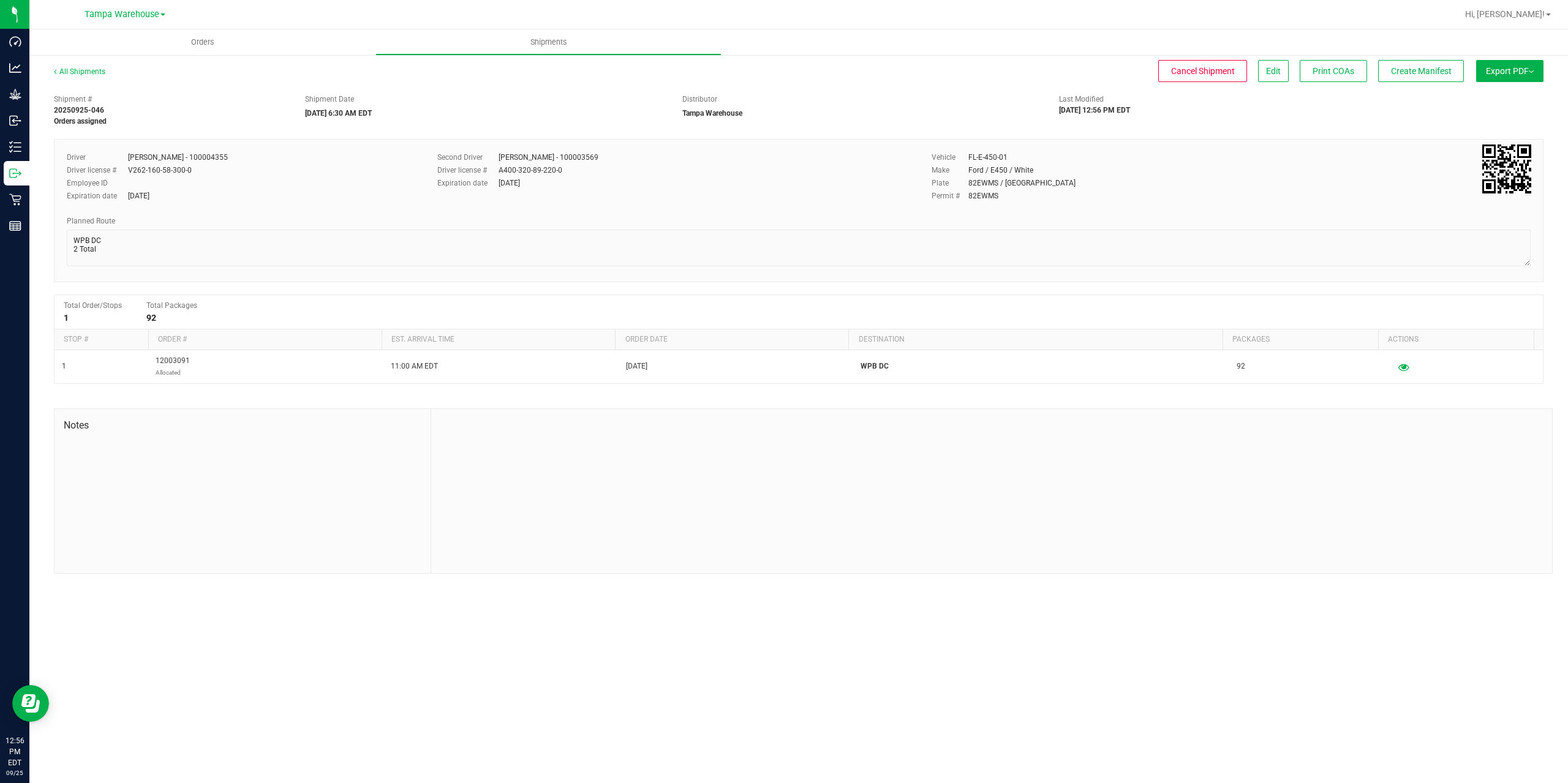
click at [1496, 78] on button "Export PDF" at bounding box center [1510, 71] width 67 height 22
click at [1498, 101] on span "Manifest by Package ID" at bounding box center [1492, 98] width 78 height 8
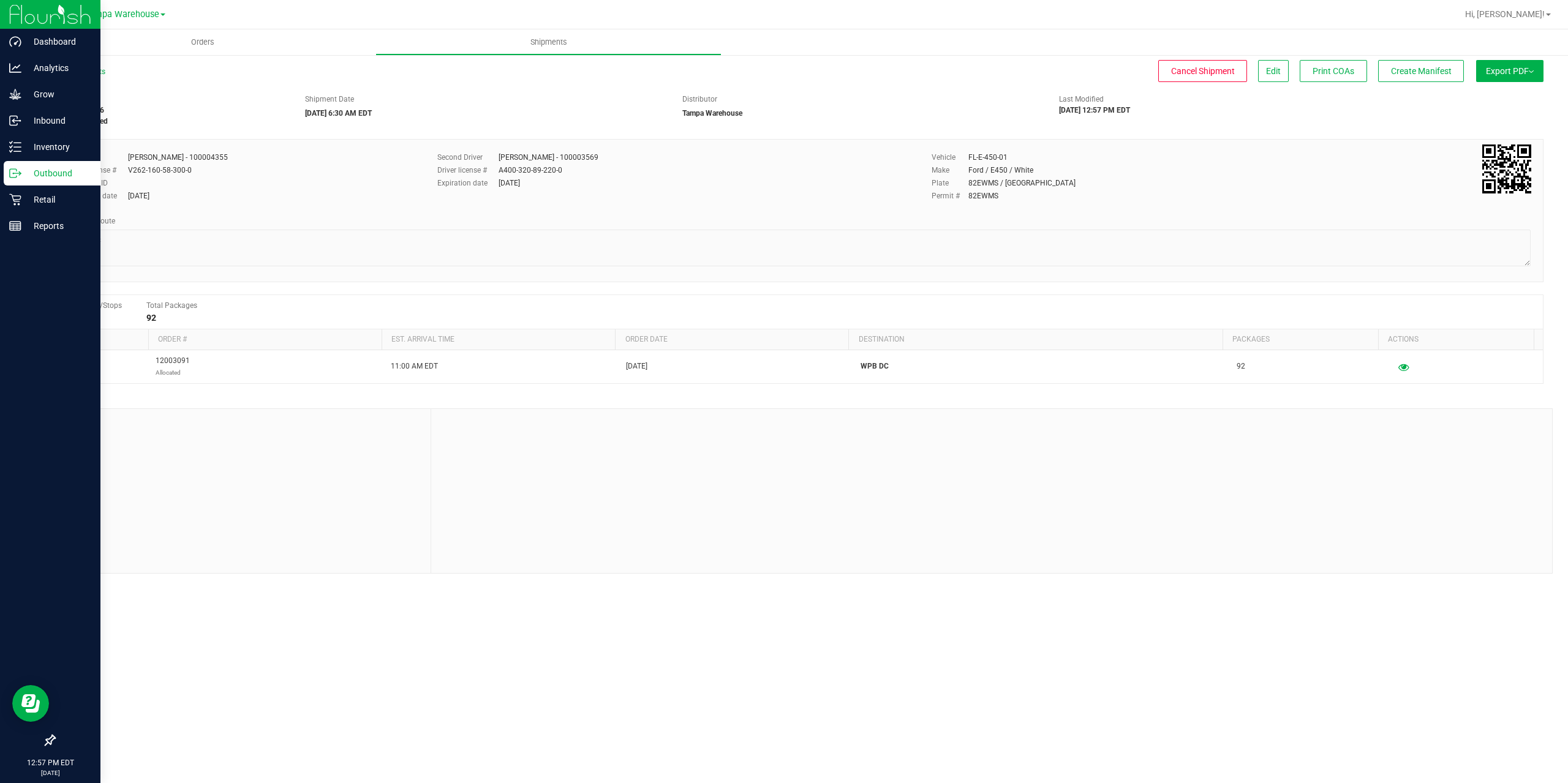
click at [17, 178] on icon at bounding box center [15, 173] width 12 height 12
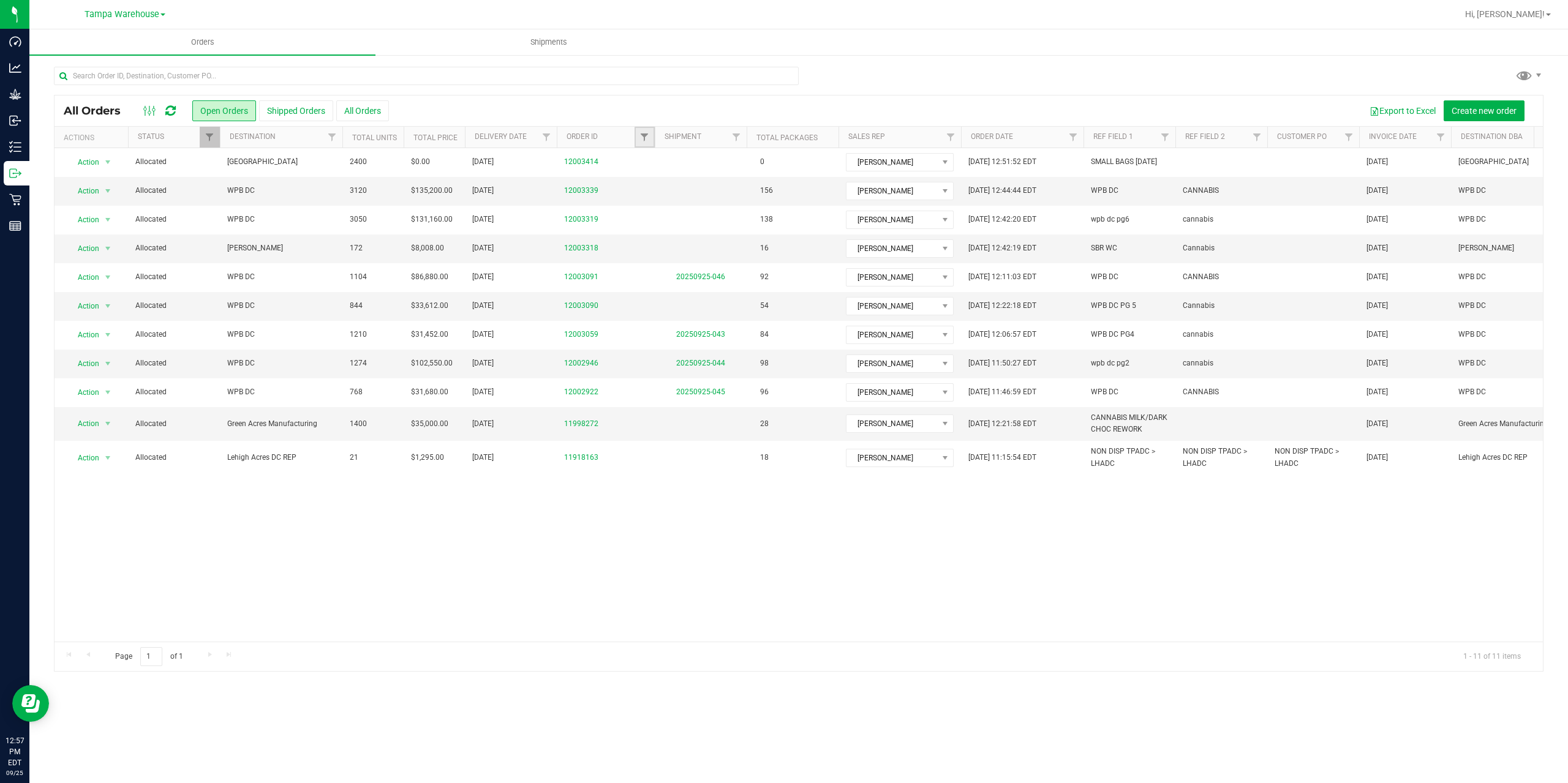
click at [646, 132] on link "Filter" at bounding box center [644, 137] width 20 height 21
type input "3090"
click at [642, 183] on button "Filter" at bounding box center [671, 197] width 59 height 27
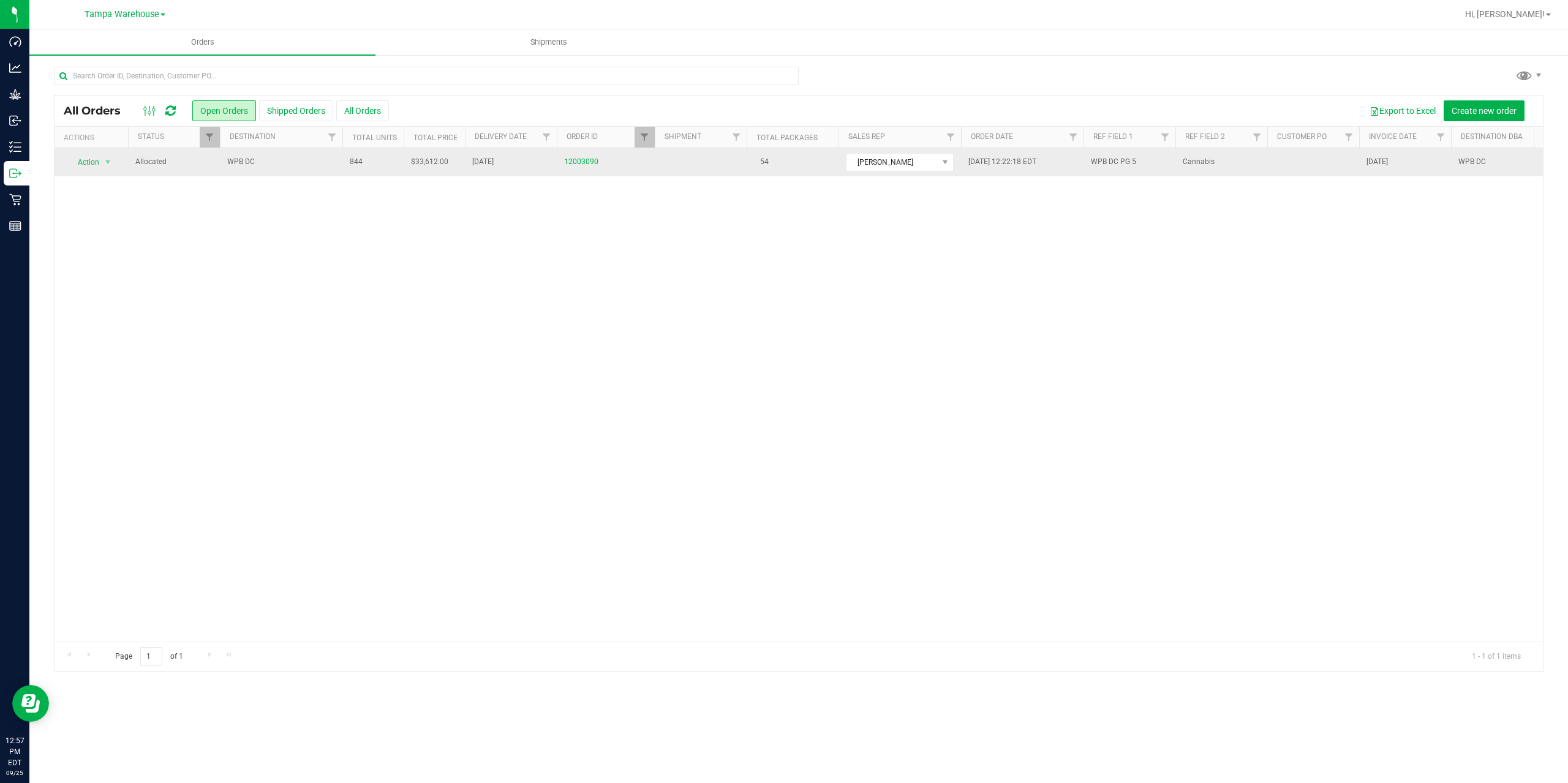
click at [290, 166] on span "WPB DC" at bounding box center [281, 162] width 108 height 12
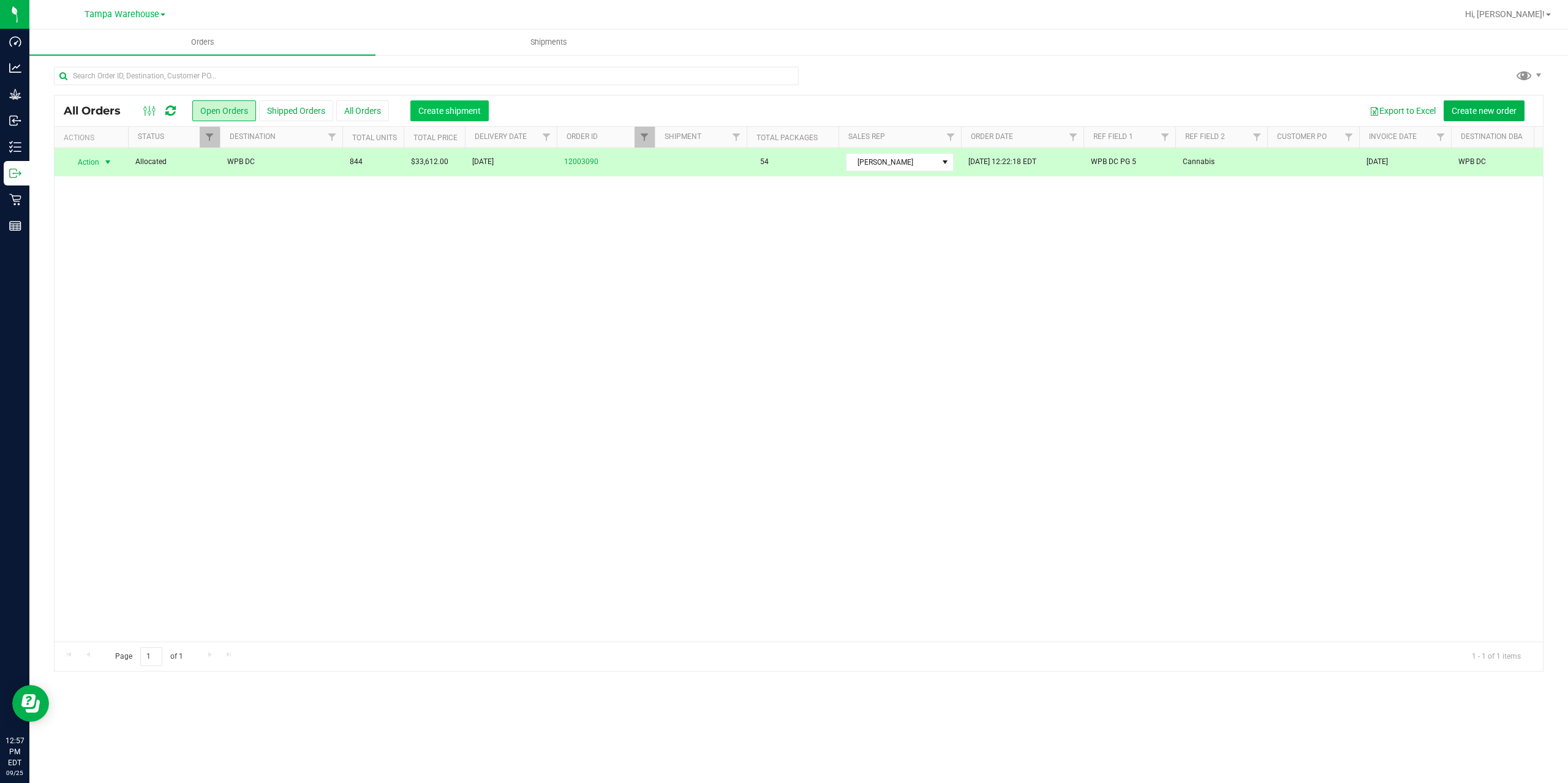
click at [424, 113] on span "Create shipment" at bounding box center [450, 111] width 63 height 10
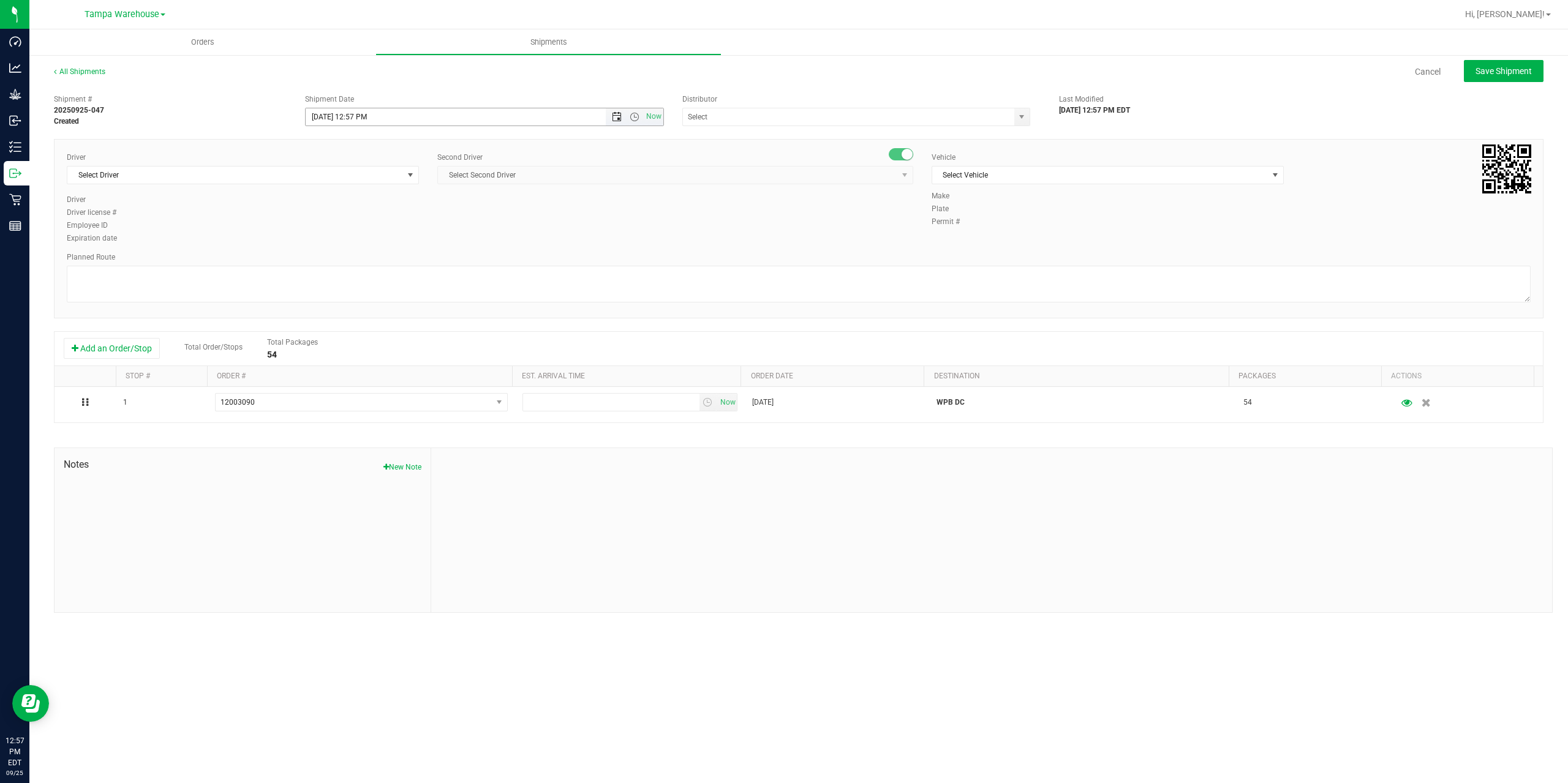
click at [614, 116] on span "Open the date view" at bounding box center [616, 116] width 10 height 10
click at [402, 244] on link "26" at bounding box center [406, 241] width 17 height 19
click at [633, 118] on span "Open the time view" at bounding box center [634, 116] width 10 height 10
click at [367, 216] on li "6:30 AM" at bounding box center [483, 219] width 356 height 16
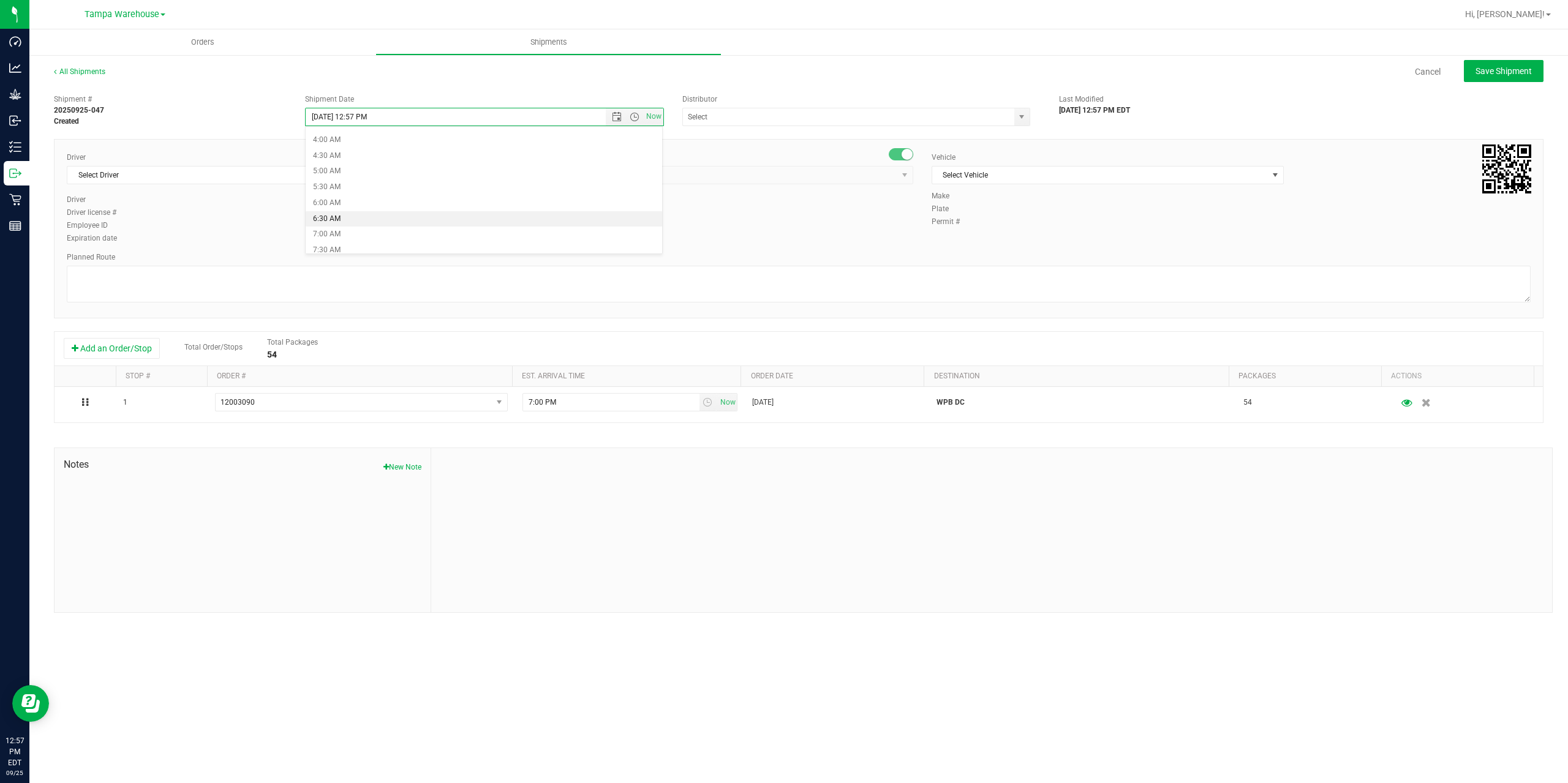
type input "[DATE] 6:30 AM"
click at [761, 123] on input "text" at bounding box center [844, 117] width 321 height 17
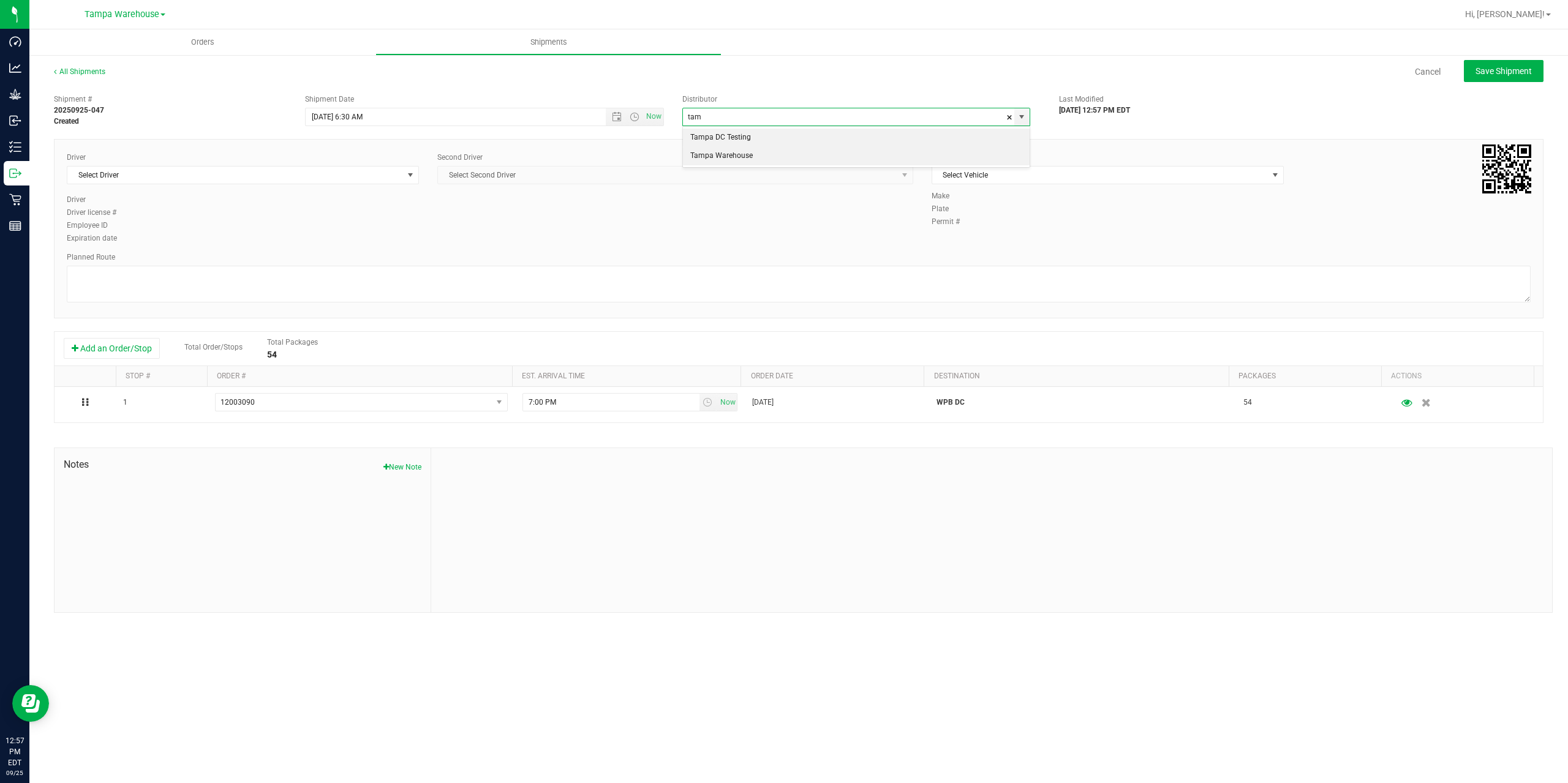
click at [755, 153] on li "Tampa Warehouse" at bounding box center [856, 156] width 347 height 18
type input "Tampa Warehouse"
click at [378, 172] on span "Select Driver" at bounding box center [235, 175] width 336 height 17
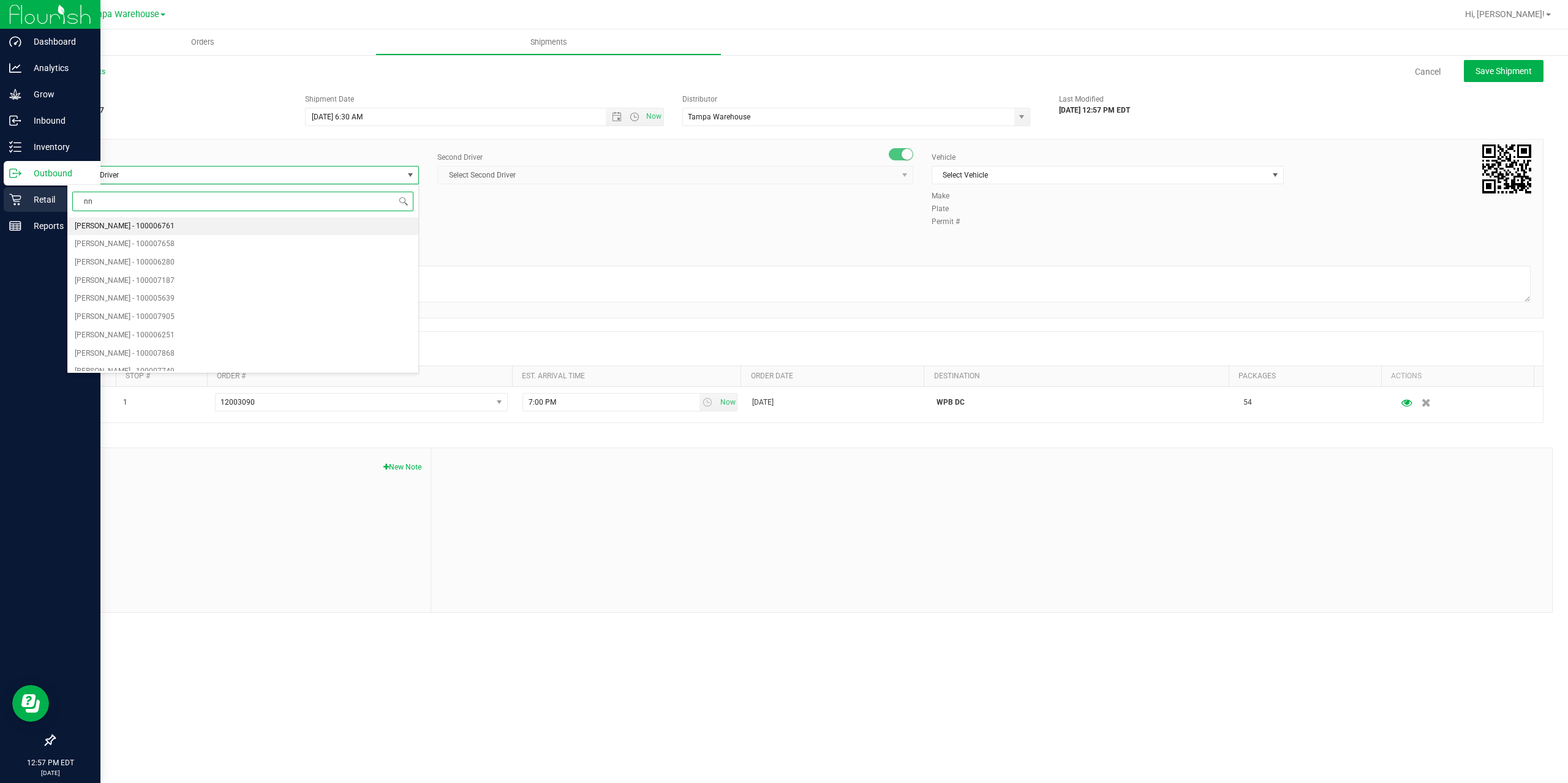
drag, startPoint x: 60, startPoint y: 195, endPoint x: 28, endPoint y: 190, distance: 32.4
click at [29, 192] on body "Dashboard Analytics Grow Inbound Inventory Outbound Retail Reports 12:57 PM EDT…" at bounding box center [784, 391] width 1568 height 783
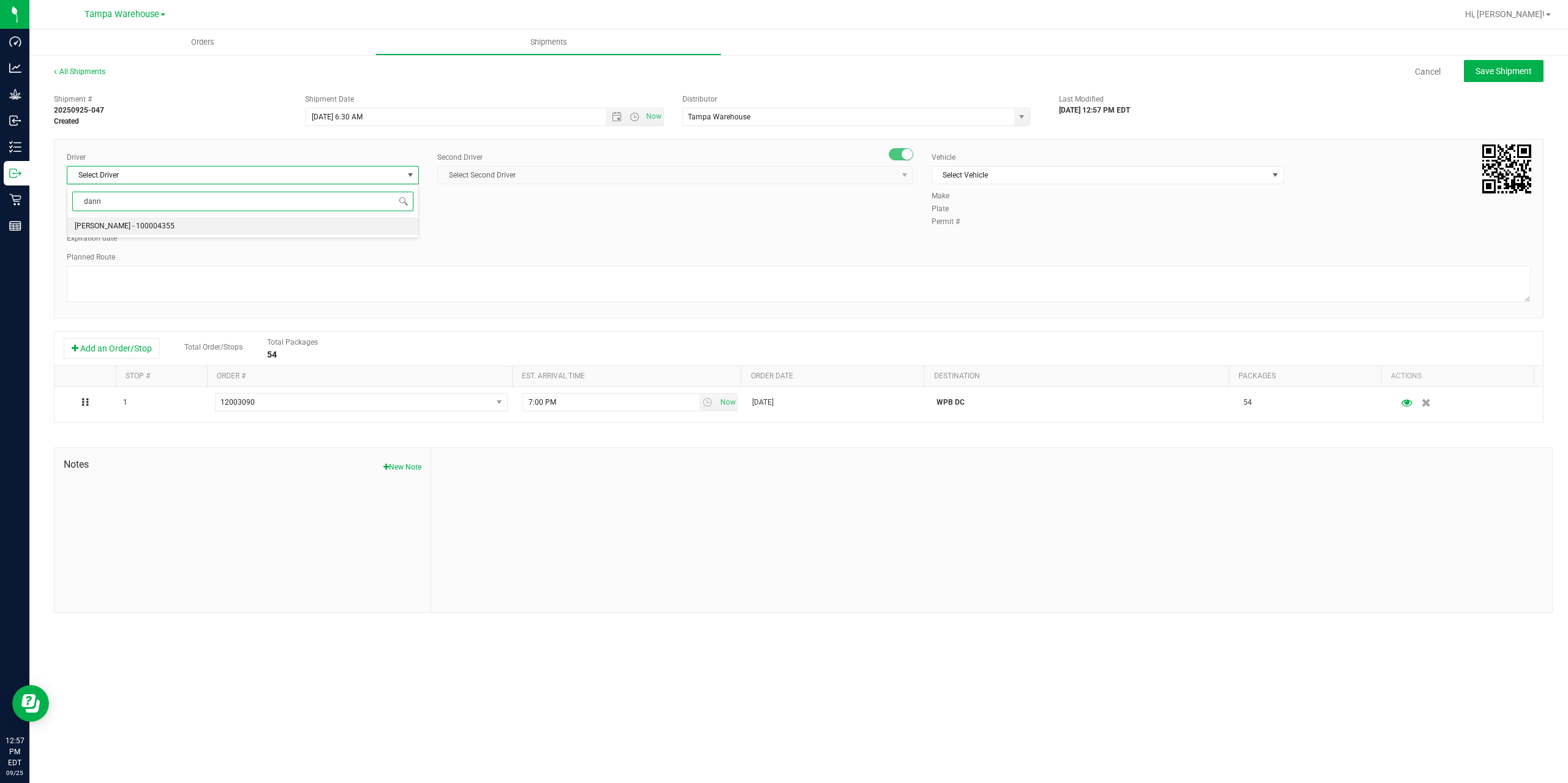
click at [195, 225] on li "[PERSON_NAME] - 100004355" at bounding box center [243, 226] width 351 height 18
type input "dann"
click at [614, 164] on div "Second Driver Select Second Driver Select Second Driver [PERSON_NAME] - 1000065…" at bounding box center [675, 173] width 476 height 42
click at [640, 181] on span "Select Second Driver" at bounding box center [668, 175] width 459 height 17
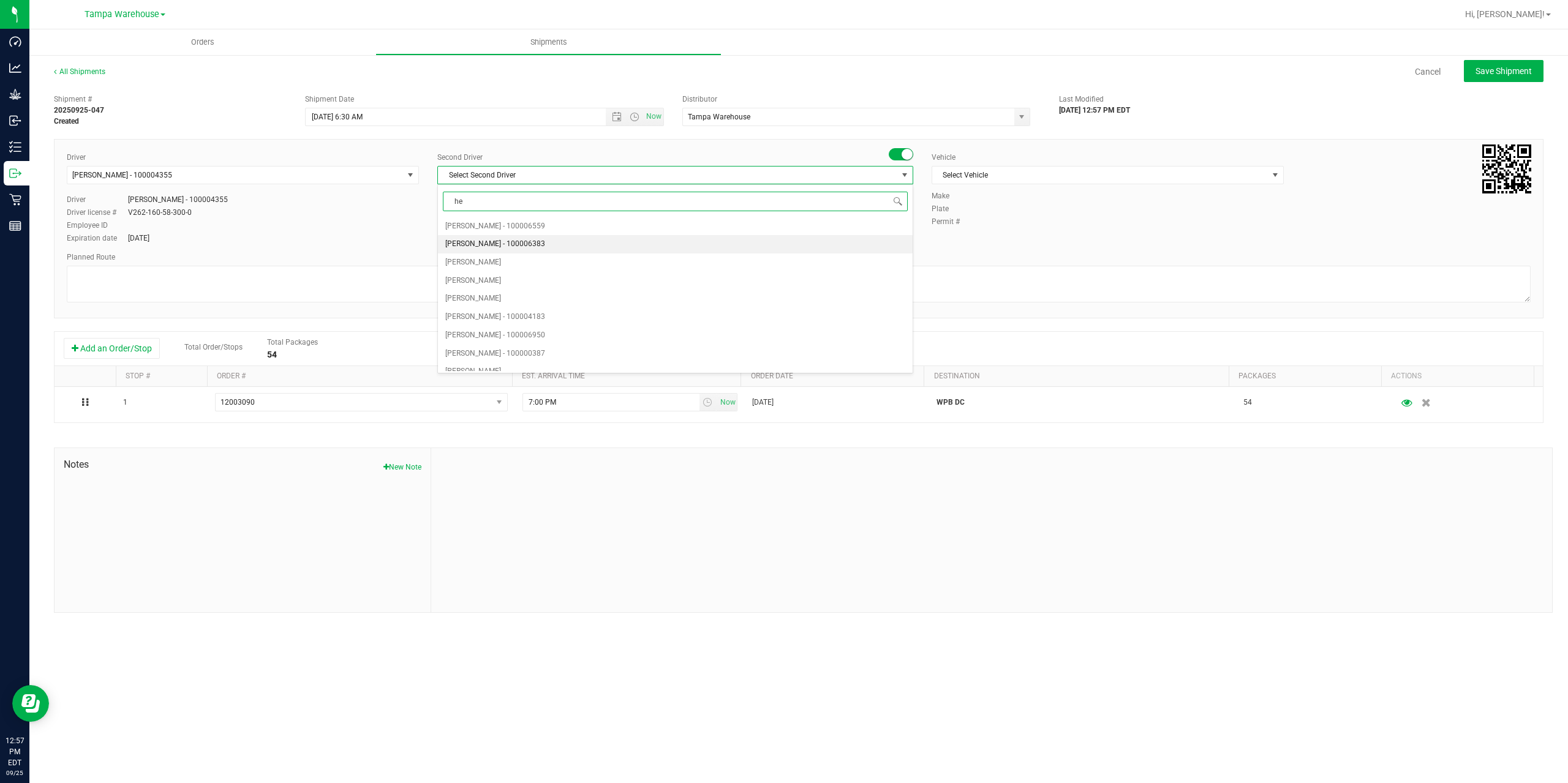
type input "hec"
click at [601, 233] on li "[PERSON_NAME] - 100003569" at bounding box center [675, 226] width 475 height 18
click at [1060, 173] on span "Select Vehicle" at bounding box center [1100, 175] width 336 height 17
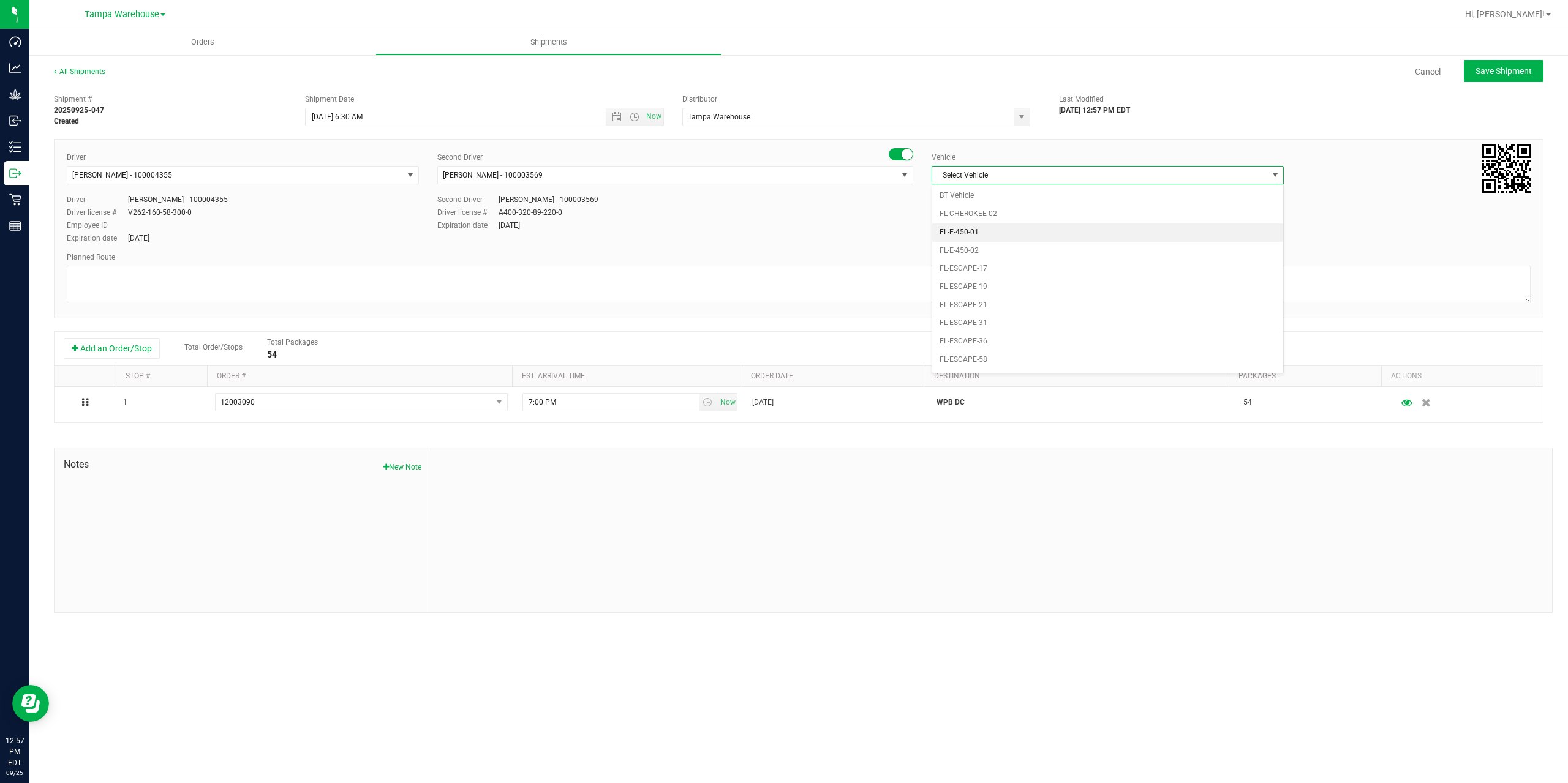
click at [1062, 229] on li "FL-E-450-01" at bounding box center [1107, 233] width 351 height 18
click at [906, 293] on textarea at bounding box center [798, 284] width 1464 height 37
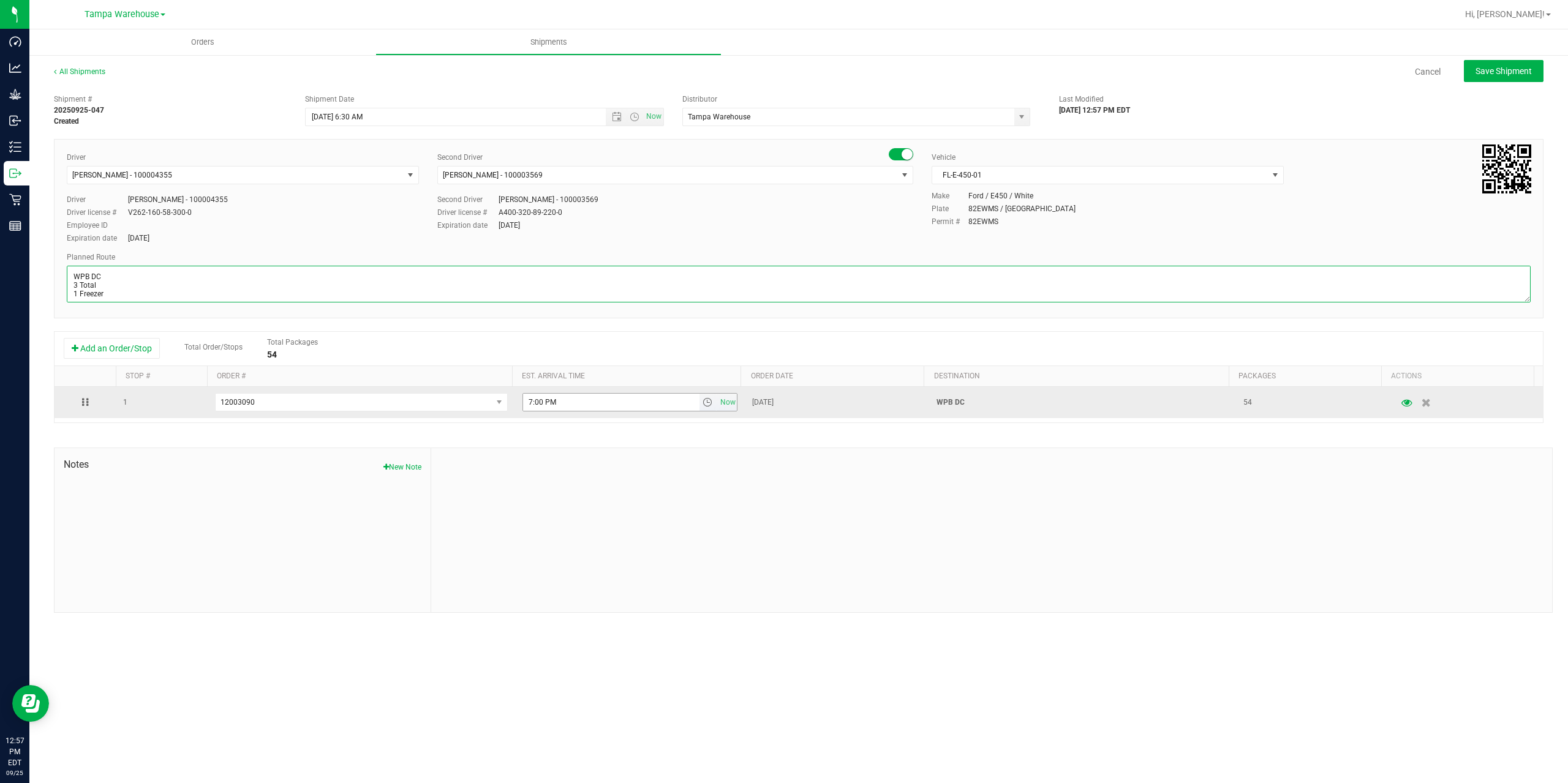
type textarea "WPB DC 3 Total 1 Freezer"
drag, startPoint x: 518, startPoint y: 406, endPoint x: 409, endPoint y: 406, distance: 109.0
click at [409, 406] on tr "1 12003090 12003414 12003339 12003319 12003318 12003090 11998272 11918163 7:00 …" at bounding box center [798, 402] width 1488 height 31
paste input "11:00 A"
type input "11:00 AM"
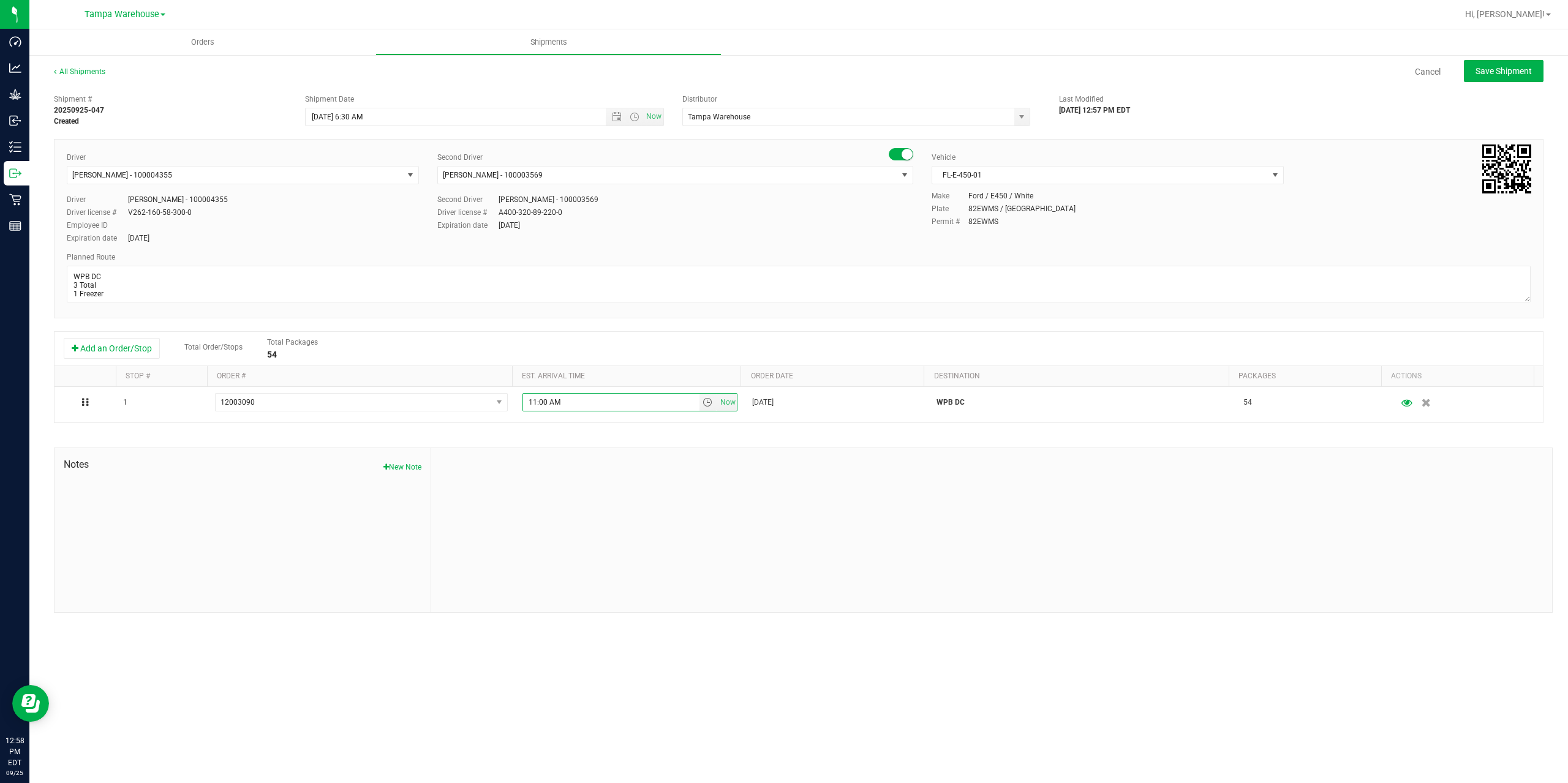
click at [580, 471] on div at bounding box center [992, 530] width 1121 height 164
click at [1496, 72] on span "Save Shipment" at bounding box center [1503, 70] width 56 height 10
type input "[DATE] 10:30 AM"
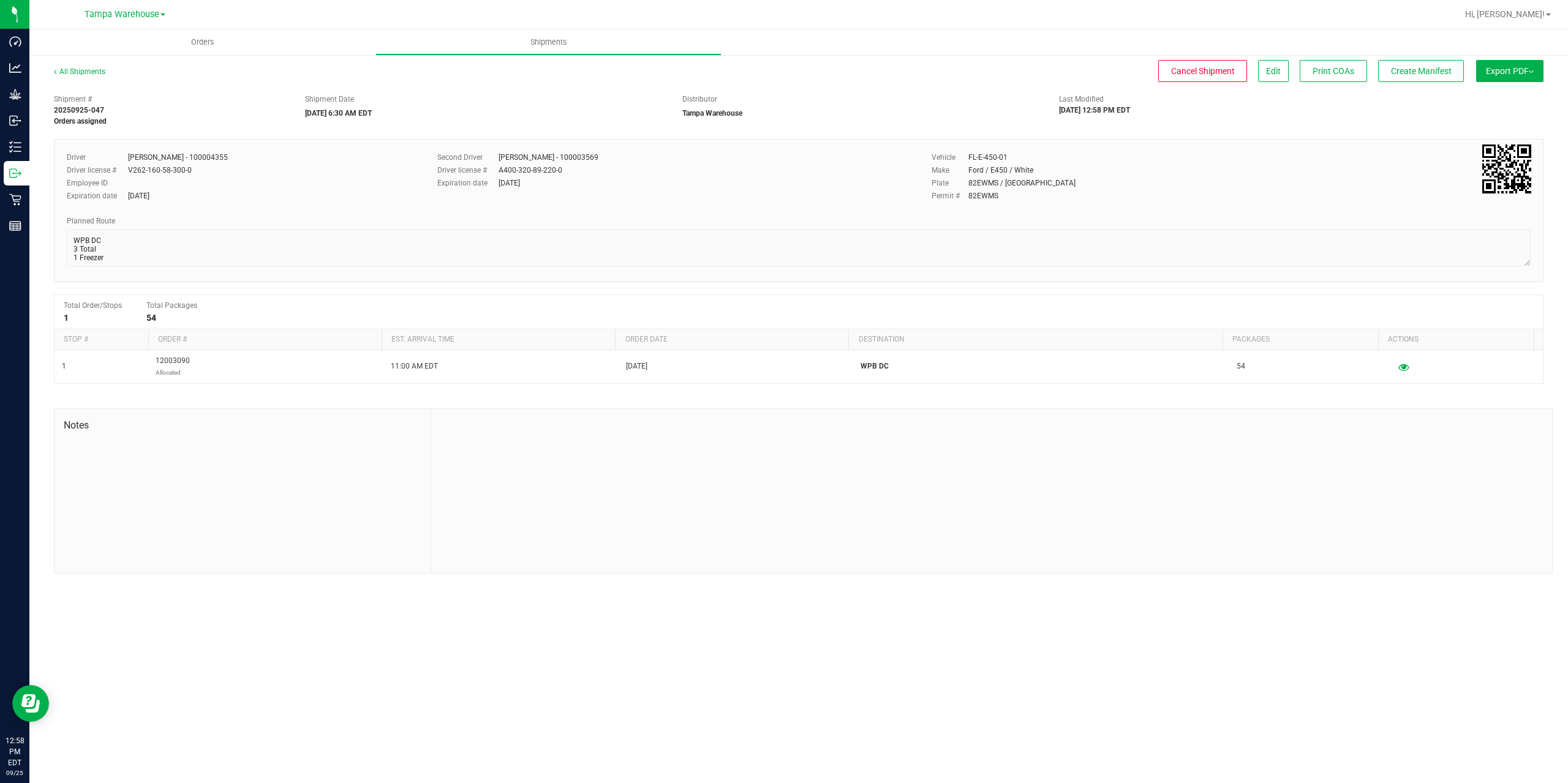
click at [1496, 72] on span "Export PDF" at bounding box center [1510, 70] width 48 height 10
click at [1503, 93] on li "Manifest by Package ID" at bounding box center [1506, 98] width 124 height 18
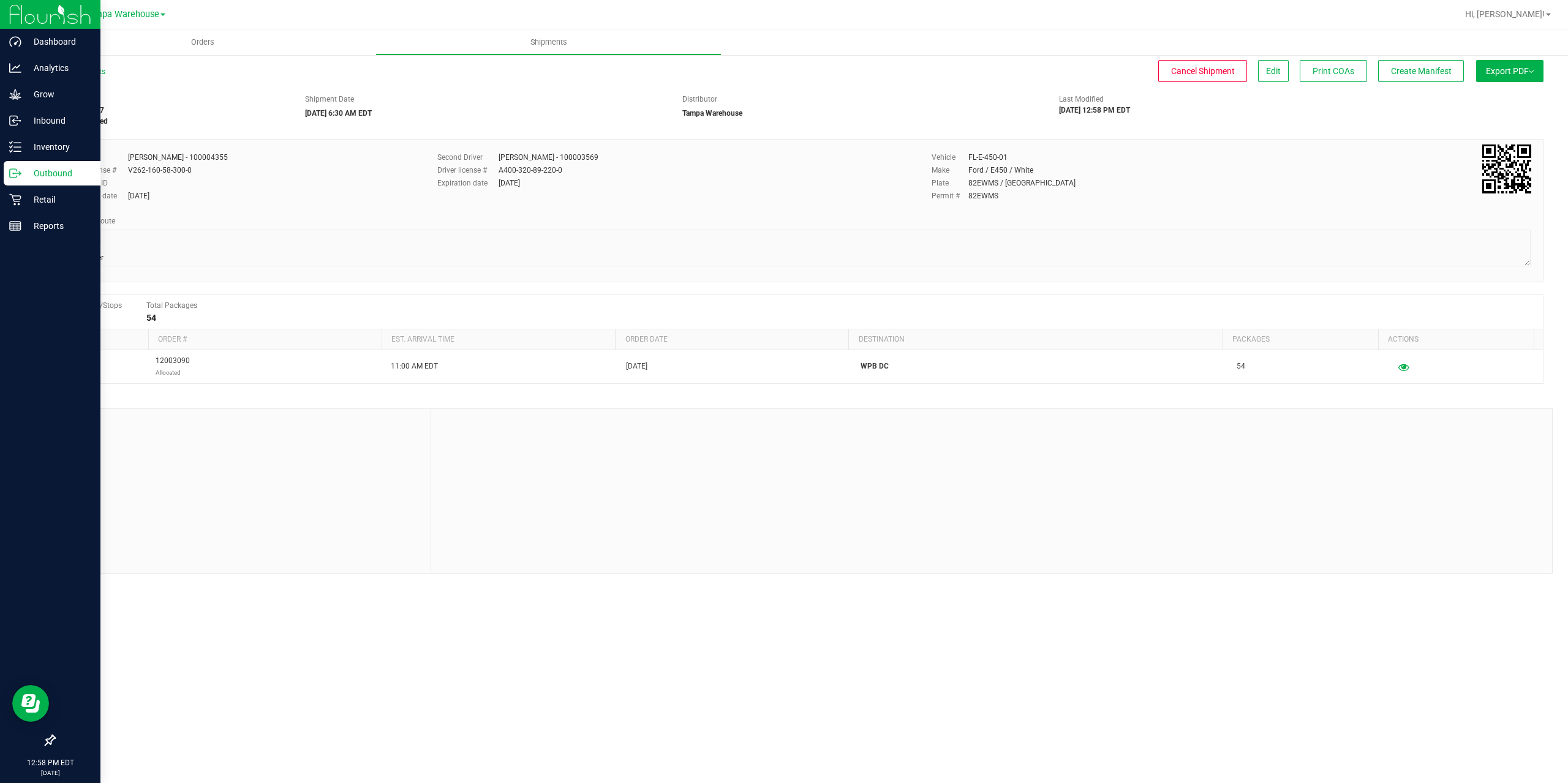
click at [16, 174] on icon at bounding box center [15, 173] width 12 height 12
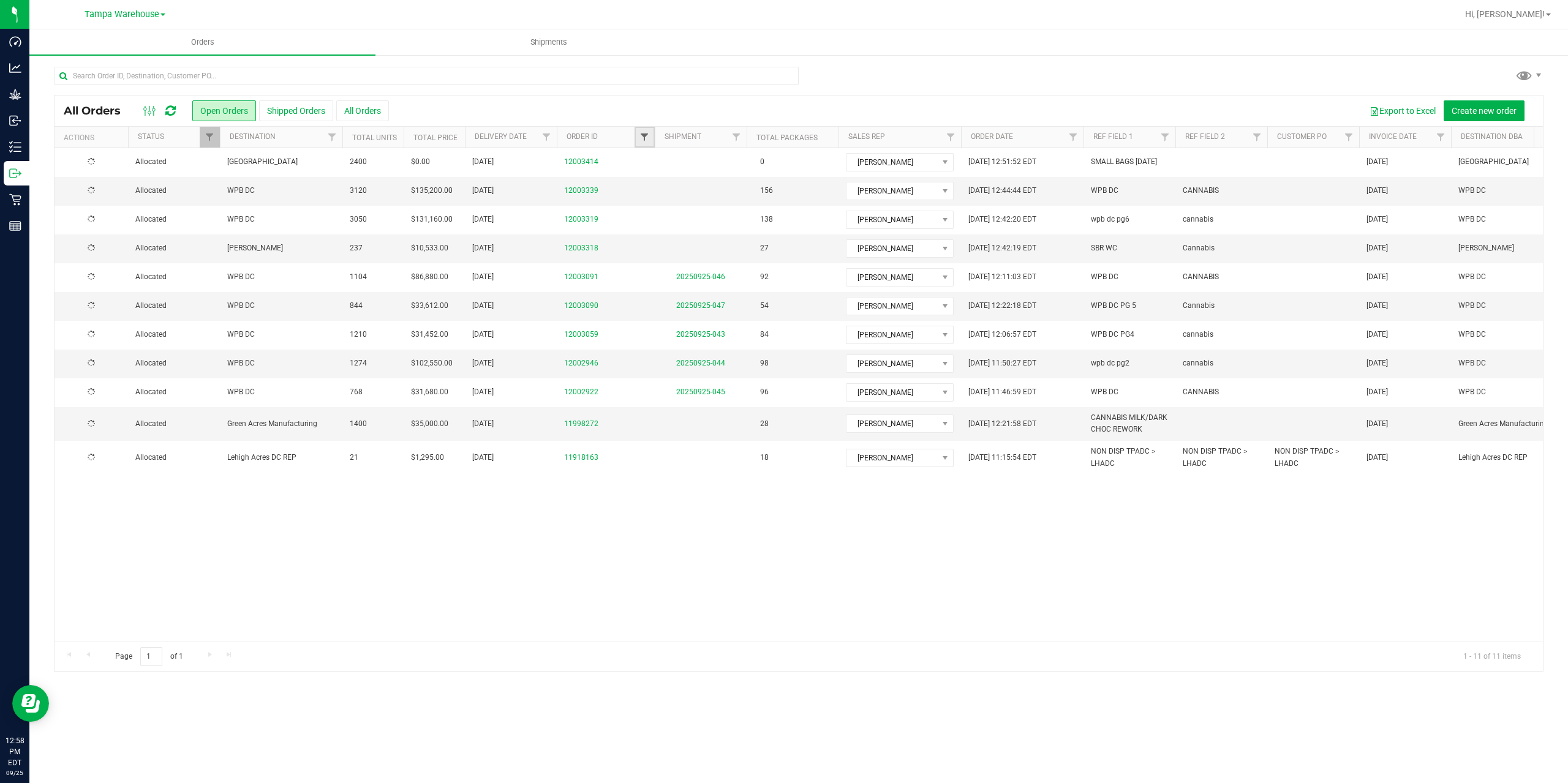
click at [645, 138] on span "Filter" at bounding box center [644, 137] width 10 height 10
type input "3339"
click at [677, 189] on button "Filter" at bounding box center [671, 197] width 59 height 27
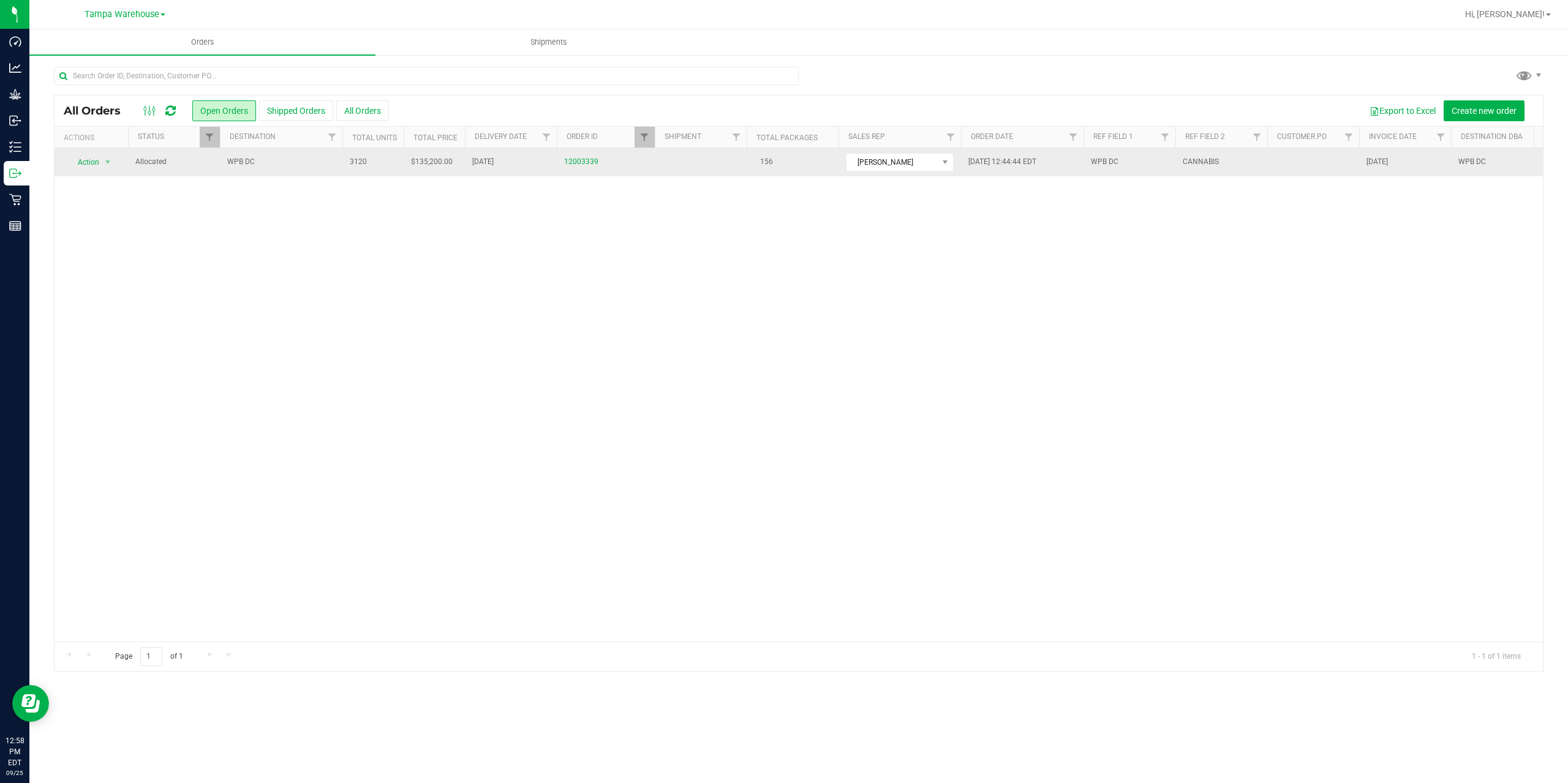
click at [281, 166] on span "WPB DC" at bounding box center [281, 162] width 108 height 12
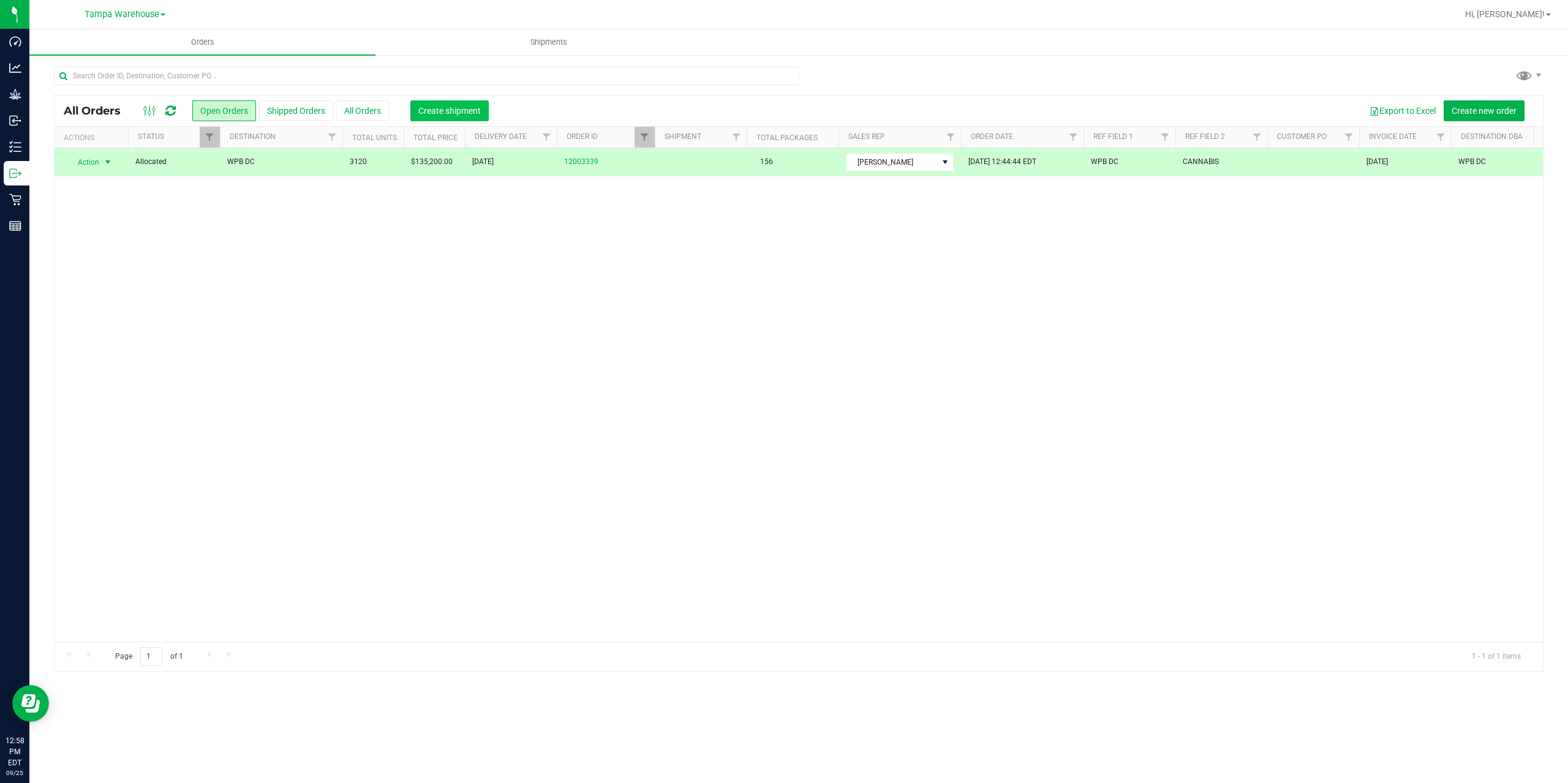
click at [470, 103] on button "Create shipment" at bounding box center [449, 111] width 78 height 21
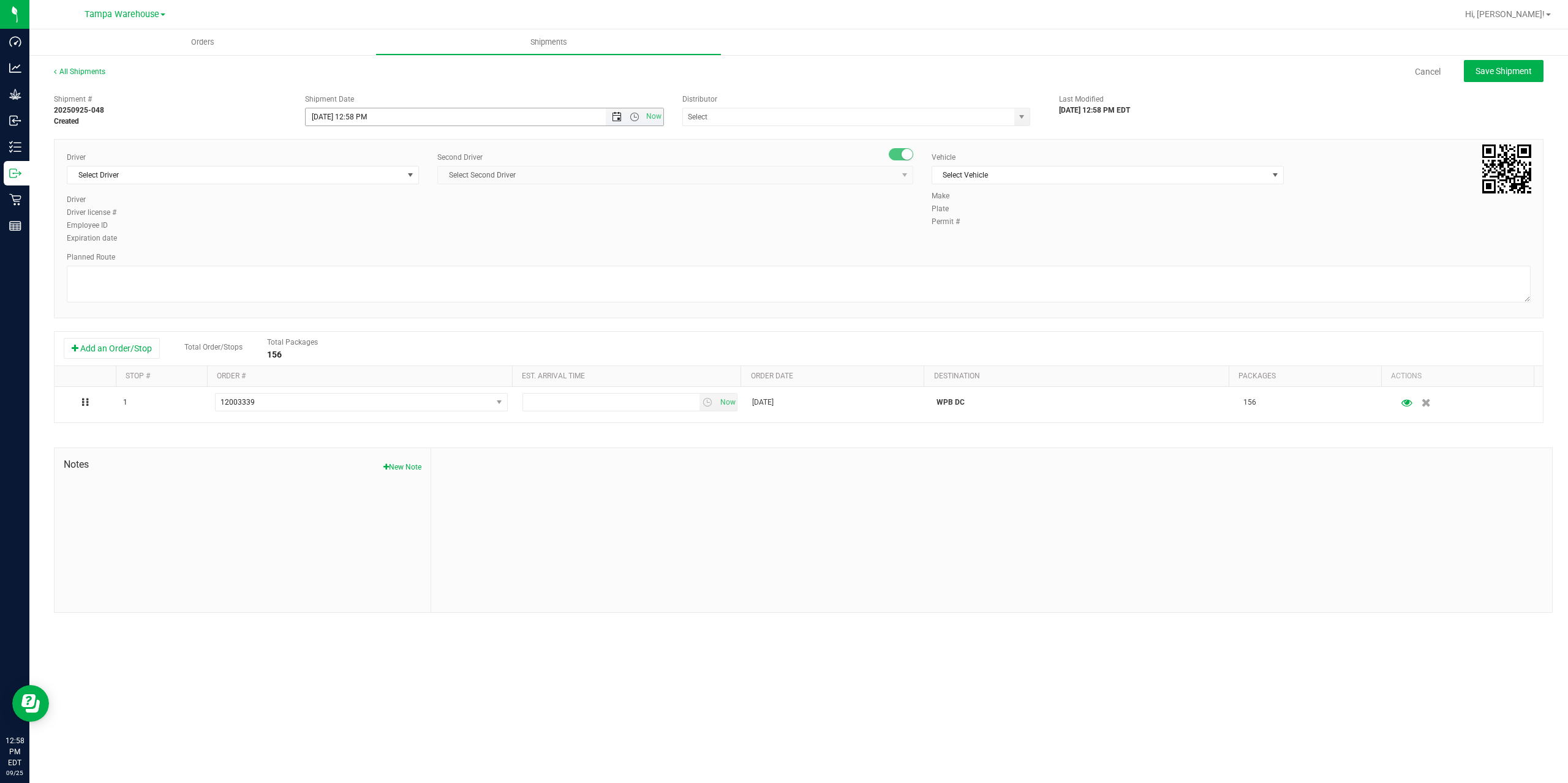
click at [617, 118] on span "Open the date view" at bounding box center [616, 116] width 10 height 10
click at [409, 242] on link "26" at bounding box center [406, 241] width 17 height 19
click at [637, 117] on span "Open the time view" at bounding box center [634, 116] width 10 height 10
click at [370, 213] on li "6:30 AM" at bounding box center [483, 219] width 356 height 16
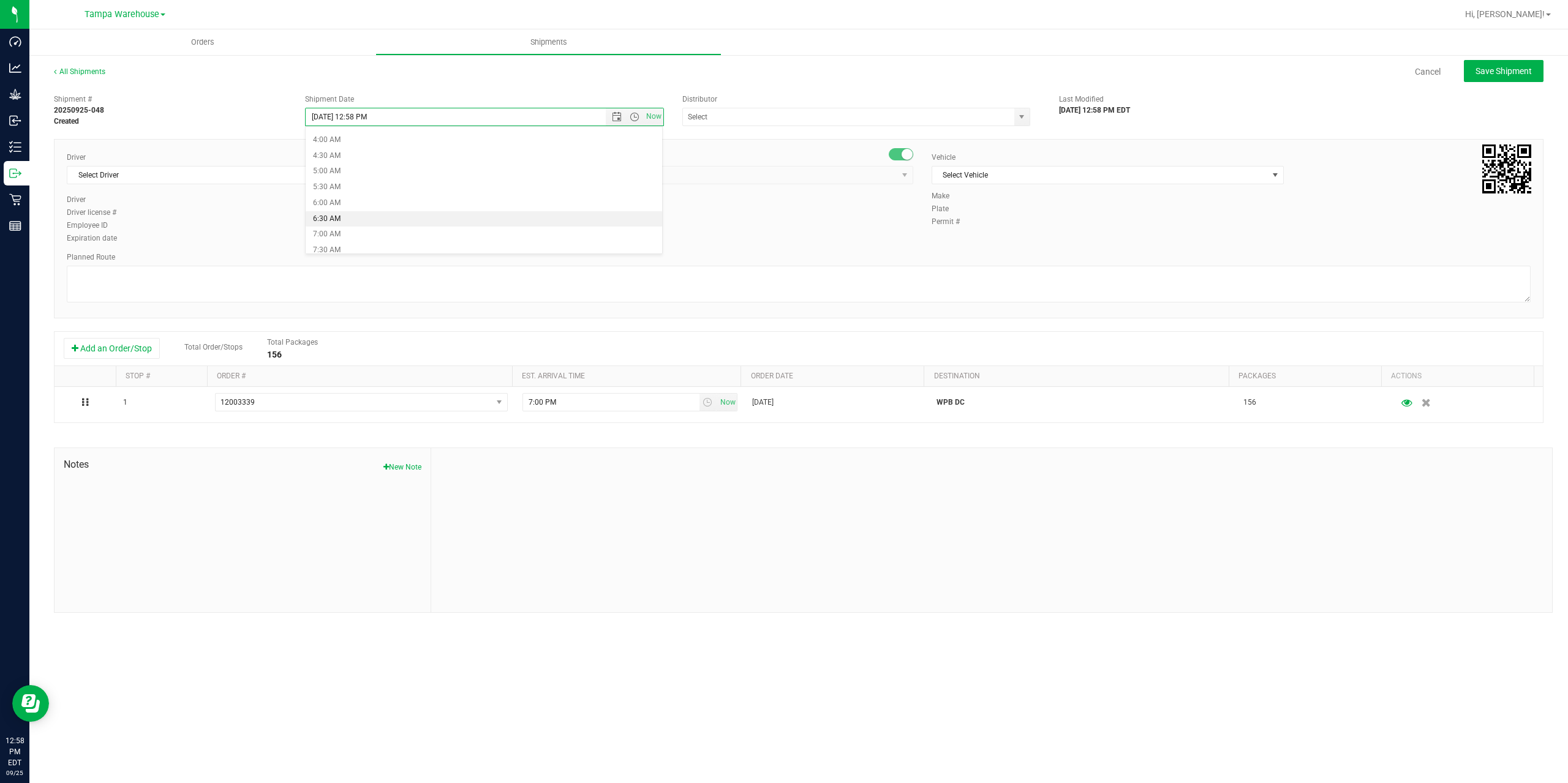
type input "[DATE] 6:30 AM"
click at [767, 121] on input "text" at bounding box center [844, 117] width 321 height 17
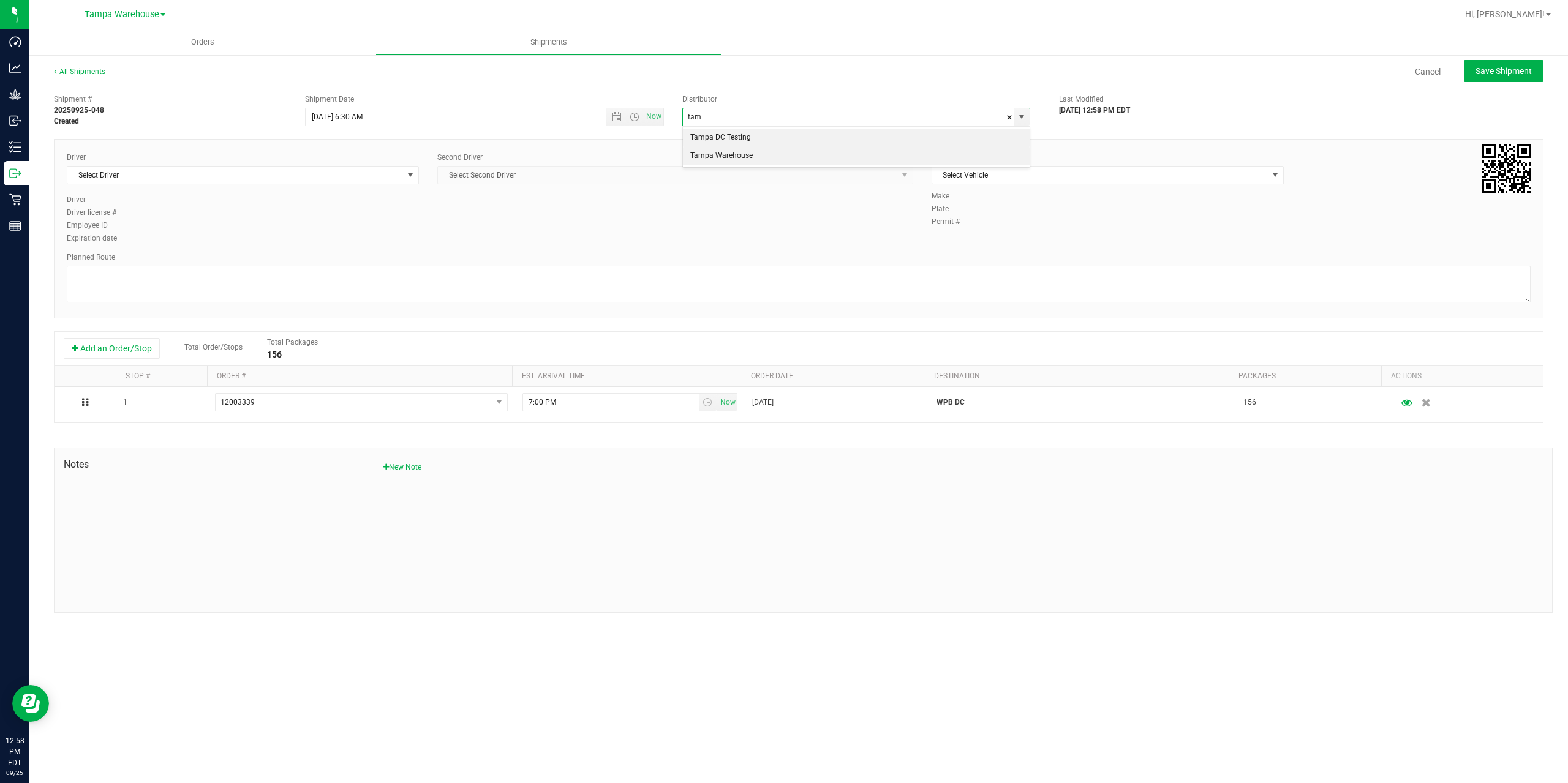
click at [748, 156] on li "Tampa Warehouse" at bounding box center [856, 156] width 347 height 18
type input "Tampa Warehouse"
click at [326, 180] on span "Select Driver" at bounding box center [235, 175] width 336 height 17
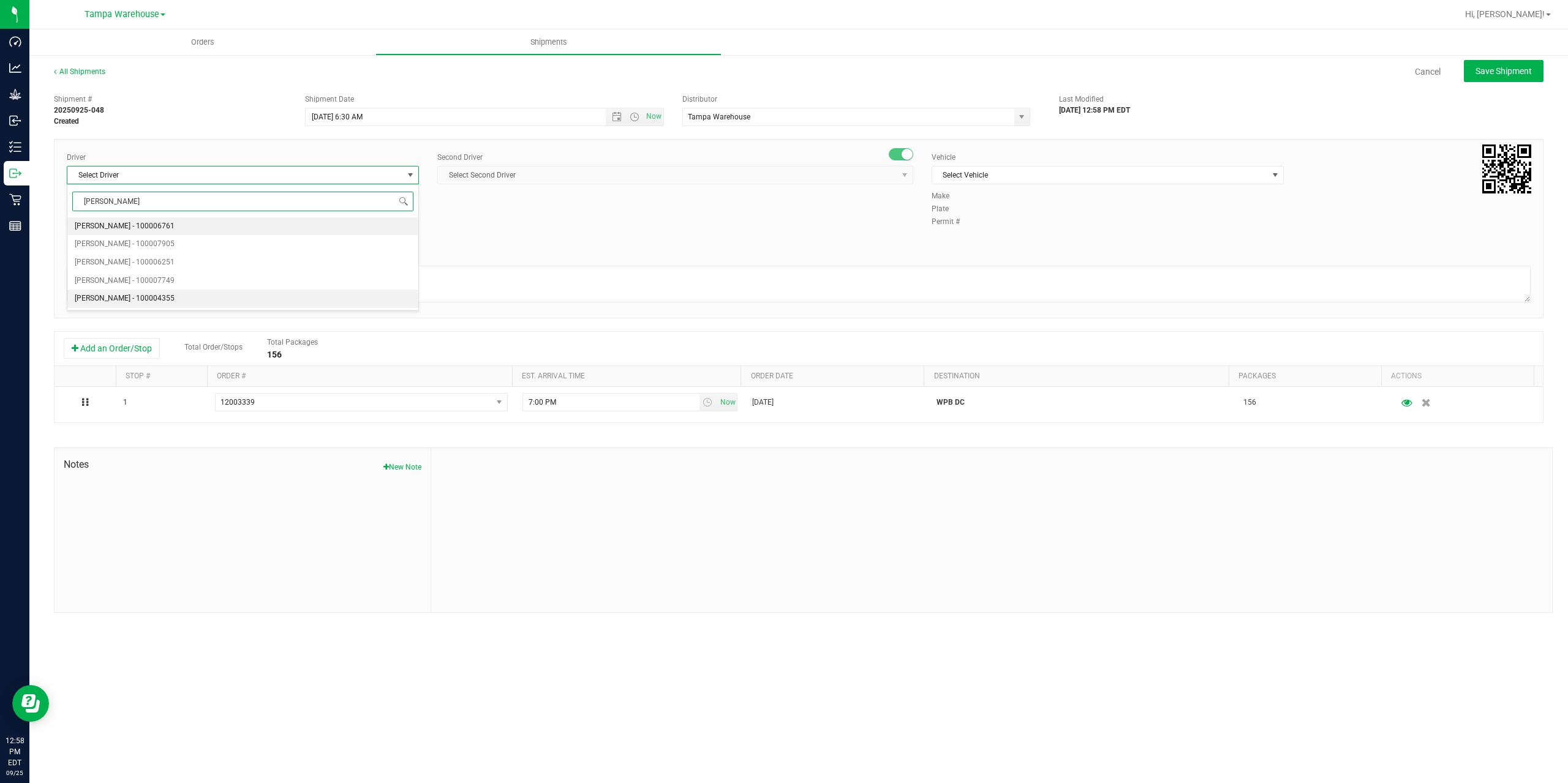
click at [126, 297] on span "[PERSON_NAME] - 100004355" at bounding box center [125, 299] width 100 height 16
type input "[PERSON_NAME]"
click at [583, 173] on span "Select Second Driver" at bounding box center [668, 175] width 459 height 17
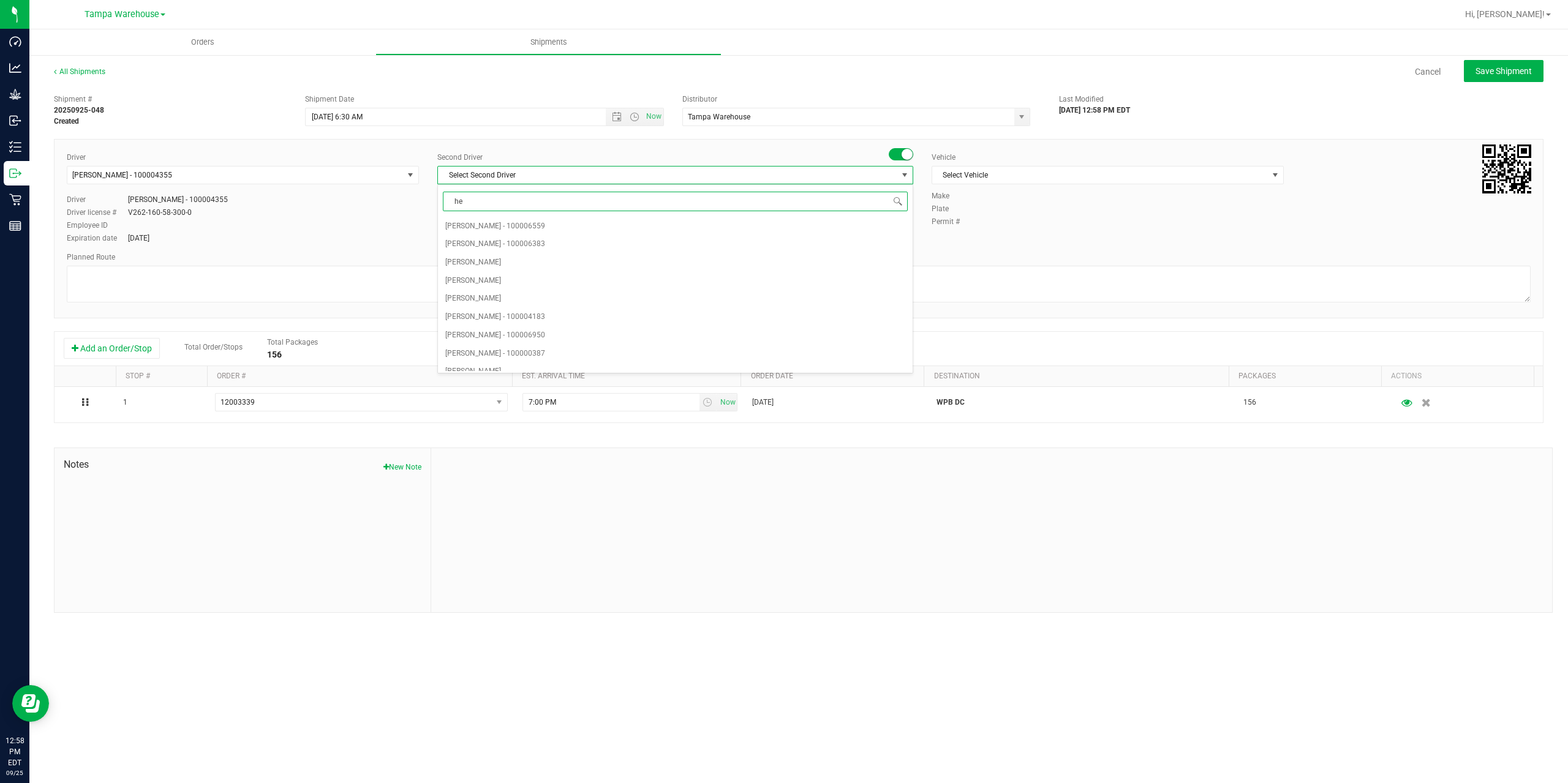
type input "hec"
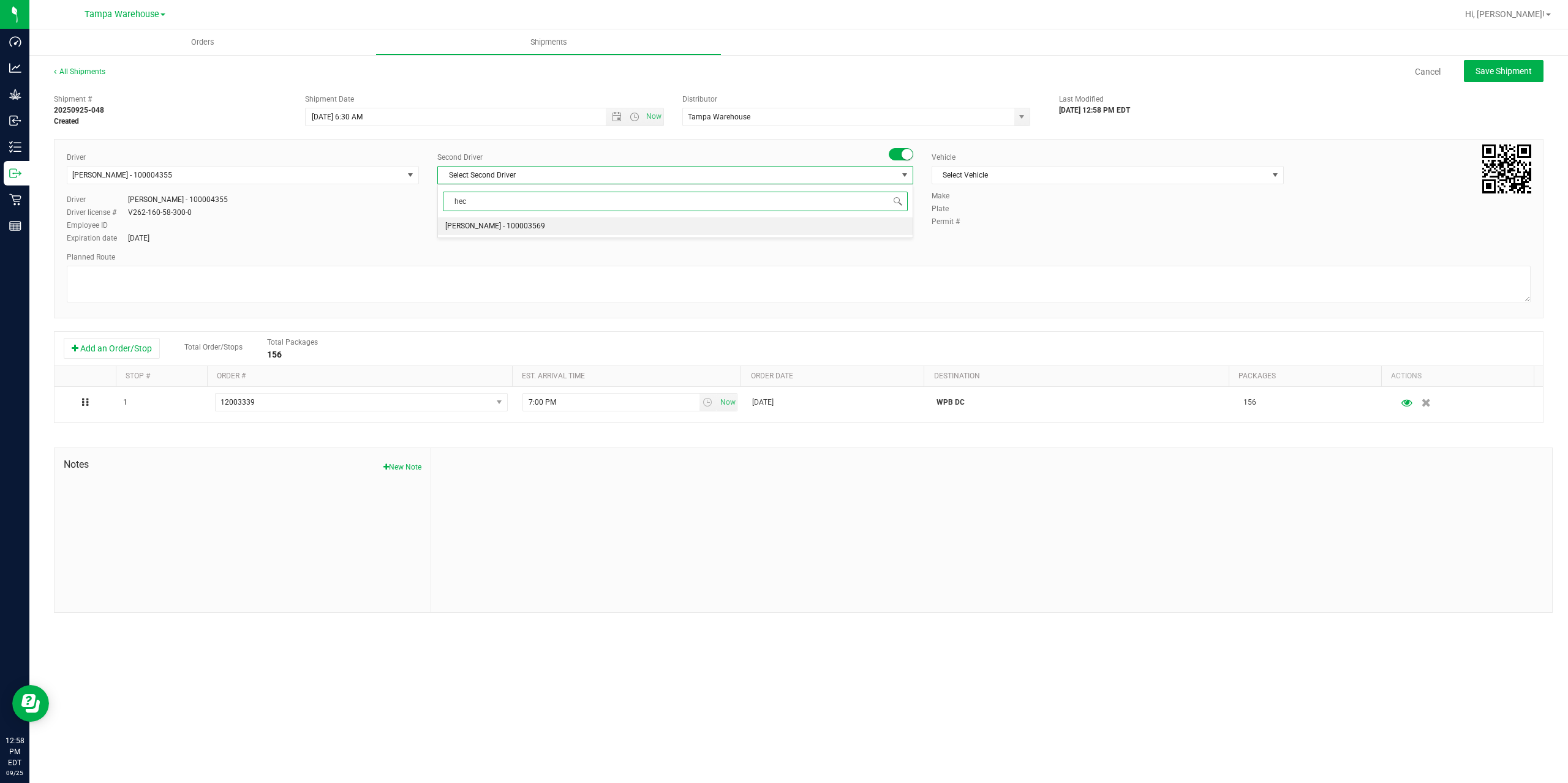
click at [505, 231] on span "[PERSON_NAME] - 100003569" at bounding box center [495, 226] width 100 height 16
click at [1054, 174] on span "Select Vehicle" at bounding box center [1100, 175] width 336 height 17
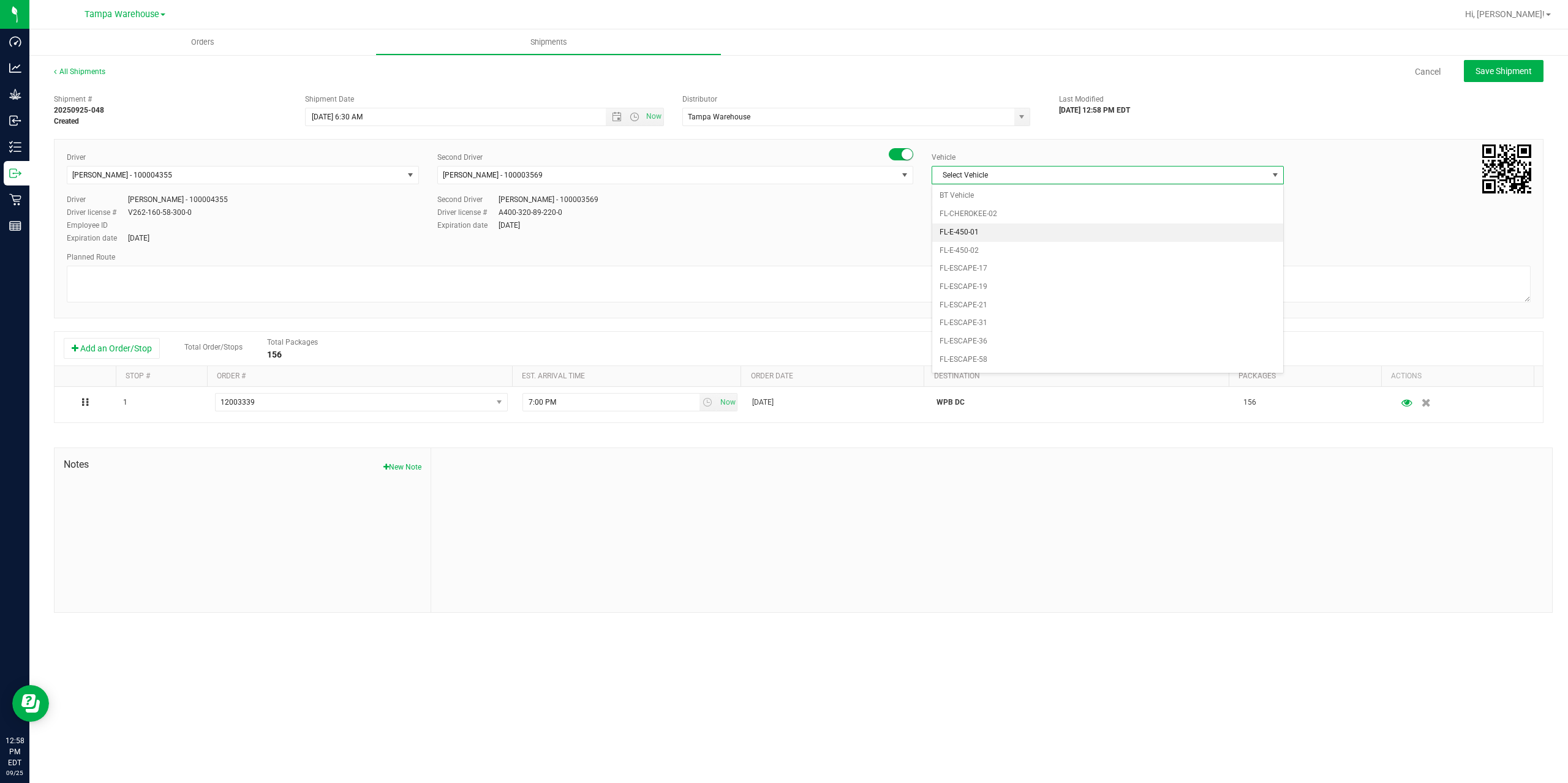
click at [1020, 235] on li "FL-E-450-01" at bounding box center [1107, 233] width 351 height 18
click at [930, 274] on textarea at bounding box center [798, 284] width 1464 height 37
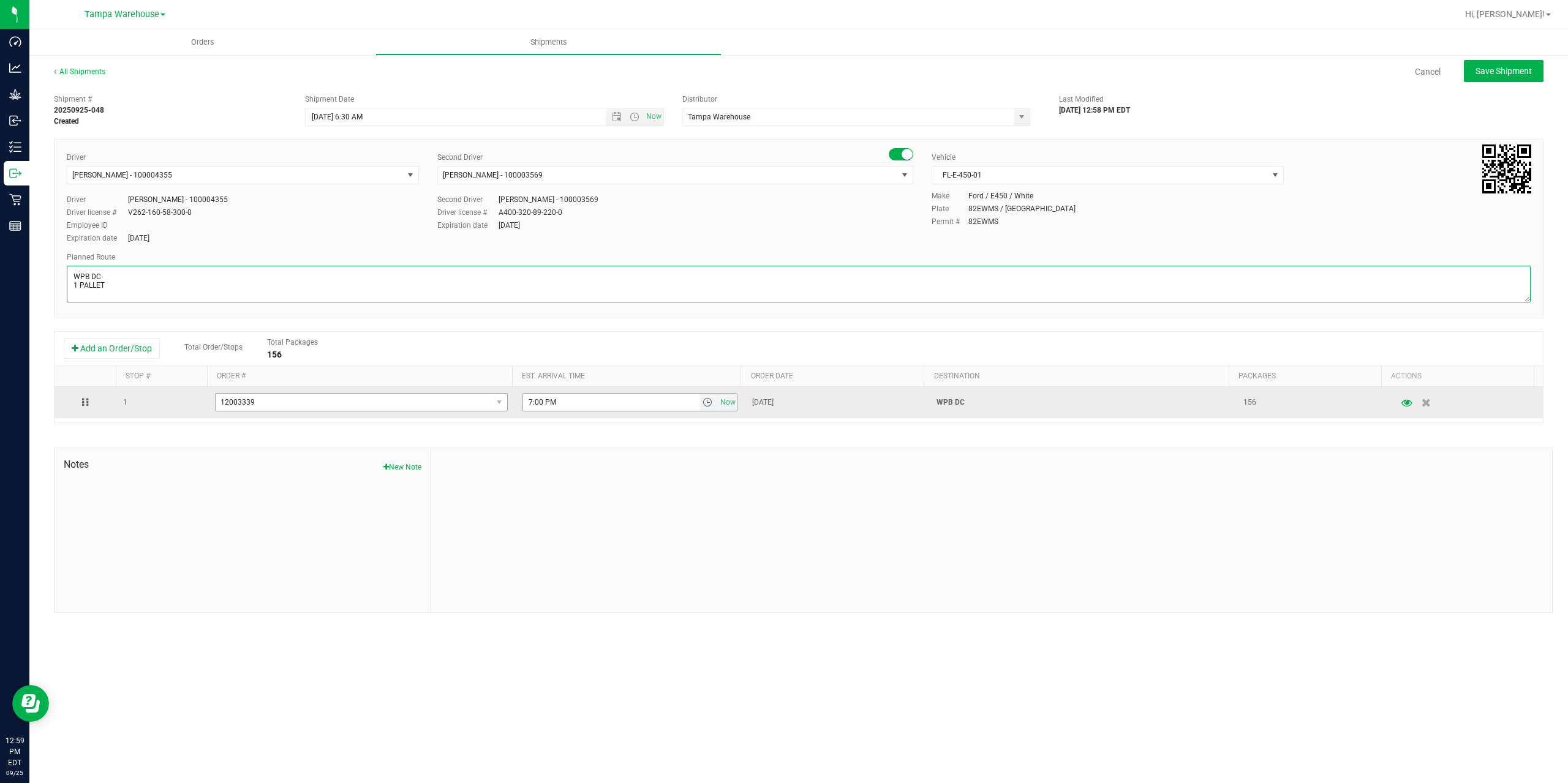
type textarea "WPB DC 1 PALLET"
click at [374, 403] on tr "1 12003339 12003414 12003339 12003319 12003318 11998272 11918163 7:00 PM Now [D…" at bounding box center [798, 402] width 1488 height 31
paste input "11:00 A"
type input "11:00 AM"
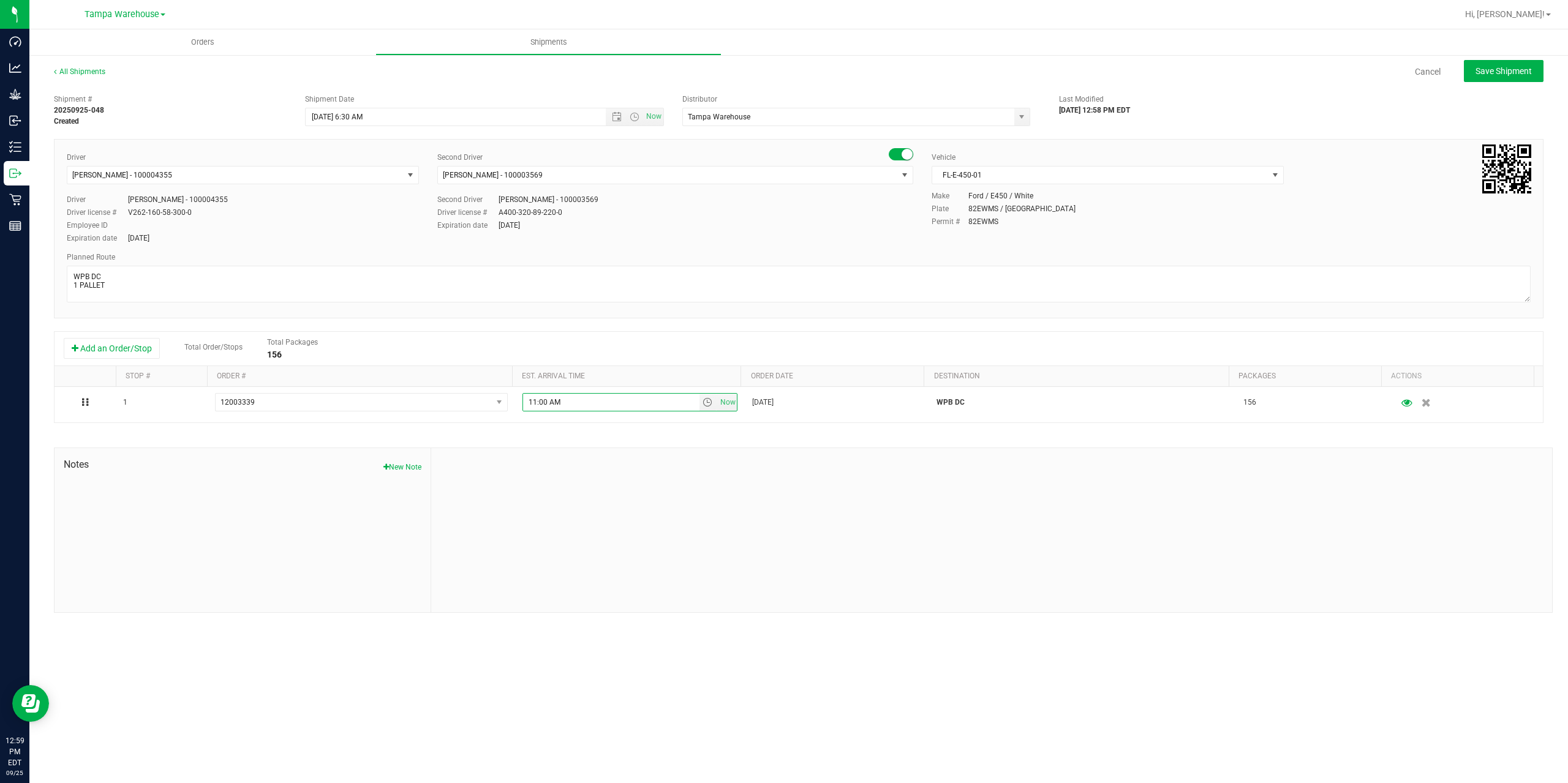
click at [589, 550] on div at bounding box center [992, 530] width 1121 height 164
click at [1505, 76] on button "Save Shipment" at bounding box center [1503, 71] width 80 height 22
type input "[DATE] 10:30 AM"
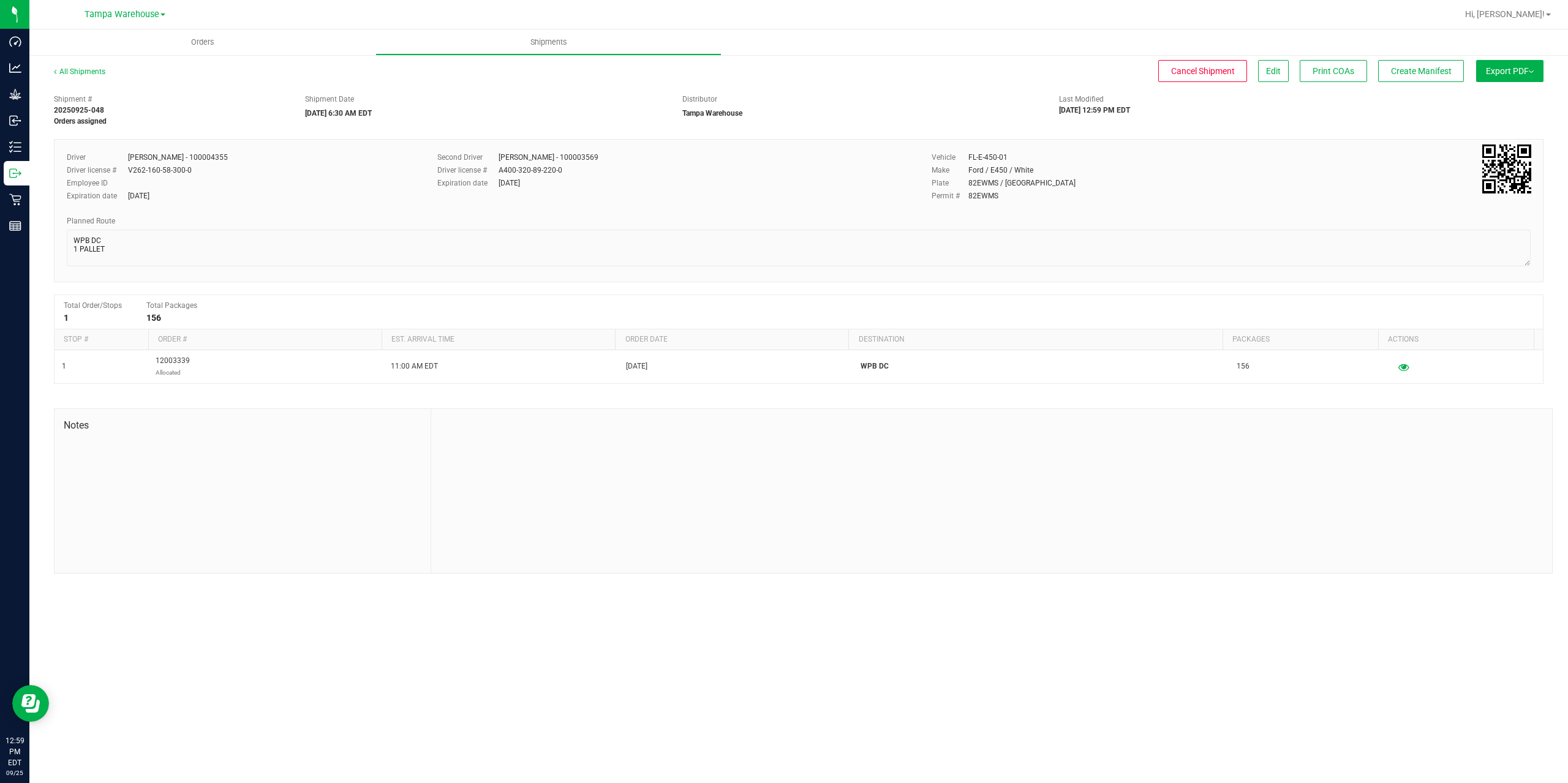
click at [1505, 76] on button "Export PDF" at bounding box center [1510, 71] width 67 height 22
click at [1497, 96] on span "Manifest by Package ID" at bounding box center [1492, 98] width 78 height 8
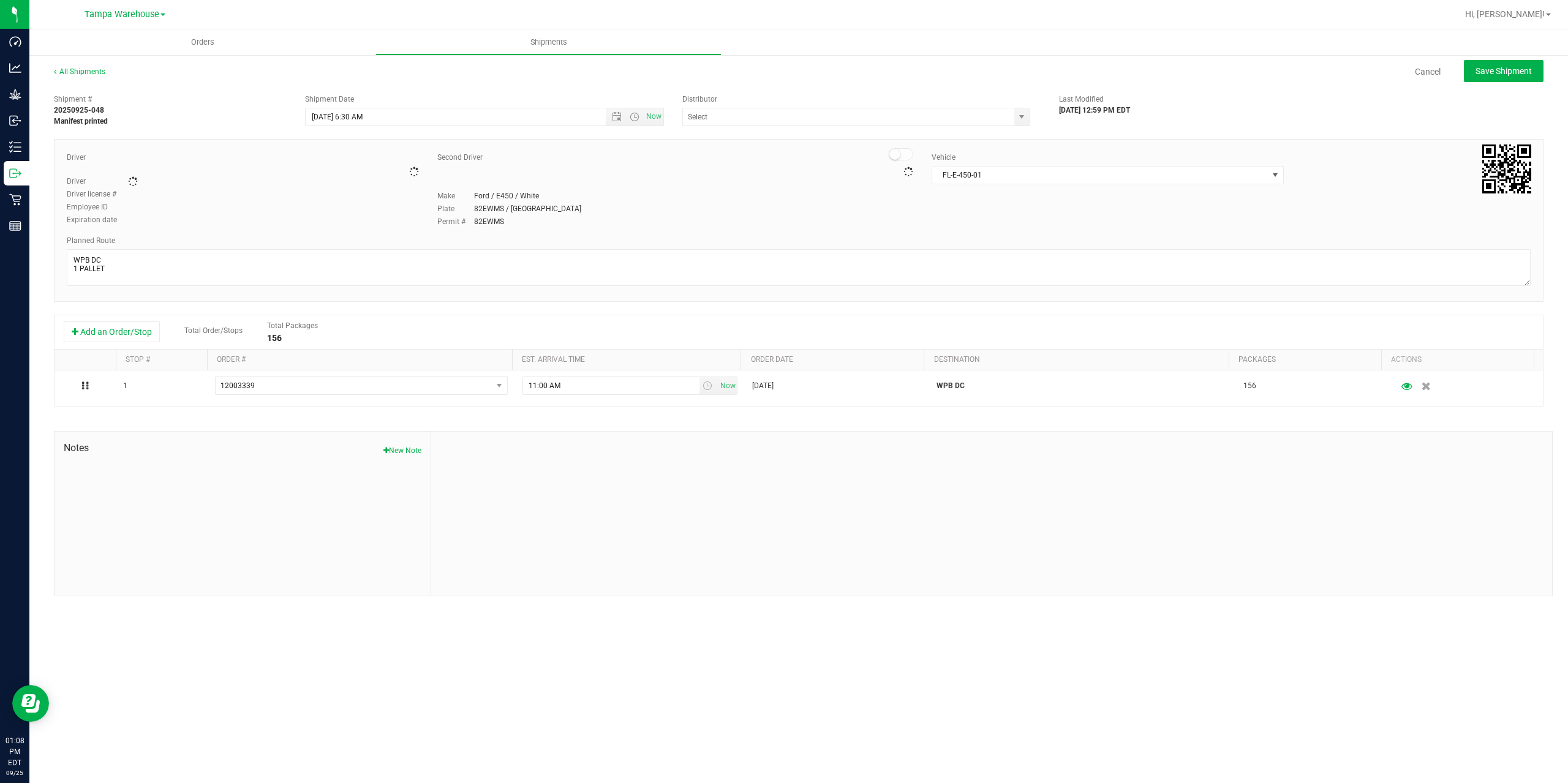
type input "Tampa Warehouse"
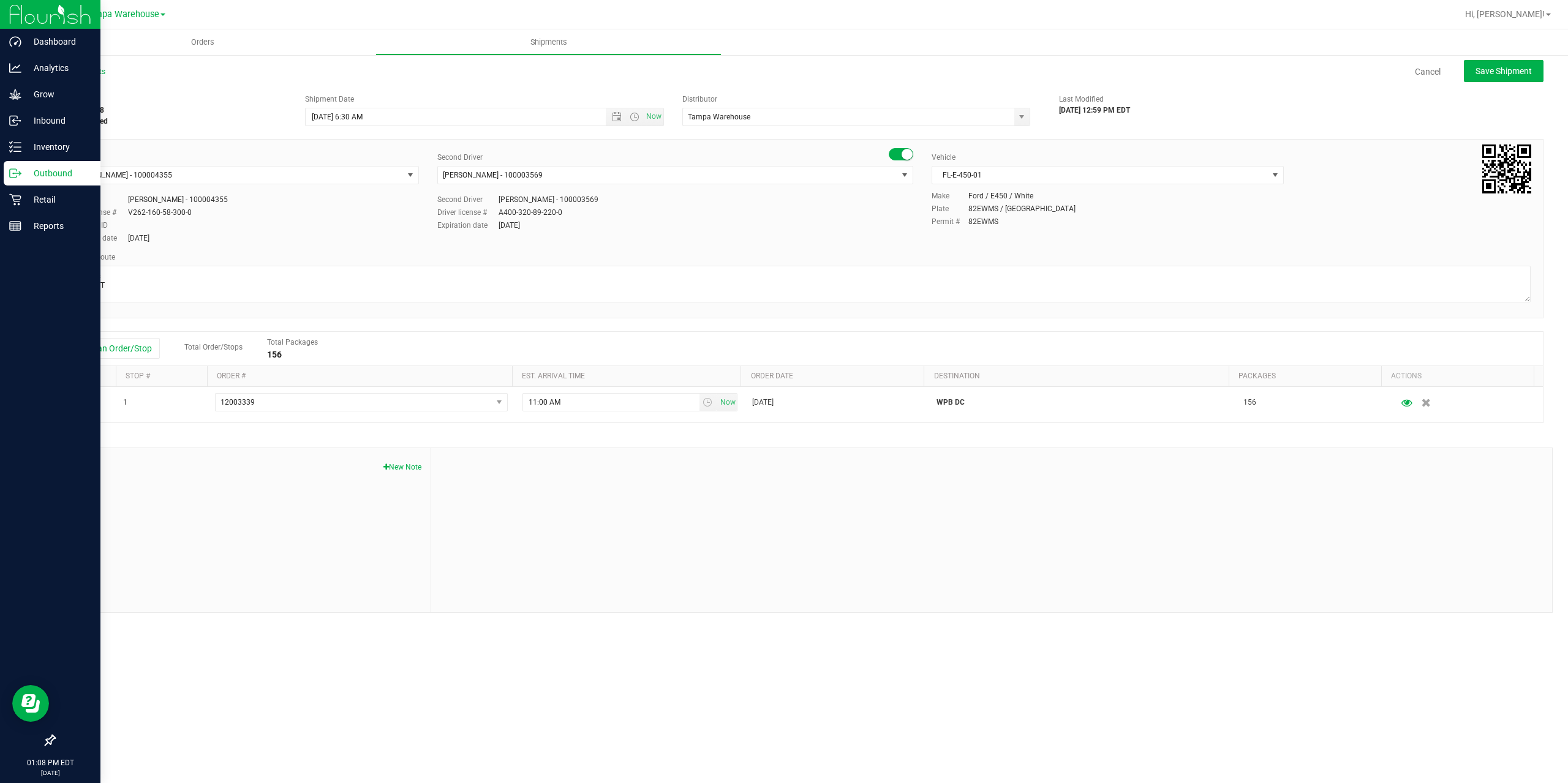
click at [23, 166] on div "Outbound" at bounding box center [52, 173] width 97 height 25
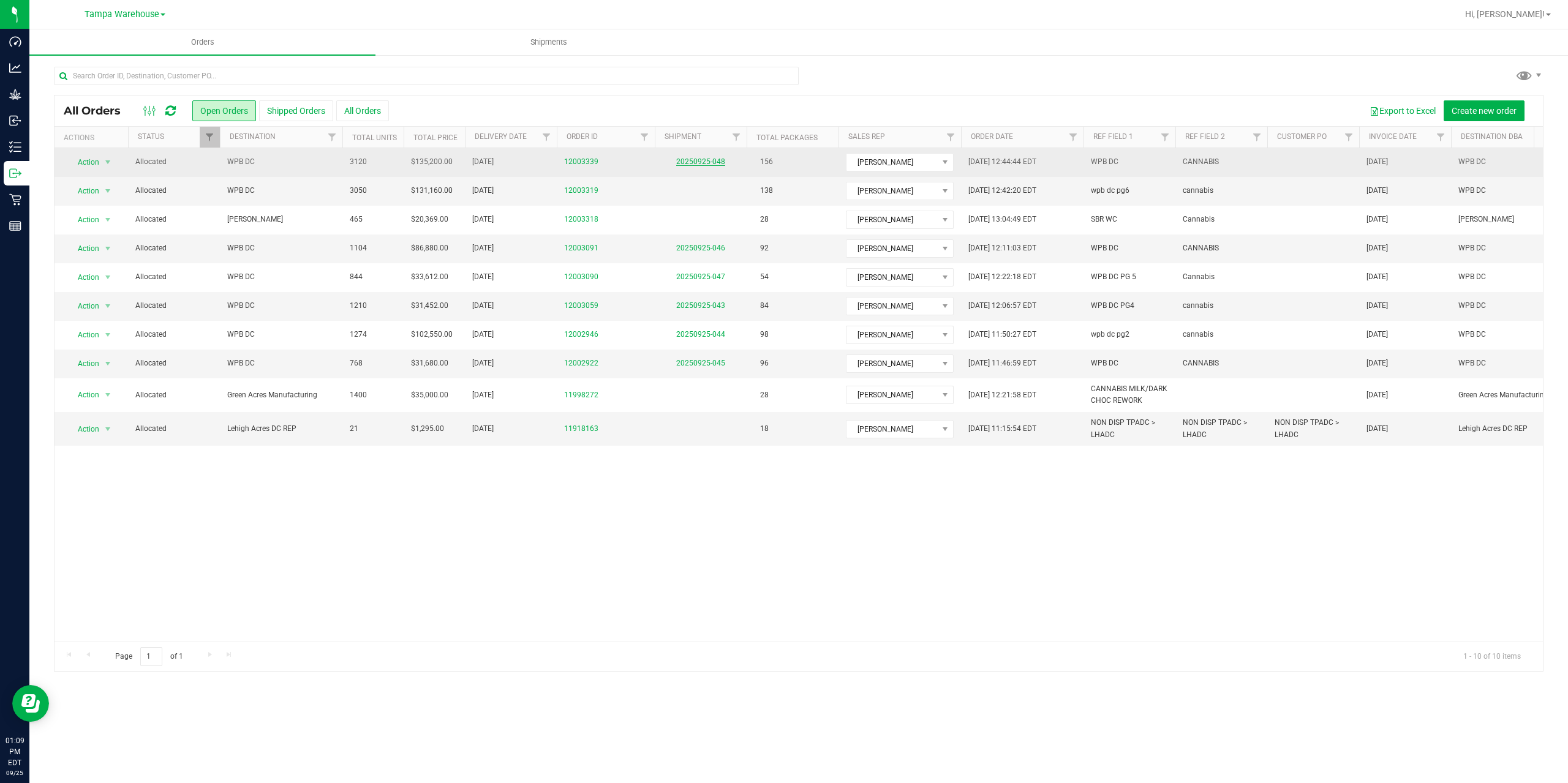
click at [690, 164] on link "20250925-048" at bounding box center [701, 161] width 49 height 8
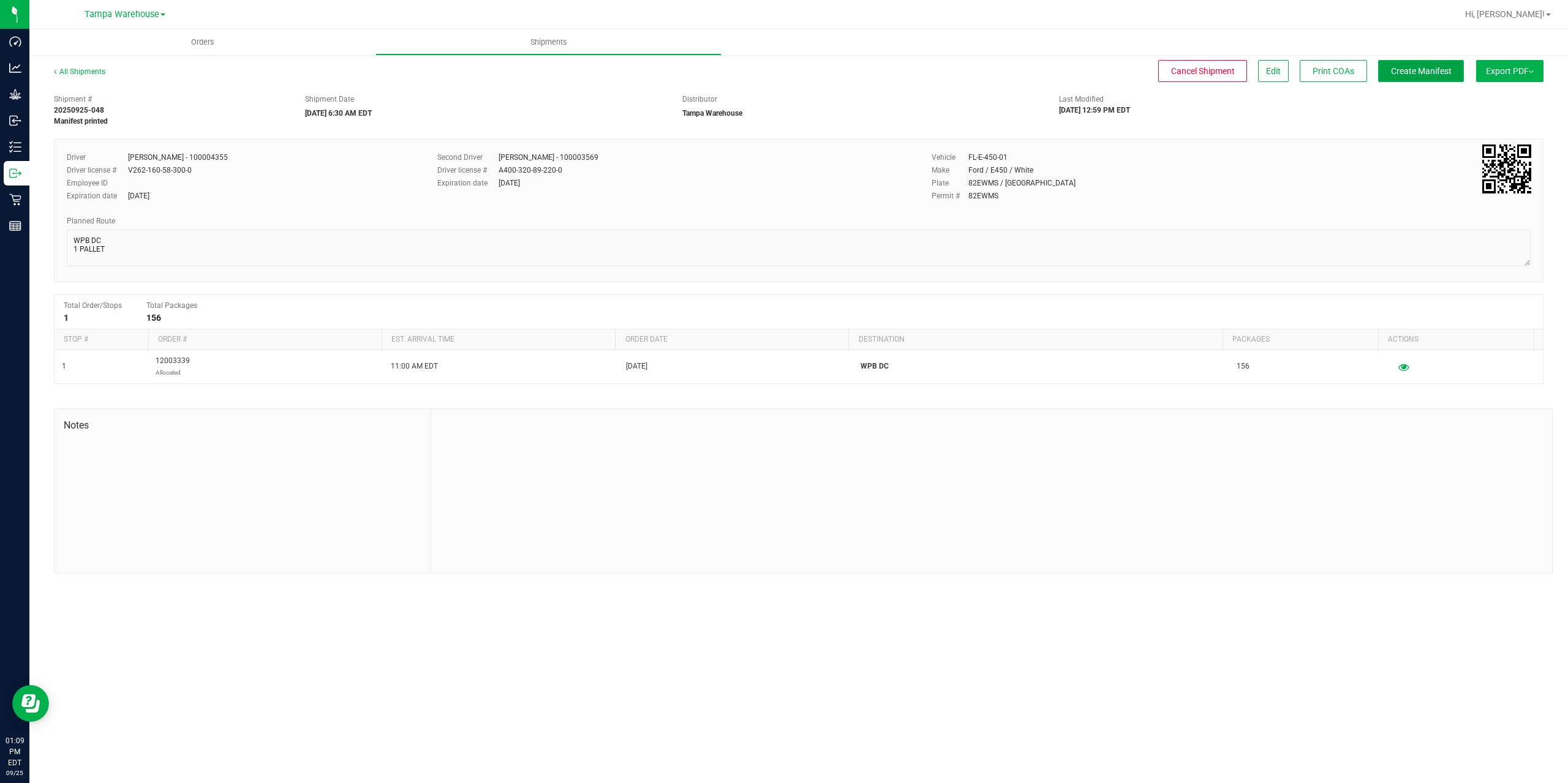
click at [1443, 66] on span "Create Manifest" at bounding box center [1421, 70] width 61 height 10
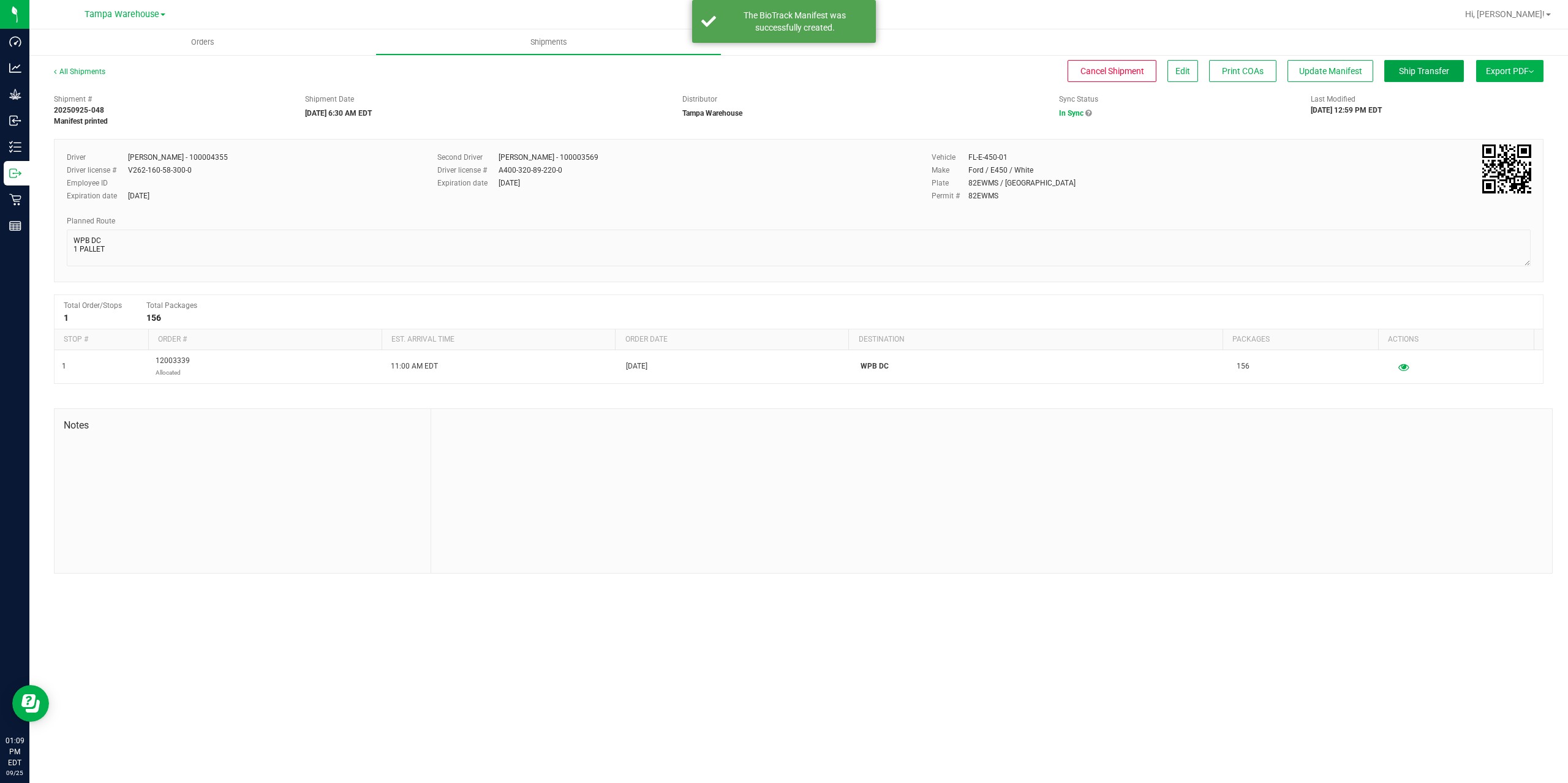
click at [1443, 66] on span "Ship Transfer" at bounding box center [1424, 70] width 50 height 10
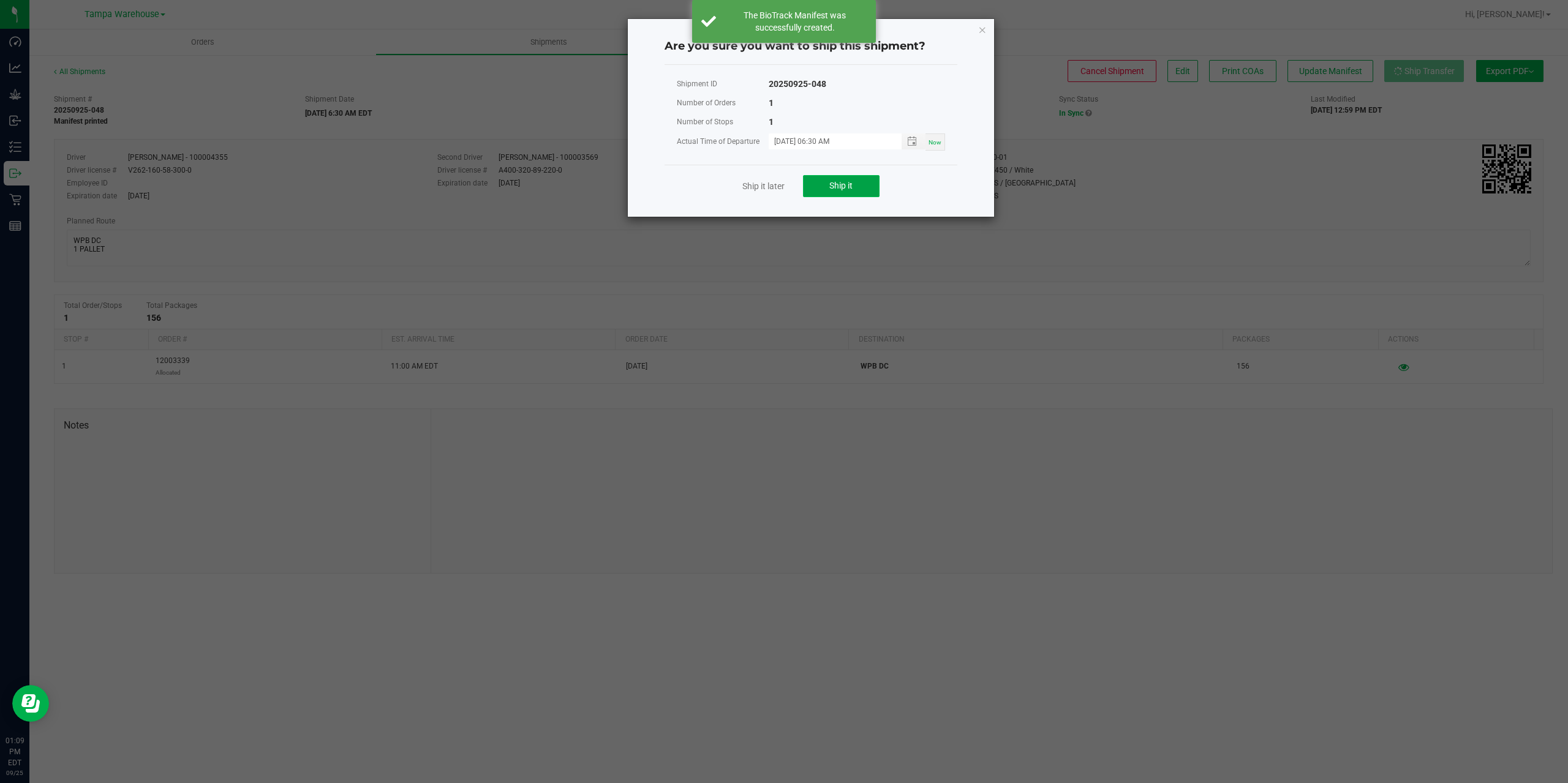
click at [863, 184] on button "Ship it" at bounding box center [841, 186] width 76 height 22
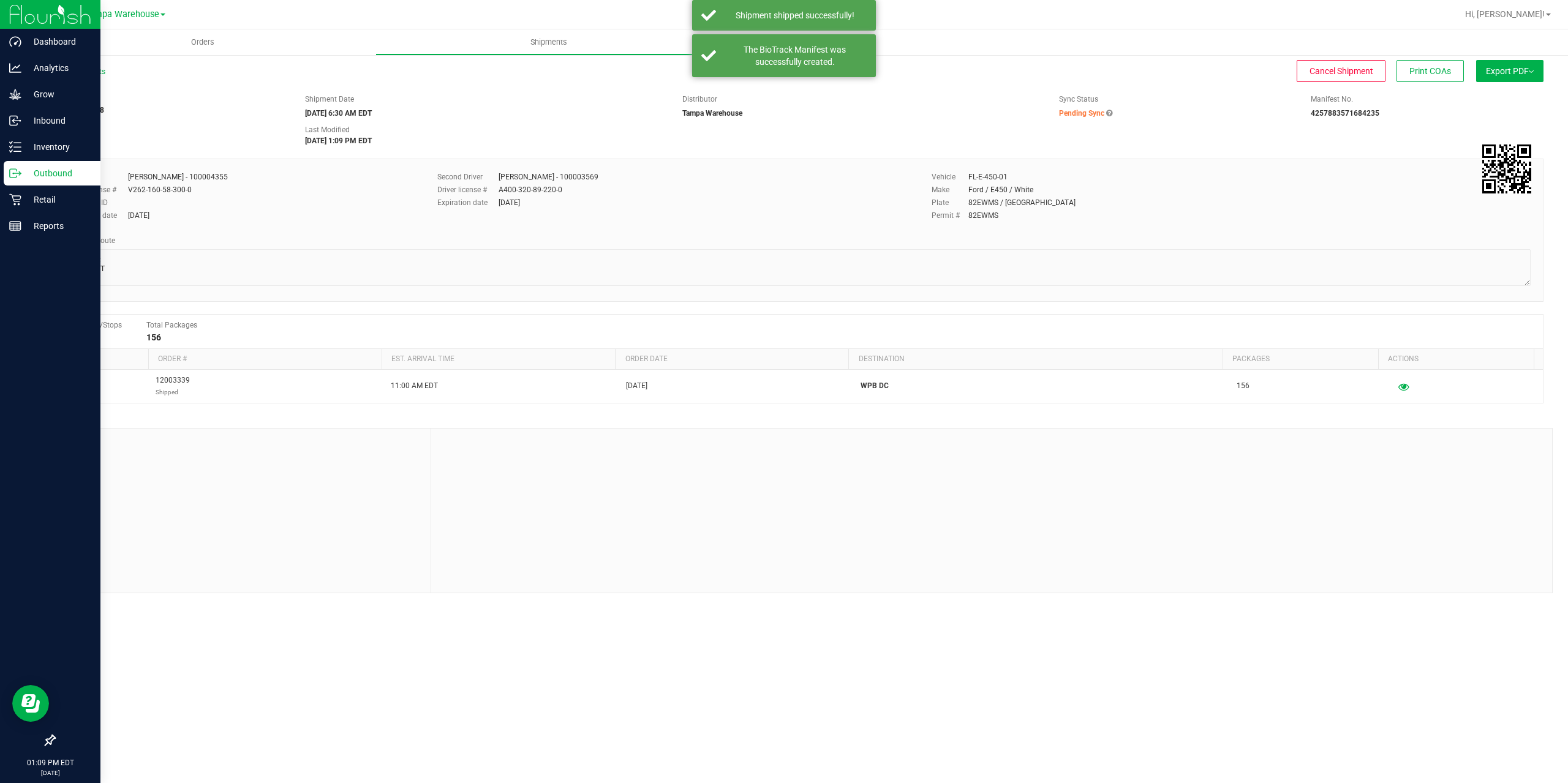
click at [20, 172] on icon at bounding box center [15, 173] width 12 height 12
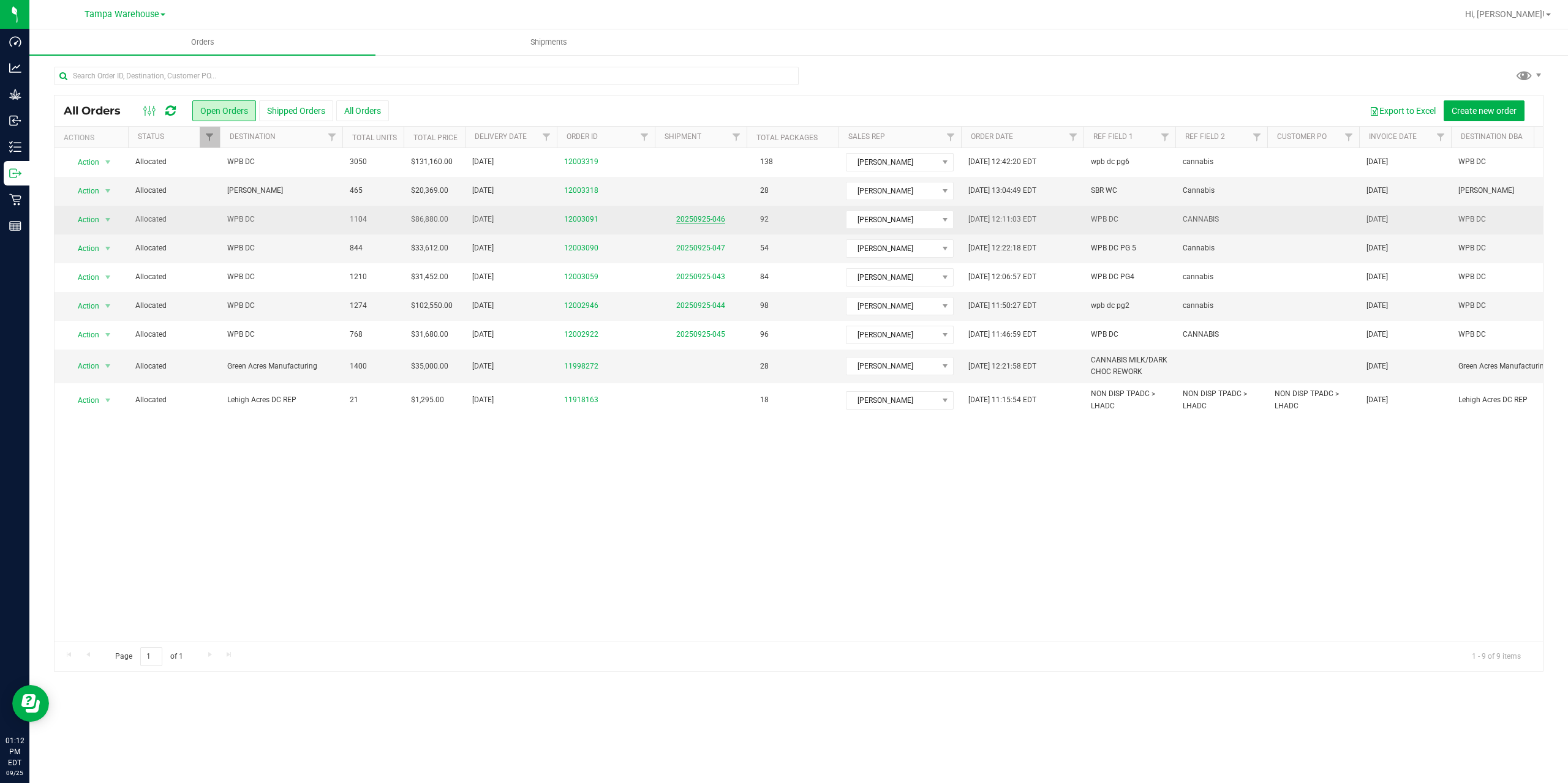
click at [713, 223] on link "20250925-046" at bounding box center [701, 219] width 49 height 8
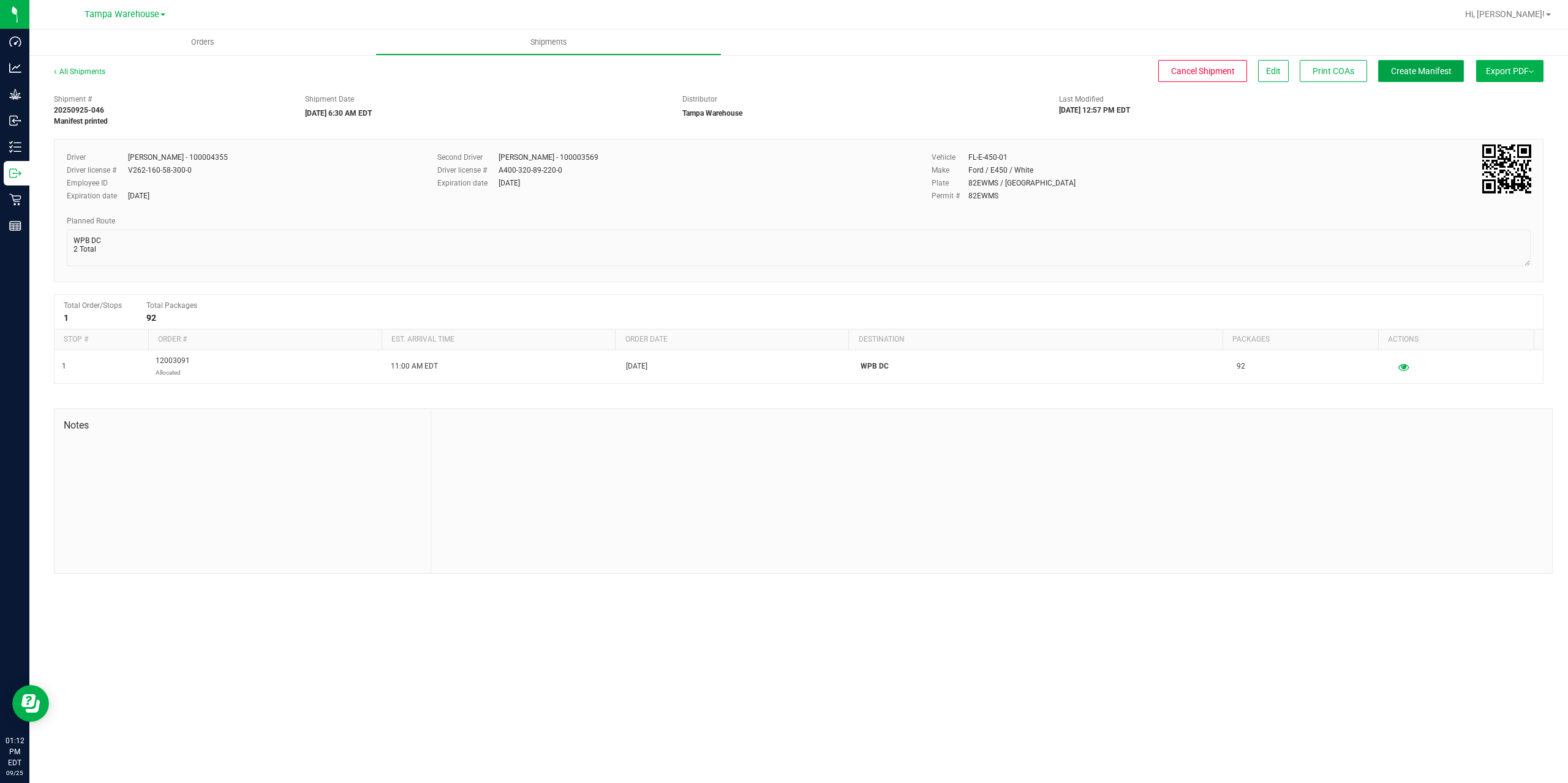
click at [1418, 78] on button "Create Manifest" at bounding box center [1421, 71] width 86 height 22
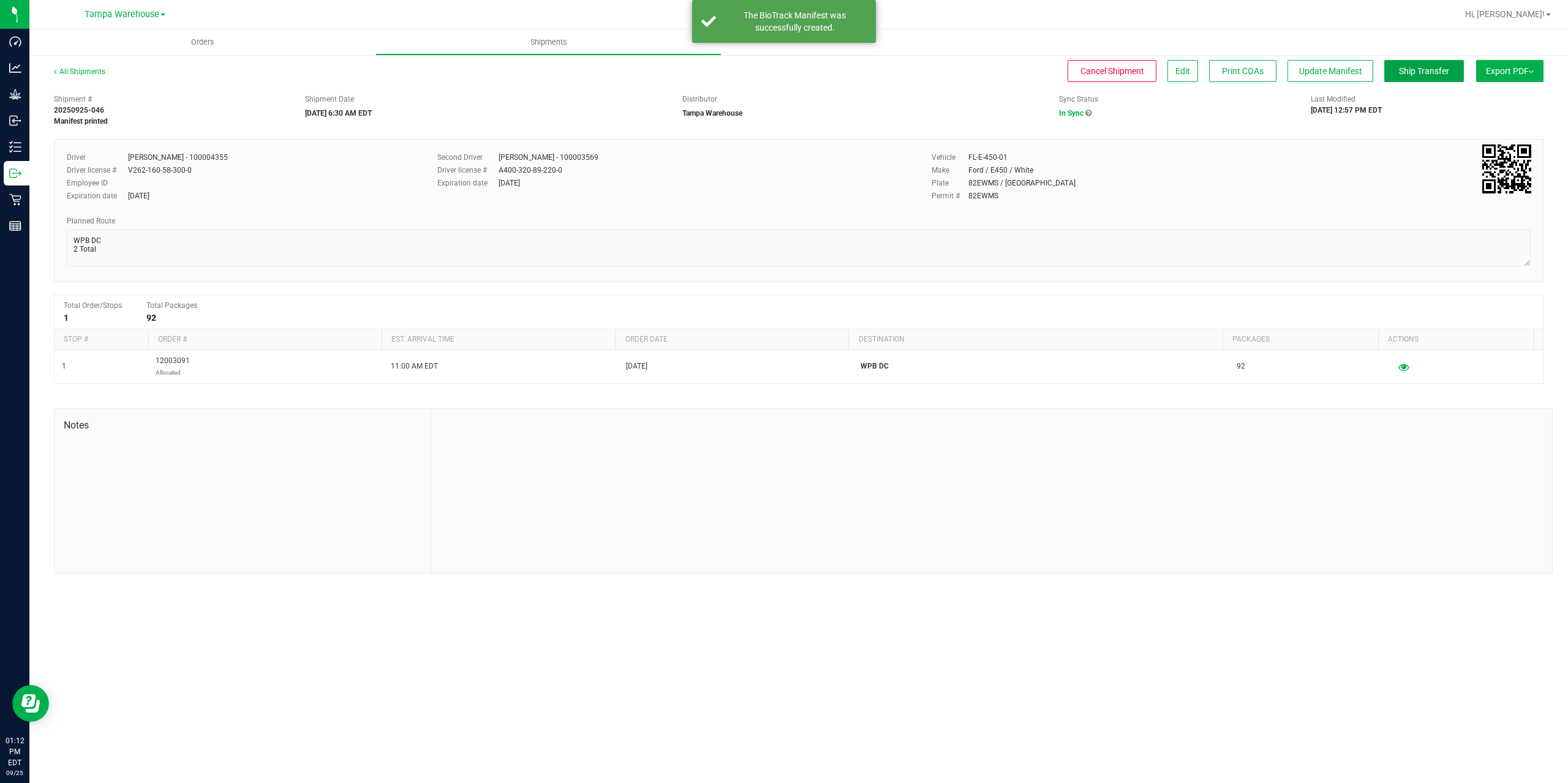
click at [1418, 78] on button "Ship Transfer" at bounding box center [1424, 71] width 80 height 22
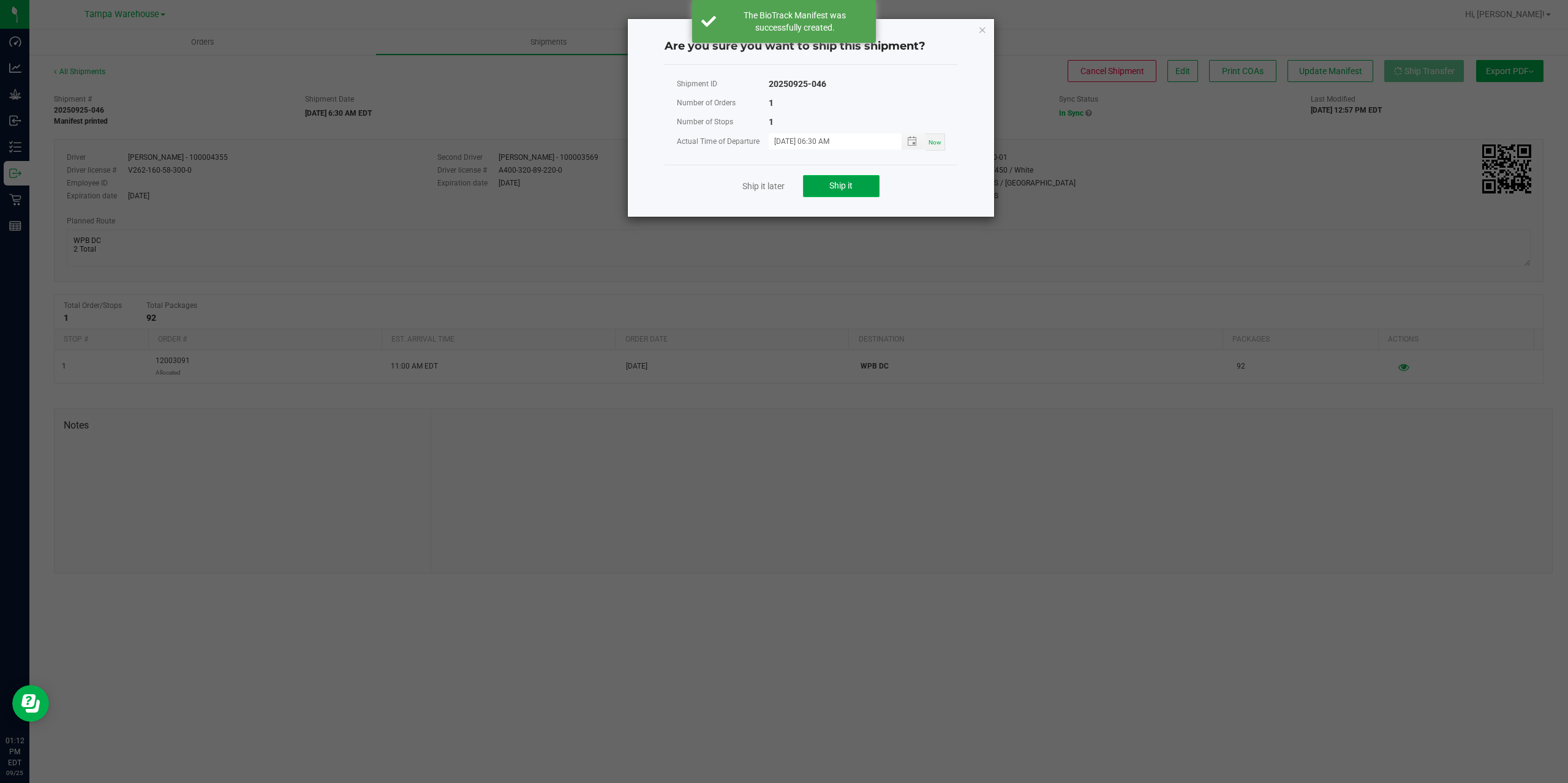
click at [842, 192] on button "Ship it" at bounding box center [841, 186] width 76 height 22
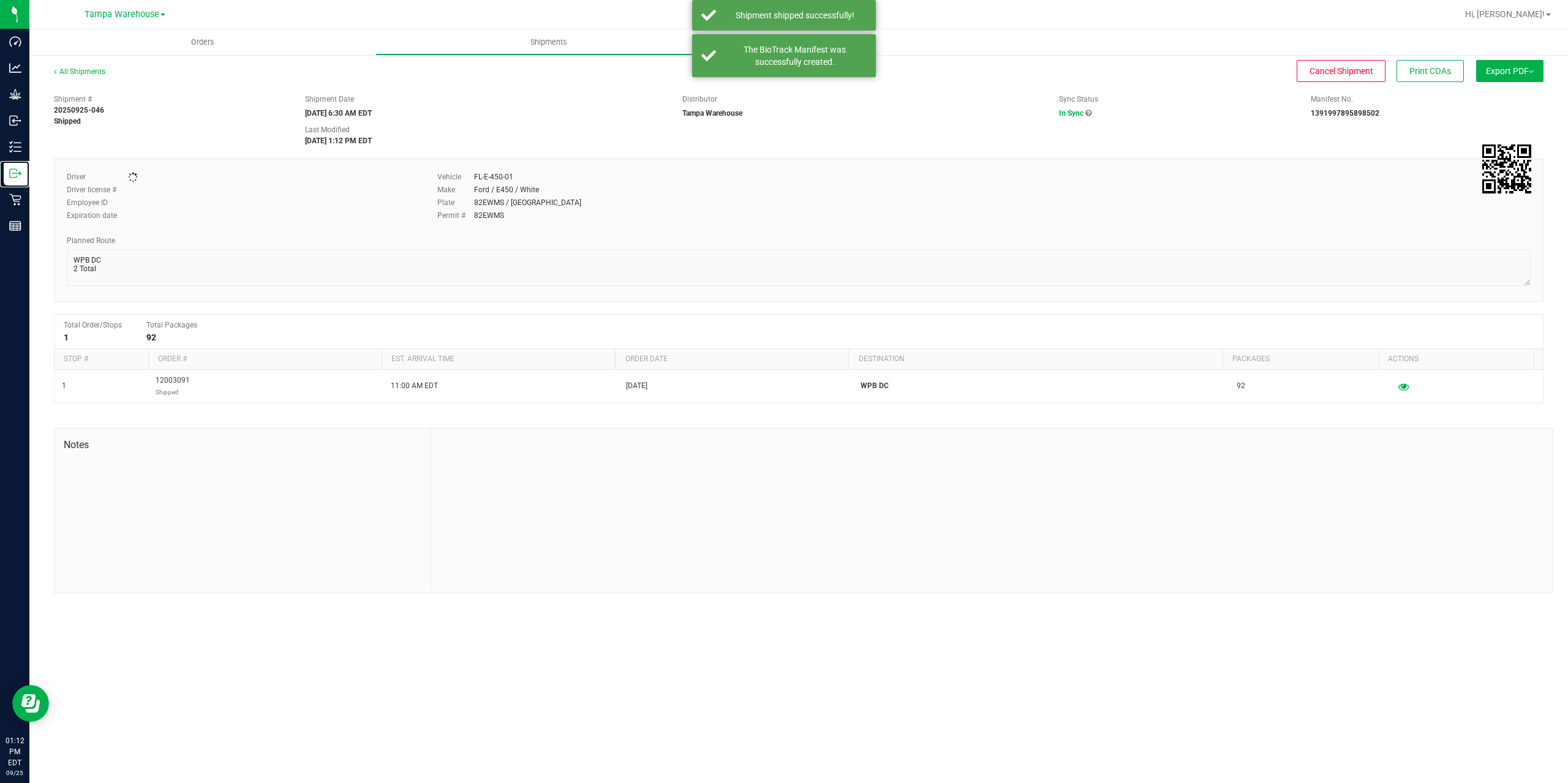
click at [10, 176] on icon at bounding box center [13, 173] width 6 height 8
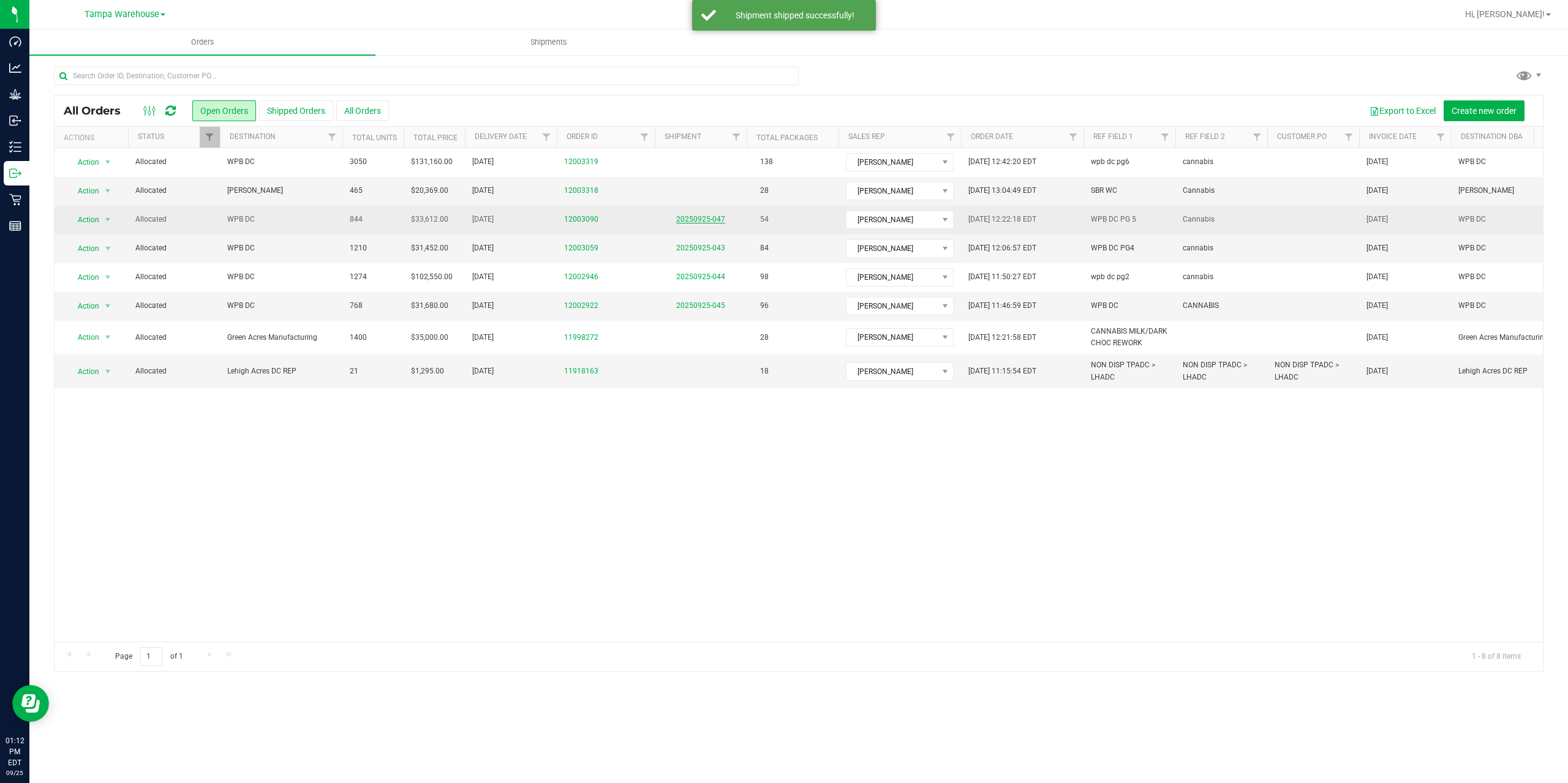
click at [706, 218] on link "20250925-047" at bounding box center [701, 219] width 49 height 8
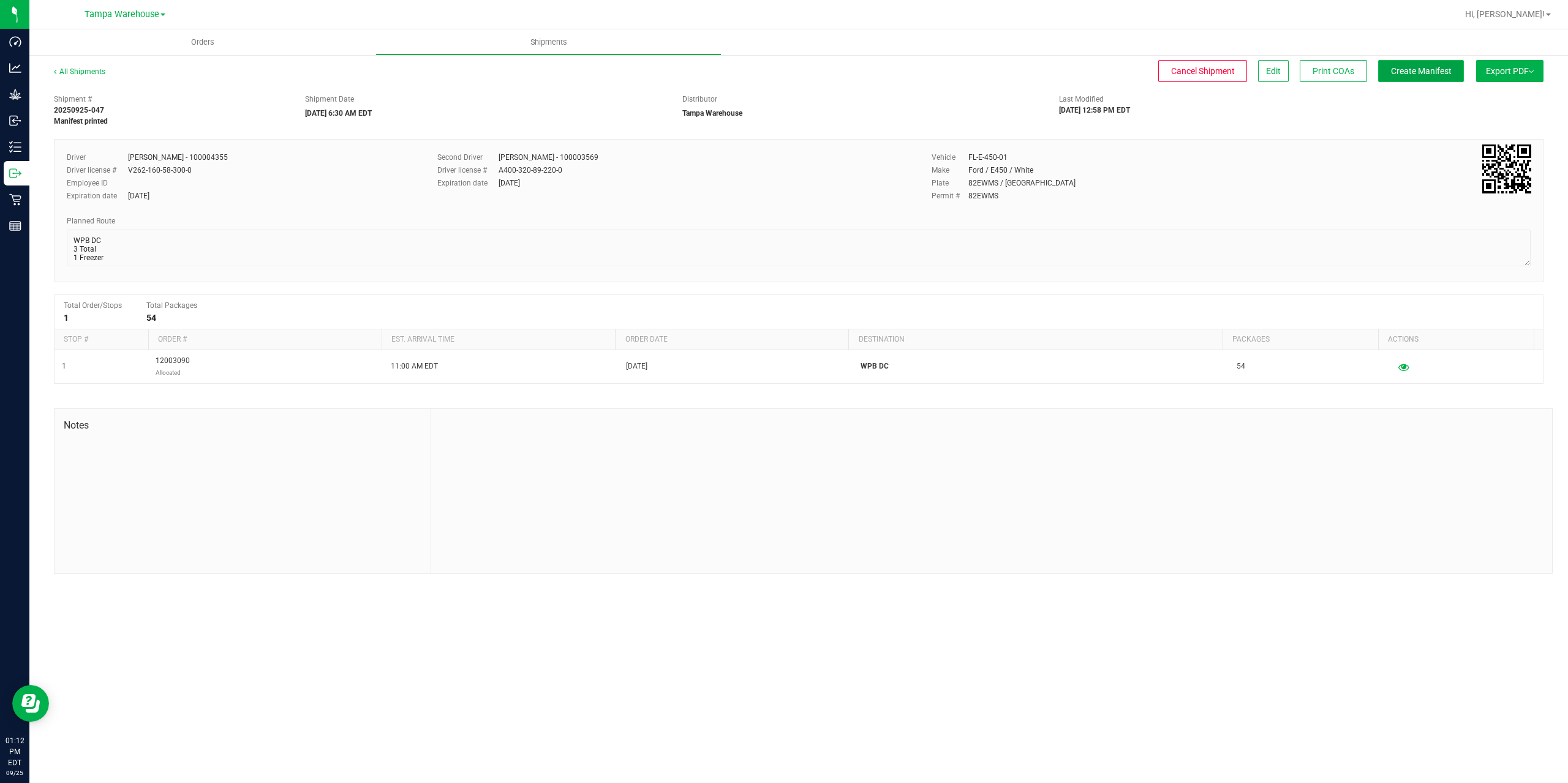
click at [1402, 74] on span "Create Manifest" at bounding box center [1421, 70] width 61 height 10
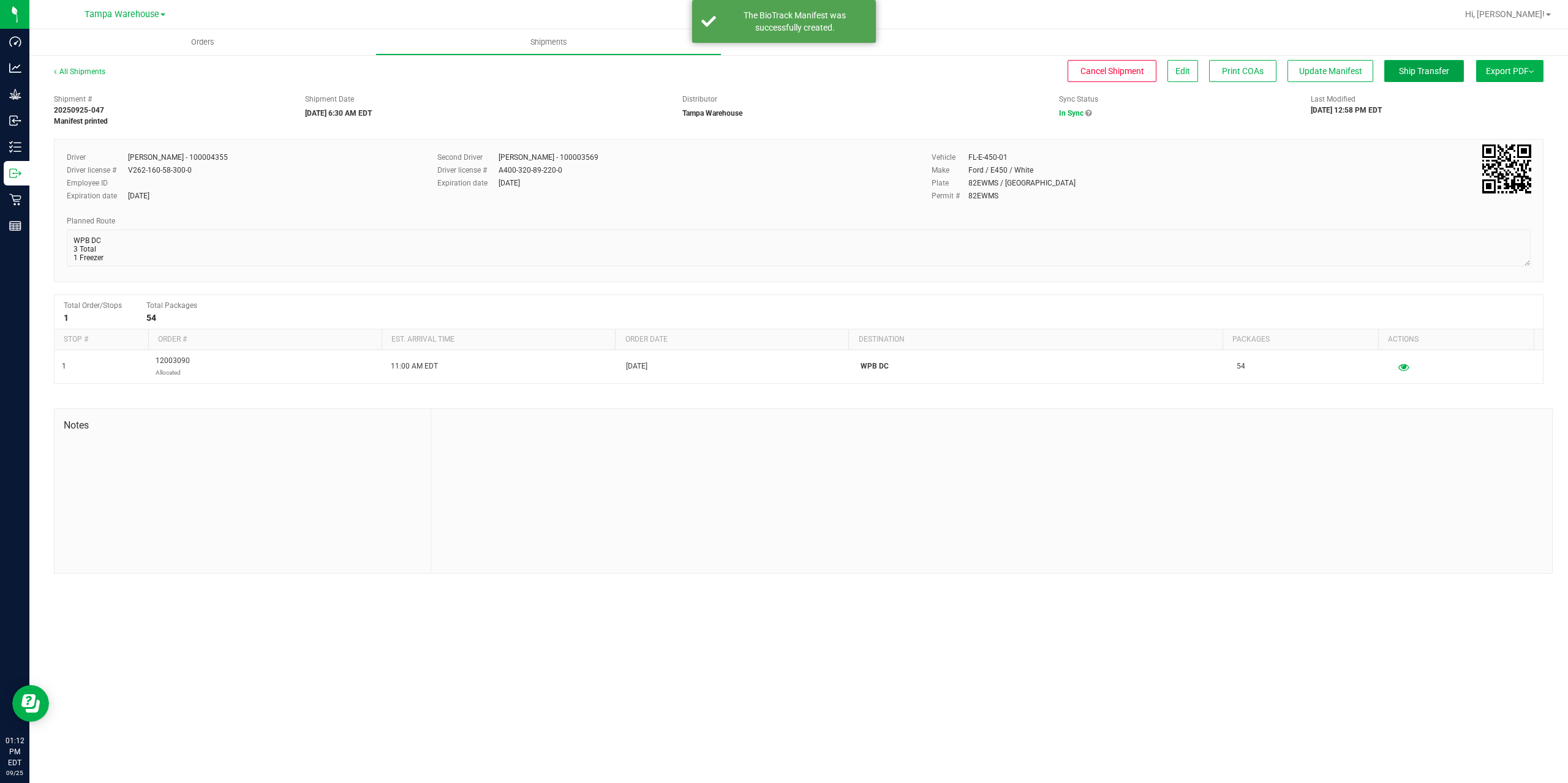
click at [1402, 74] on span "Ship Transfer" at bounding box center [1424, 70] width 50 height 10
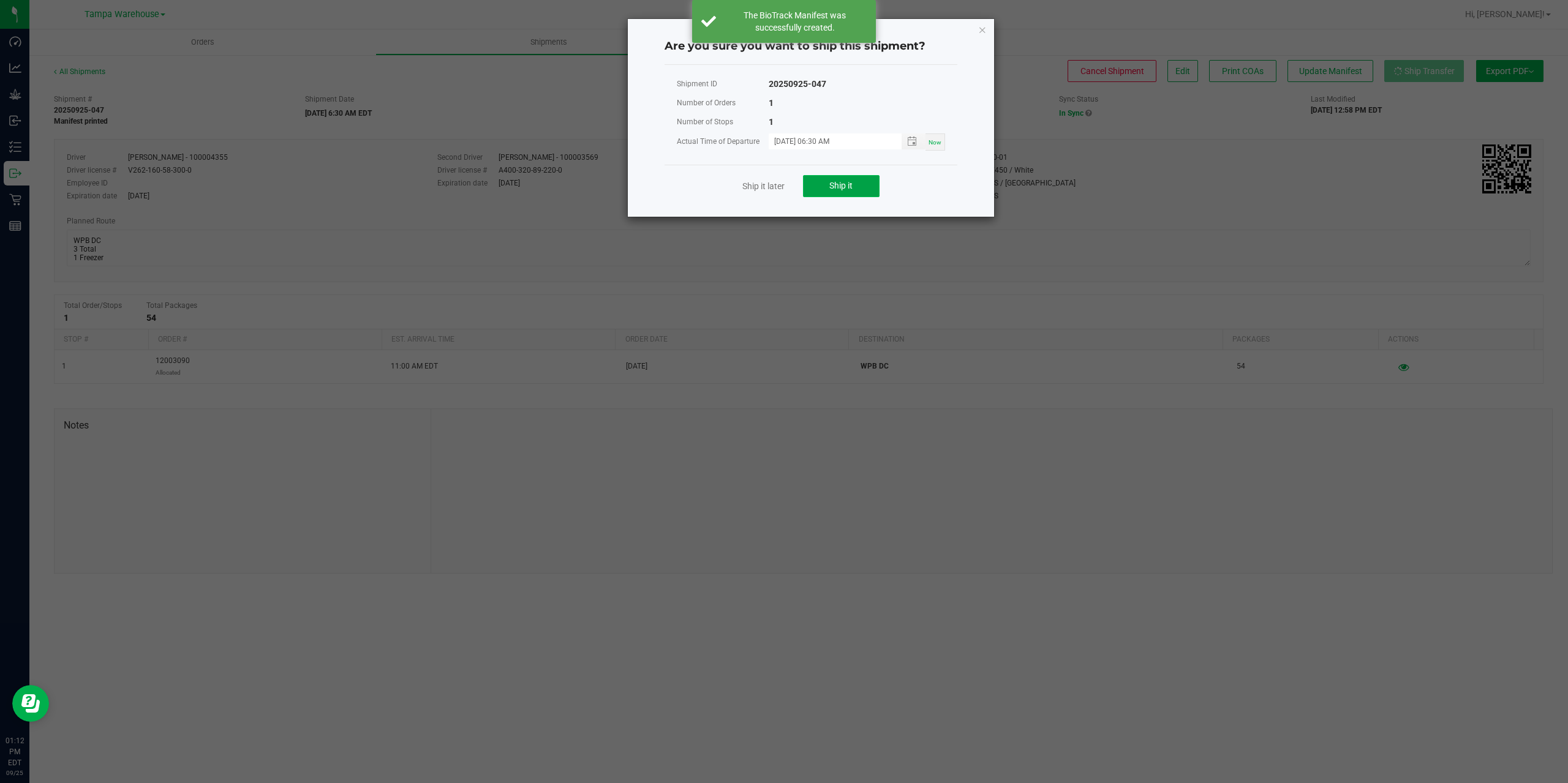
click at [858, 194] on button "Ship it" at bounding box center [841, 186] width 76 height 22
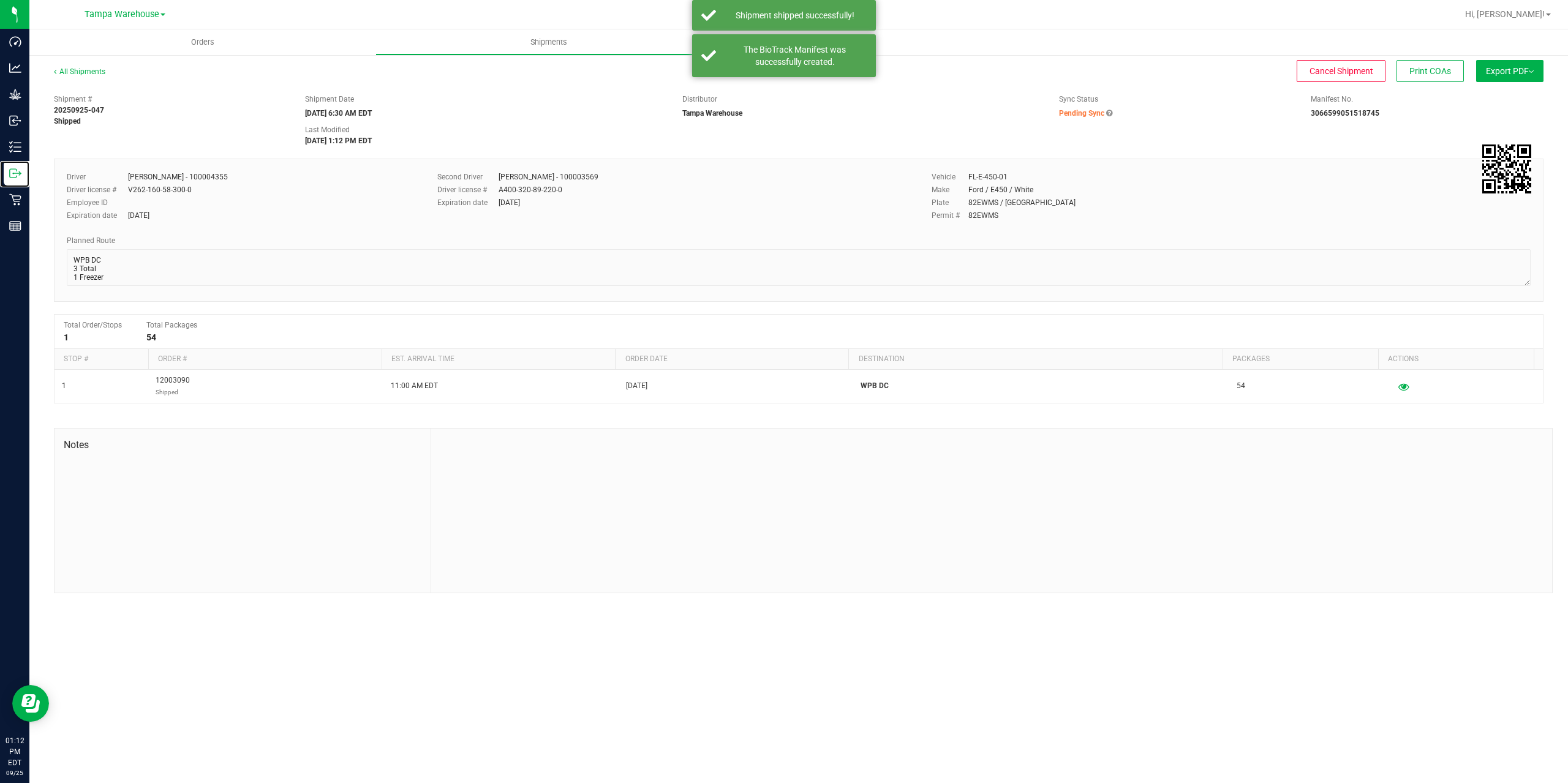
click at [21, 172] on icon at bounding box center [15, 173] width 12 height 12
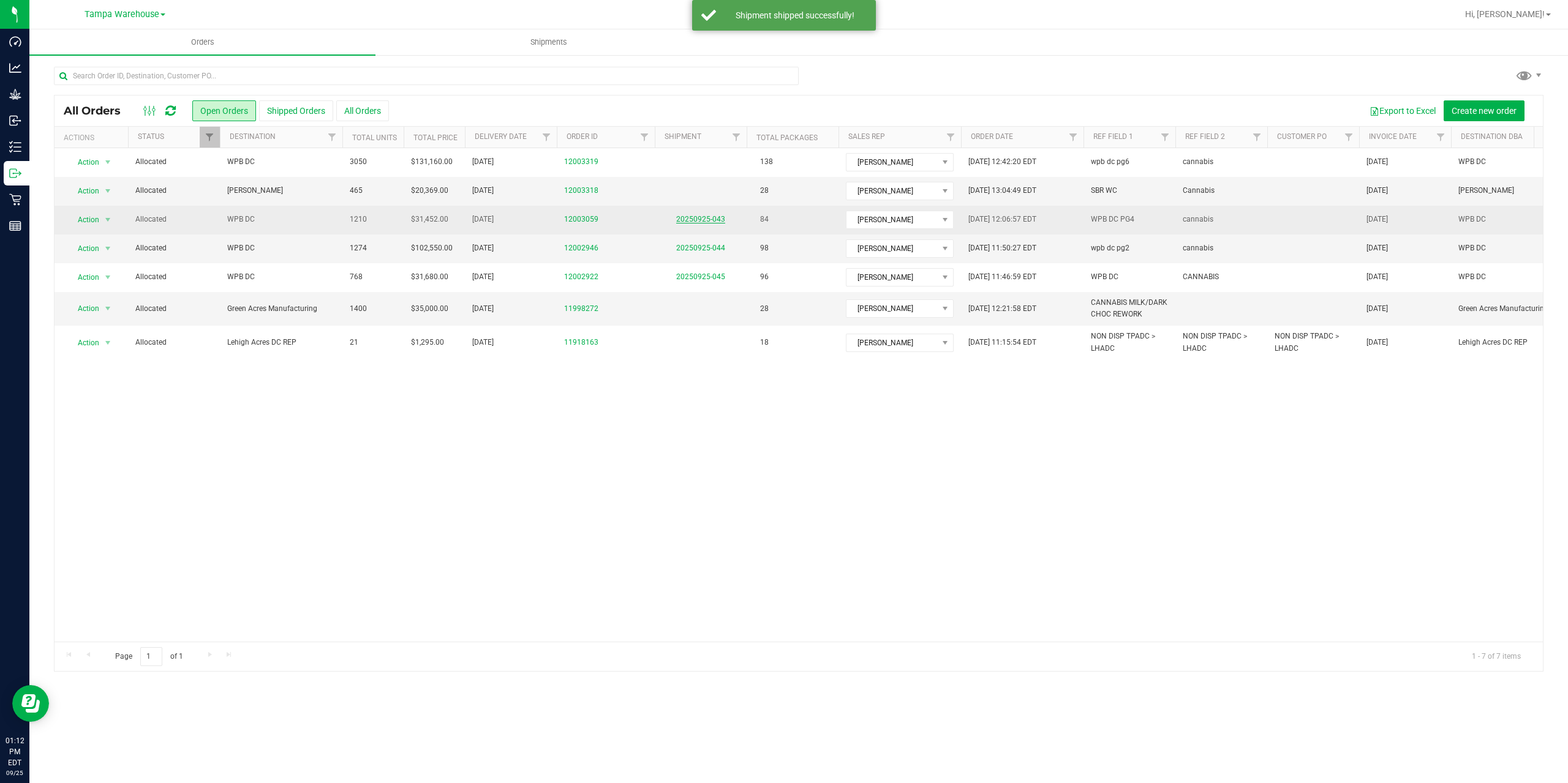
click at [708, 217] on link "20250925-043" at bounding box center [701, 219] width 49 height 8
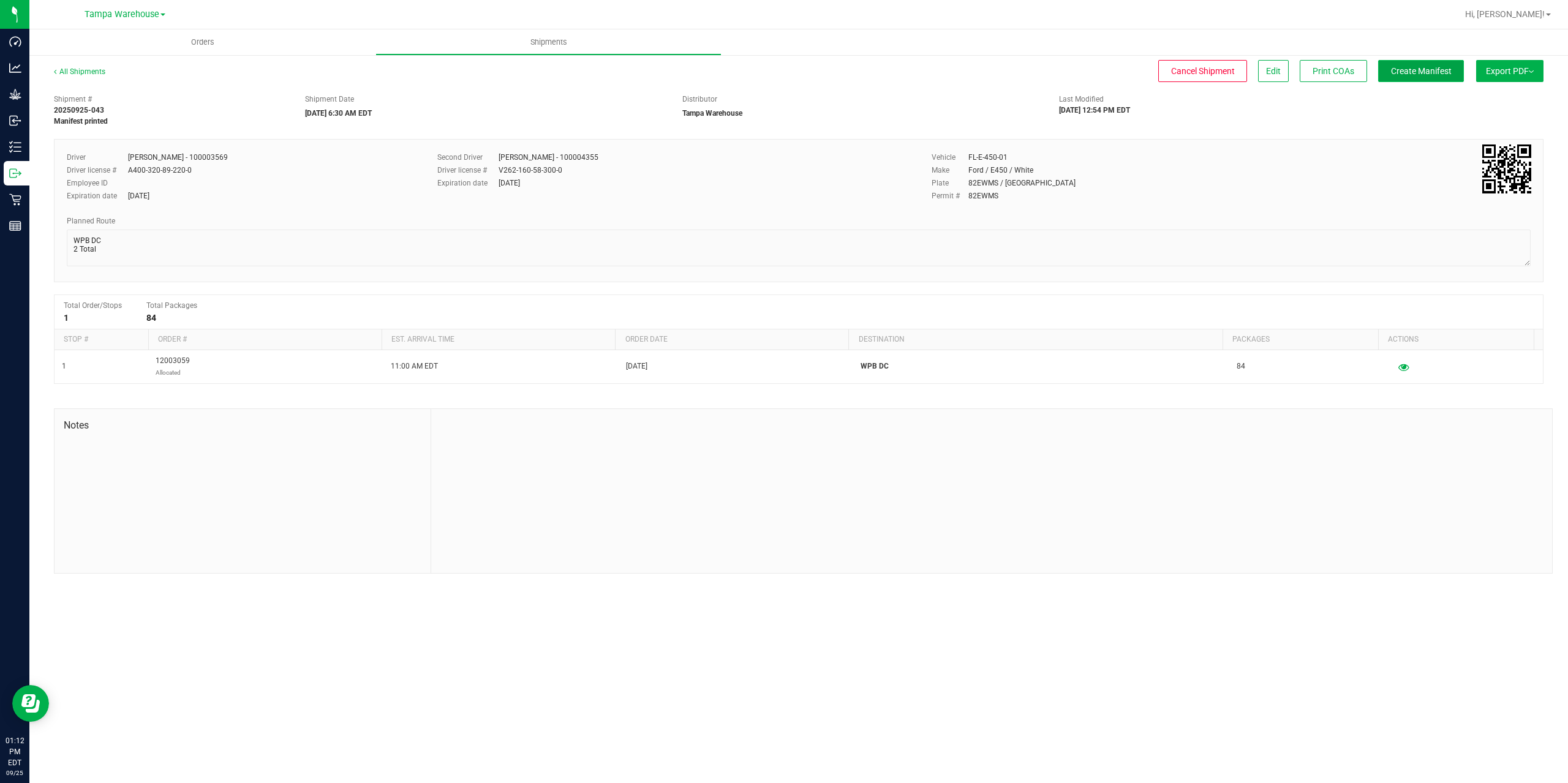
click at [1400, 63] on button "Create Manifest" at bounding box center [1421, 71] width 86 height 22
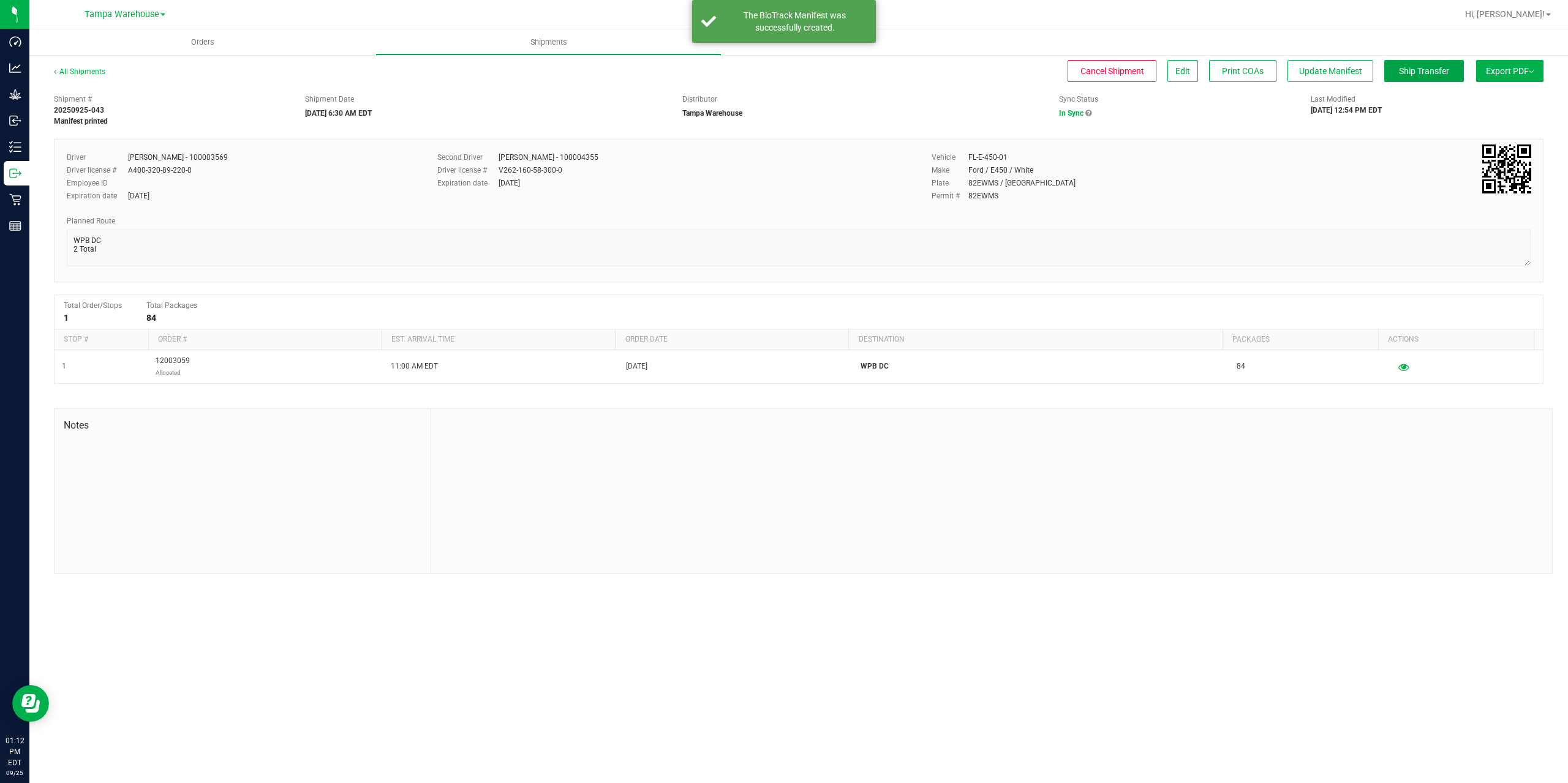
click at [1419, 77] on button "Ship Transfer" at bounding box center [1424, 71] width 80 height 22
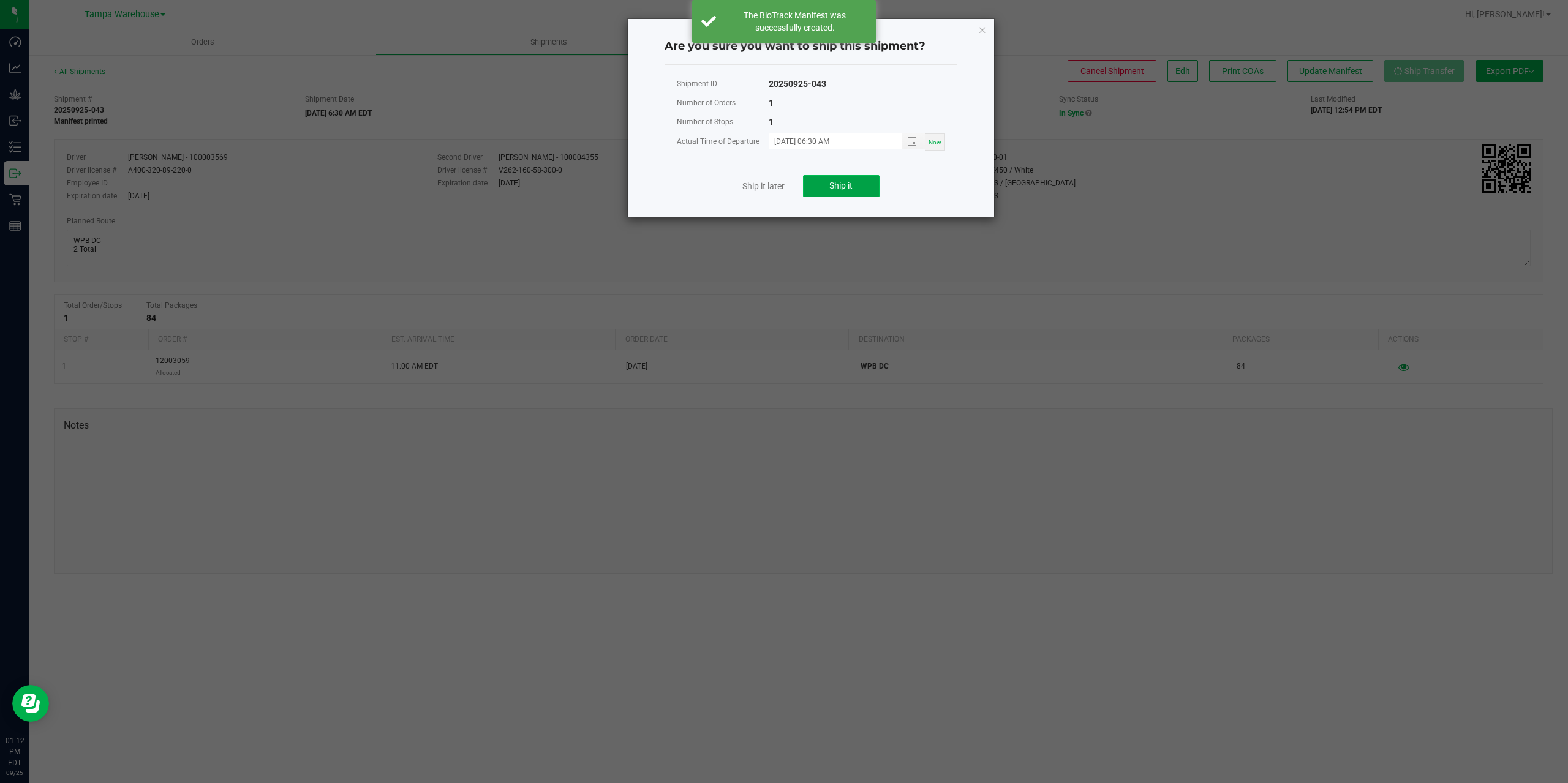
click at [866, 186] on button "Ship it" at bounding box center [841, 186] width 76 height 22
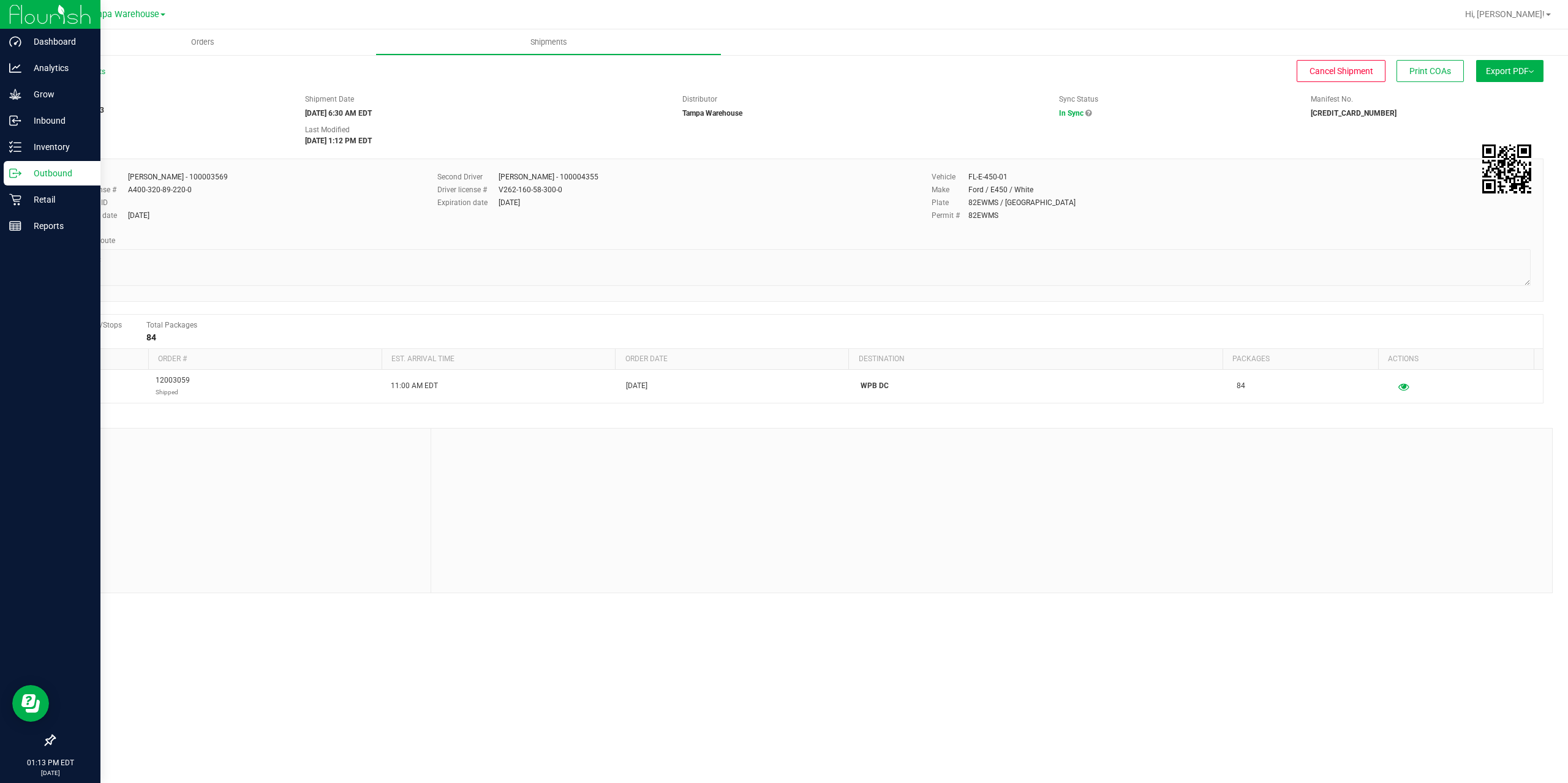
click at [17, 172] on icon at bounding box center [15, 173] width 12 height 12
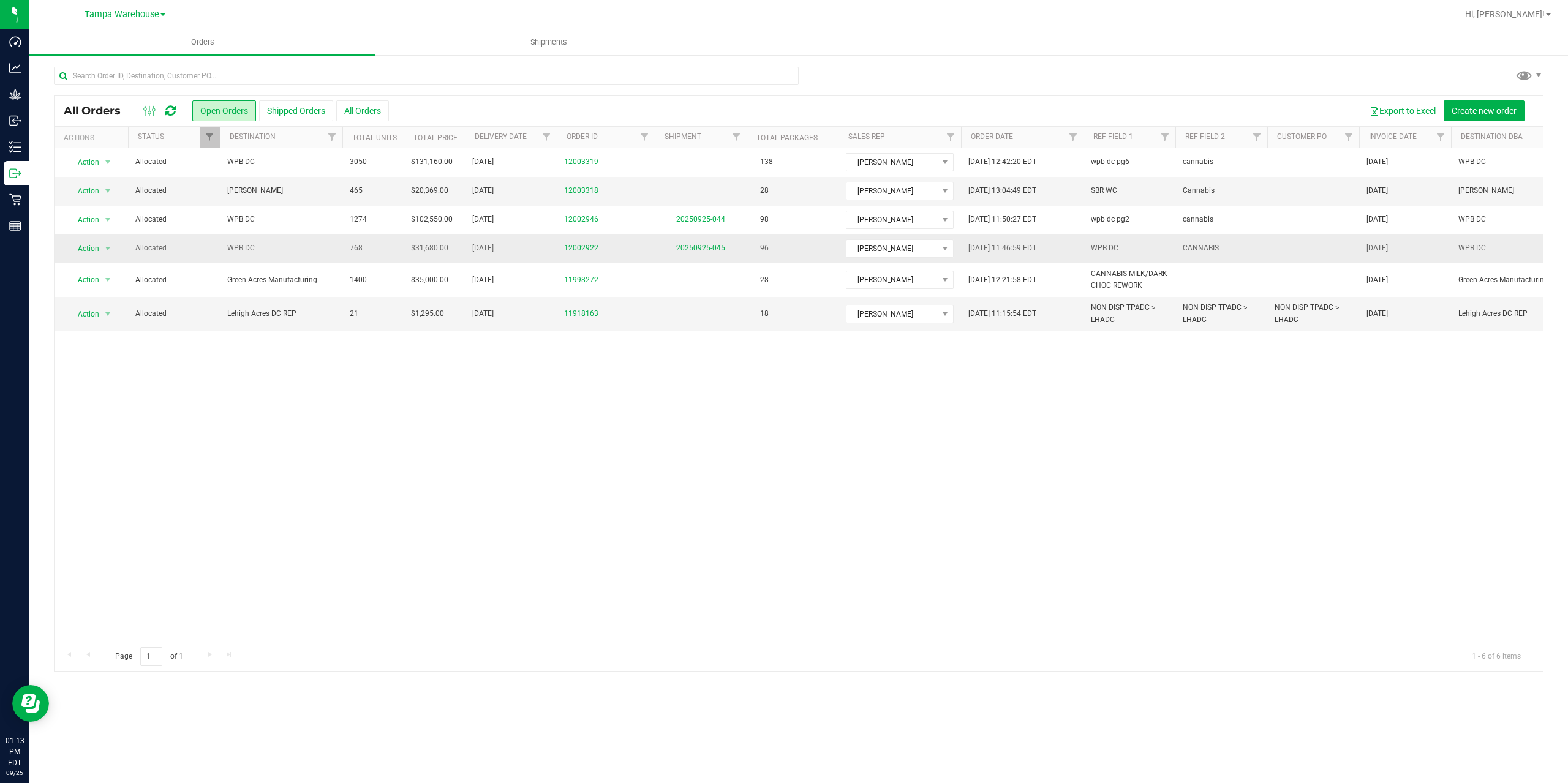
click at [701, 250] on link "20250925-045" at bounding box center [701, 248] width 49 height 8
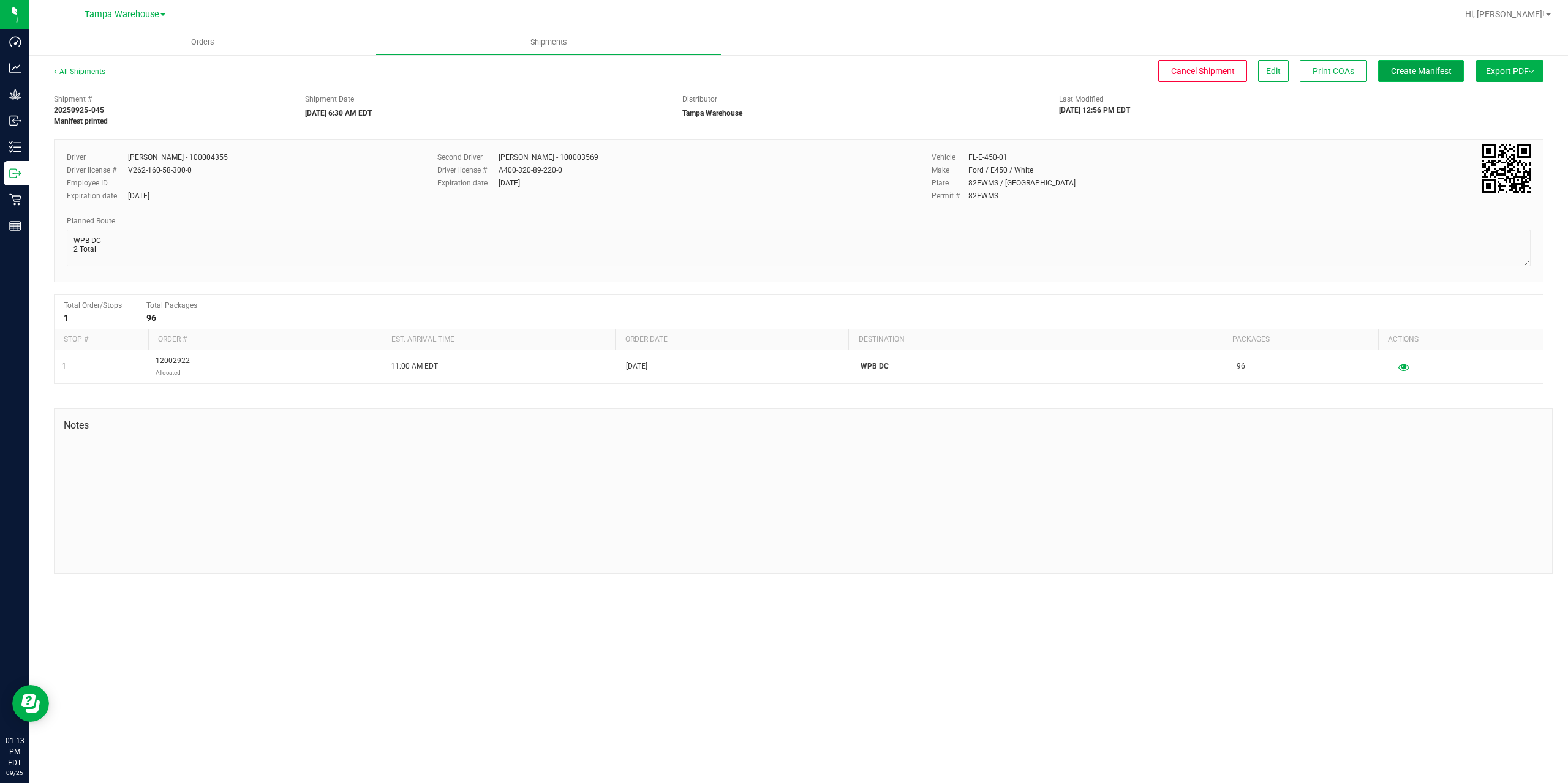
click at [1408, 73] on span "Create Manifest" at bounding box center [1421, 70] width 61 height 10
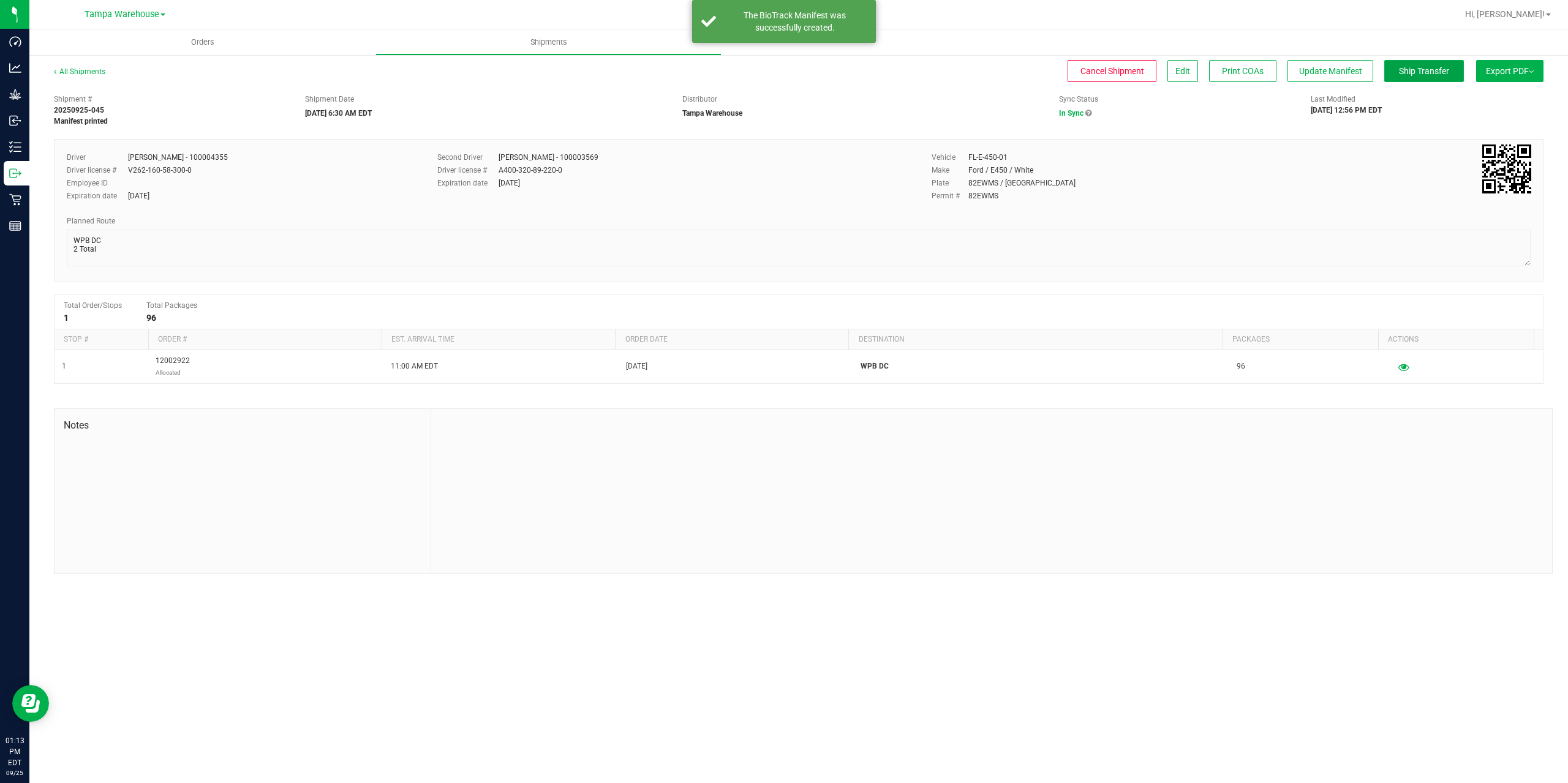
click at [1408, 73] on span "Ship Transfer" at bounding box center [1424, 70] width 50 height 10
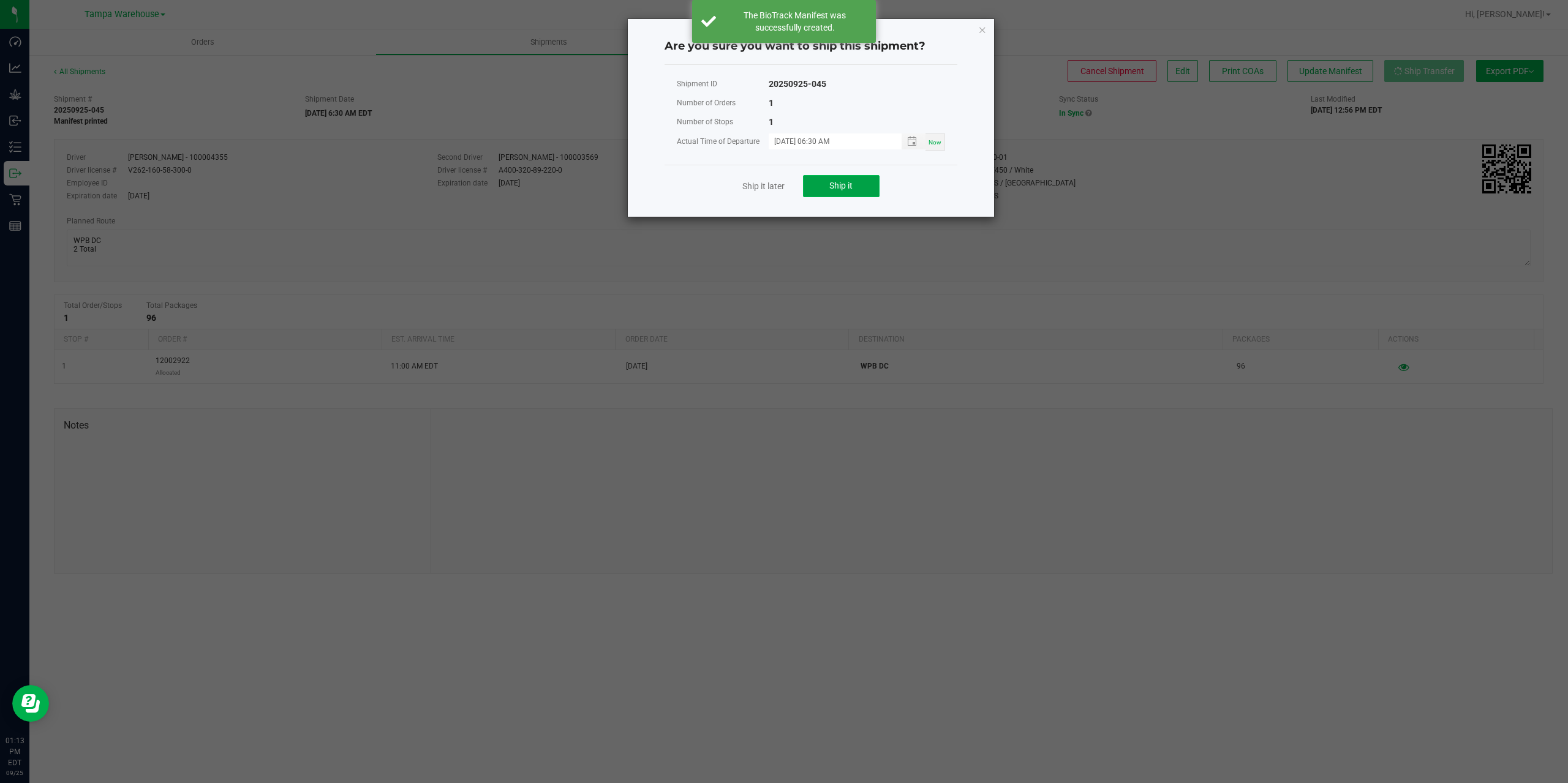
click at [836, 192] on button "Ship it" at bounding box center [841, 186] width 76 height 22
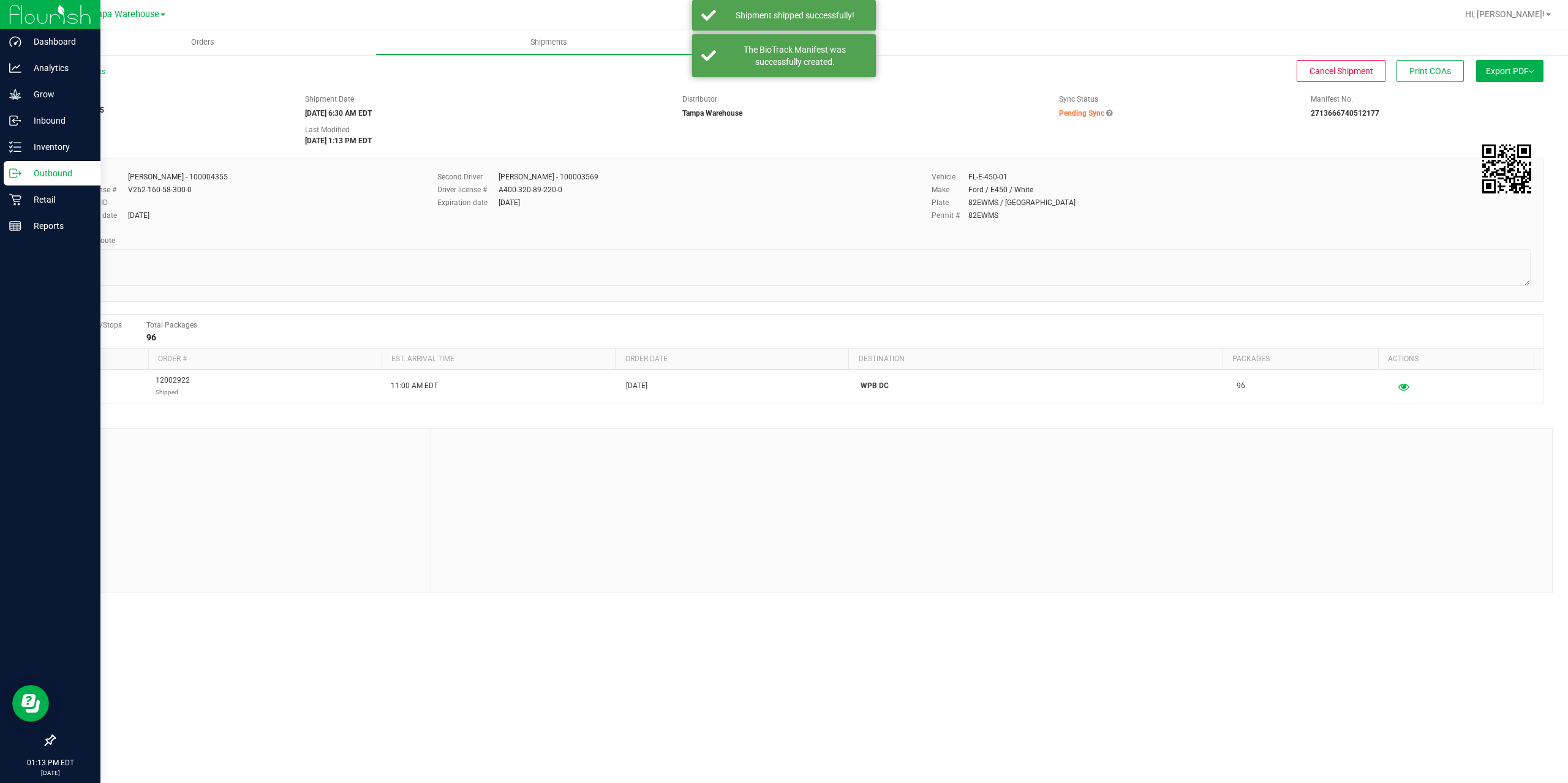
click at [14, 173] on icon at bounding box center [15, 173] width 12 height 12
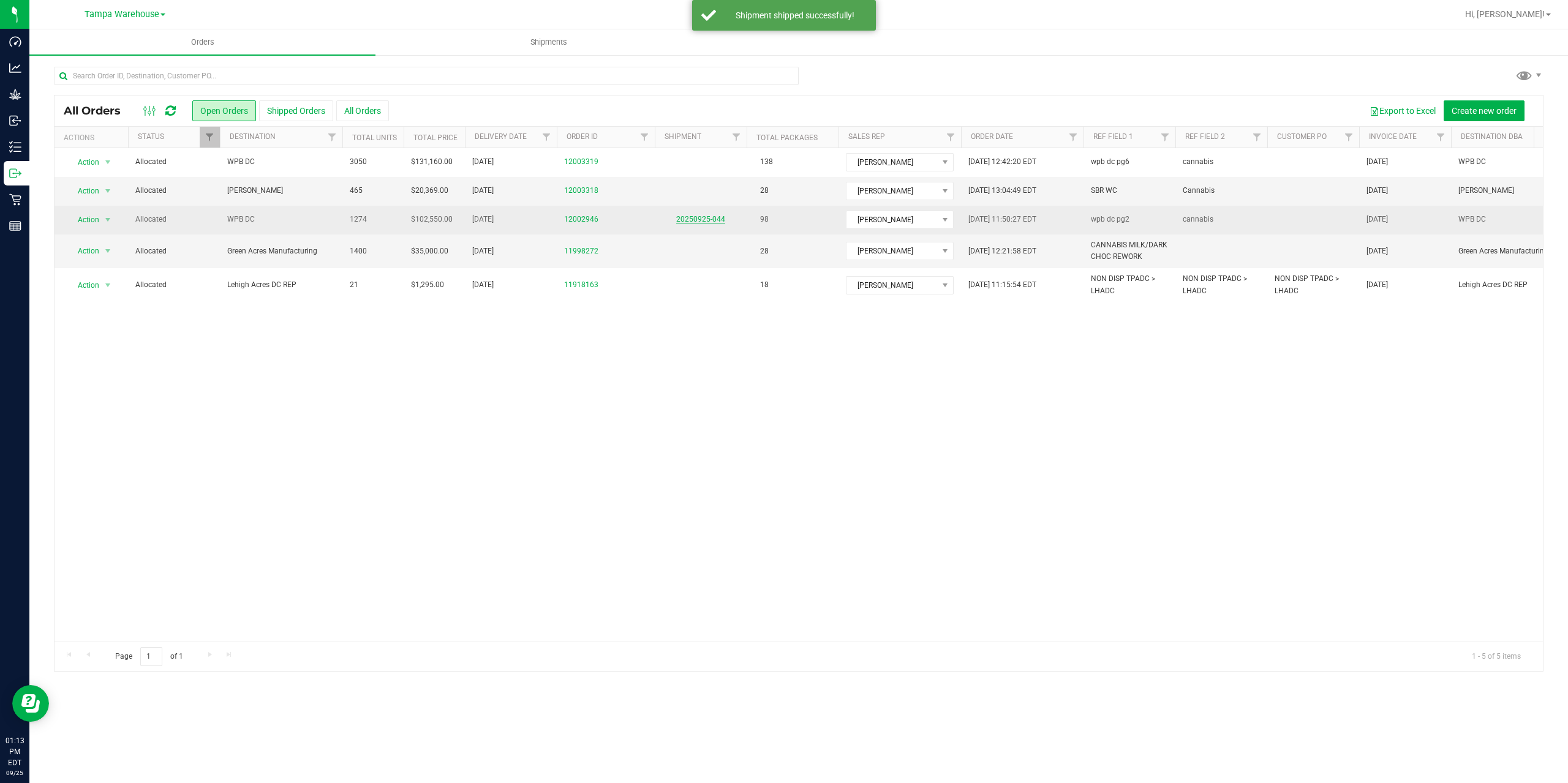
click at [690, 220] on link "20250925-044" at bounding box center [701, 219] width 49 height 8
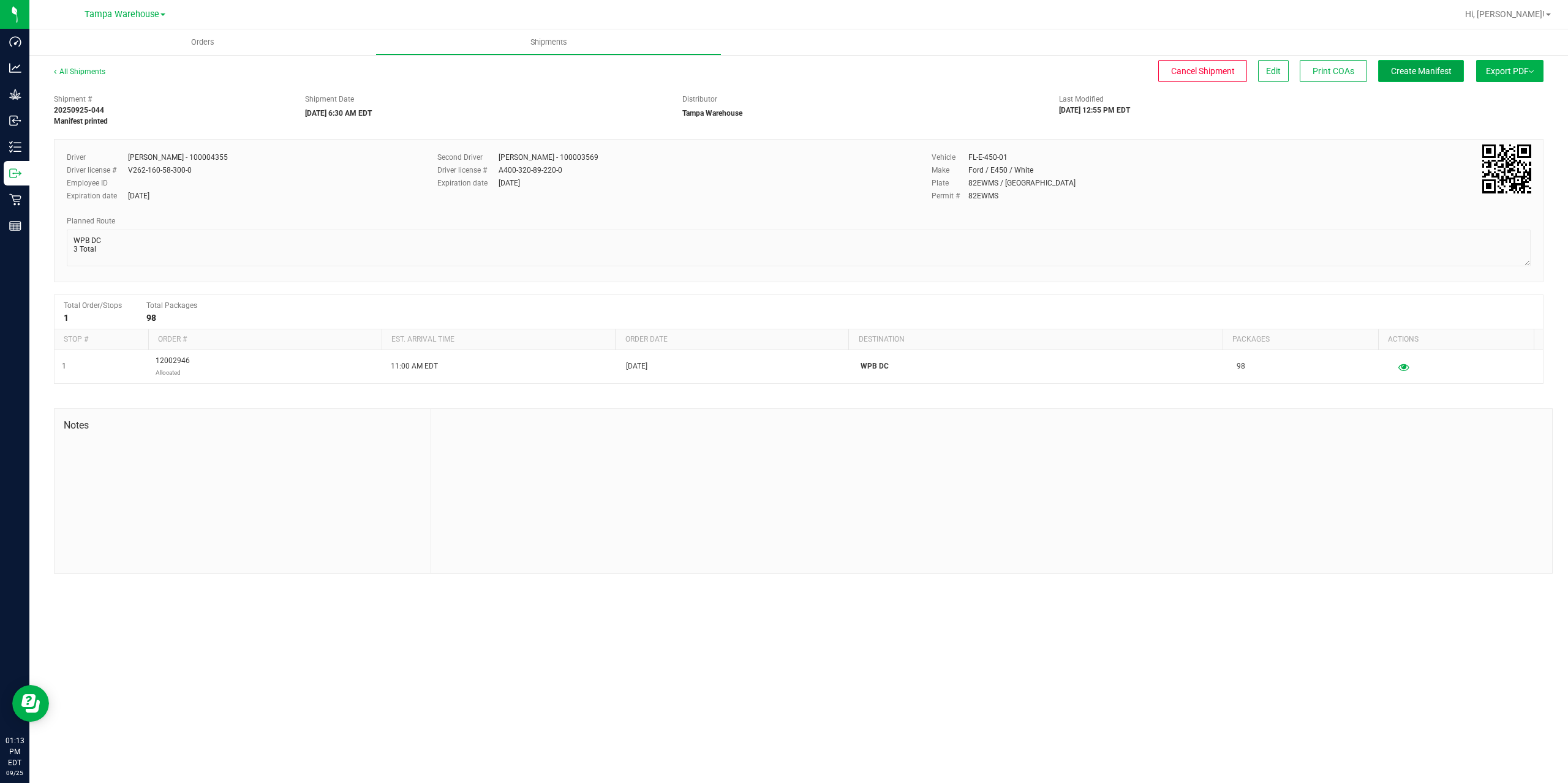
click at [1404, 77] on button "Create Manifest" at bounding box center [1421, 71] width 86 height 22
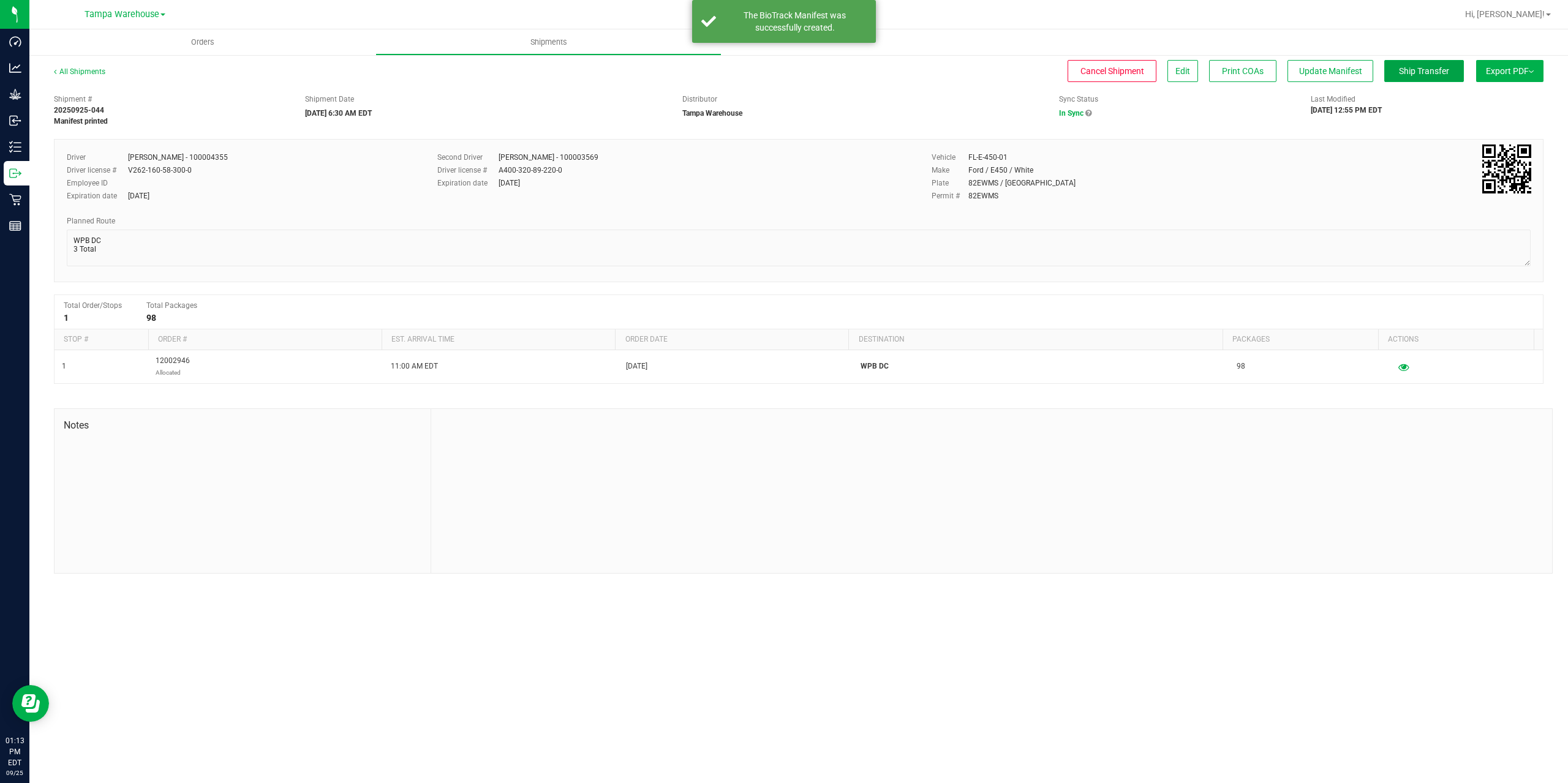
click at [1404, 77] on button "Ship Transfer" at bounding box center [1424, 71] width 80 height 22
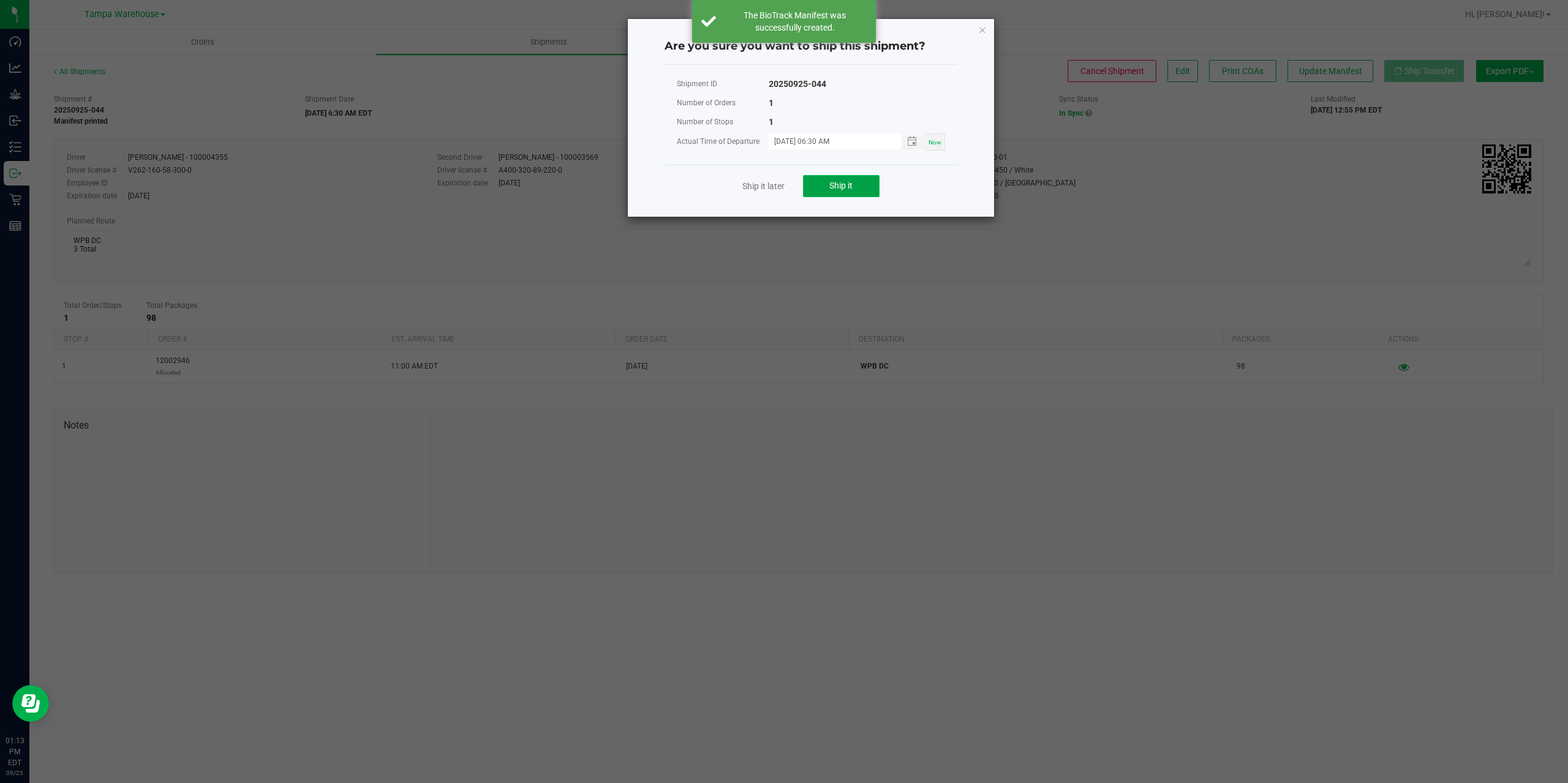
click at [810, 188] on button "Ship it" at bounding box center [841, 186] width 76 height 22
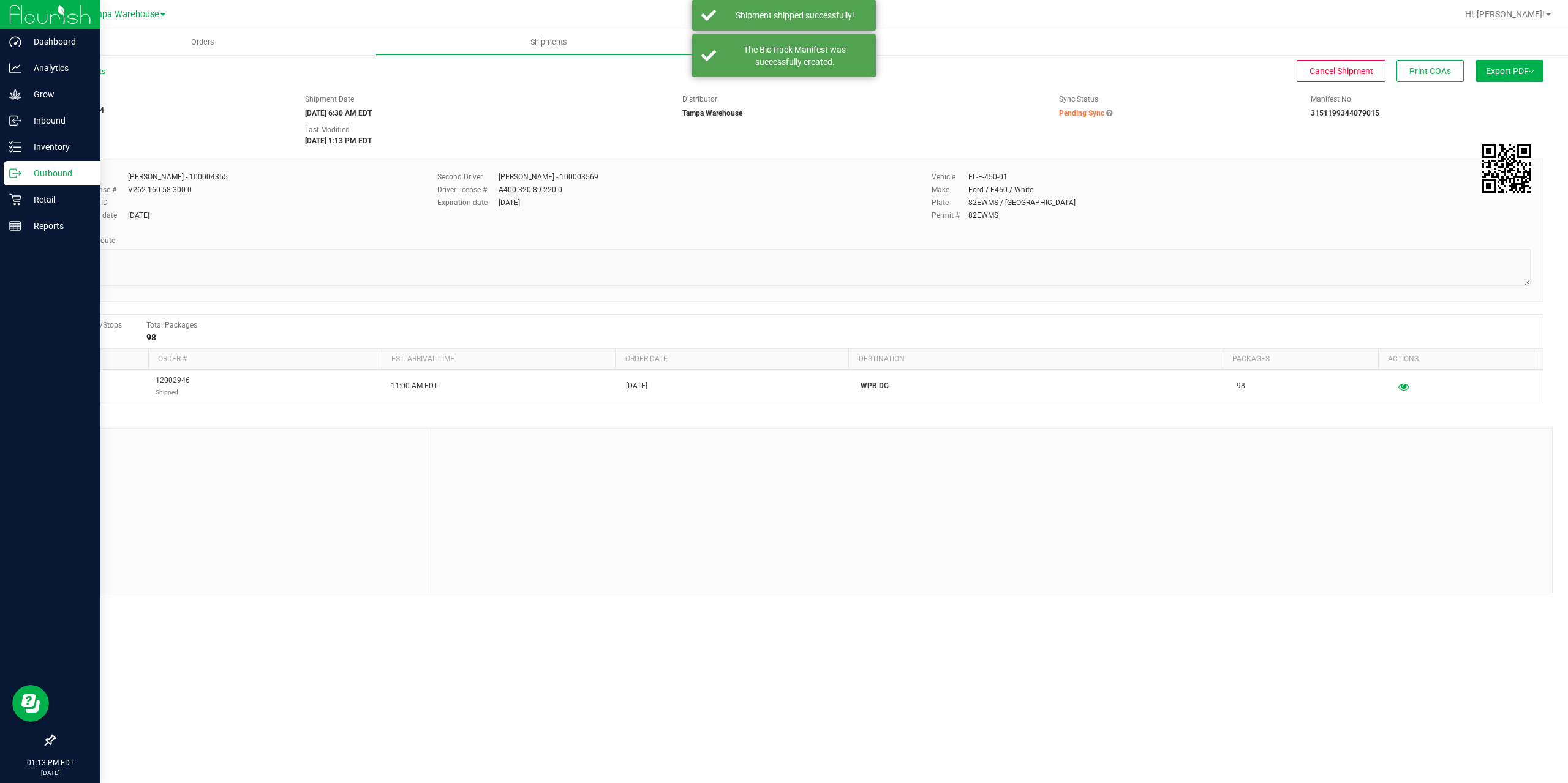
click at [14, 173] on circle at bounding box center [14, 173] width 2 height 2
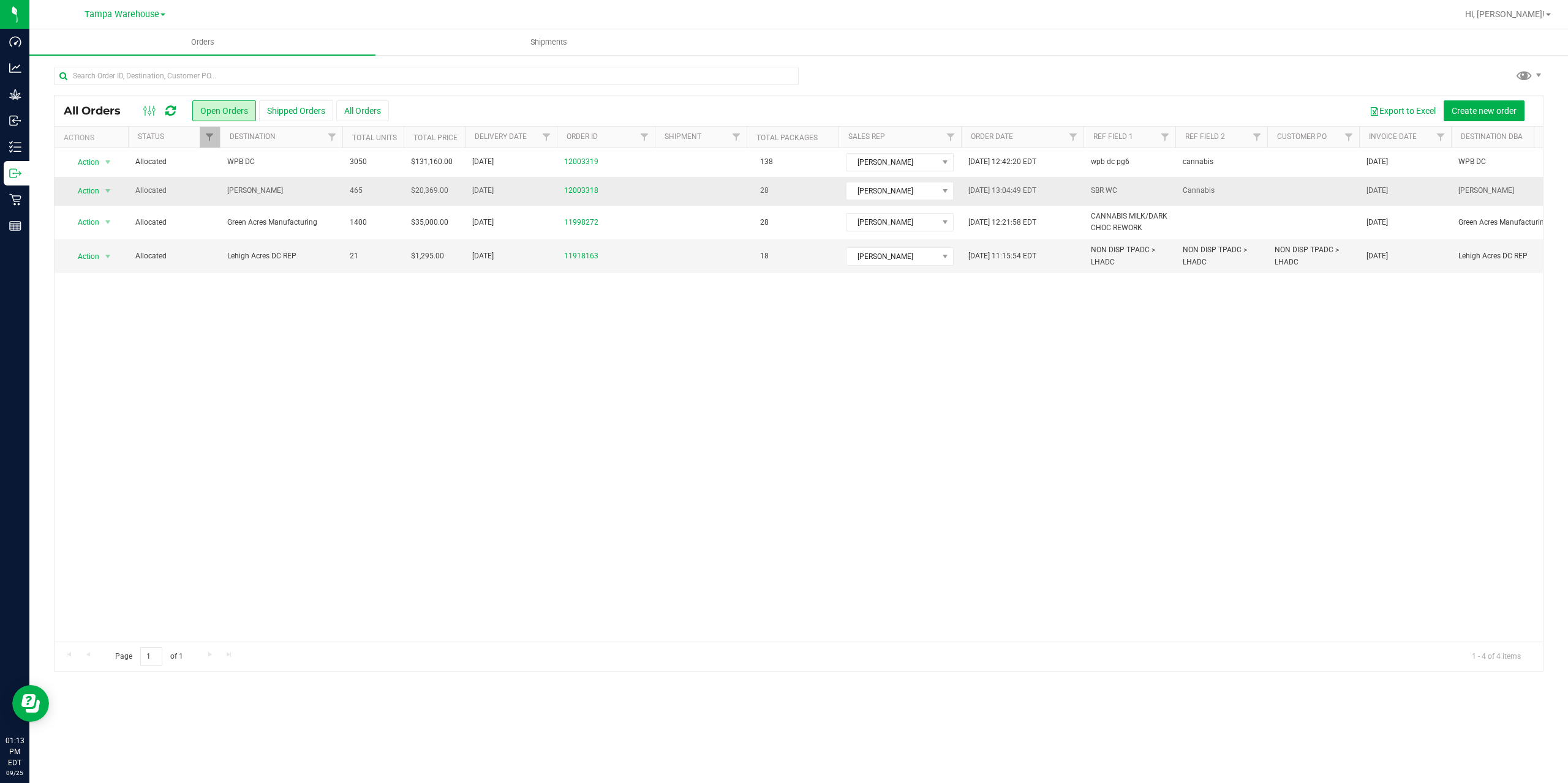
click at [282, 200] on td "[PERSON_NAME]" at bounding box center [281, 191] width 122 height 29
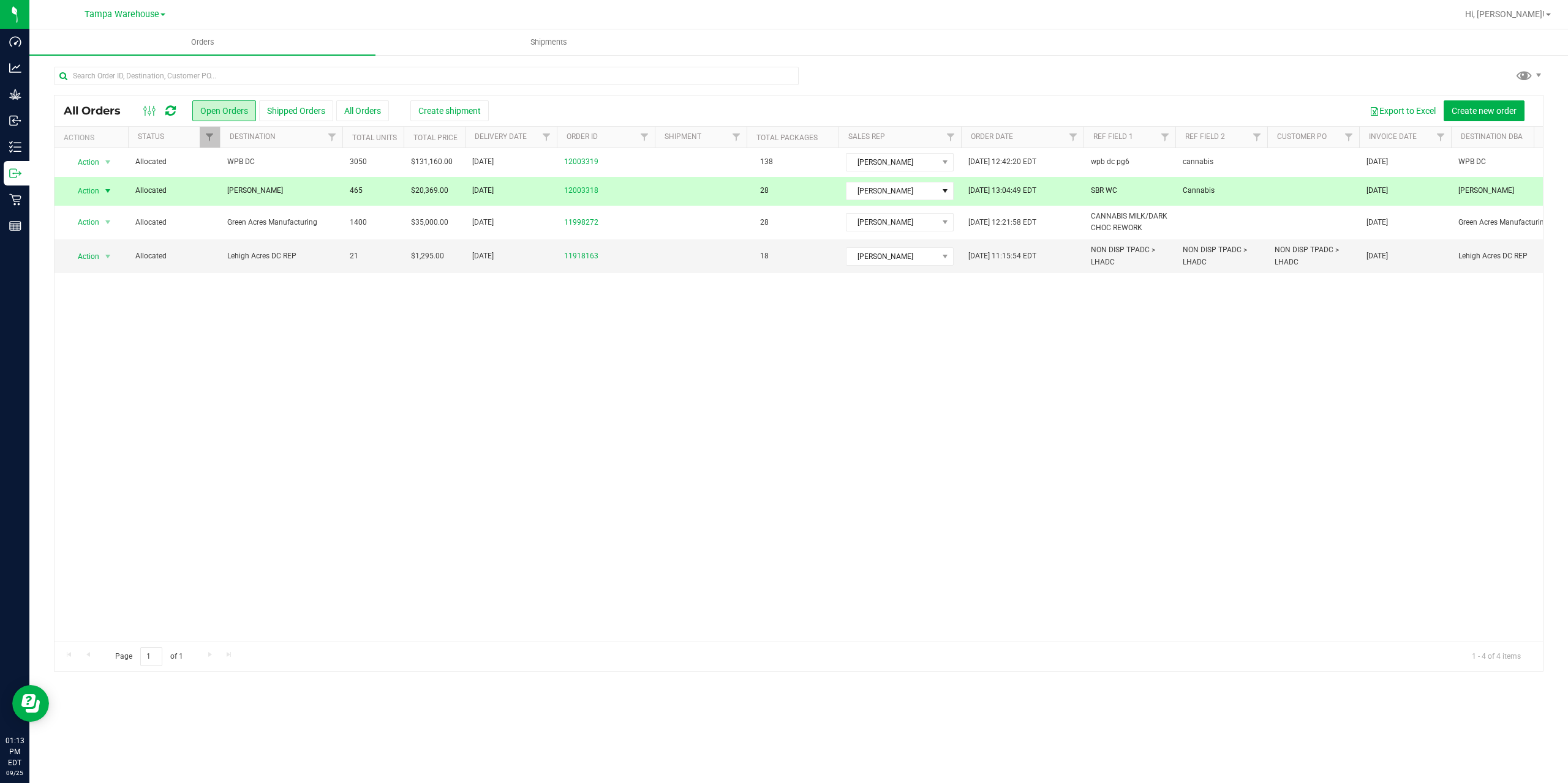
click at [461, 96] on div "All Orders Open Orders Shipped Orders All Orders Create shipment Export to Exce…" at bounding box center [798, 111] width 1488 height 30
click at [456, 106] on span "Create shipment" at bounding box center [450, 111] width 63 height 10
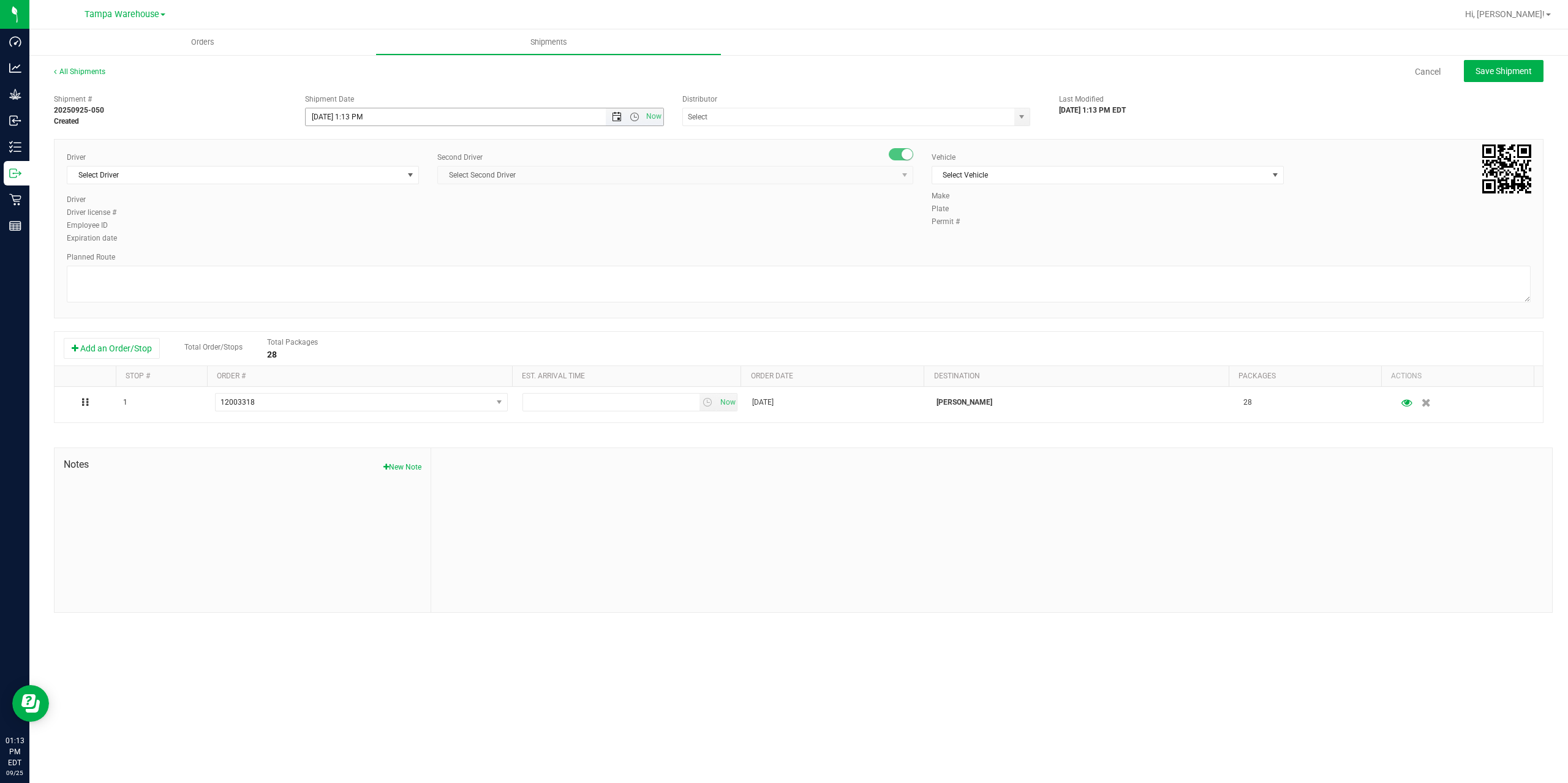
click at [612, 121] on span "Open the date view" at bounding box center [616, 116] width 10 height 10
click at [409, 248] on link "26" at bounding box center [406, 241] width 17 height 19
click at [637, 116] on span "Open the time view" at bounding box center [634, 116] width 10 height 10
click at [329, 223] on li "6:30 AM" at bounding box center [483, 219] width 356 height 16
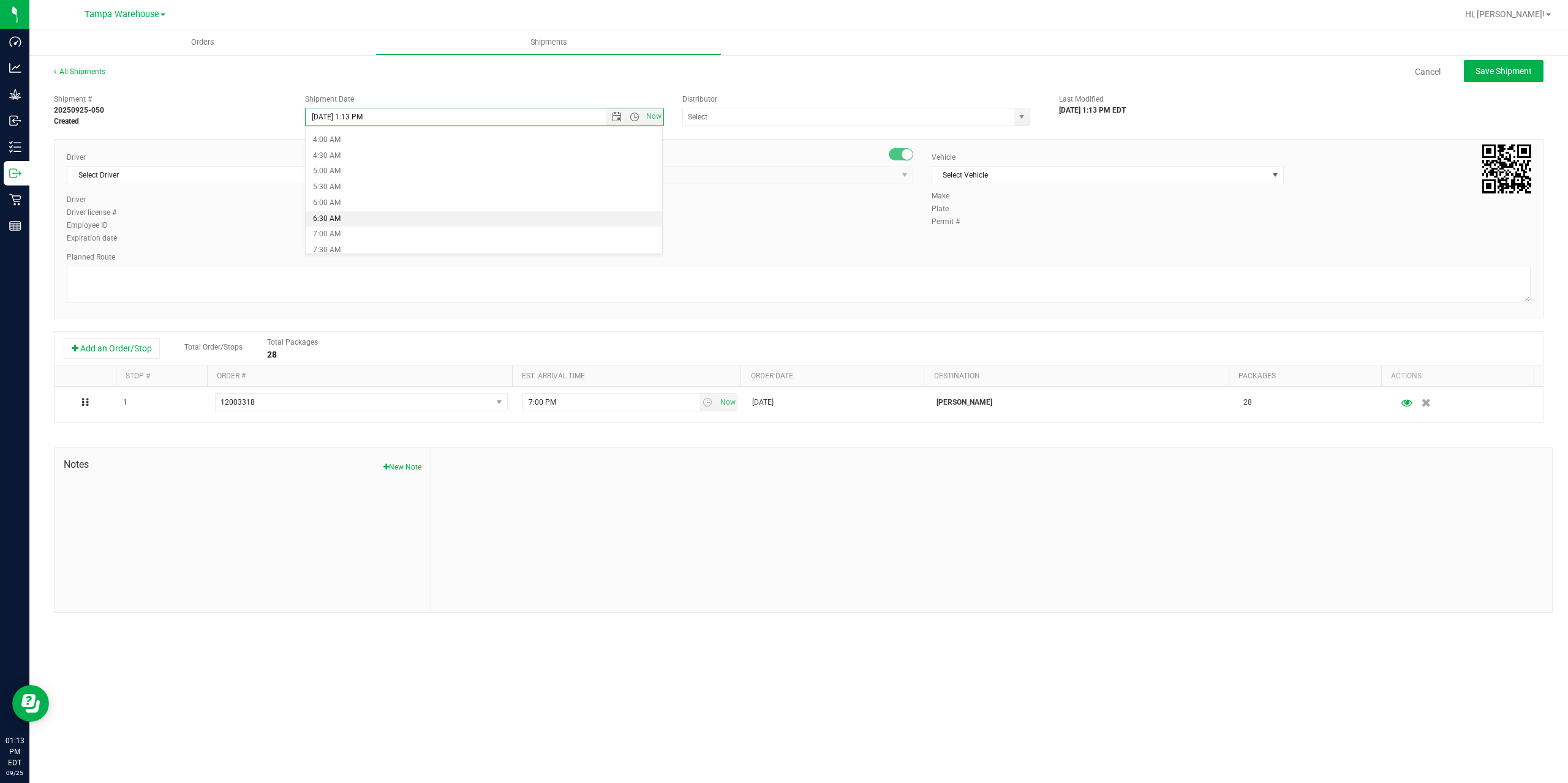
type input "[DATE] 6:30 AM"
click at [767, 118] on input "text" at bounding box center [844, 117] width 321 height 17
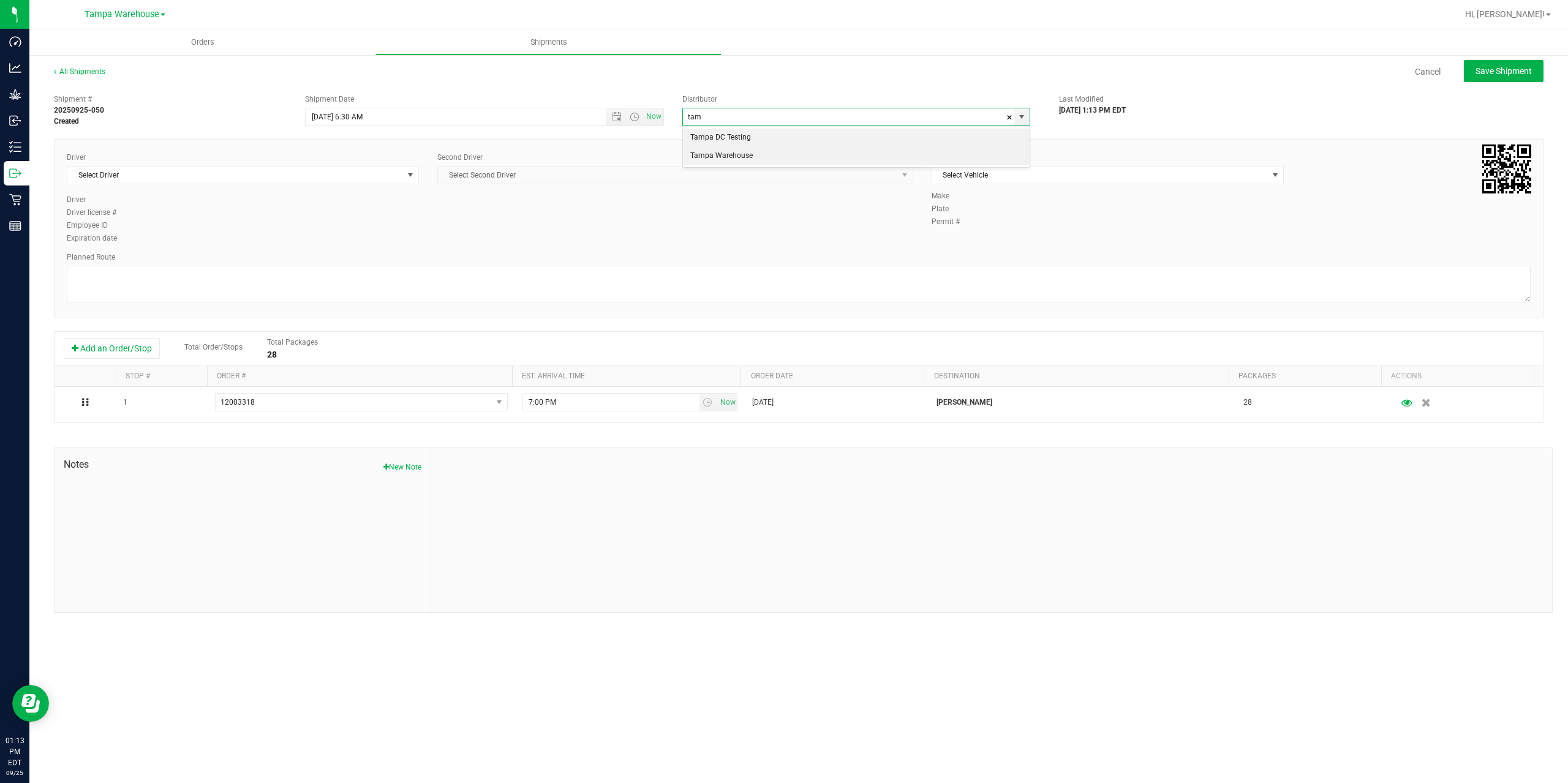
click at [740, 154] on li "Tampa Warehouse" at bounding box center [856, 156] width 347 height 18
type input "Tampa Warehouse"
click at [257, 170] on span "Select Driver" at bounding box center [235, 175] width 336 height 17
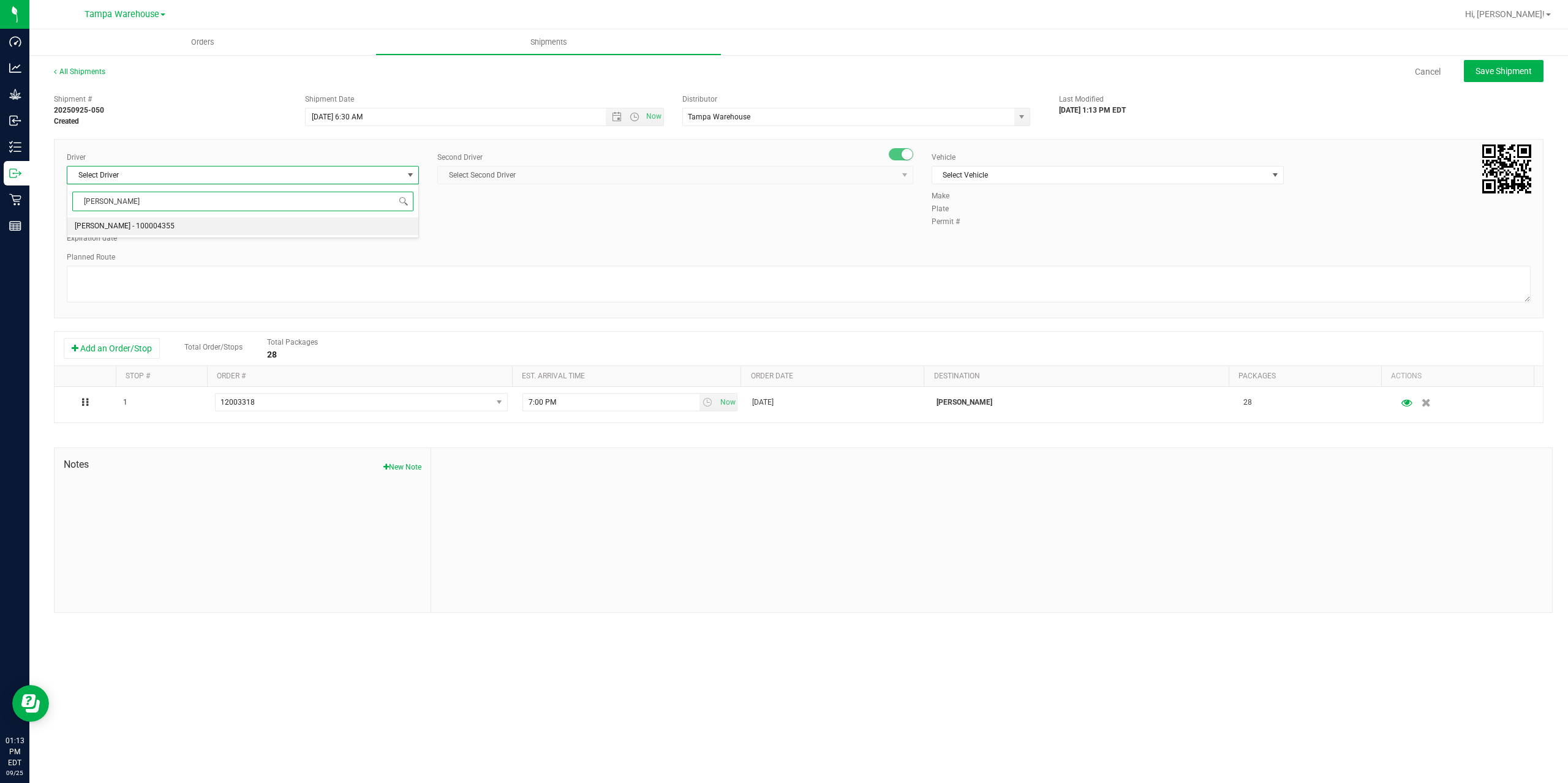
click at [197, 226] on li "[PERSON_NAME] - 100004355" at bounding box center [243, 226] width 351 height 18
type input "[PERSON_NAME]"
click at [510, 179] on span "Select Second Driver" at bounding box center [668, 175] width 459 height 17
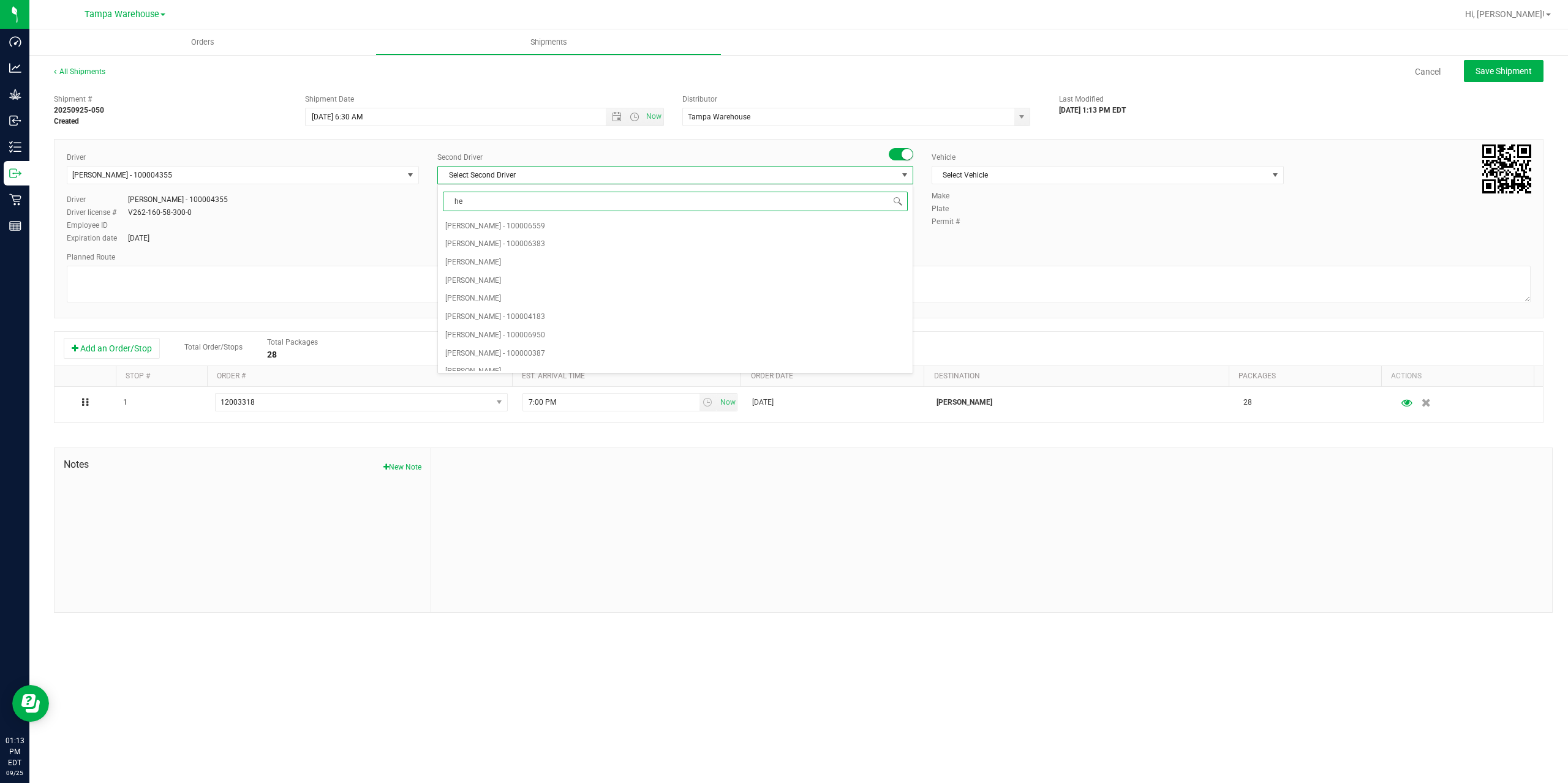
type input "hec"
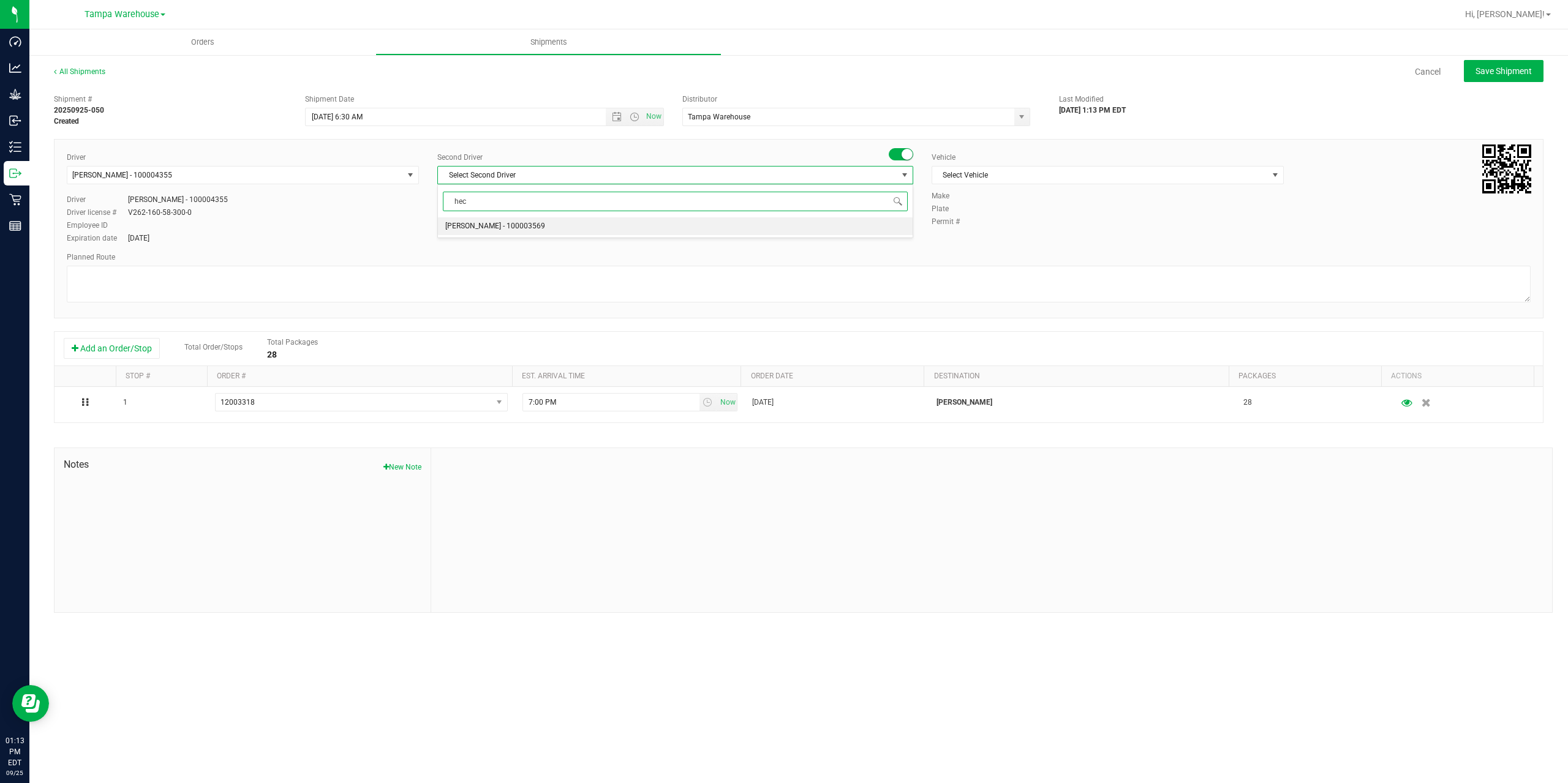
click at [497, 226] on span "[PERSON_NAME] - 100003569" at bounding box center [495, 226] width 100 height 16
click at [1084, 172] on span "Select Vehicle" at bounding box center [1100, 175] width 336 height 17
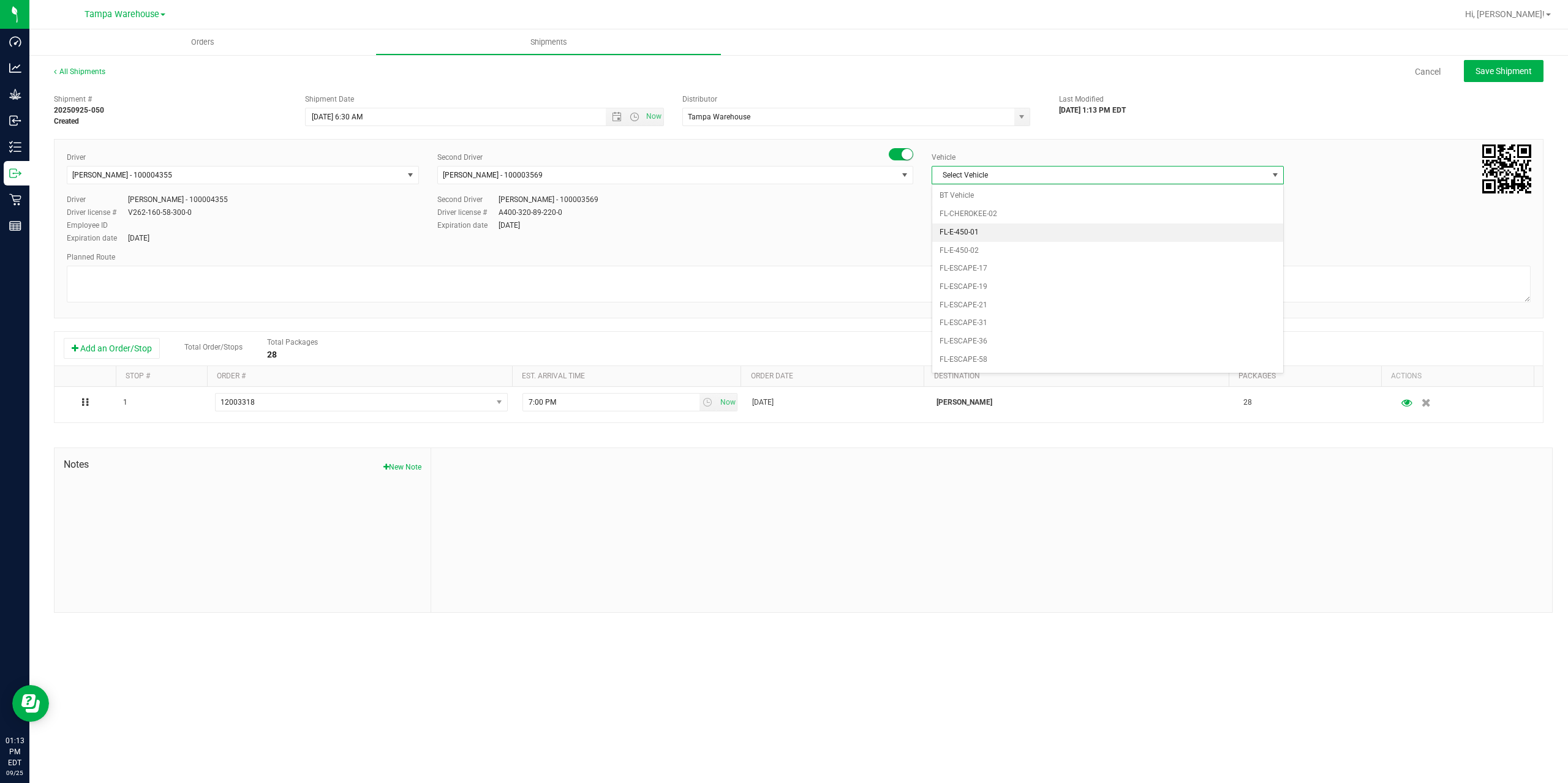
click at [1082, 231] on li "FL-E-450-01" at bounding box center [1107, 233] width 351 height 18
click at [993, 272] on textarea at bounding box center [798, 284] width 1464 height 37
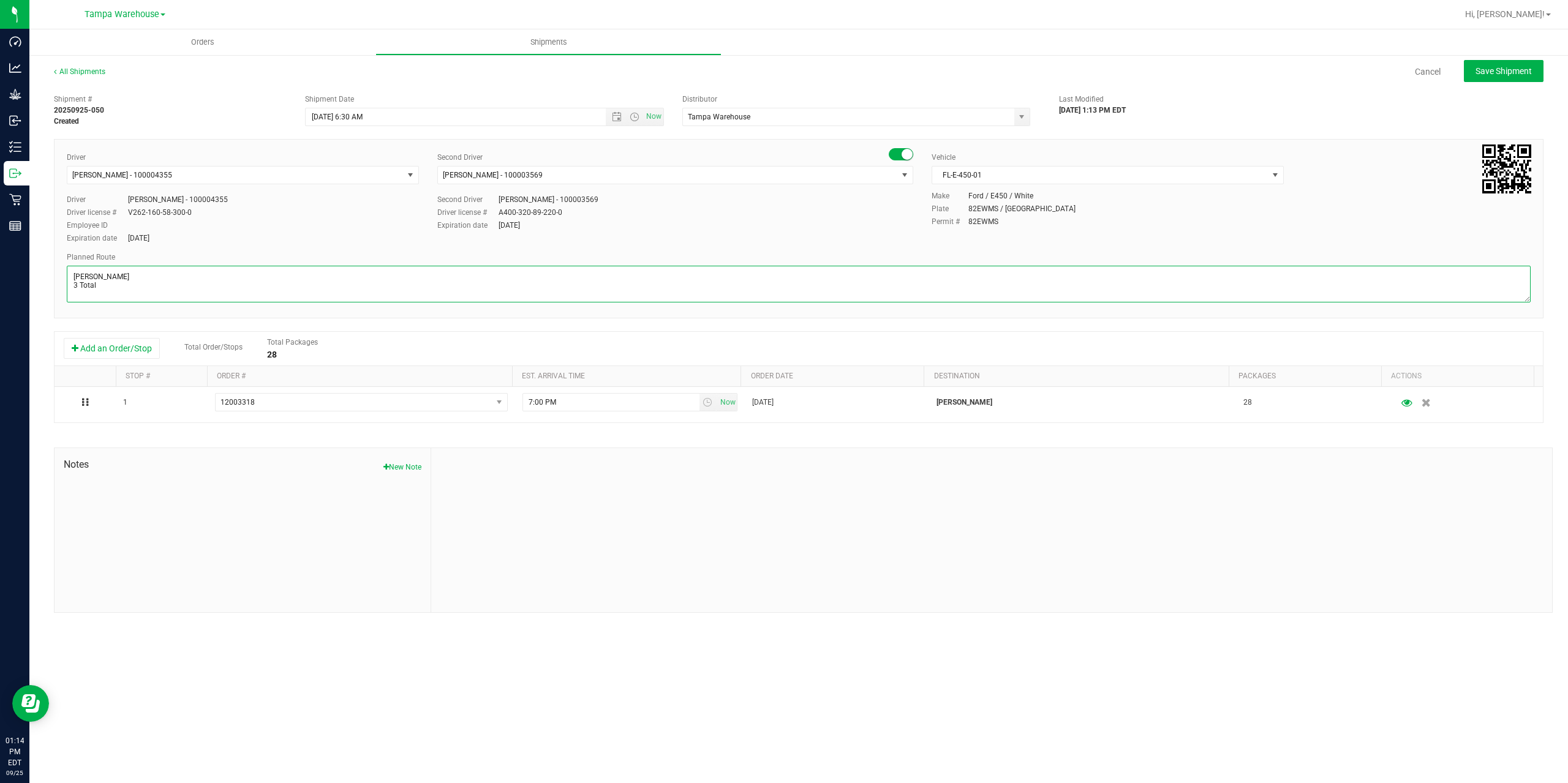
scroll to position [5, 0]
click at [216, 295] on textarea at bounding box center [798, 284] width 1464 height 37
paste textarea "WPB DC [PERSON_NAME]"
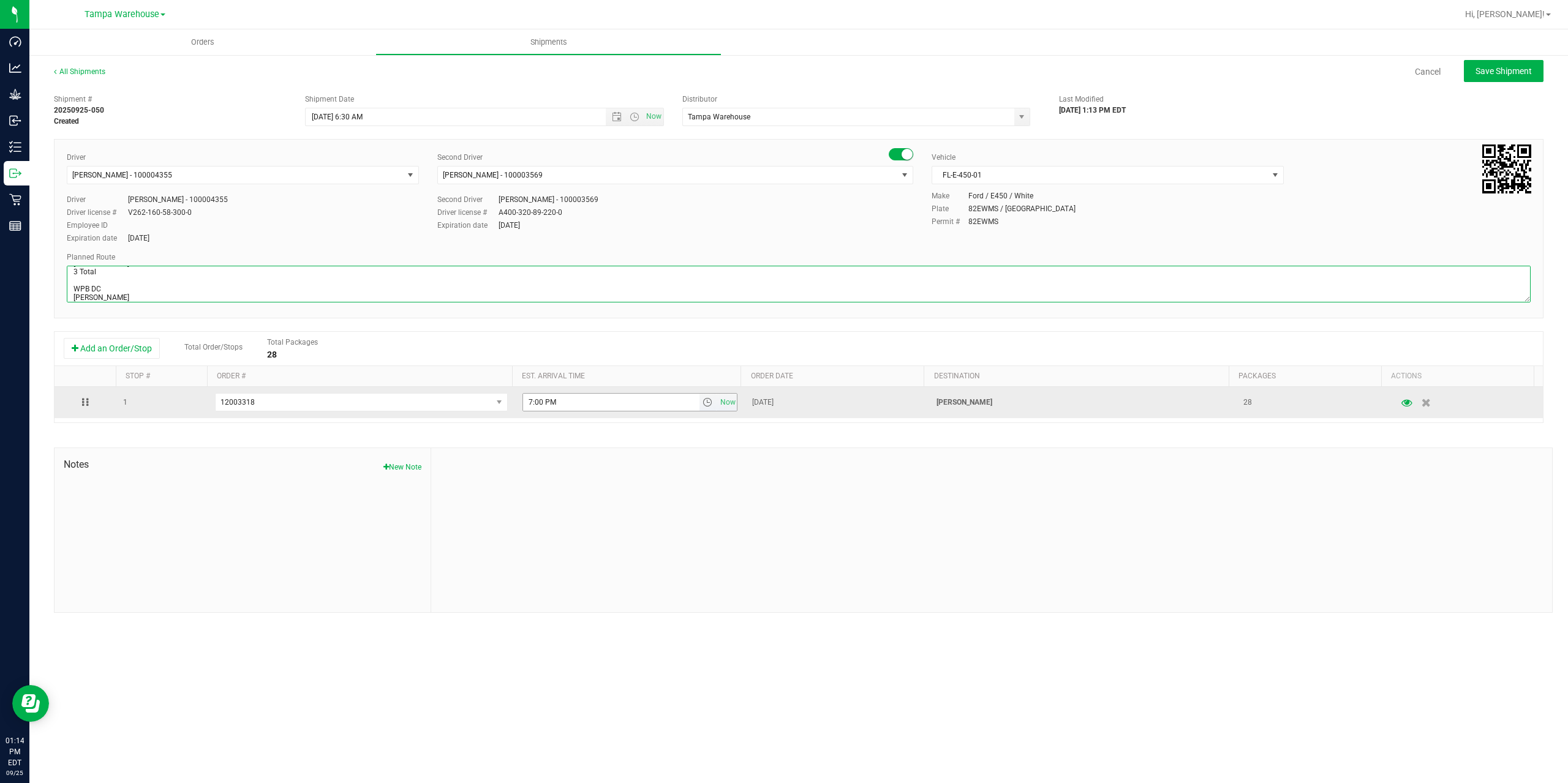
click at [702, 403] on span "select" at bounding box center [707, 402] width 10 height 10
type textarea "[PERSON_NAME] 3 Total WPB DC [PERSON_NAME]"
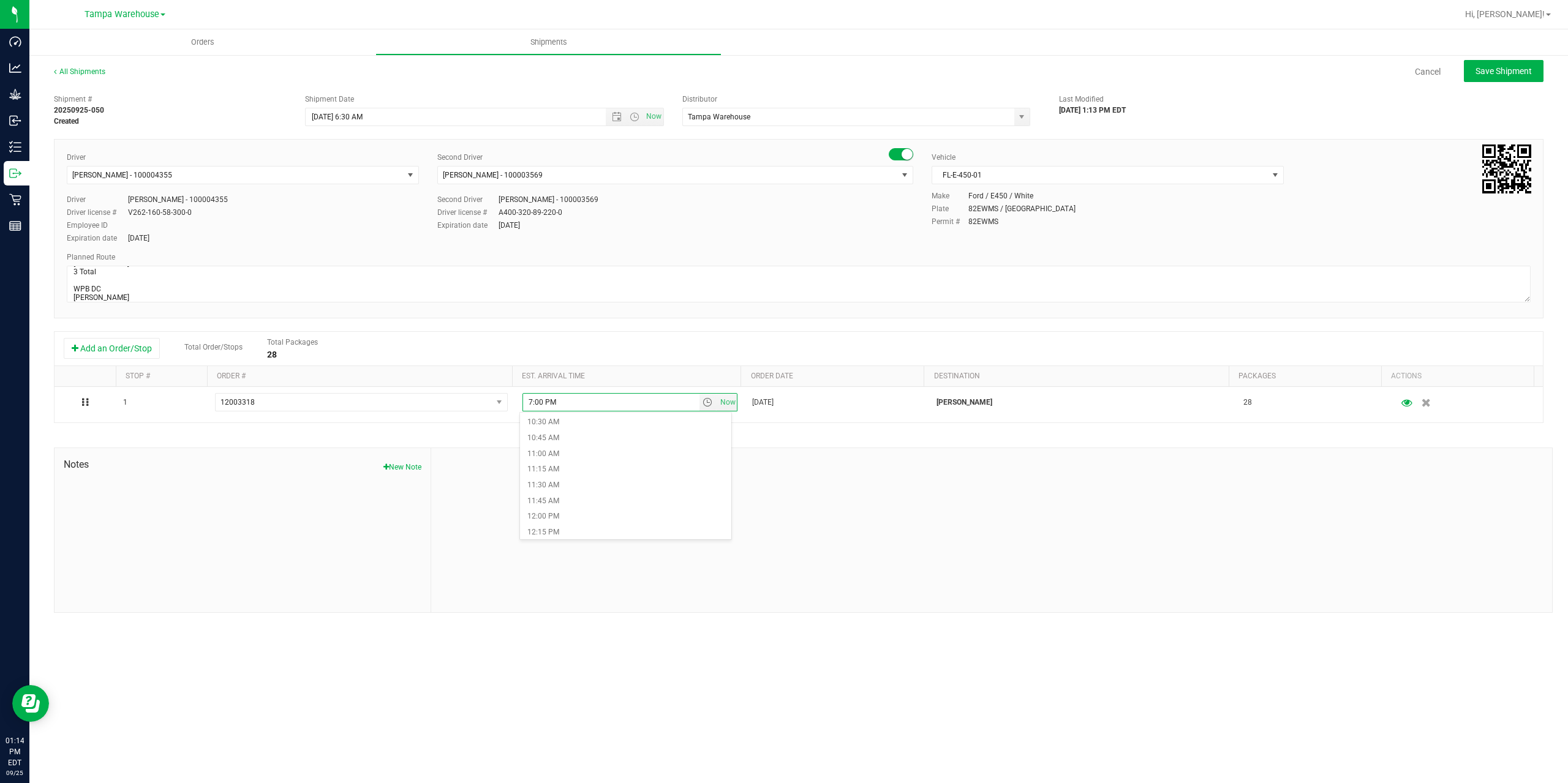
scroll to position [674, 0]
click at [576, 530] on li "12:30 PM" at bounding box center [626, 536] width 212 height 16
click at [657, 489] on div at bounding box center [992, 530] width 1121 height 164
click at [1512, 61] on button "Save Shipment" at bounding box center [1503, 71] width 80 height 22
type input "[DATE] 10:30 AM"
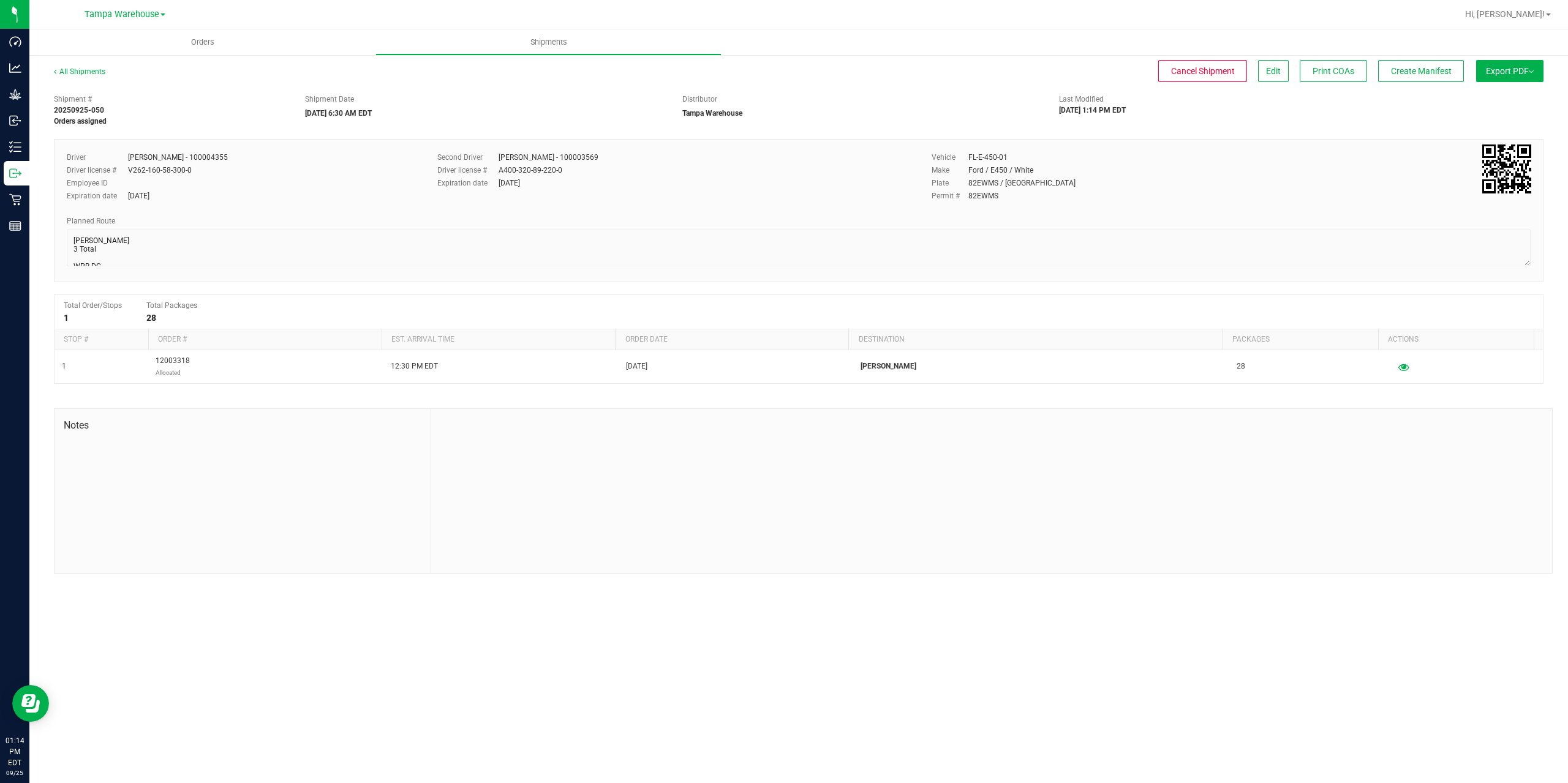
click at [1518, 70] on span "Export PDF" at bounding box center [1510, 70] width 48 height 10
click at [1504, 104] on li "Manifest by Package ID" at bounding box center [1506, 98] width 124 height 18
click at [1419, 70] on span "Create Manifest" at bounding box center [1421, 70] width 61 height 10
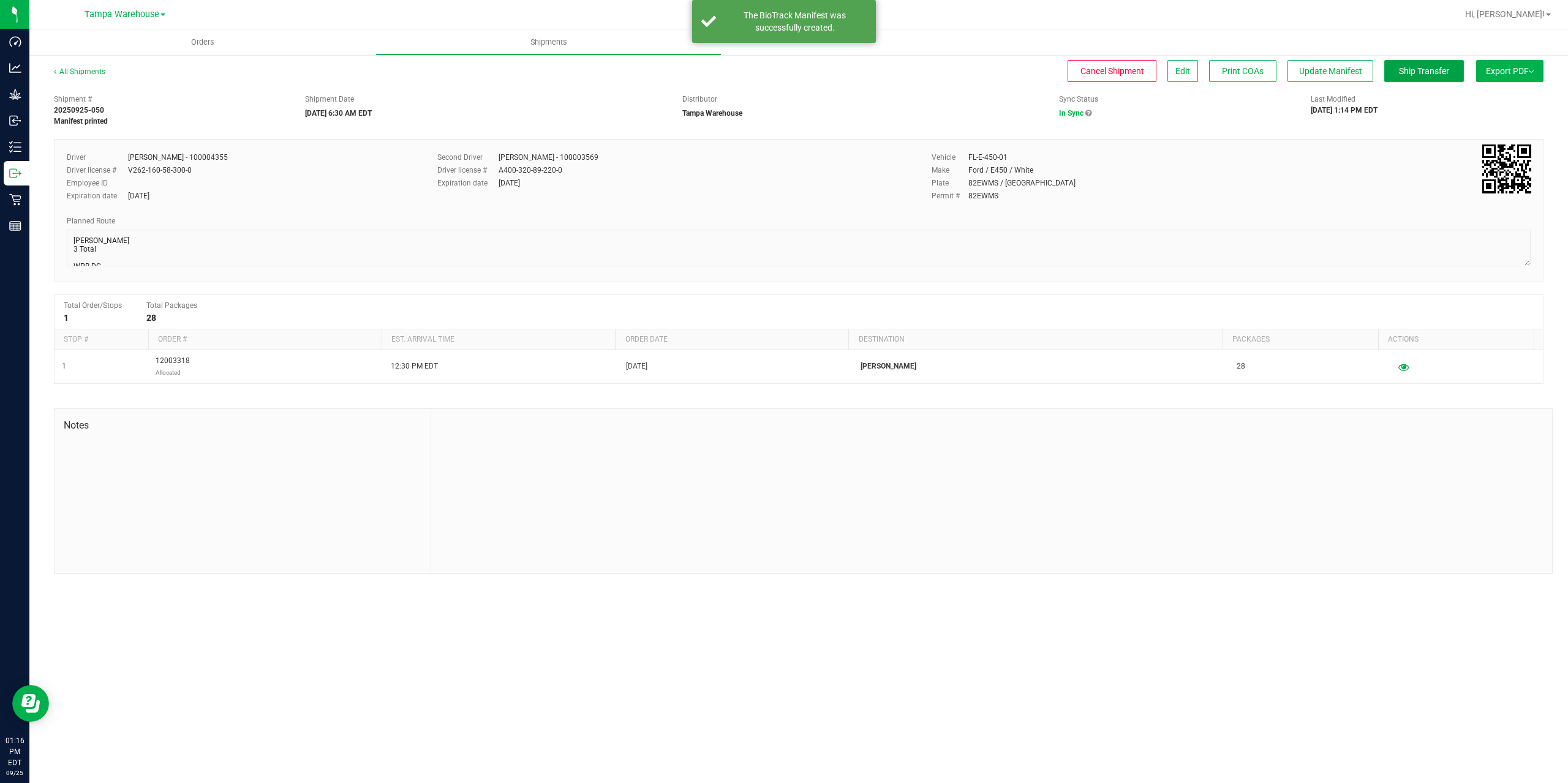
click at [1419, 70] on span "Ship Transfer" at bounding box center [1424, 70] width 50 height 10
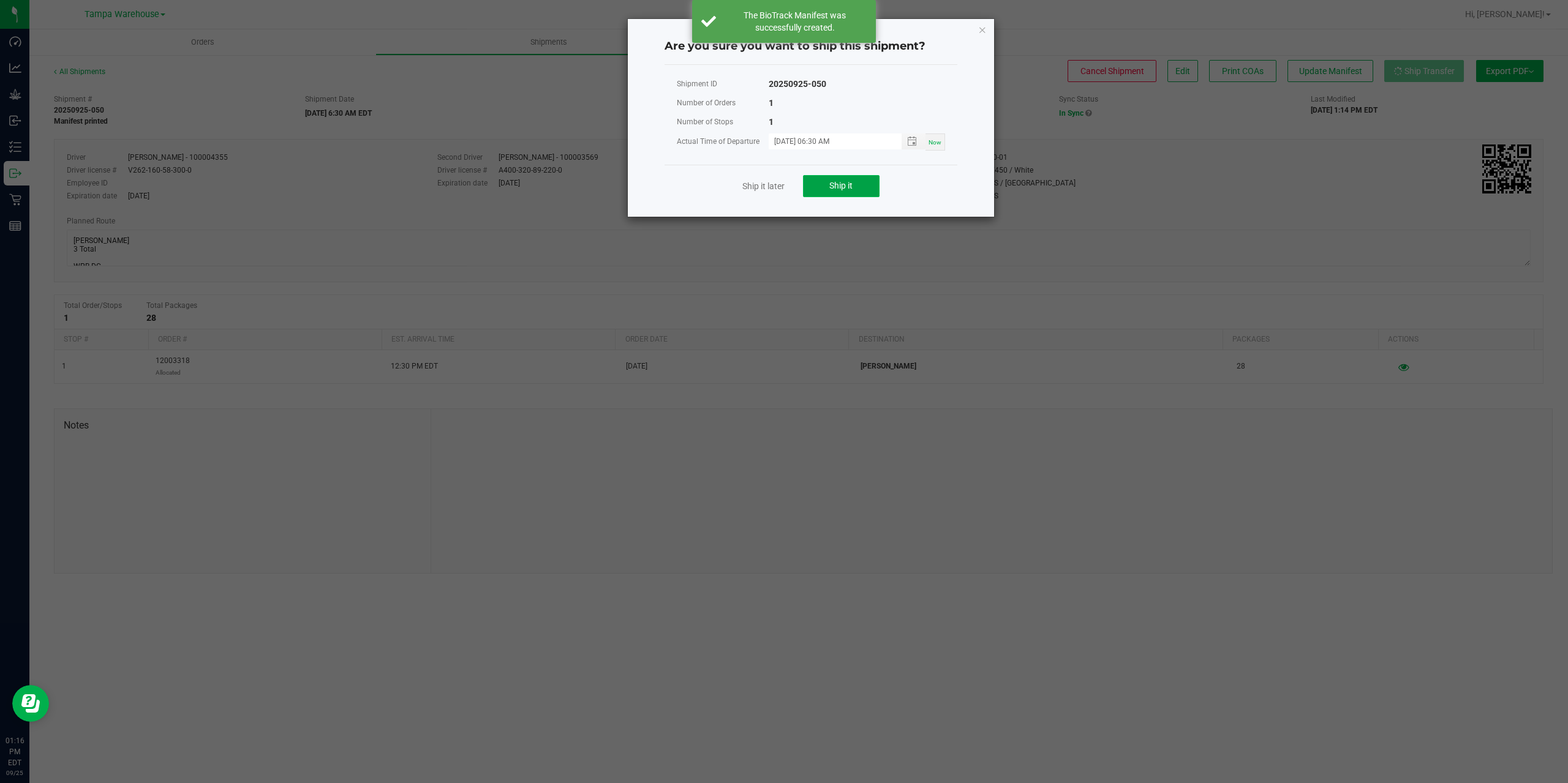
click at [827, 193] on button "Ship it" at bounding box center [841, 186] width 76 height 22
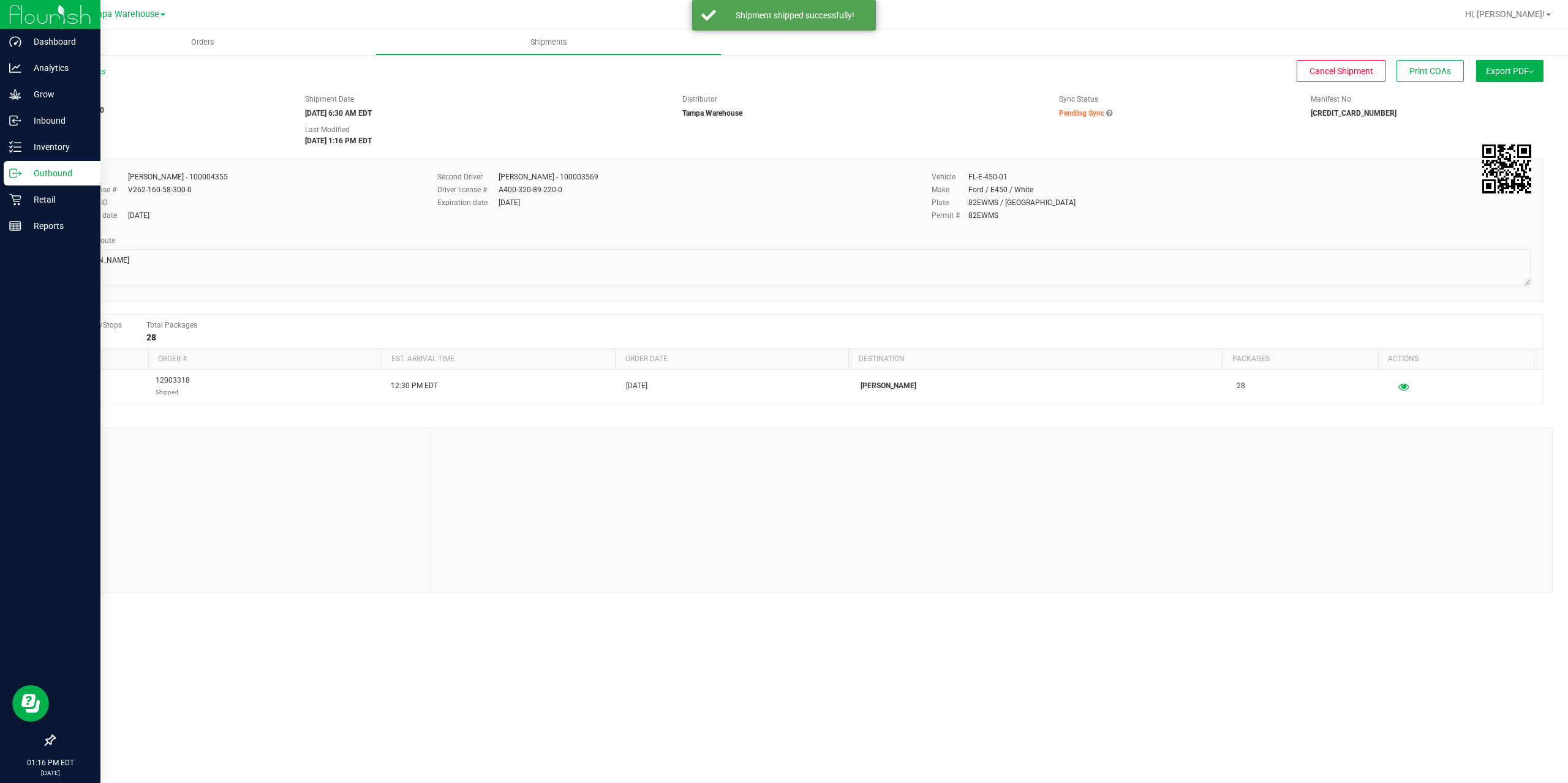
click at [17, 178] on icon at bounding box center [15, 173] width 12 height 12
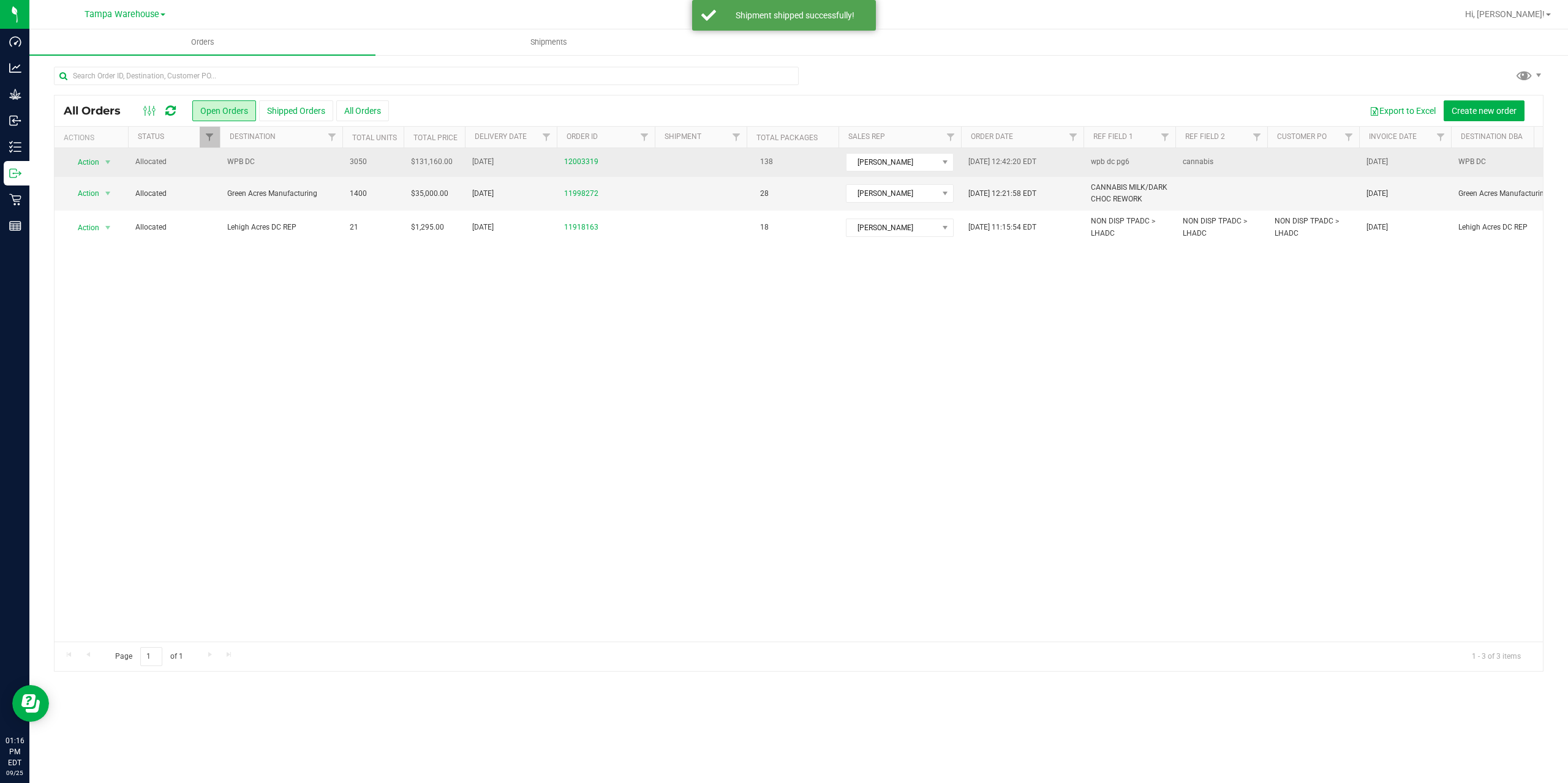
click at [279, 164] on span "WPB DC" at bounding box center [281, 162] width 108 height 12
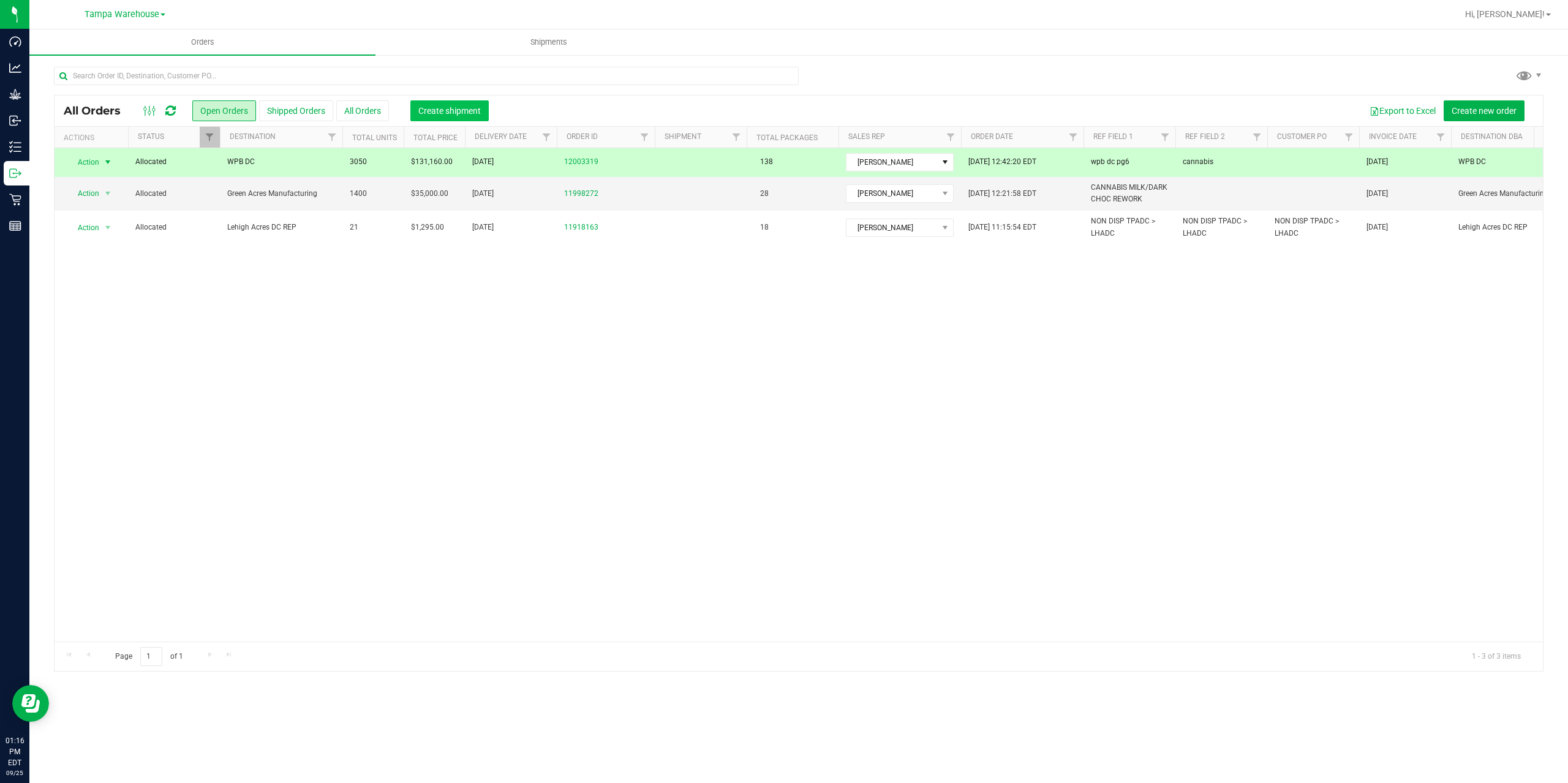
click at [457, 111] on span "Create shipment" at bounding box center [450, 111] width 63 height 10
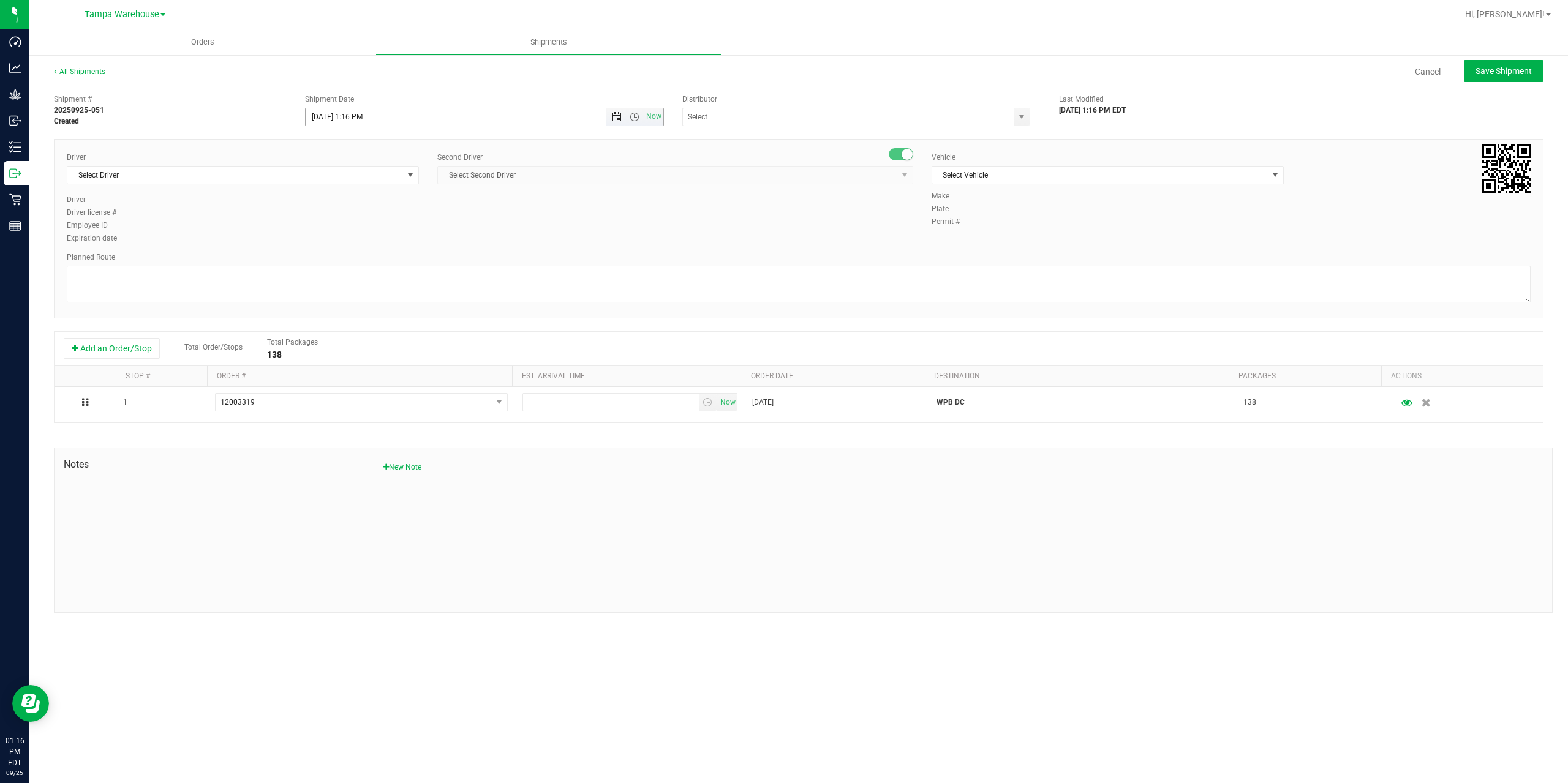
click at [616, 114] on span "Open the date view" at bounding box center [616, 116] width 10 height 10
click at [404, 240] on link "26" at bounding box center [406, 241] width 17 height 19
click at [634, 115] on span "Open the time view" at bounding box center [634, 116] width 10 height 10
click at [365, 222] on li "6:30 AM" at bounding box center [483, 219] width 356 height 16
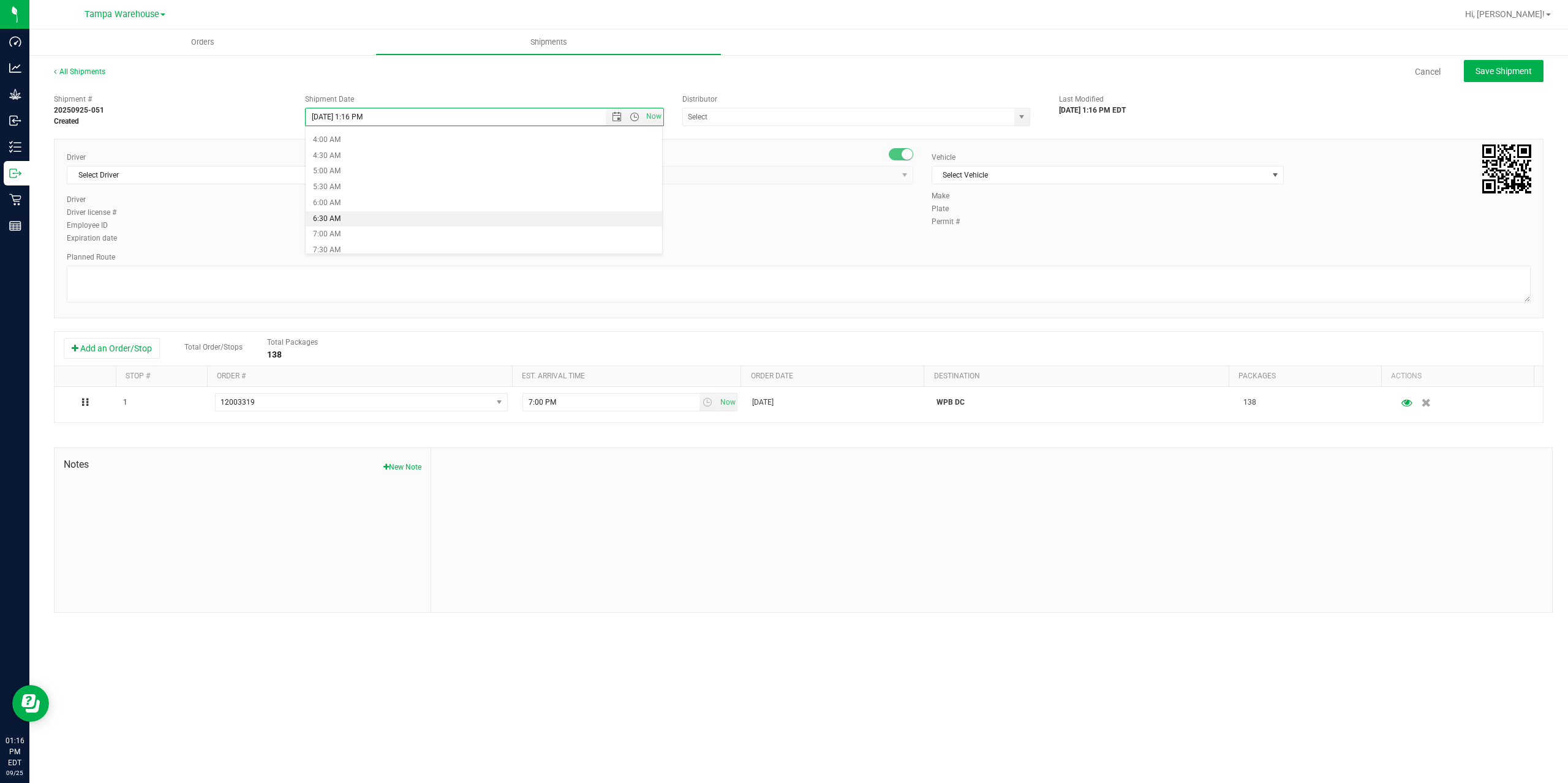
type input "[DATE] 6:30 AM"
click at [721, 118] on input "text" at bounding box center [844, 117] width 321 height 17
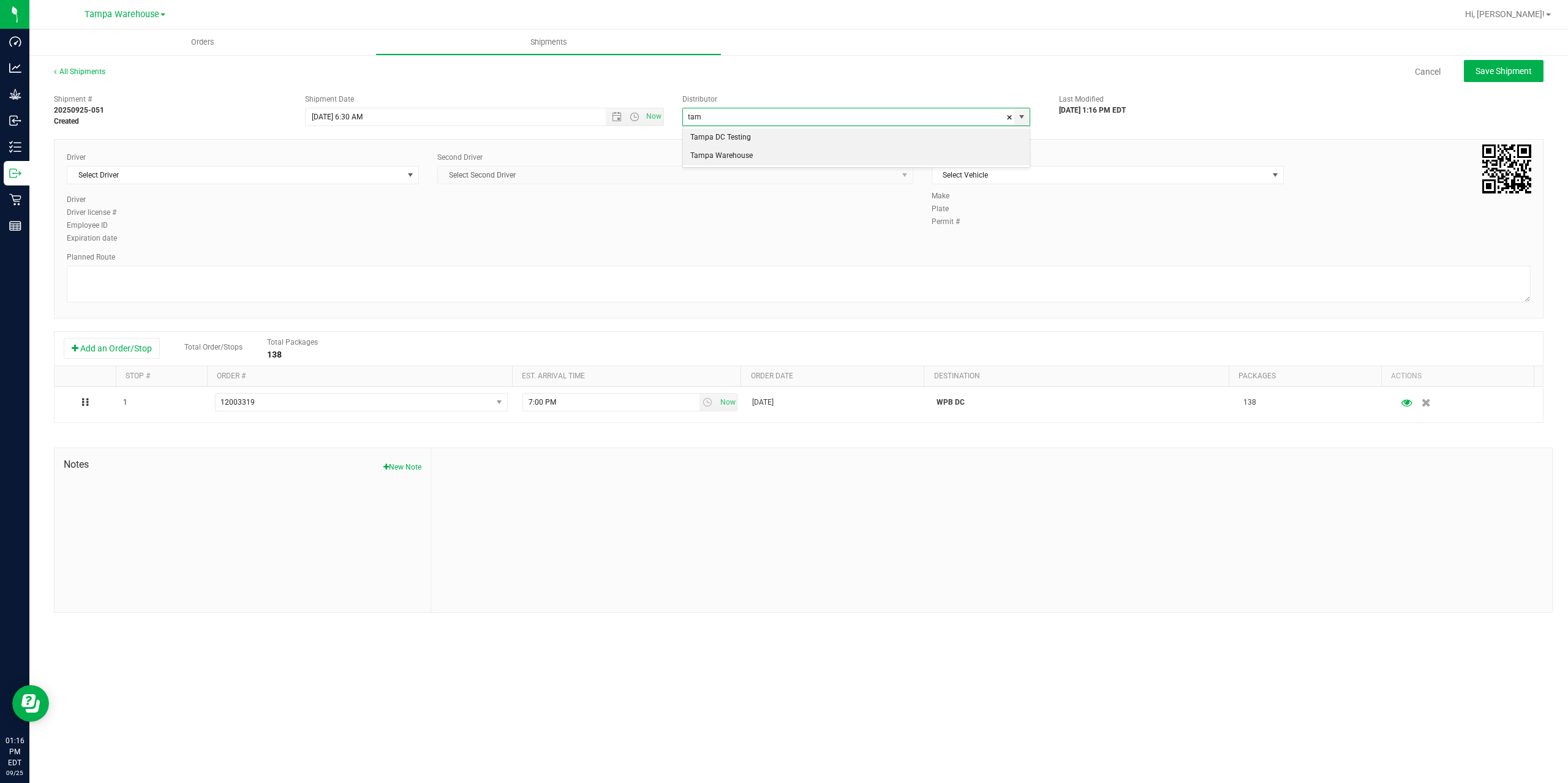
click at [739, 154] on li "Tampa Warehouse" at bounding box center [856, 156] width 347 height 18
type input "Tampa Warehouse"
click at [327, 180] on span "Select Driver" at bounding box center [235, 175] width 336 height 17
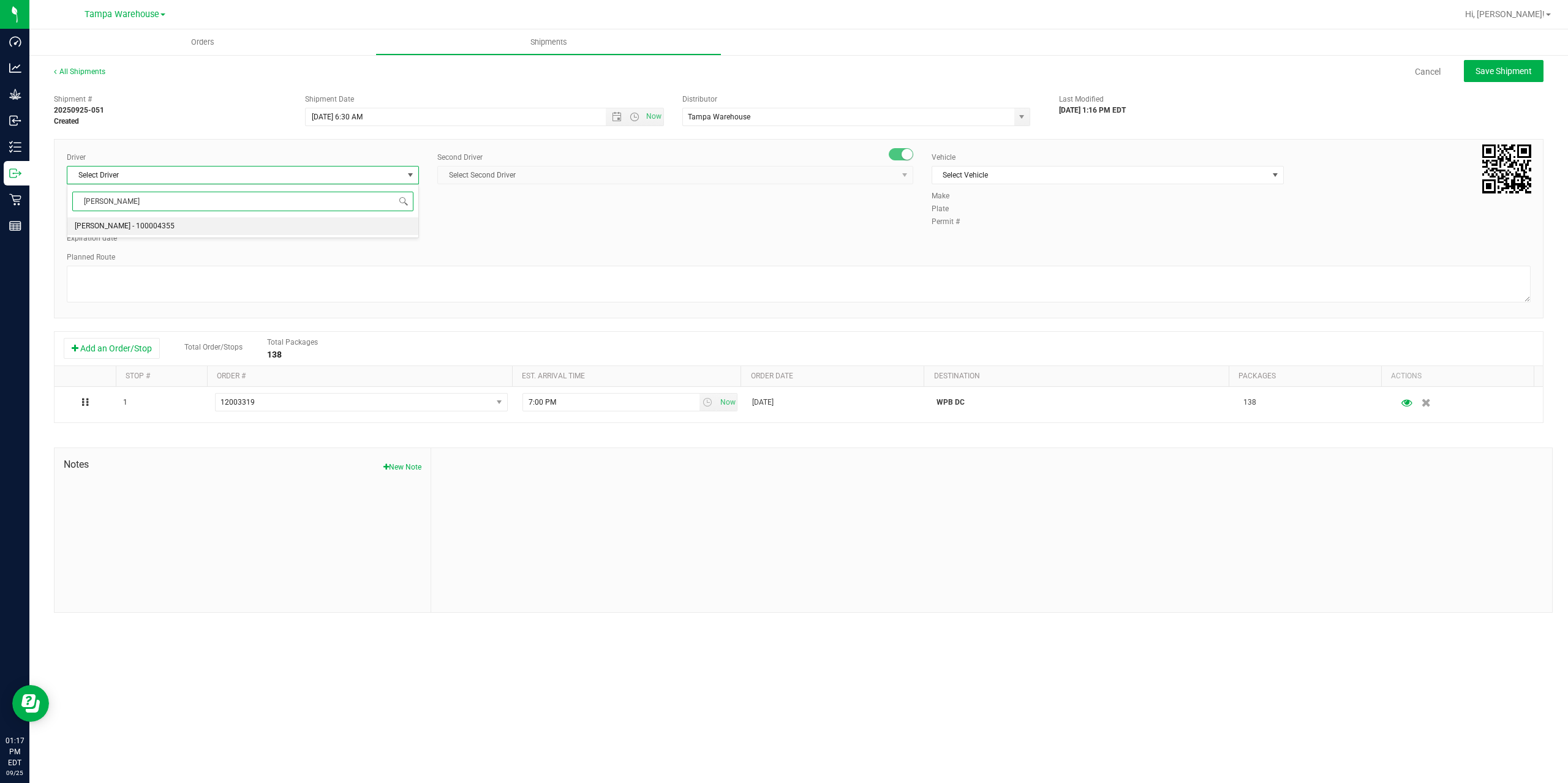
click at [197, 222] on li "[PERSON_NAME] - 100004355" at bounding box center [243, 226] width 351 height 18
type input "[PERSON_NAME]"
click at [495, 177] on span "Select Second Driver" at bounding box center [668, 175] width 459 height 17
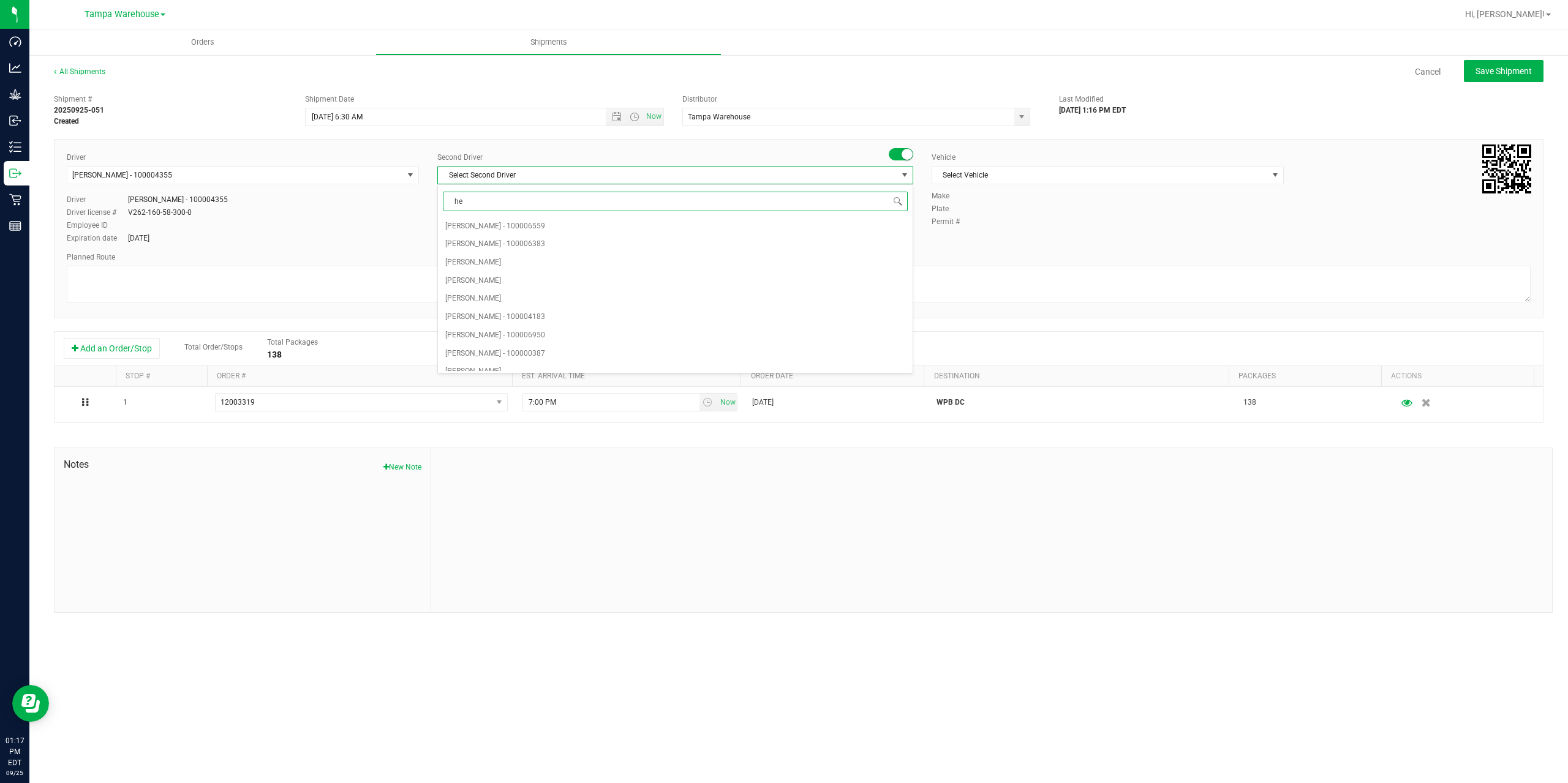
type input "hec"
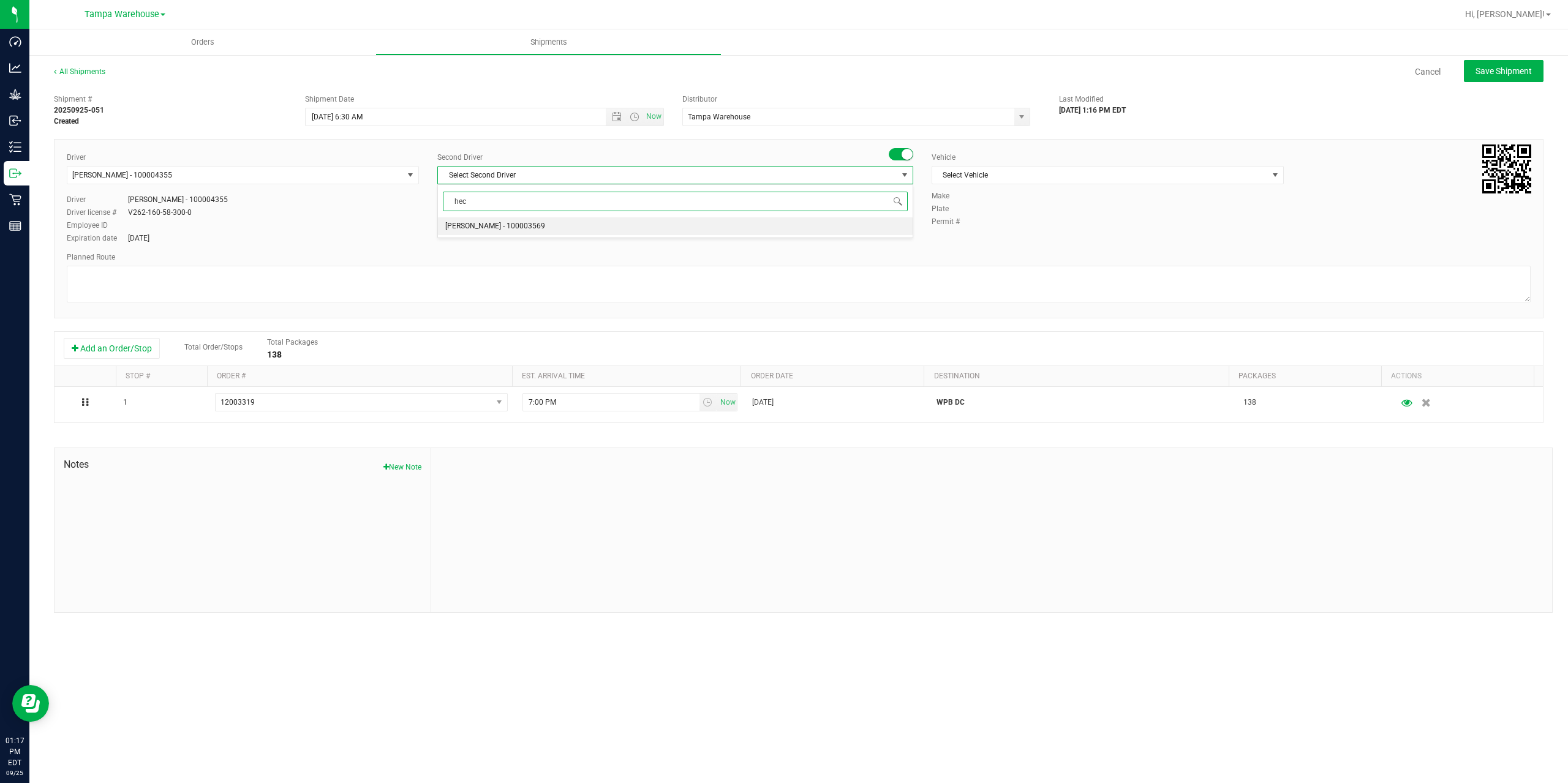
click at [509, 229] on span "[PERSON_NAME] - 100003569" at bounding box center [495, 226] width 100 height 16
click at [1003, 173] on span "Select Vehicle" at bounding box center [1100, 175] width 336 height 17
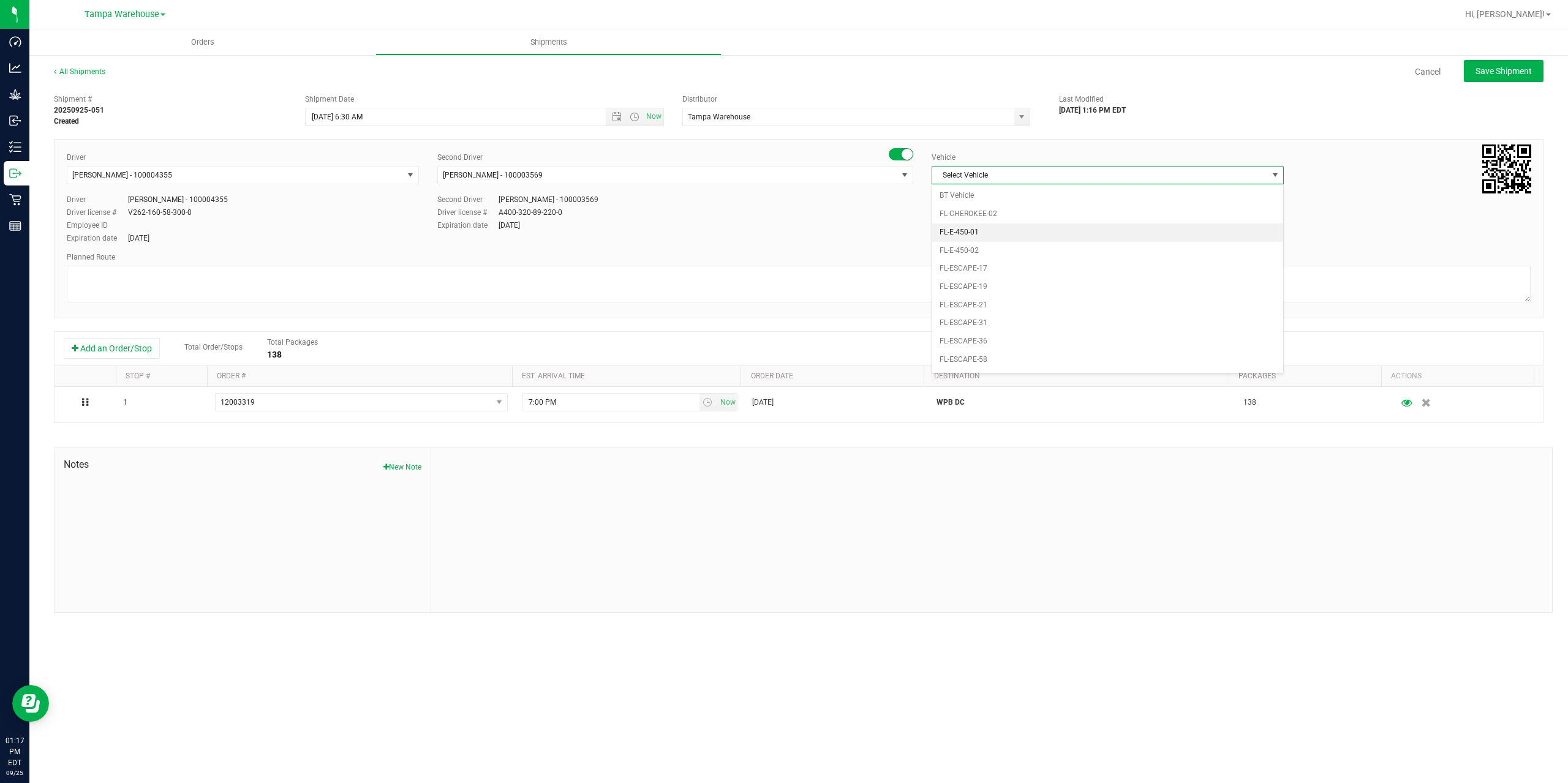
click at [998, 235] on li "FL-E-450-01" at bounding box center [1107, 233] width 351 height 18
click at [933, 286] on textarea at bounding box center [798, 284] width 1464 height 37
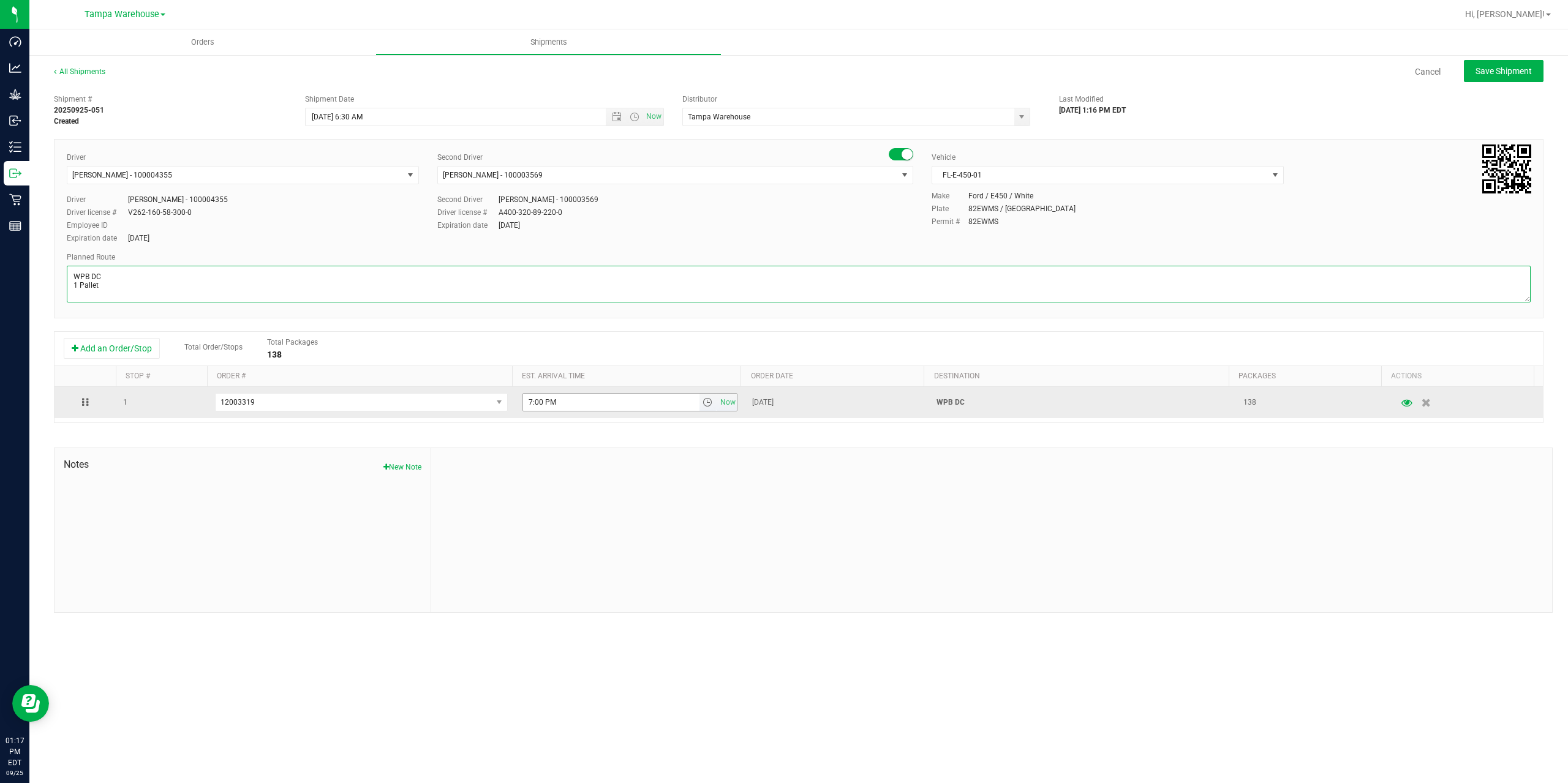
type textarea "WPB DC 1 Pallet"
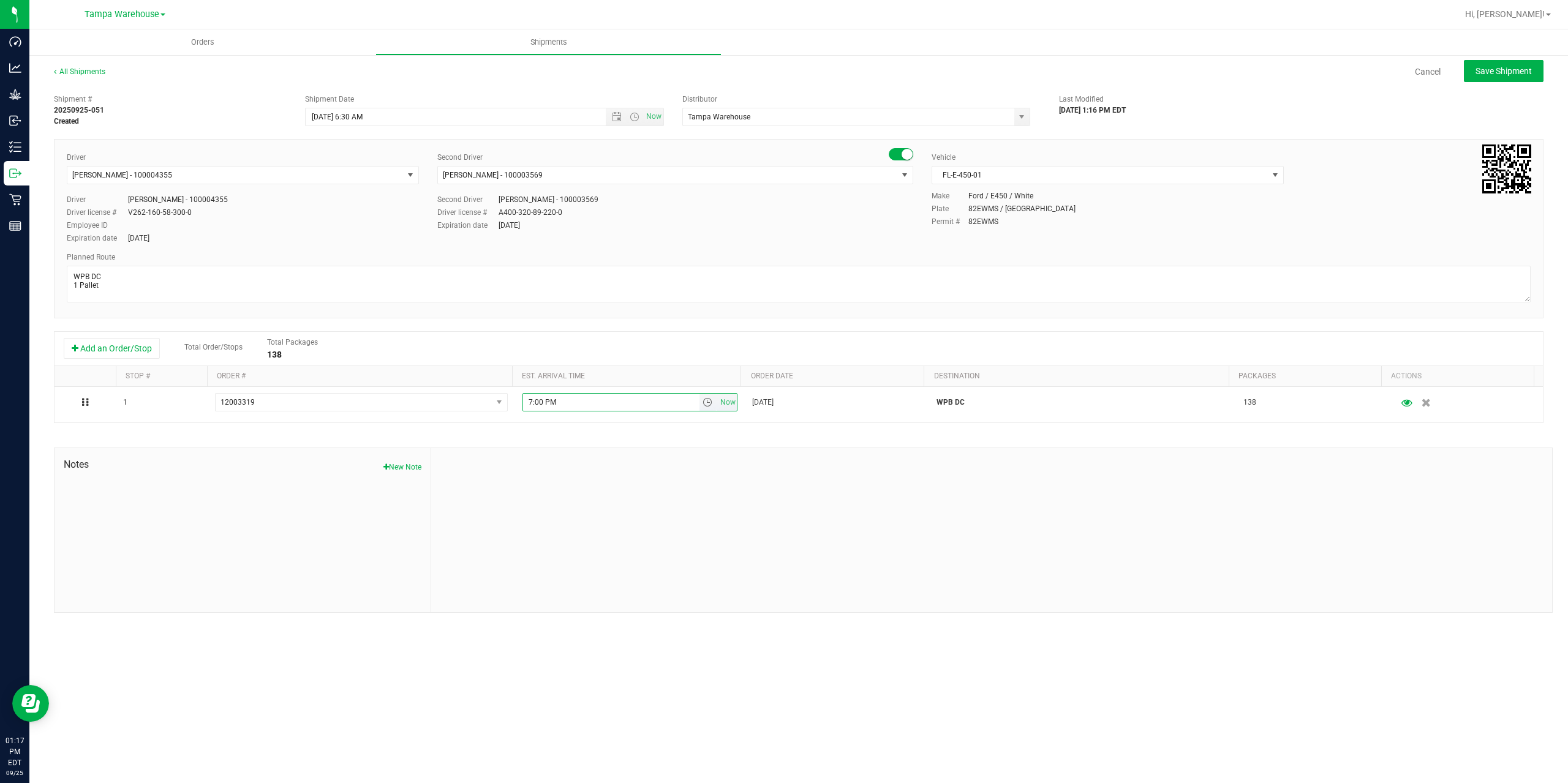
drag, startPoint x: 579, startPoint y: 400, endPoint x: 399, endPoint y: 419, distance: 181.0
click at [399, 419] on div "1 12003319 12003319 11998272 11918163 7:00 PM Now [DATE] WPB DC 138" at bounding box center [798, 404] width 1488 height 36
paste input "WPB DC [PERSON_NAME]"
type input "WPB DC [PERSON_NAME]"
click at [629, 486] on div at bounding box center [992, 530] width 1121 height 164
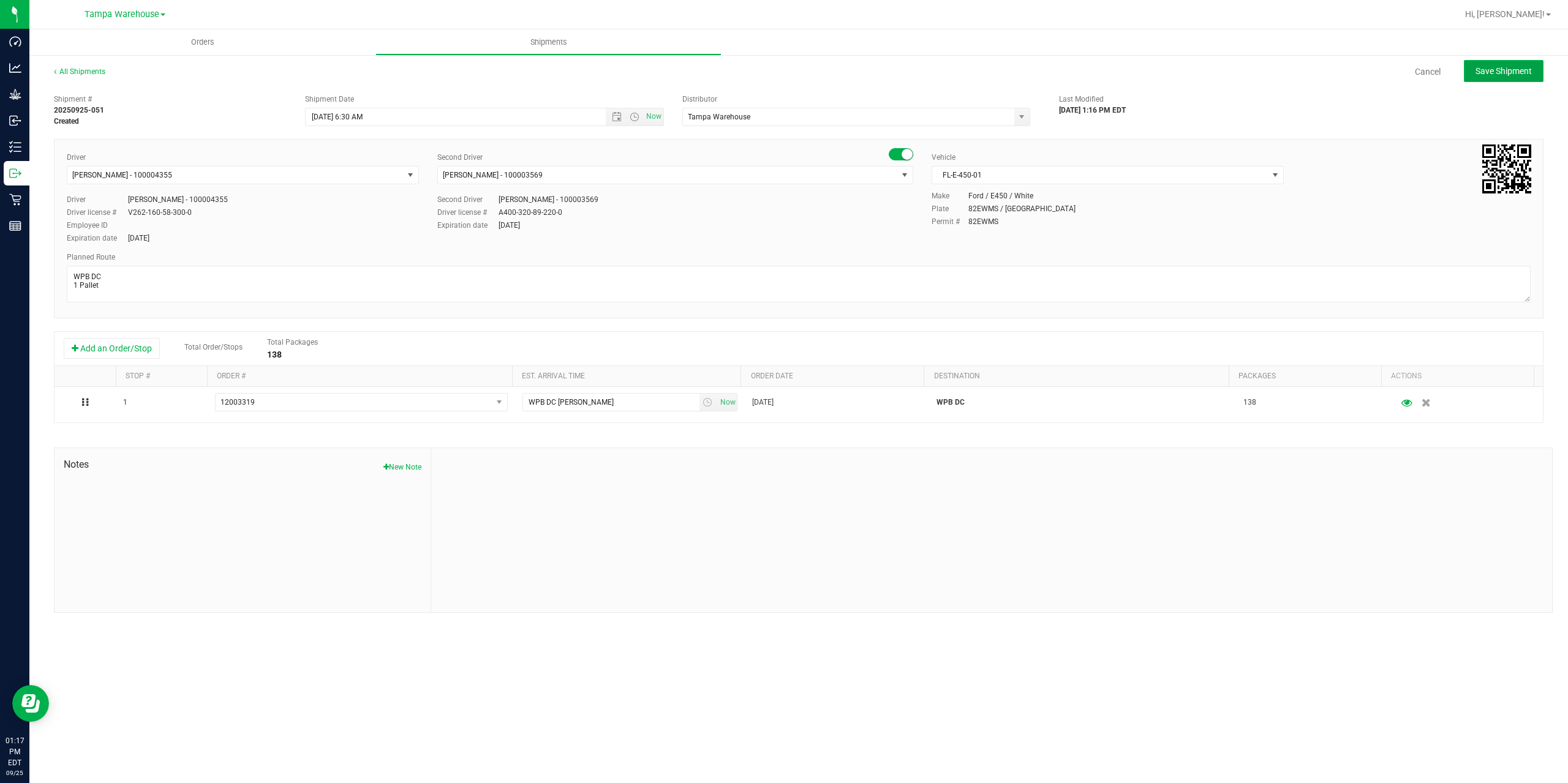
click at [1495, 68] on span "Save Shipment" at bounding box center [1503, 70] width 56 height 10
type input "[DATE] 10:30 AM"
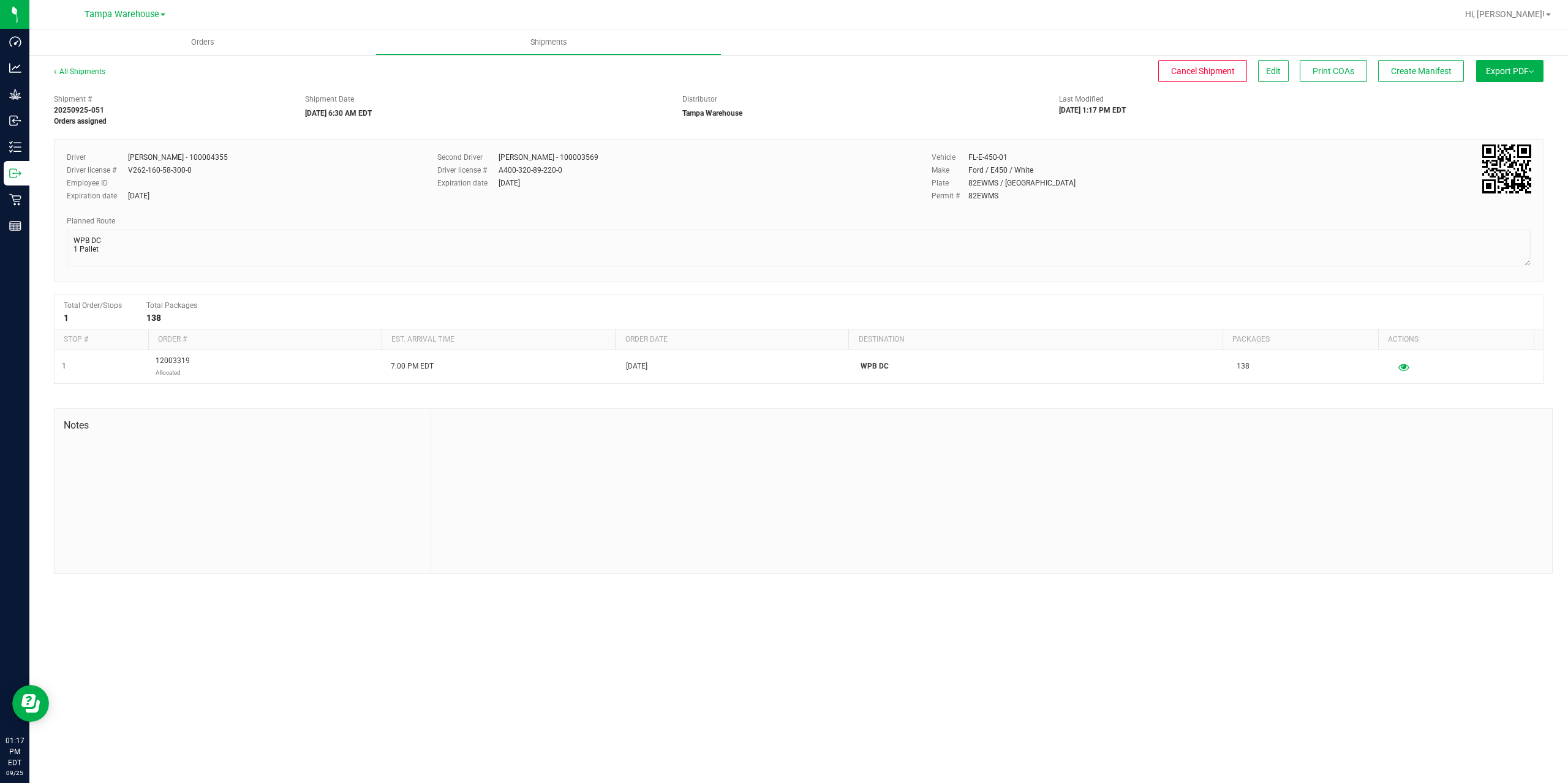
click at [1495, 68] on span "Export PDF" at bounding box center [1510, 70] width 48 height 10
click at [1507, 98] on span "Manifest by Package ID" at bounding box center [1492, 98] width 78 height 8
click at [1284, 78] on button "Edit" at bounding box center [1273, 71] width 30 height 22
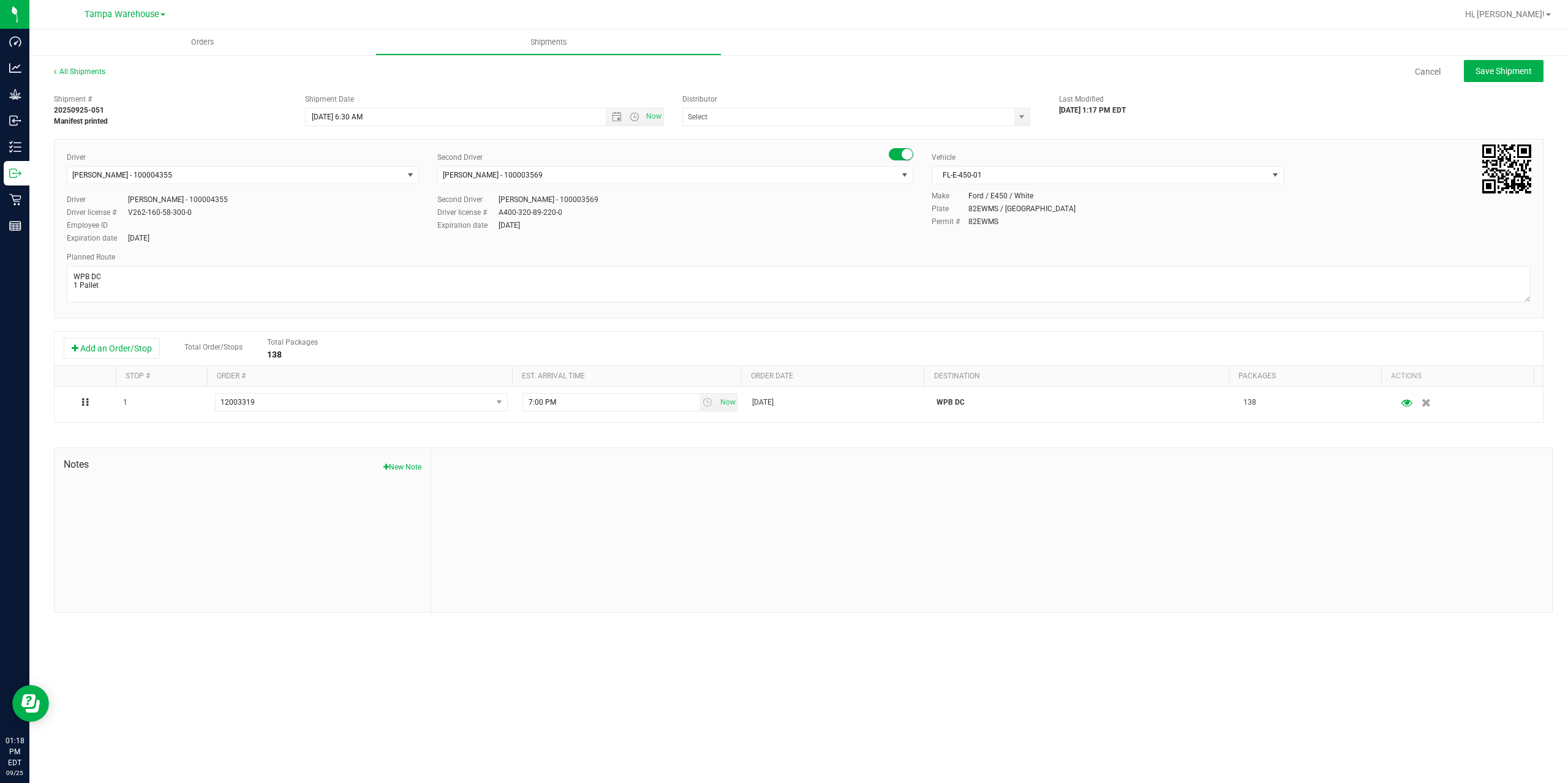
type input "Tampa Warehouse"
click at [317, 292] on textarea at bounding box center [798, 284] width 1464 height 37
type textarea "WPB DC 3 Total 1 Pallet"
click at [1504, 70] on span "Save Shipment" at bounding box center [1503, 70] width 56 height 10
type input "[DATE] 10:30 AM"
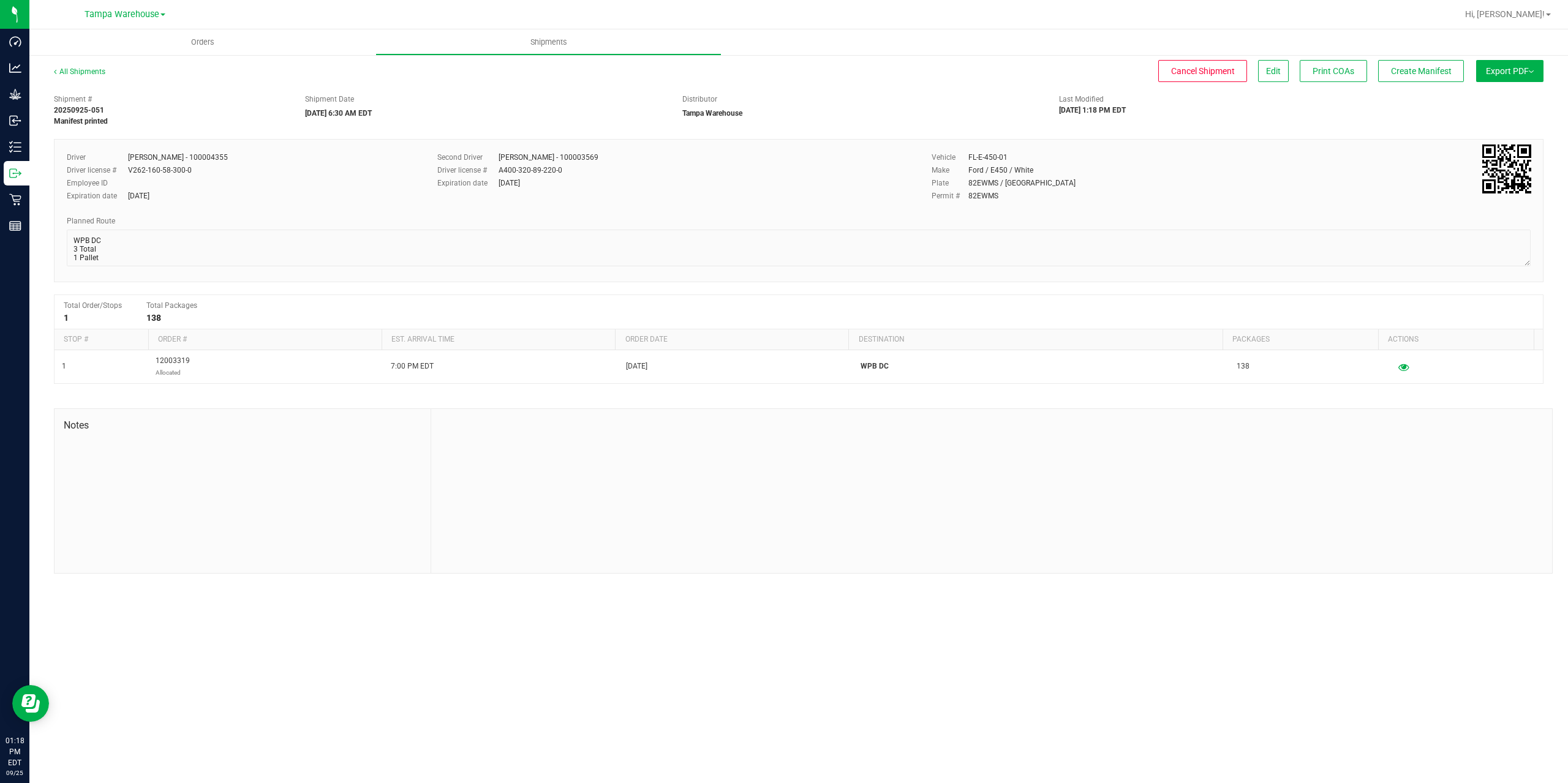
click at [1504, 70] on span "Export PDF" at bounding box center [1510, 70] width 48 height 10
click at [1527, 93] on li "Manifest by Package ID" at bounding box center [1506, 98] width 124 height 18
click at [1143, 732] on div "Orders Shipments All Shipments Cancel Shipment Edit Print COAs Create Manifest …" at bounding box center [798, 406] width 1539 height 754
click at [1440, 76] on button "Create Manifest" at bounding box center [1421, 71] width 86 height 22
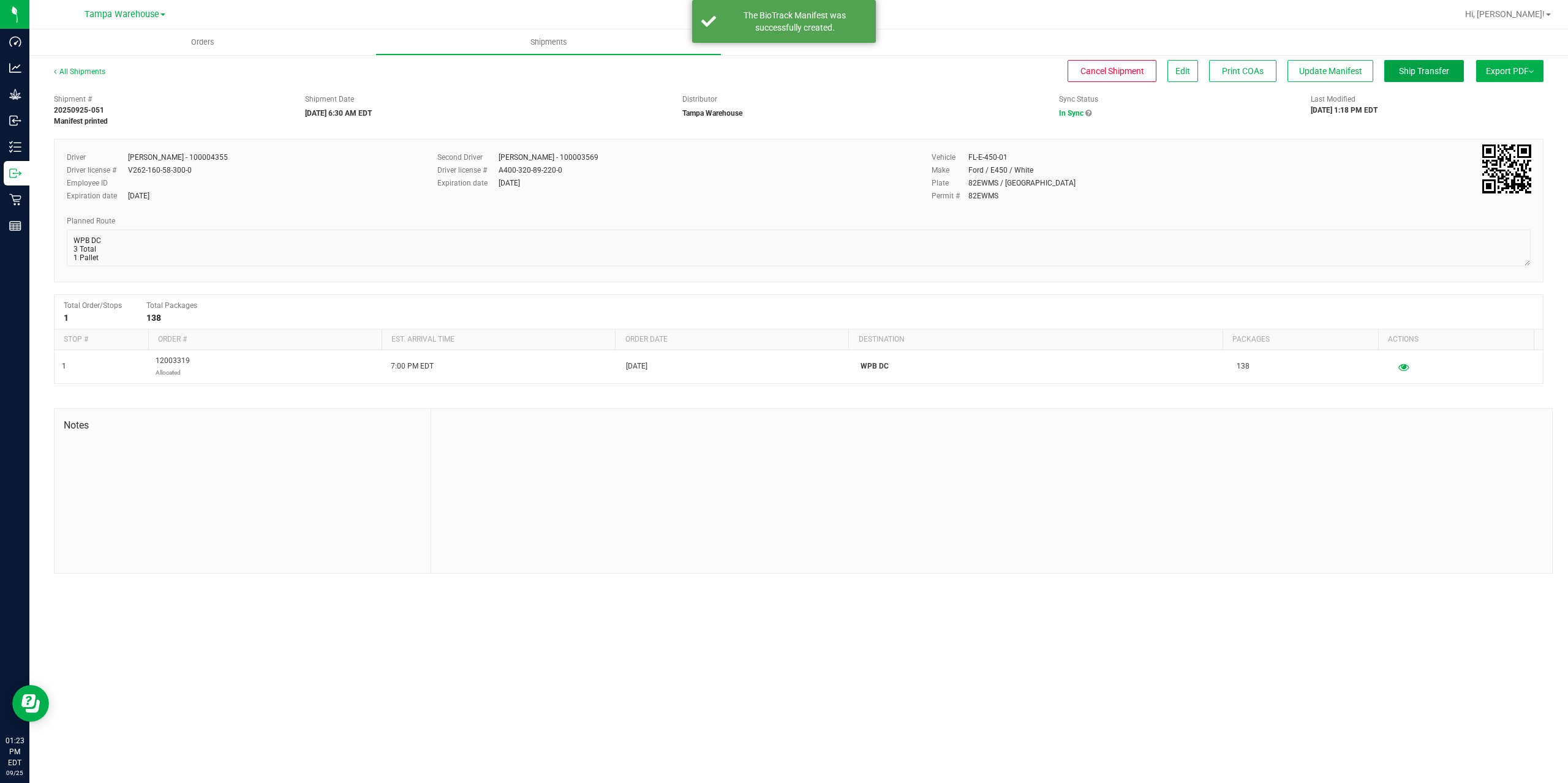
click at [1432, 78] on button "Ship Transfer" at bounding box center [1424, 71] width 80 height 22
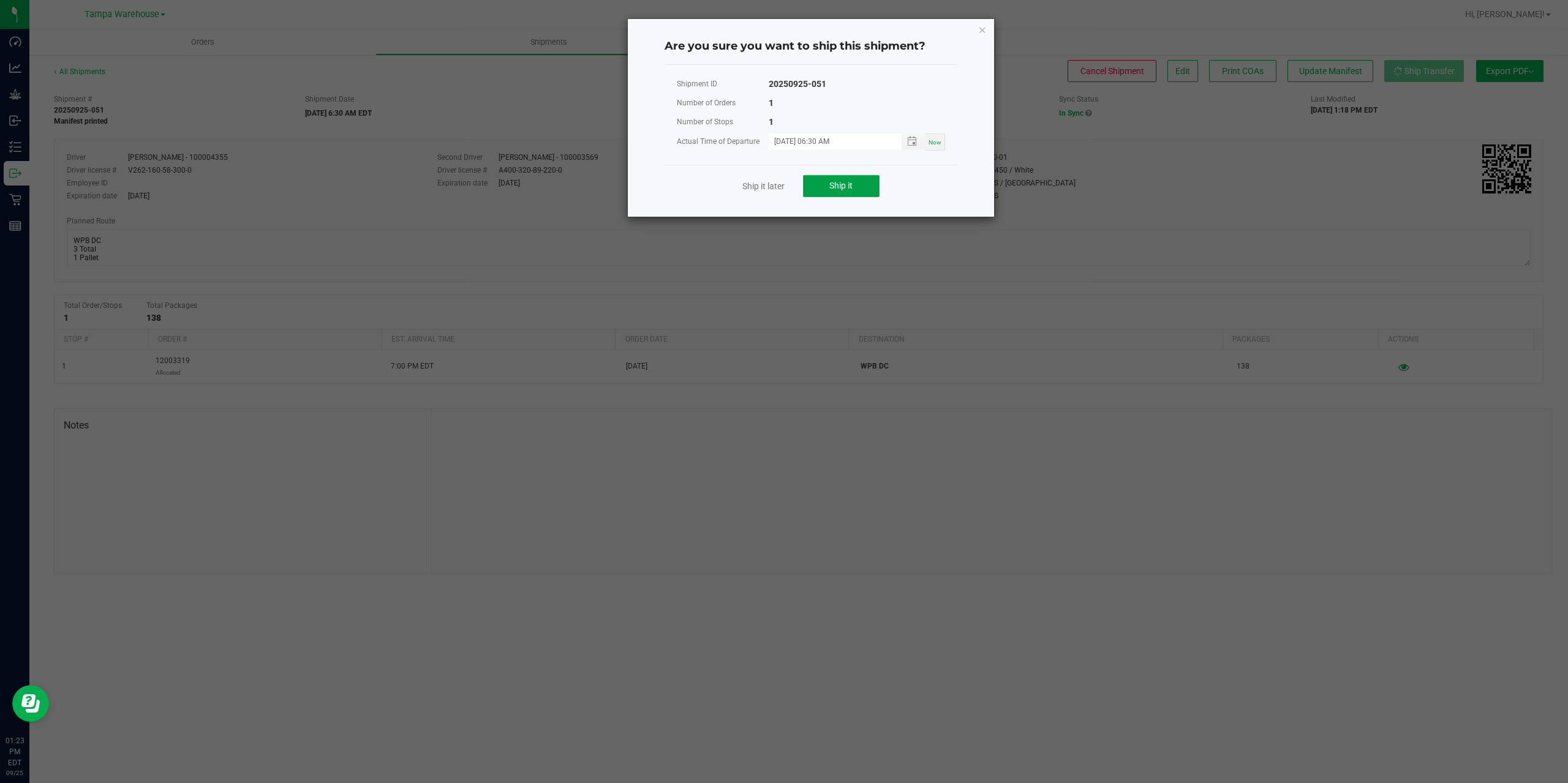
click at [859, 192] on button "Ship it" at bounding box center [841, 186] width 76 height 22
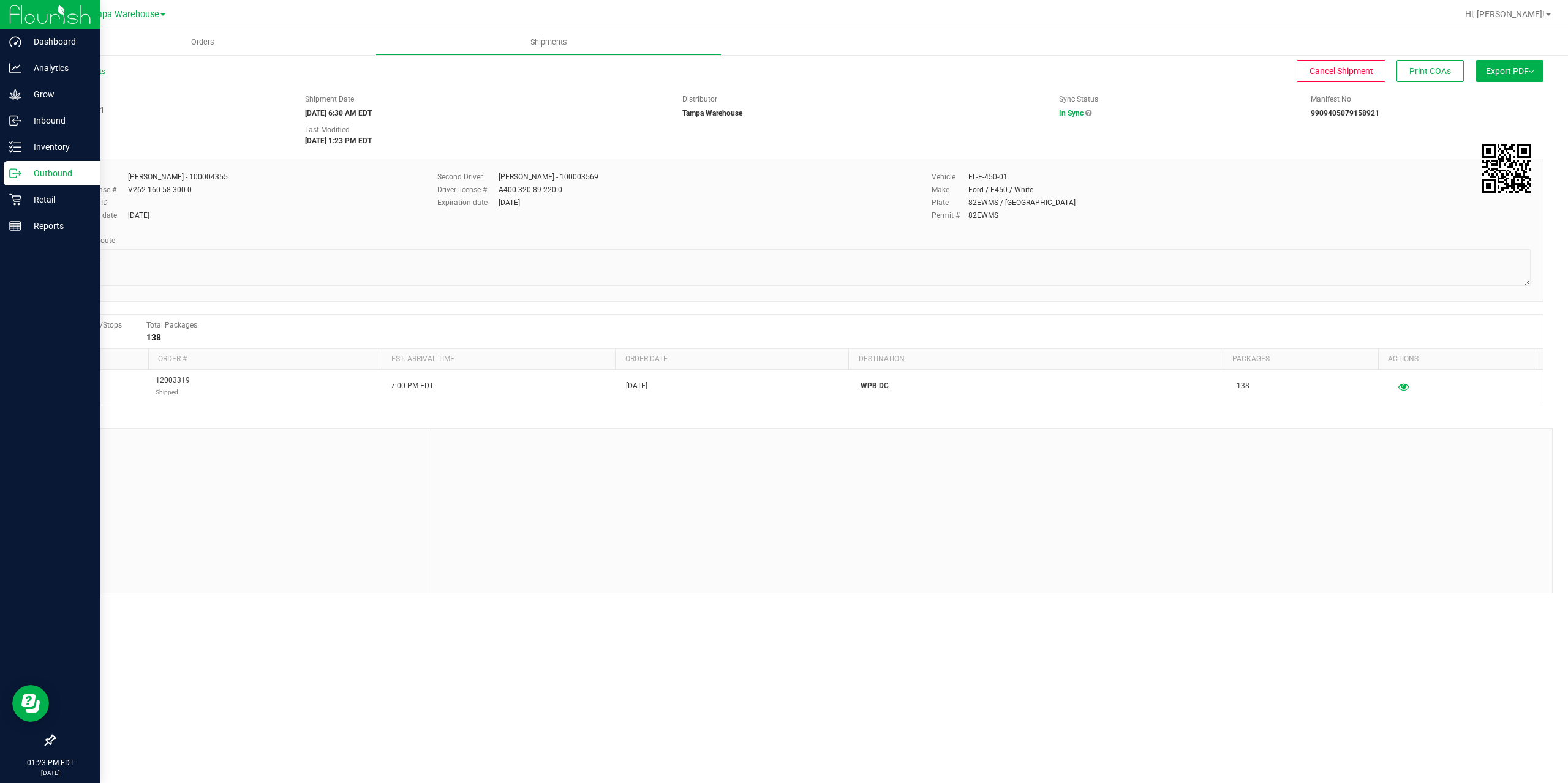
click at [25, 178] on p "Outbound" at bounding box center [58, 173] width 74 height 15
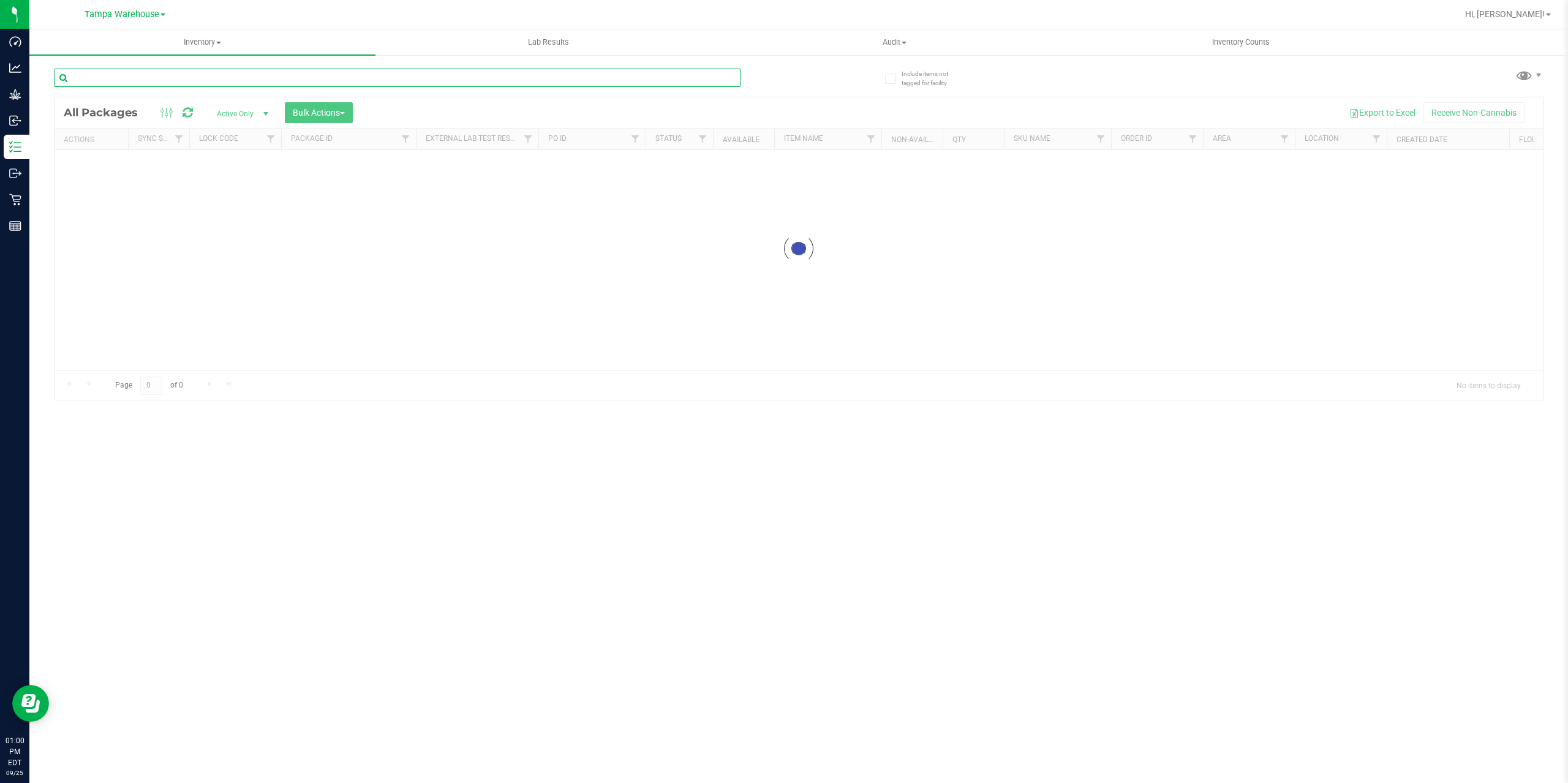
click at [182, 72] on input "text" at bounding box center [397, 78] width 686 height 18
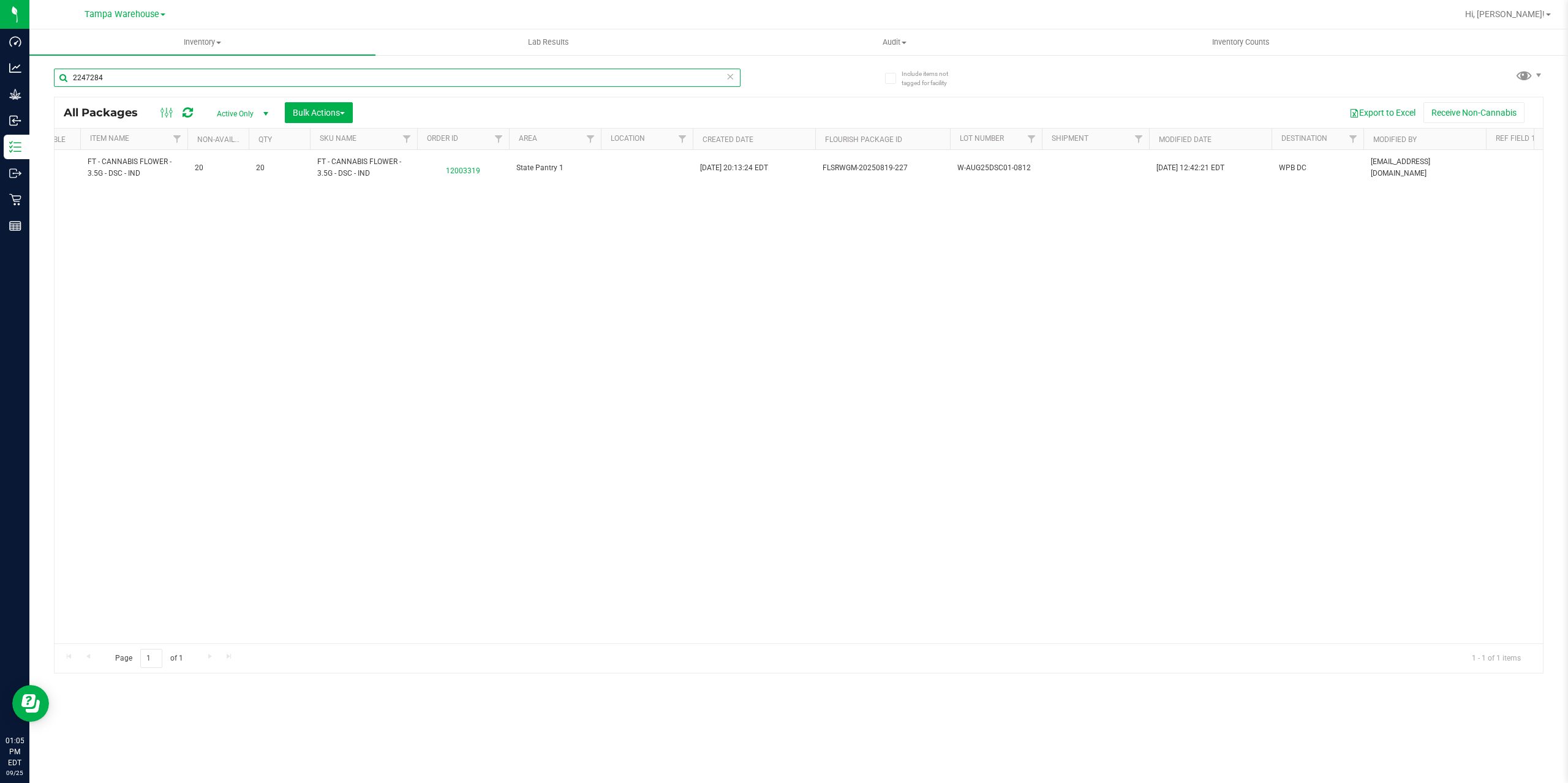
type input "2247284"
